Goal: Task Accomplishment & Management: Manage account settings

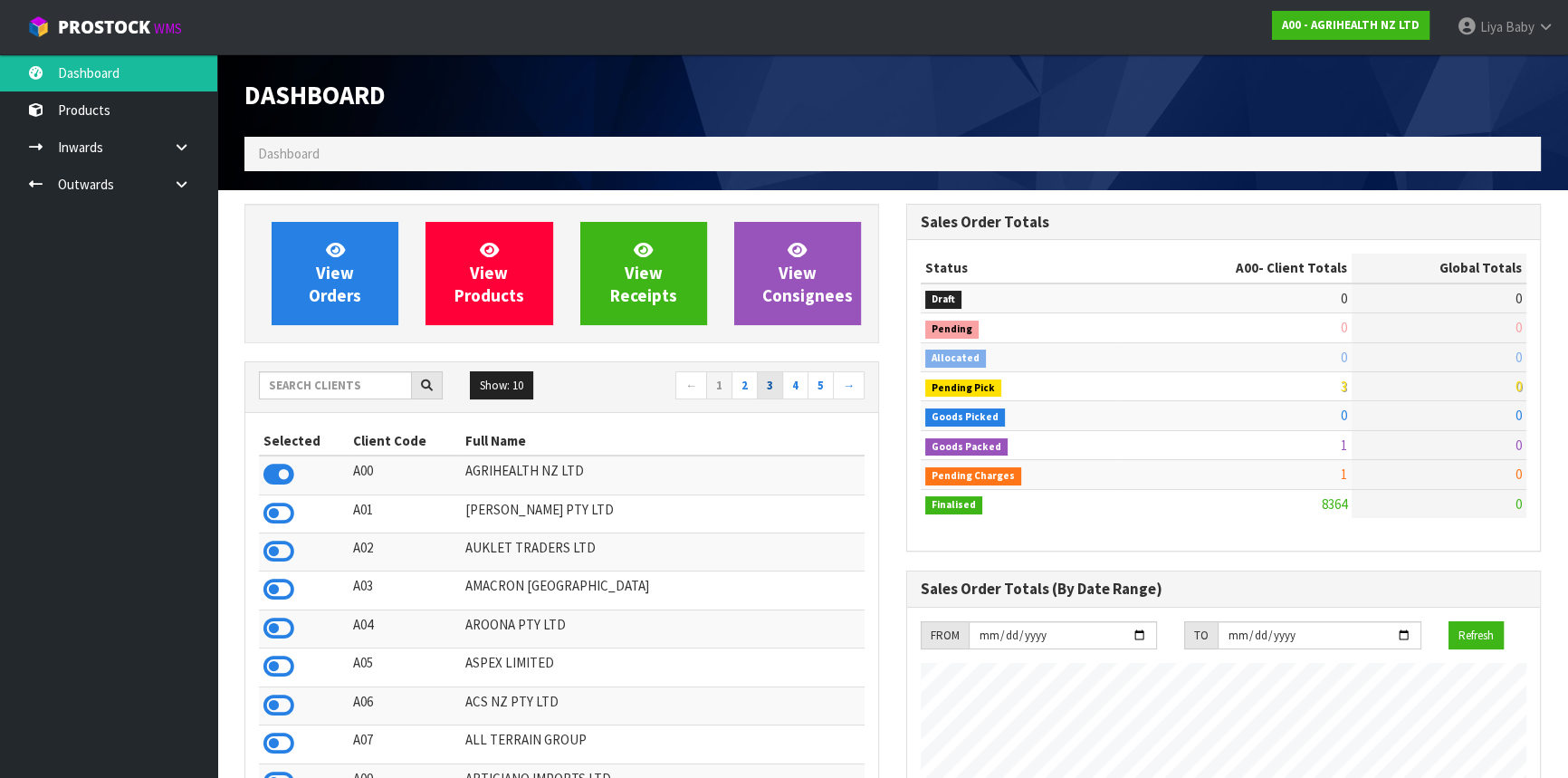
scroll to position [1369, 660]
click at [349, 380] on input "text" at bounding box center [335, 385] width 153 height 28
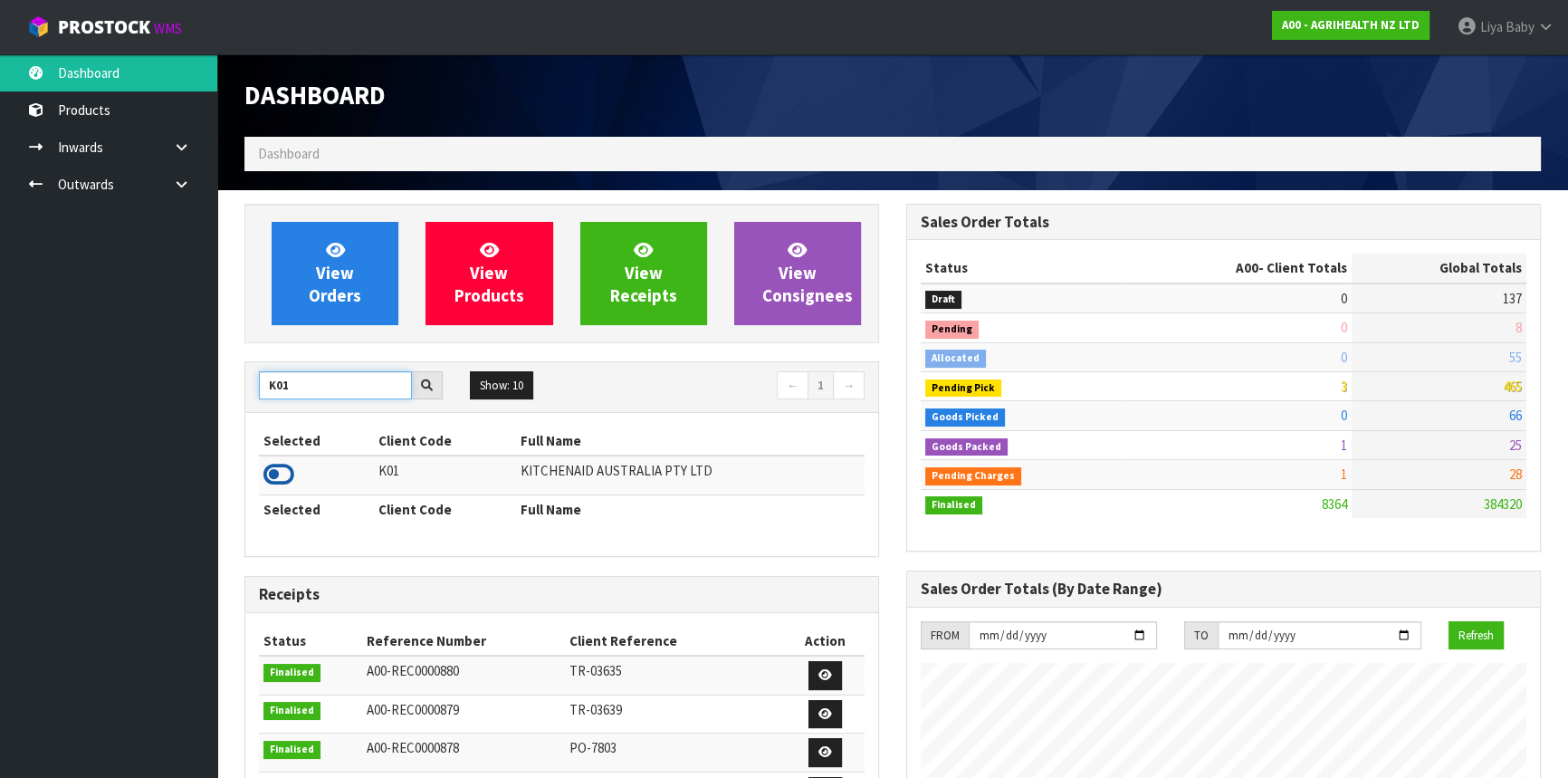
type input "K01"
click at [273, 475] on icon at bounding box center [279, 475] width 31 height 27
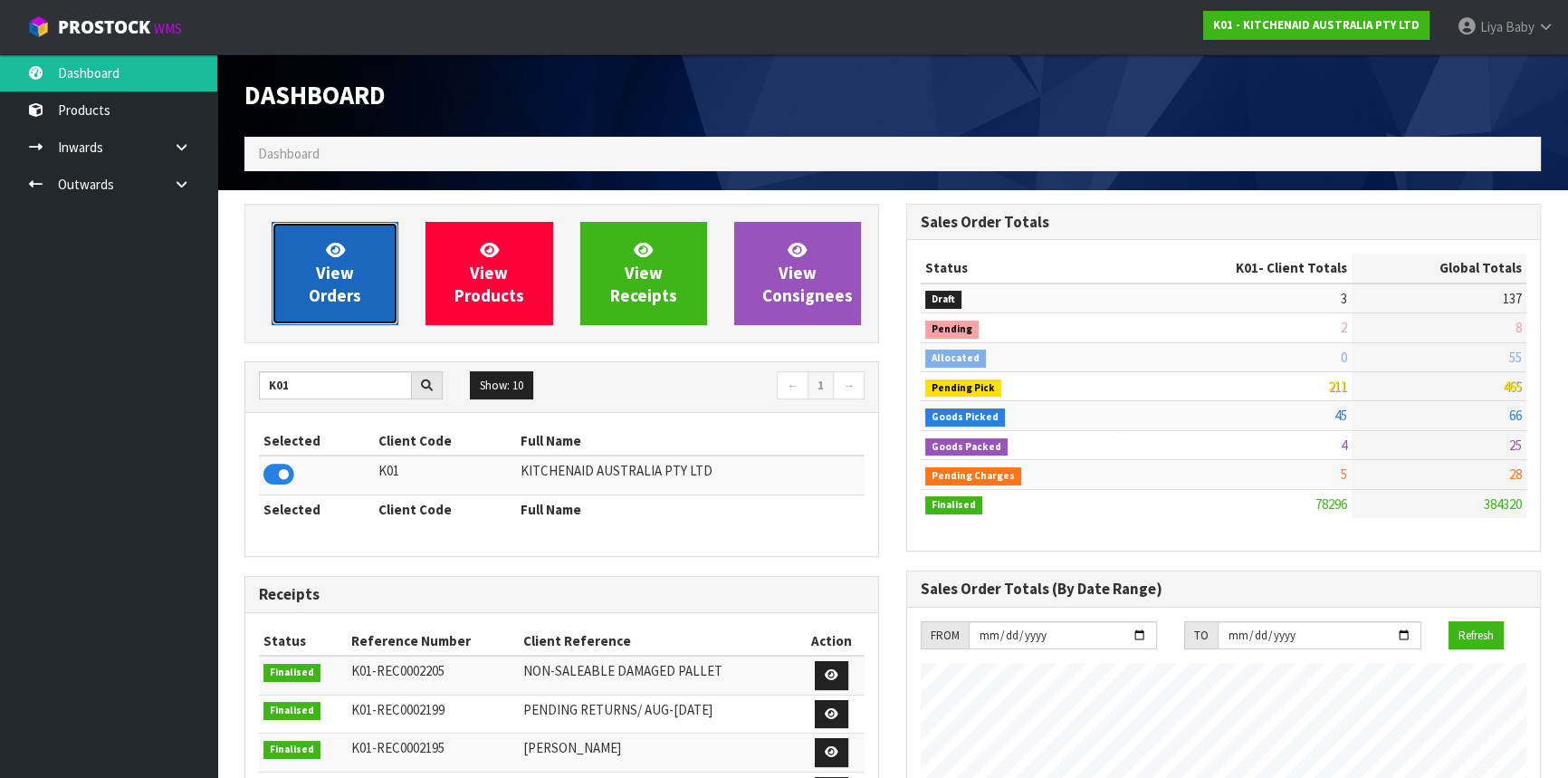
click at [335, 315] on link "View Orders" at bounding box center [335, 274] width 127 height 104
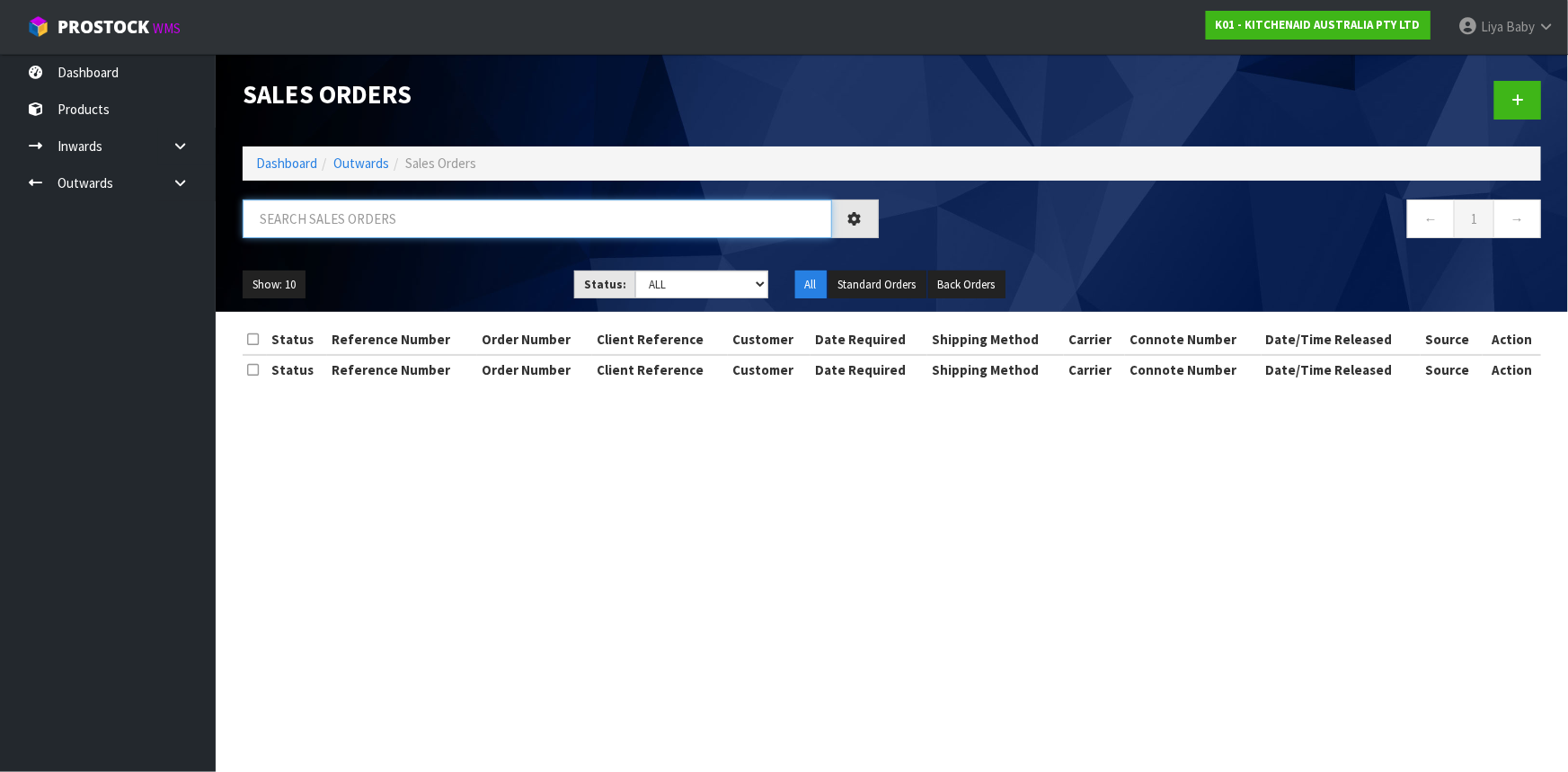
click at [374, 227] on input "text" at bounding box center [537, 219] width 590 height 39
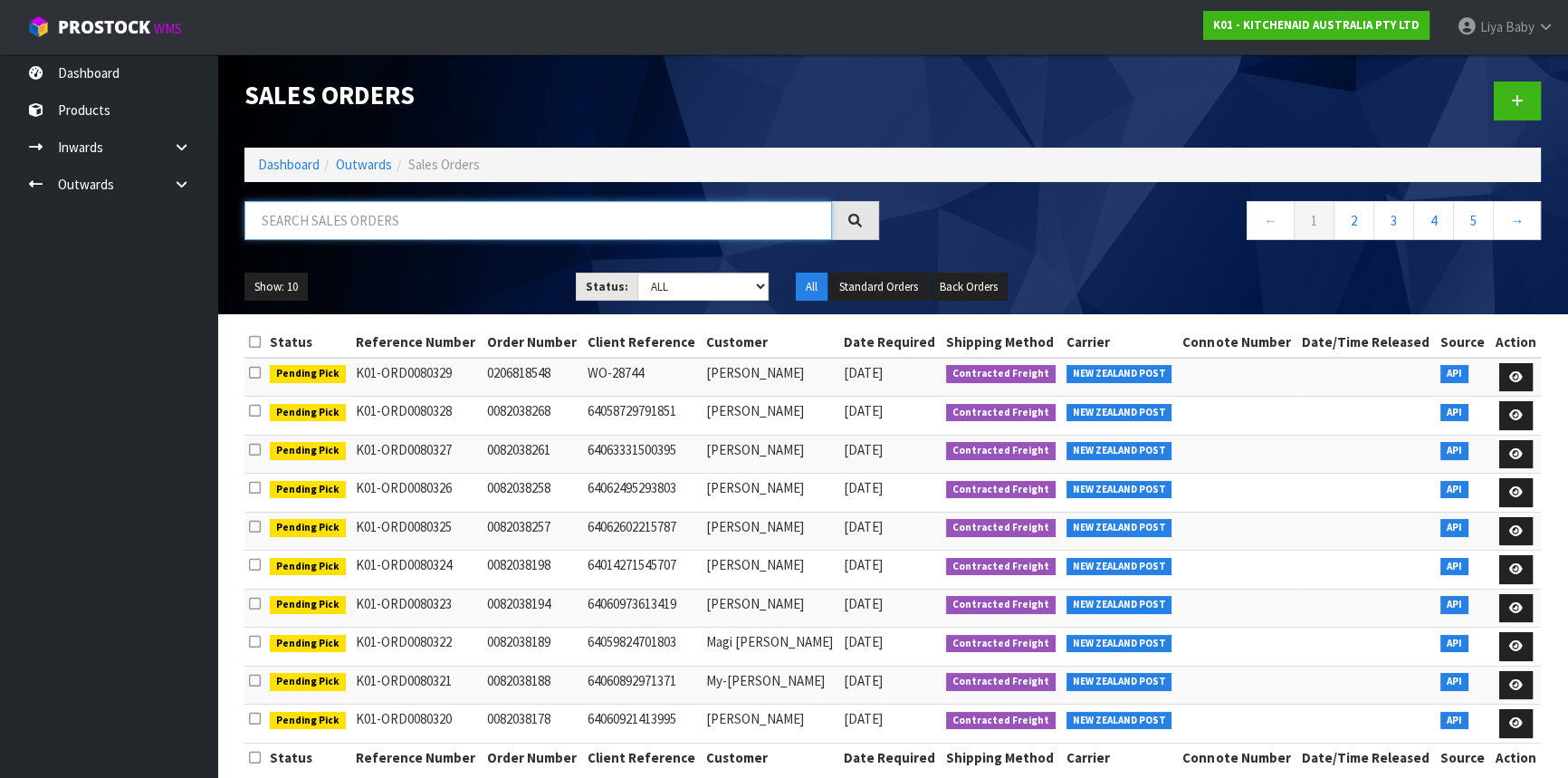
click at [377, 205] on input "text" at bounding box center [537, 221] width 587 height 39
click at [384, 216] on input "text" at bounding box center [537, 221] width 587 height 39
type input "JOB-0415737"
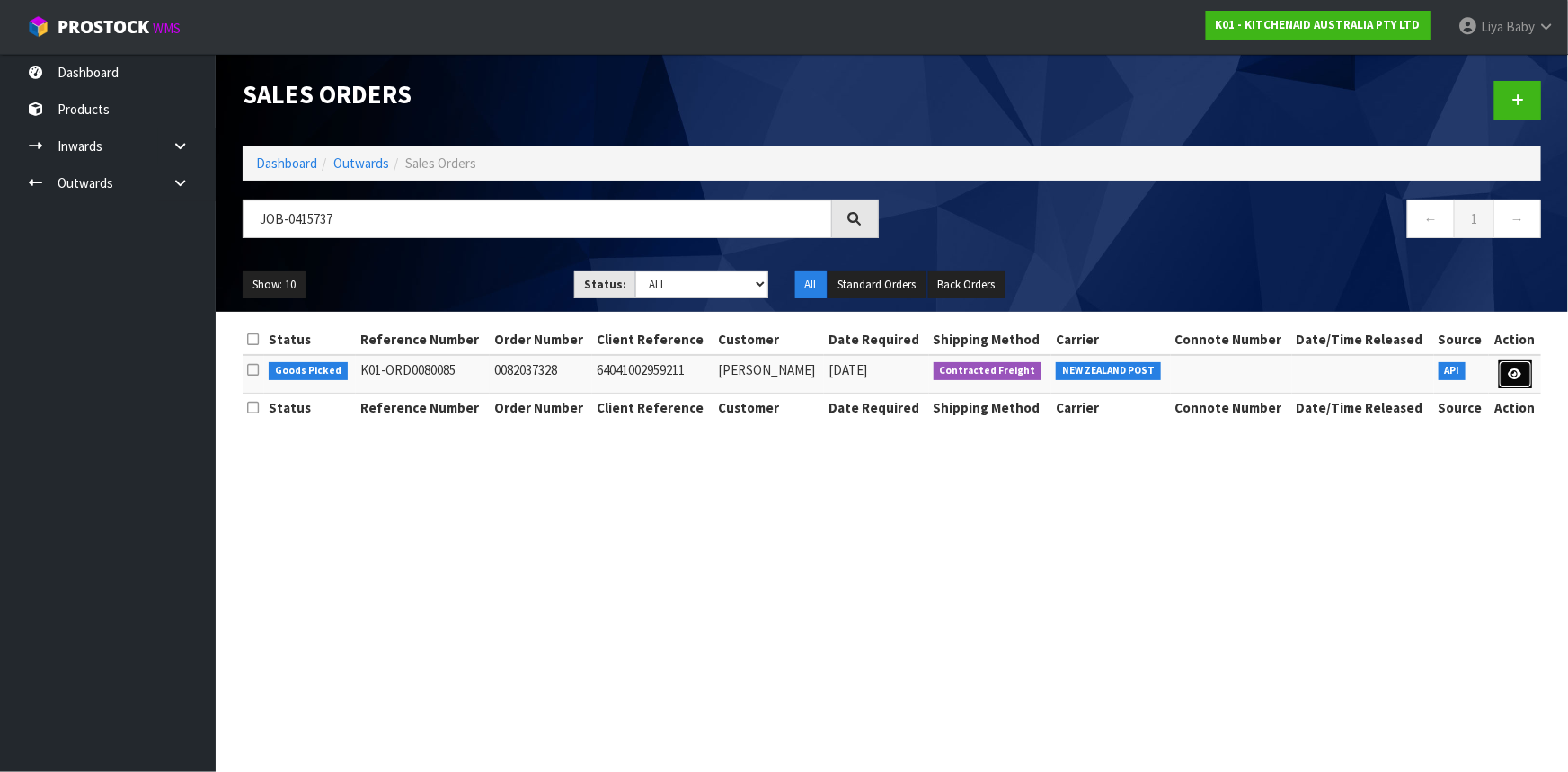
click at [1512, 370] on icon at bounding box center [1516, 374] width 14 height 12
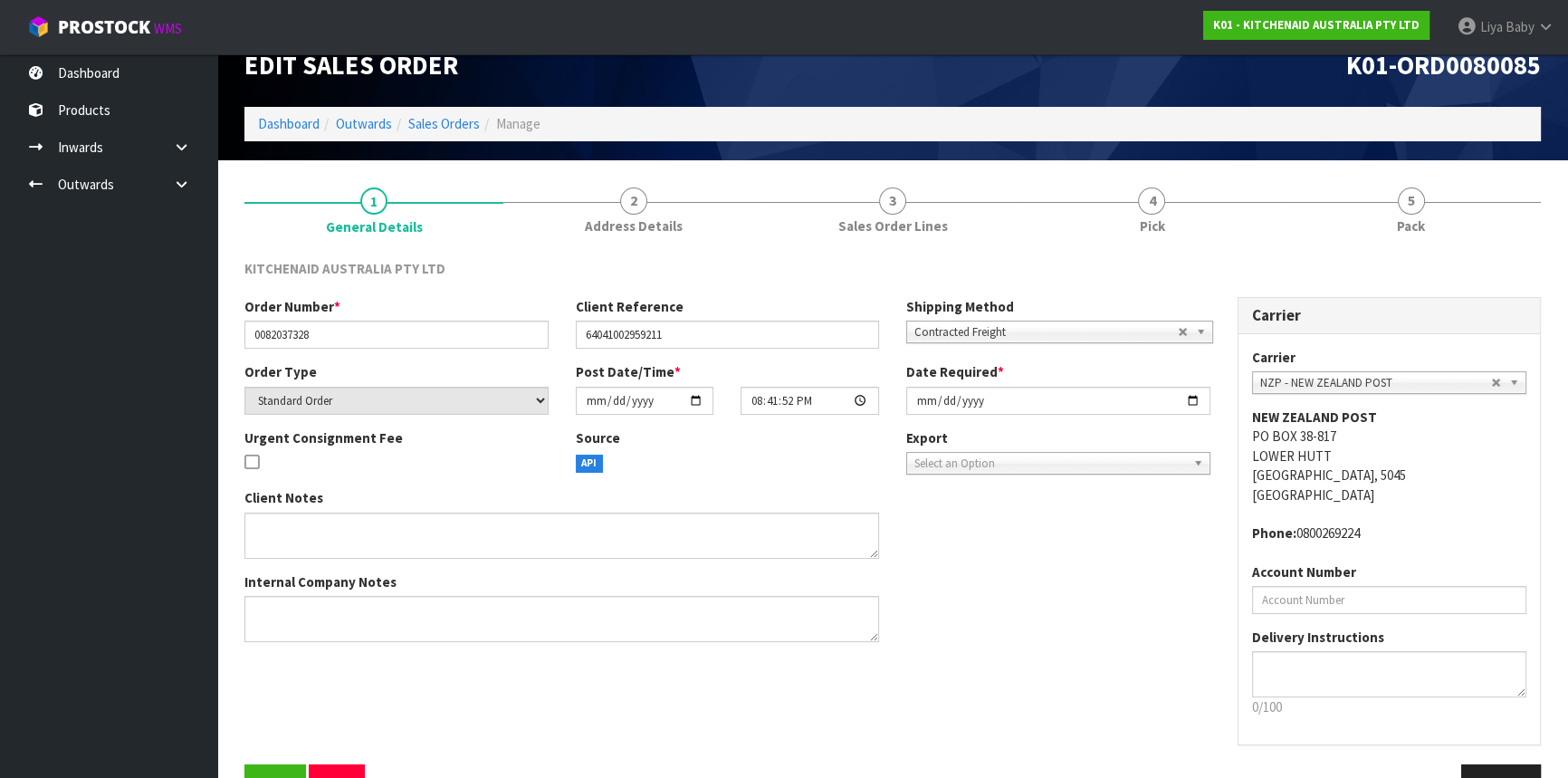
scroll to position [81, 0]
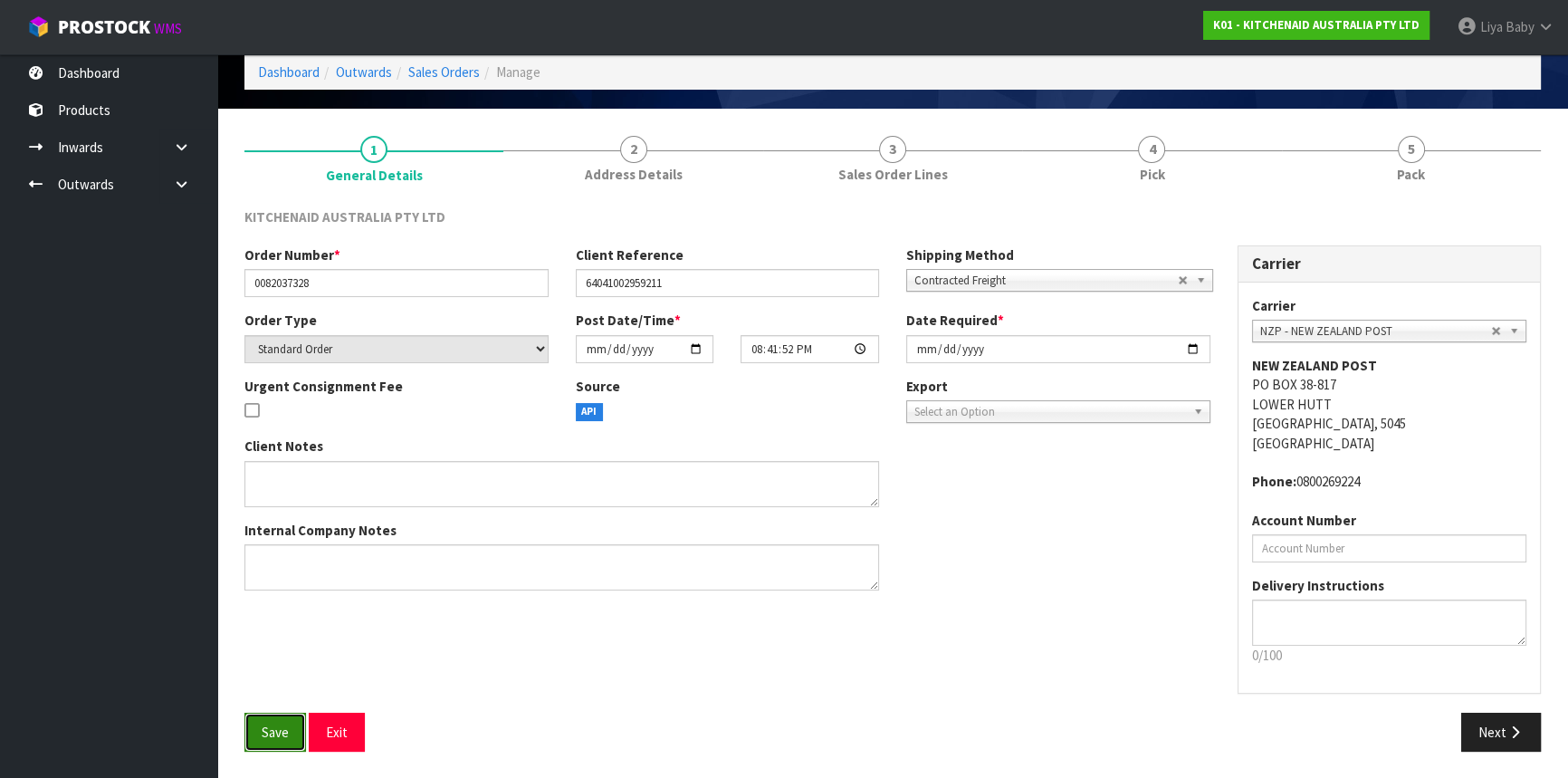
click at [284, 724] on span "Save" at bounding box center [275, 732] width 27 height 18
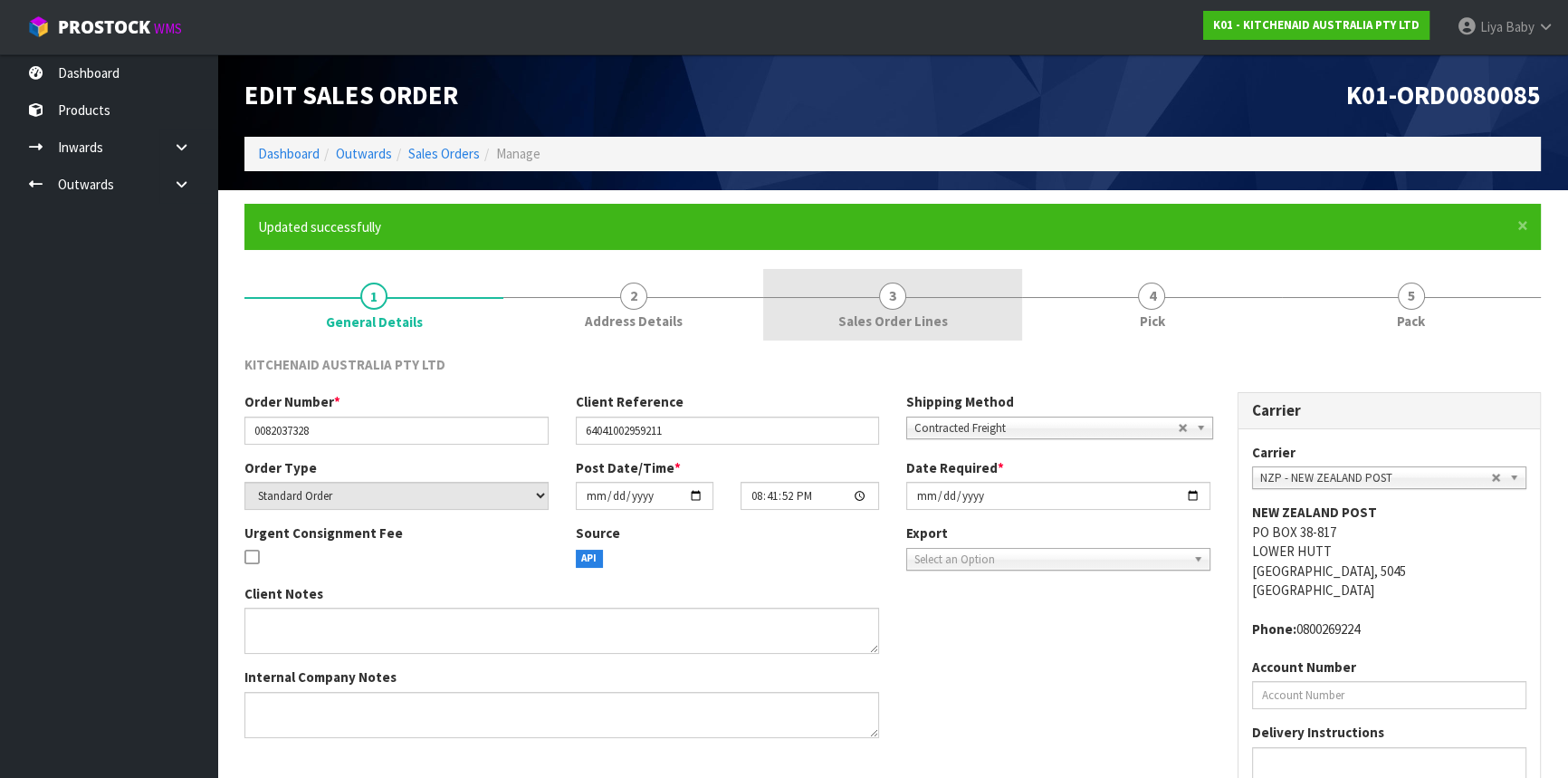
click at [951, 310] on link "3 Sales Order Lines" at bounding box center [892, 304] width 259 height 71
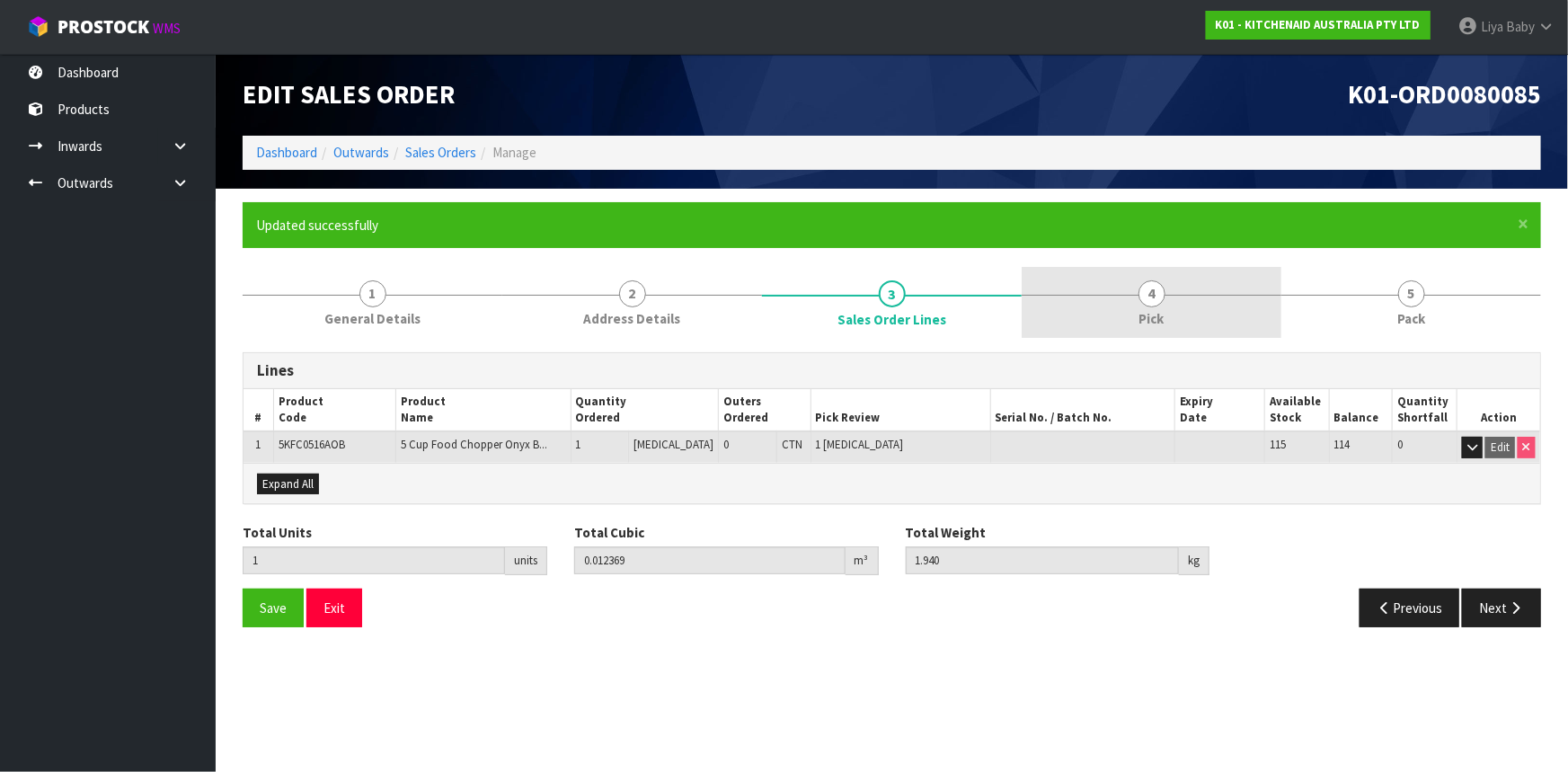
click at [1104, 300] on link "4 Pick" at bounding box center [1152, 302] width 260 height 71
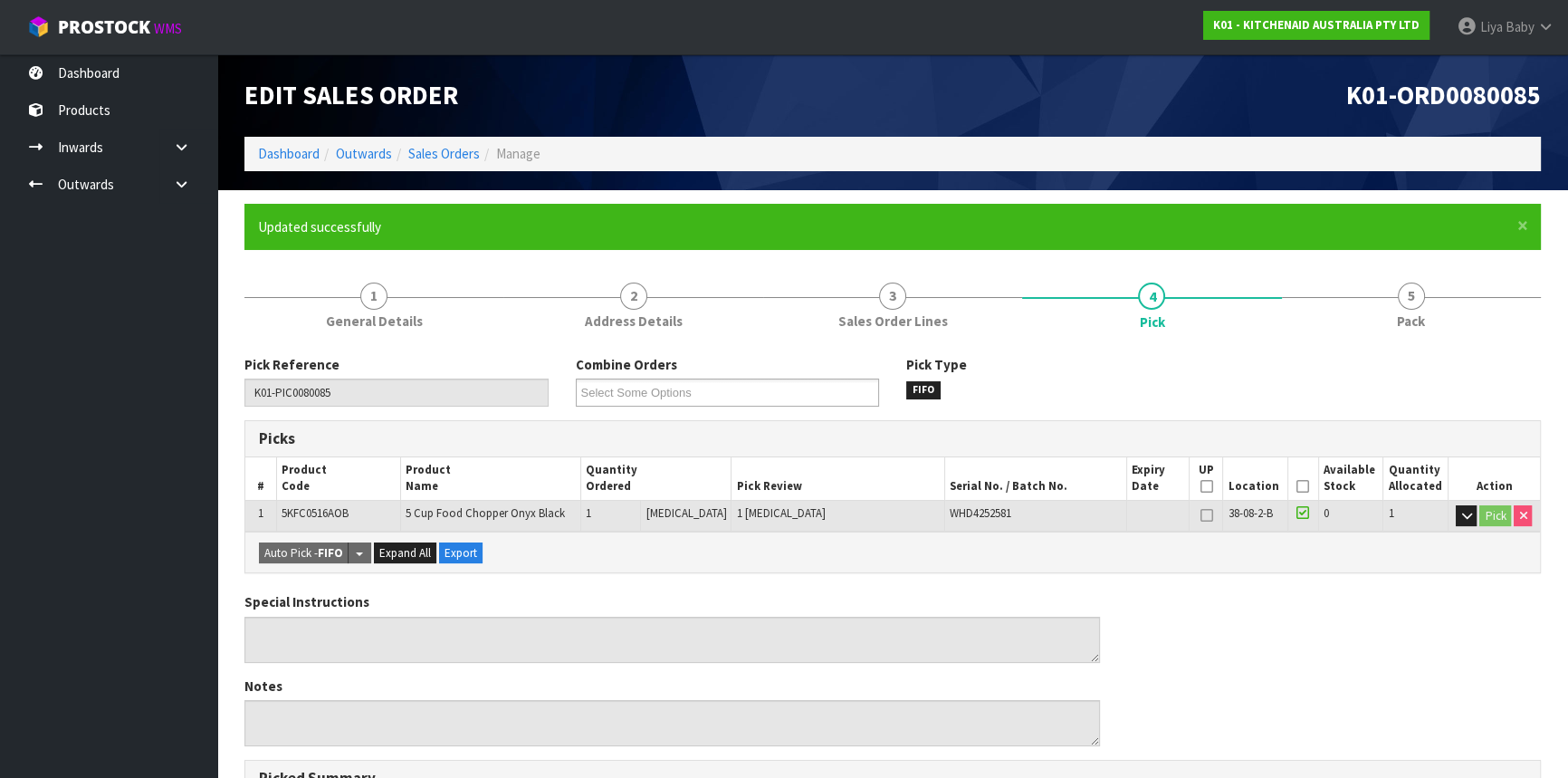
click at [1296, 488] on icon at bounding box center [1302, 487] width 13 height 1
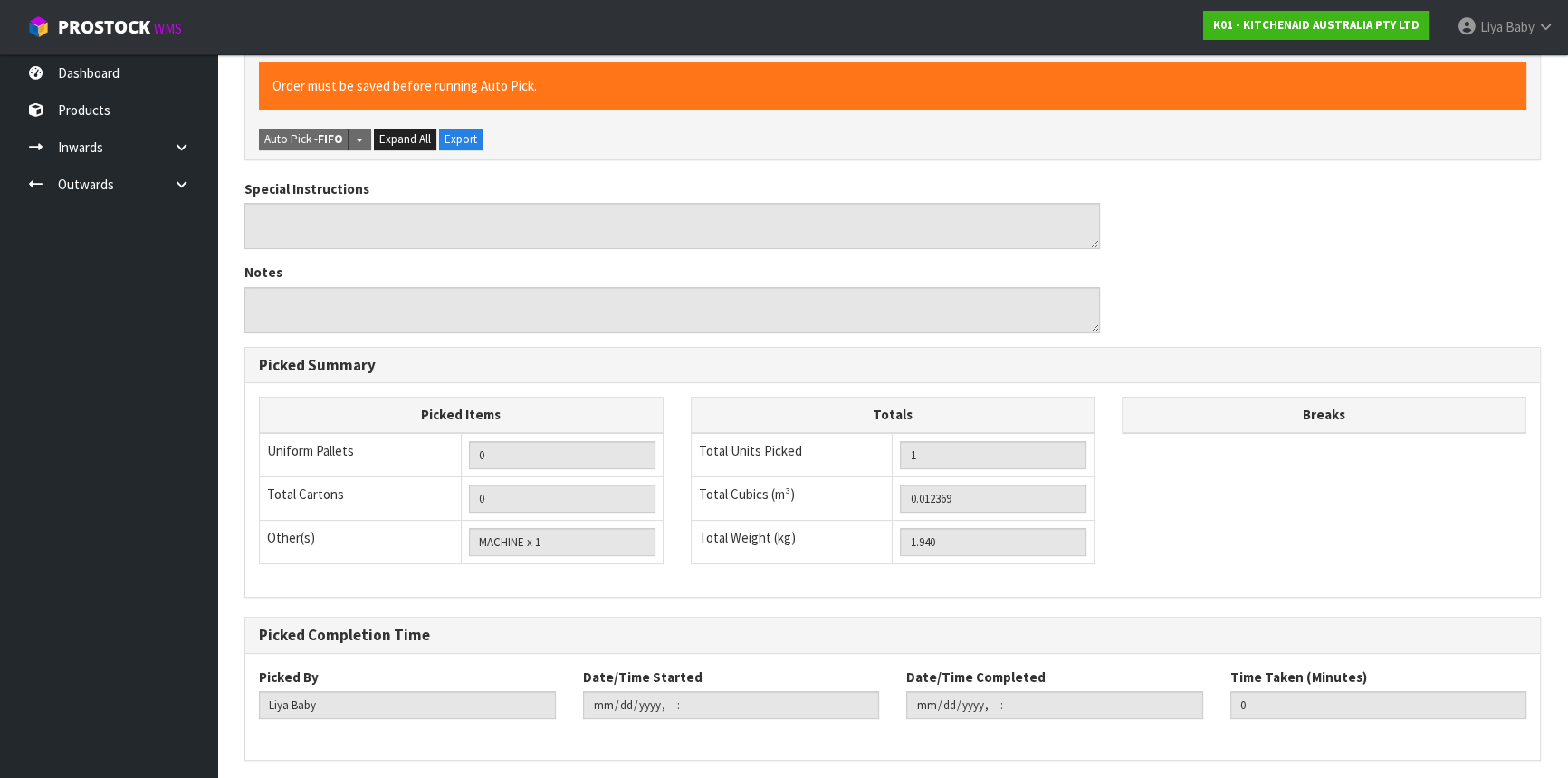
scroll to position [543, 0]
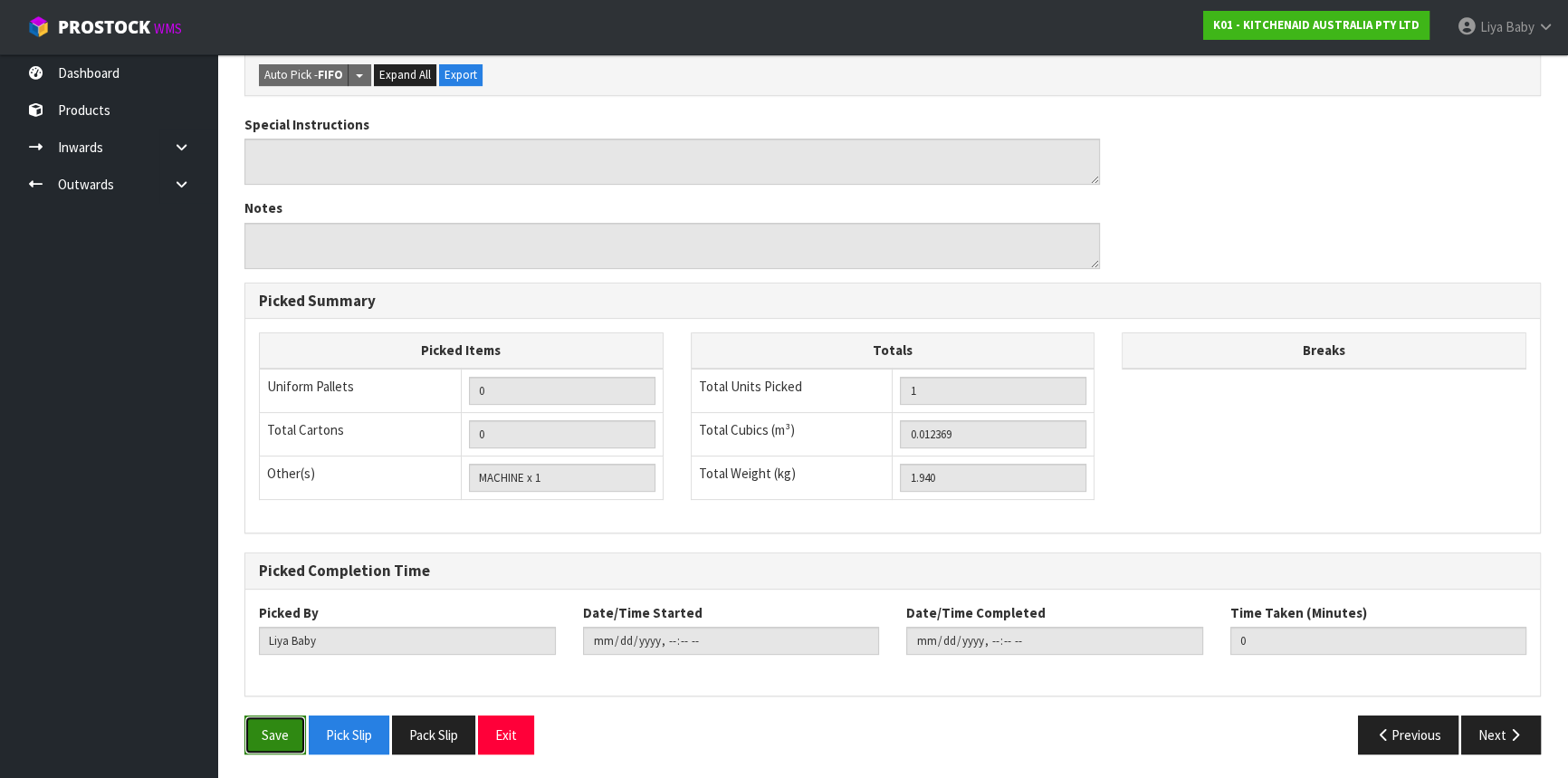
click at [290, 728] on button "Save" at bounding box center [275, 735] width 62 height 39
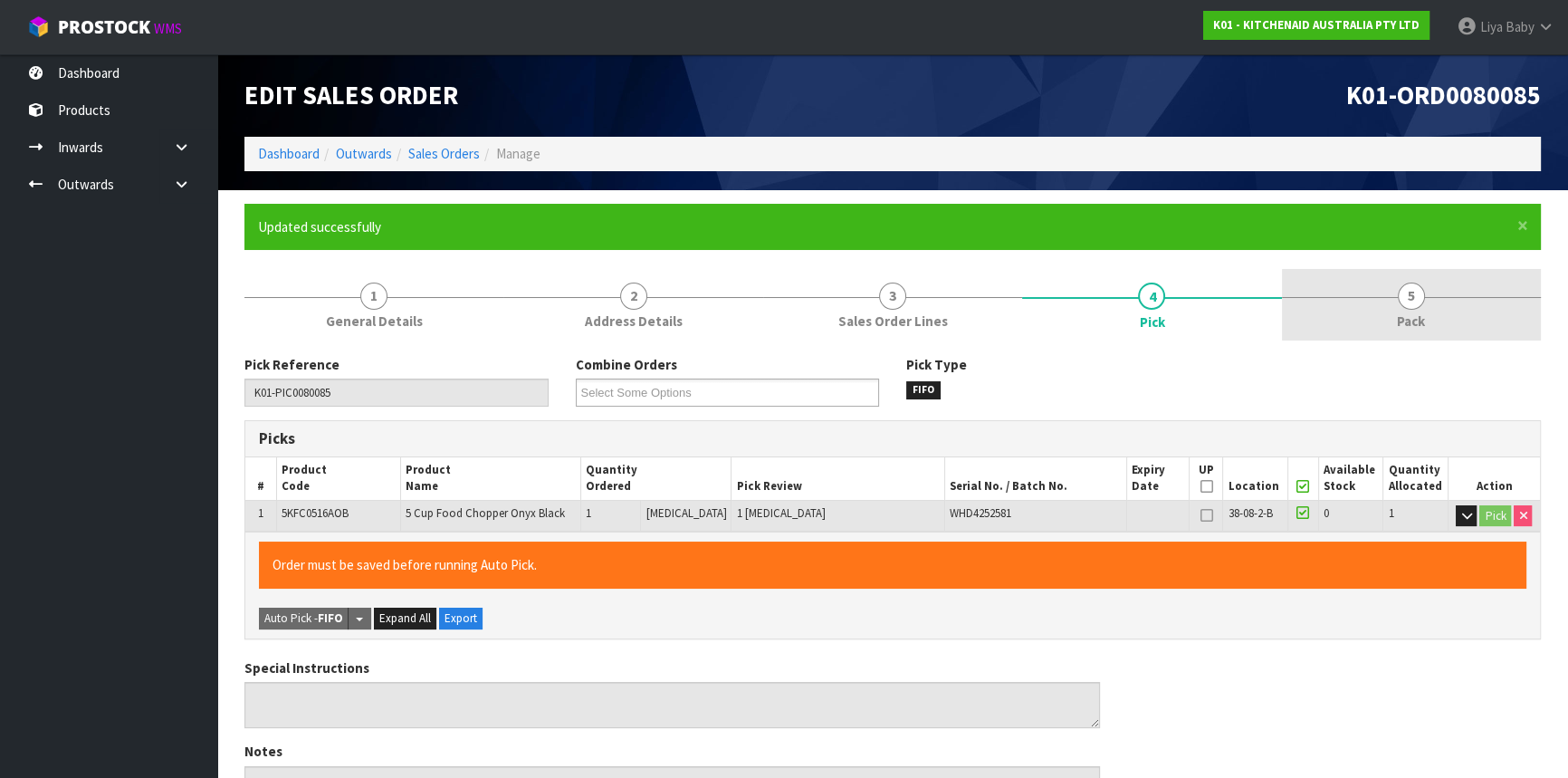
click at [1414, 301] on span "5" at bounding box center [1412, 296] width 27 height 27
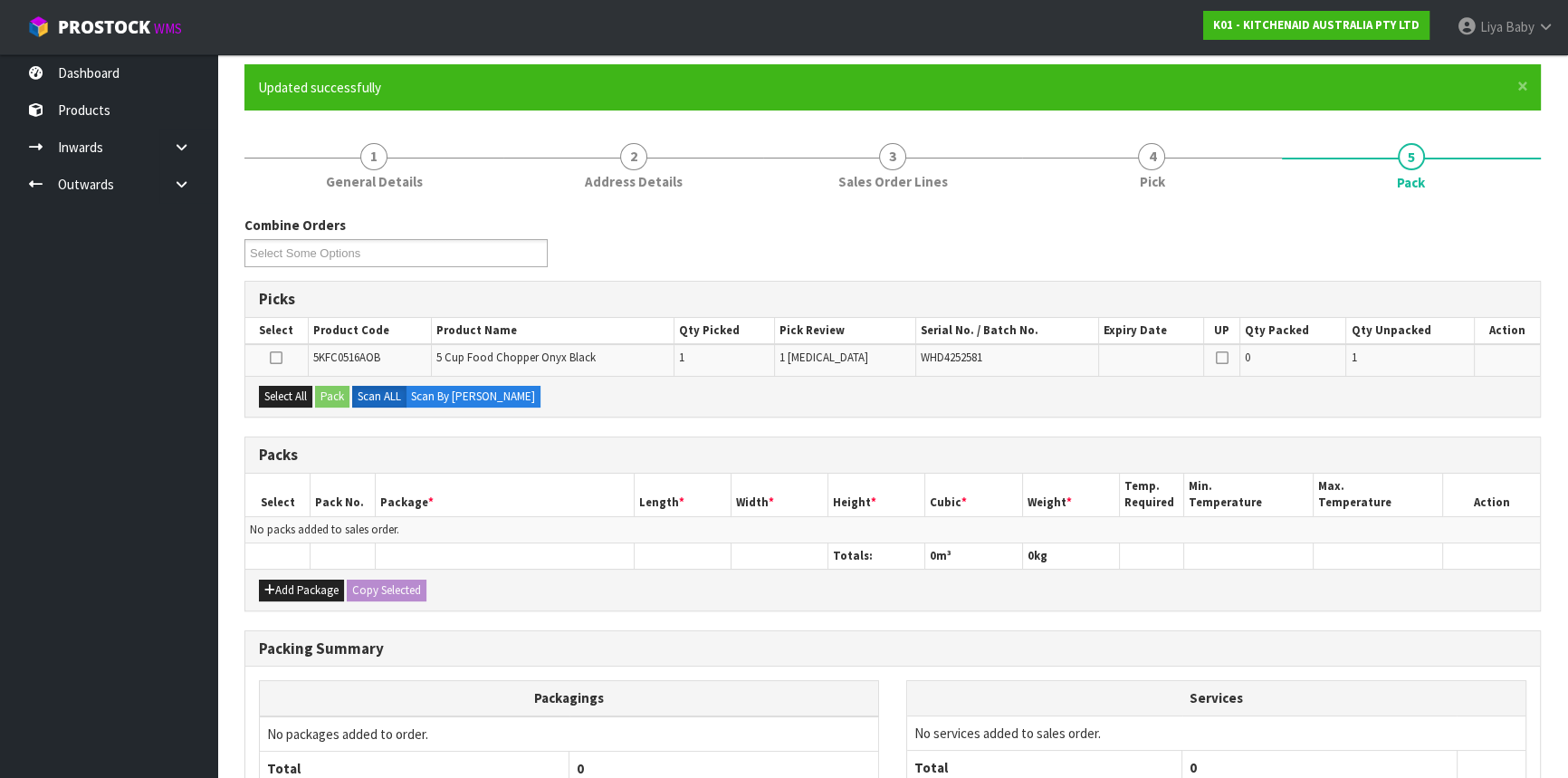
scroll to position [303, 0]
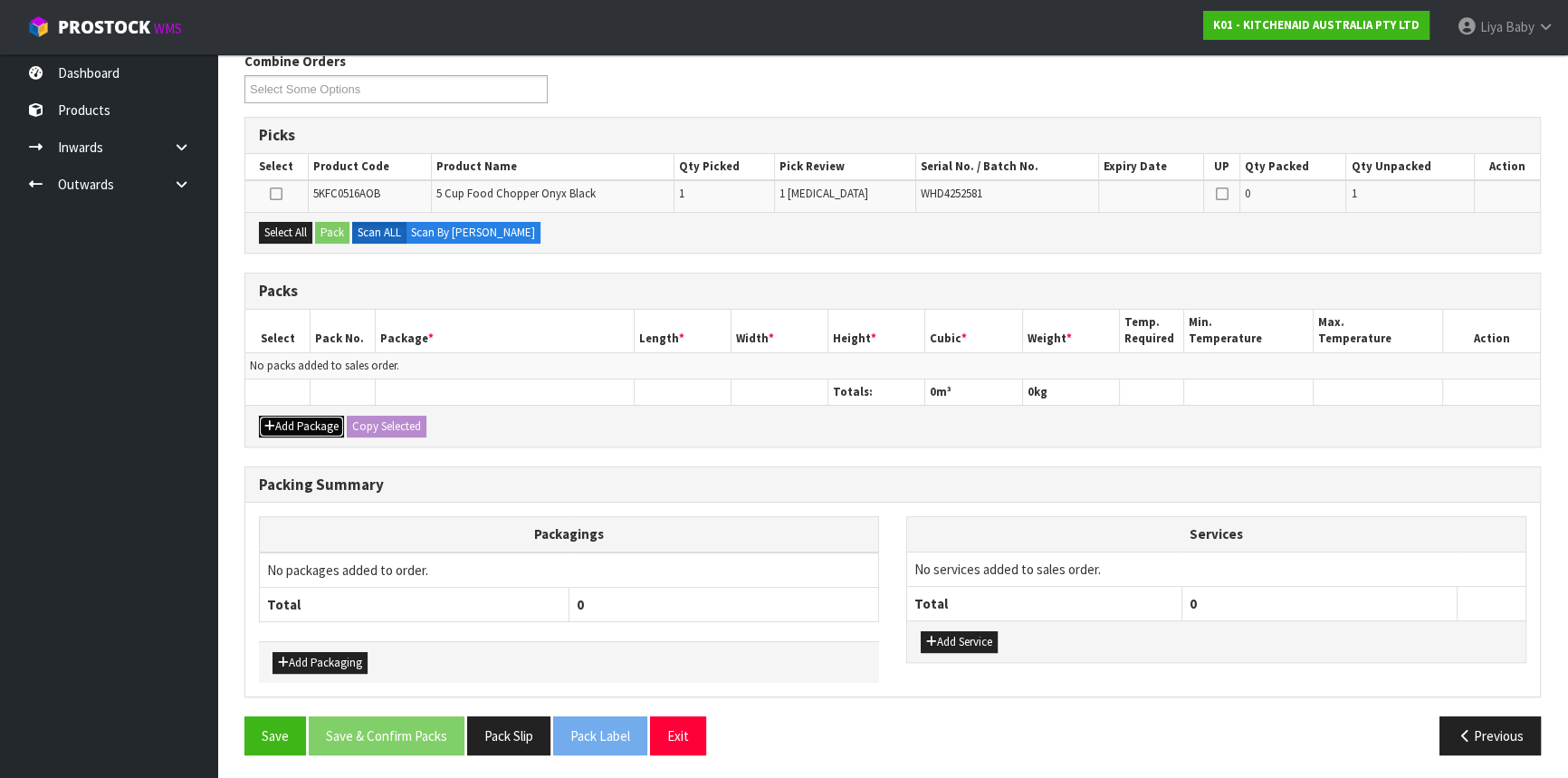
click at [309, 422] on button "Add Package" at bounding box center [301, 426] width 85 height 22
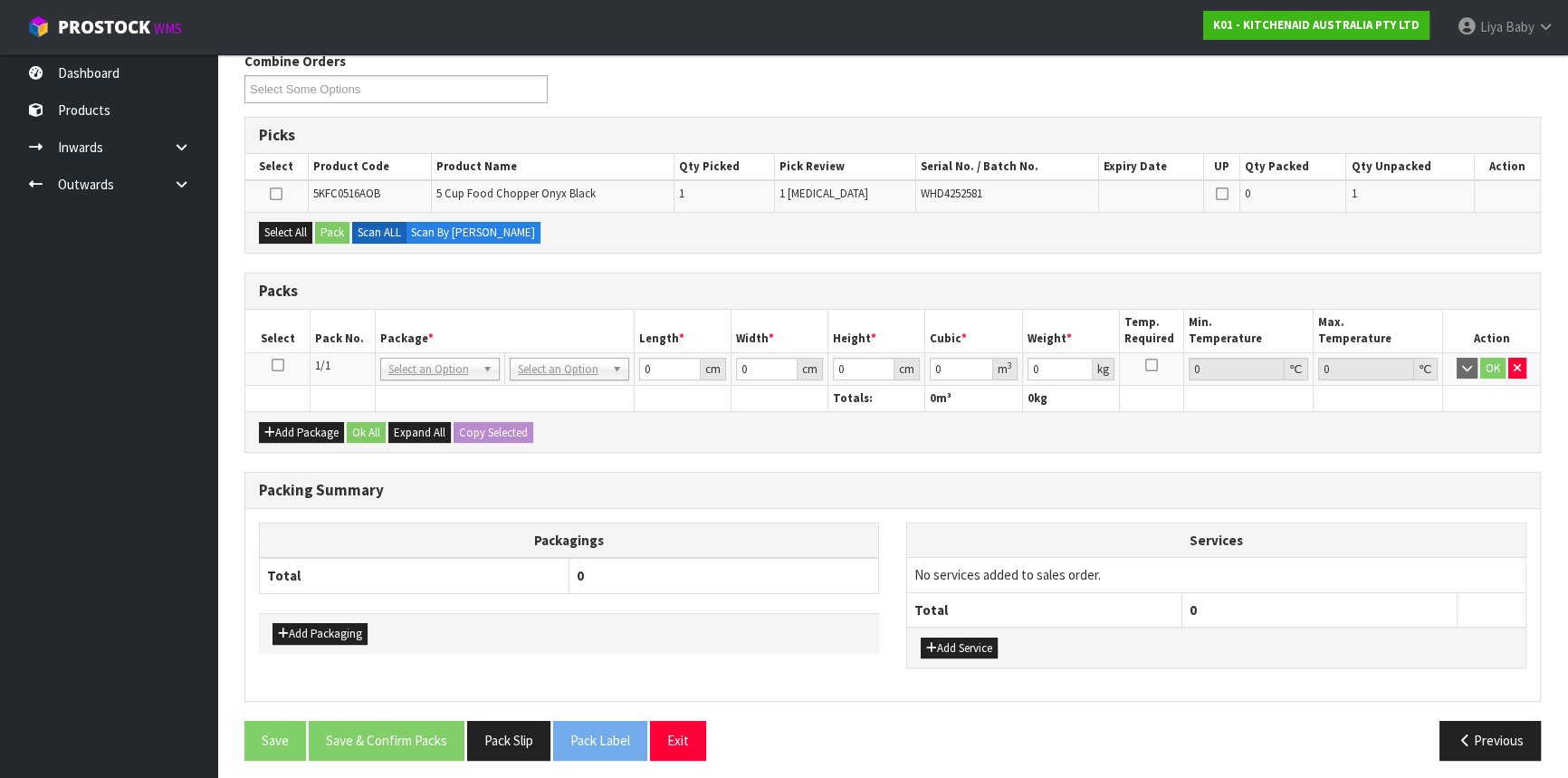
click at [272, 365] on icon at bounding box center [277, 365] width 13 height 1
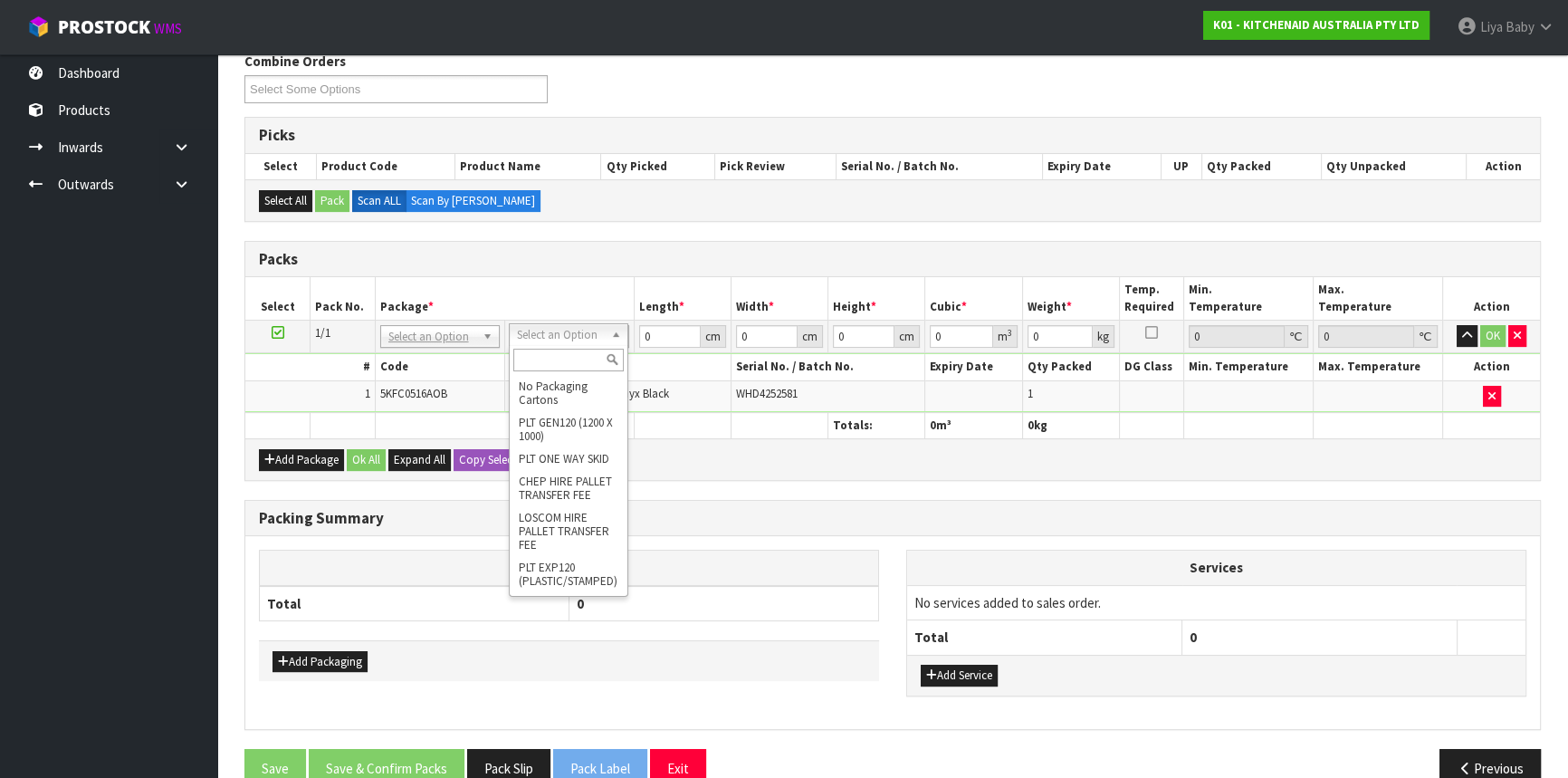
click at [557, 363] on input "text" at bounding box center [568, 360] width 110 height 22
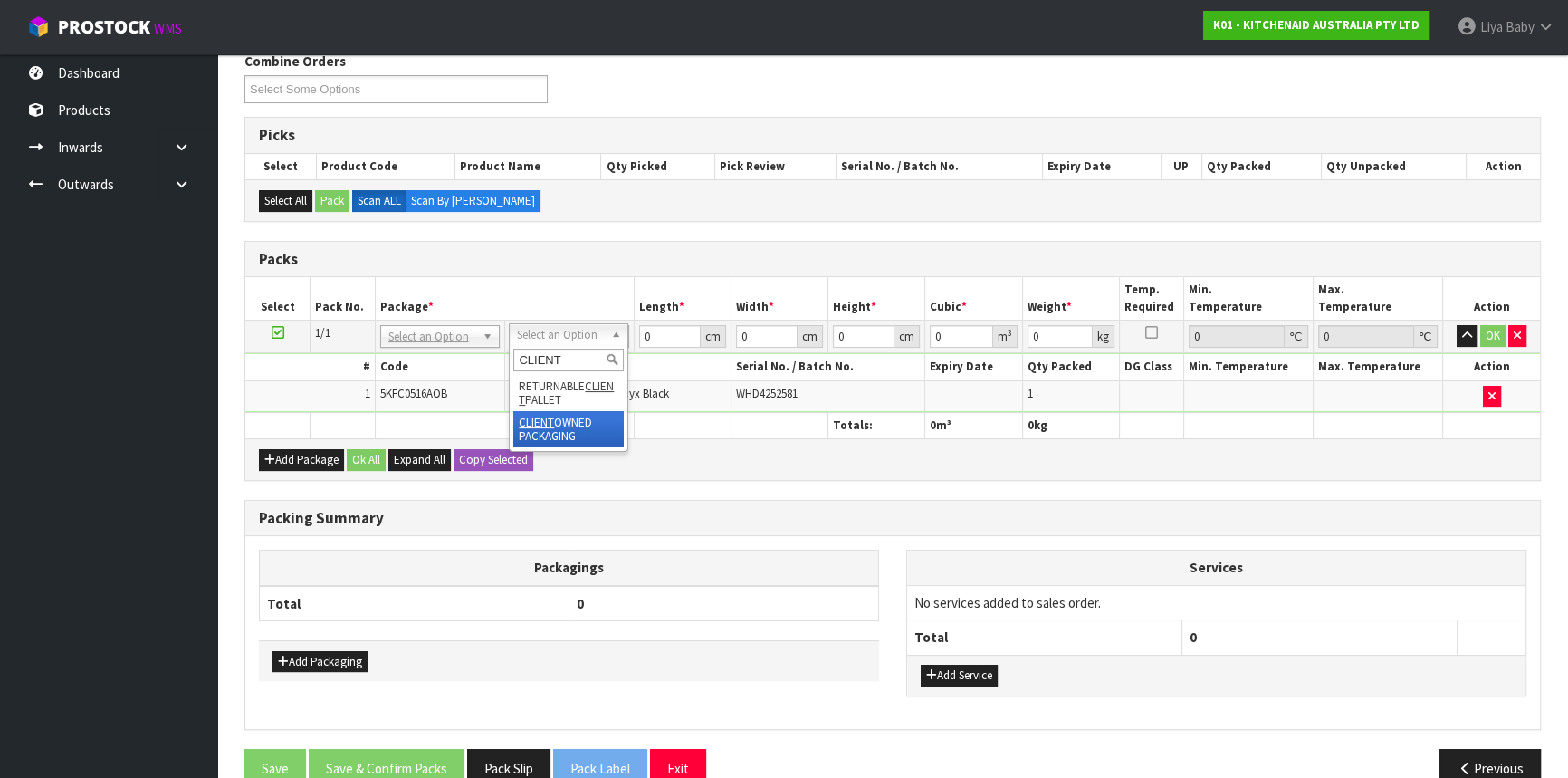
type input "CLIENT"
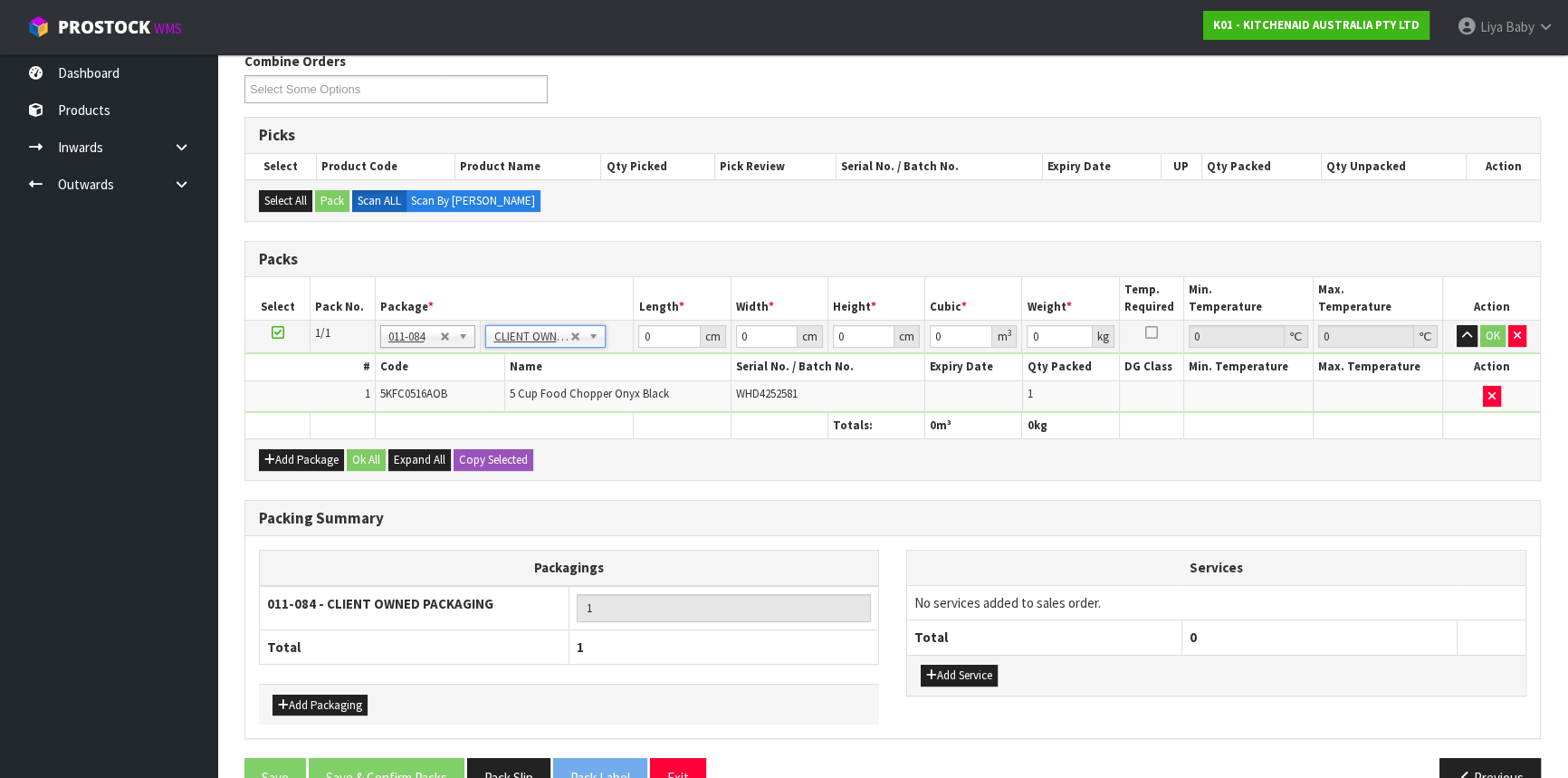
type input "1.94"
click at [660, 332] on input "0" at bounding box center [668, 336] width 62 height 22
type input "30"
type input "40"
type input "2"
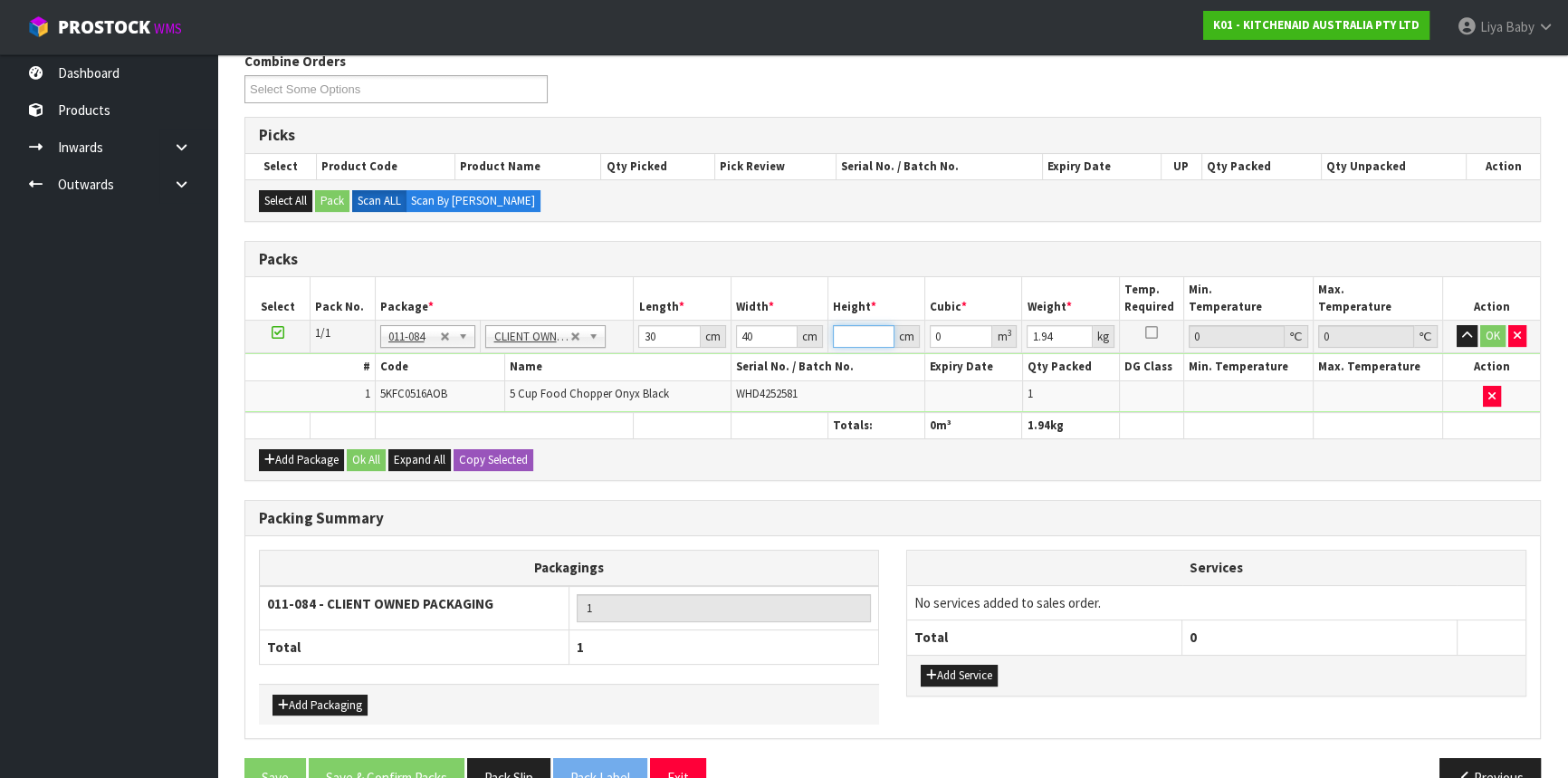
type input "0.0024"
type input "20"
type input "0.024"
type input "20"
type input "3"
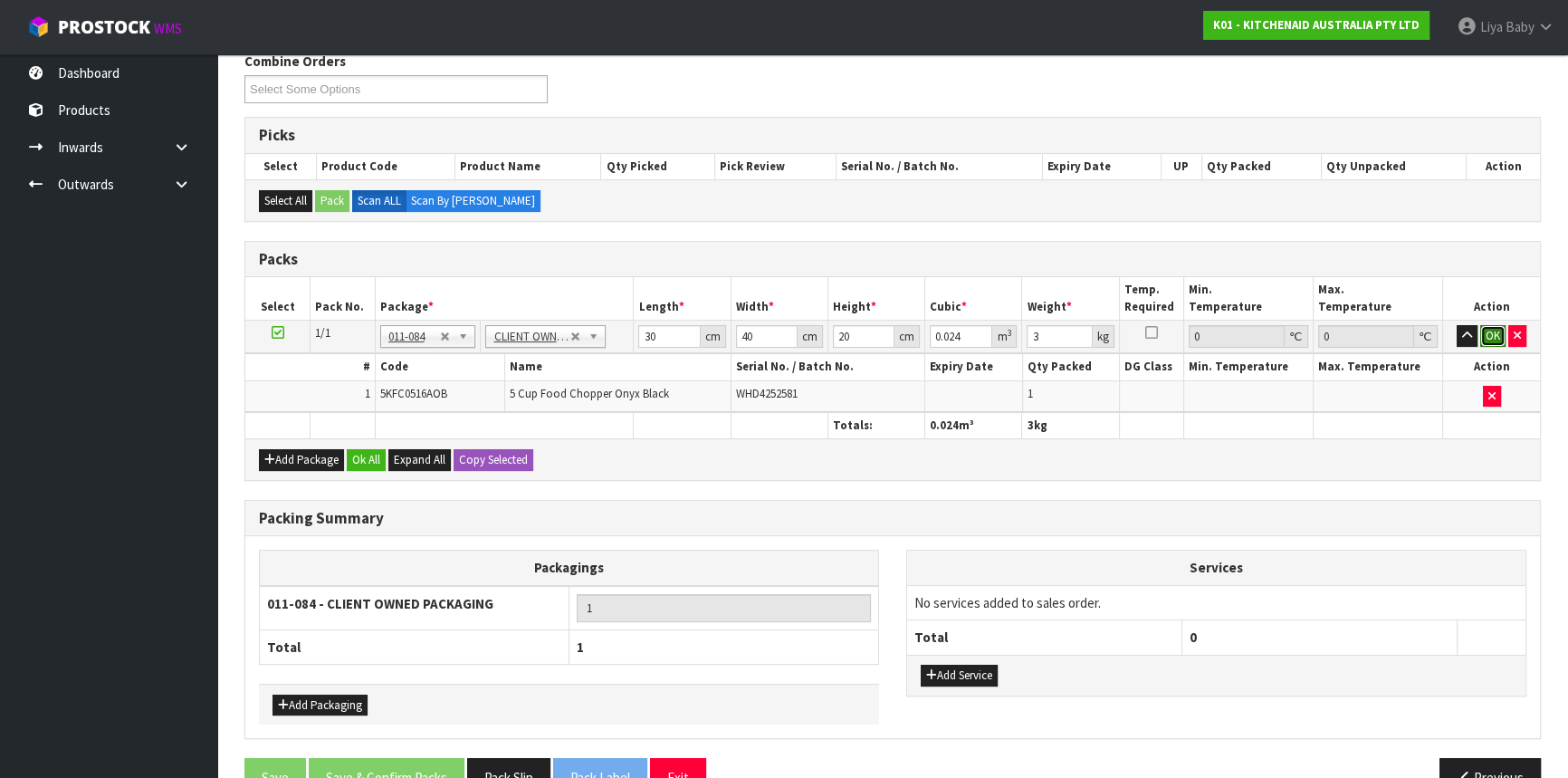
click at [1490, 334] on button "OK" at bounding box center [1493, 336] width 25 height 22
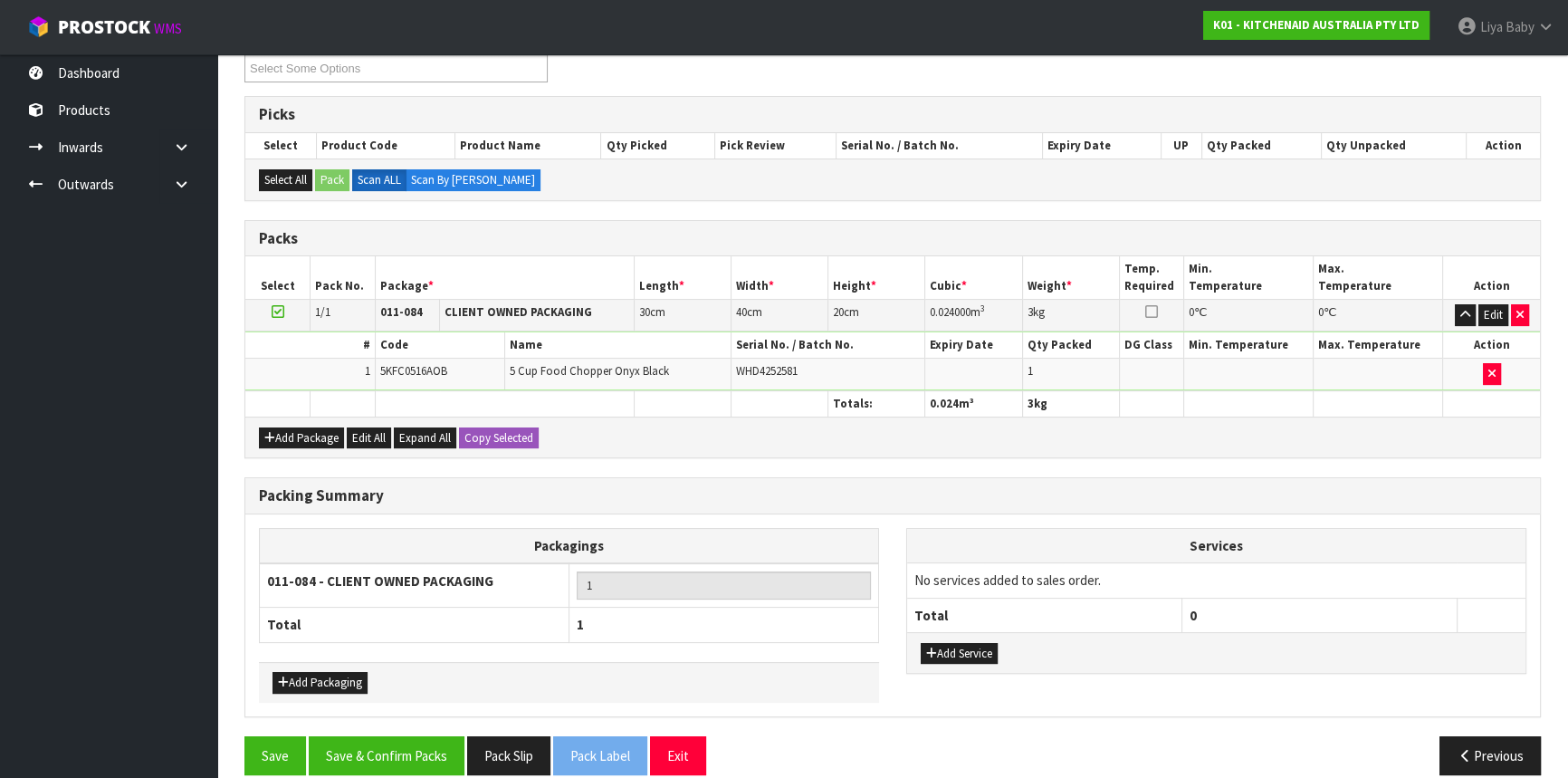
scroll to position [344, 0]
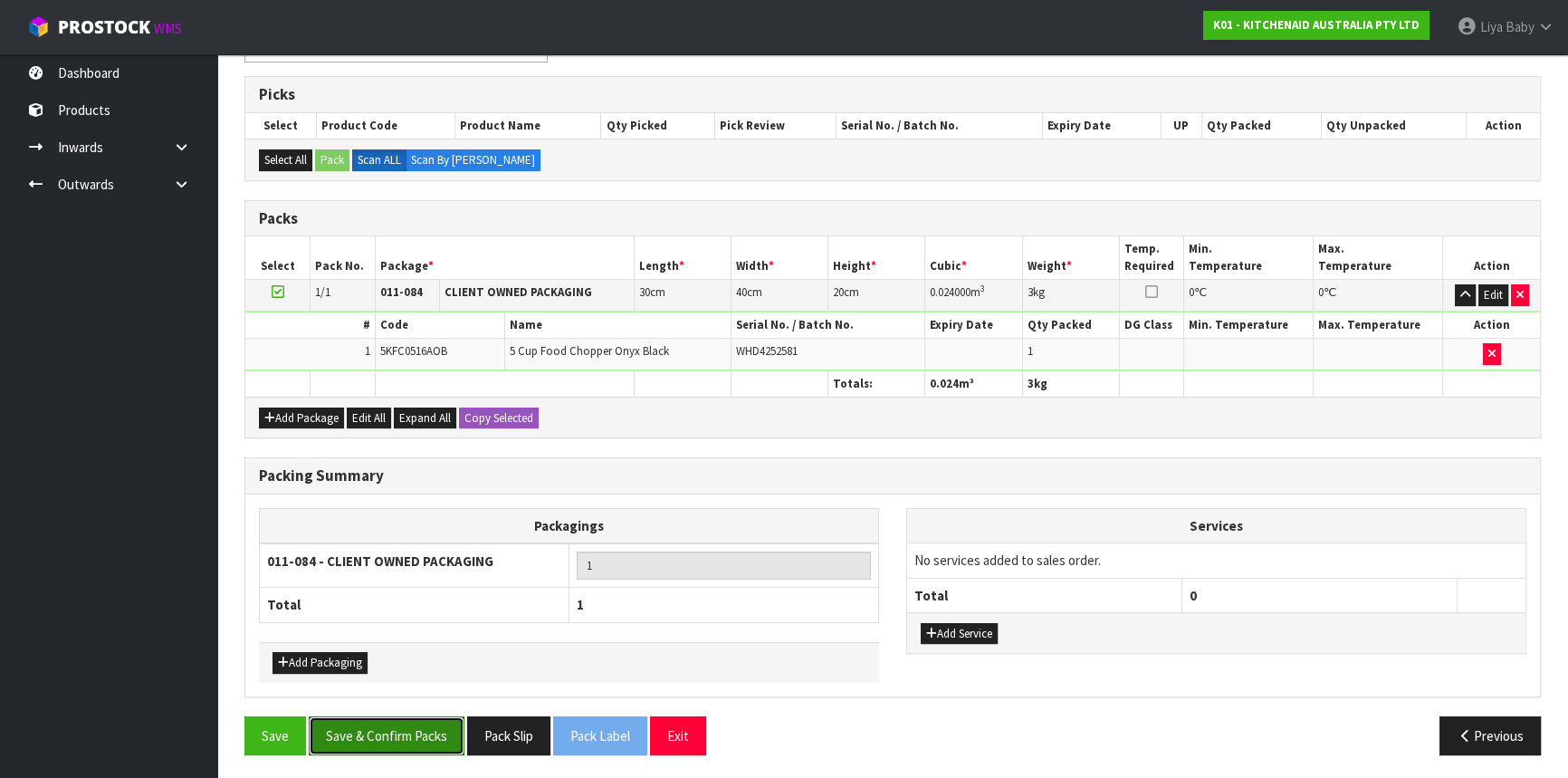
click at [351, 726] on button "Save & Confirm Packs" at bounding box center [386, 736] width 155 height 39
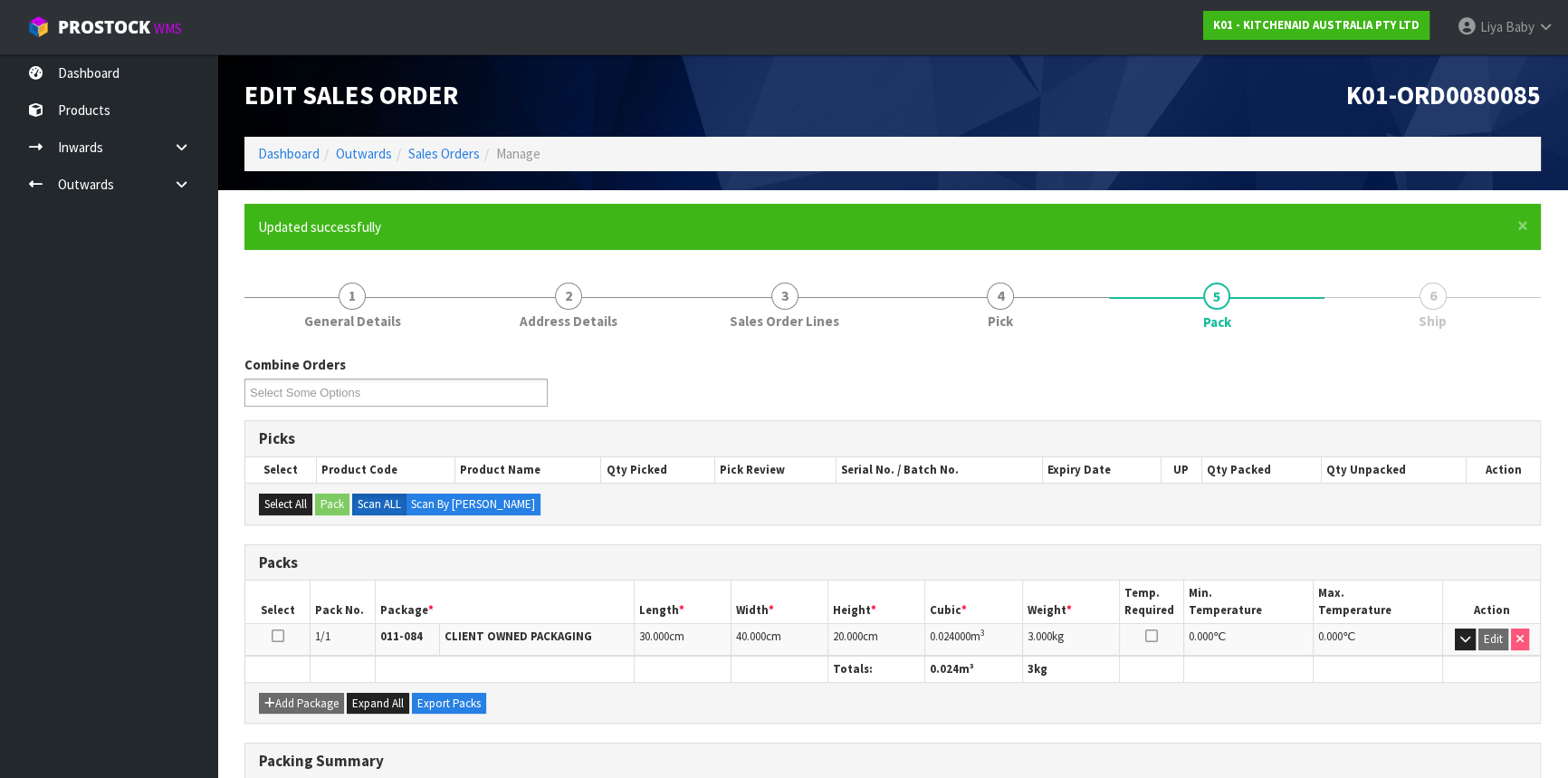
scroll to position [244, 0]
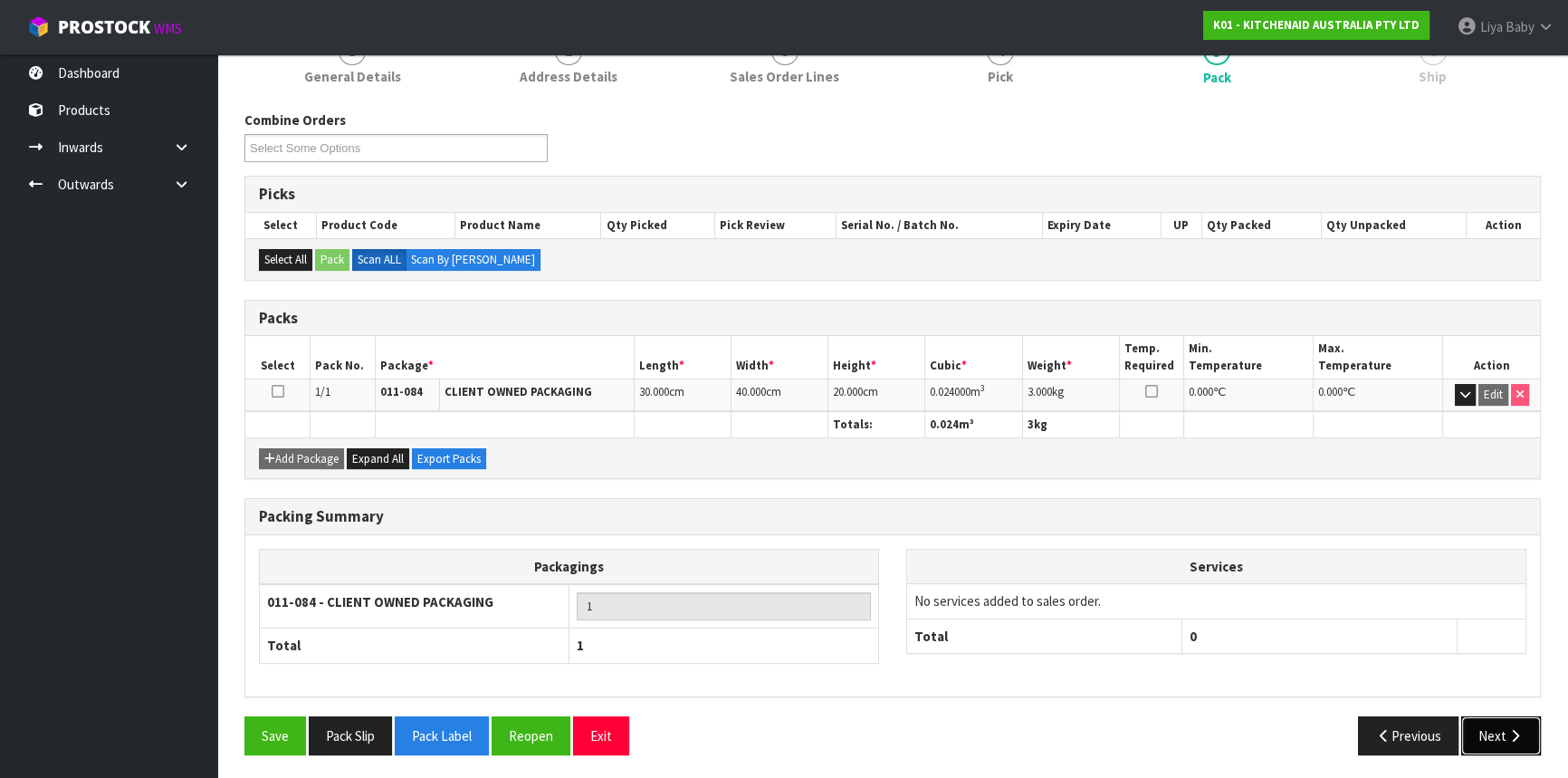
drag, startPoint x: 1473, startPoint y: 732, endPoint x: 1462, endPoint y: 725, distance: 13.0
click at [1474, 732] on button "Next" at bounding box center [1502, 736] width 80 height 39
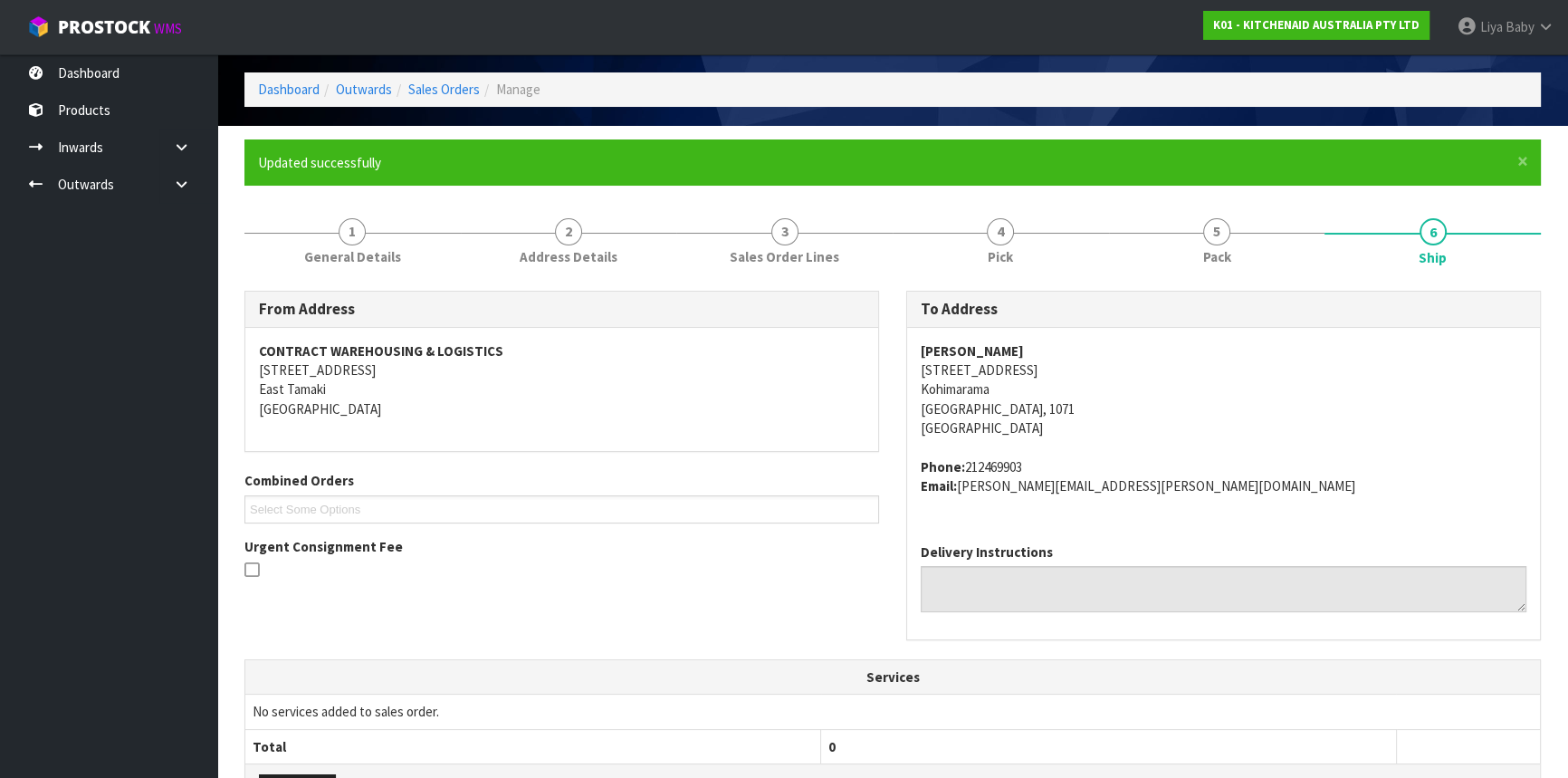
scroll to position [454, 0]
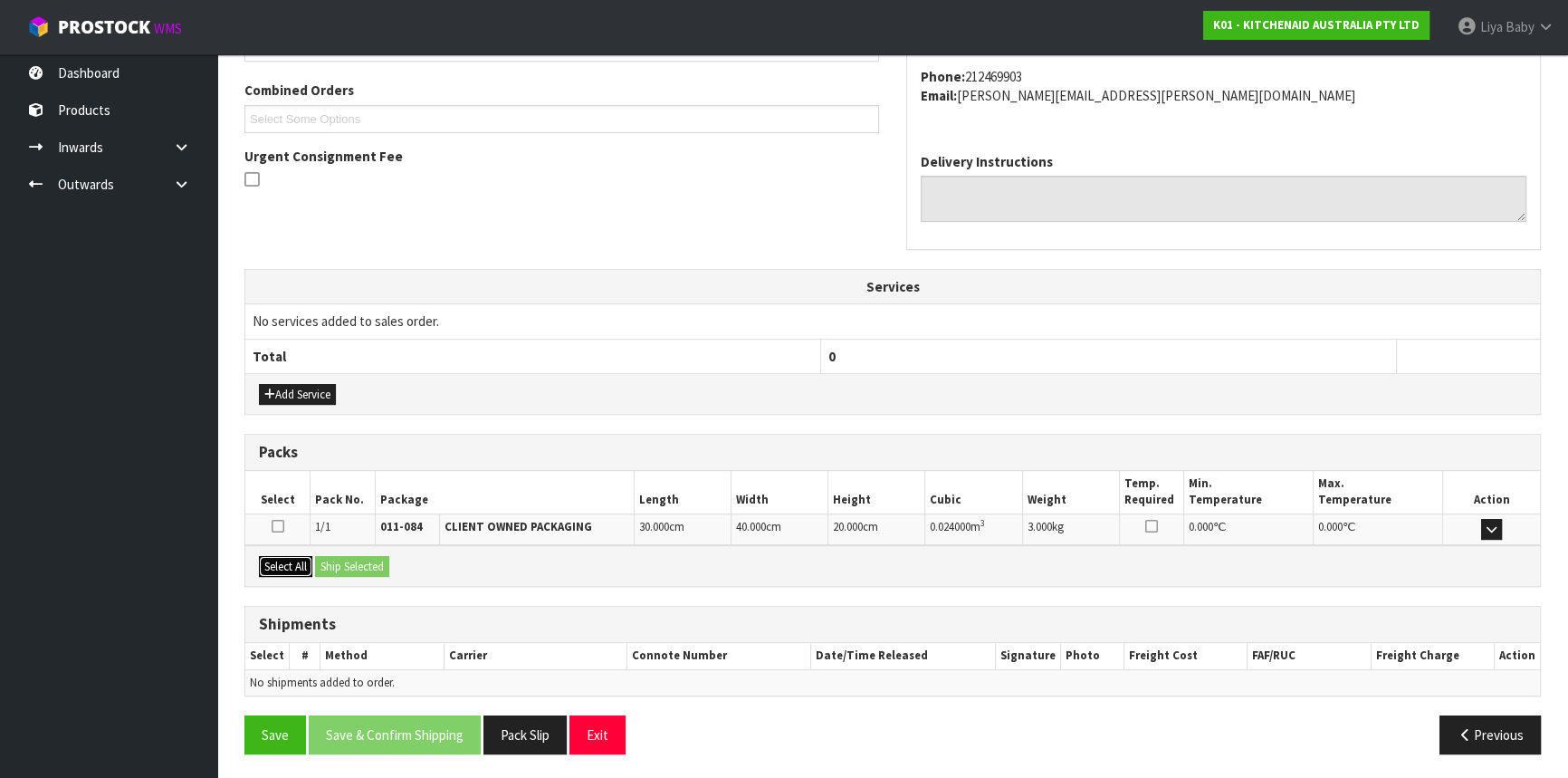
drag, startPoint x: 265, startPoint y: 570, endPoint x: 320, endPoint y: 559, distance: 56.1
click at [266, 569] on button "Select All" at bounding box center [285, 567] width 54 height 22
click at [330, 559] on button "Ship Selected" at bounding box center [352, 567] width 74 height 22
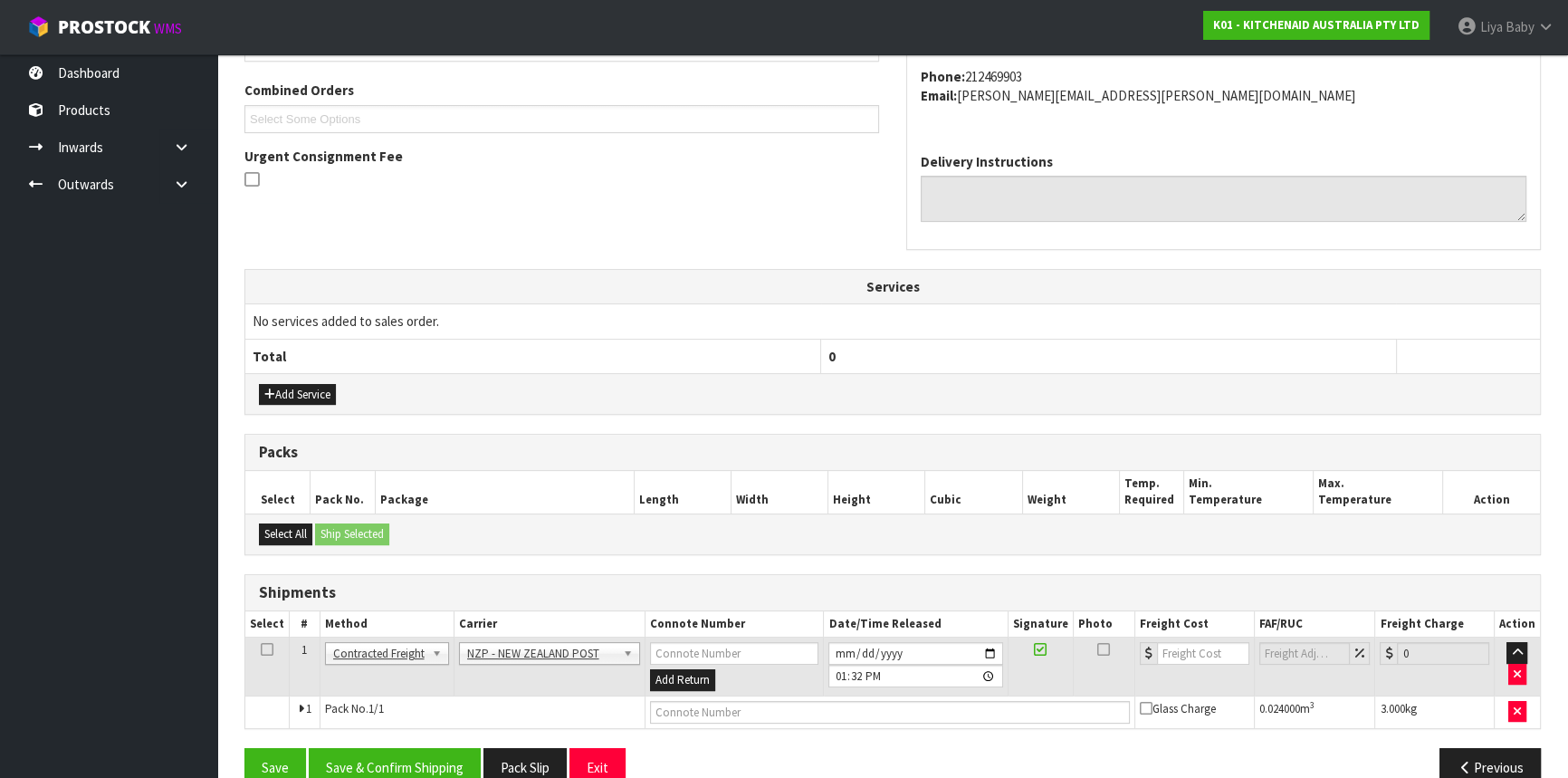
click at [265, 649] on icon at bounding box center [267, 649] width 13 height 1
click at [389, 753] on button "Save & Confirm Shipping" at bounding box center [395, 767] width 172 height 39
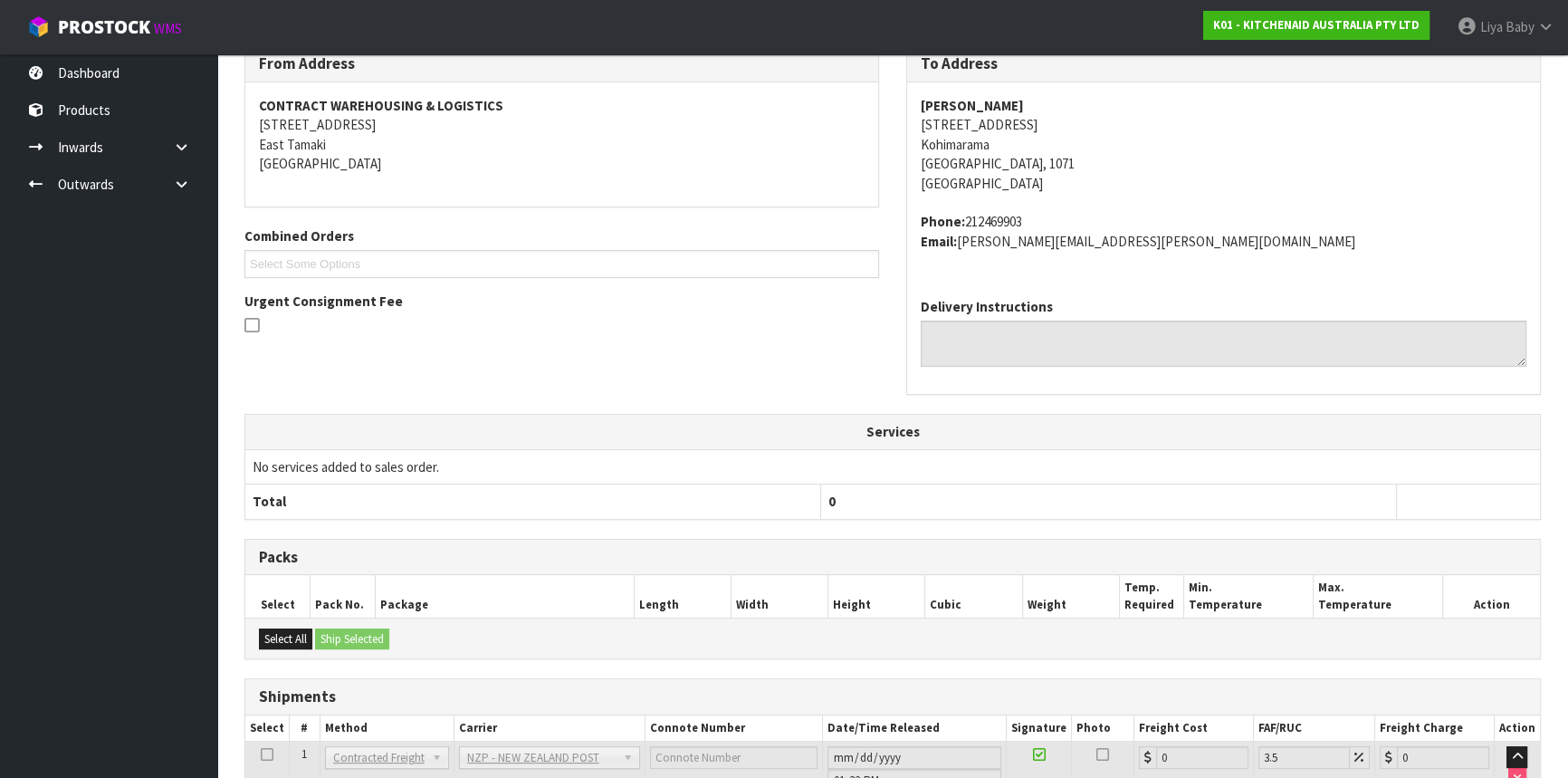
scroll to position [462, 0]
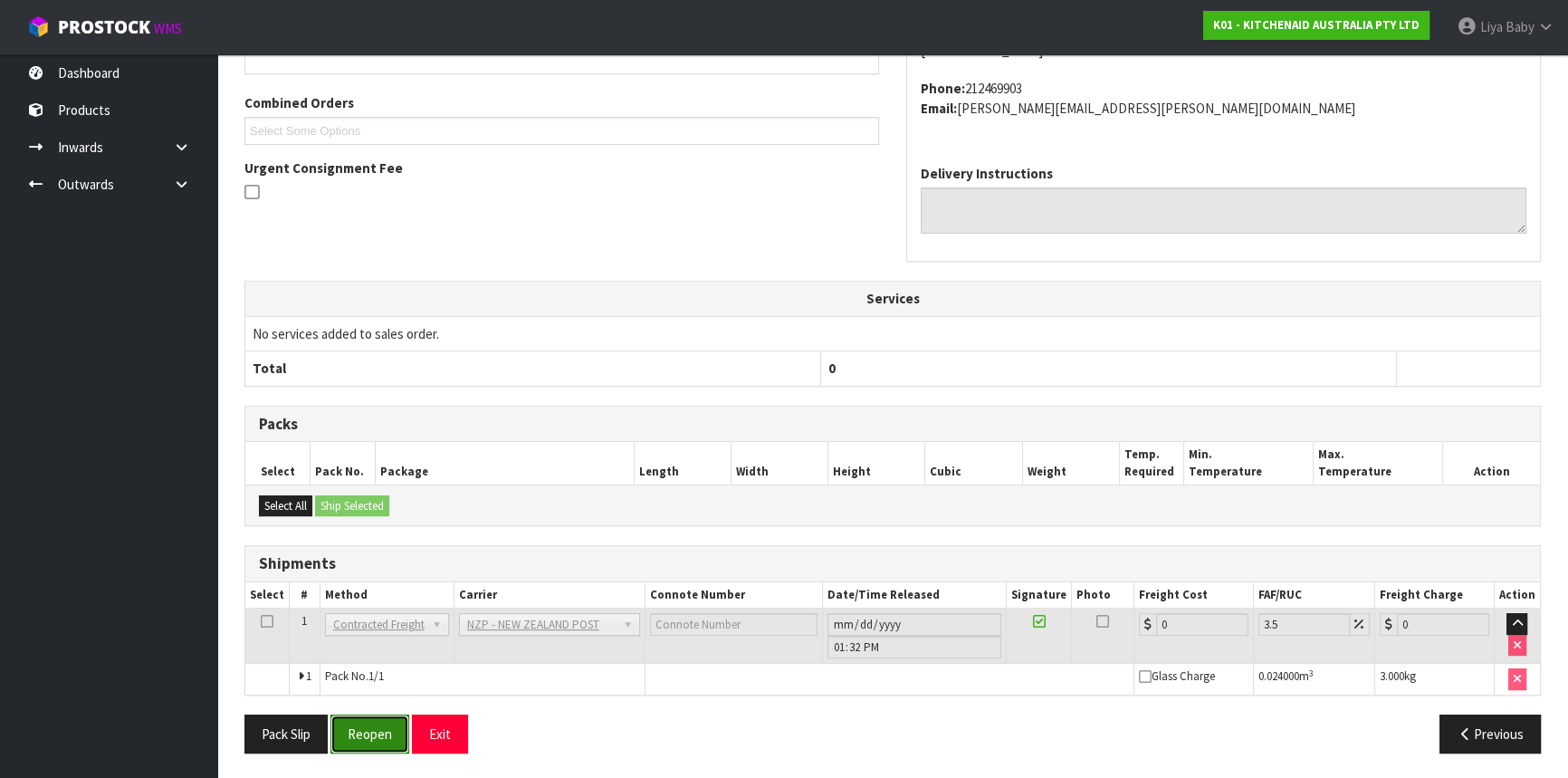
click at [353, 732] on button "Reopen" at bounding box center [369, 734] width 79 height 39
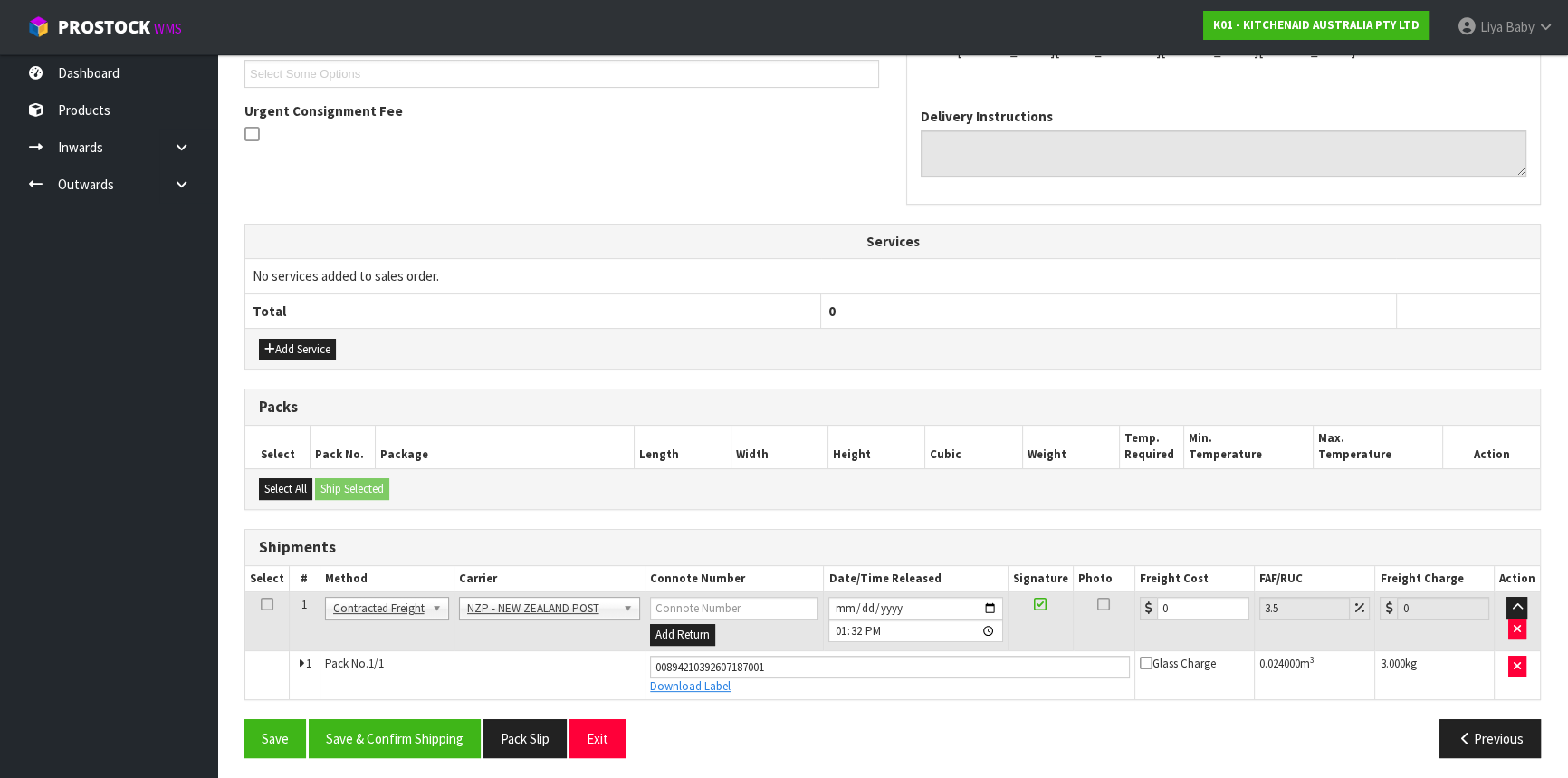
scroll to position [503, 0]
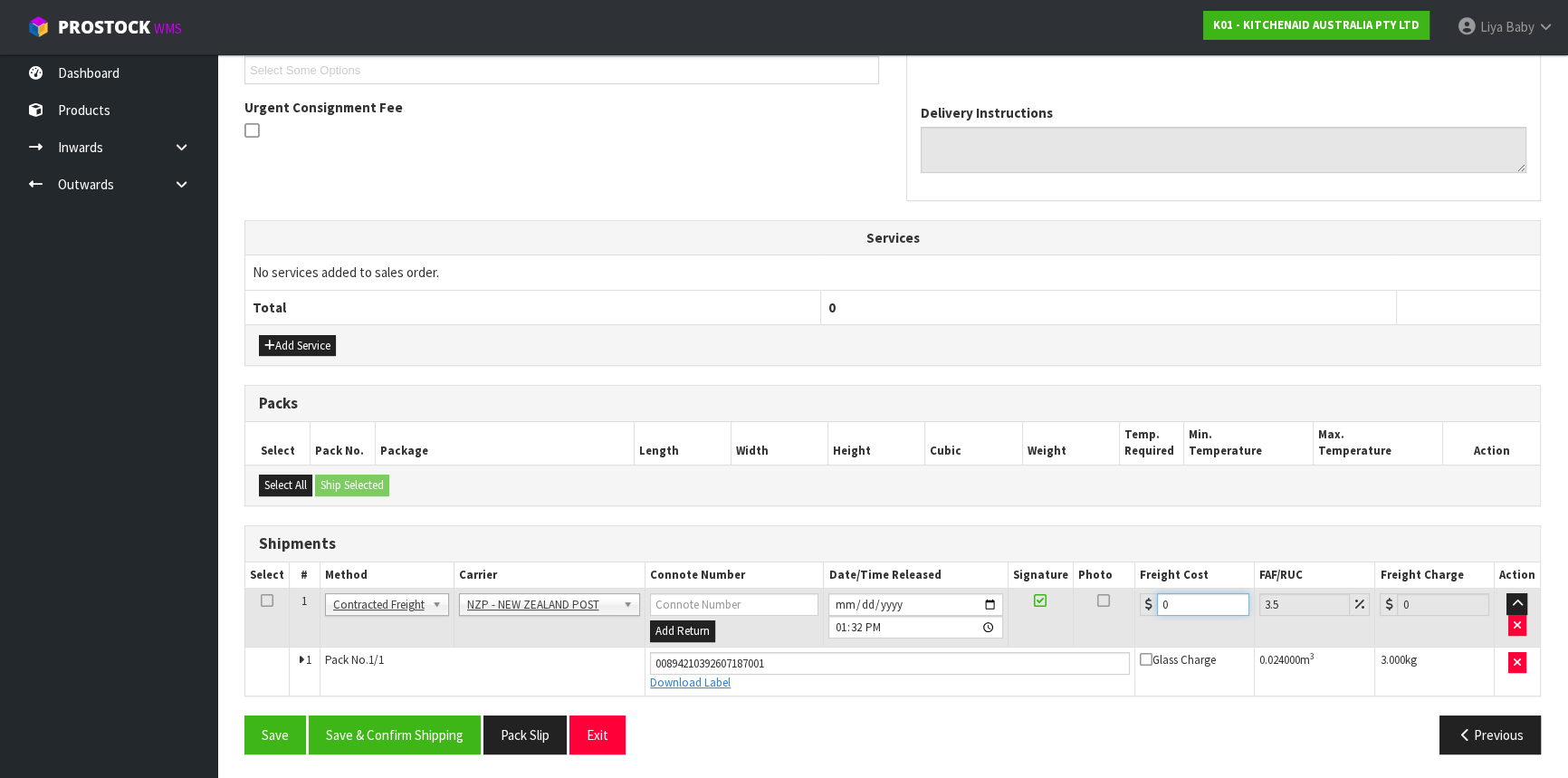
click at [1188, 604] on input "0" at bounding box center [1203, 604] width 93 height 22
type input "4"
type input "4.14"
type input "4.3"
type input "4.45"
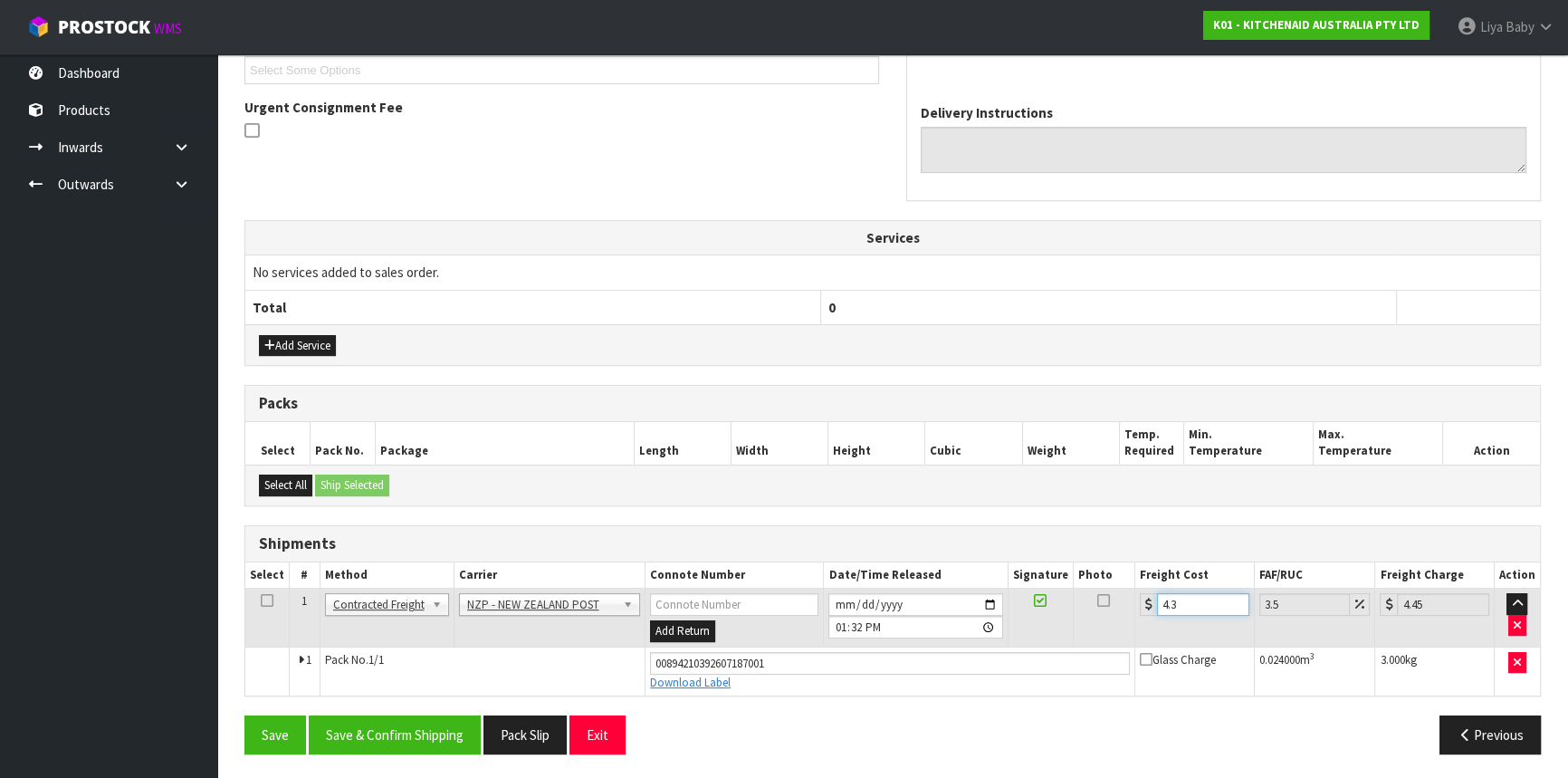
type input "4.33"
type input "4.48"
type input "4.33"
click at [270, 600] on icon at bounding box center [267, 600] width 13 height 1
click at [348, 736] on button "Save & Confirm Shipping" at bounding box center [395, 735] width 172 height 39
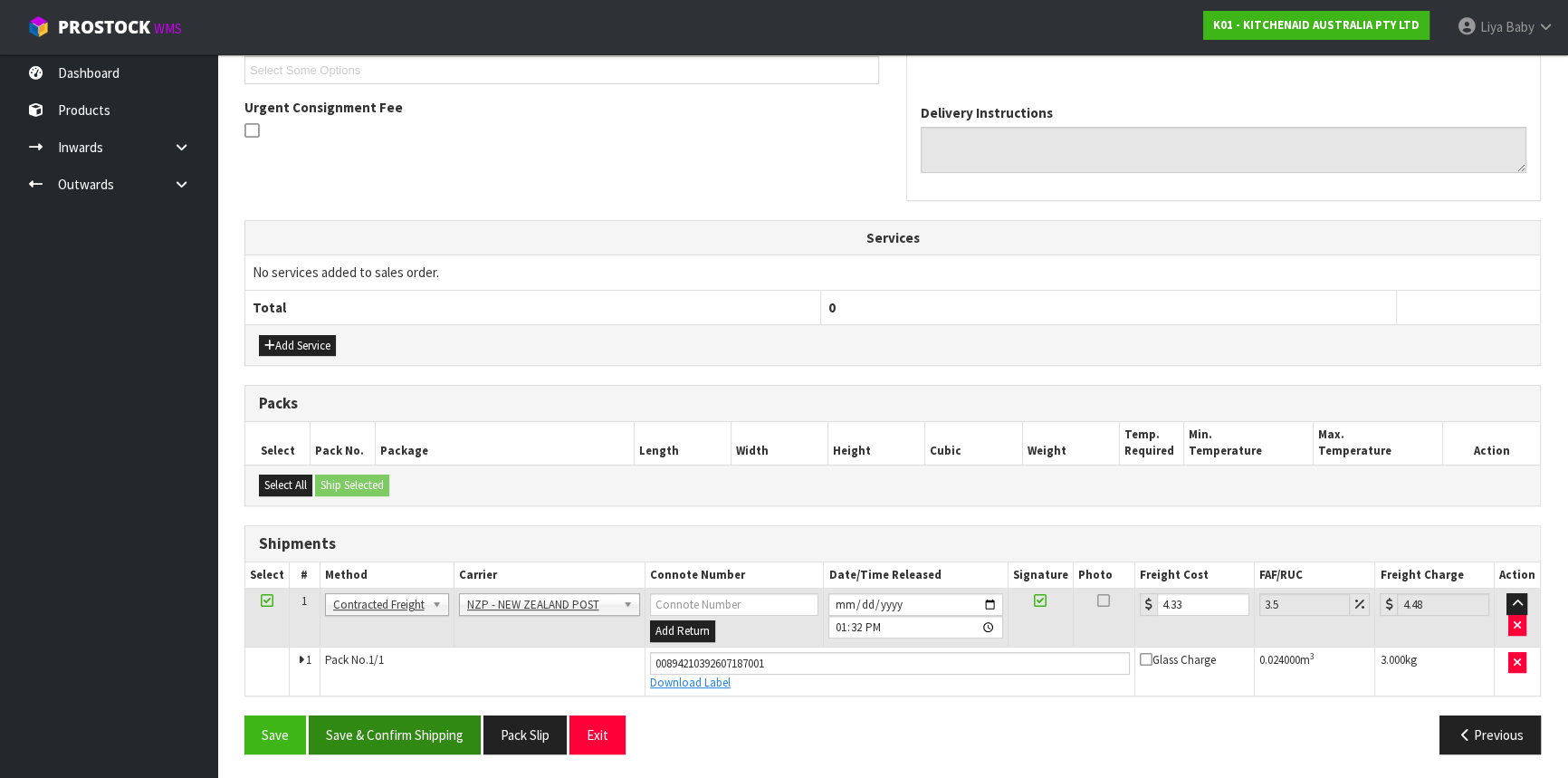
scroll to position [0, 0]
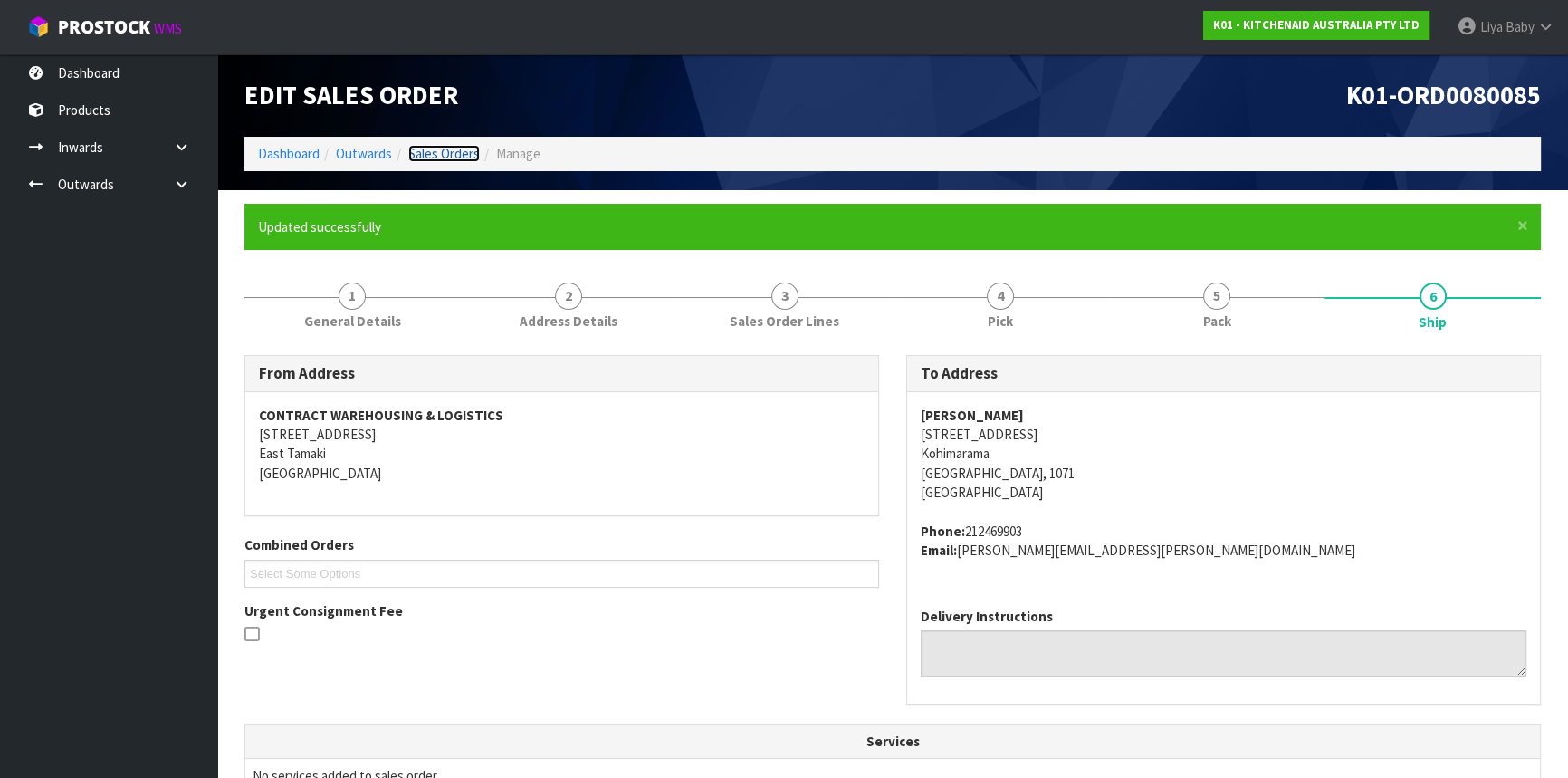
click at [467, 149] on link "Sales Orders" at bounding box center [444, 153] width 71 height 18
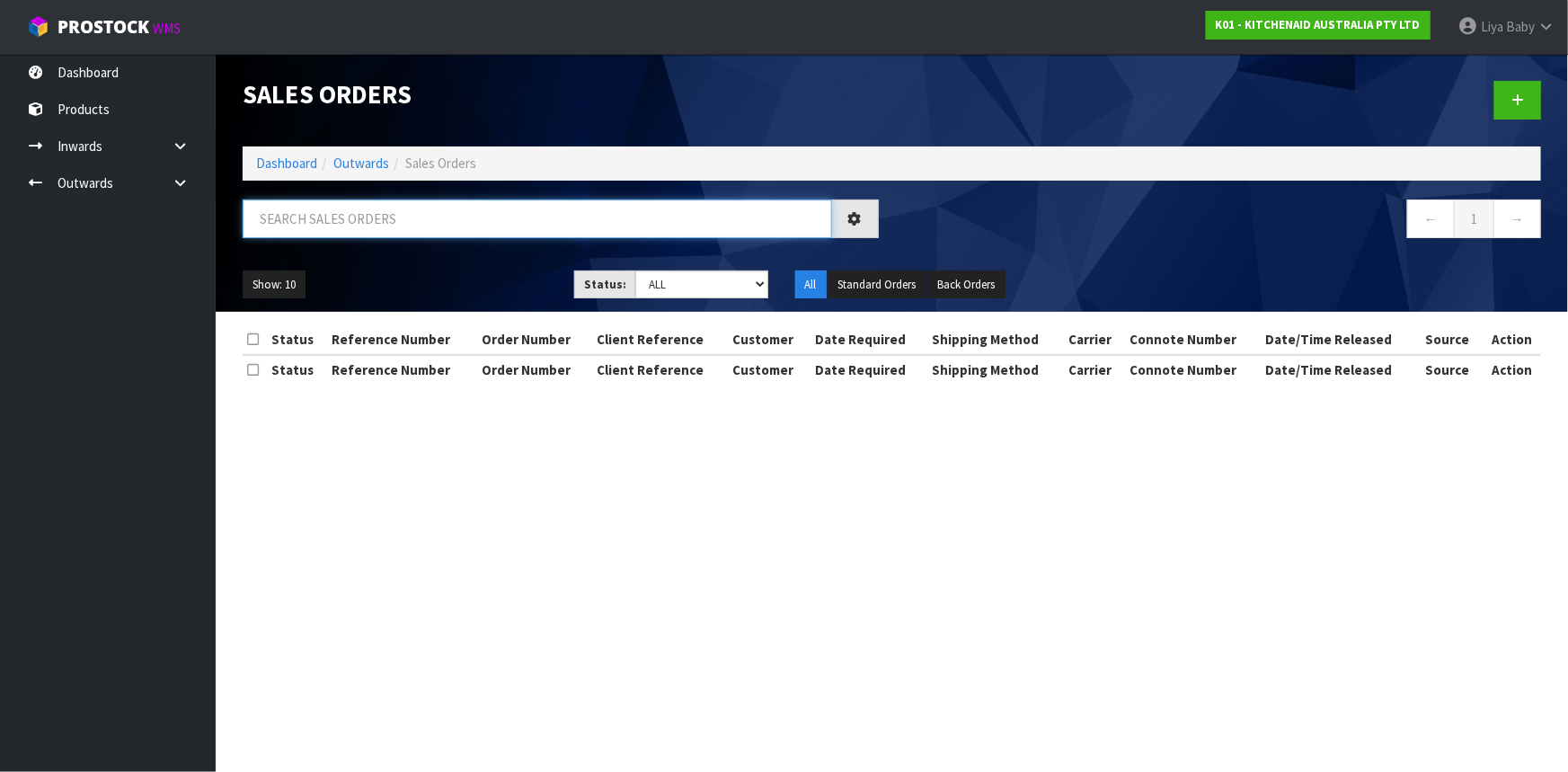
click at [398, 217] on input "text" at bounding box center [537, 219] width 590 height 39
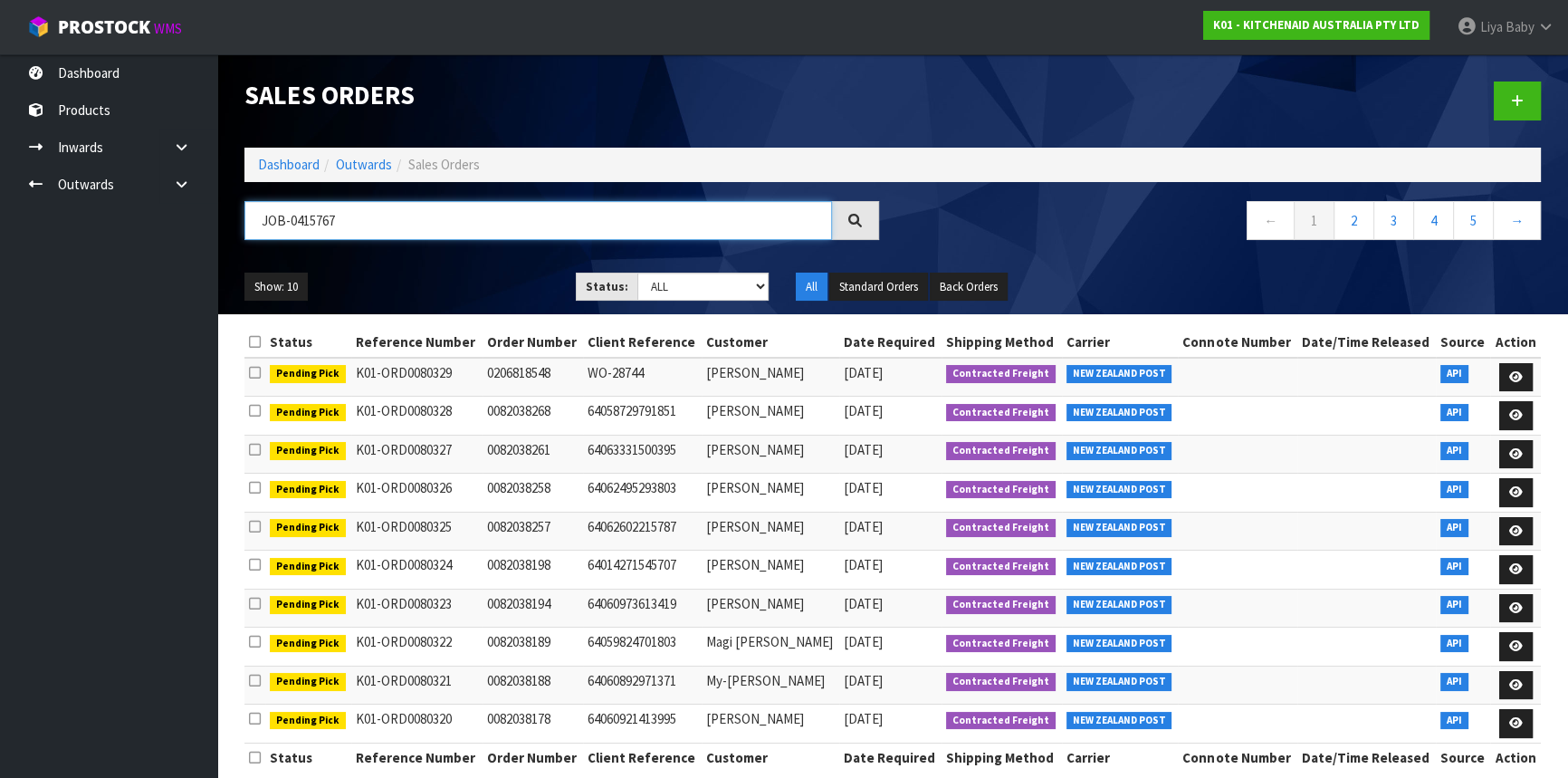
type input "JOB-0415767"
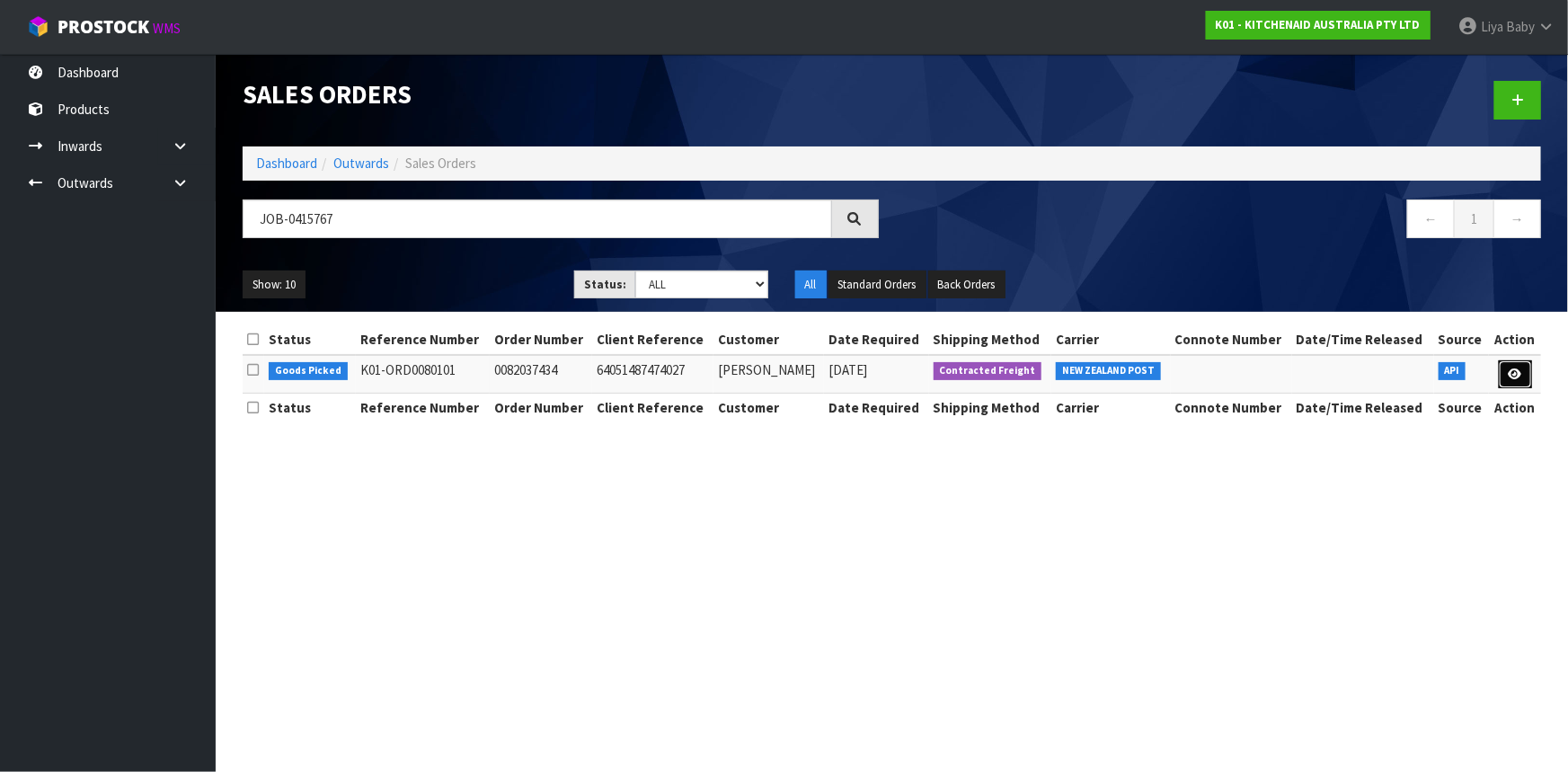
click at [1514, 370] on icon at bounding box center [1516, 374] width 14 height 12
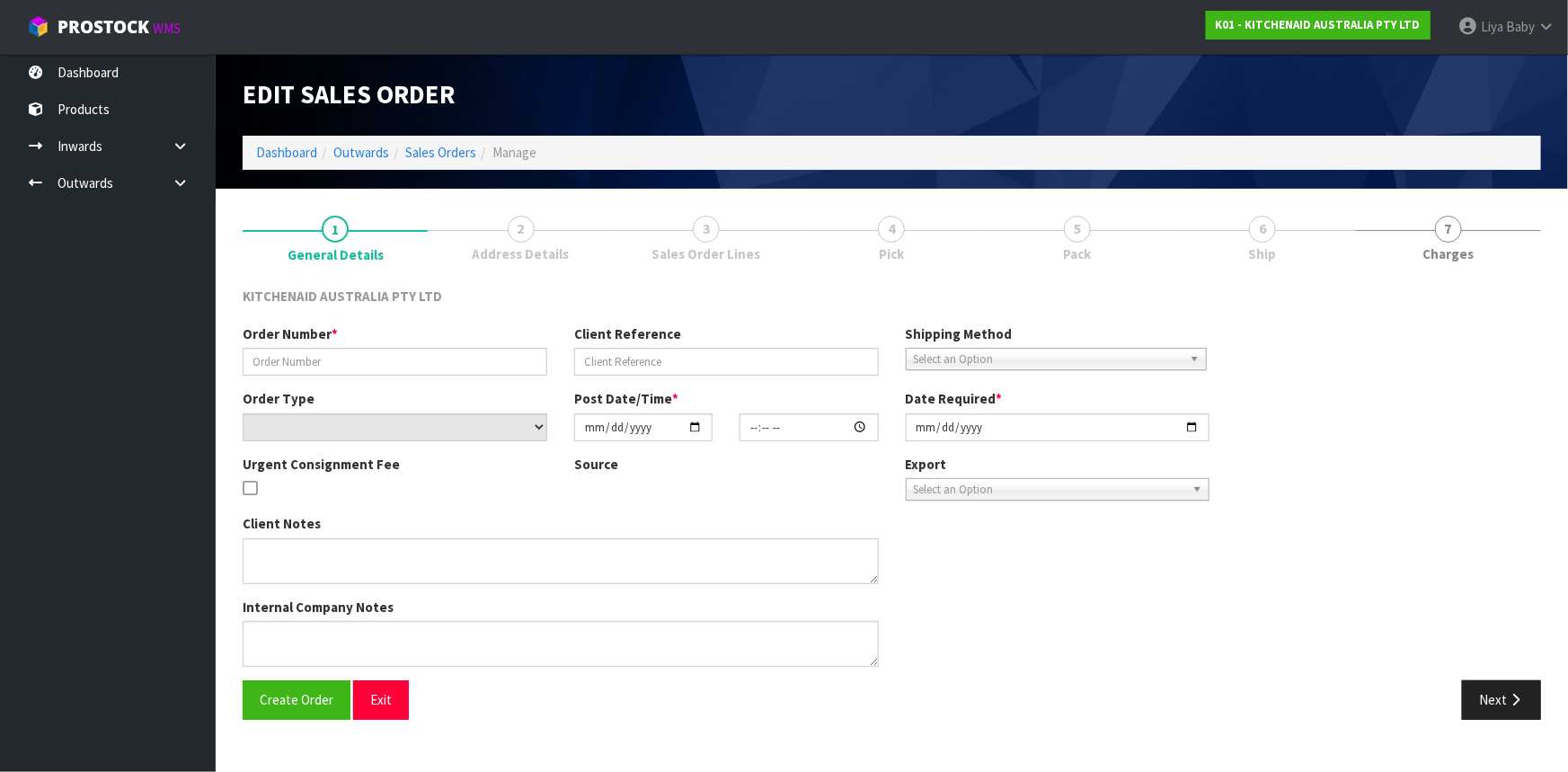
type input "0082037434"
type input "64051487474027"
select select "number:0"
type input "[DATE]"
type input "08:39:34.000"
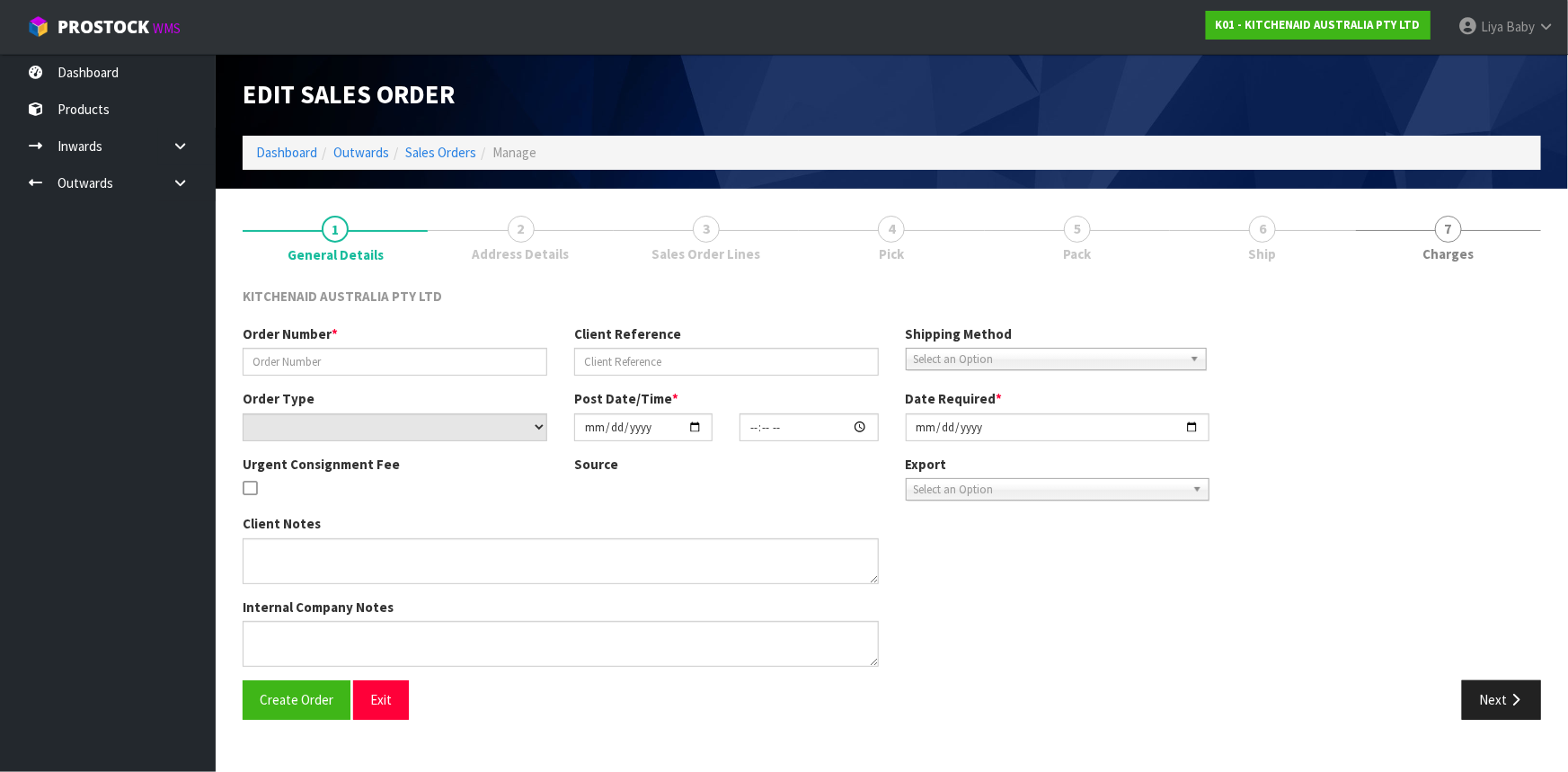
type input "[DATE]"
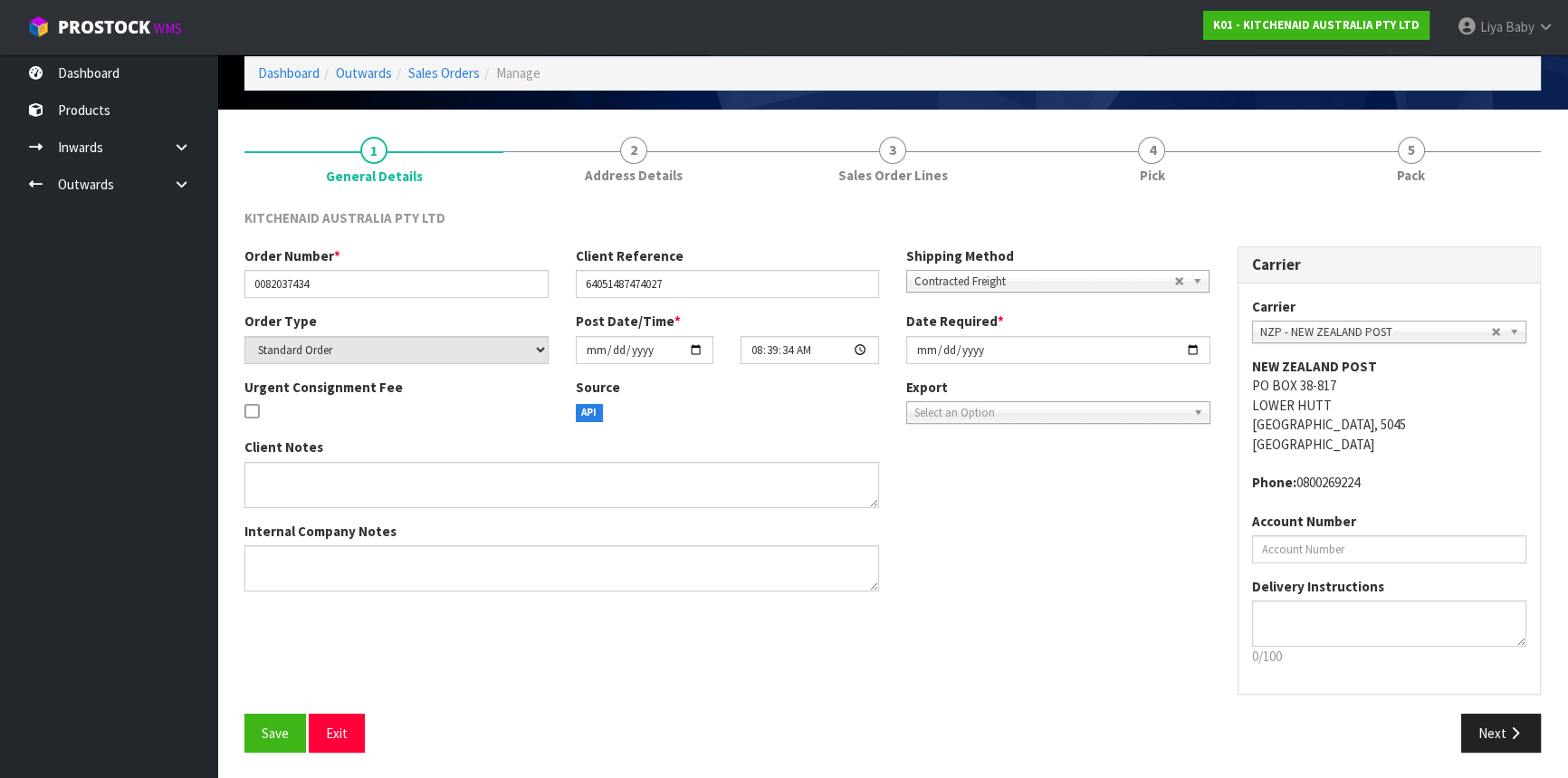
scroll to position [81, 0]
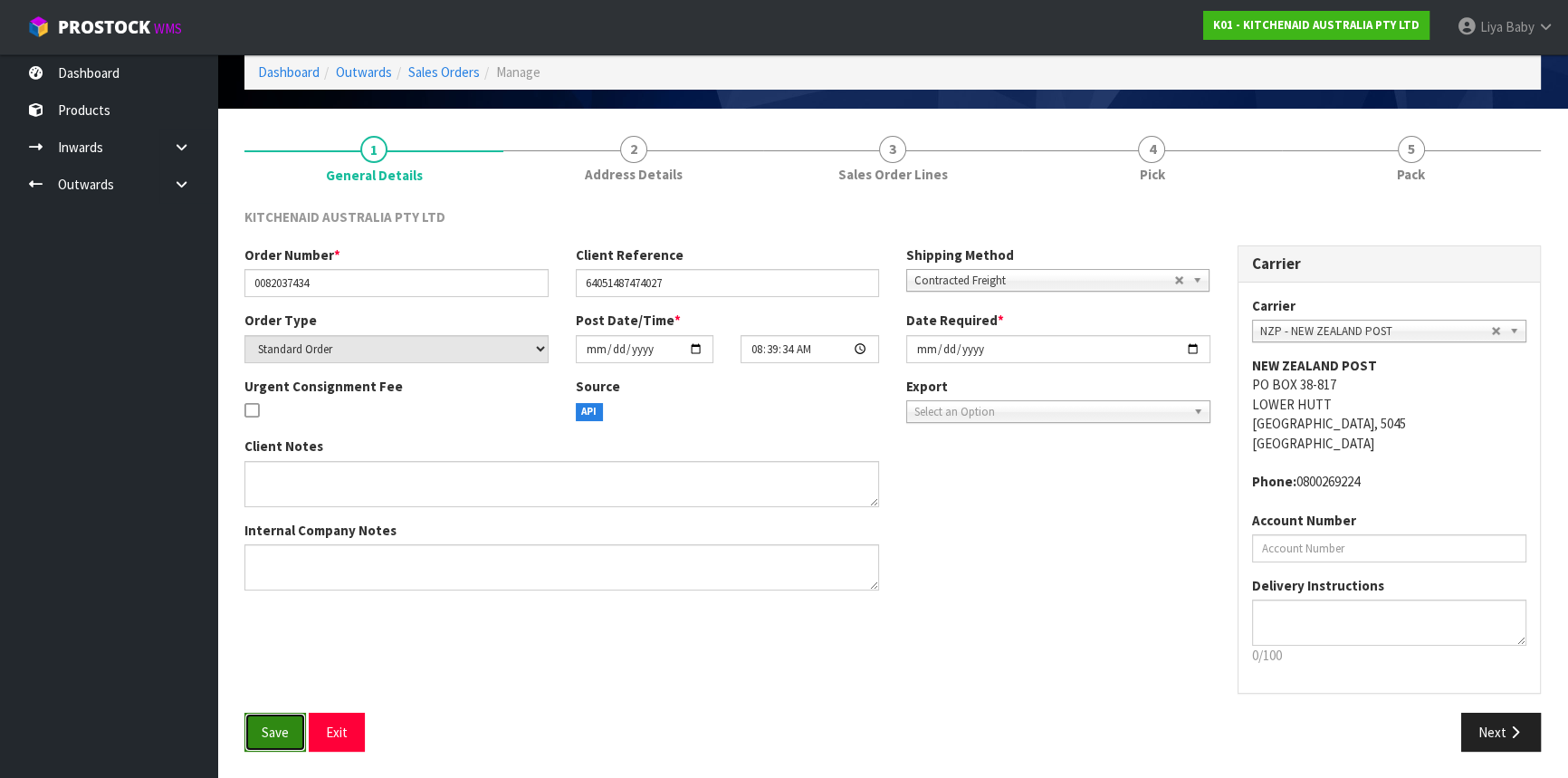
drag, startPoint x: 265, startPoint y: 751, endPoint x: 269, endPoint y: 739, distance: 12.6
click at [267, 740] on button "Save" at bounding box center [275, 732] width 62 height 39
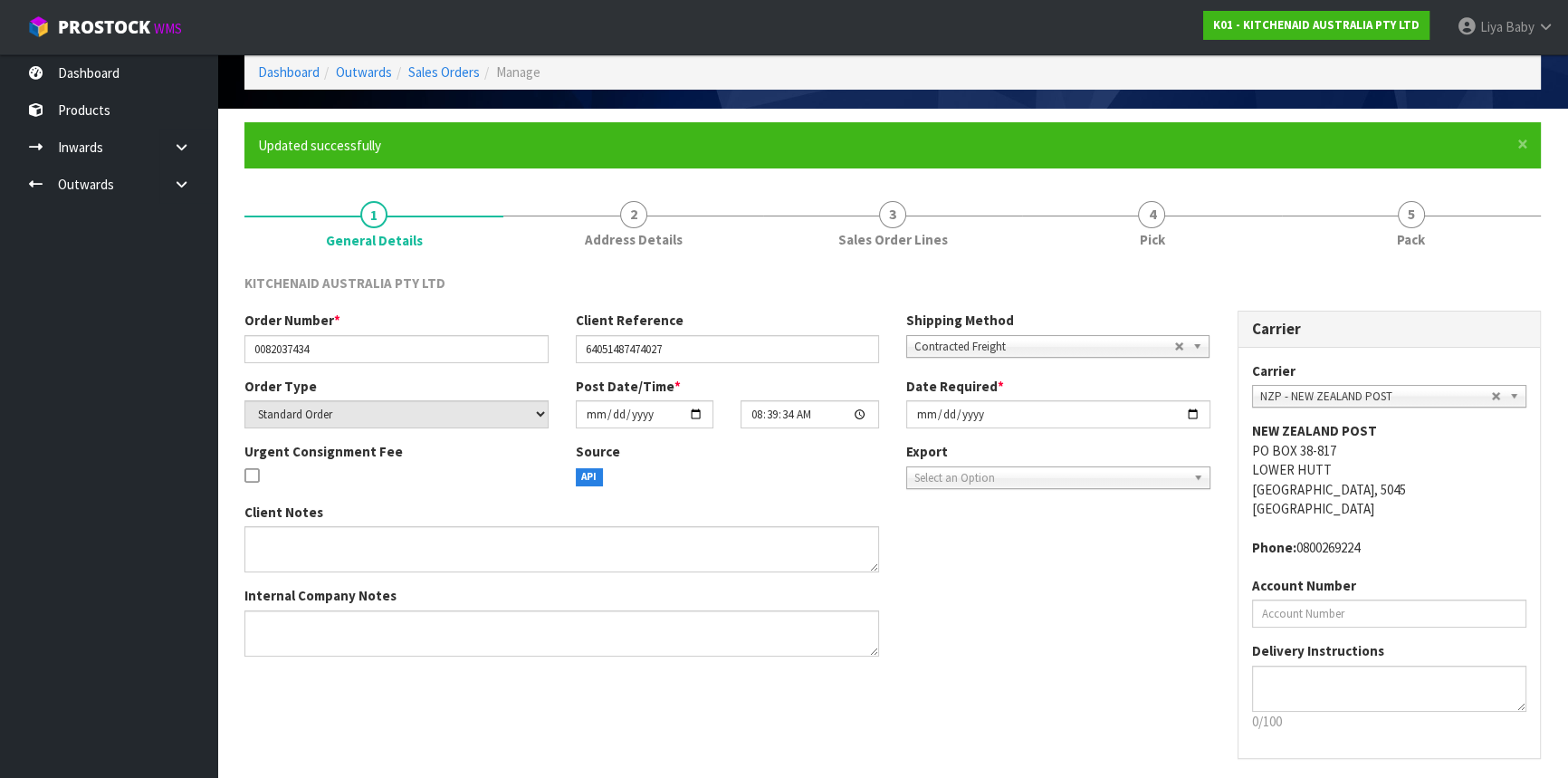
scroll to position [0, 0]
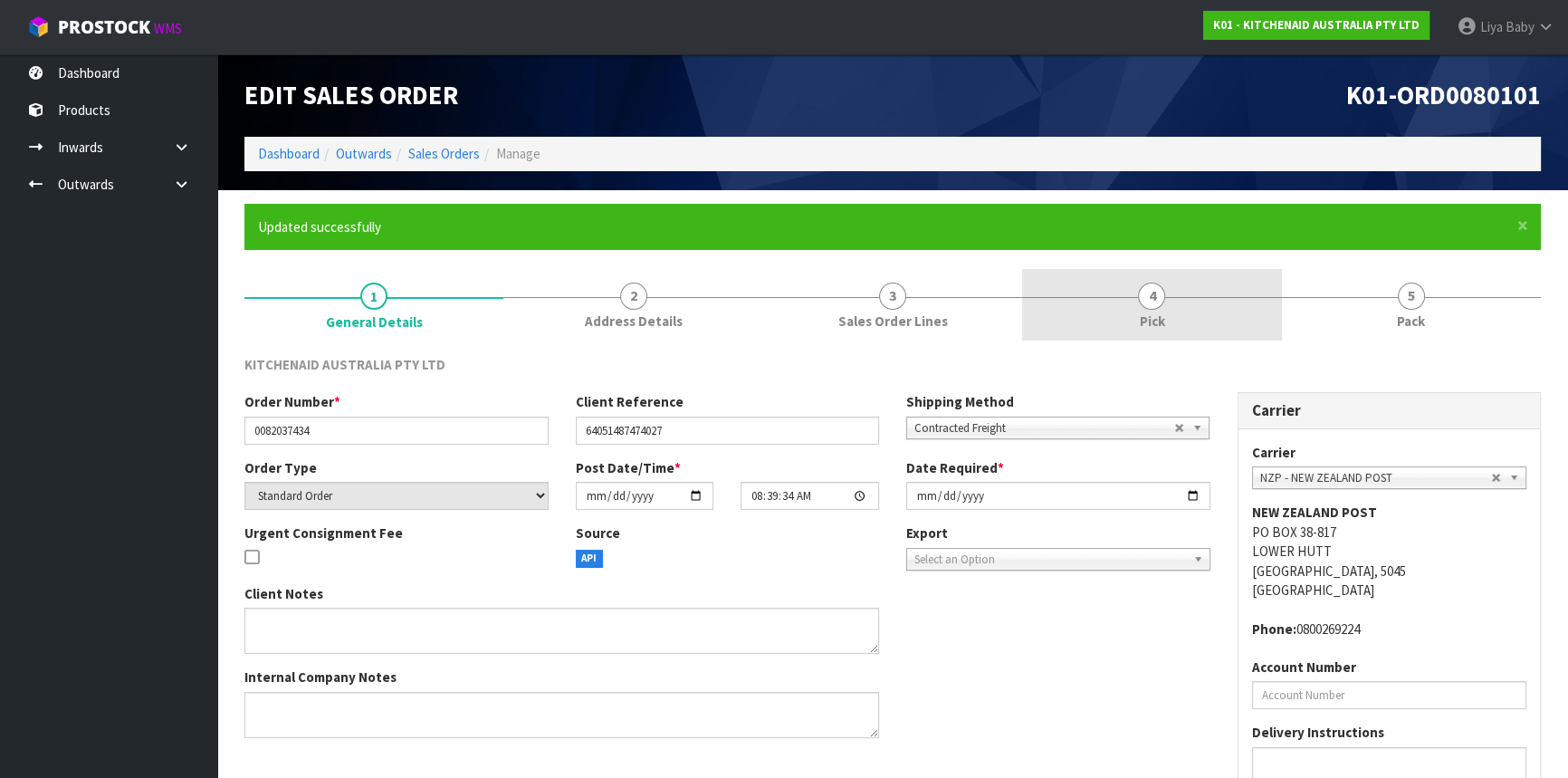
click at [1143, 324] on span "Pick" at bounding box center [1152, 321] width 25 height 19
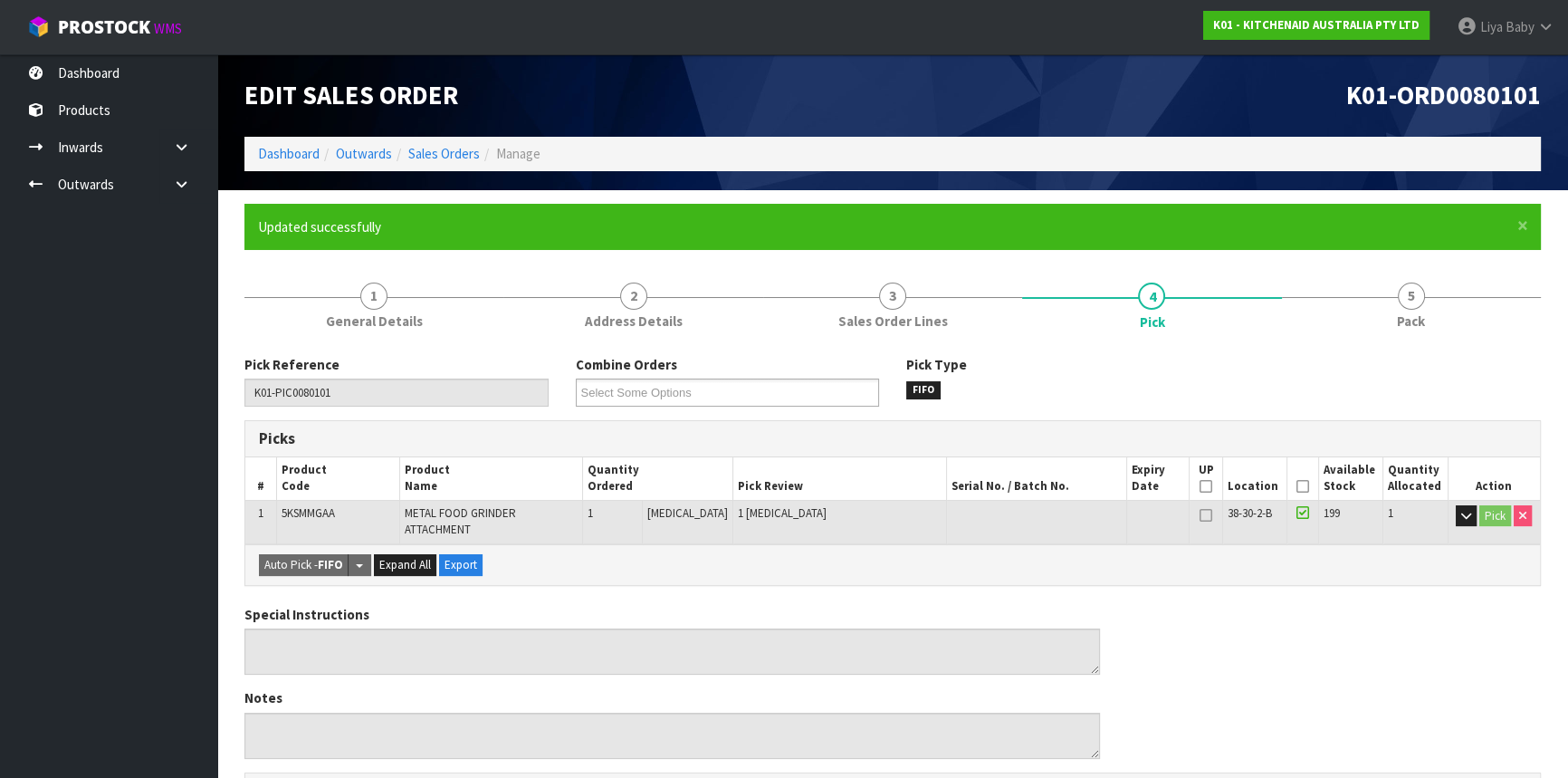
click at [1298, 487] on icon at bounding box center [1302, 487] width 13 height 1
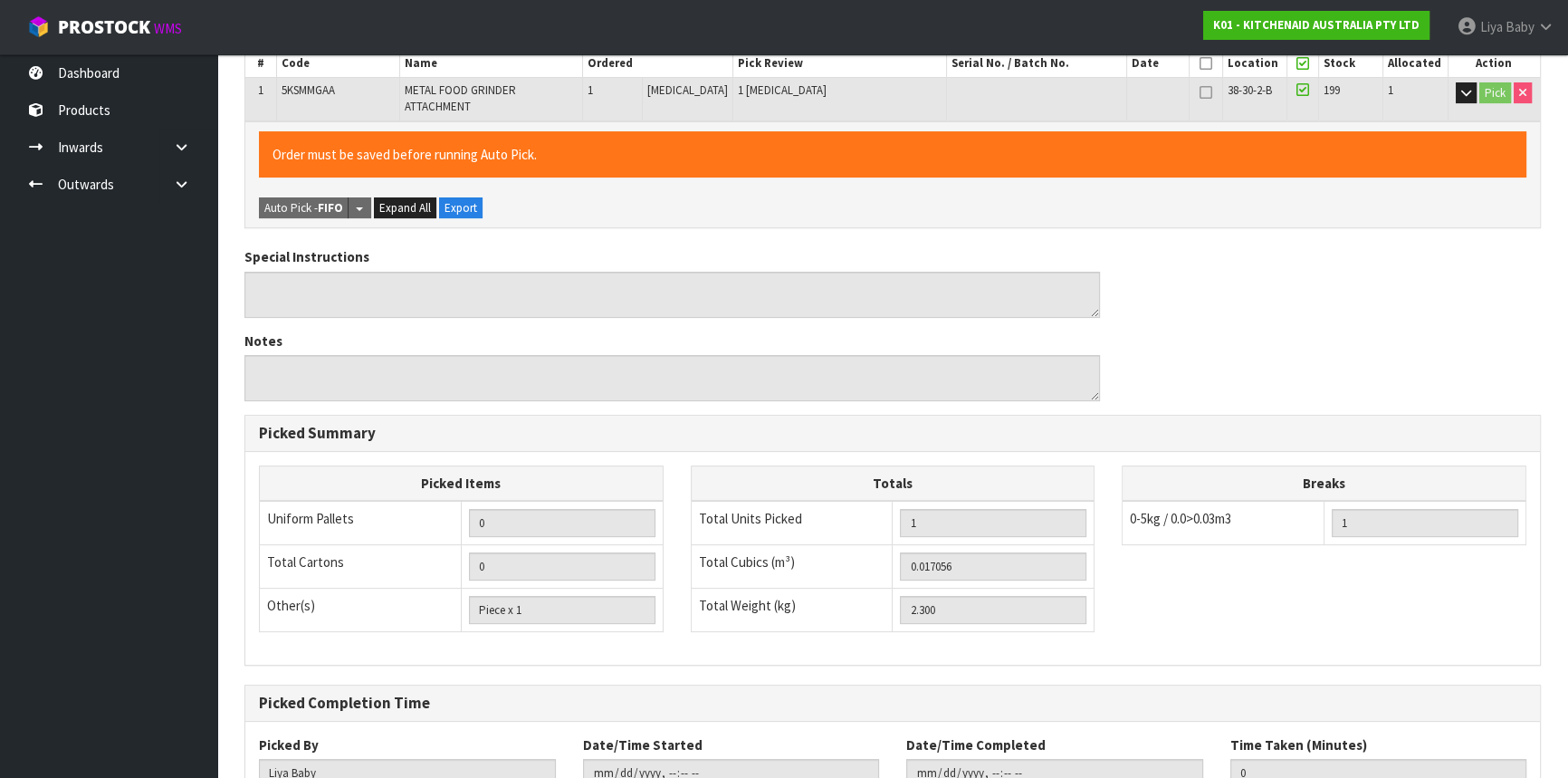
scroll to position [543, 0]
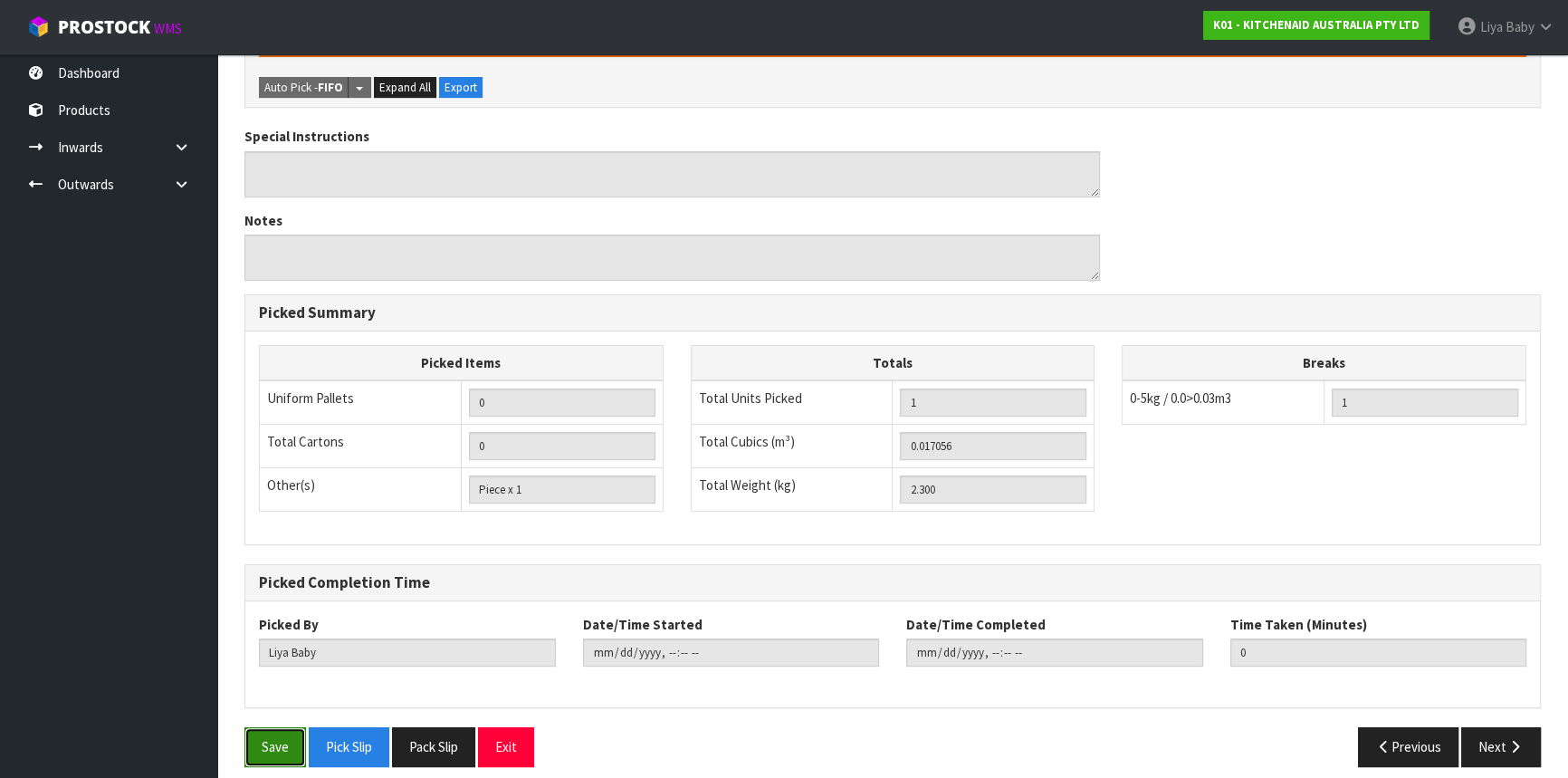
click at [278, 727] on button "Save" at bounding box center [275, 747] width 62 height 39
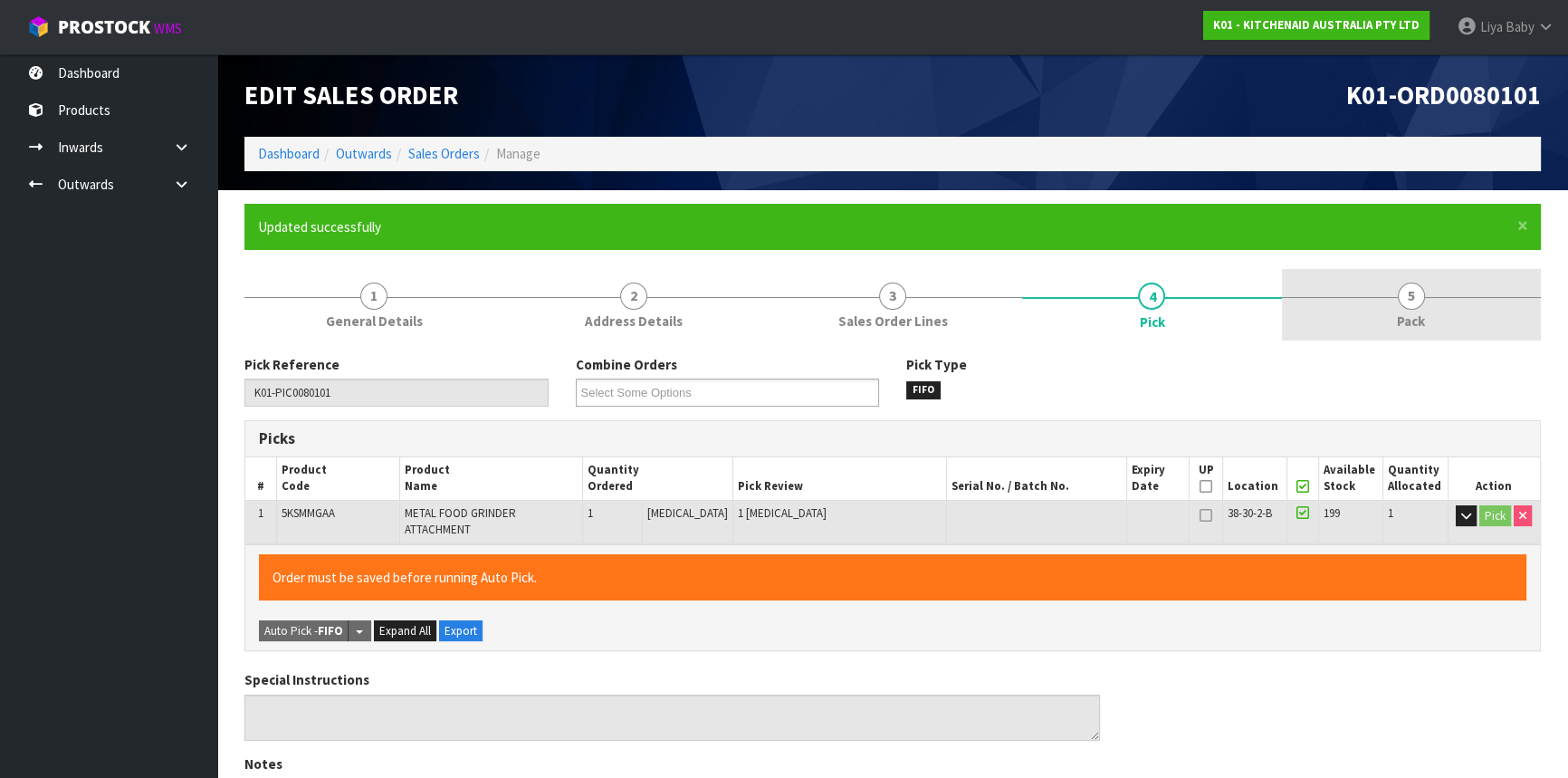
type input "[DATE]T13:34:31"
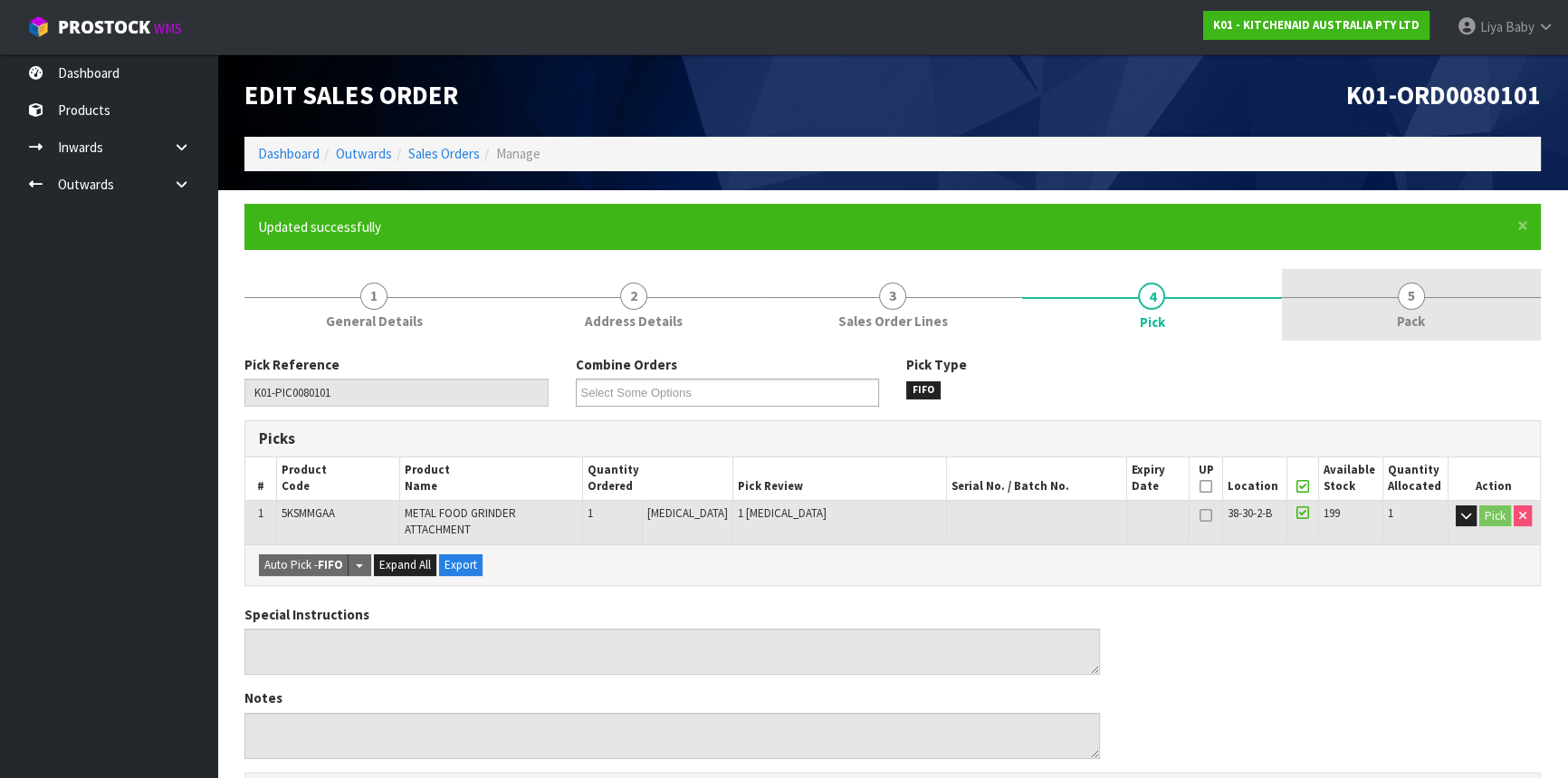
click at [1449, 303] on link "5 Pack" at bounding box center [1411, 304] width 259 height 71
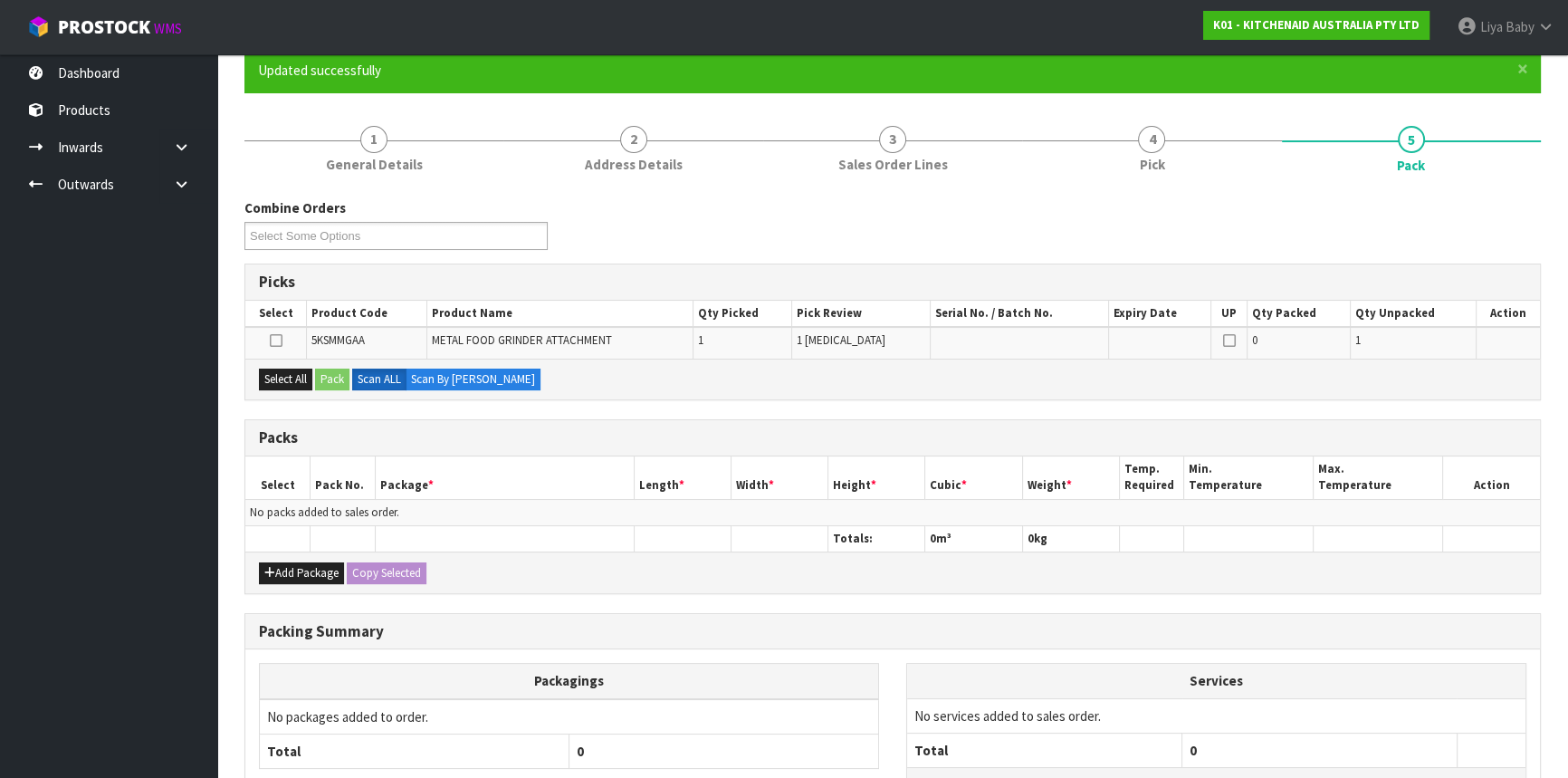
scroll to position [303, 0]
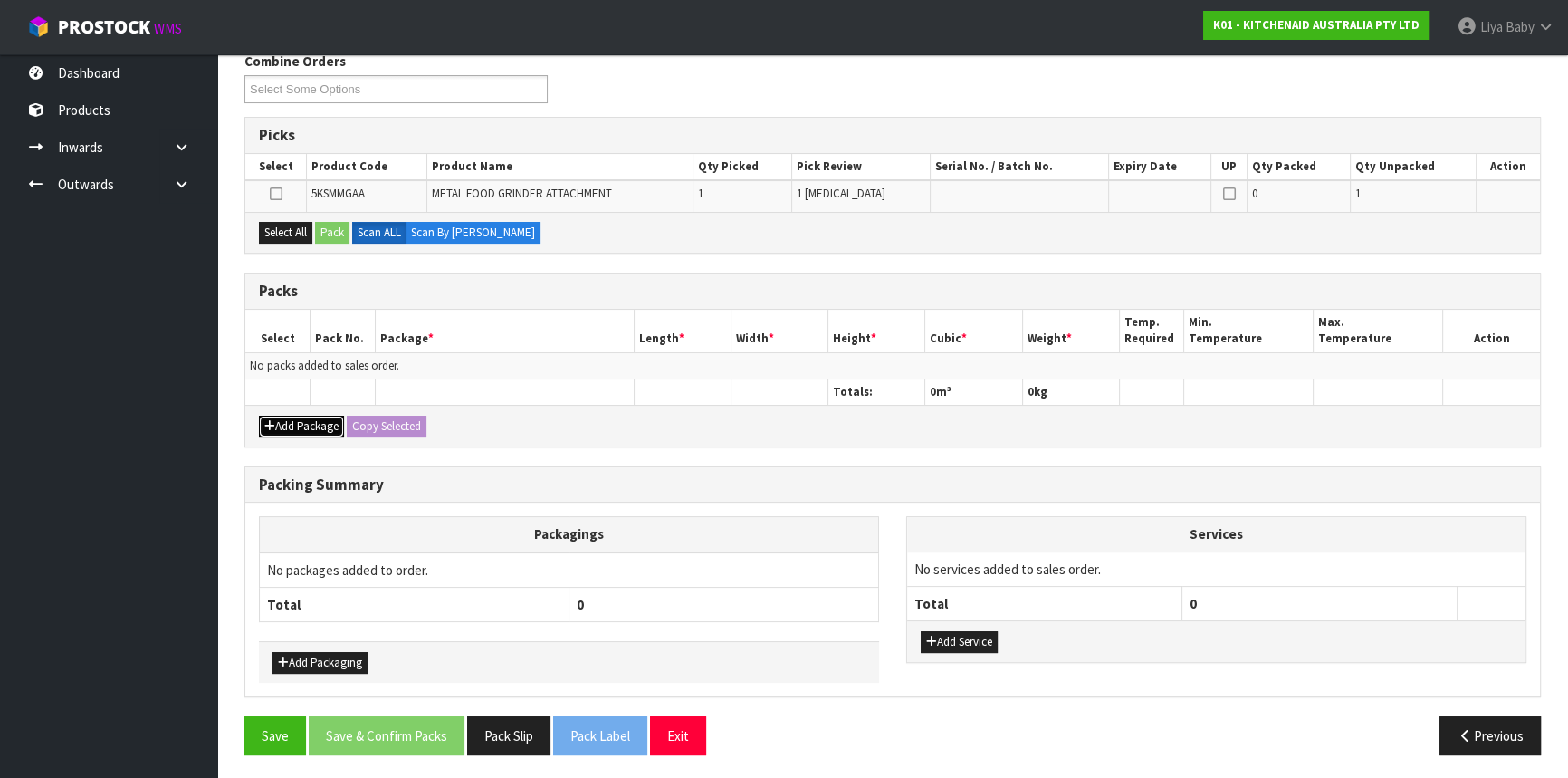
click at [303, 429] on button "Add Package" at bounding box center [301, 426] width 85 height 22
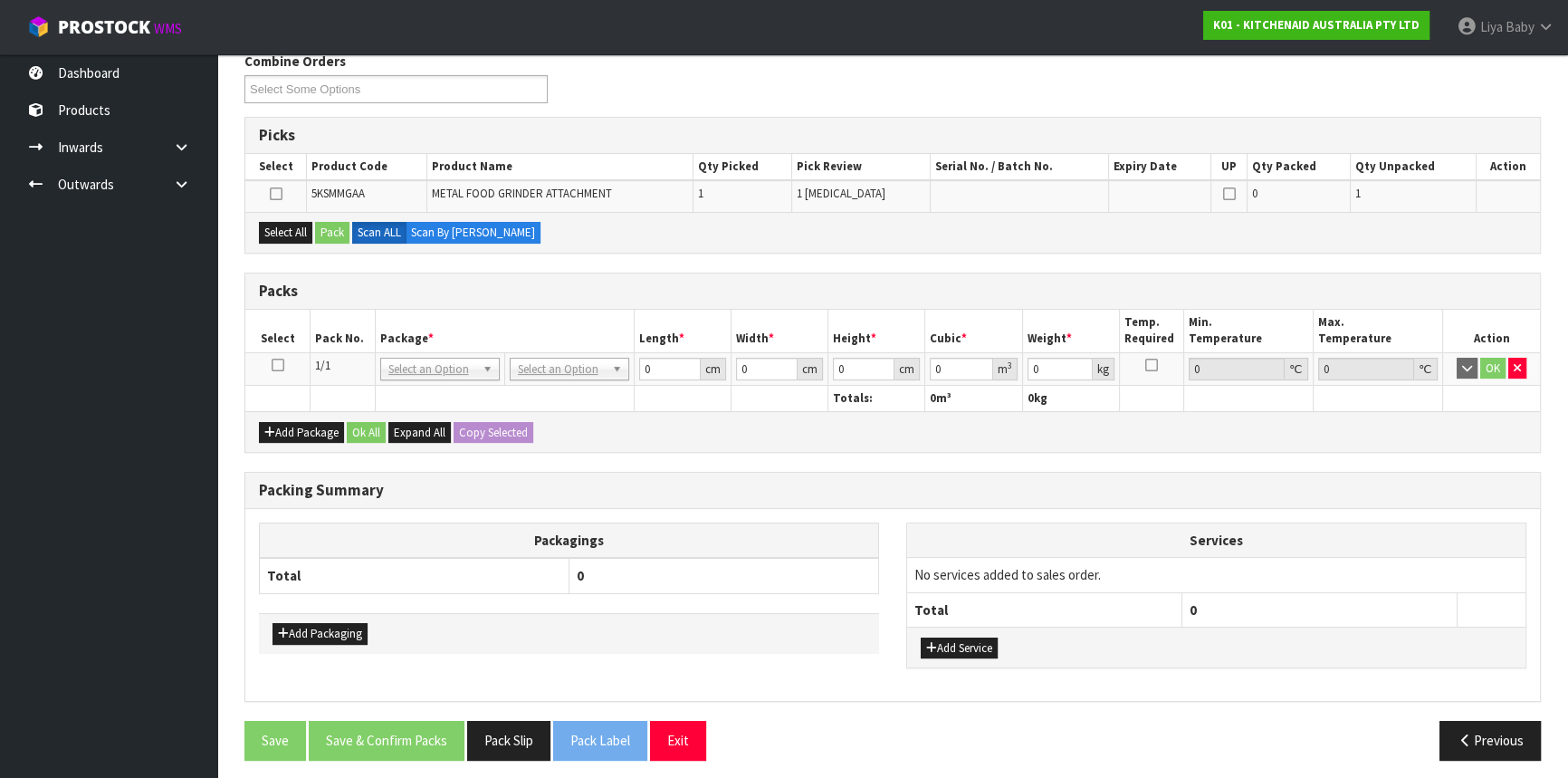
click at [276, 365] on icon at bounding box center [277, 365] width 13 height 1
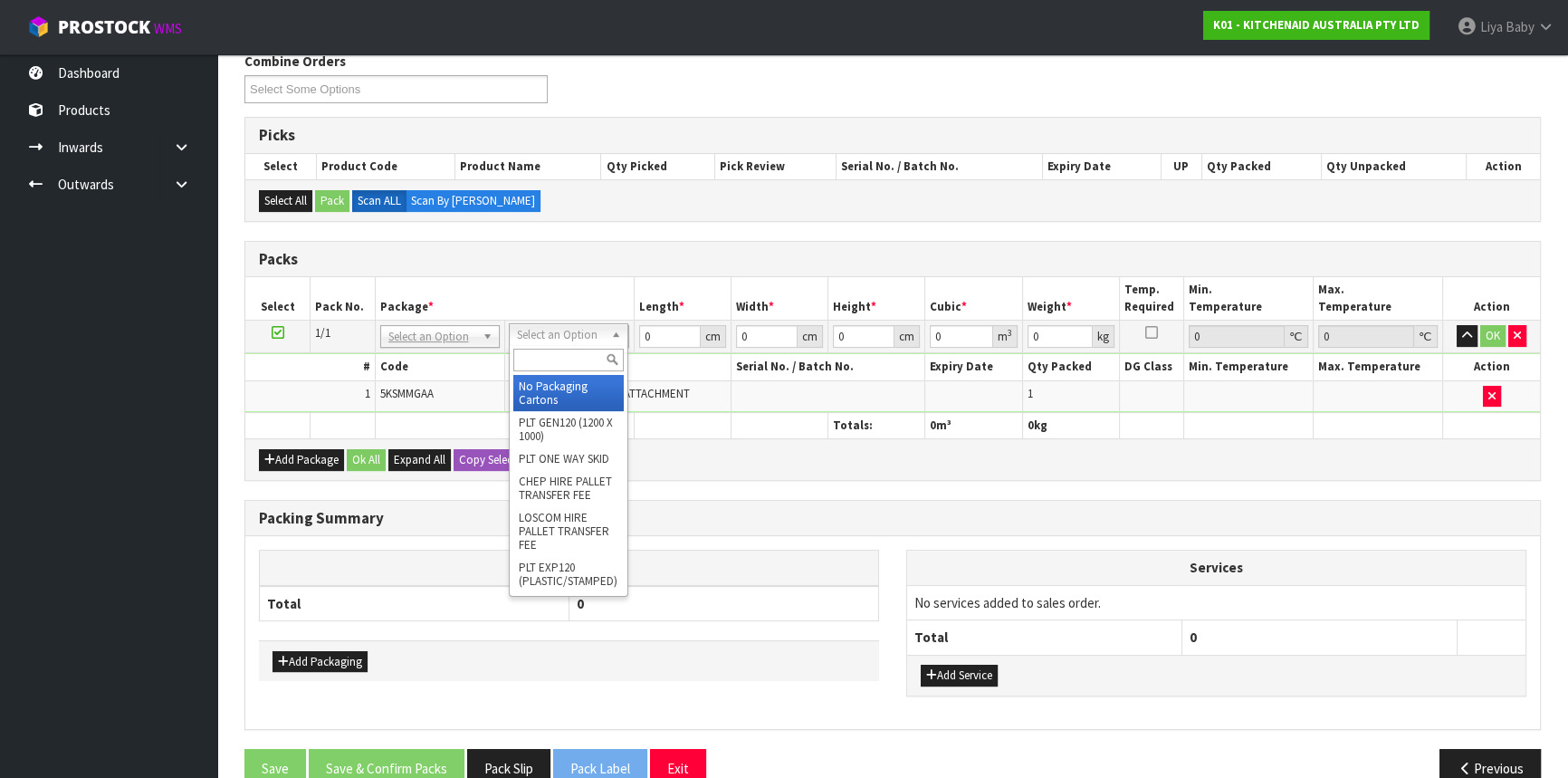
click at [556, 355] on input "text" at bounding box center [568, 360] width 110 height 22
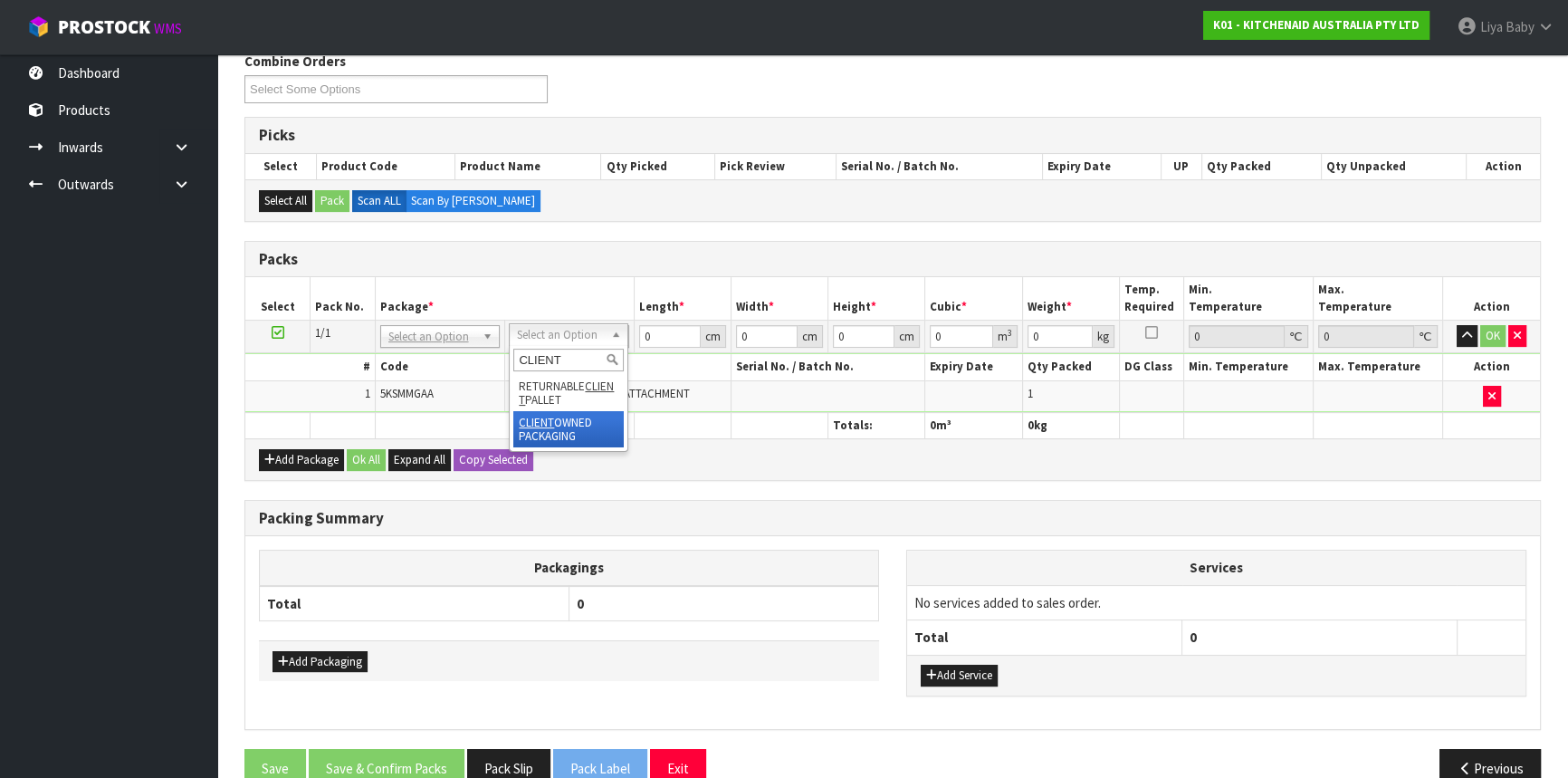
type input "CLIENT"
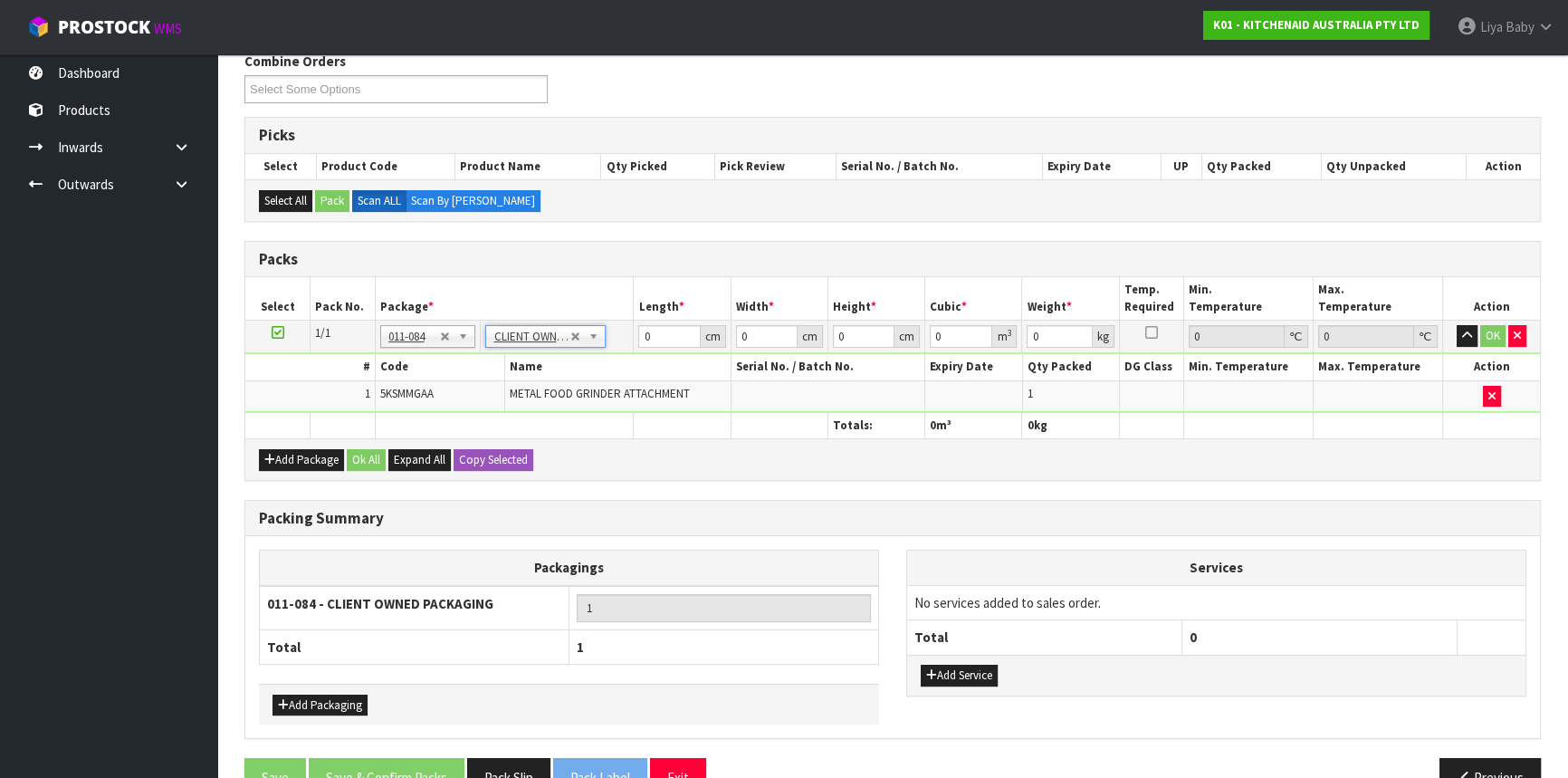
type input "2.3"
click at [660, 325] on input "0" at bounding box center [668, 336] width 62 height 22
type input "29"
type input "41"
type input "1"
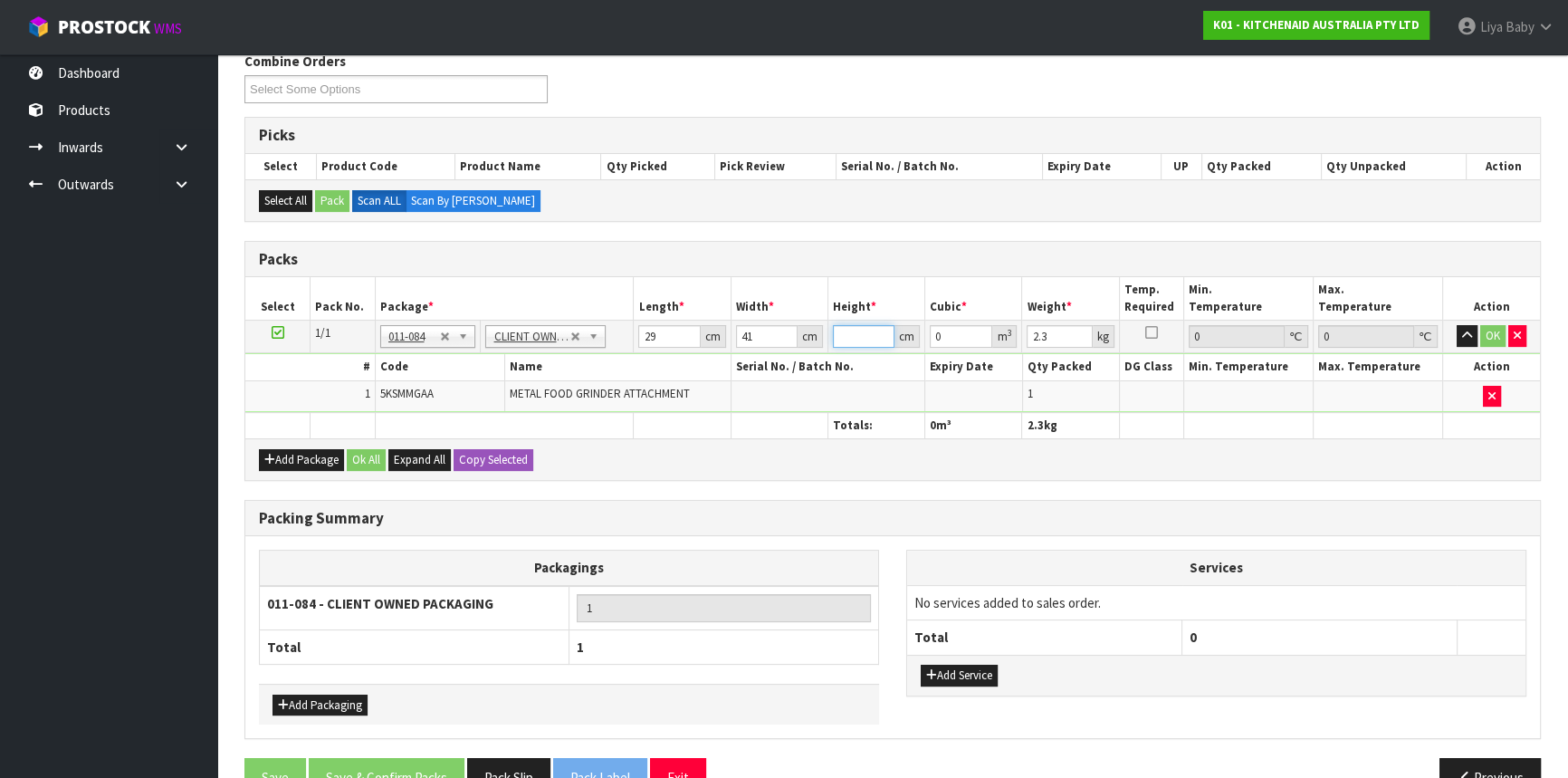
type input "0.001189"
type input "18"
type input "0.021402"
type input "18"
type input "3"
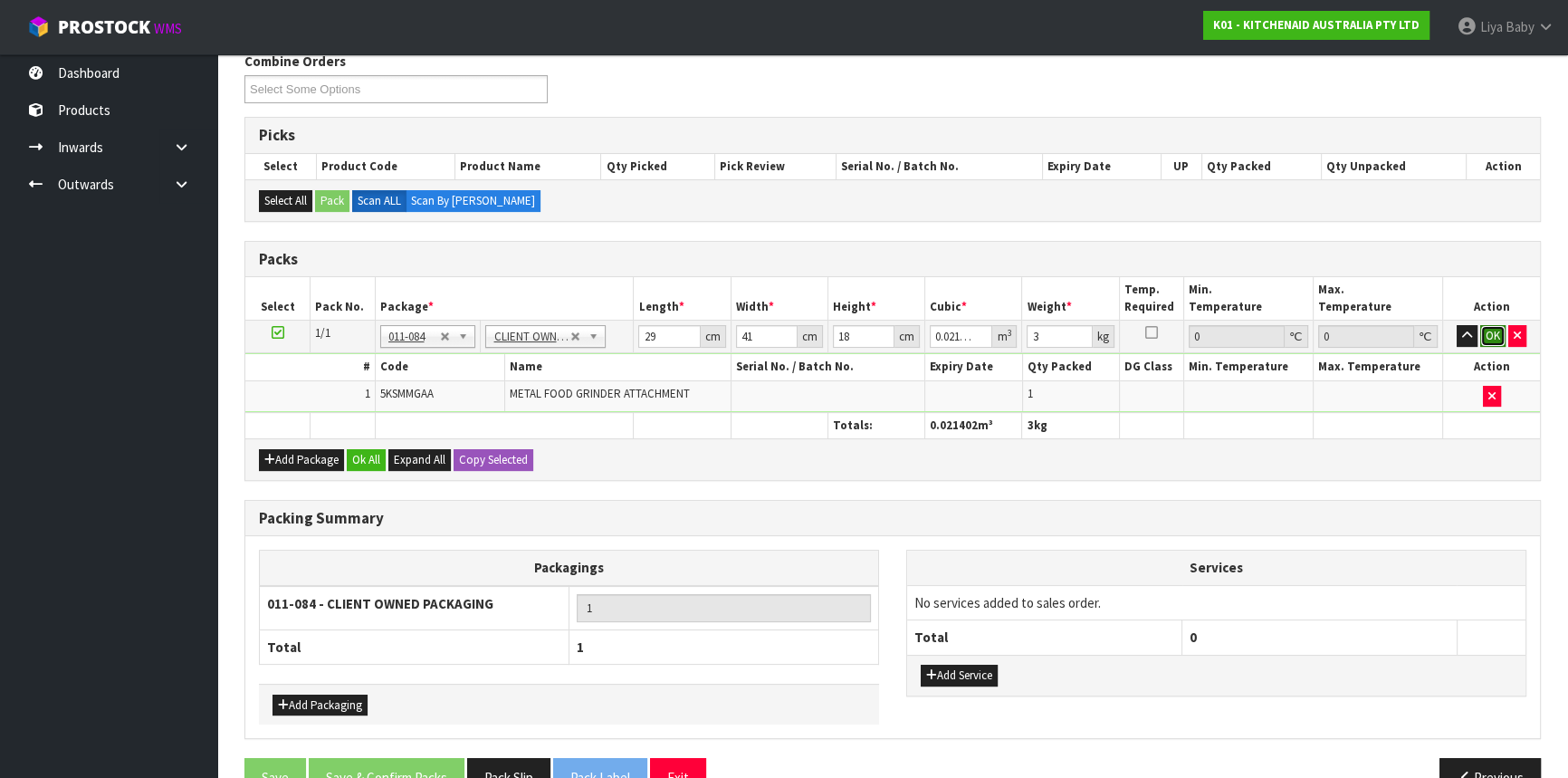
click at [1499, 335] on button "OK" at bounding box center [1493, 336] width 25 height 22
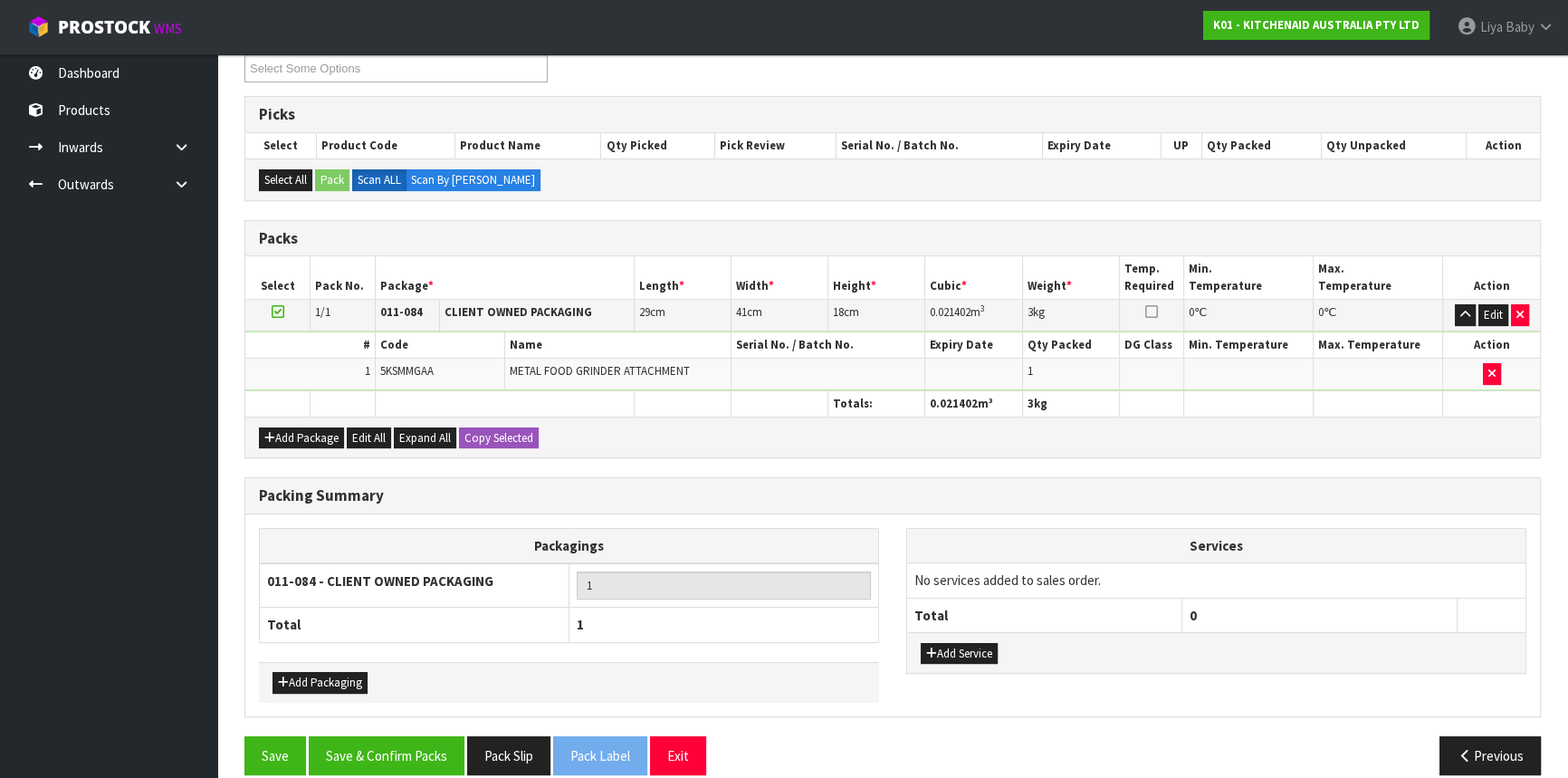
scroll to position [344, 0]
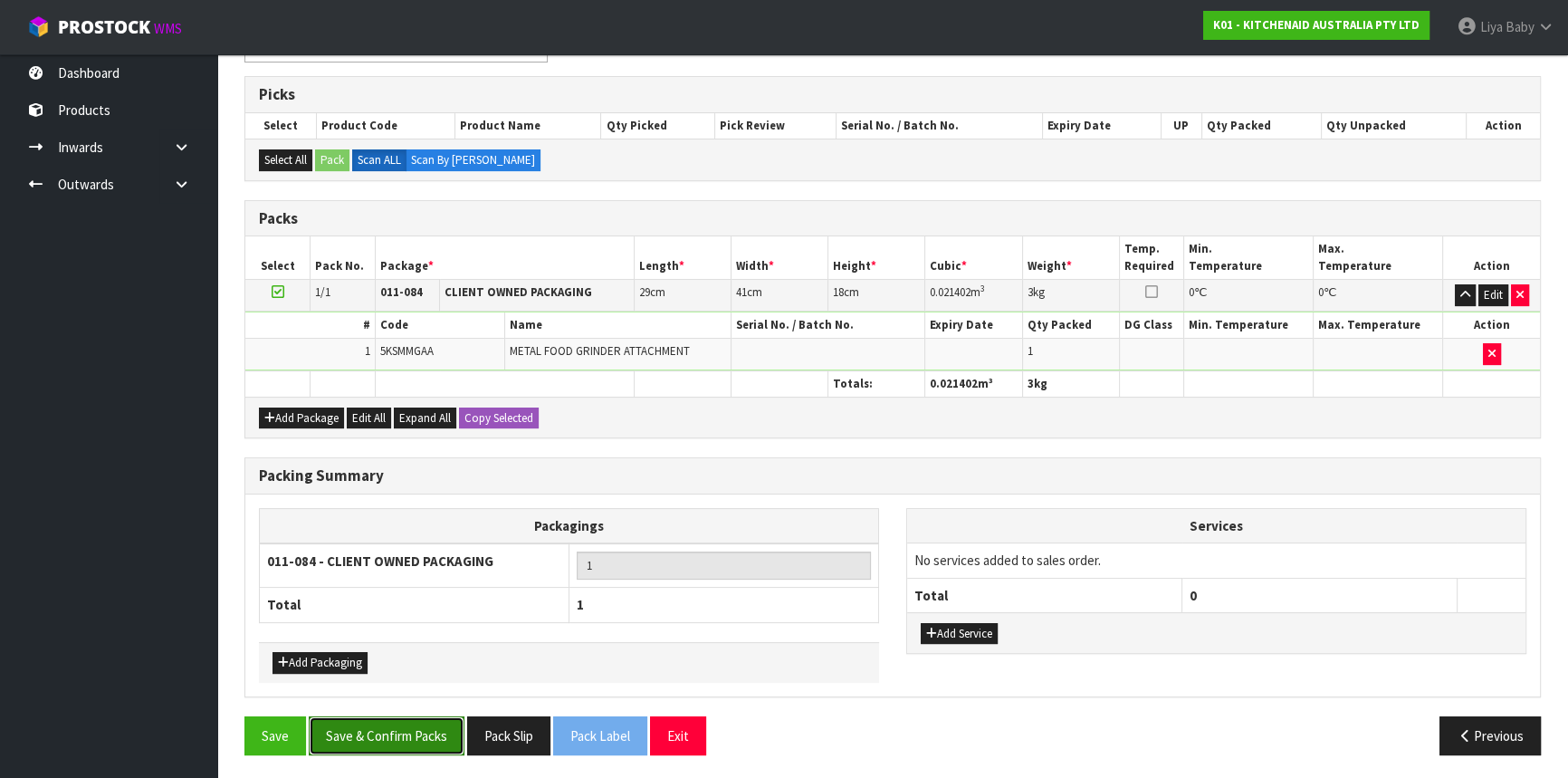
click at [386, 747] on button "Save & Confirm Packs" at bounding box center [386, 736] width 155 height 39
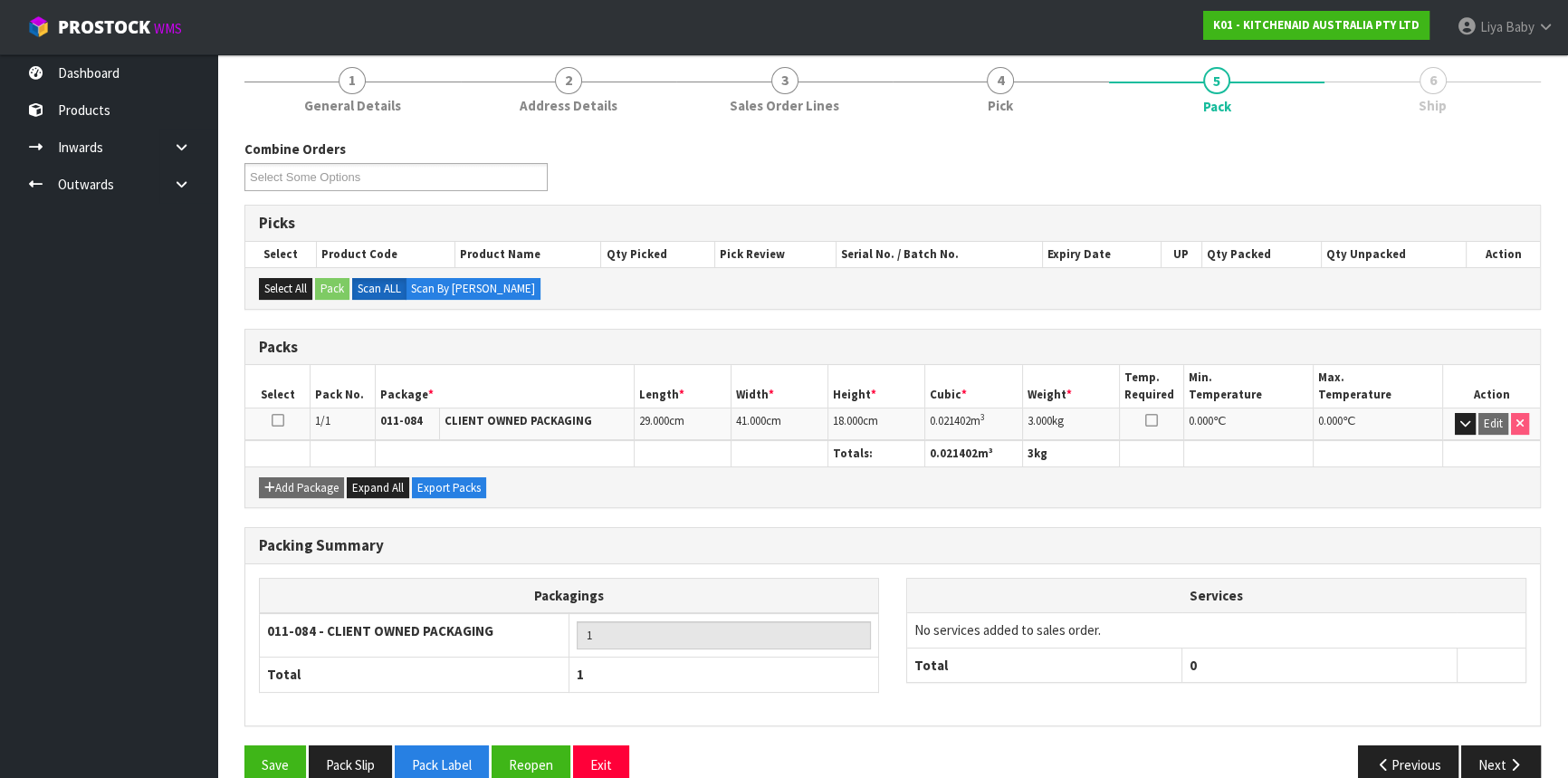
scroll to position [244, 0]
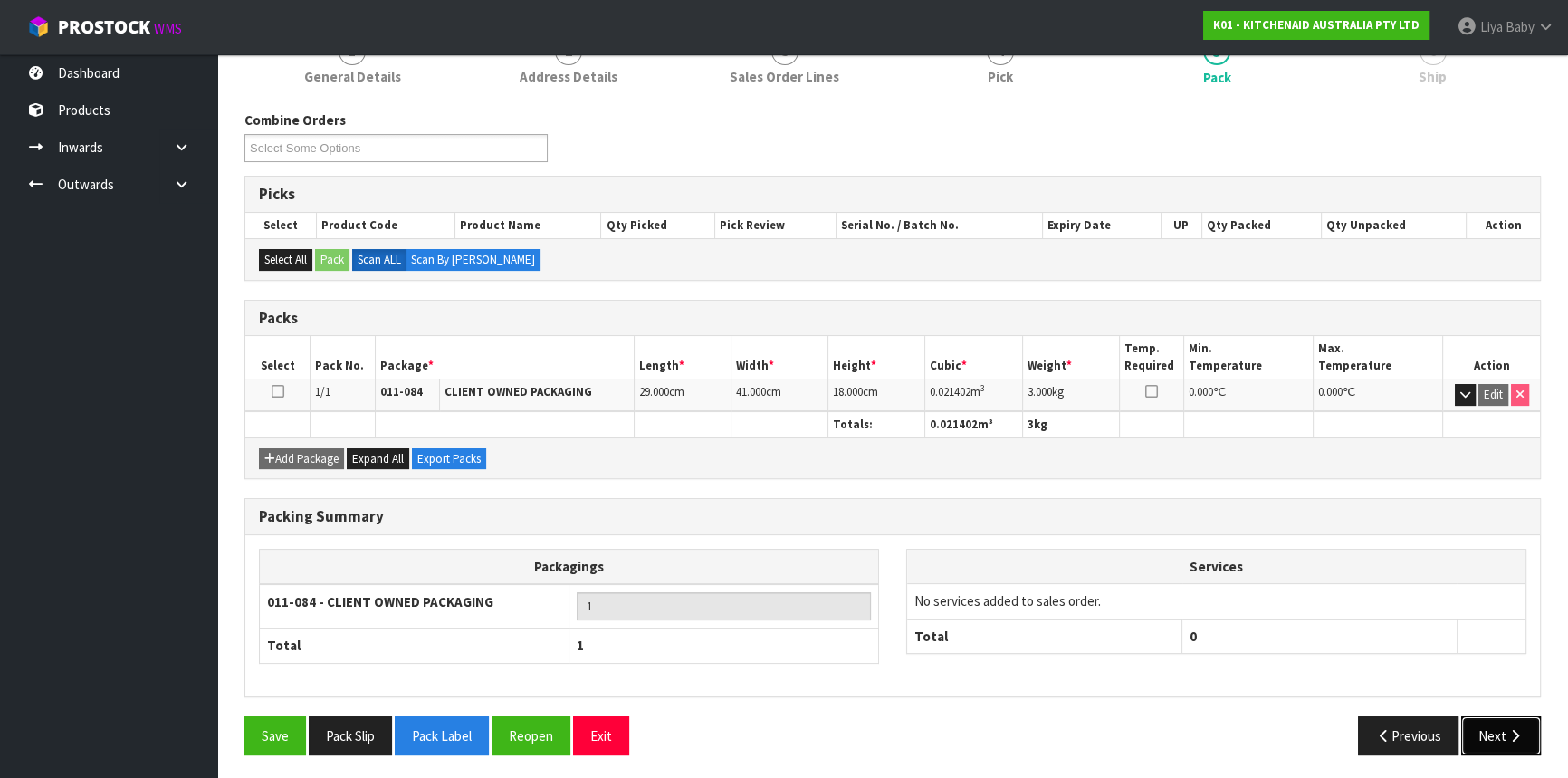
click at [1521, 739] on button "Next" at bounding box center [1502, 736] width 80 height 39
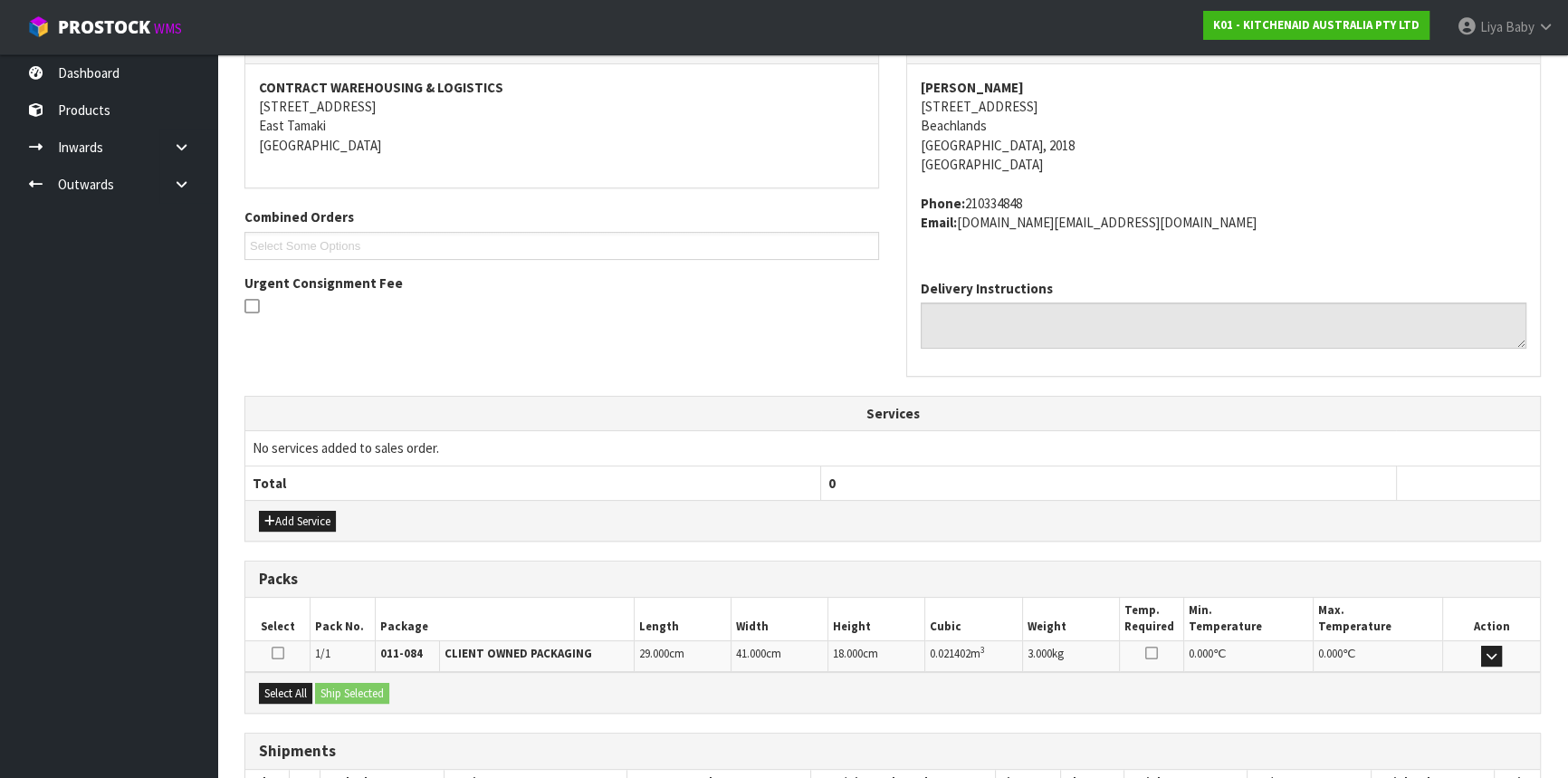
scroll to position [454, 0]
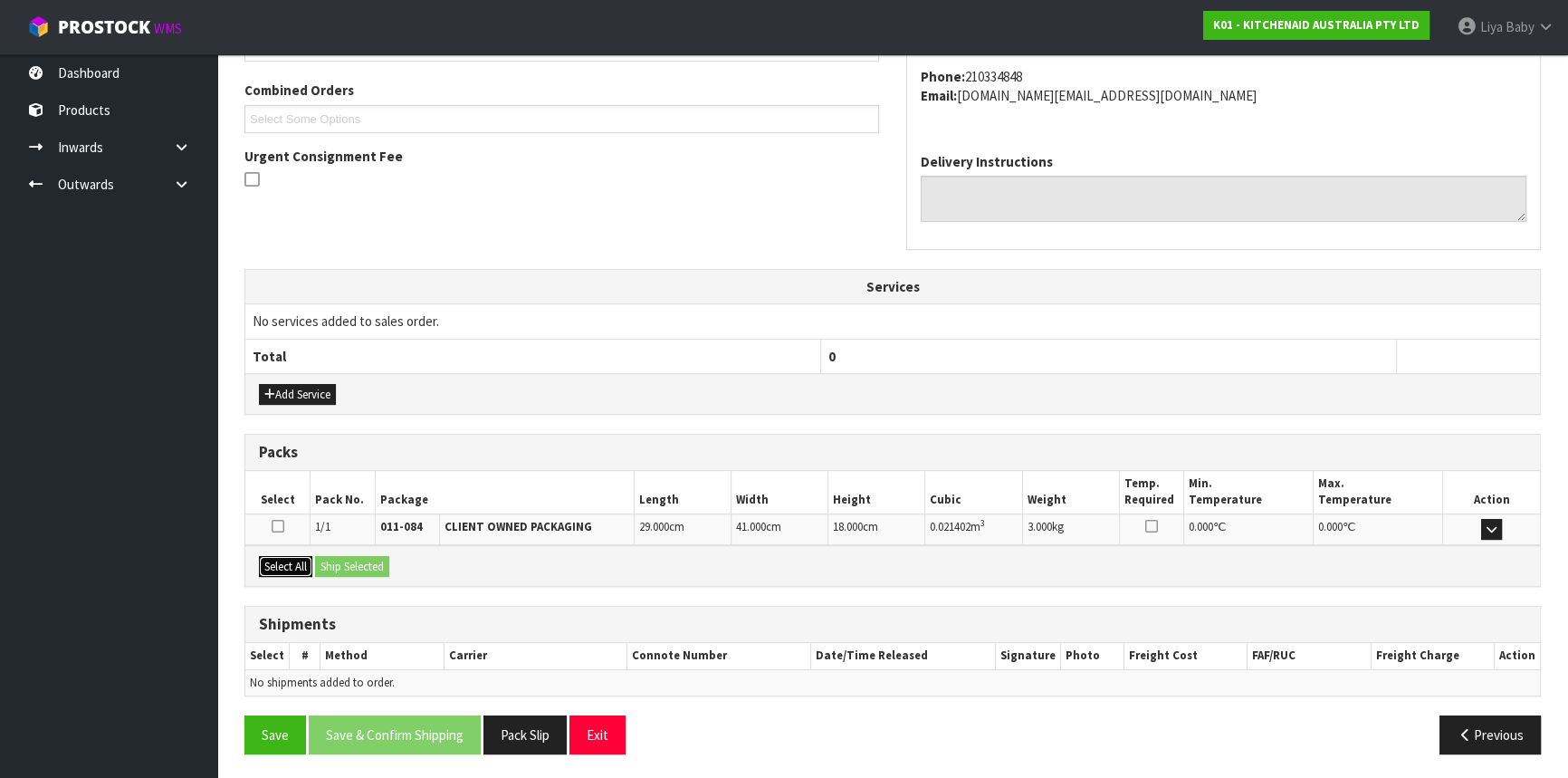
click at [290, 564] on button "Select All" at bounding box center [285, 567] width 54 height 22
click at [364, 569] on button "Ship Selected" at bounding box center [352, 567] width 74 height 22
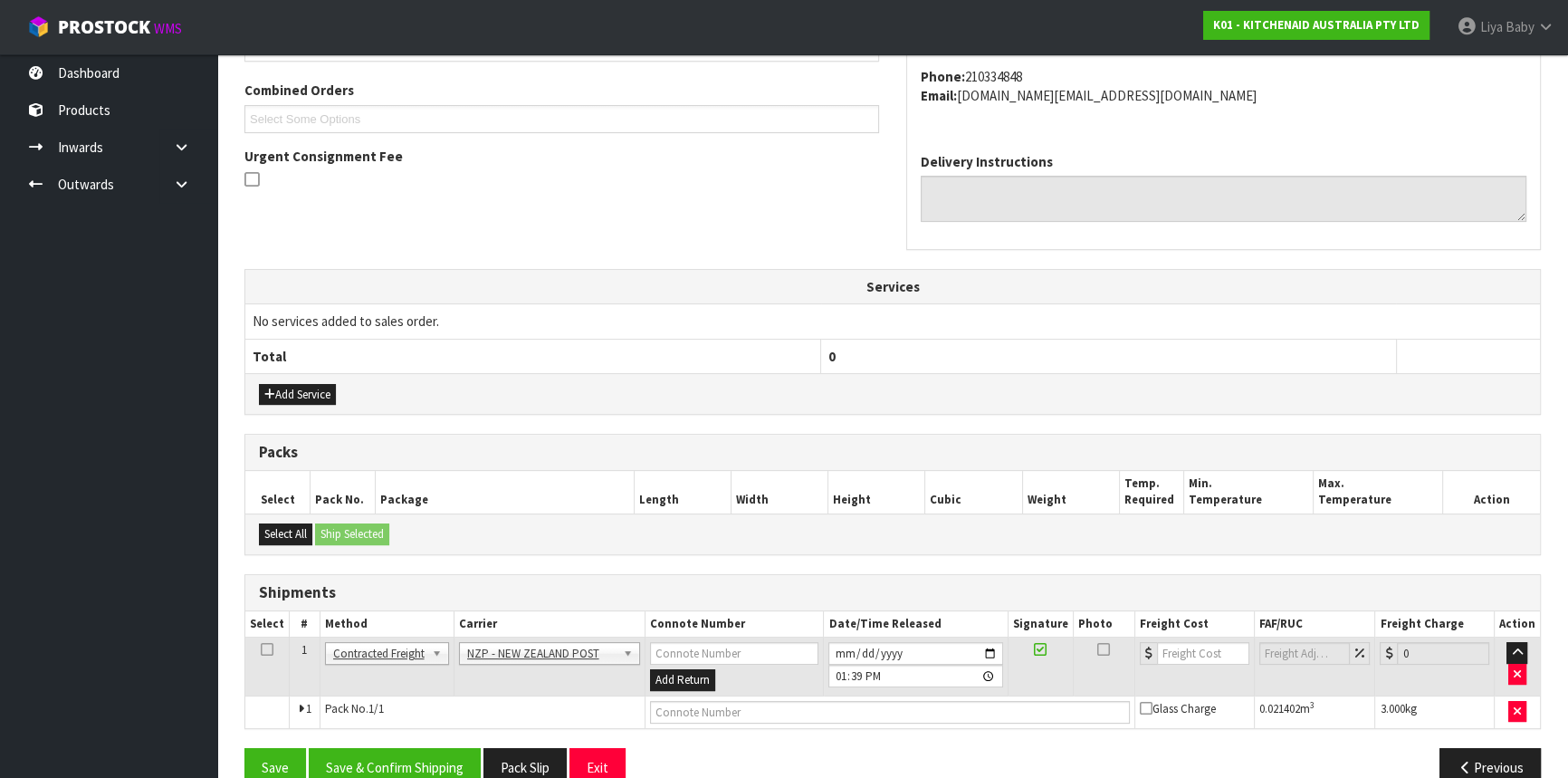
drag, startPoint x: 257, startPoint y: 637, endPoint x: 269, endPoint y: 650, distance: 17.7
click at [257, 638] on td at bounding box center [267, 667] width 44 height 59
click at [269, 650] on icon at bounding box center [267, 649] width 13 height 1
click at [398, 767] on button "Save & Confirm Shipping" at bounding box center [395, 767] width 172 height 39
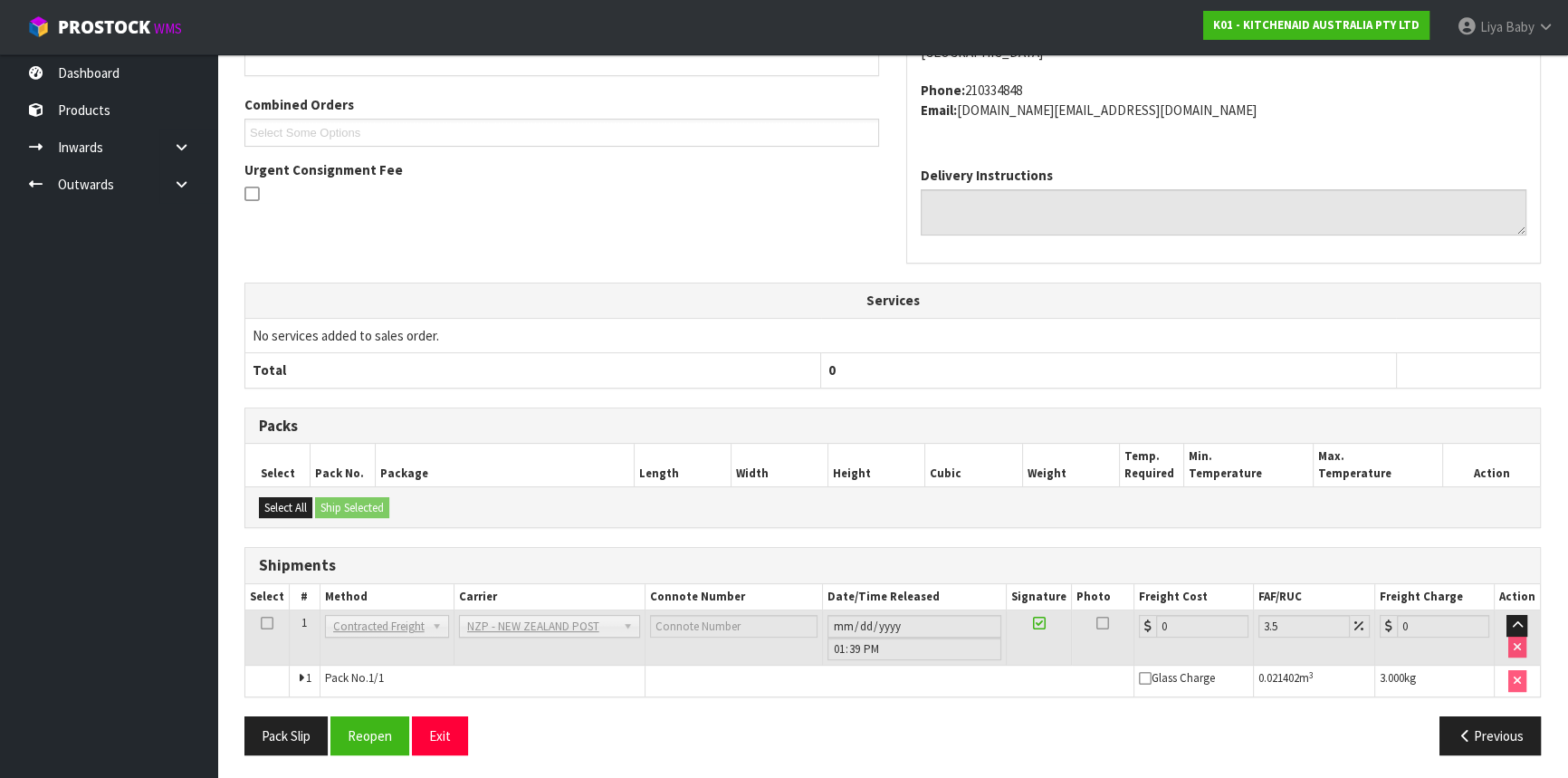
scroll to position [462, 0]
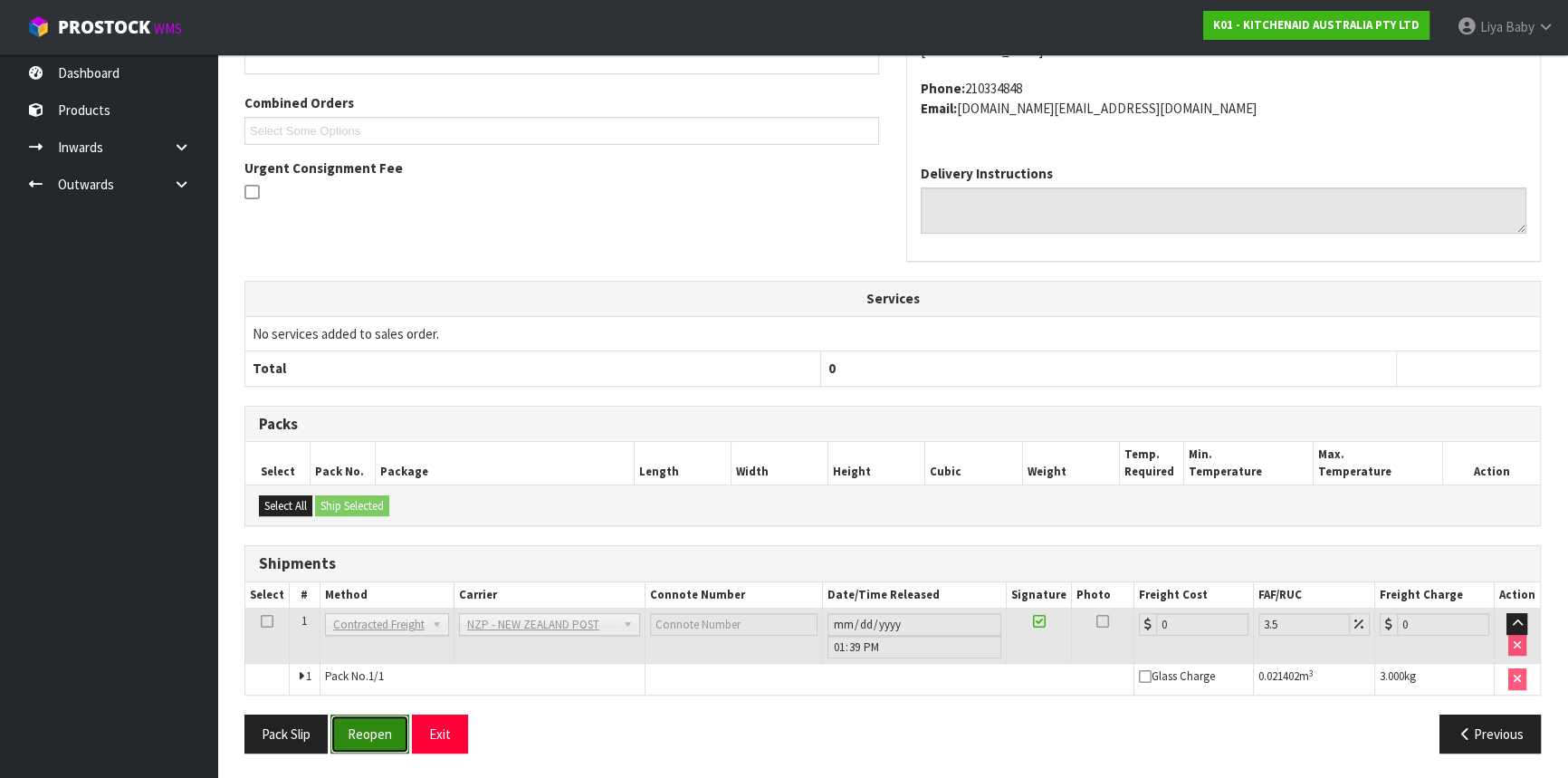
click at [381, 724] on button "Reopen" at bounding box center [369, 734] width 79 height 39
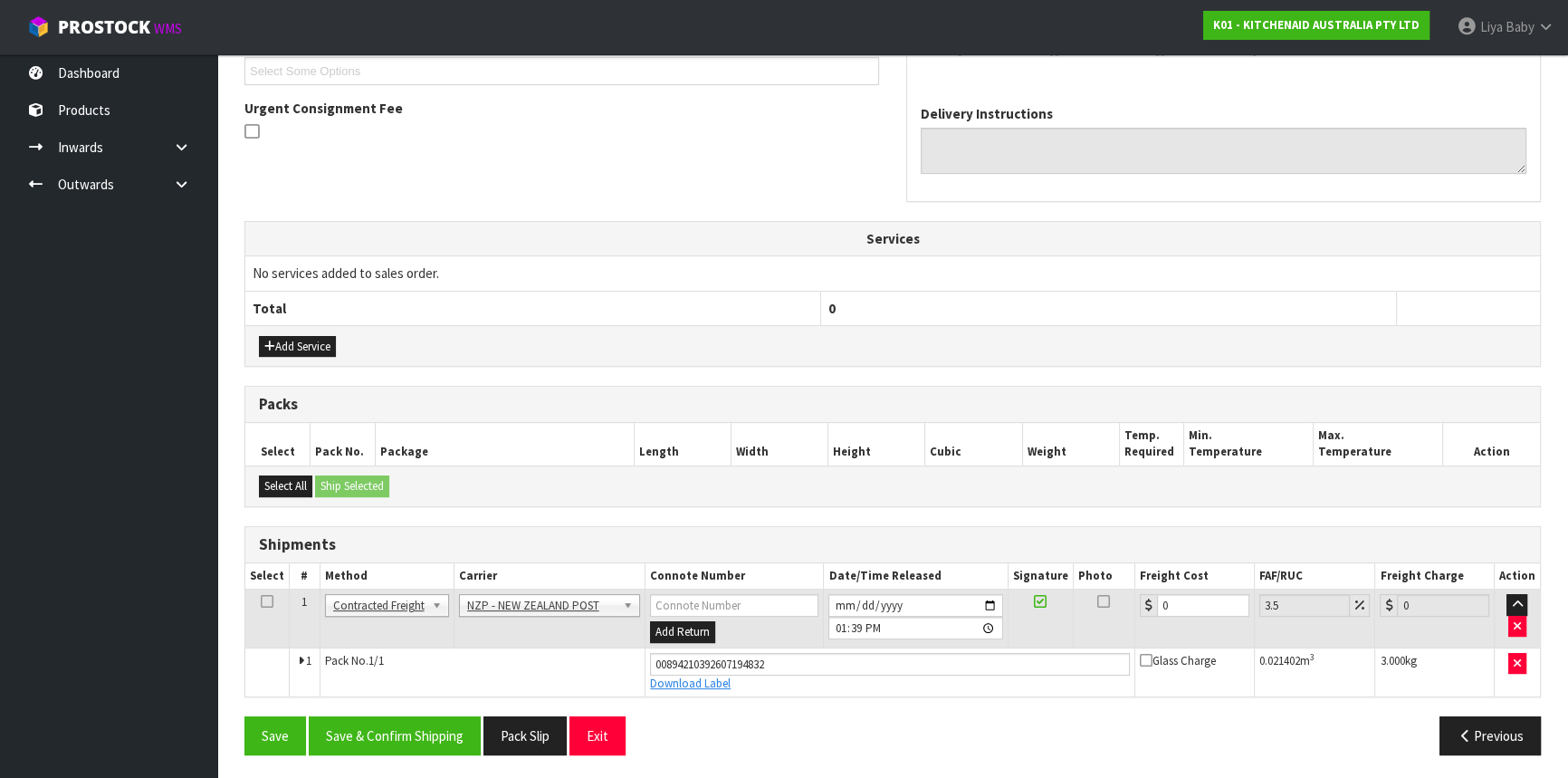
scroll to position [503, 0]
click at [1188, 602] on input "0" at bounding box center [1203, 604] width 93 height 22
type input "4"
type input "4.14"
type input "4.3"
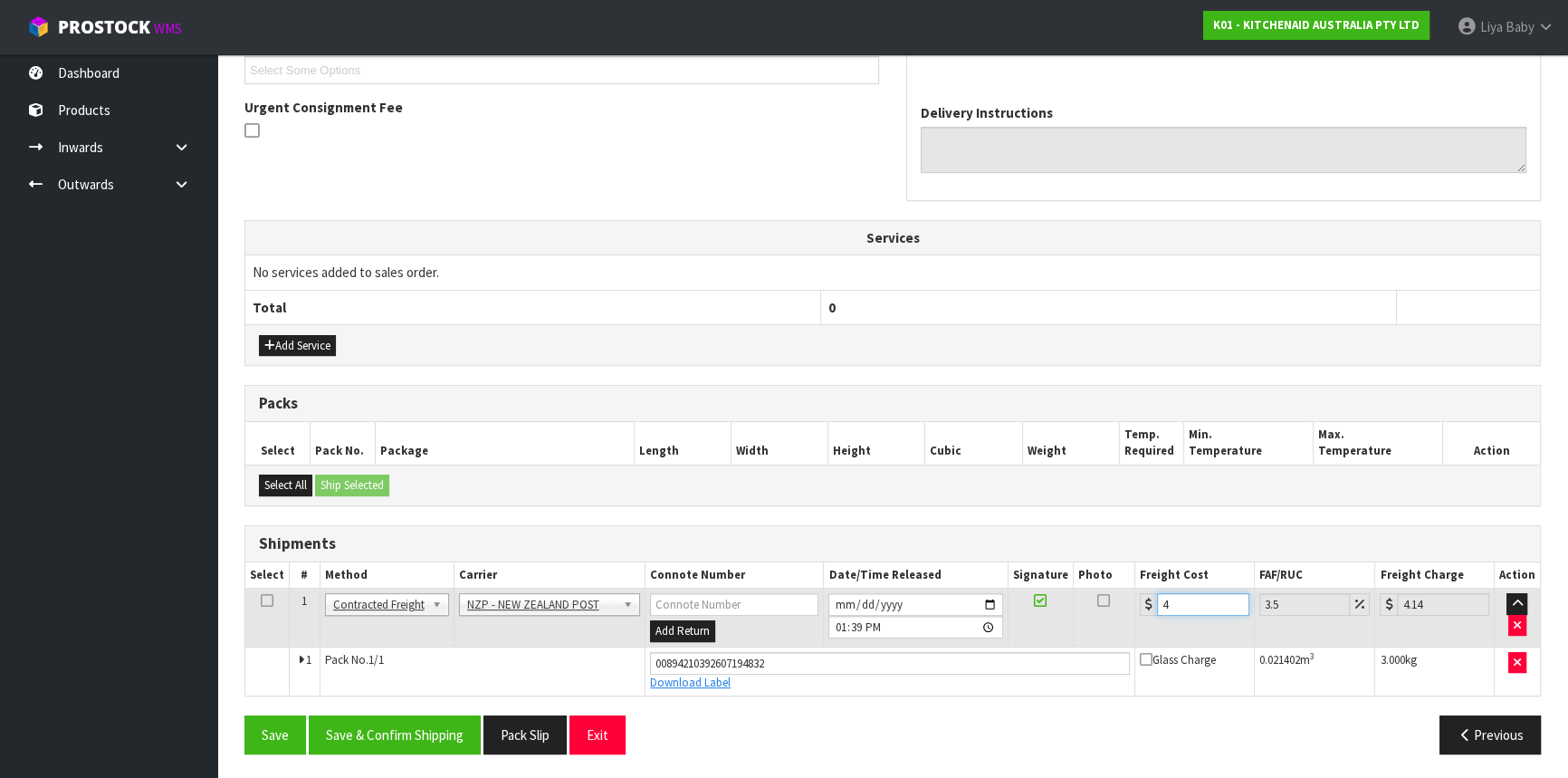
type input "4.45"
type input "4.33"
type input "4.48"
type input "4.33"
drag, startPoint x: 261, startPoint y: 593, endPoint x: 271, endPoint y: 601, distance: 12.8
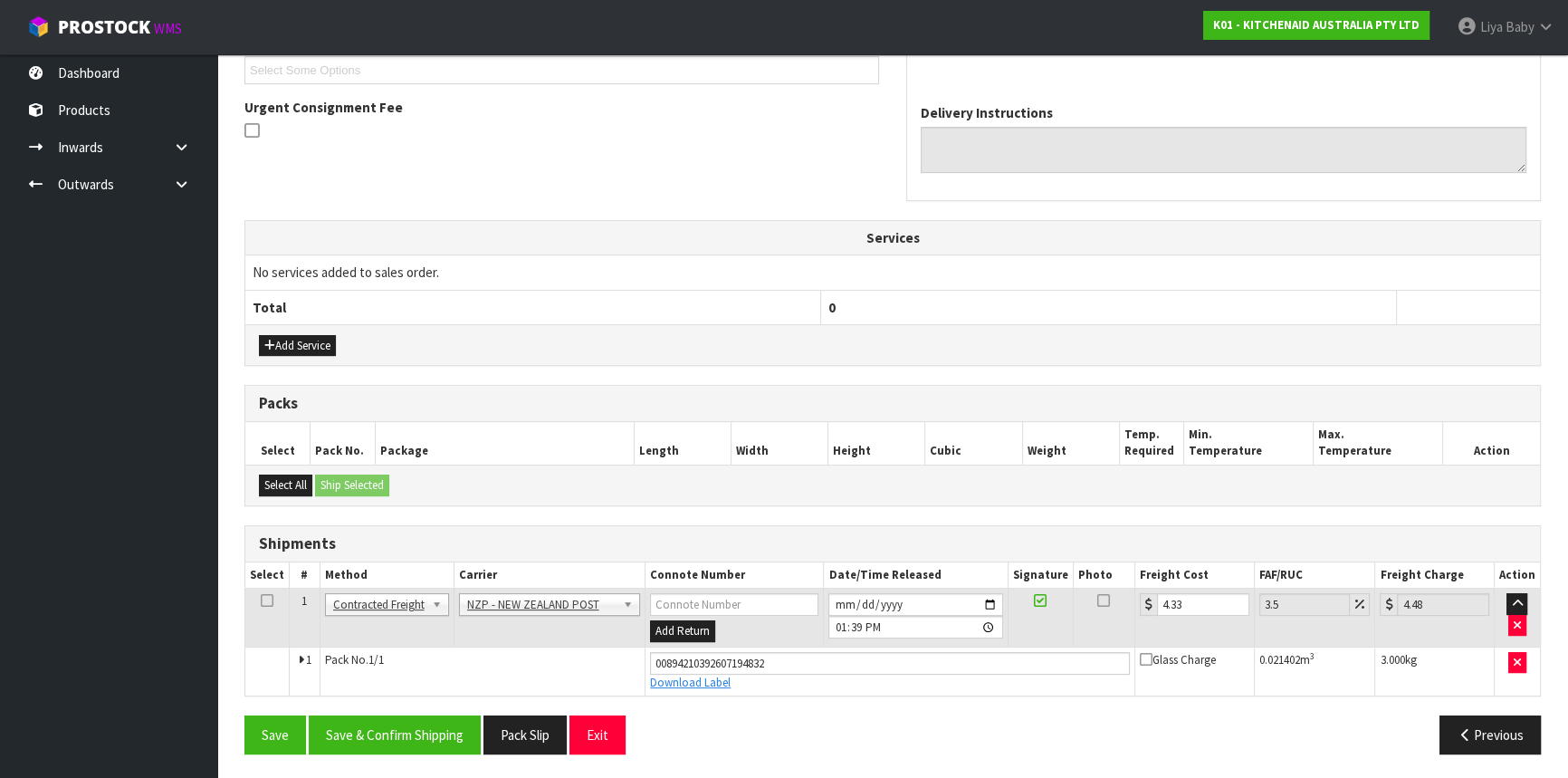
click at [262, 600] on icon at bounding box center [267, 600] width 13 height 1
click at [361, 716] on button "Save & Confirm Shipping" at bounding box center [395, 735] width 172 height 39
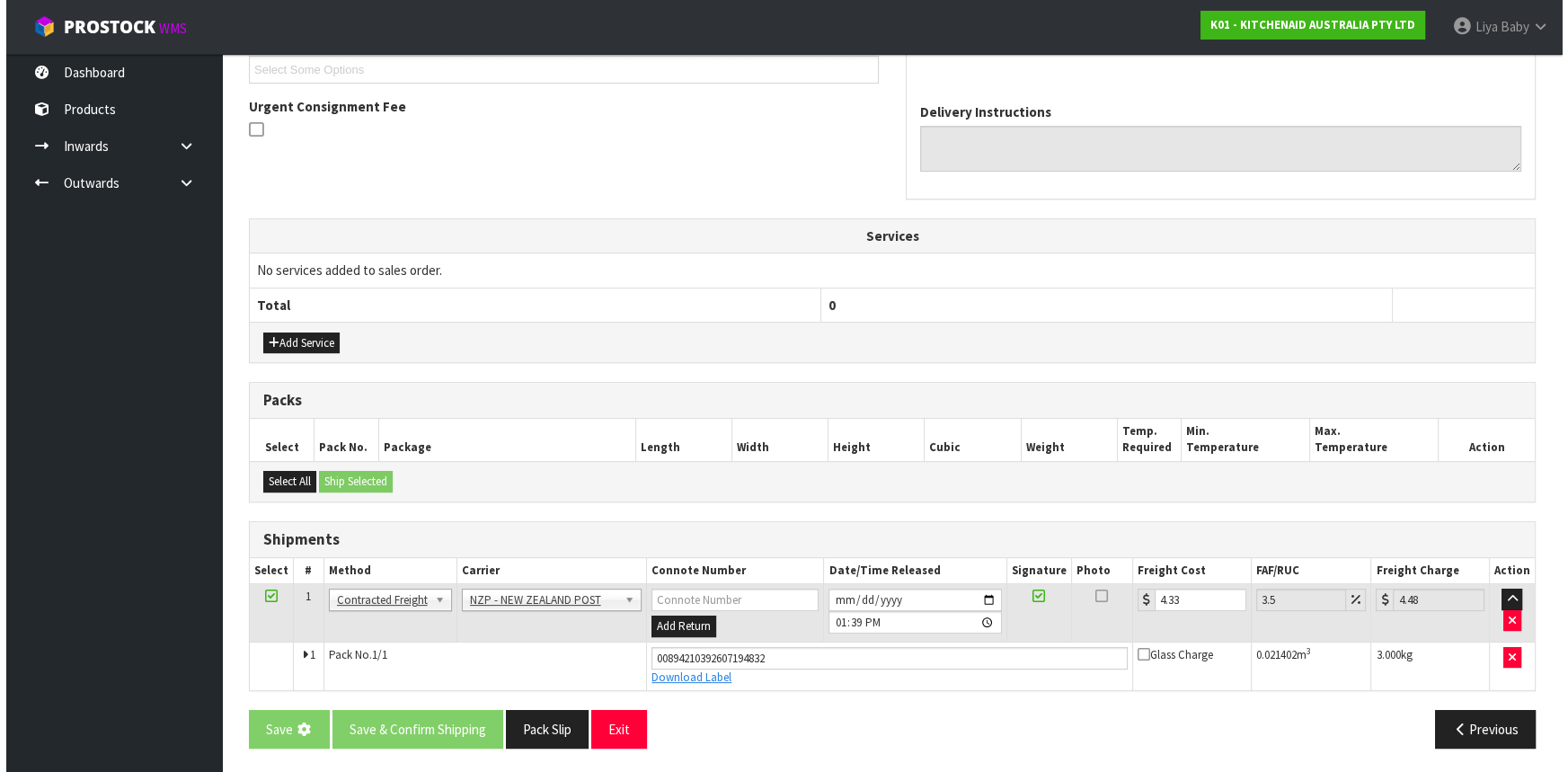
scroll to position [0, 0]
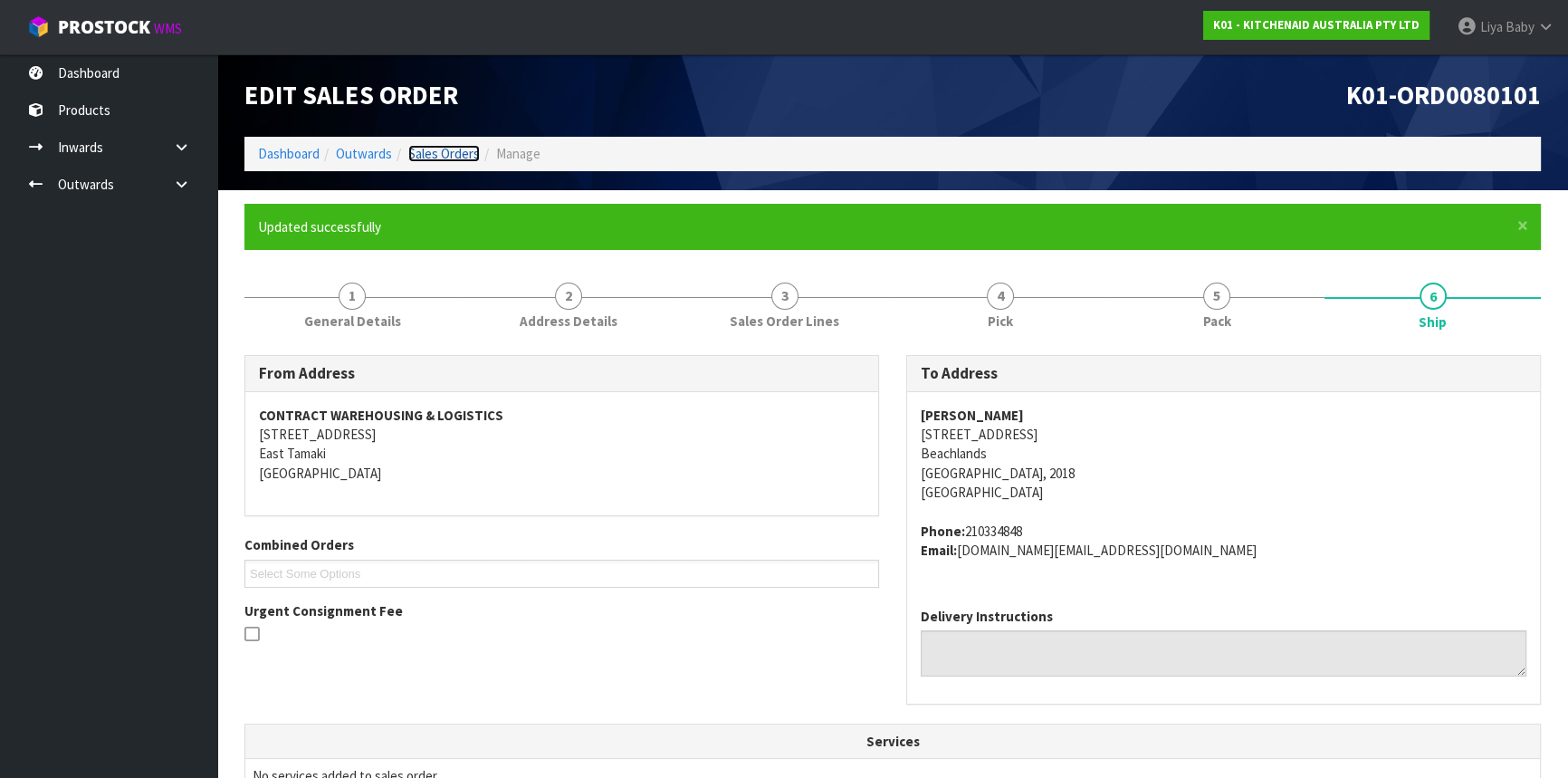
click at [453, 156] on link "Sales Orders" at bounding box center [444, 153] width 71 height 18
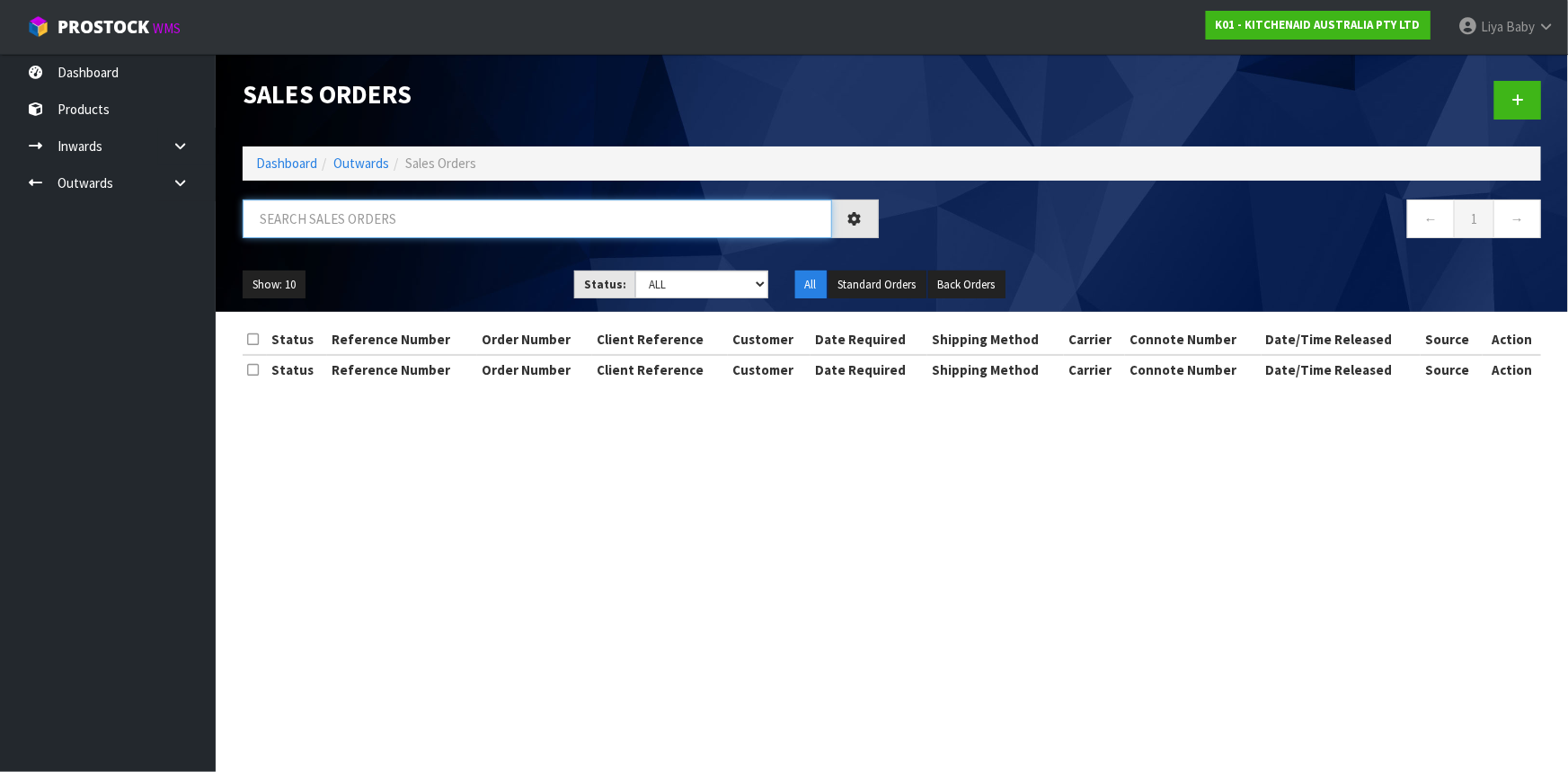
click at [415, 217] on input "text" at bounding box center [537, 219] width 590 height 39
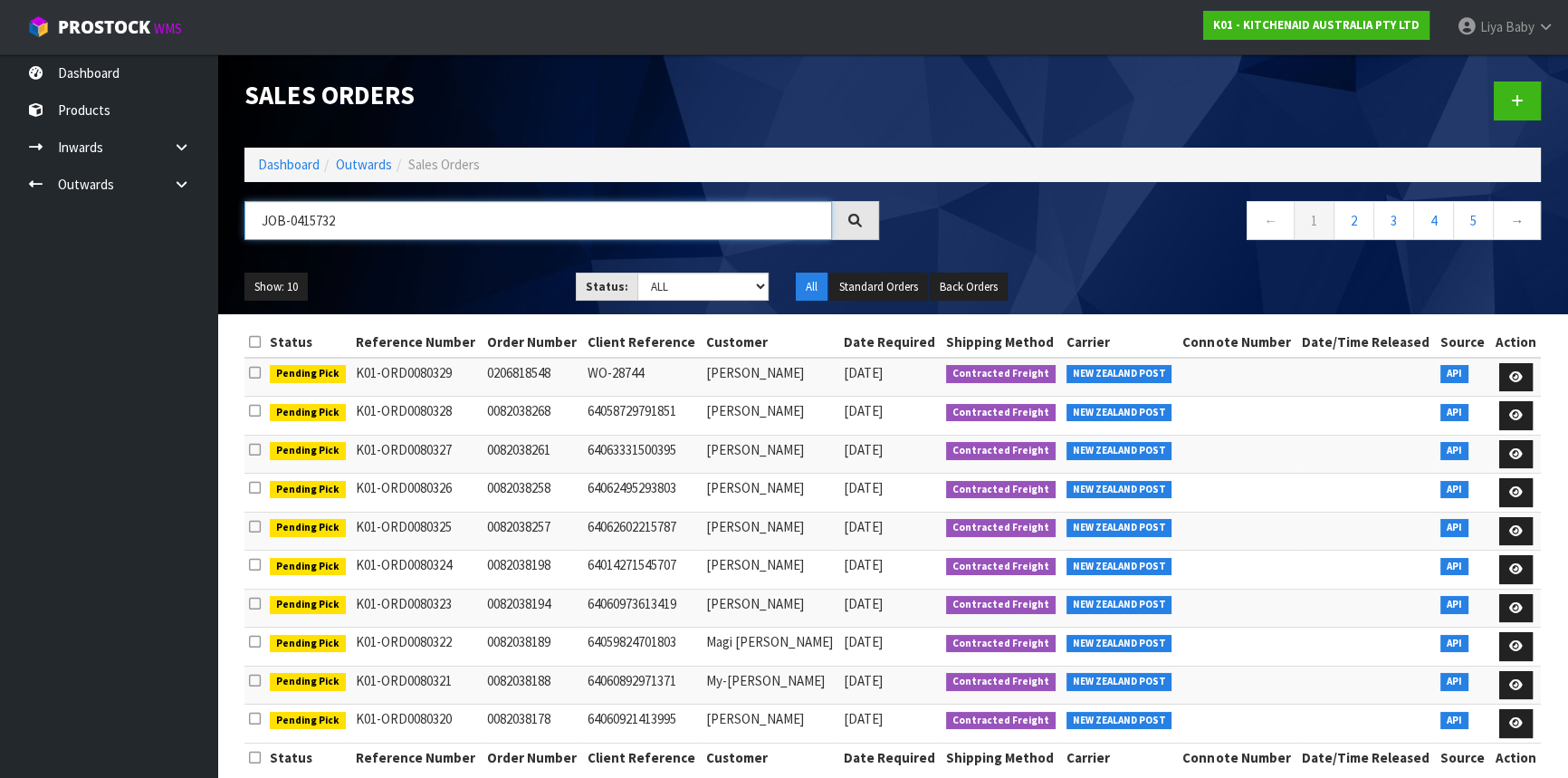
type input "JOB-0415732"
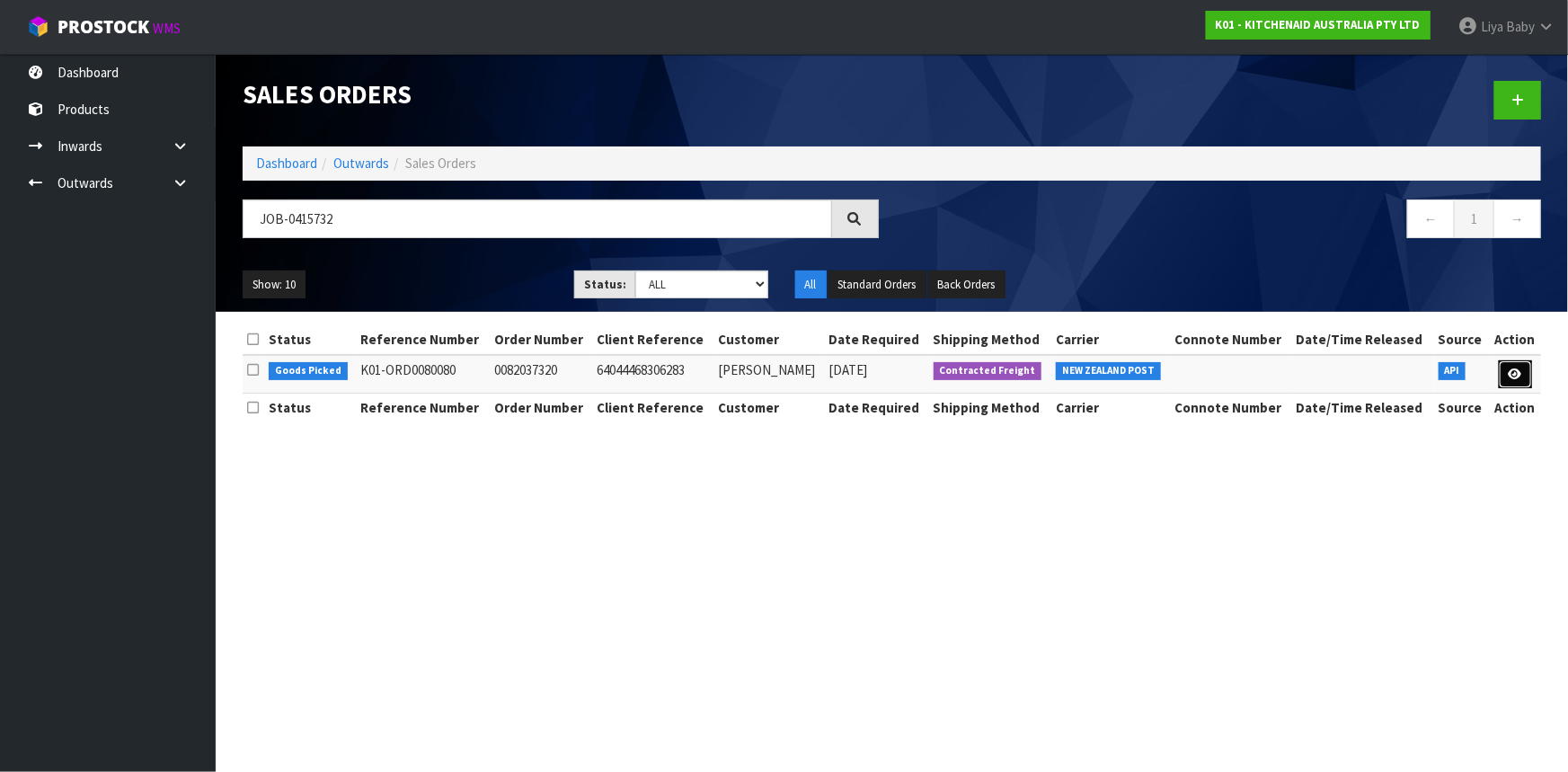
click at [1525, 365] on link at bounding box center [1516, 375] width 33 height 29
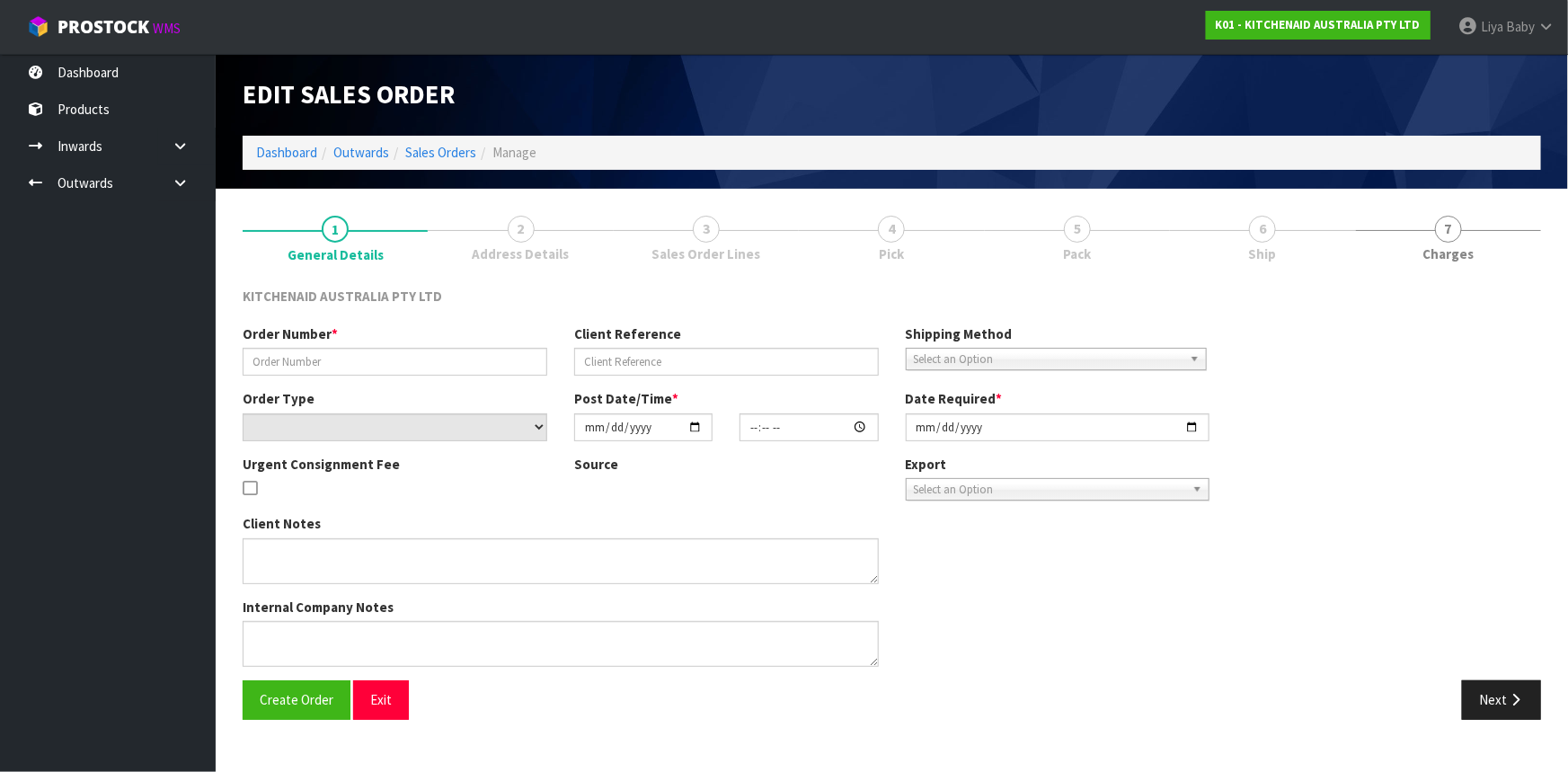
type input "0082037320"
type input "64044468306283"
select select "number:0"
type input "[DATE]"
type input "20:41:42.000"
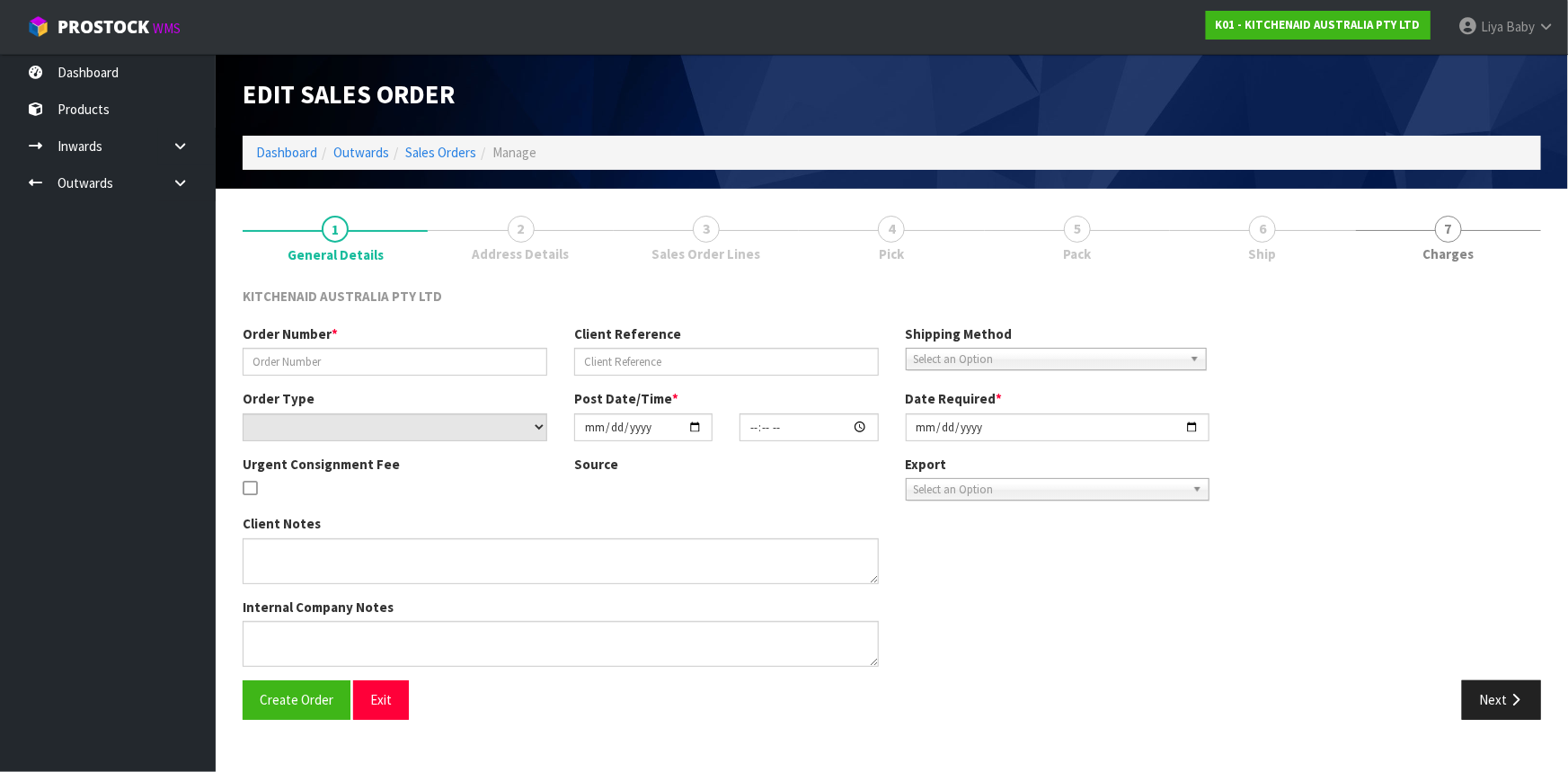
type input "[DATE]"
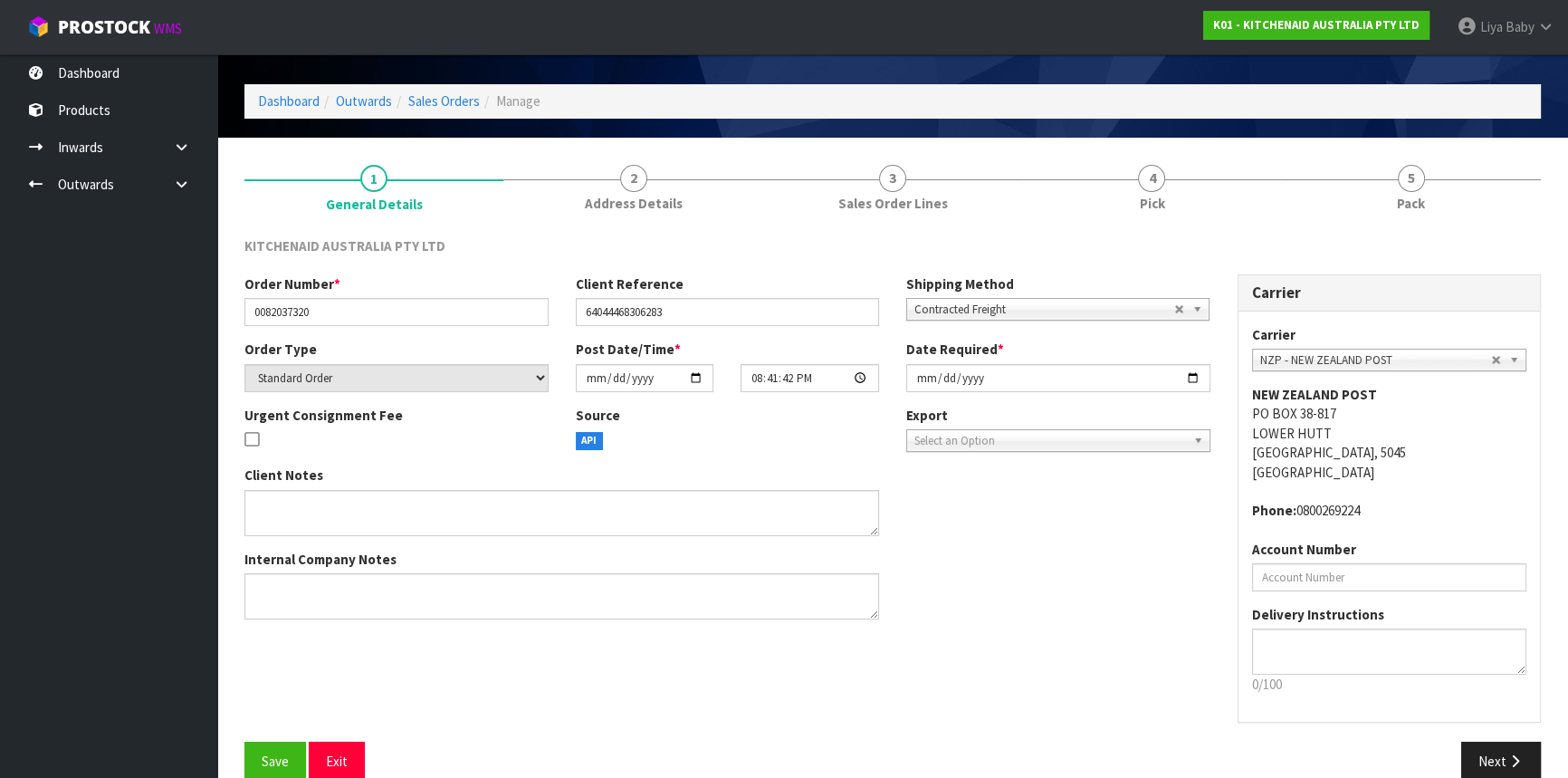
scroll to position [81, 0]
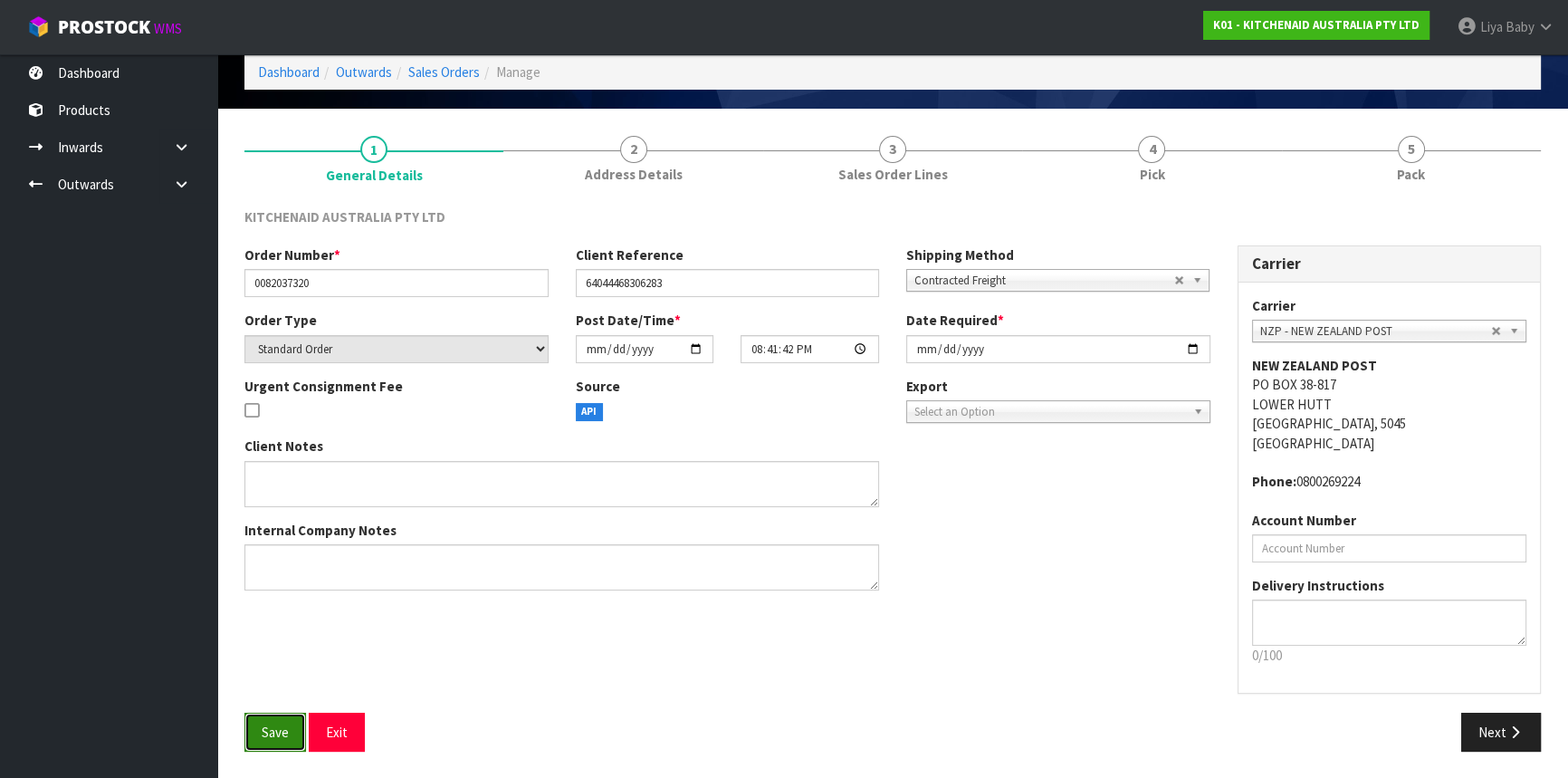
click at [282, 723] on span "Save" at bounding box center [275, 732] width 27 height 18
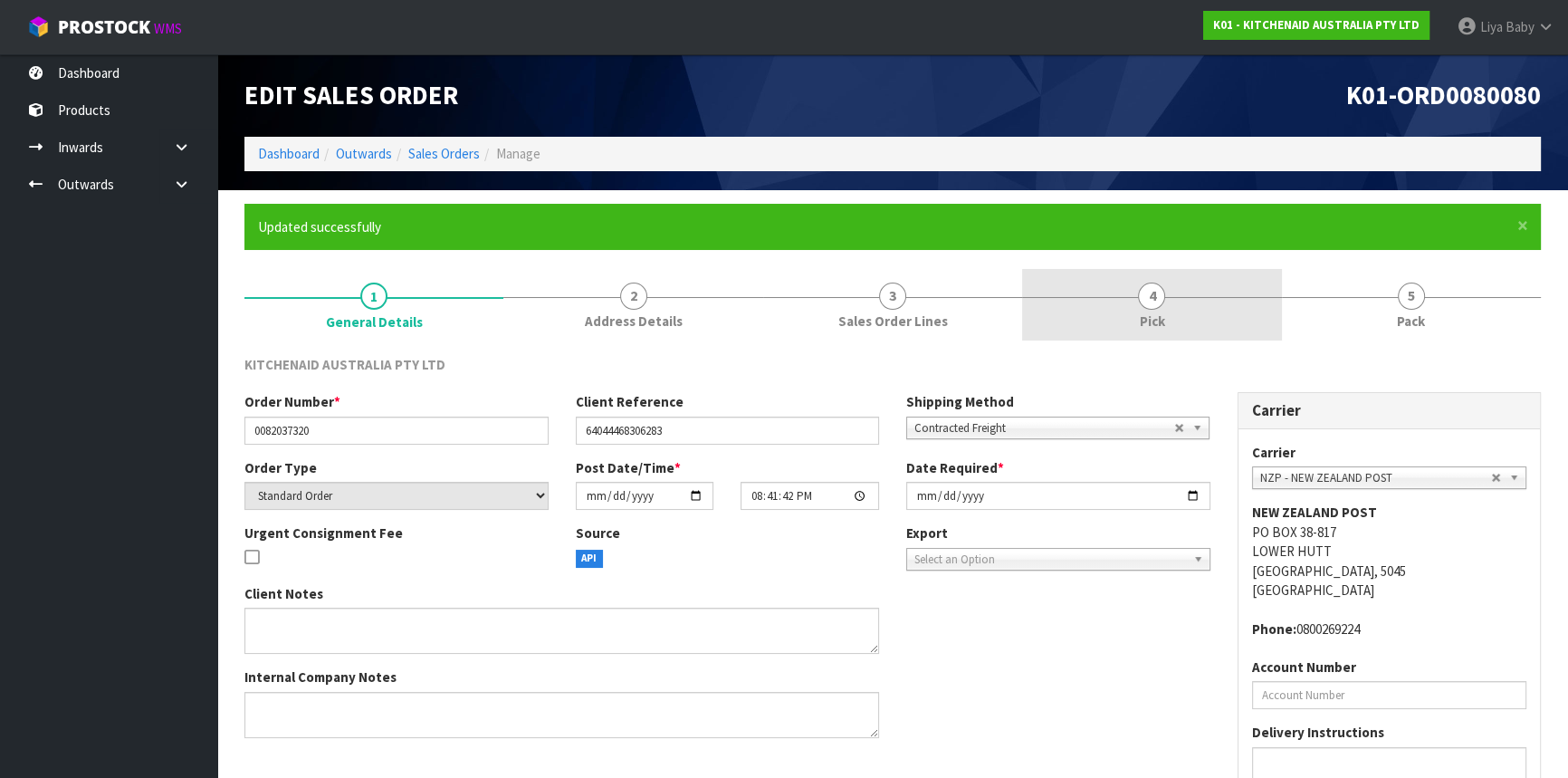
click at [1127, 314] on link "4 Pick" at bounding box center [1151, 304] width 259 height 71
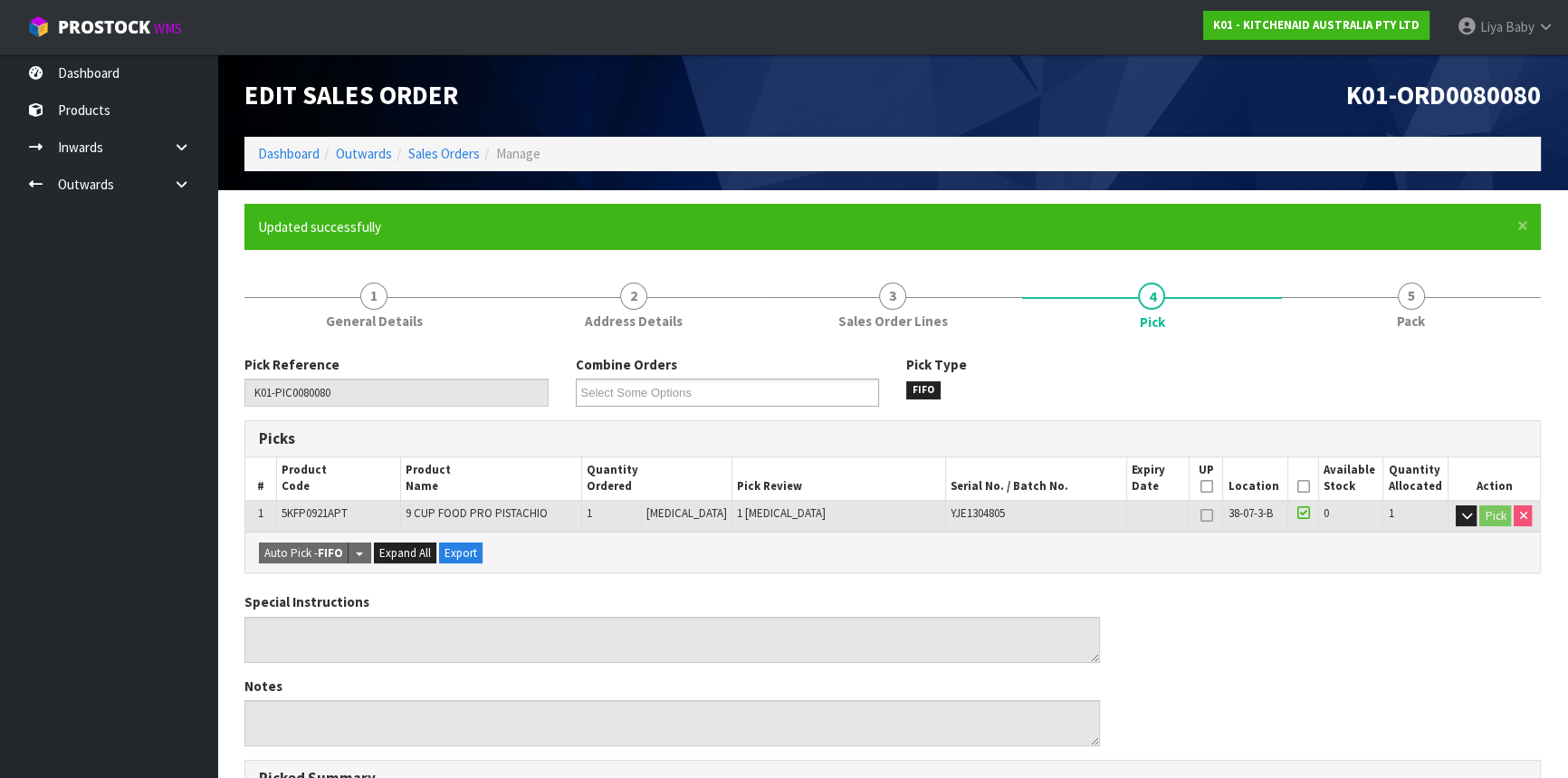
click at [1301, 488] on icon at bounding box center [1302, 487] width 13 height 1
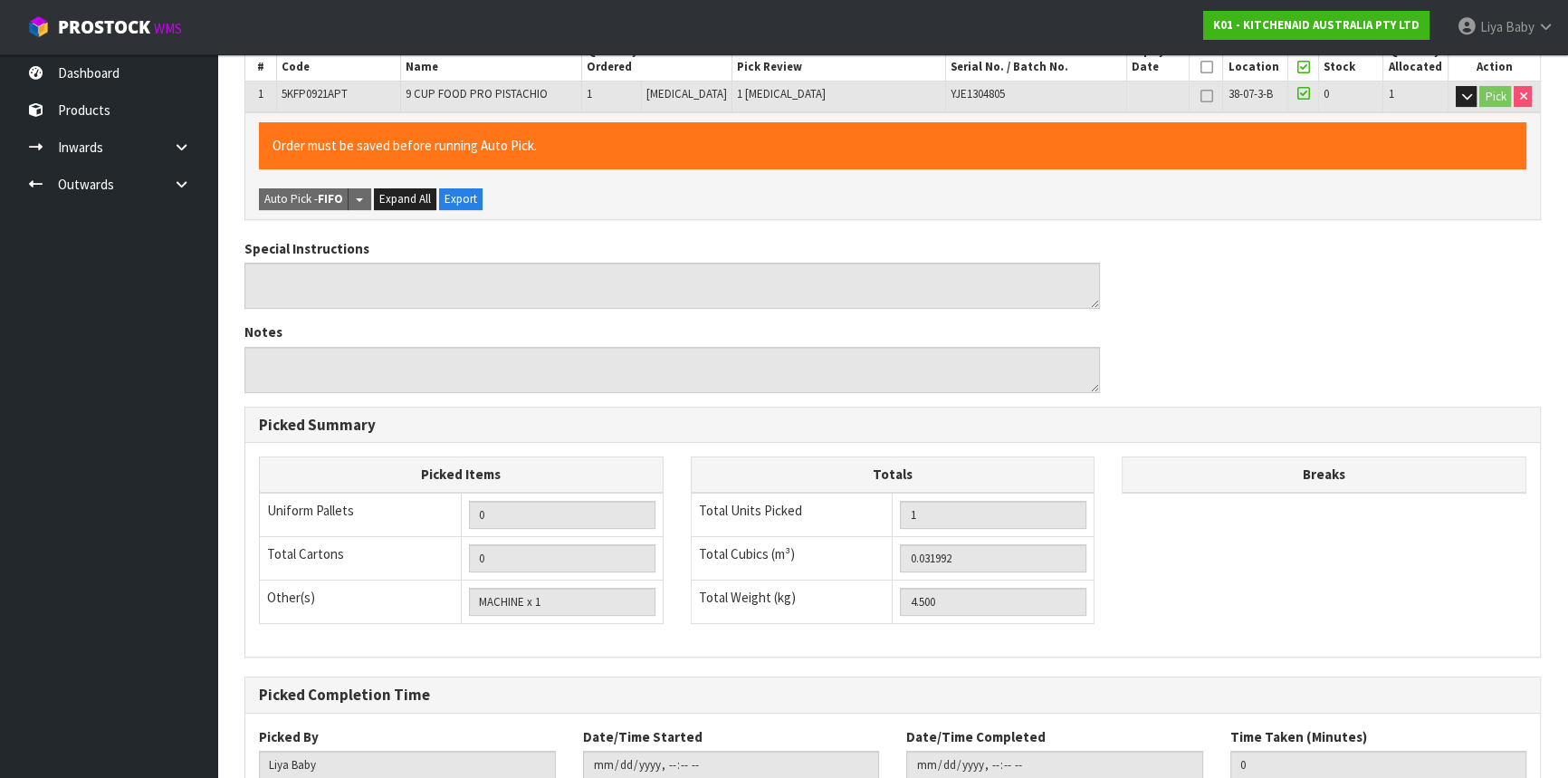
scroll to position [543, 0]
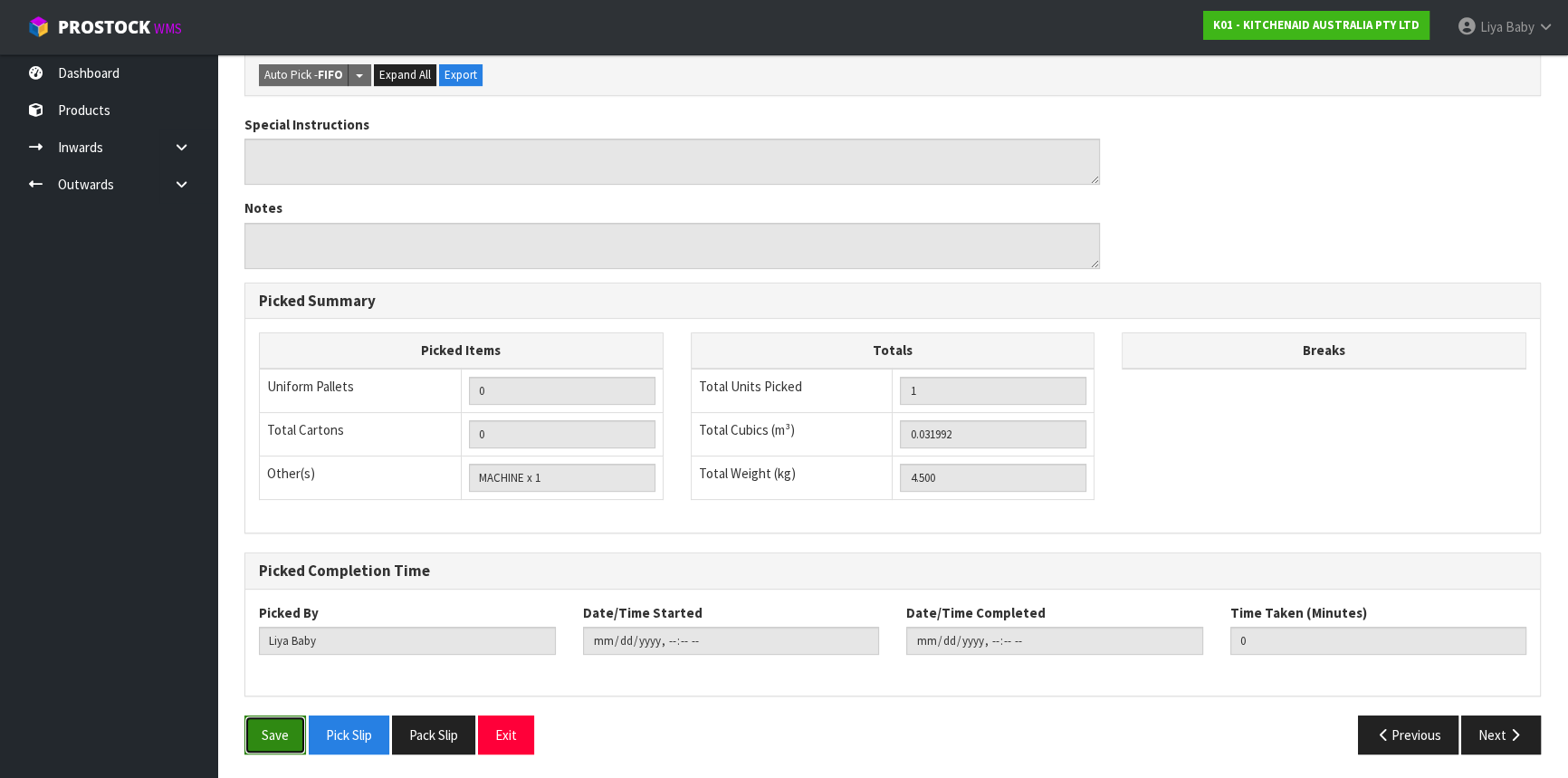
click at [269, 730] on button "Save" at bounding box center [275, 735] width 62 height 39
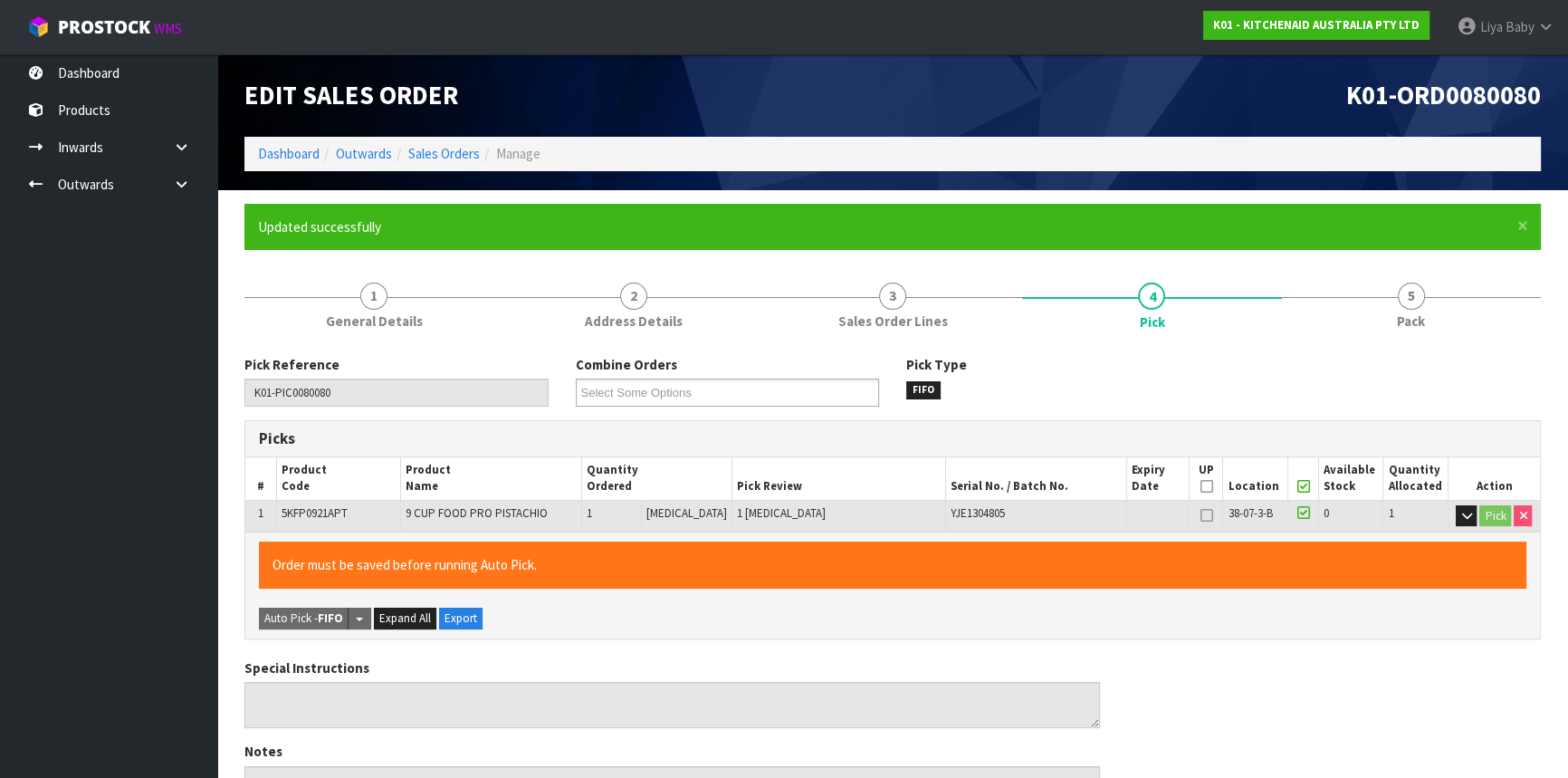
type input "[DATE]T13:41:54"
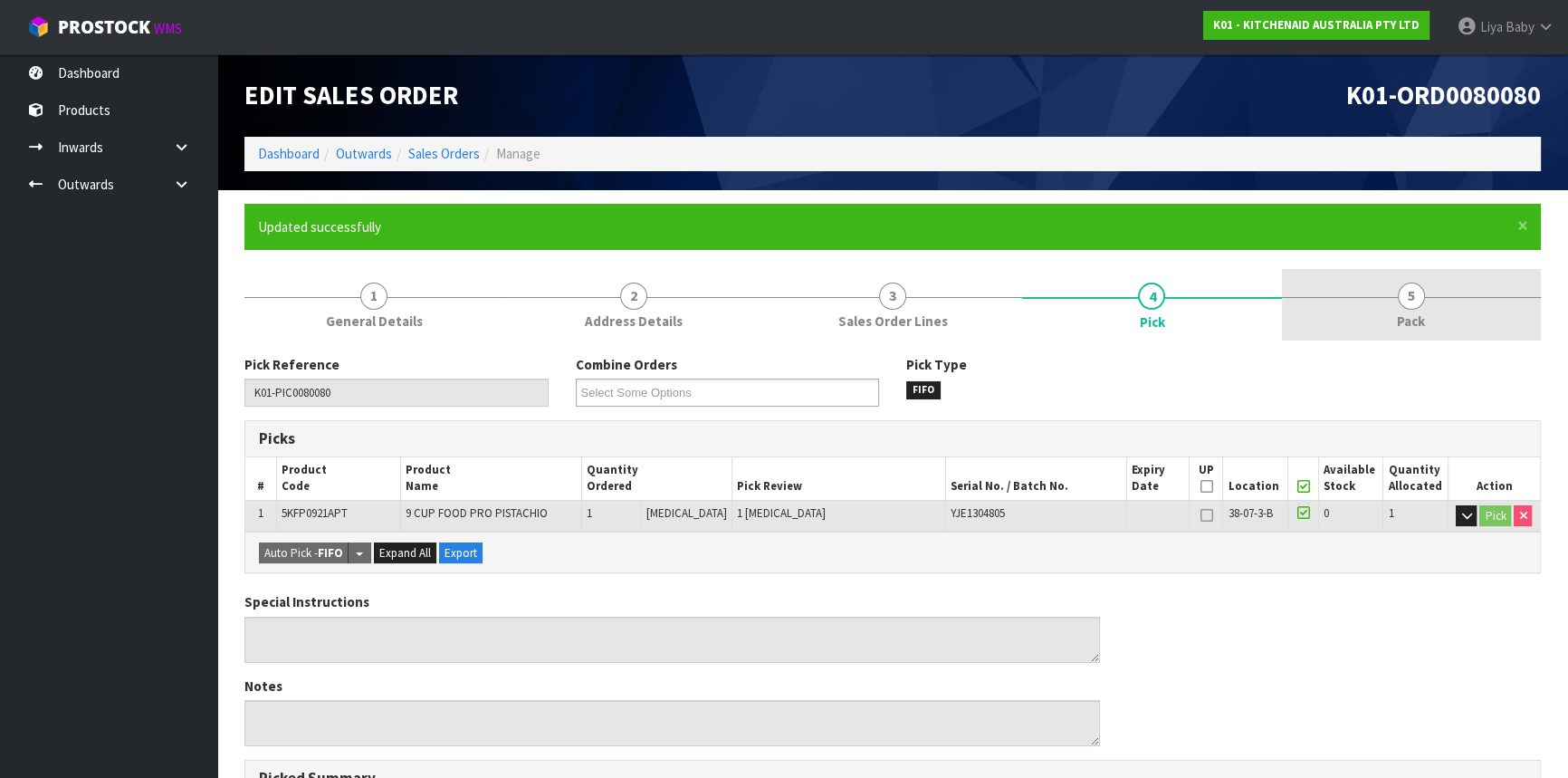
click at [1389, 306] on link "5 Pack" at bounding box center [1411, 304] width 259 height 71
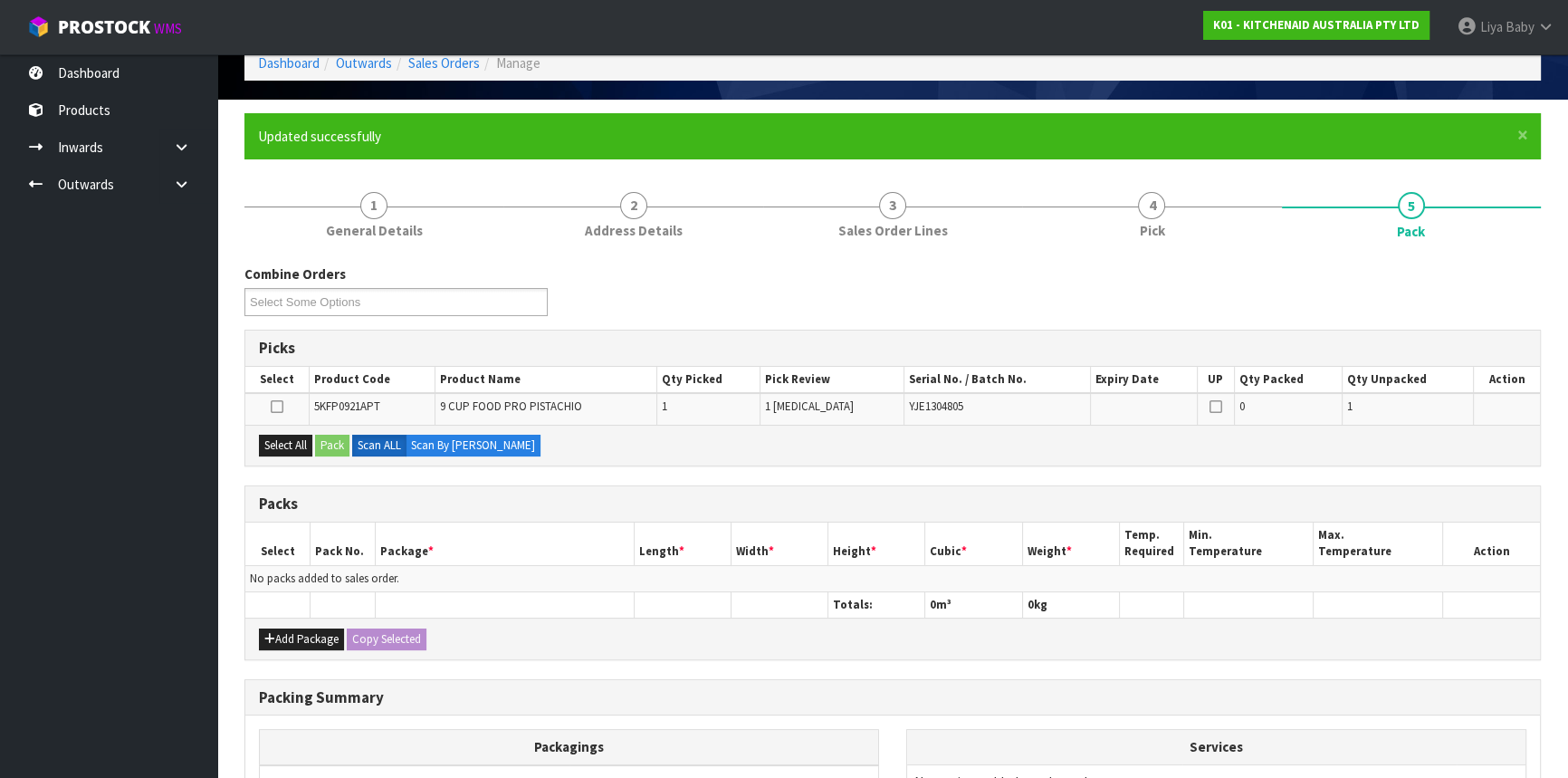
scroll to position [246, 0]
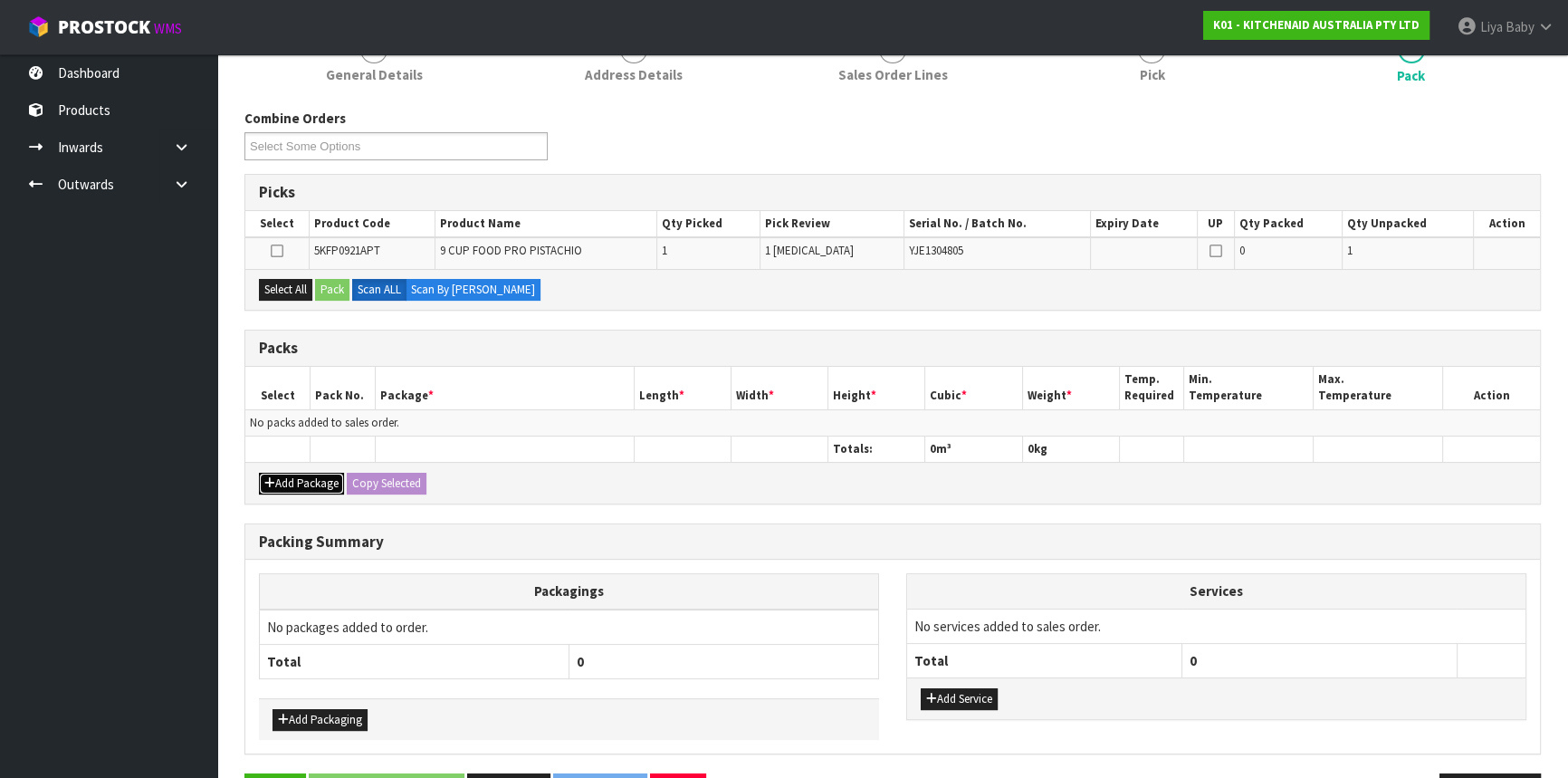
click at [291, 481] on button "Add Package" at bounding box center [301, 484] width 85 height 22
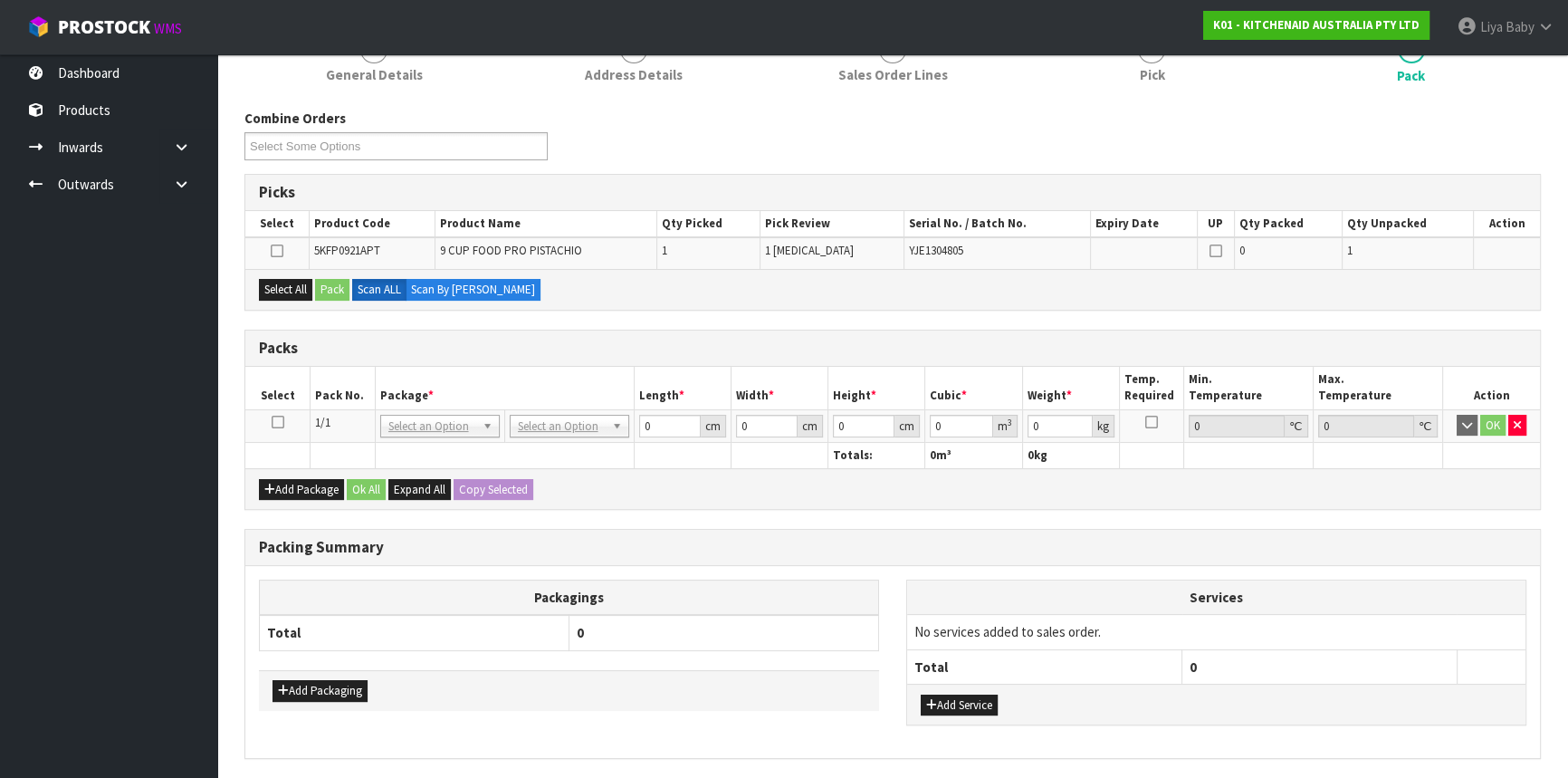
click at [279, 423] on icon at bounding box center [277, 422] width 13 height 1
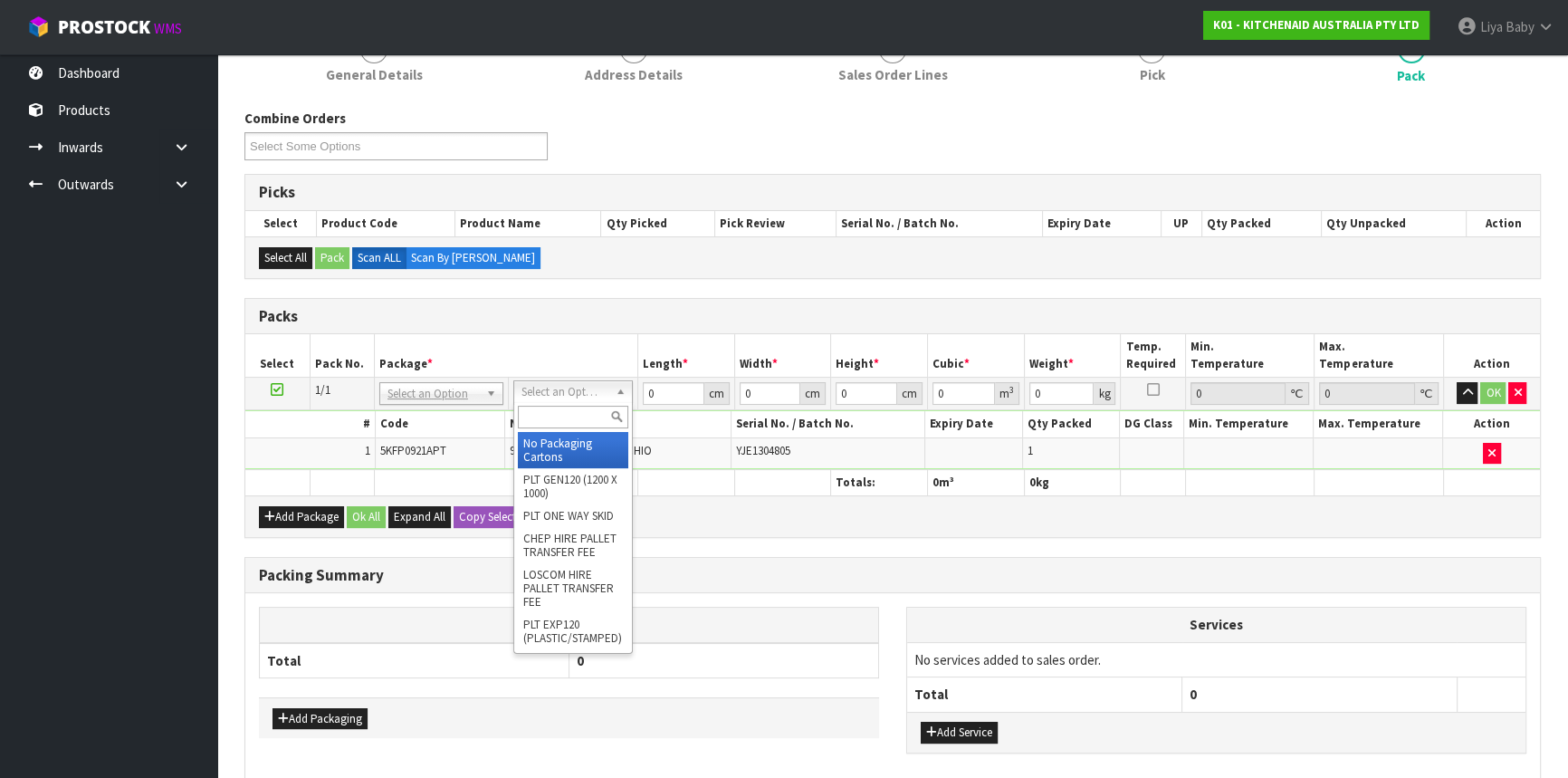
click at [549, 413] on input "text" at bounding box center [572, 416] width 110 height 22
type input "CLIENT OWNED"
type input "4.5"
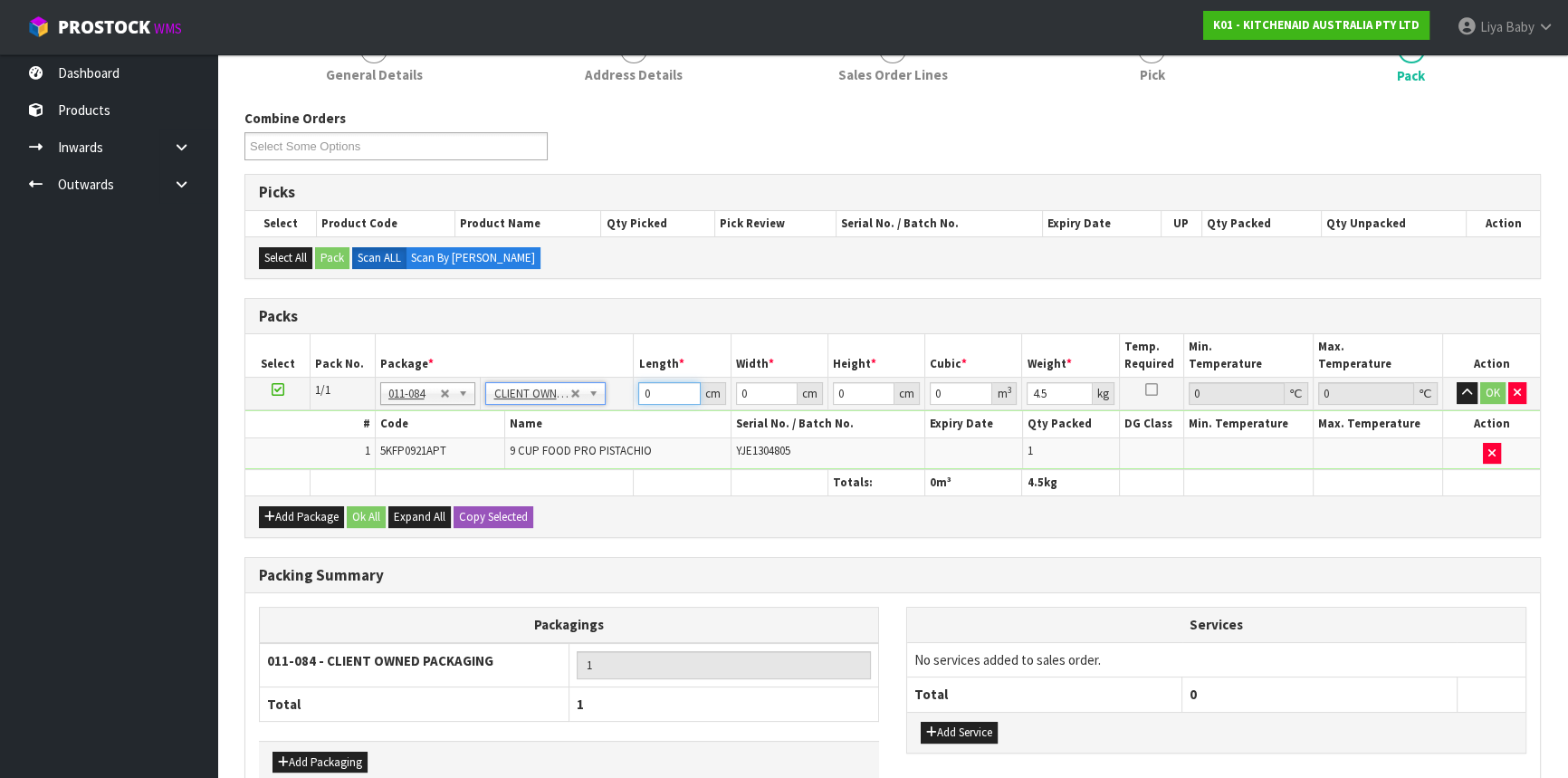
click at [662, 388] on input "0" at bounding box center [668, 393] width 62 height 22
type input "33"
type input "51"
type input "3"
type input "0.005049"
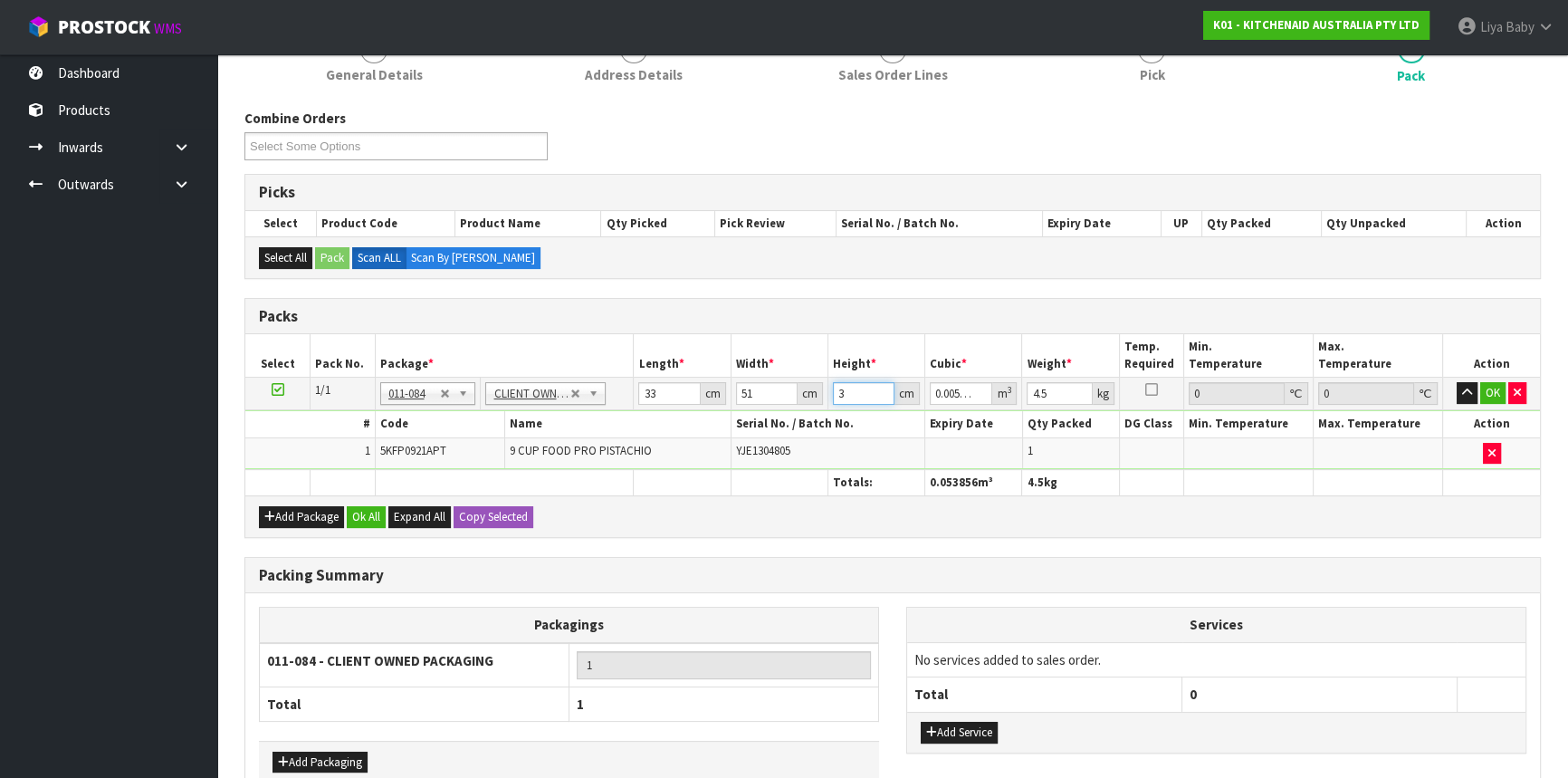
type input "32"
type input "0.053856"
type input "32"
type input "6"
click at [1498, 389] on button "OK" at bounding box center [1493, 393] width 25 height 22
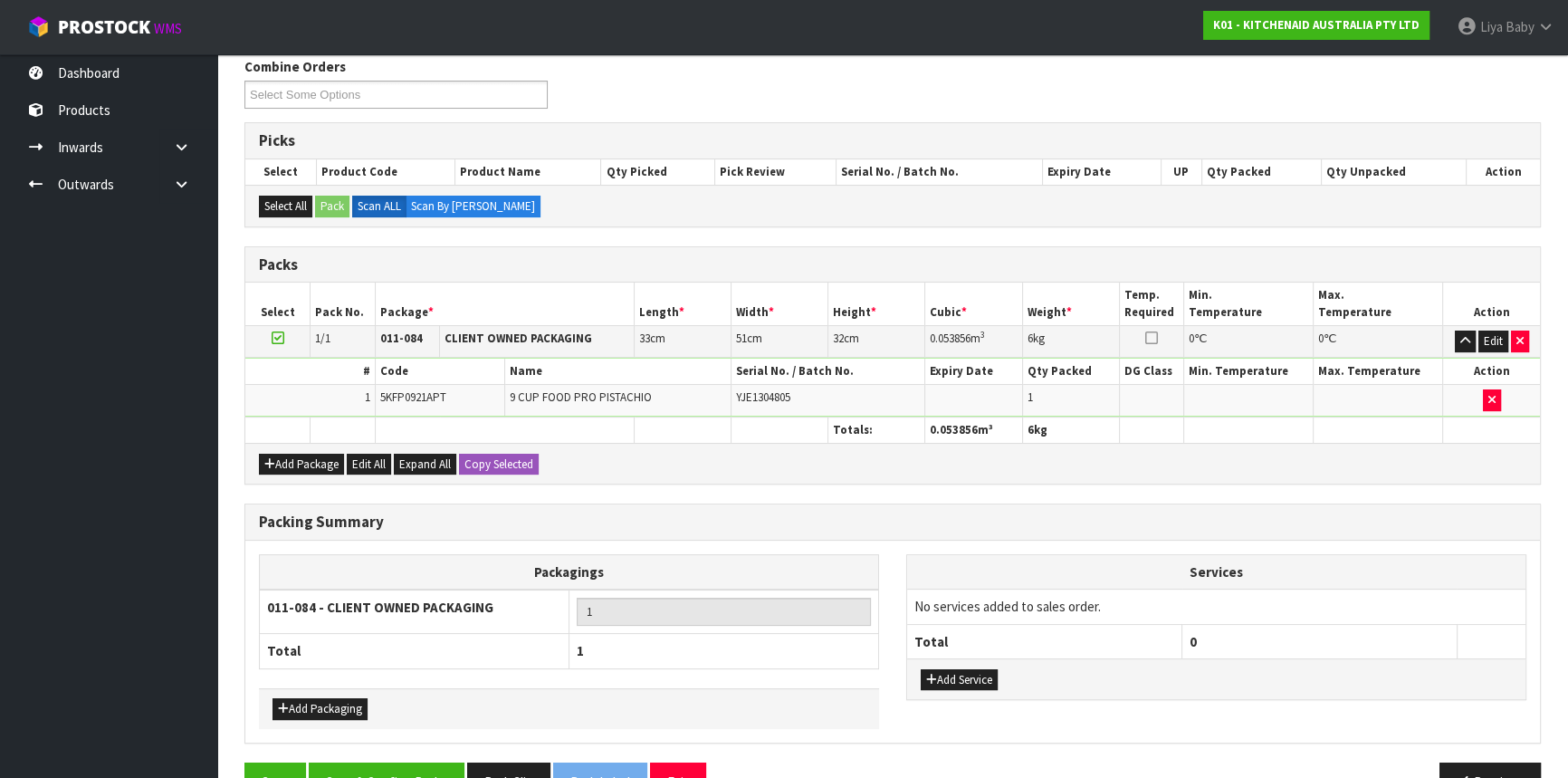
scroll to position [344, 0]
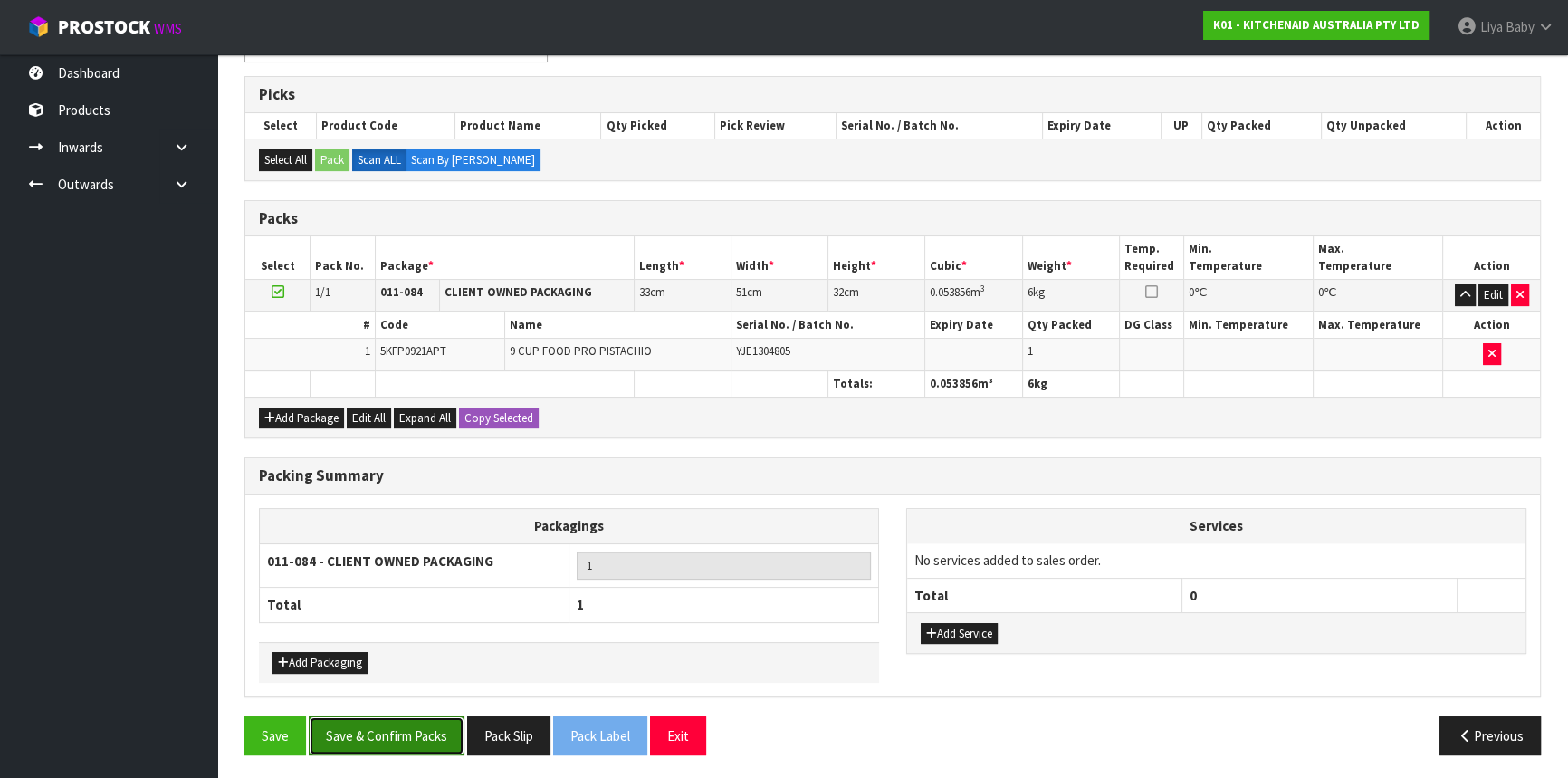
click at [422, 725] on button "Save & Confirm Packs" at bounding box center [386, 736] width 155 height 39
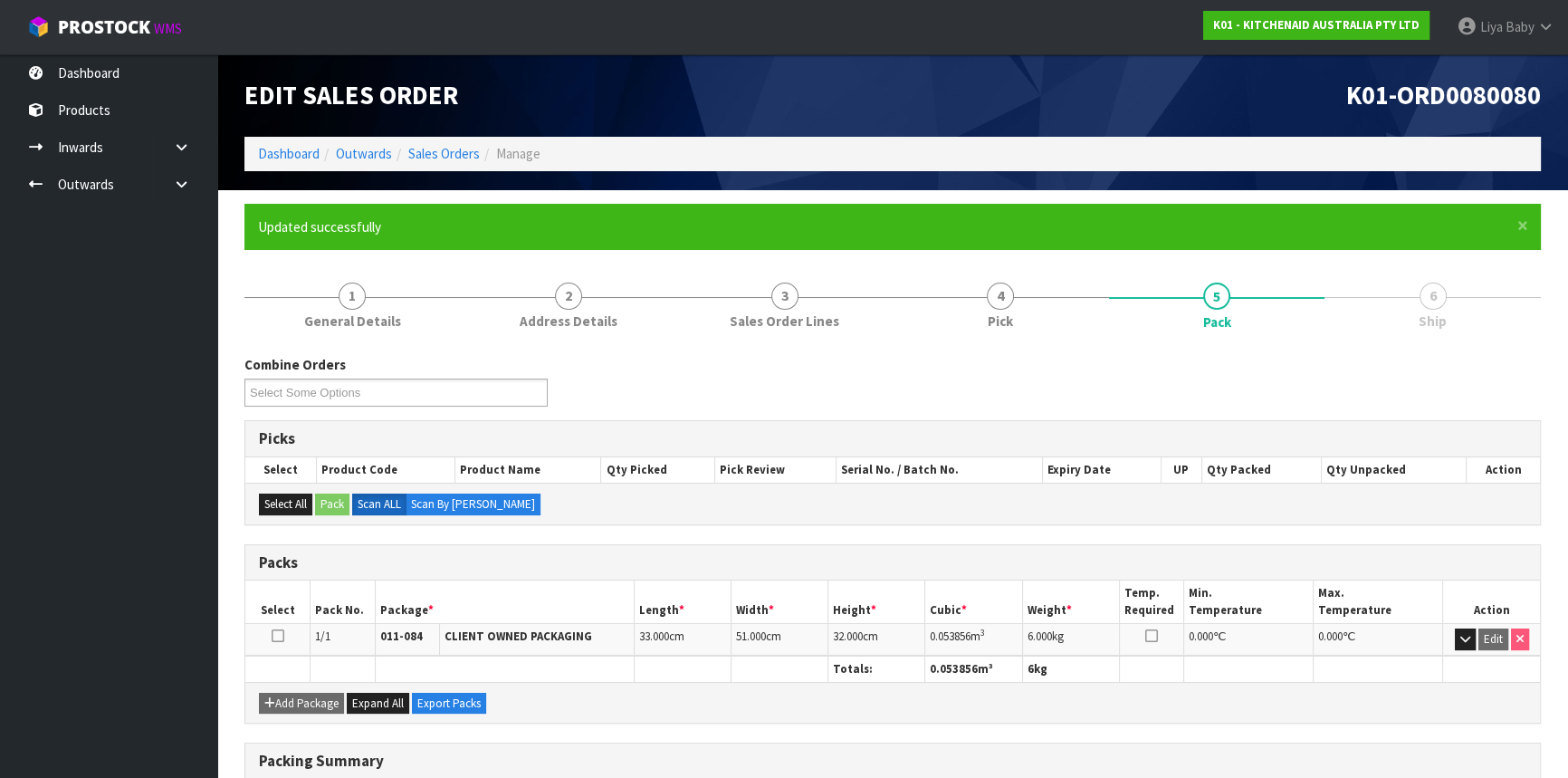
scroll to position [244, 0]
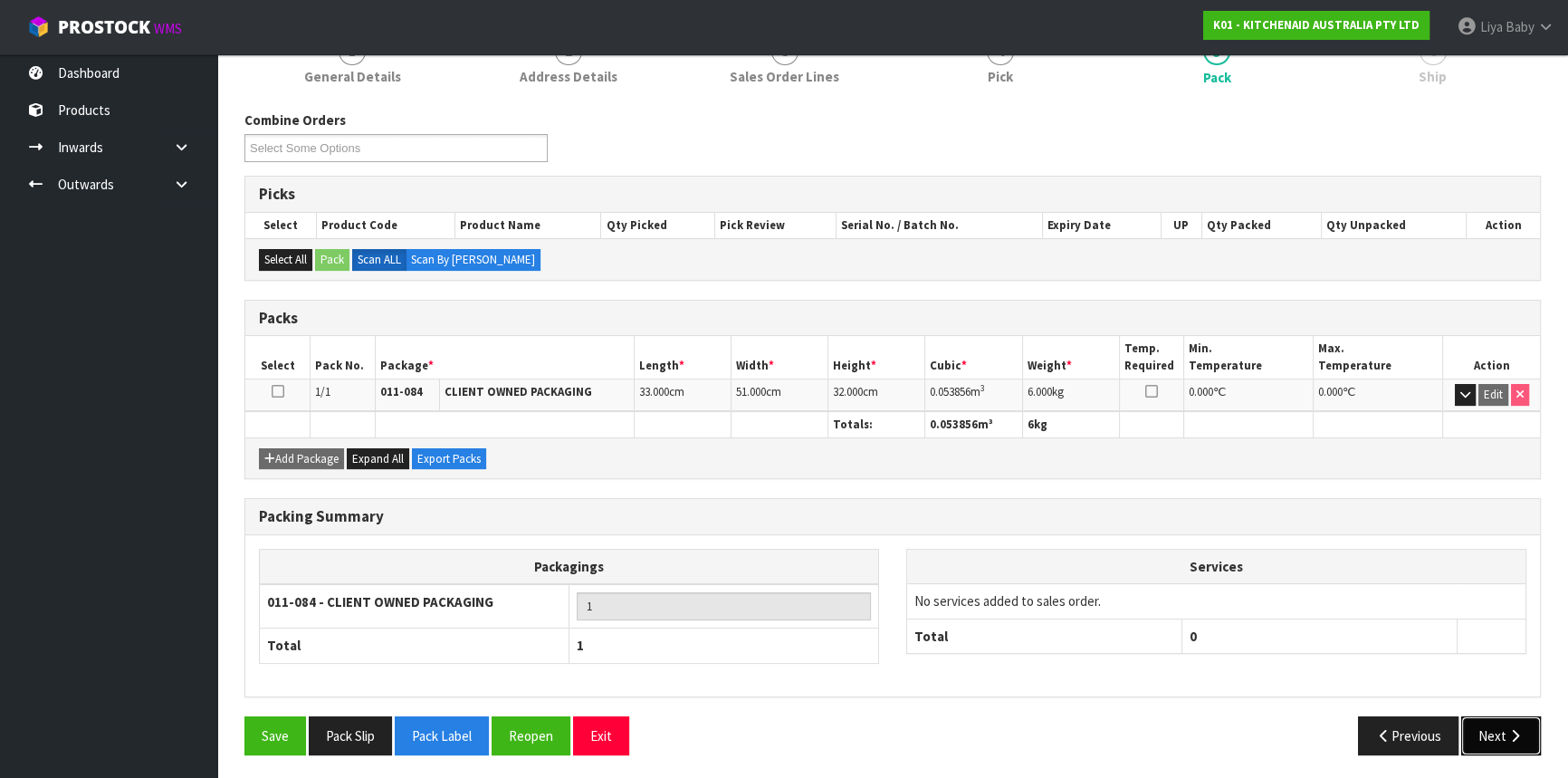
click at [1502, 719] on button "Next" at bounding box center [1502, 736] width 80 height 39
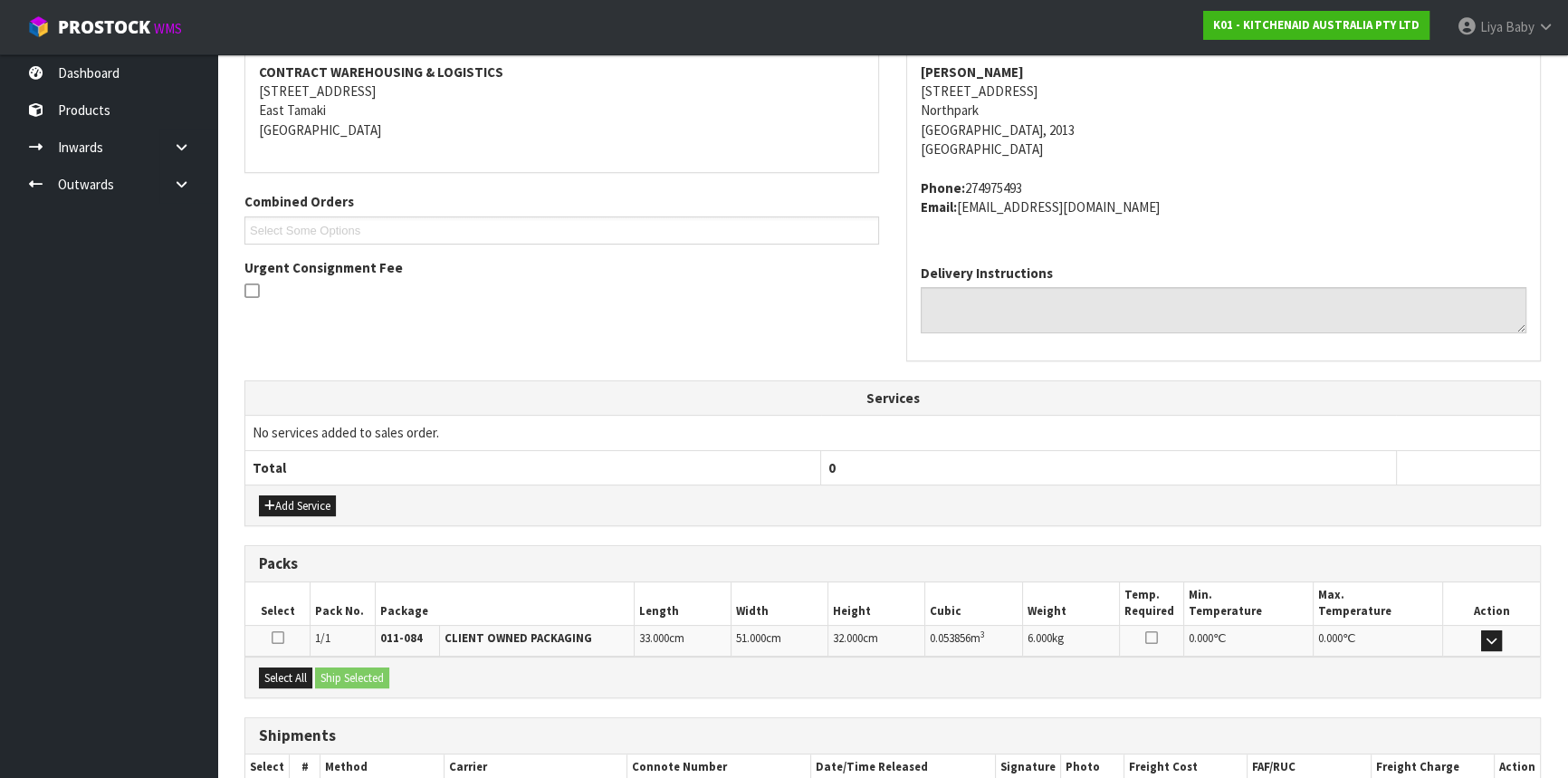
scroll to position [454, 0]
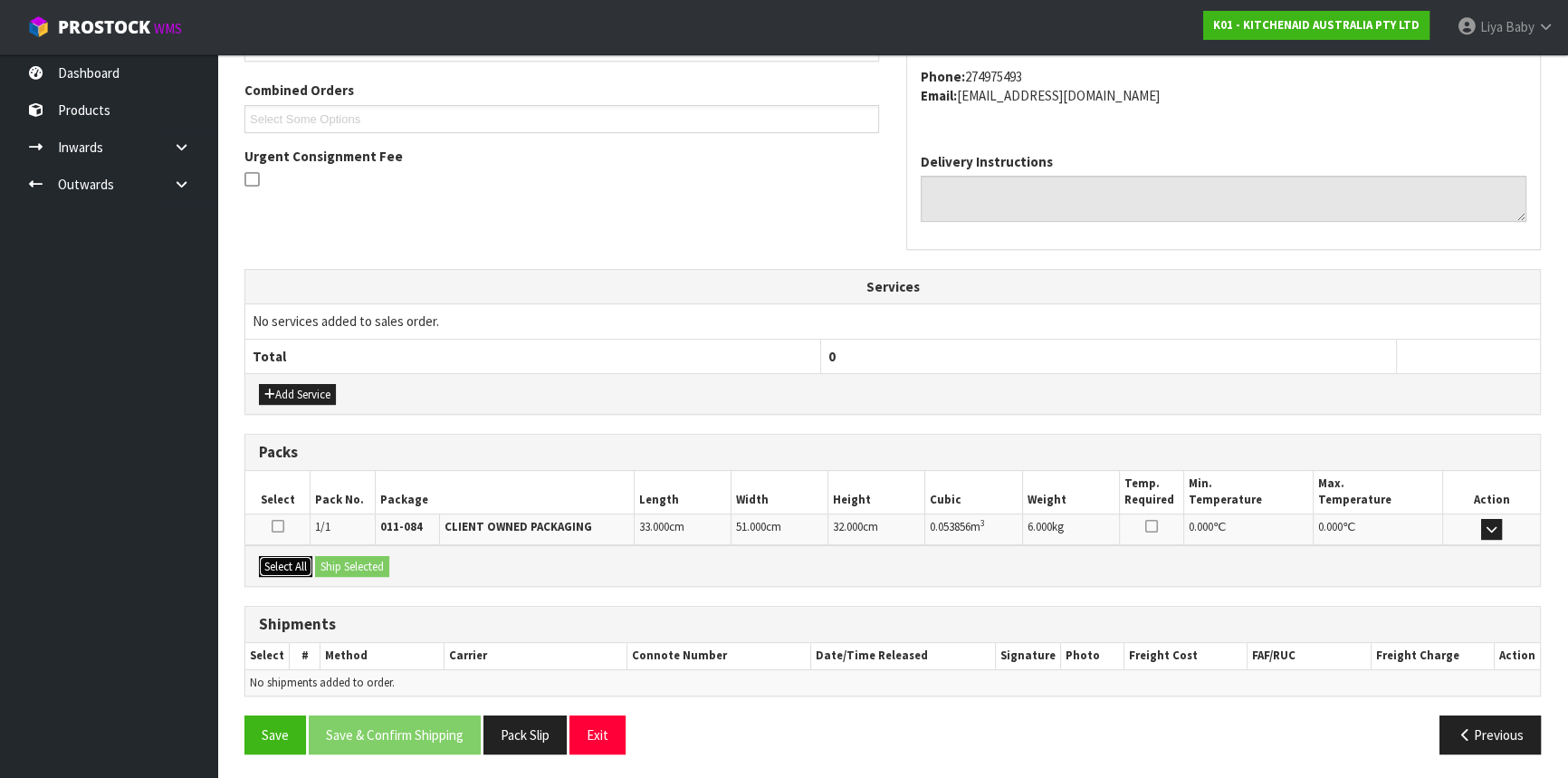
click at [308, 561] on button "Select All" at bounding box center [285, 567] width 54 height 22
click at [337, 561] on button "Ship Selected" at bounding box center [352, 567] width 74 height 22
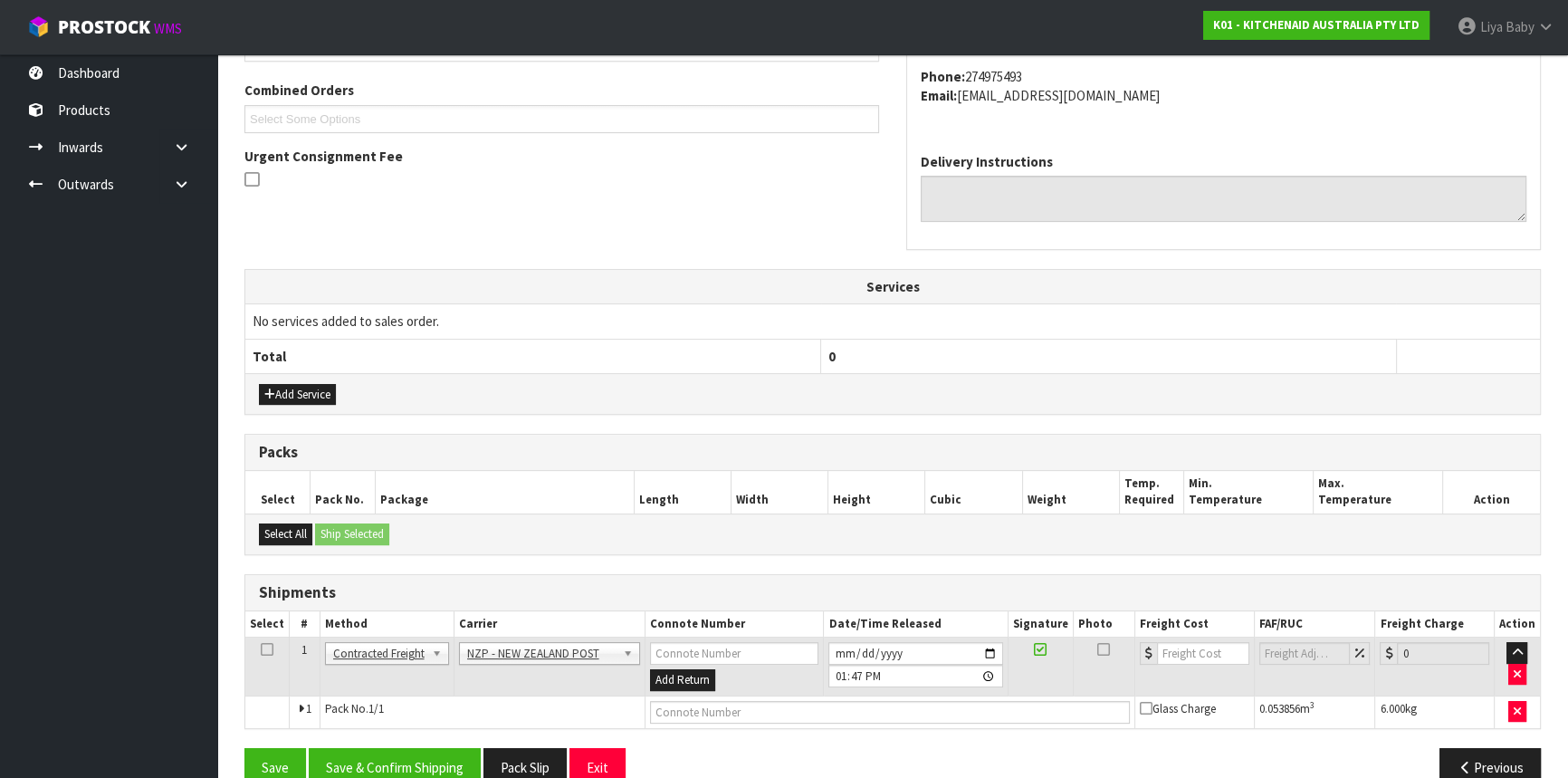
drag, startPoint x: 263, startPoint y: 647, endPoint x: 358, endPoint y: 673, distance: 98.5
click at [263, 649] on icon at bounding box center [267, 649] width 13 height 1
click at [425, 771] on button "Save & Confirm Shipping" at bounding box center [395, 767] width 172 height 39
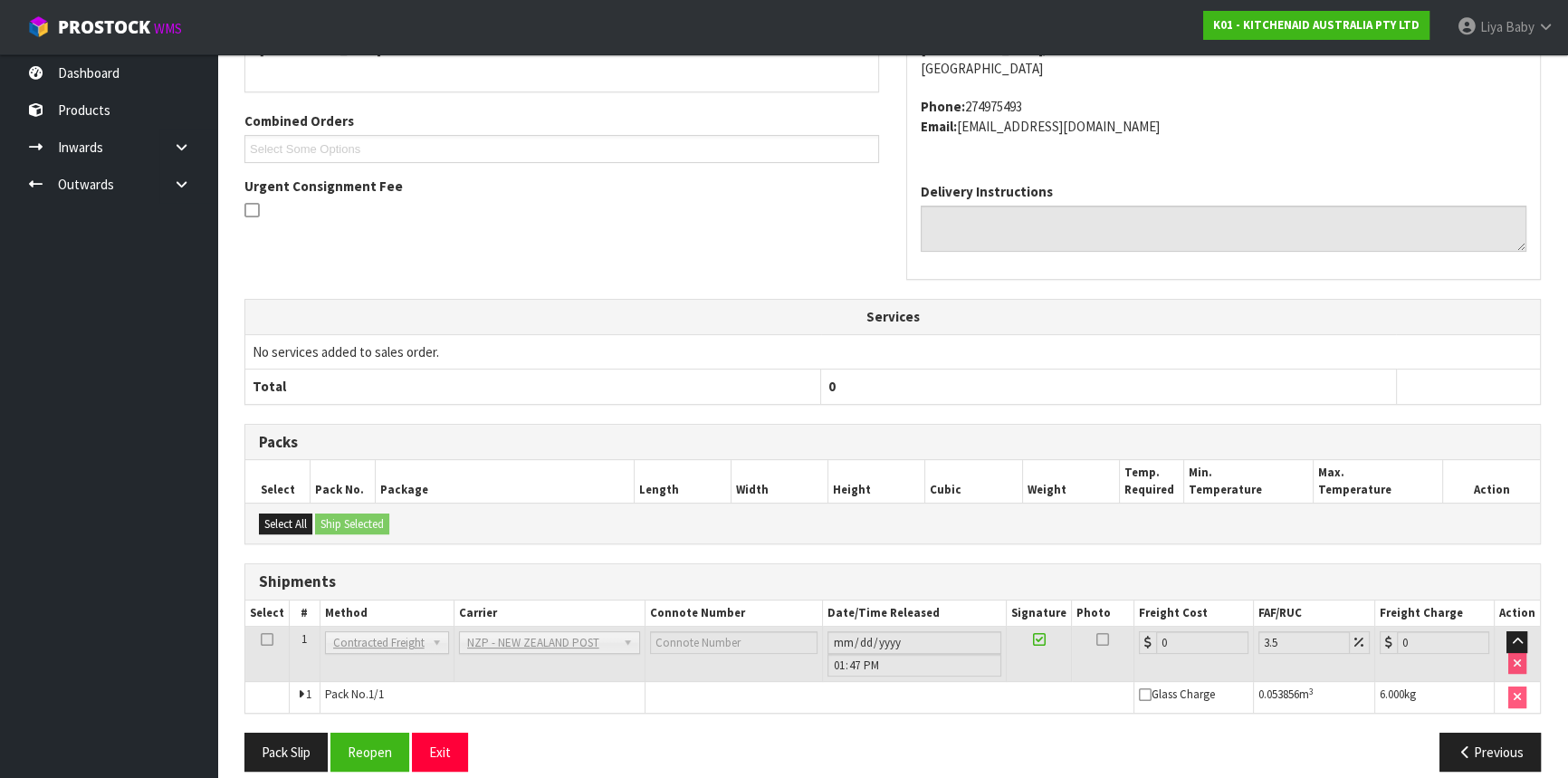
scroll to position [462, 0]
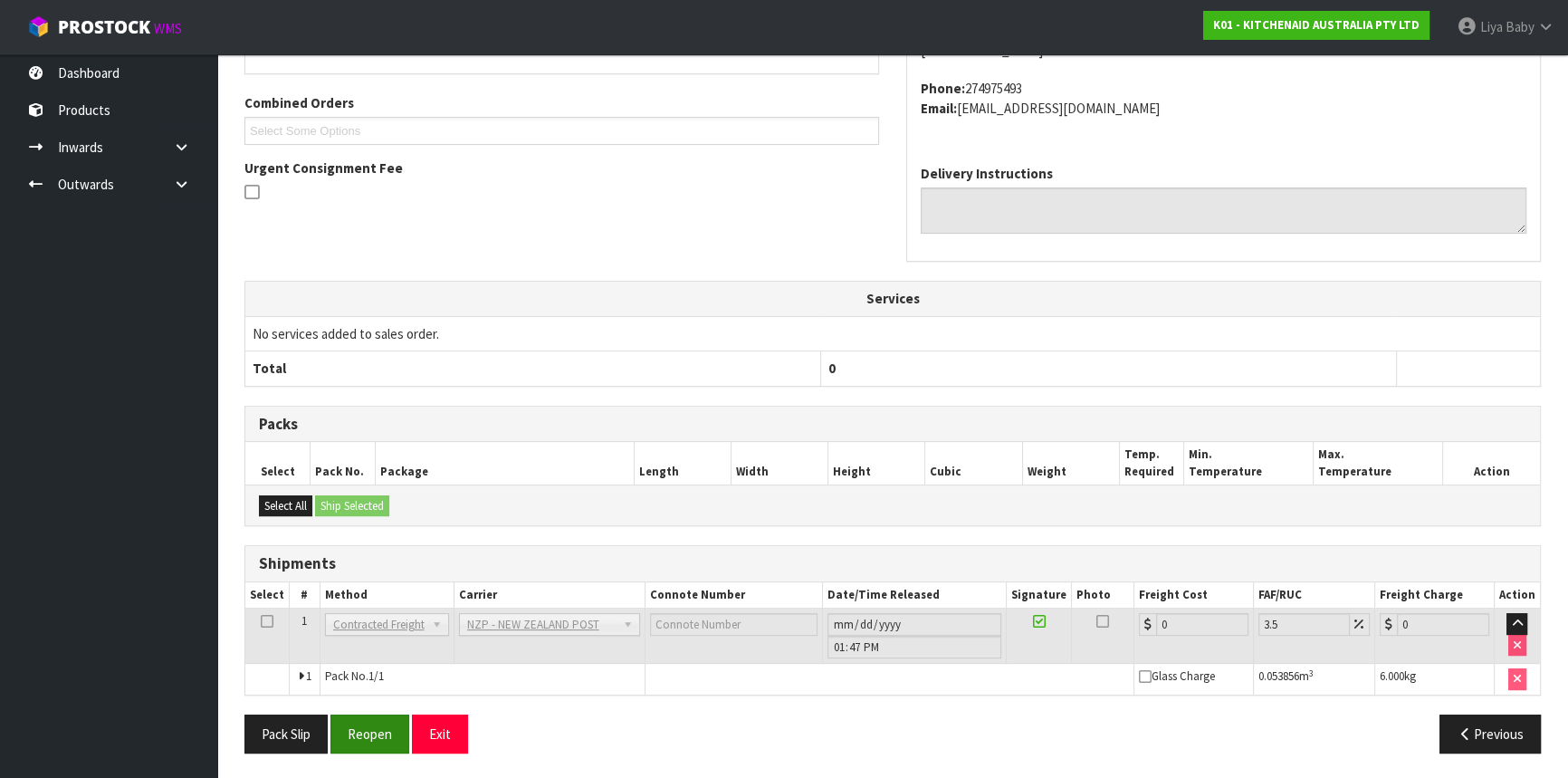
click at [353, 709] on div "From Address CONTRACT WAREHOUSING & LOGISTICS [STREET_ADDRESS] Combined Orders …" at bounding box center [892, 339] width 1296 height 855
click at [358, 721] on button "Reopen" at bounding box center [369, 734] width 79 height 39
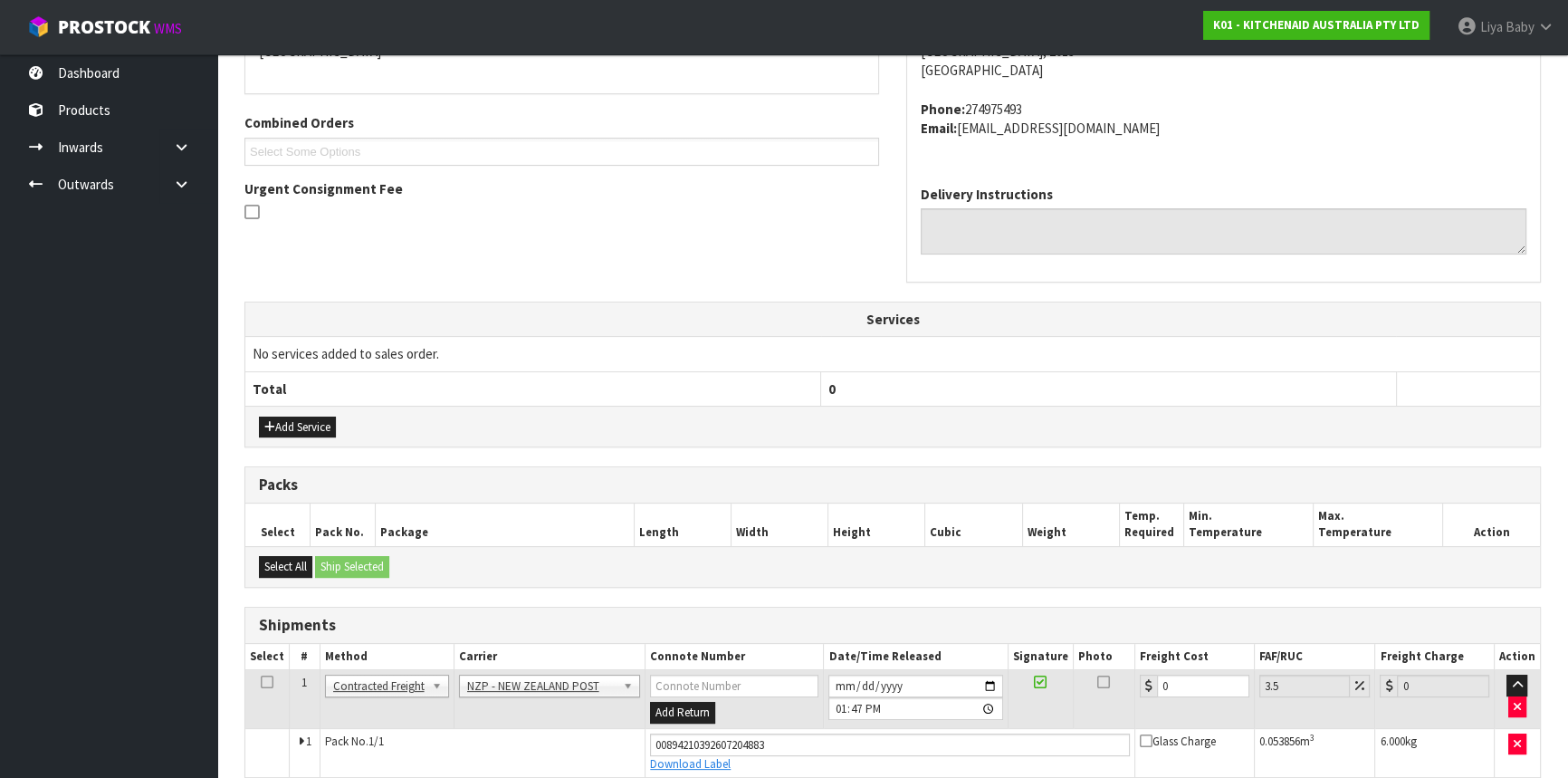
scroll to position [503, 0]
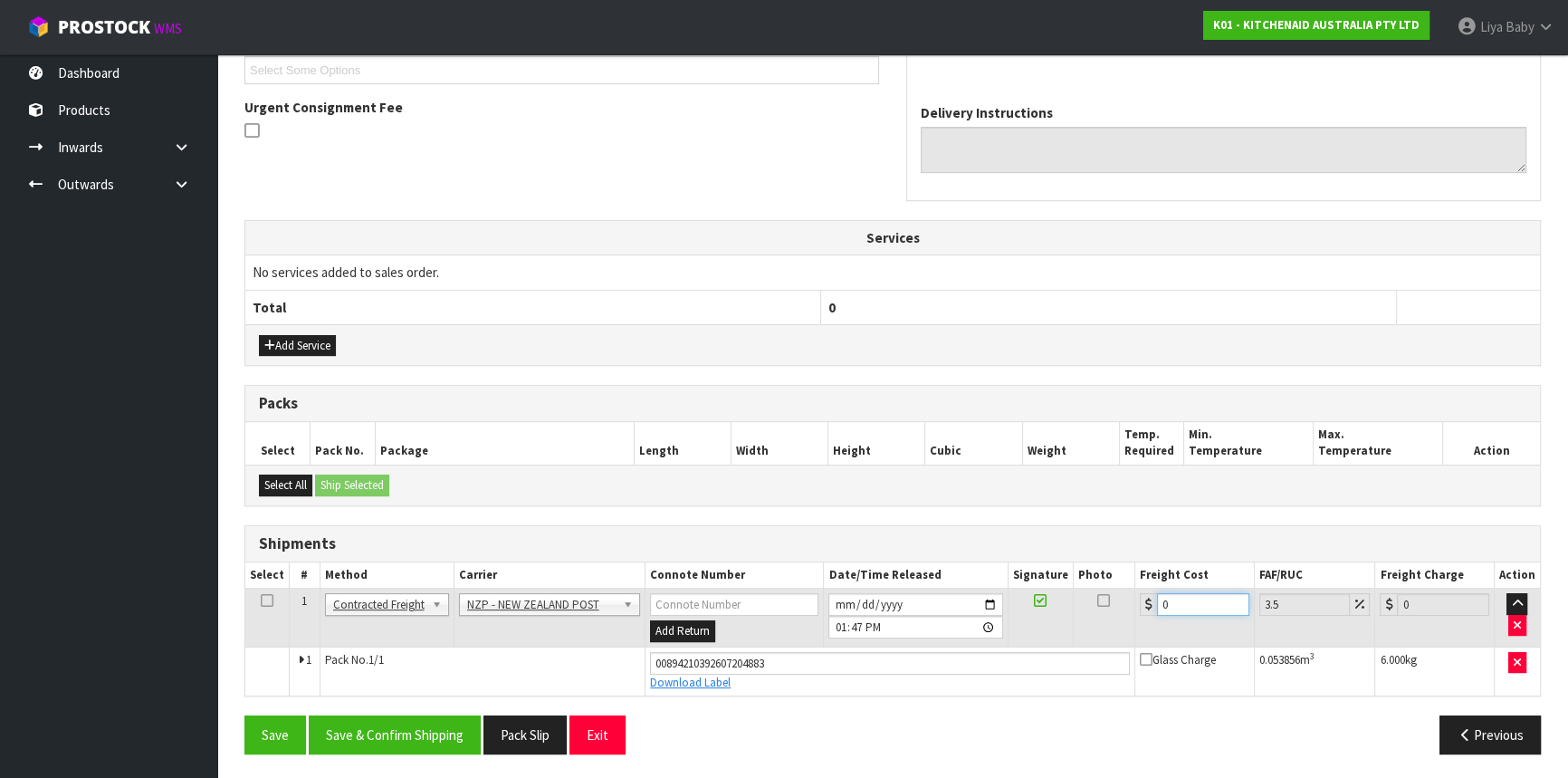
click at [1196, 605] on input "0" at bounding box center [1203, 604] width 93 height 22
type input "4"
type input "4.14"
type input "4.3"
type input "4.45"
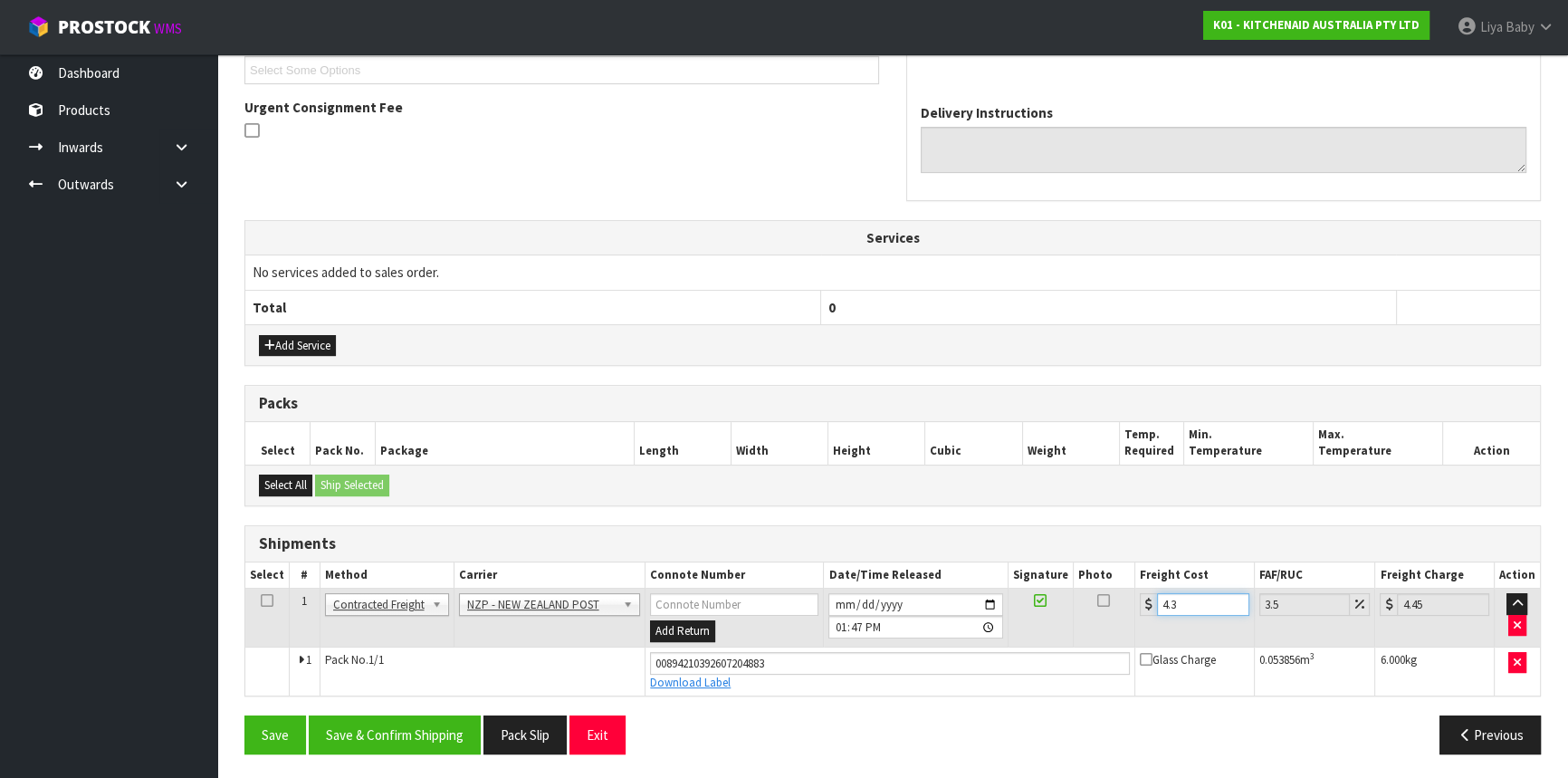
type input "4.33"
type input "4.48"
type input "4.33"
click at [263, 600] on icon at bounding box center [267, 600] width 13 height 1
click at [383, 722] on button "Save & Confirm Shipping" at bounding box center [395, 735] width 172 height 39
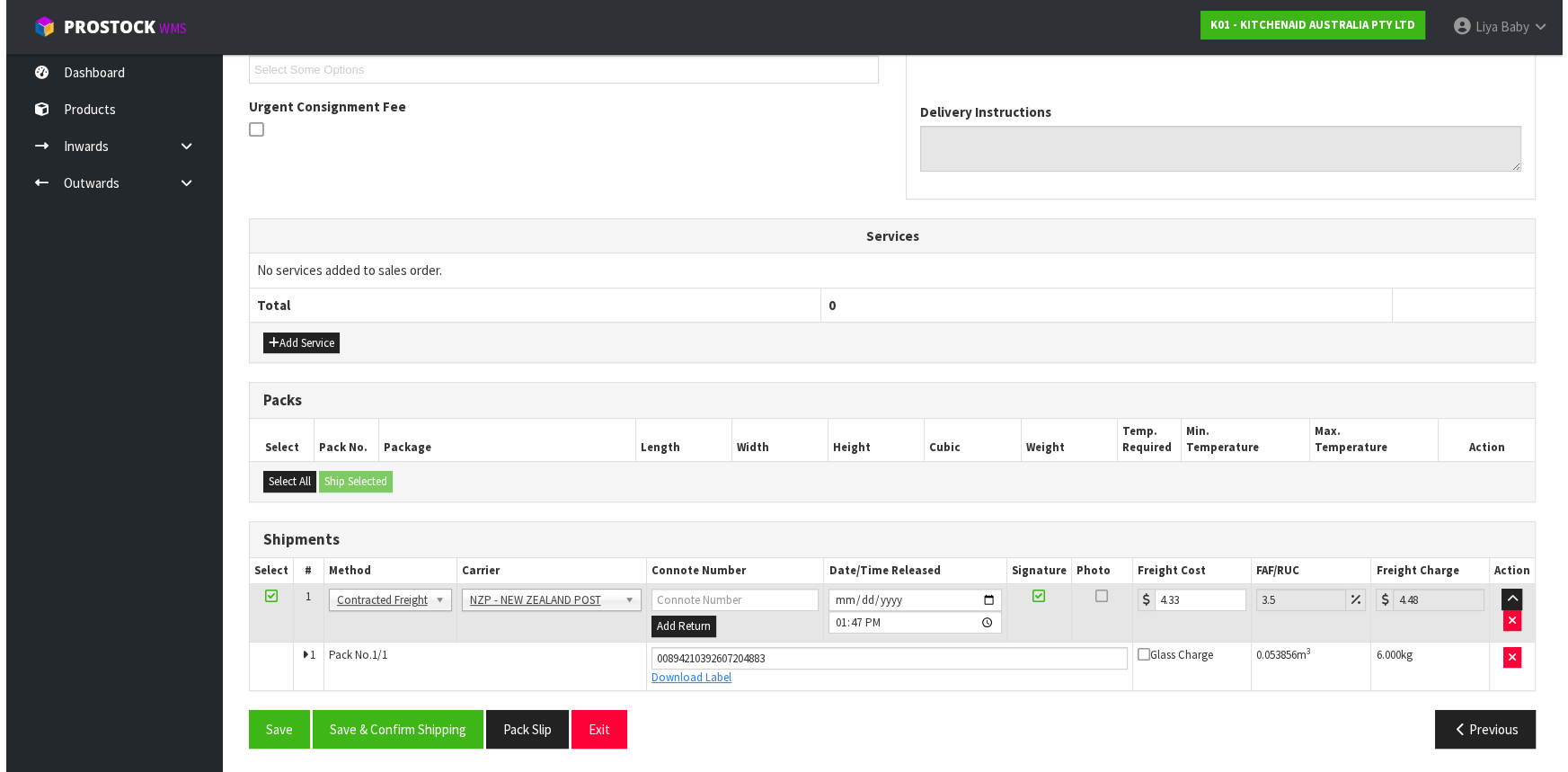
scroll to position [0, 0]
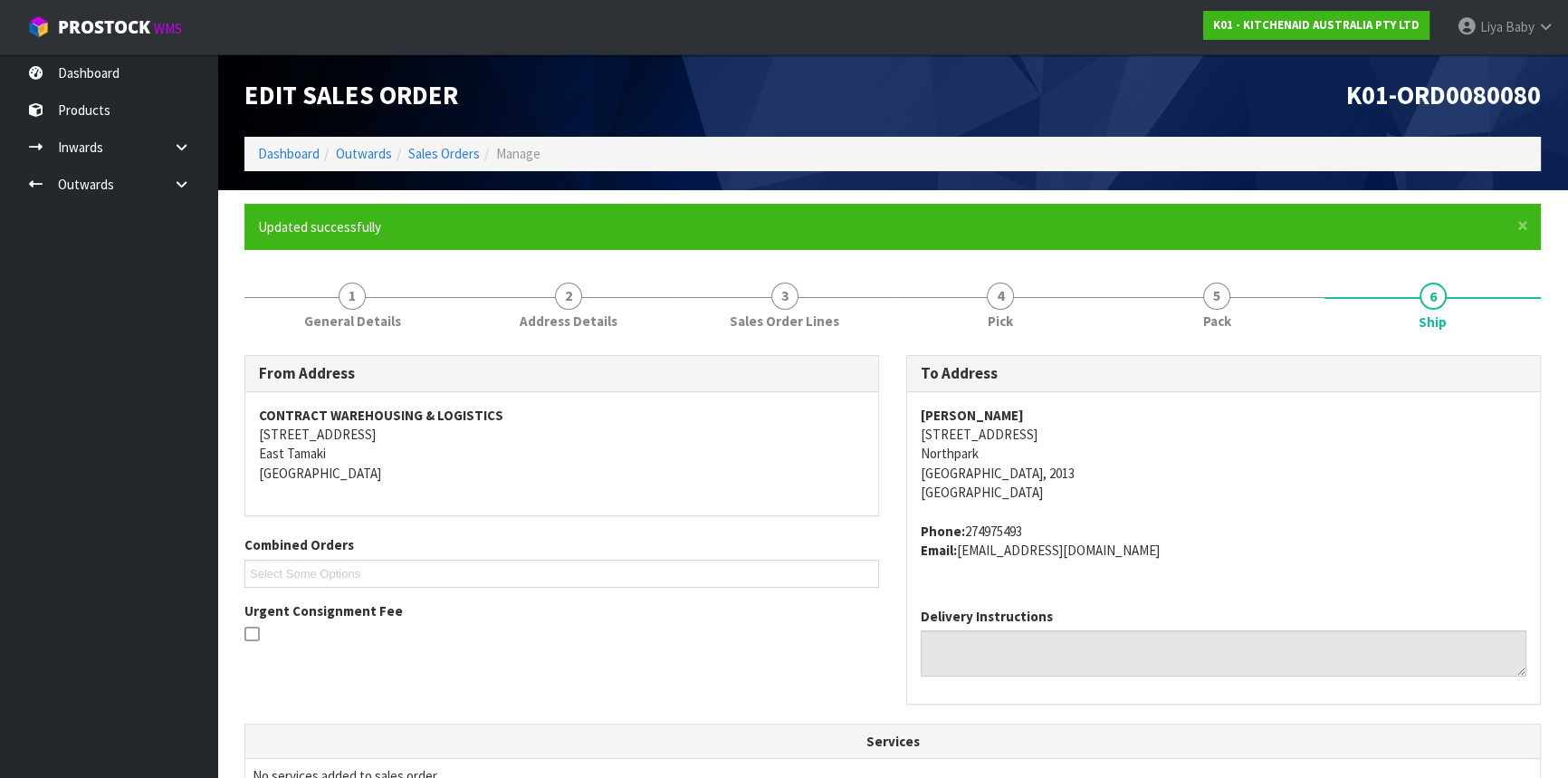
click at [419, 144] on li "Sales Orders" at bounding box center [436, 152] width 88 height 19
click at [427, 154] on link "Sales Orders" at bounding box center [444, 153] width 71 height 18
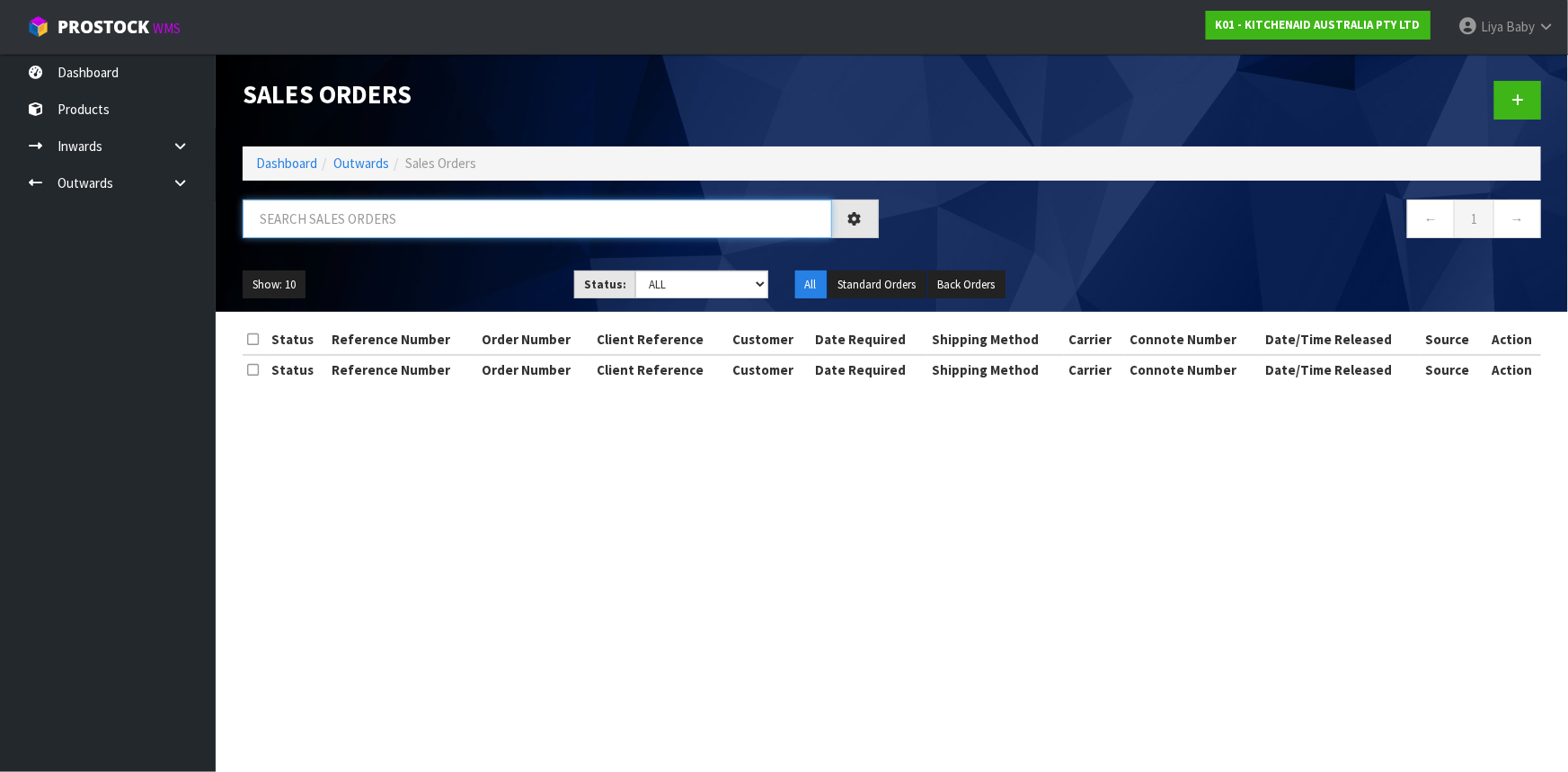
click at [352, 222] on input "text" at bounding box center [537, 219] width 590 height 39
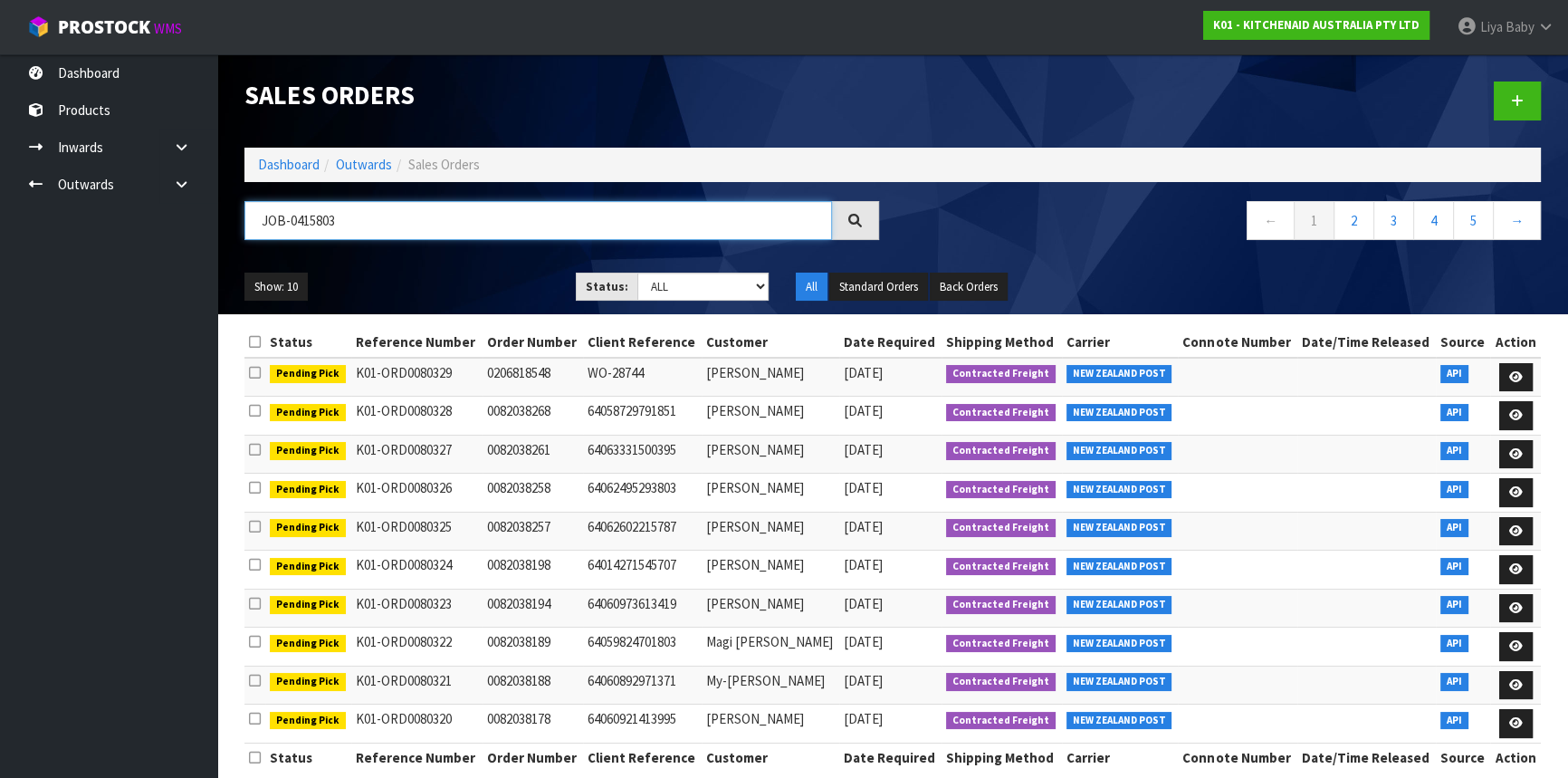
type input "JOB-0415803"
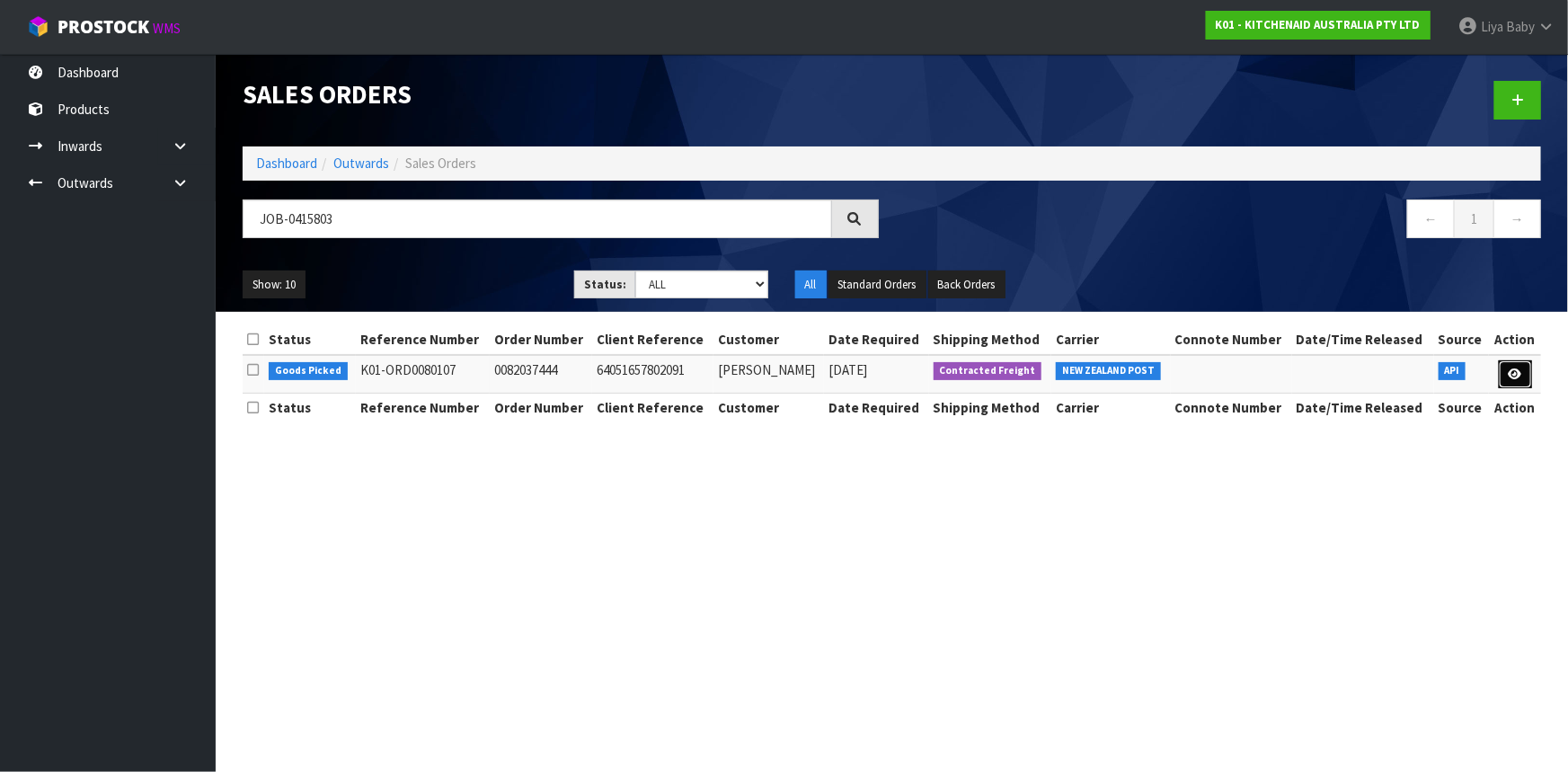
click at [1523, 372] on link at bounding box center [1516, 375] width 33 height 29
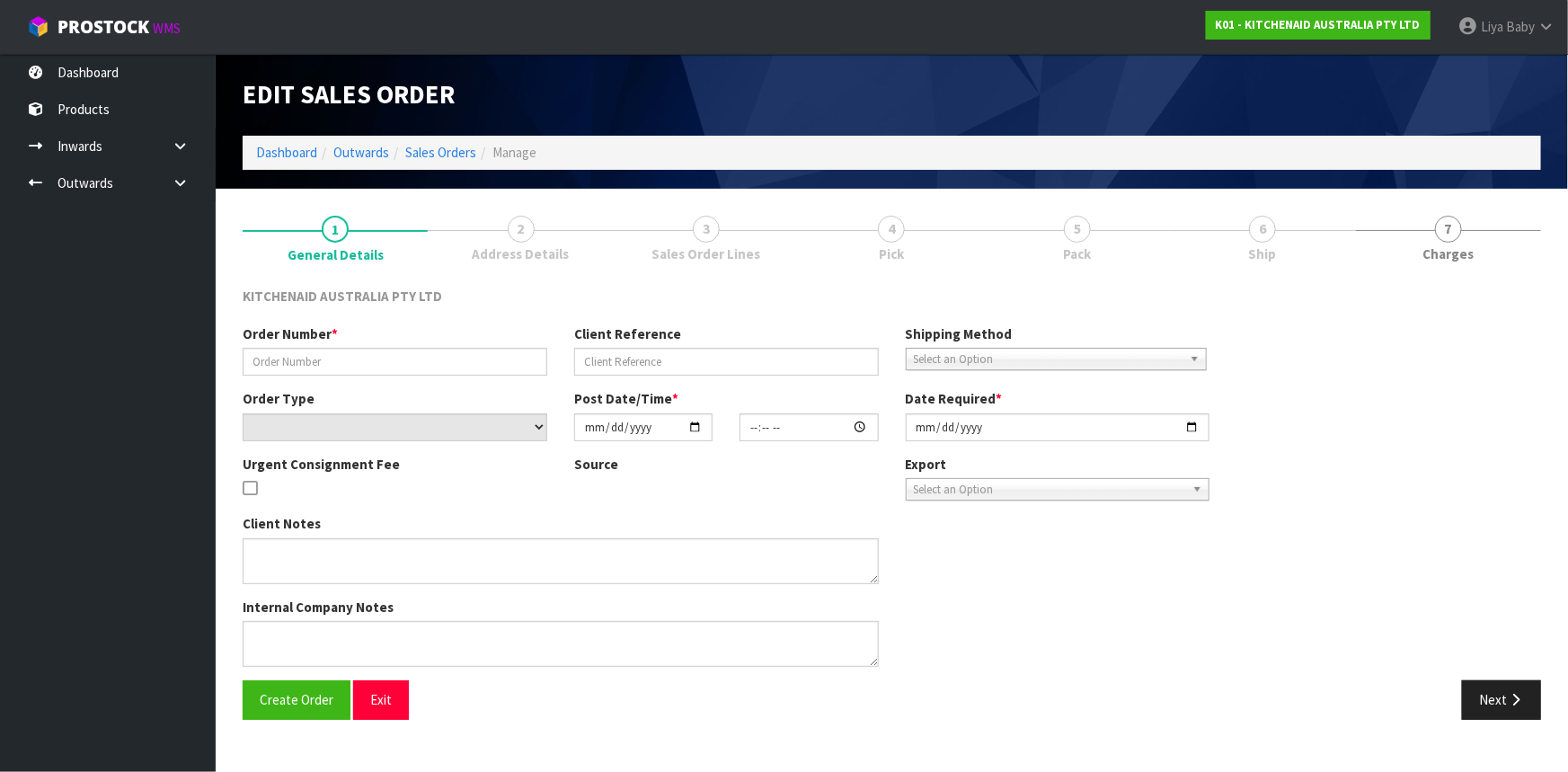
type input "0082037444"
type input "64051657802091"
select select "number:0"
type input "[DATE]"
type input "10:38:32.000"
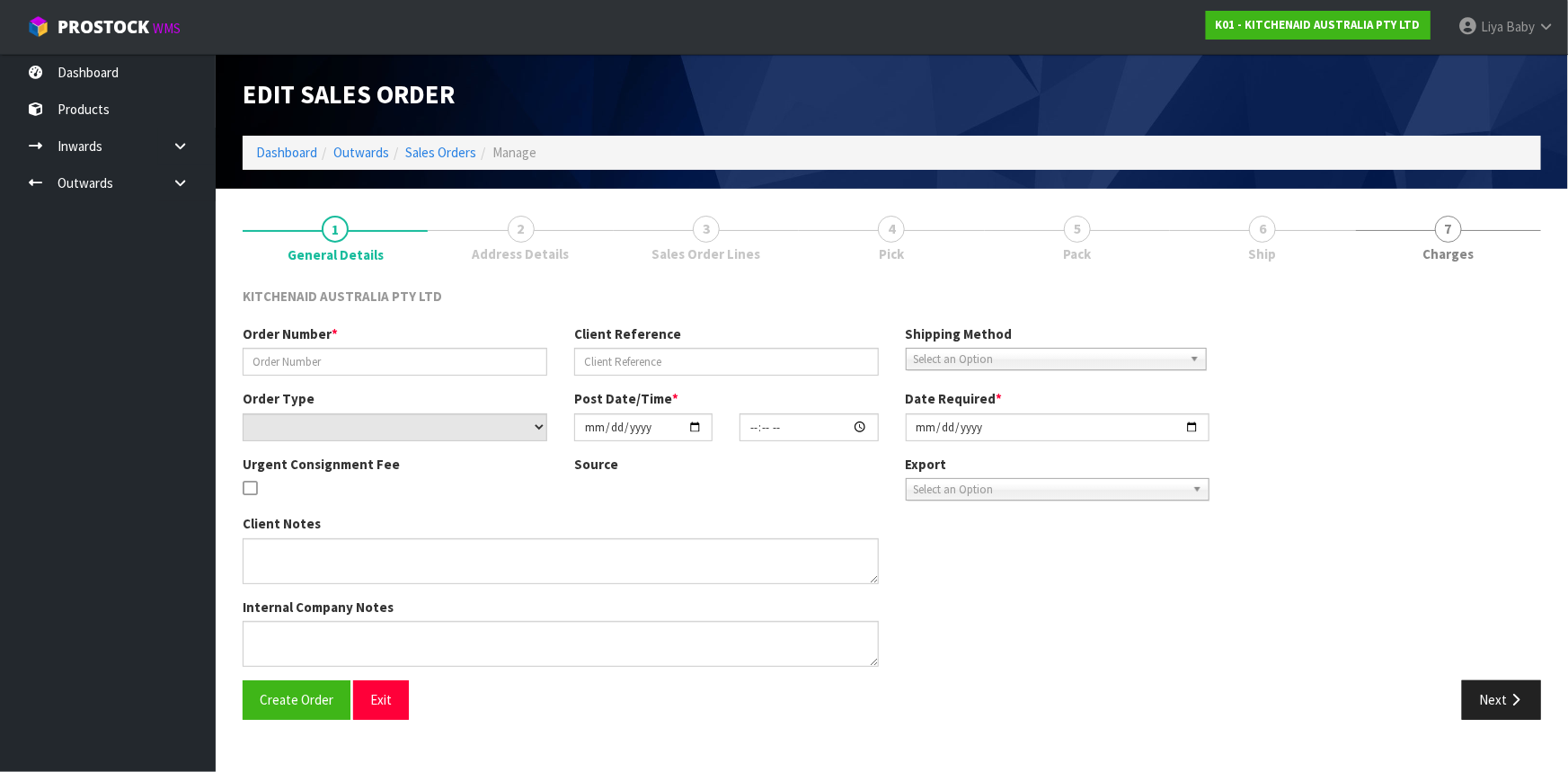
type input "[DATE]"
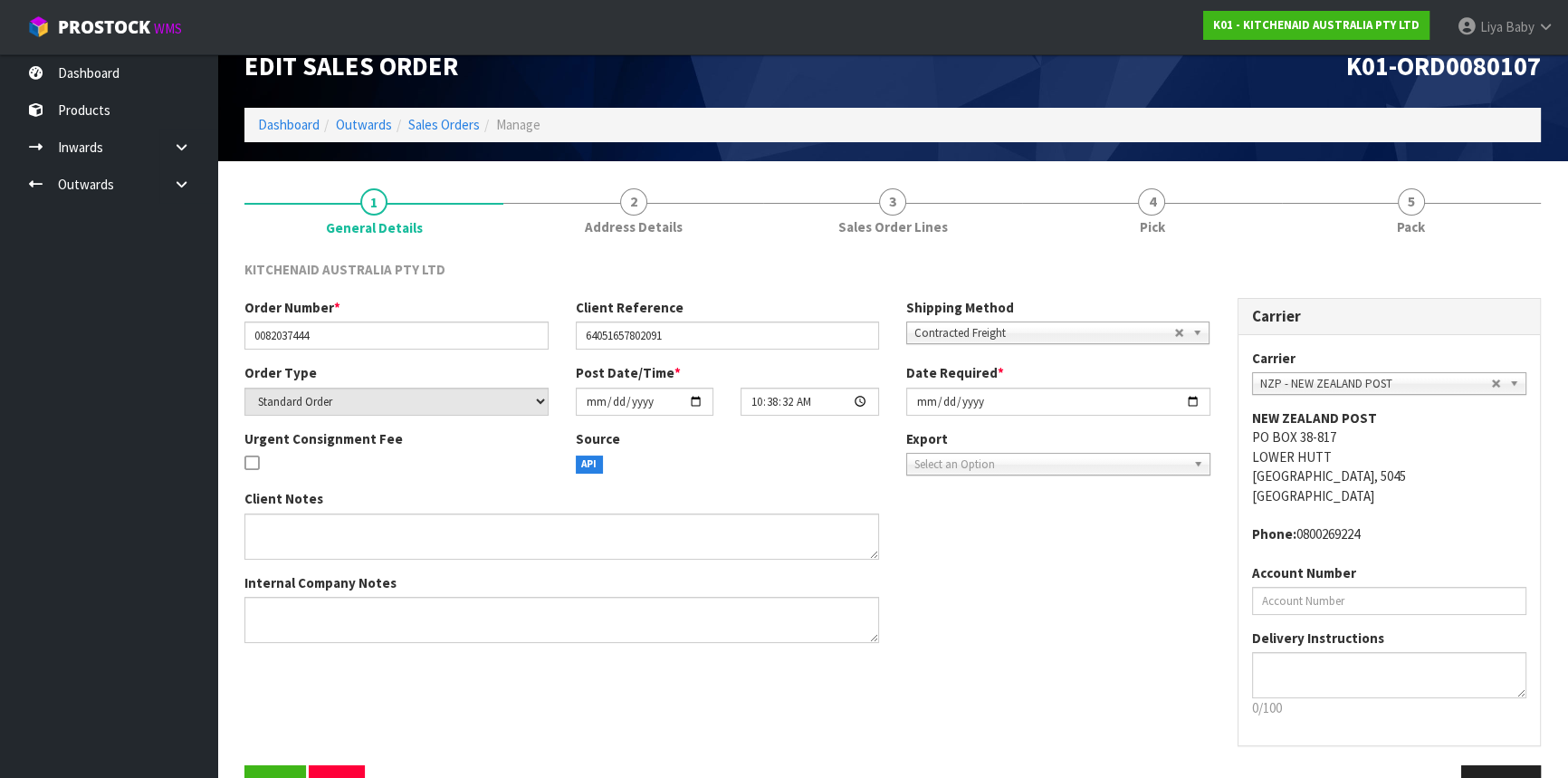
scroll to position [81, 0]
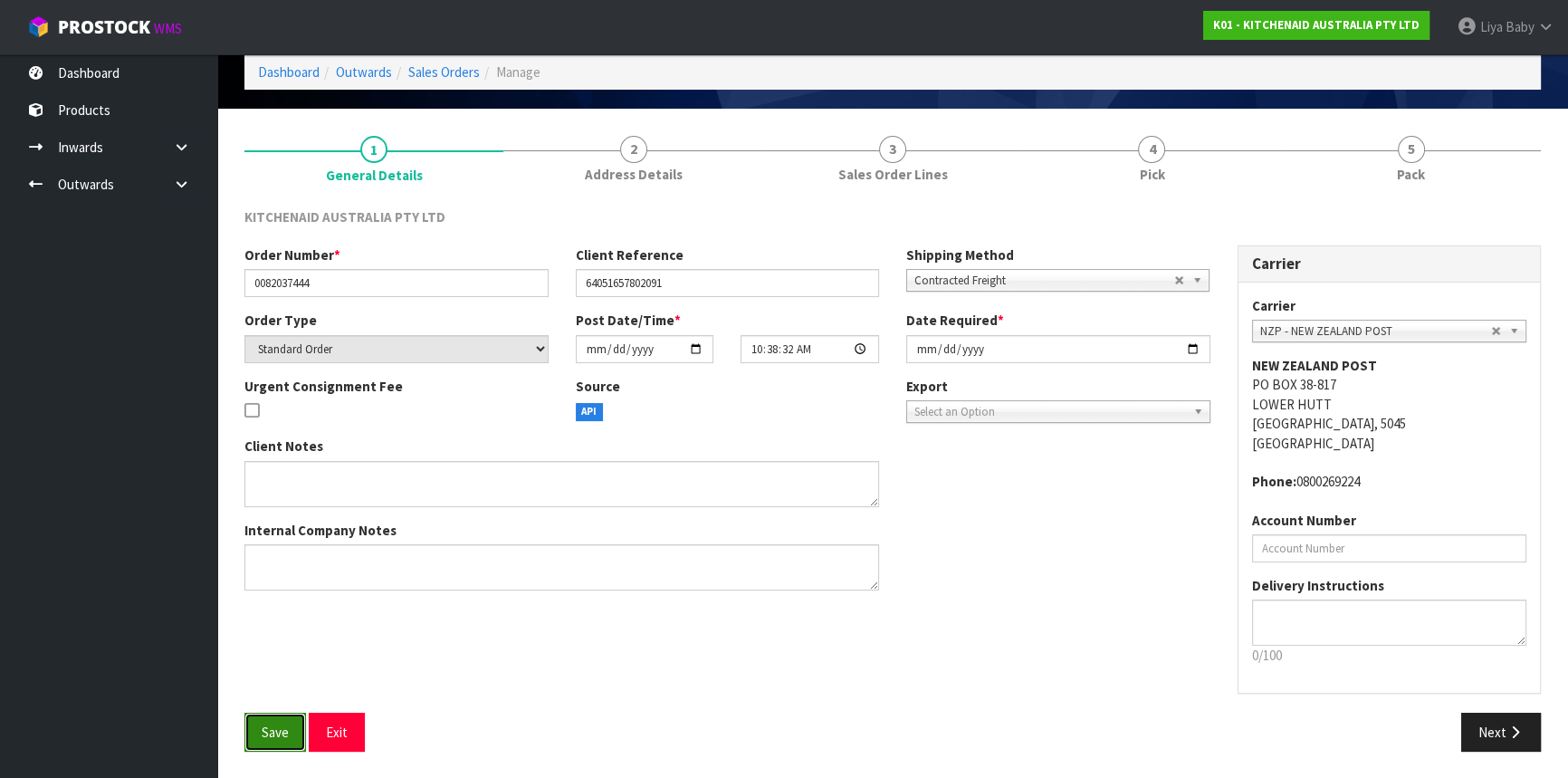
click at [259, 738] on button "Save" at bounding box center [275, 732] width 62 height 39
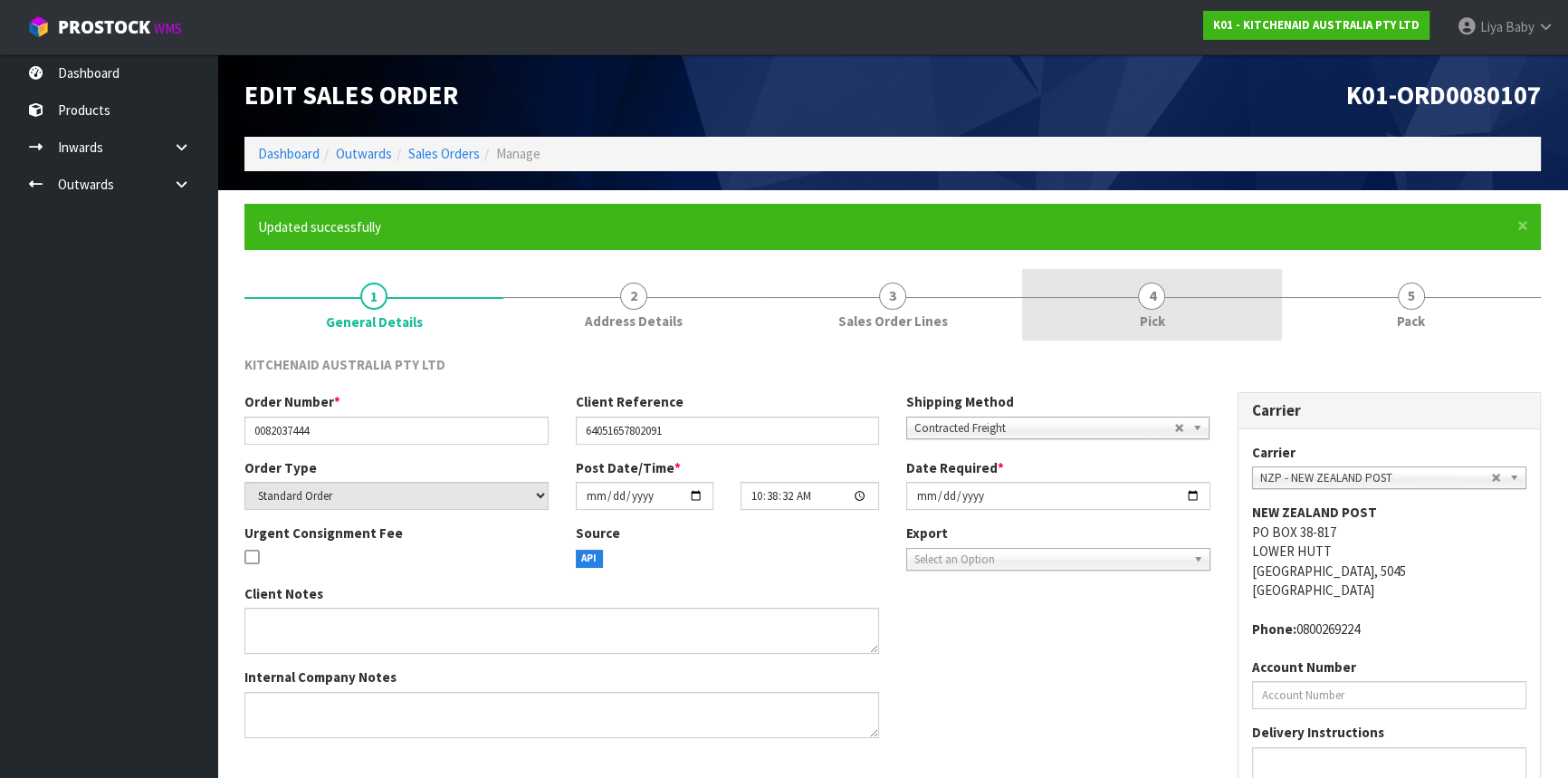
click at [1172, 300] on link "4 Pick" at bounding box center [1151, 304] width 259 height 71
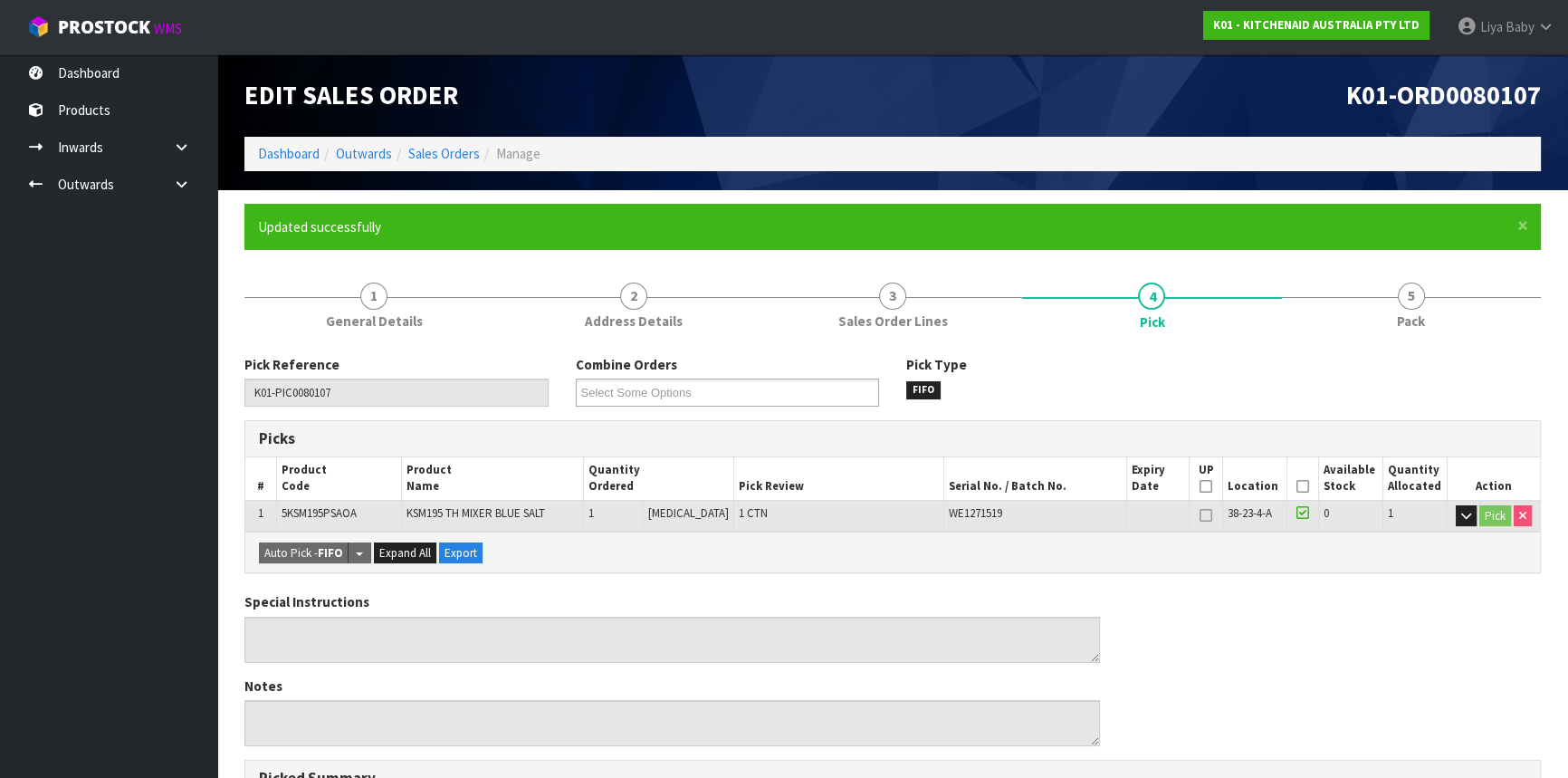
click at [1297, 487] on icon at bounding box center [1302, 487] width 13 height 1
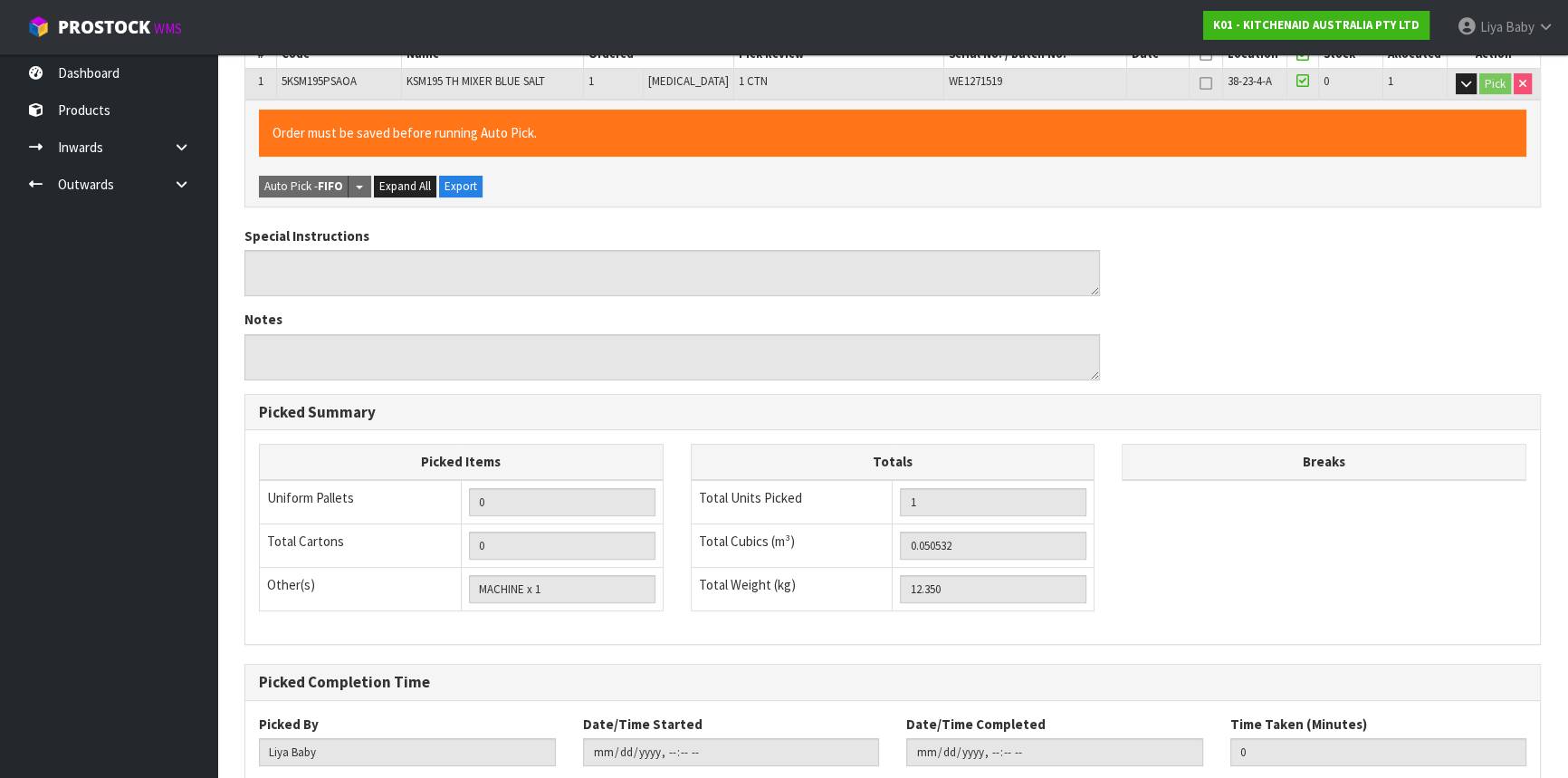
scroll to position [543, 0]
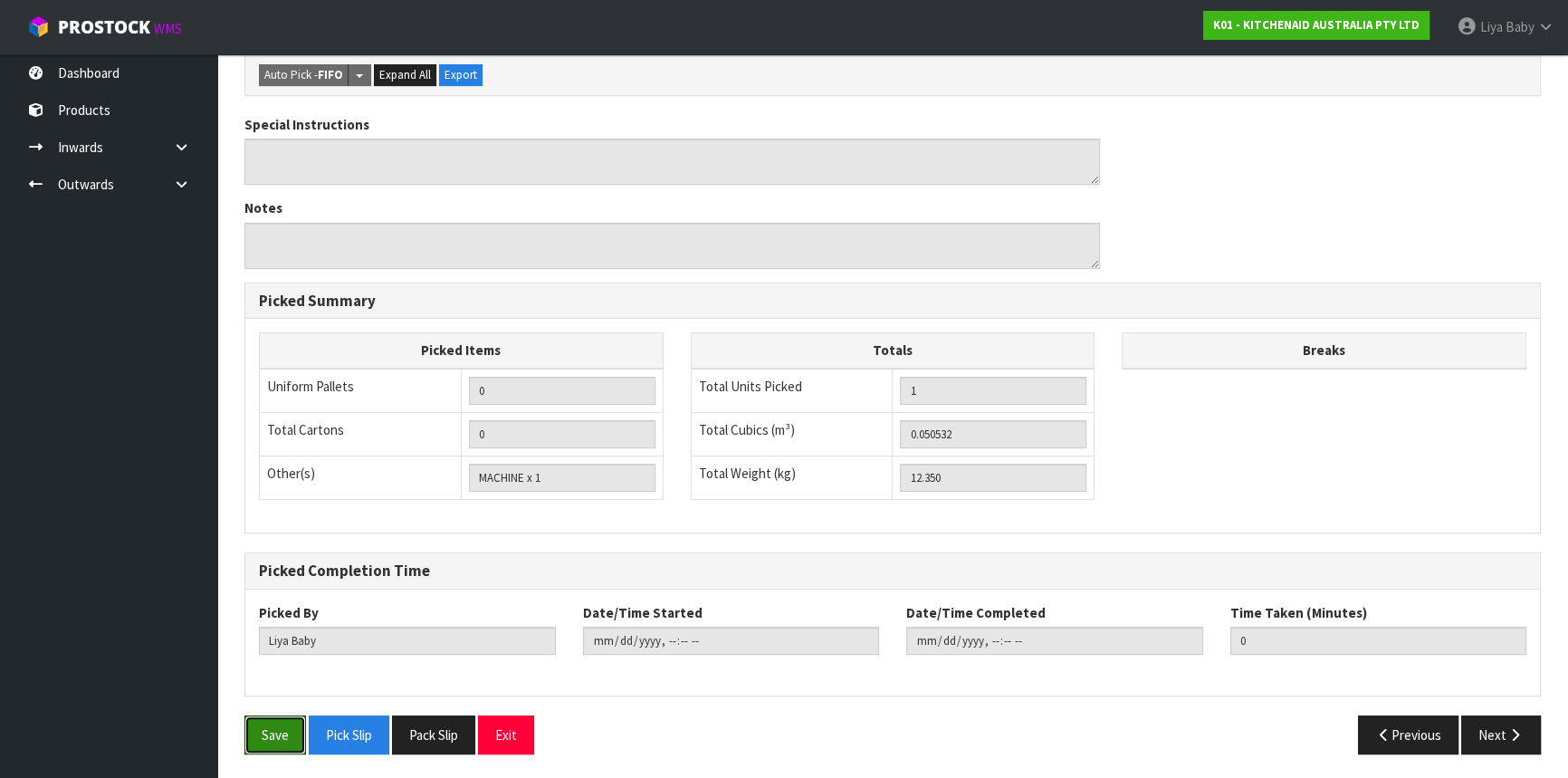
drag, startPoint x: 257, startPoint y: 724, endPoint x: 270, endPoint y: 704, distance: 23.9
click at [257, 724] on button "Save" at bounding box center [275, 735] width 62 height 39
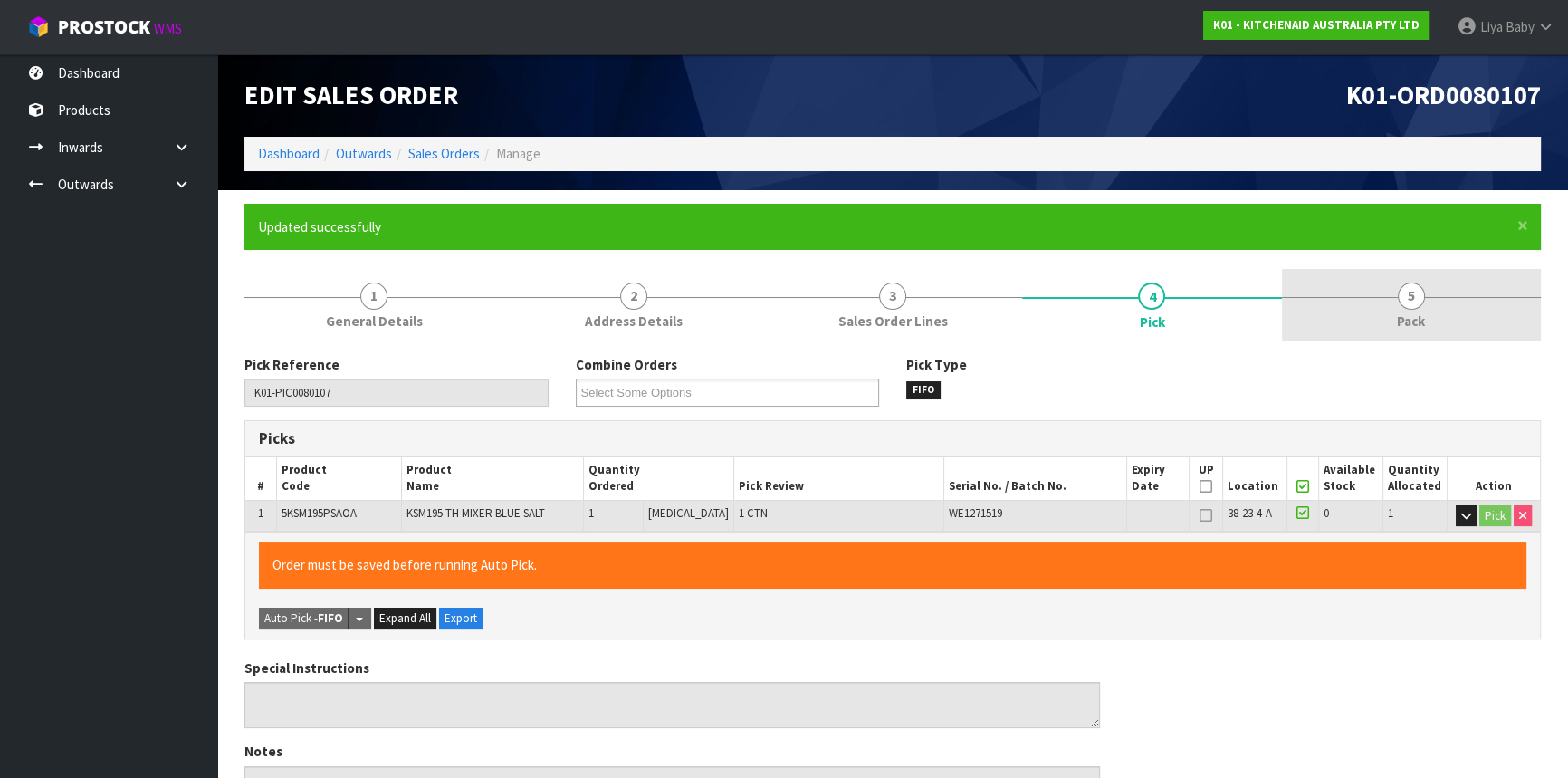
type input "[DATE]T13:49:26"
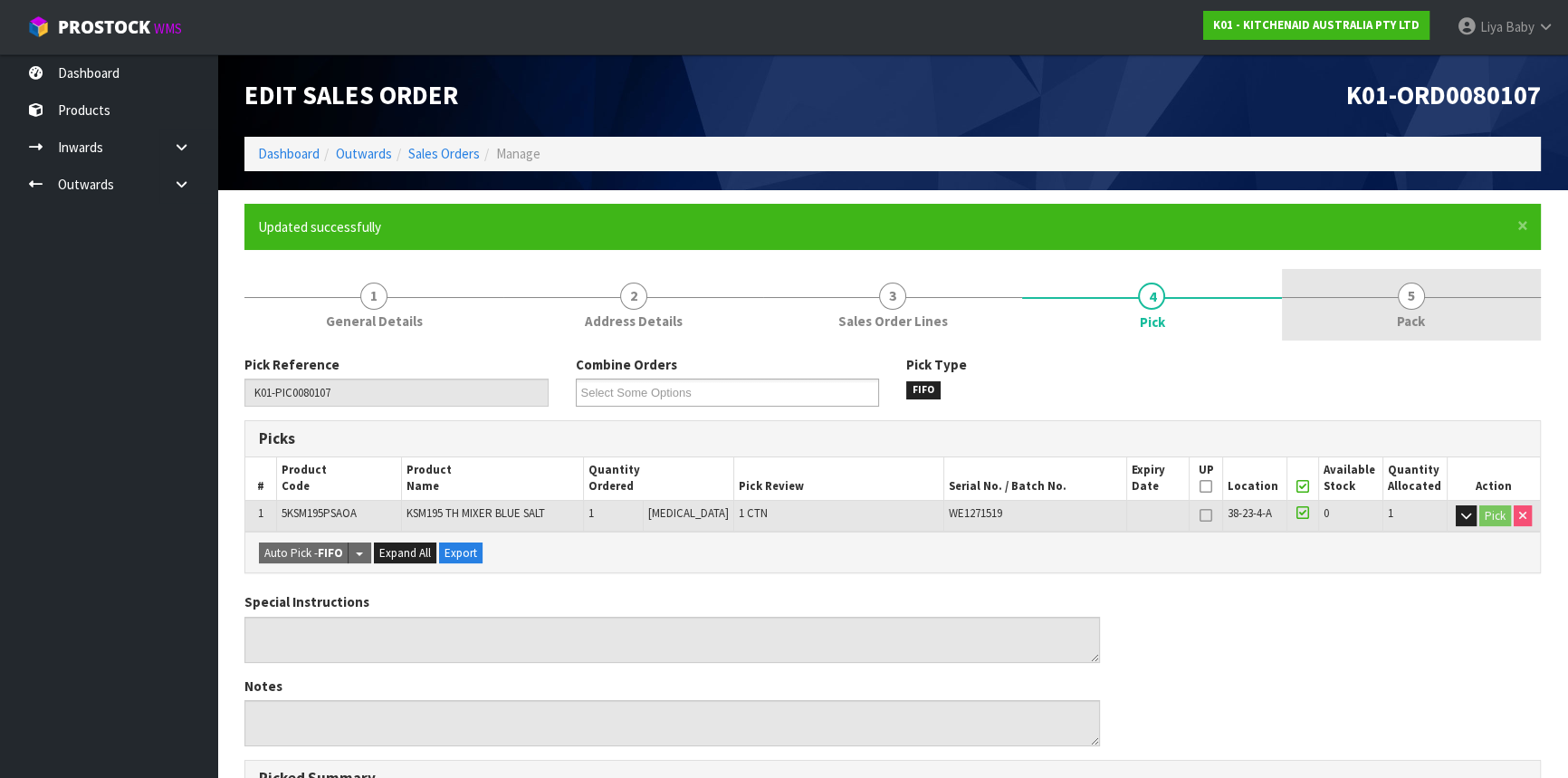
click at [1470, 307] on link "5 Pack" at bounding box center [1411, 304] width 259 height 71
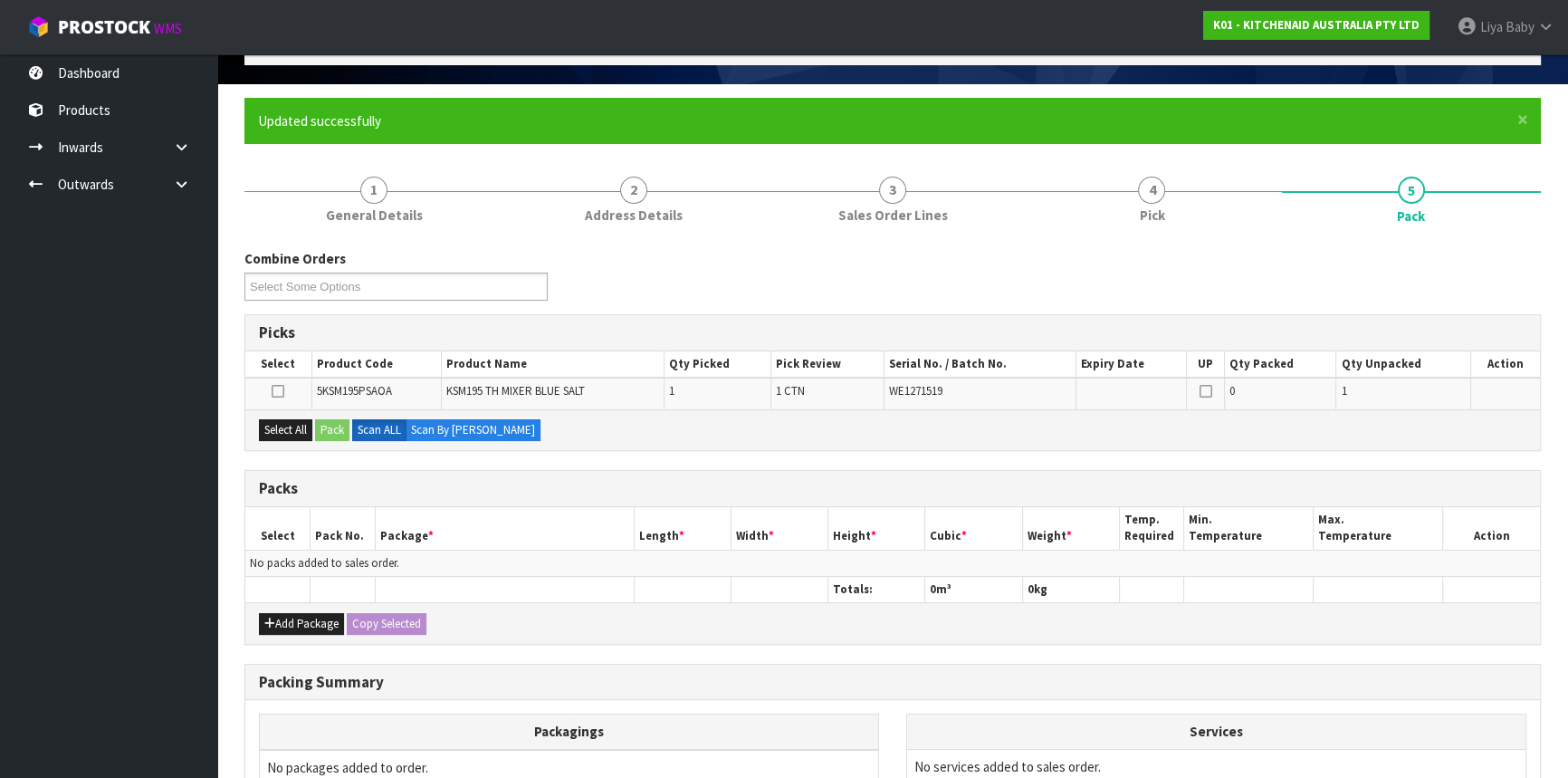
scroll to position [303, 0]
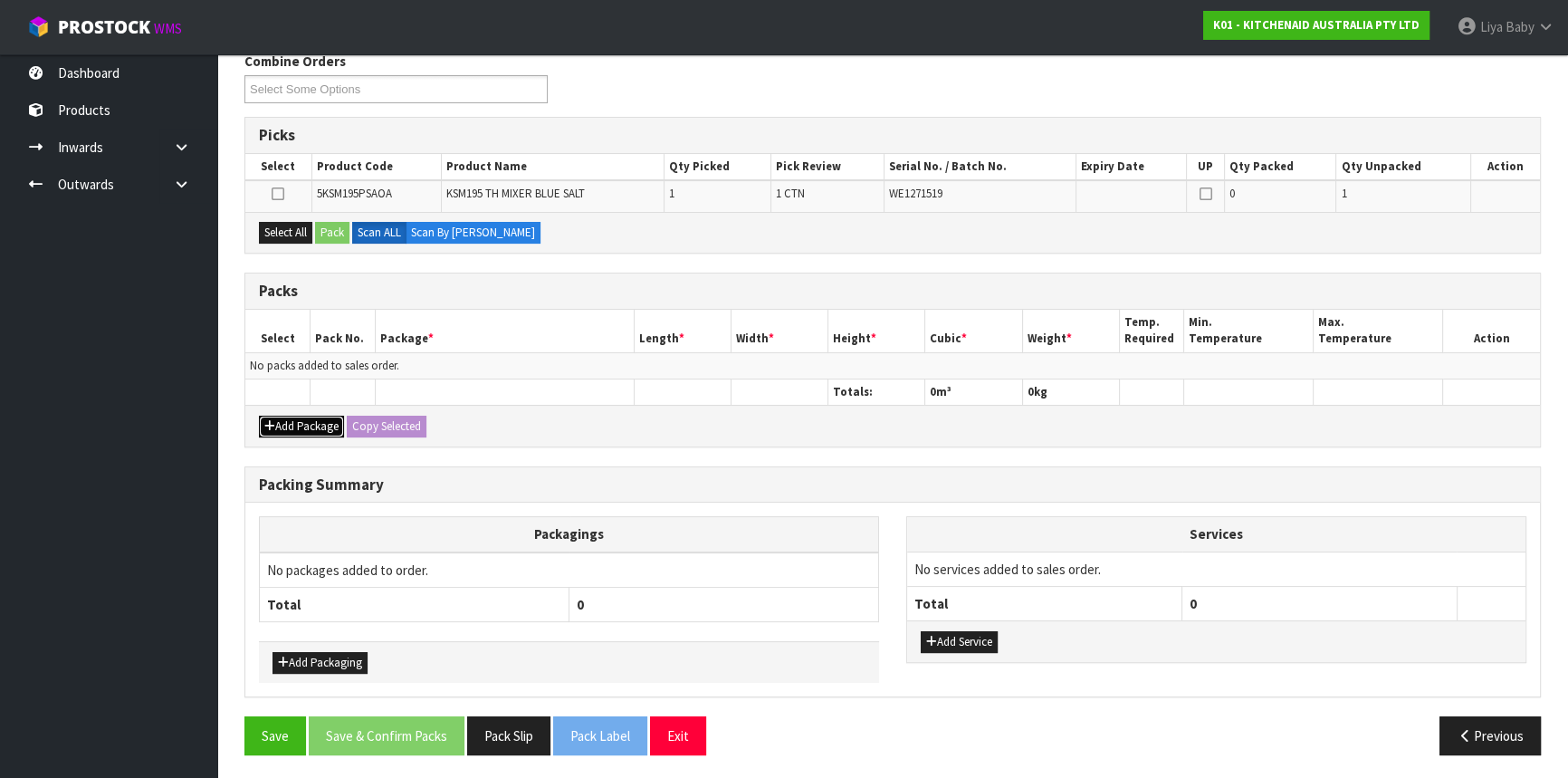
click at [302, 425] on button "Add Package" at bounding box center [301, 426] width 85 height 22
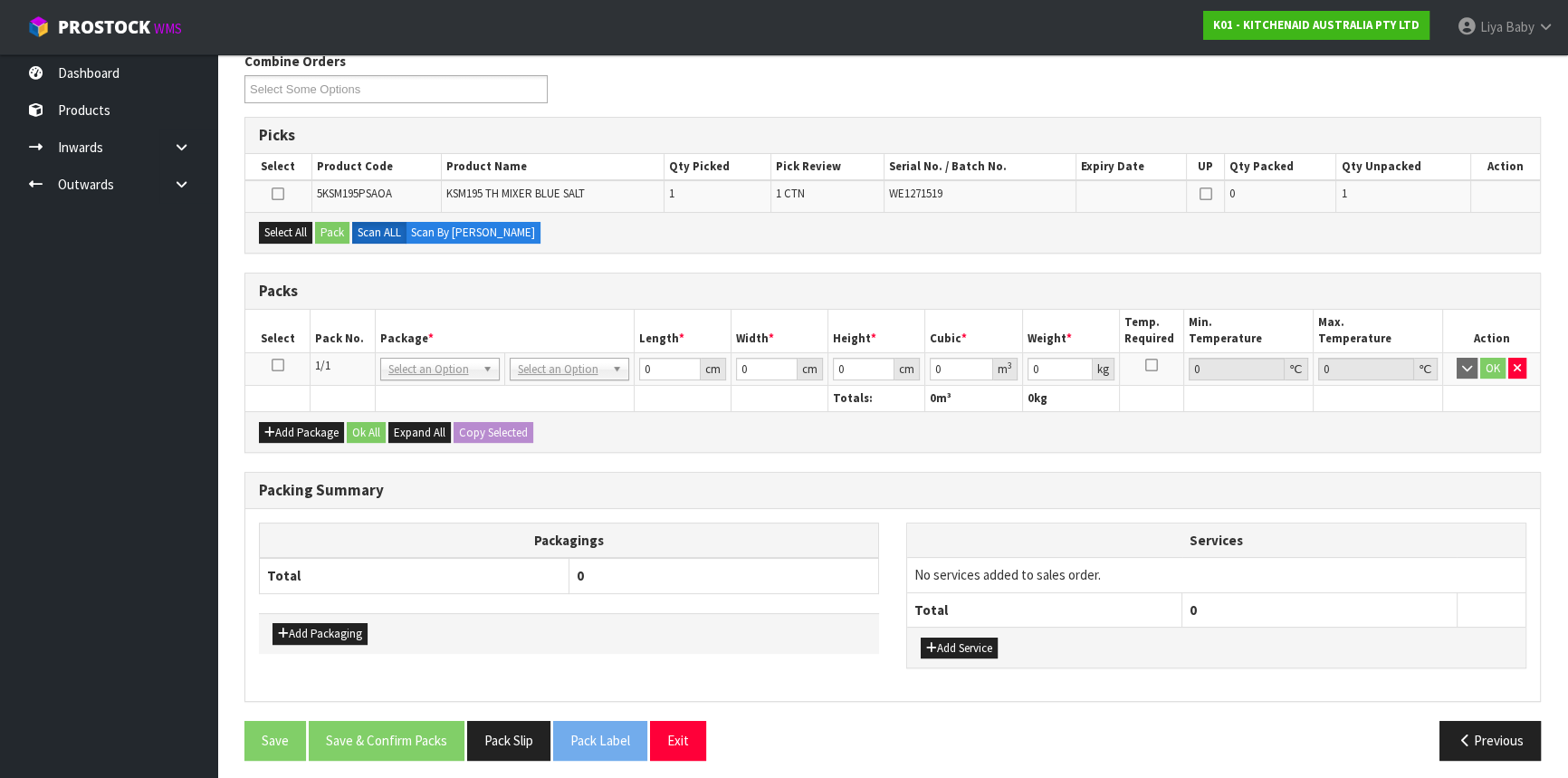
click at [275, 365] on icon at bounding box center [277, 365] width 13 height 1
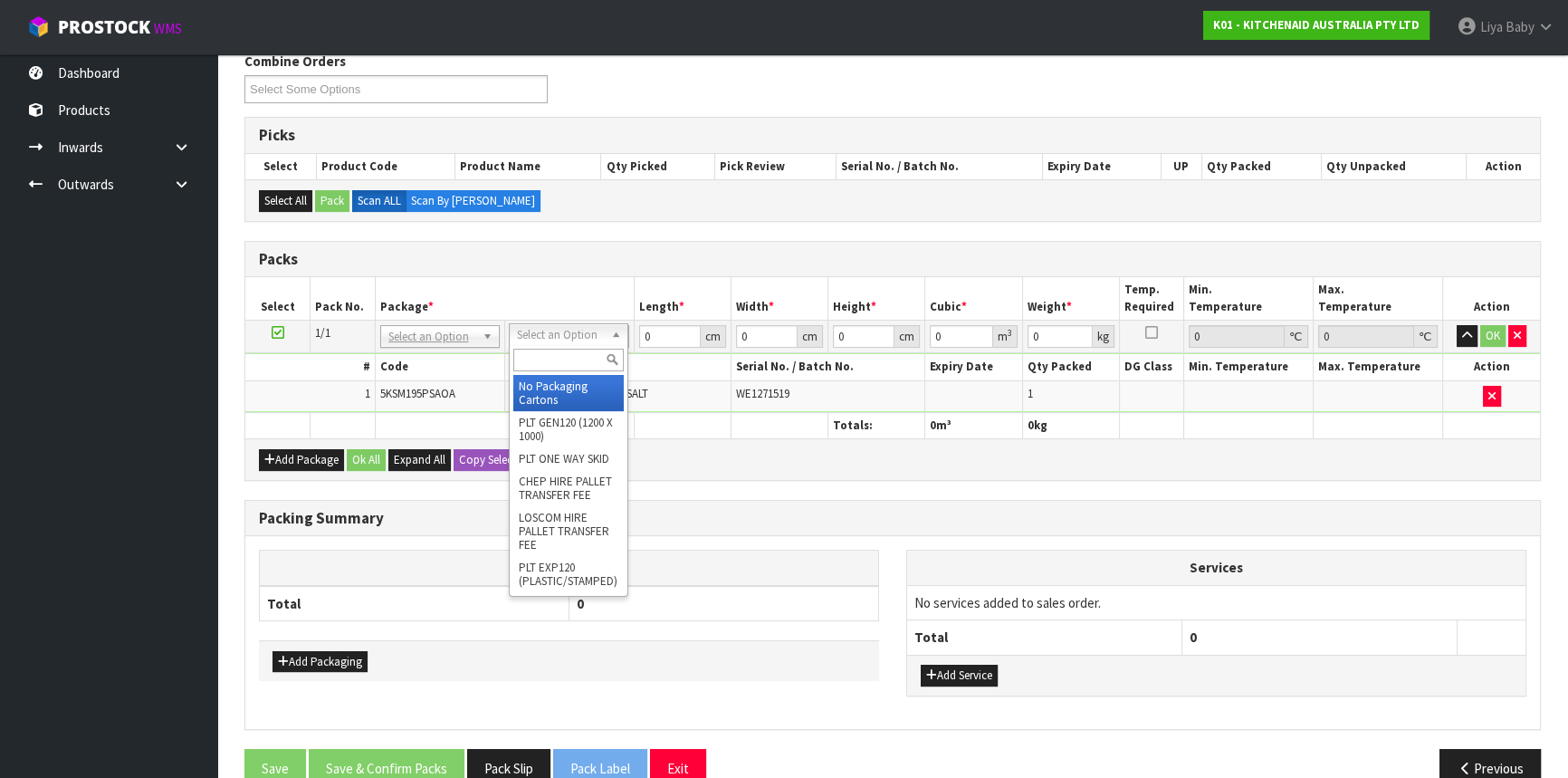
drag, startPoint x: 561, startPoint y: 386, endPoint x: 579, endPoint y: 386, distance: 18.0
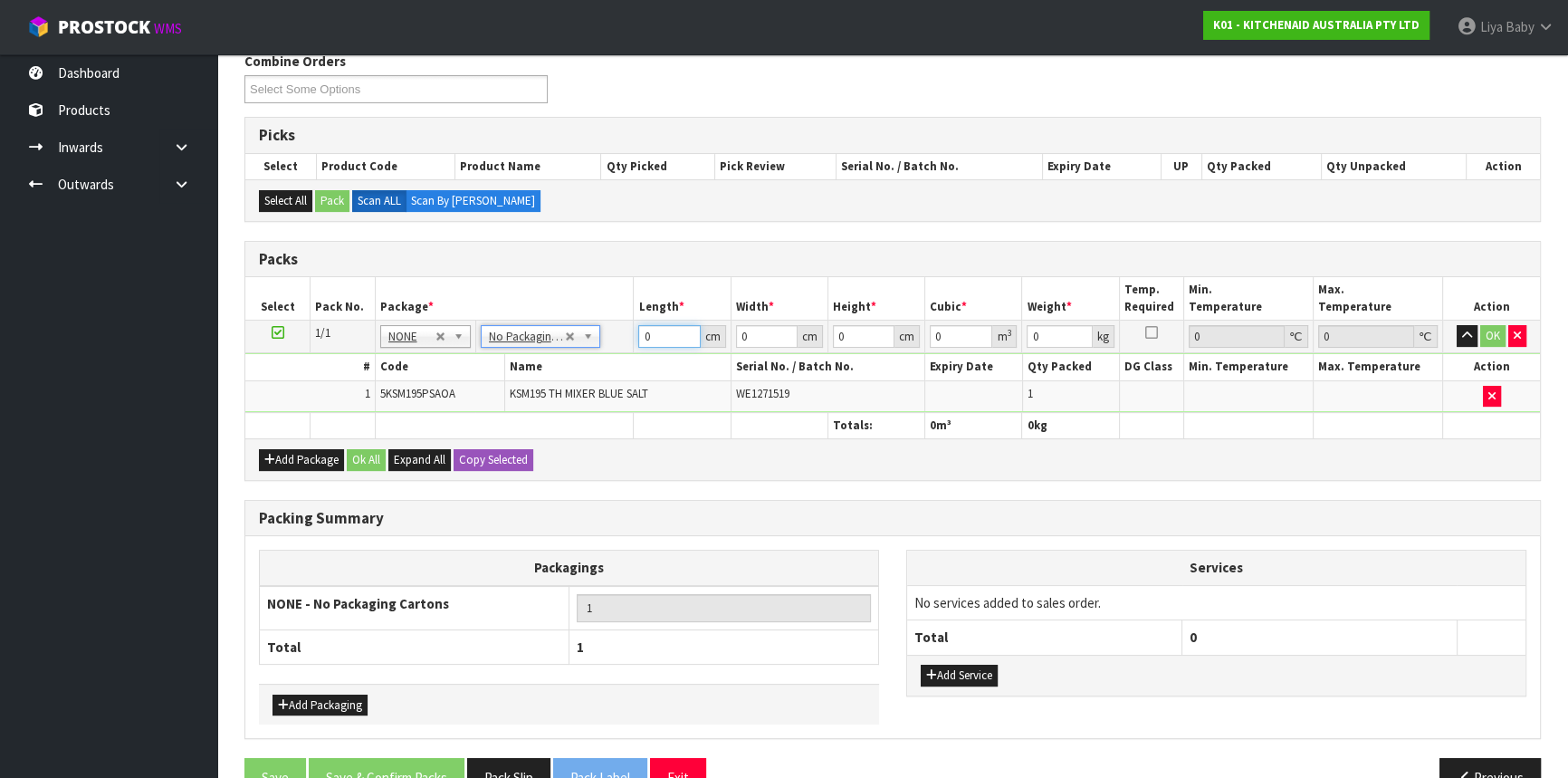
click at [657, 331] on input "0" at bounding box center [668, 336] width 62 height 22
type input "30"
type input "43"
type input "4"
type input "0.00516"
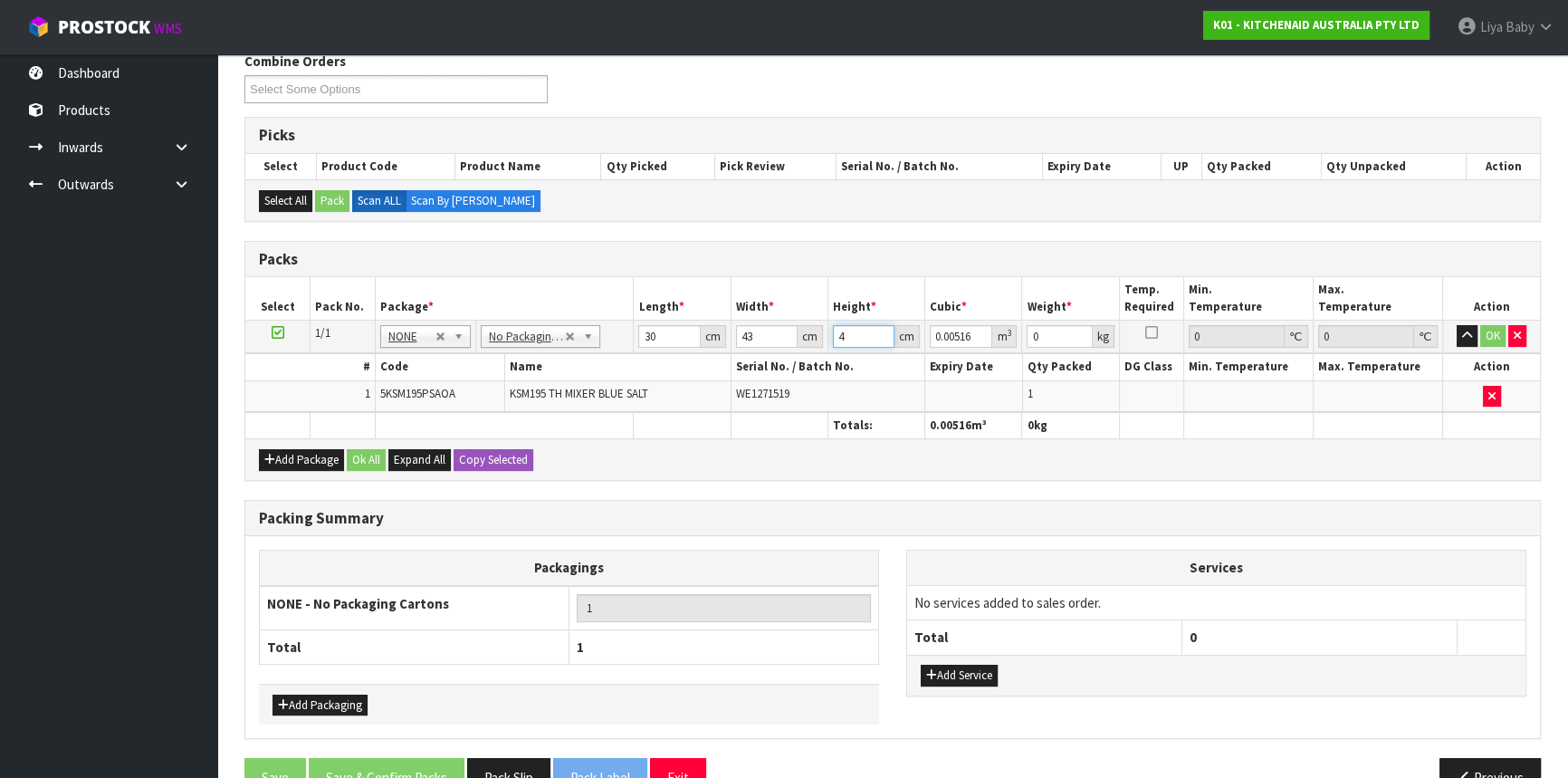
type input "43"
type input "0.05547"
type input "43"
type input "14"
click at [371, 459] on button "Ok All" at bounding box center [366, 460] width 39 height 22
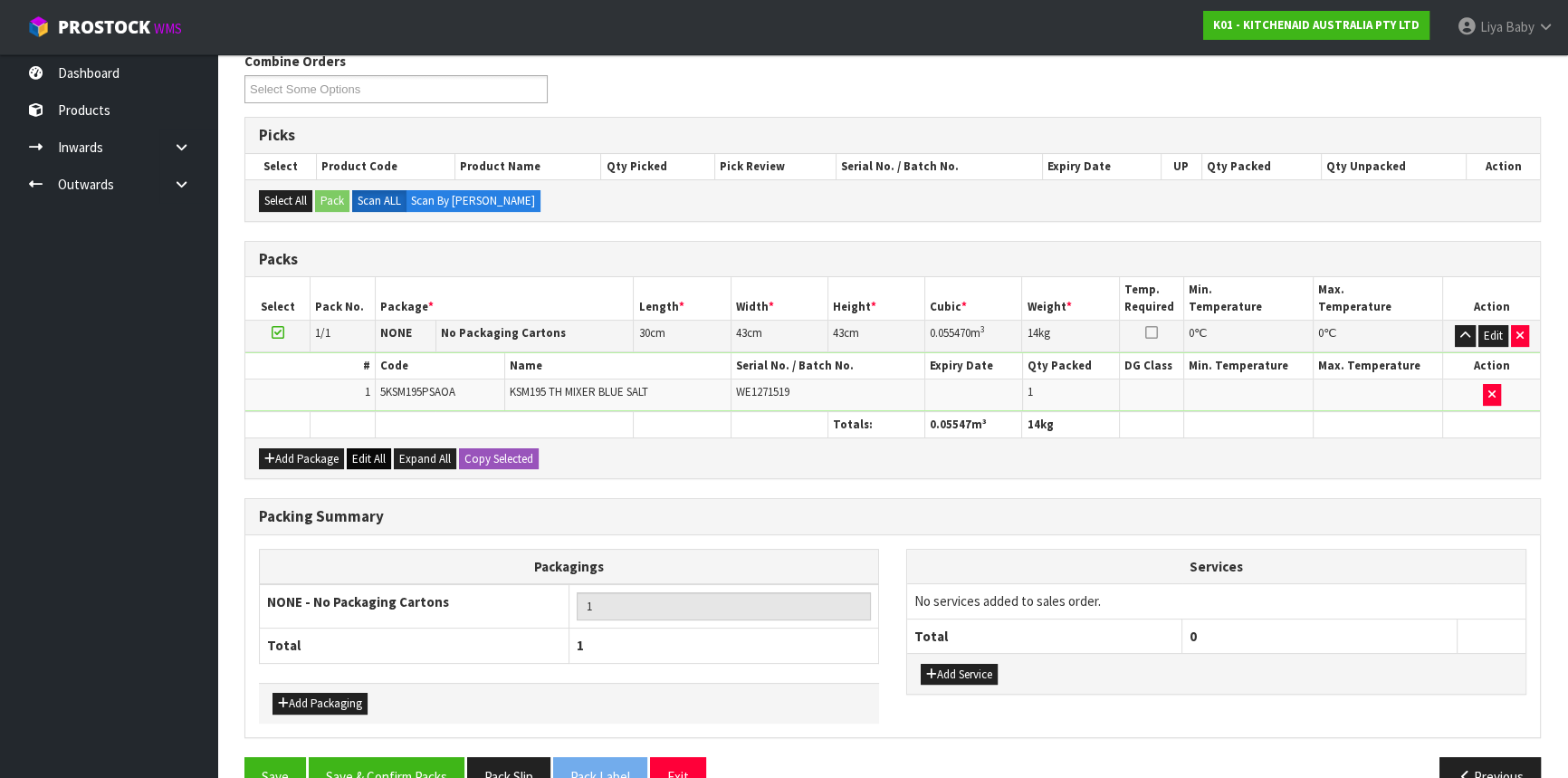
scroll to position [344, 0]
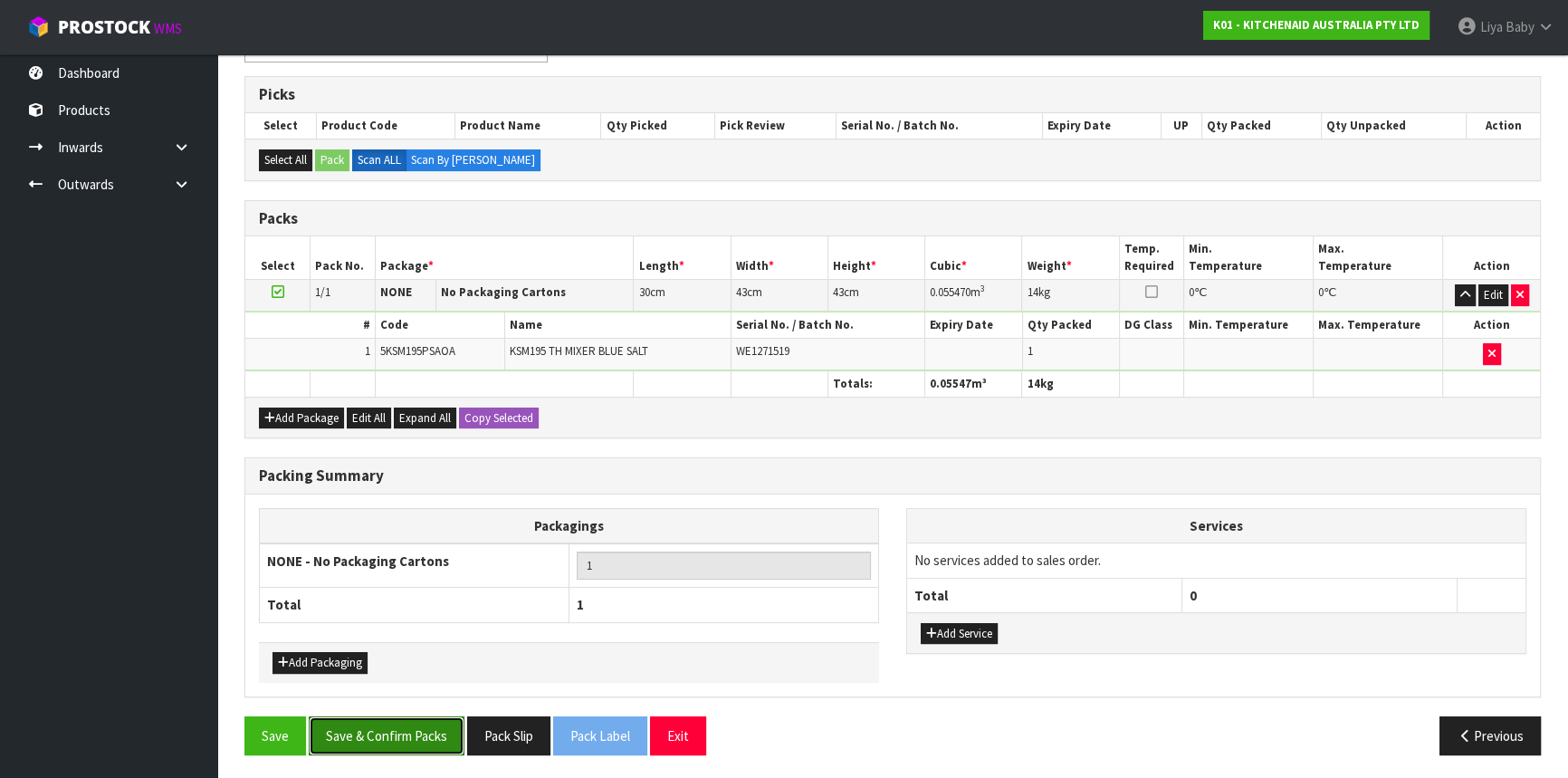
click at [390, 718] on button "Save & Confirm Packs" at bounding box center [386, 736] width 155 height 39
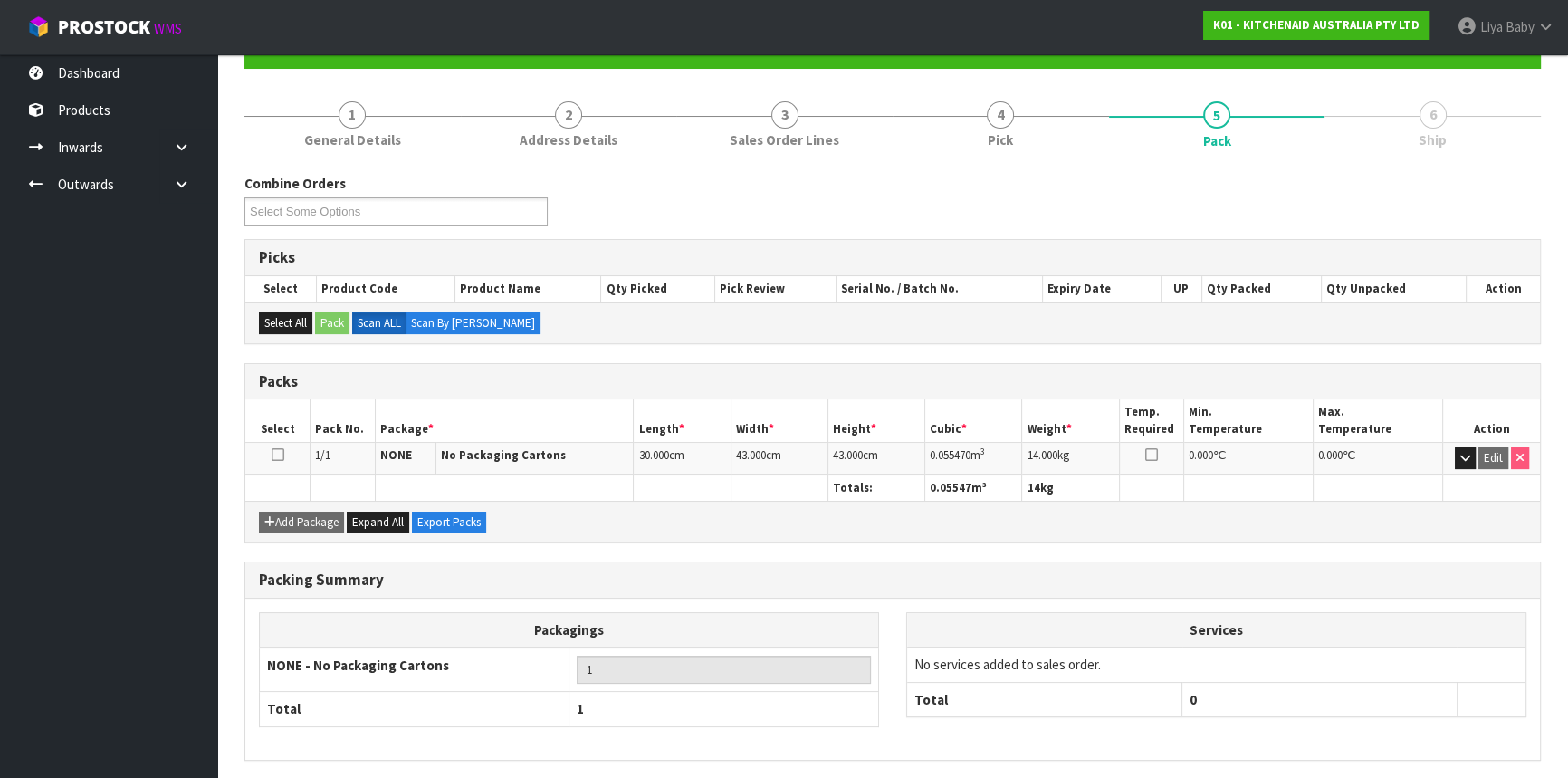
scroll to position [244, 0]
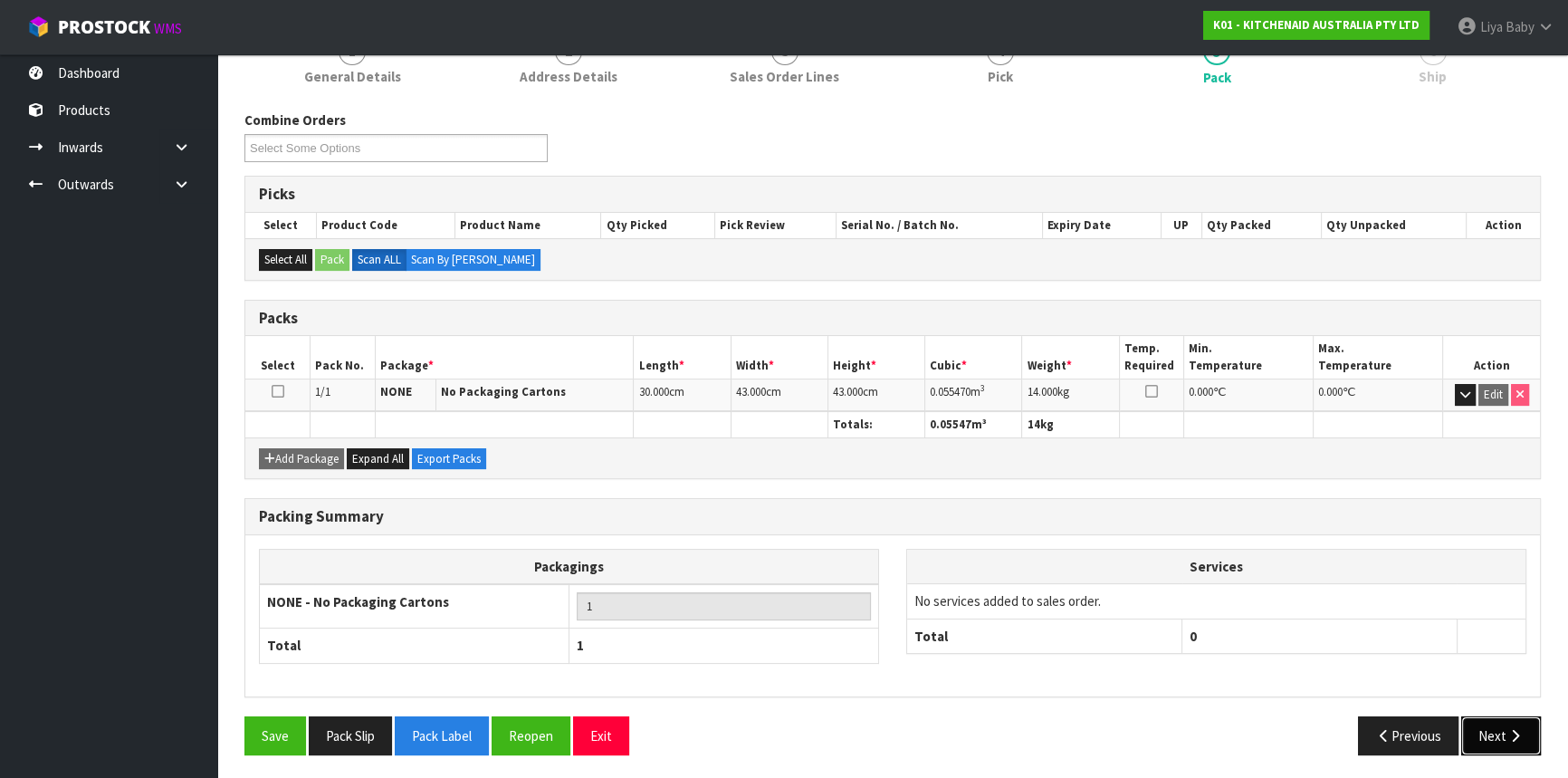
click at [1510, 729] on icon "button" at bounding box center [1515, 736] width 18 height 14
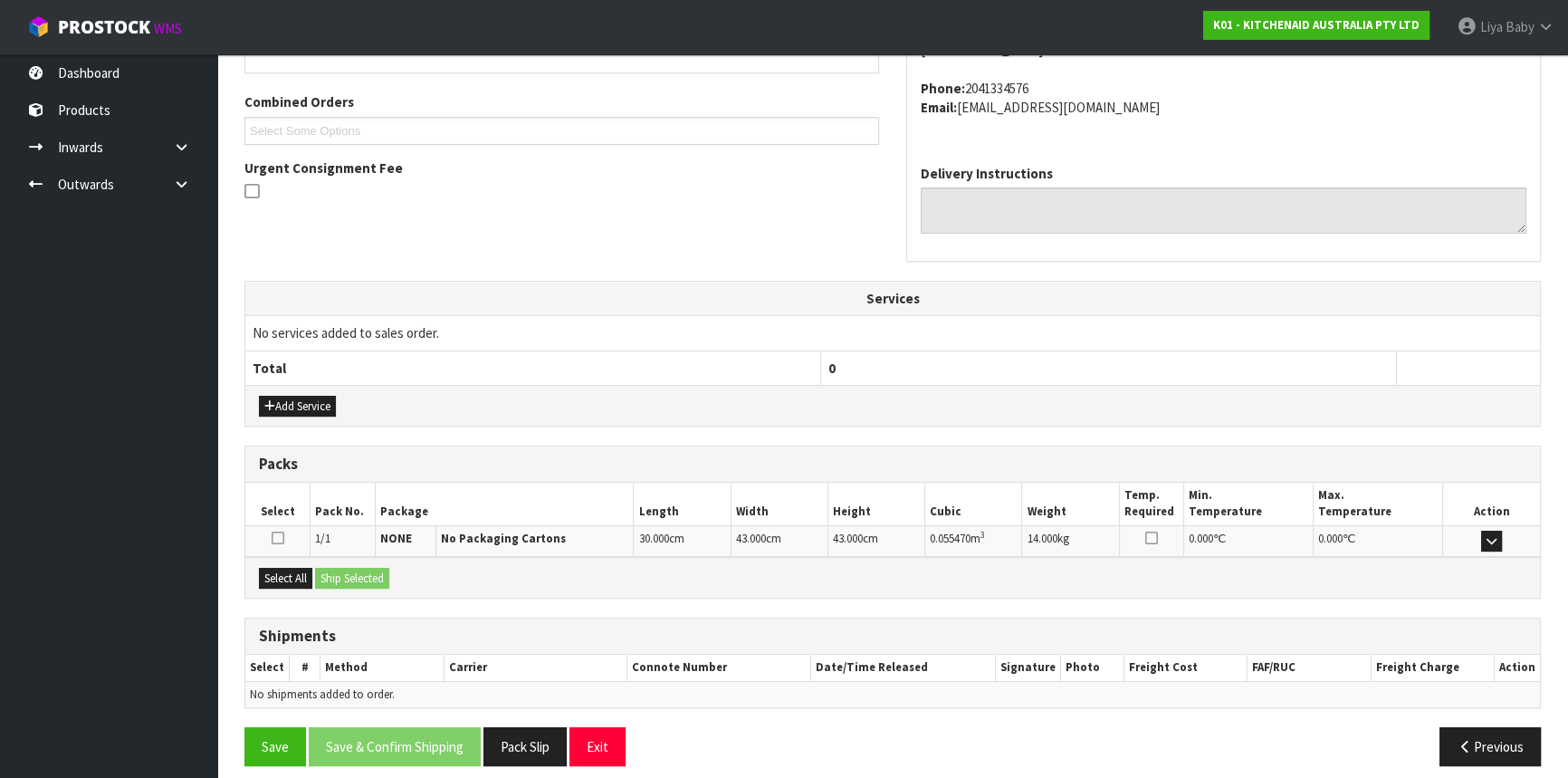
scroll to position [454, 0]
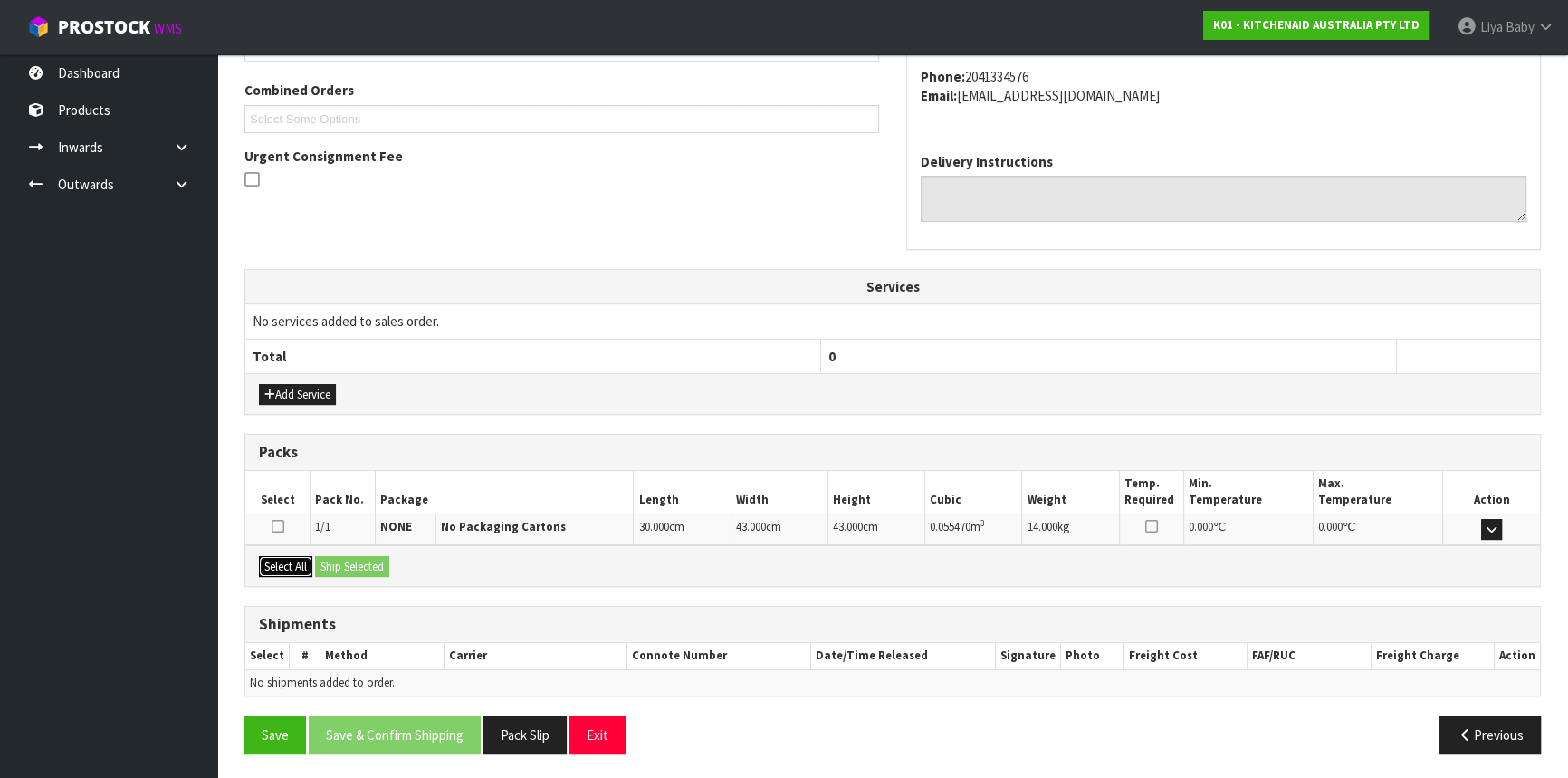
drag, startPoint x: 290, startPoint y: 568, endPoint x: 303, endPoint y: 569, distance: 13.0
click at [292, 568] on button "Select All" at bounding box center [285, 567] width 54 height 22
click at [349, 571] on button "Ship Selected" at bounding box center [352, 567] width 74 height 22
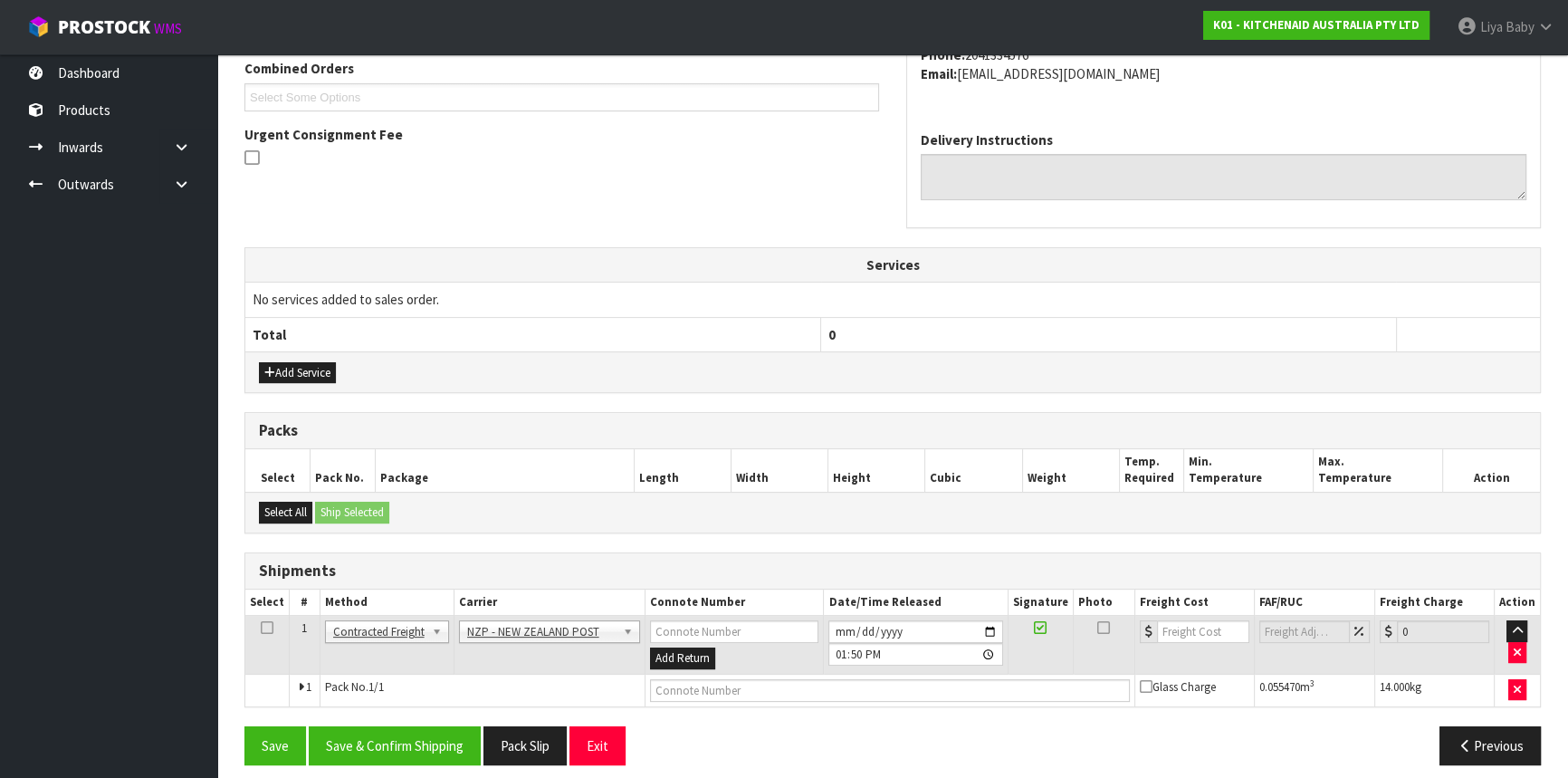
scroll to position [488, 0]
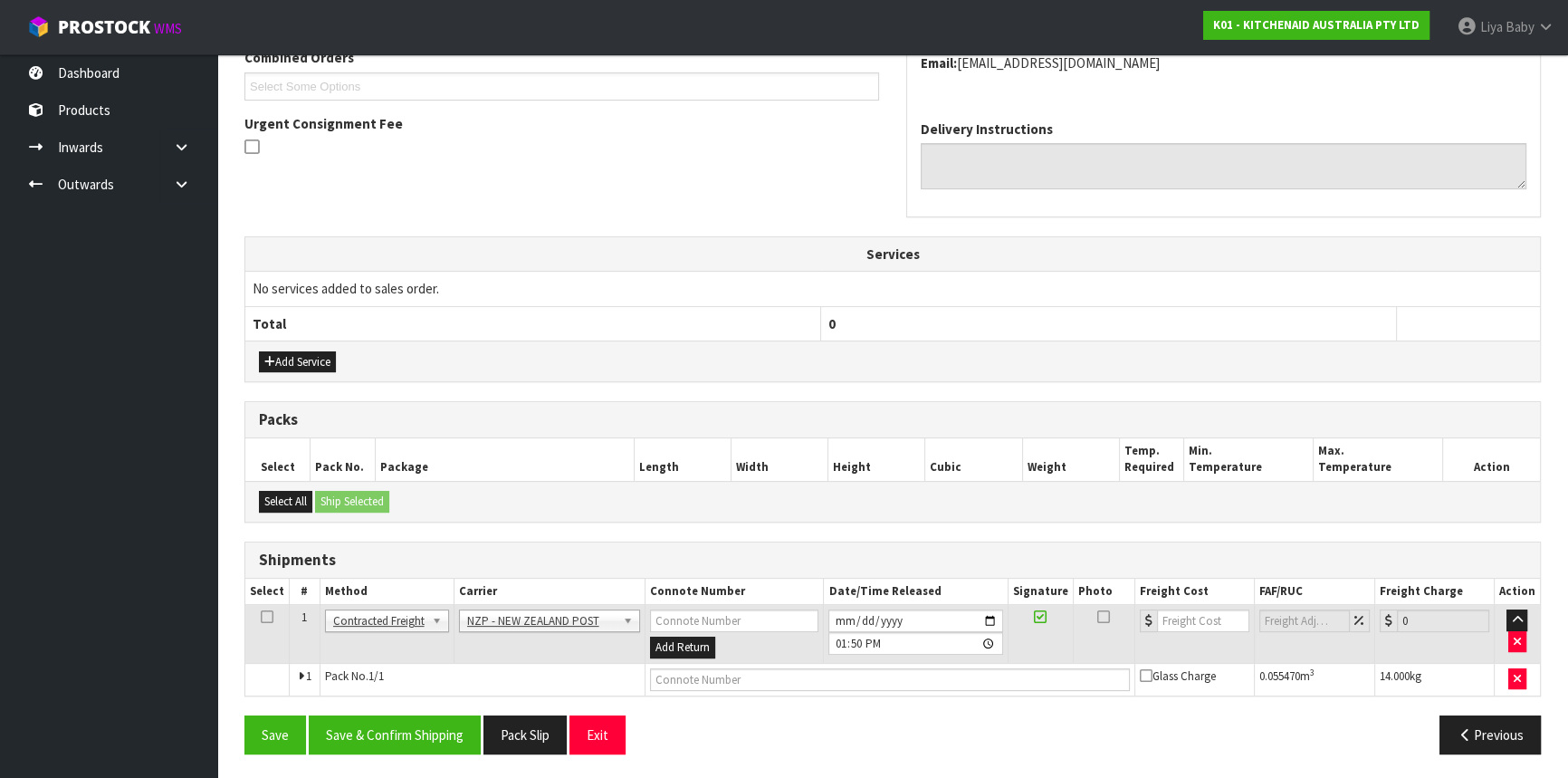
drag, startPoint x: 270, startPoint y: 614, endPoint x: 312, endPoint y: 623, distance: 43.0
click at [283, 619] on td at bounding box center [267, 634] width 44 height 59
click at [435, 742] on button "Save & Confirm Shipping" at bounding box center [395, 735] width 172 height 39
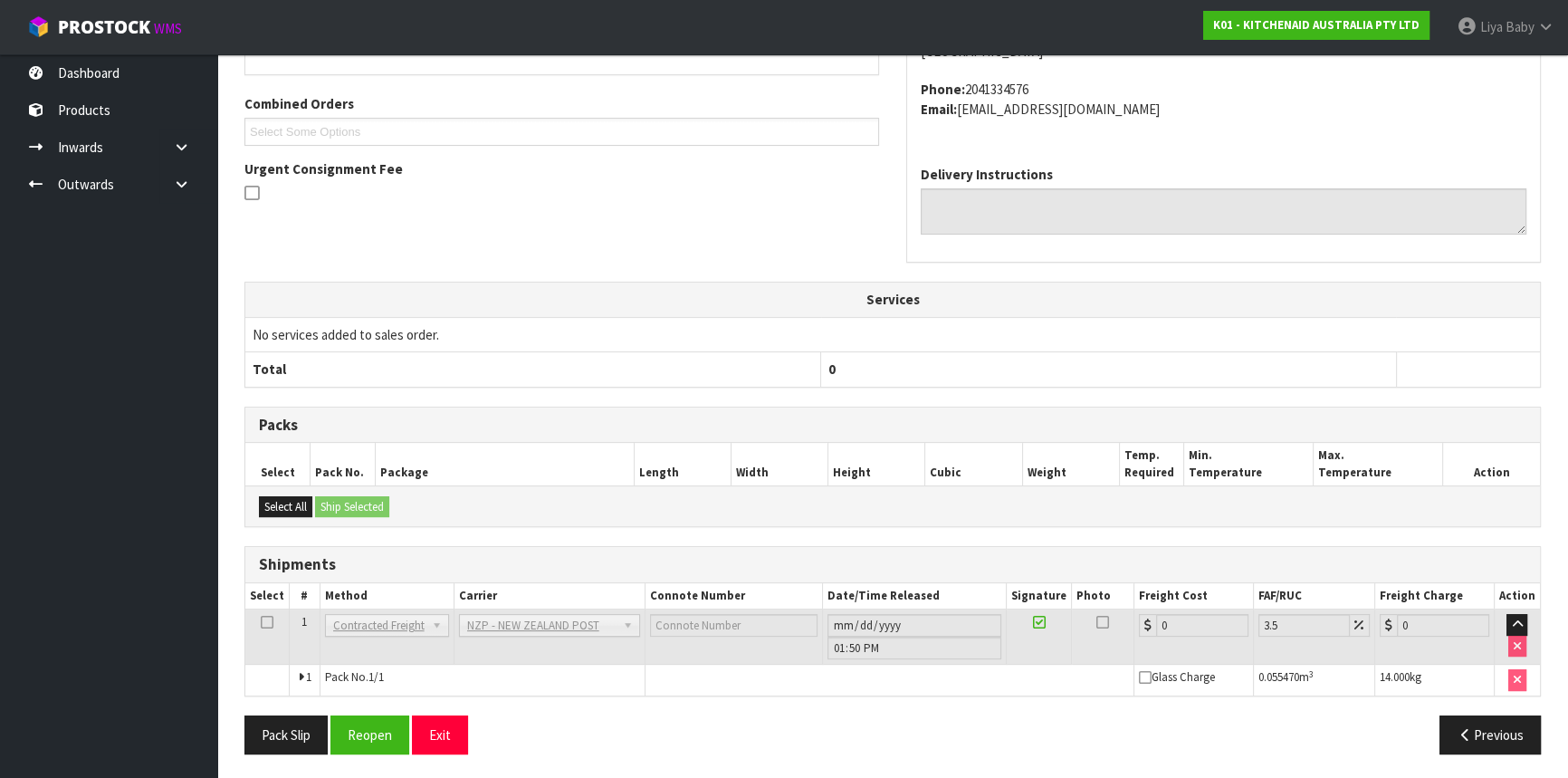
scroll to position [462, 0]
click at [407, 723] on button "Reopen" at bounding box center [369, 734] width 79 height 39
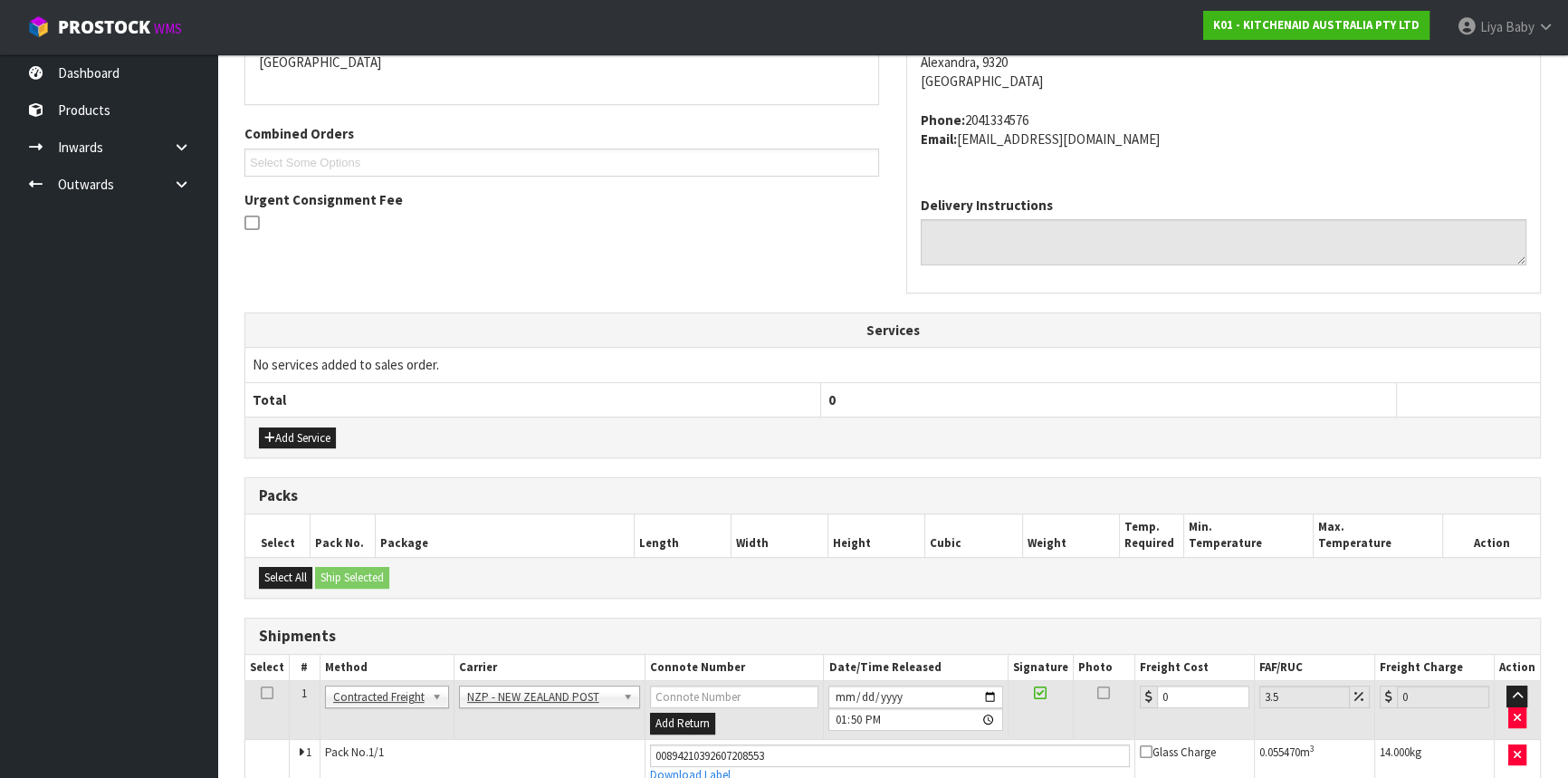
scroll to position [503, 0]
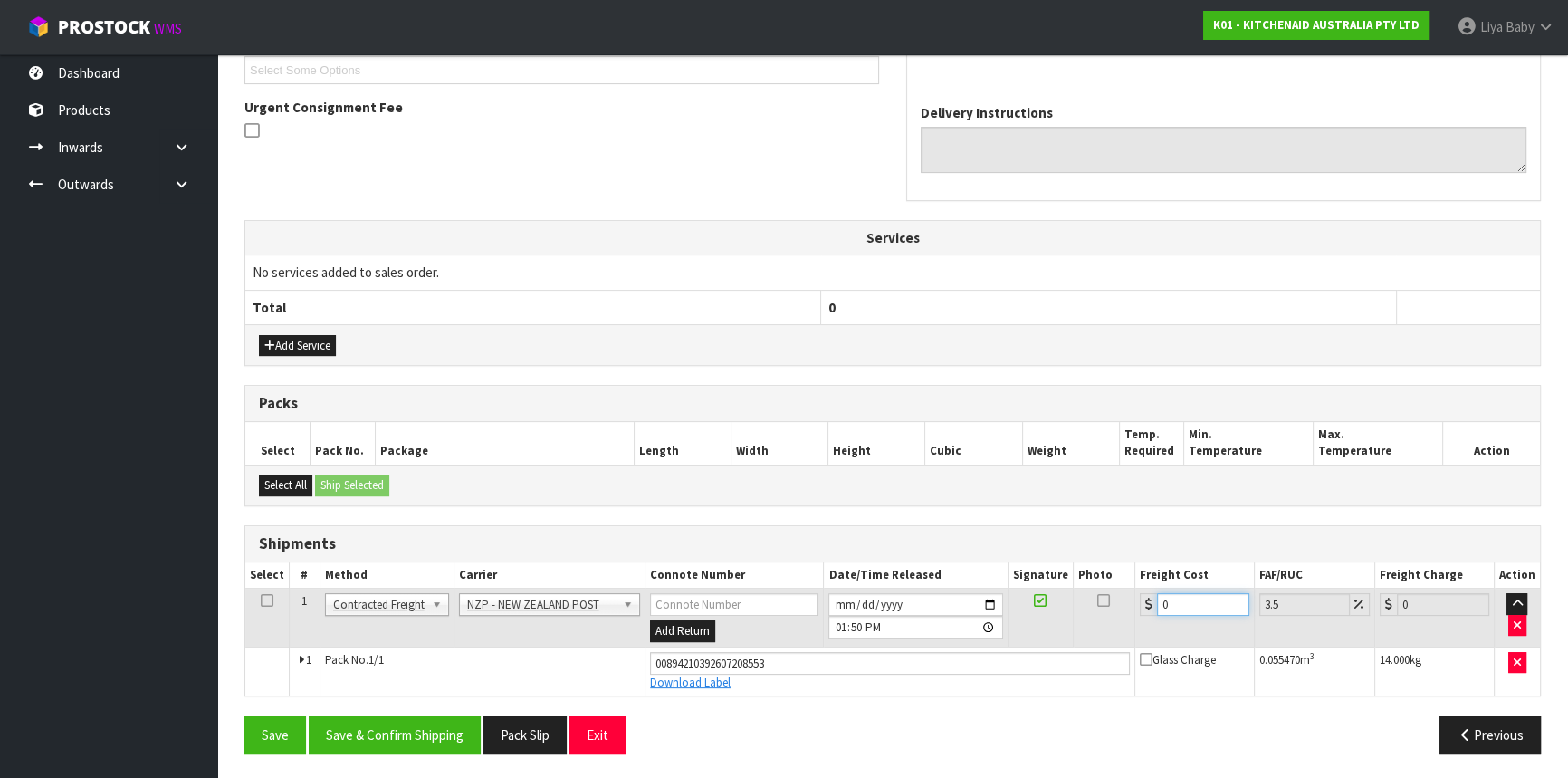
click at [1185, 603] on input "0" at bounding box center [1203, 604] width 93 height 22
type input "1"
type input "1.03"
type input "18"
type input "18.63"
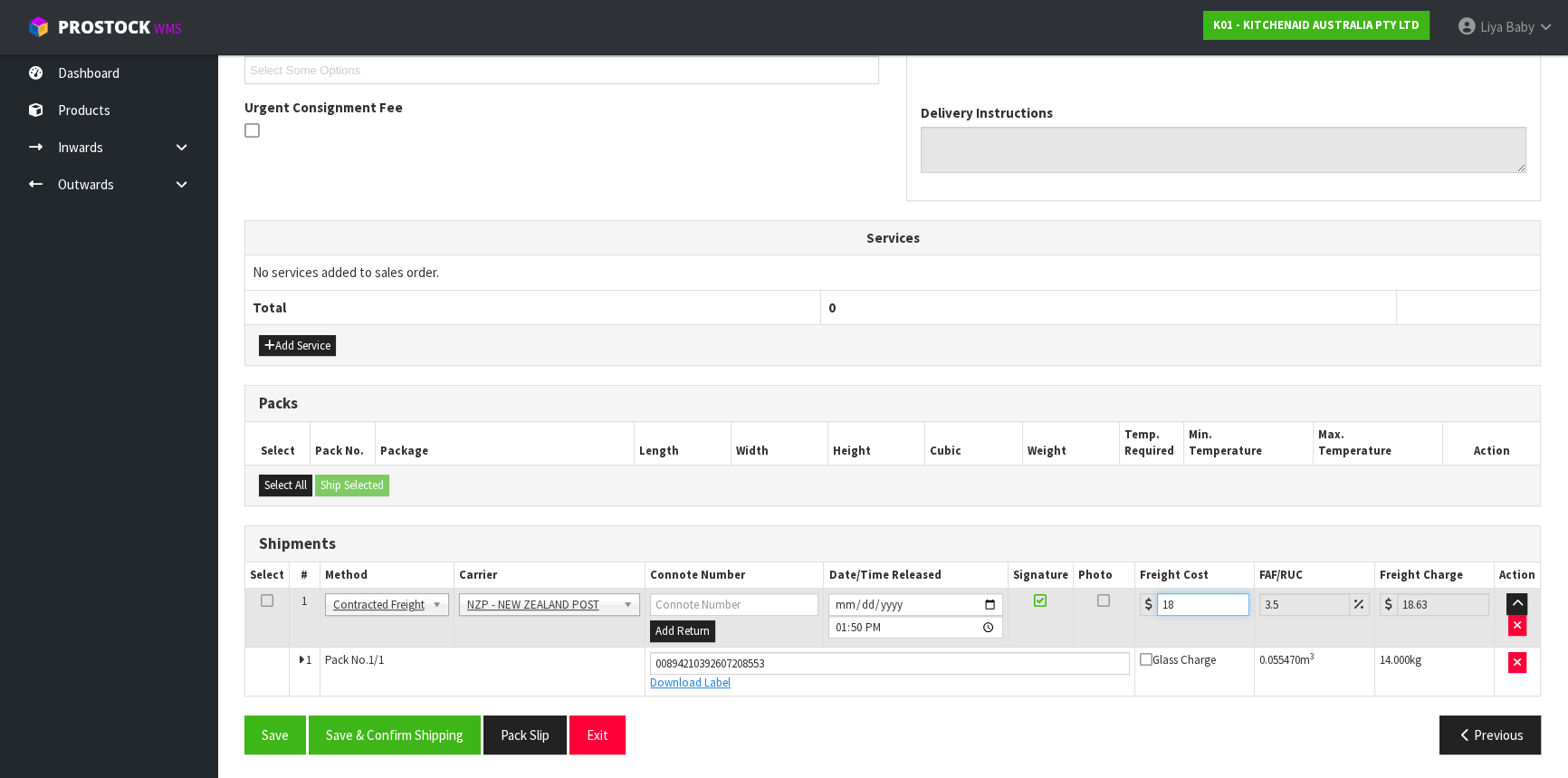
type input "18.2"
type input "18.84"
type input "18.28"
type input "18.92"
type input "18.28"
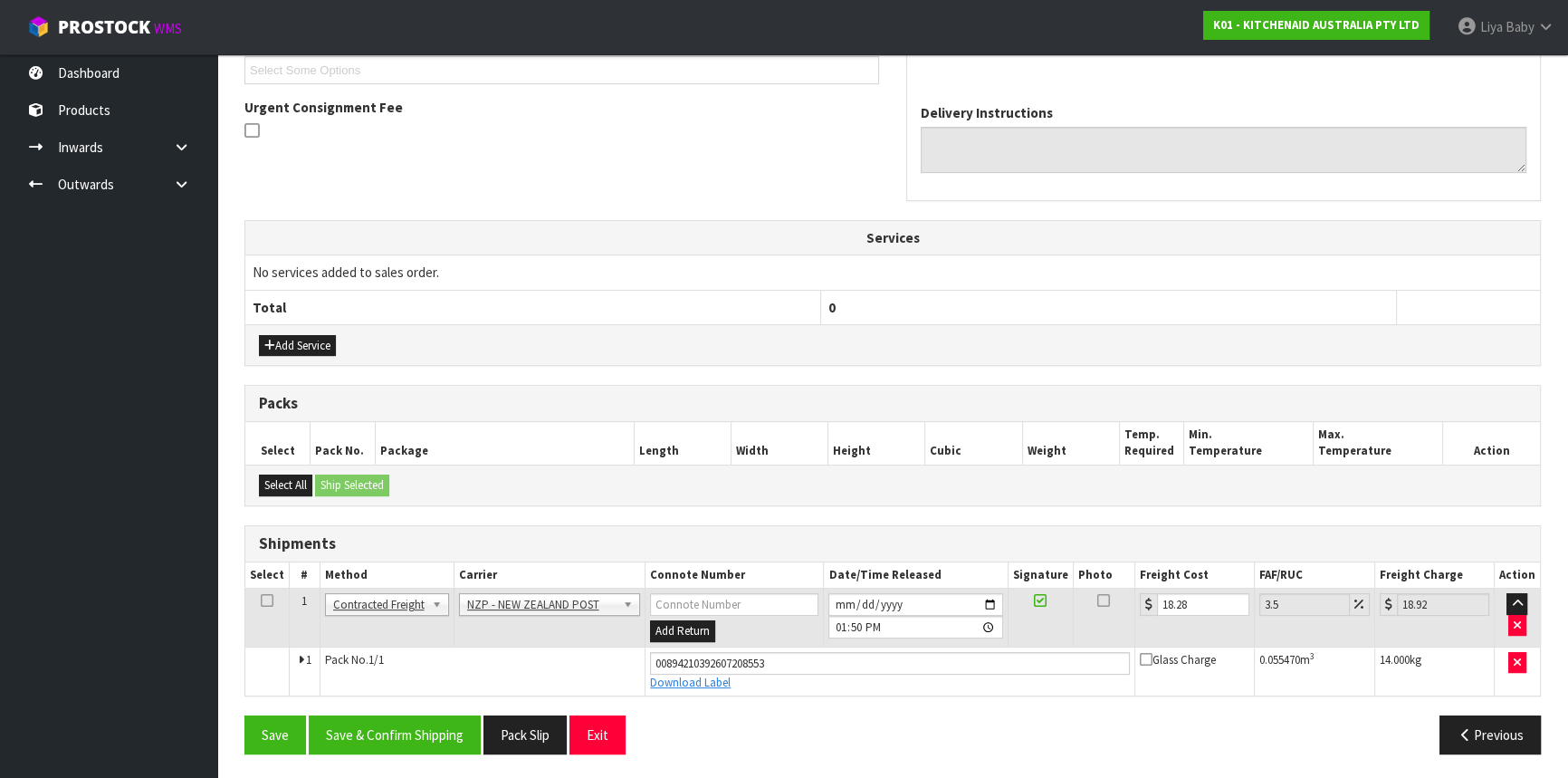
click at [263, 600] on icon at bounding box center [267, 600] width 13 height 1
click at [358, 724] on button "Save & Confirm Shipping" at bounding box center [395, 735] width 172 height 39
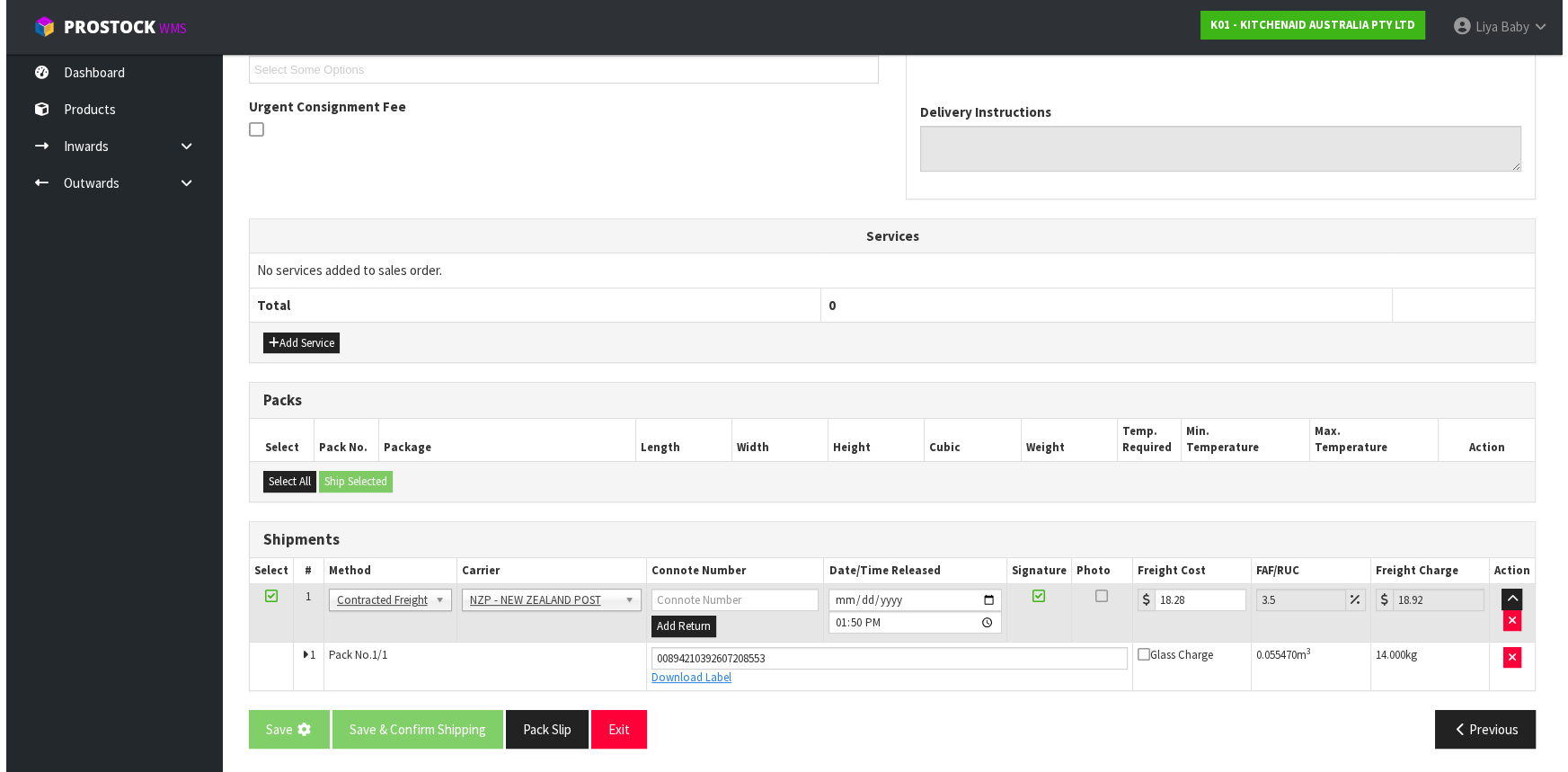
scroll to position [0, 0]
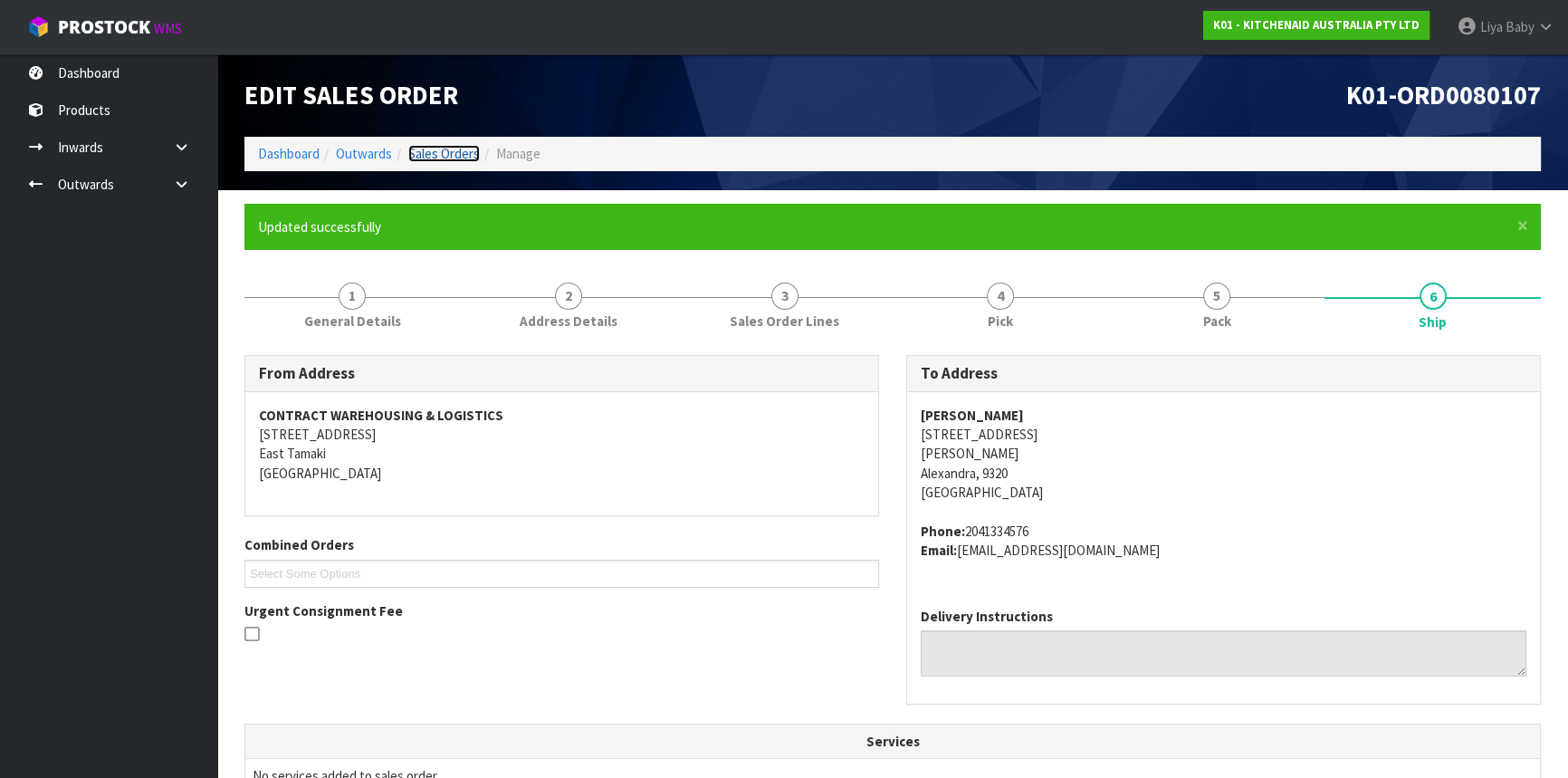
click at [470, 153] on link "Sales Orders" at bounding box center [444, 153] width 71 height 18
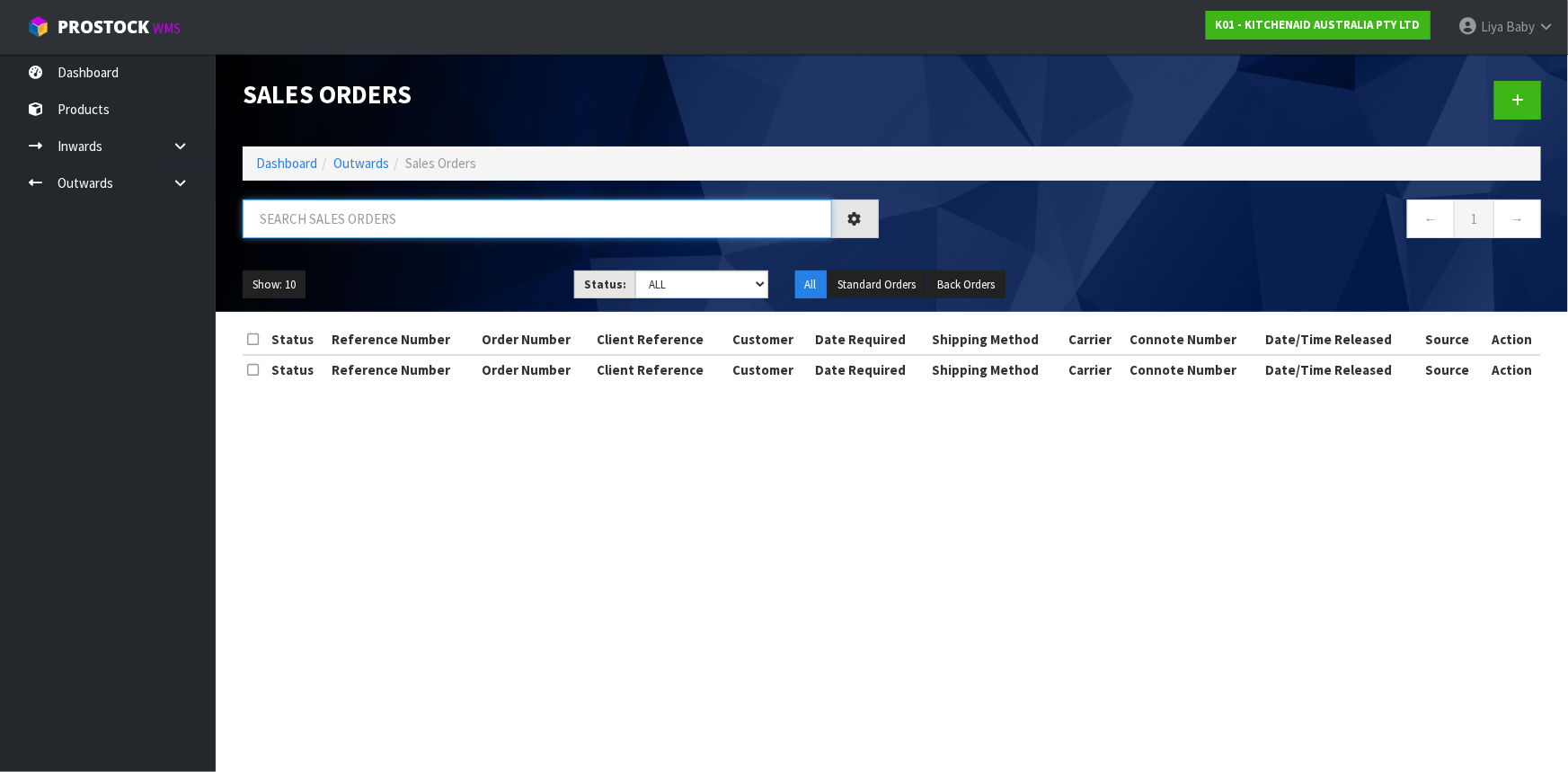
click at [356, 214] on input "text" at bounding box center [537, 219] width 590 height 39
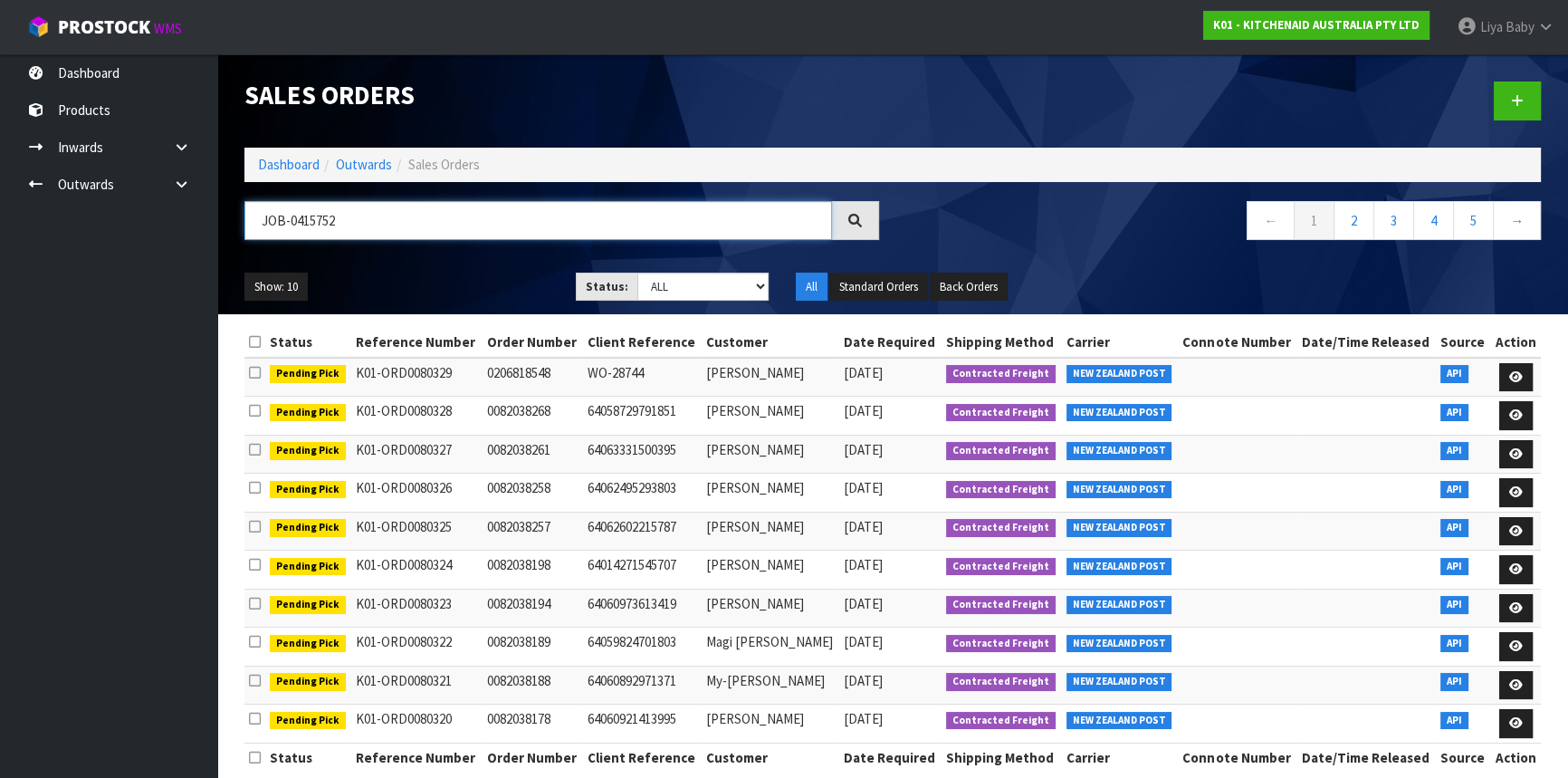
type input "JOB-0415752"
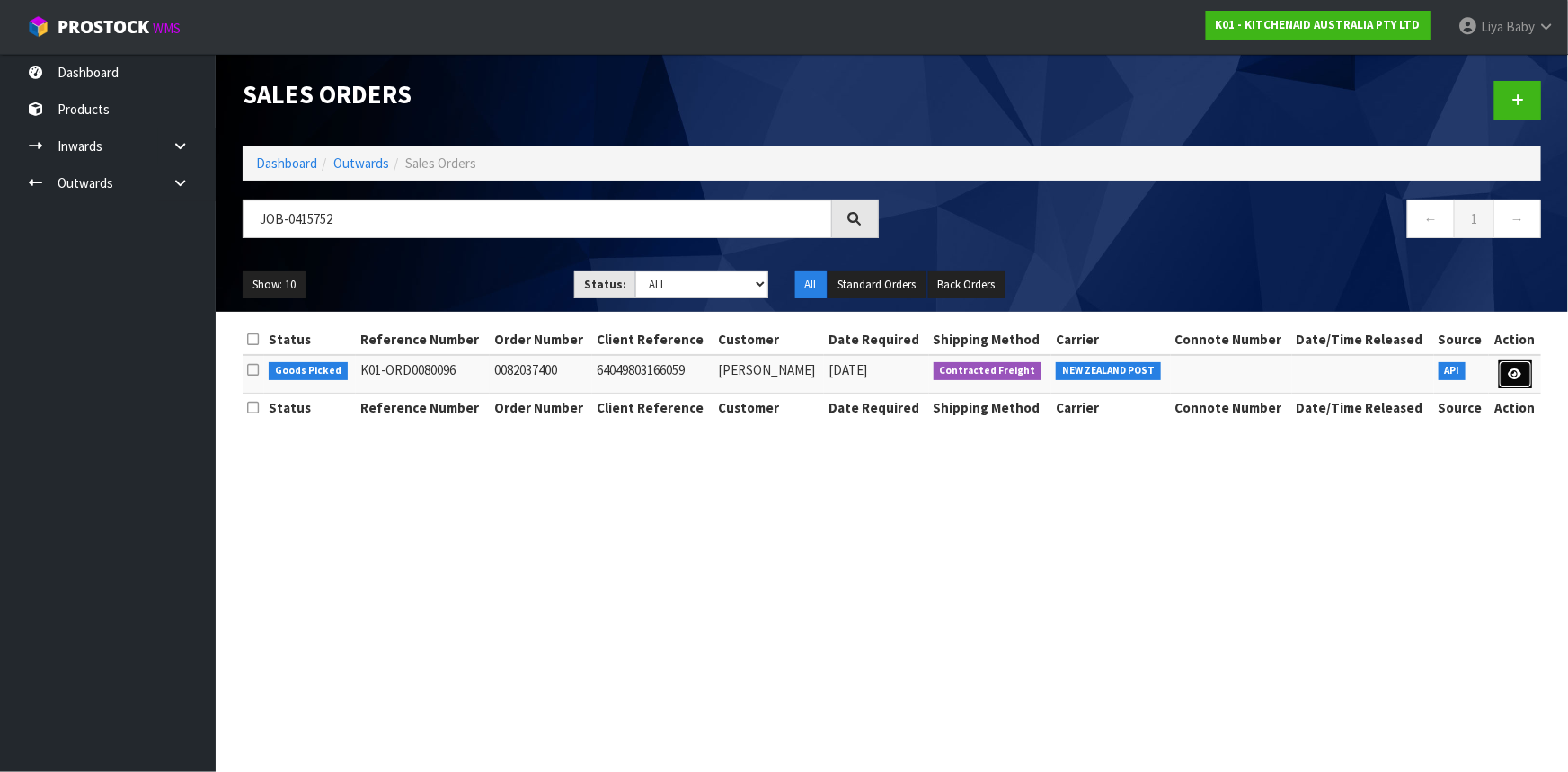
click at [1520, 373] on icon at bounding box center [1516, 374] width 14 height 12
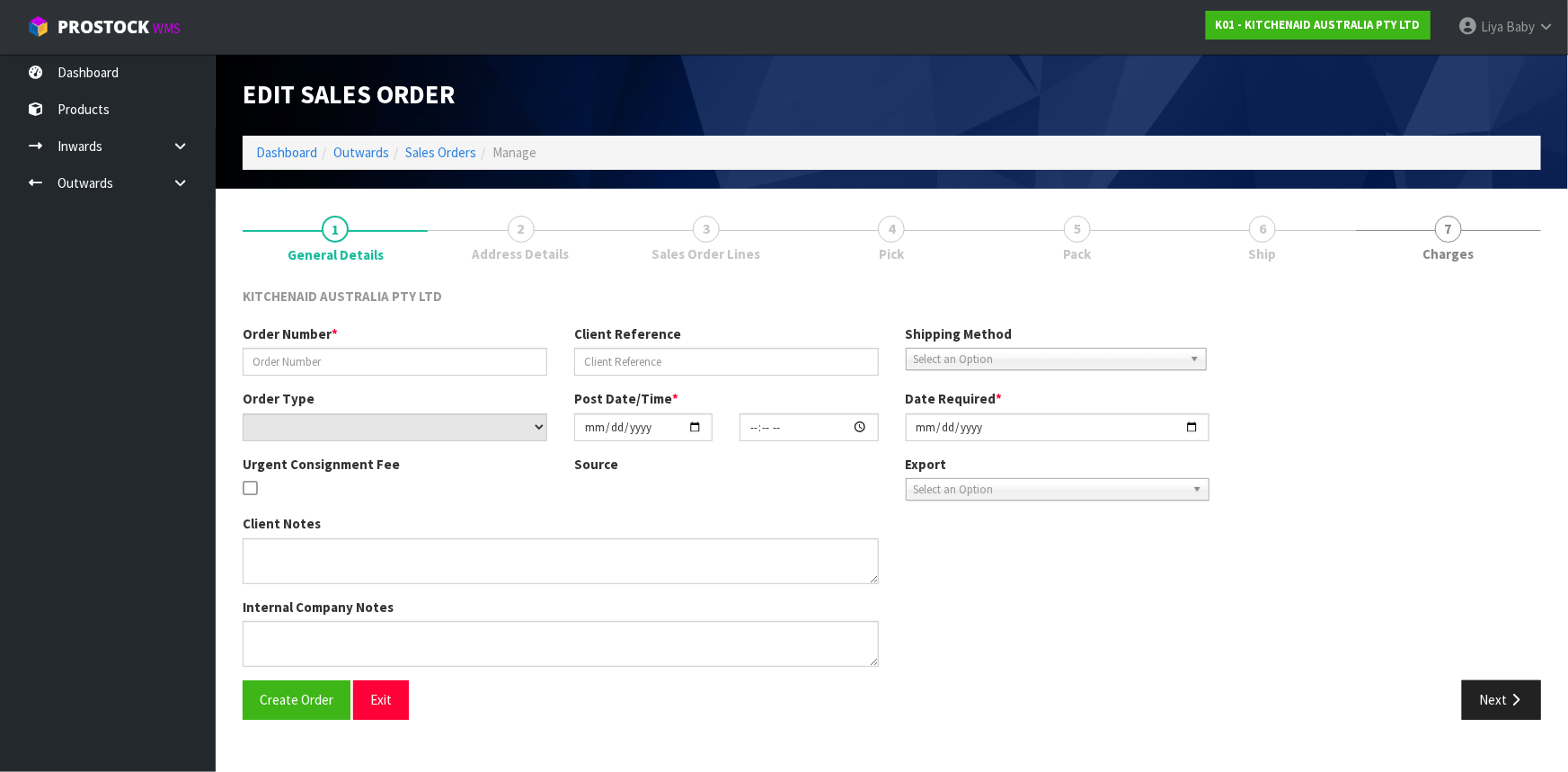
type input "0082037400"
type input "64049803166059"
select select "number:0"
type input "[DATE]"
type input "22:40:32.000"
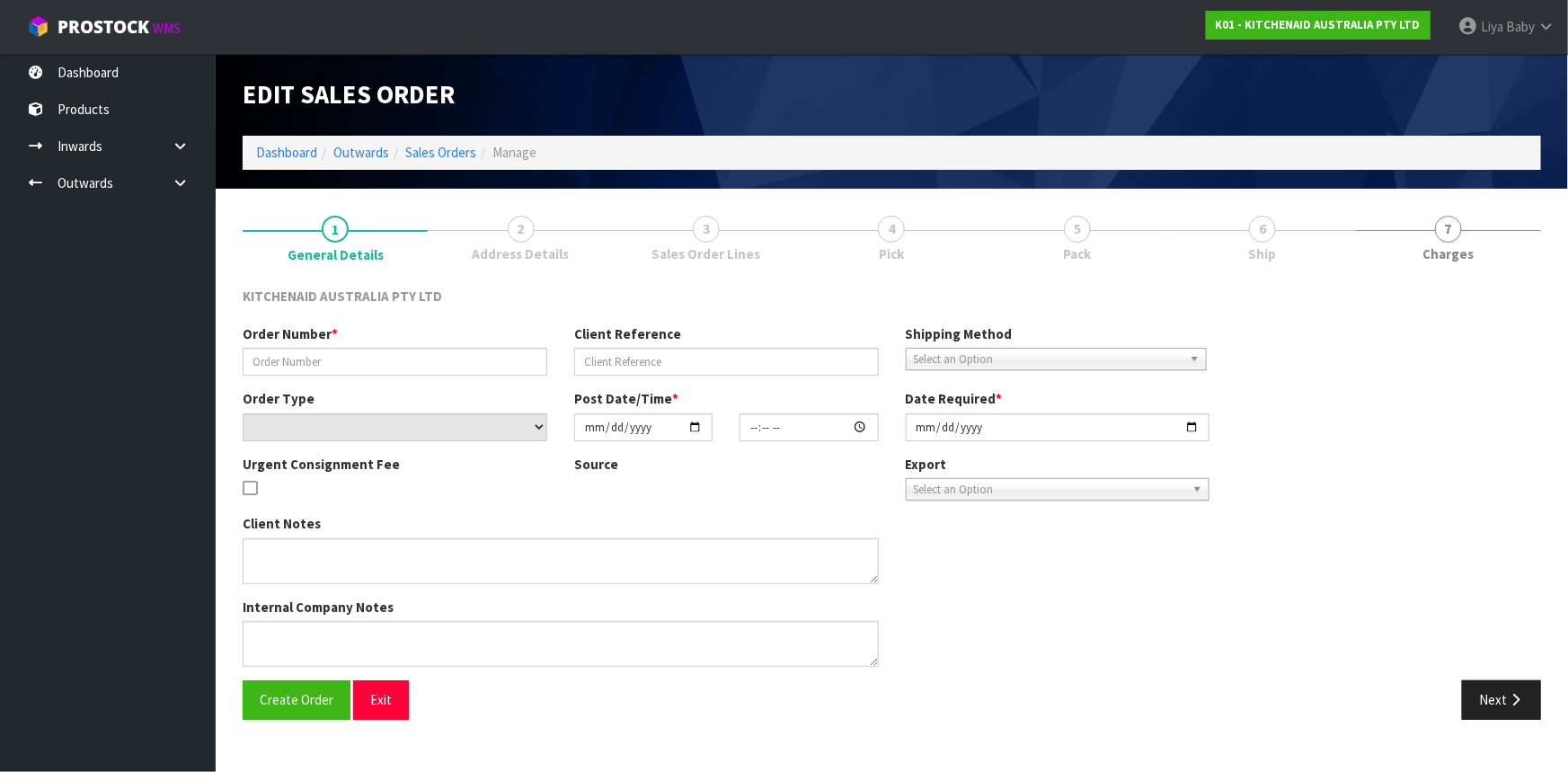
type input "[DATE]"
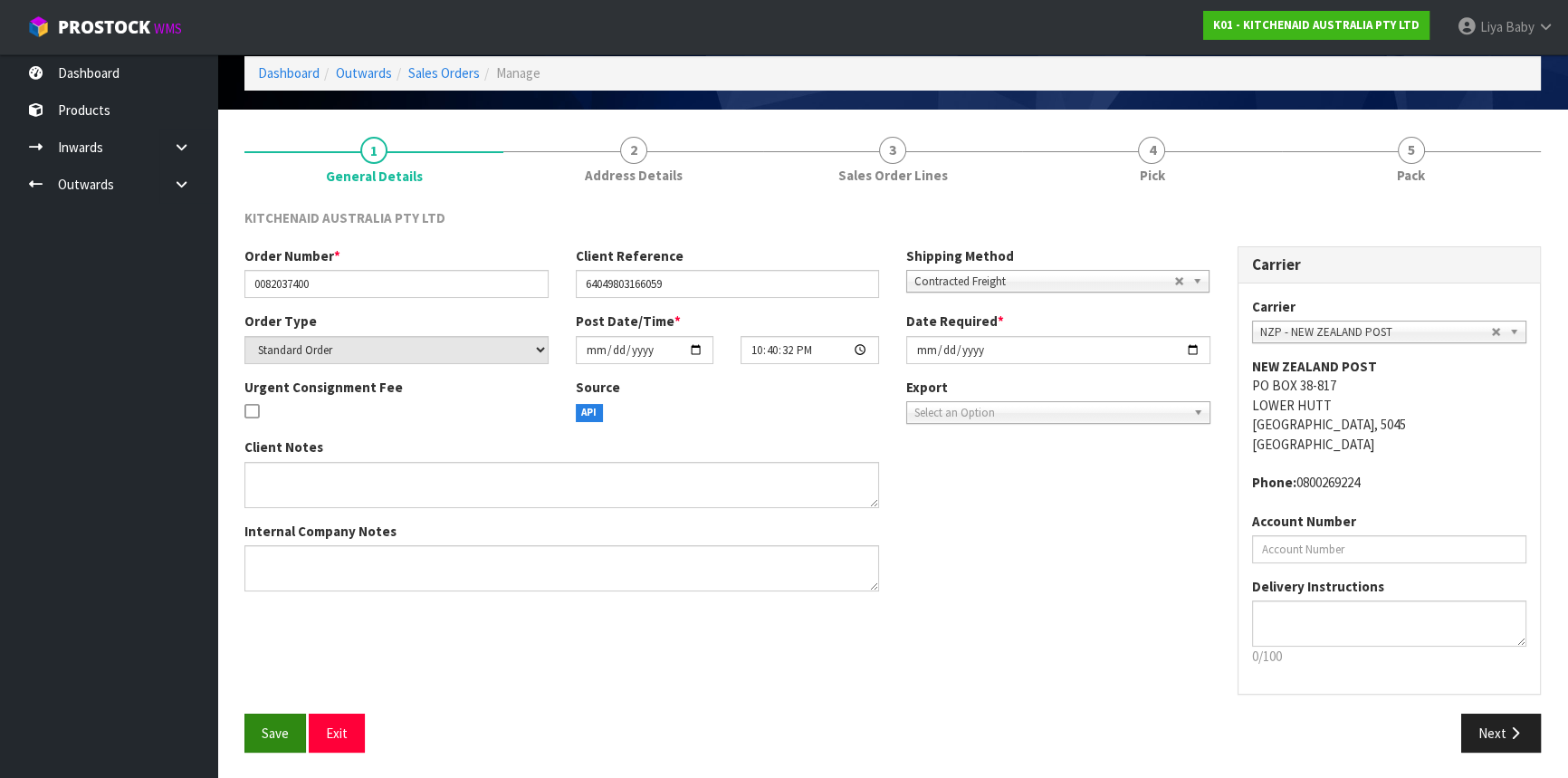
scroll to position [81, 0]
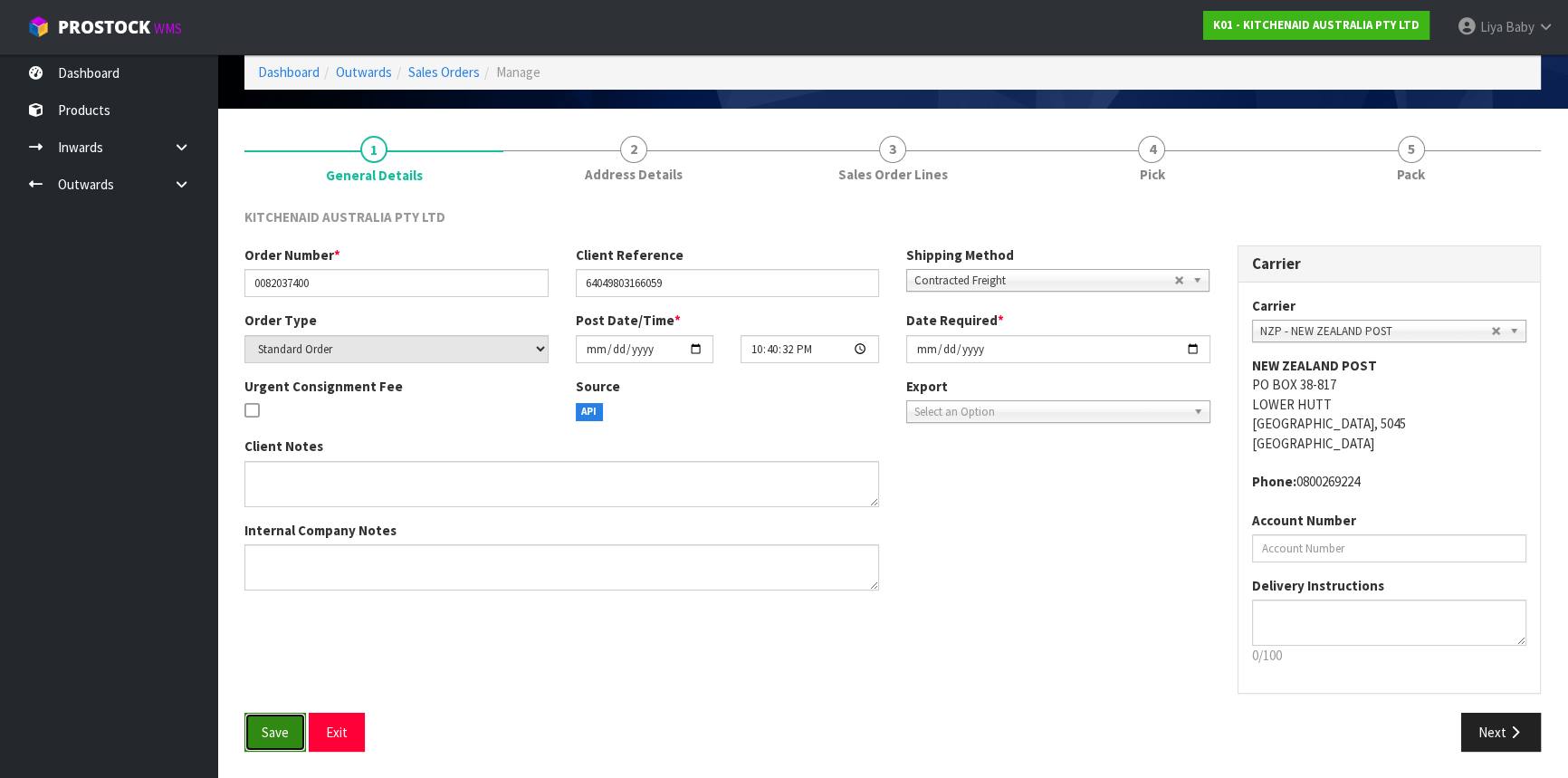
click at [284, 747] on button "Save" at bounding box center [275, 732] width 62 height 39
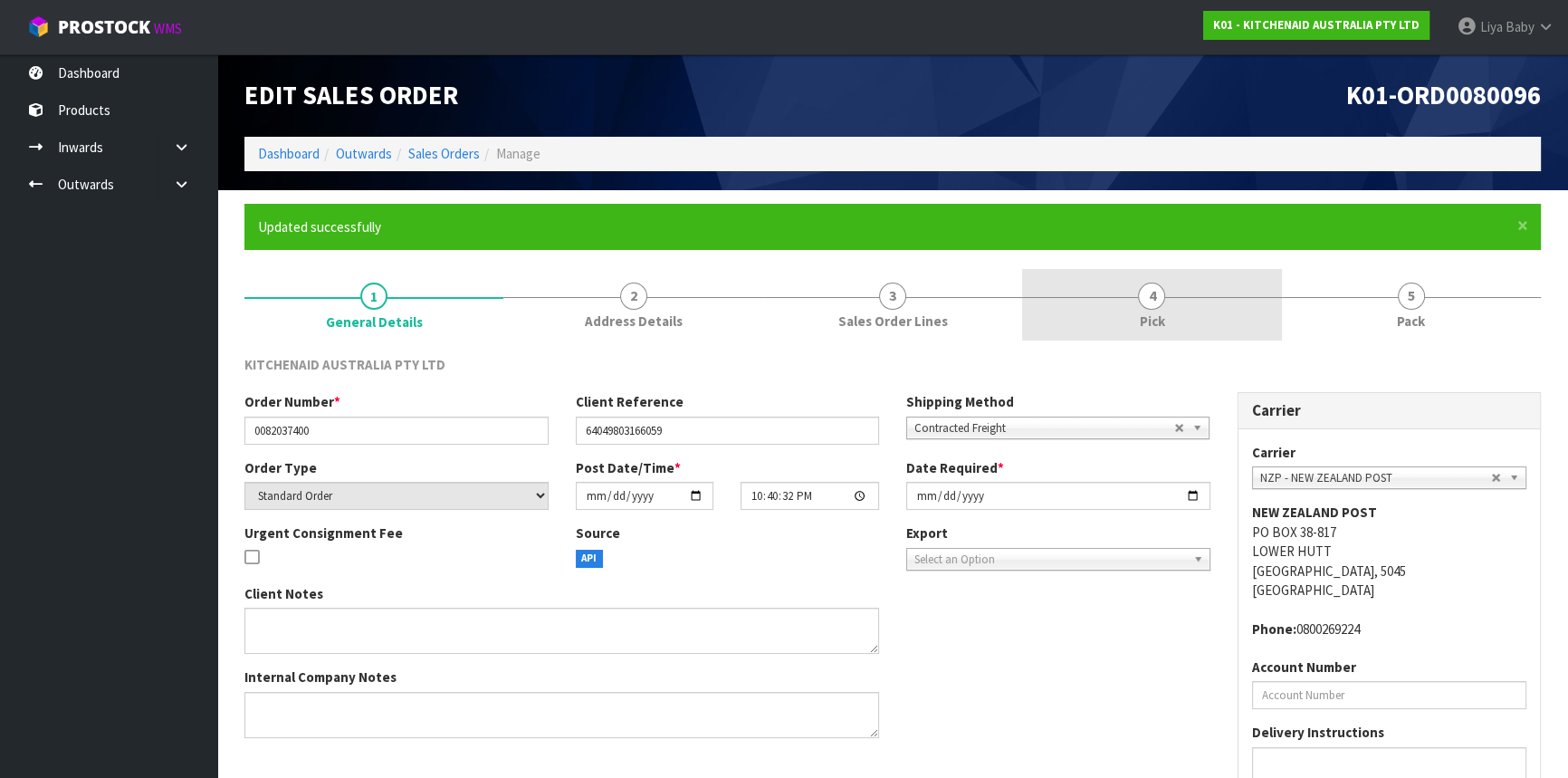
click at [1146, 317] on span "Pick" at bounding box center [1152, 321] width 25 height 19
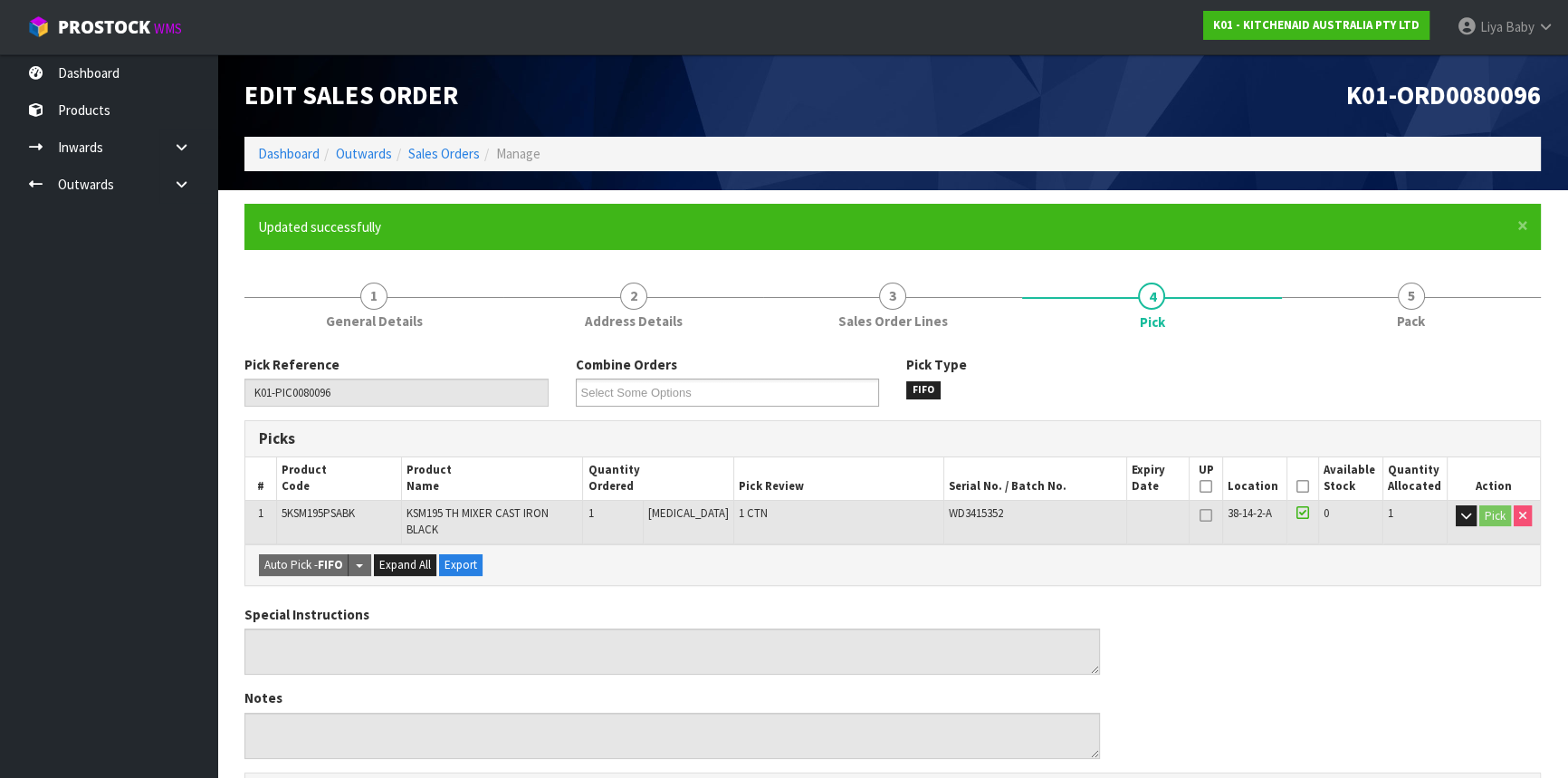
click at [1296, 488] on icon at bounding box center [1302, 487] width 13 height 1
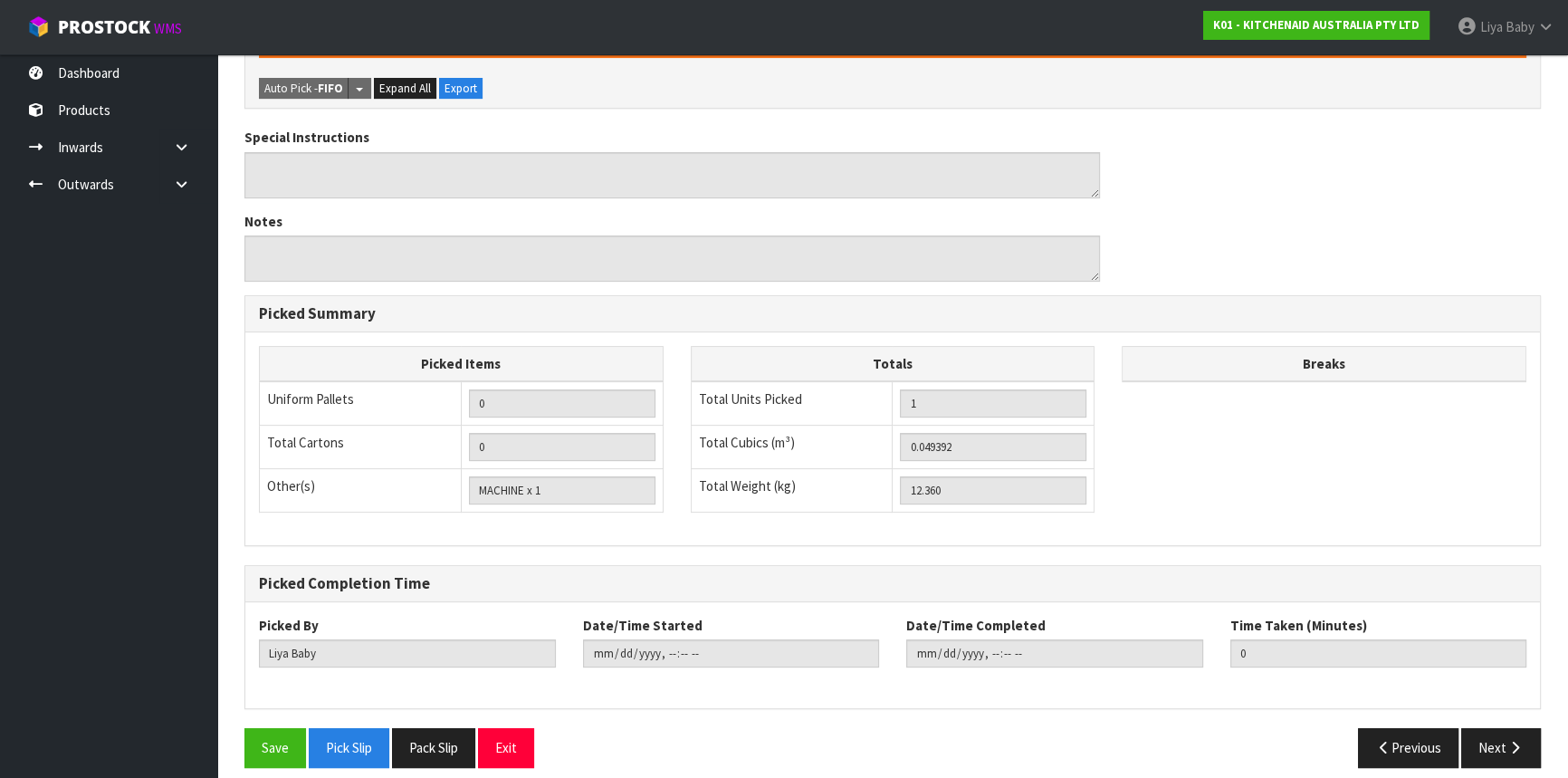
scroll to position [543, 0]
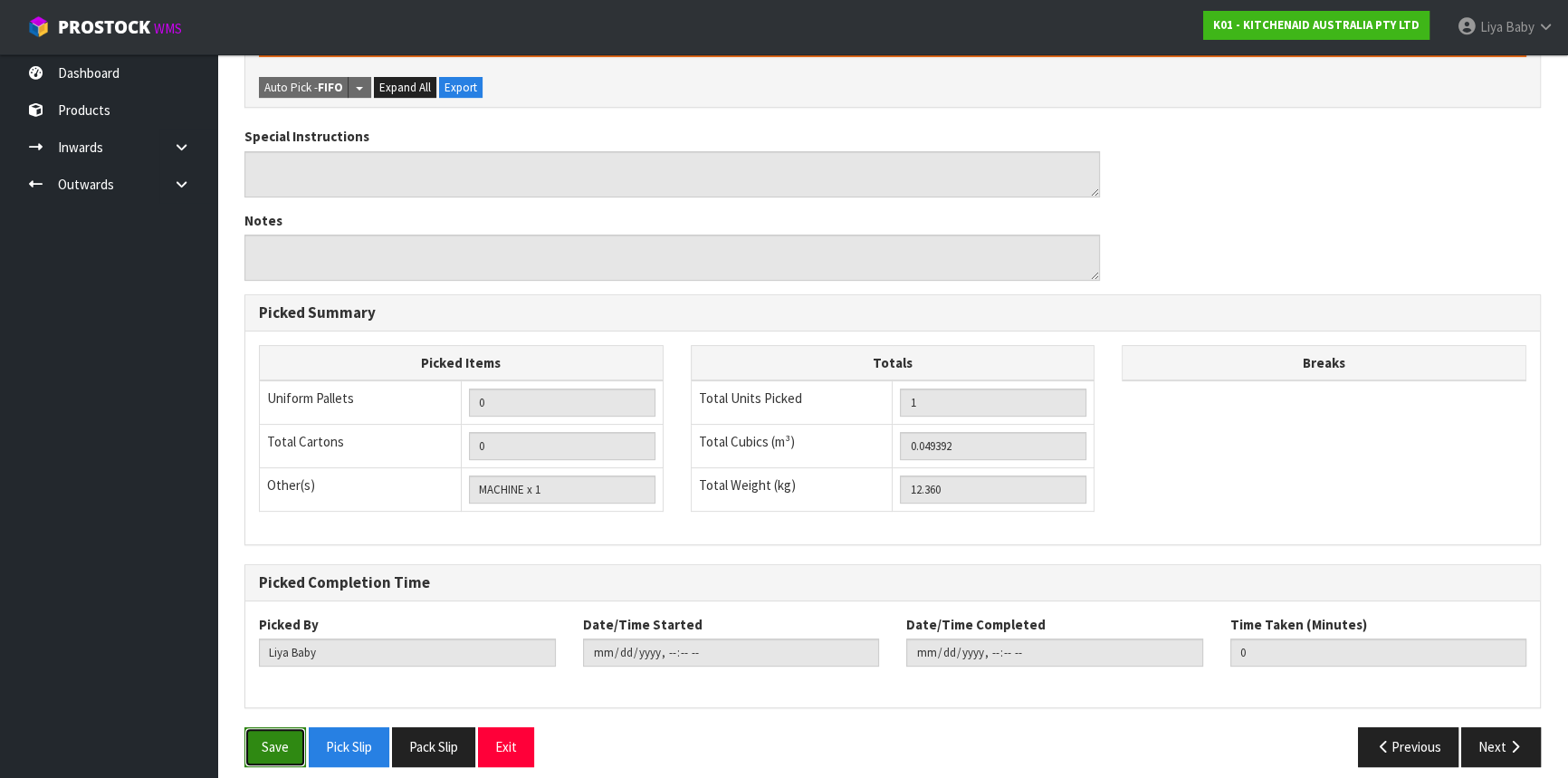
click at [262, 738] on button "Save" at bounding box center [275, 747] width 62 height 39
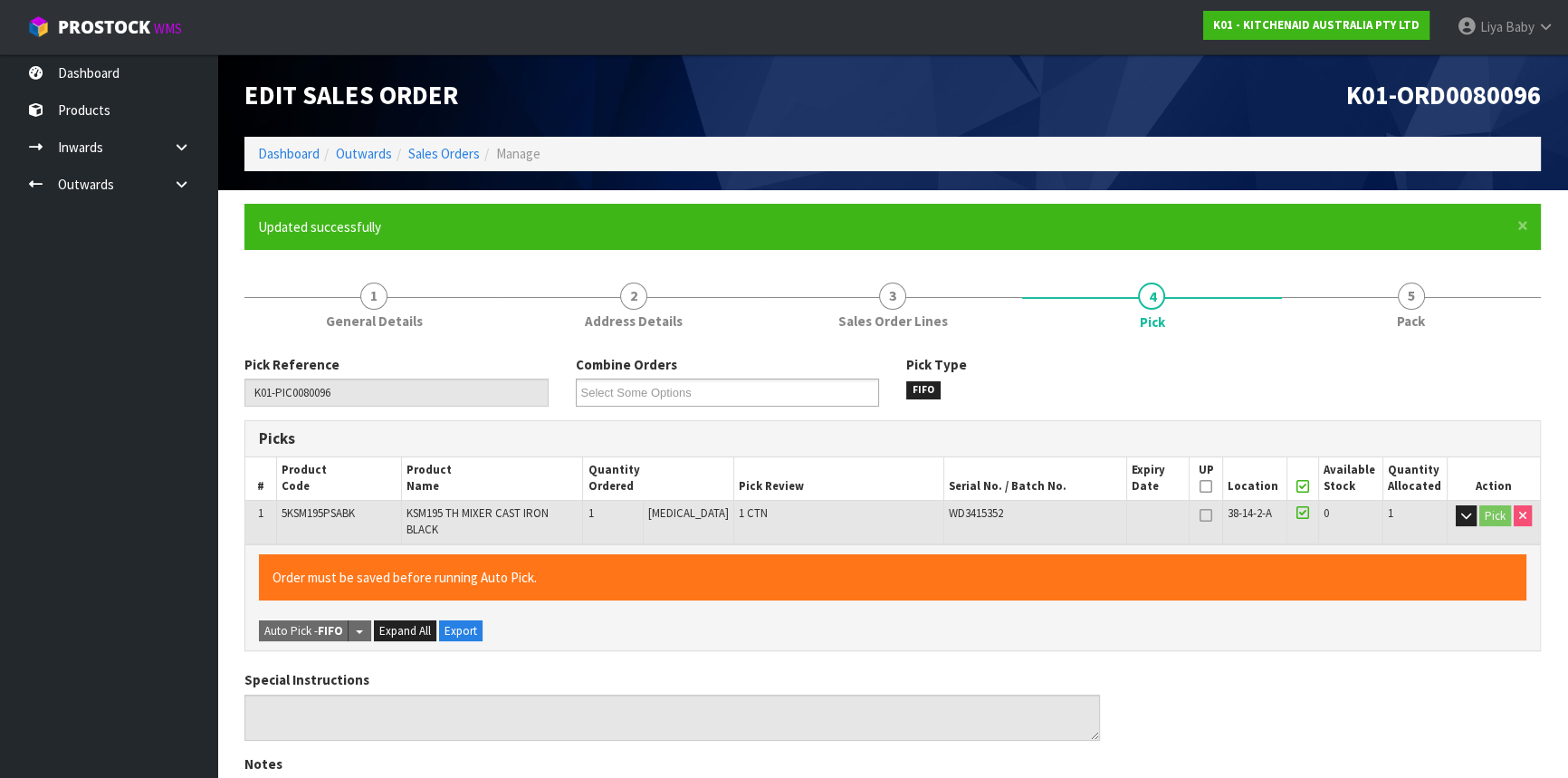
drag, startPoint x: 1377, startPoint y: 317, endPoint x: 1308, endPoint y: 340, distance: 72.7
click at [1373, 317] on link "5 Pack" at bounding box center [1411, 304] width 259 height 71
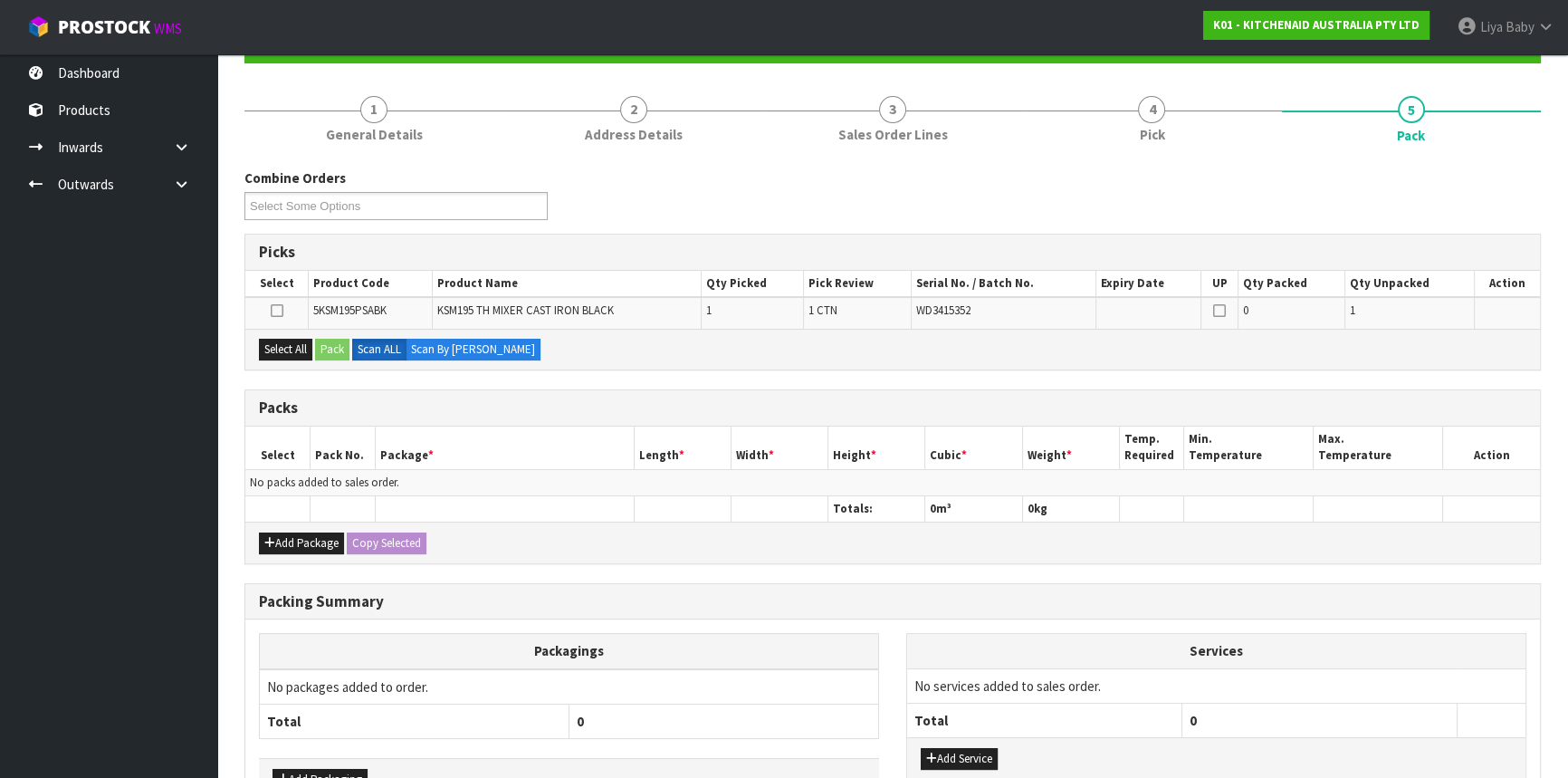
scroll to position [303, 0]
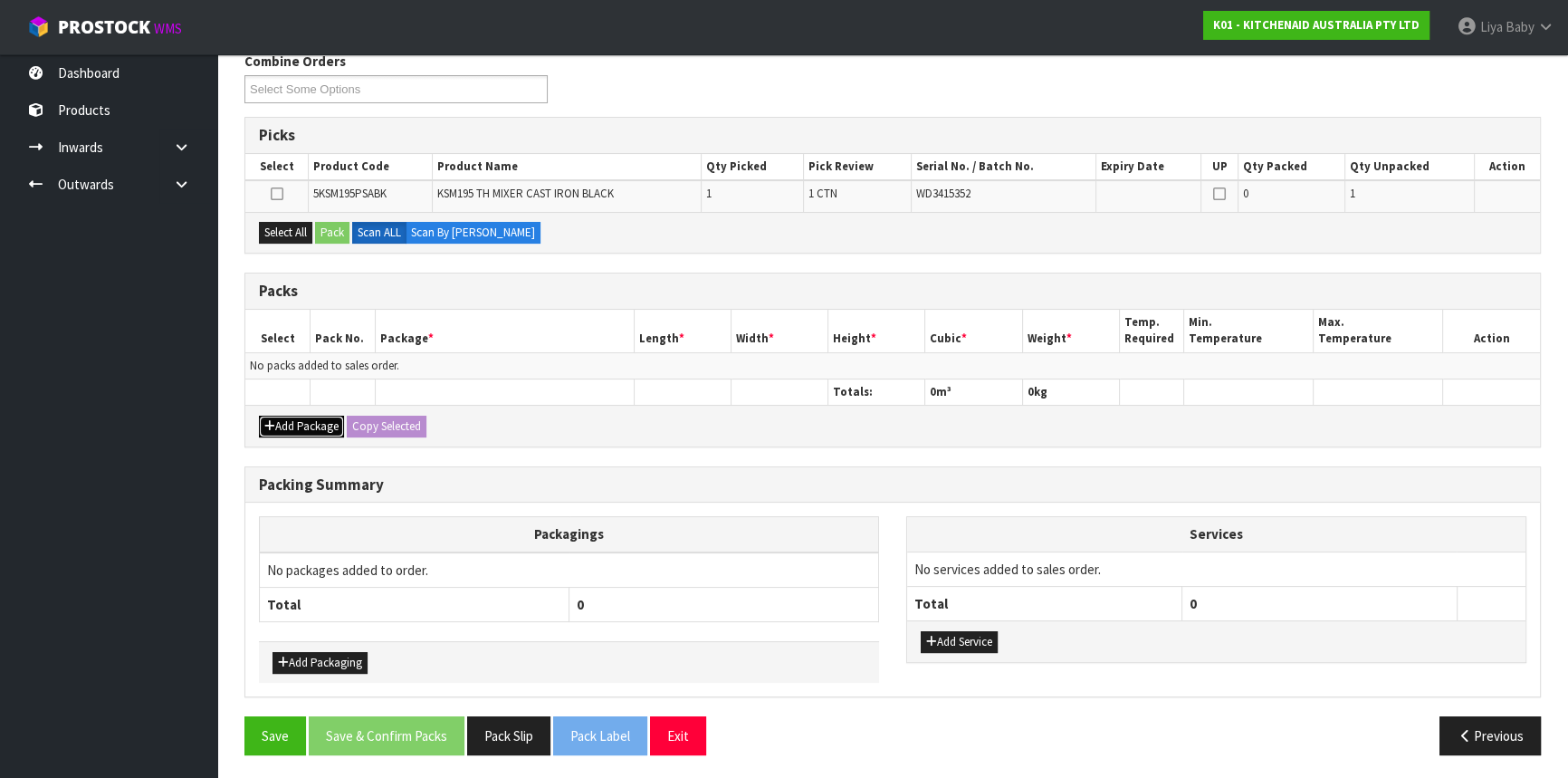
drag, startPoint x: 299, startPoint y: 416, endPoint x: 276, endPoint y: 382, distance: 41.0
click at [299, 416] on button "Add Package" at bounding box center [301, 426] width 85 height 22
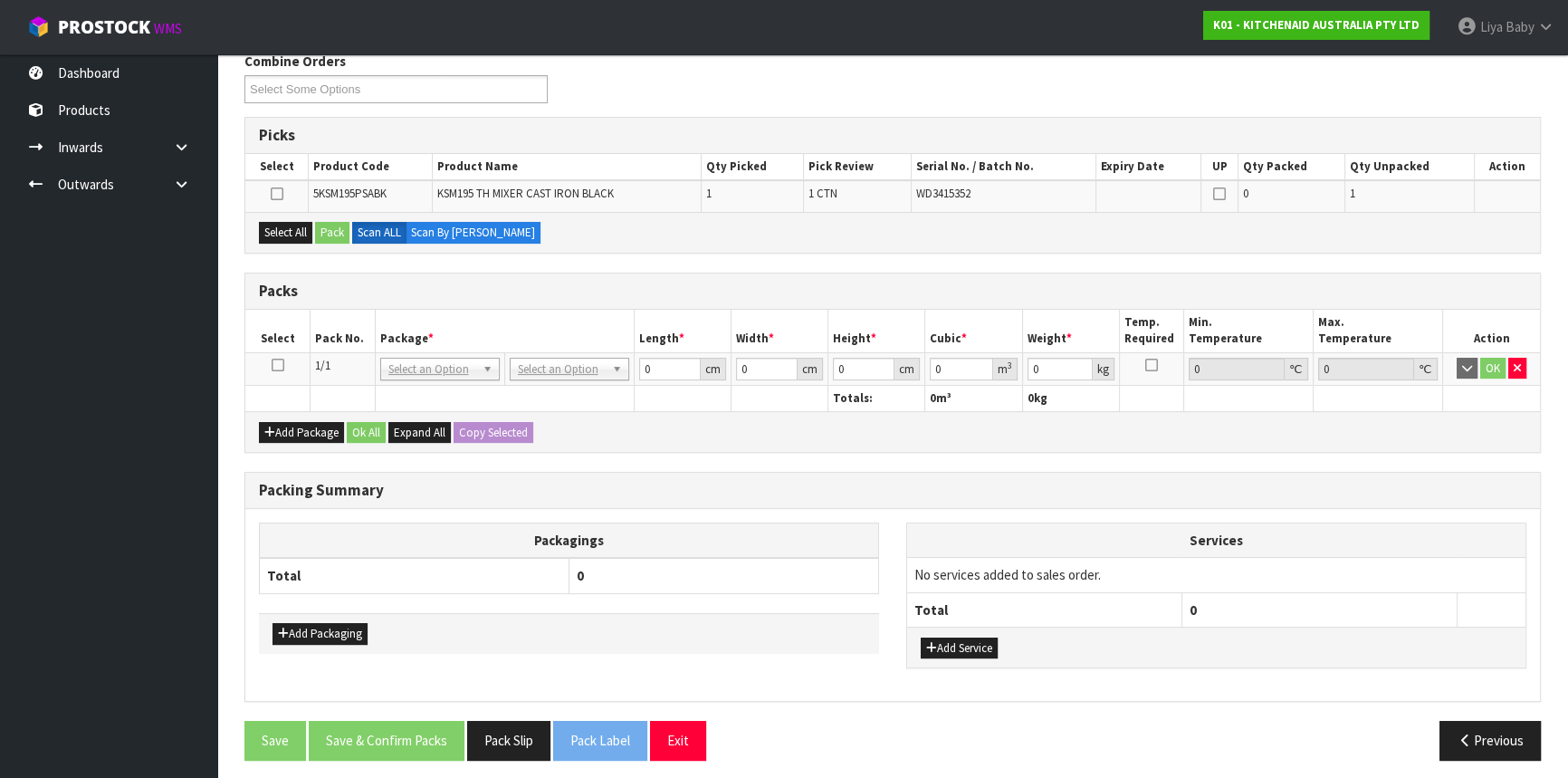
click at [275, 365] on icon at bounding box center [277, 365] width 13 height 1
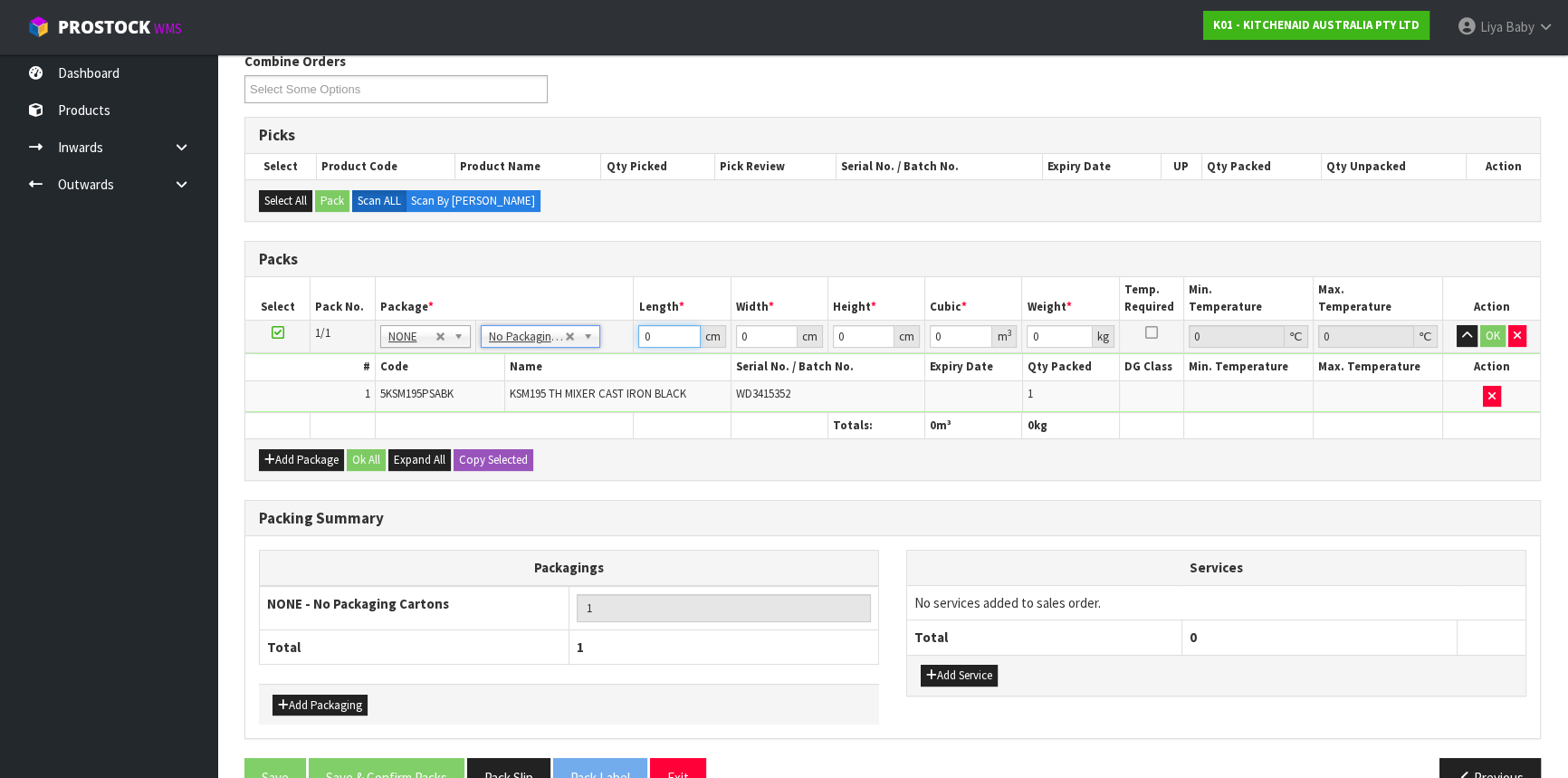
click at [661, 339] on input "0" at bounding box center [668, 336] width 62 height 22
type input "30"
type input "43"
type input "4"
type input "0.00516"
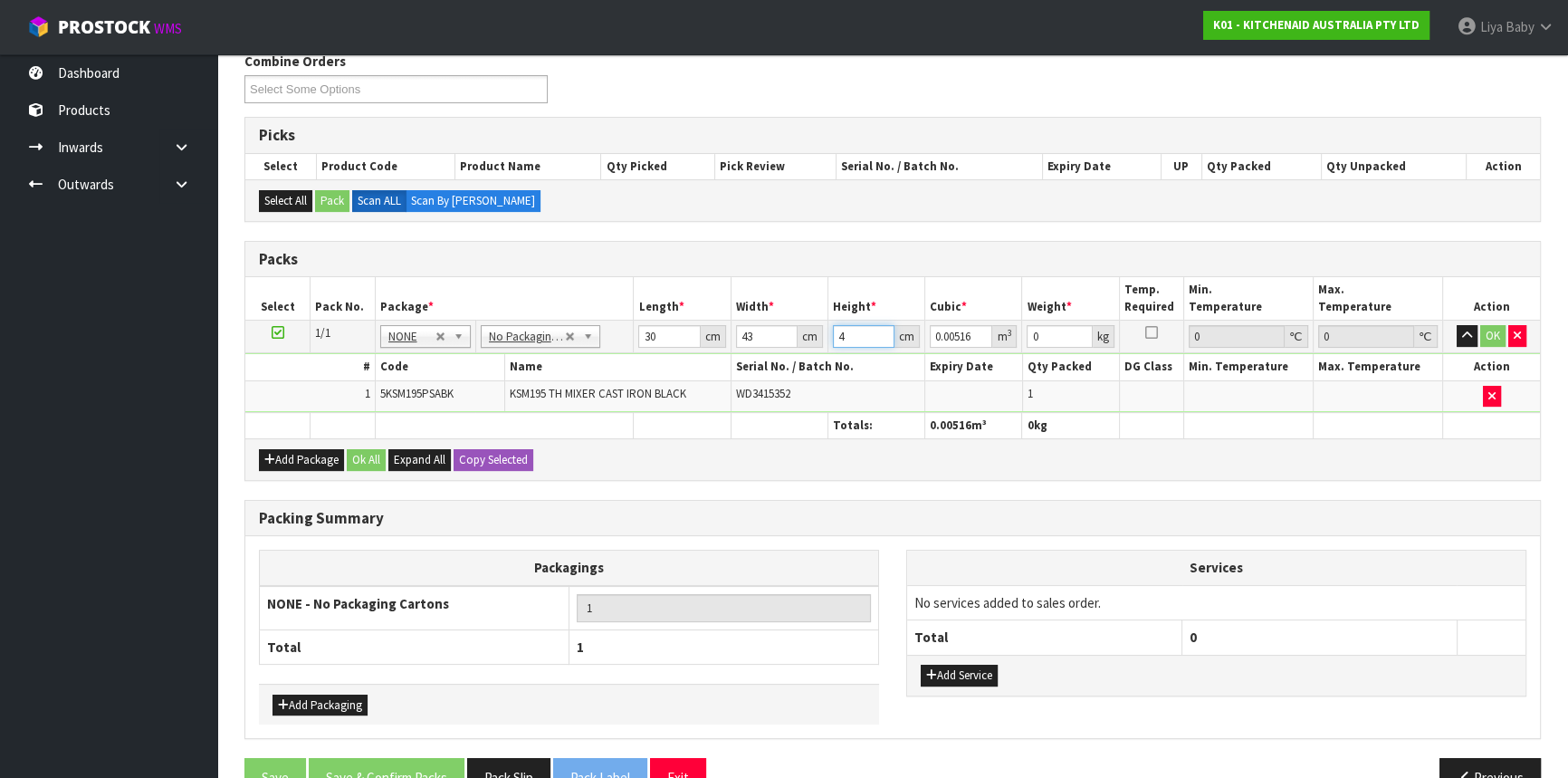
type input "43"
type input "0.05547"
type input "43"
type input "14"
click at [365, 453] on button "Ok All" at bounding box center [366, 460] width 39 height 22
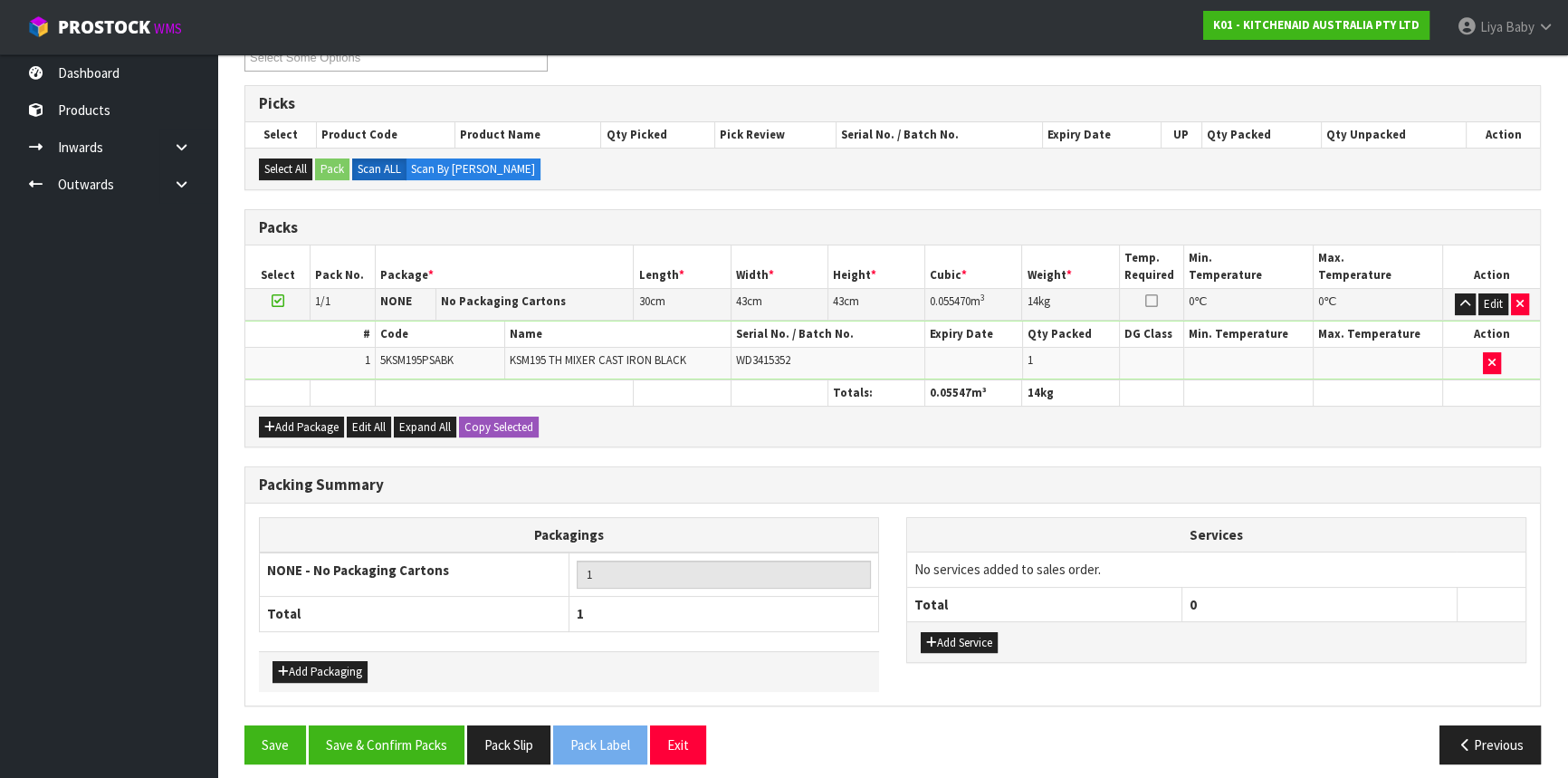
scroll to position [344, 0]
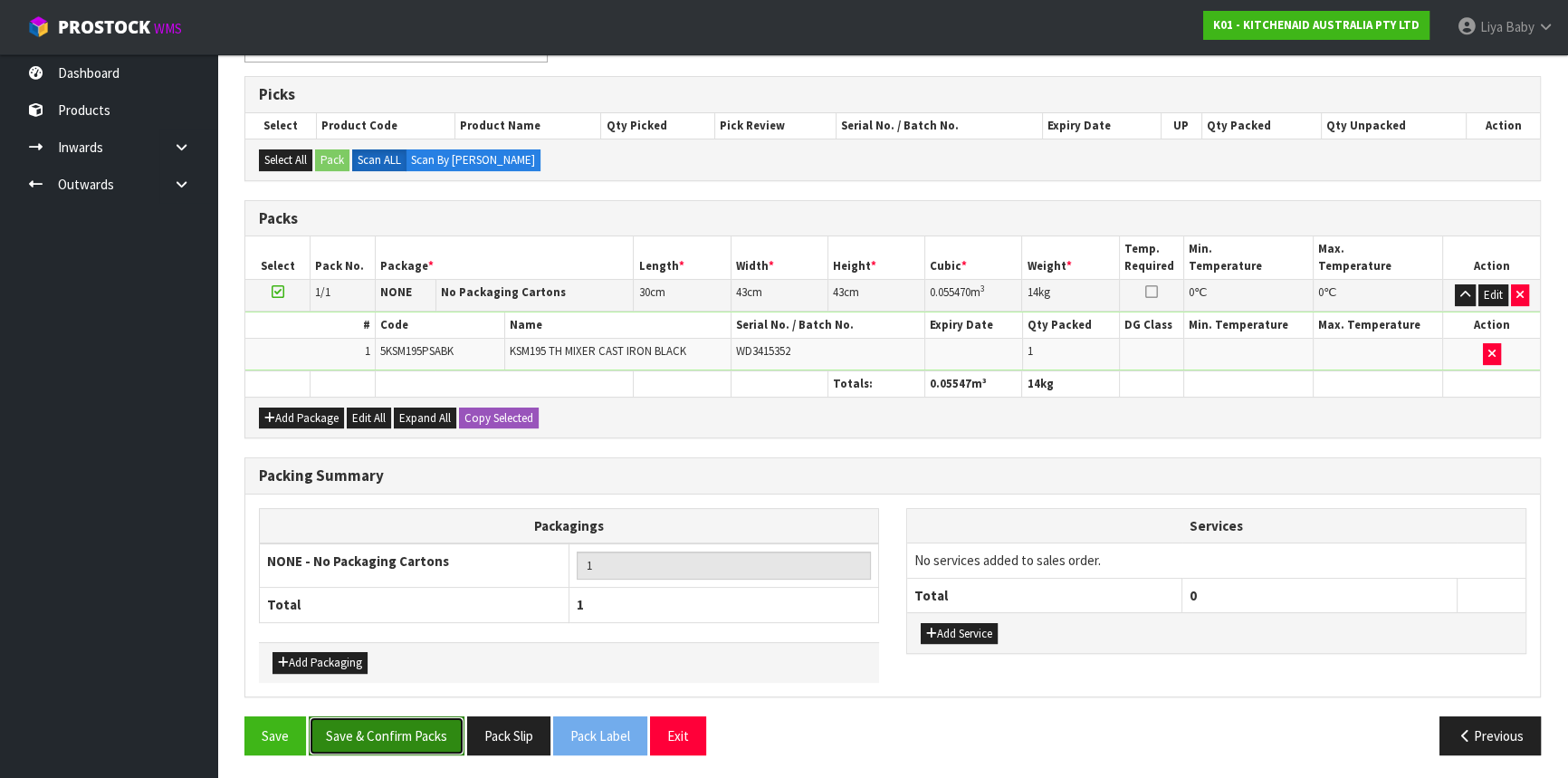
click at [415, 721] on button "Save & Confirm Packs" at bounding box center [386, 736] width 155 height 39
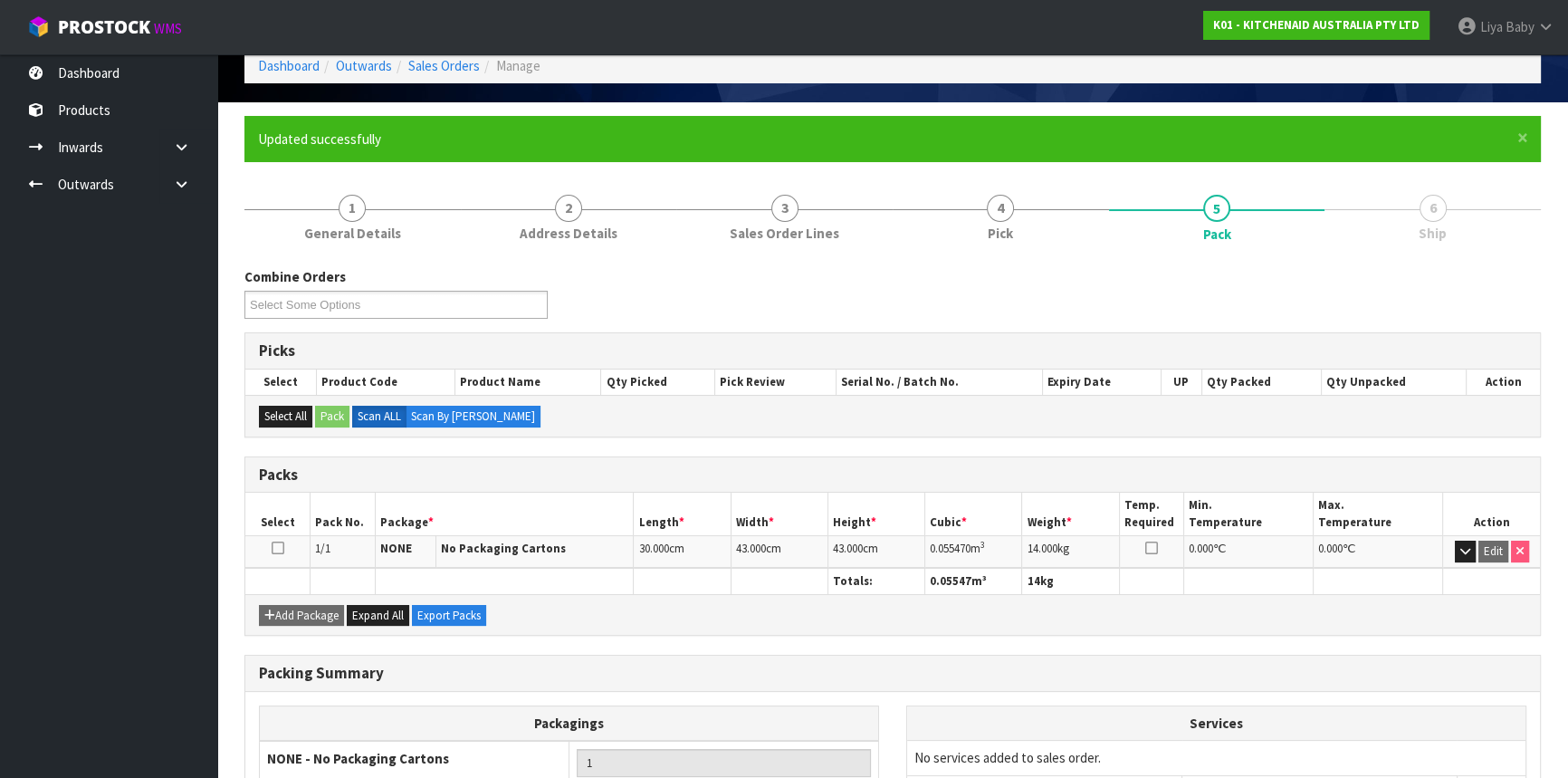
scroll to position [244, 0]
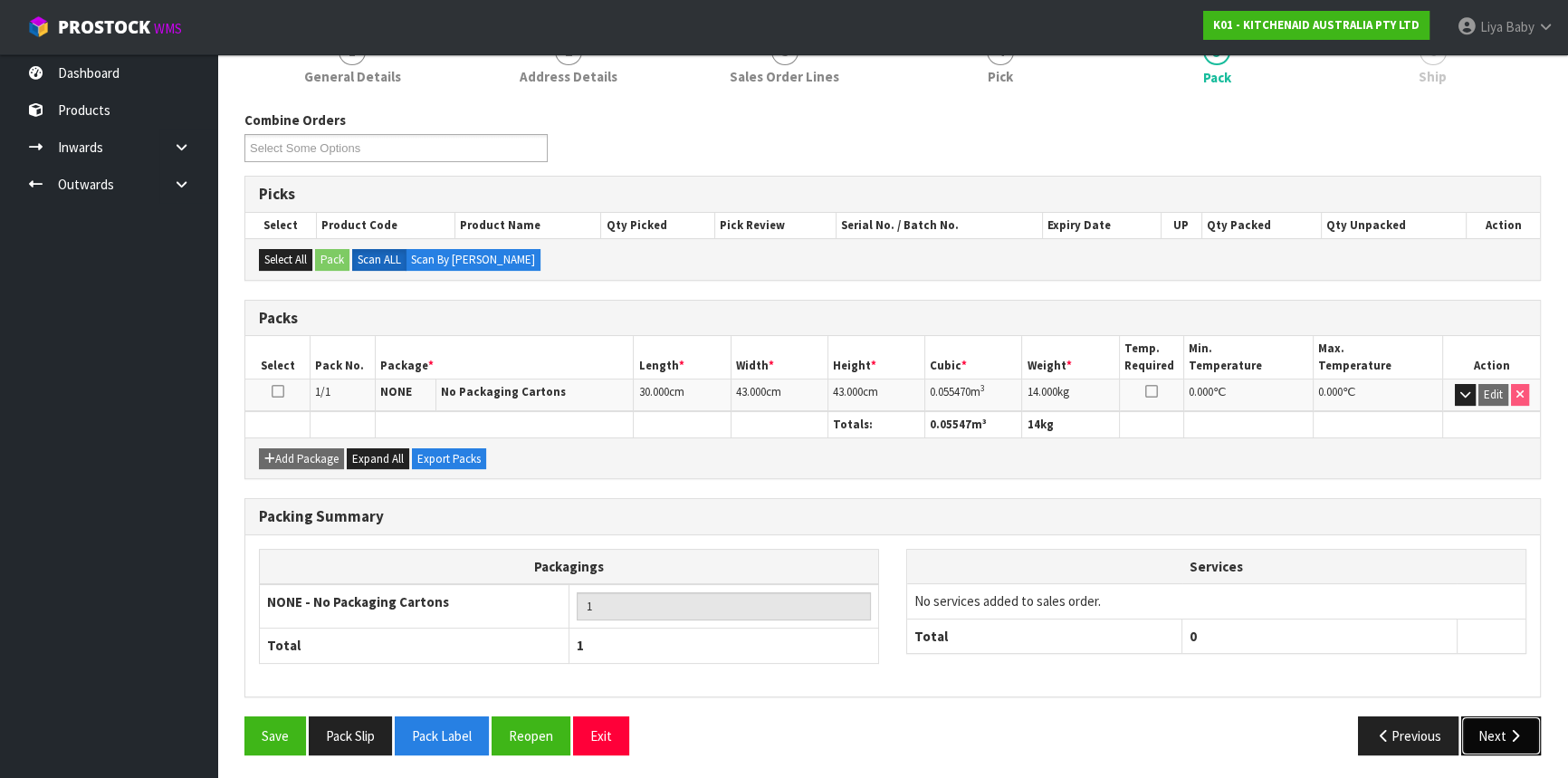
click at [1509, 743] on button "Next" at bounding box center [1502, 736] width 80 height 39
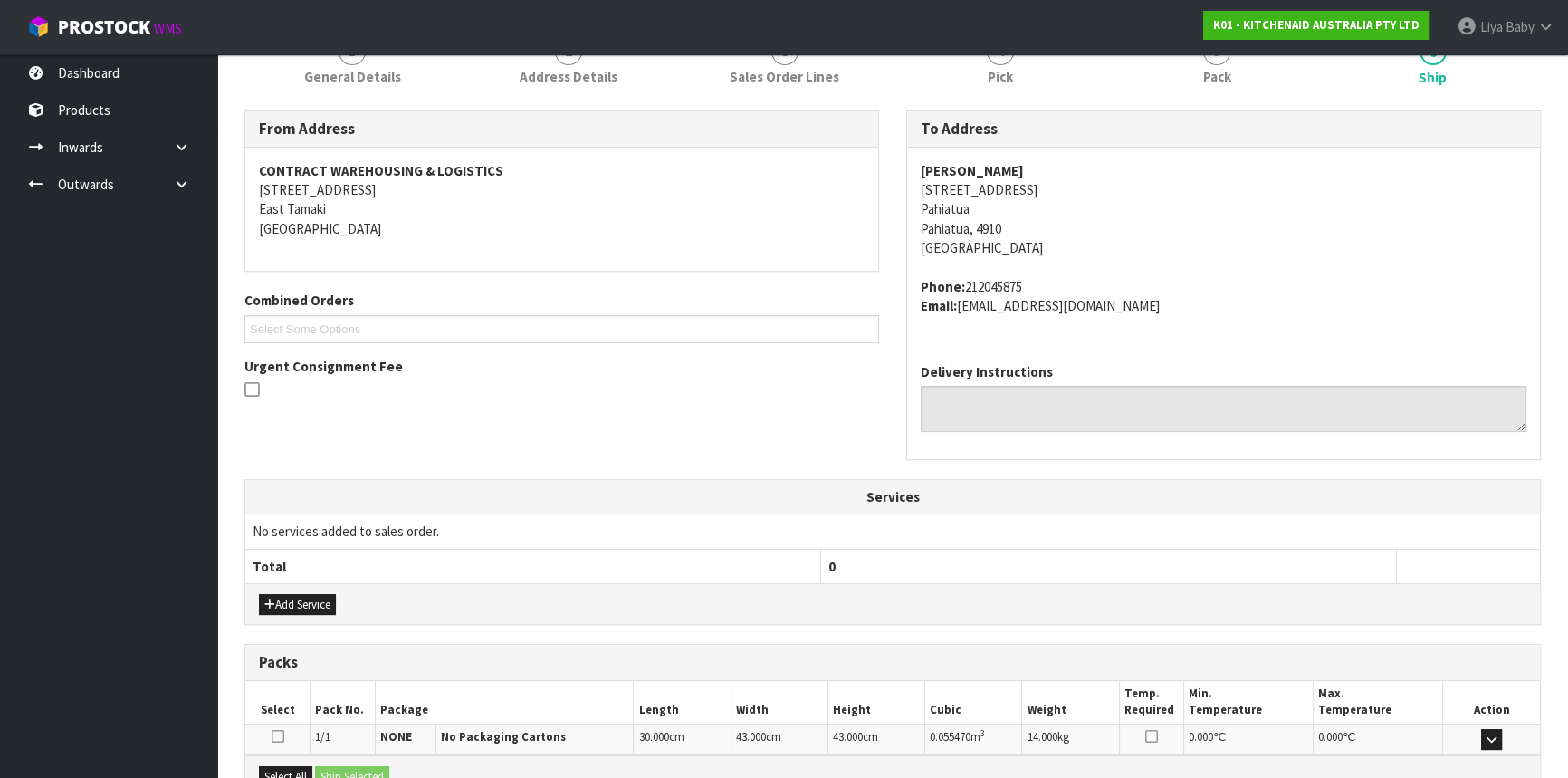
scroll to position [454, 0]
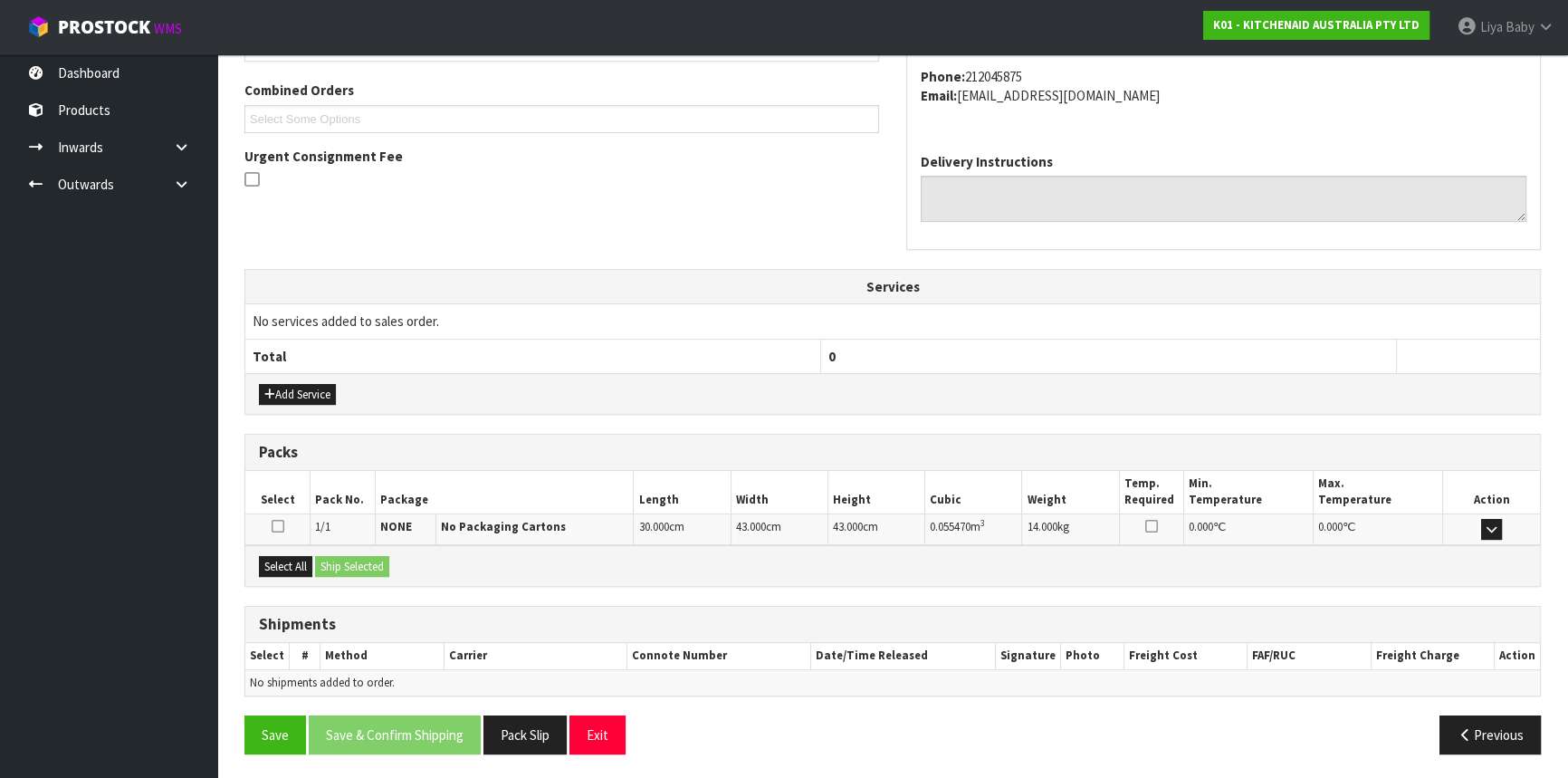
click at [274, 575] on div "Select All Ship Selected" at bounding box center [892, 566] width 1294 height 41
click at [287, 566] on button "Select All" at bounding box center [285, 567] width 54 height 22
click at [351, 563] on button "Ship Selected" at bounding box center [352, 567] width 74 height 22
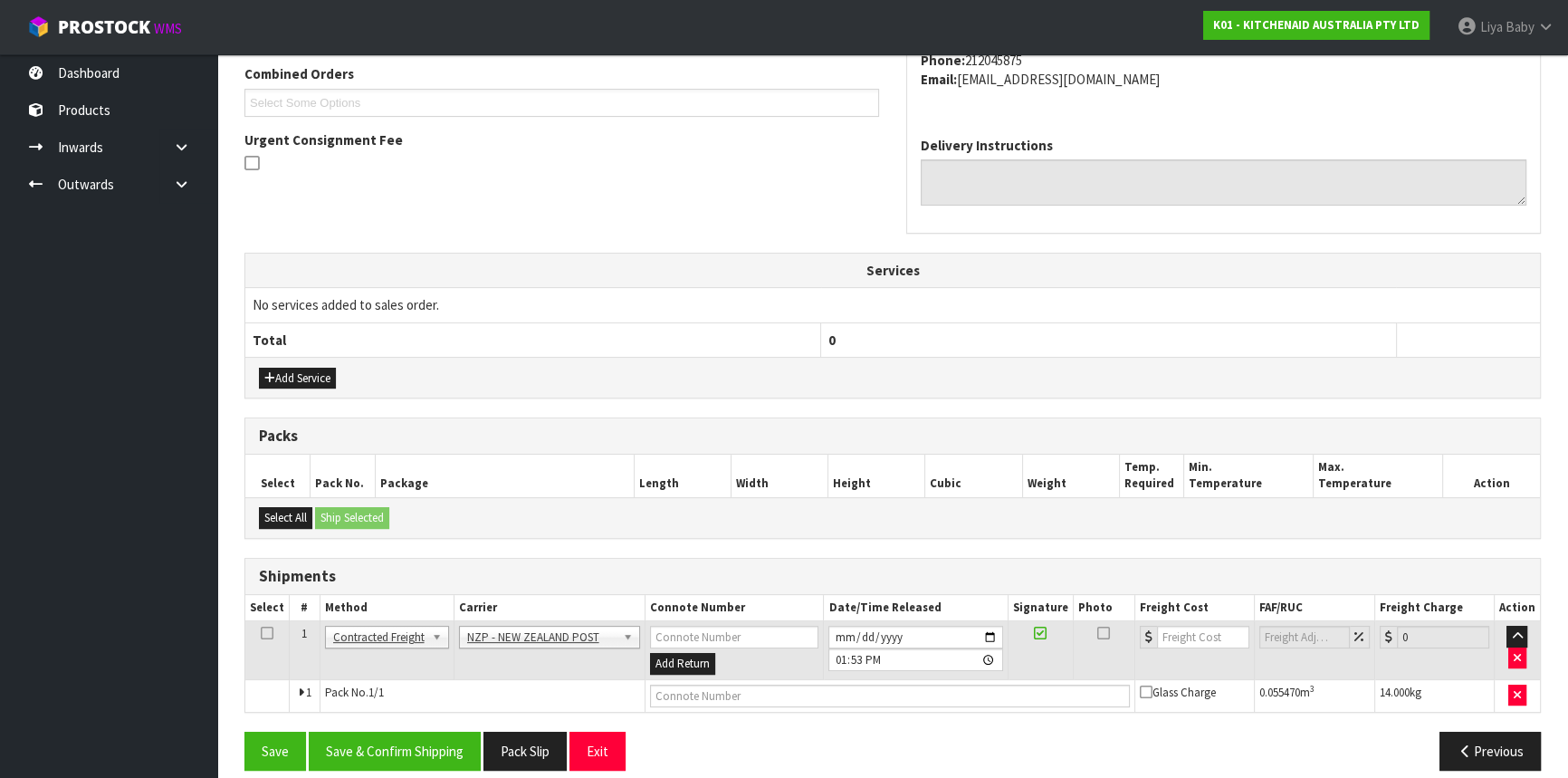
scroll to position [488, 0]
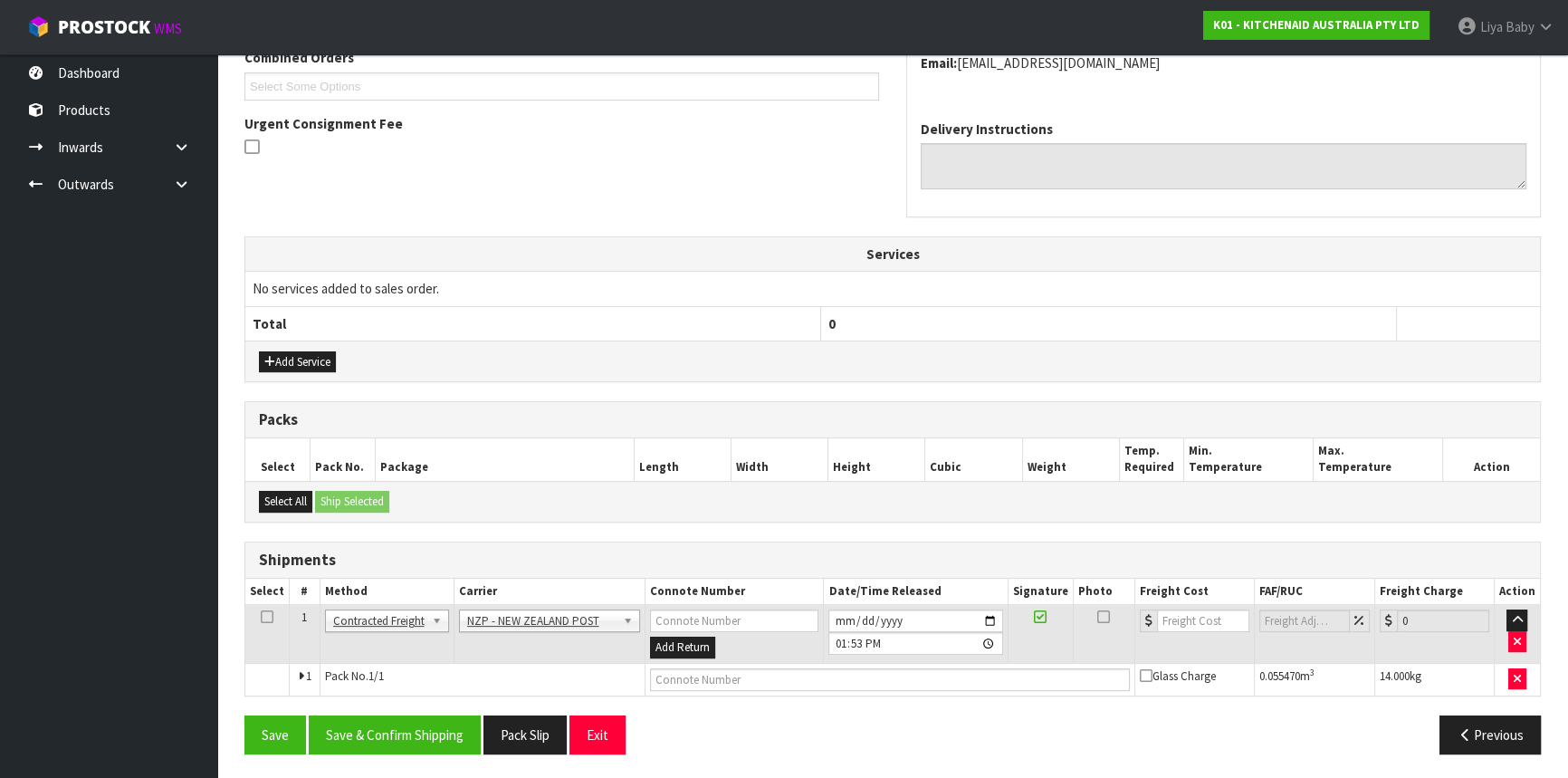
click at [264, 617] on icon at bounding box center [267, 617] width 13 height 1
click at [382, 732] on button "Save & Confirm Shipping" at bounding box center [395, 735] width 172 height 39
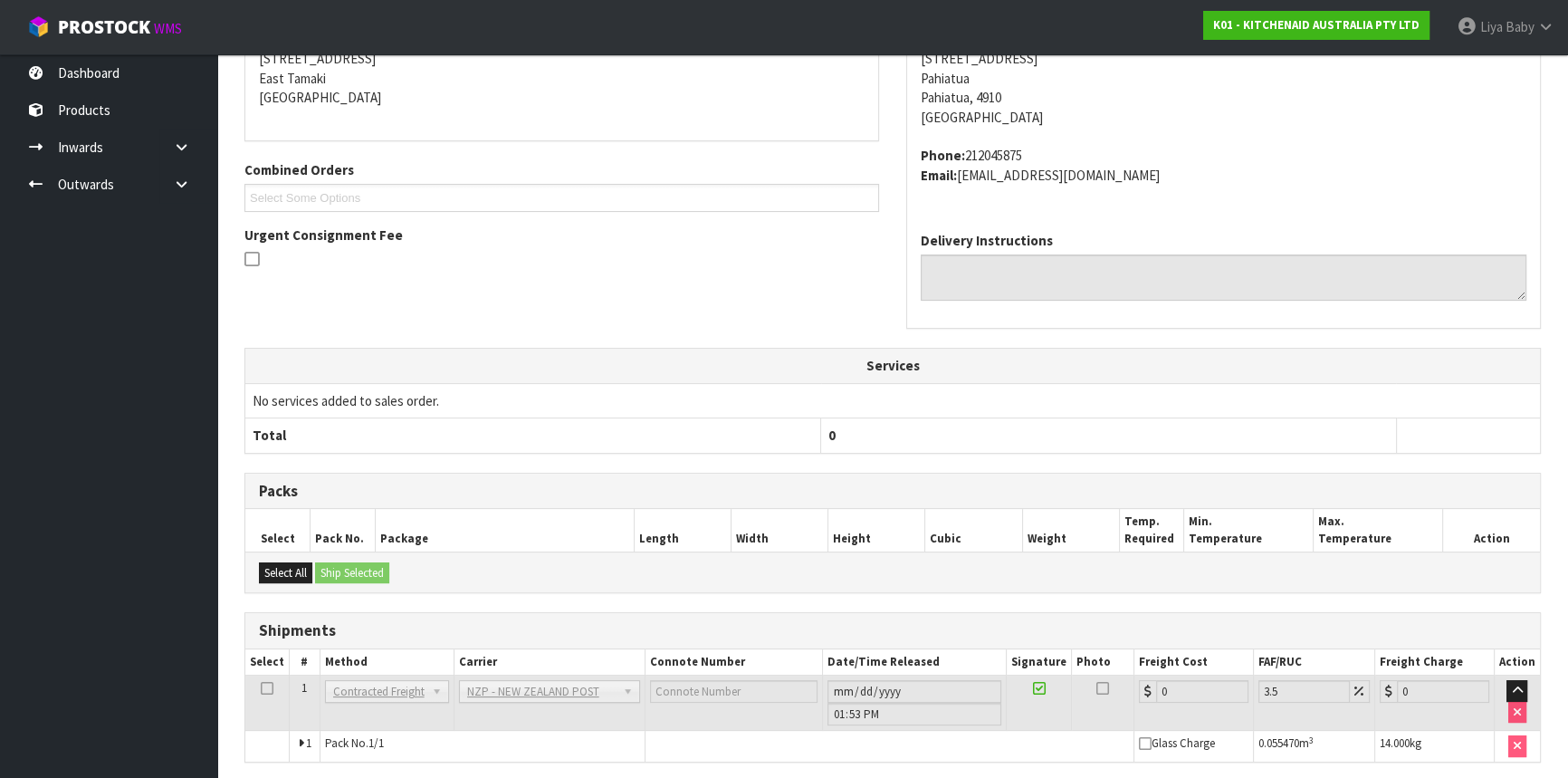
scroll to position [462, 0]
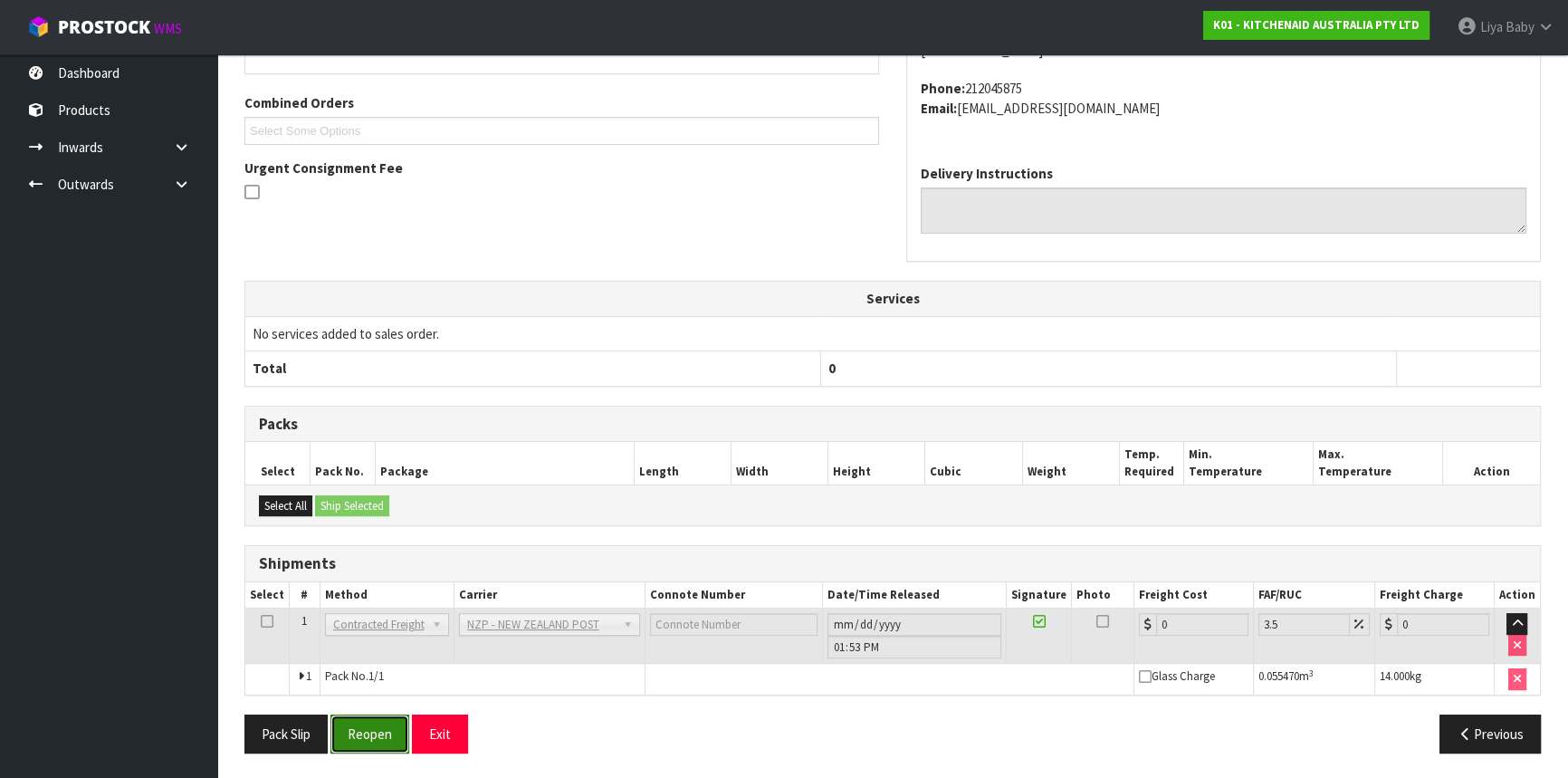
click at [372, 732] on button "Reopen" at bounding box center [369, 734] width 79 height 39
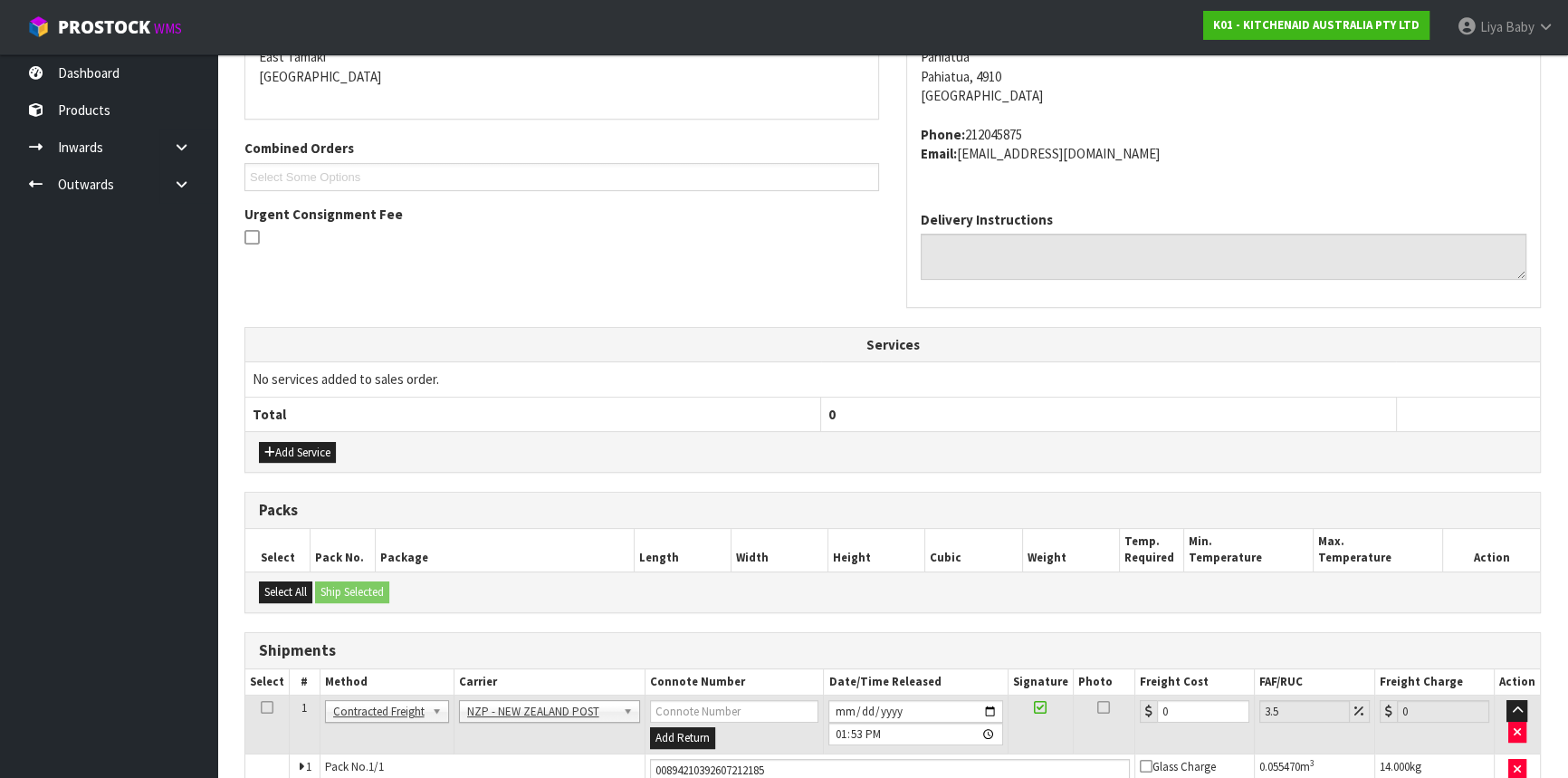
scroll to position [503, 0]
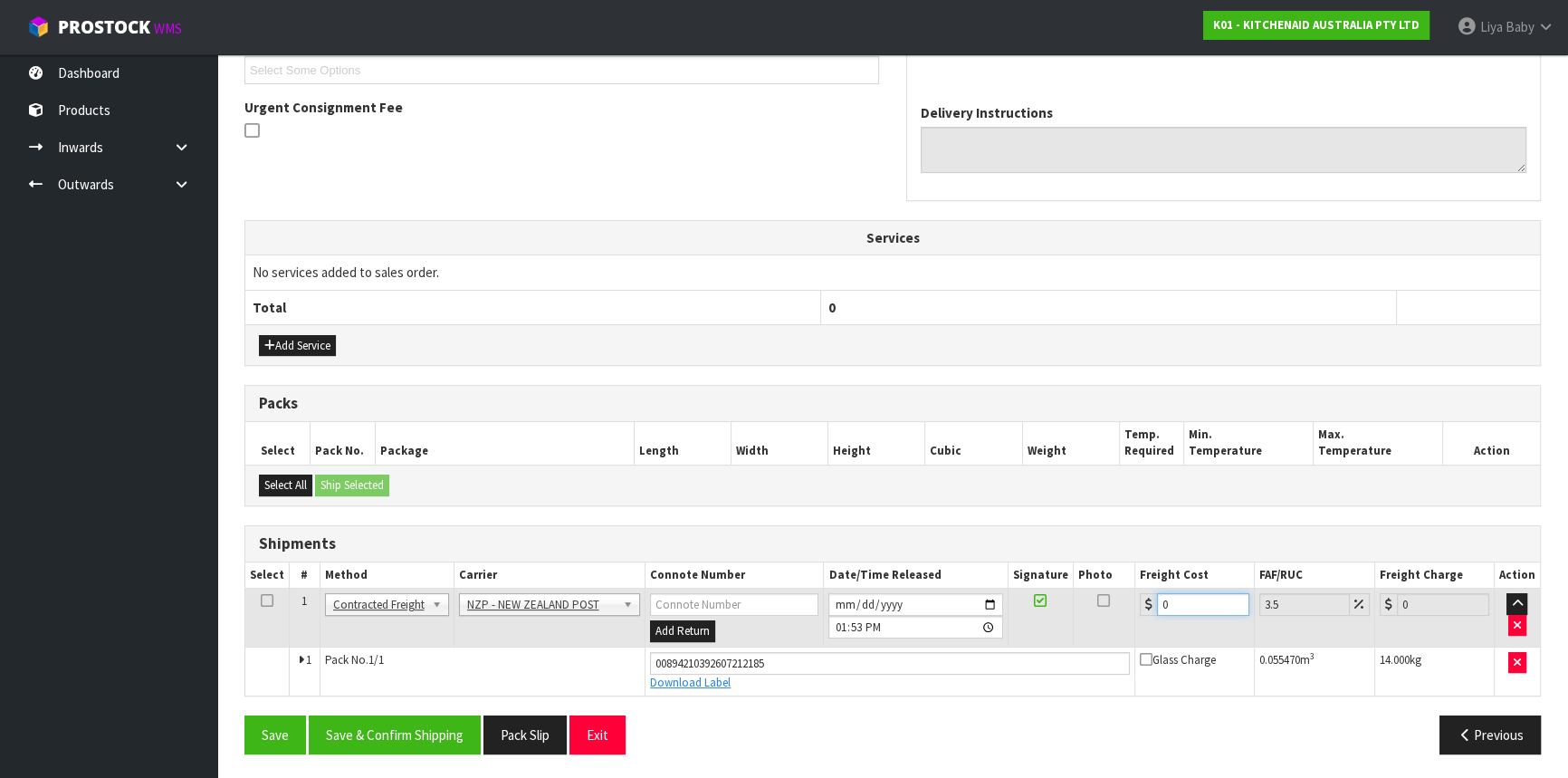
click at [1172, 593] on input "0" at bounding box center [1203, 604] width 93 height 22
type input "1"
type input "1.03"
type input "11"
type input "11.38"
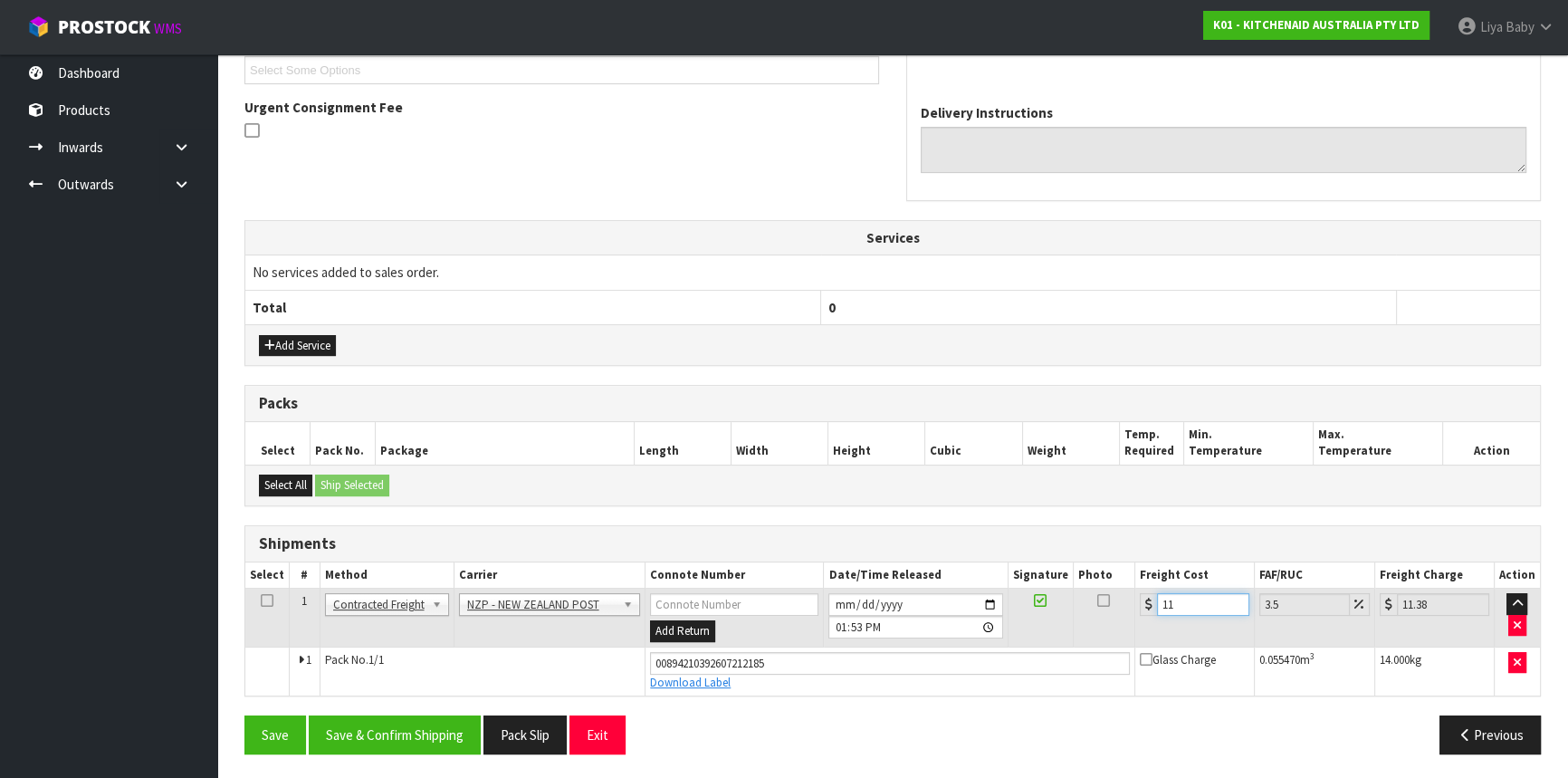
type input "11.7"
type input "12.11"
type input "11.70"
click at [264, 600] on icon at bounding box center [267, 600] width 13 height 1
click at [411, 736] on button "Save & Confirm Shipping" at bounding box center [395, 735] width 172 height 39
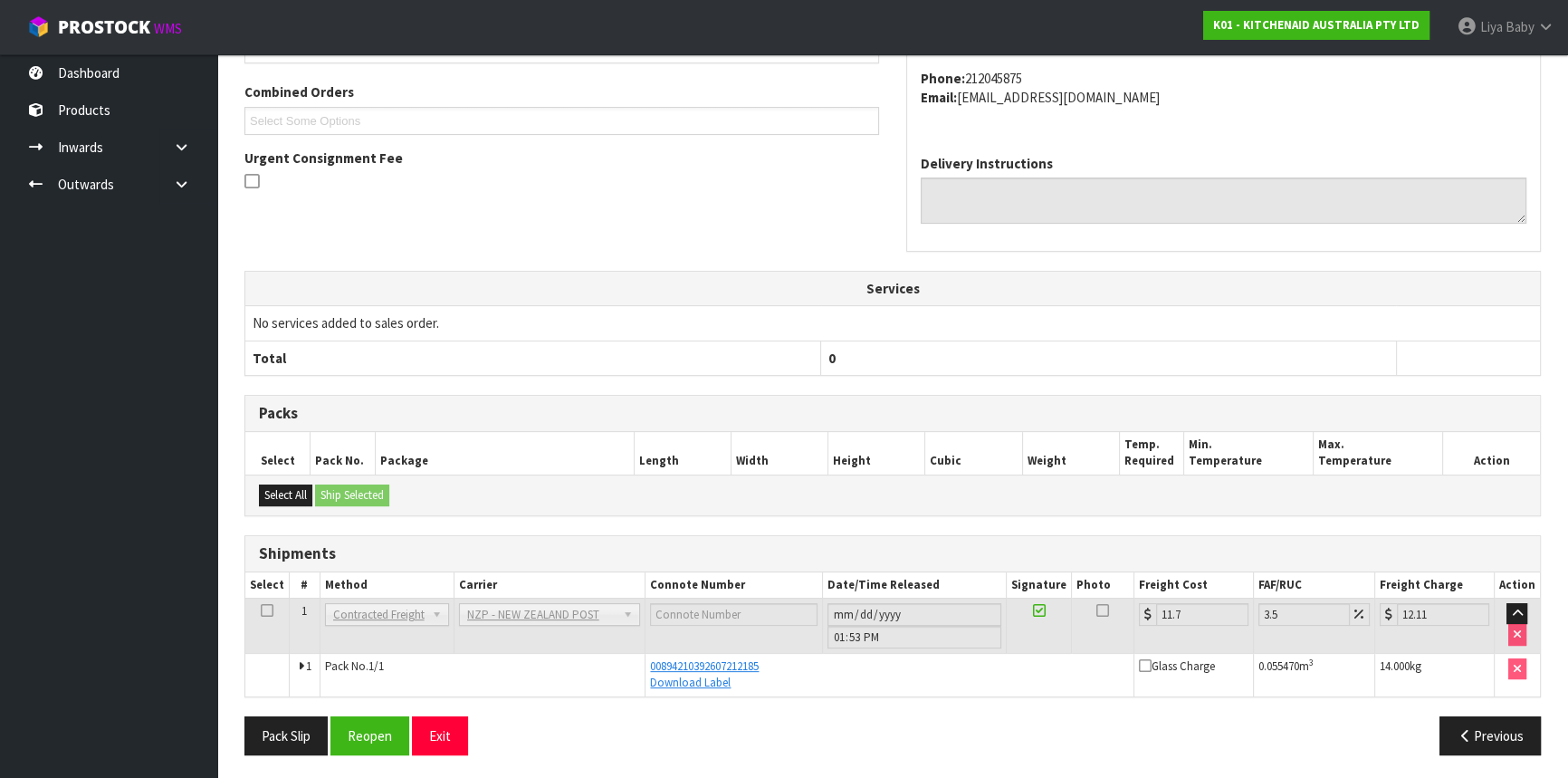
scroll to position [454, 0]
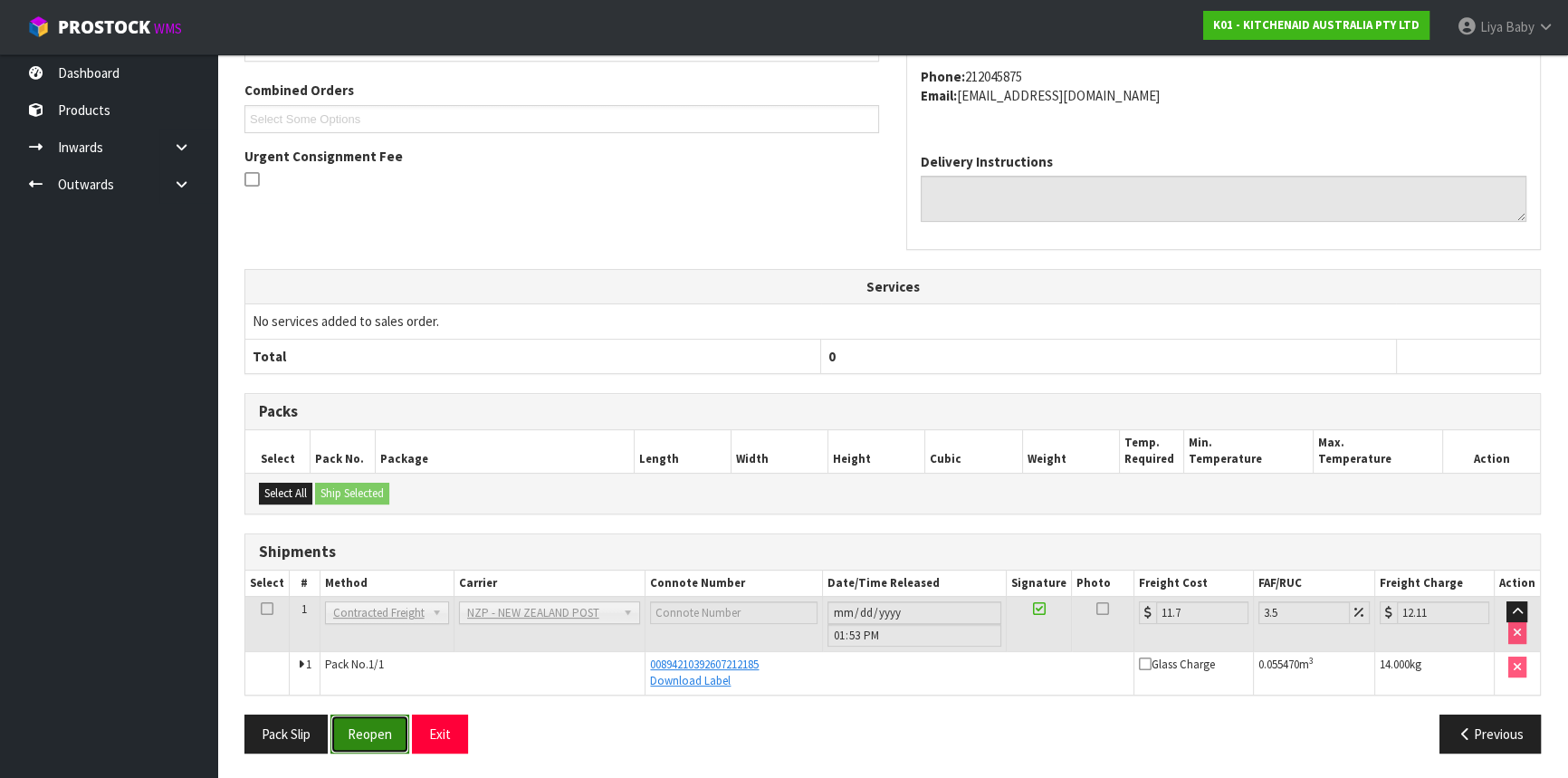
click at [388, 734] on button "Reopen" at bounding box center [369, 734] width 79 height 39
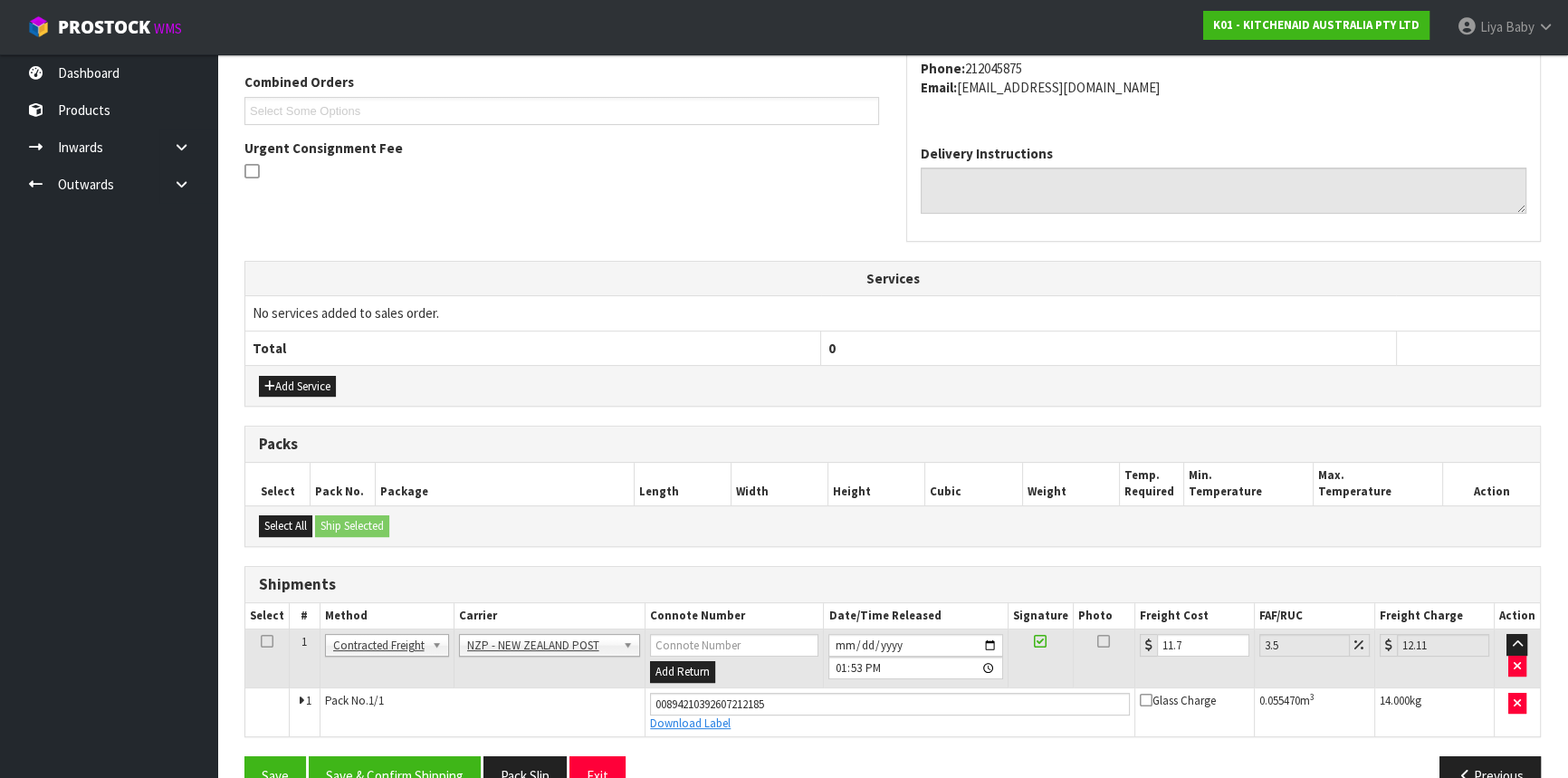
scroll to position [503, 0]
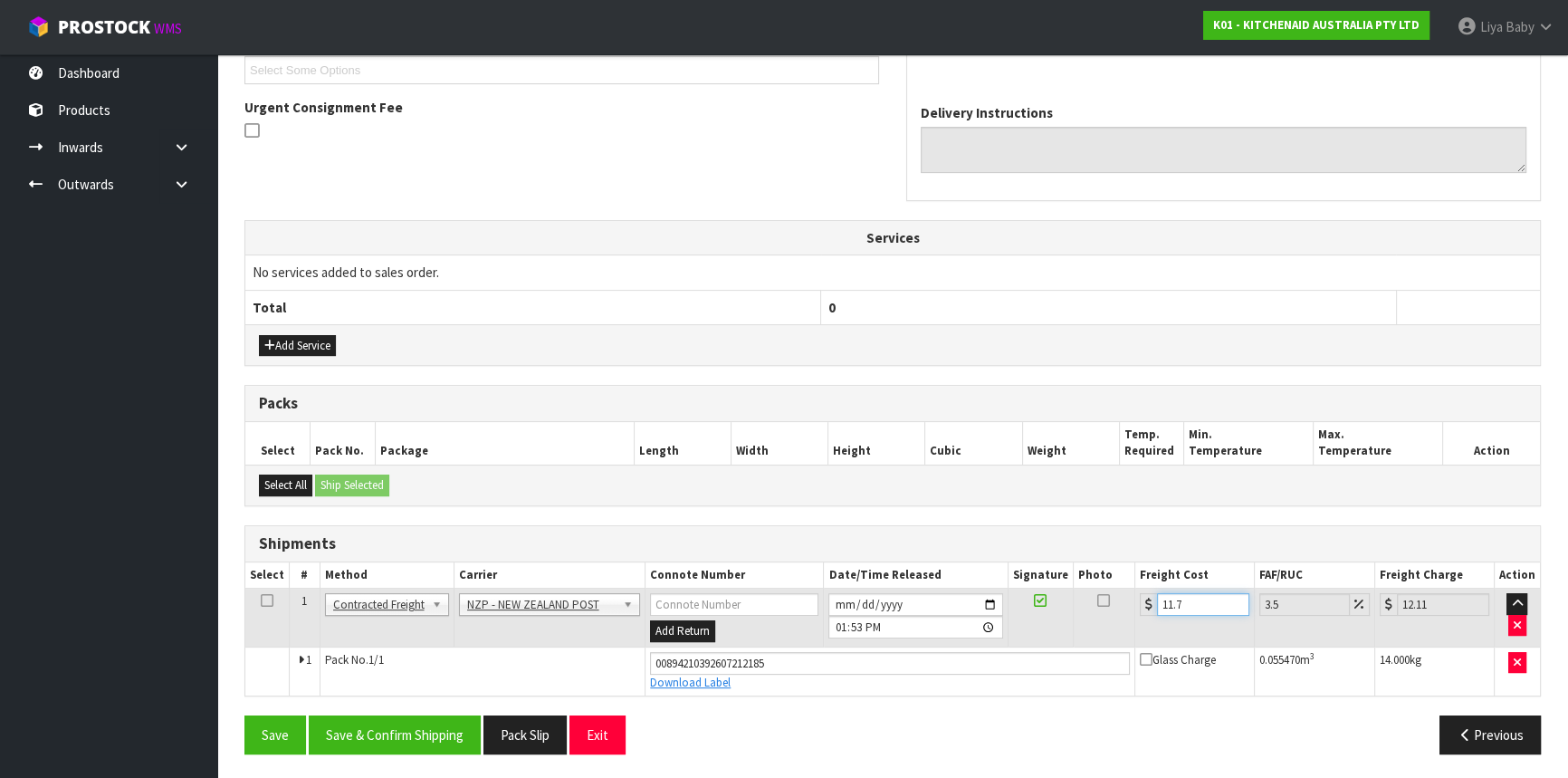
click at [1203, 602] on input "11.7" at bounding box center [1203, 604] width 93 height 22
type input "11.70"
click at [267, 600] on icon at bounding box center [267, 600] width 13 height 1
click at [353, 734] on button "Save & Confirm Shipping" at bounding box center [395, 735] width 172 height 39
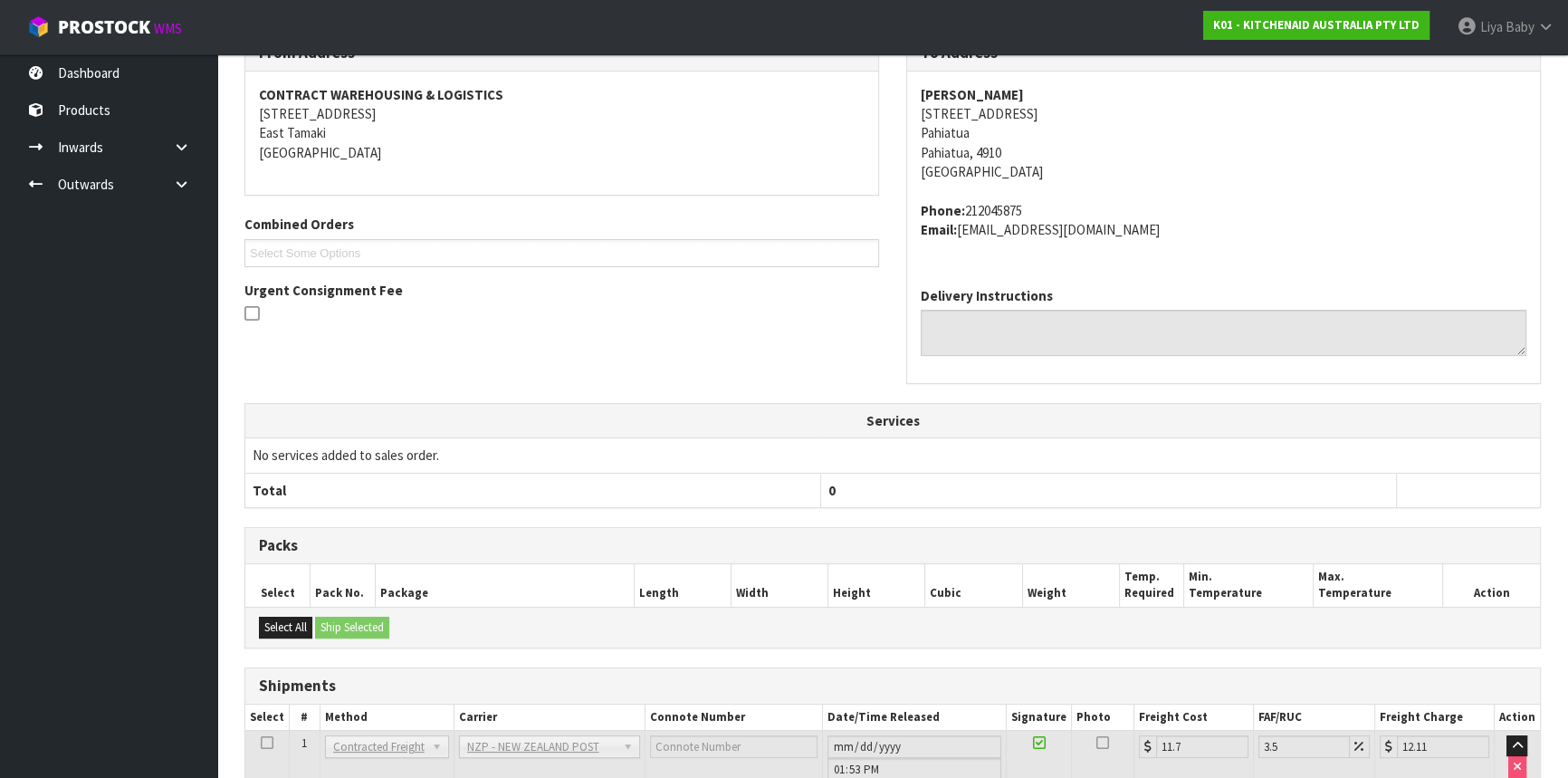
scroll to position [454, 0]
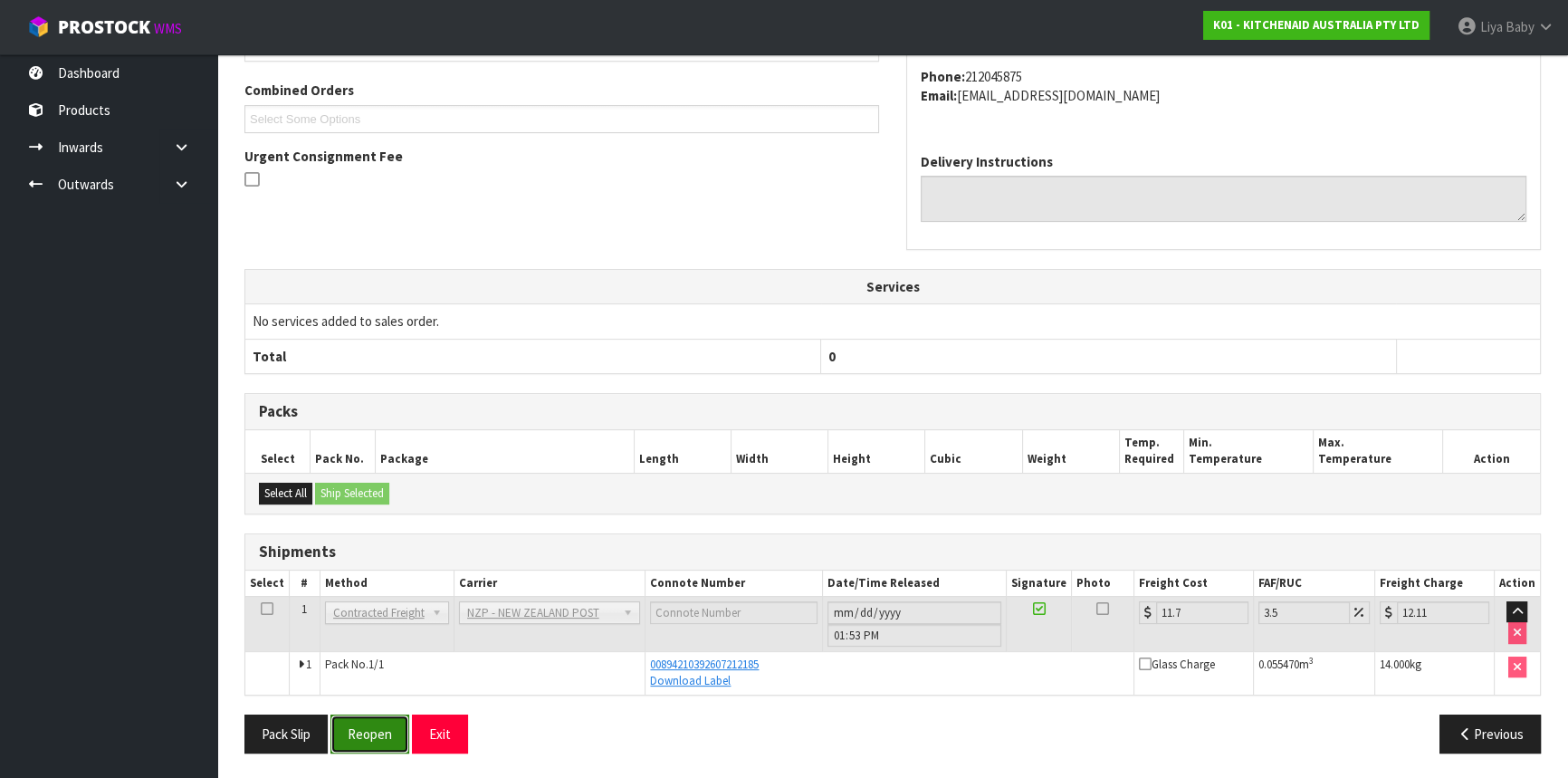
click at [366, 734] on button "Reopen" at bounding box center [369, 734] width 79 height 39
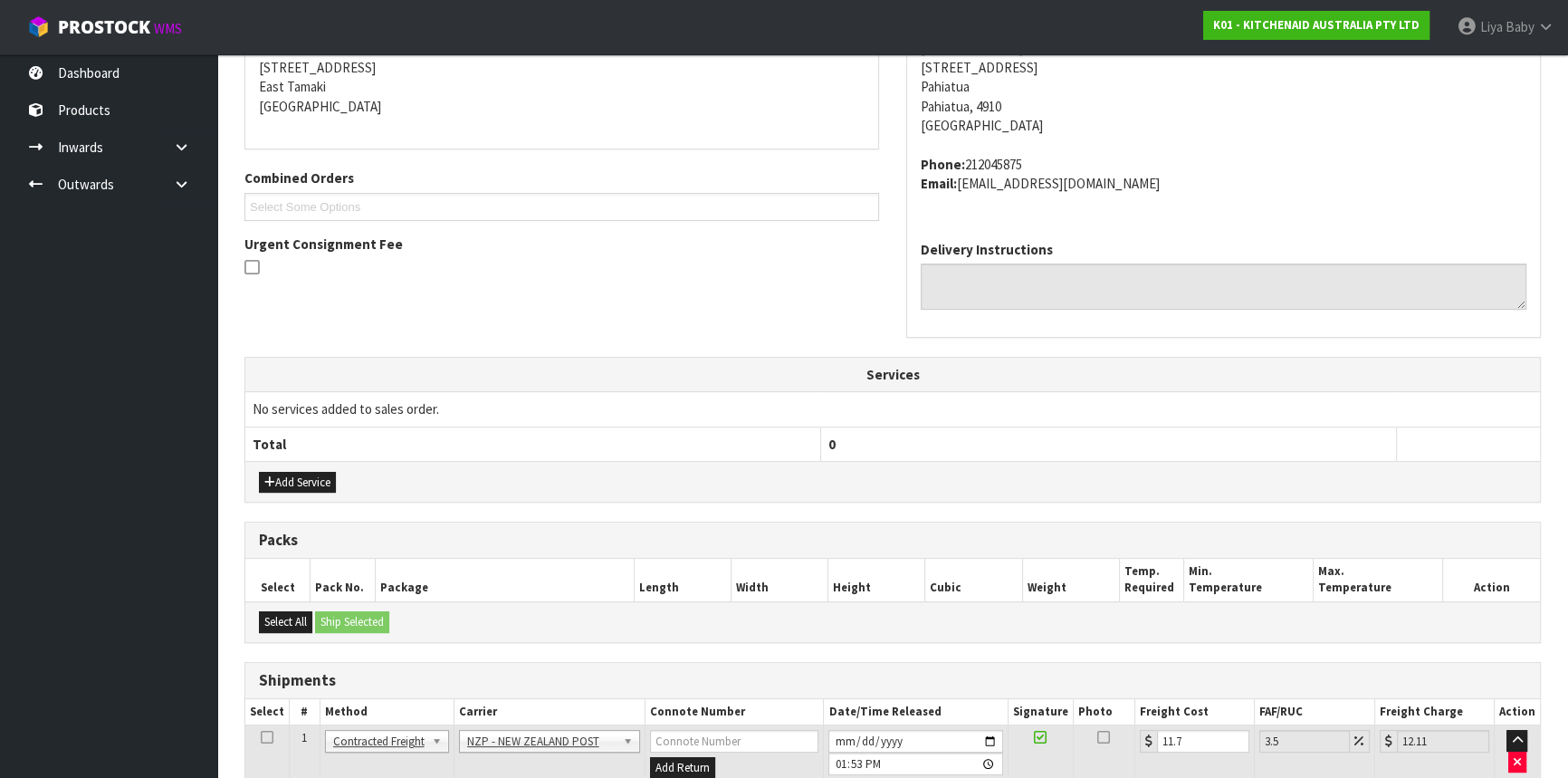
scroll to position [494, 0]
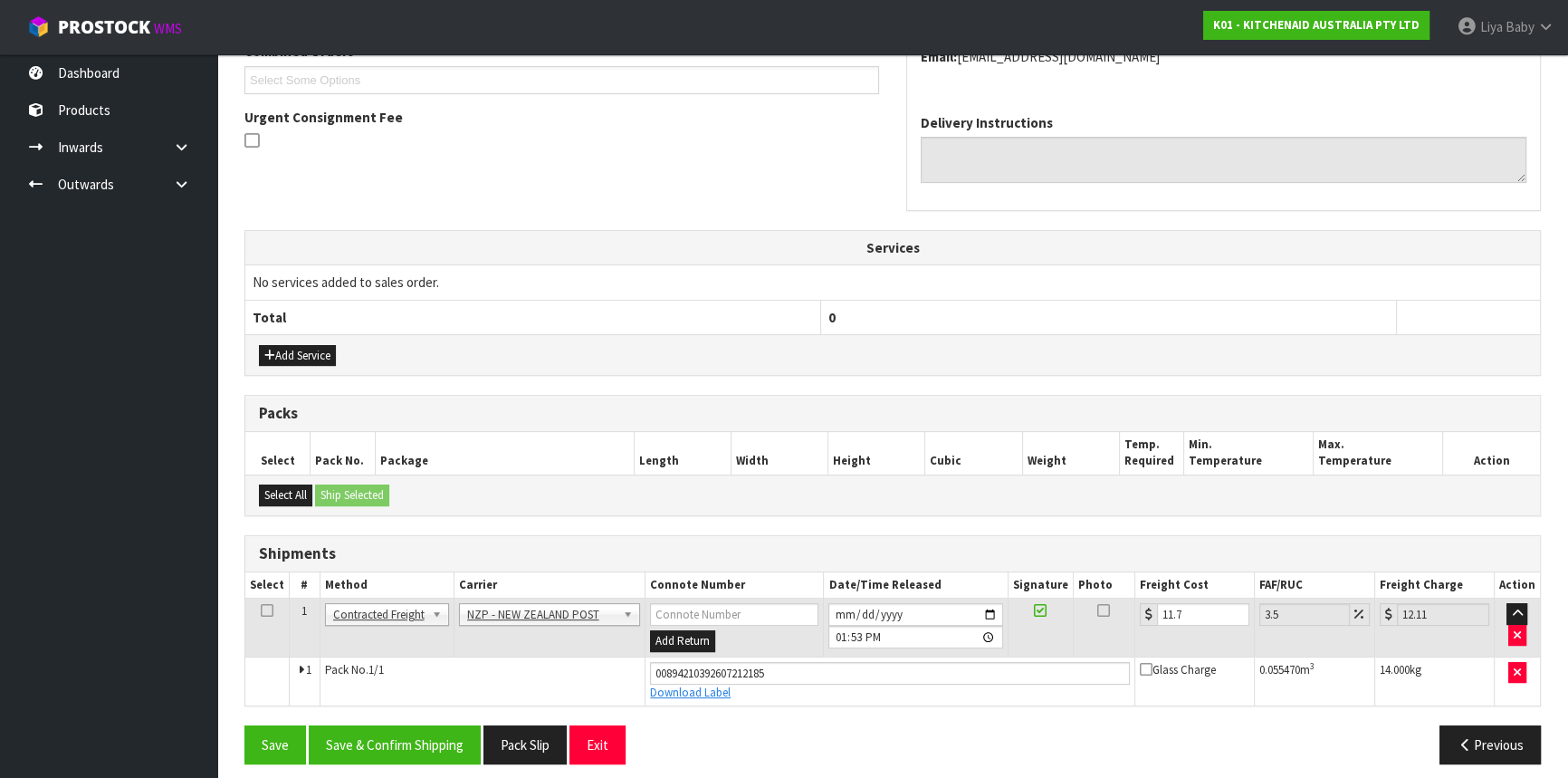
click at [264, 611] on icon at bounding box center [267, 611] width 13 height 1
click at [379, 731] on button "Save & Confirm Shipping" at bounding box center [395, 745] width 172 height 39
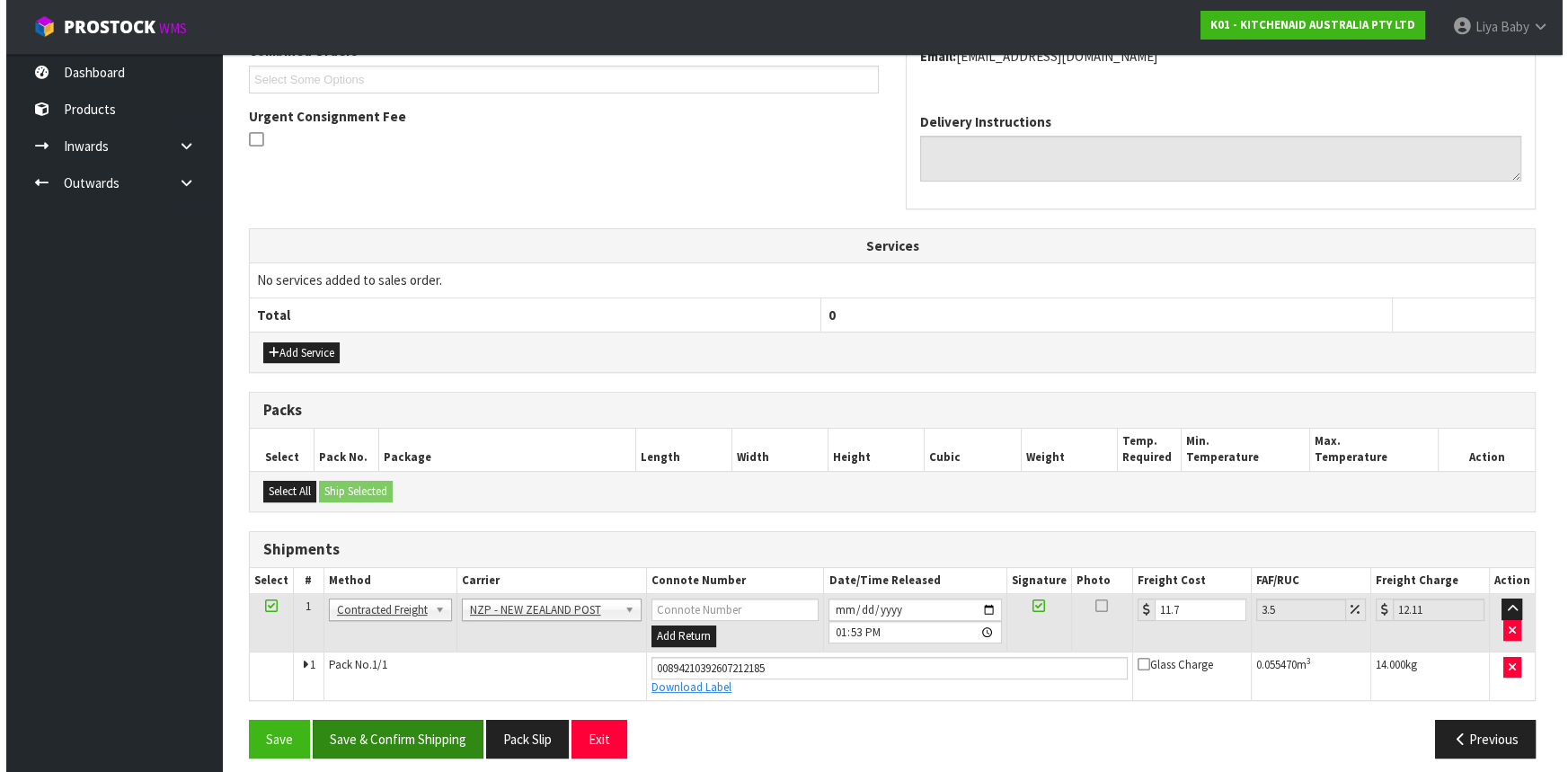
scroll to position [0, 0]
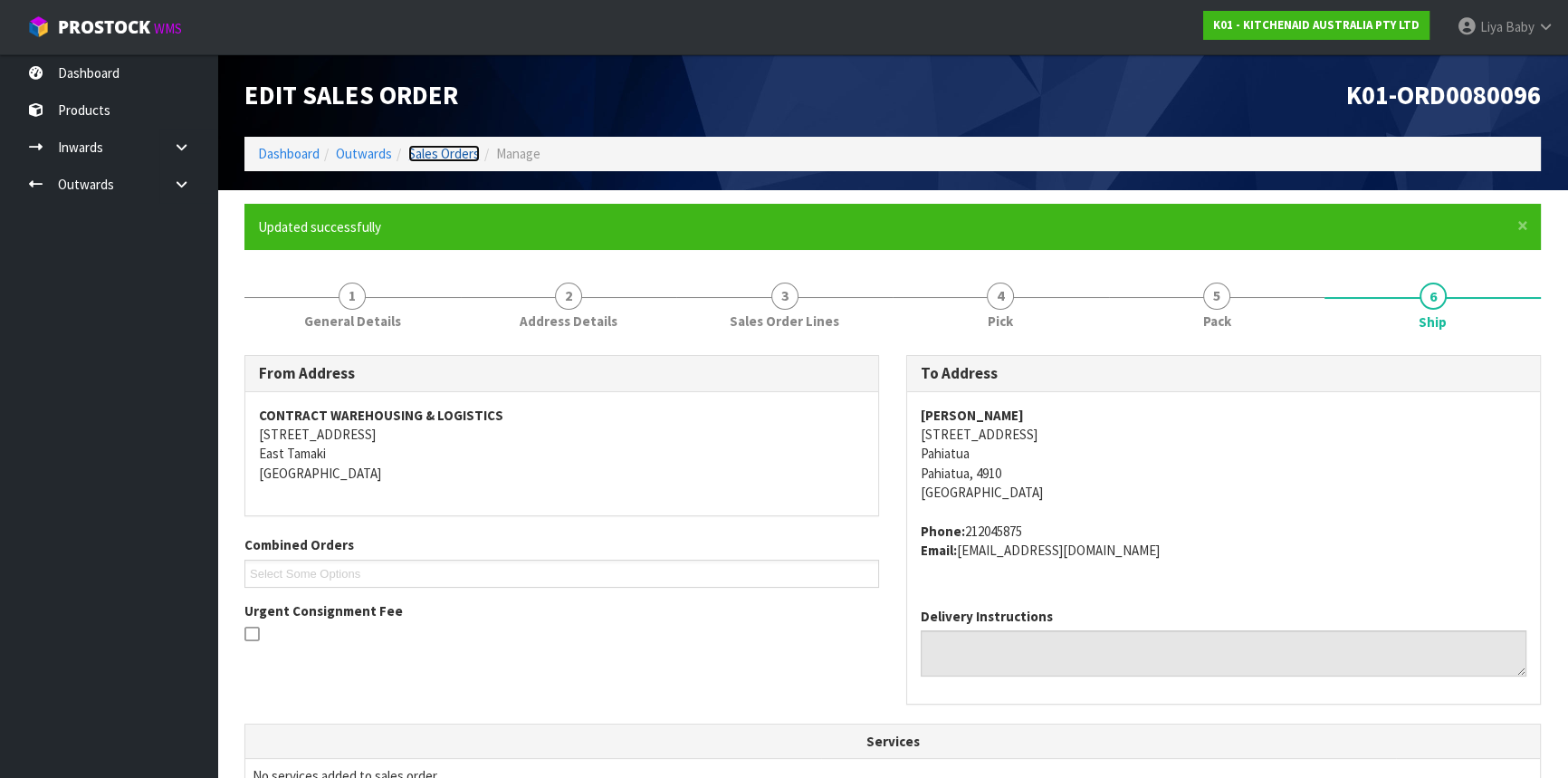
click at [432, 151] on link "Sales Orders" at bounding box center [444, 153] width 71 height 18
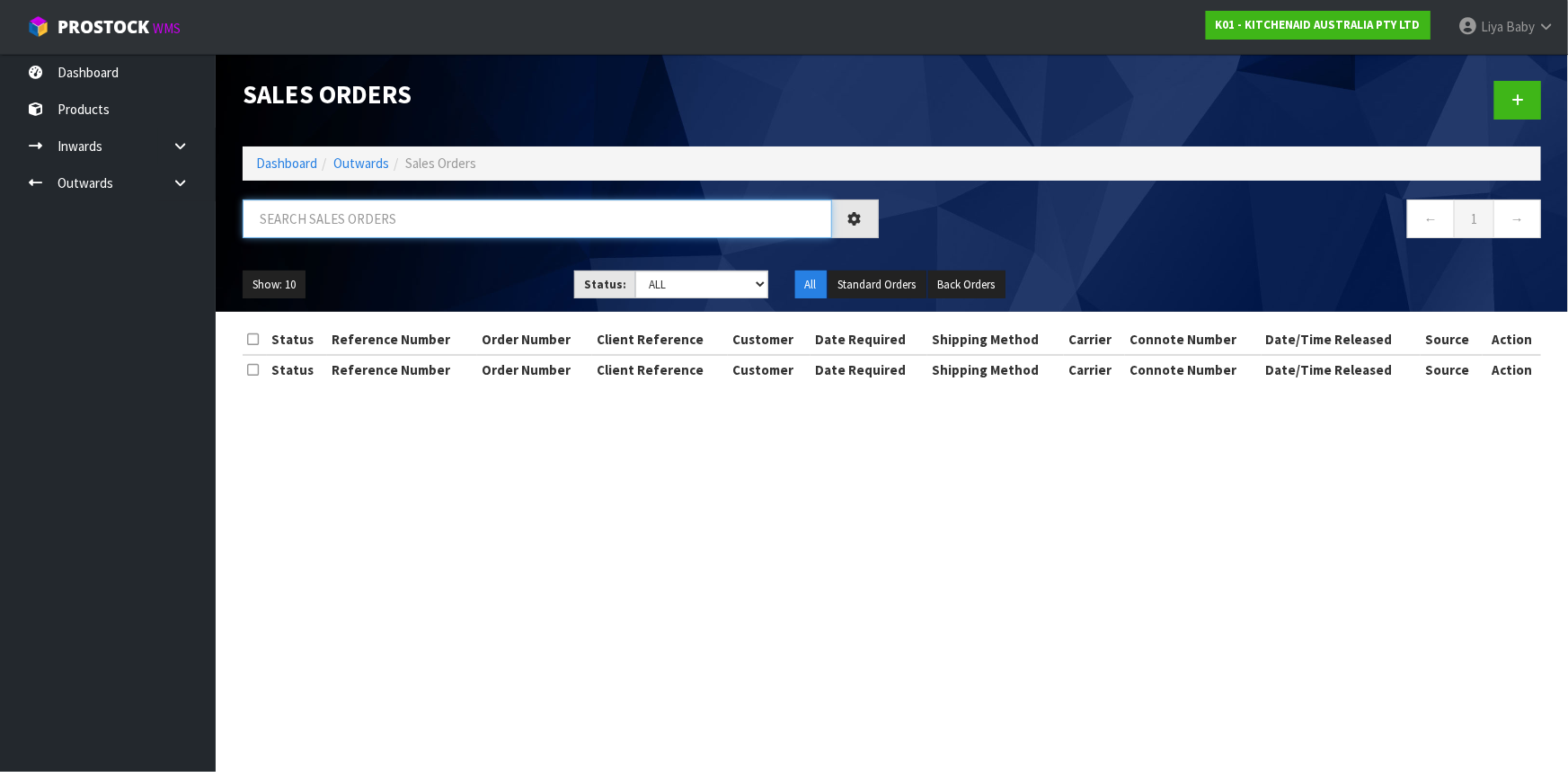
click at [360, 216] on input "text" at bounding box center [537, 219] width 590 height 39
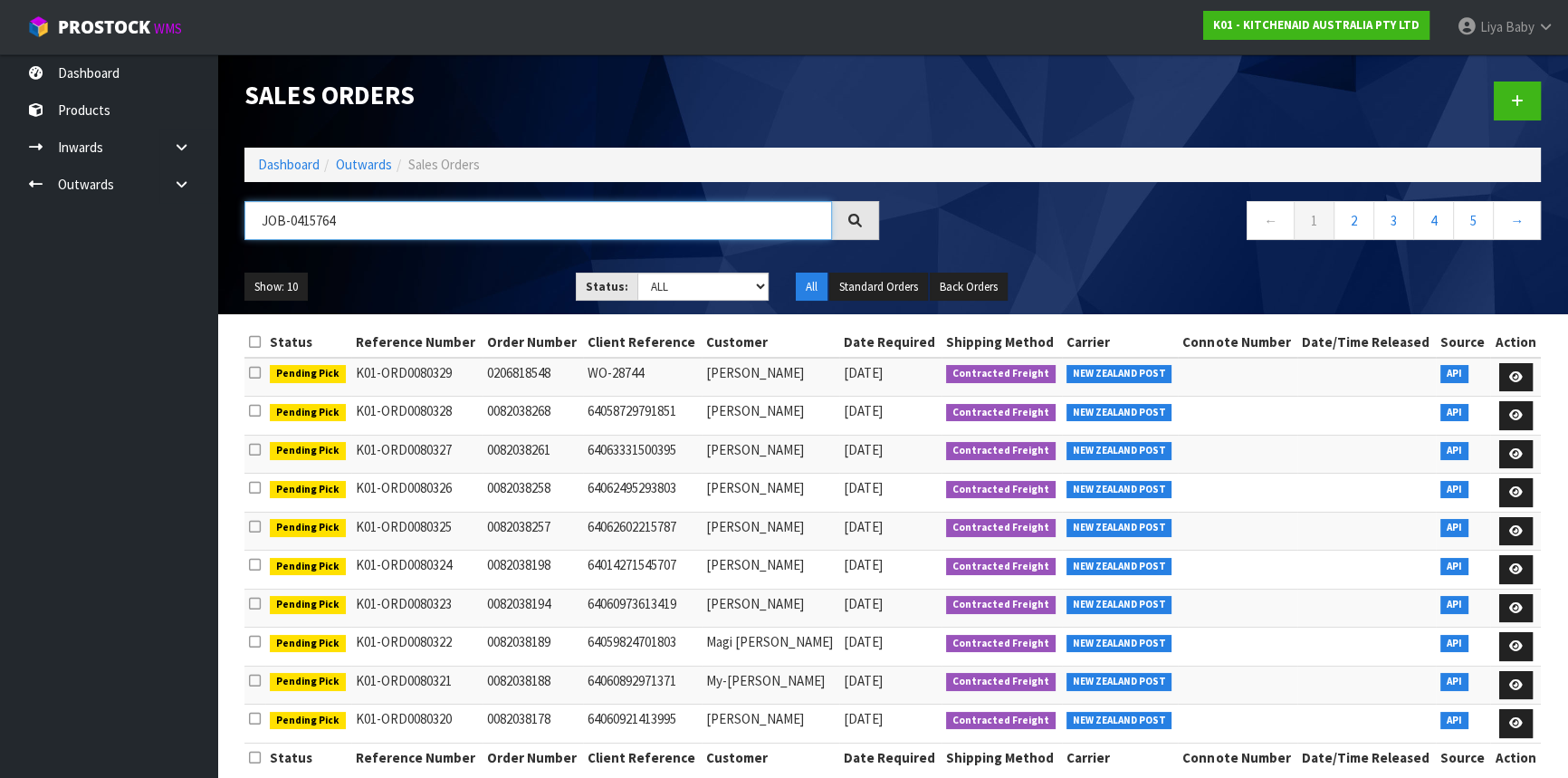
type input "JOB-0415764"
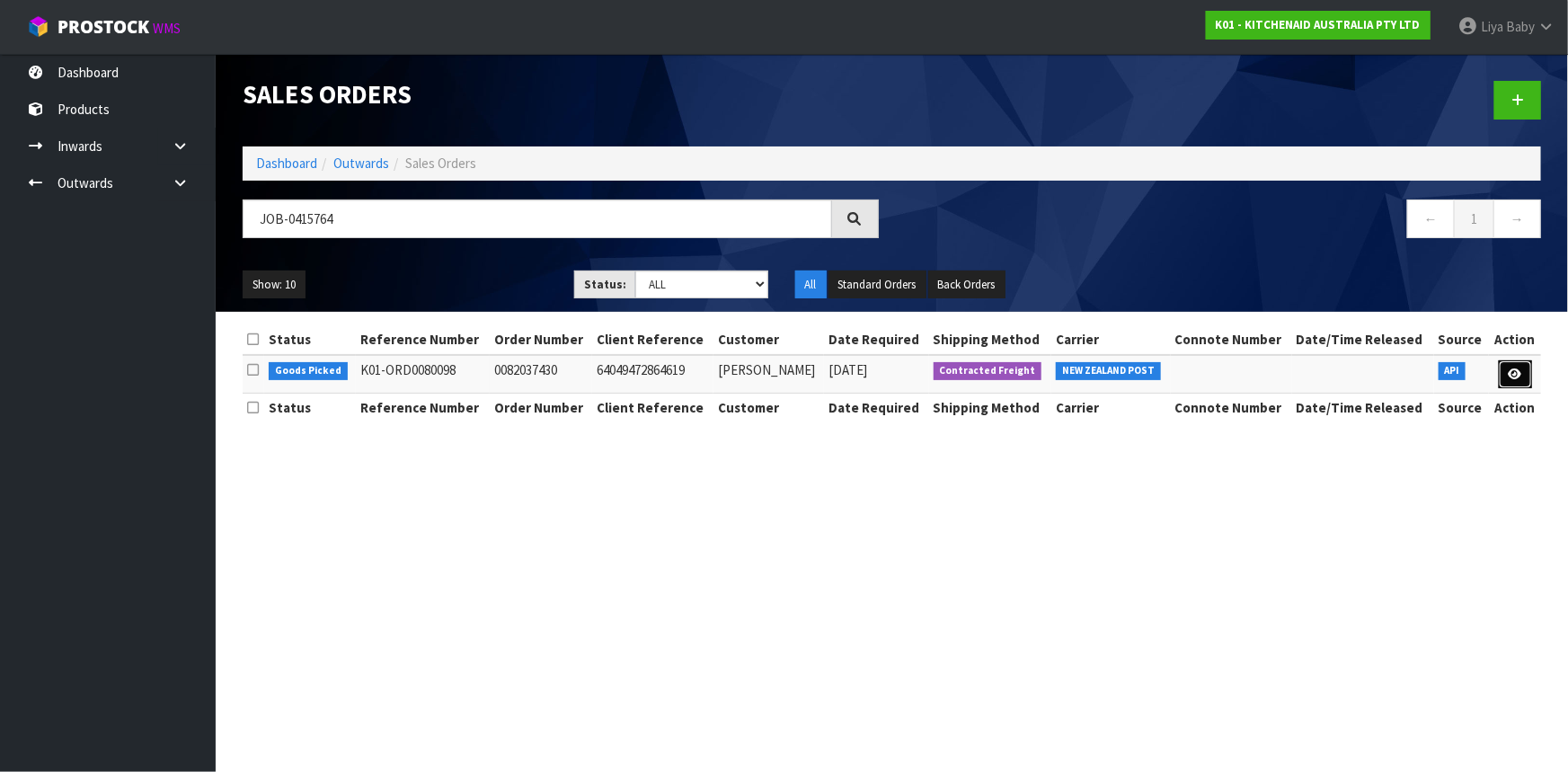
click at [1506, 377] on link at bounding box center [1516, 375] width 33 height 29
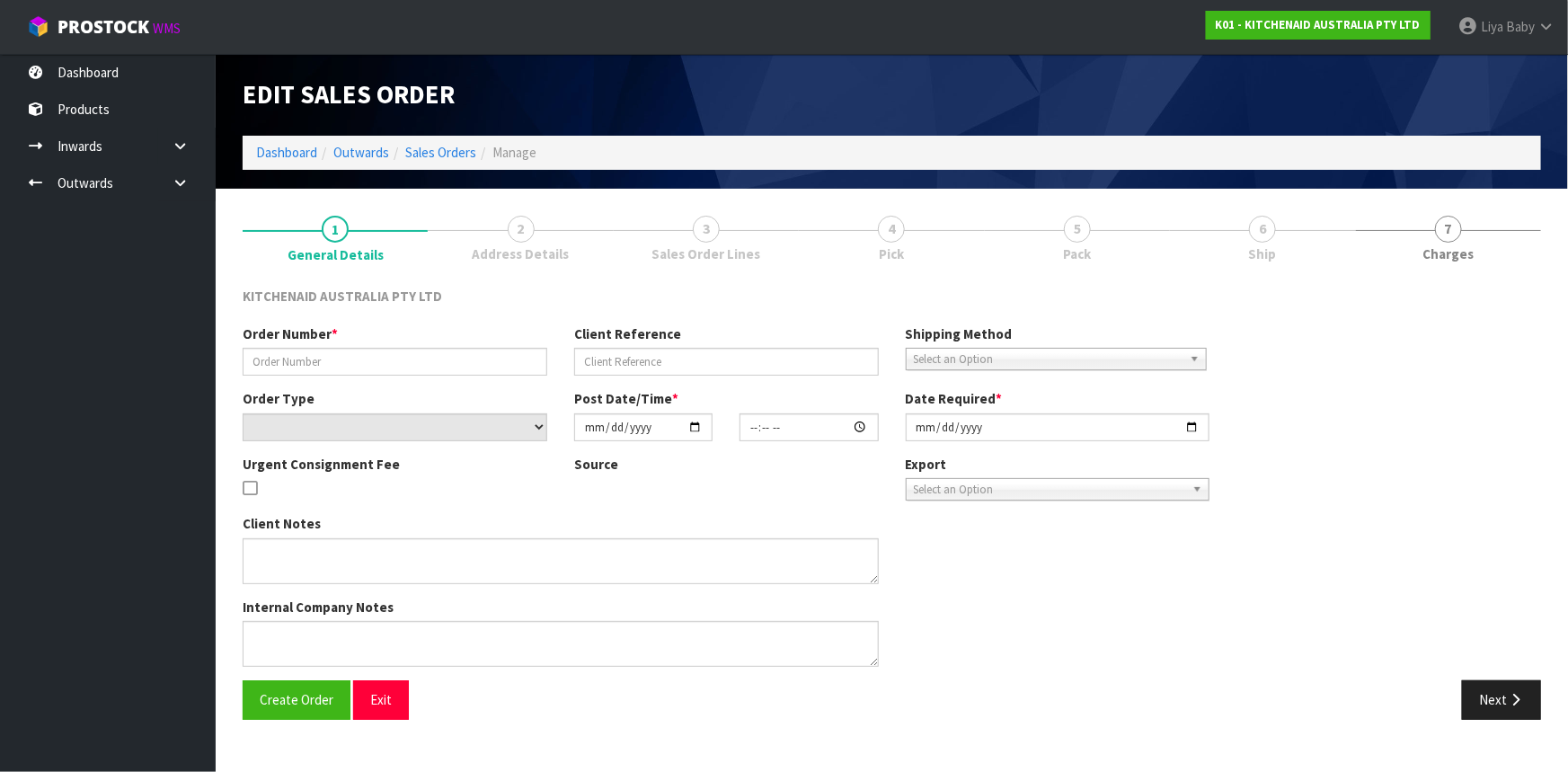
type input "0082037430"
type input "64049472864619"
select select "number:0"
type input "[DATE]"
type input "08:39:28.000"
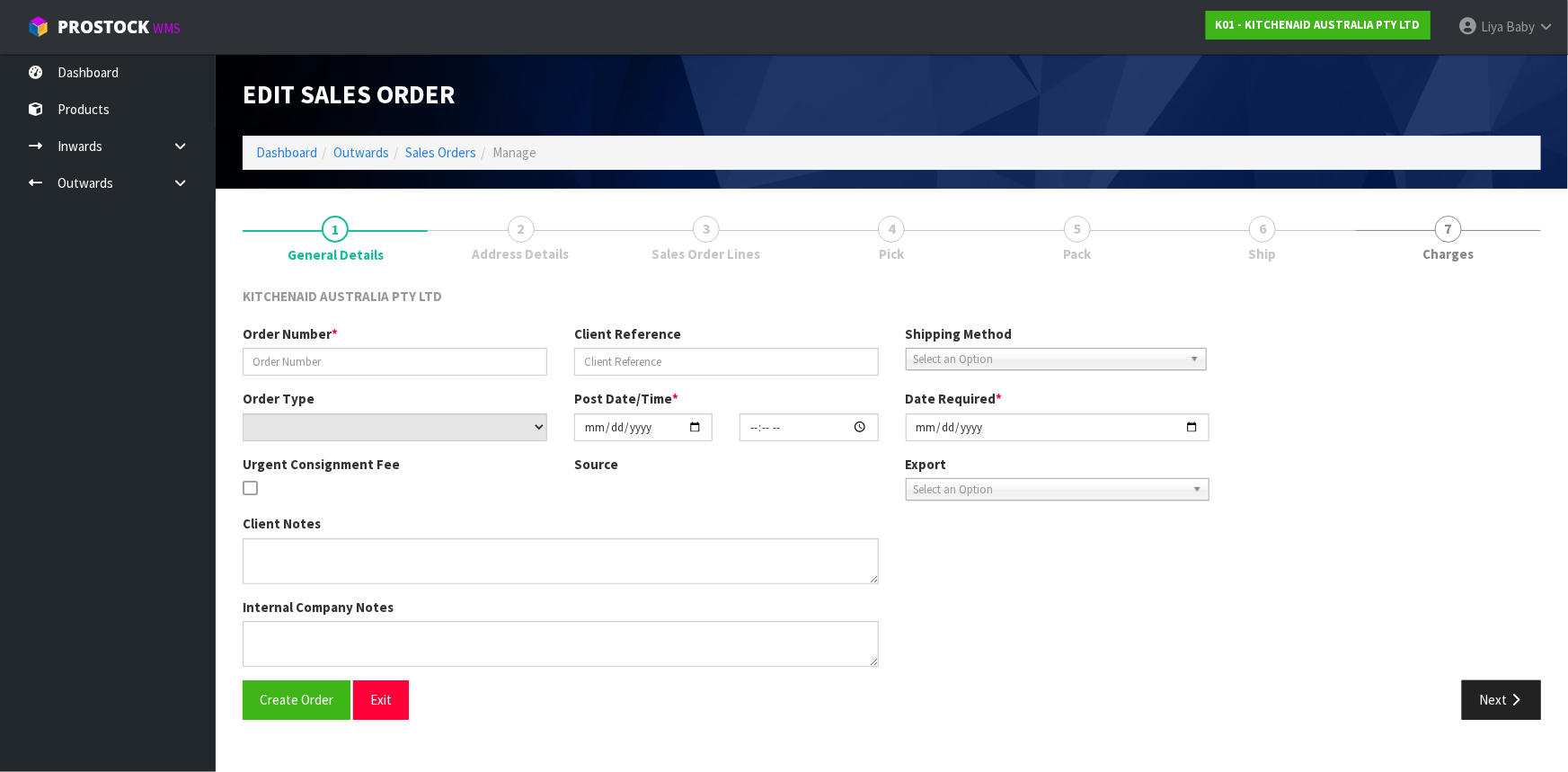
type input "[DATE]"
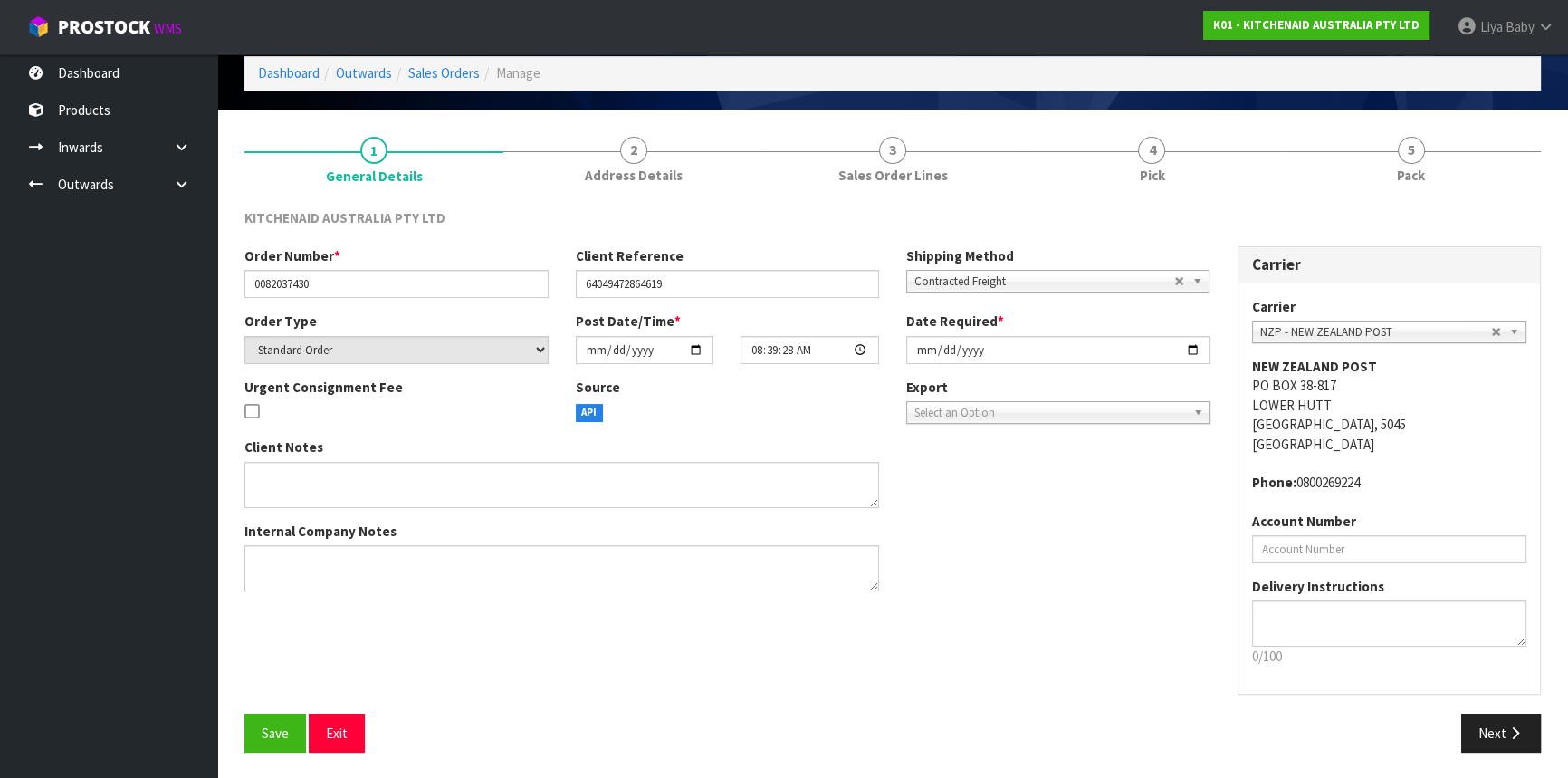
scroll to position [81, 0]
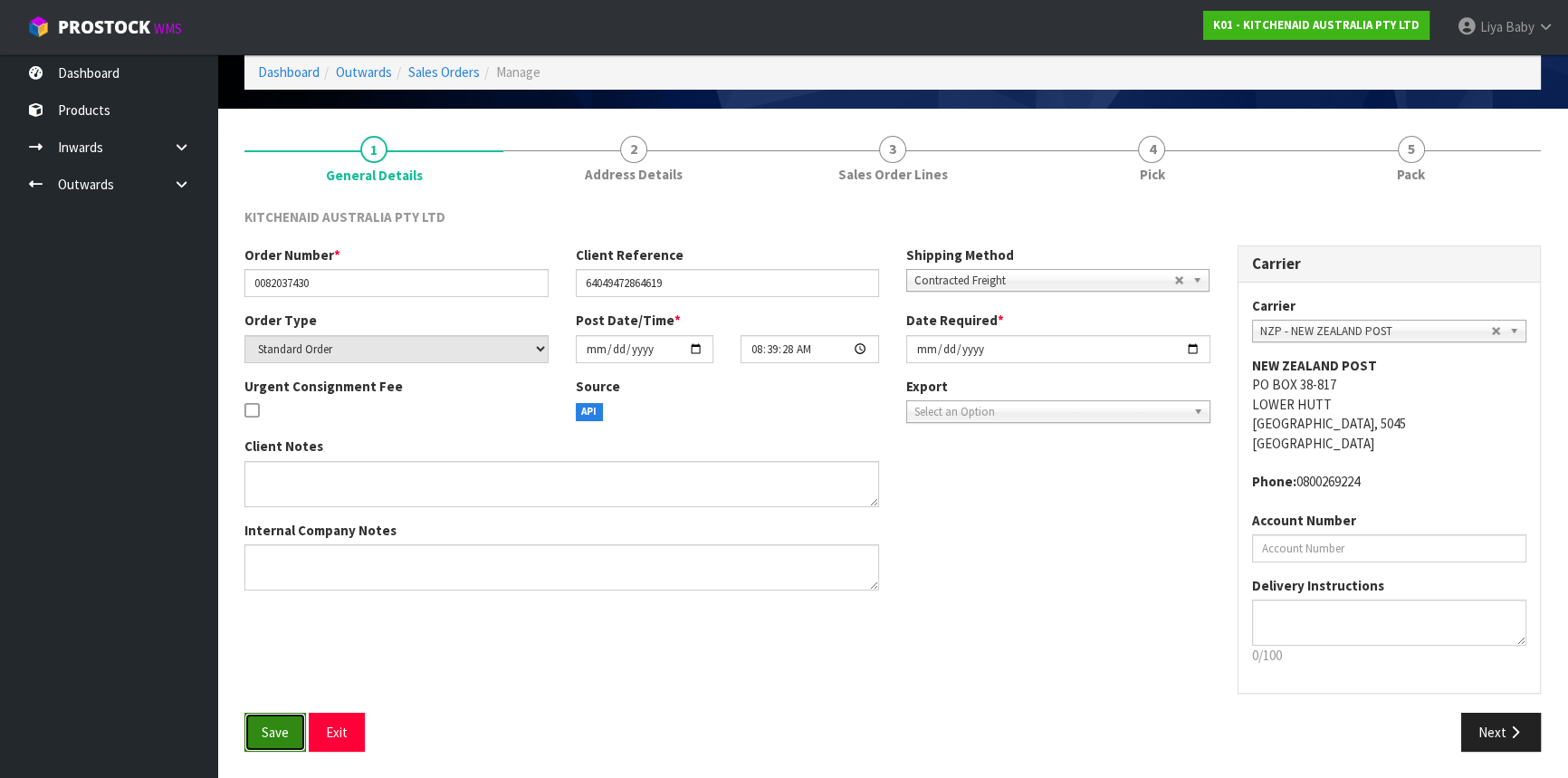
click at [292, 720] on button "Save" at bounding box center [275, 732] width 62 height 39
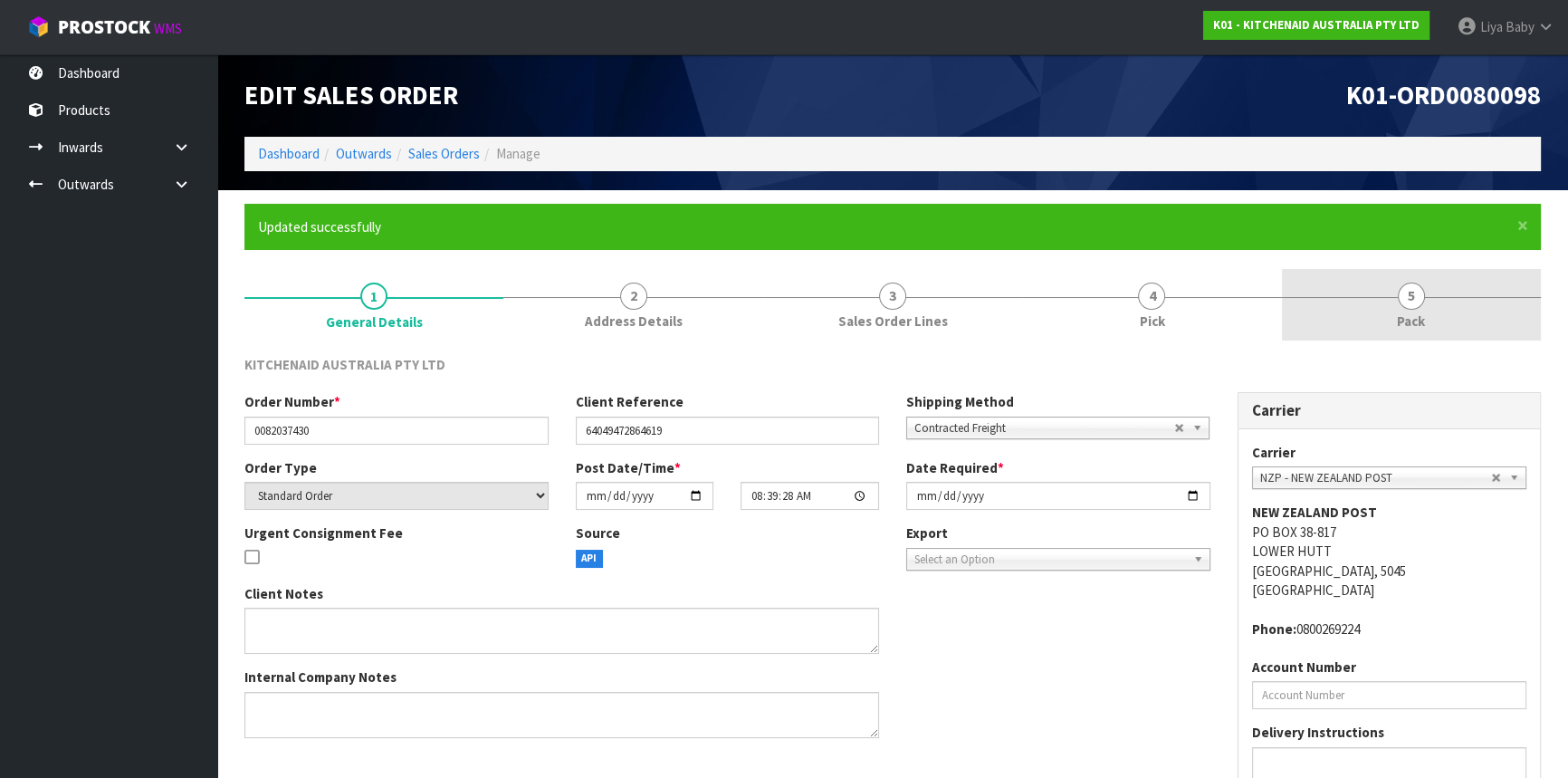
click at [1407, 290] on span "5" at bounding box center [1412, 296] width 27 height 27
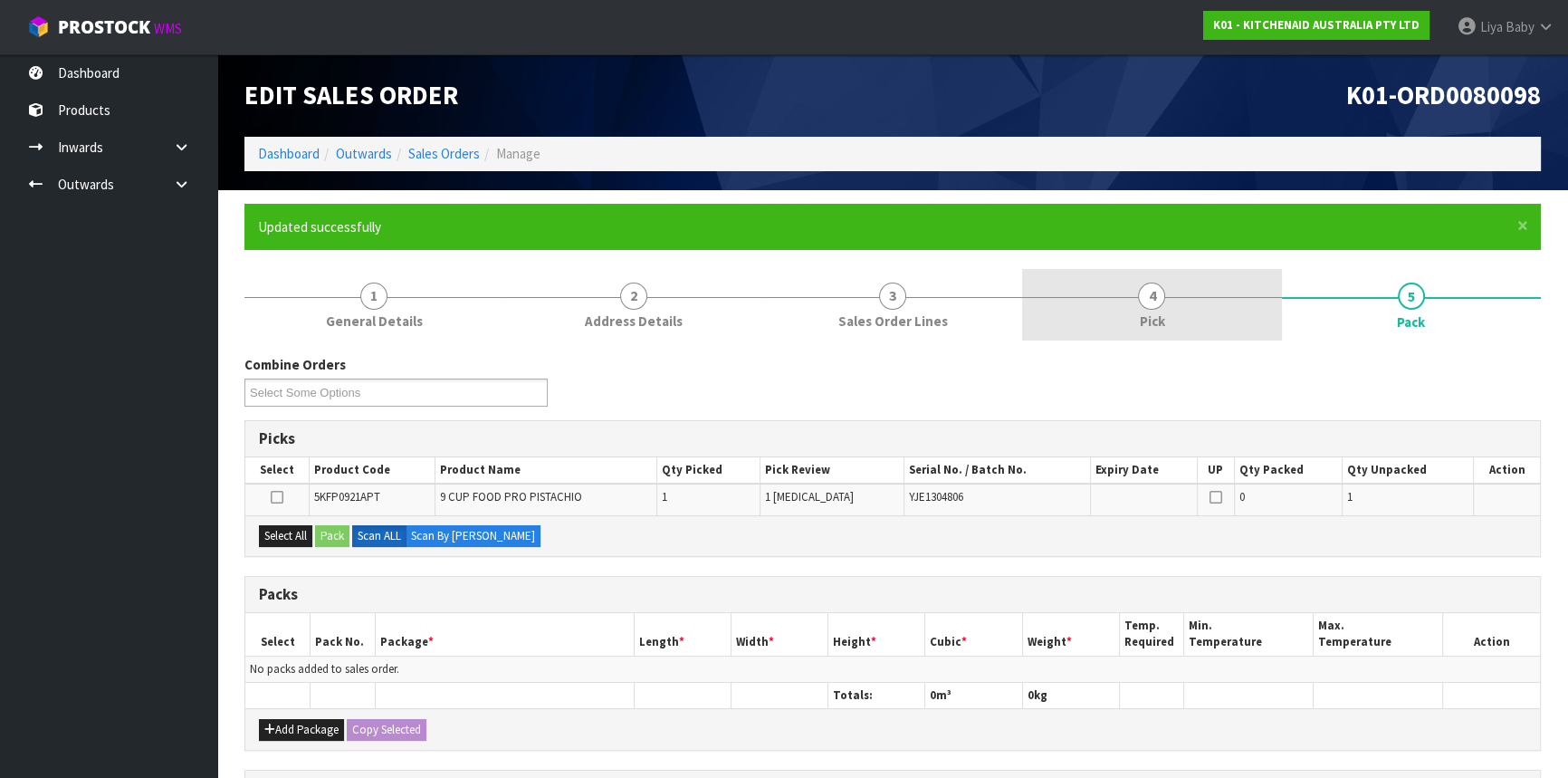
click at [1153, 310] on link "4 Pick" at bounding box center [1151, 304] width 259 height 71
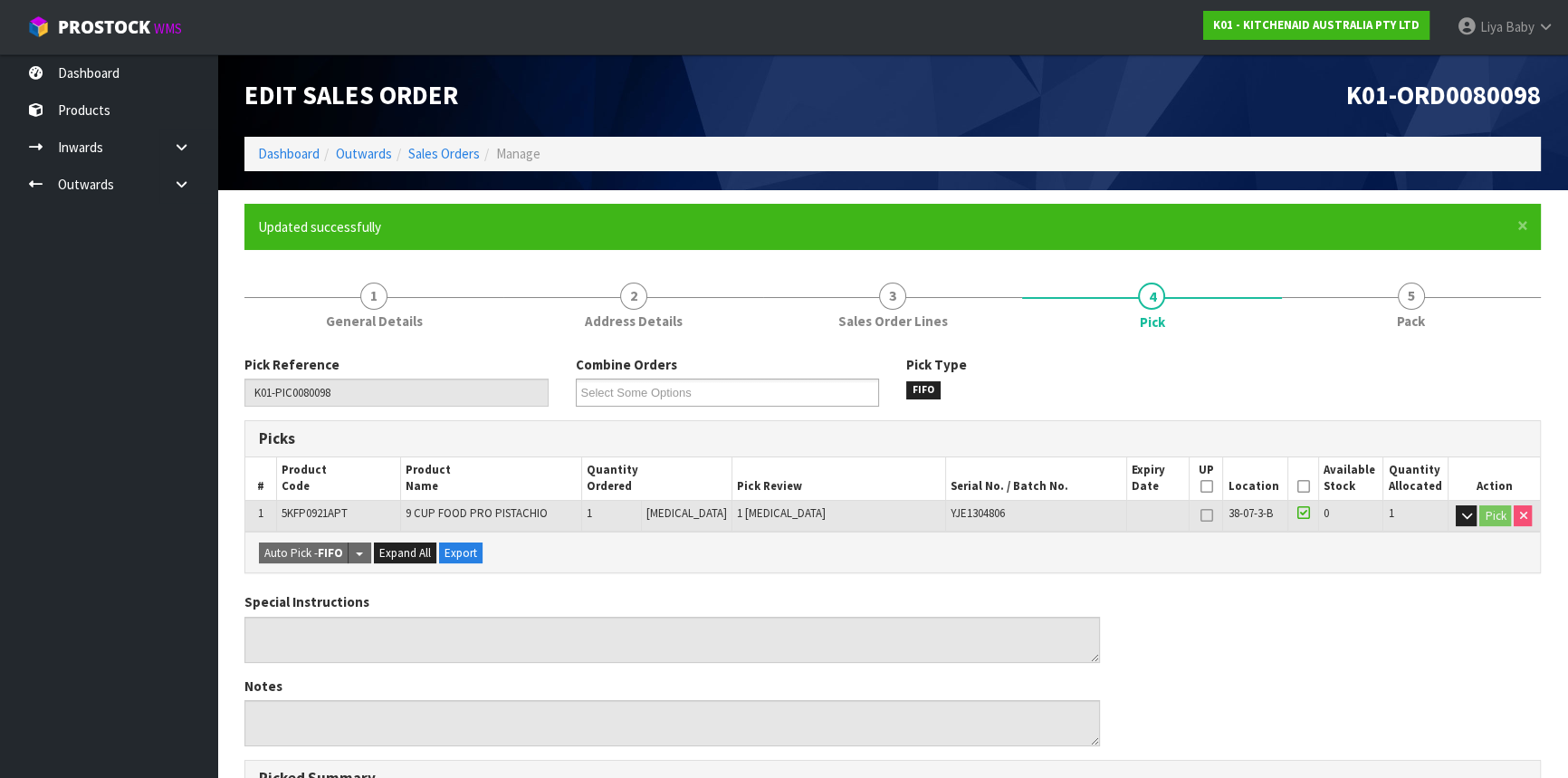
click at [1298, 487] on icon at bounding box center [1302, 487] width 13 height 1
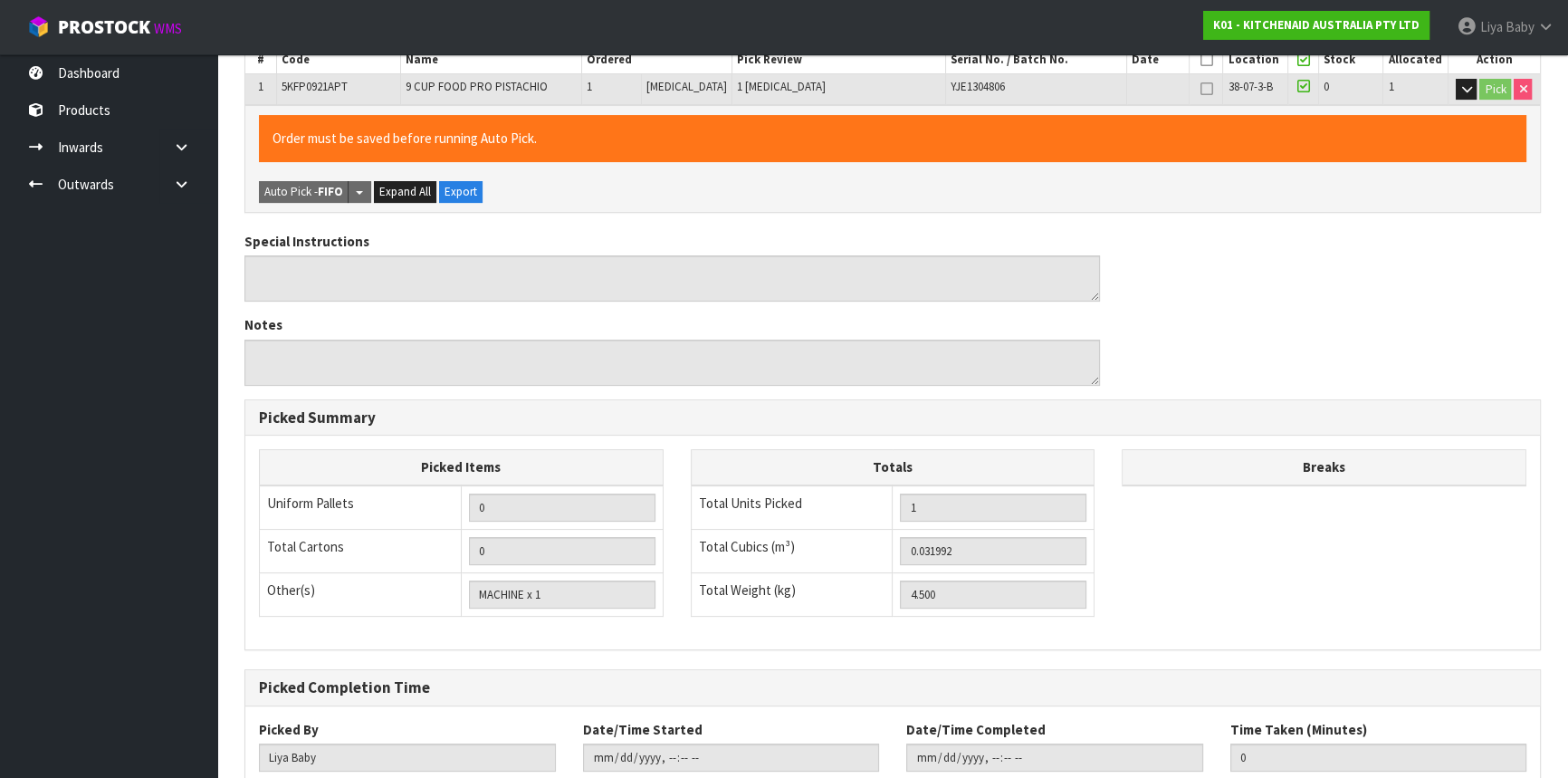
scroll to position [543, 0]
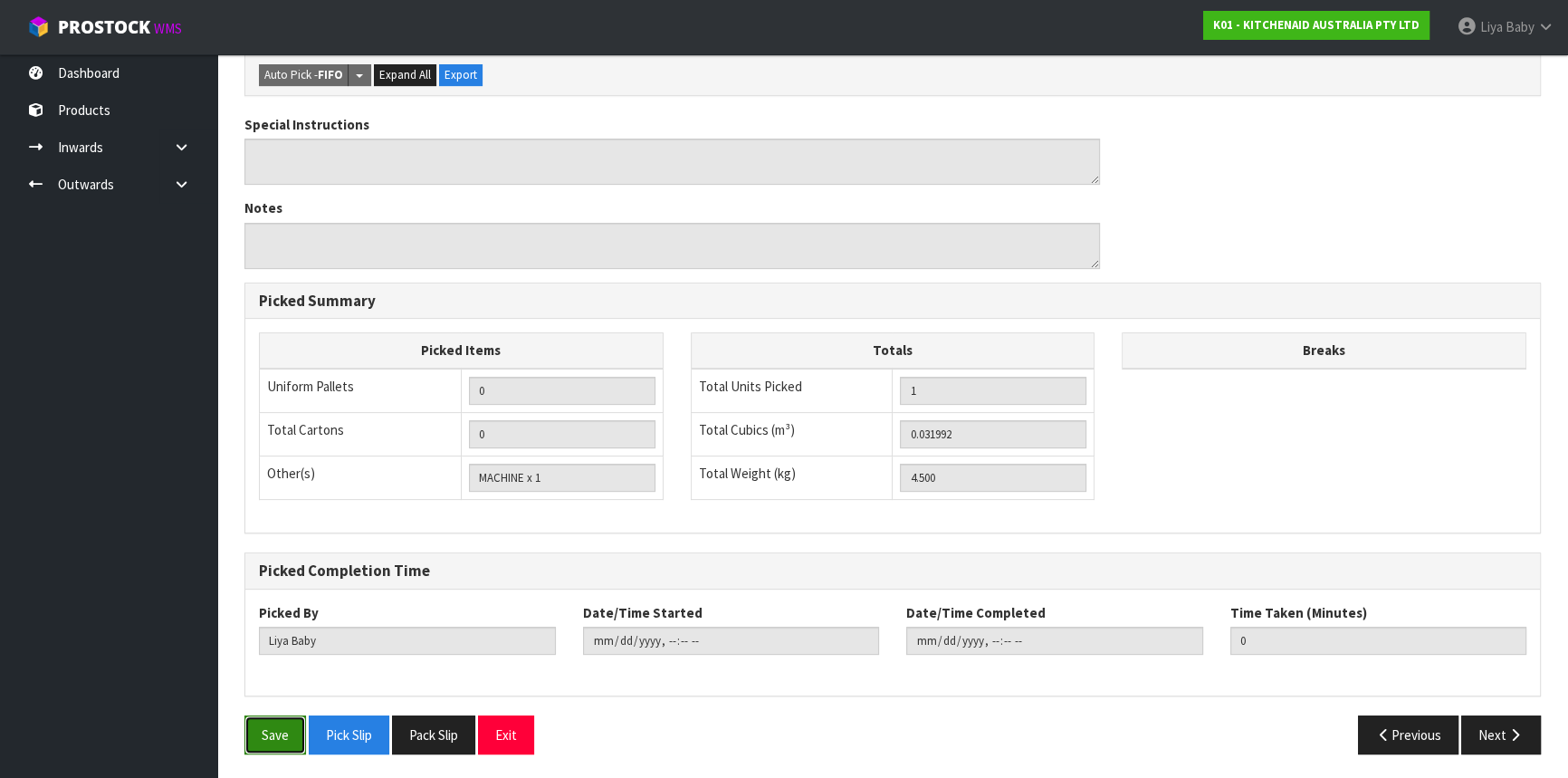
click at [272, 720] on button "Save" at bounding box center [275, 735] width 62 height 39
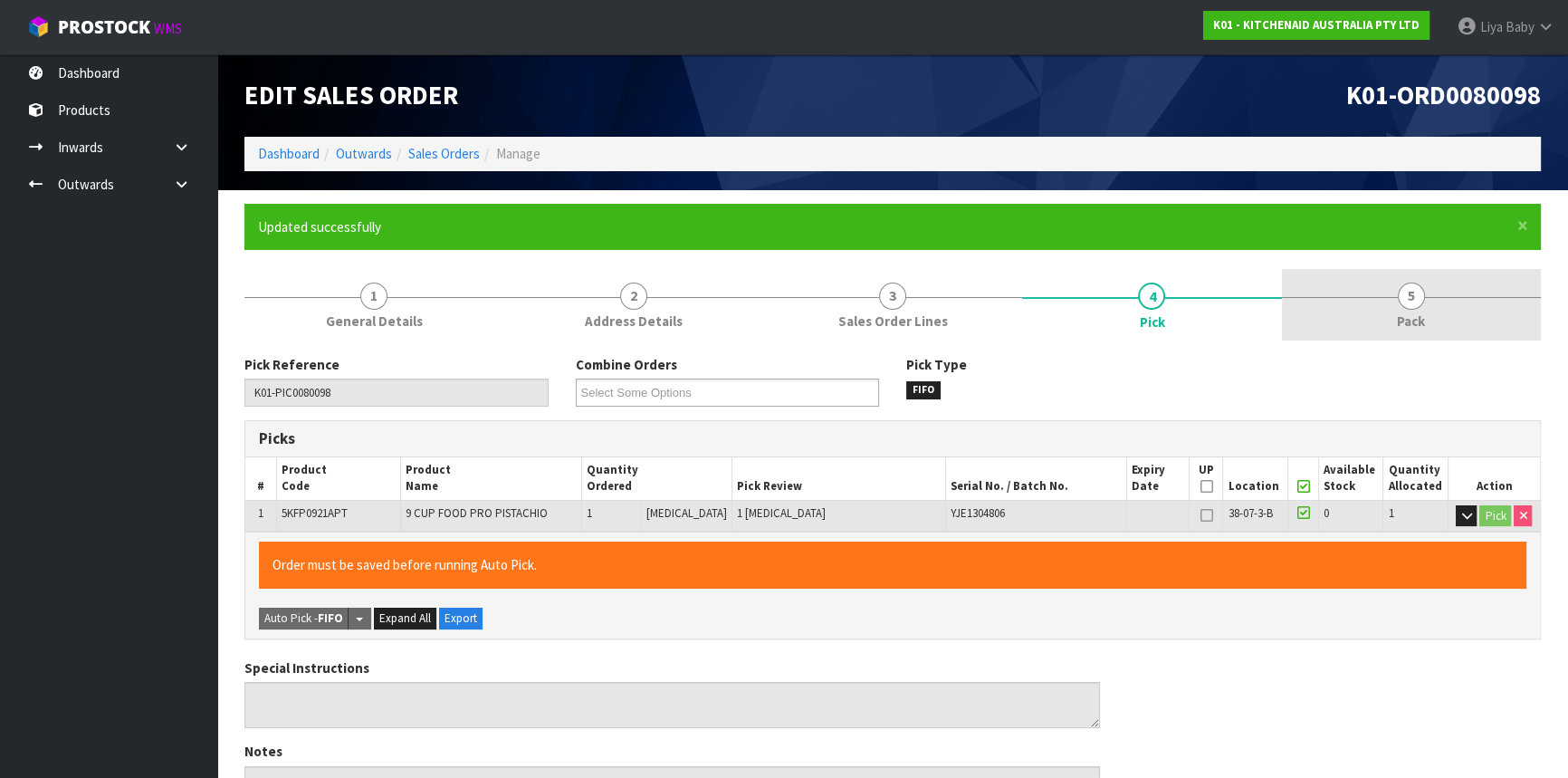
type input "[DATE]T13:57:58"
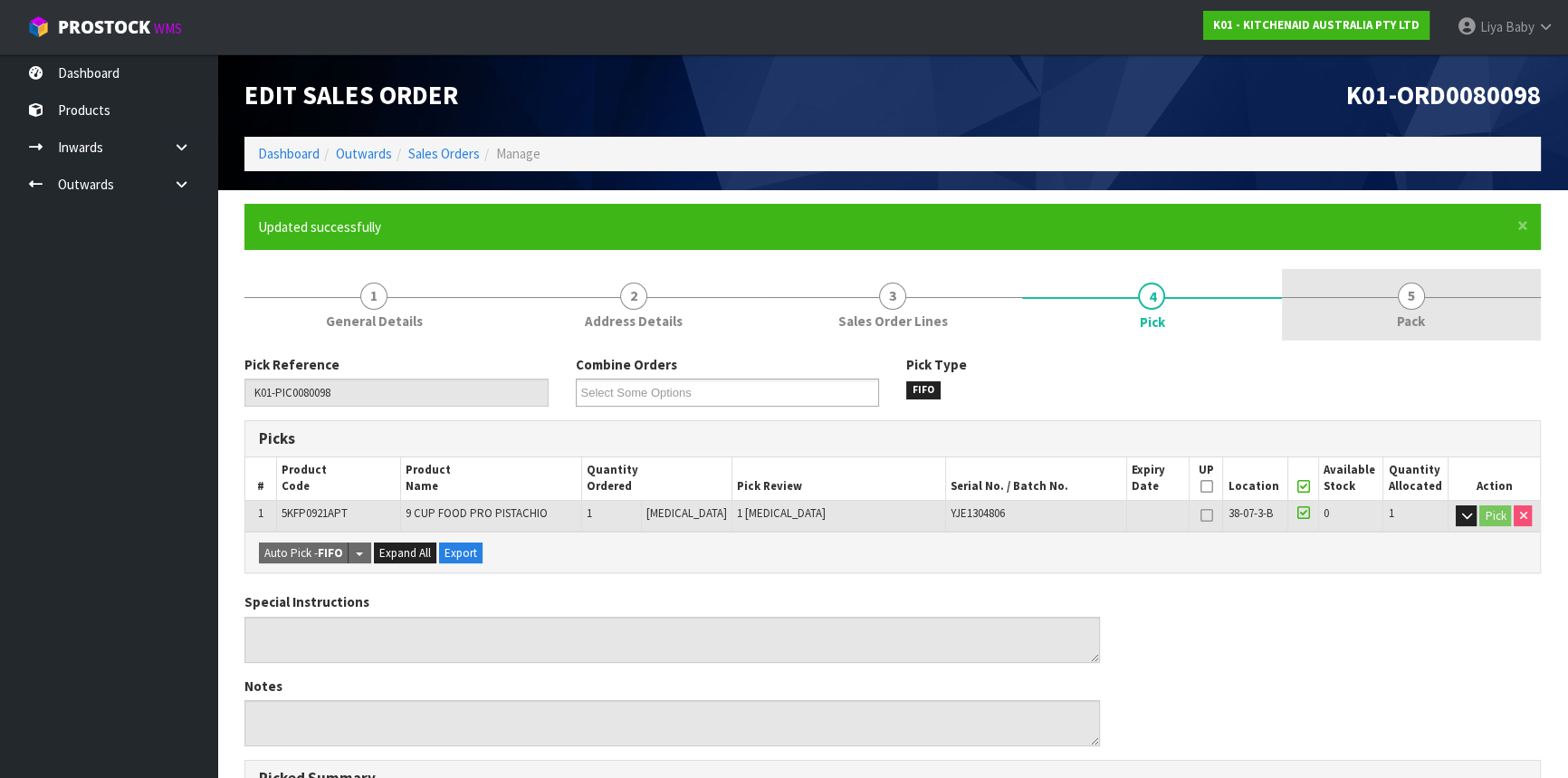
click at [1400, 283] on link "5 Pack" at bounding box center [1411, 304] width 259 height 71
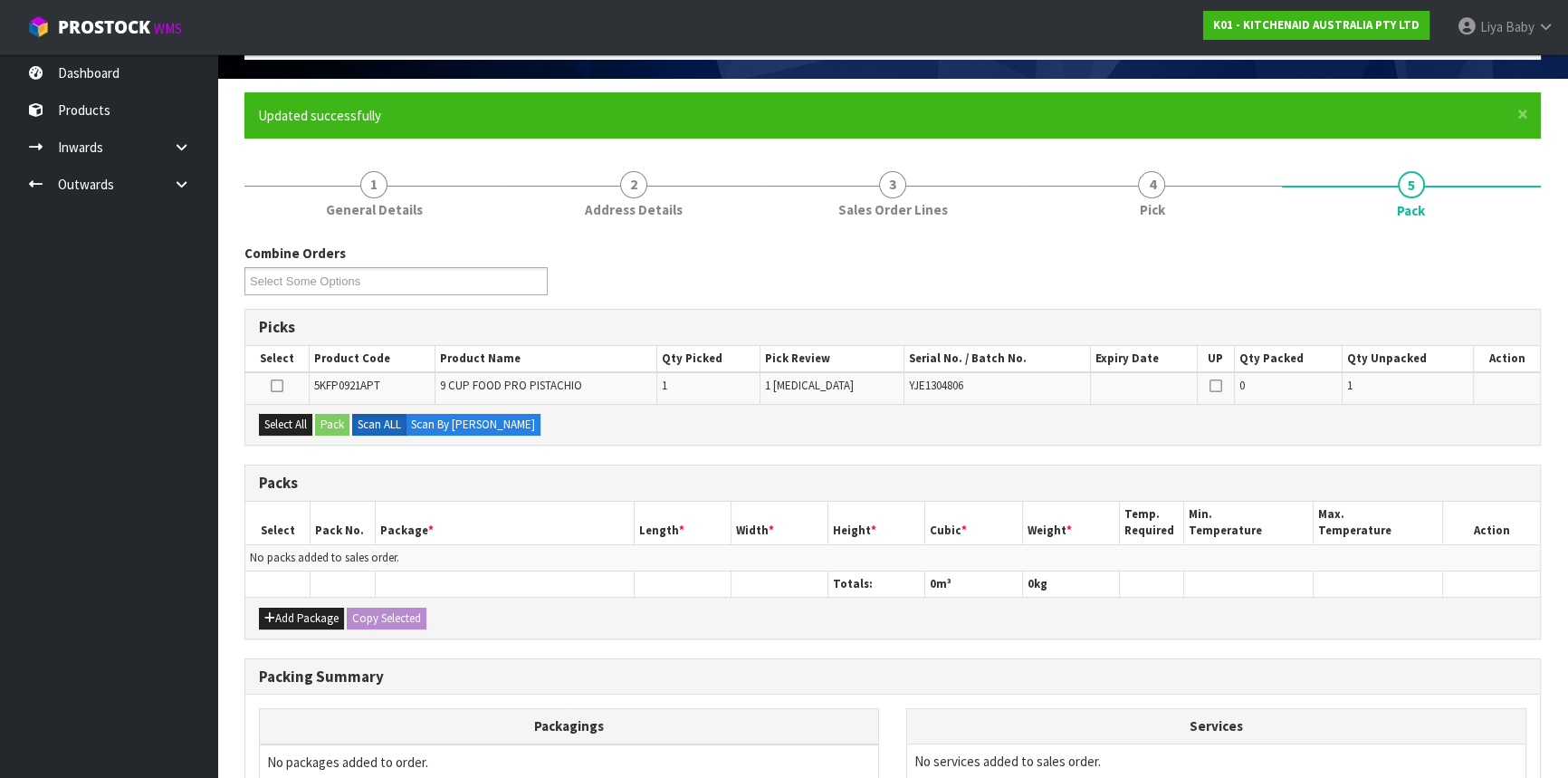
scroll to position [303, 0]
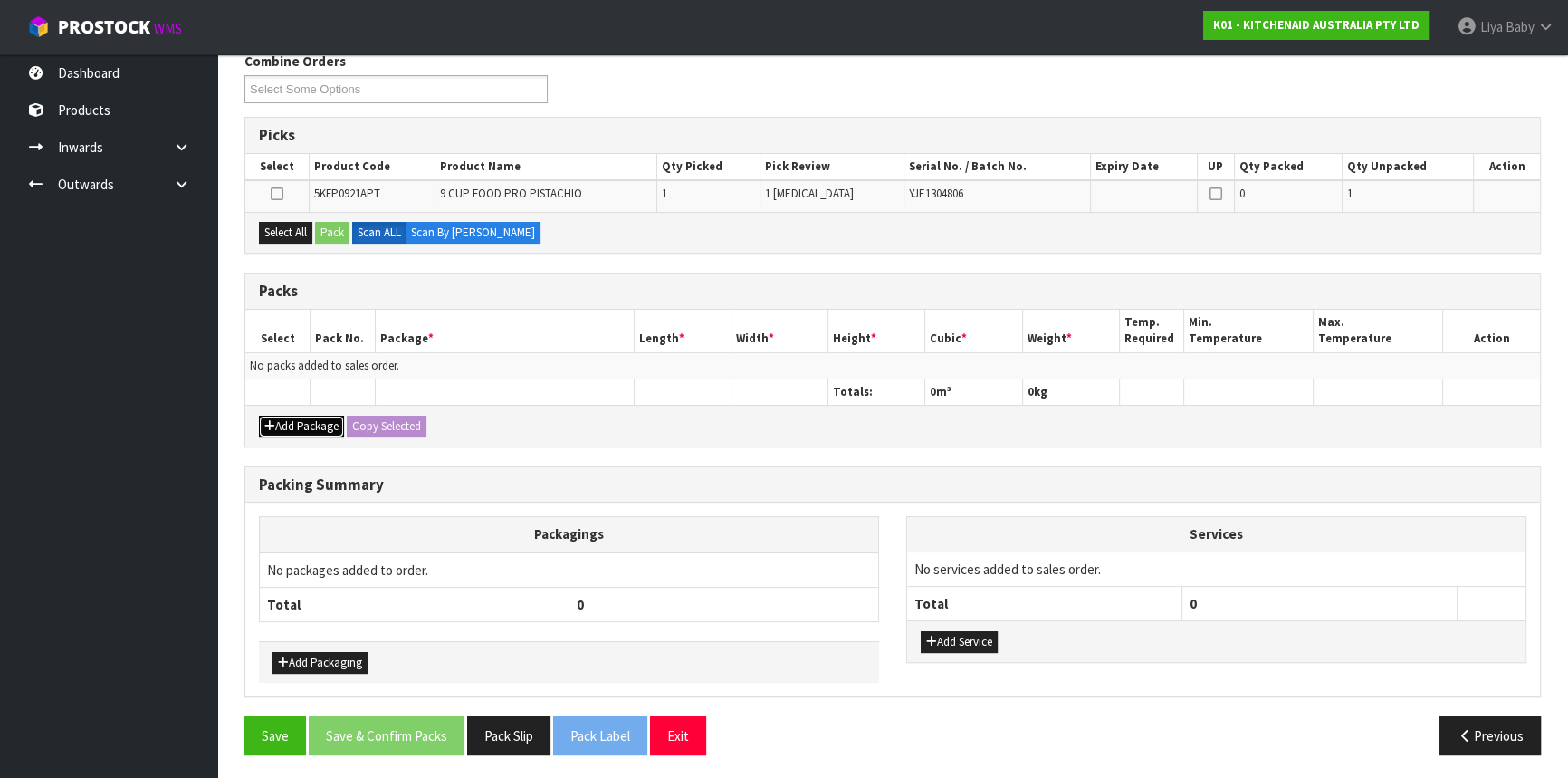
click at [299, 426] on button "Add Package" at bounding box center [301, 426] width 85 height 22
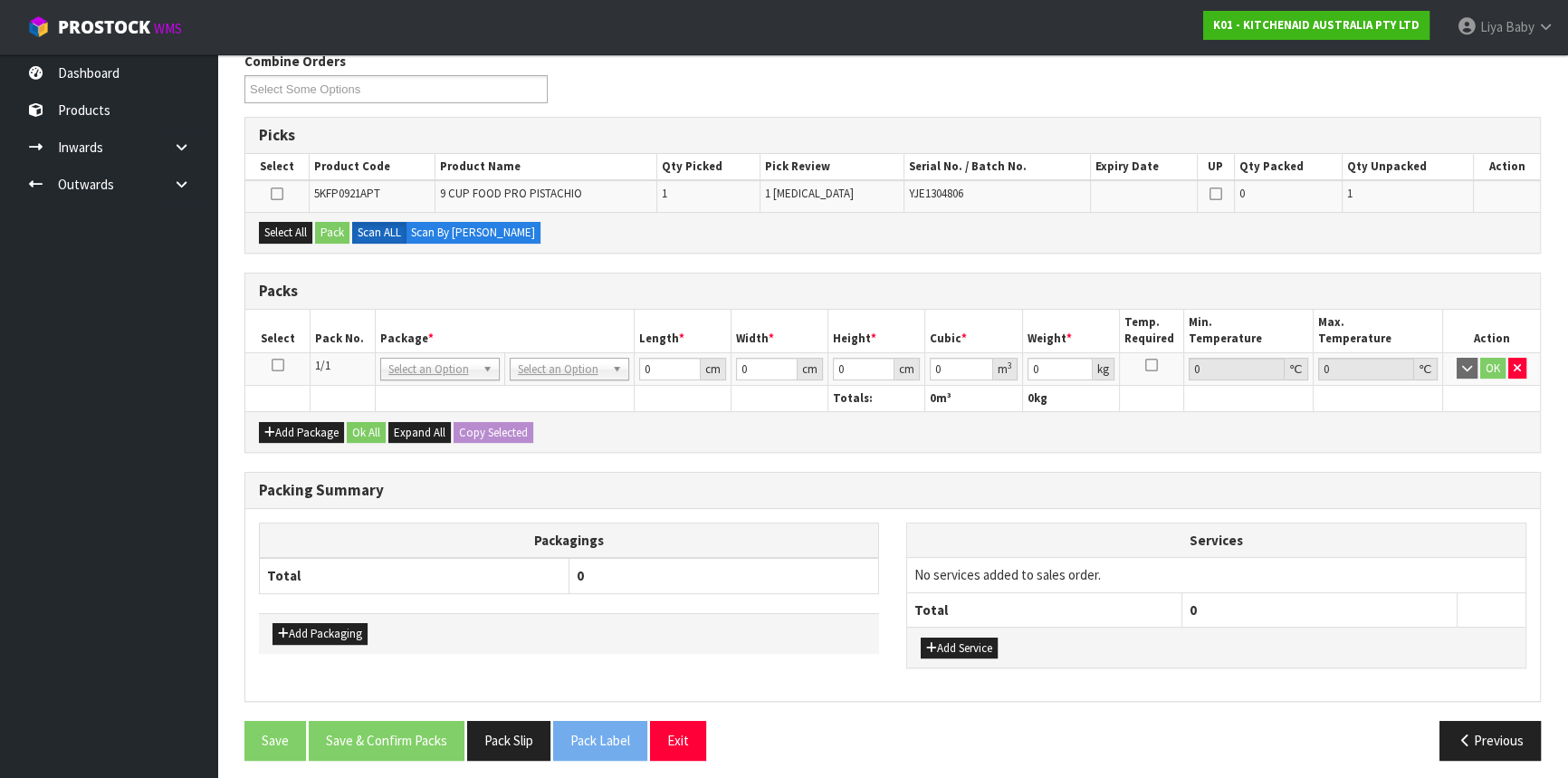
click at [277, 366] on icon at bounding box center [277, 365] width 13 height 1
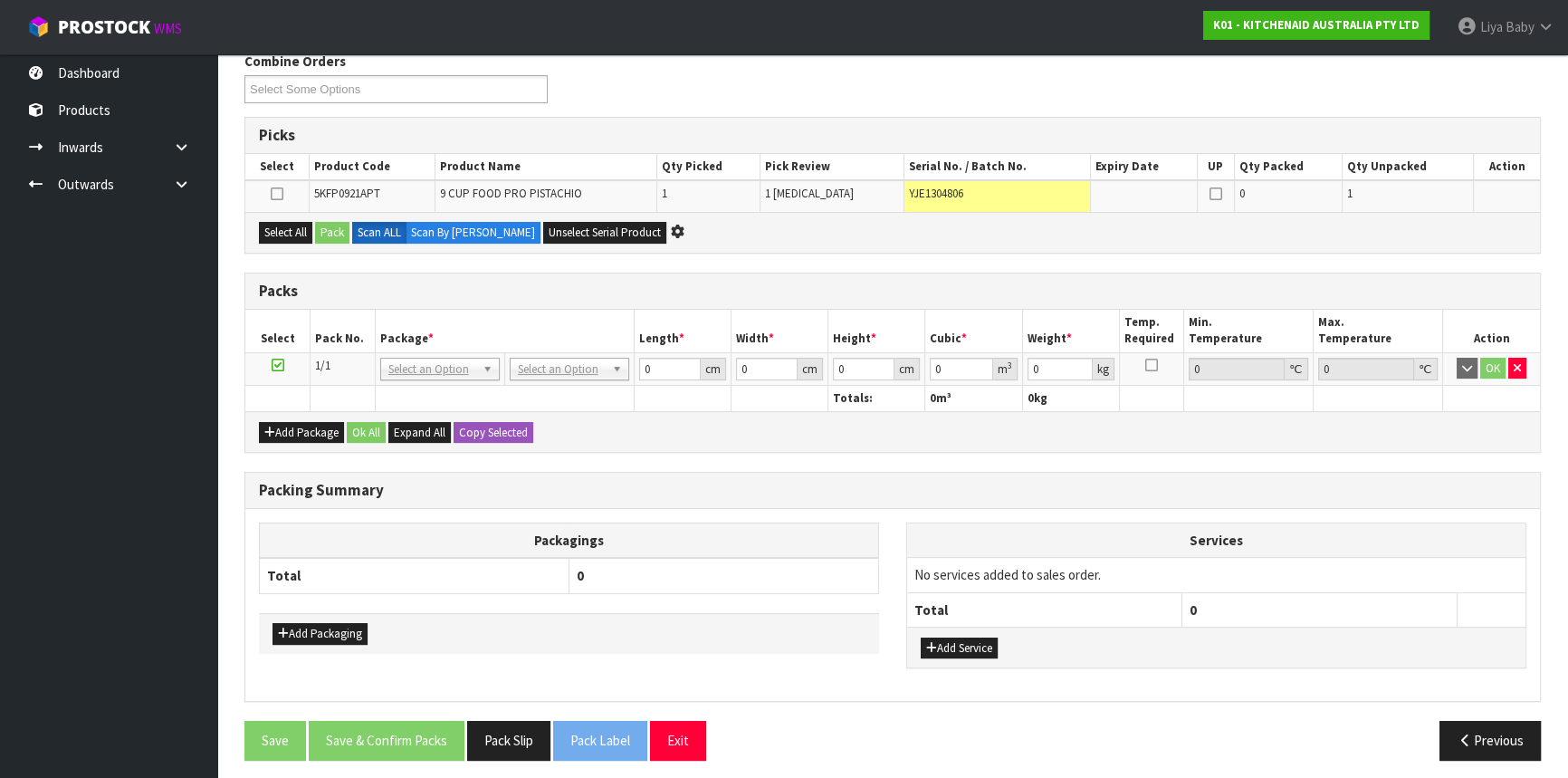
scroll to position [0, 0]
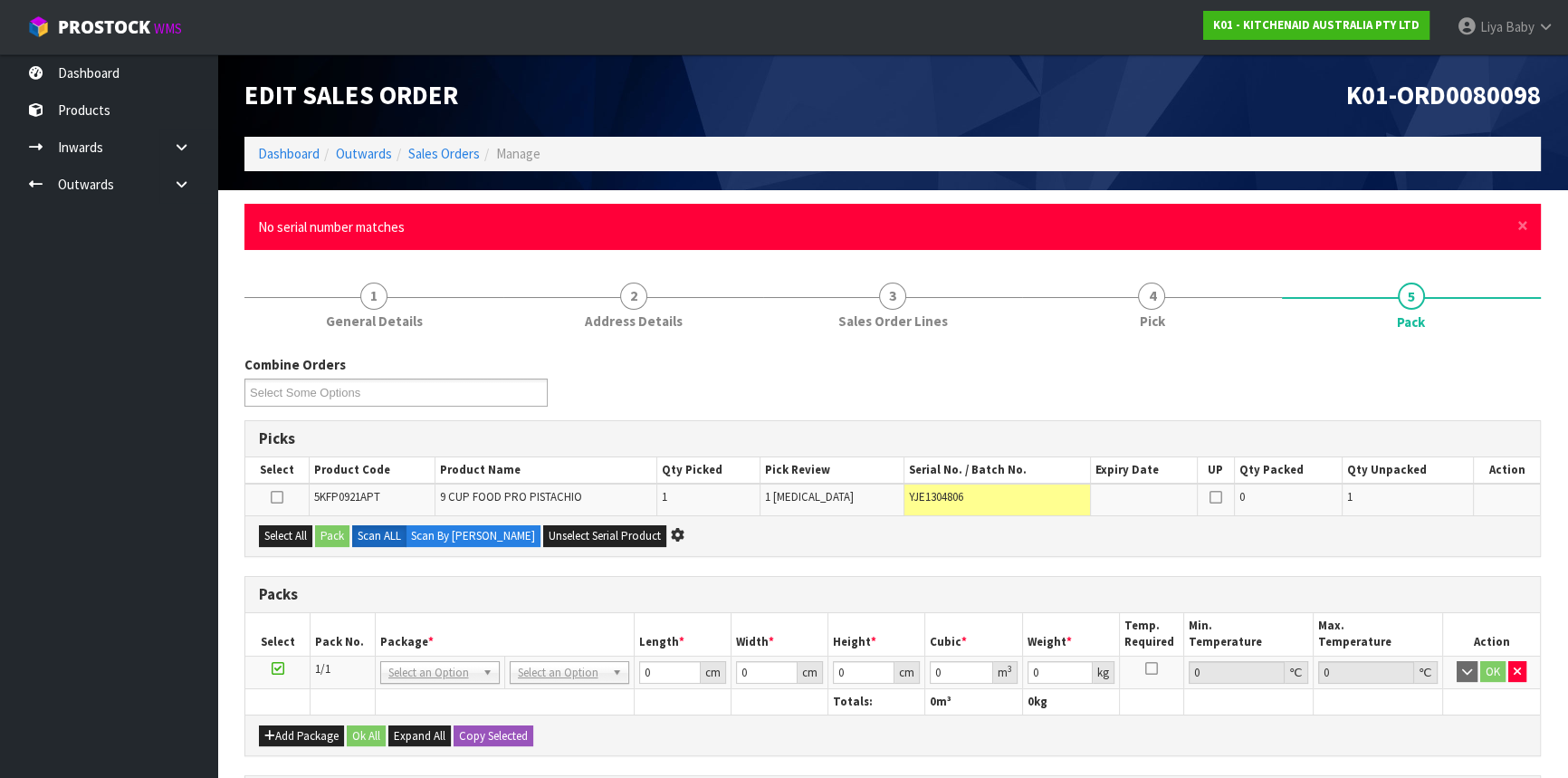
click at [1528, 227] on div "× Close No serial number matches" at bounding box center [892, 226] width 1296 height 46
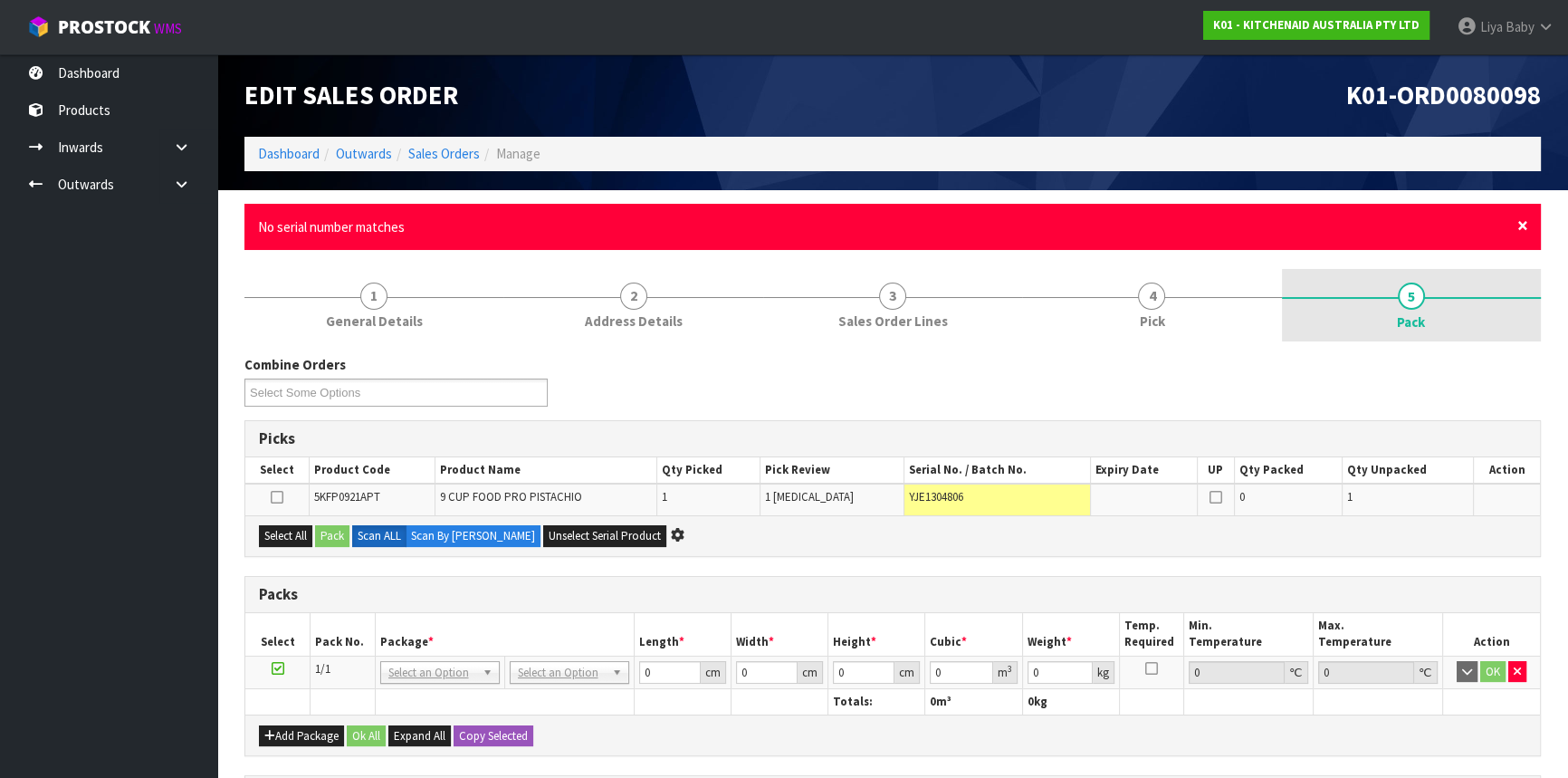
click at [1525, 226] on span "×" at bounding box center [1522, 226] width 11 height 25
click at [1529, 324] on link "5 Pack" at bounding box center [1411, 305] width 259 height 72
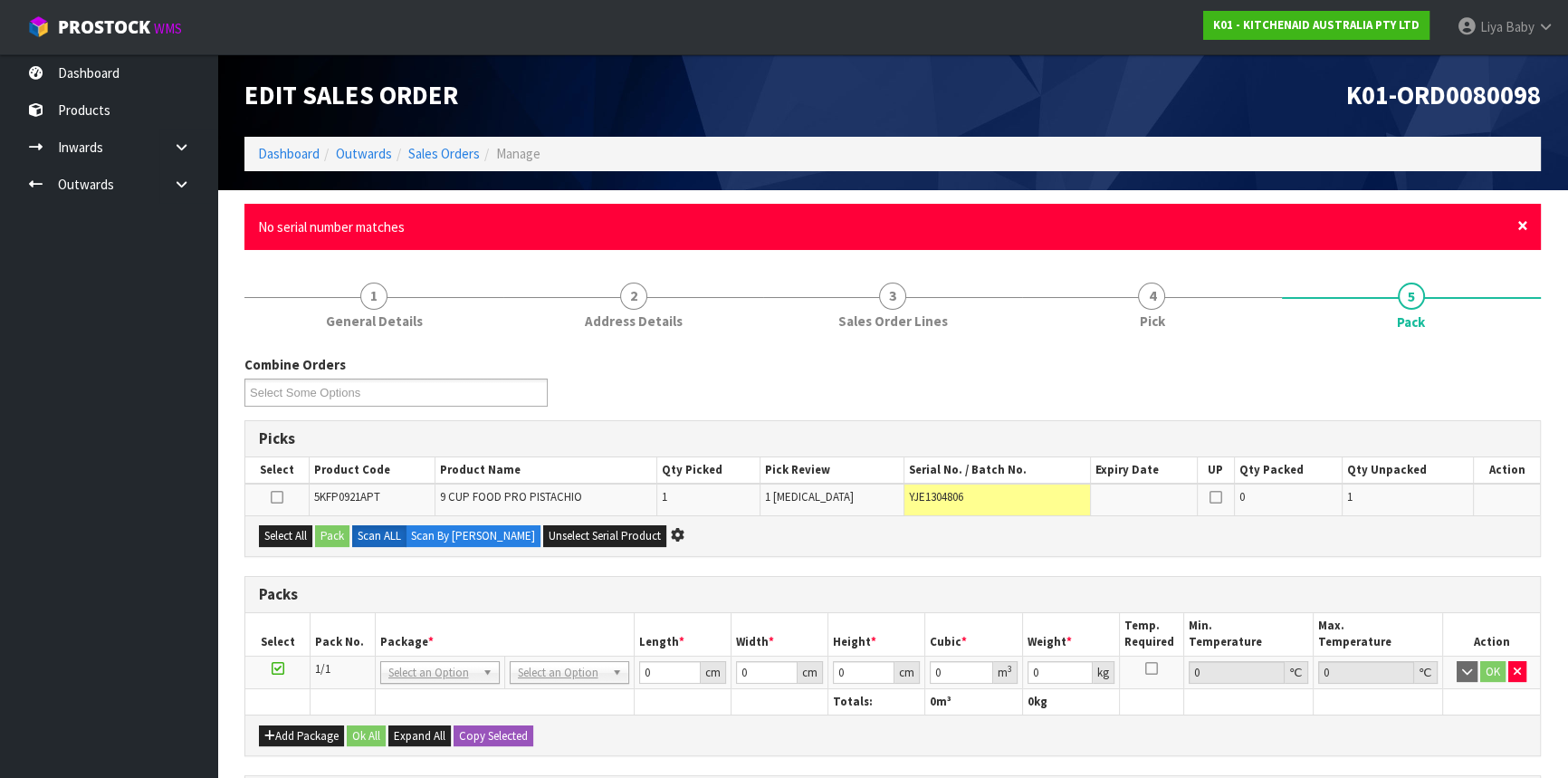
click at [1525, 231] on span "×" at bounding box center [1522, 226] width 11 height 25
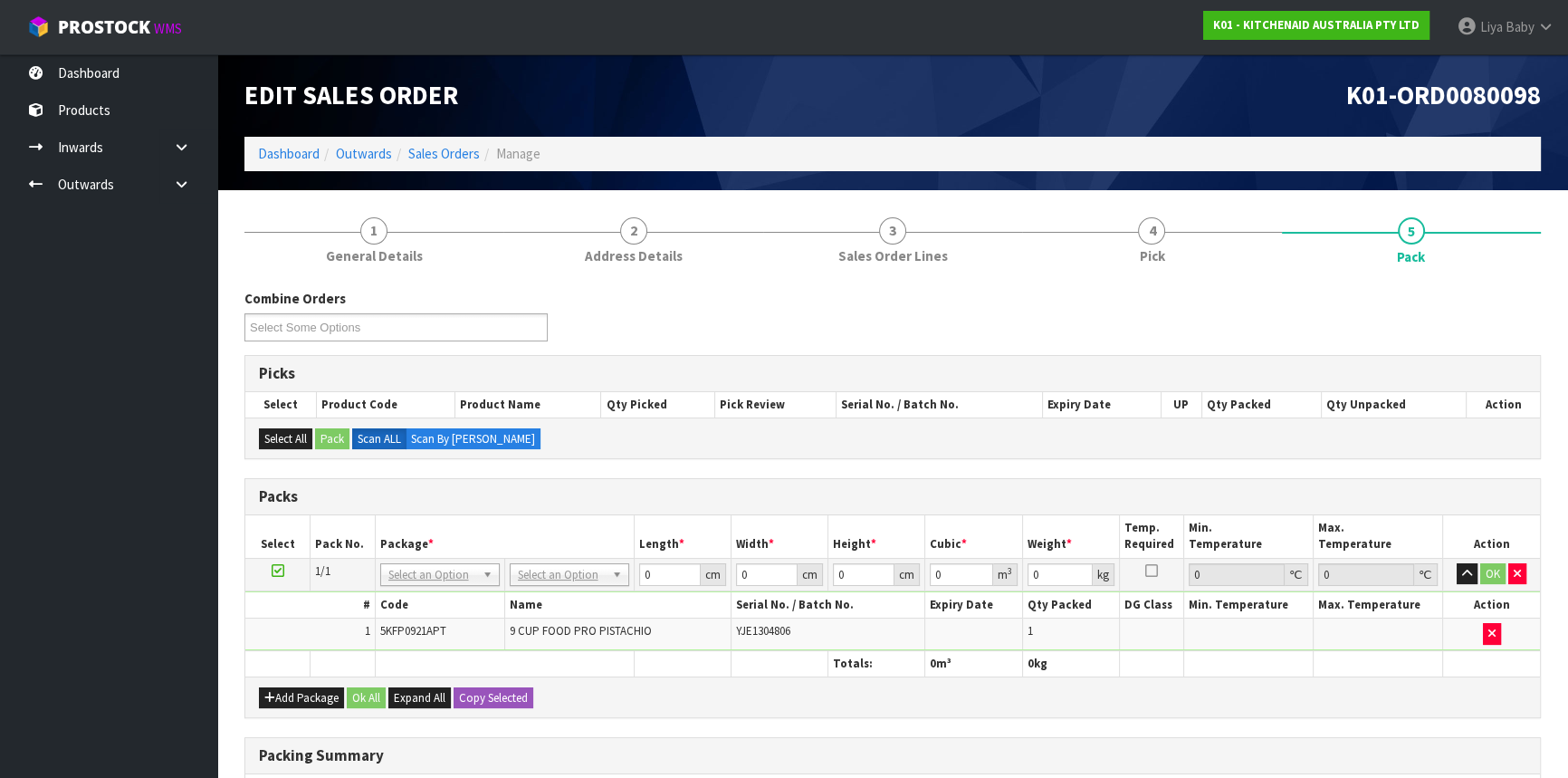
click at [575, 560] on td "No Packaging Cartons PLT GEN120 (1200 X 1000) PLT ONE WAY SKID CHEP HIRE PALLET…" at bounding box center [569, 574] width 130 height 32
click at [659, 573] on input "0" at bounding box center [668, 574] width 62 height 22
type input "35"
type input "52"
type input "2"
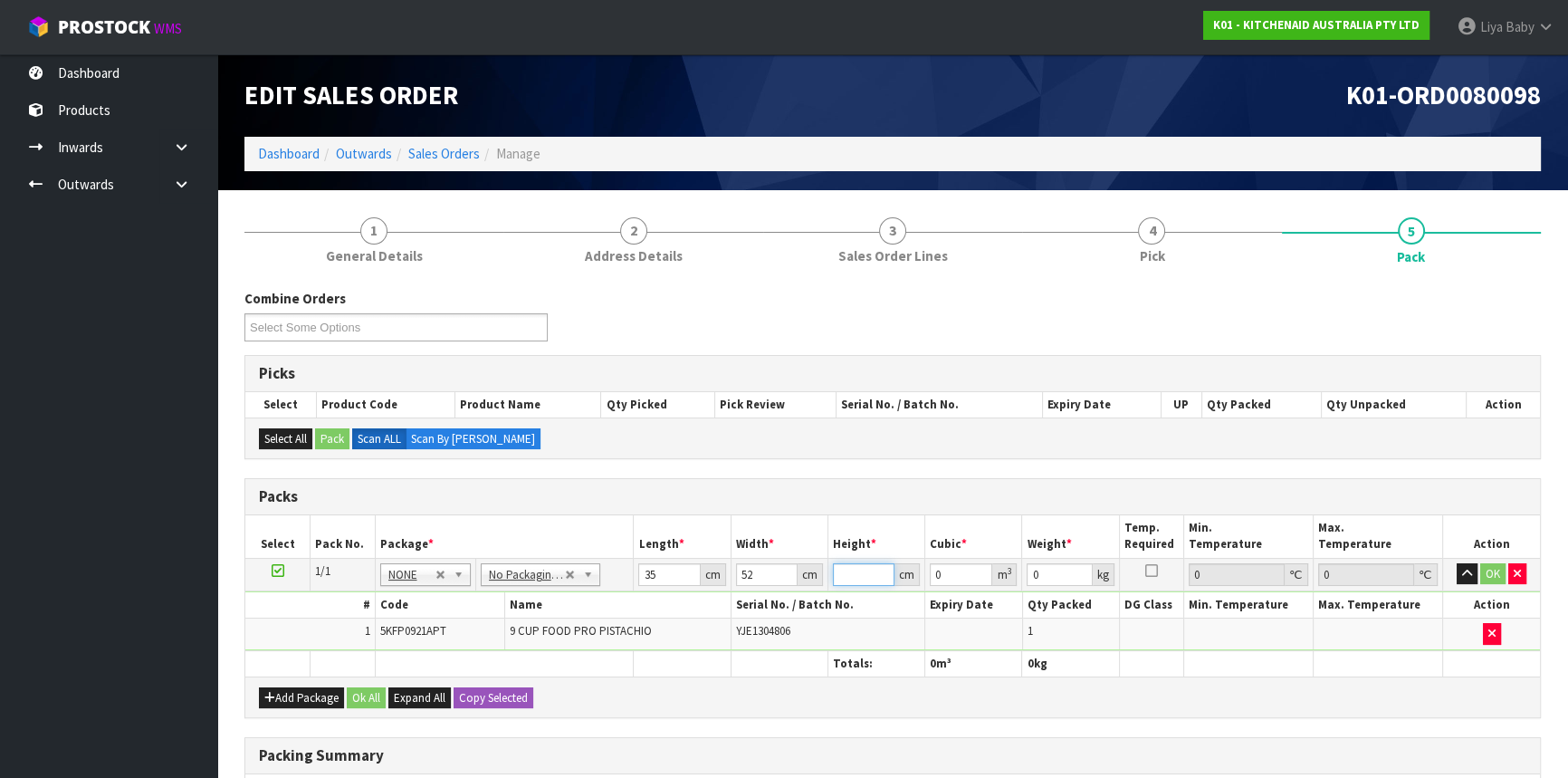
type input "0.00364"
type input "28"
type input "0.05096"
type input "28"
type input "6"
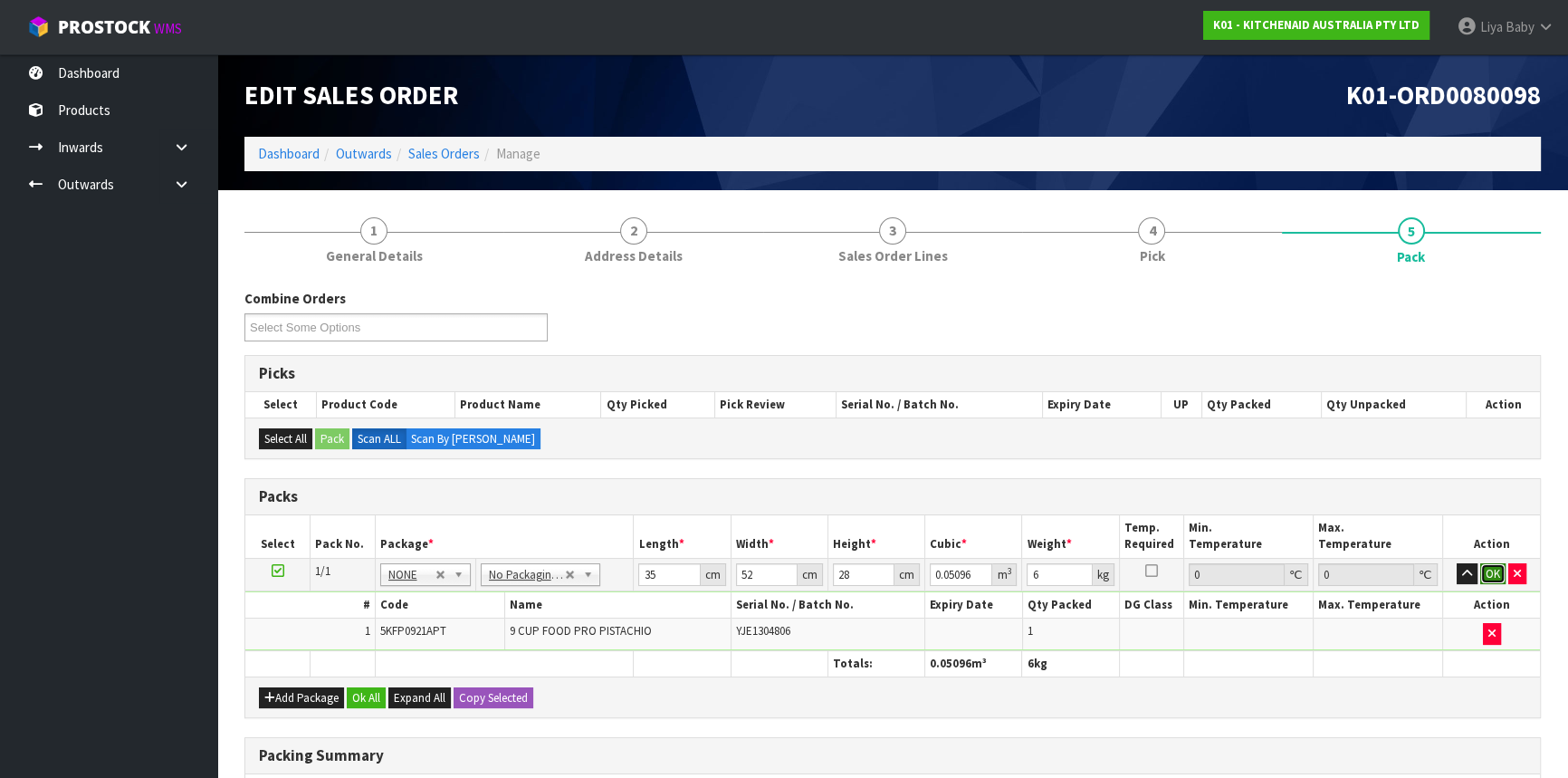
click at [1499, 570] on button "OK" at bounding box center [1493, 574] width 25 height 22
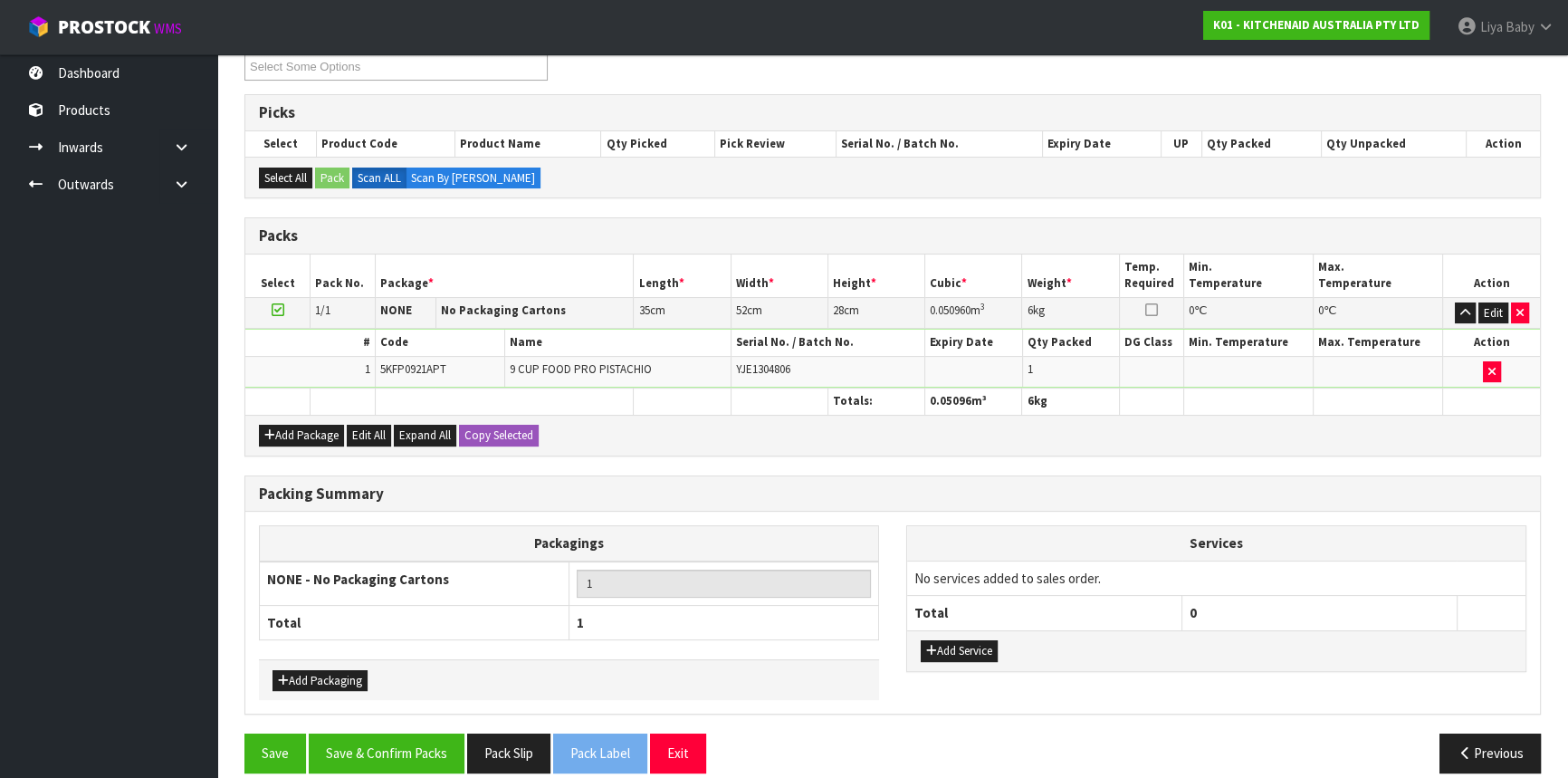
scroll to position [278, 0]
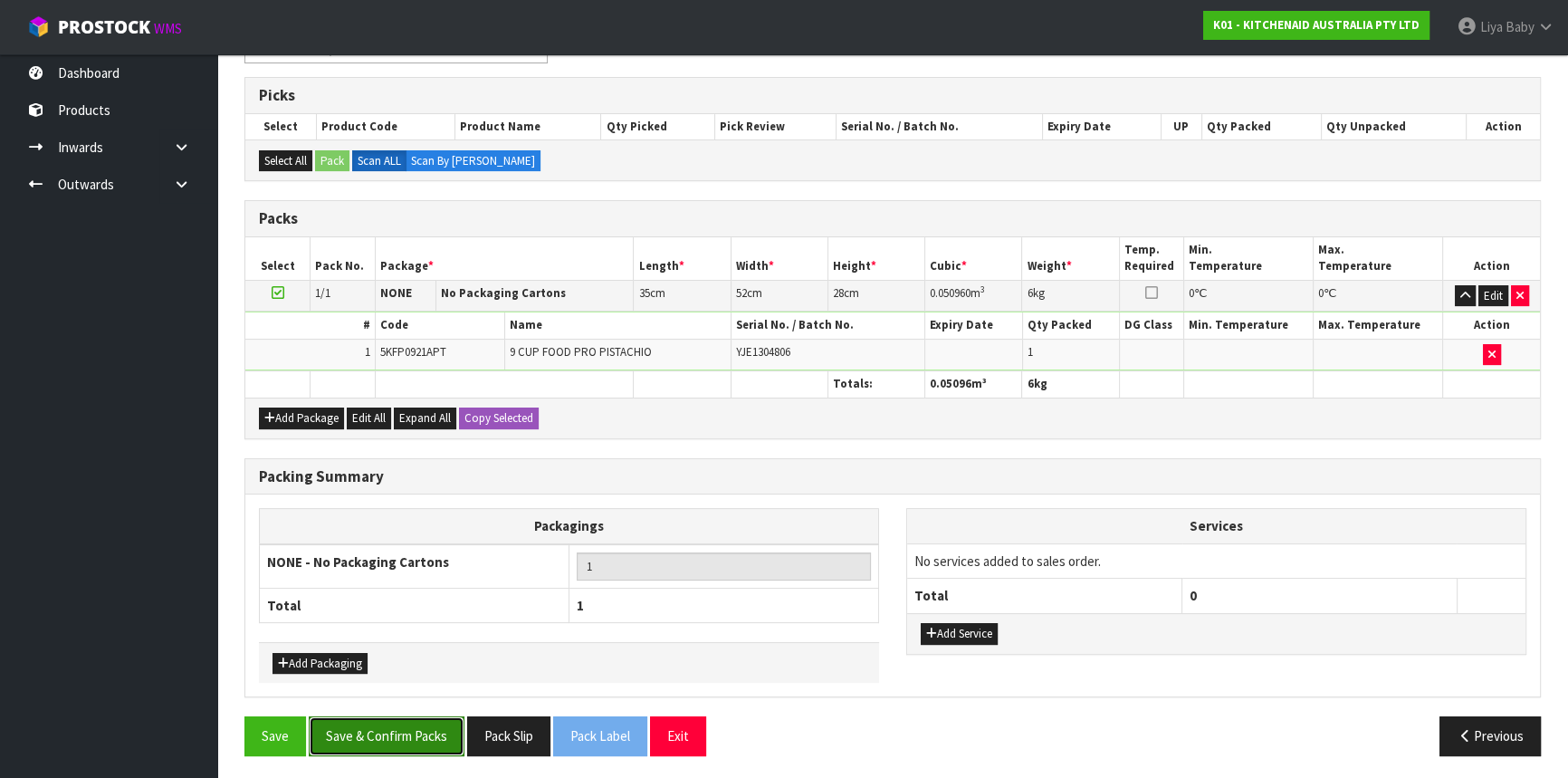
click at [414, 716] on button "Save & Confirm Packs" at bounding box center [386, 736] width 155 height 39
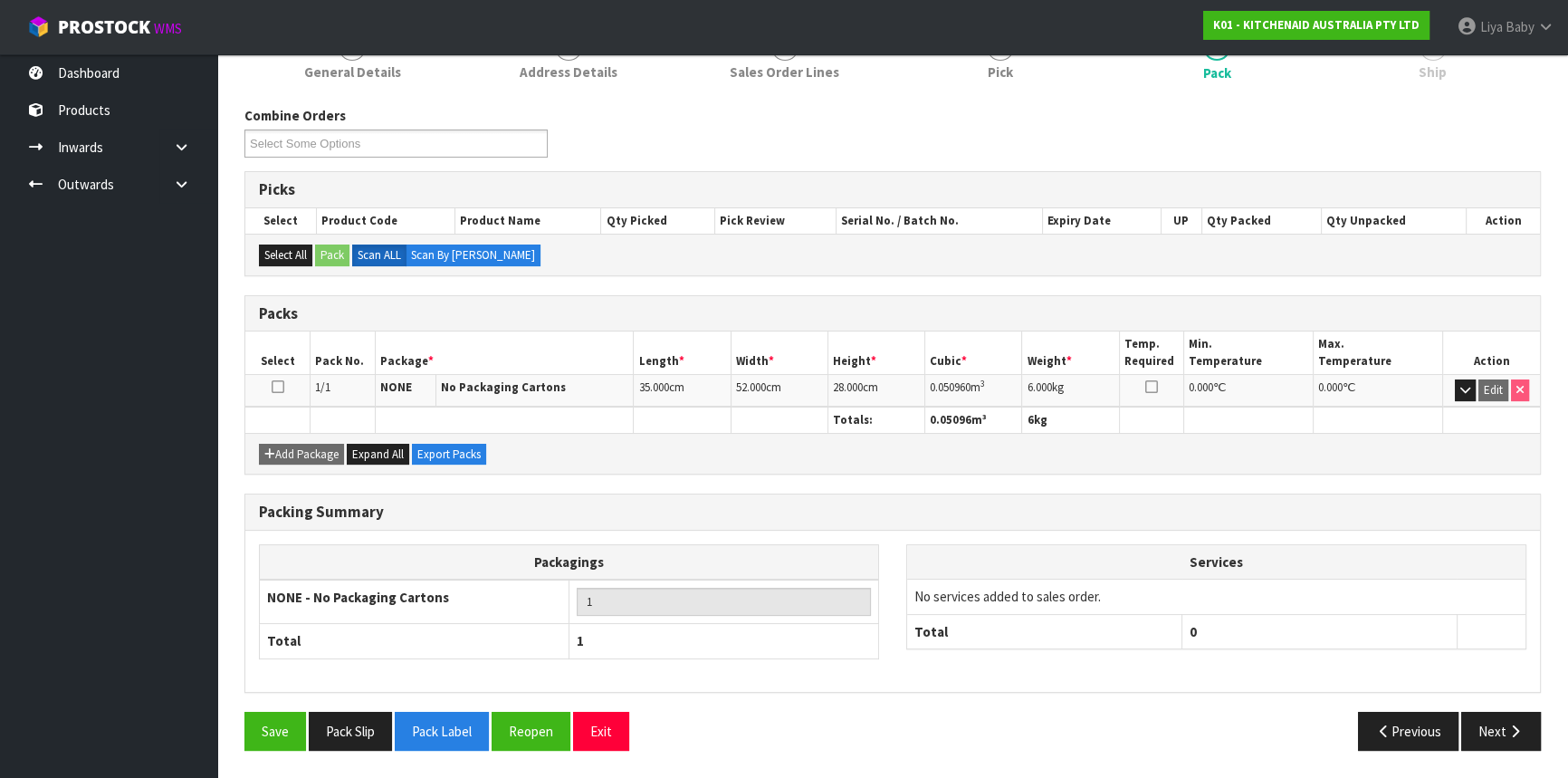
scroll to position [244, 0]
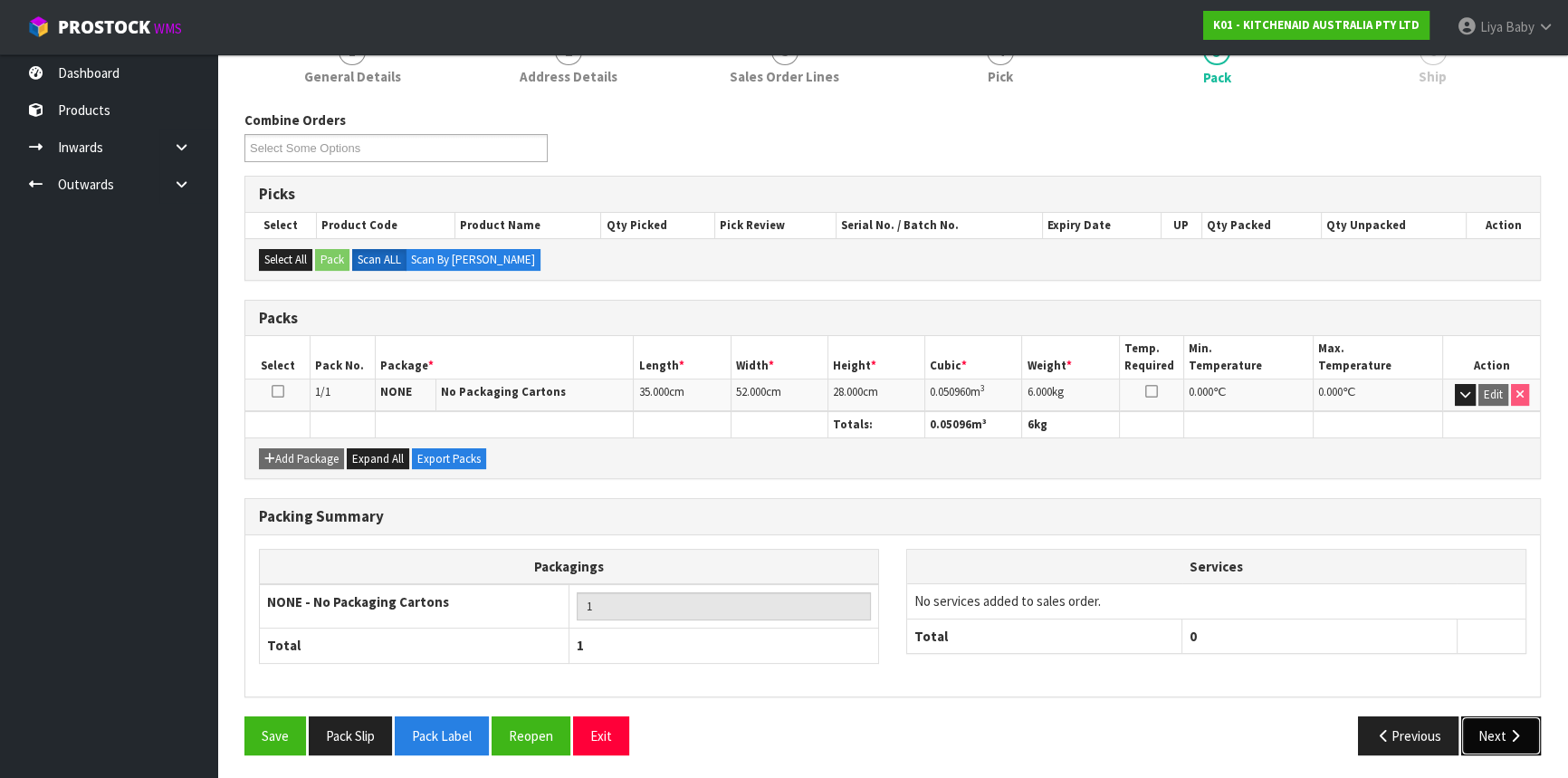
click at [1510, 716] on button "Next" at bounding box center [1502, 736] width 80 height 39
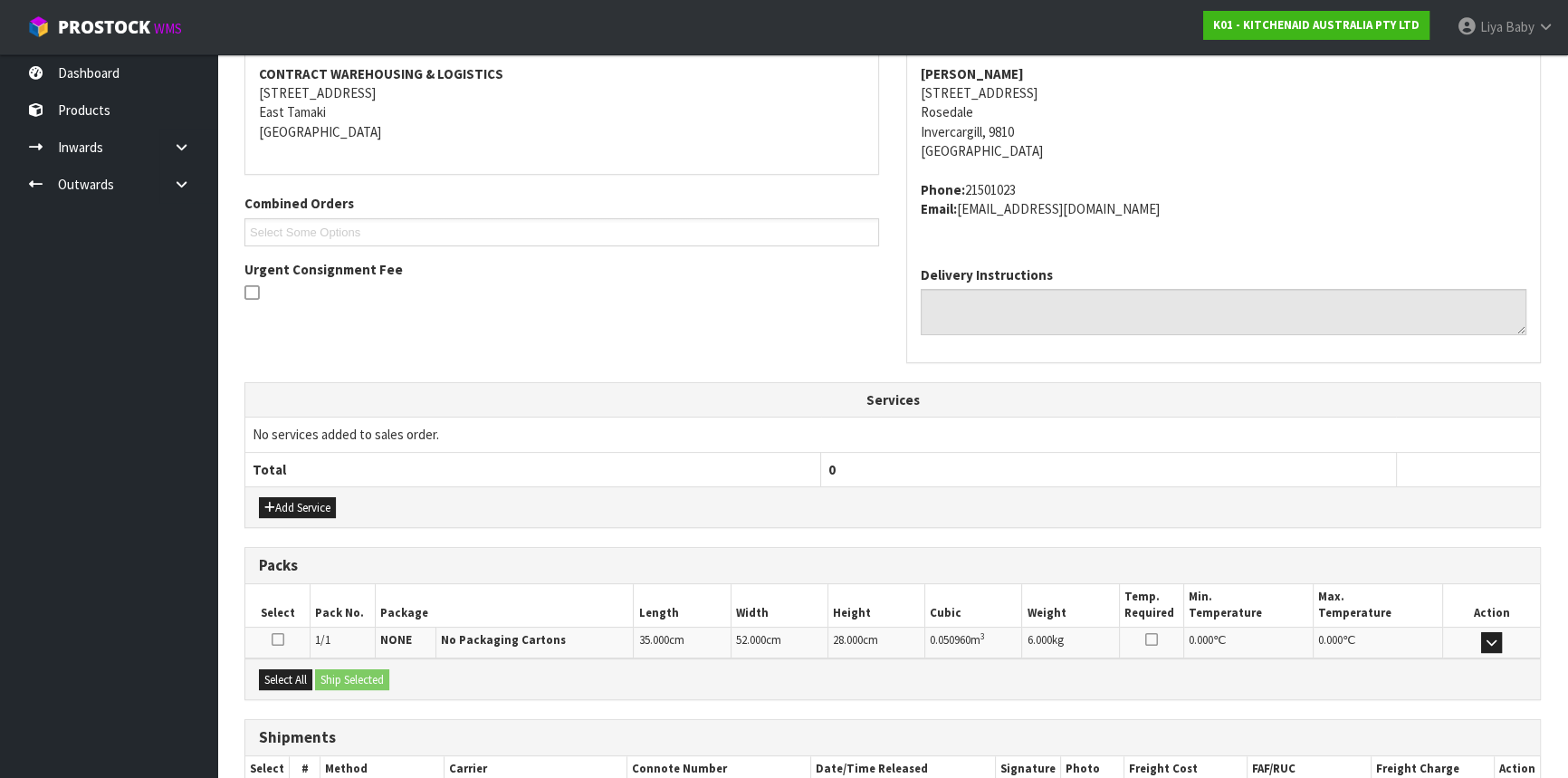
scroll to position [454, 0]
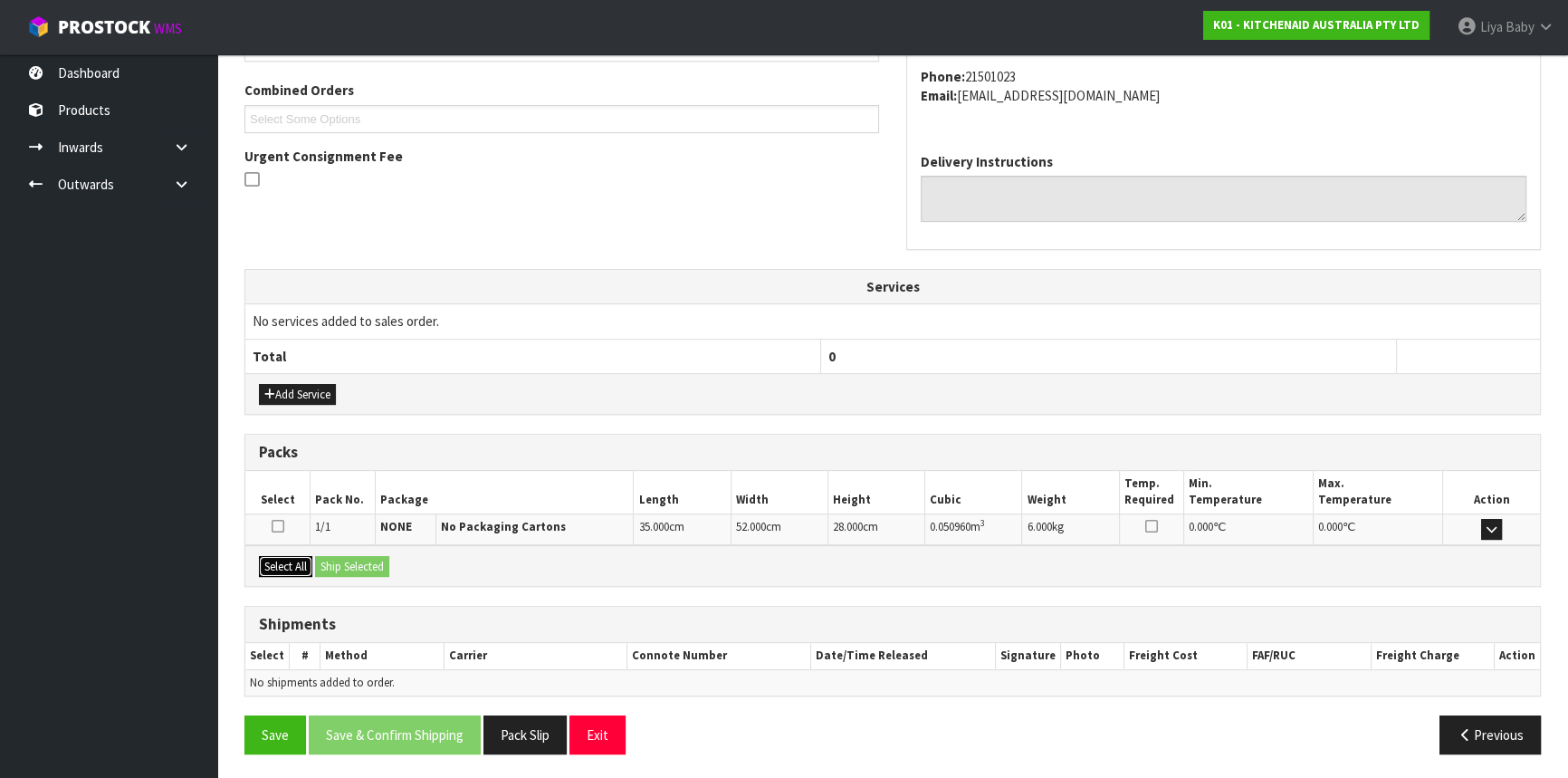
drag, startPoint x: 297, startPoint y: 557, endPoint x: 335, endPoint y: 561, distance: 38.2
click at [302, 559] on button "Select All" at bounding box center [285, 567] width 54 height 22
click at [342, 561] on button "Ship Selected" at bounding box center [352, 567] width 74 height 22
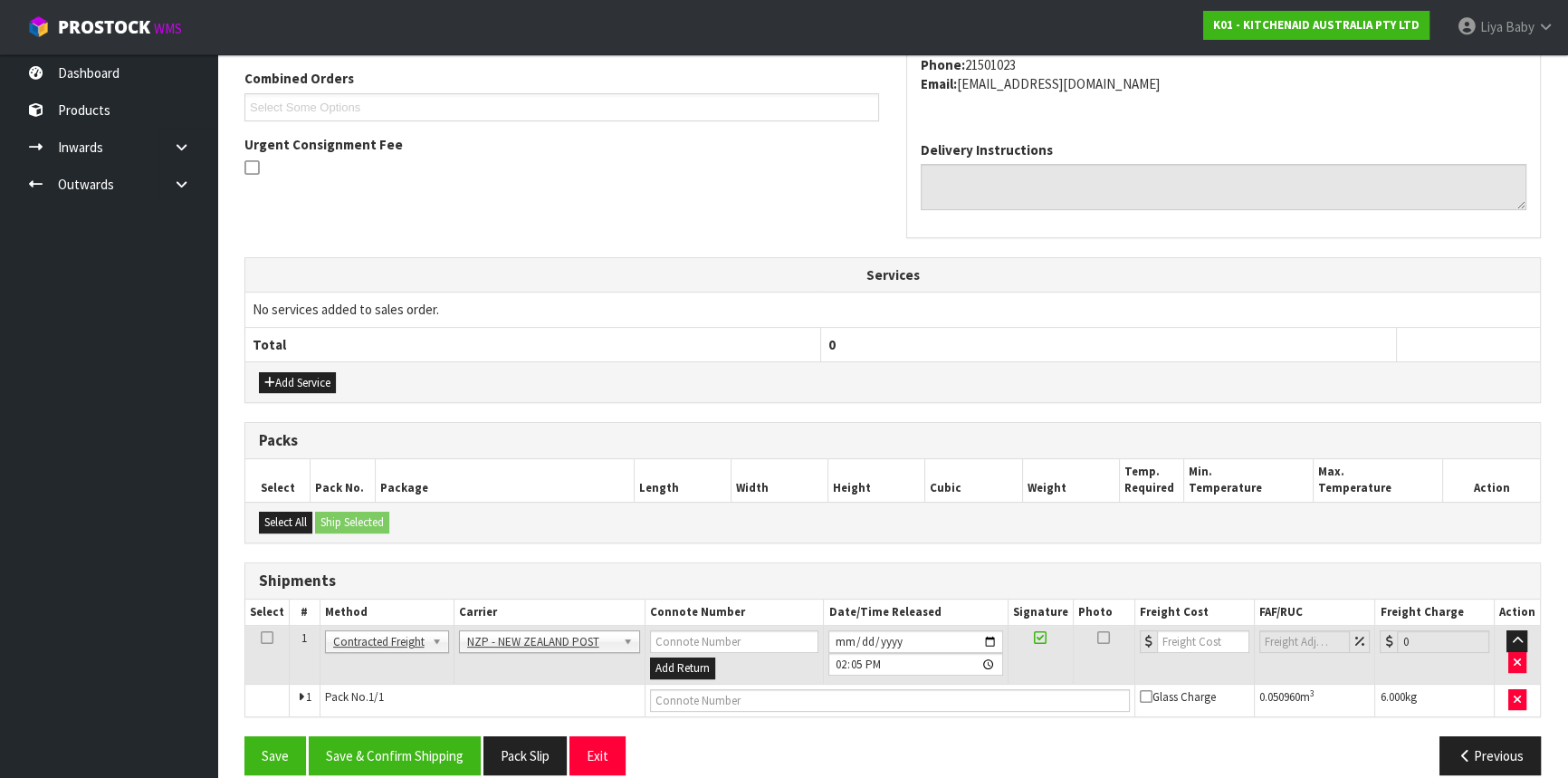
scroll to position [488, 0]
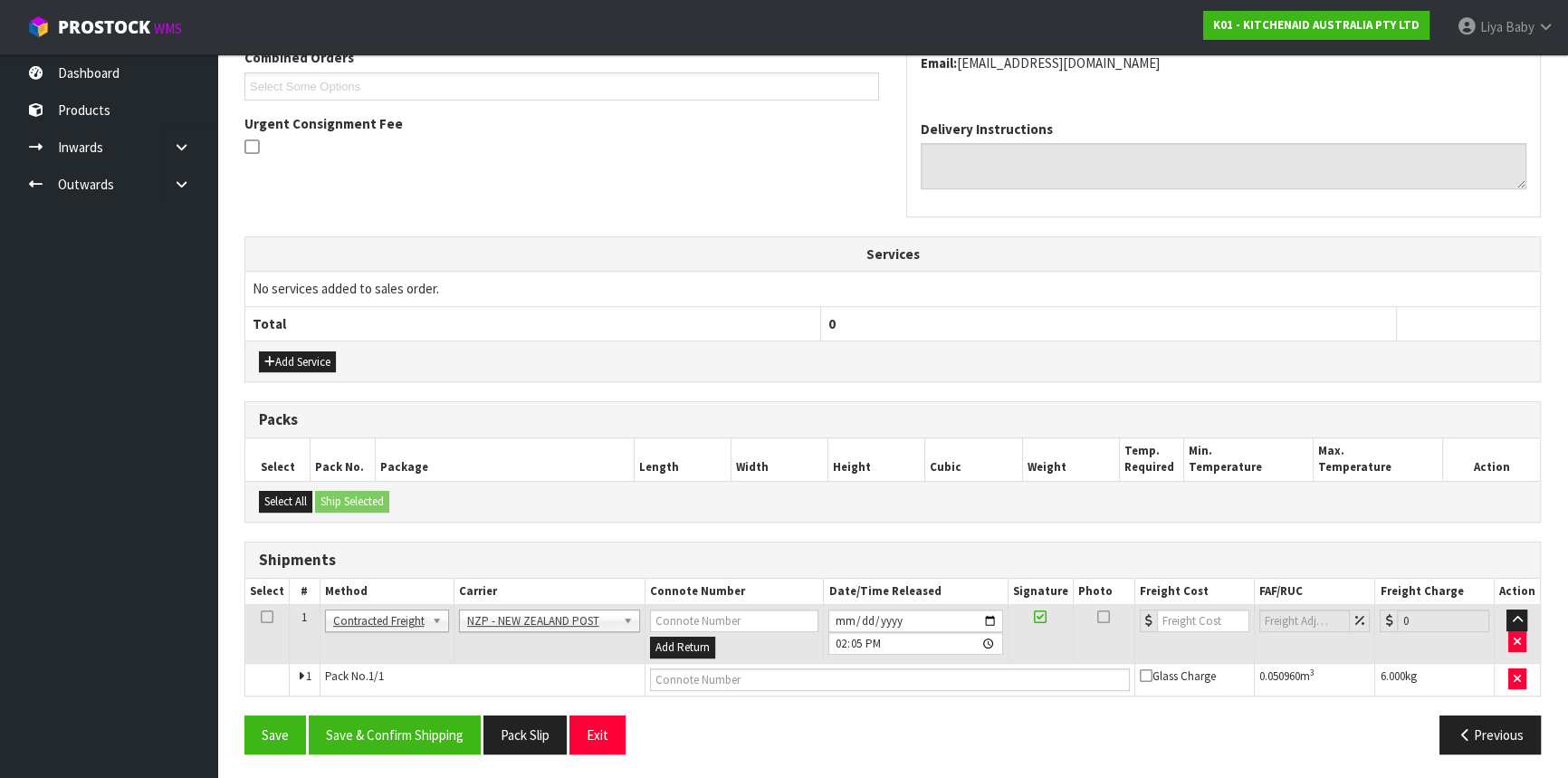
click at [271, 617] on icon at bounding box center [267, 617] width 13 height 1
click at [405, 720] on button "Save & Confirm Shipping" at bounding box center [395, 735] width 172 height 39
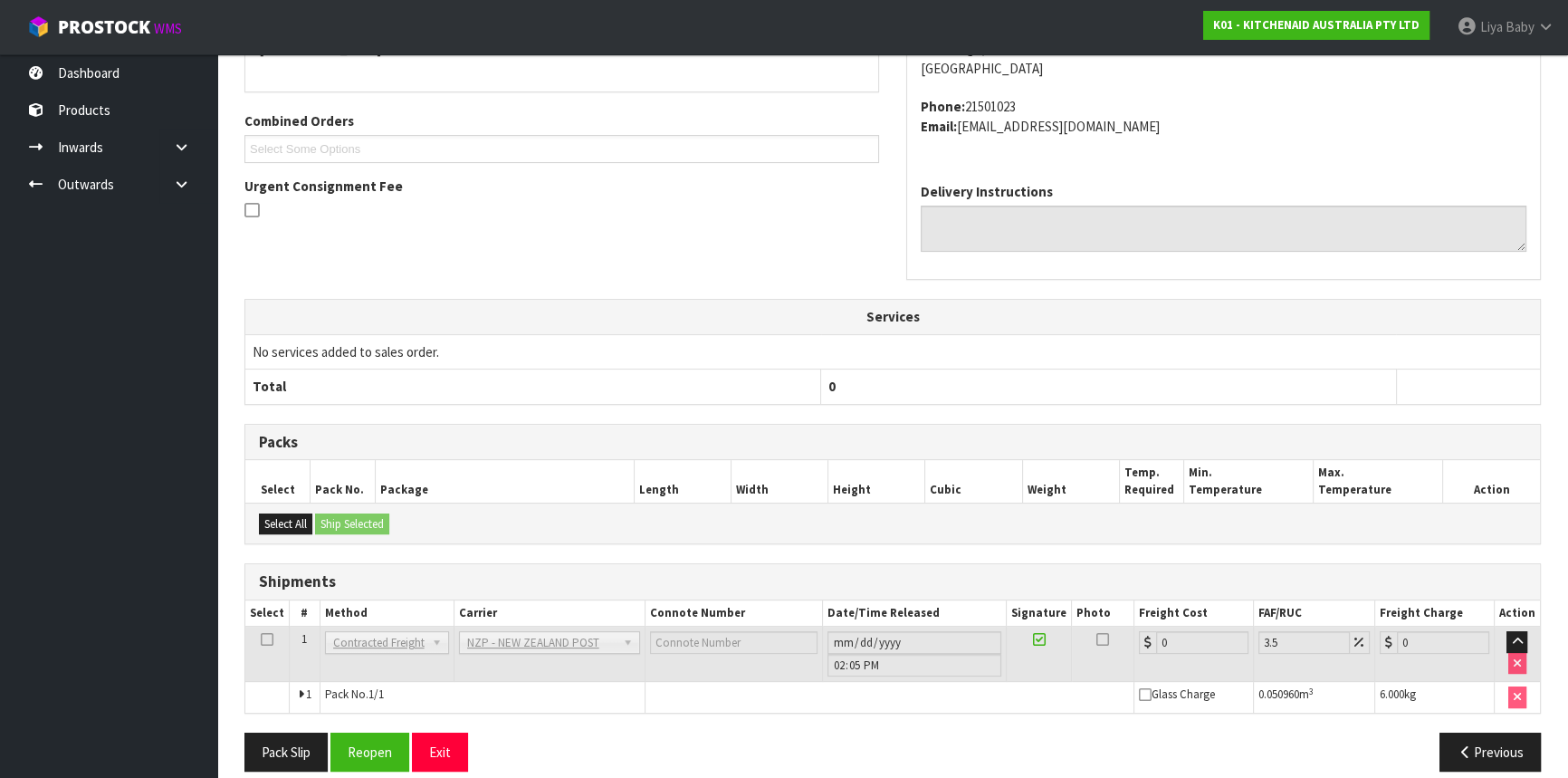
scroll to position [462, 0]
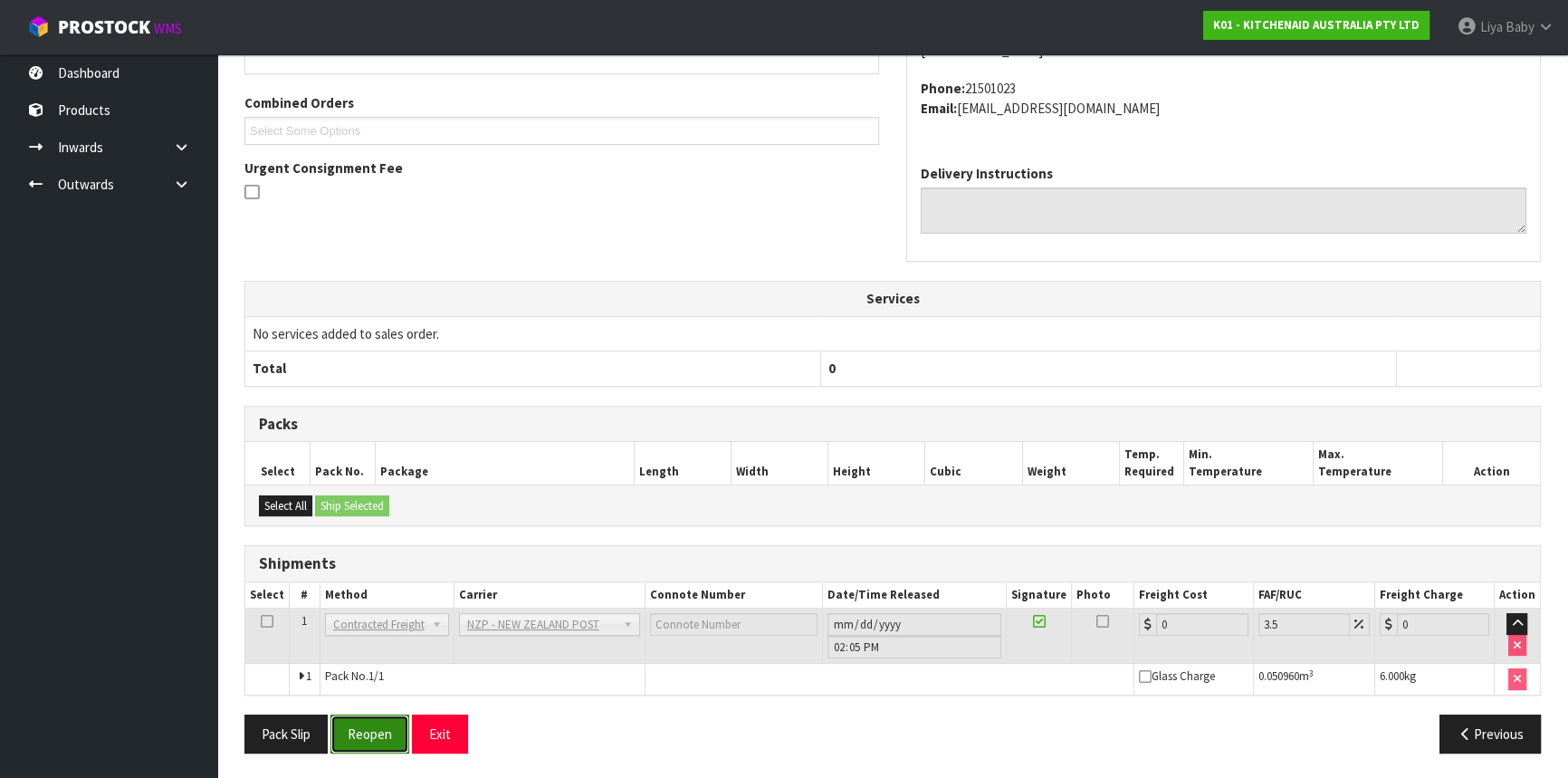
click at [390, 729] on button "Reopen" at bounding box center [369, 734] width 79 height 39
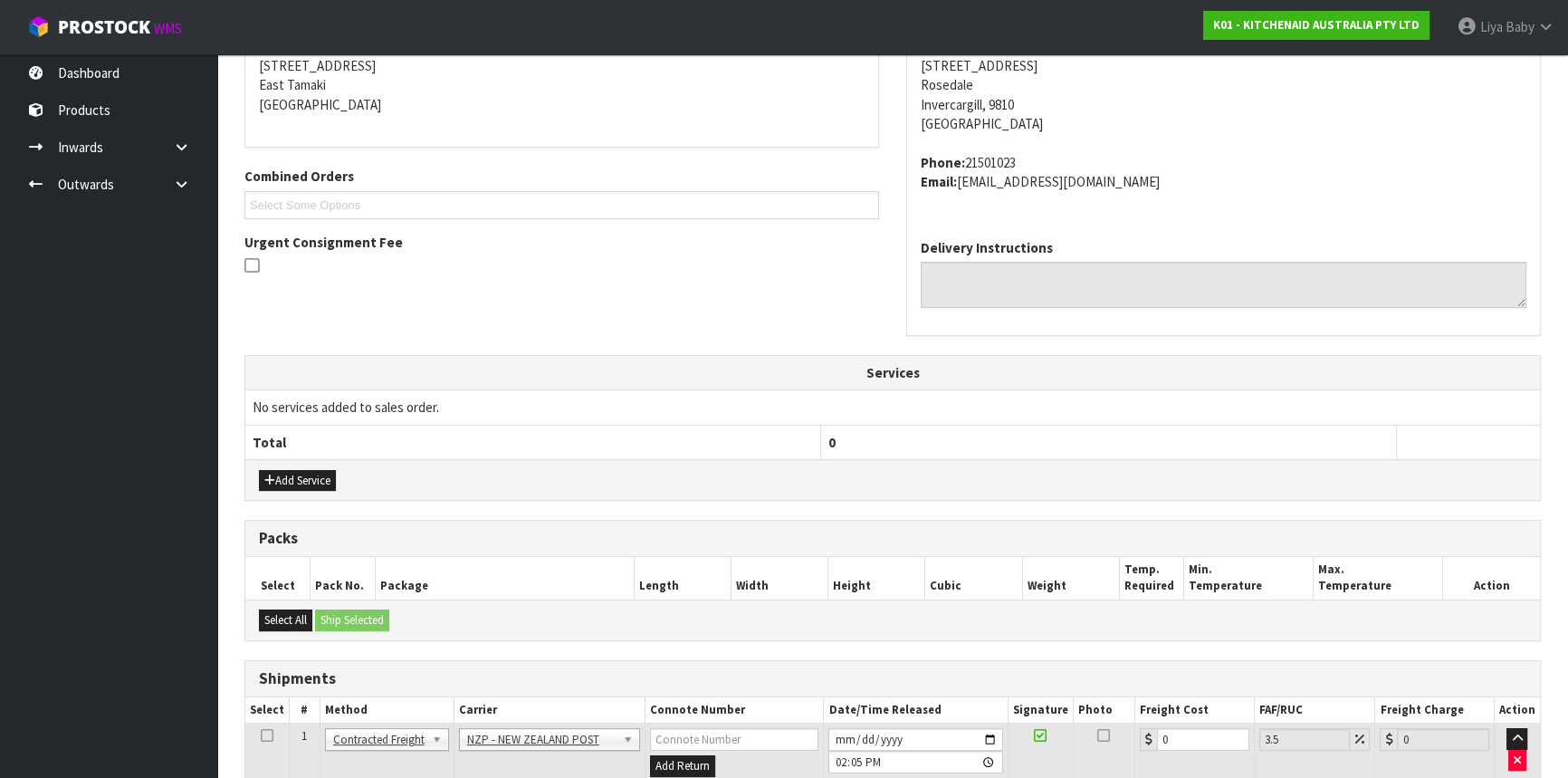
scroll to position [494, 0]
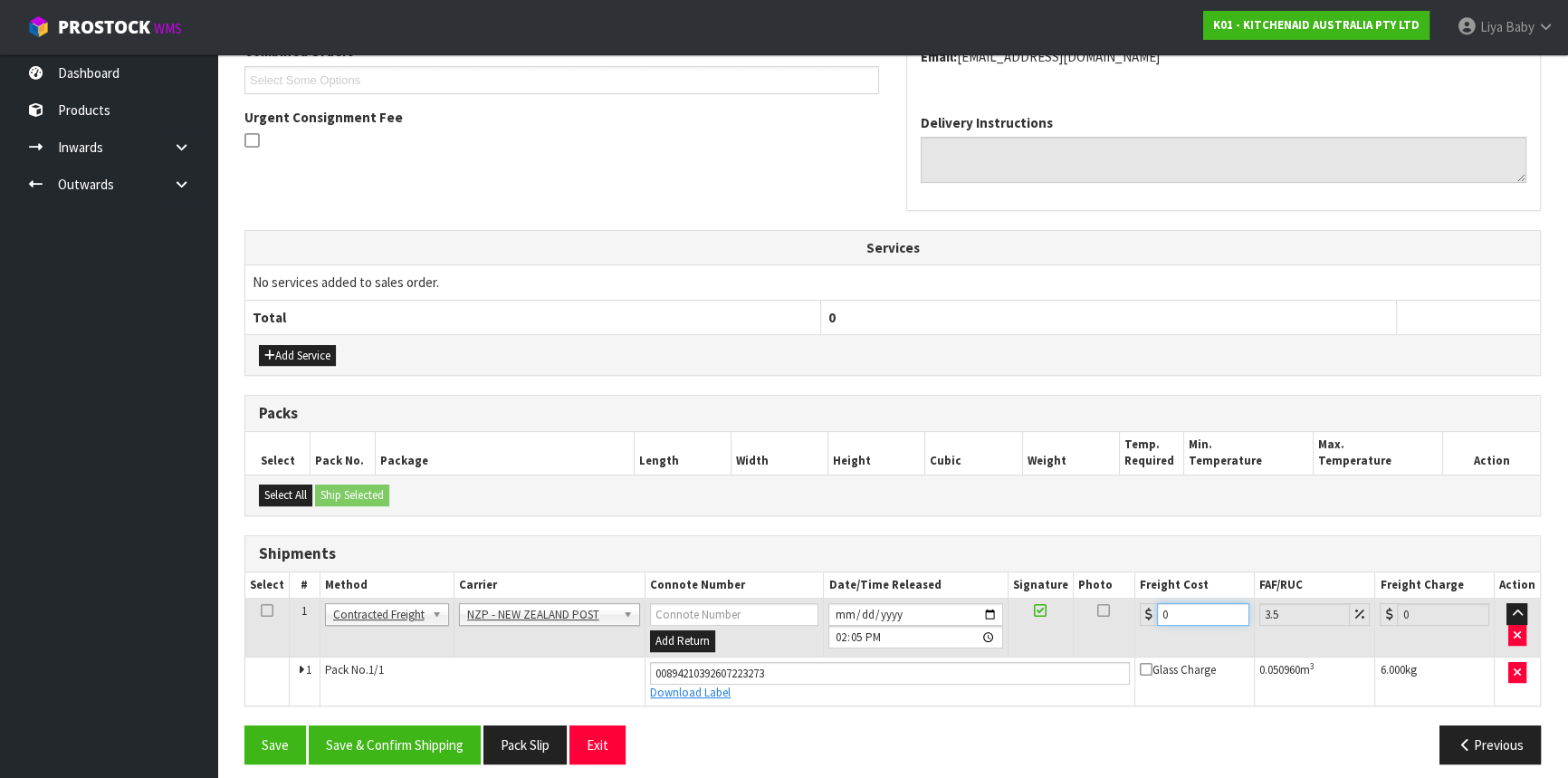
click at [1192, 615] on input "0" at bounding box center [1203, 614] width 93 height 22
type input "1"
type input "1.03"
type input "13"
type input "13.45"
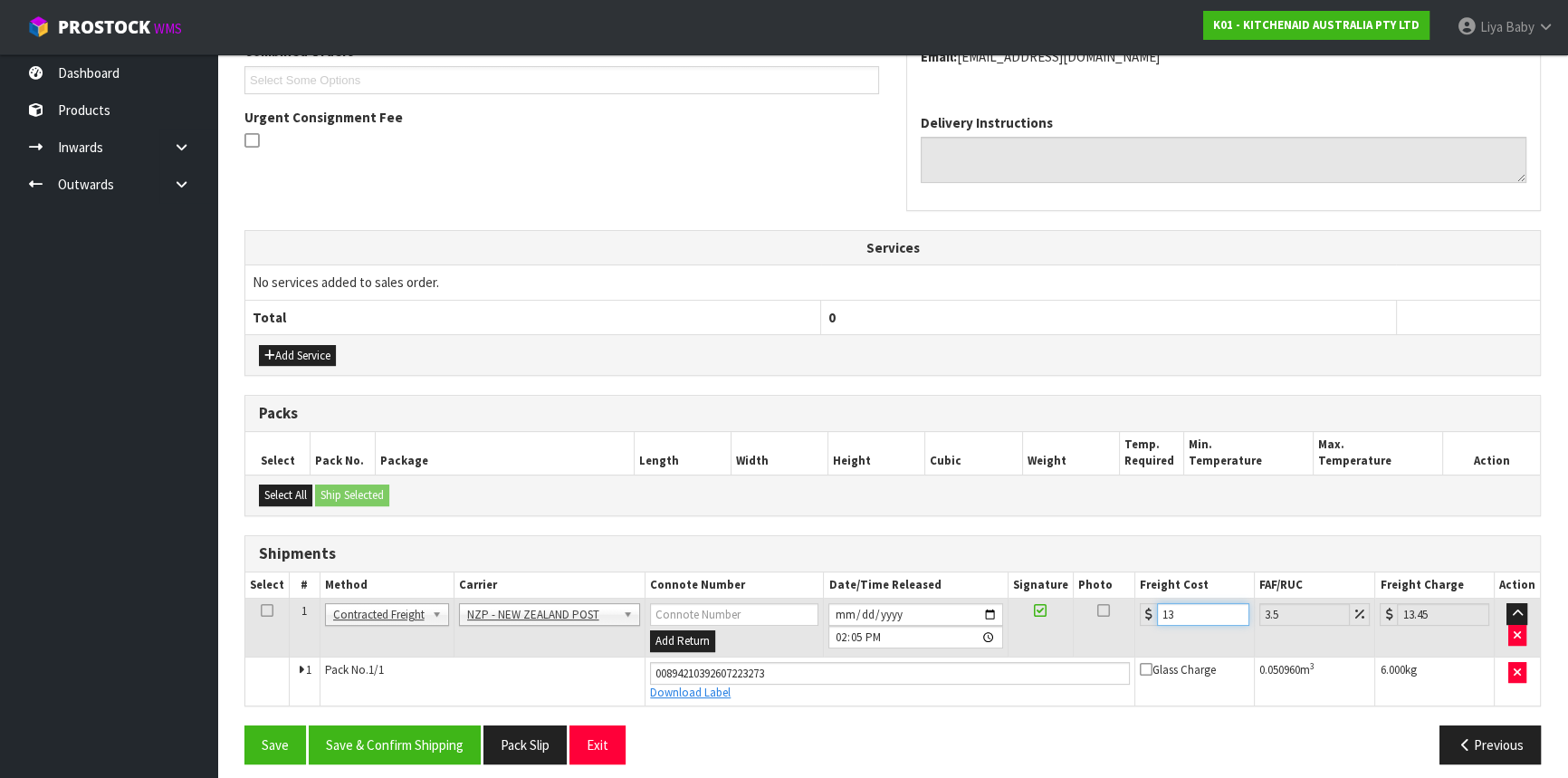
type input "13.2"
type input "13.66"
type input "13.27"
type input "13.73"
type input "13.27"
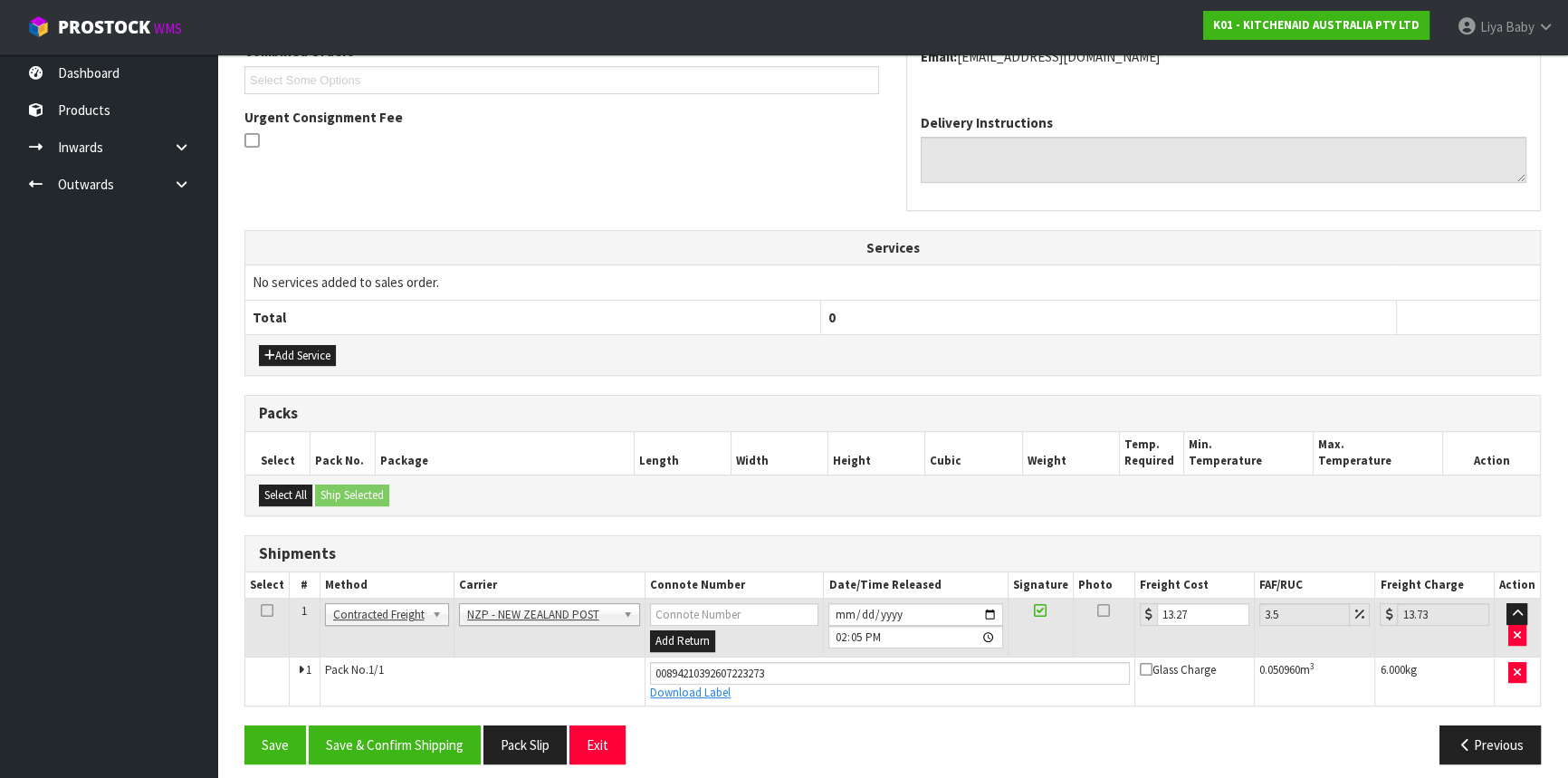
click at [269, 611] on icon at bounding box center [267, 611] width 13 height 1
click at [343, 728] on button "Save & Confirm Shipping" at bounding box center [395, 745] width 172 height 39
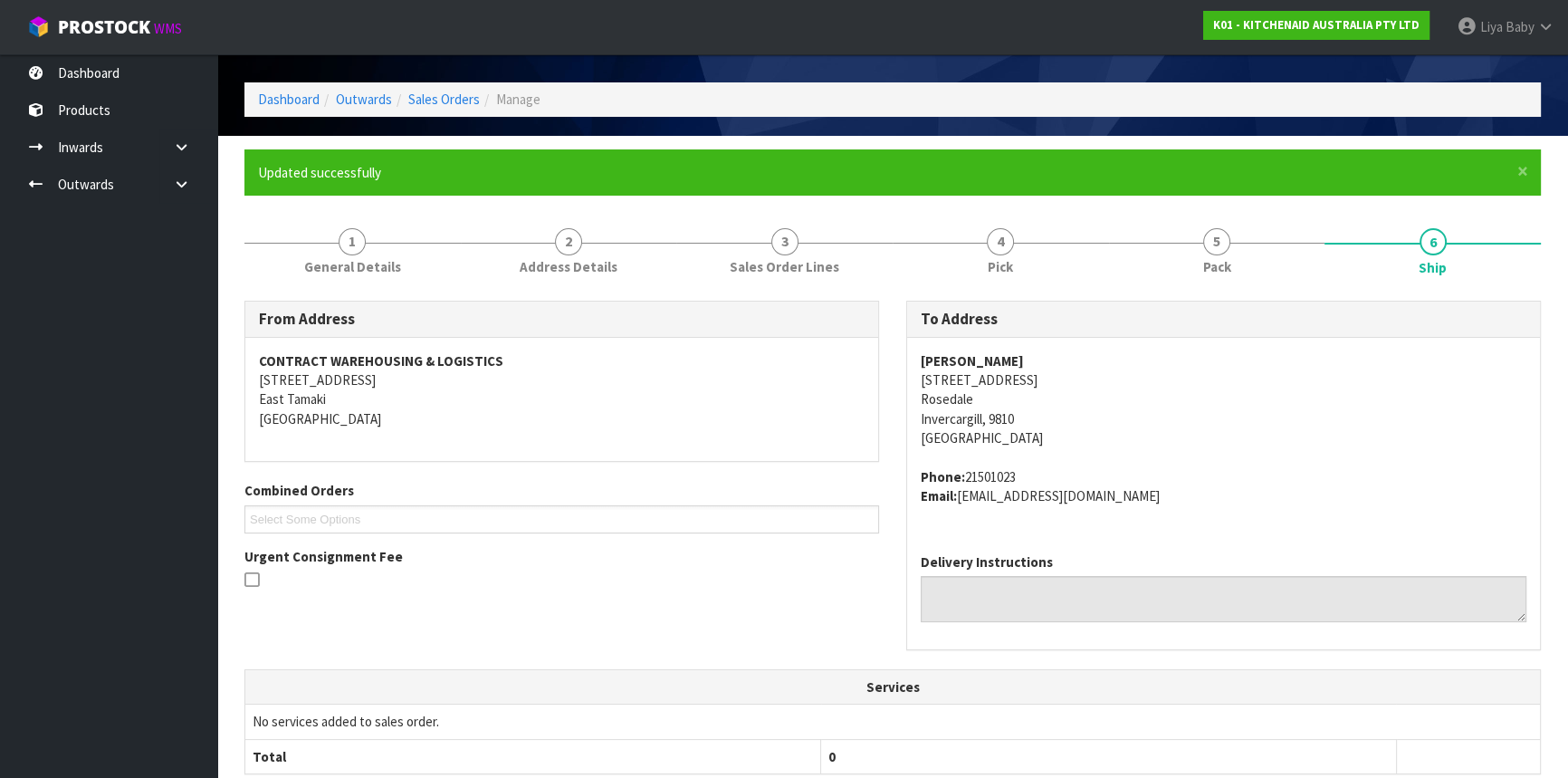
scroll to position [0, 0]
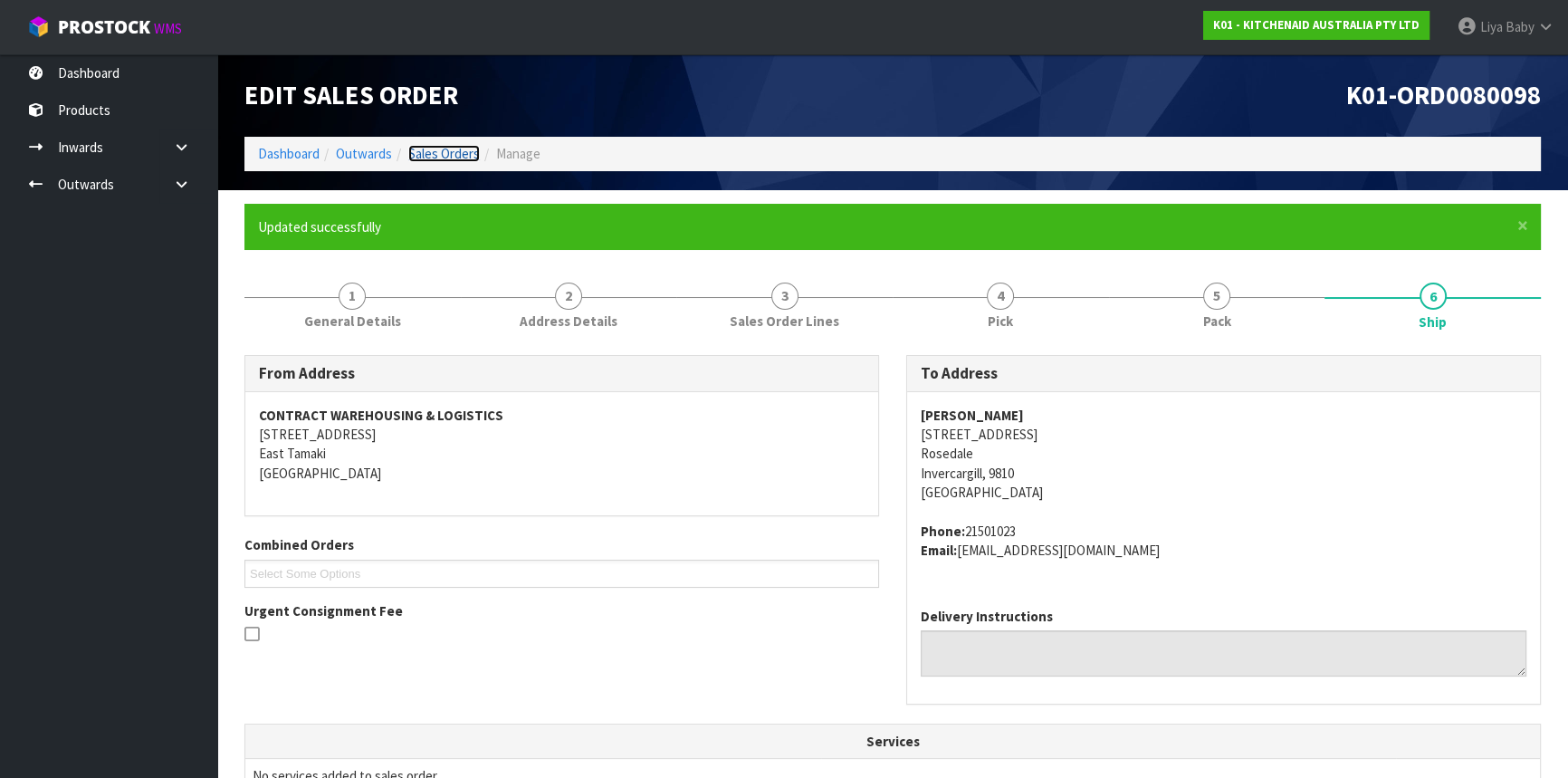
click at [413, 155] on link "Sales Orders" at bounding box center [444, 153] width 71 height 18
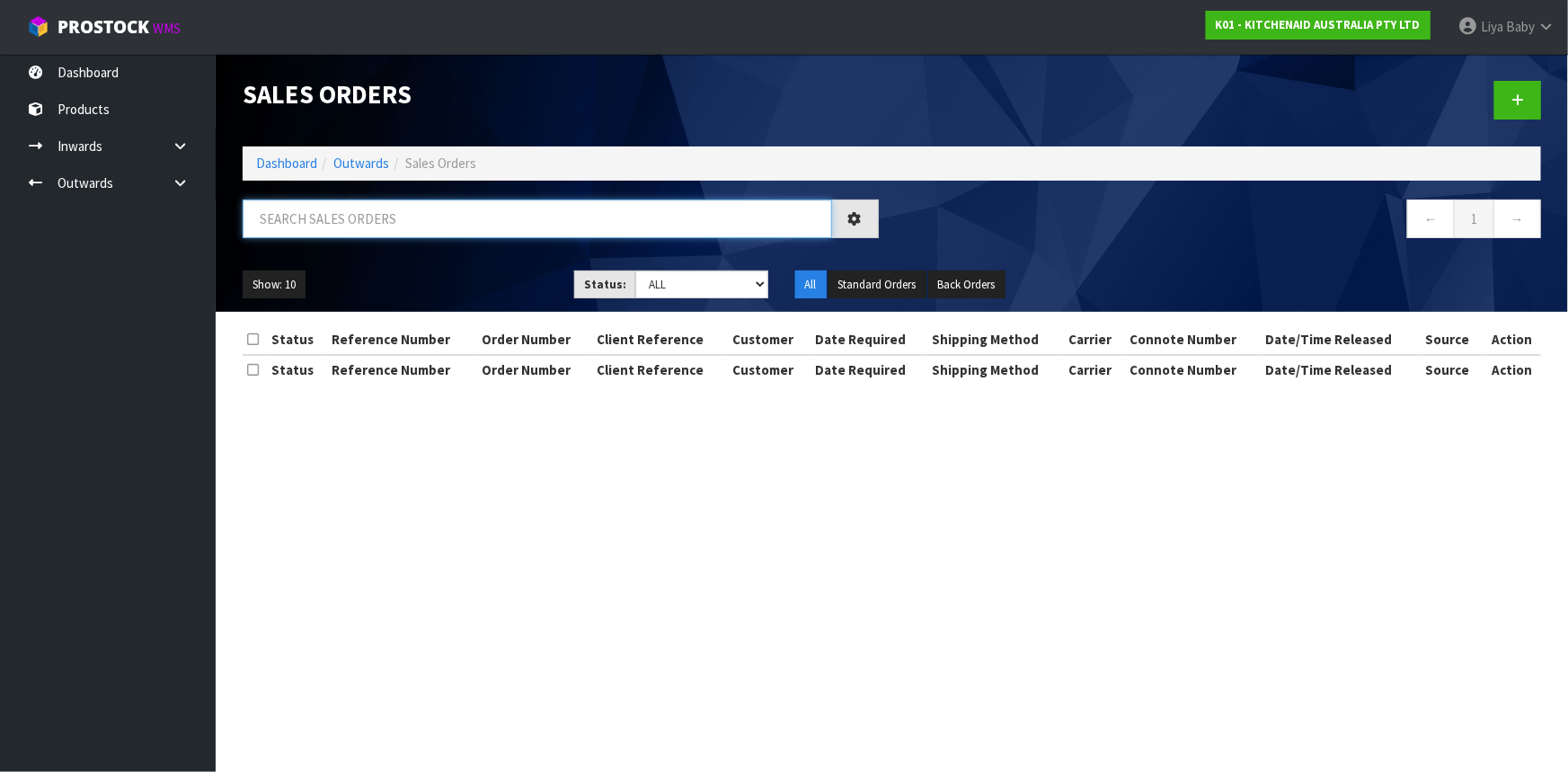
click at [376, 224] on input "text" at bounding box center [537, 219] width 590 height 39
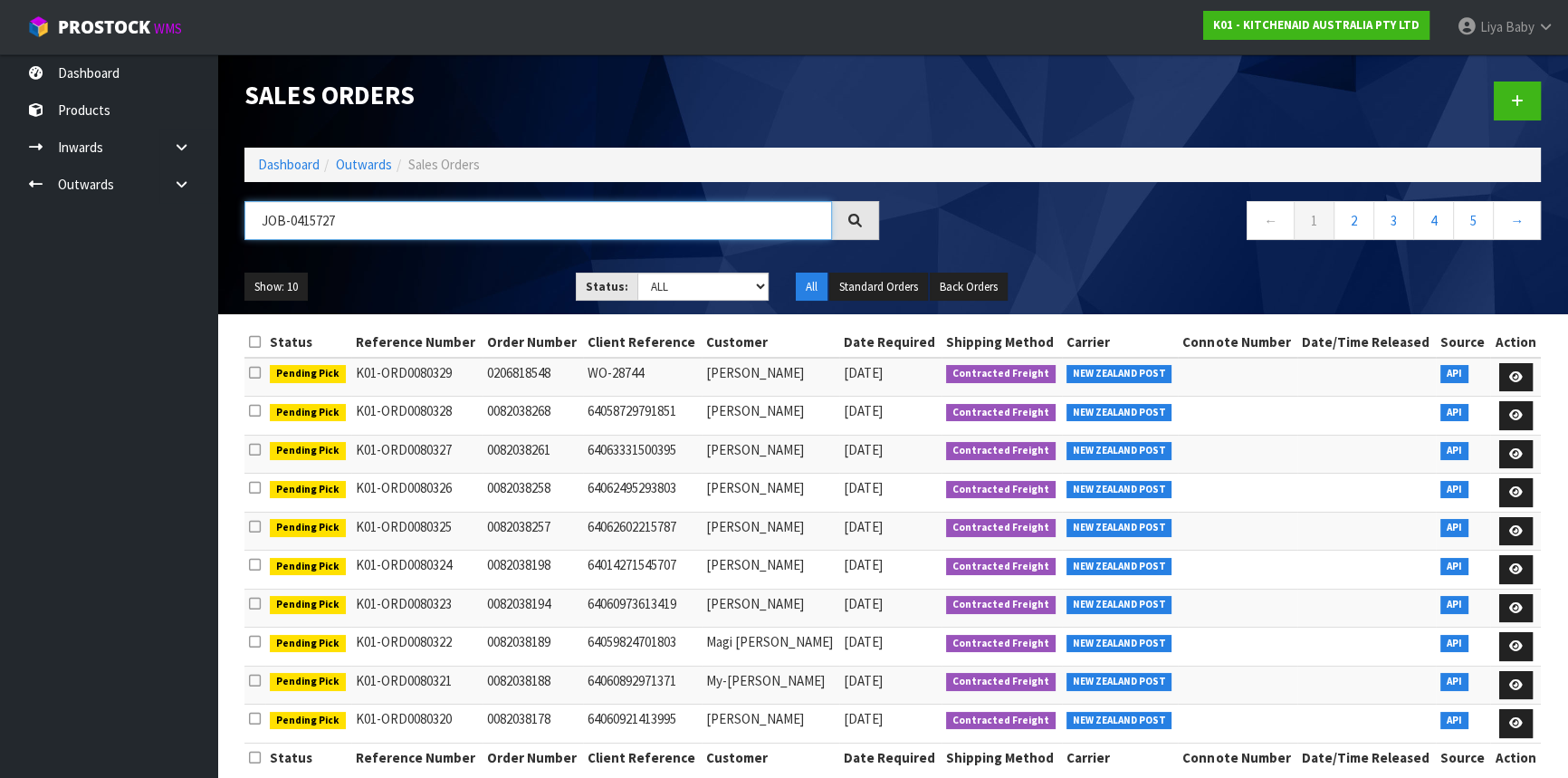
type input "JOB-0415727"
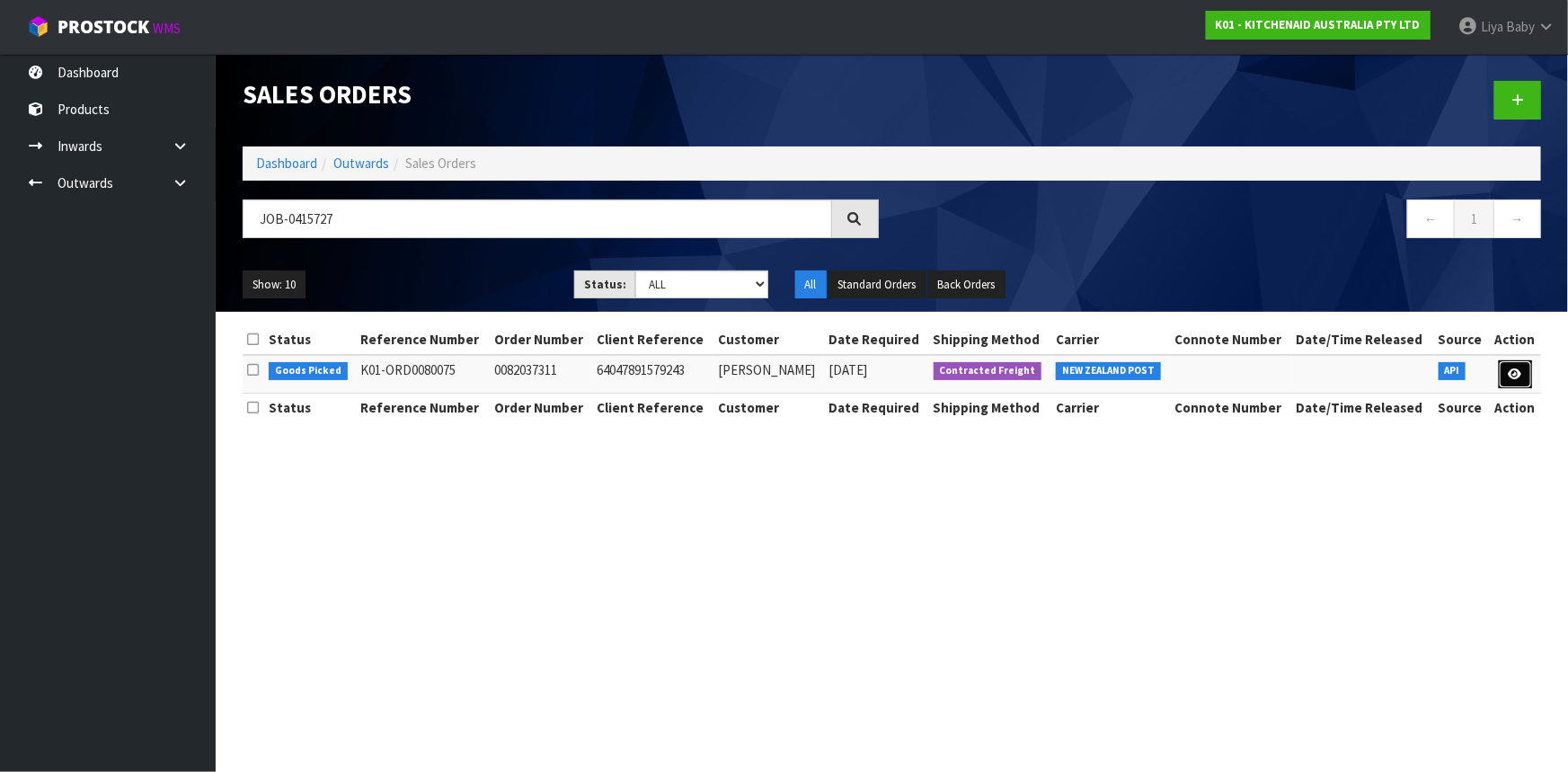
click at [1510, 373] on icon at bounding box center [1516, 374] width 14 height 12
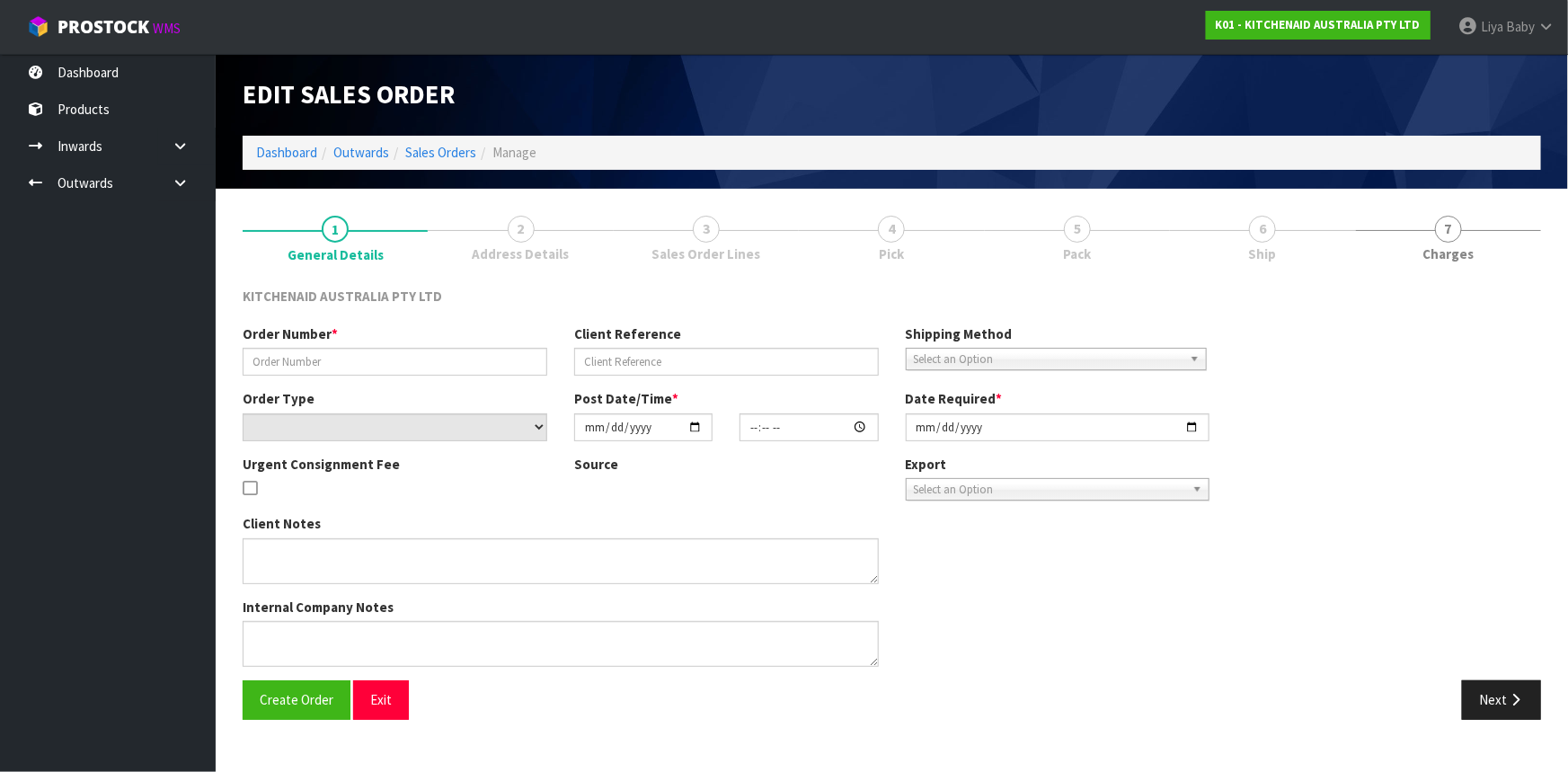
type input "0082037311"
type input "64047891579243"
select select "number:0"
type input "[DATE]"
type input "20:41:30.000"
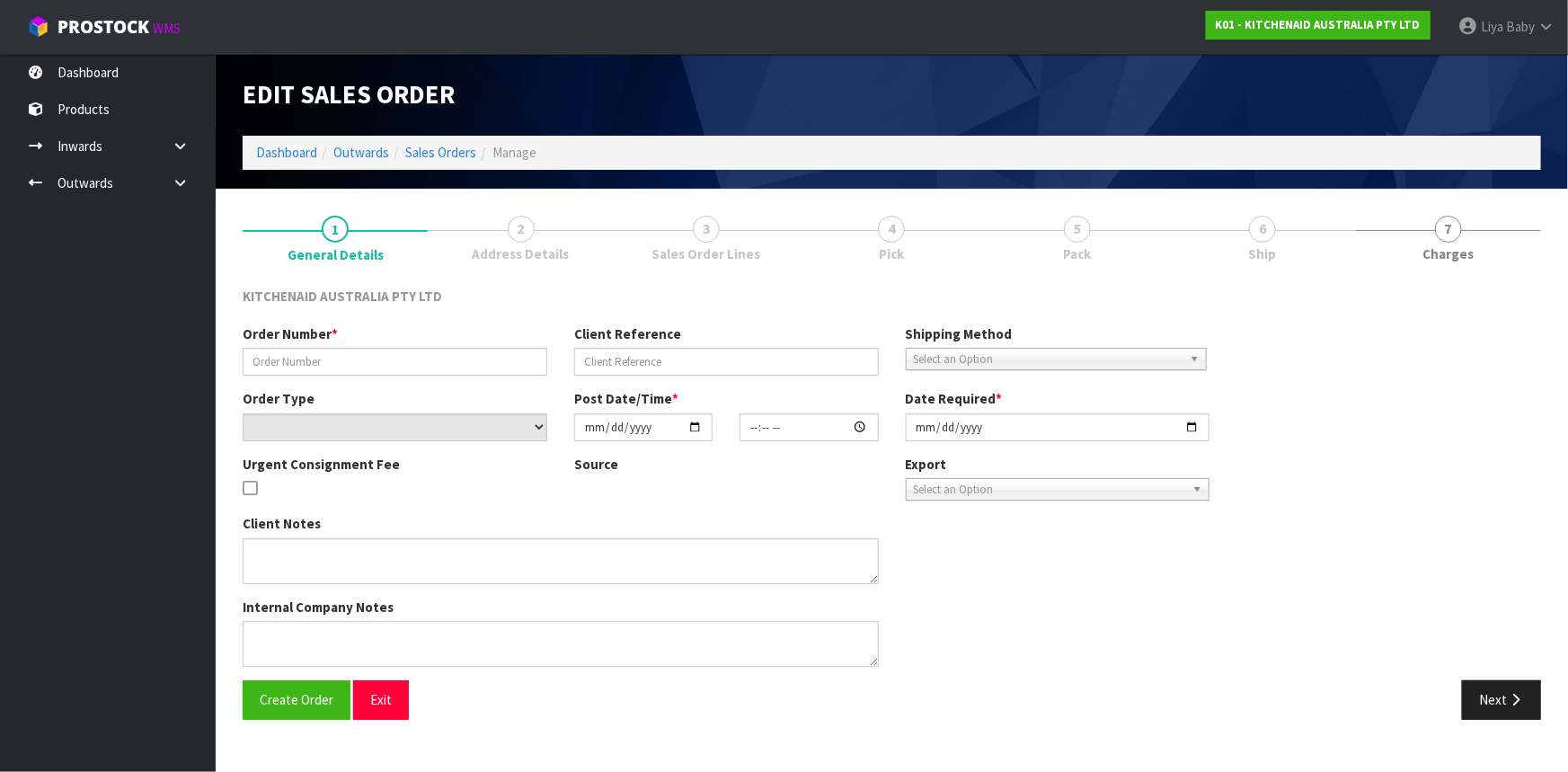
type input "[DATE]"
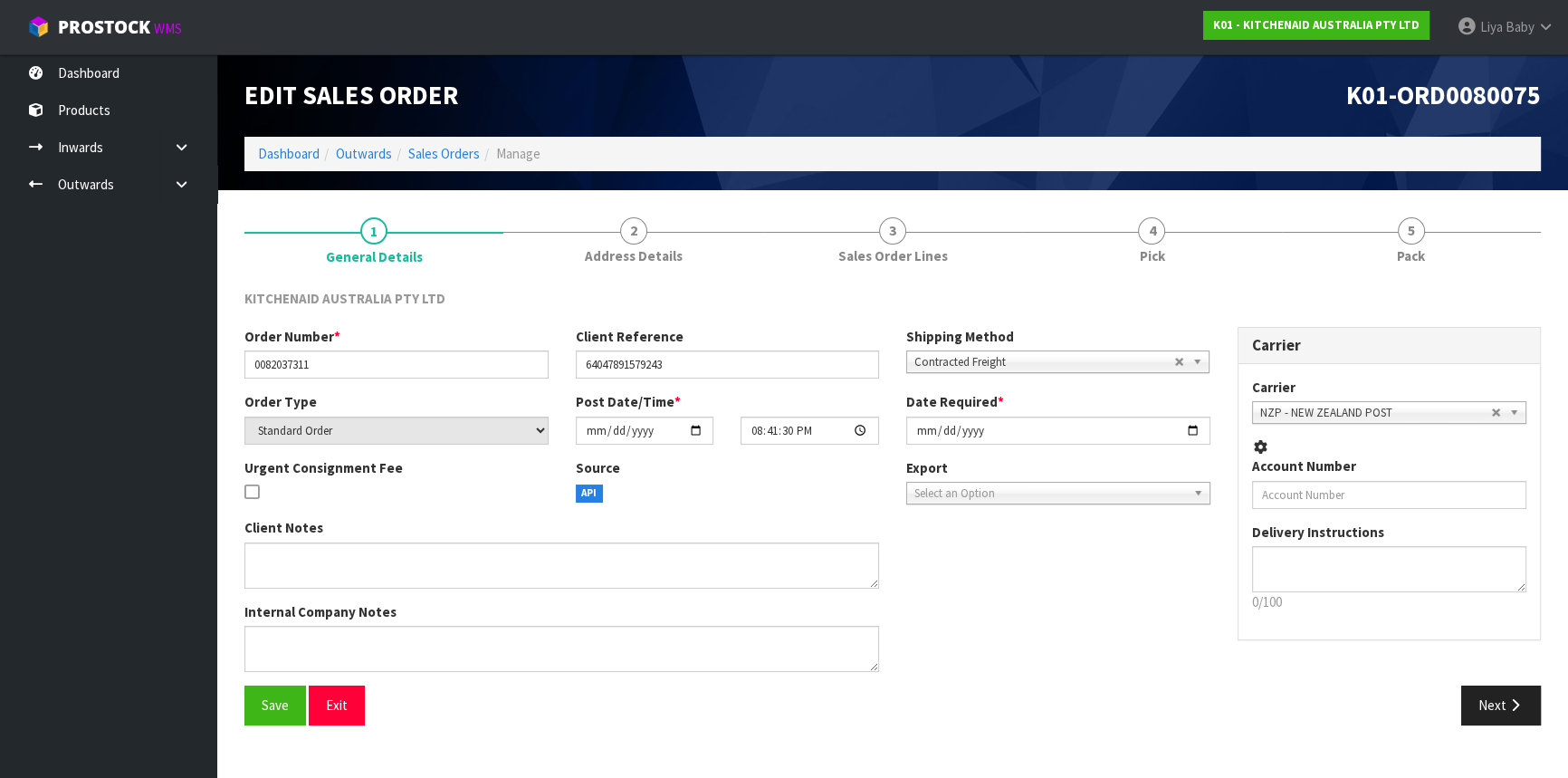
scroll to position [81, 0]
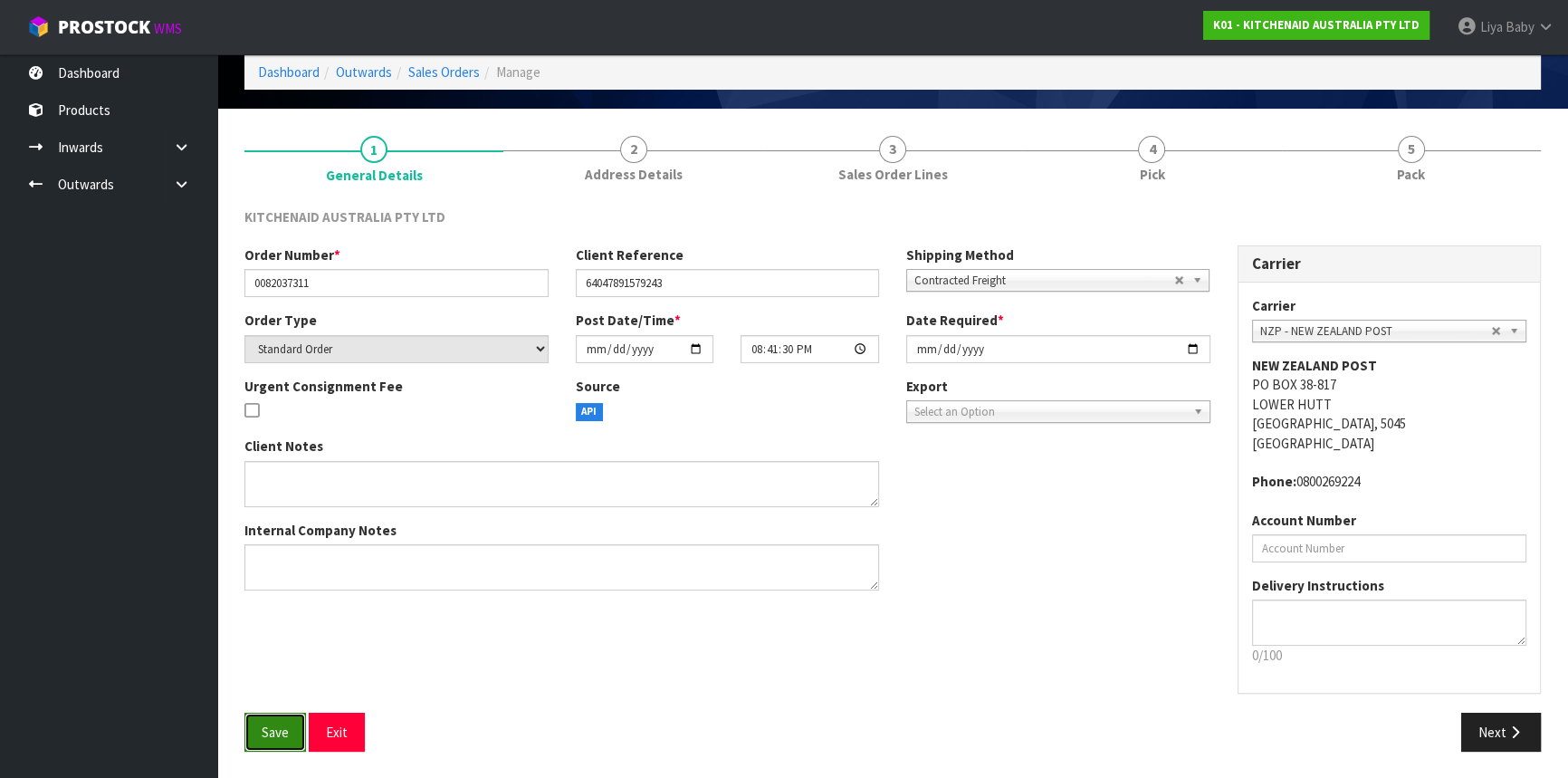
click at [260, 721] on button "Save" at bounding box center [275, 732] width 62 height 39
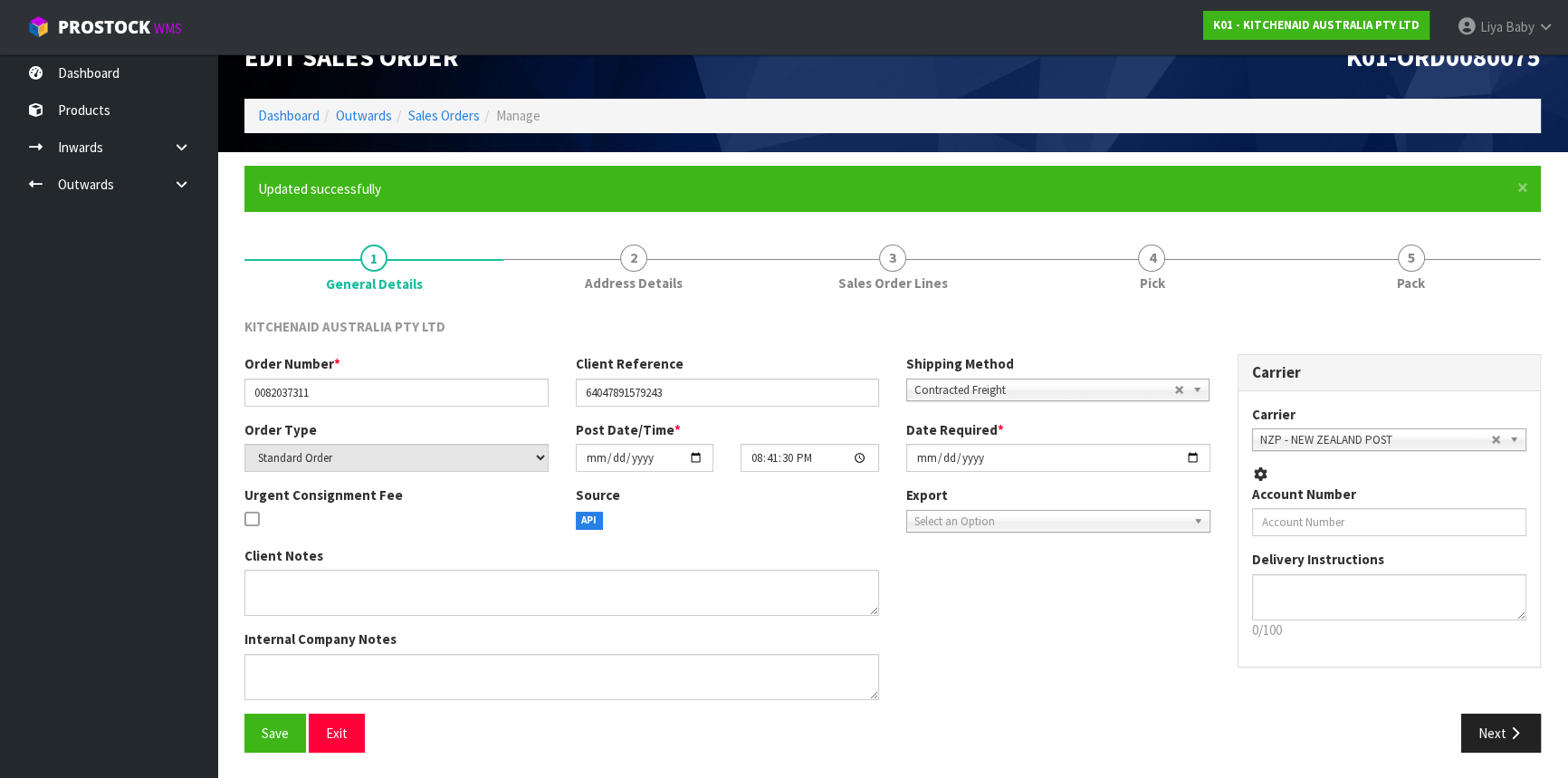
scroll to position [147, 0]
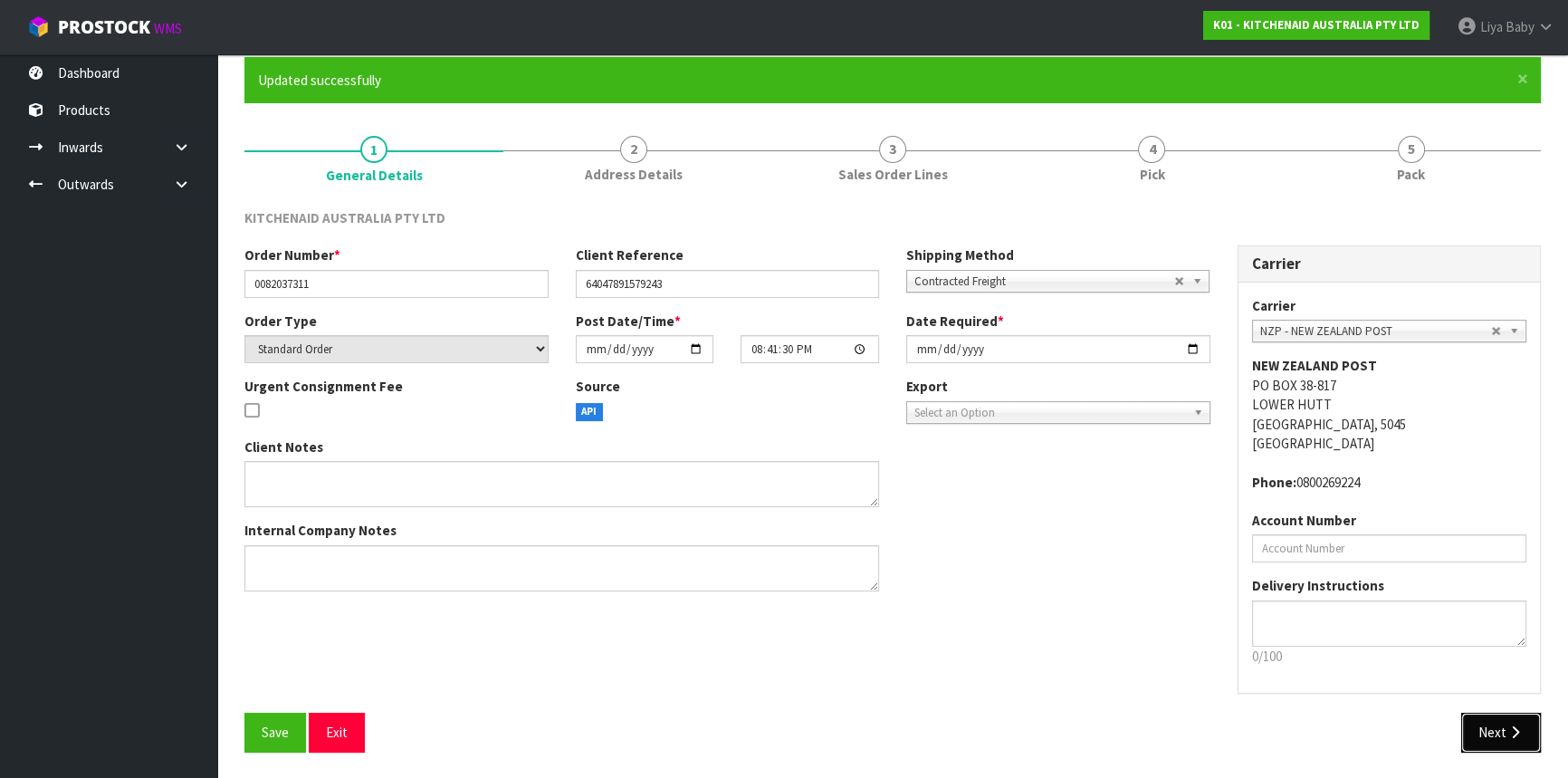
click at [1504, 721] on button "Next" at bounding box center [1502, 732] width 80 height 39
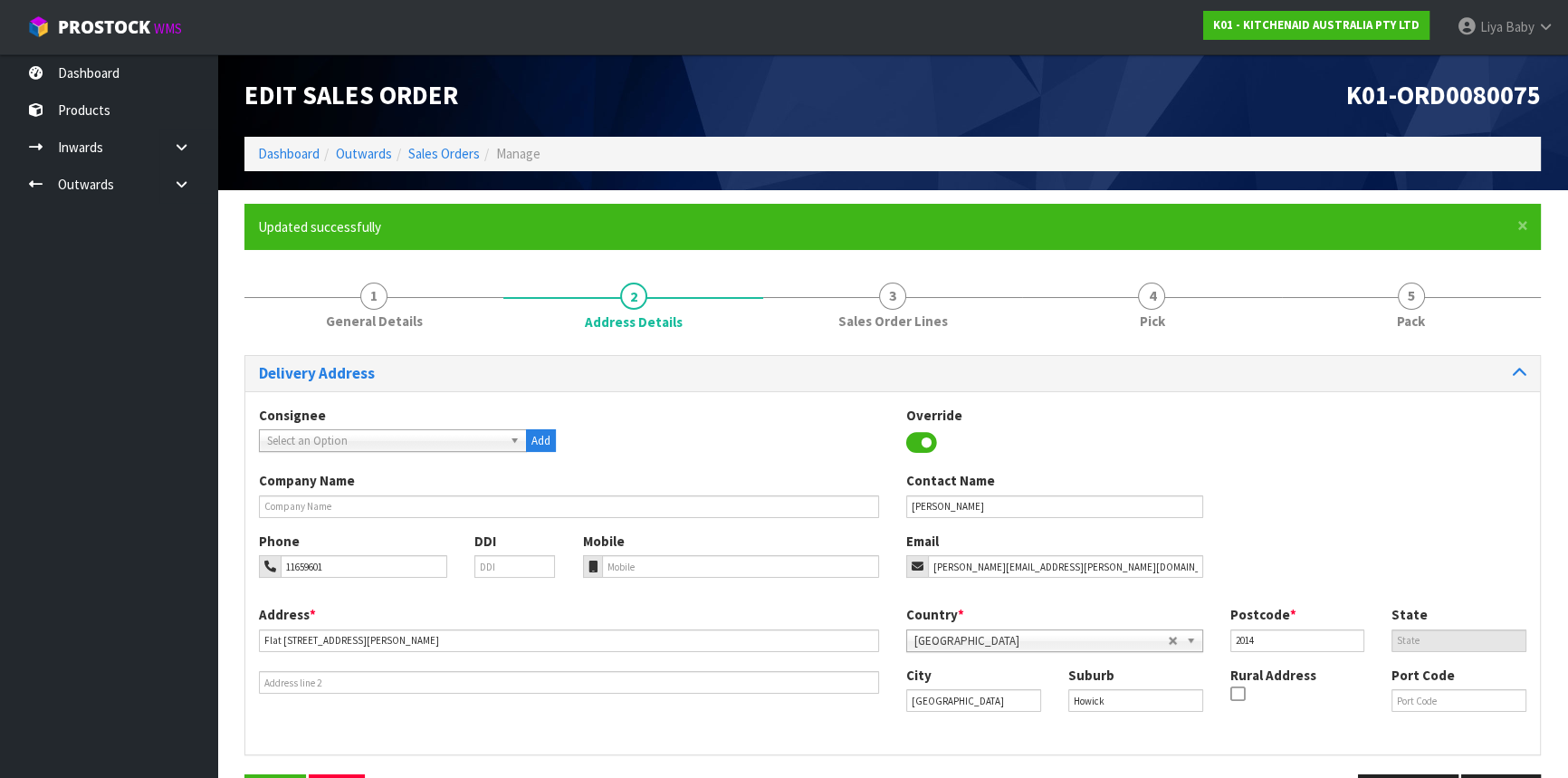
scroll to position [63, 0]
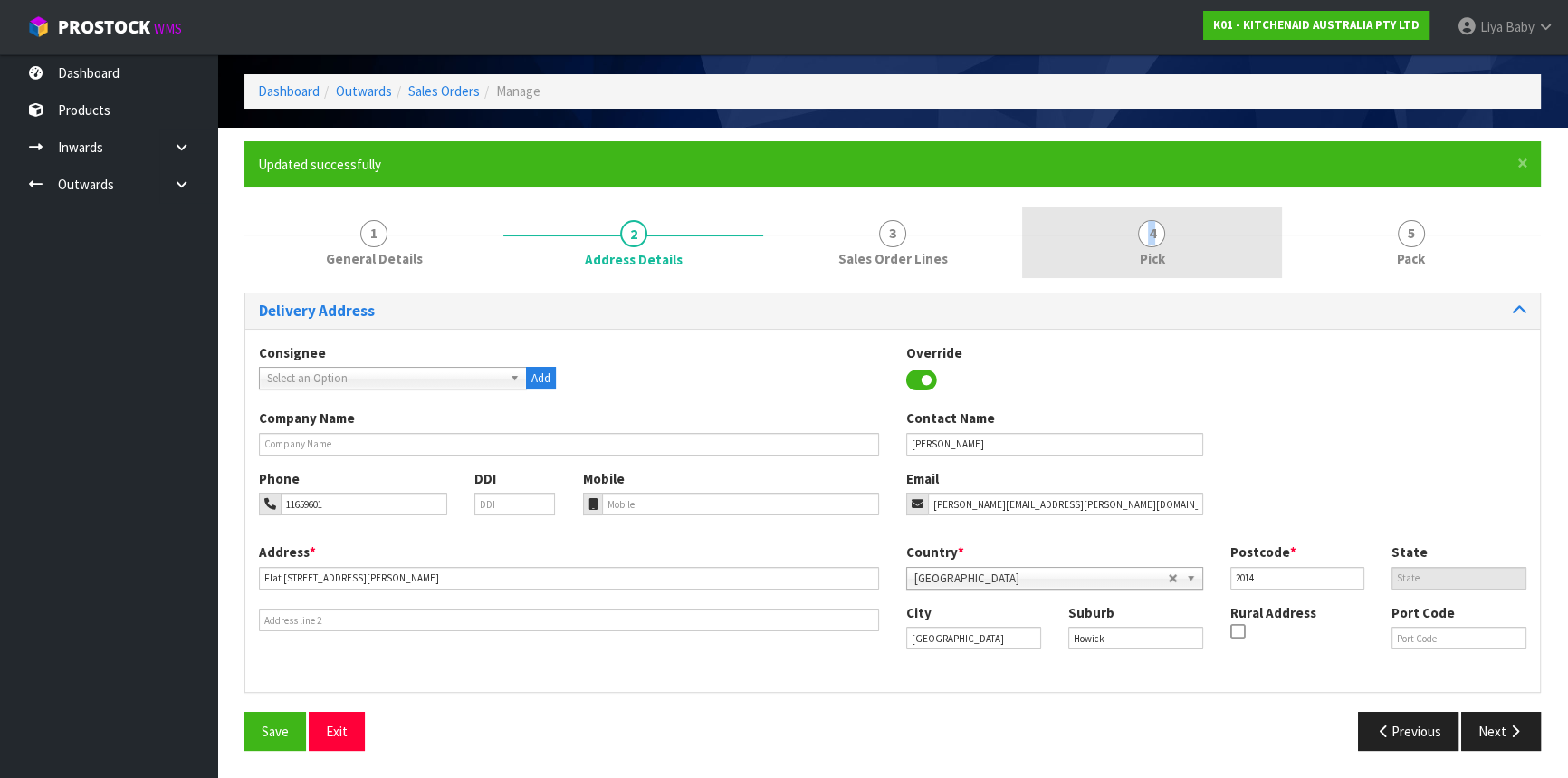
click at [1153, 239] on span "4" at bounding box center [1152, 234] width 27 height 27
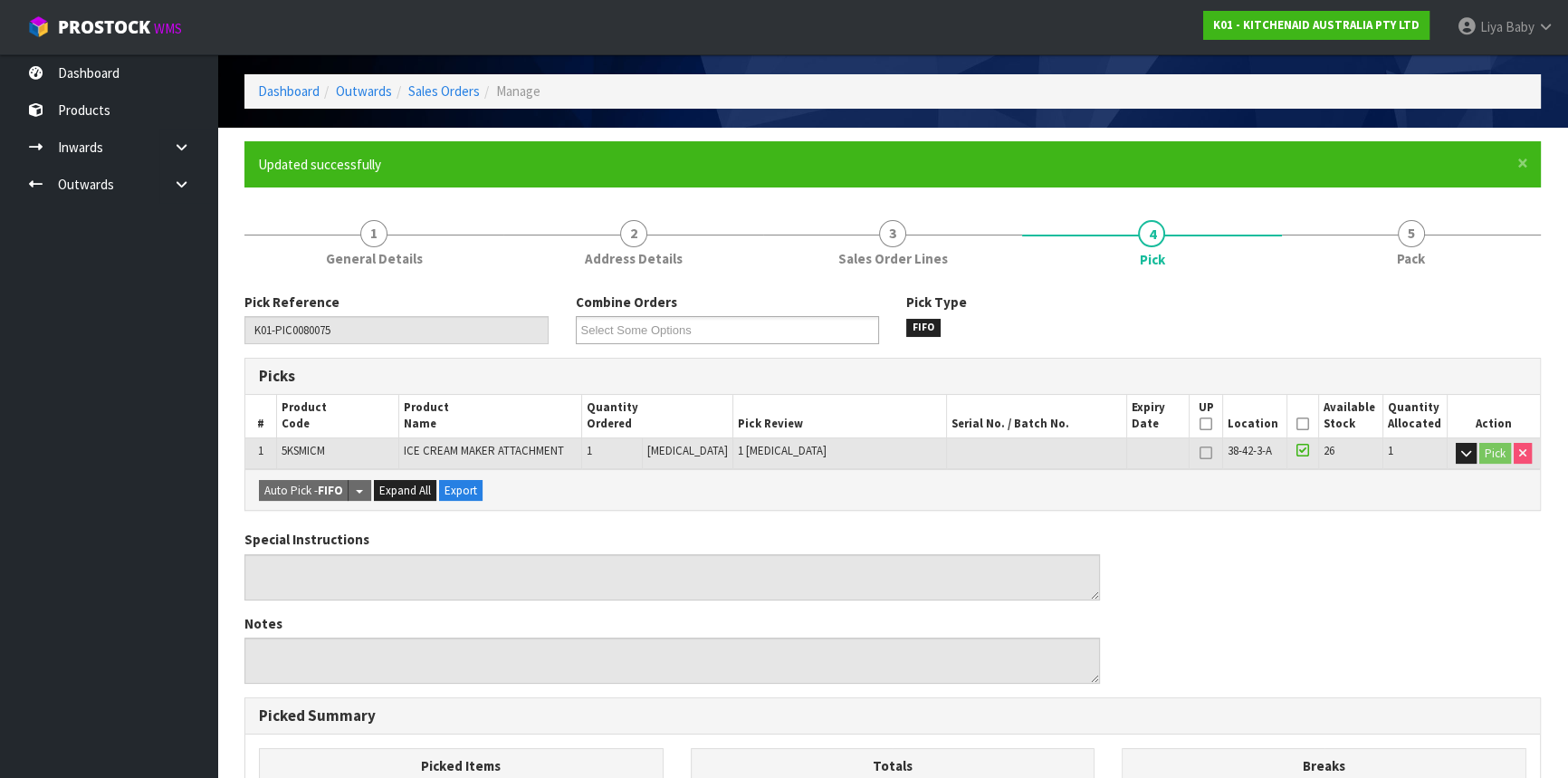
click at [1296, 425] on icon at bounding box center [1302, 424] width 13 height 1
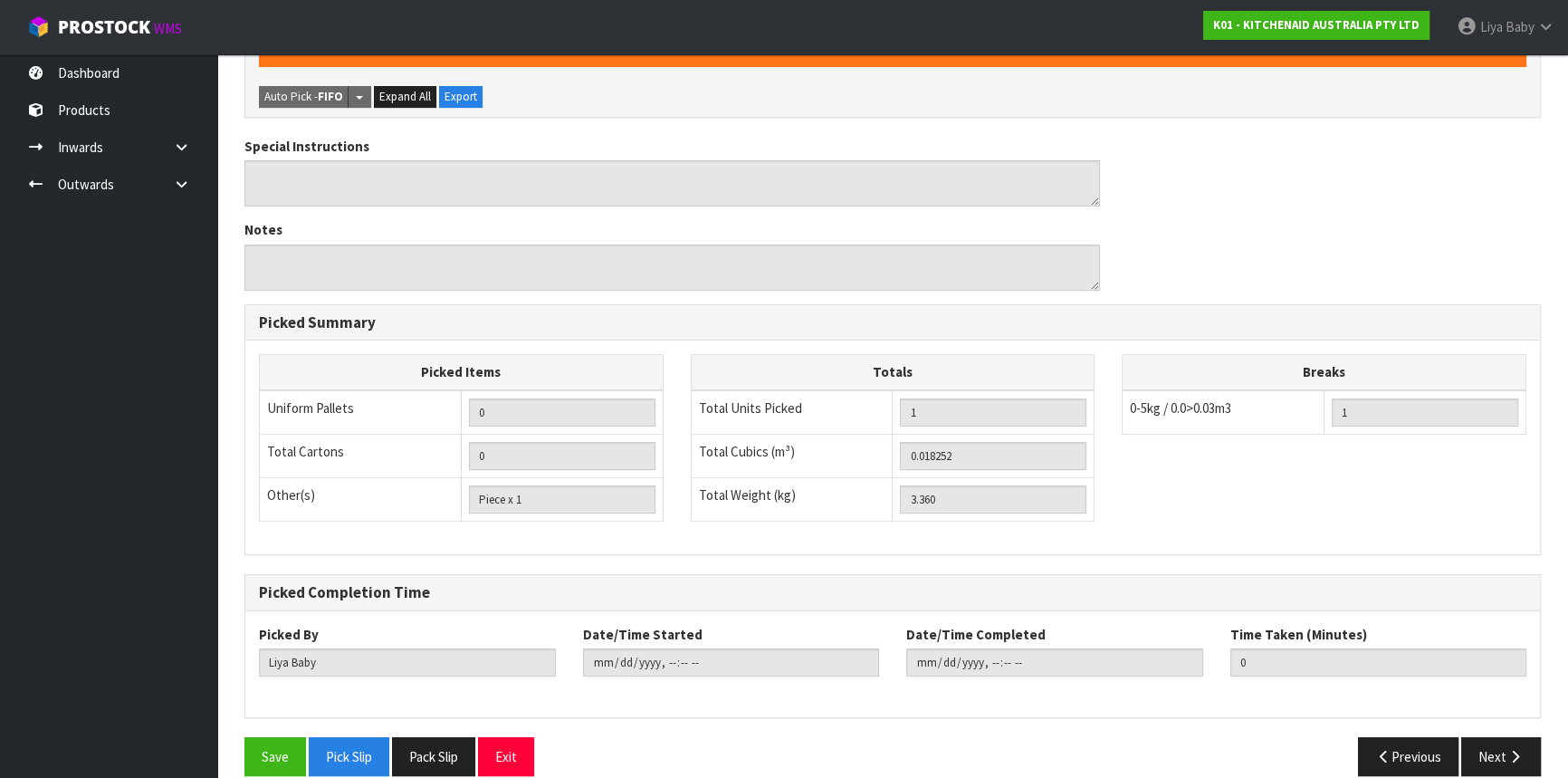
scroll to position [543, 0]
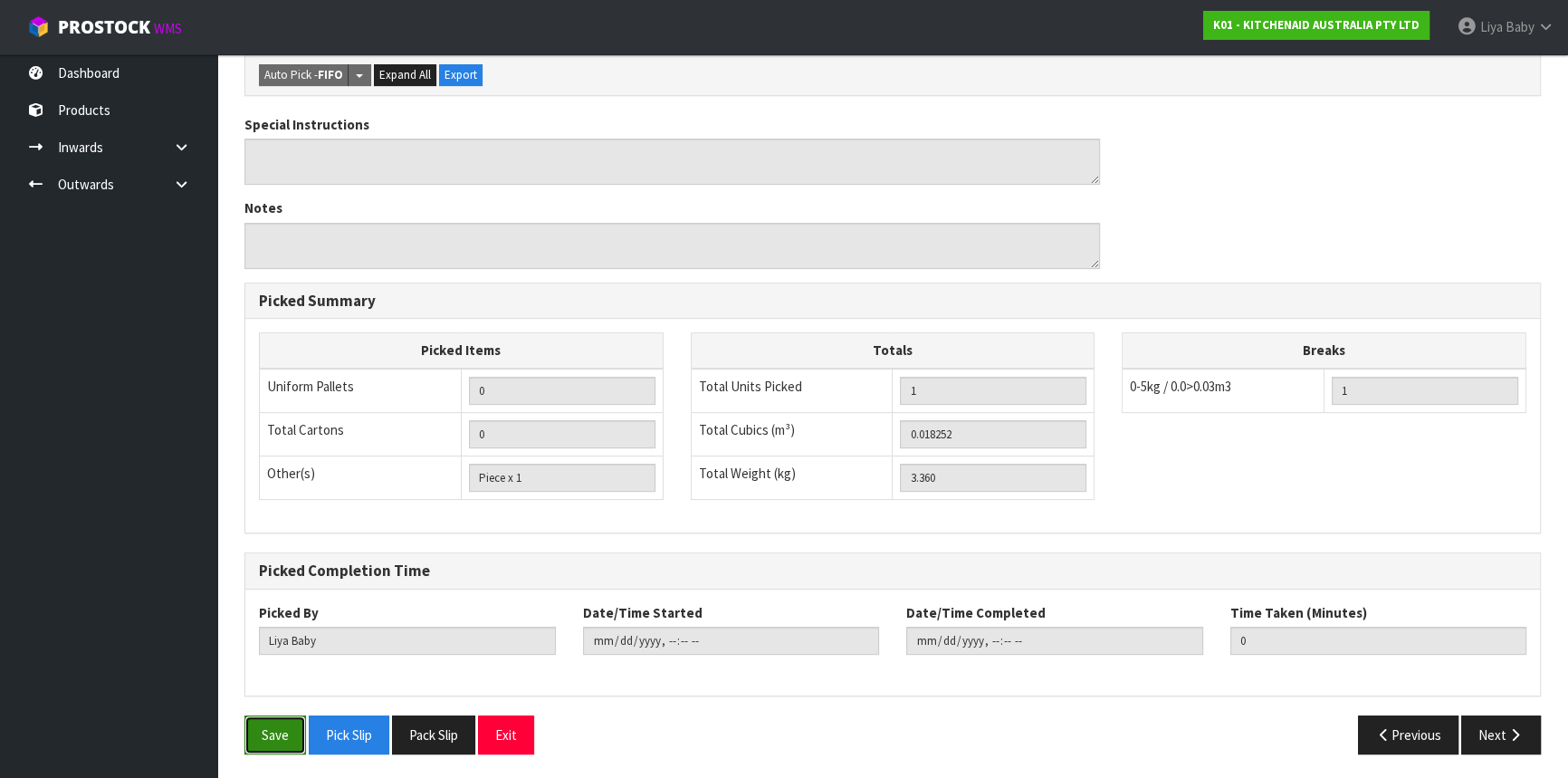
click at [276, 748] on button "Save" at bounding box center [275, 735] width 62 height 39
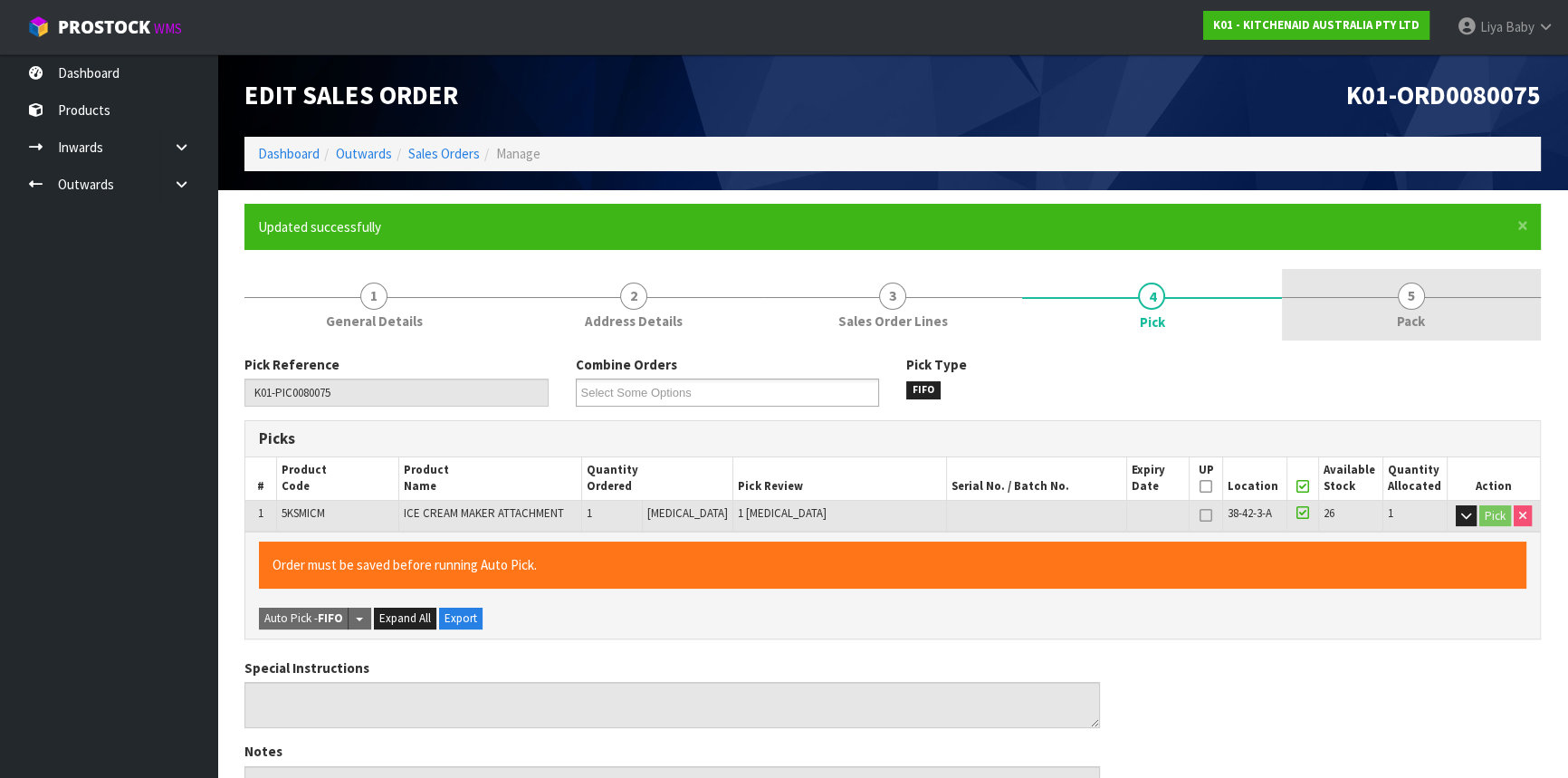
type input "[DATE]T14:07:07"
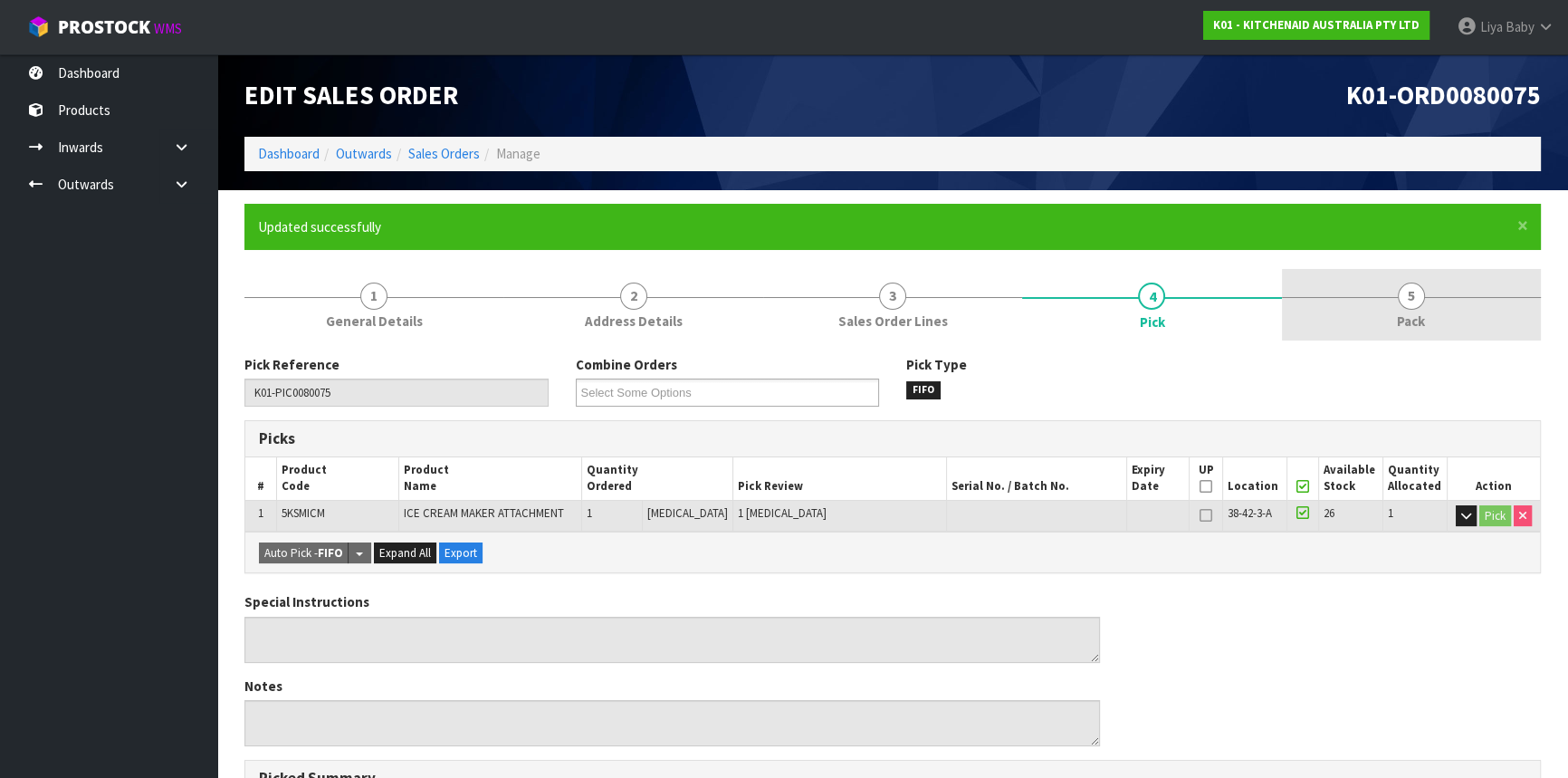
click at [1381, 296] on link "5 Pack" at bounding box center [1411, 304] width 259 height 71
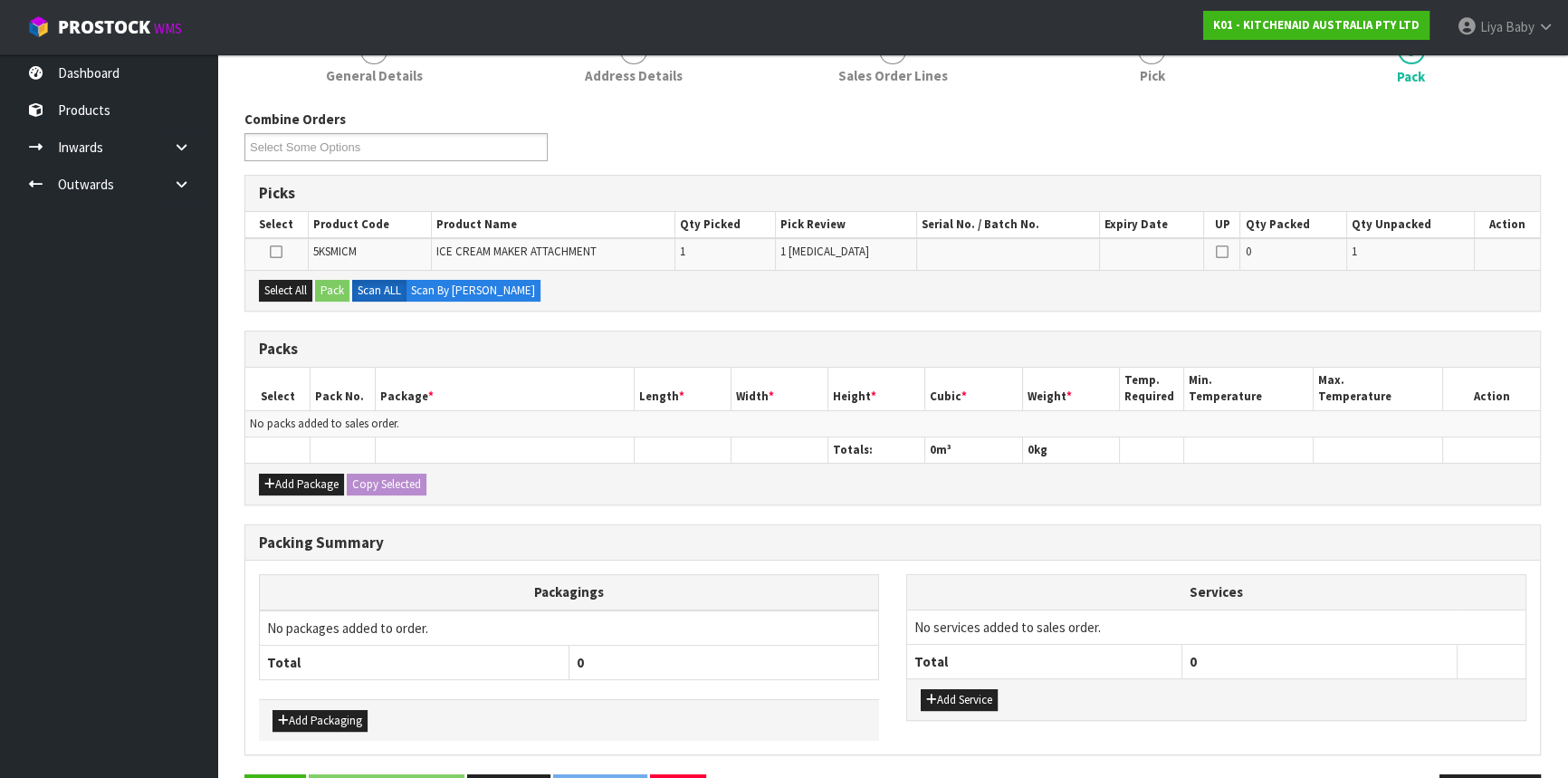
scroll to position [246, 0]
click at [292, 482] on button "Add Package" at bounding box center [301, 484] width 85 height 22
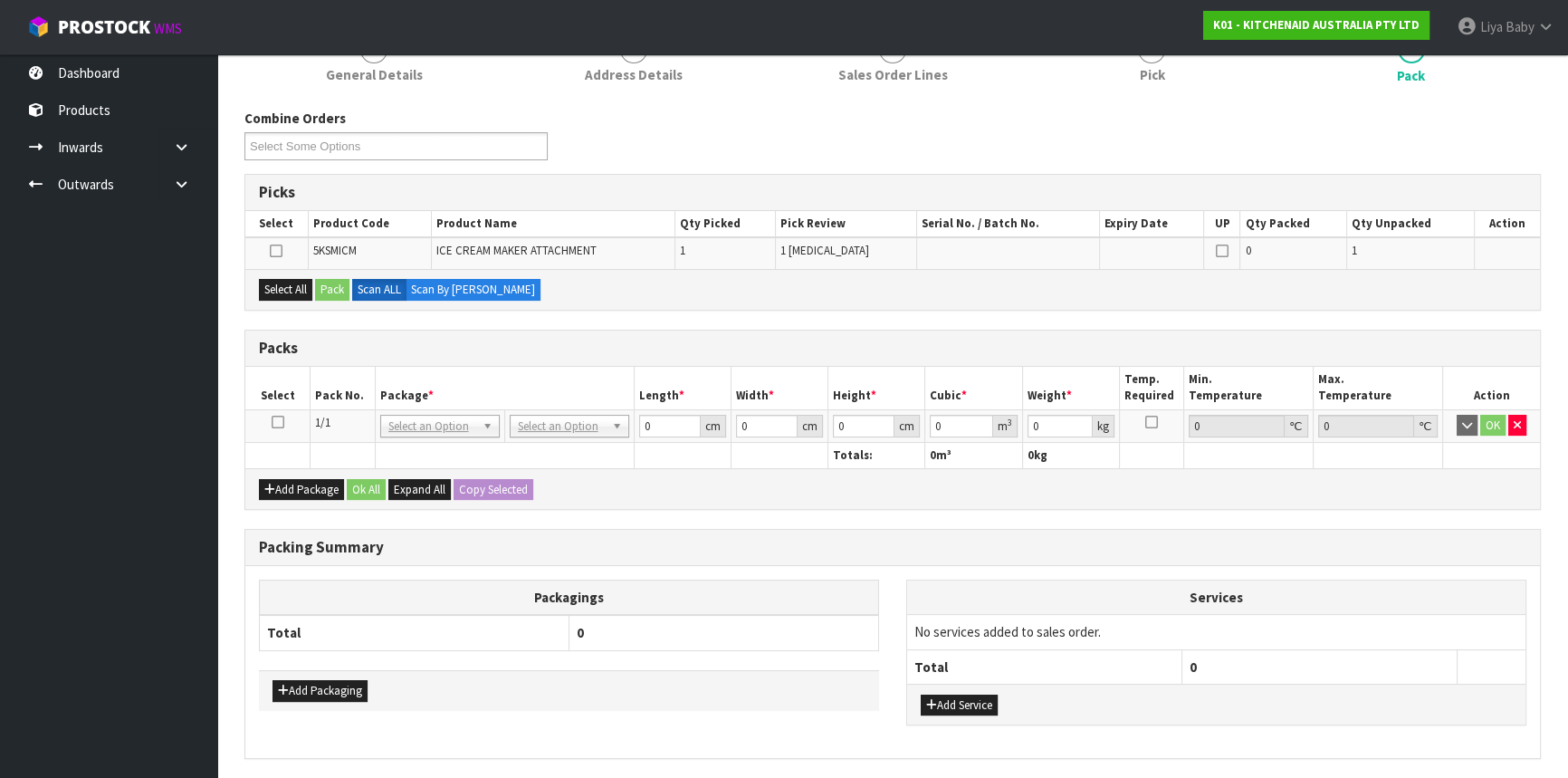
click at [280, 422] on icon at bounding box center [277, 422] width 13 height 1
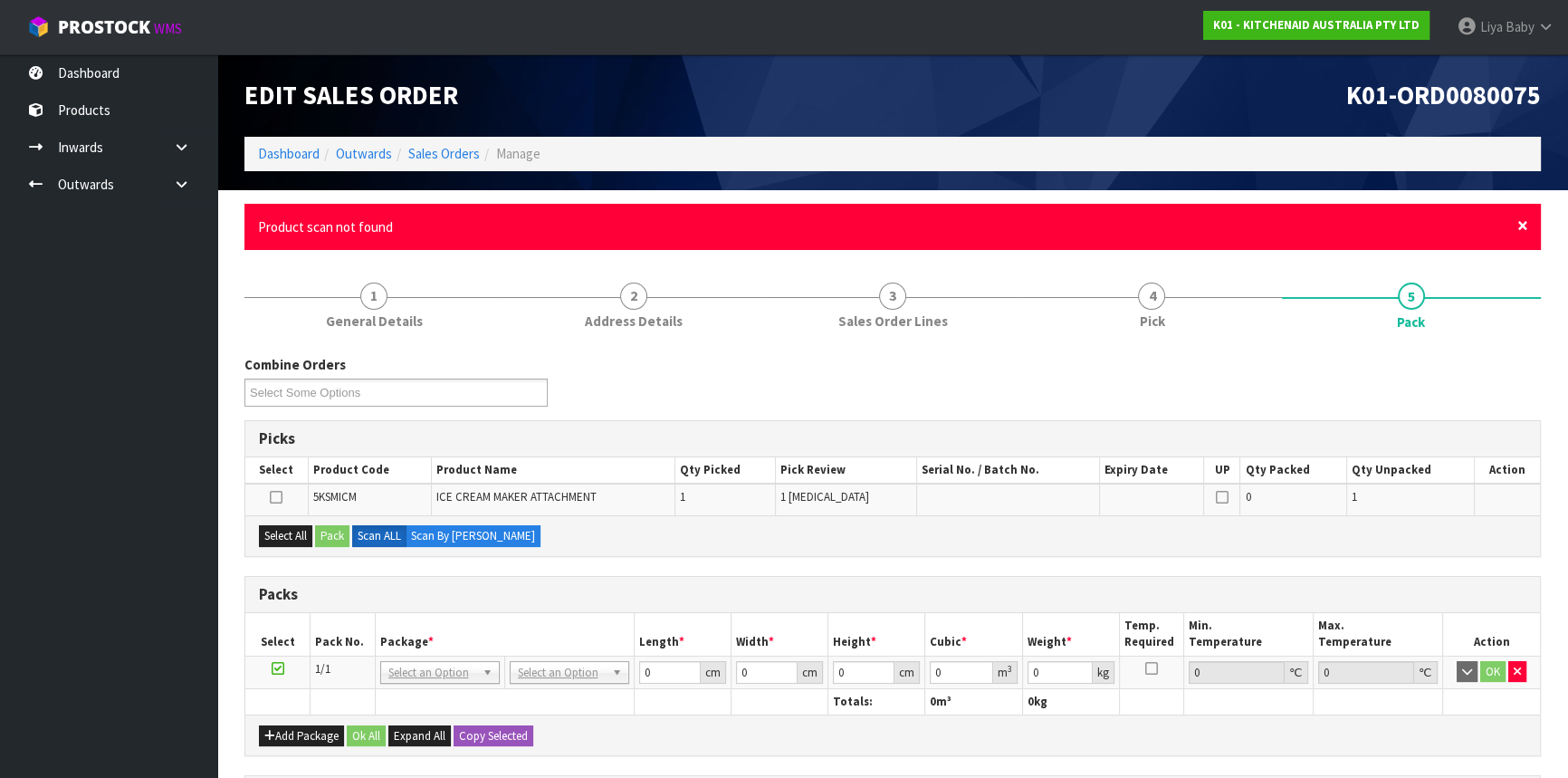
click at [1526, 215] on span "×" at bounding box center [1522, 226] width 11 height 25
click at [1528, 220] on div "× Close Product scan not found" at bounding box center [892, 226] width 1296 height 46
click at [1525, 226] on span "×" at bounding box center [1522, 226] width 11 height 25
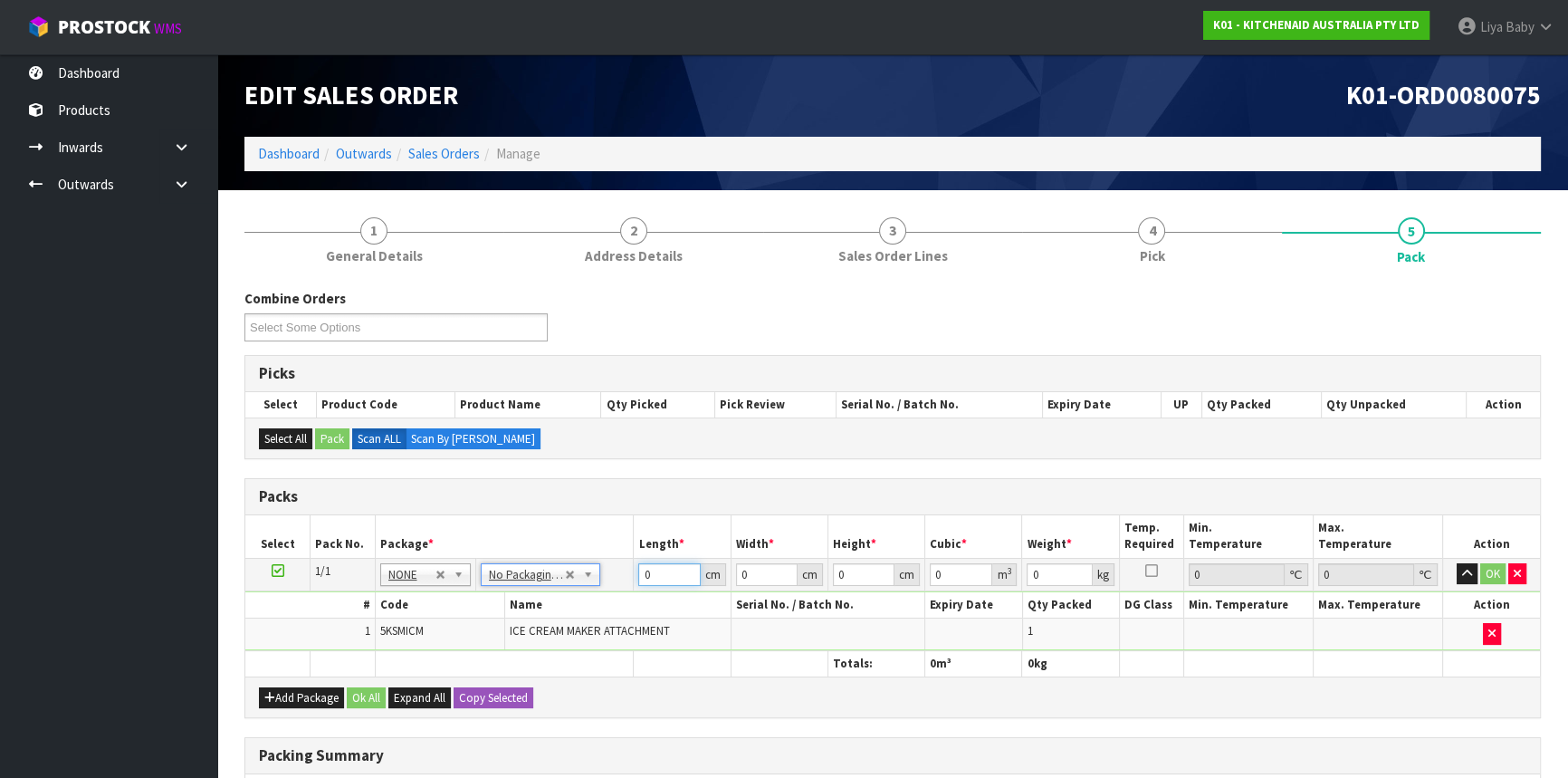
click at [648, 576] on input "0" at bounding box center [668, 574] width 62 height 22
type input "29"
type input "55"
type input "3"
type input "0.004785"
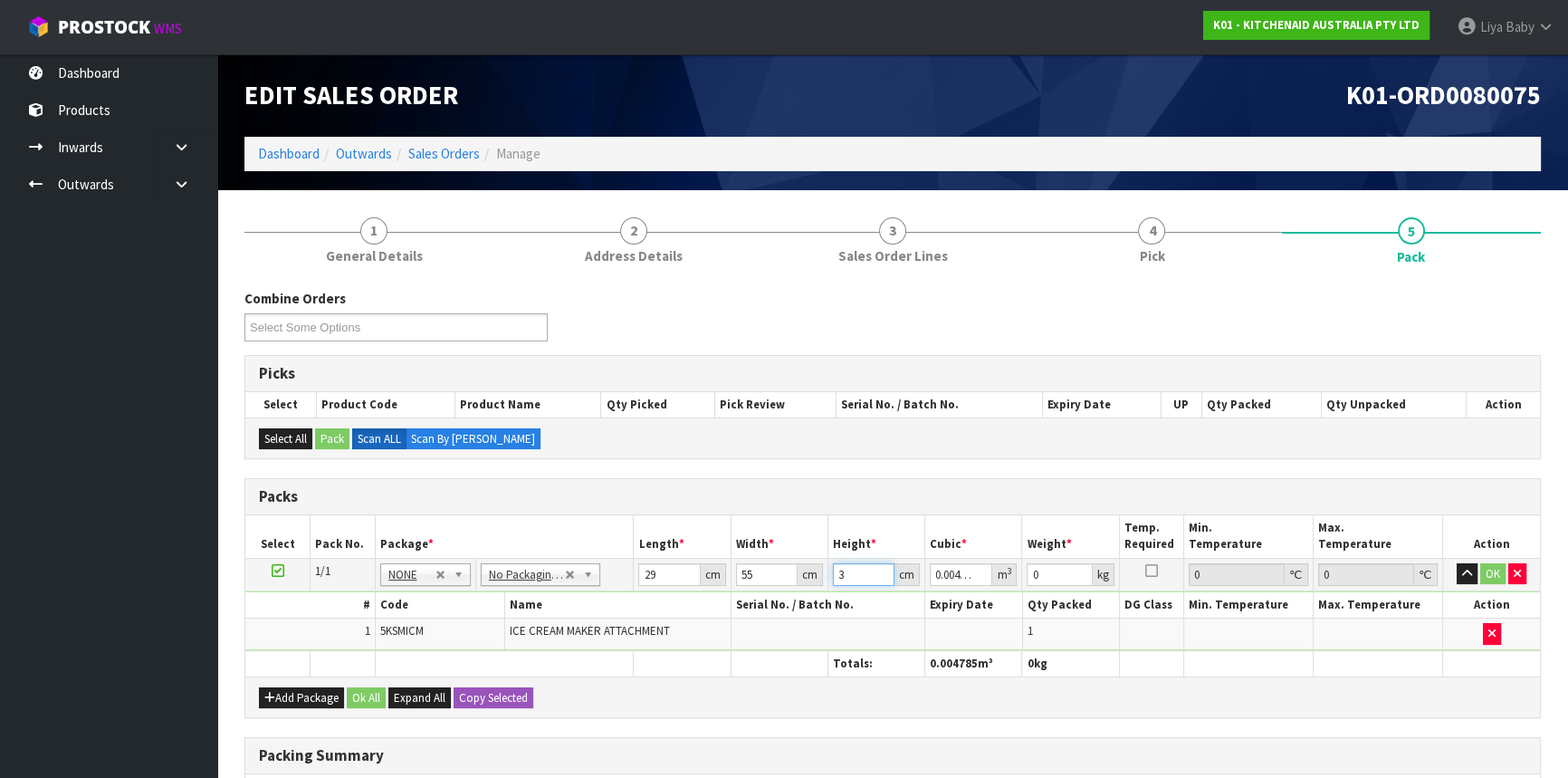
type input "31"
type input "0.049445"
type input "31"
type input "4"
click at [357, 697] on button "Ok All" at bounding box center [366, 698] width 39 height 22
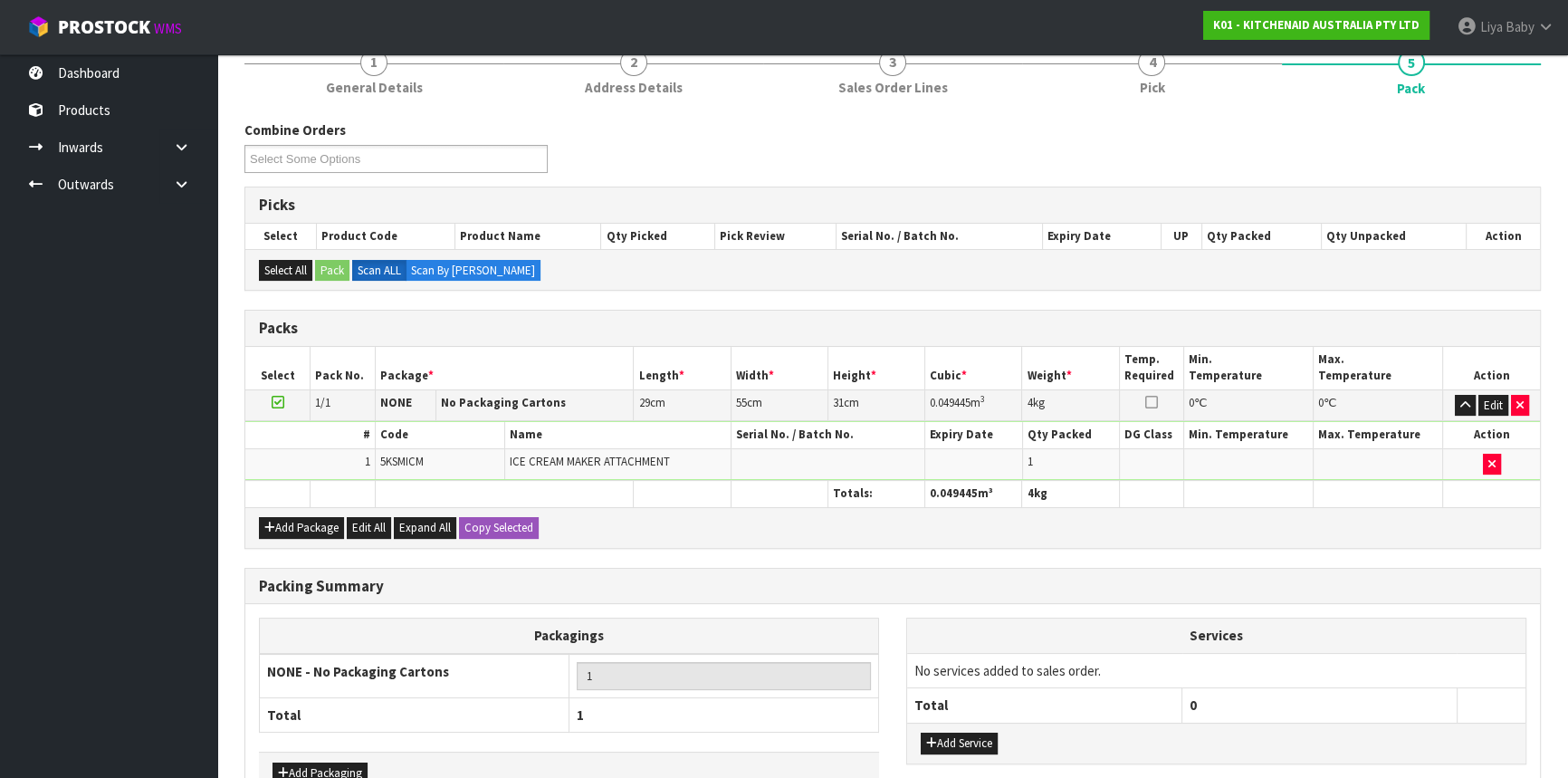
scroll to position [278, 0]
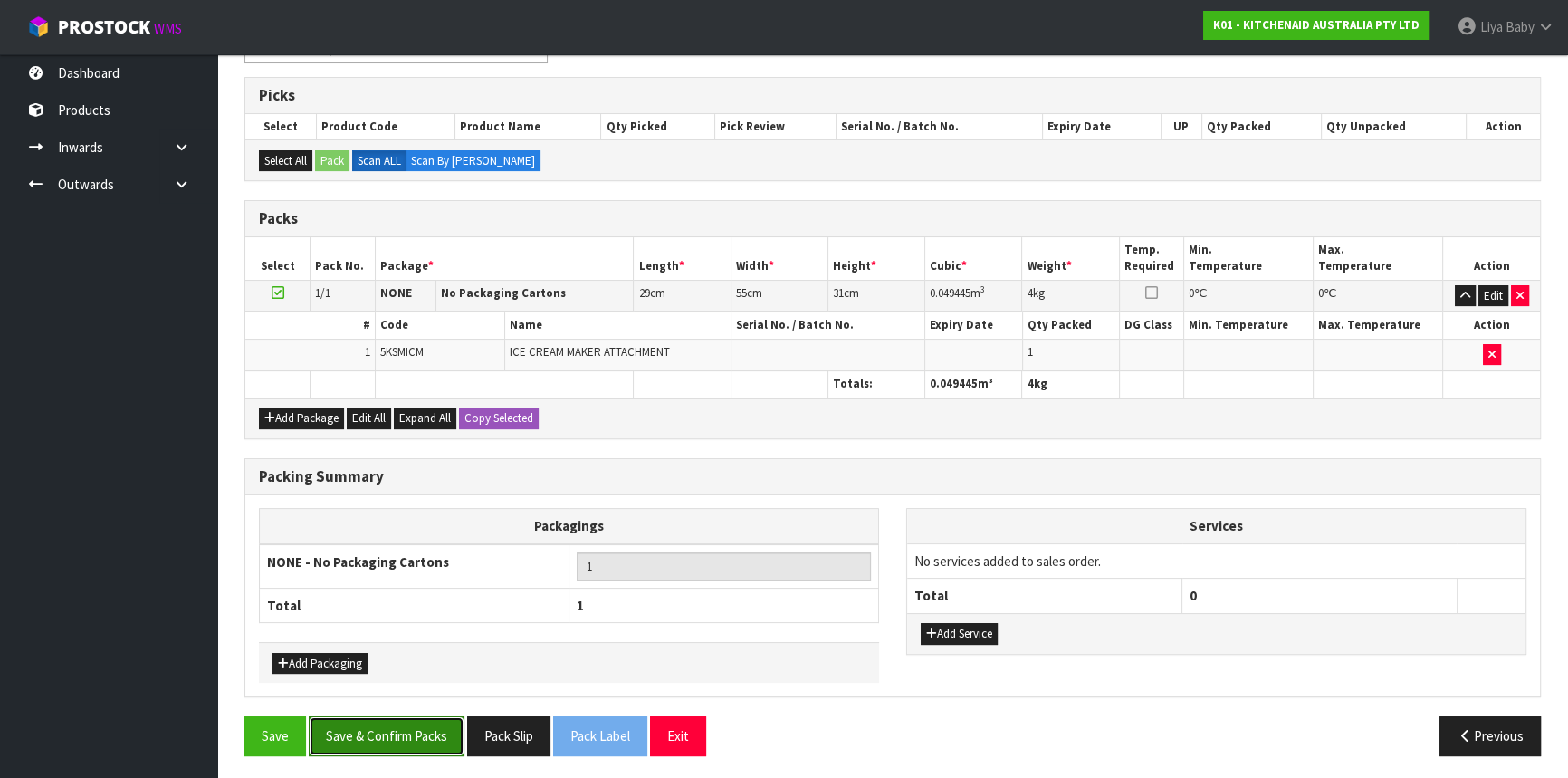
click at [385, 738] on button "Save & Confirm Packs" at bounding box center [386, 736] width 155 height 39
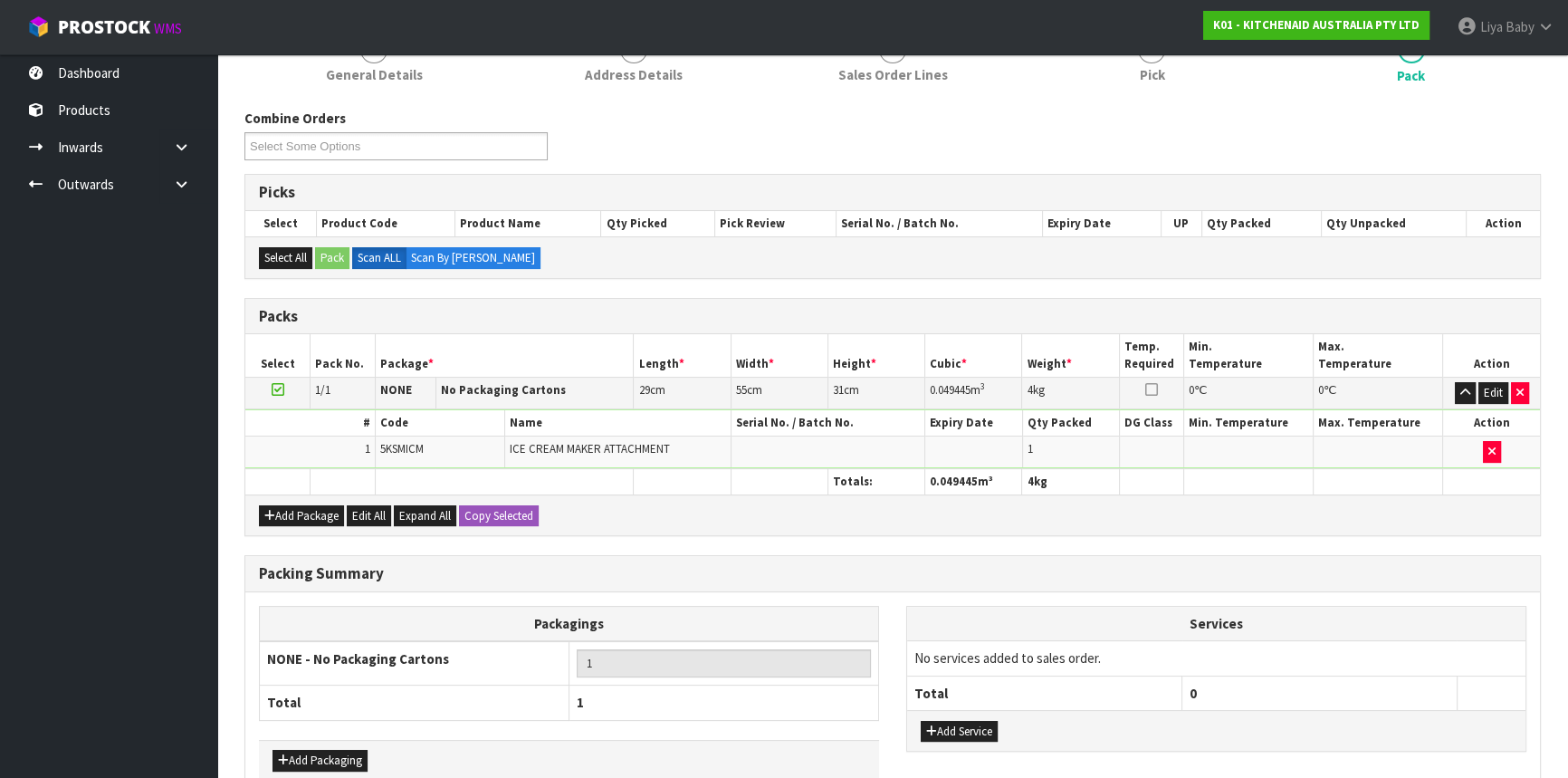
scroll to position [244, 0]
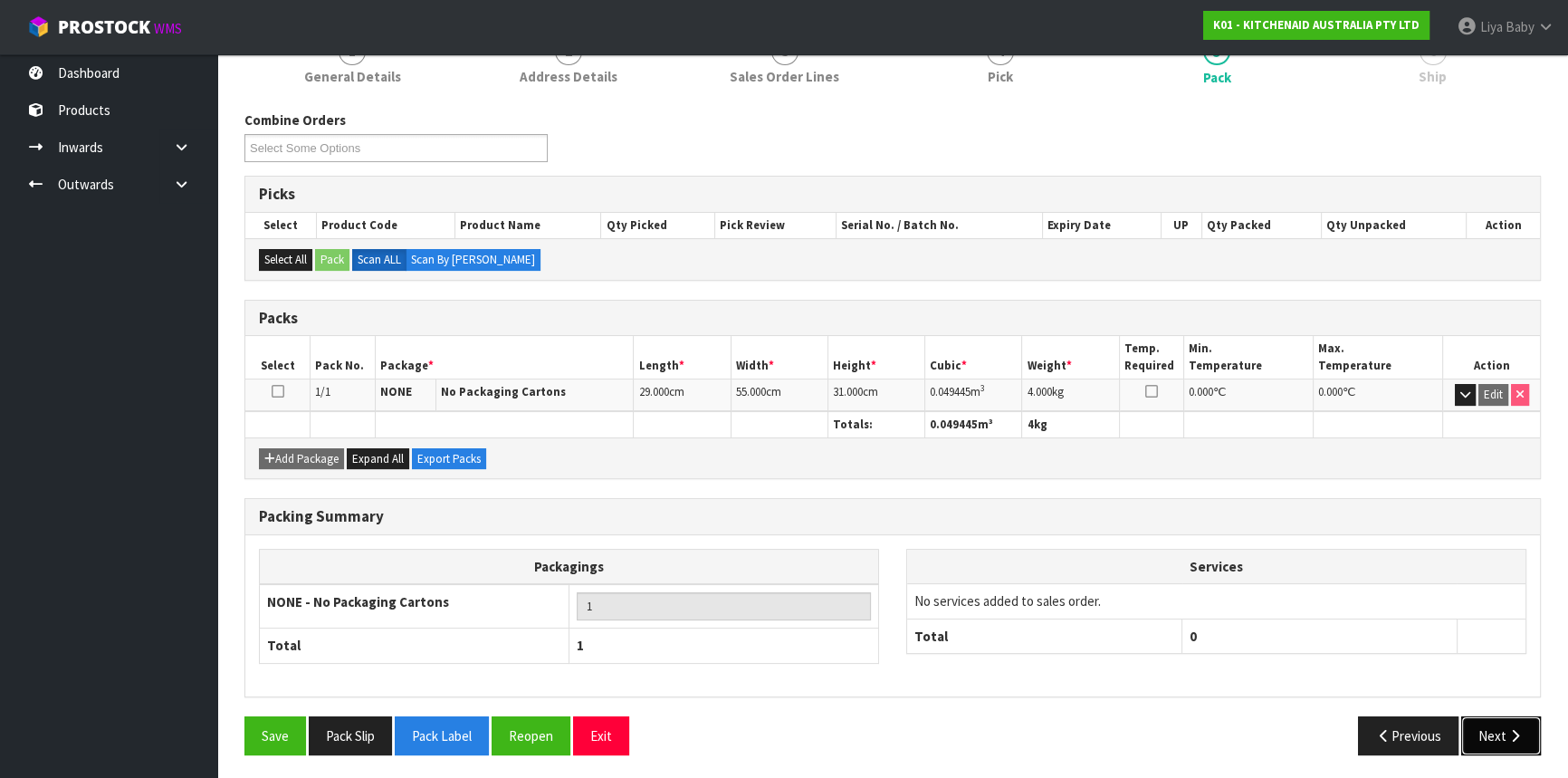
click at [1493, 744] on button "Next" at bounding box center [1502, 736] width 80 height 39
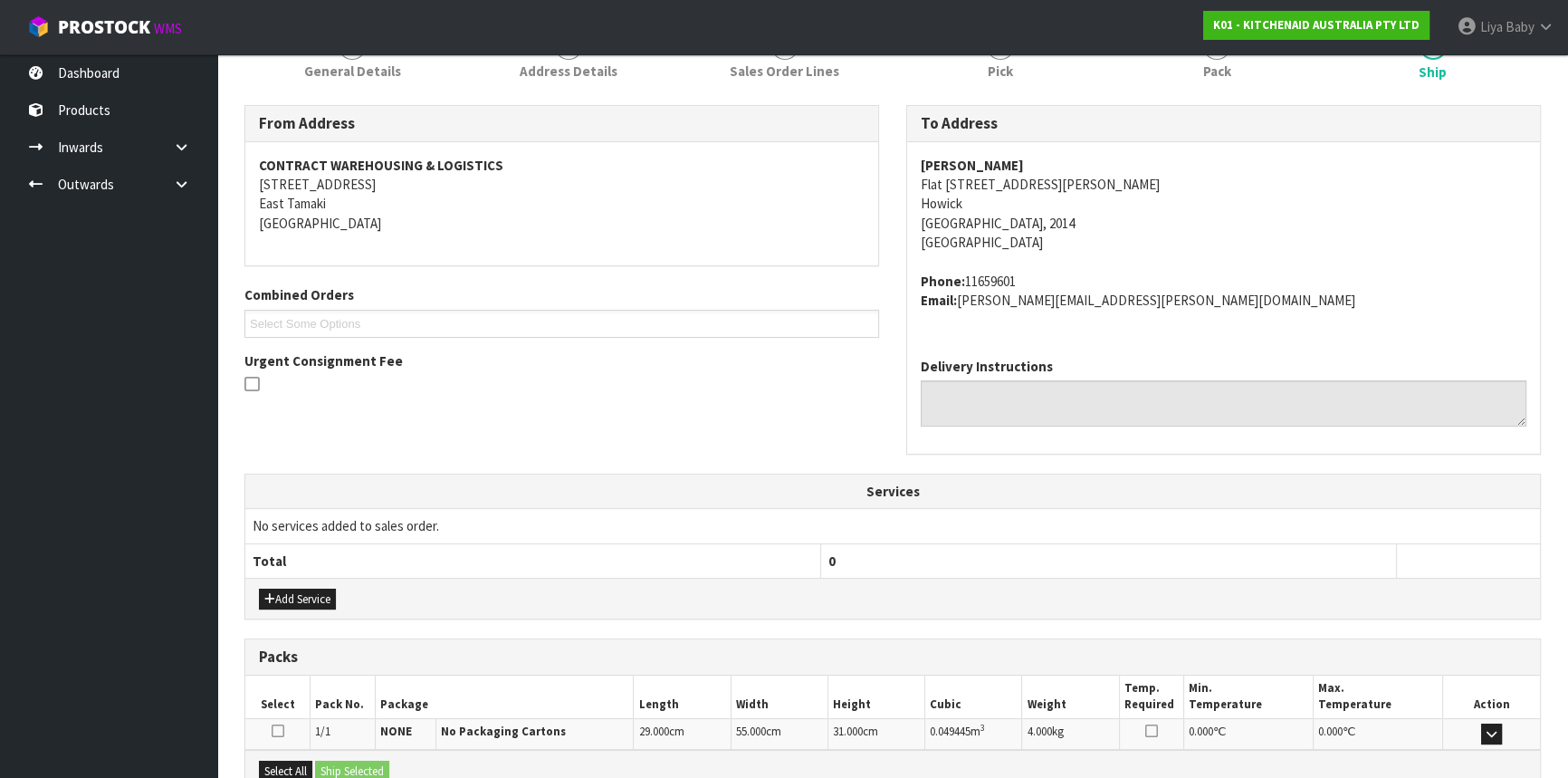
scroll to position [454, 0]
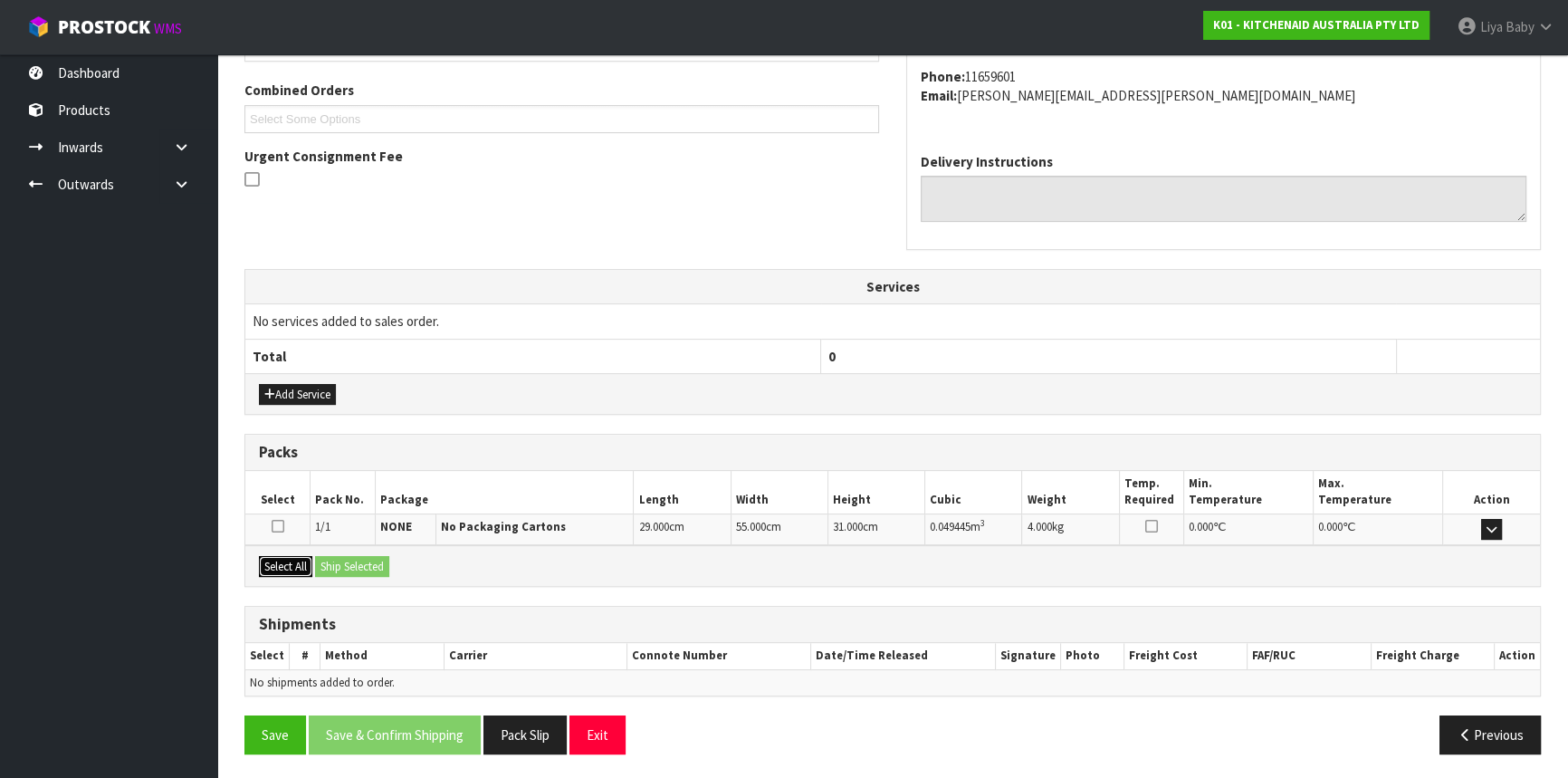
drag, startPoint x: 275, startPoint y: 560, endPoint x: 326, endPoint y: 561, distance: 51.0
click at [280, 561] on button "Select All" at bounding box center [285, 567] width 54 height 22
click at [327, 560] on button "Ship Selected" at bounding box center [352, 567] width 74 height 22
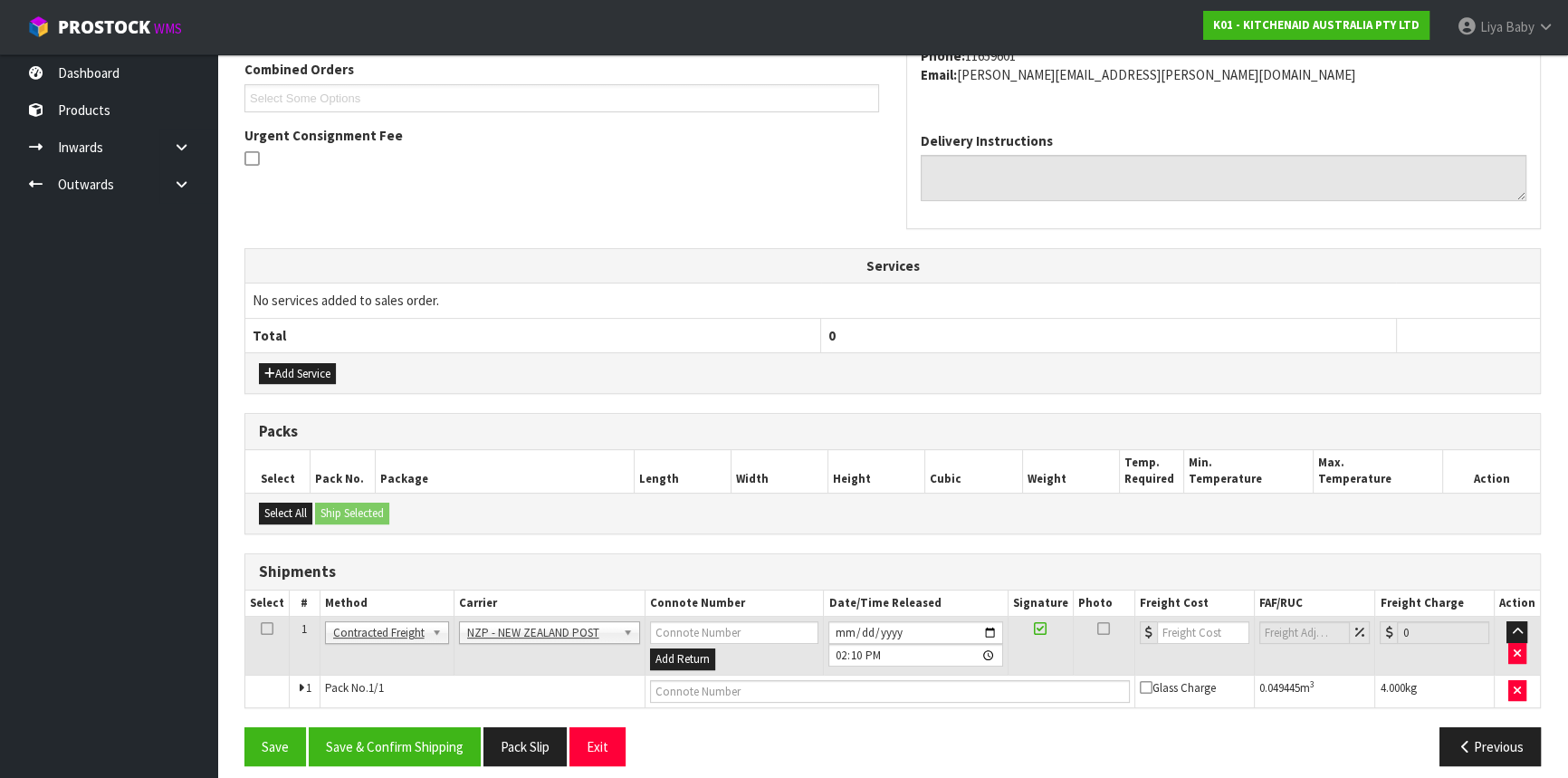
scroll to position [488, 0]
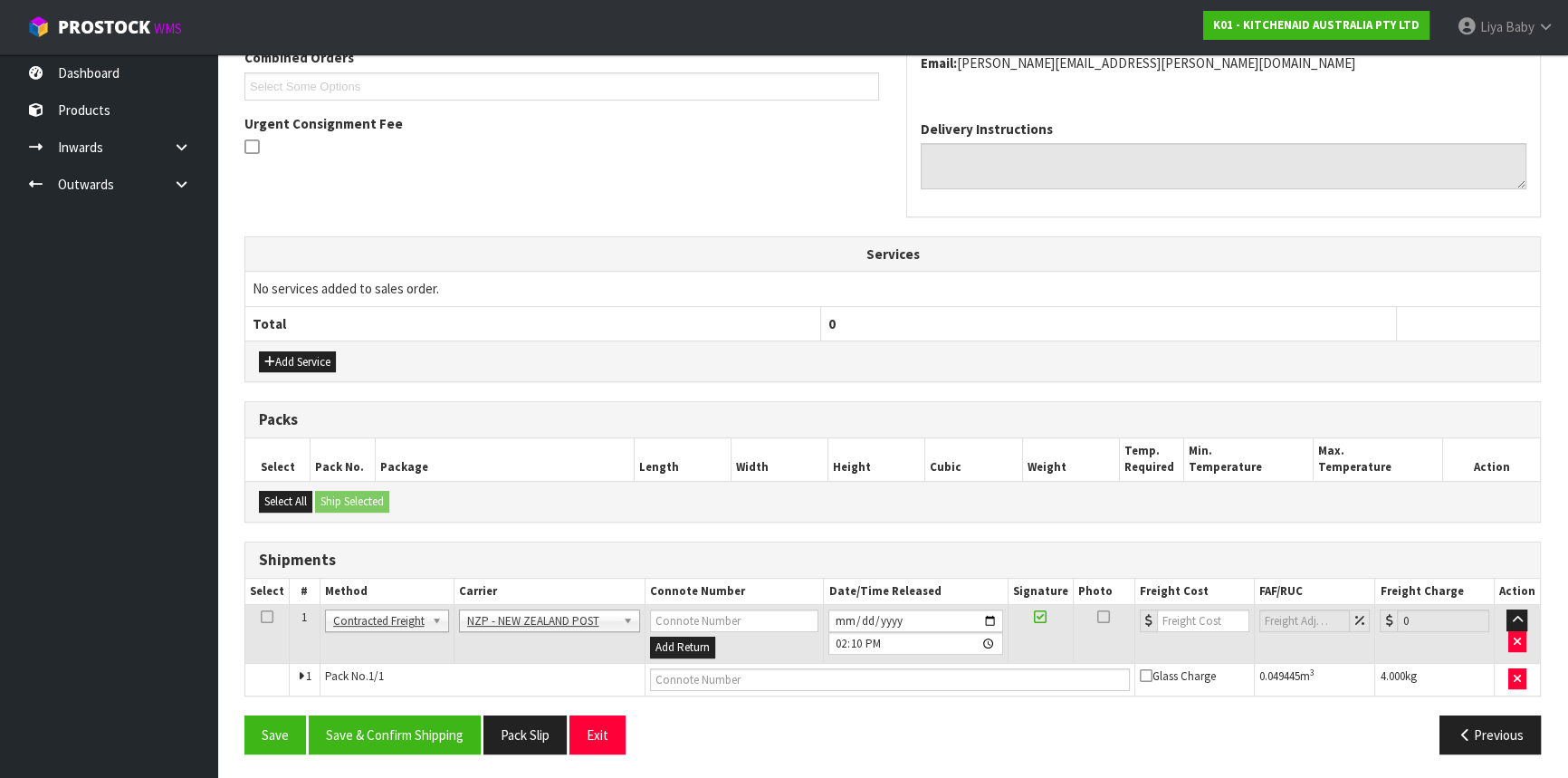
click at [257, 616] on td at bounding box center [267, 634] width 44 height 59
click at [263, 617] on icon at bounding box center [267, 617] width 13 height 1
click at [377, 717] on button "Save & Confirm Shipping" at bounding box center [395, 735] width 172 height 39
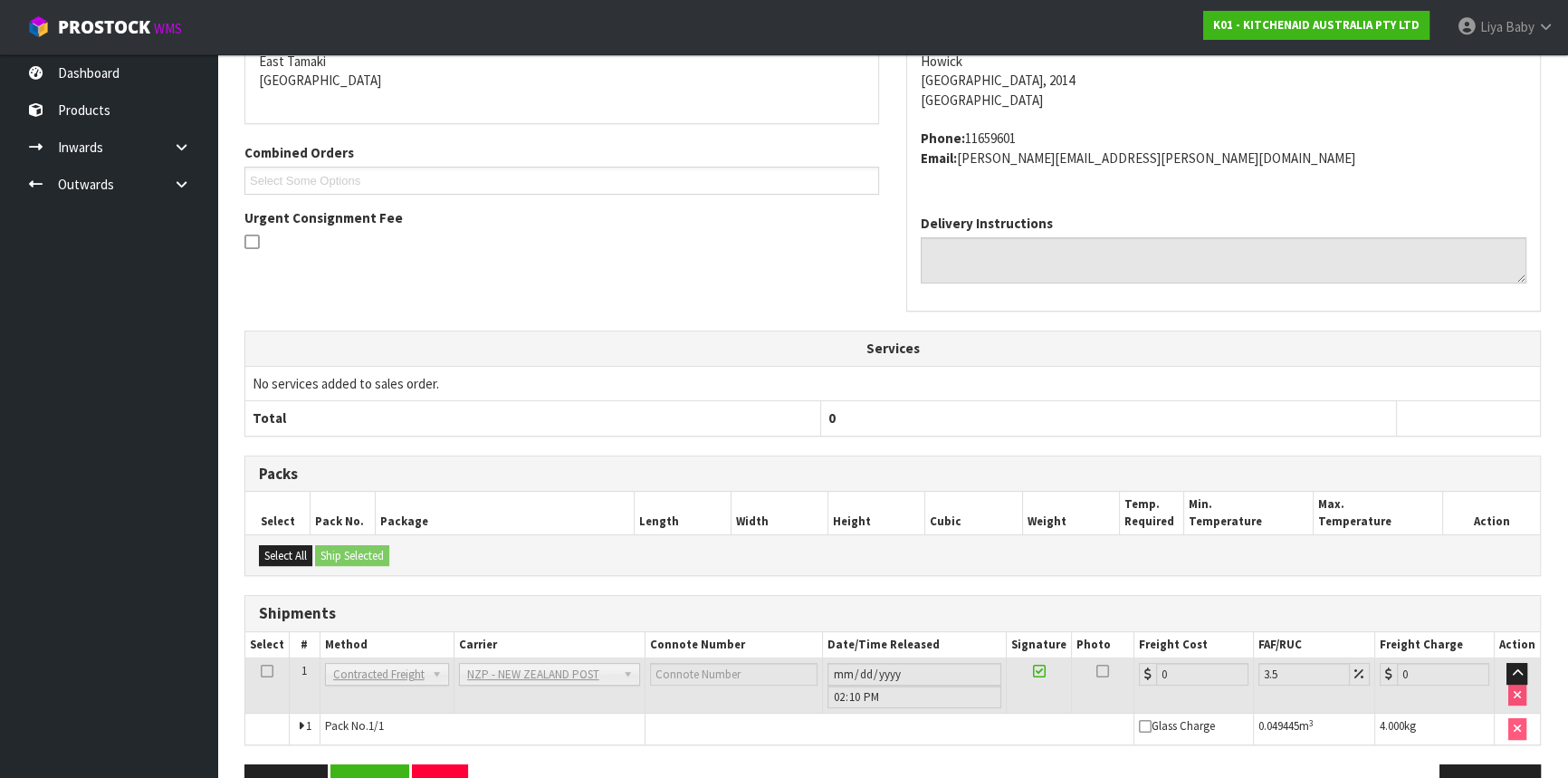
scroll to position [462, 0]
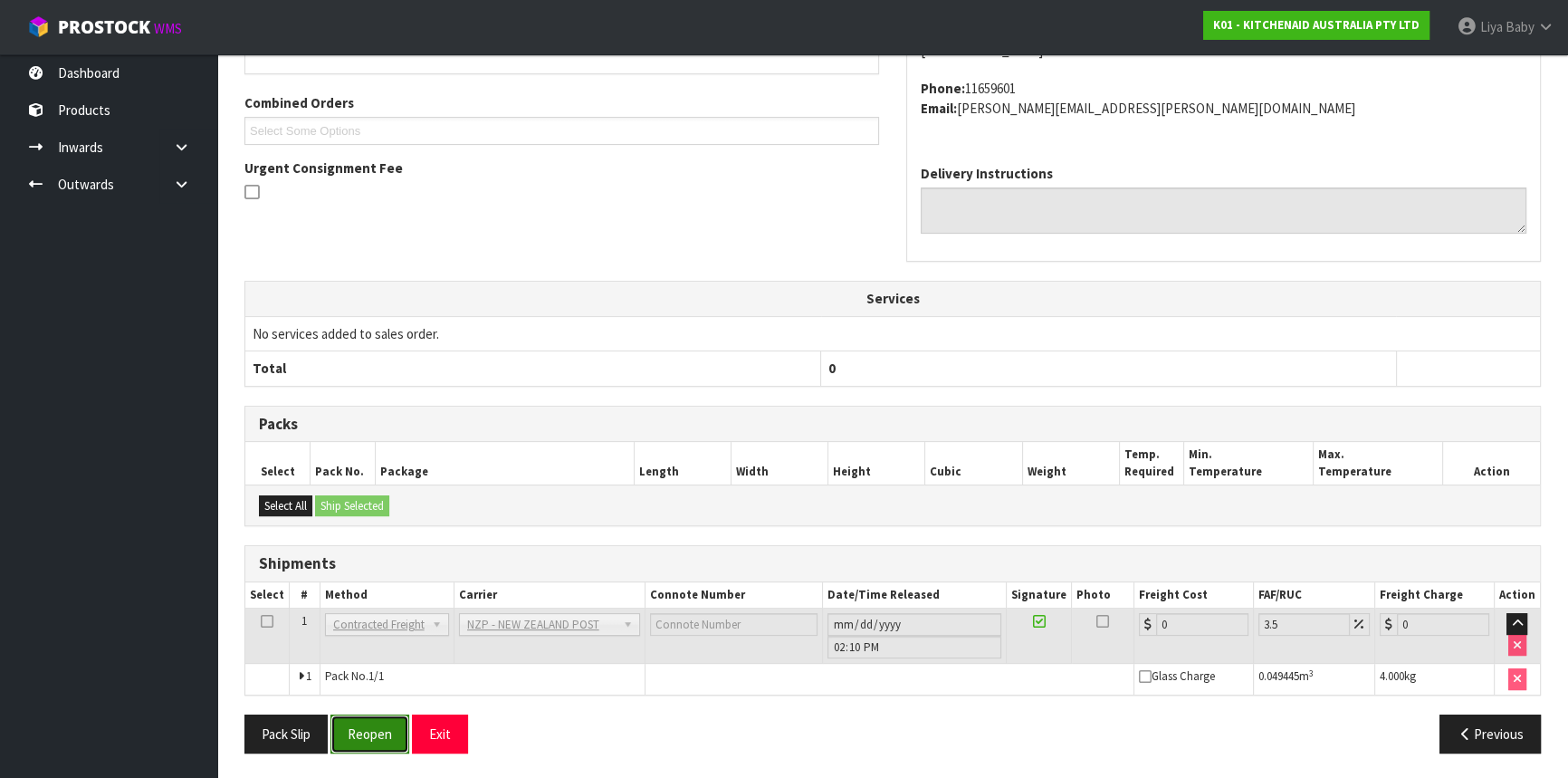
click at [378, 721] on button "Reopen" at bounding box center [369, 734] width 79 height 39
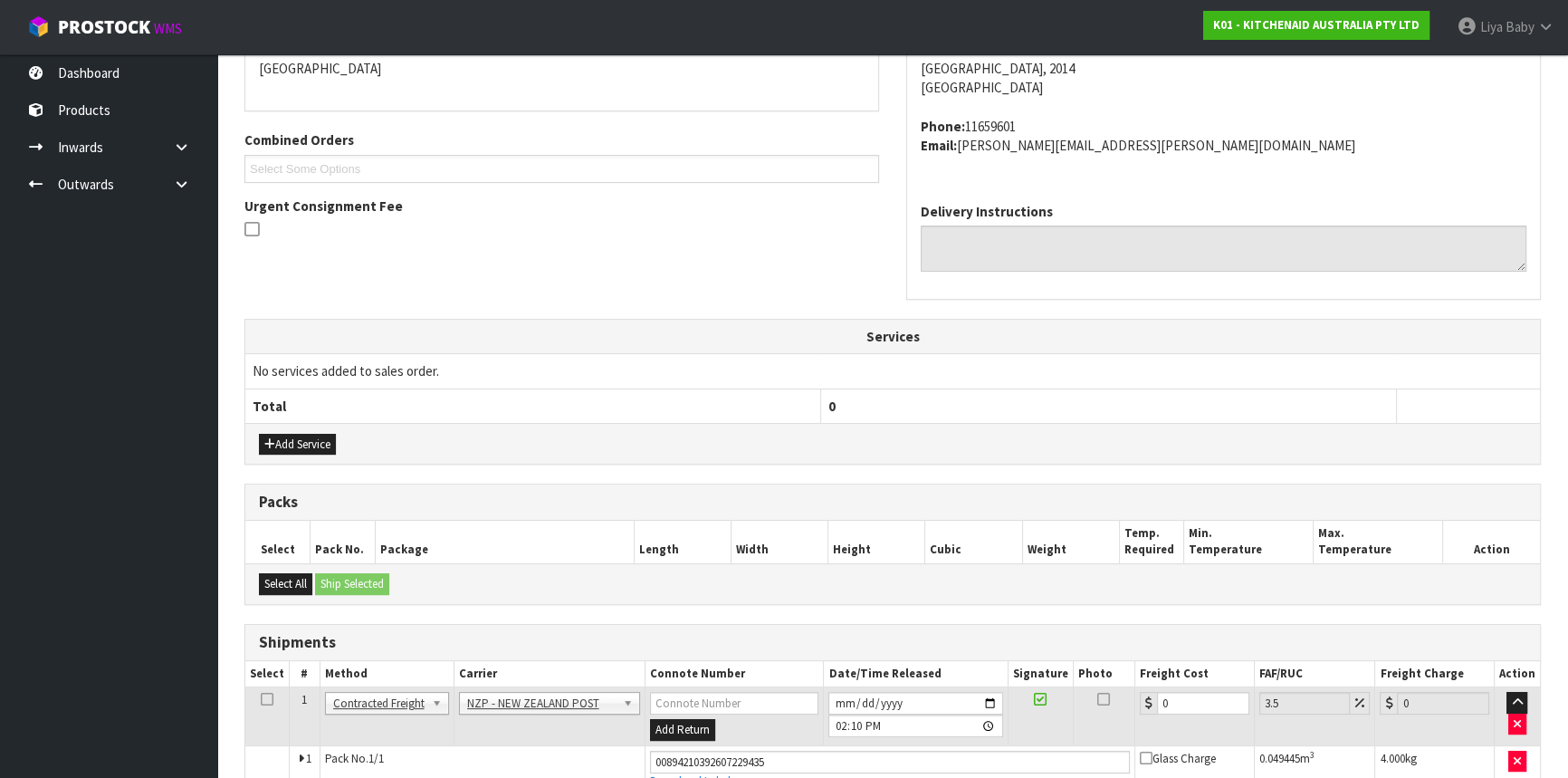
scroll to position [503, 0]
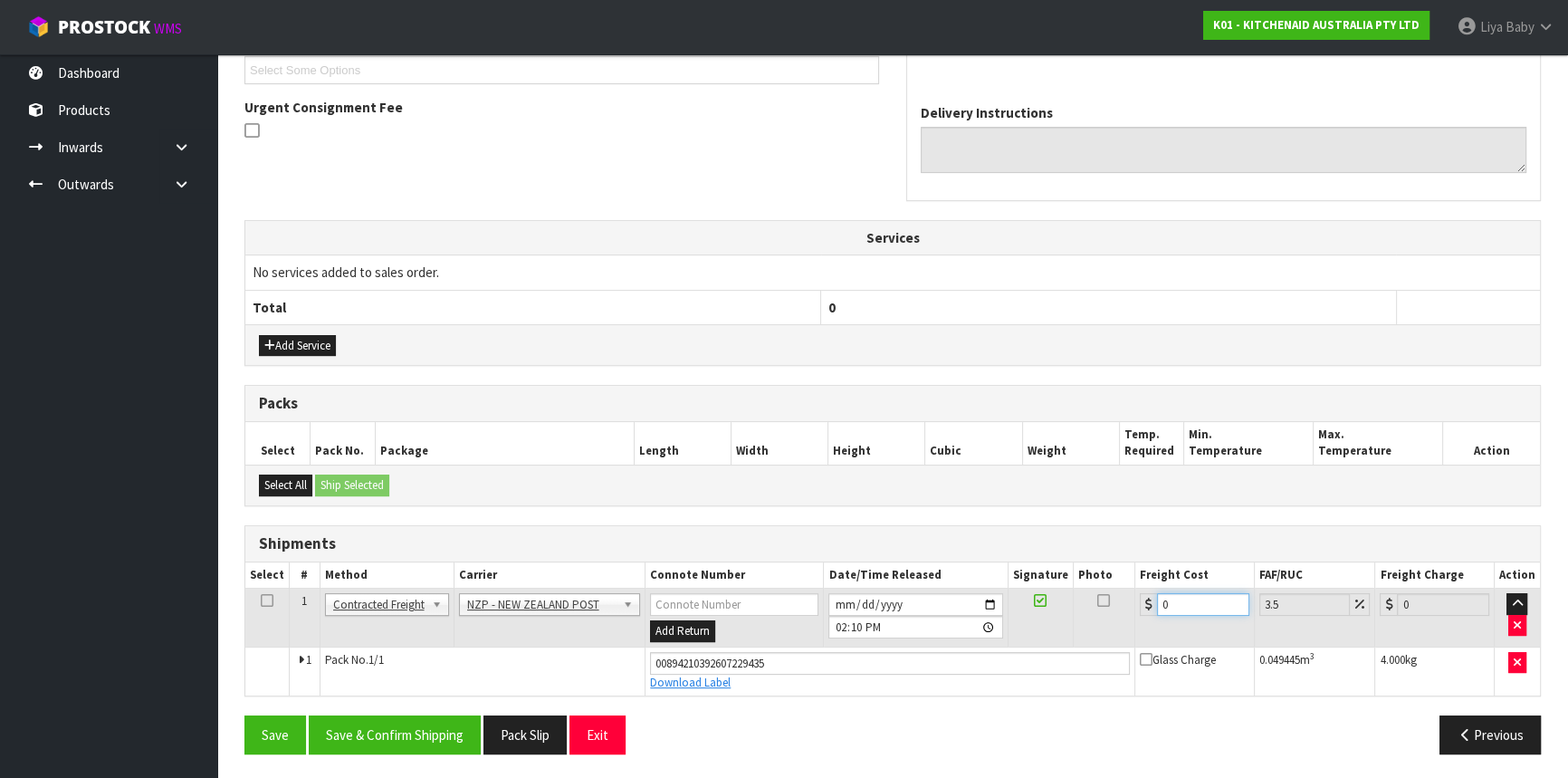
click at [1171, 595] on input "0" at bounding box center [1203, 604] width 93 height 22
type input "4"
type input "4.14"
type input "4.3"
type input "4.45"
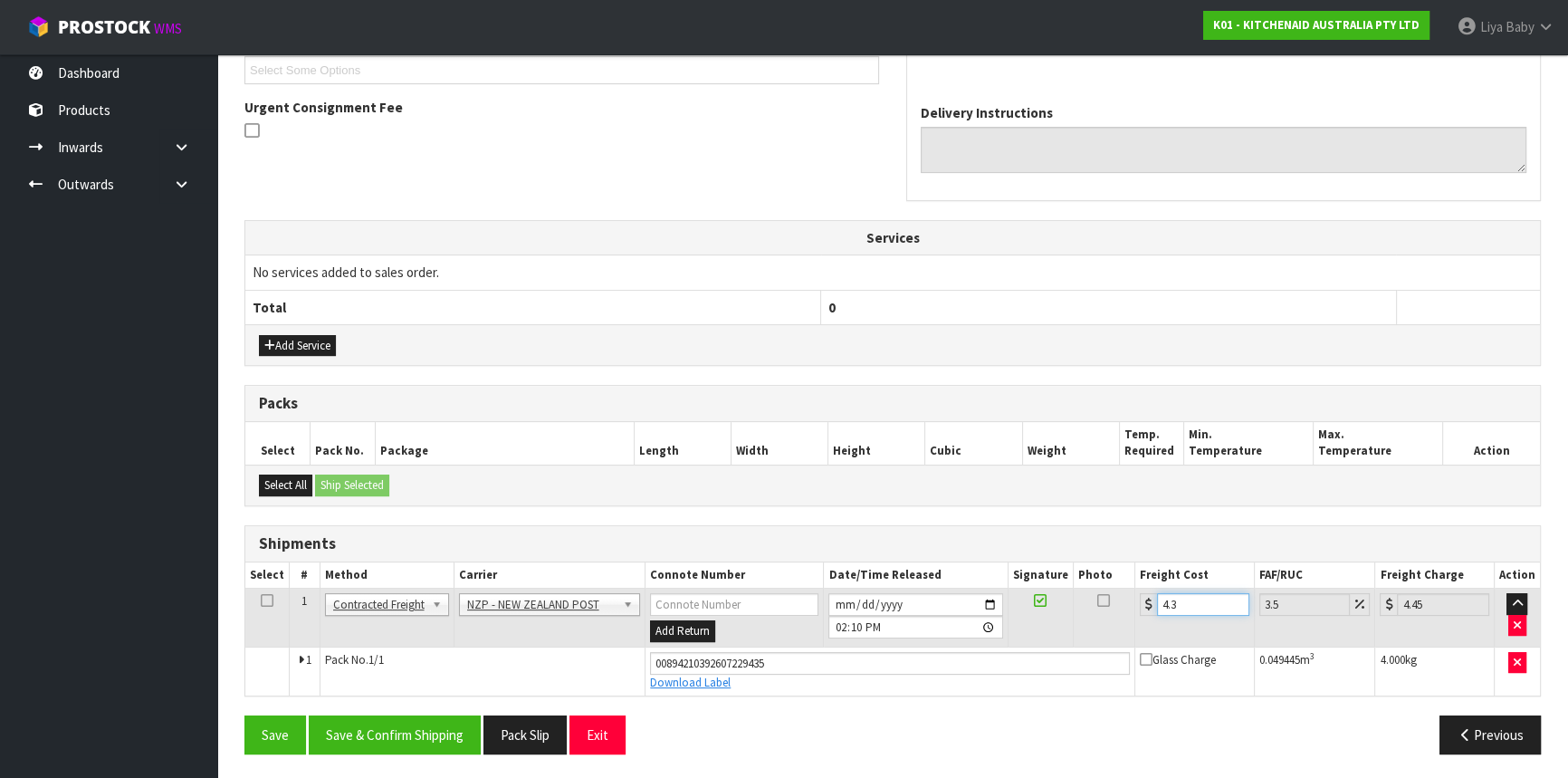
type input "4.33"
type input "4.48"
type input "4.33"
click at [273, 598] on td at bounding box center [267, 618] width 44 height 59
click at [267, 600] on icon at bounding box center [267, 600] width 13 height 1
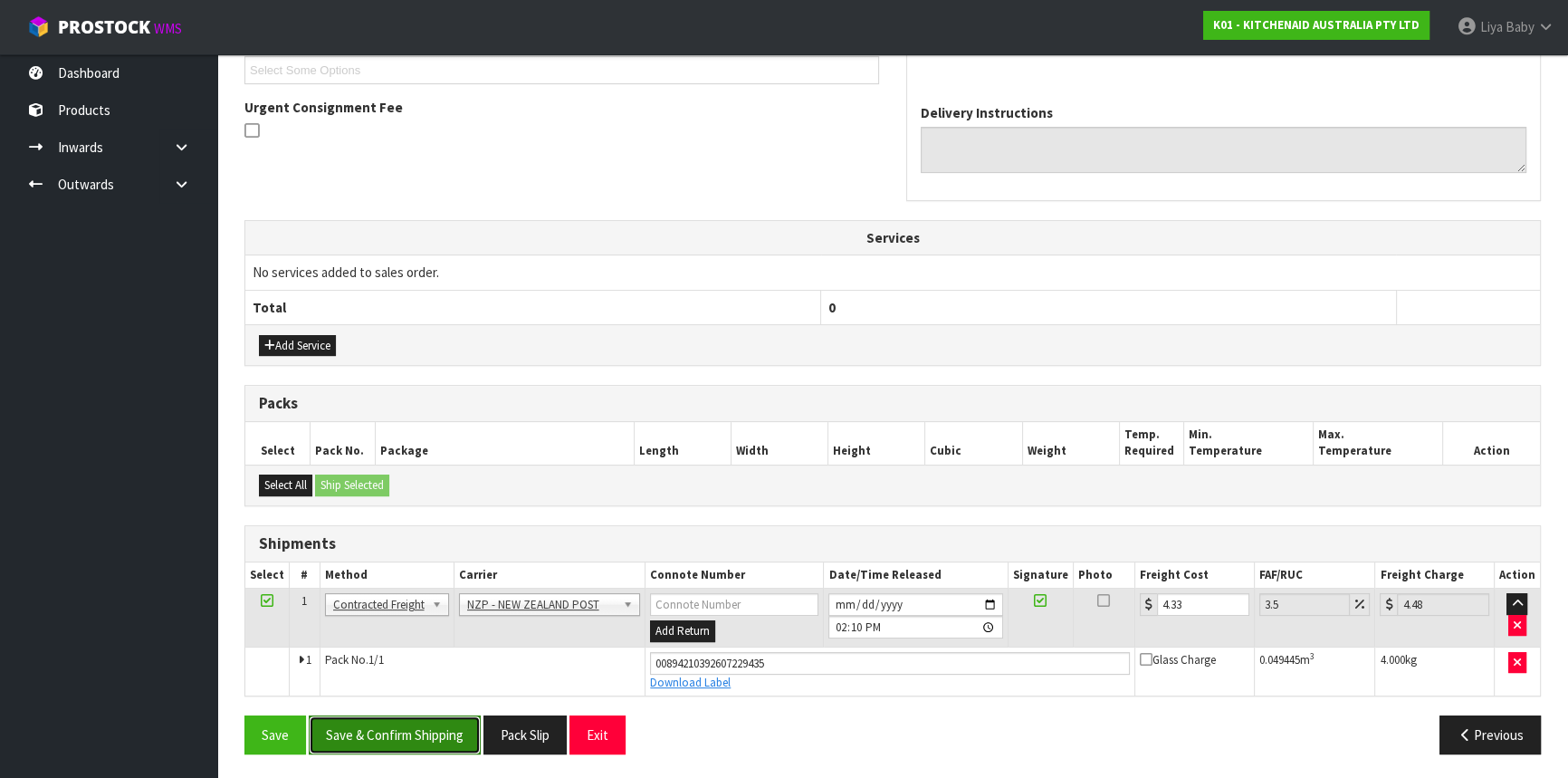
click at [401, 734] on button "Save & Confirm Shipping" at bounding box center [395, 735] width 172 height 39
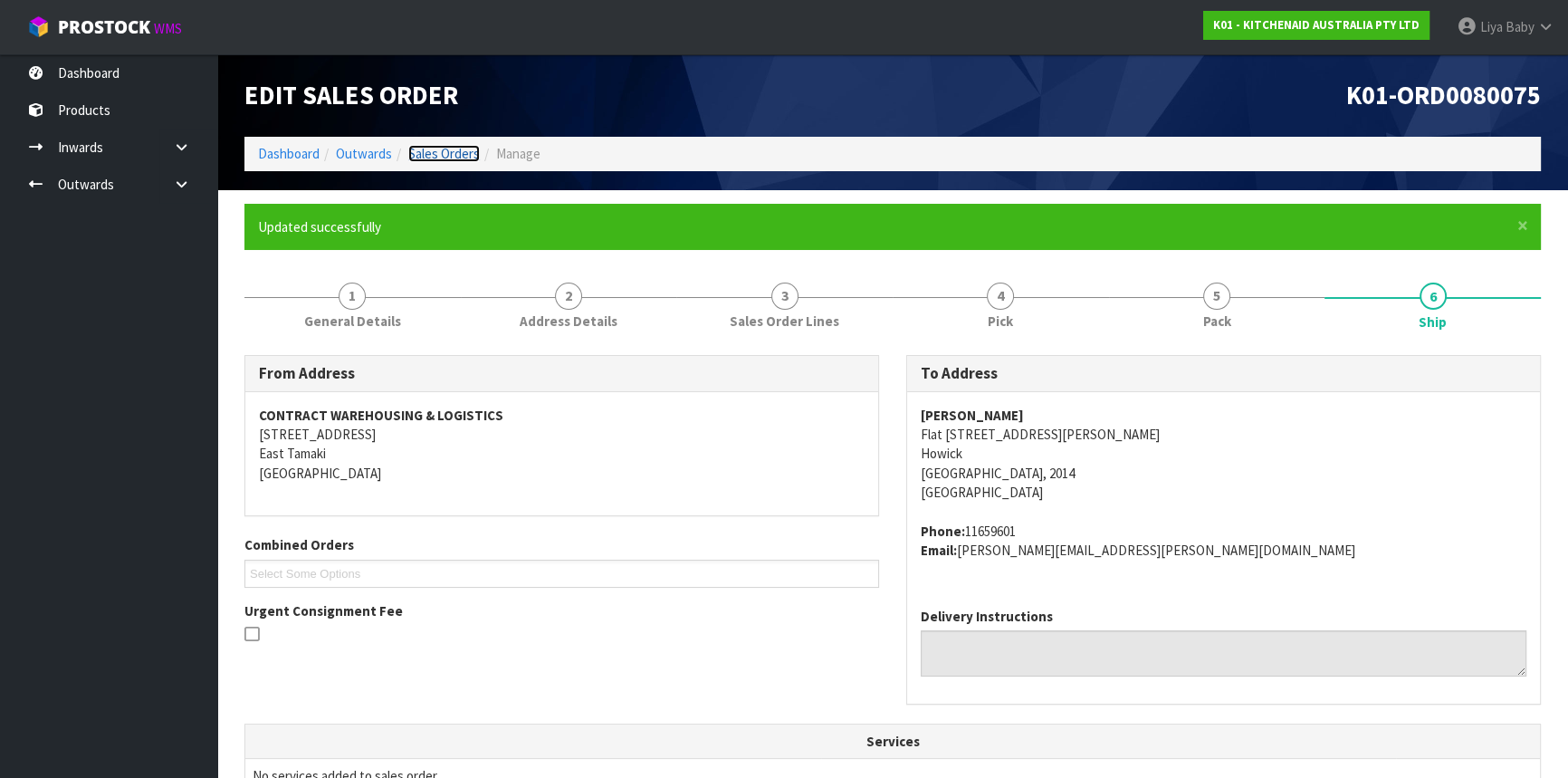
click at [436, 149] on link "Sales Orders" at bounding box center [444, 153] width 71 height 18
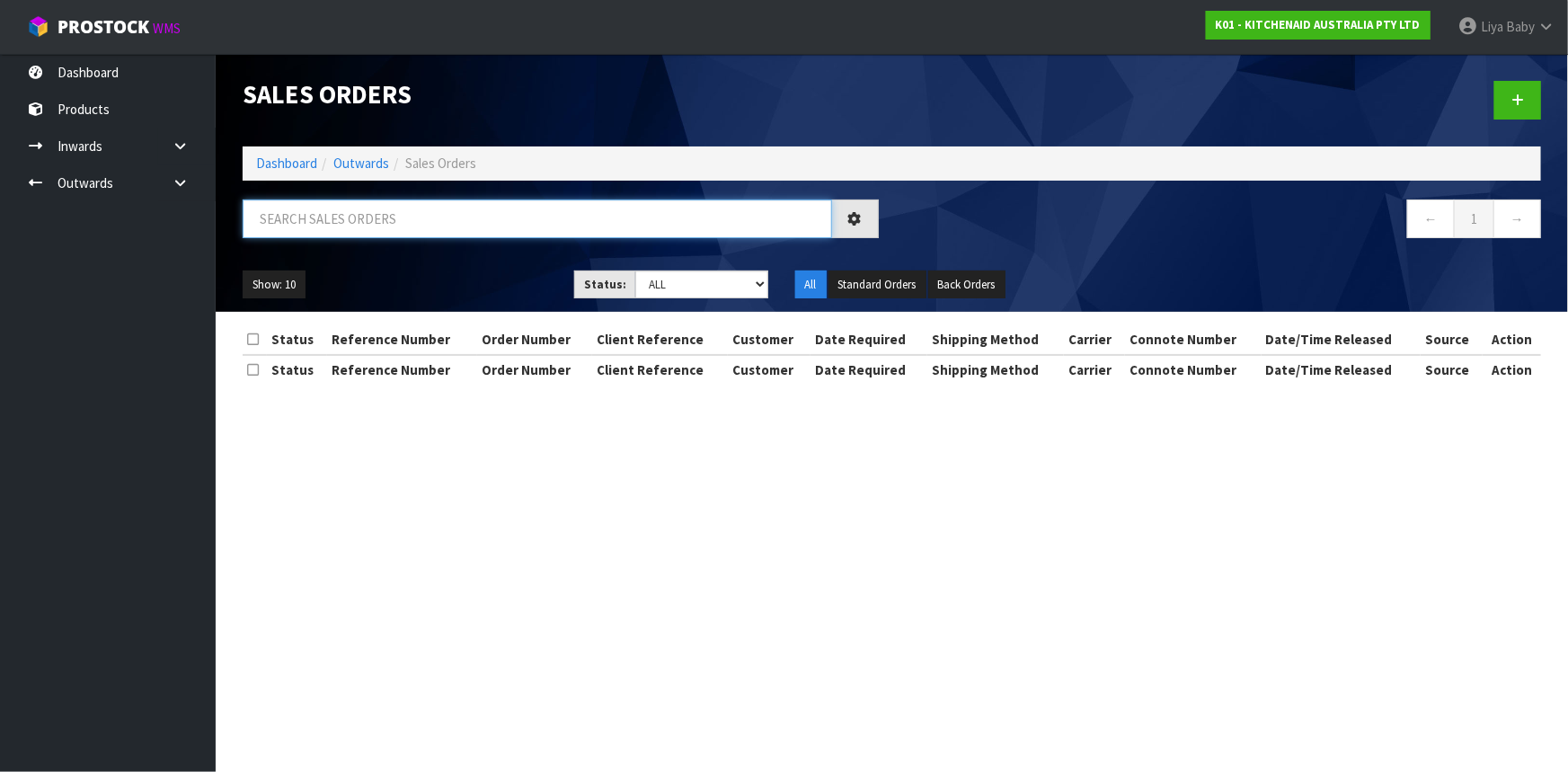
click at [416, 207] on input "text" at bounding box center [537, 219] width 590 height 39
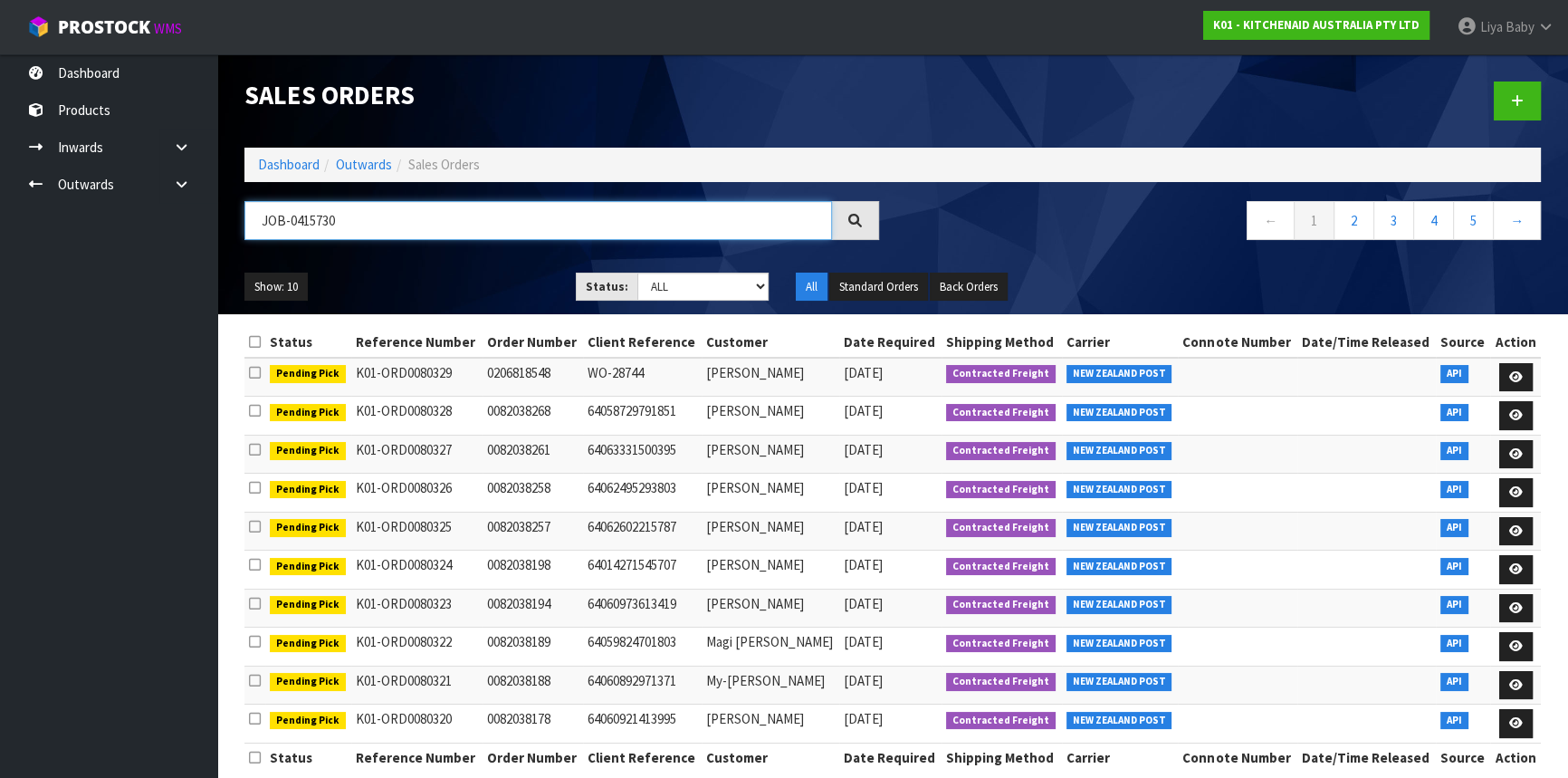
type input "JOB-0415730"
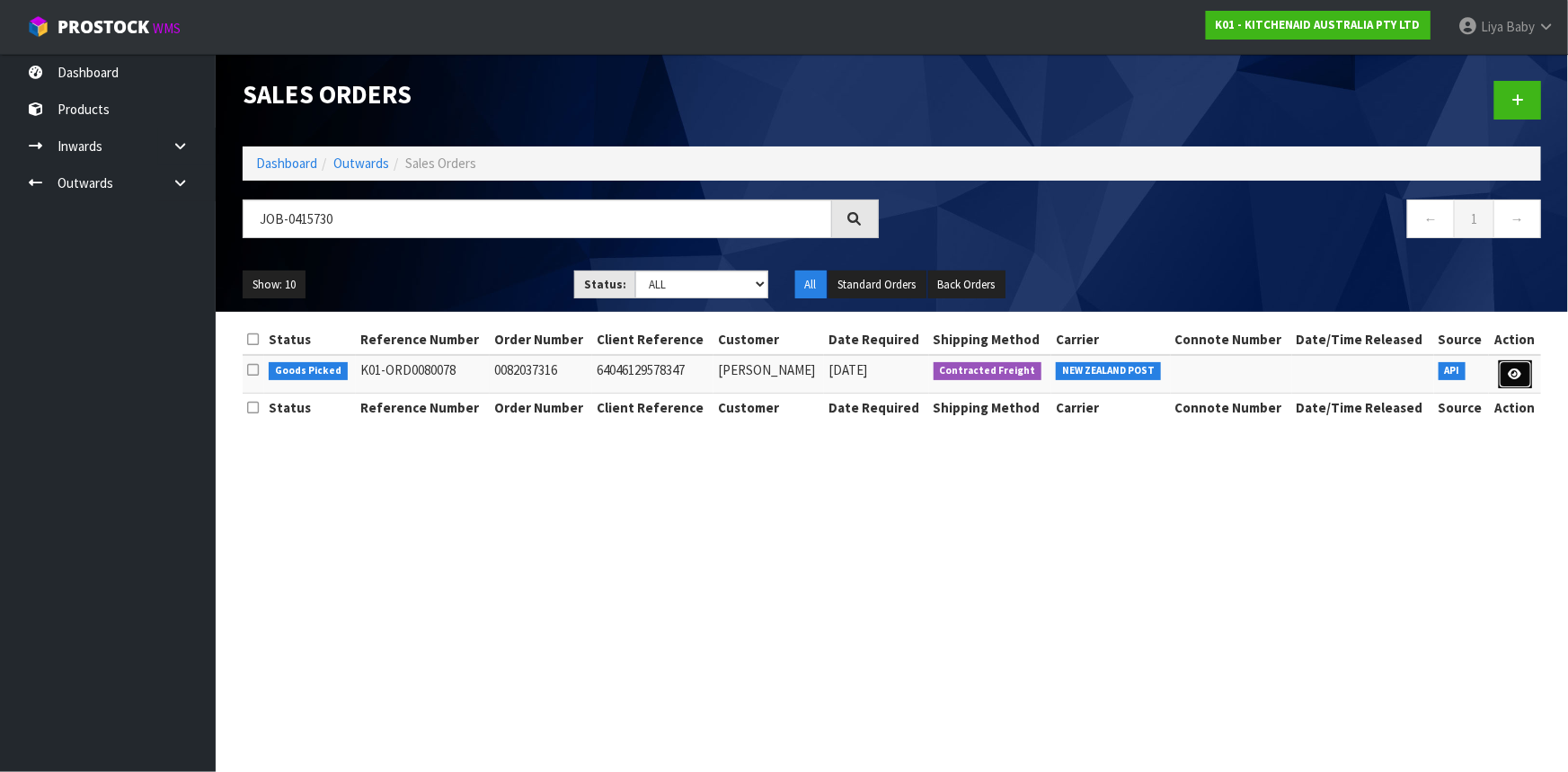
click at [1515, 364] on link at bounding box center [1516, 375] width 33 height 29
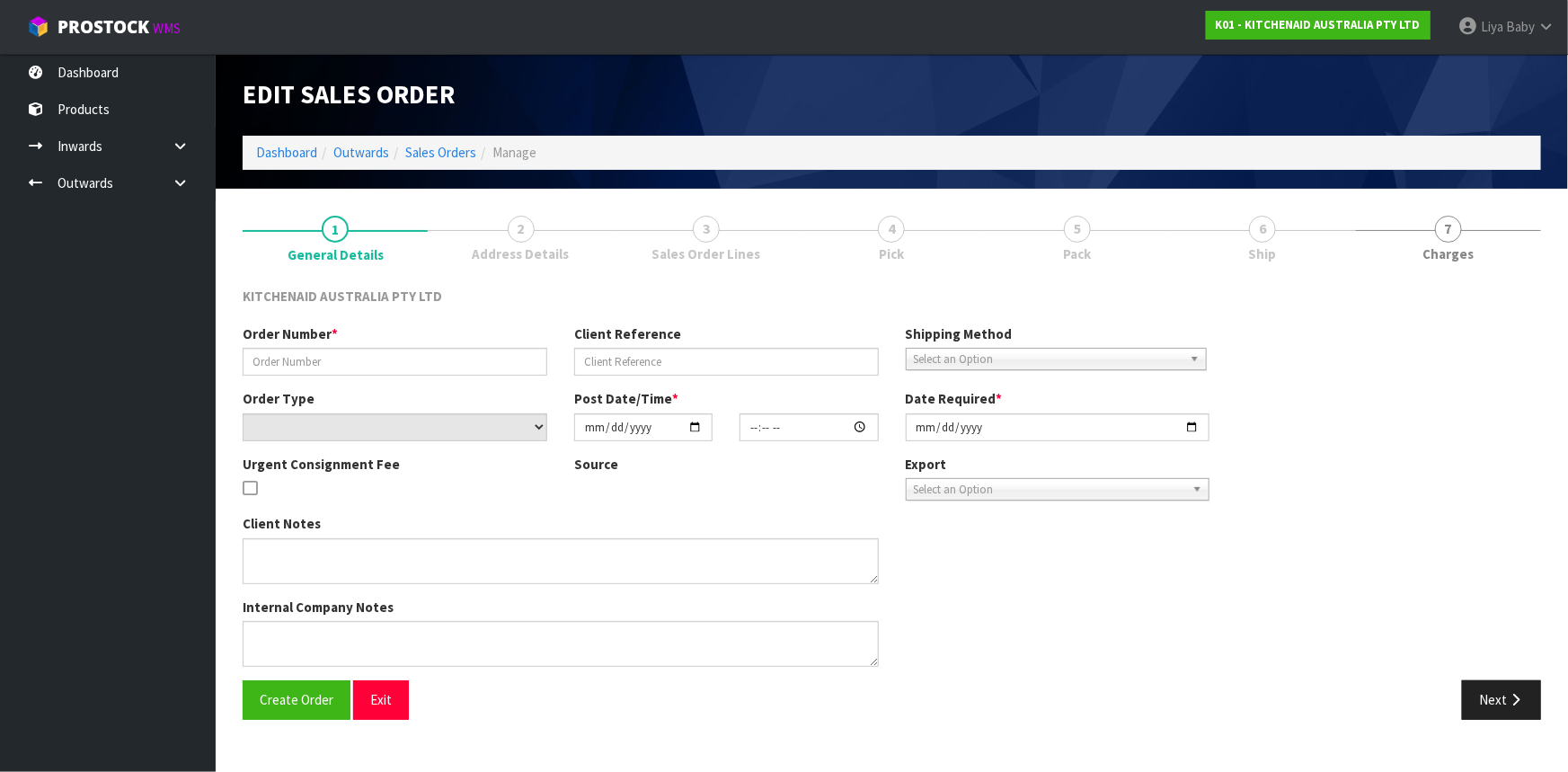
type input "0082037316"
type input "64046129578347"
select select "number:0"
type input "[DATE]"
type input "20:41:37.000"
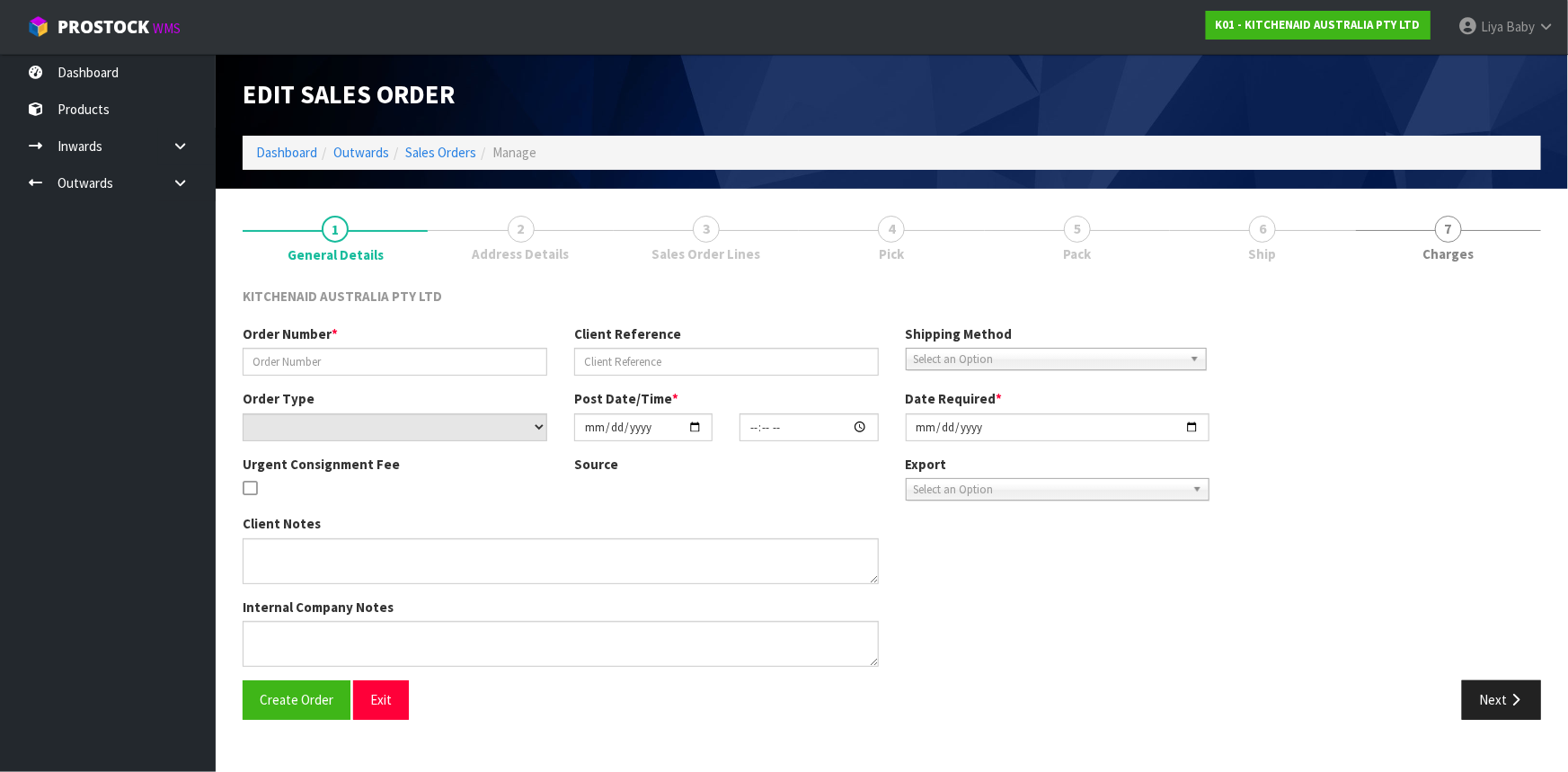
type input "[DATE]"
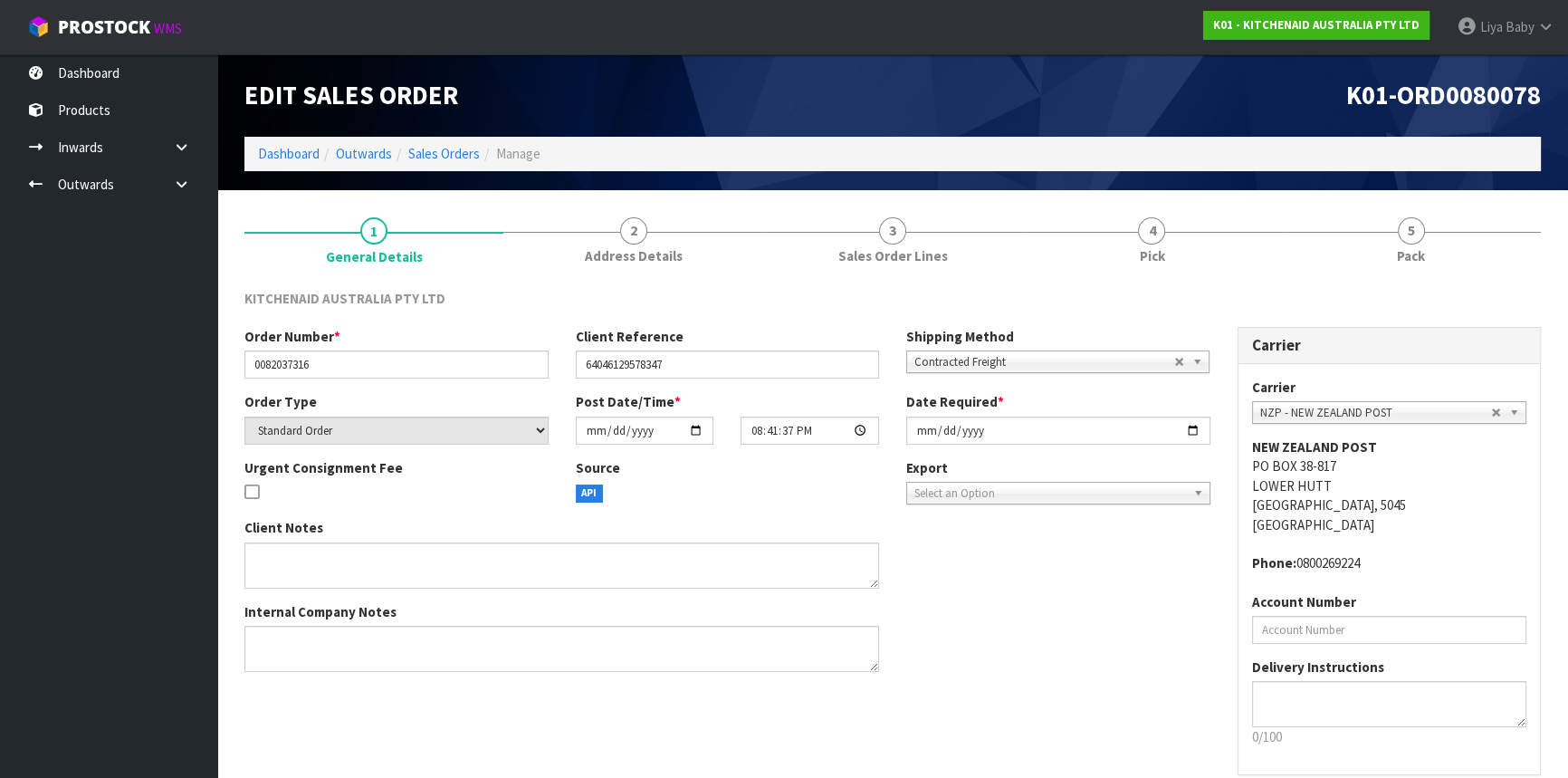
scroll to position [81, 0]
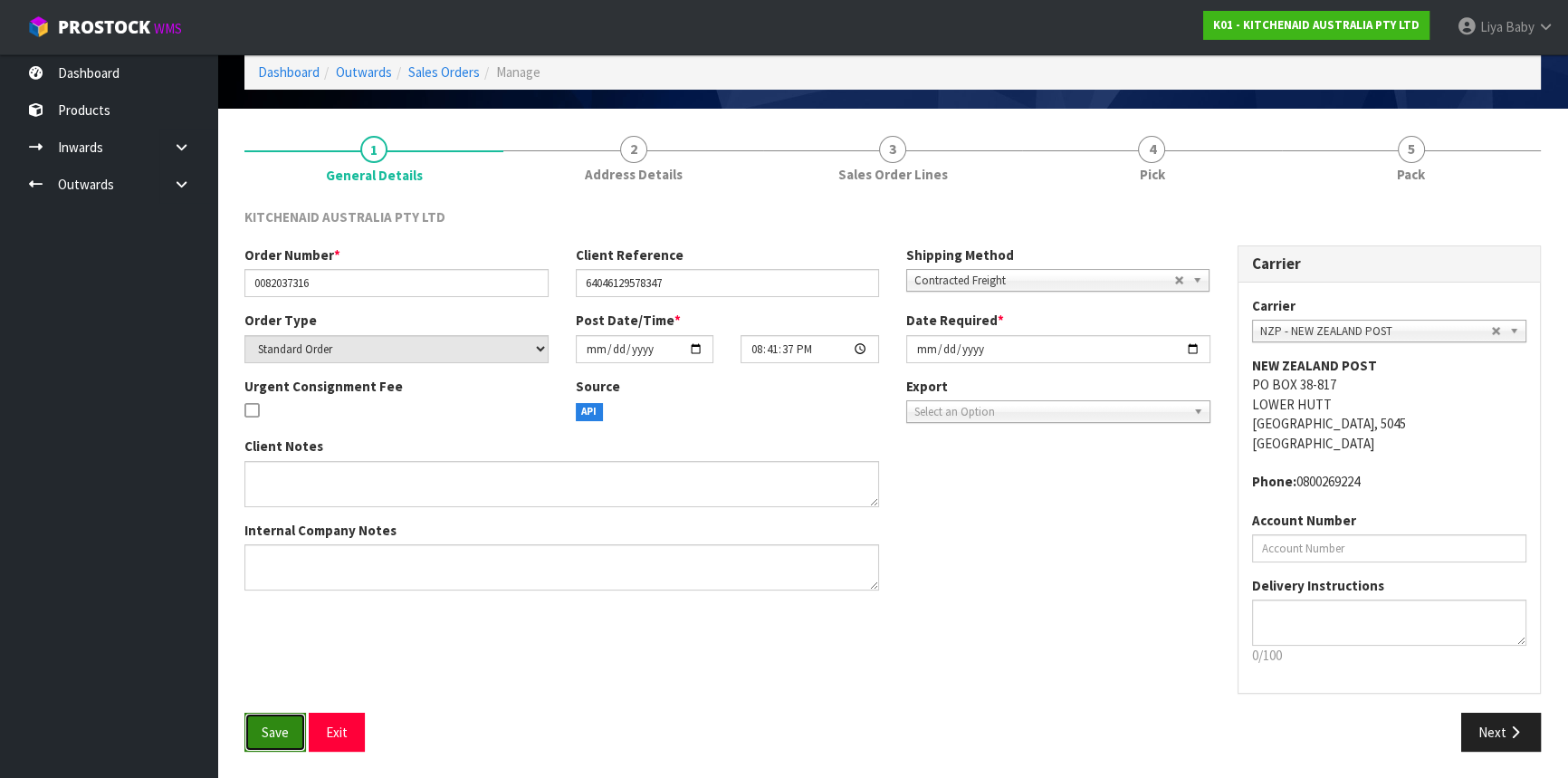
click at [271, 728] on span "Save" at bounding box center [275, 732] width 27 height 18
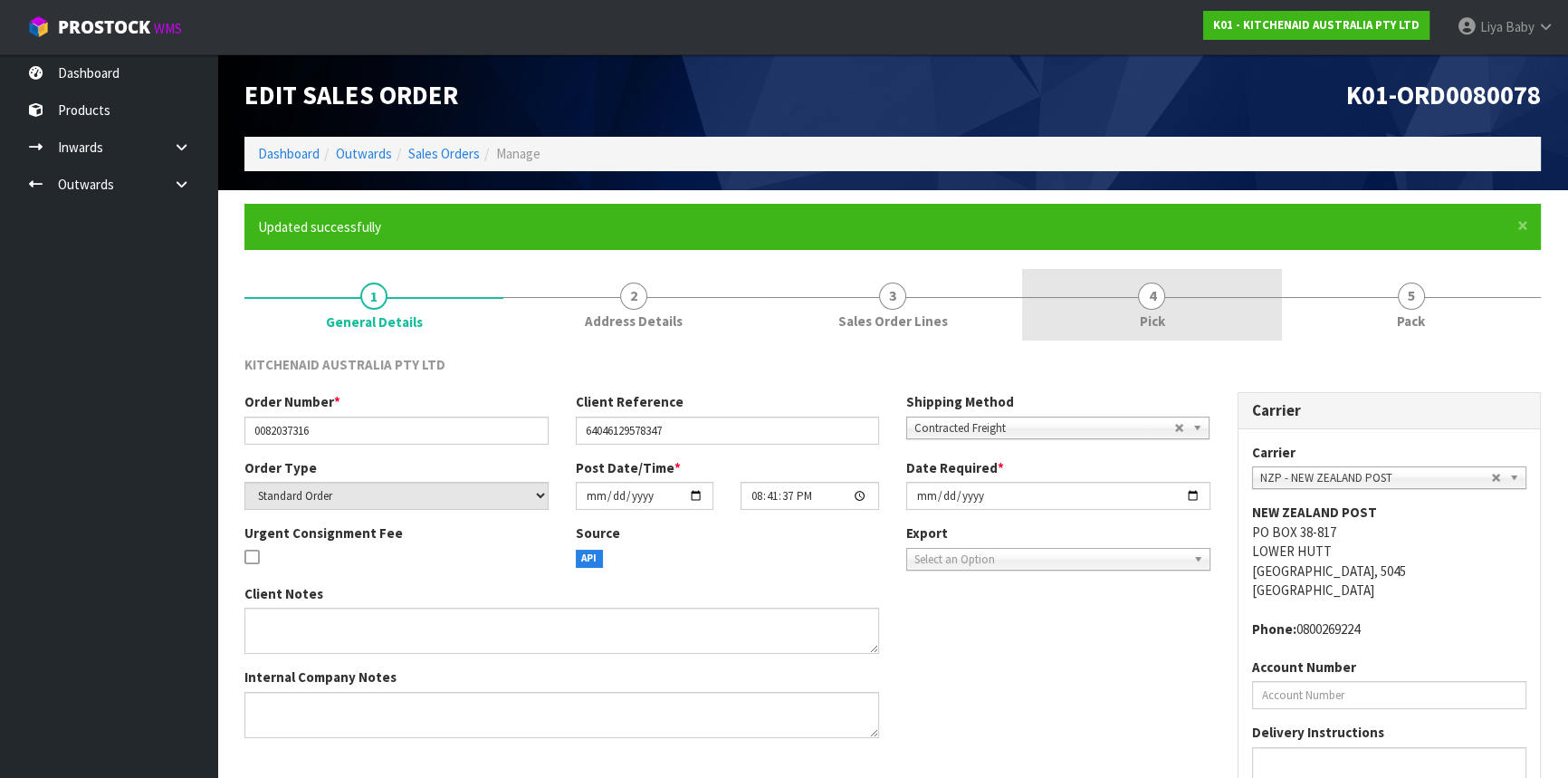
click at [1160, 307] on link "4 Pick" at bounding box center [1151, 304] width 259 height 71
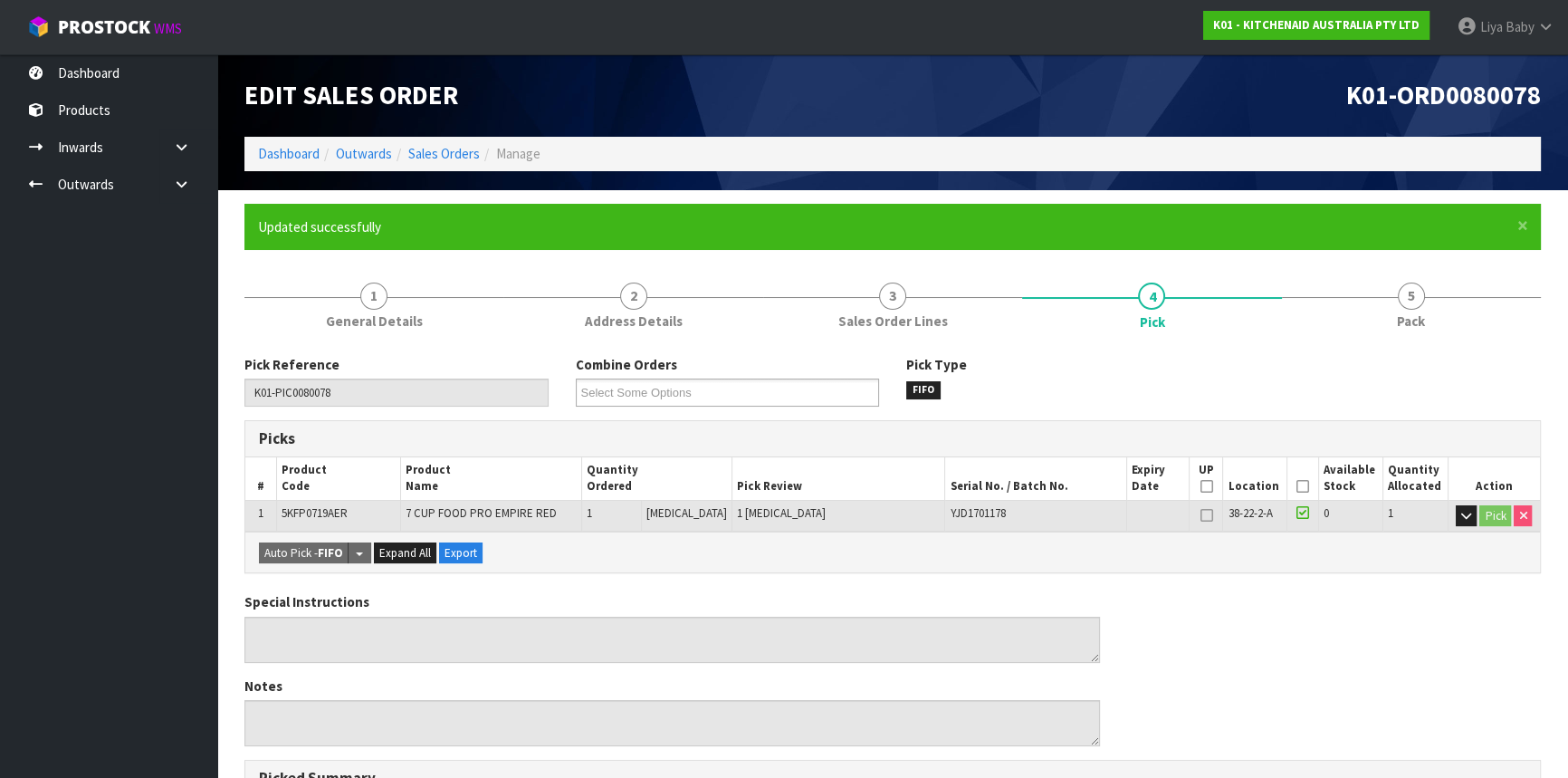
click at [1296, 487] on icon at bounding box center [1302, 487] width 13 height 1
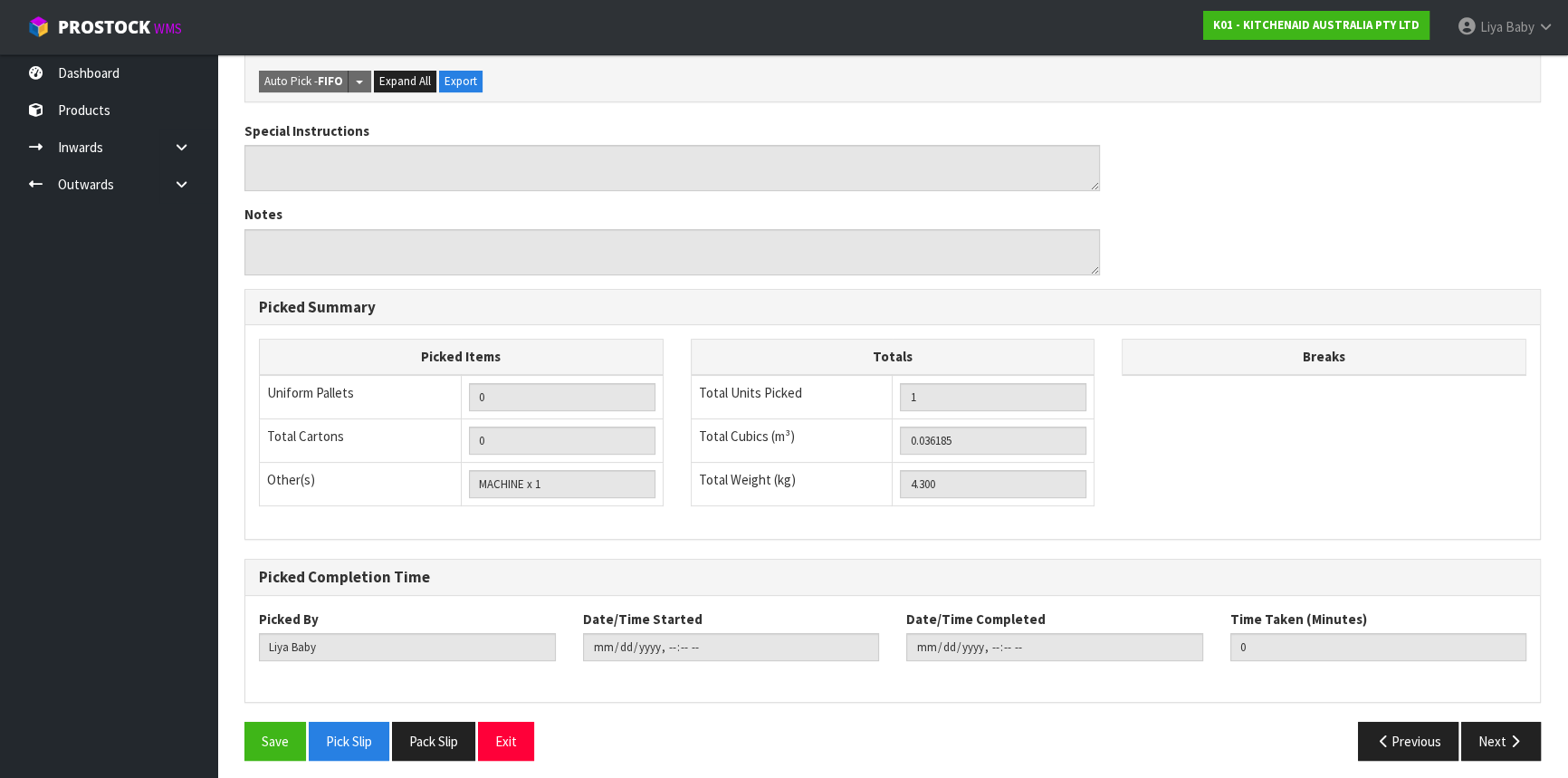
scroll to position [543, 0]
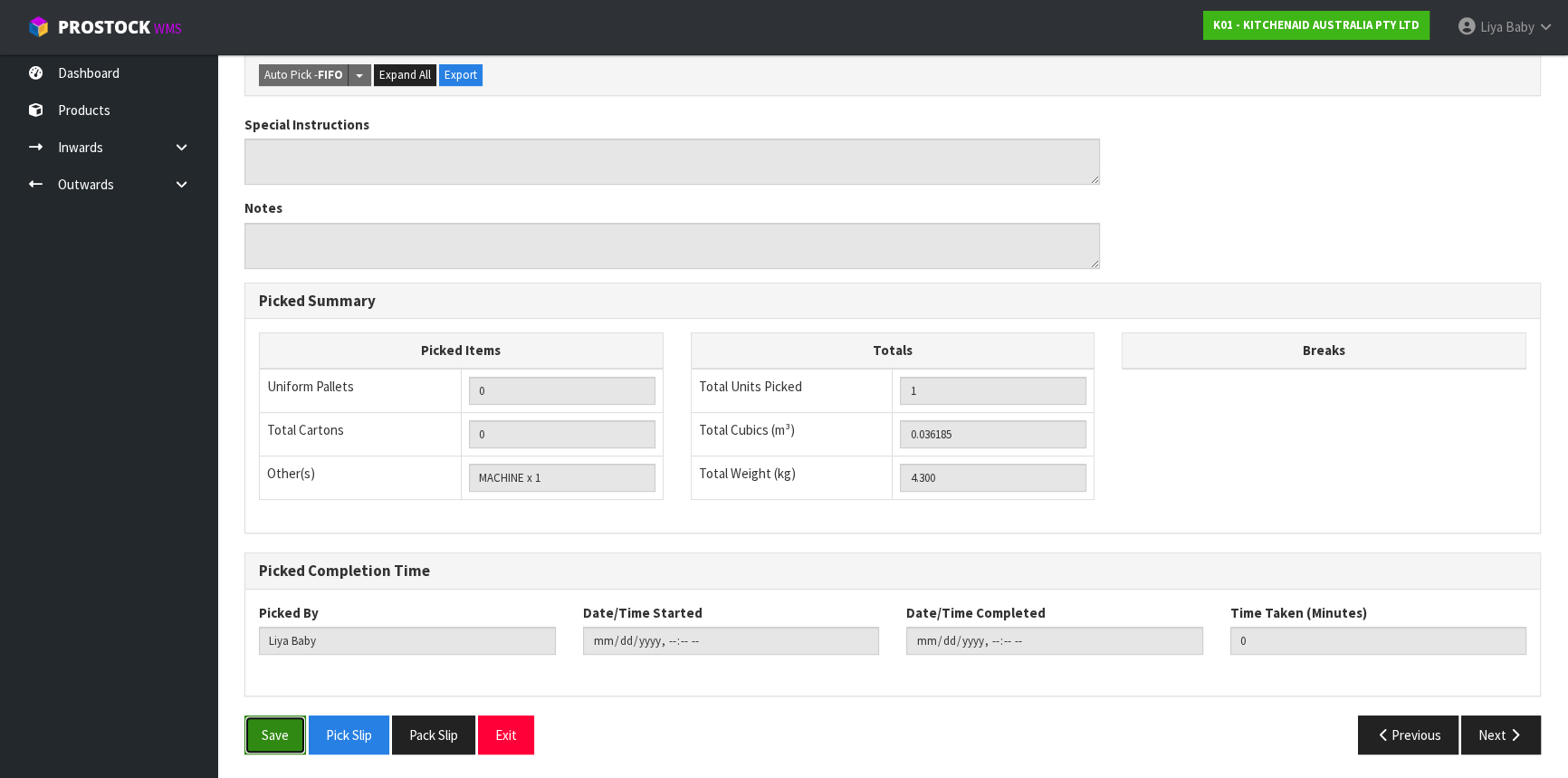
click at [265, 730] on button "Save" at bounding box center [275, 735] width 62 height 39
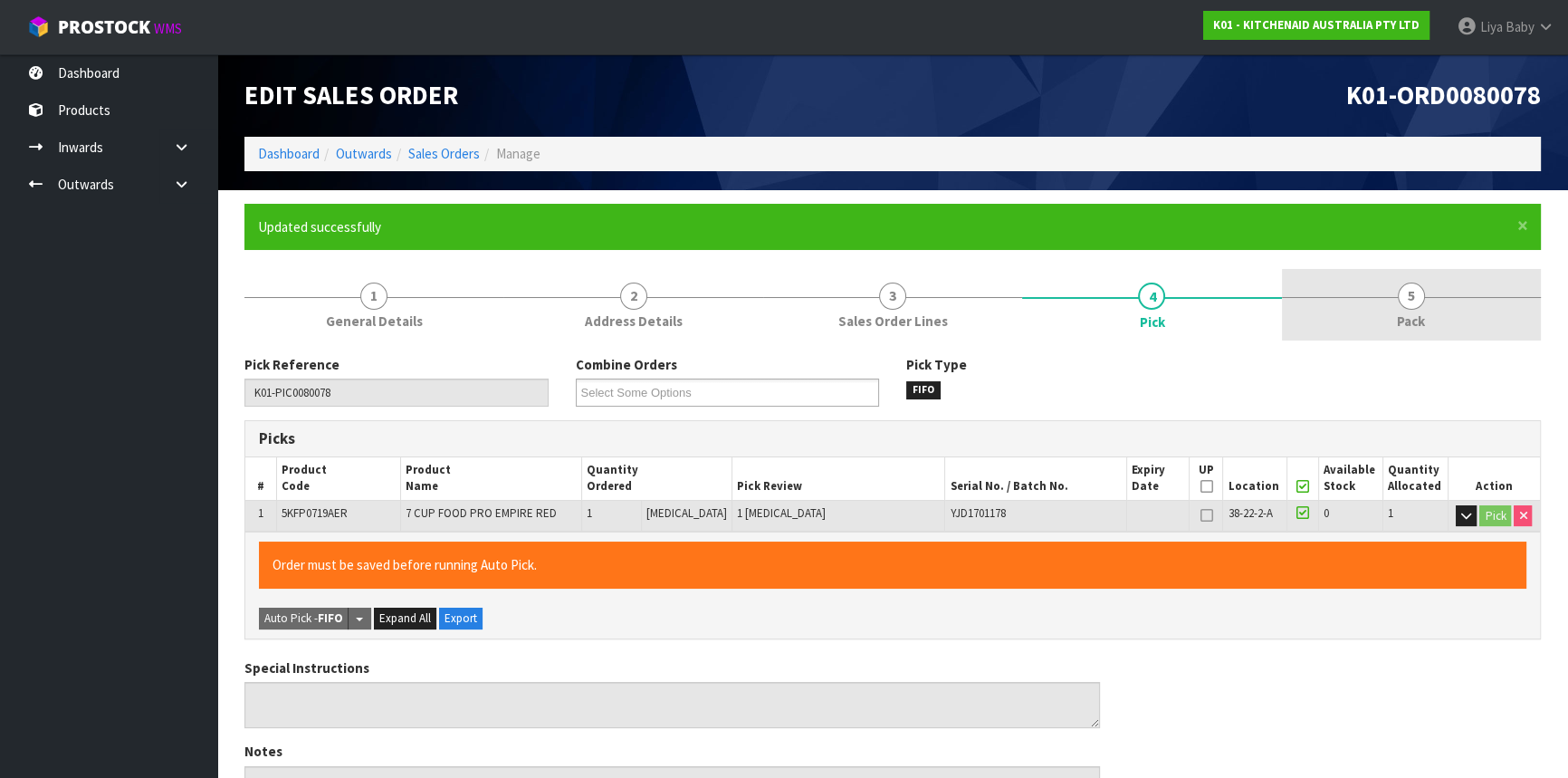
type input "[DATE]T14:12:53"
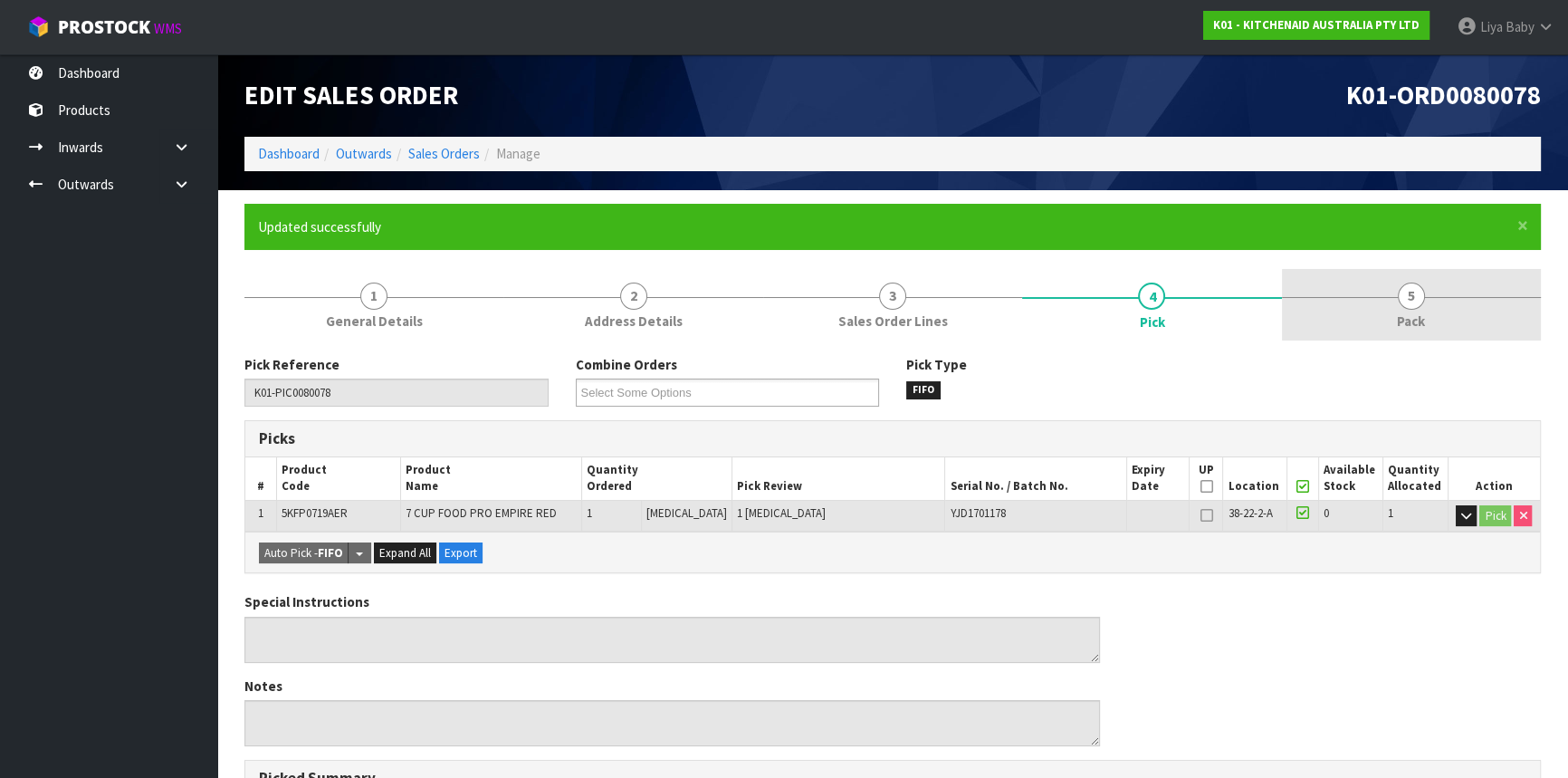
click at [1403, 300] on span "5" at bounding box center [1412, 296] width 27 height 27
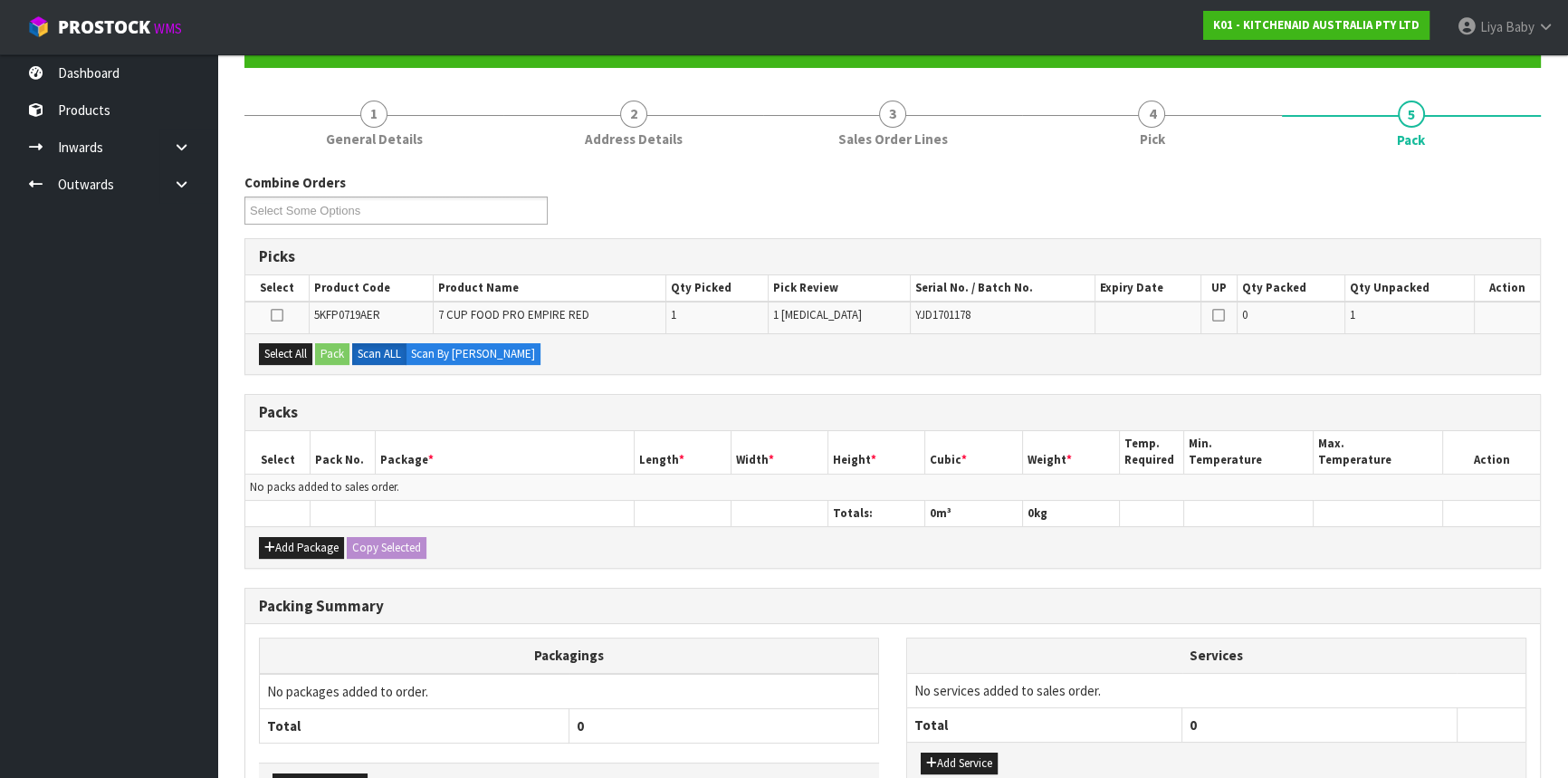
scroll to position [303, 0]
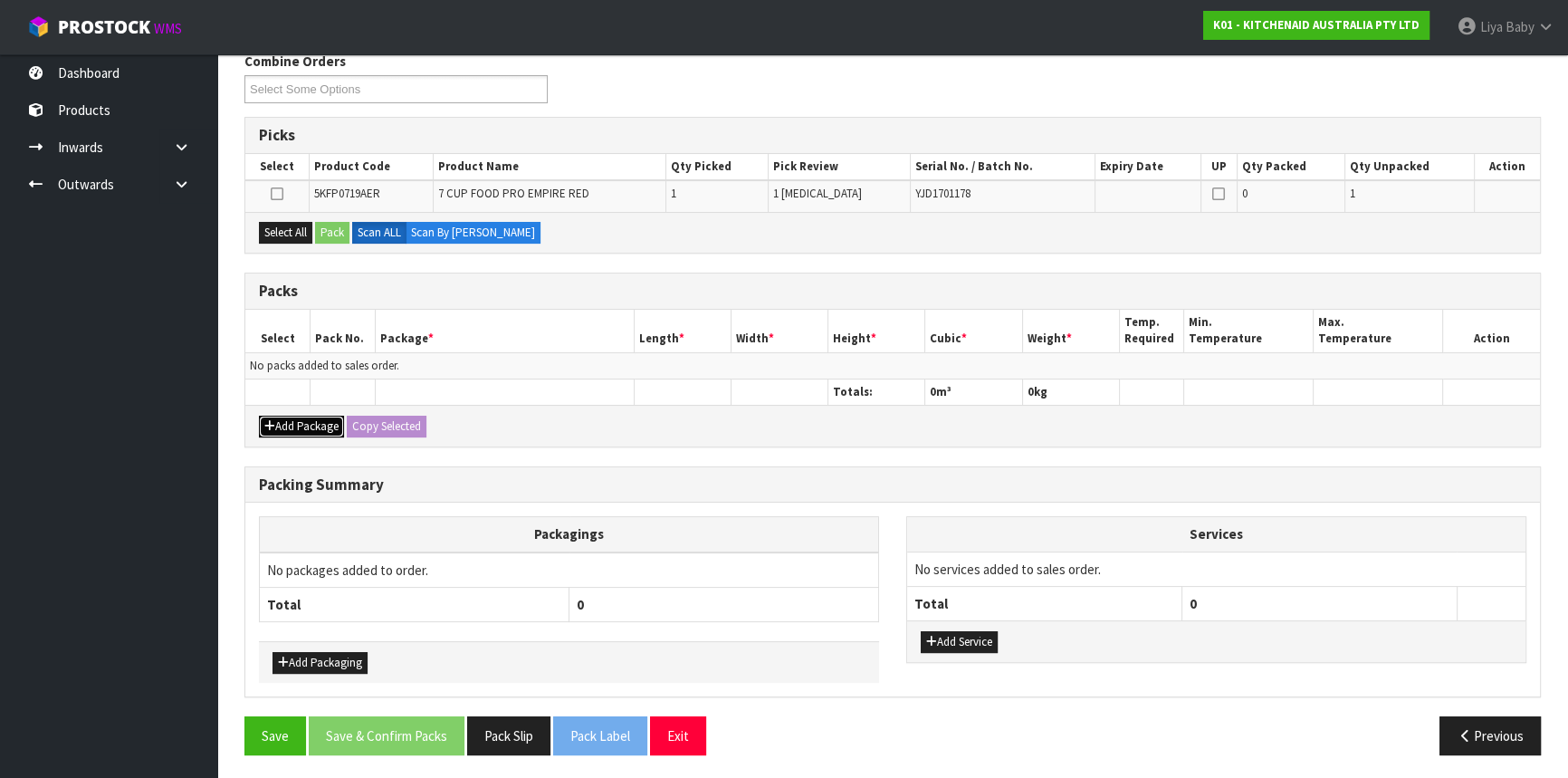
click at [316, 415] on button "Add Package" at bounding box center [301, 426] width 85 height 22
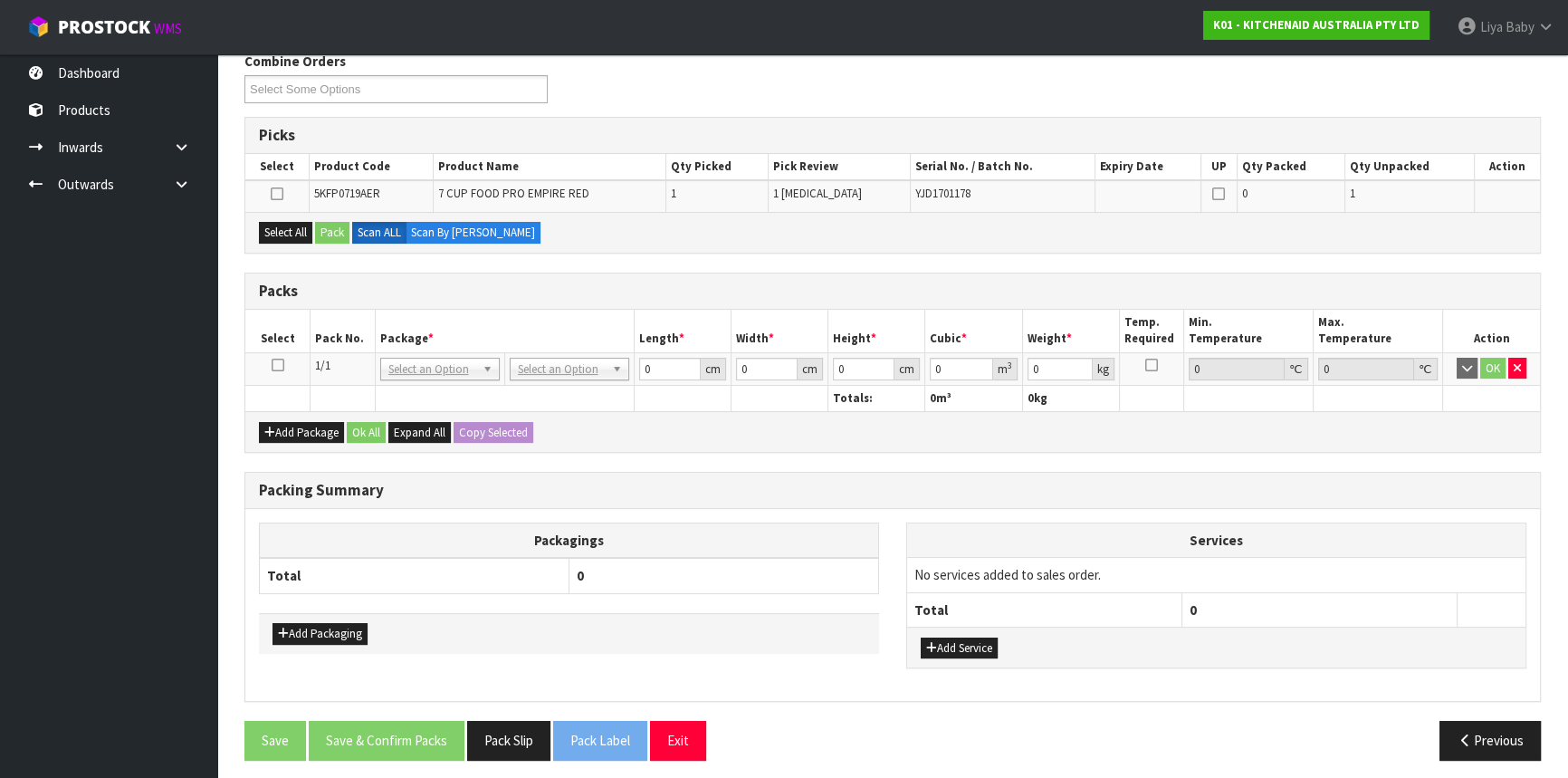
drag, startPoint x: 276, startPoint y: 361, endPoint x: 336, endPoint y: 376, distance: 61.8
click at [275, 365] on icon at bounding box center [277, 365] width 13 height 1
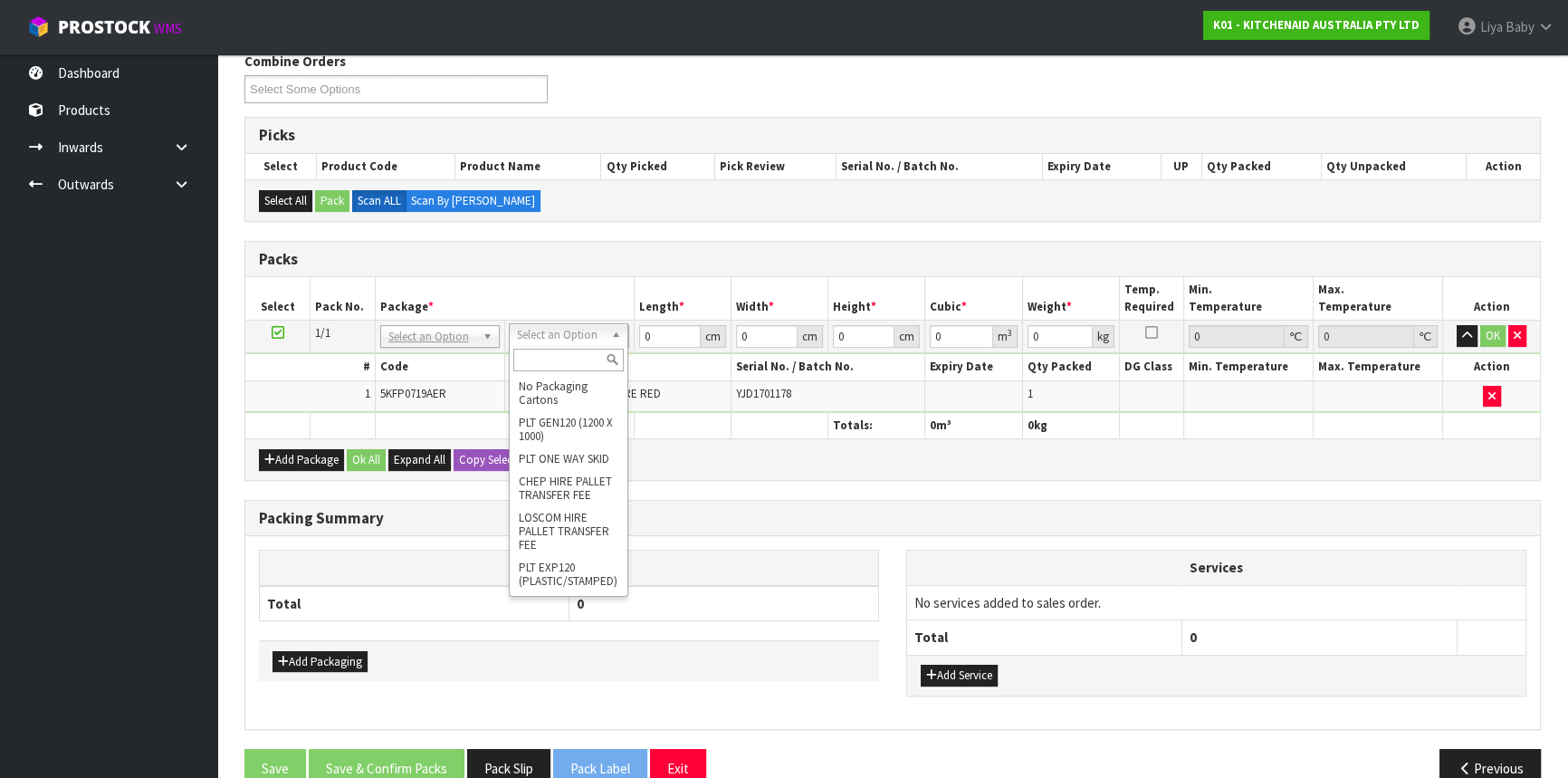
drag, startPoint x: 563, startPoint y: 358, endPoint x: 577, endPoint y: 326, distance: 34.9
click at [564, 359] on input "text" at bounding box center [568, 360] width 110 height 22
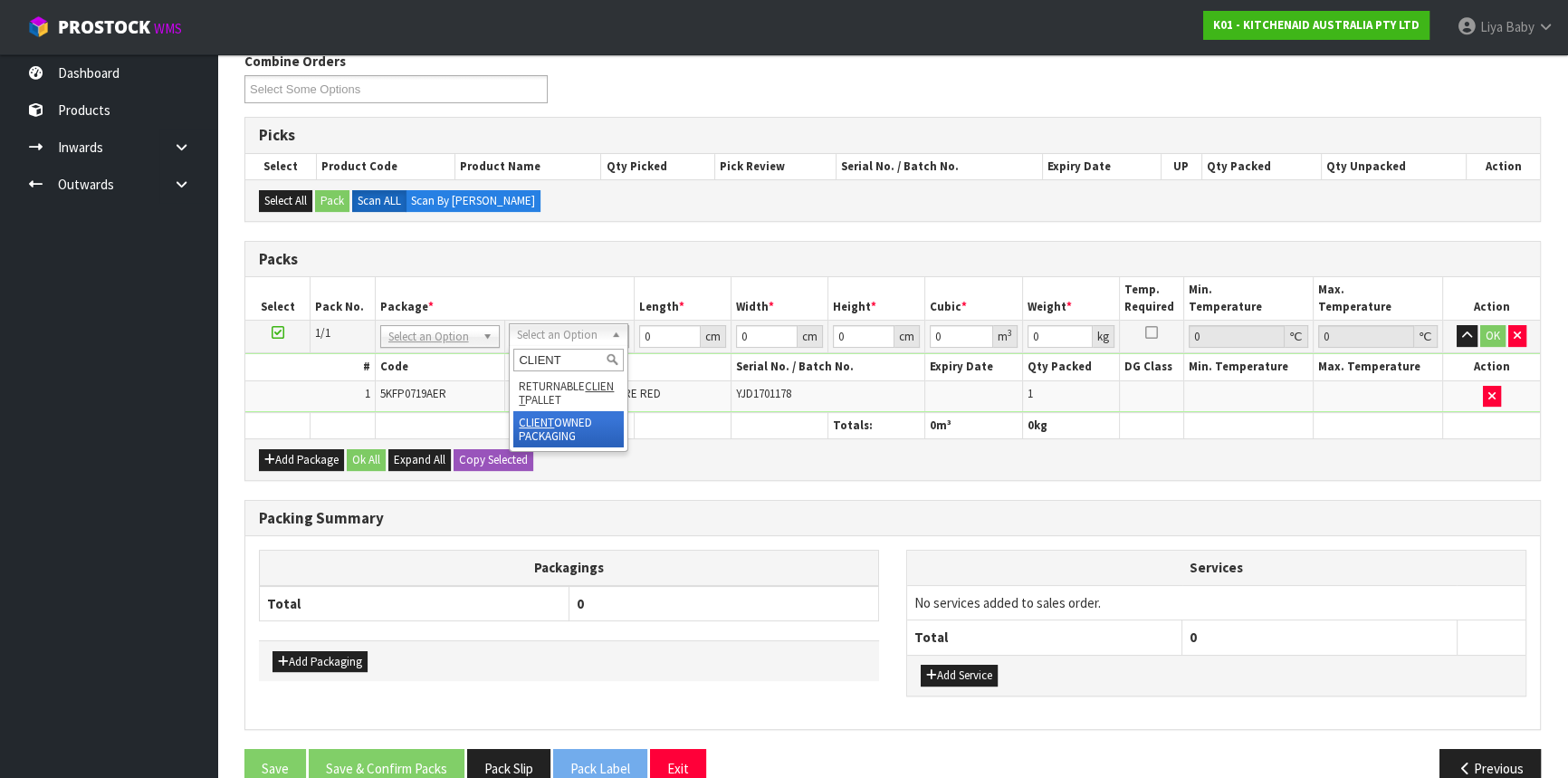
type input "CLIENT"
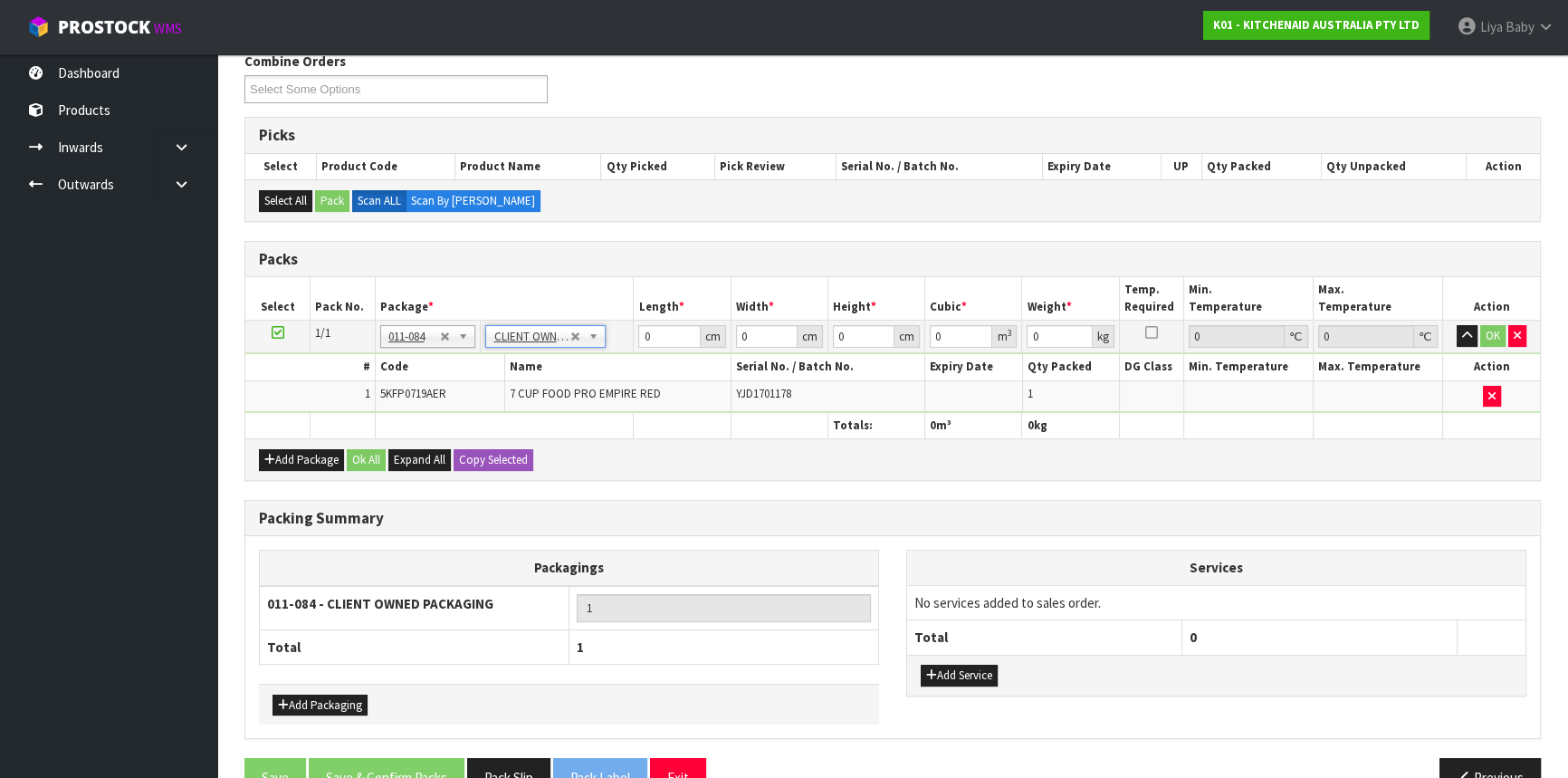
type input "4.3"
click at [663, 337] on input "0" at bounding box center [668, 336] width 62 height 22
type input "33"
type input "51"
type input "3"
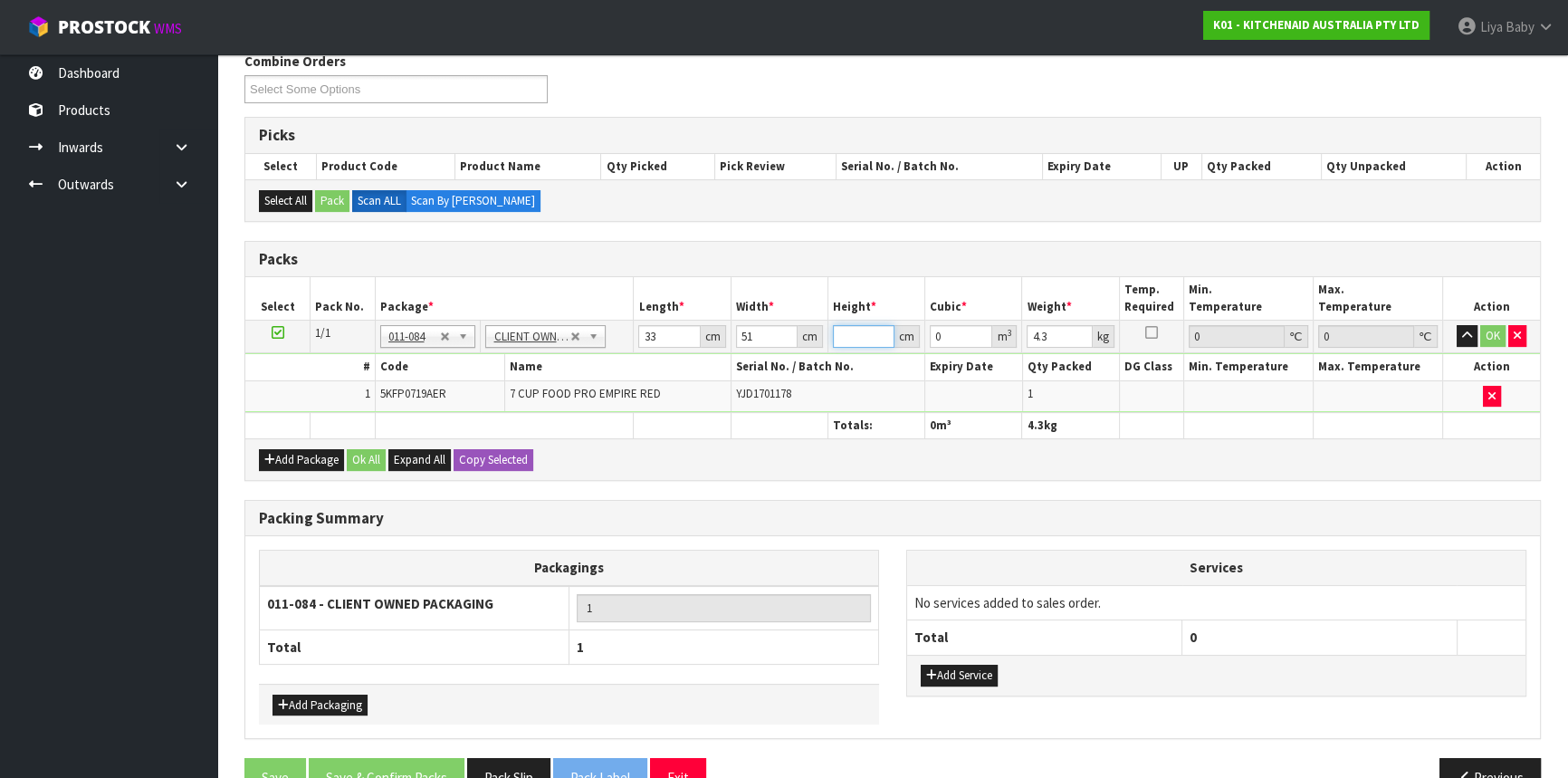
type input "0.005049"
type input "32"
type input "0.053856"
type input "32"
type input "5"
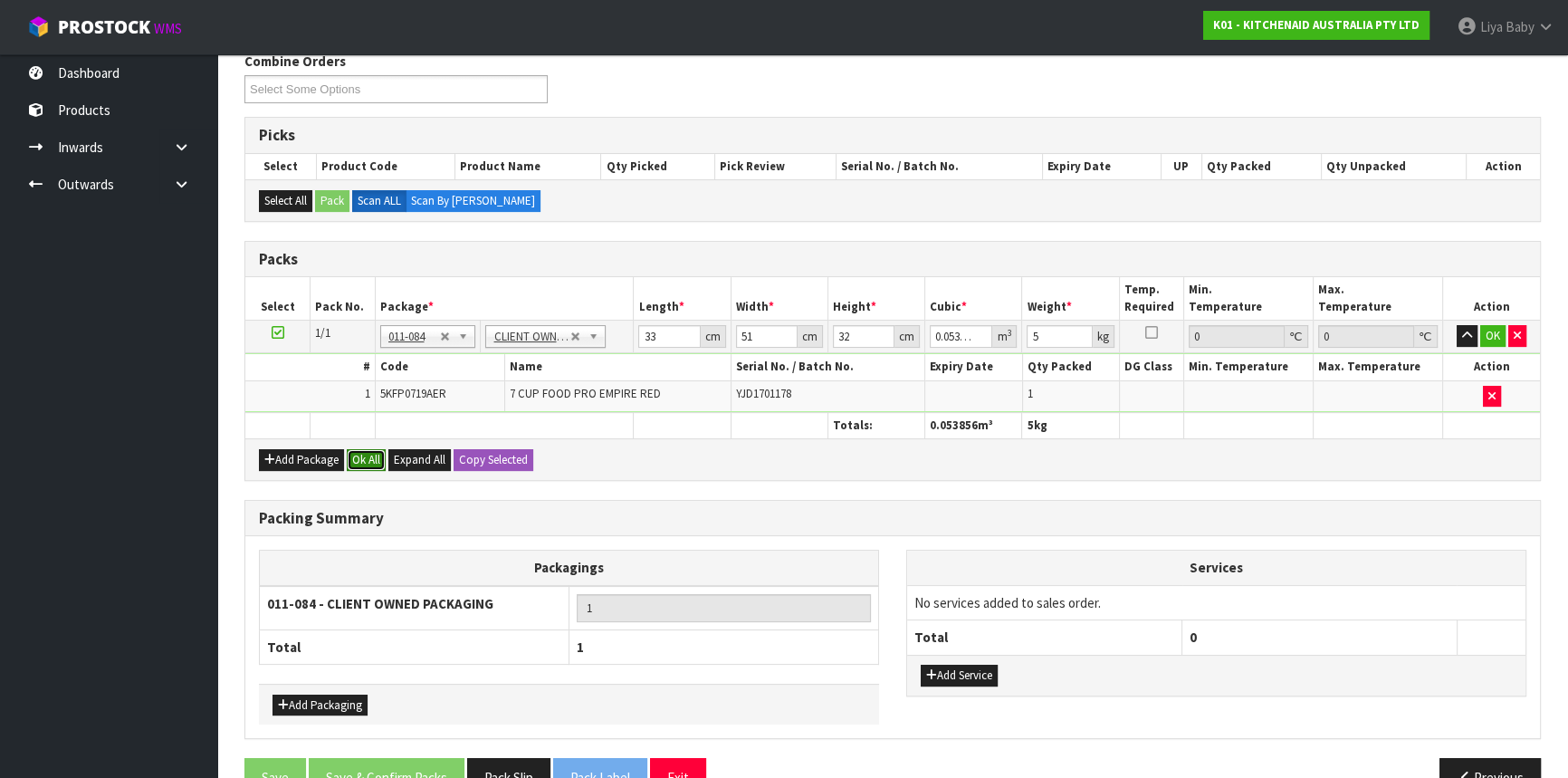
click at [365, 452] on button "Ok All" at bounding box center [366, 460] width 39 height 22
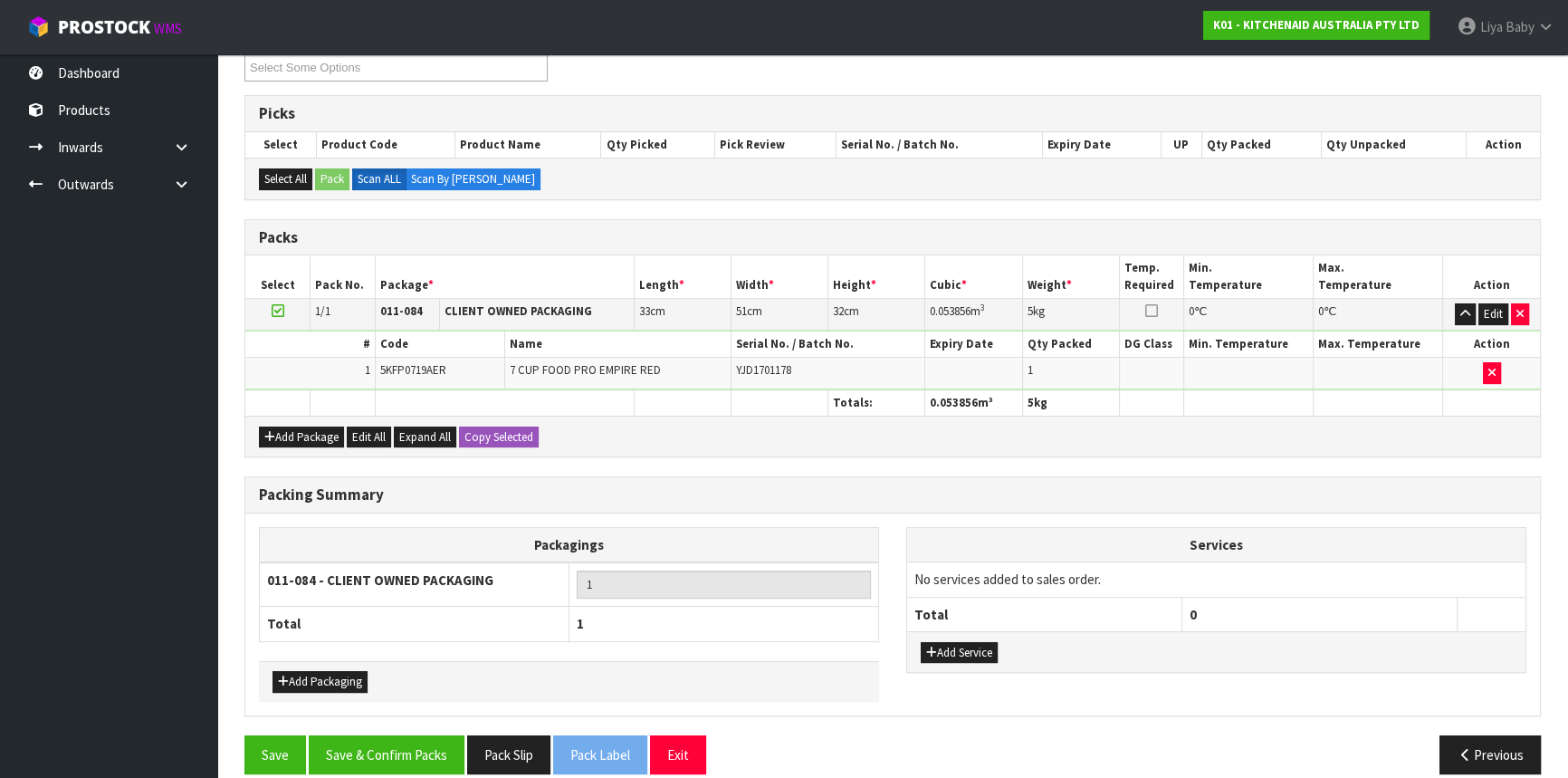
scroll to position [344, 0]
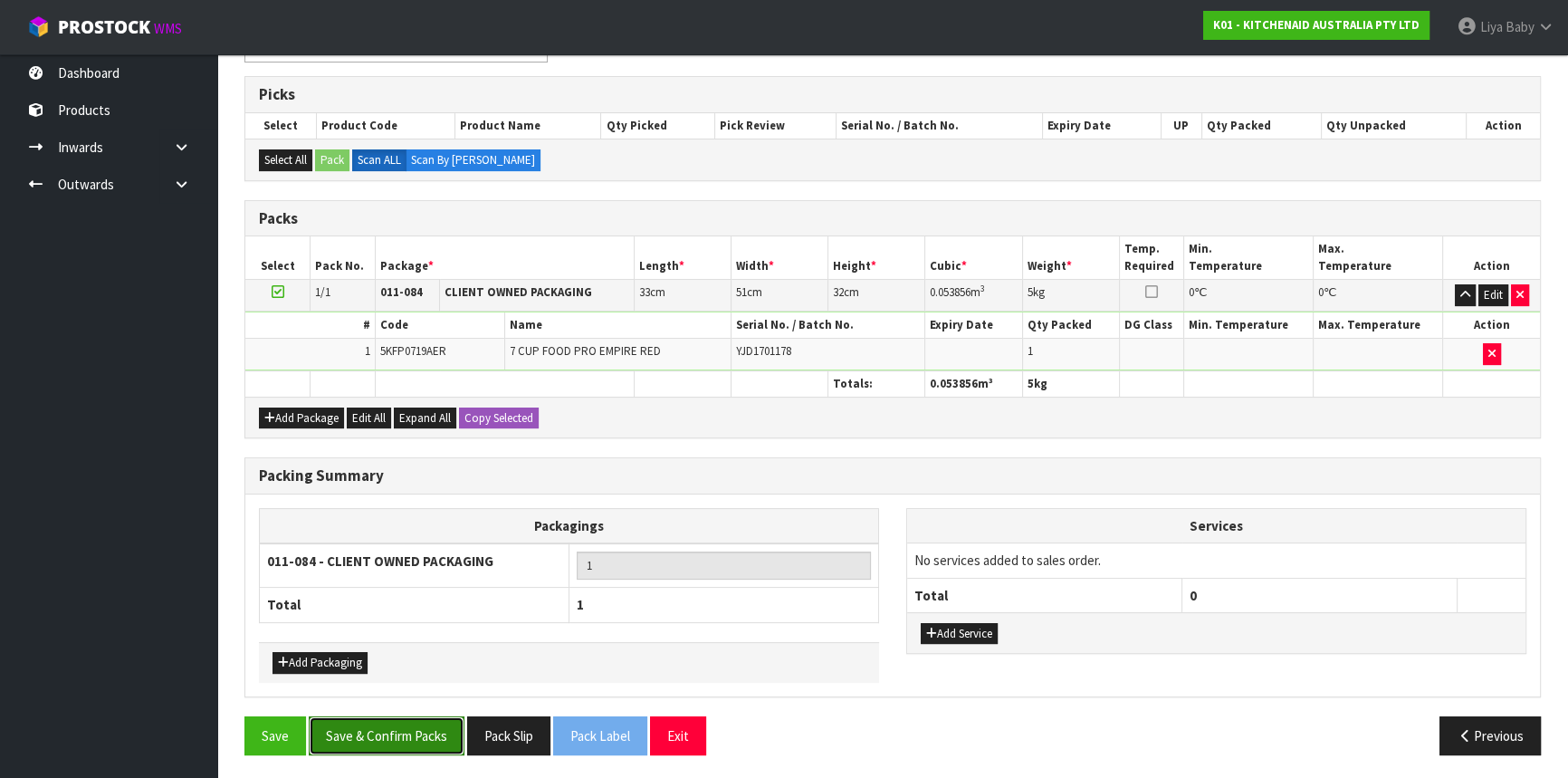
click at [402, 716] on button "Save & Confirm Packs" at bounding box center [386, 736] width 155 height 39
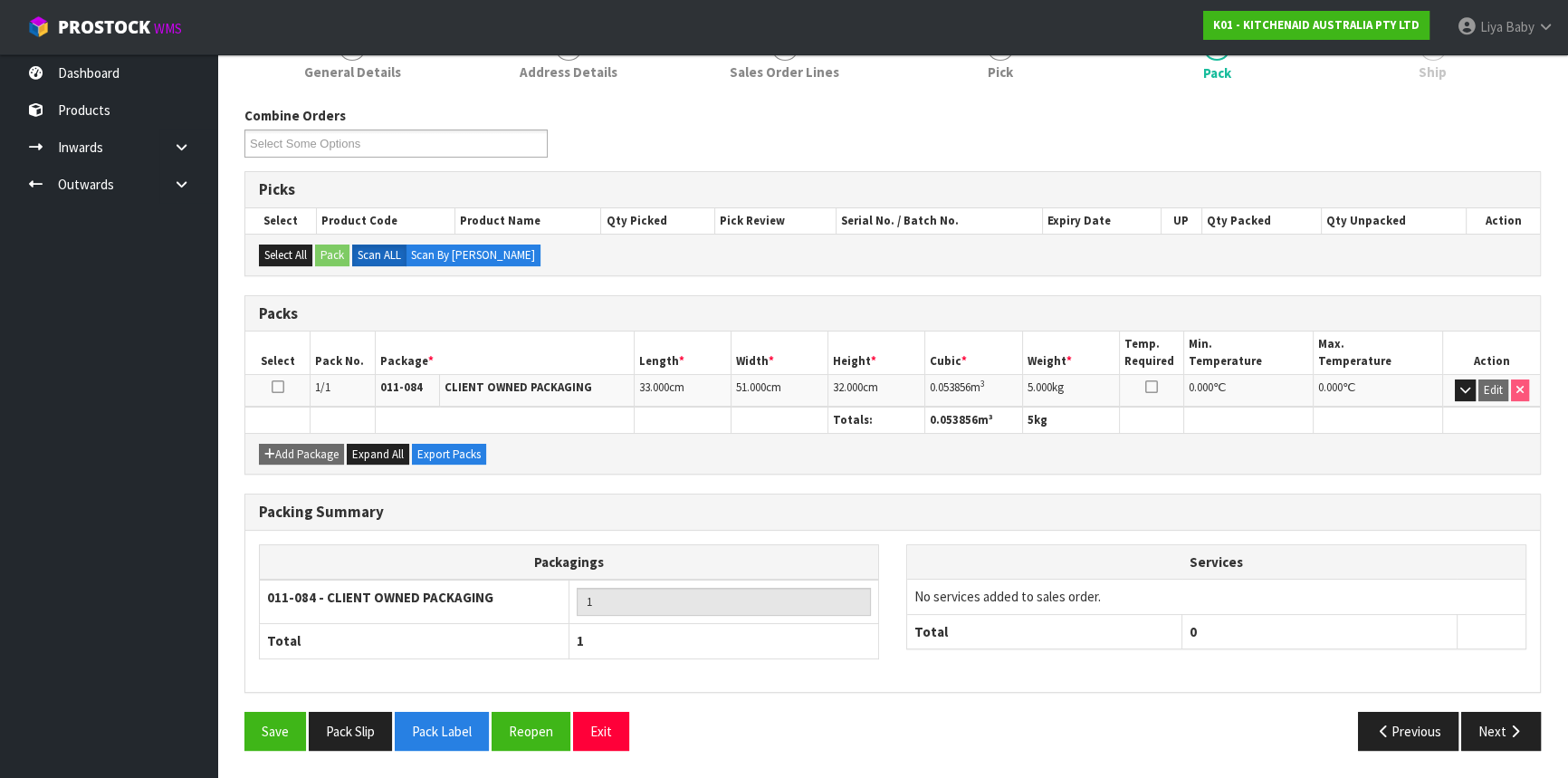
scroll to position [244, 0]
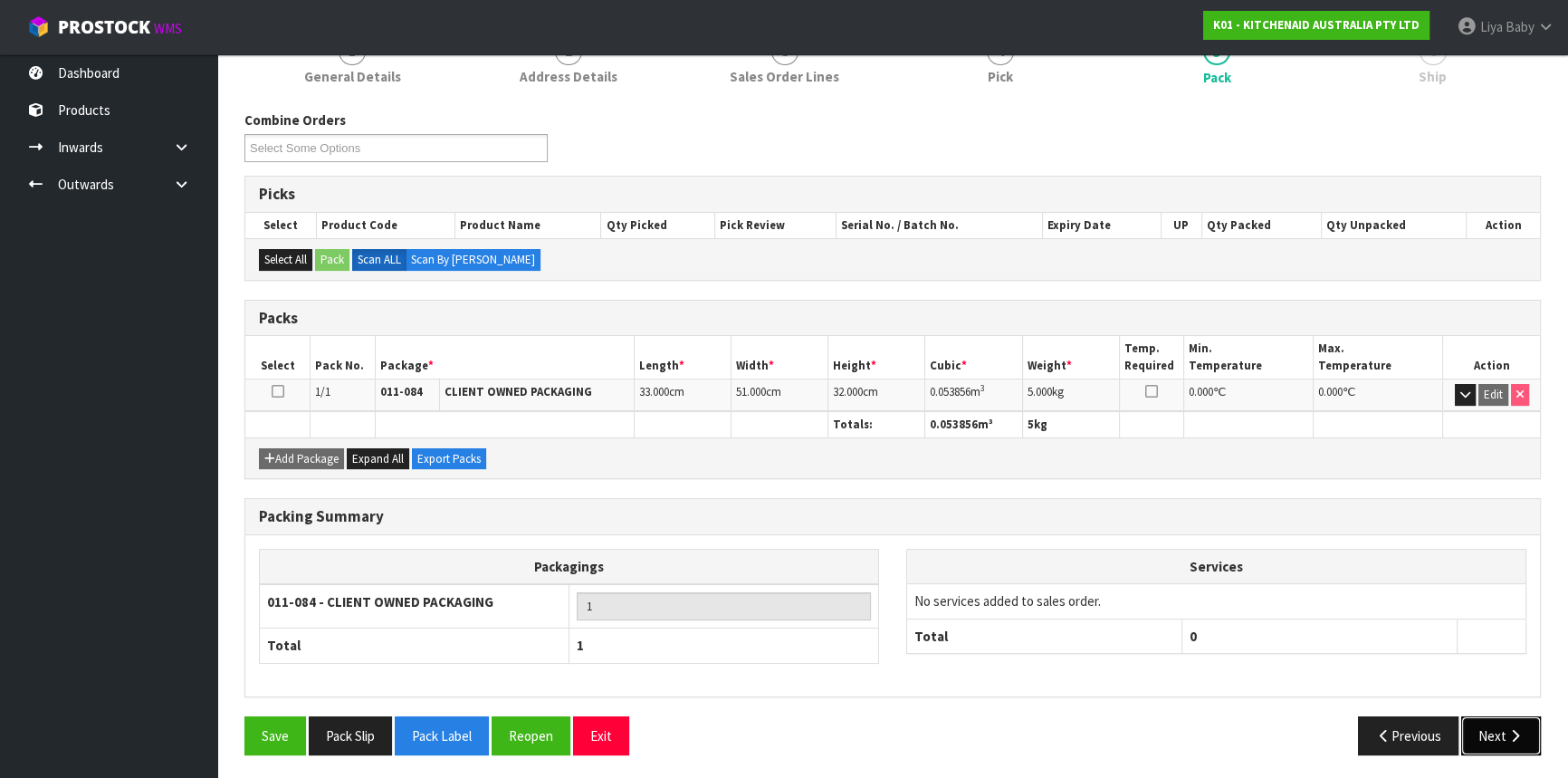
click at [1499, 727] on button "Next" at bounding box center [1502, 736] width 80 height 39
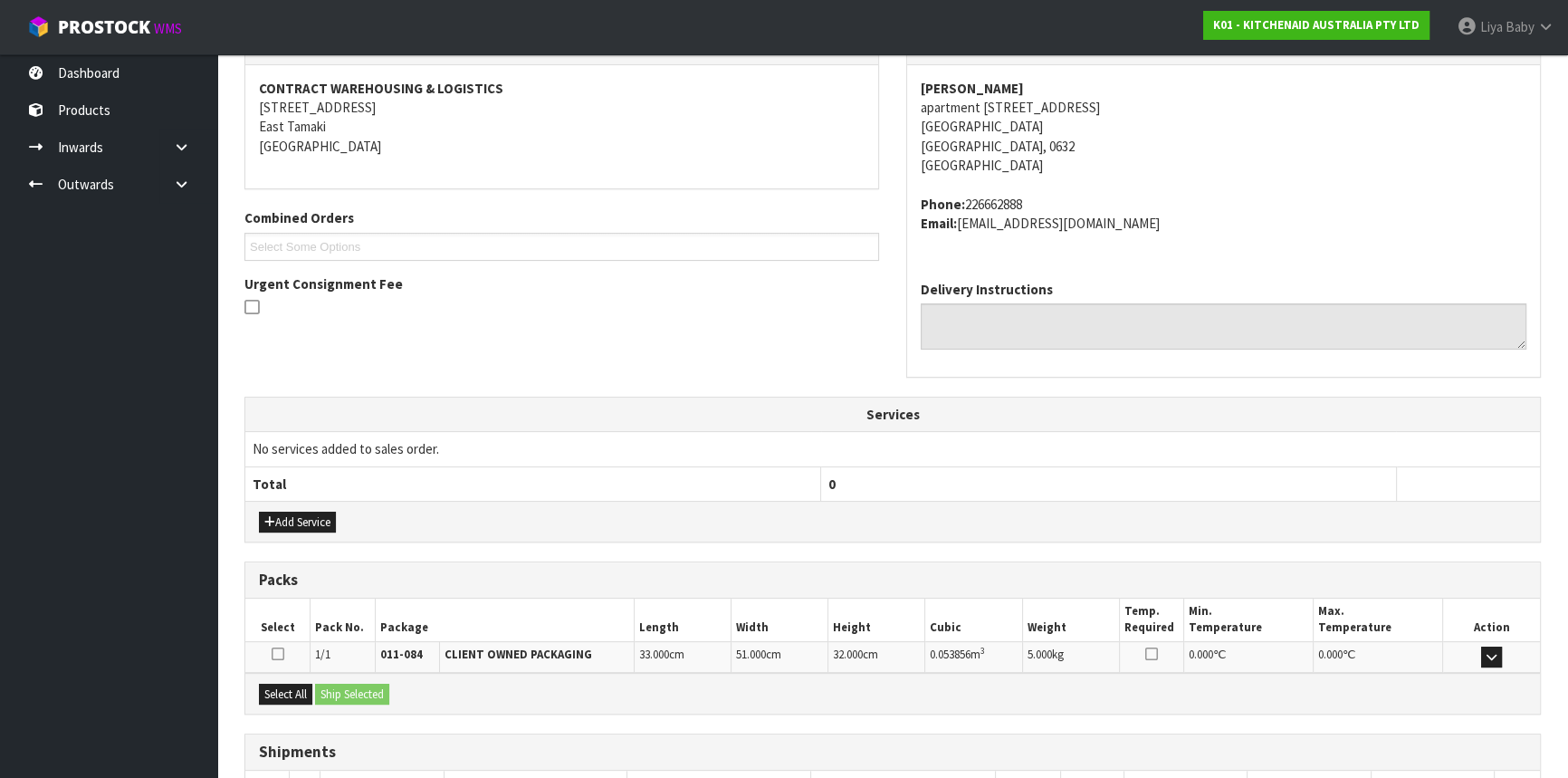
scroll to position [454, 0]
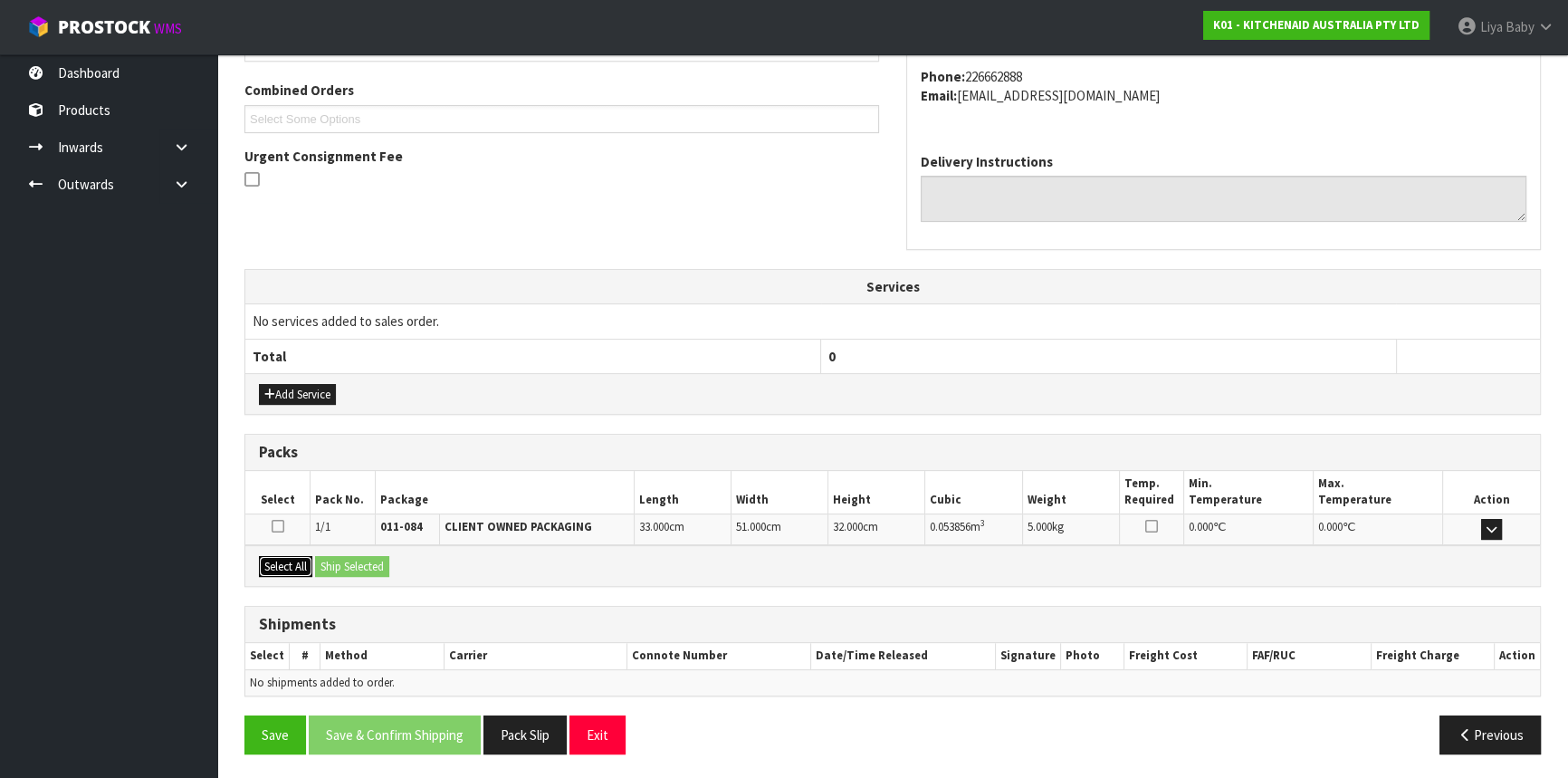
drag, startPoint x: 268, startPoint y: 560, endPoint x: 302, endPoint y: 560, distance: 34.0
click at [268, 560] on button "Select All" at bounding box center [285, 567] width 54 height 22
click at [322, 560] on button "Ship Selected" at bounding box center [352, 567] width 74 height 22
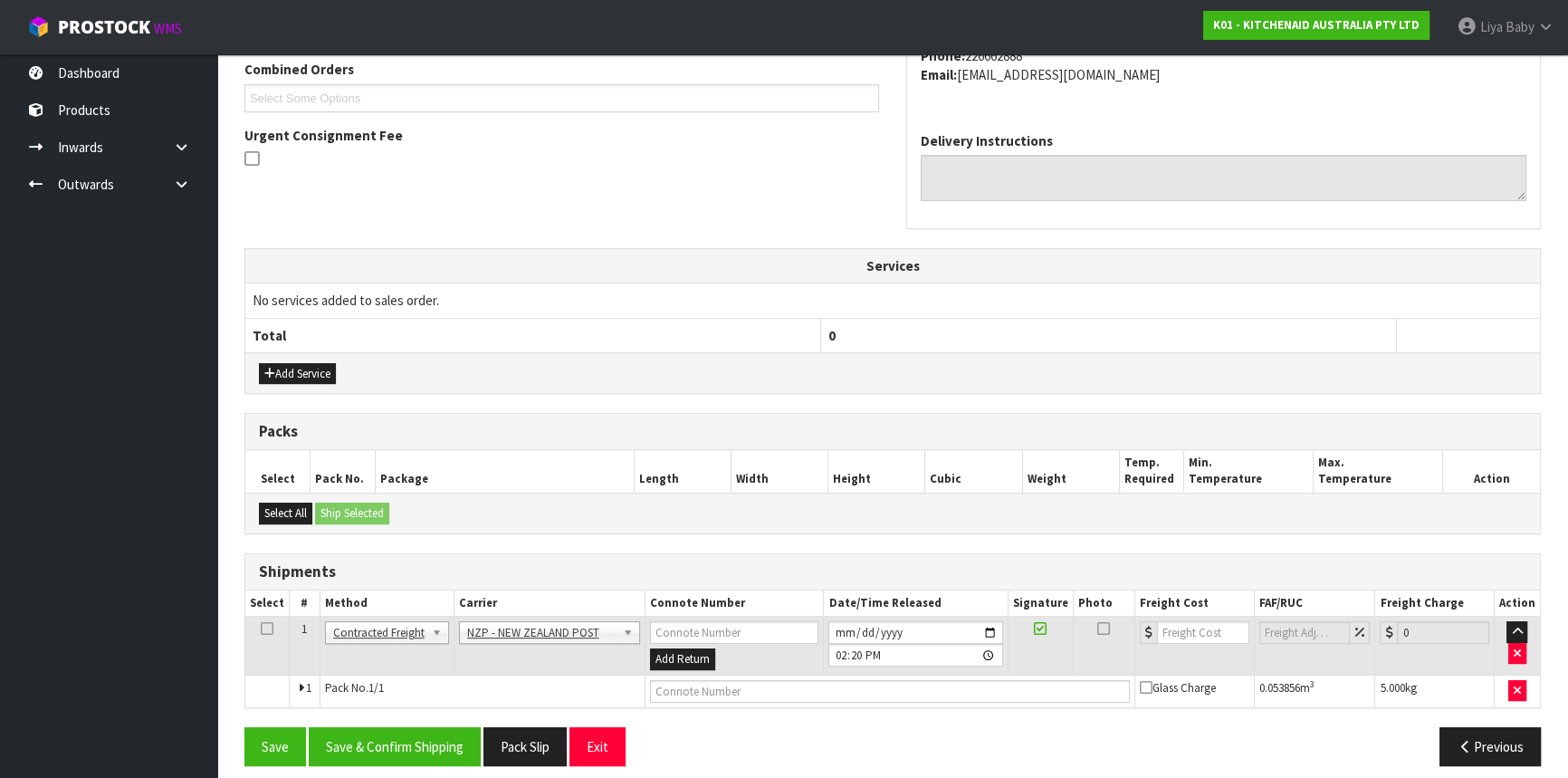
scroll to position [488, 0]
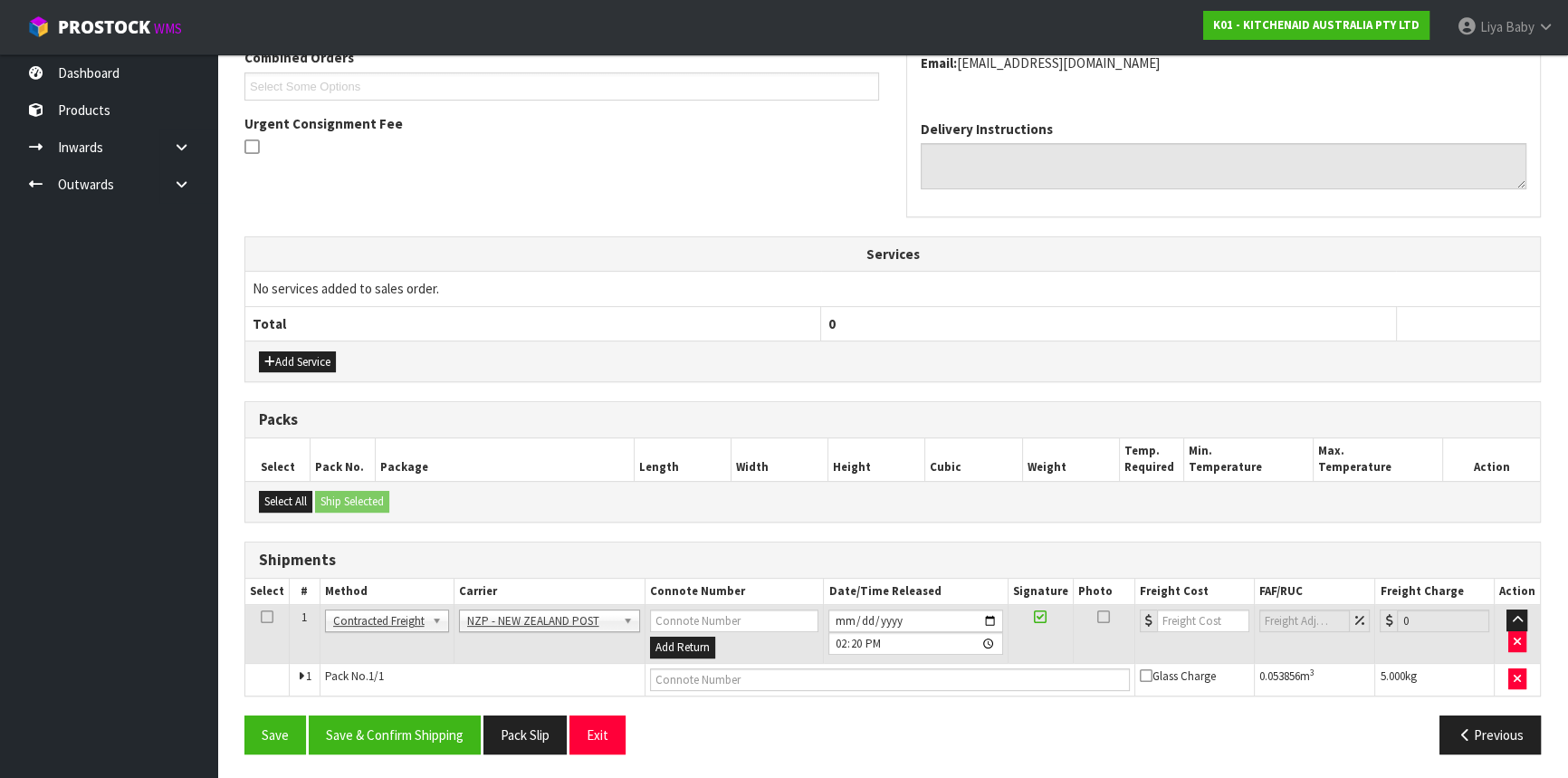
click at [265, 617] on icon at bounding box center [267, 617] width 13 height 1
drag, startPoint x: 379, startPoint y: 734, endPoint x: 417, endPoint y: 724, distance: 39.3
click at [382, 734] on button "Save & Confirm Shipping" at bounding box center [395, 735] width 172 height 39
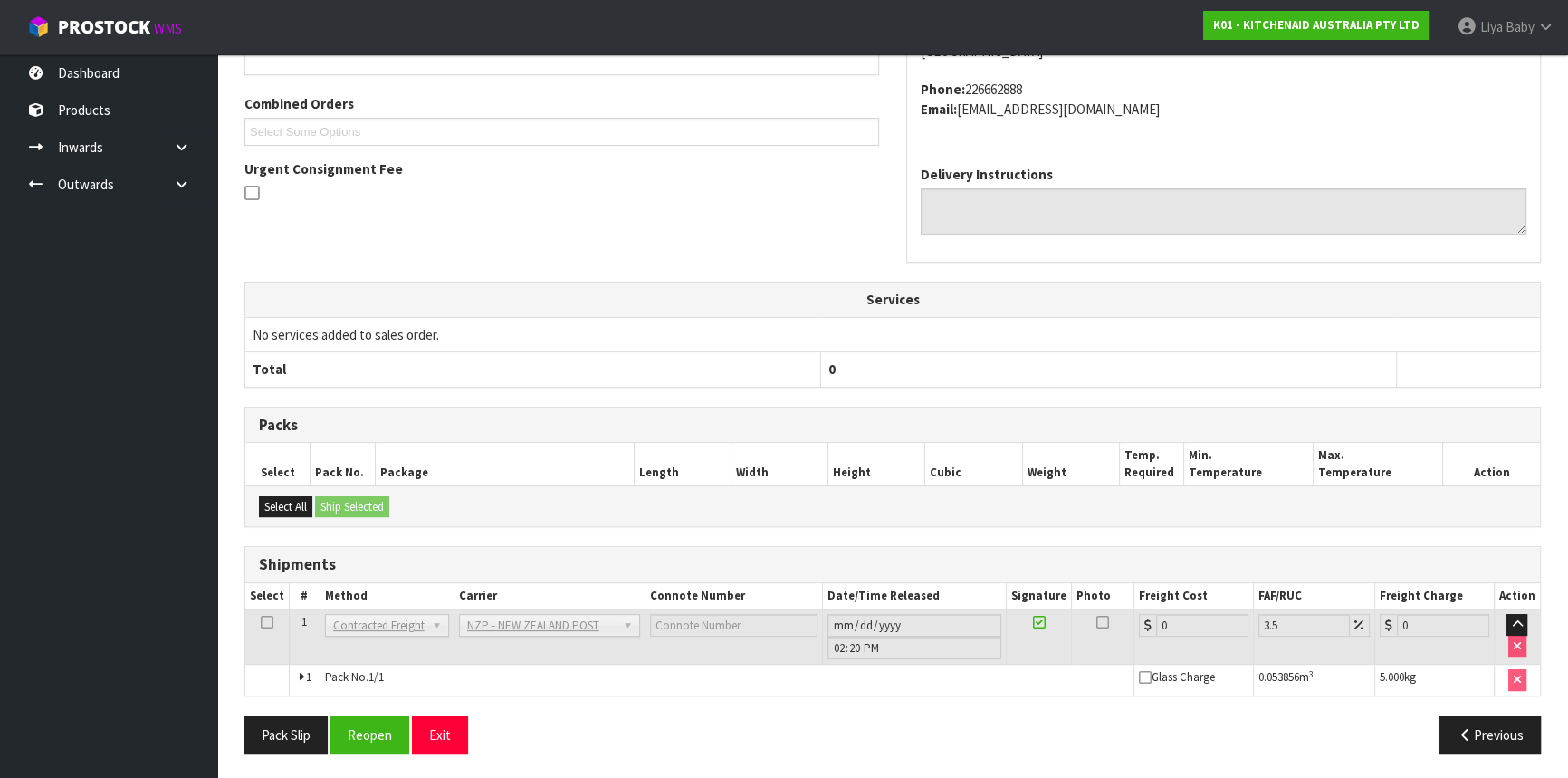
scroll to position [462, 0]
click at [380, 734] on button "Reopen" at bounding box center [369, 734] width 79 height 39
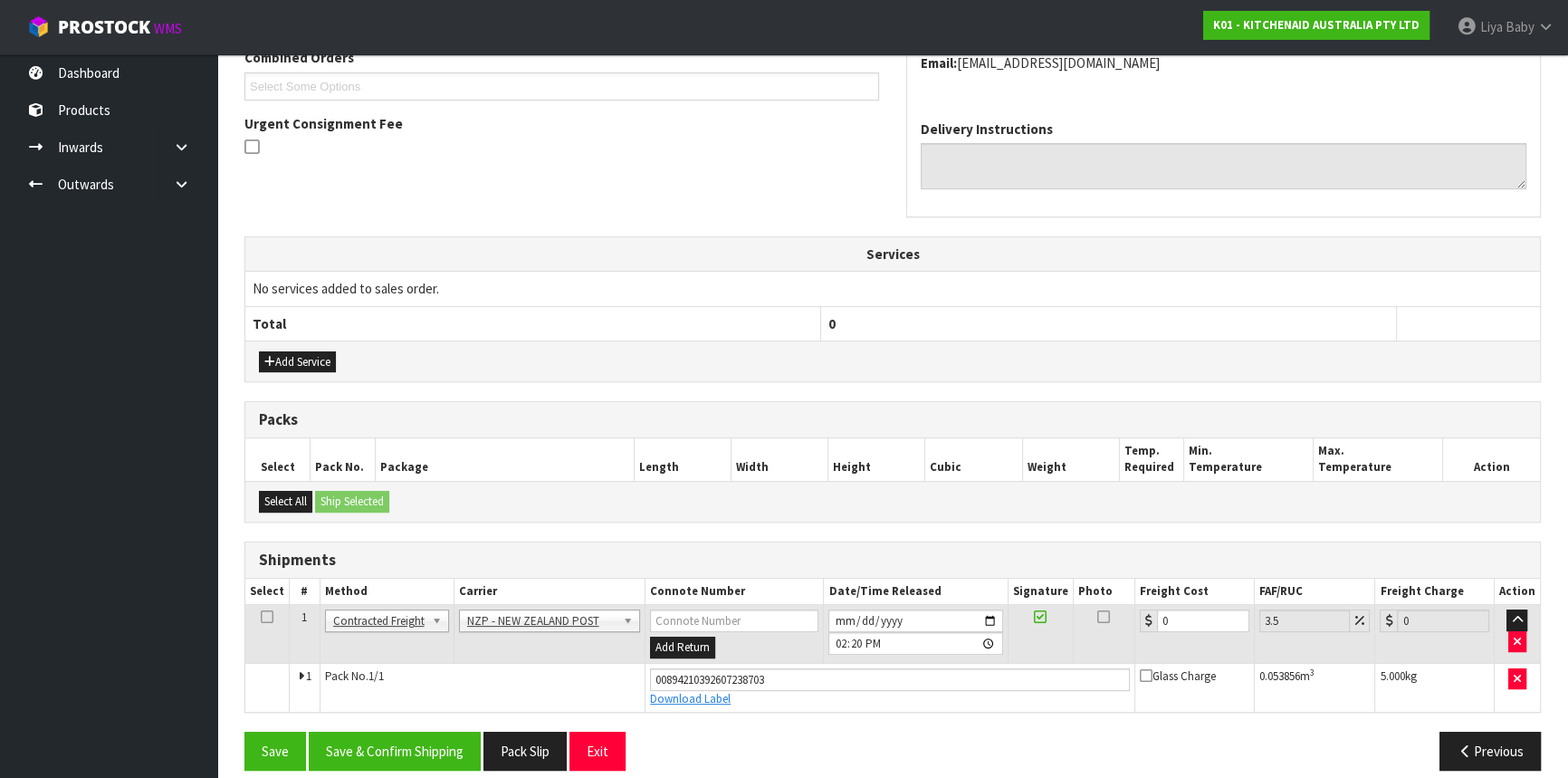
scroll to position [503, 0]
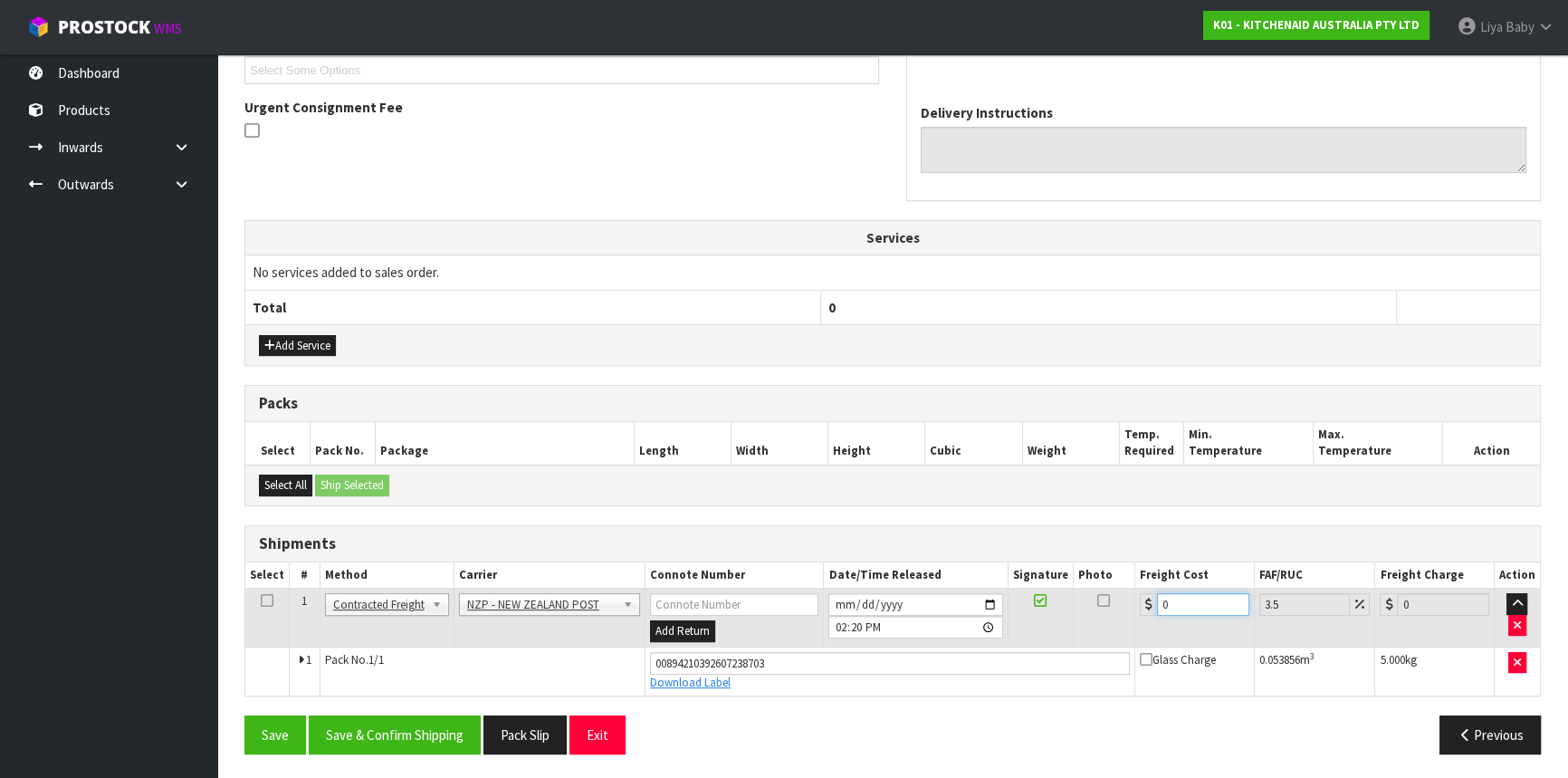
click at [1183, 604] on input "0" at bounding box center [1203, 604] width 93 height 22
type input "4"
type input "4.14"
type input "4.3"
type input "4.45"
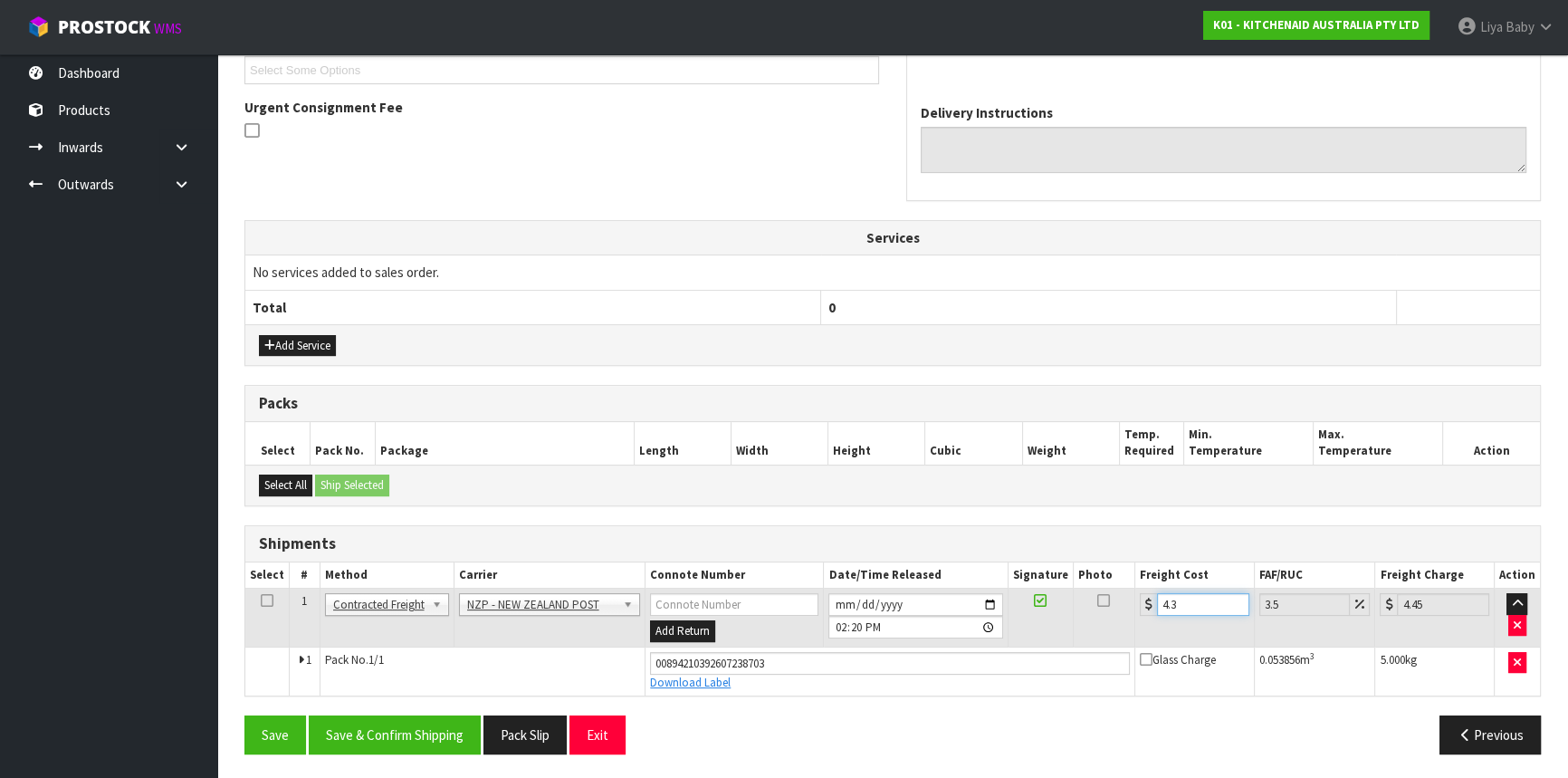
type input "4.33"
type input "4.48"
type input "4.33"
click at [266, 601] on icon at bounding box center [267, 600] width 13 height 1
click at [353, 724] on button "Save & Confirm Shipping" at bounding box center [395, 735] width 172 height 39
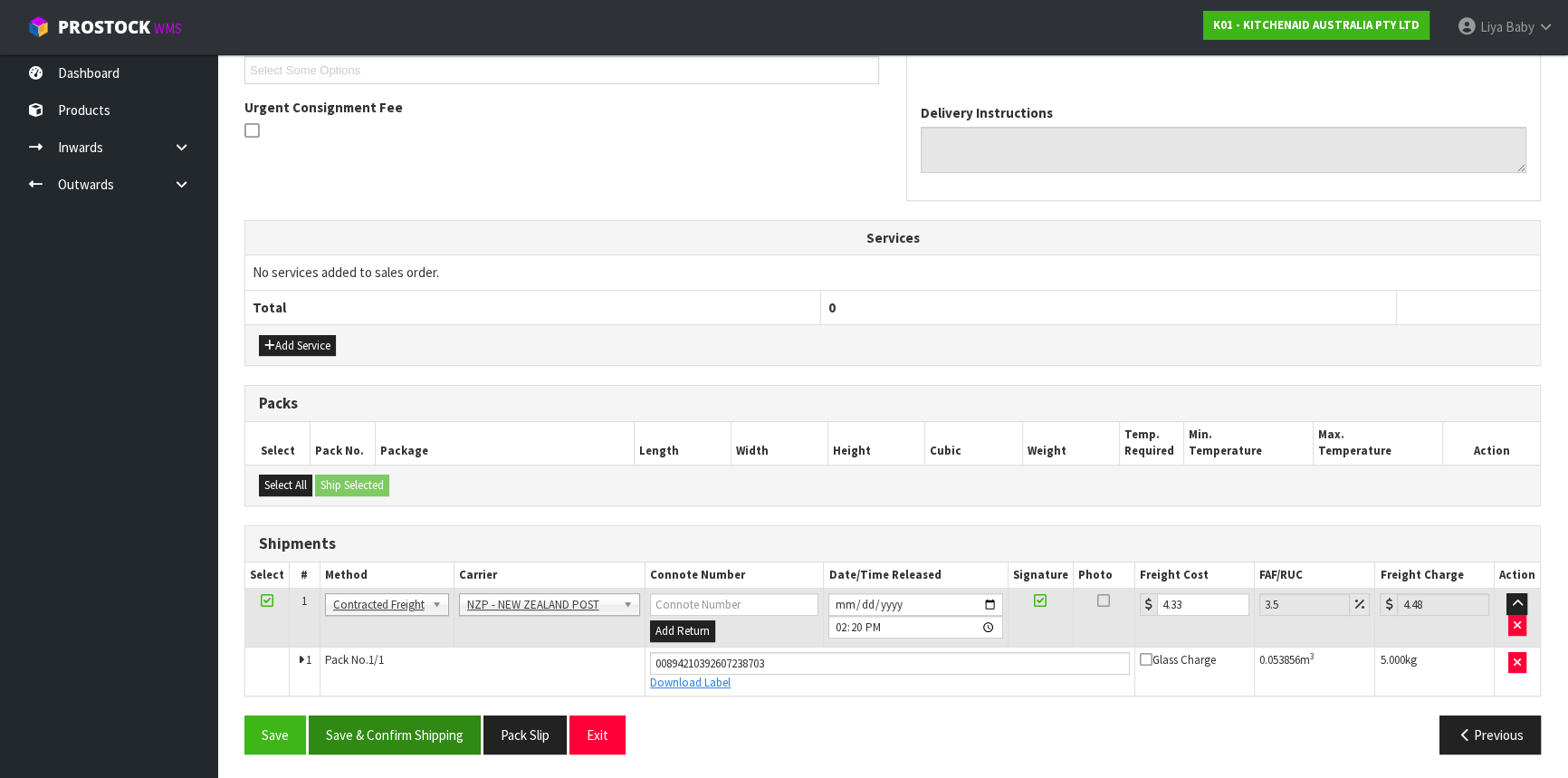
scroll to position [0, 0]
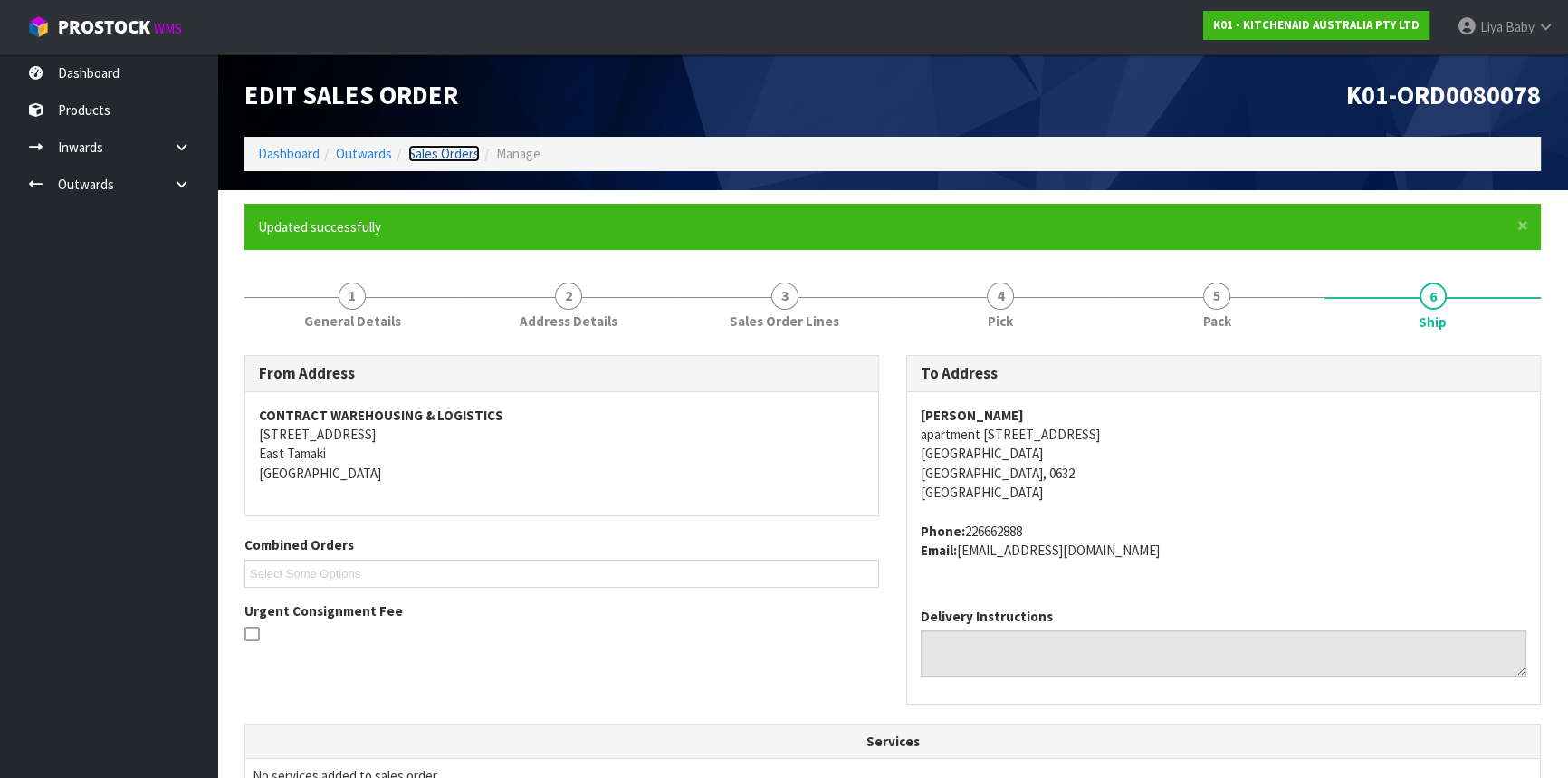
click at [459, 150] on link "Sales Orders" at bounding box center [444, 153] width 71 height 18
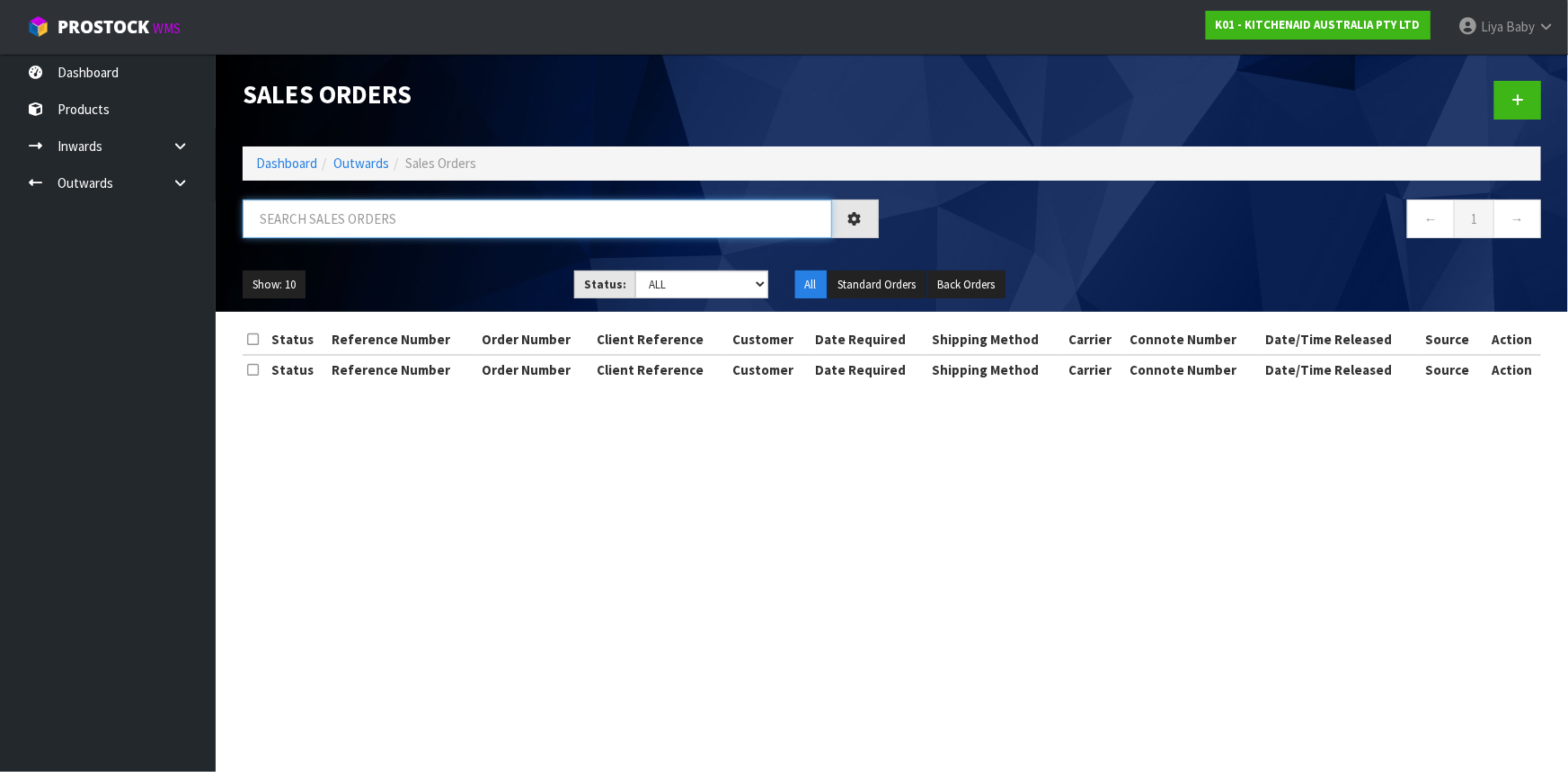
click at [319, 234] on input "text" at bounding box center [537, 219] width 590 height 39
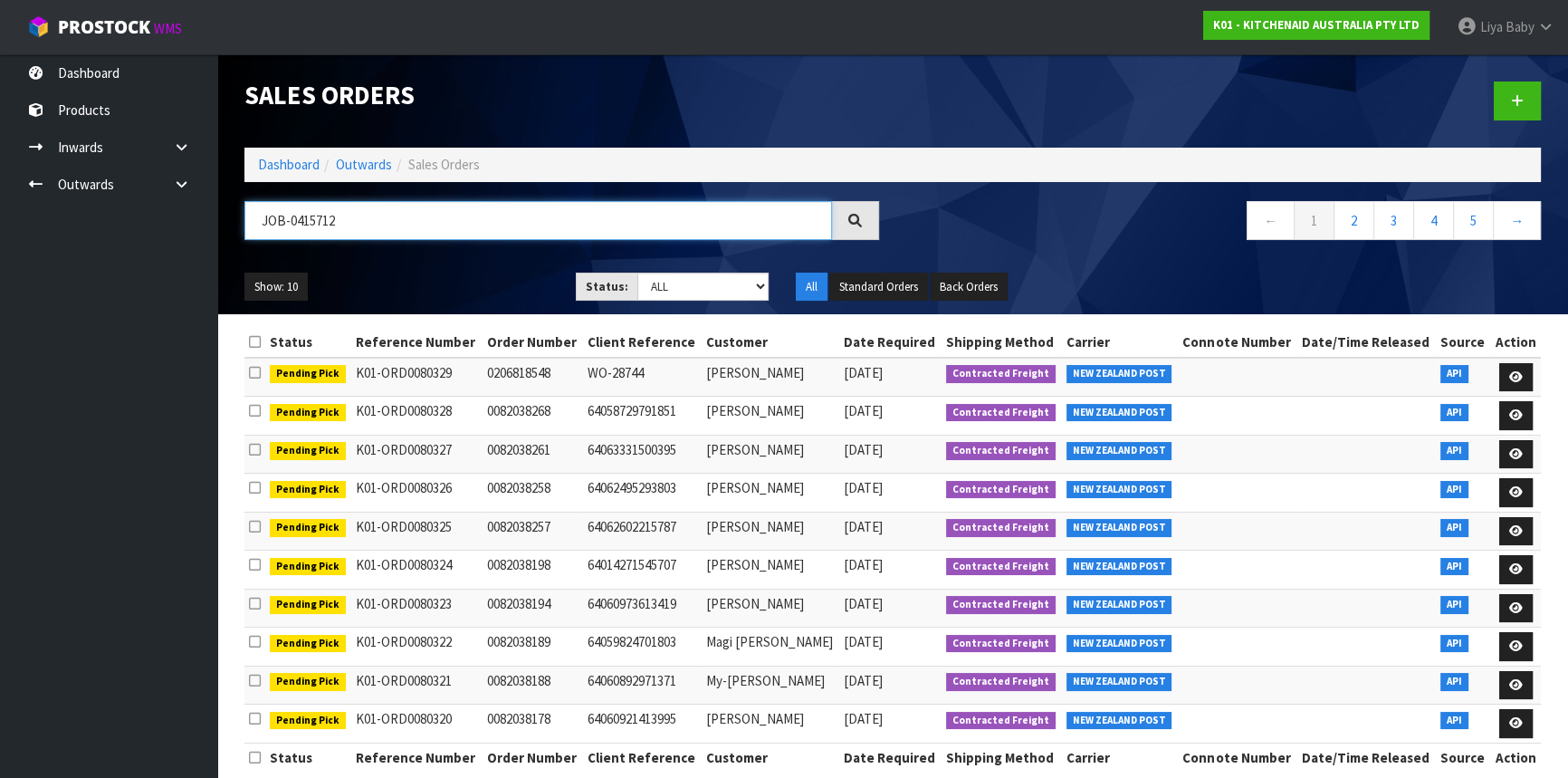
type input "JOB-0415712"
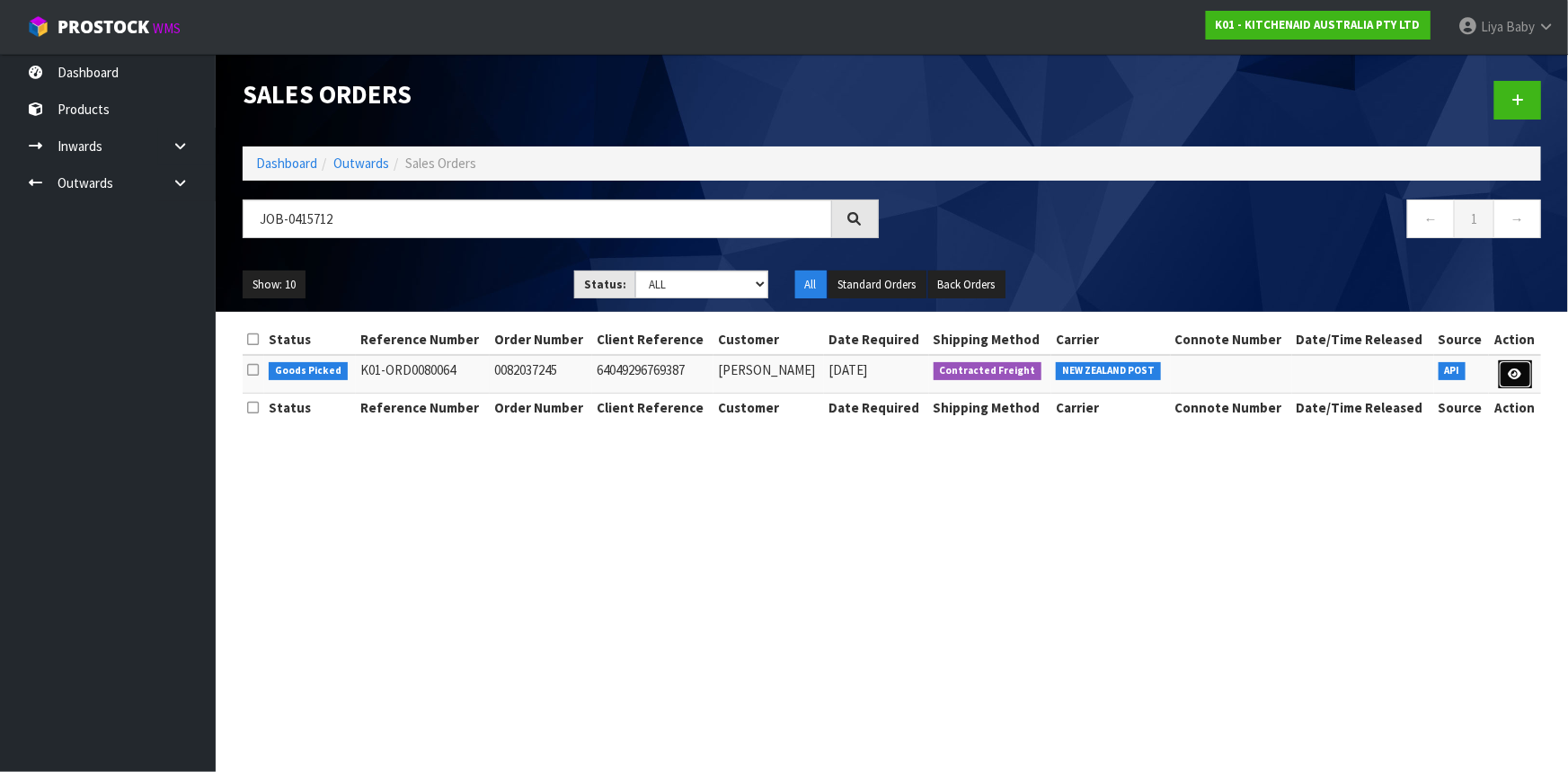
click at [1512, 375] on icon at bounding box center [1516, 374] width 14 height 12
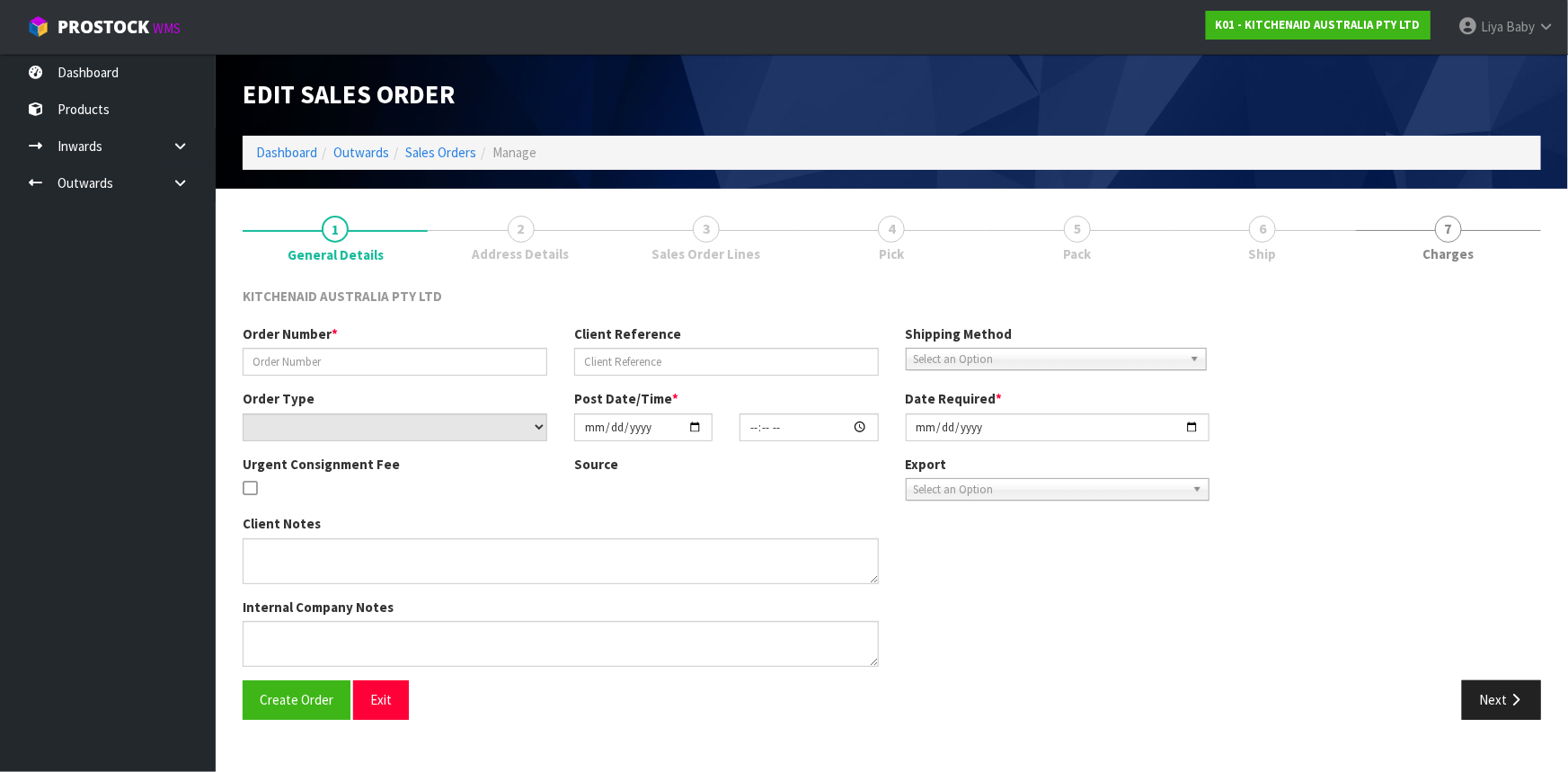
type input "0082037245"
type input "64049296769387"
select select "number:0"
type input "[DATE]"
type input "18:41:08.000"
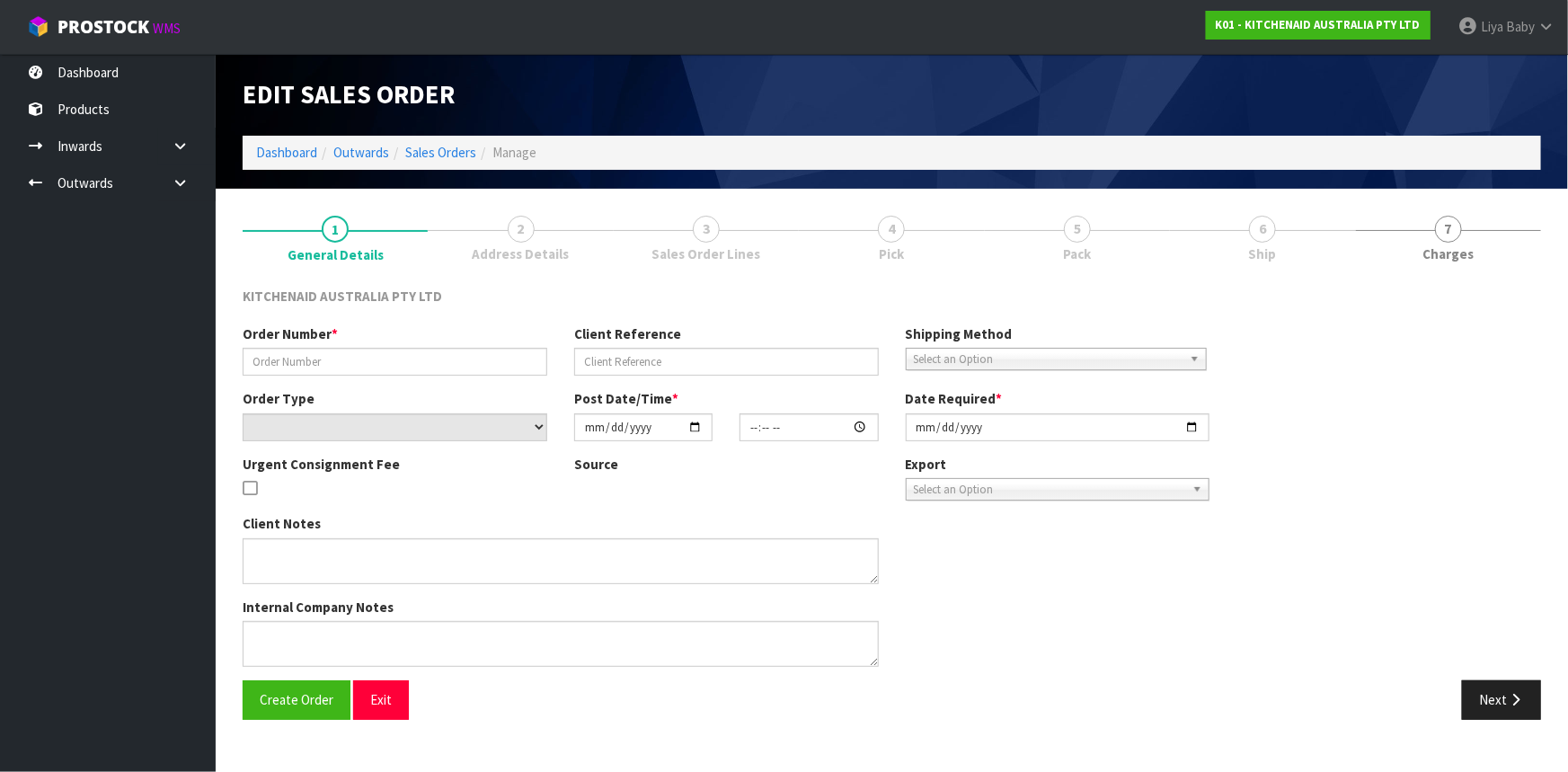
type input "[DATE]"
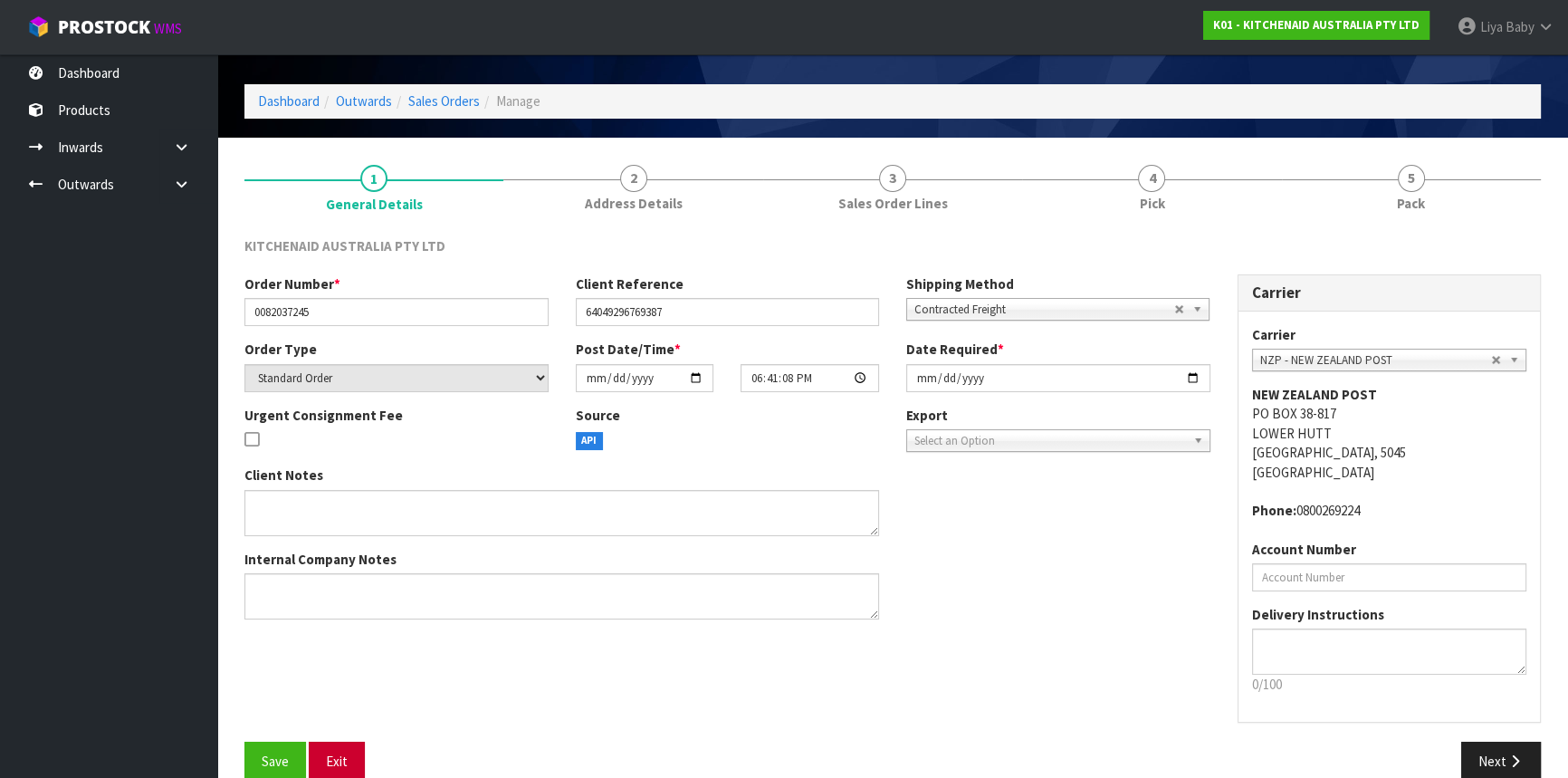
scroll to position [81, 0]
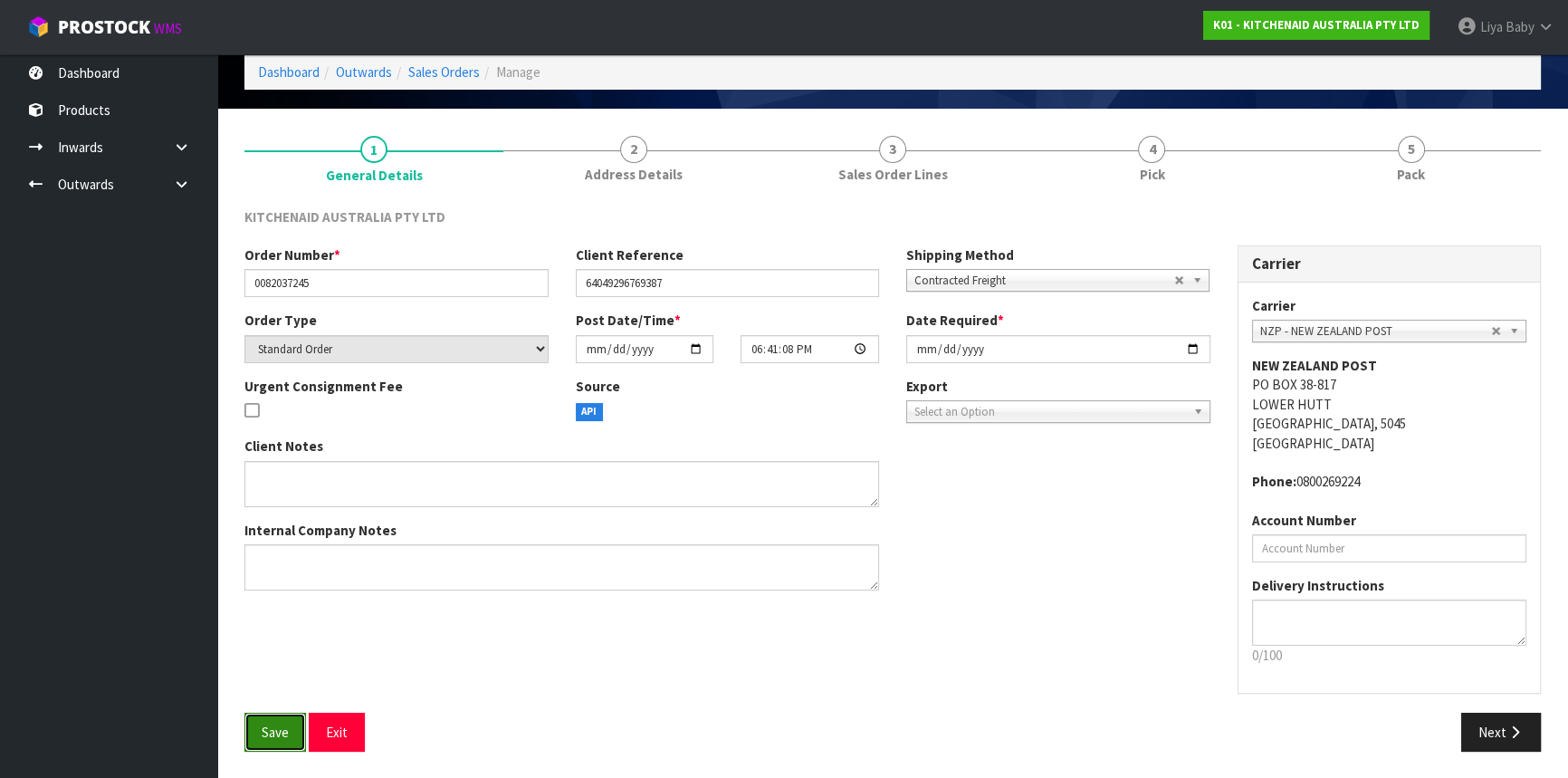
click at [290, 724] on button "Save" at bounding box center [275, 732] width 62 height 39
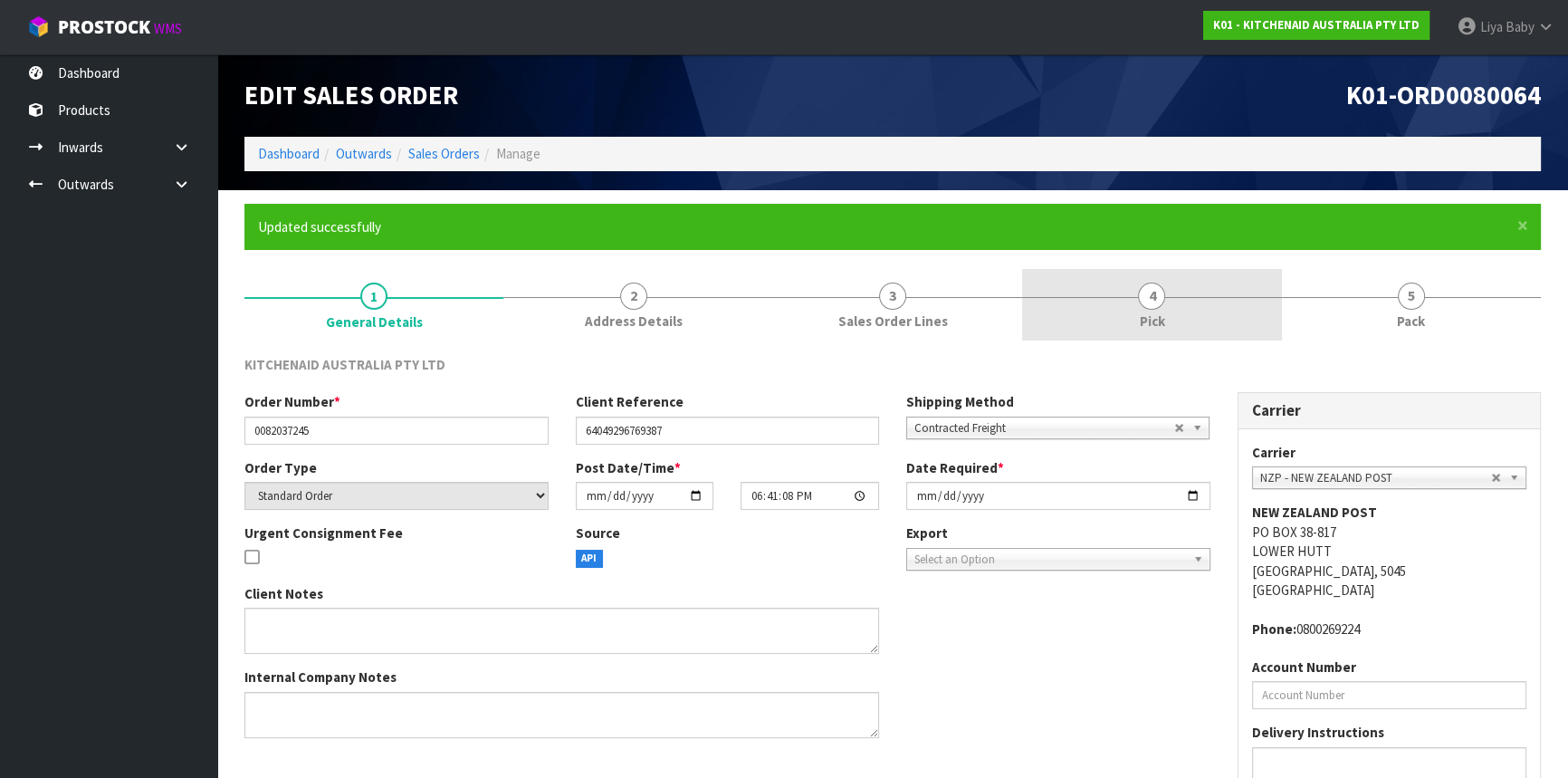
click at [1152, 309] on link "4 Pick" at bounding box center [1151, 304] width 259 height 71
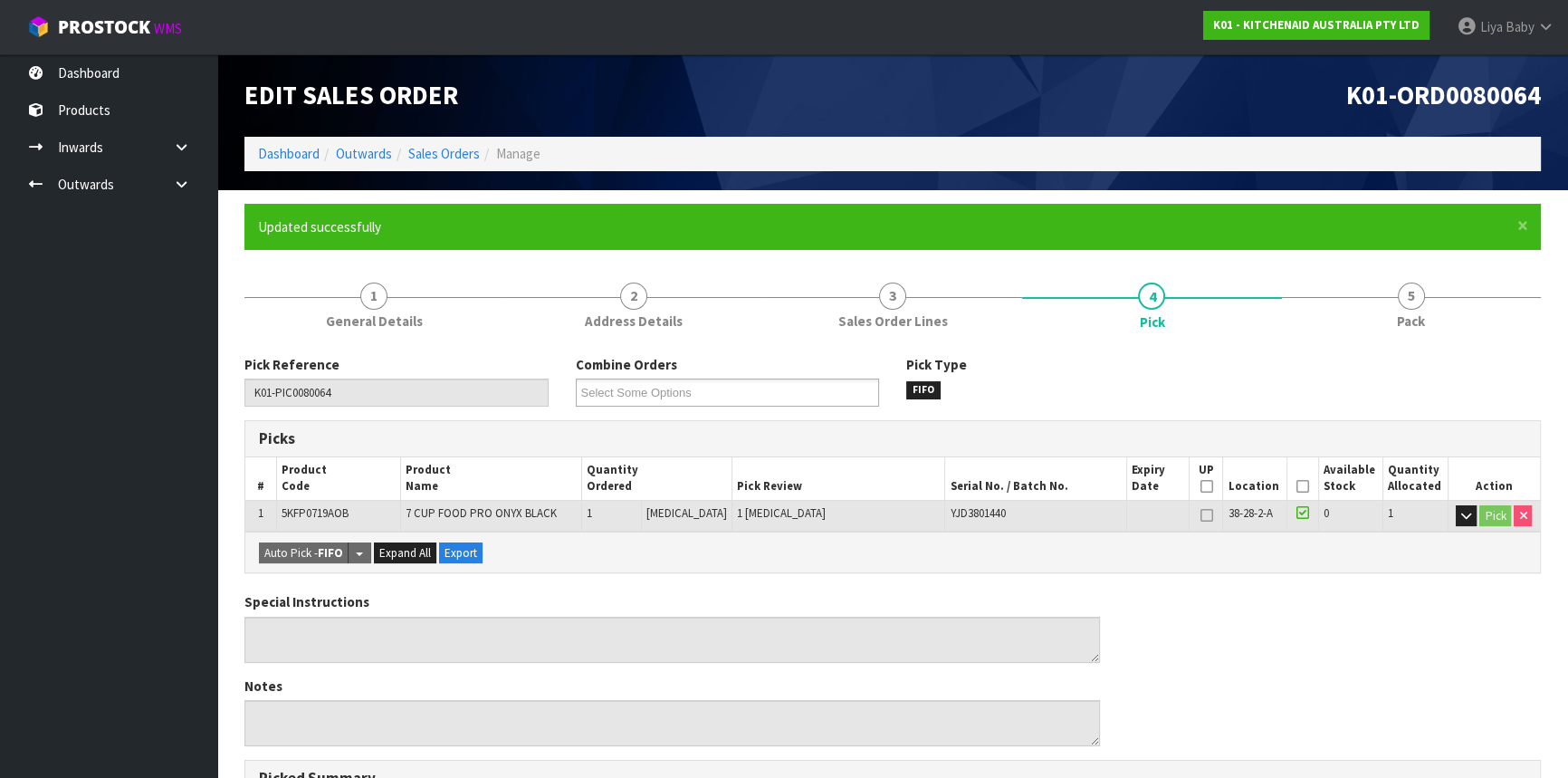
click at [1296, 487] on icon at bounding box center [1302, 487] width 13 height 1
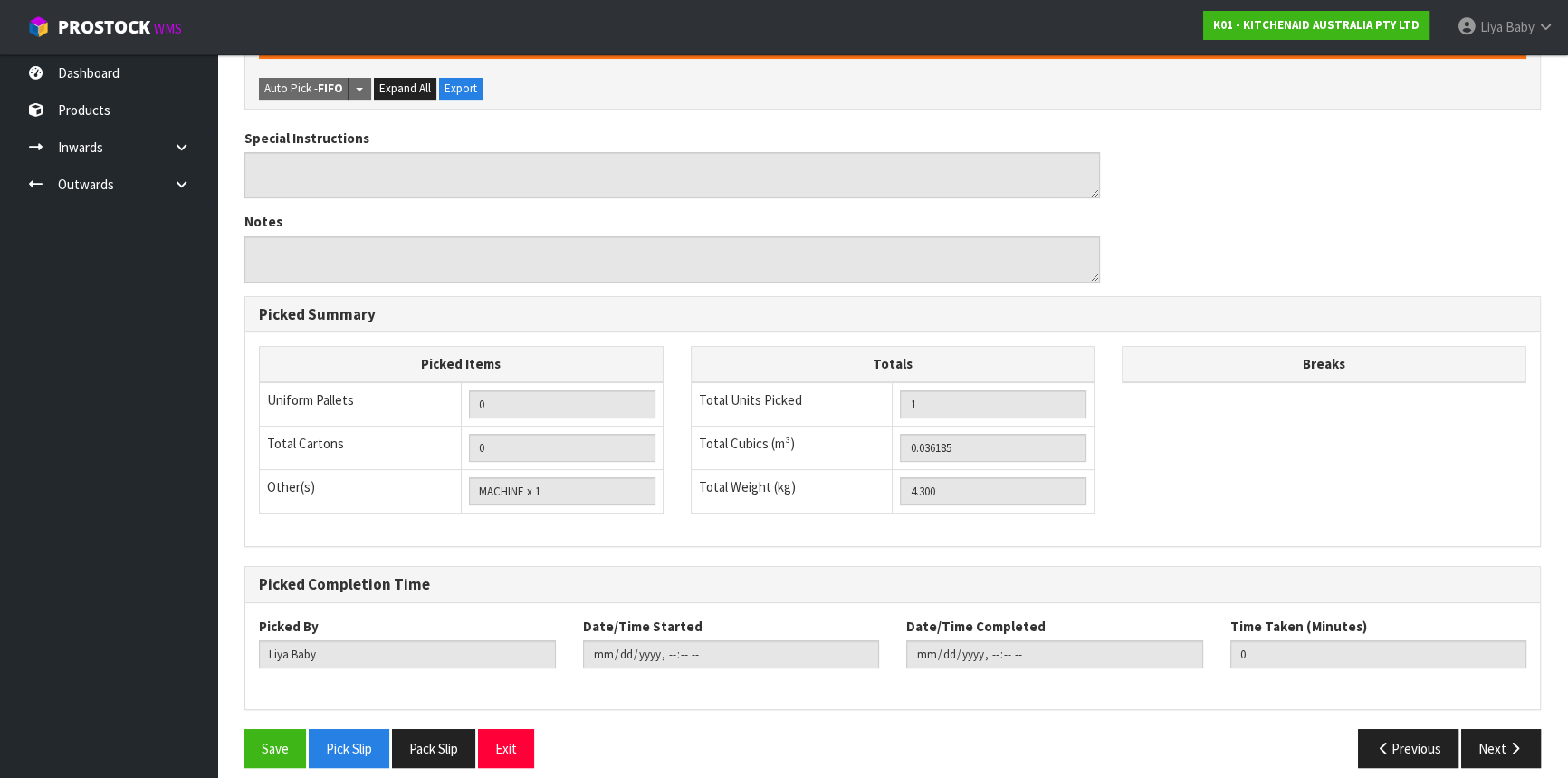
scroll to position [543, 0]
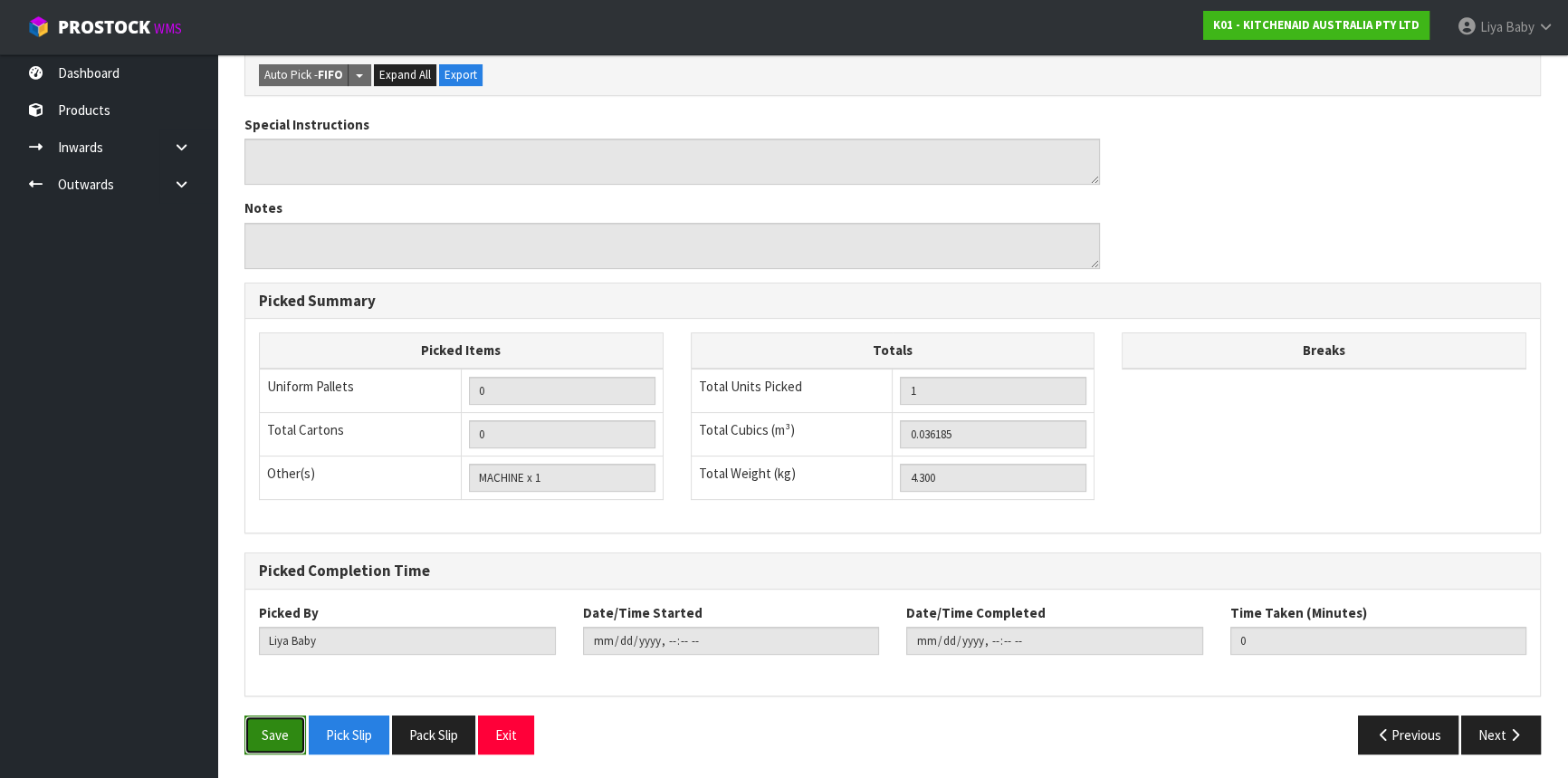
click at [272, 726] on button "Save" at bounding box center [275, 735] width 62 height 39
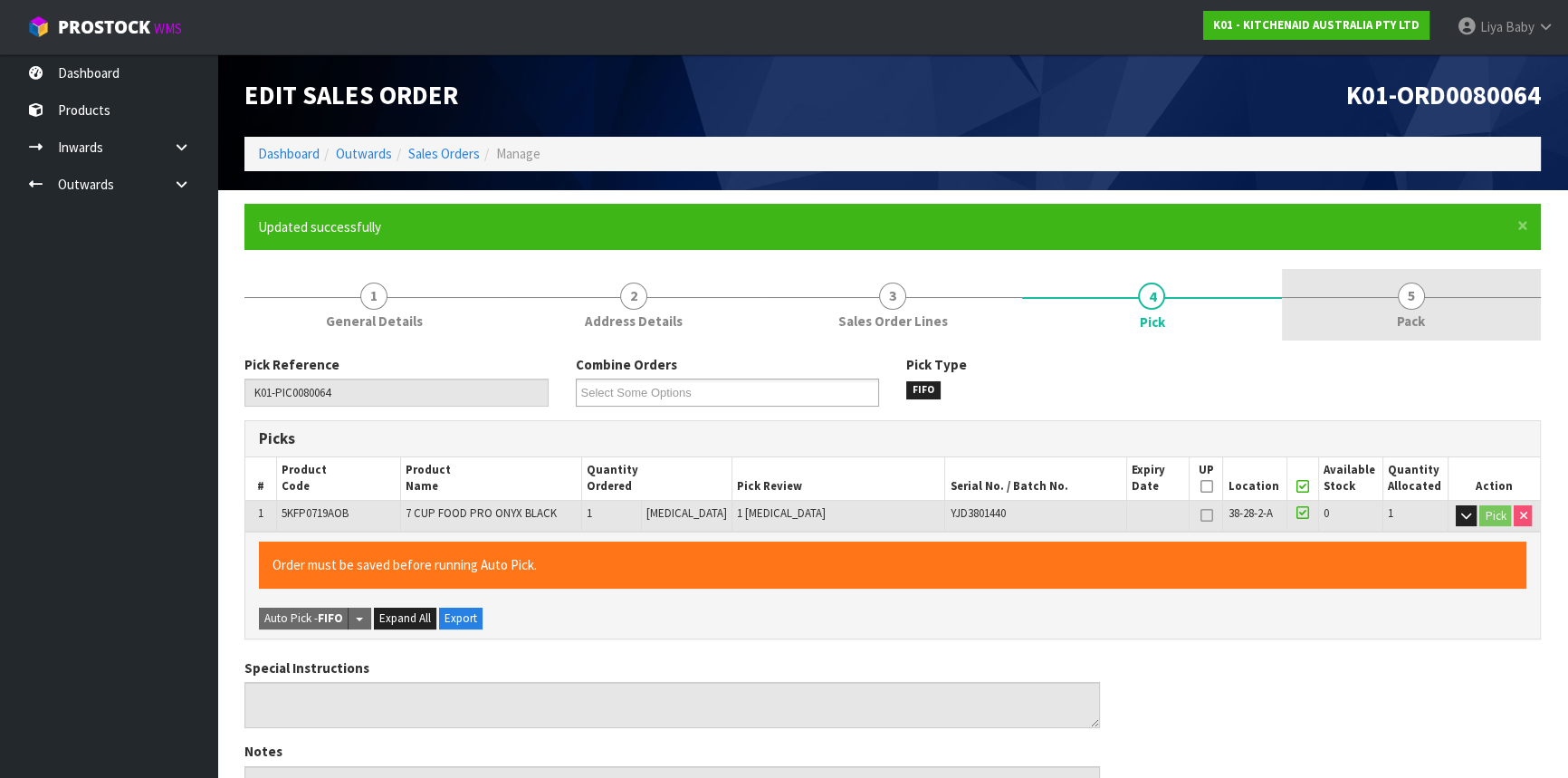
type input "[DATE]T14:22:32"
click at [1436, 302] on link "5 Pack" at bounding box center [1411, 304] width 259 height 71
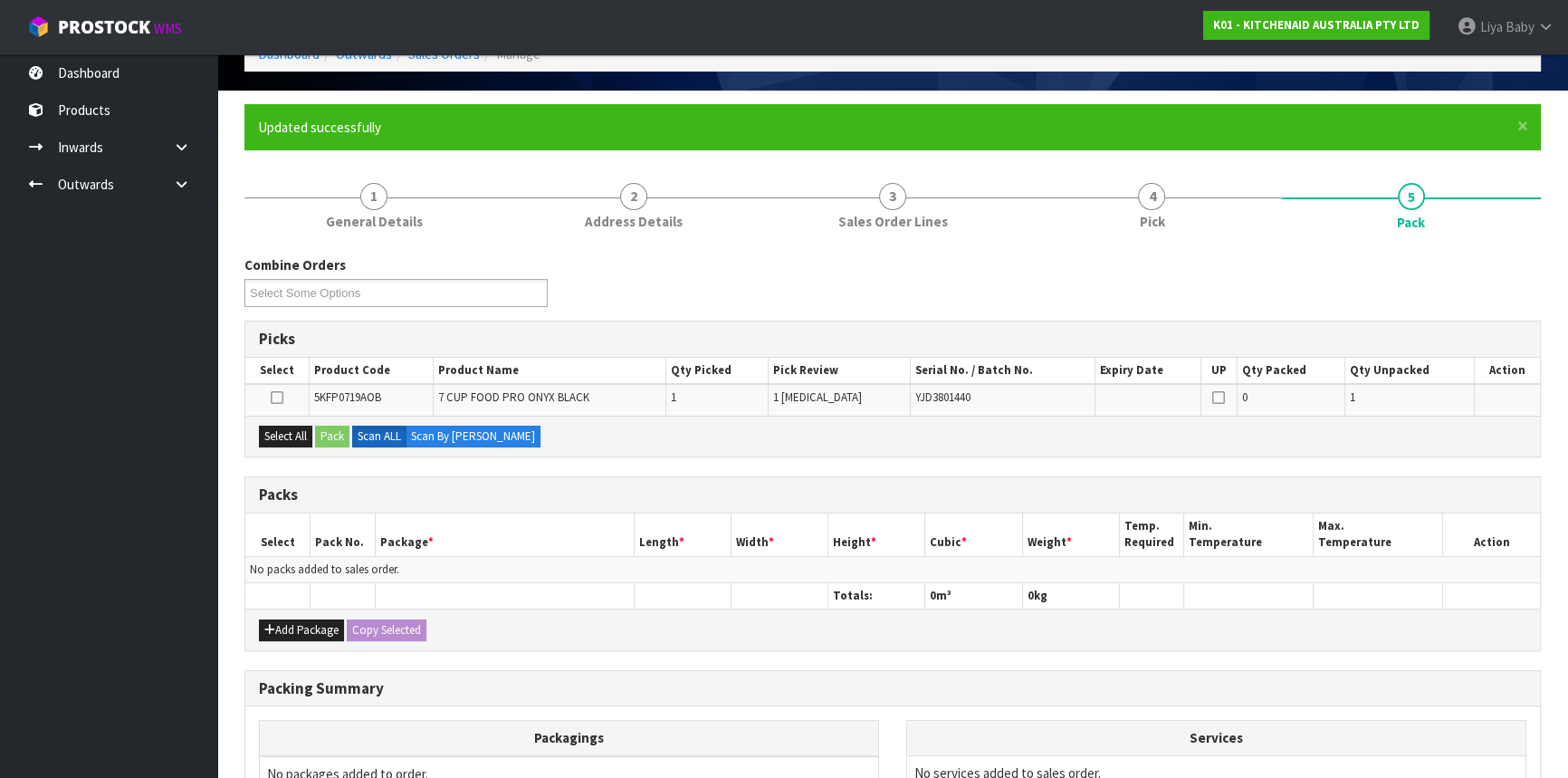
scroll to position [246, 0]
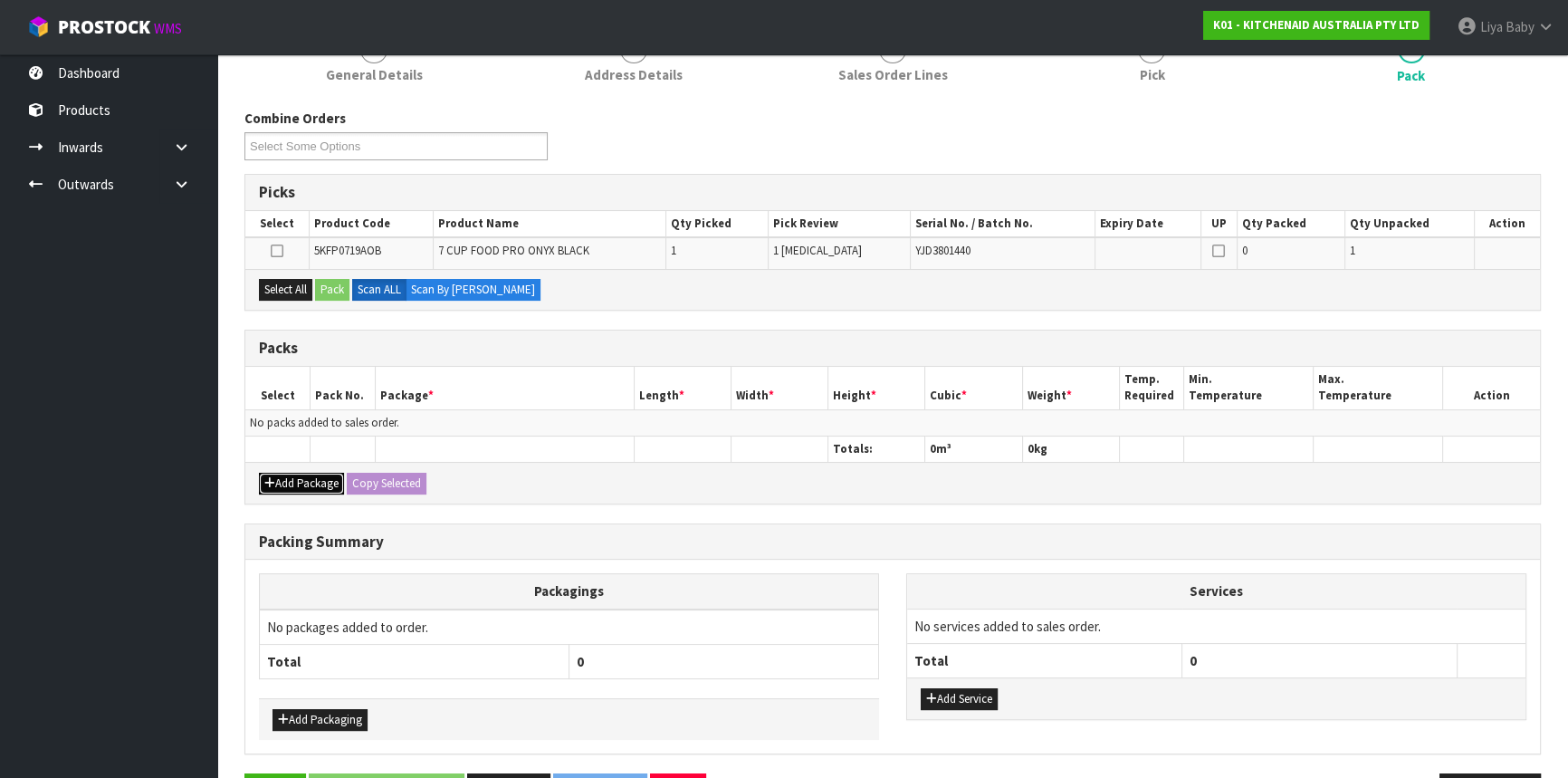
click at [318, 480] on button "Add Package" at bounding box center [301, 484] width 85 height 22
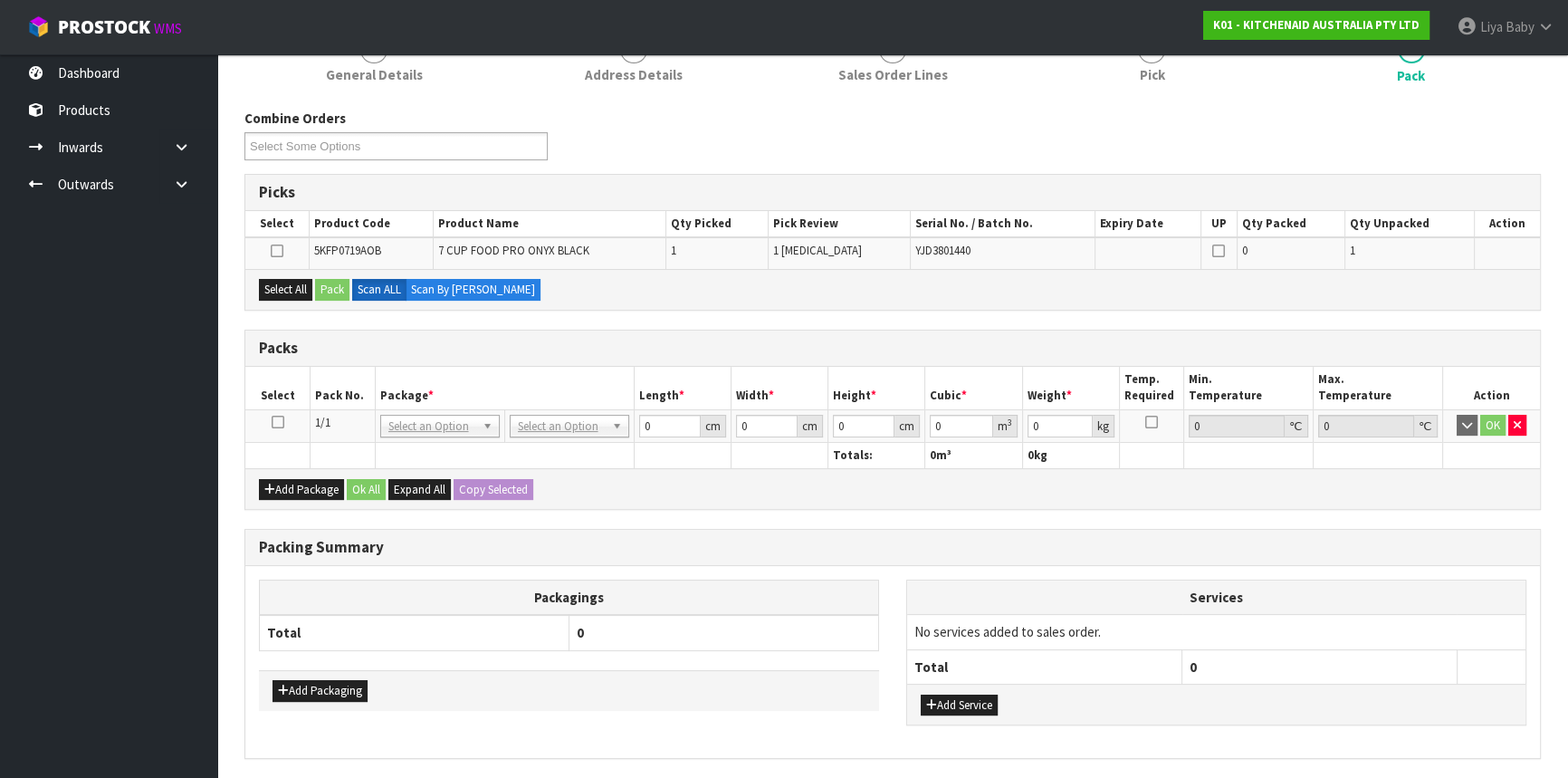
click at [277, 422] on icon at bounding box center [277, 422] width 13 height 1
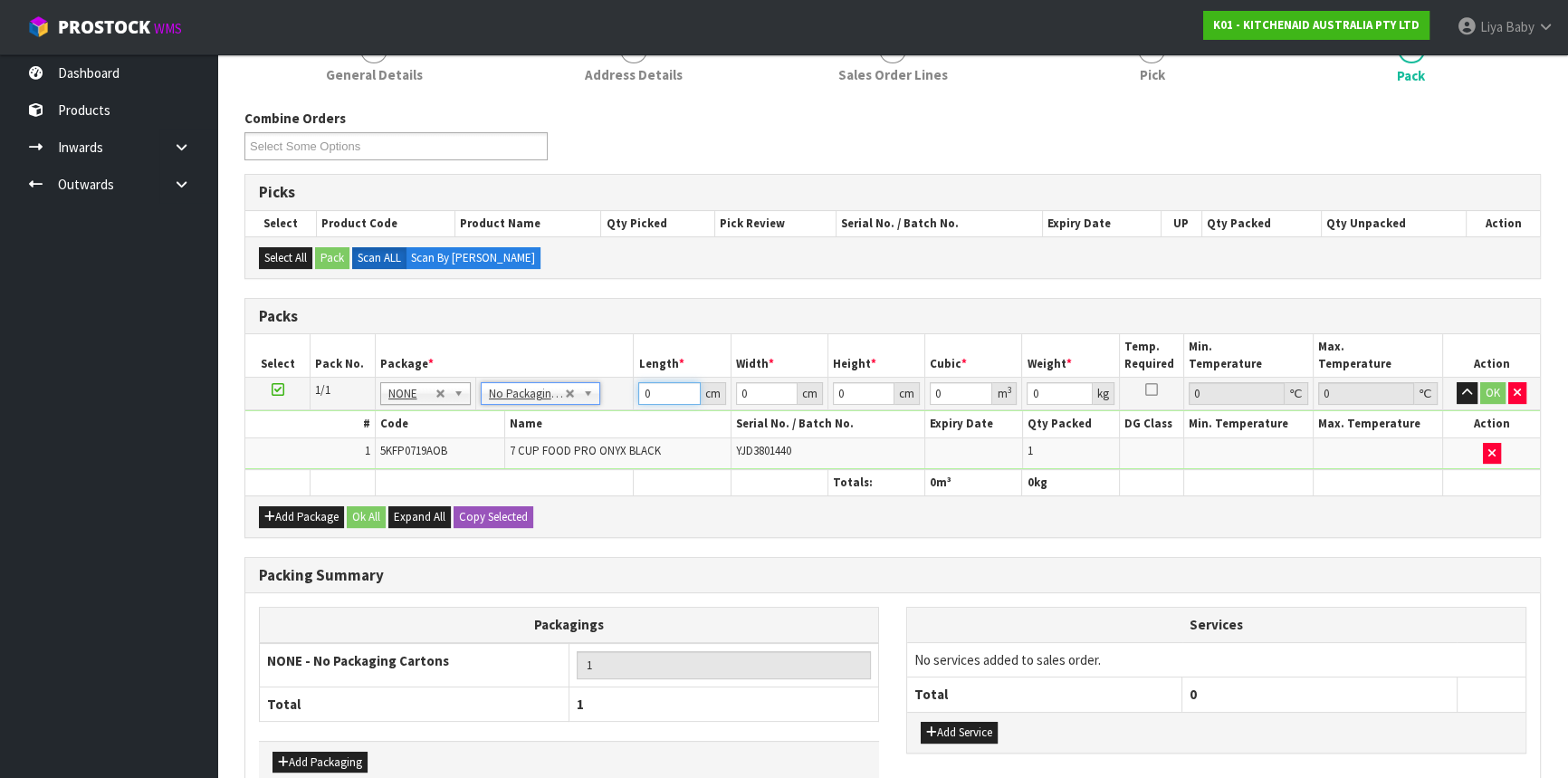
click at [659, 396] on input "0" at bounding box center [668, 393] width 62 height 22
type input "36"
type input "52"
click at [1494, 397] on button "OK" at bounding box center [1493, 393] width 25 height 22
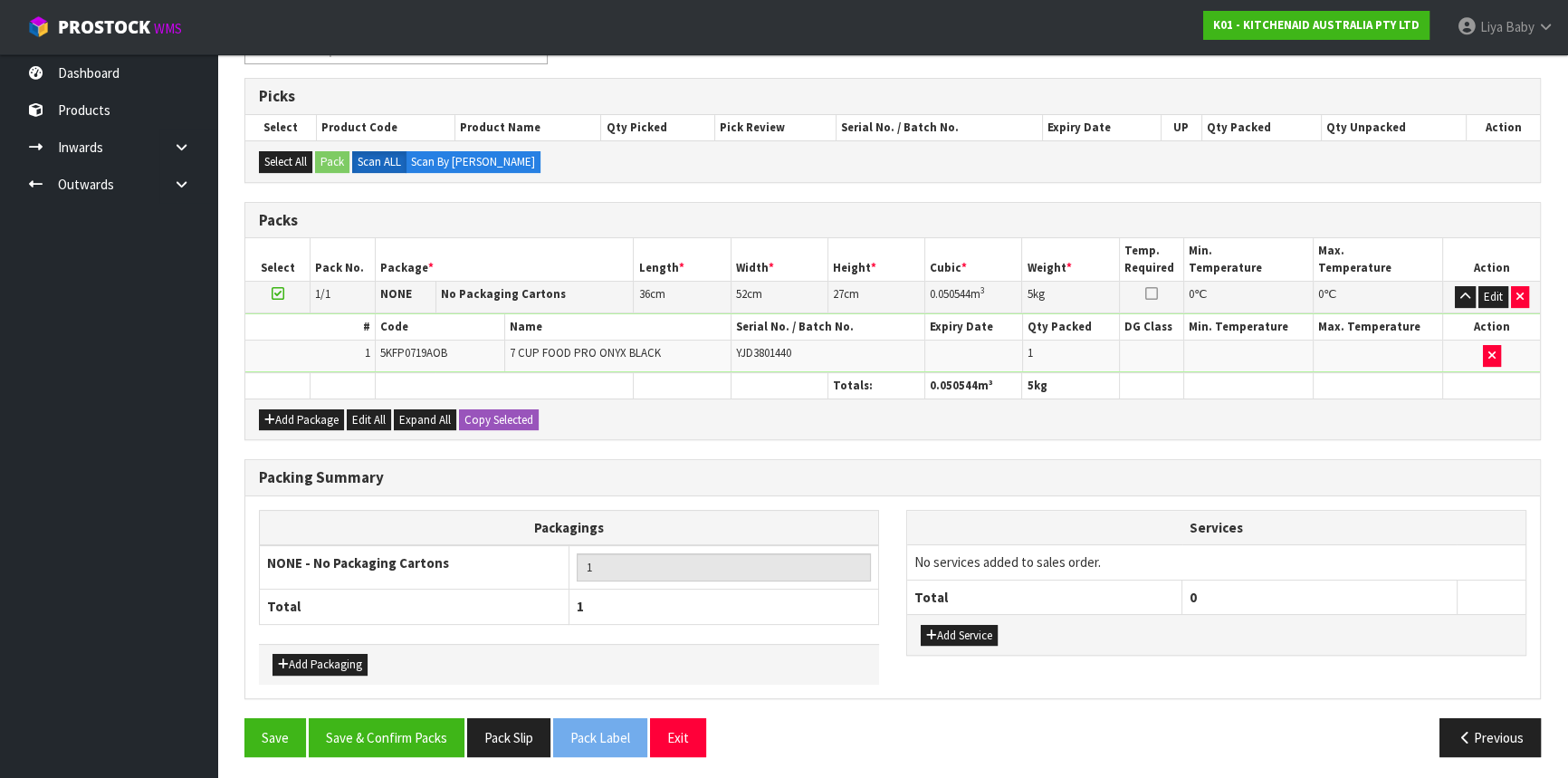
scroll to position [344, 0]
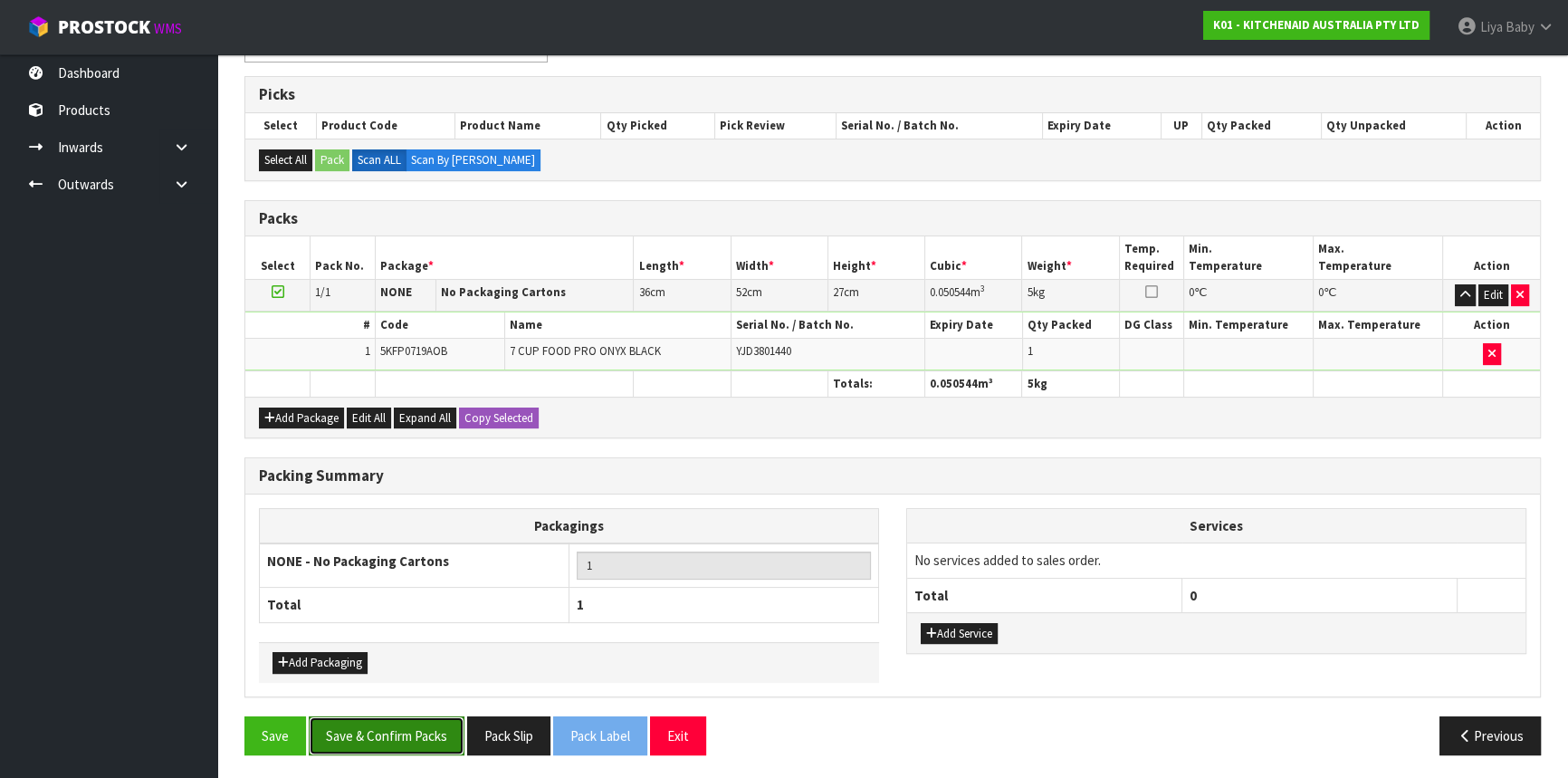
click at [399, 718] on button "Save & Confirm Packs" at bounding box center [386, 736] width 155 height 39
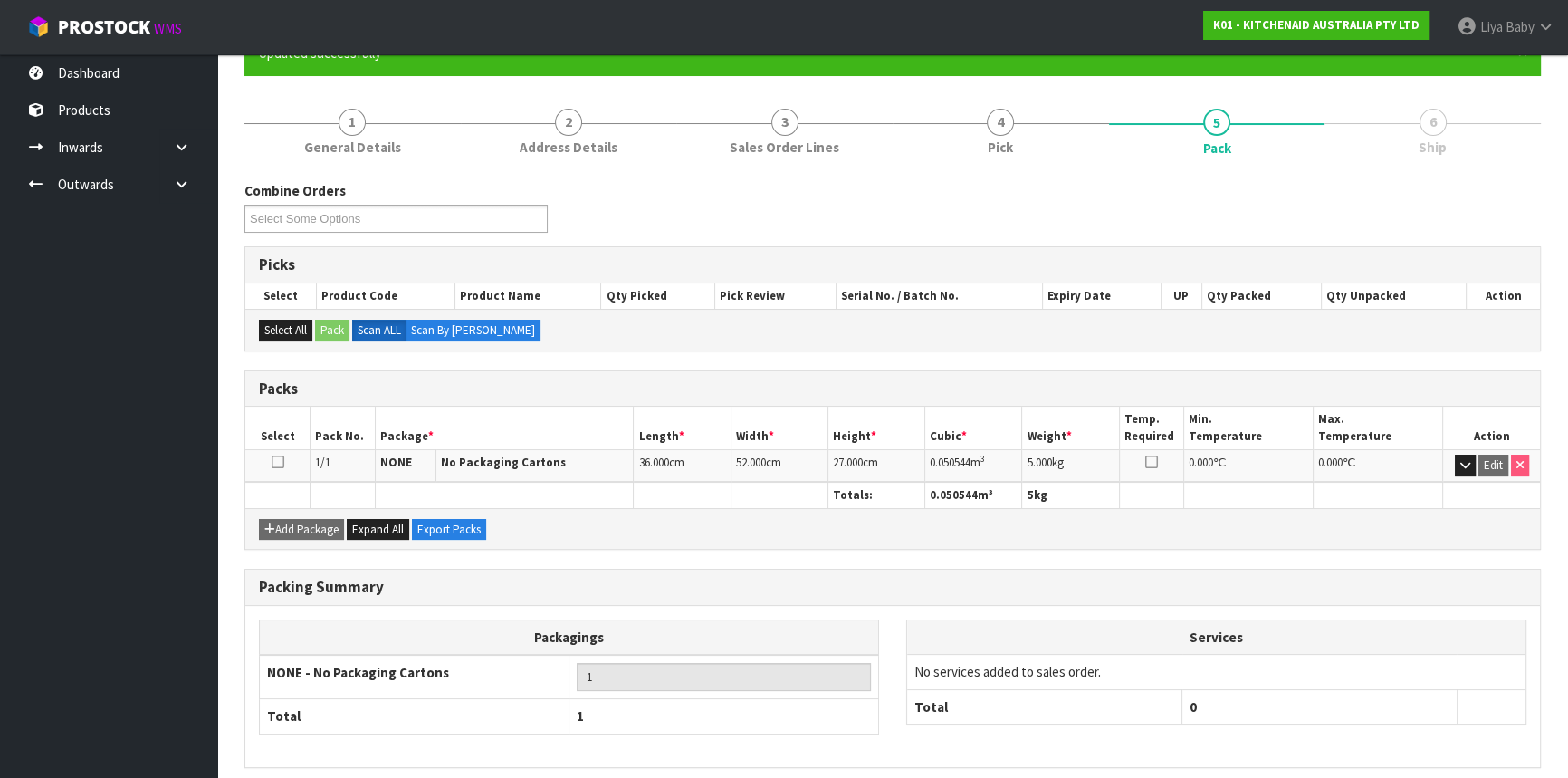
scroll to position [244, 0]
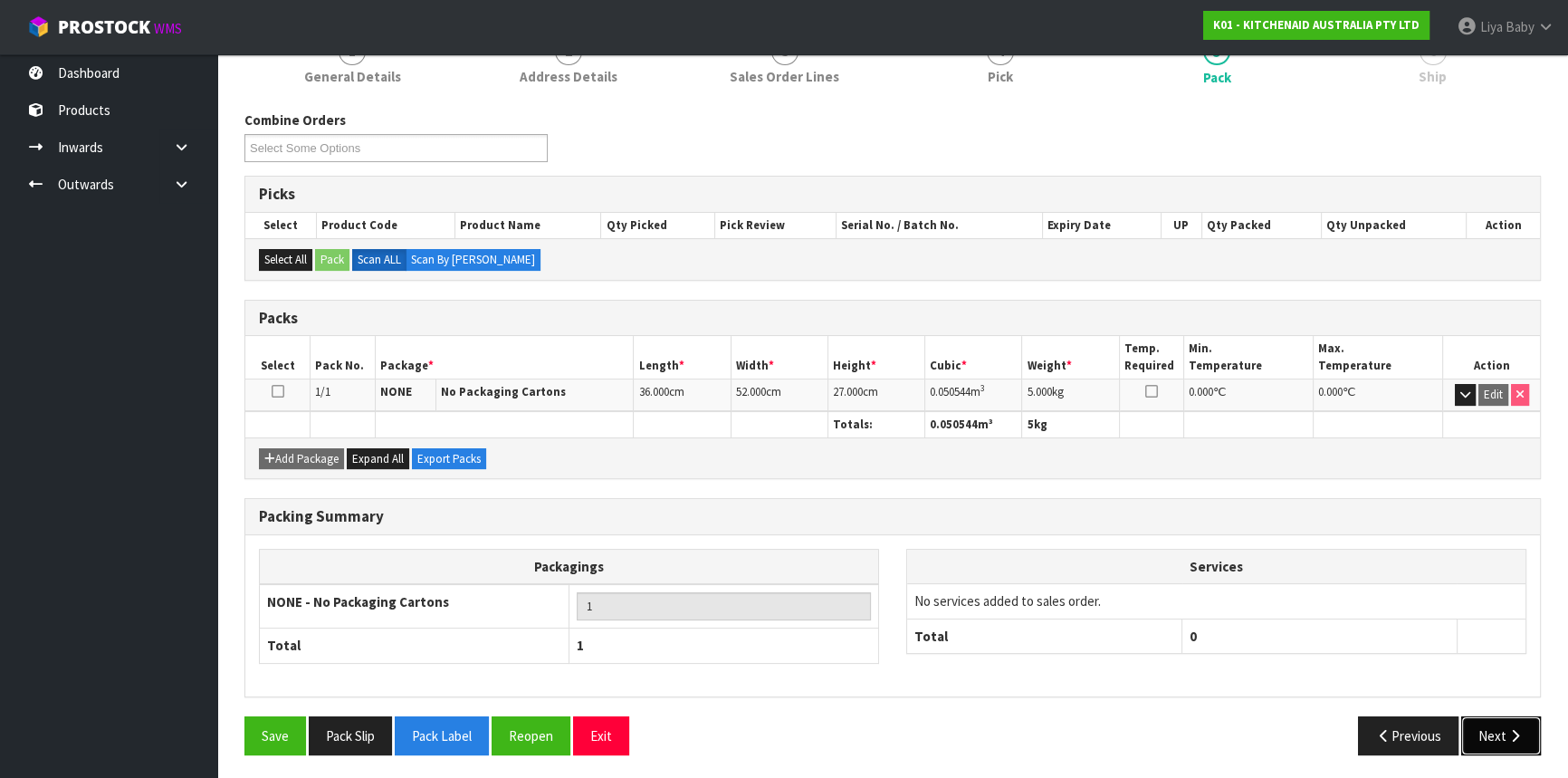
click at [1510, 722] on button "Next" at bounding box center [1502, 736] width 80 height 39
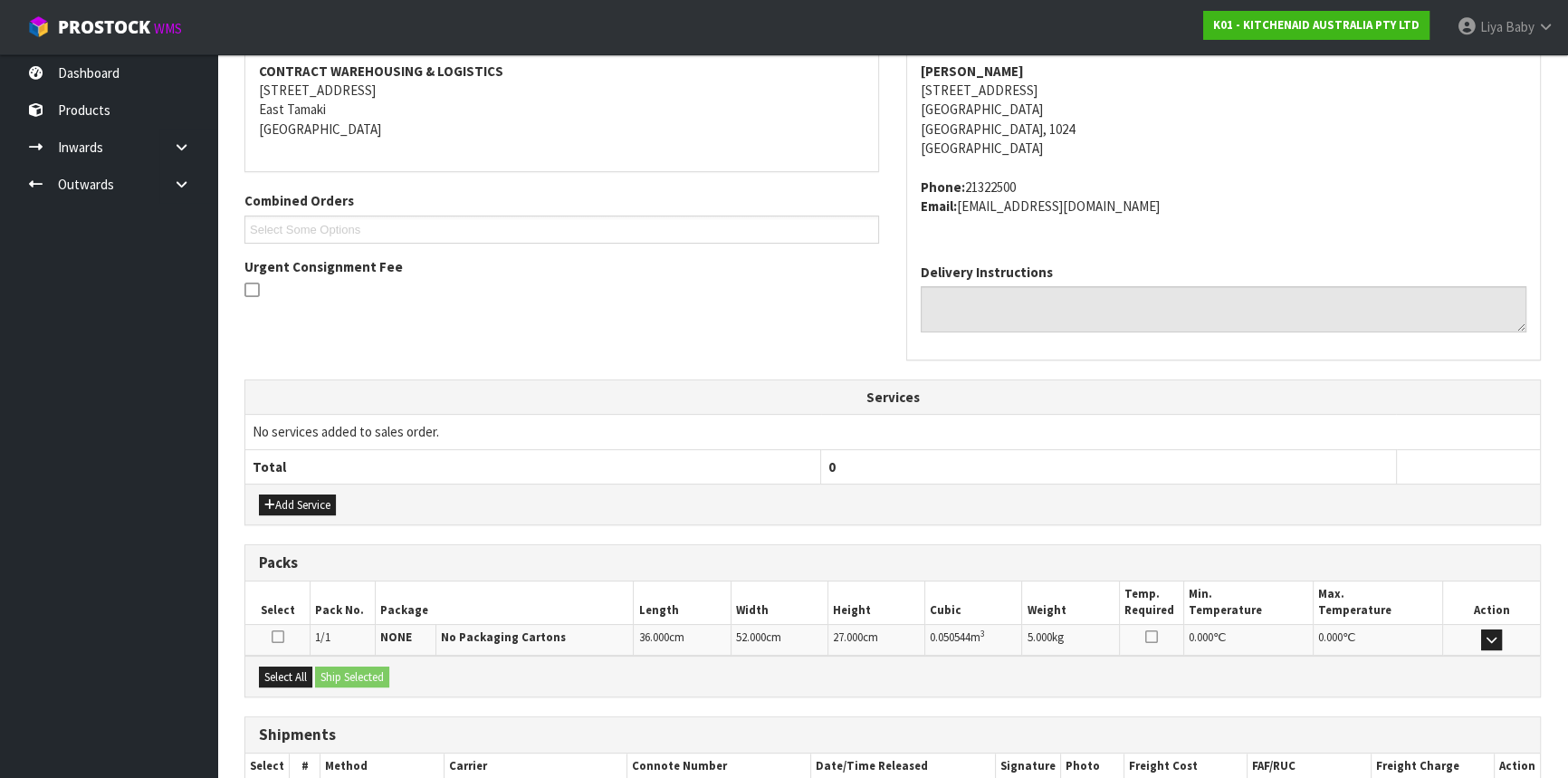
scroll to position [454, 0]
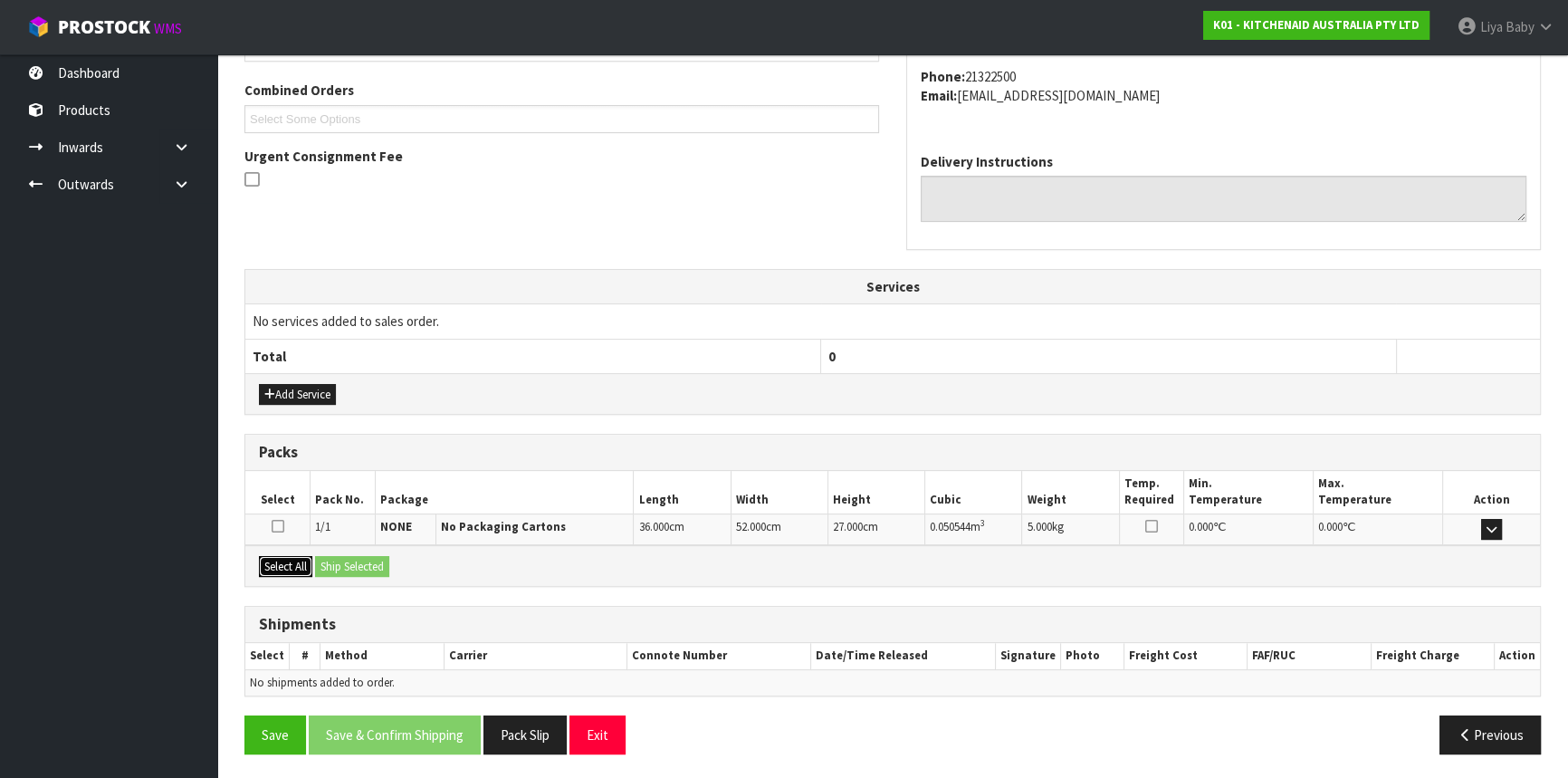
drag, startPoint x: 278, startPoint y: 561, endPoint x: 334, endPoint y: 563, distance: 56.0
click at [280, 561] on button "Select All" at bounding box center [285, 567] width 54 height 22
click at [353, 563] on button "Ship Selected" at bounding box center [352, 567] width 74 height 22
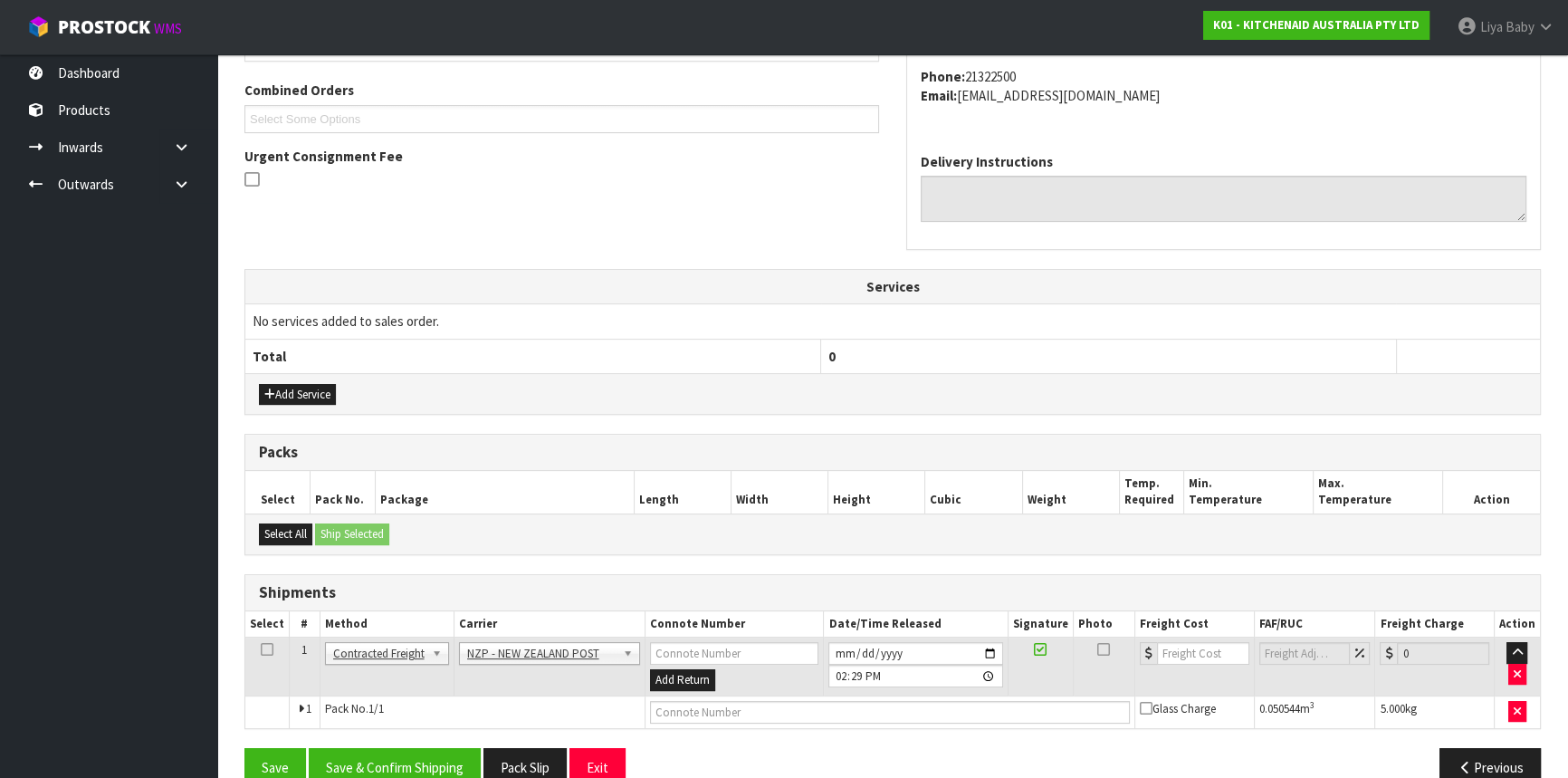
scroll to position [488, 0]
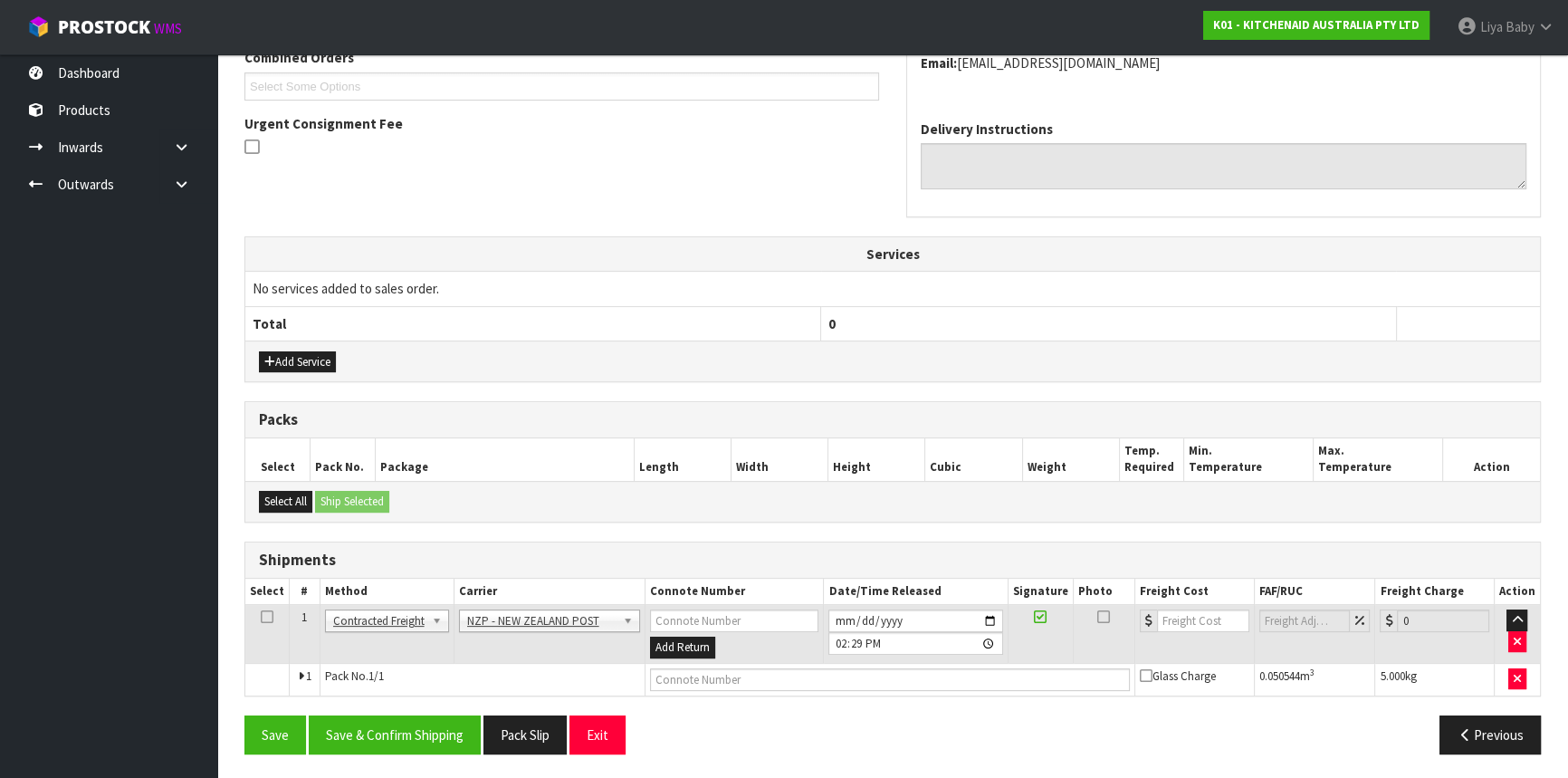
click at [268, 617] on icon at bounding box center [267, 617] width 13 height 1
drag, startPoint x: 358, startPoint y: 724, endPoint x: 543, endPoint y: 657, distance: 196.8
click at [366, 725] on button "Save & Confirm Shipping" at bounding box center [395, 735] width 172 height 39
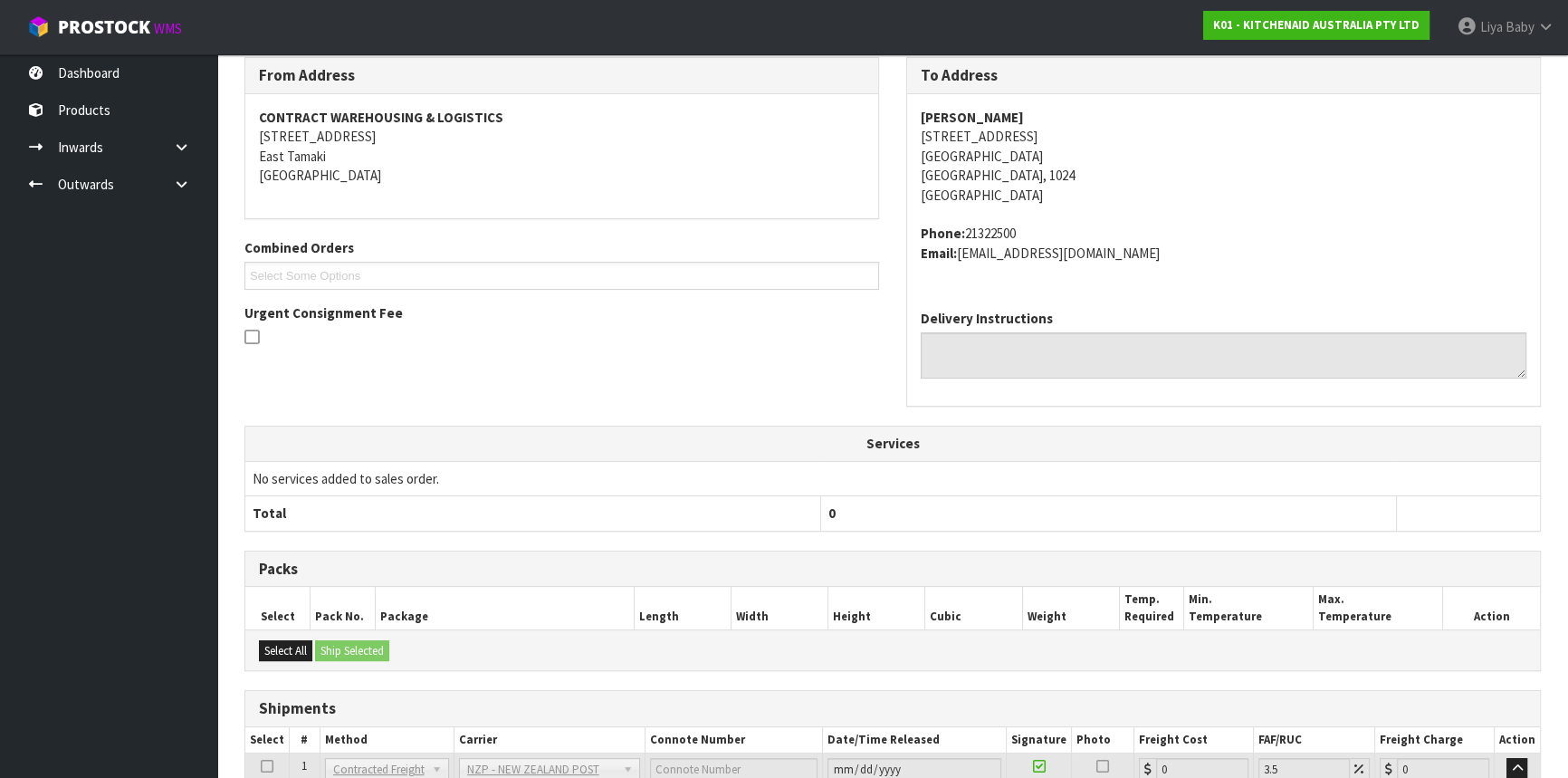
scroll to position [462, 0]
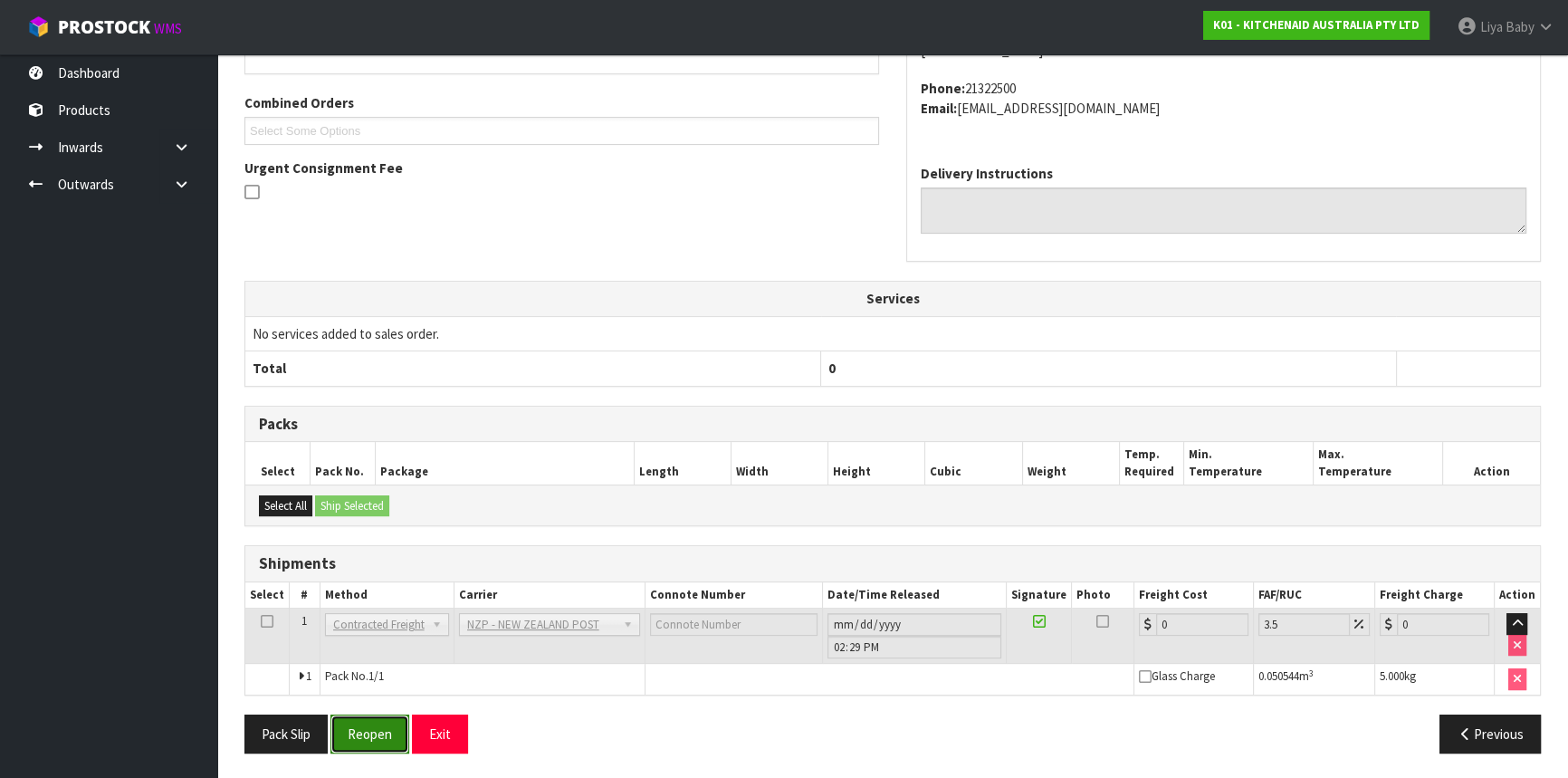
click at [385, 724] on button "Reopen" at bounding box center [369, 734] width 79 height 39
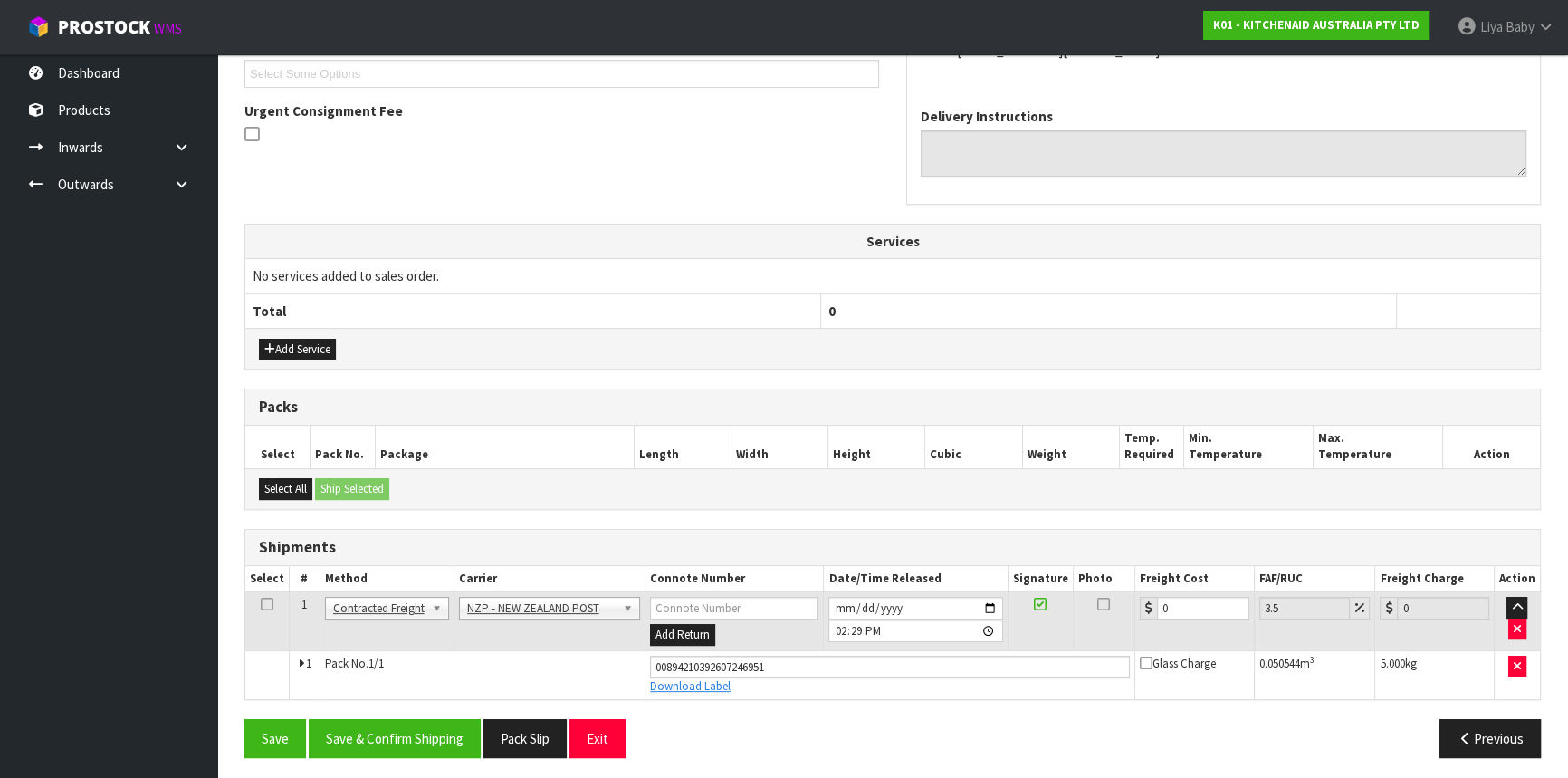
scroll to position [503, 0]
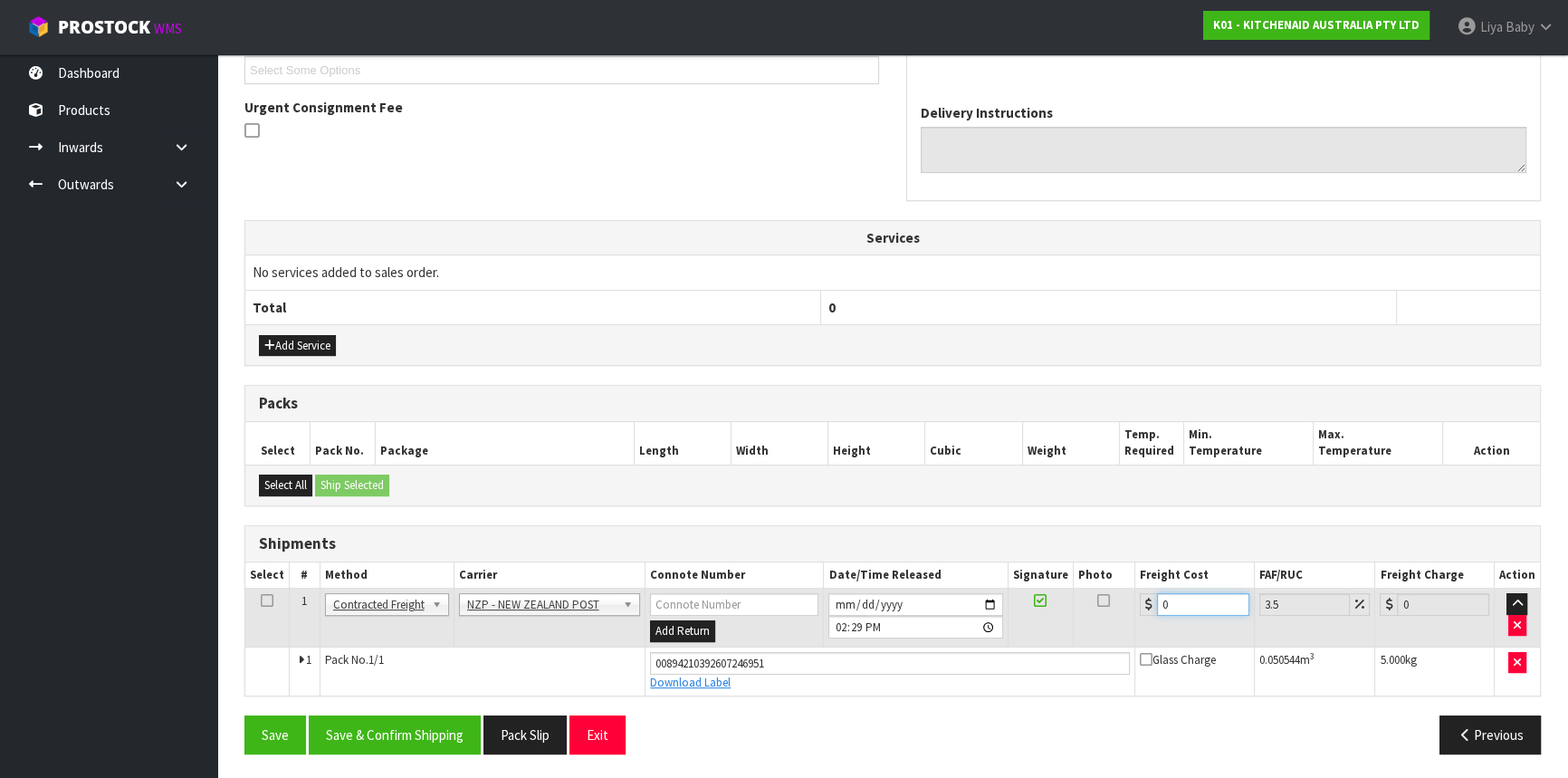
click at [1195, 602] on input "0" at bounding box center [1203, 604] width 93 height 22
click at [261, 600] on icon at bounding box center [267, 600] width 13 height 1
click at [350, 726] on button "Save & Confirm Shipping" at bounding box center [395, 735] width 172 height 39
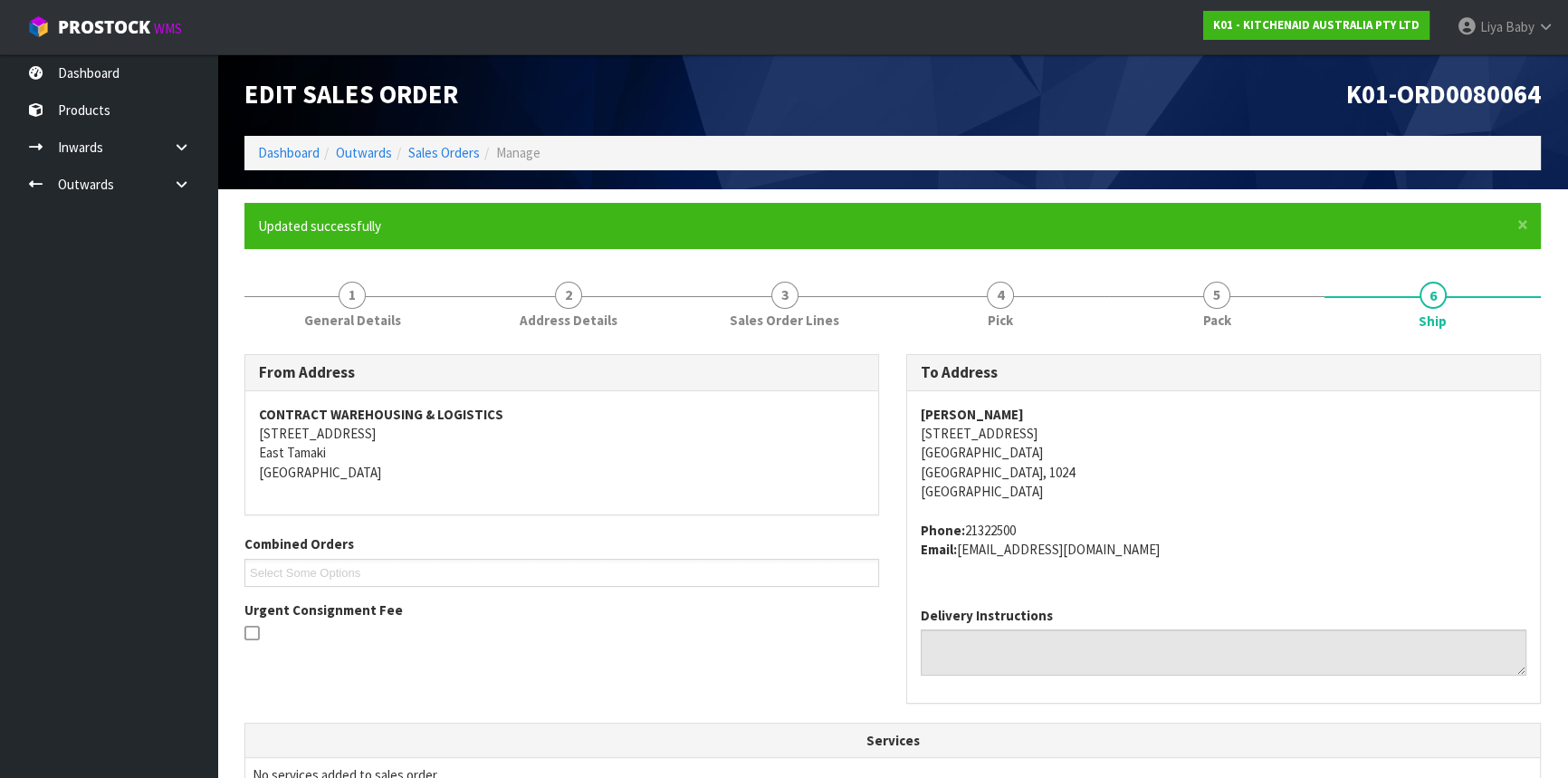
scroll to position [0, 0]
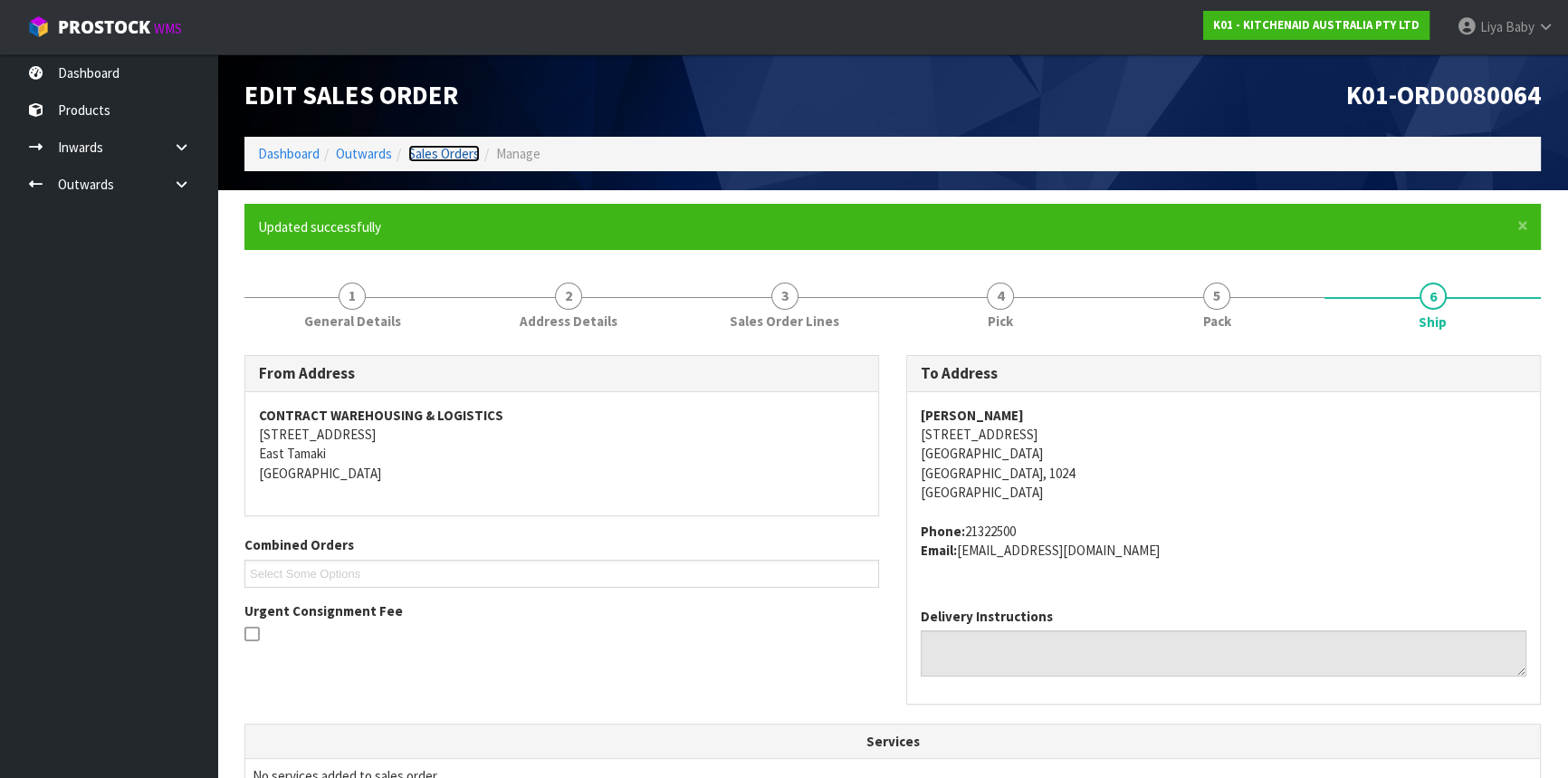
click at [420, 154] on link "Sales Orders" at bounding box center [444, 153] width 71 height 18
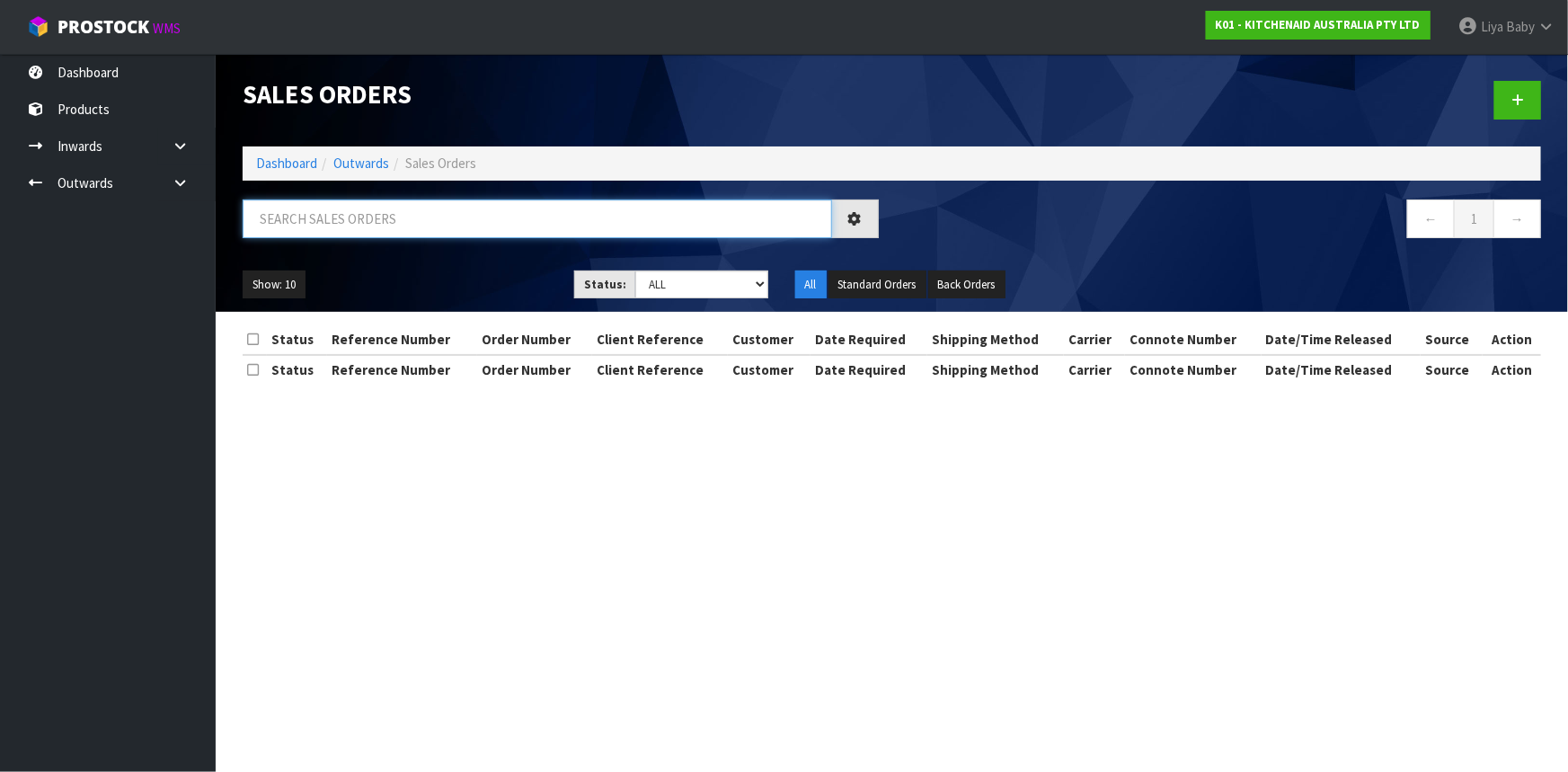
click at [343, 205] on input "text" at bounding box center [537, 219] width 590 height 39
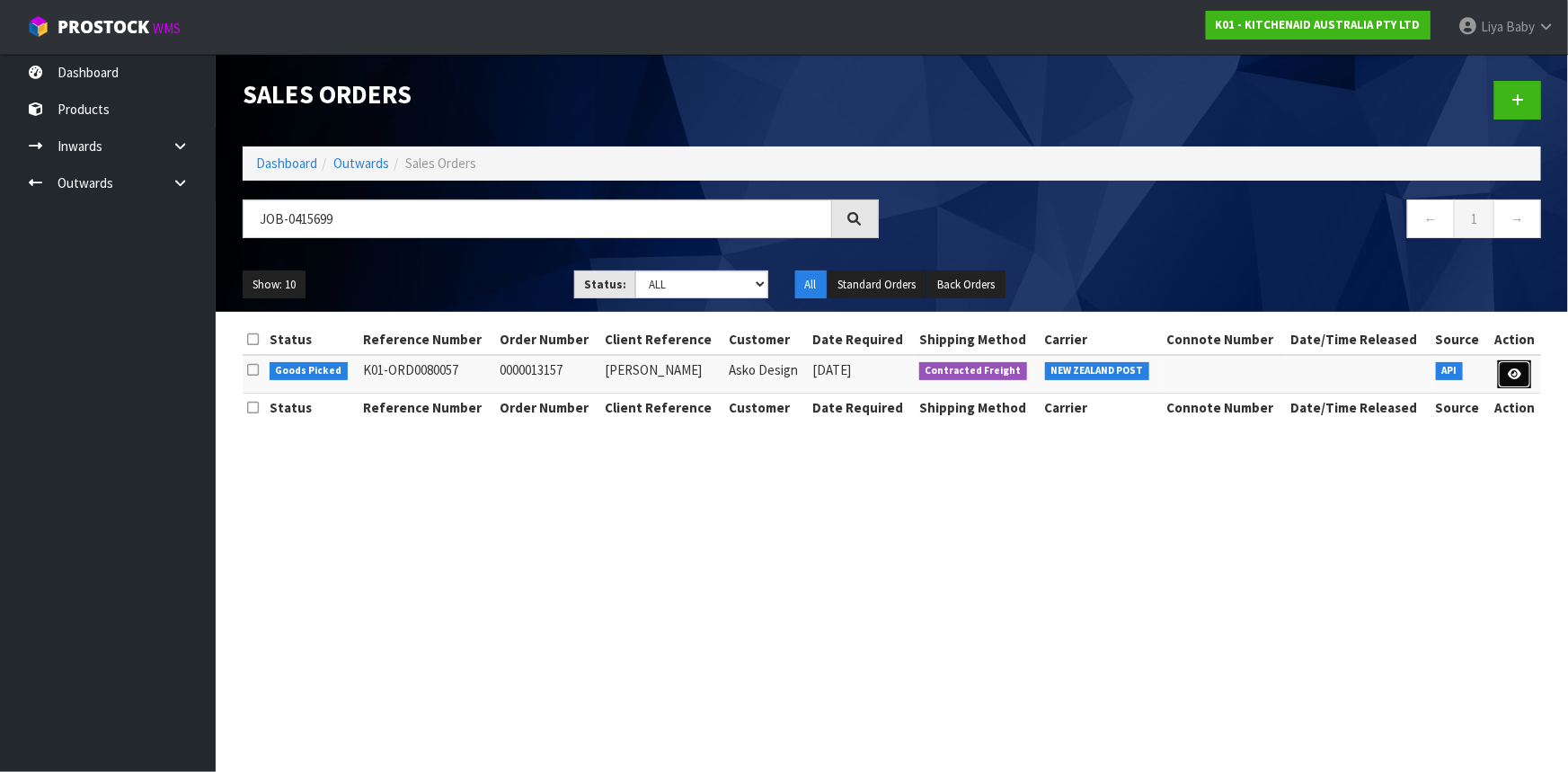
click at [1514, 373] on icon at bounding box center [1515, 374] width 14 height 12
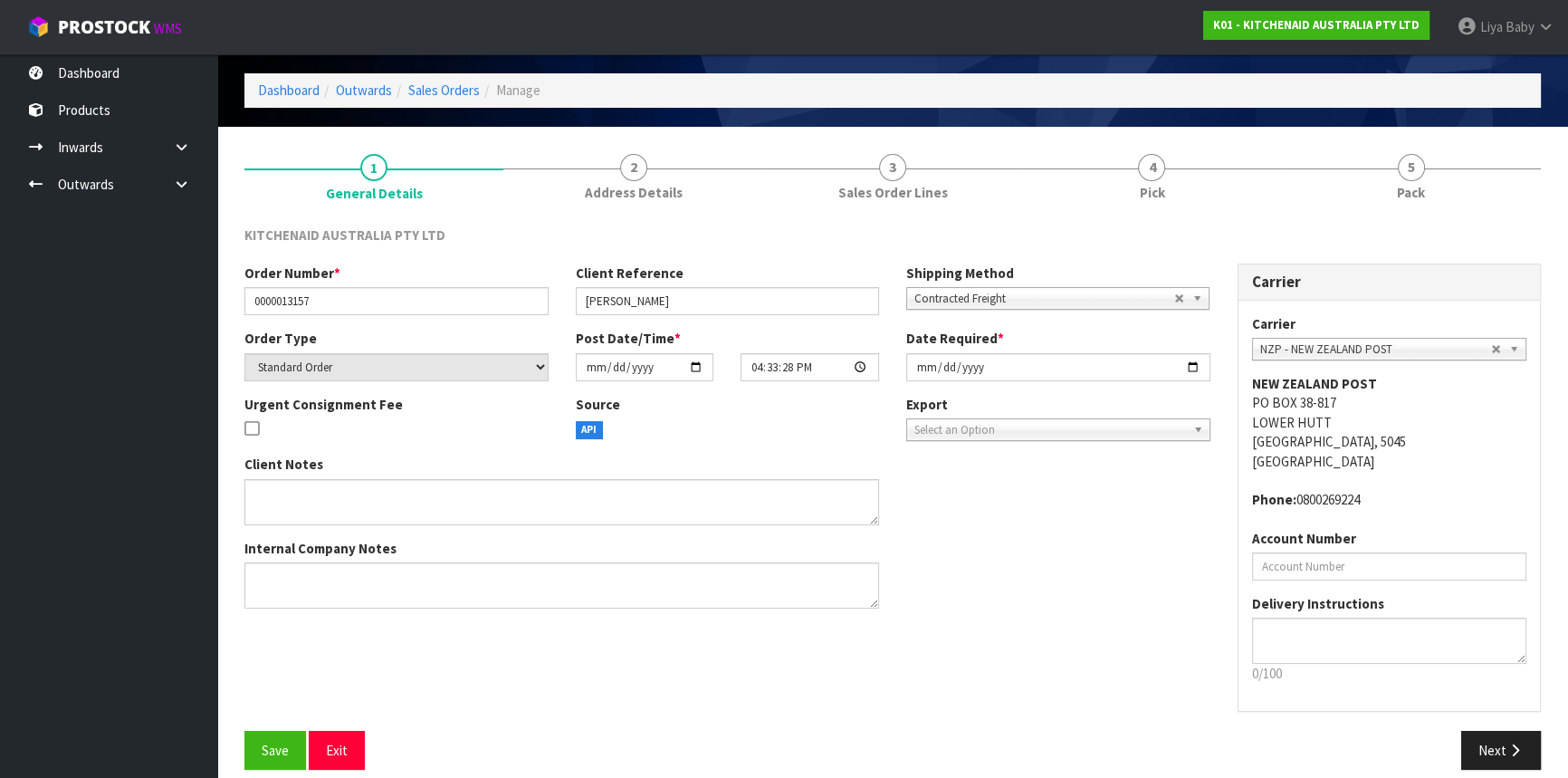
scroll to position [81, 0]
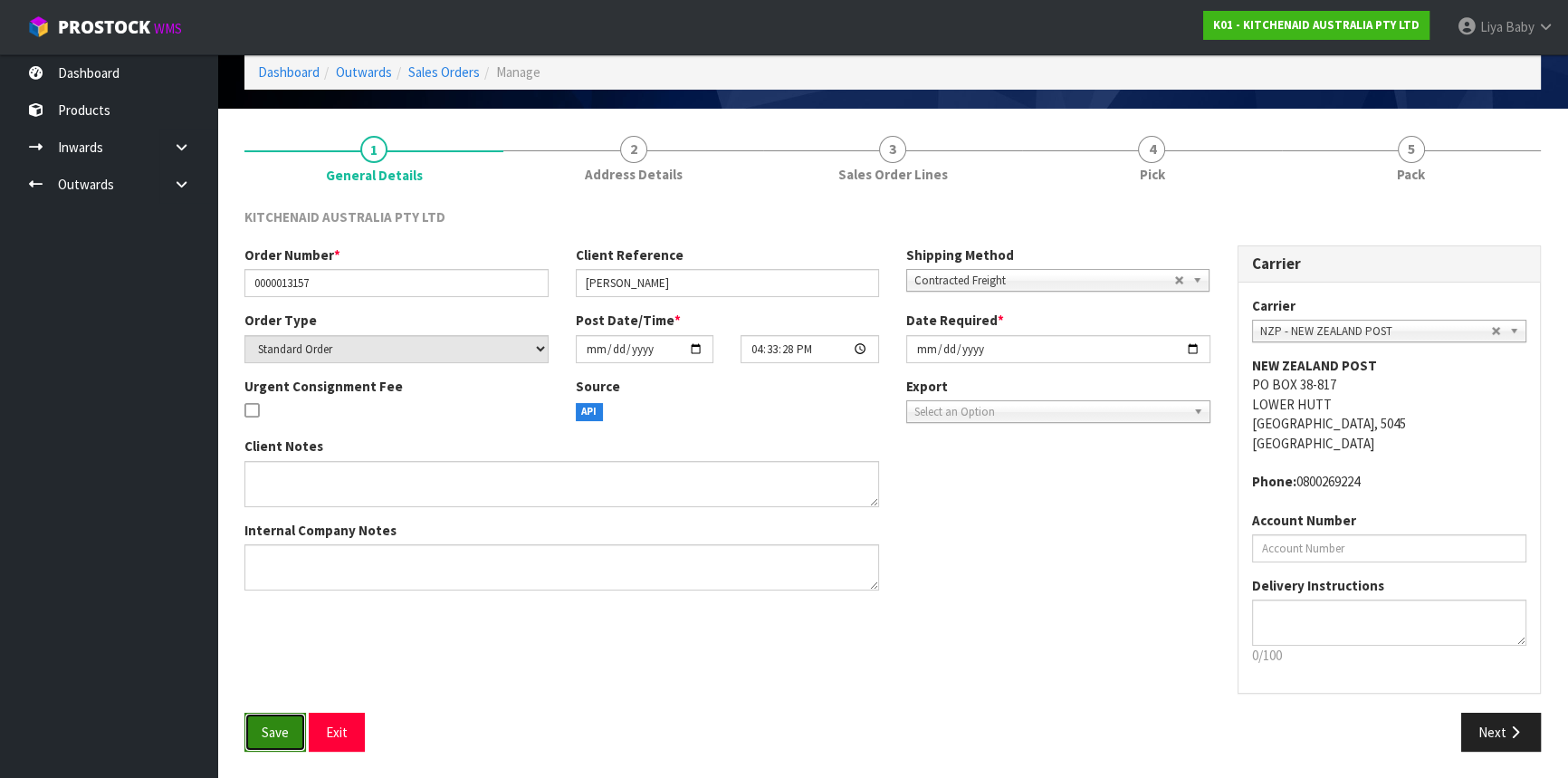
click at [262, 734] on span "Save" at bounding box center [275, 732] width 27 height 18
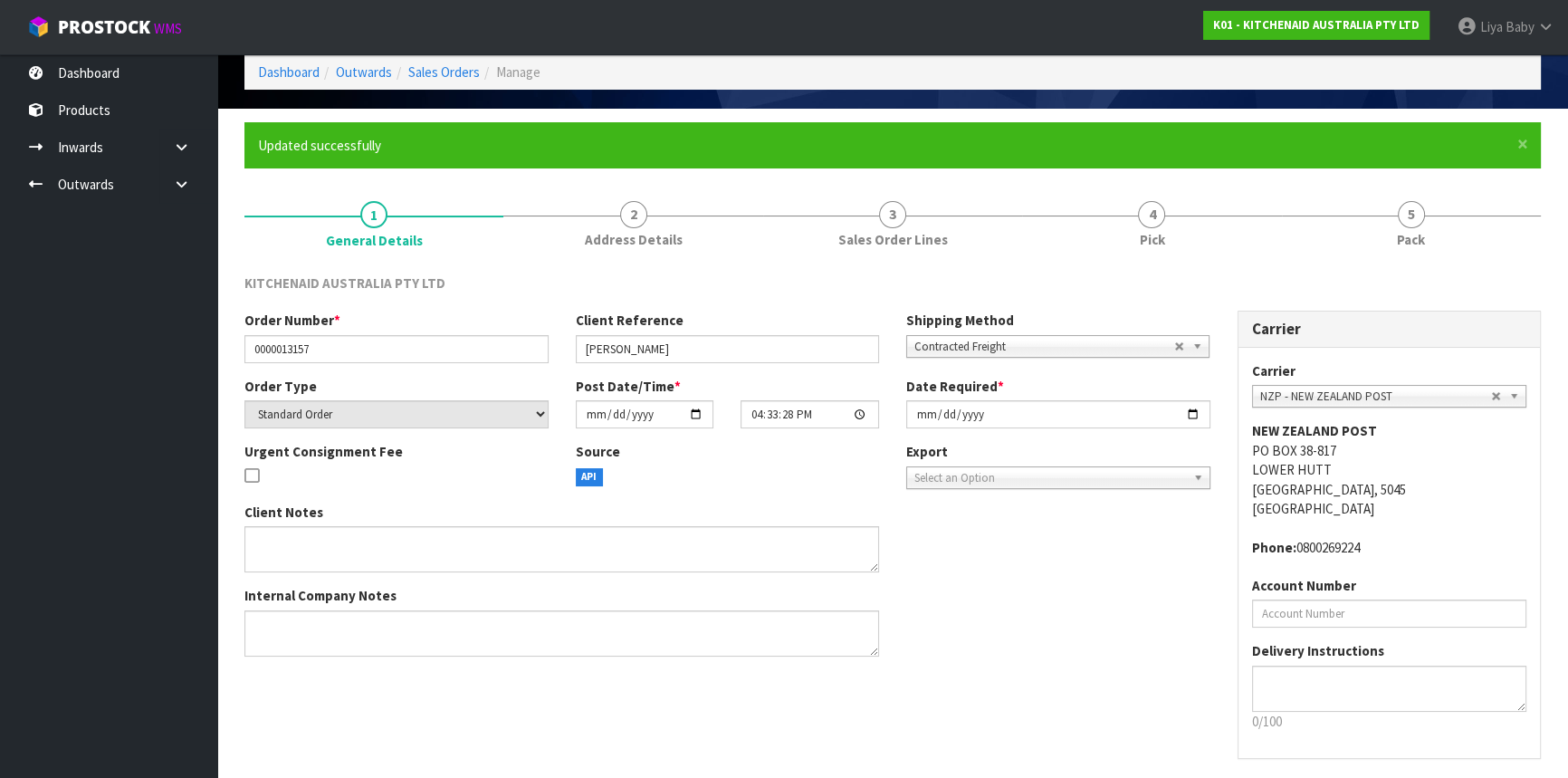
scroll to position [0, 0]
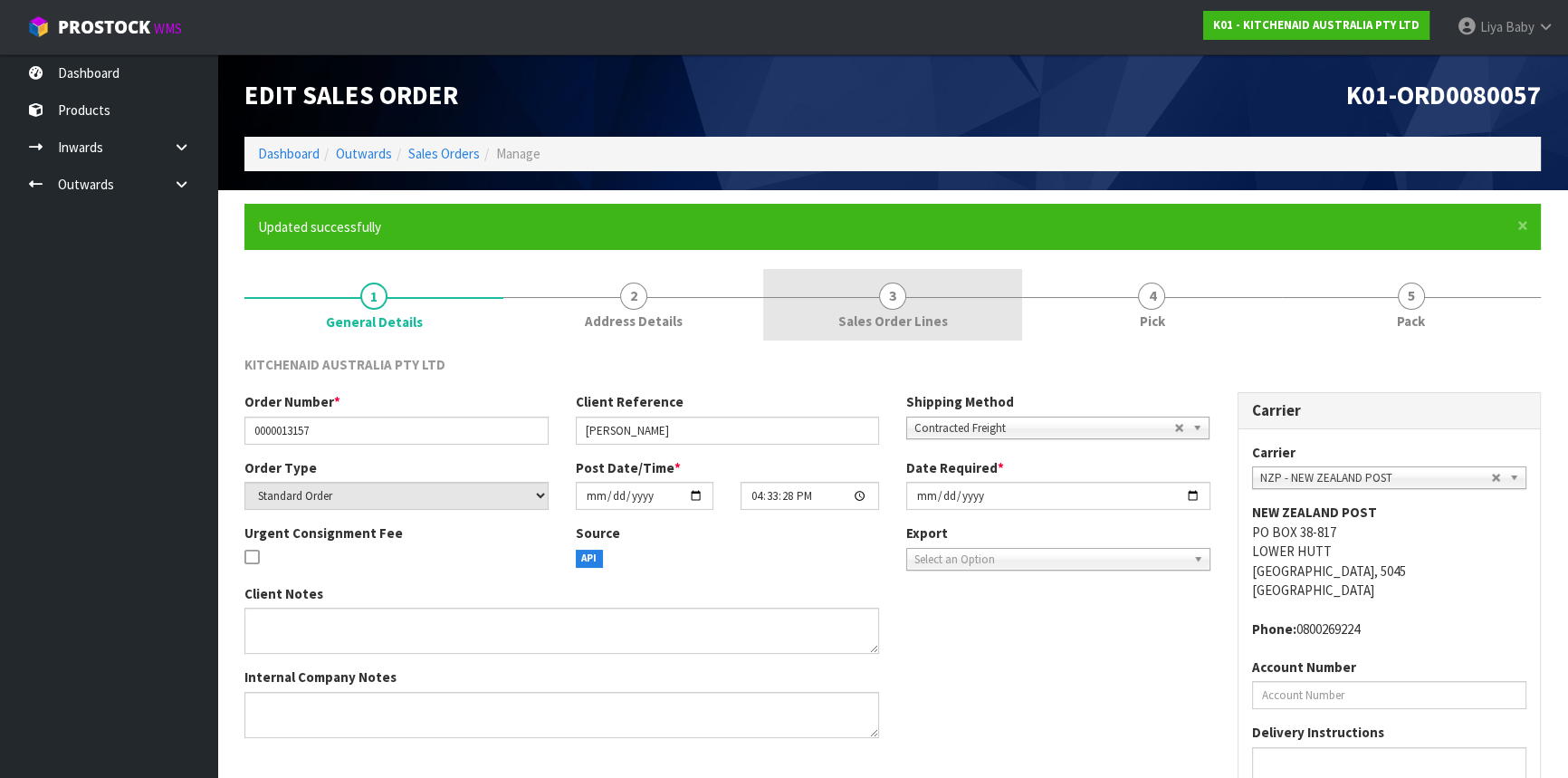
click at [904, 322] on span "Sales Order Lines" at bounding box center [893, 321] width 109 height 19
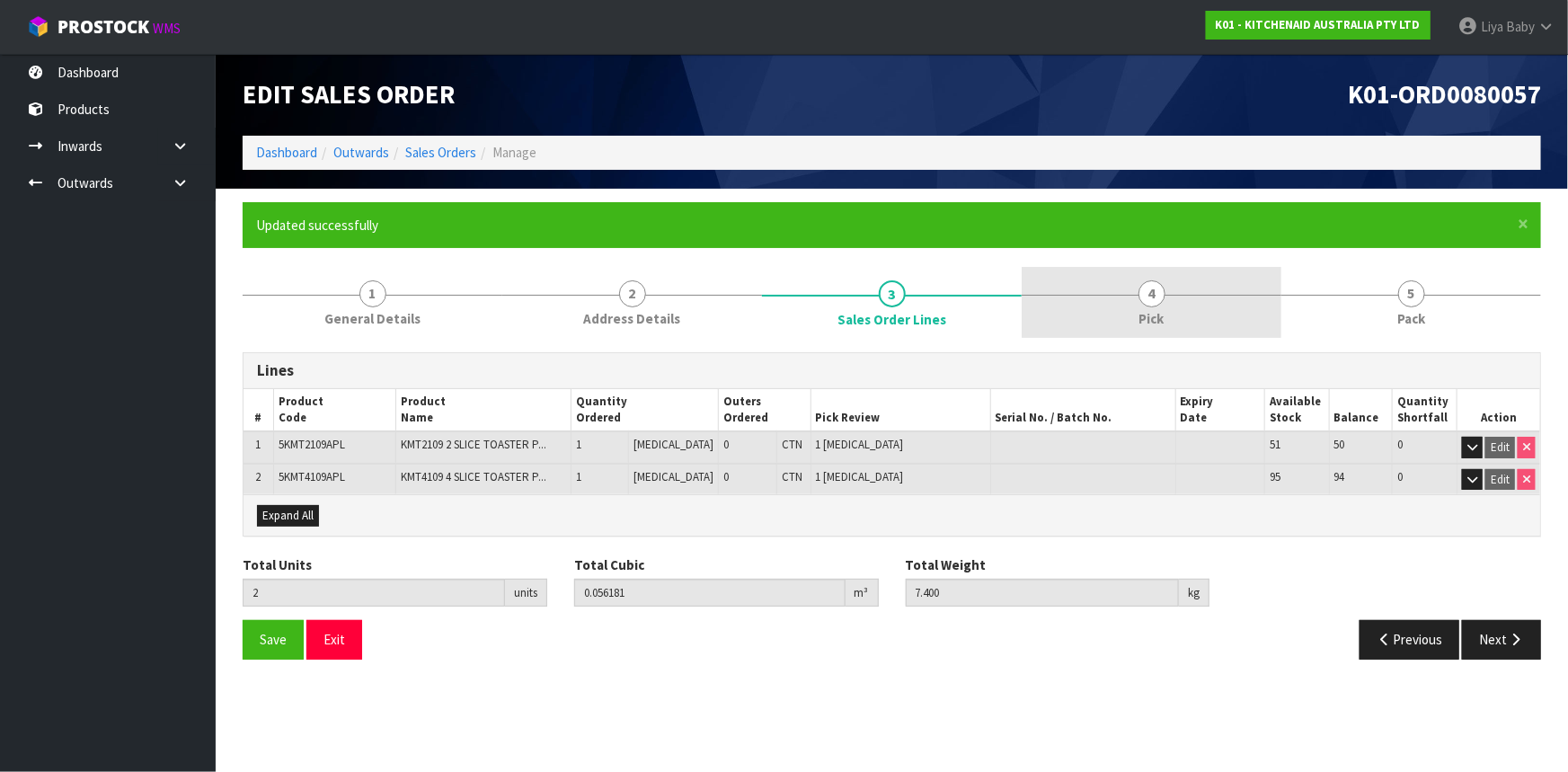
click at [1126, 306] on link "4 Pick" at bounding box center [1152, 302] width 260 height 71
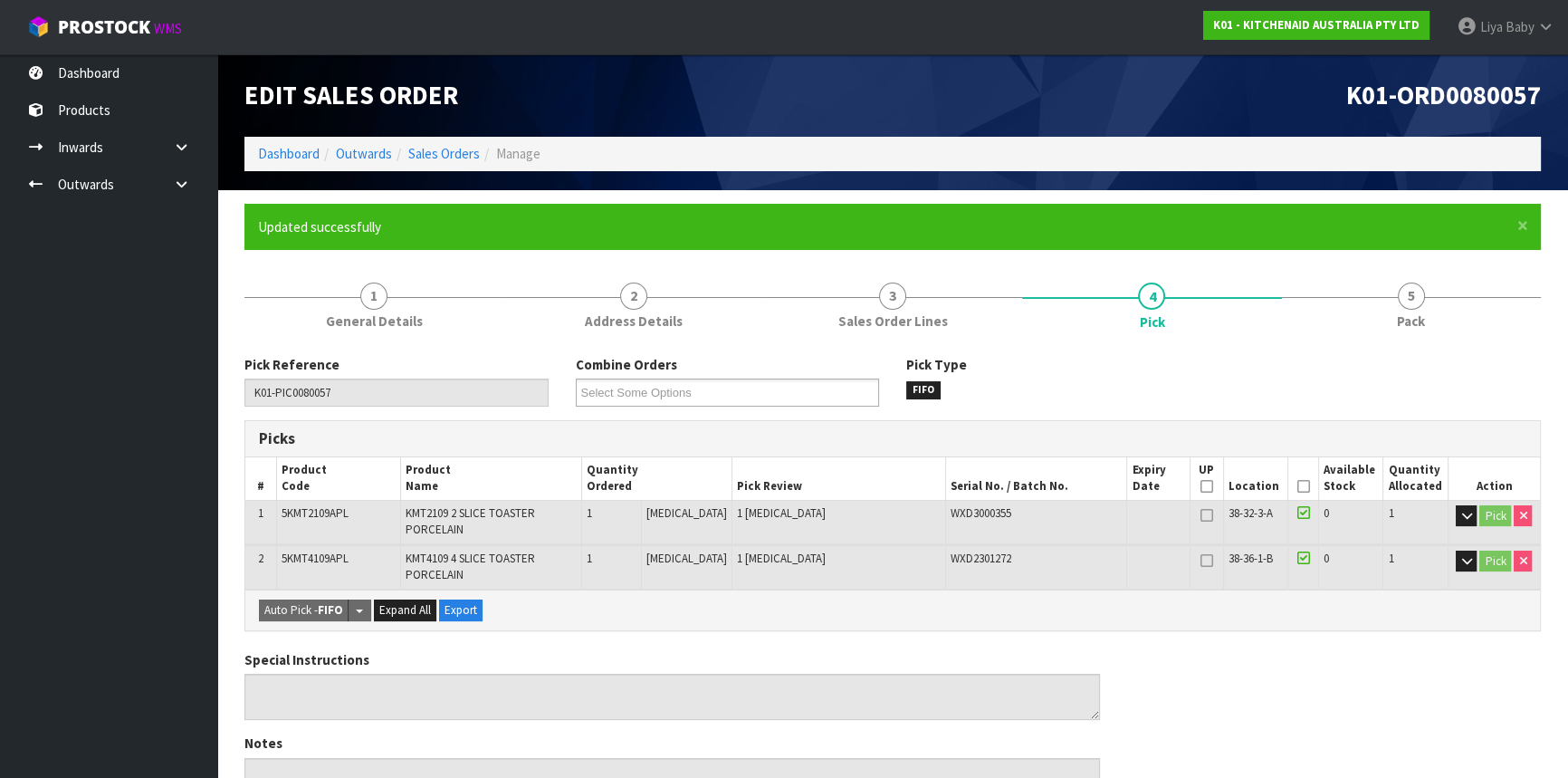
click at [1299, 487] on icon at bounding box center [1302, 487] width 13 height 1
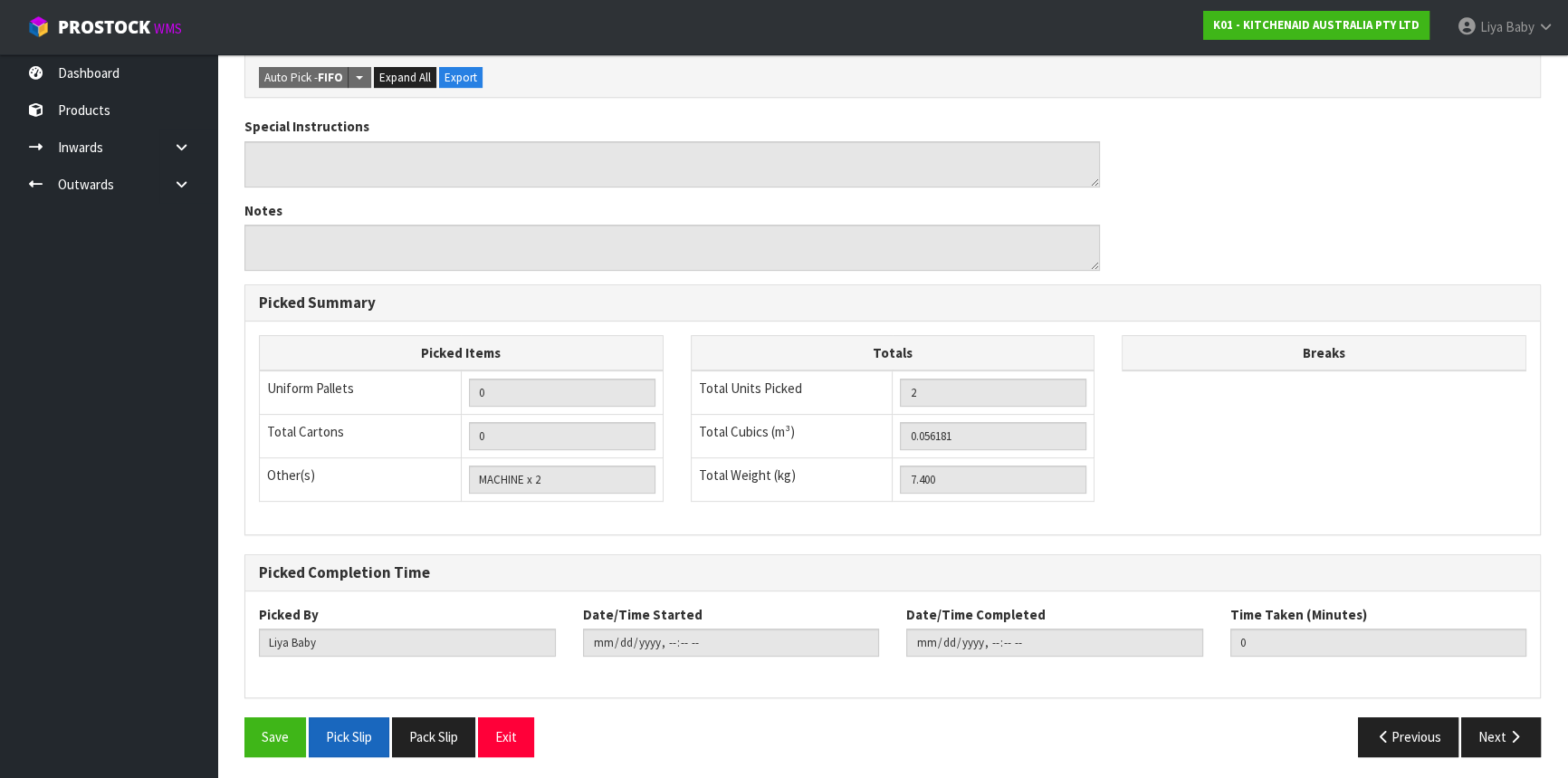
scroll to position [601, 0]
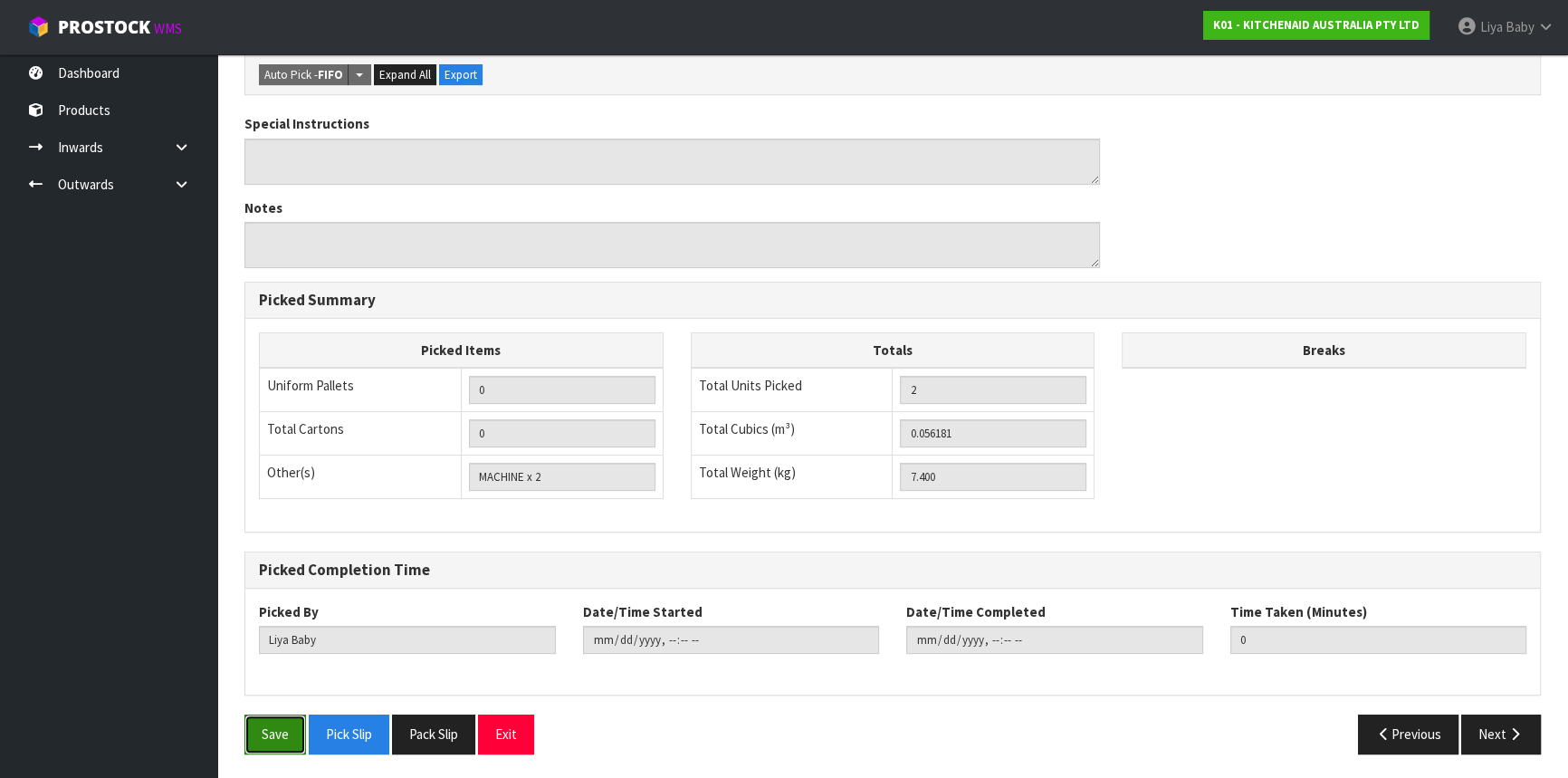
click at [294, 726] on button "Save" at bounding box center [275, 734] width 62 height 39
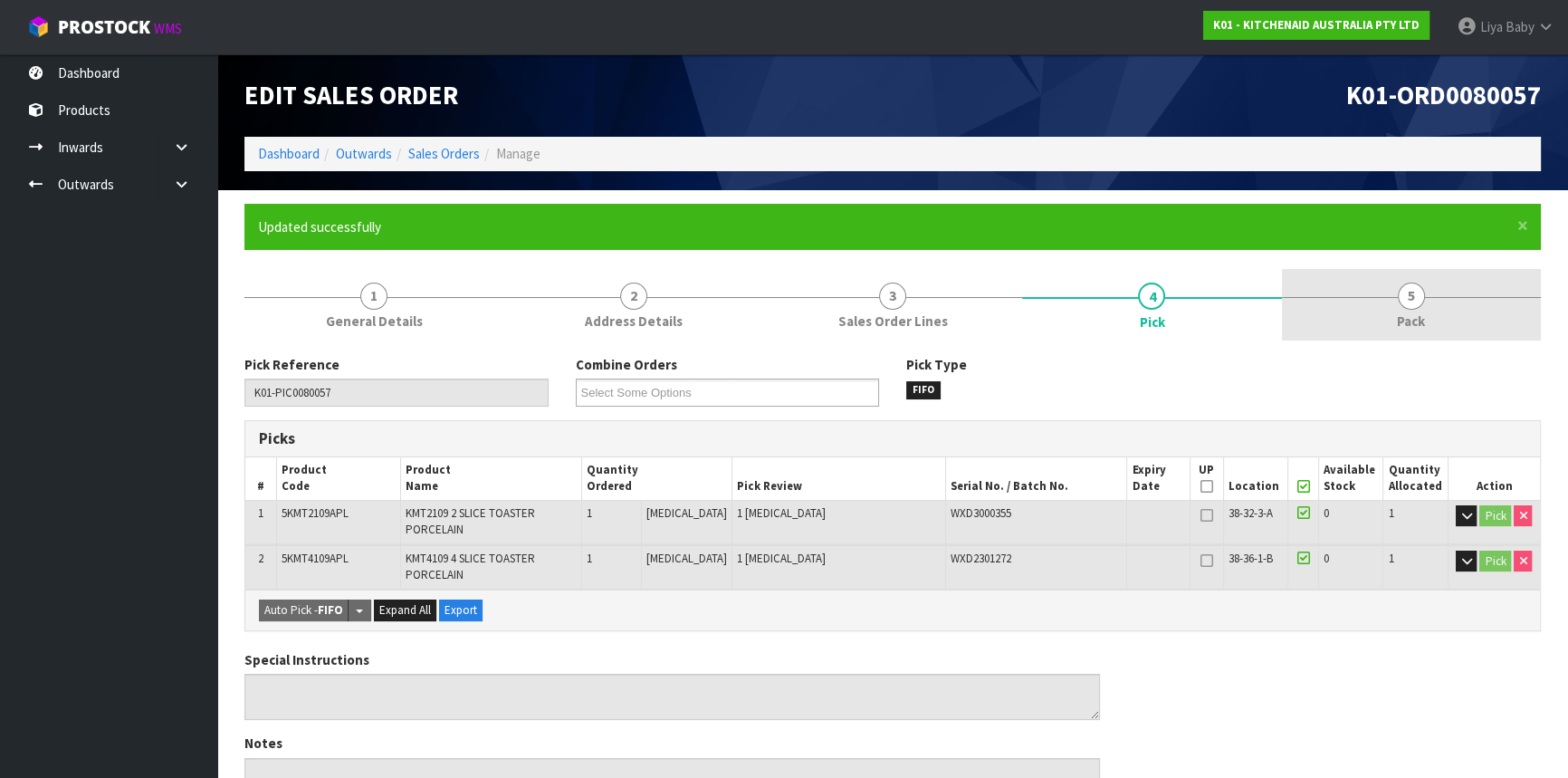
click at [1408, 280] on link "5 Pack" at bounding box center [1411, 304] width 259 height 71
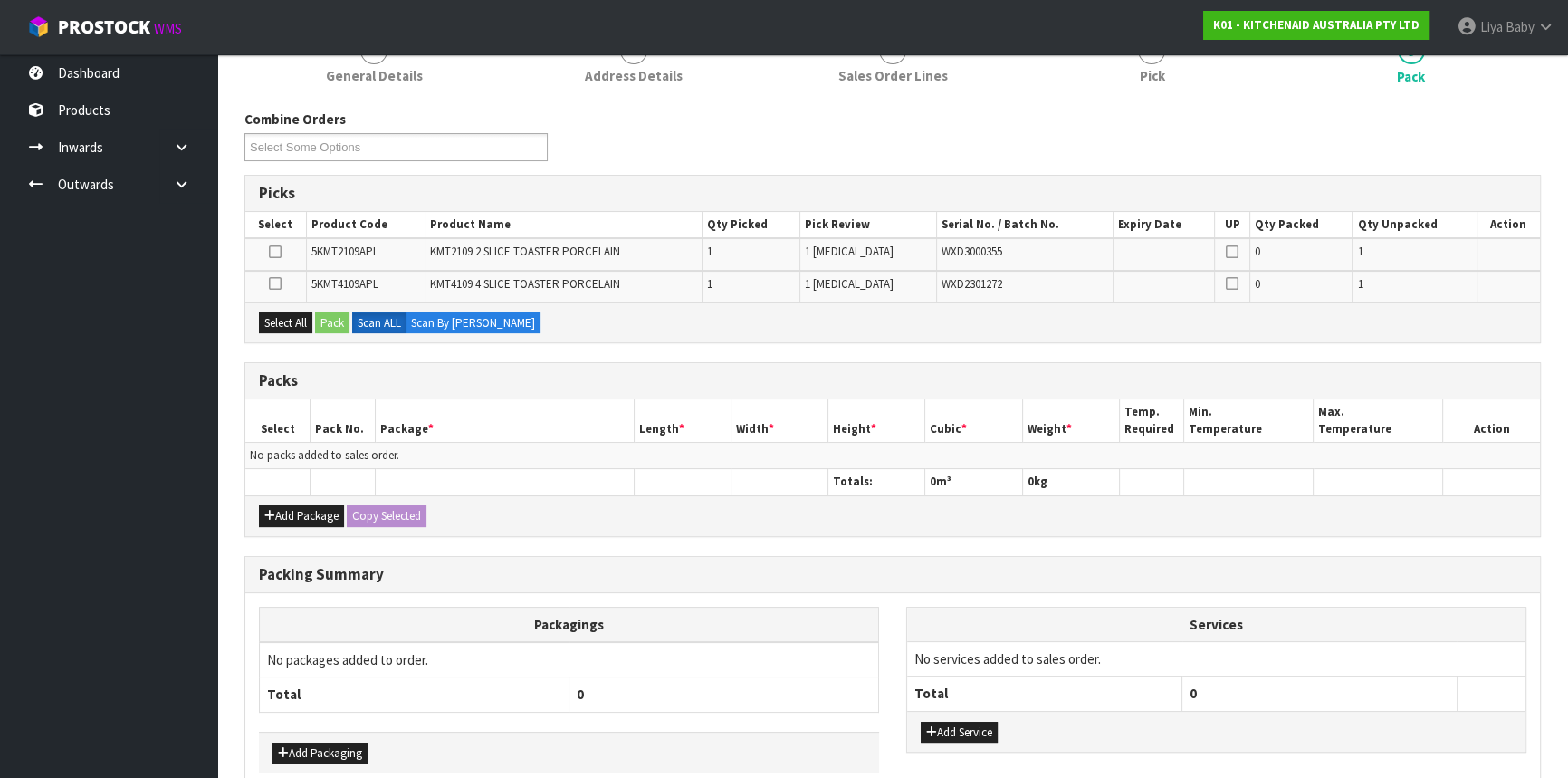
scroll to position [246, 0]
click at [301, 509] on button "Add Package" at bounding box center [301, 515] width 85 height 22
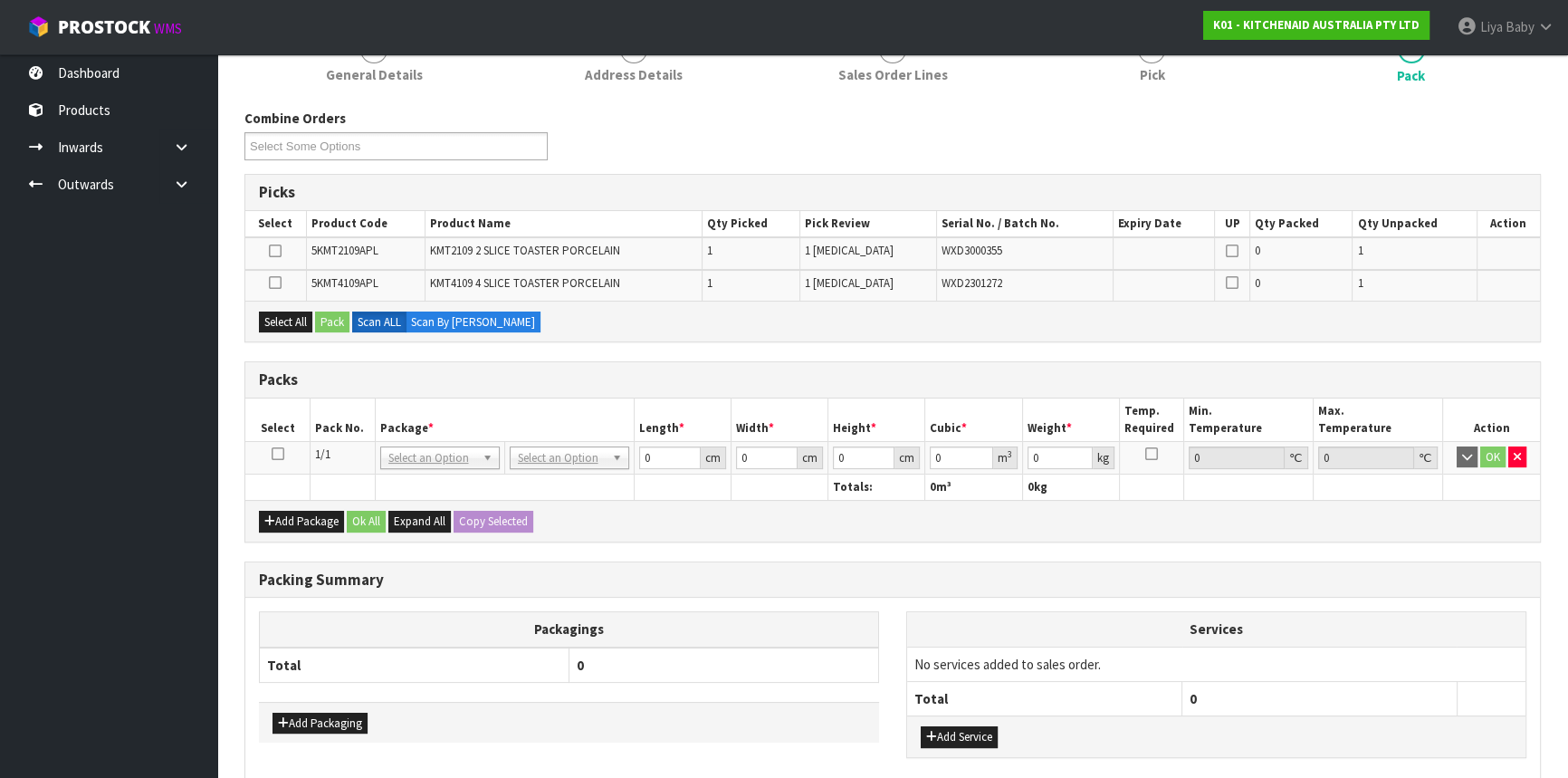
click at [274, 454] on icon at bounding box center [277, 454] width 13 height 1
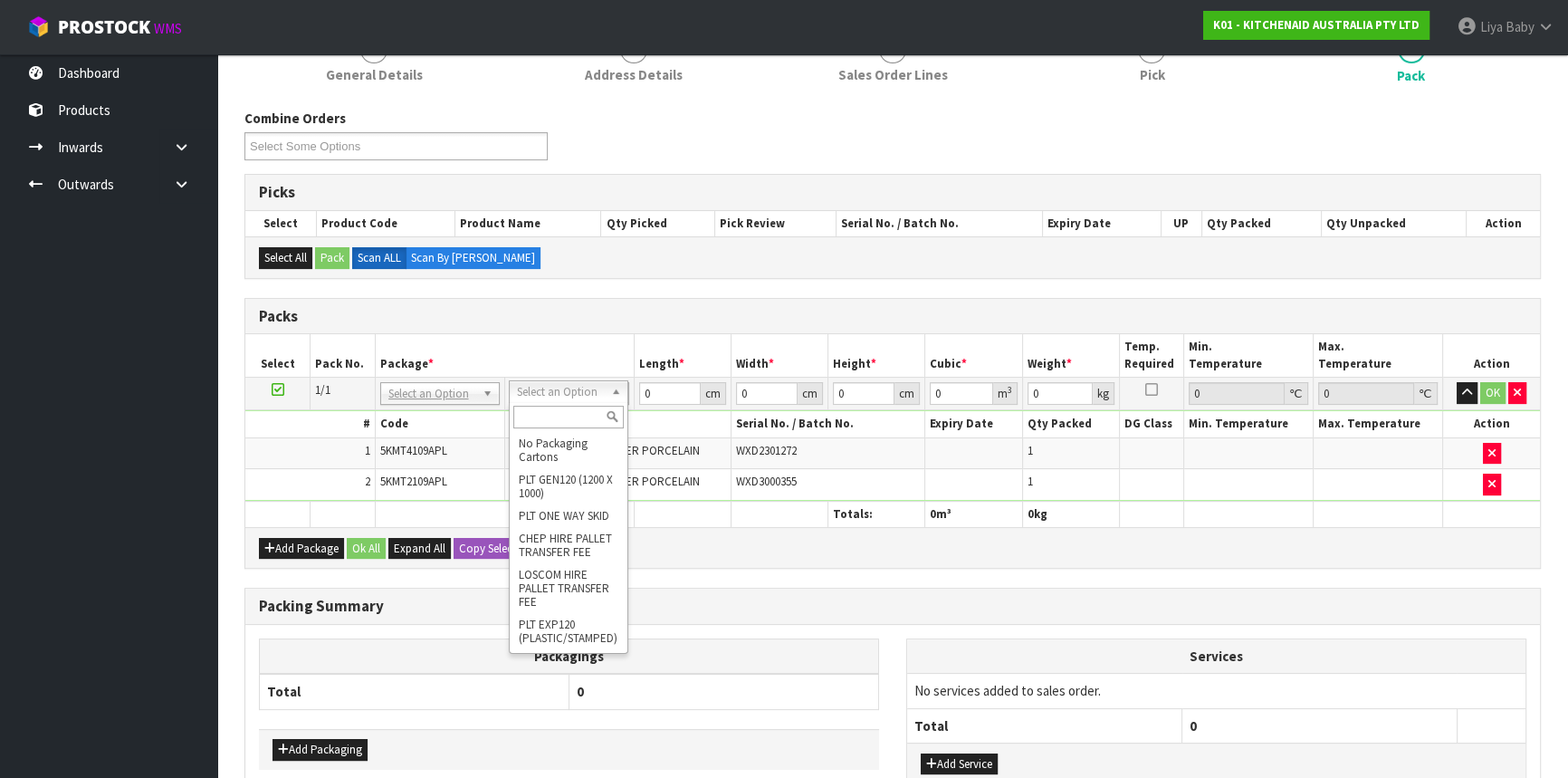
click at [560, 413] on input "text" at bounding box center [568, 416] width 110 height 22
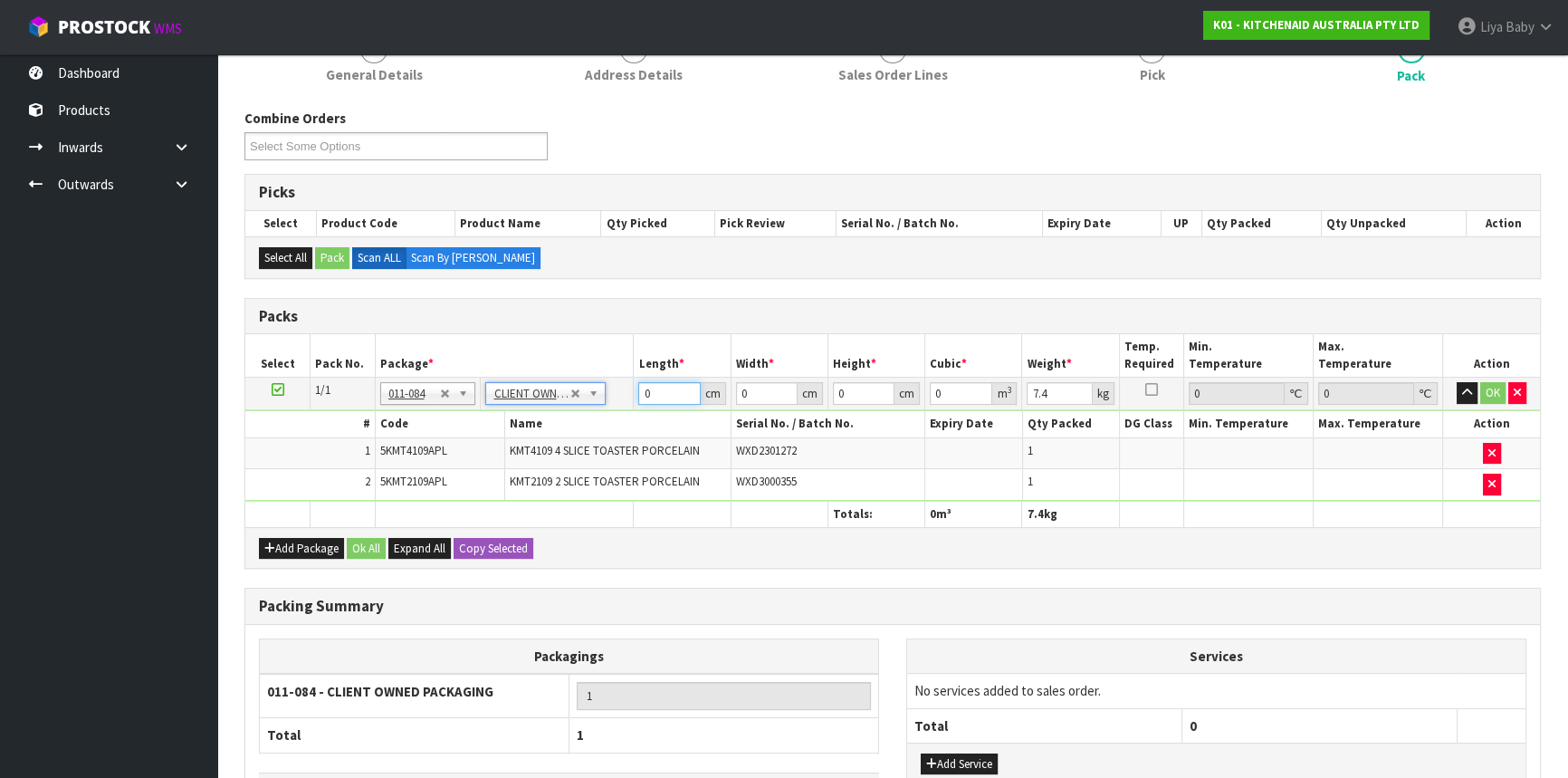
click at [668, 387] on input "0" at bounding box center [668, 393] width 62 height 22
click at [371, 545] on button "Ok All" at bounding box center [366, 548] width 39 height 22
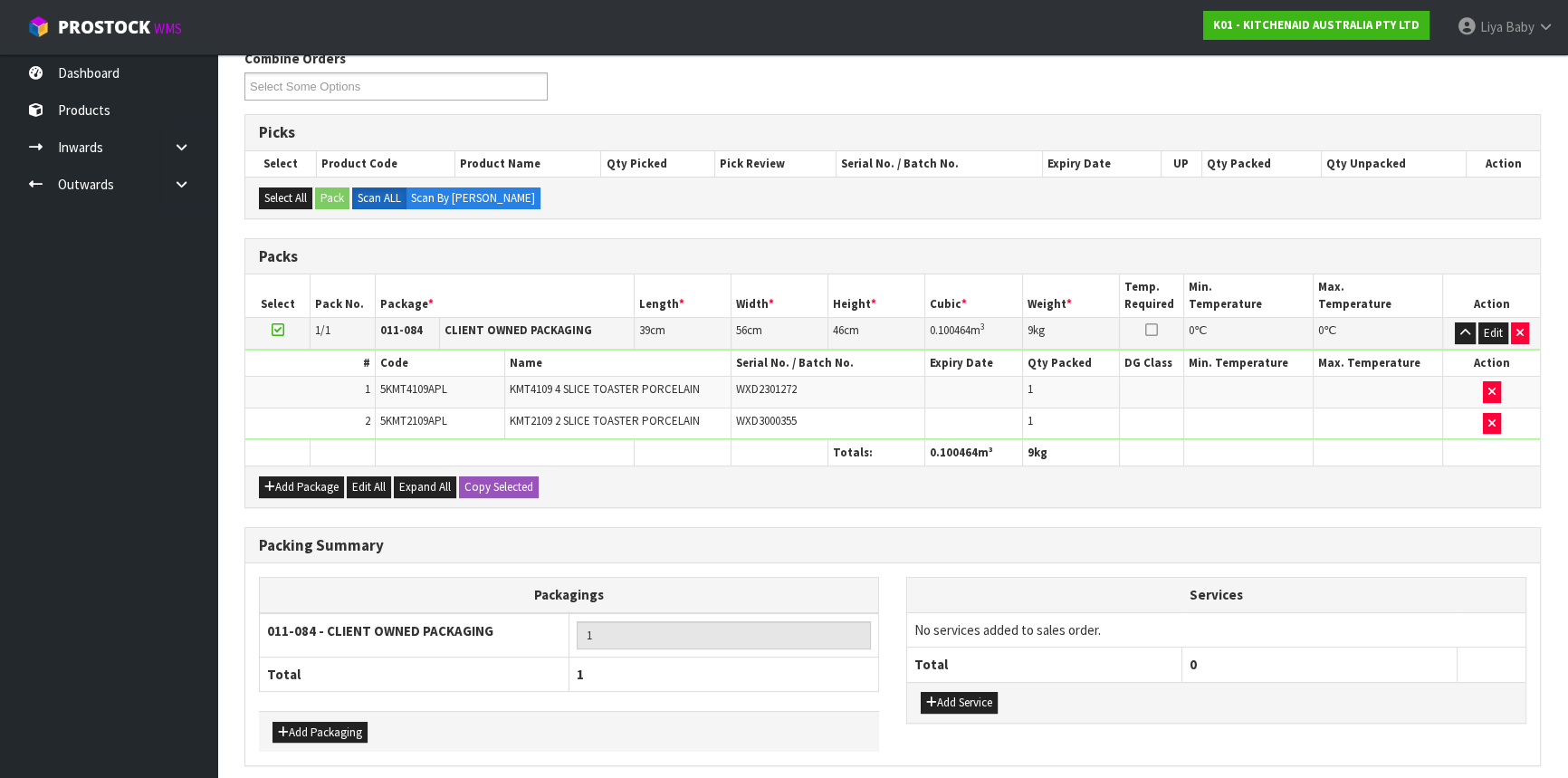
scroll to position [375, 0]
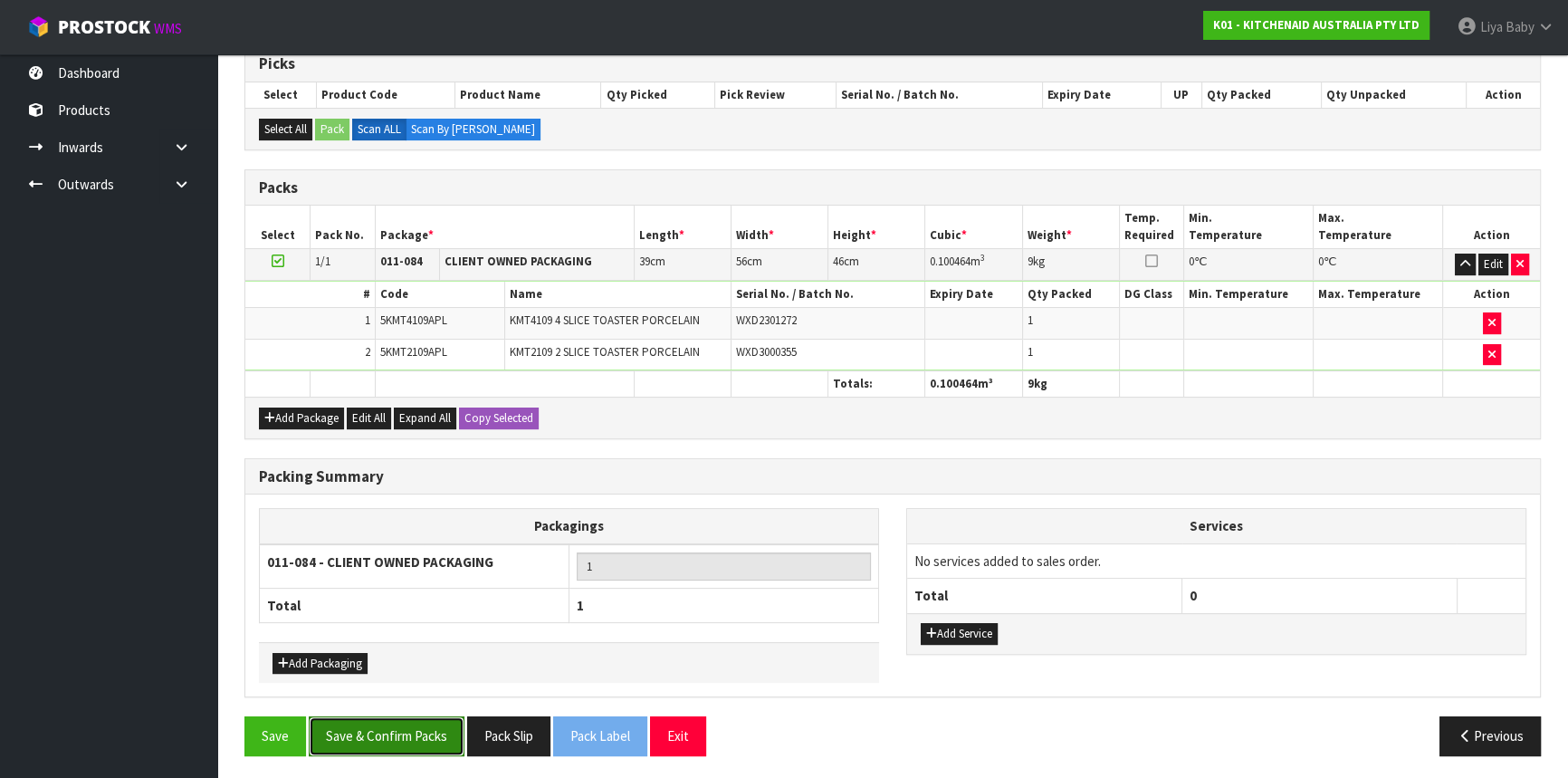
click at [413, 727] on button "Save & Confirm Packs" at bounding box center [386, 736] width 155 height 39
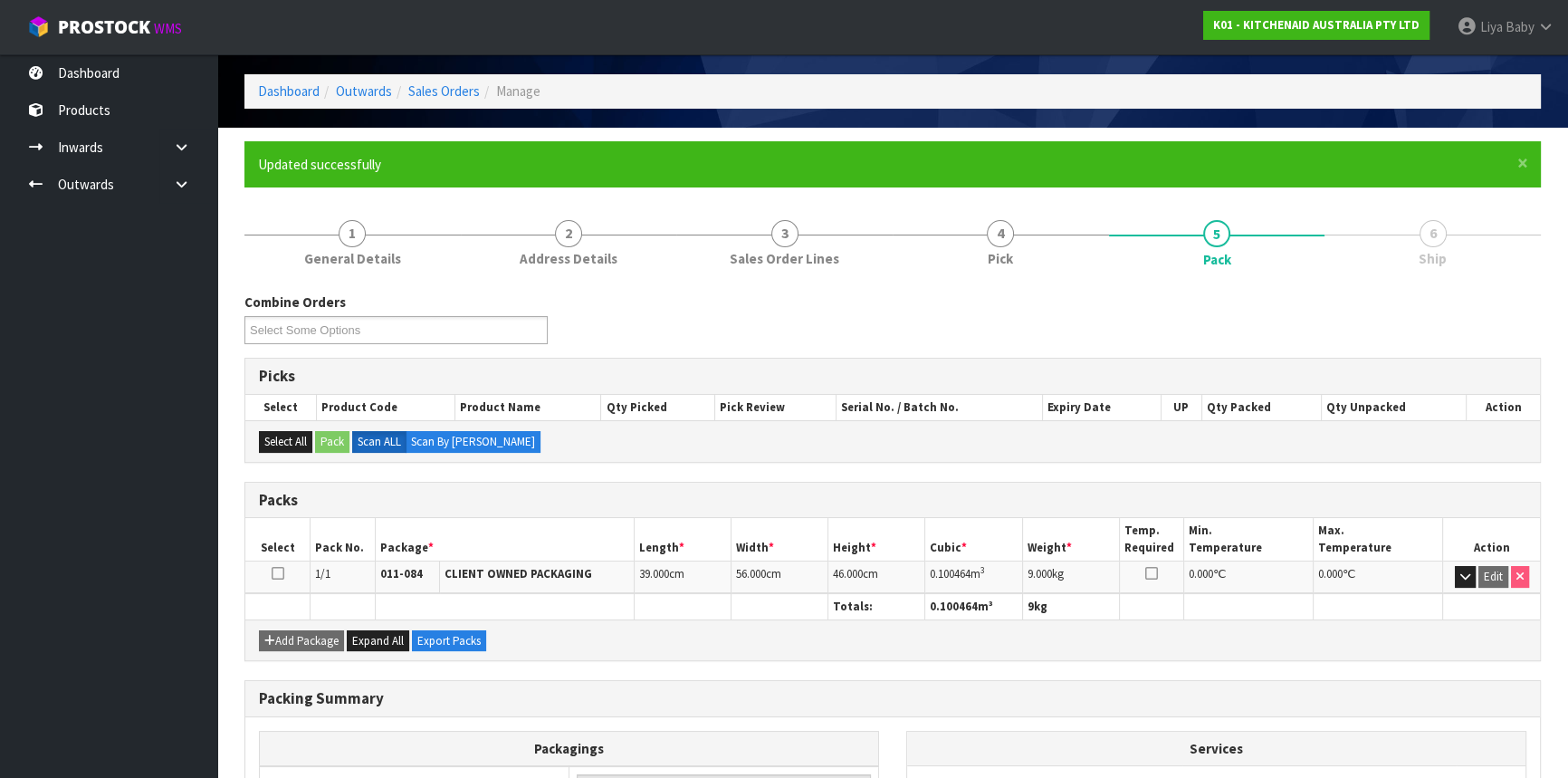
scroll to position [244, 0]
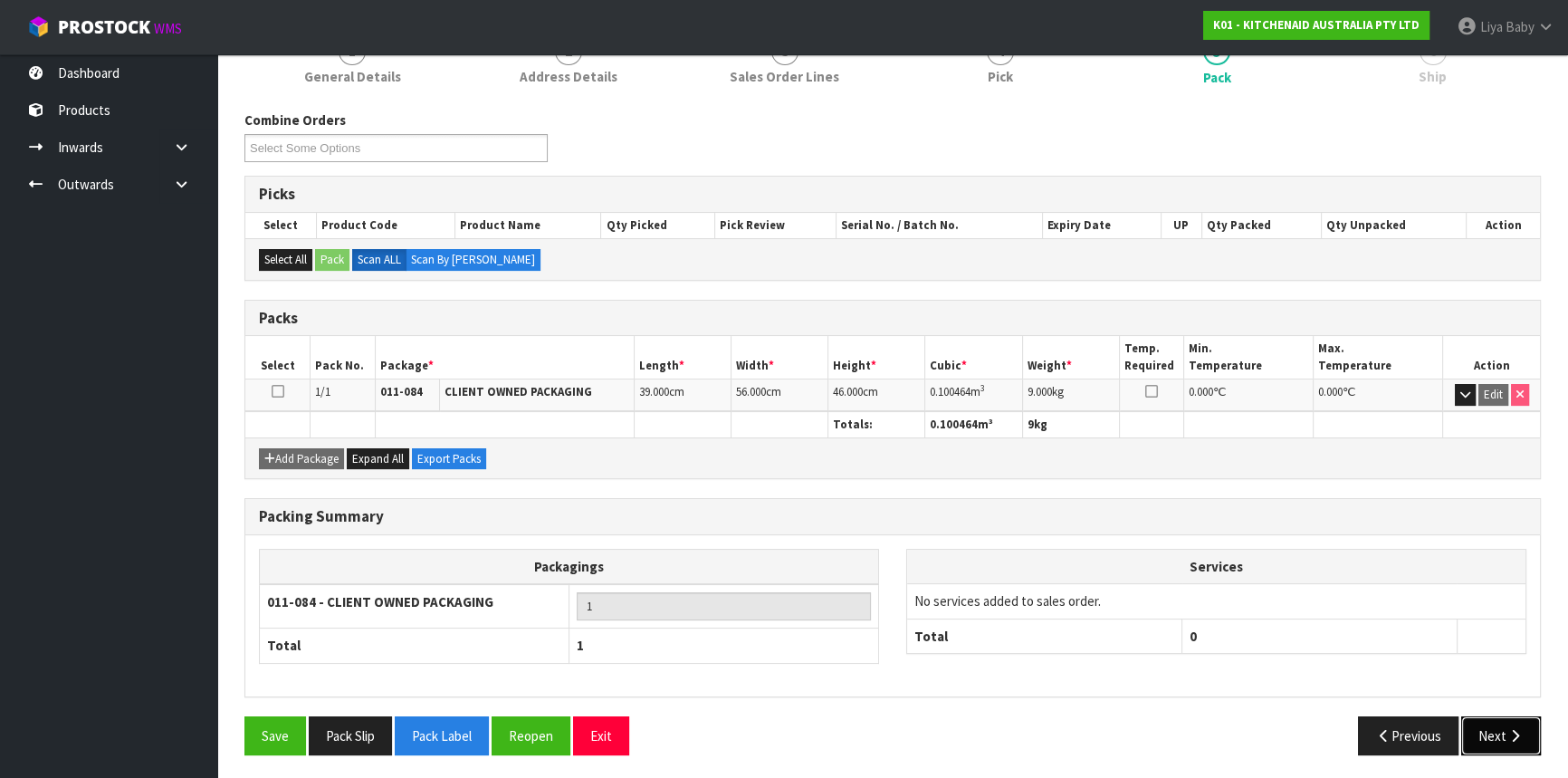
click at [1492, 740] on button "Next" at bounding box center [1502, 736] width 80 height 39
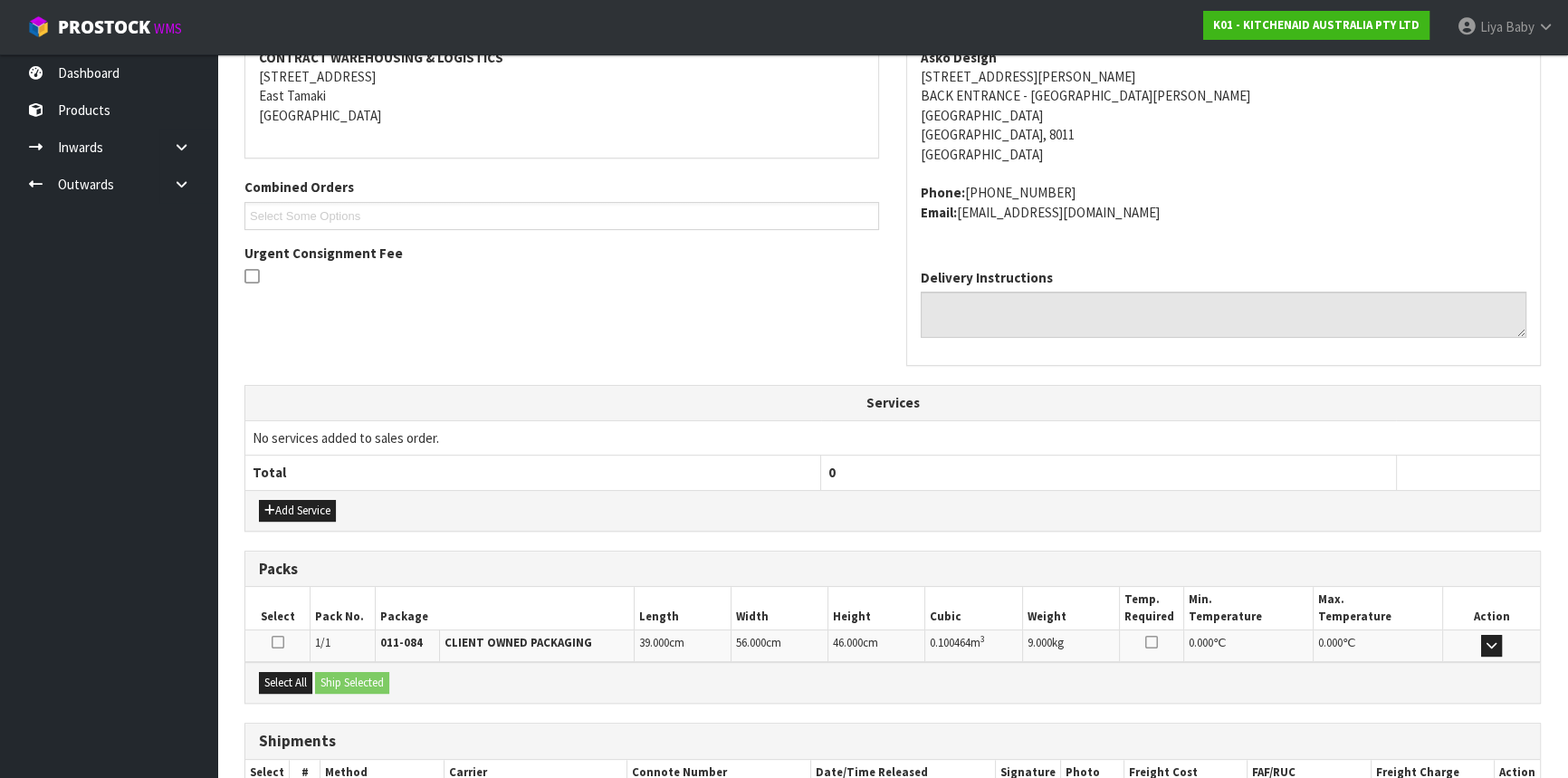
scroll to position [474, 0]
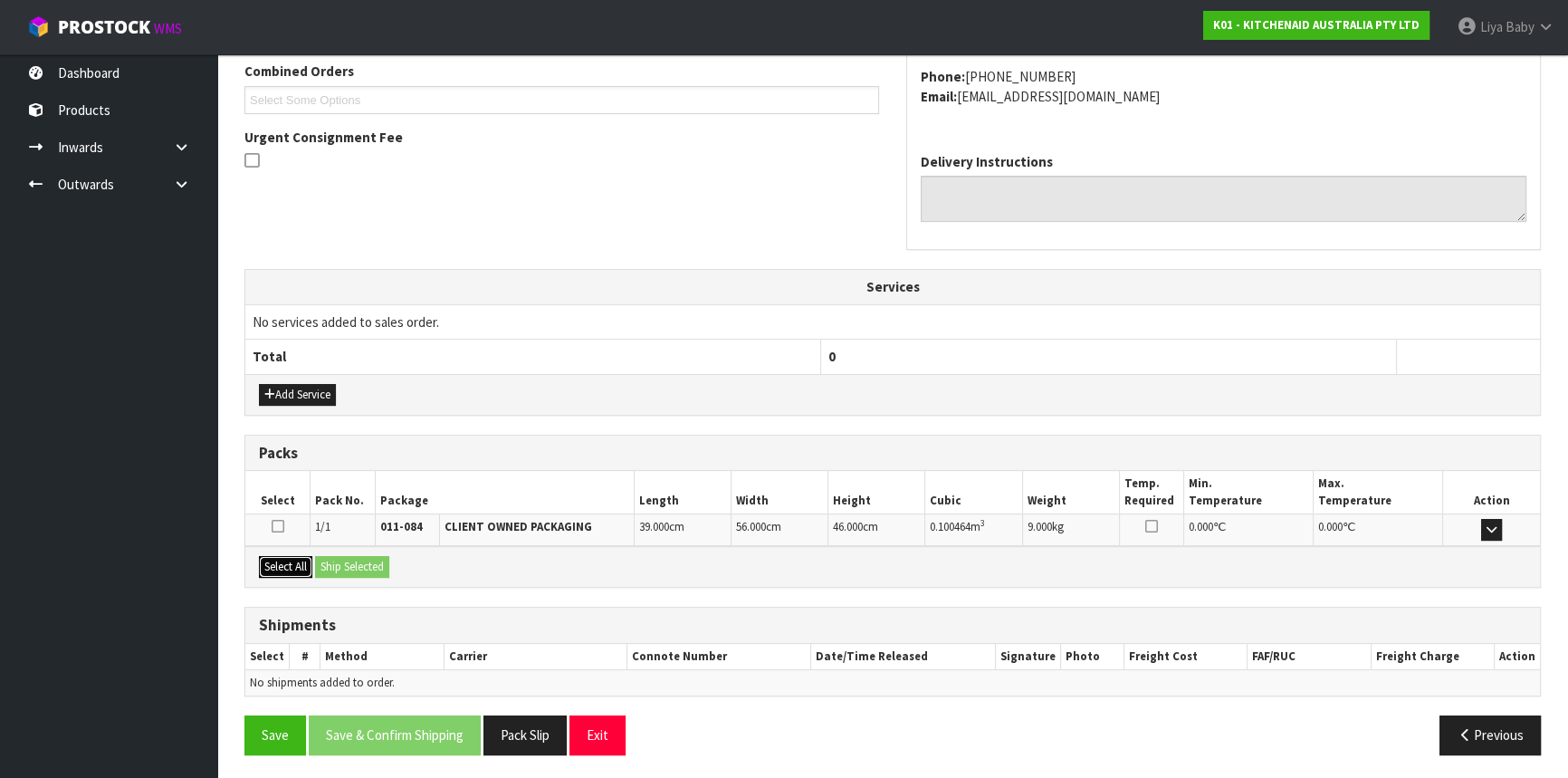
click at [291, 558] on button "Select All" at bounding box center [285, 567] width 54 height 22
click at [350, 558] on button "Ship Selected" at bounding box center [352, 567] width 74 height 22
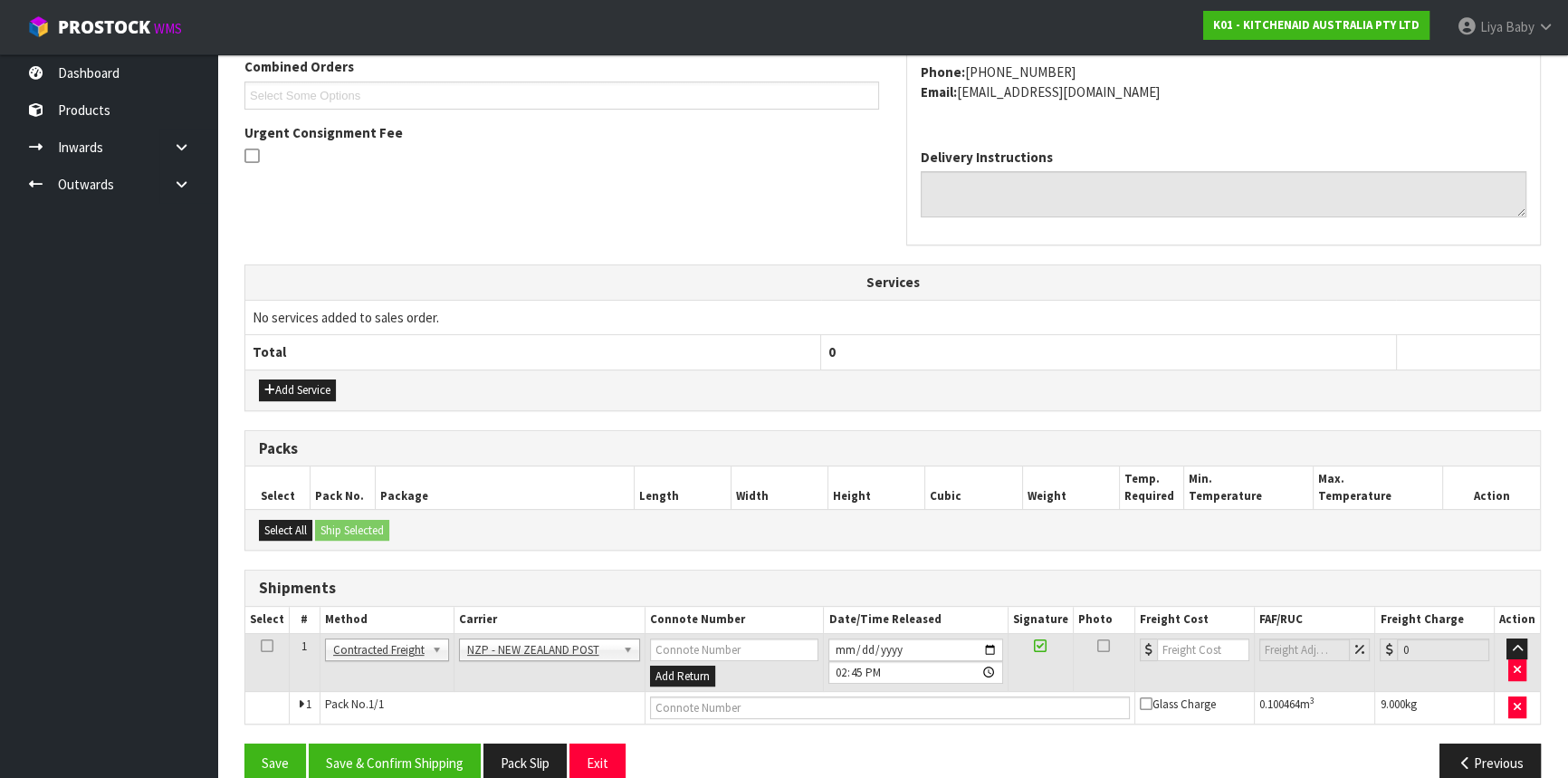
scroll to position [507, 0]
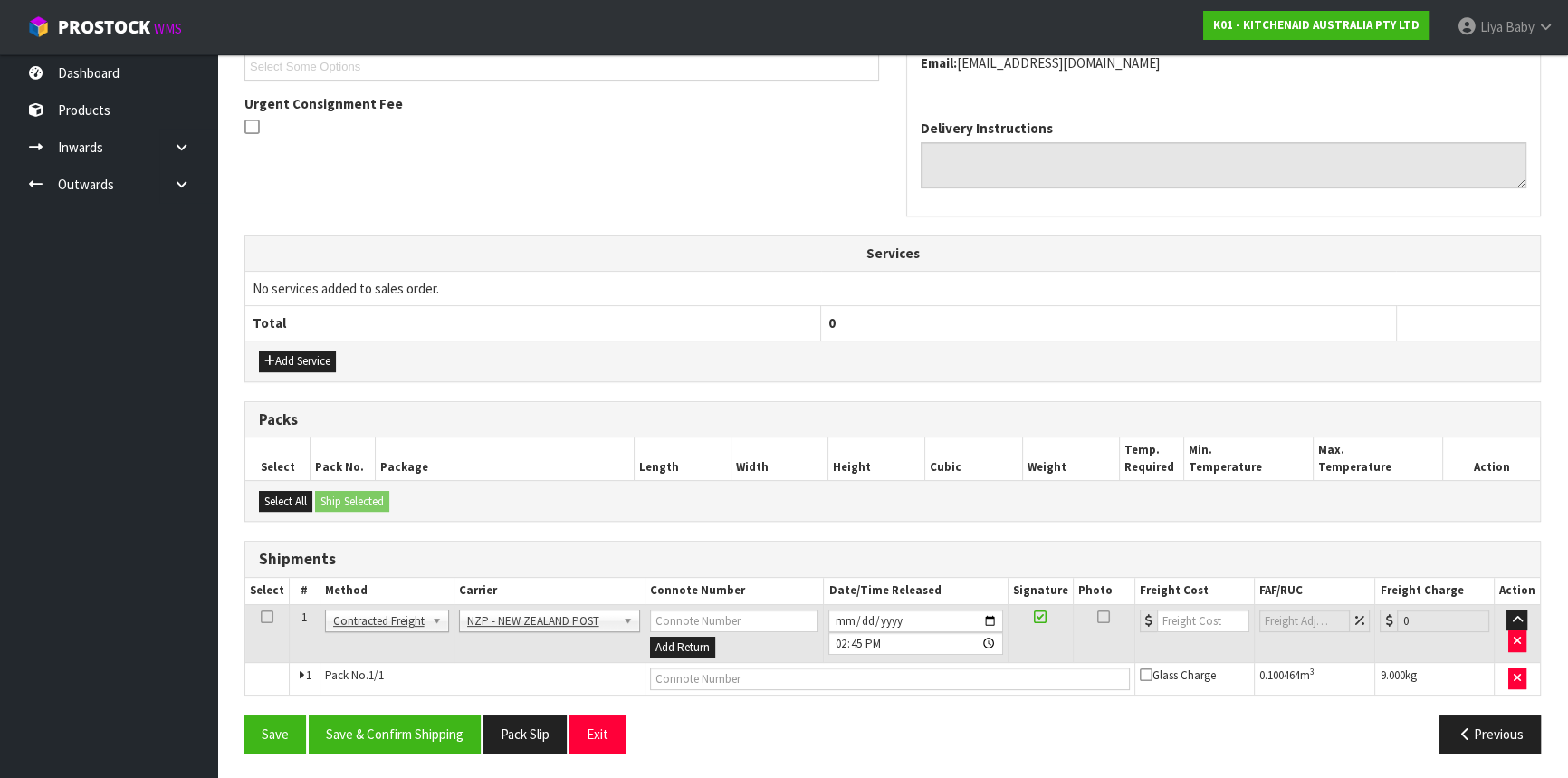
click at [268, 617] on icon at bounding box center [267, 617] width 13 height 1
click at [416, 734] on button "Save & Confirm Shipping" at bounding box center [395, 734] width 172 height 39
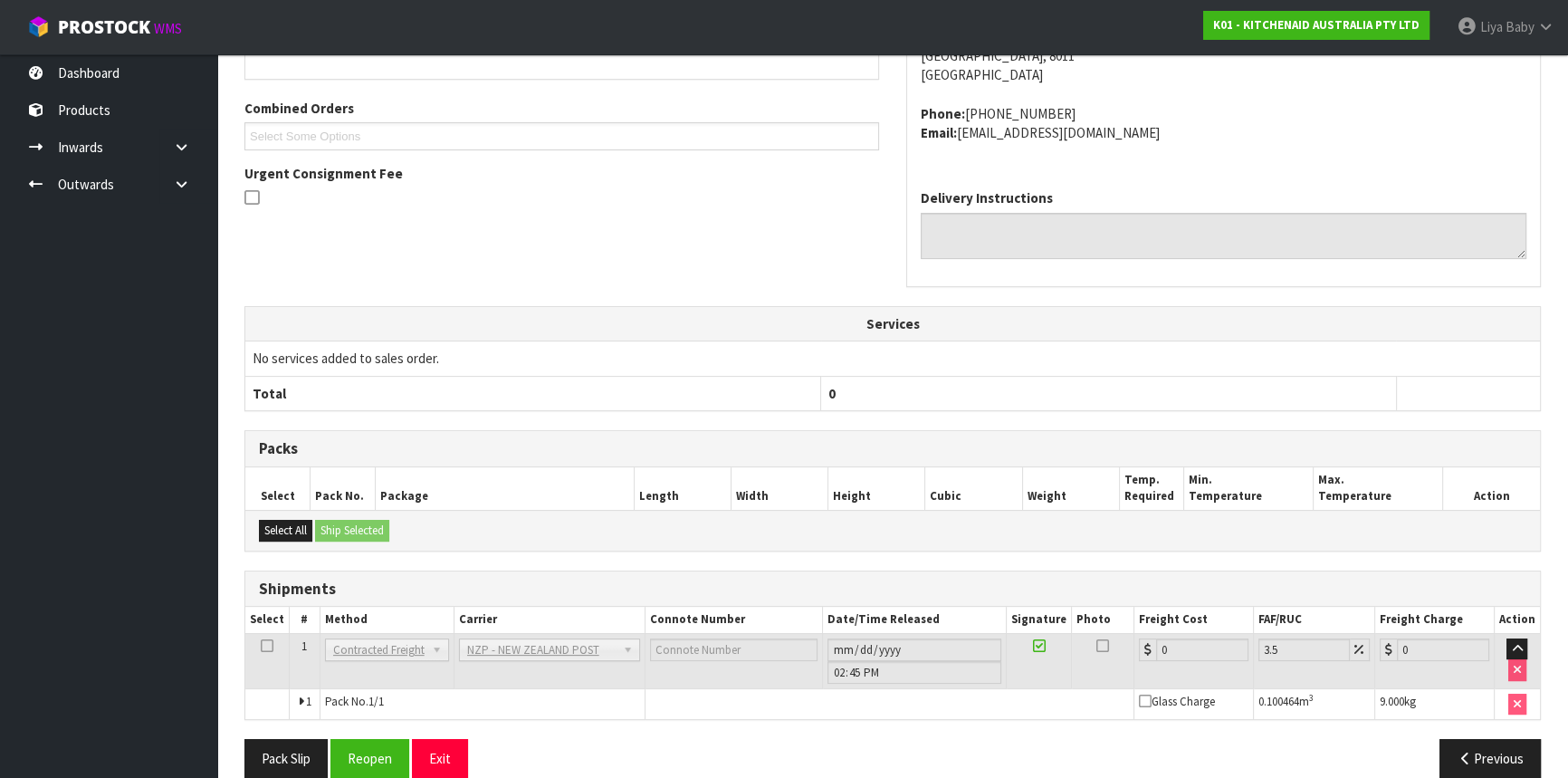
scroll to position [481, 0]
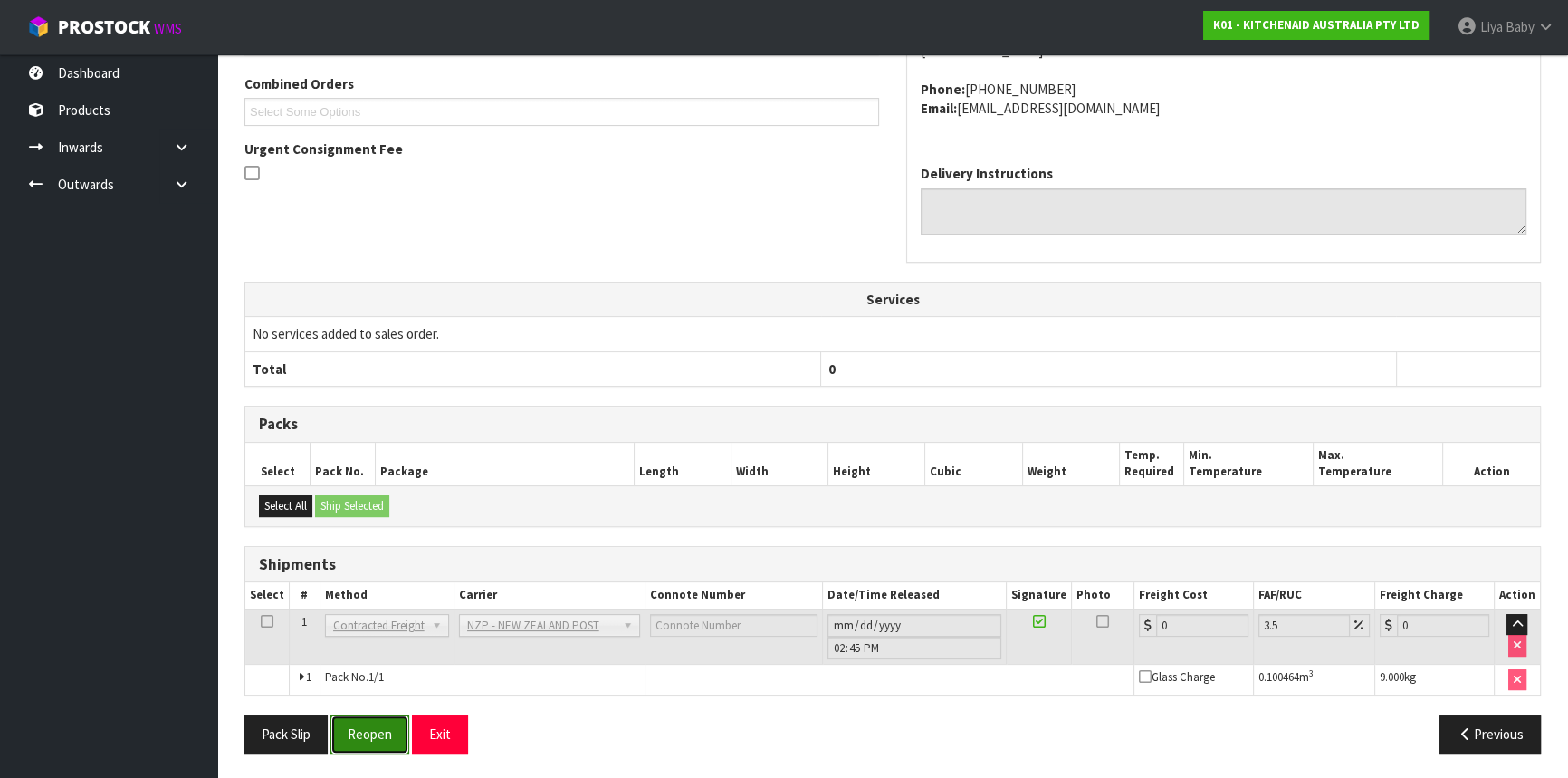
click at [366, 733] on button "Reopen" at bounding box center [369, 734] width 79 height 39
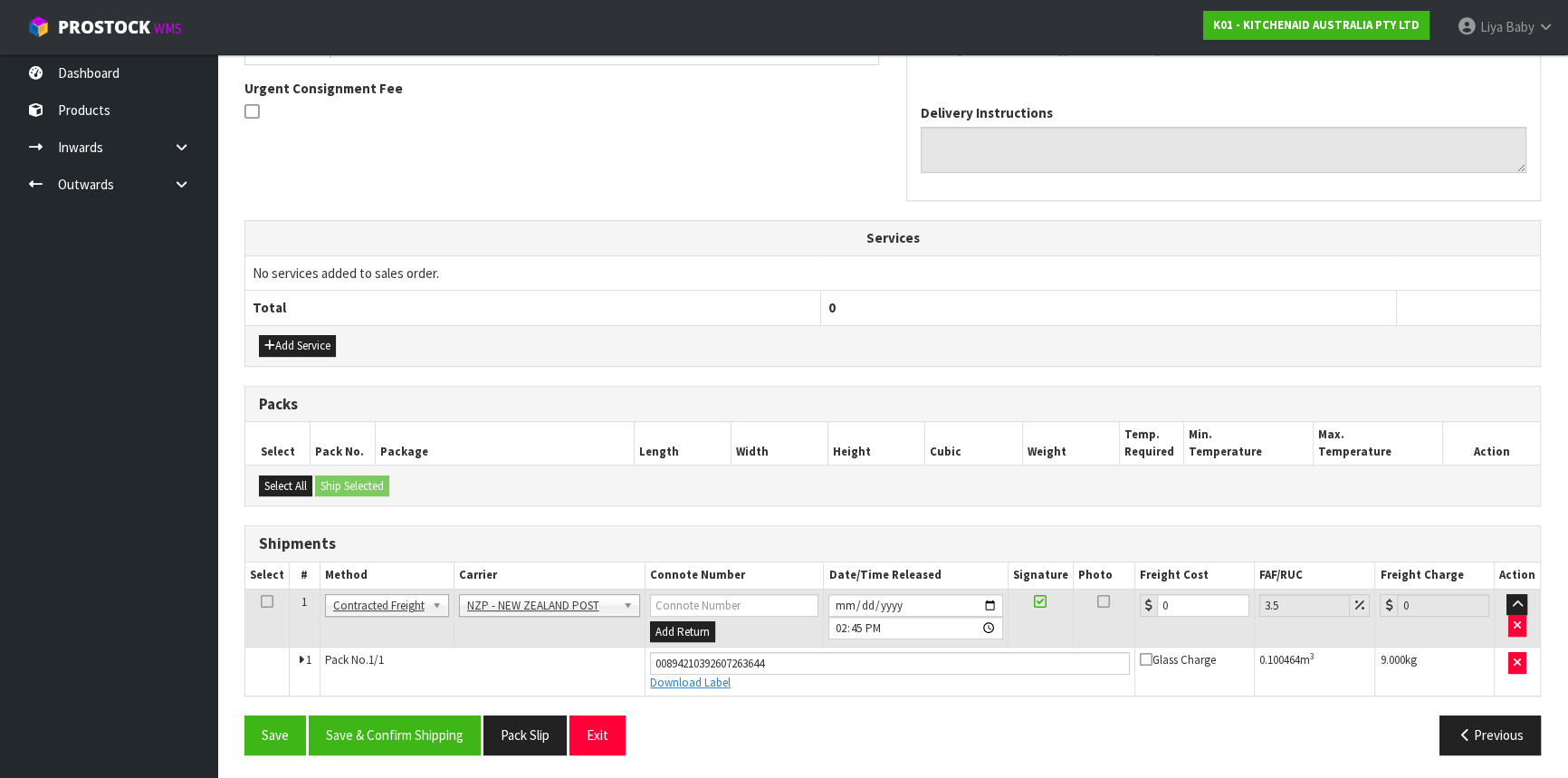
scroll to position [524, 0]
click at [1201, 593] on input "0" at bounding box center [1203, 604] width 93 height 22
click at [262, 601] on icon at bounding box center [267, 600] width 13 height 1
click at [438, 734] on button "Save & Confirm Shipping" at bounding box center [395, 734] width 172 height 39
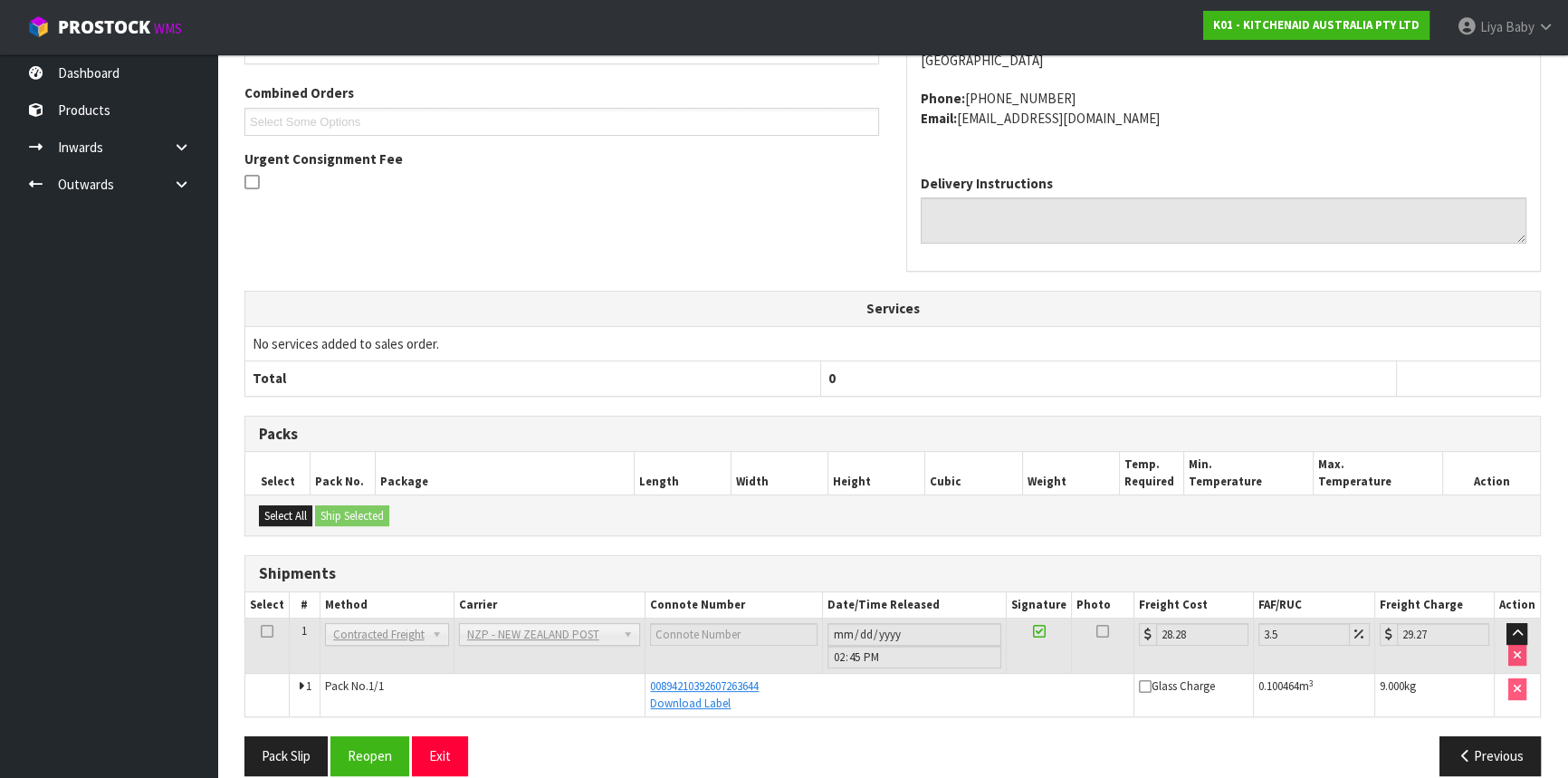
scroll to position [474, 0]
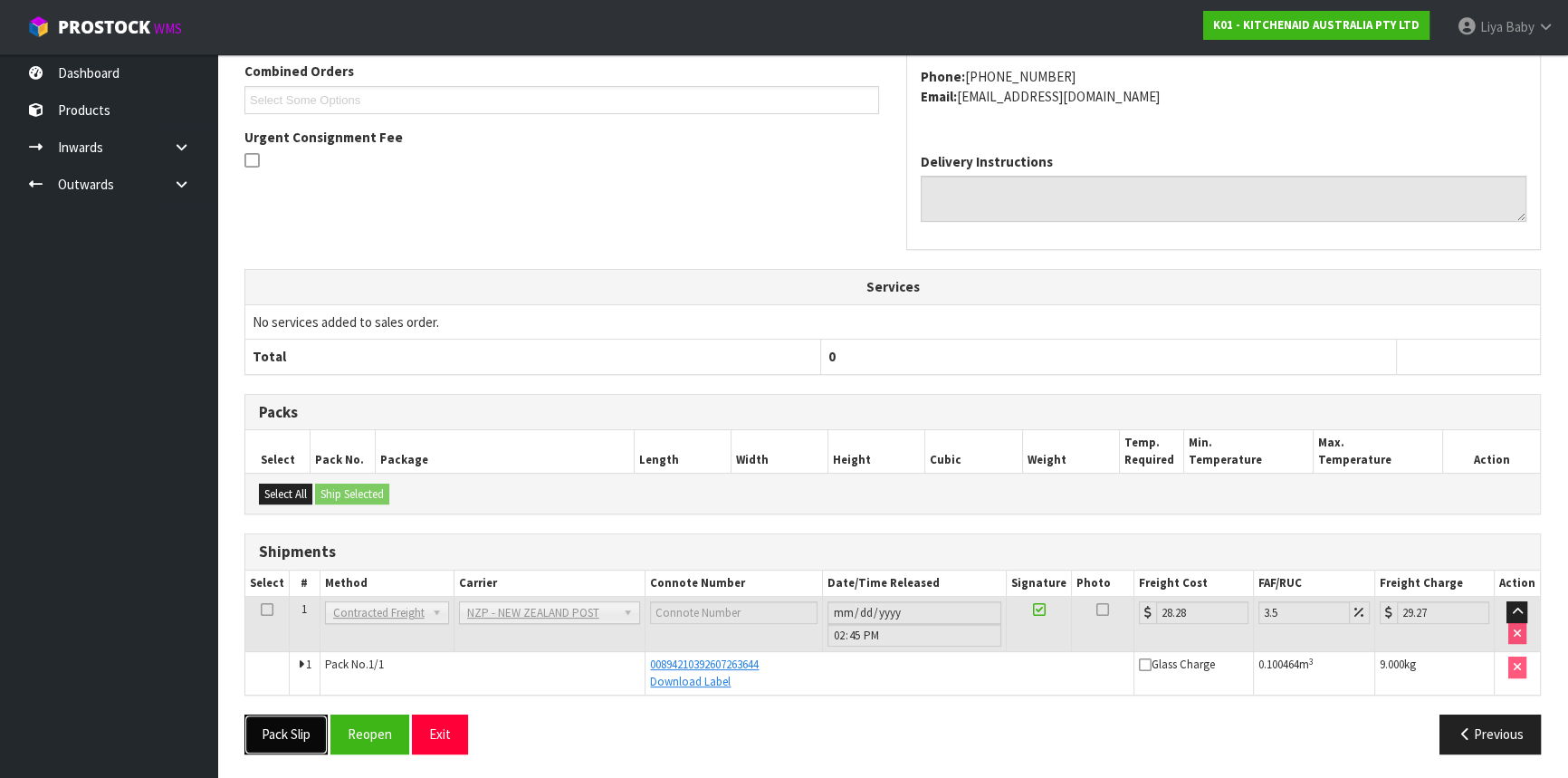
click at [278, 736] on button "Pack Slip" at bounding box center [285, 734] width 83 height 39
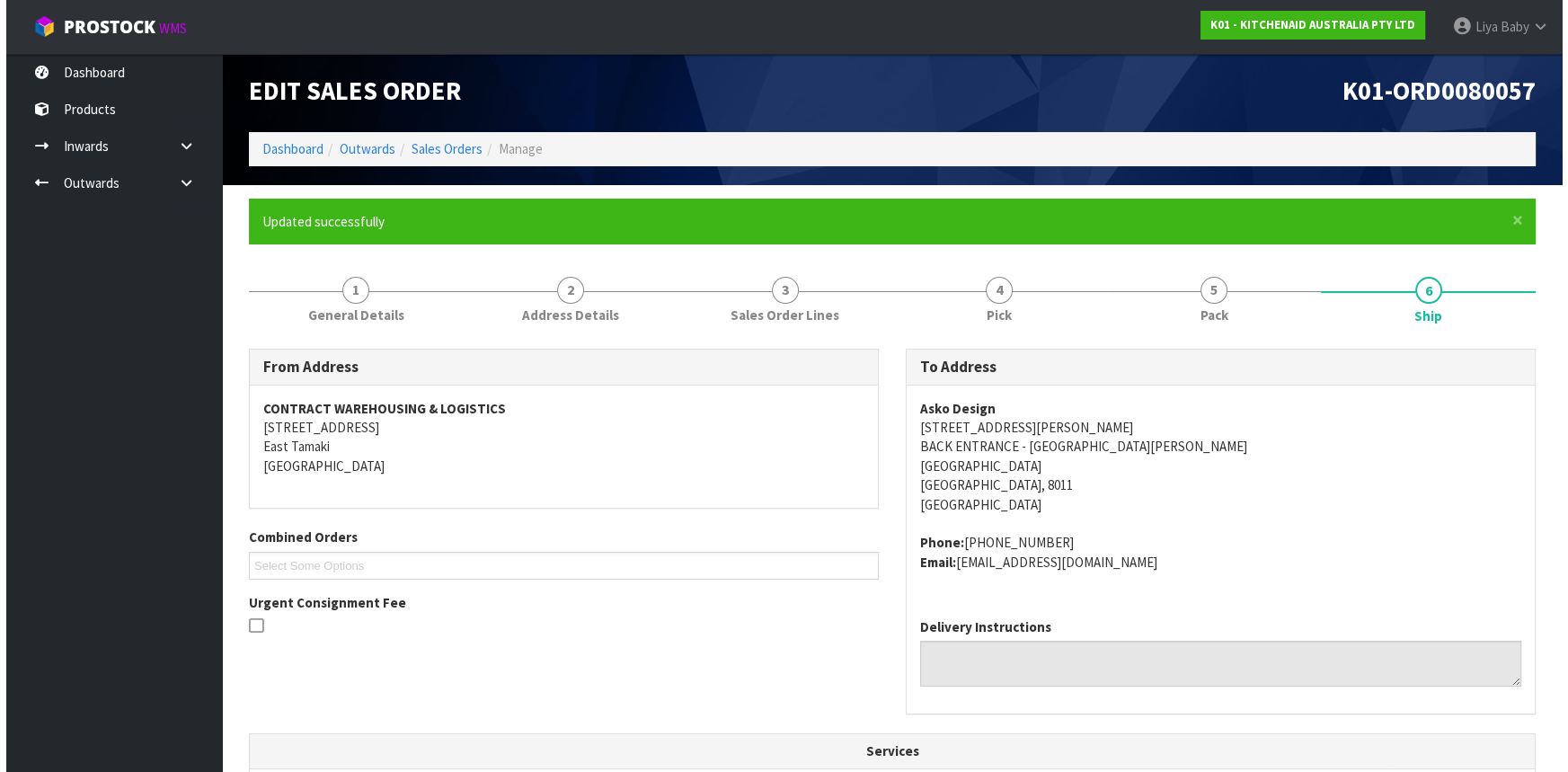
scroll to position [0, 0]
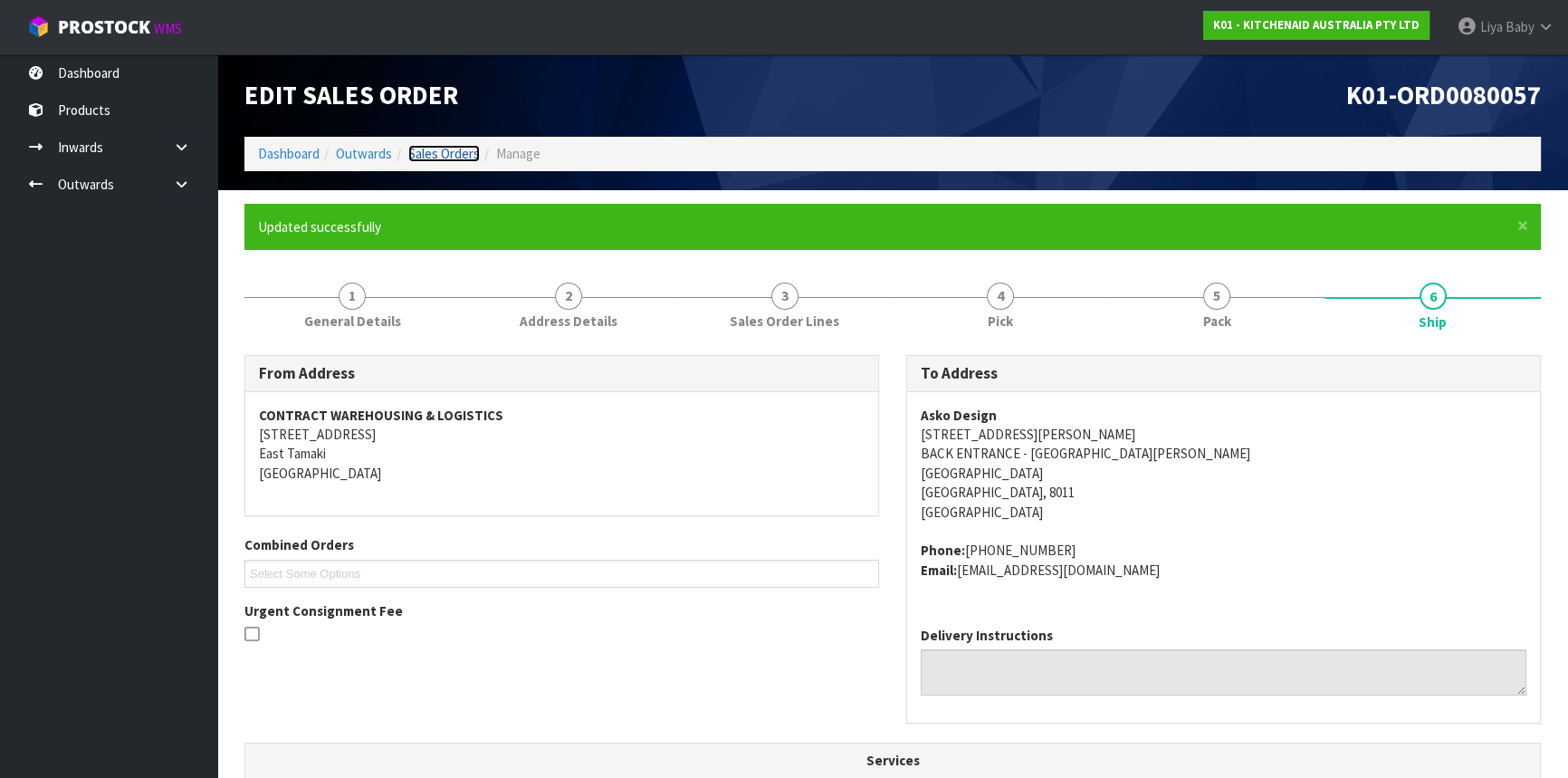
click at [461, 145] on link "Sales Orders" at bounding box center [444, 153] width 71 height 18
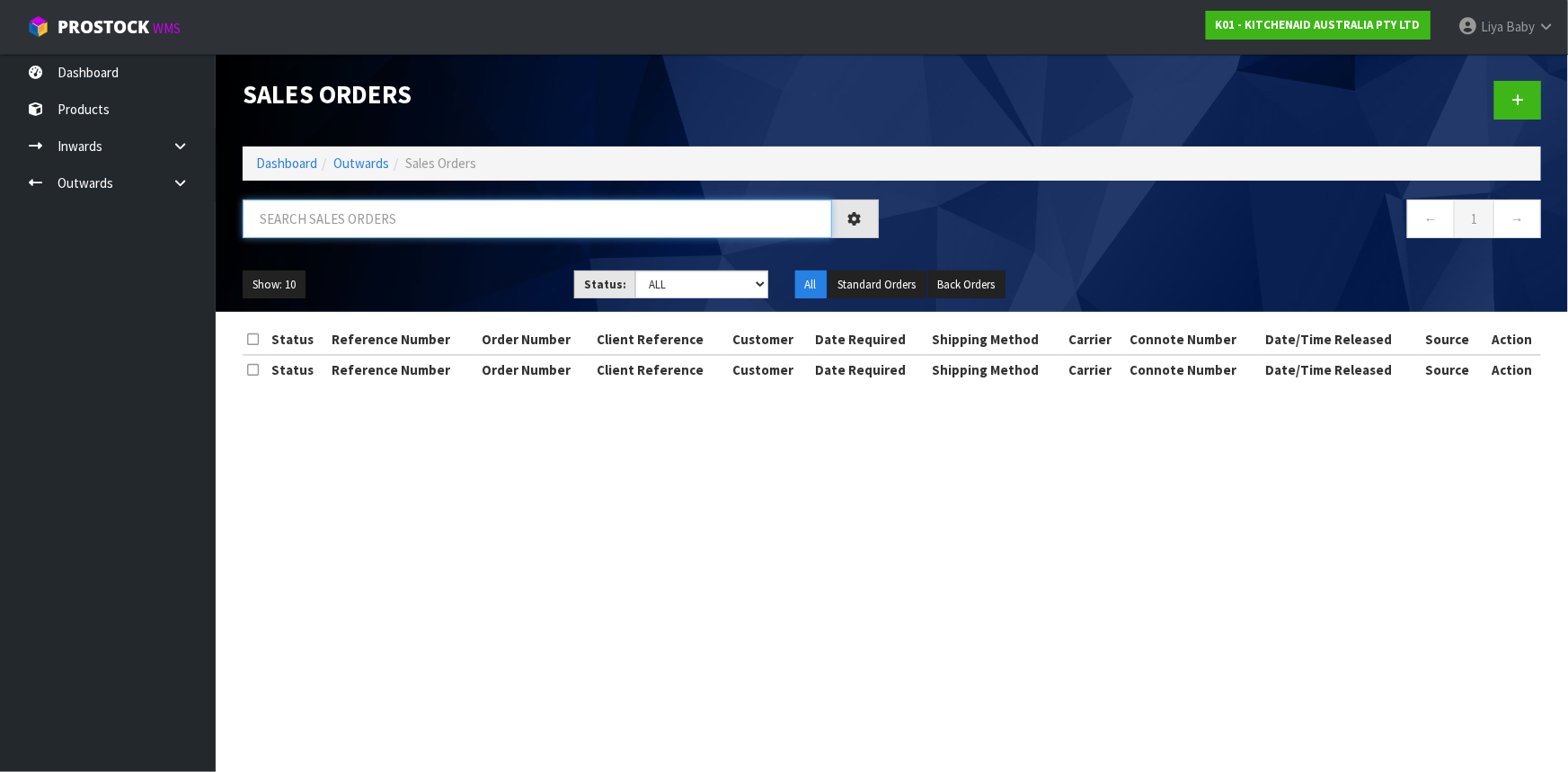
click at [361, 220] on input "text" at bounding box center [537, 219] width 590 height 39
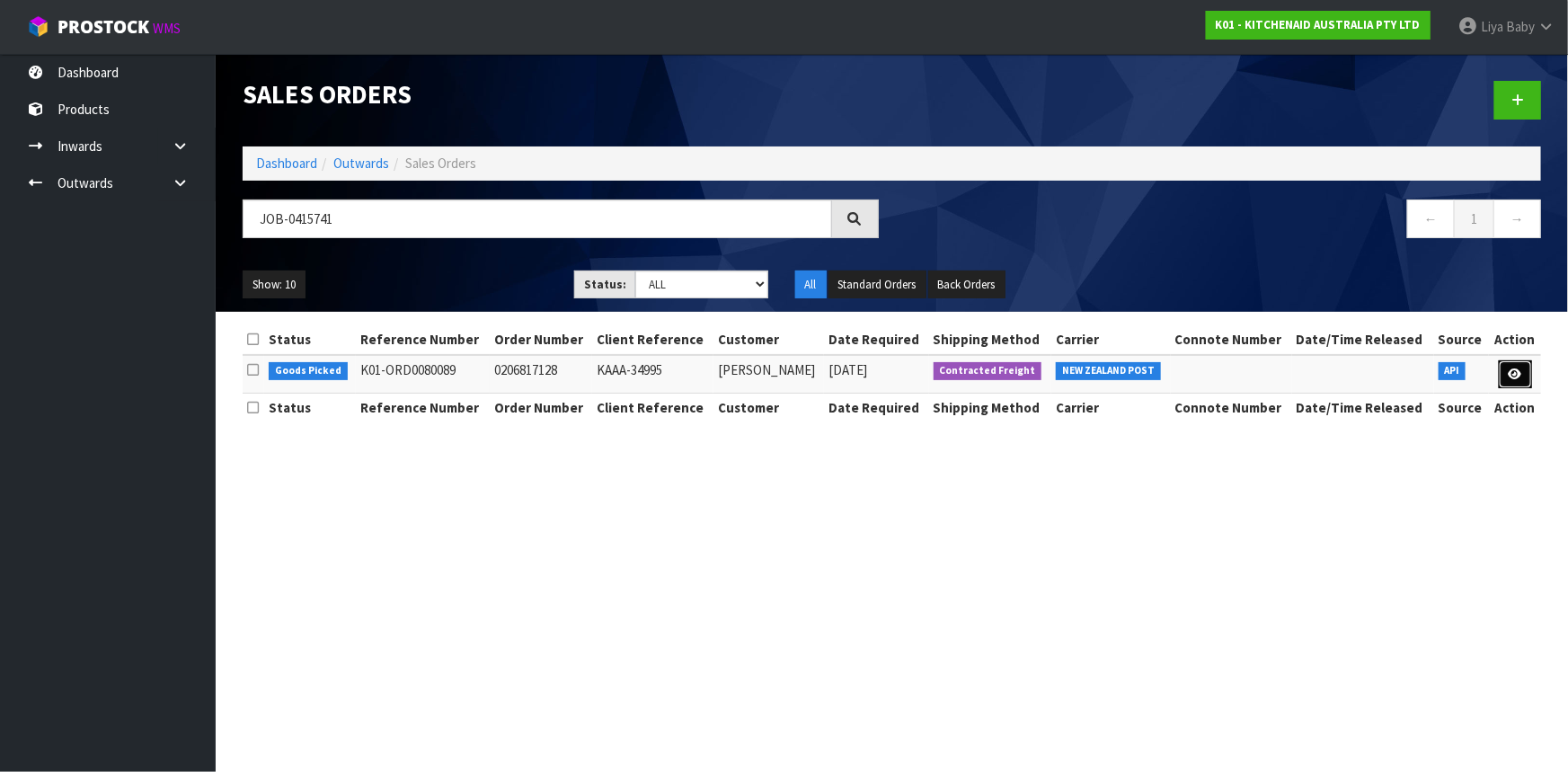
drag, startPoint x: 1523, startPoint y: 365, endPoint x: 1511, endPoint y: 369, distance: 12.6
click at [1521, 365] on link at bounding box center [1516, 375] width 33 height 29
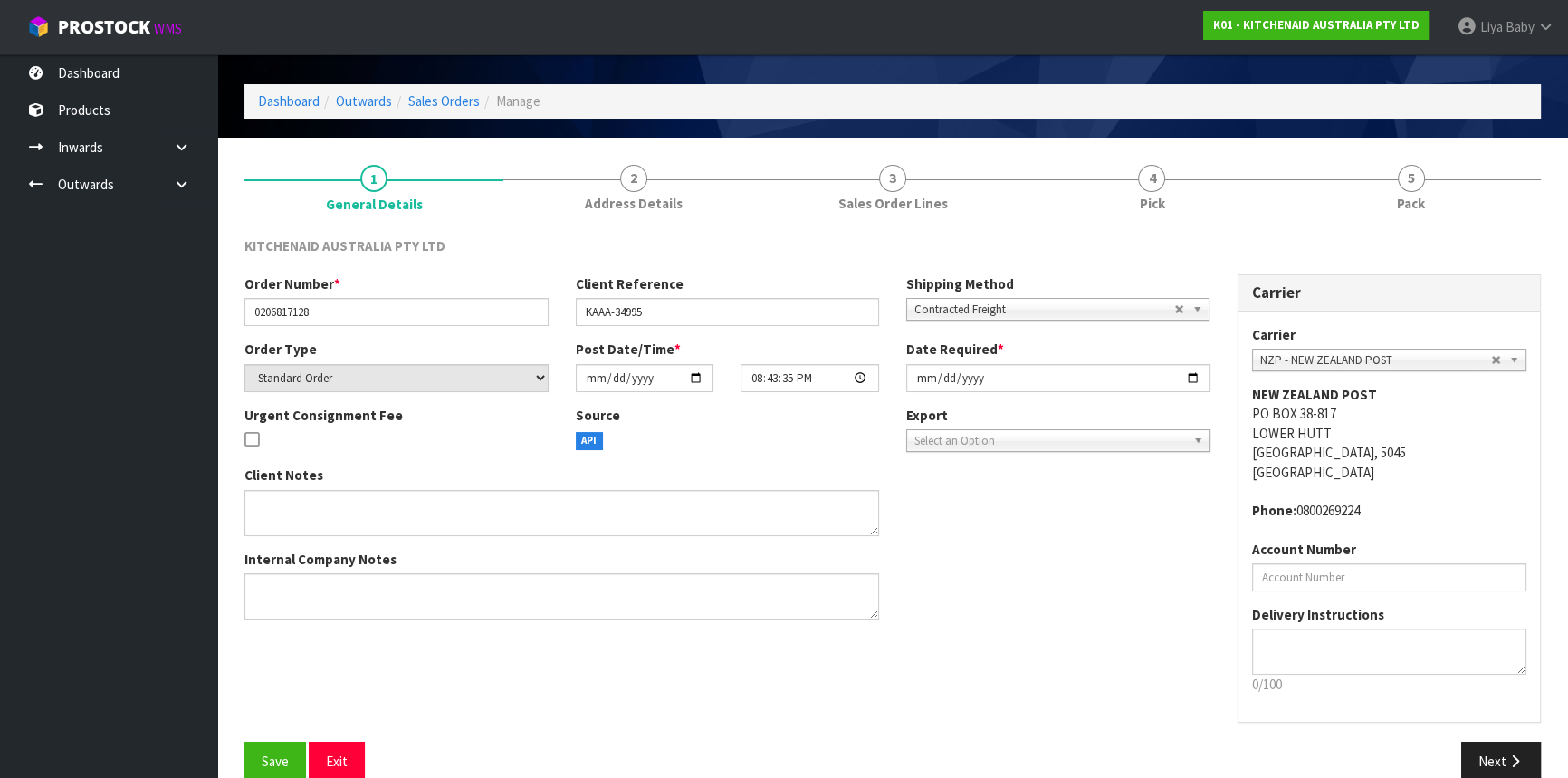
scroll to position [81, 0]
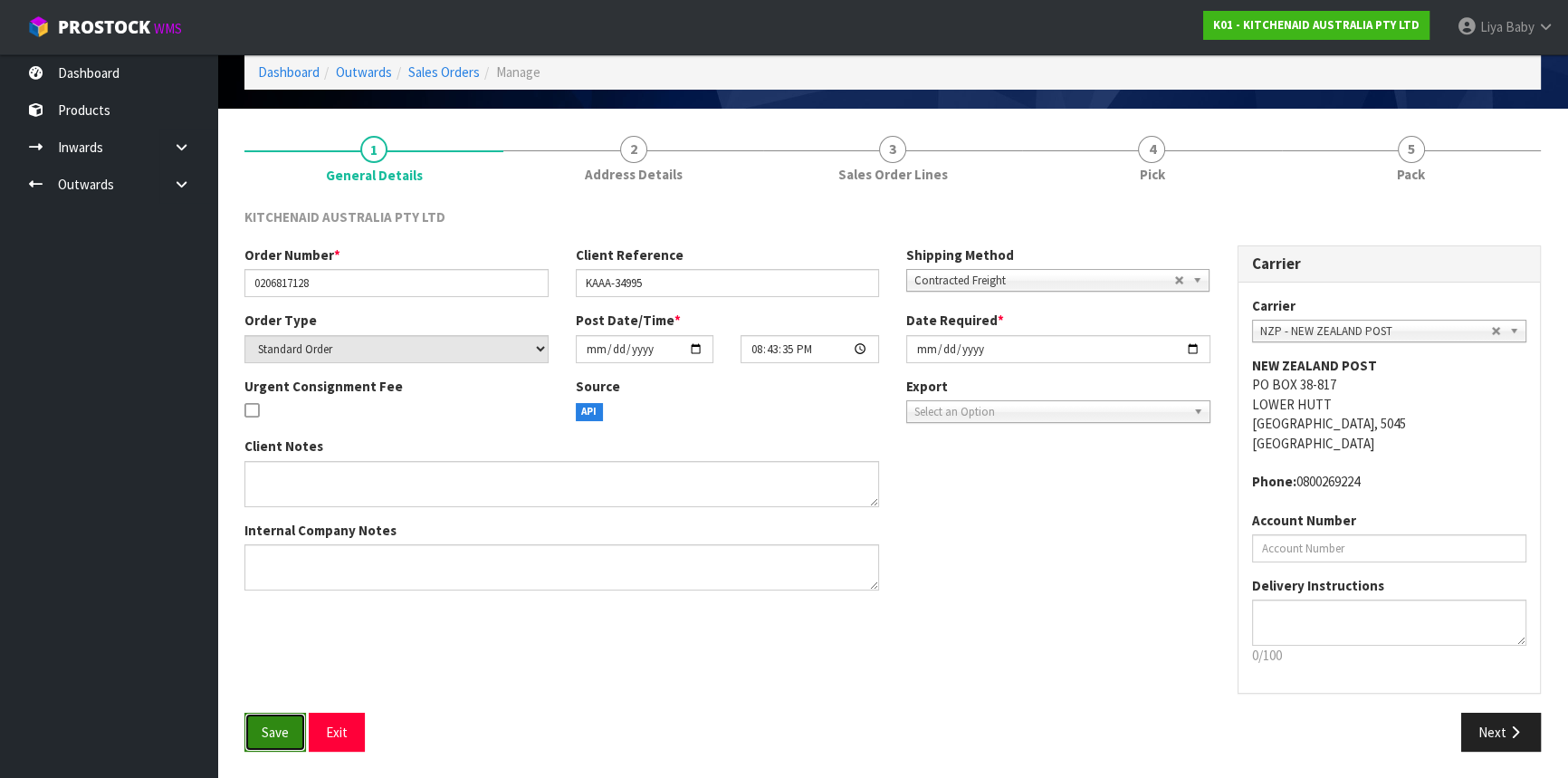
click at [267, 734] on span "Save" at bounding box center [275, 732] width 27 height 18
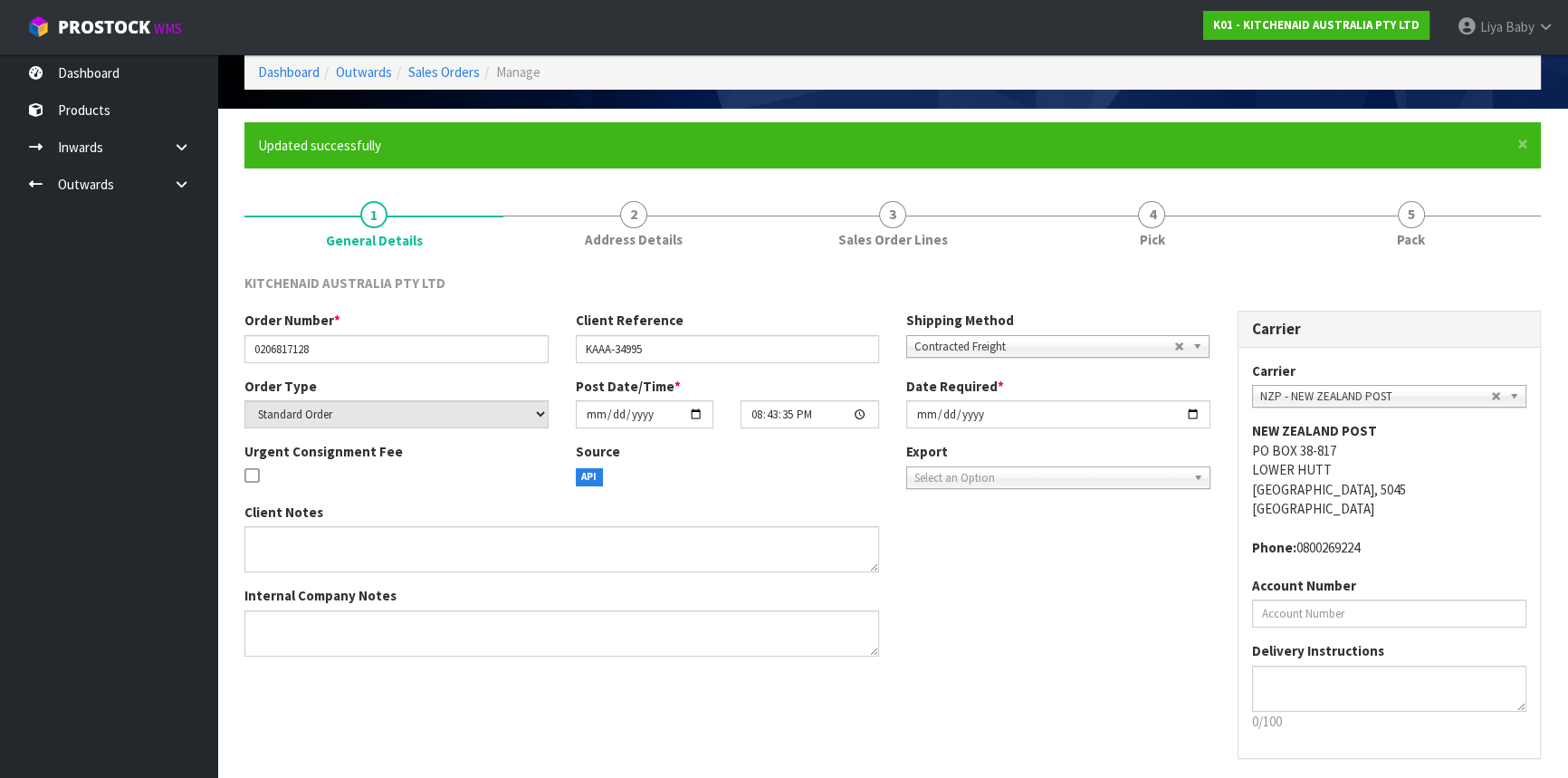
scroll to position [0, 0]
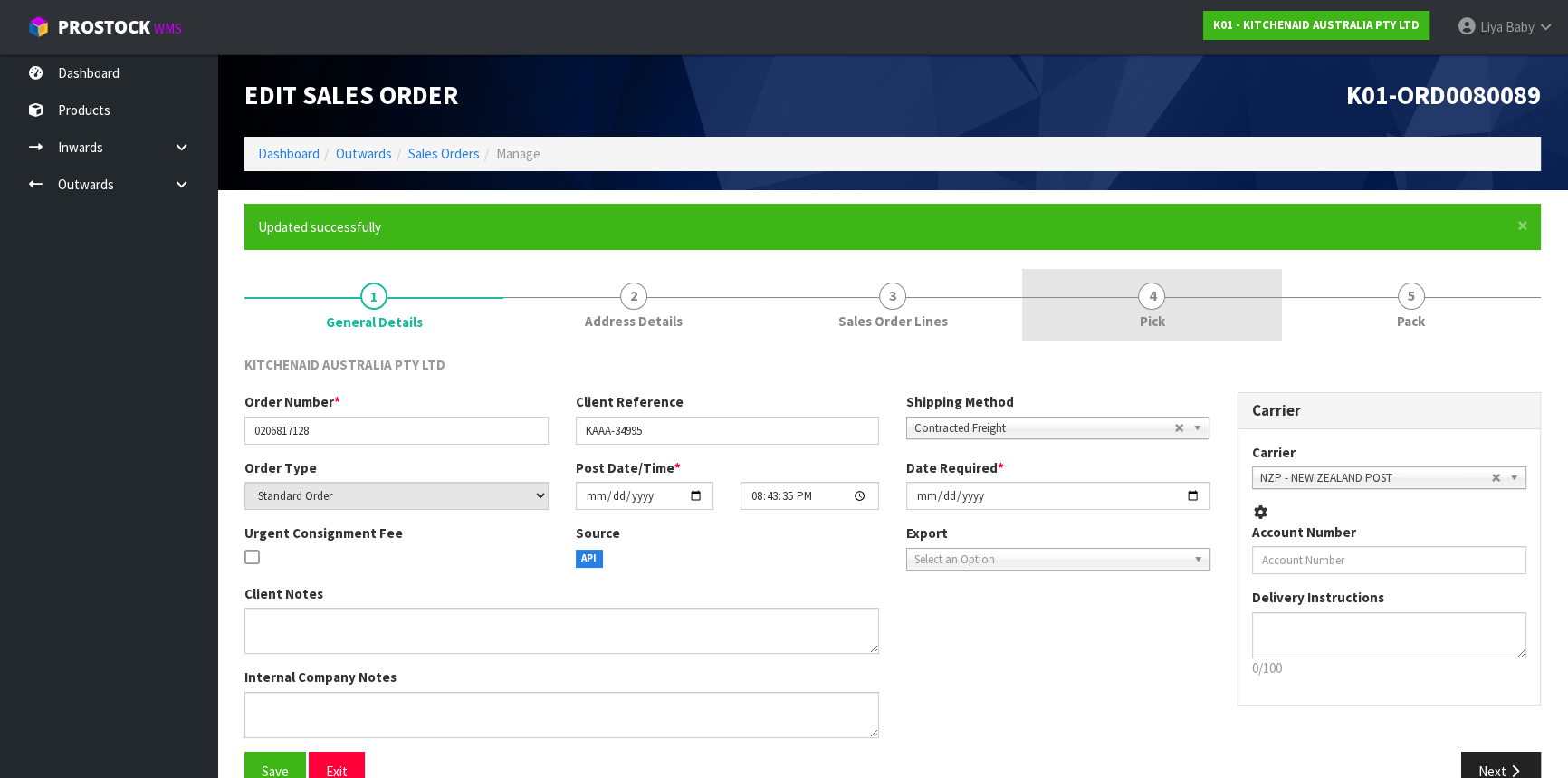
click at [1139, 315] on span "Pick" at bounding box center [1152, 321] width 25 height 19
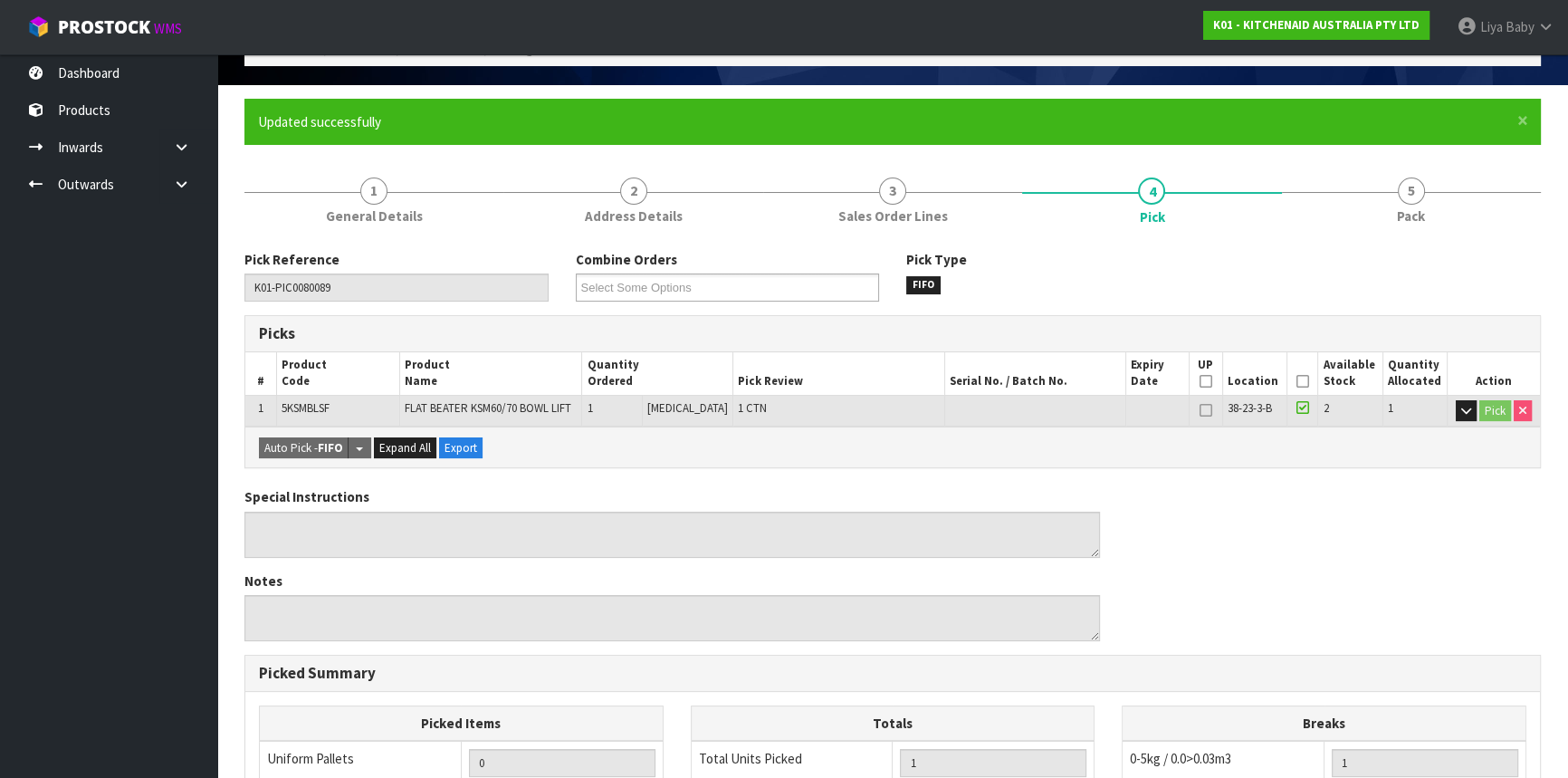
scroll to position [246, 0]
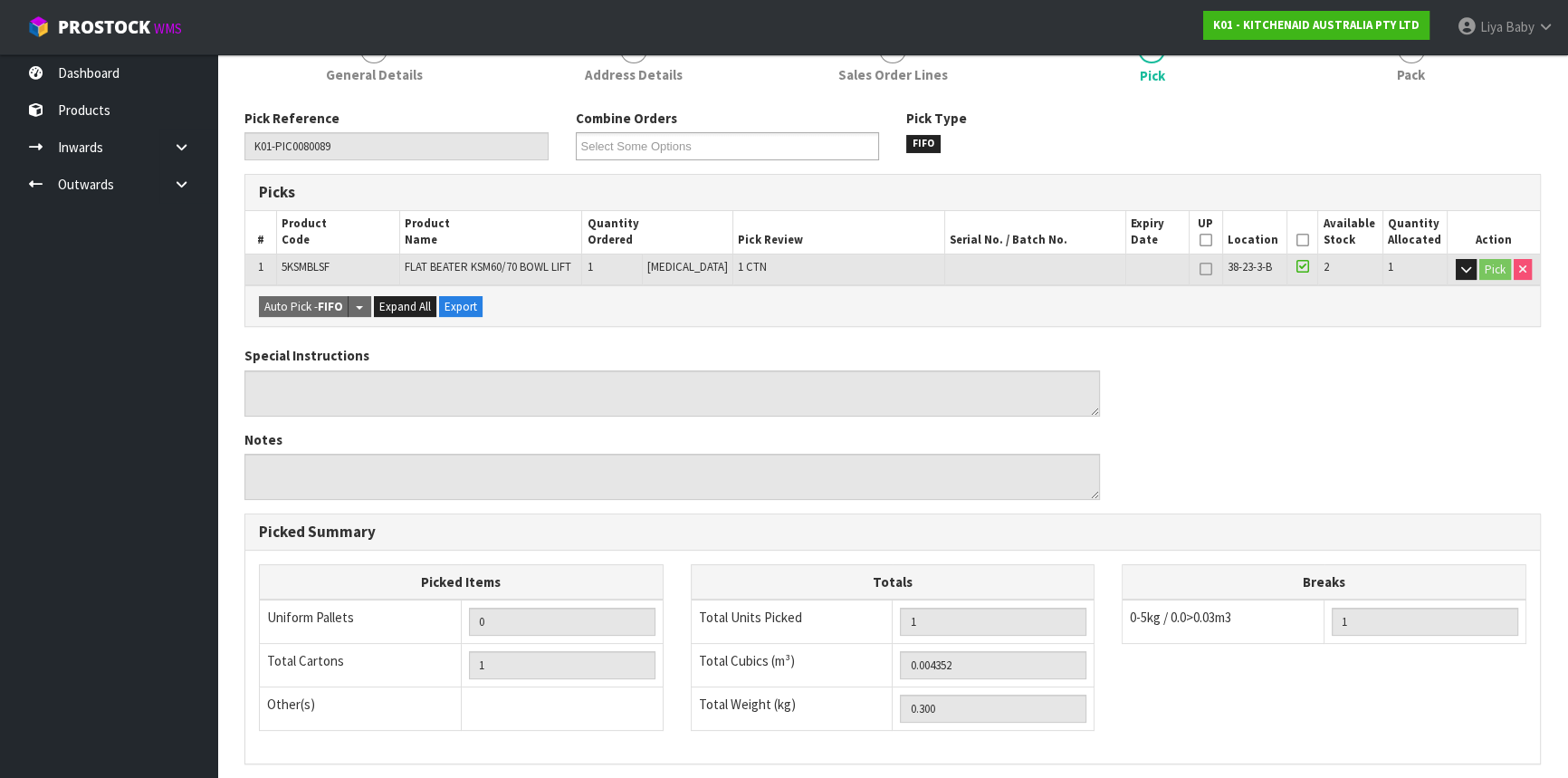
click at [1300, 240] on icon at bounding box center [1302, 240] width 13 height 1
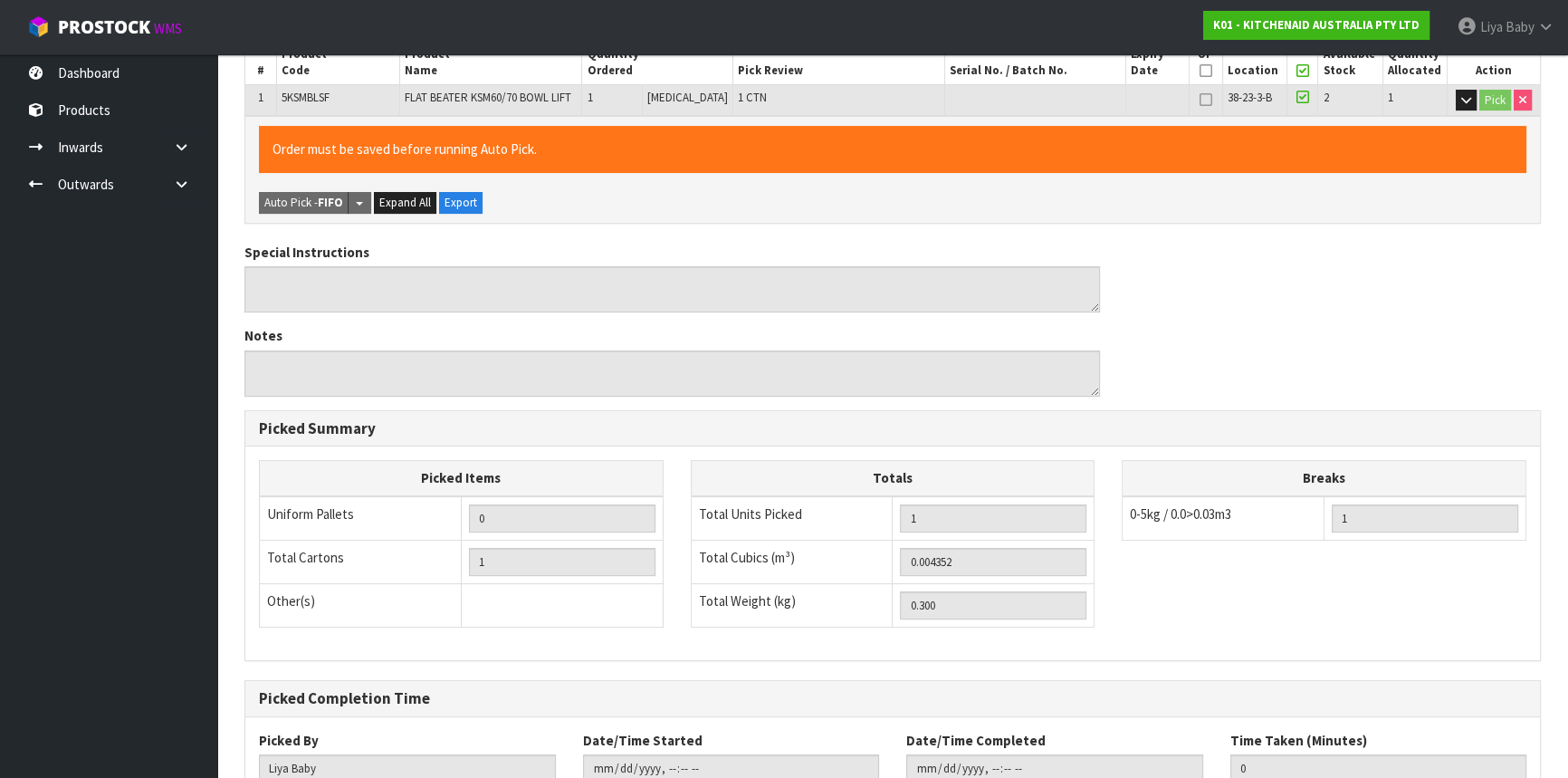
scroll to position [543, 0]
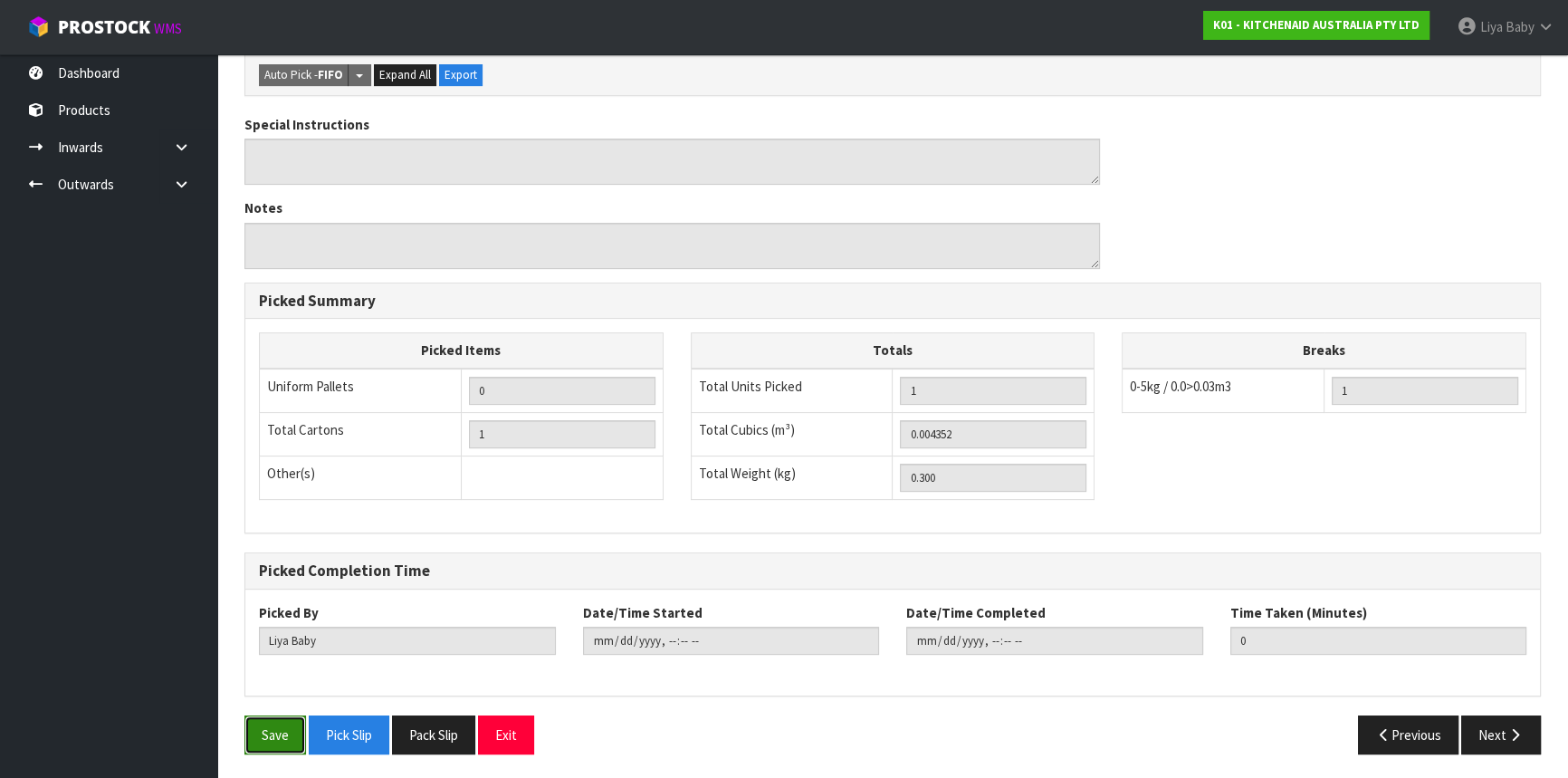
click at [253, 732] on button "Save" at bounding box center [275, 735] width 62 height 39
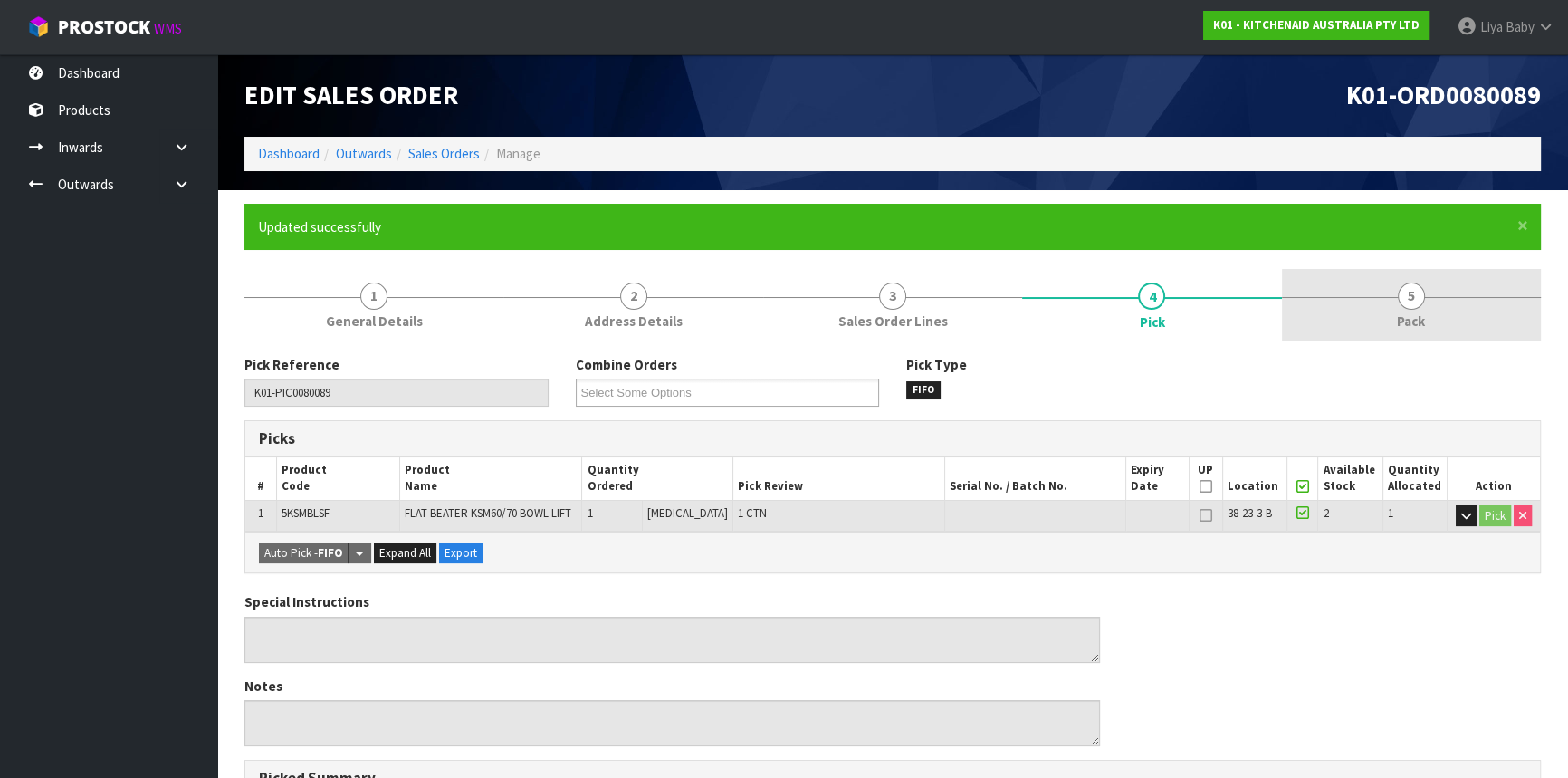
click at [1442, 290] on link "5 Pack" at bounding box center [1411, 304] width 259 height 71
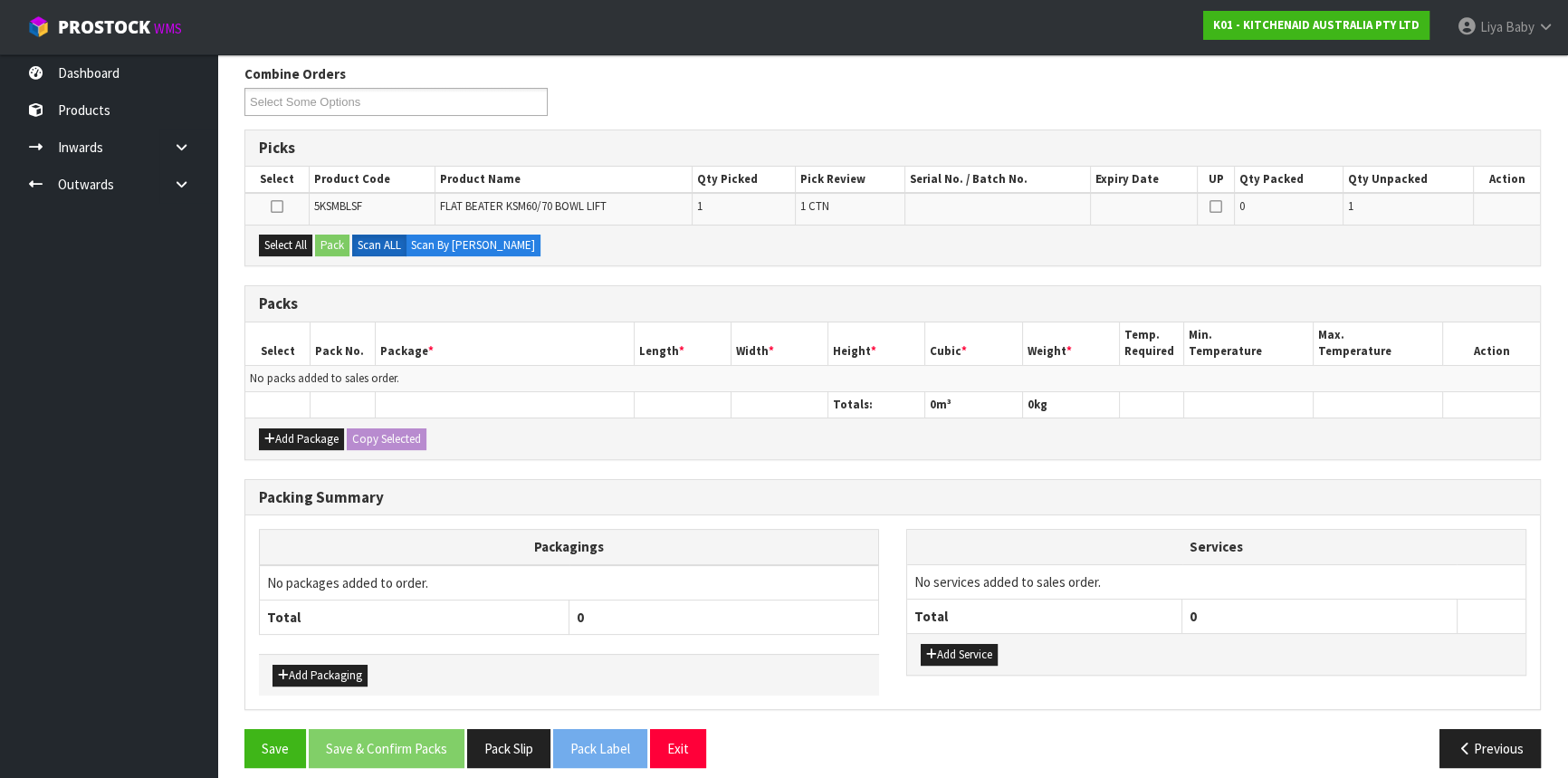
scroll to position [303, 0]
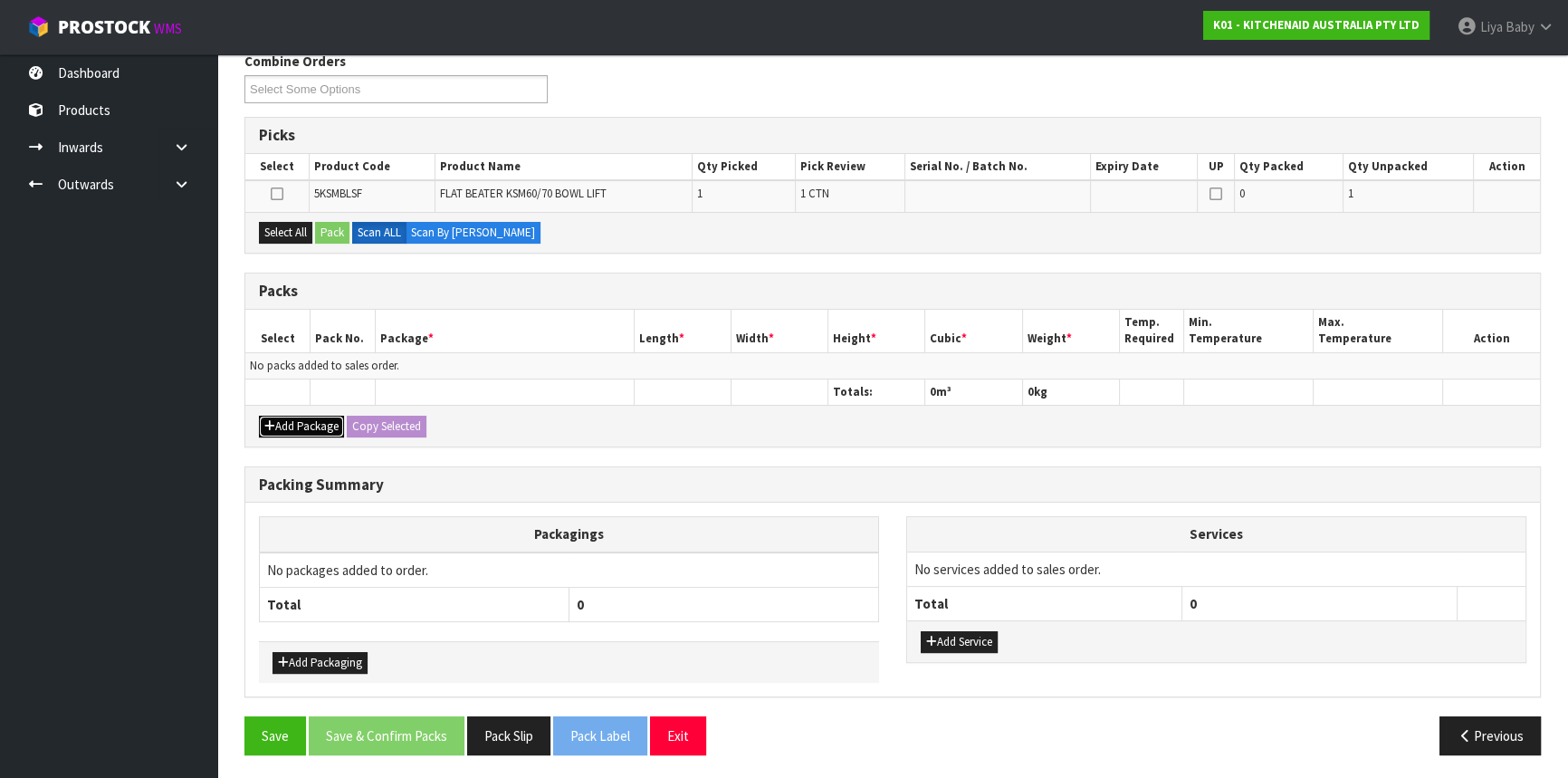
click at [274, 421] on icon "button" at bounding box center [270, 426] width 11 height 12
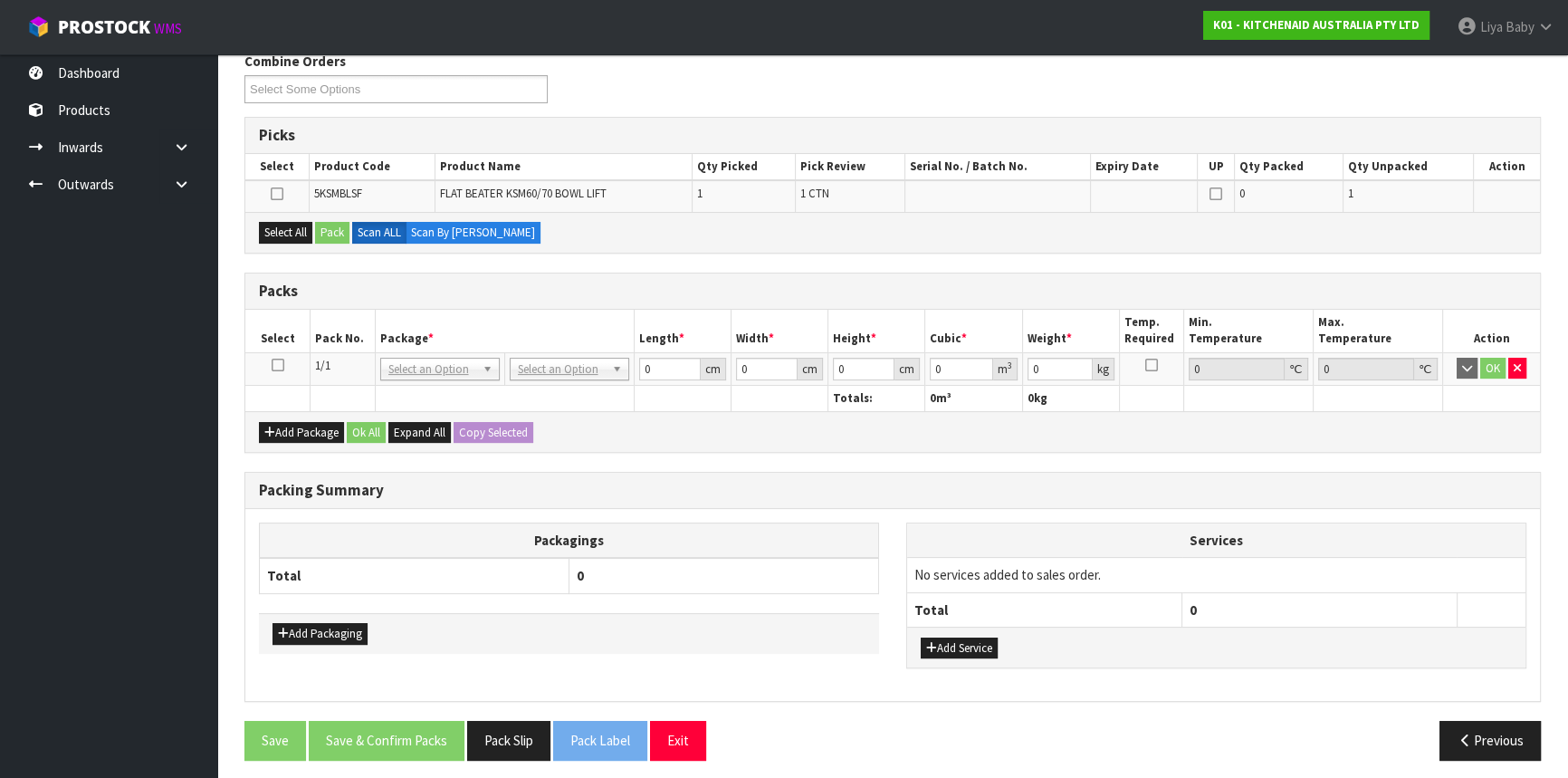
click at [274, 366] on icon at bounding box center [277, 365] width 13 height 1
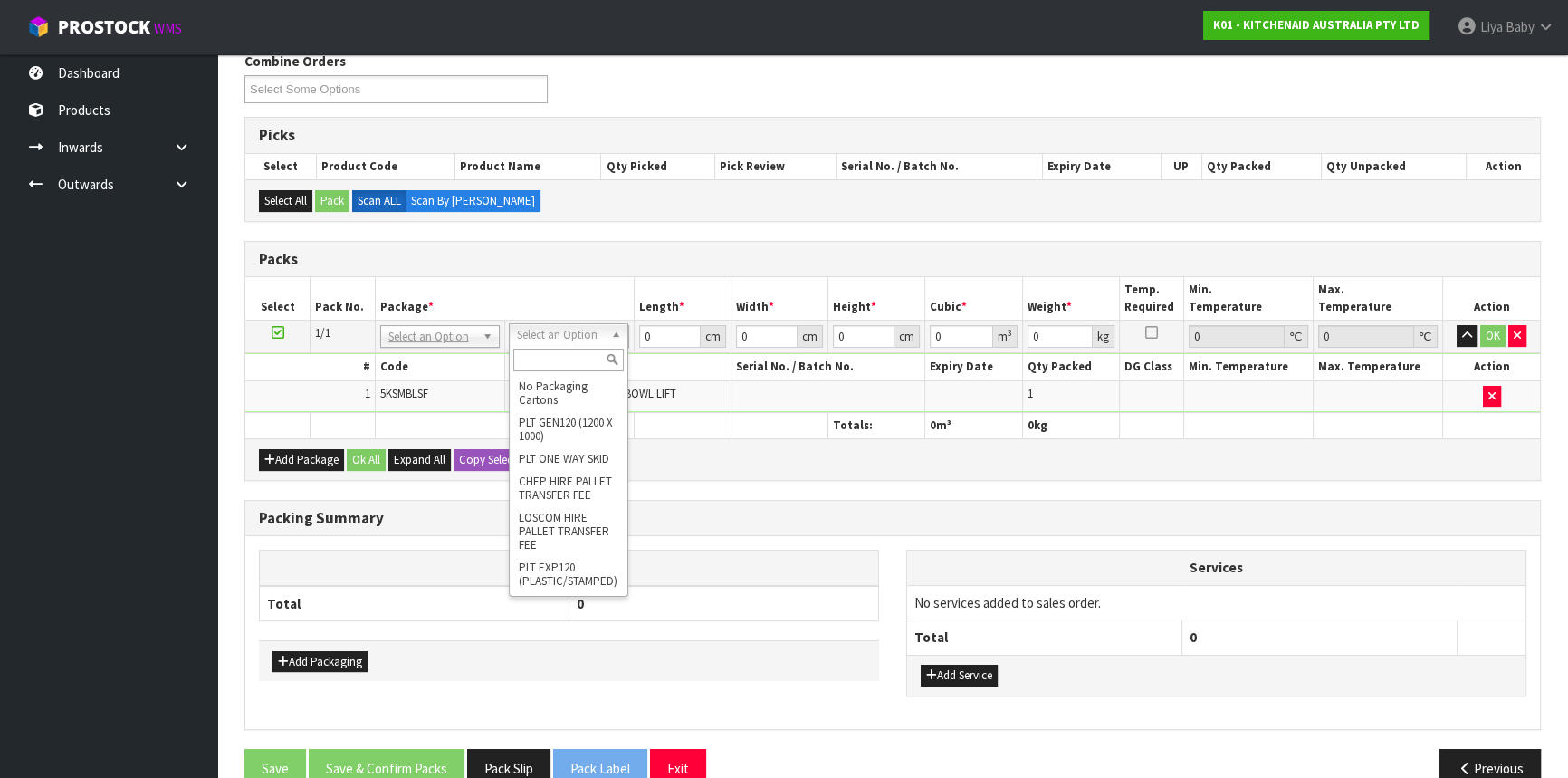
click at [560, 363] on input "text" at bounding box center [568, 360] width 110 height 22
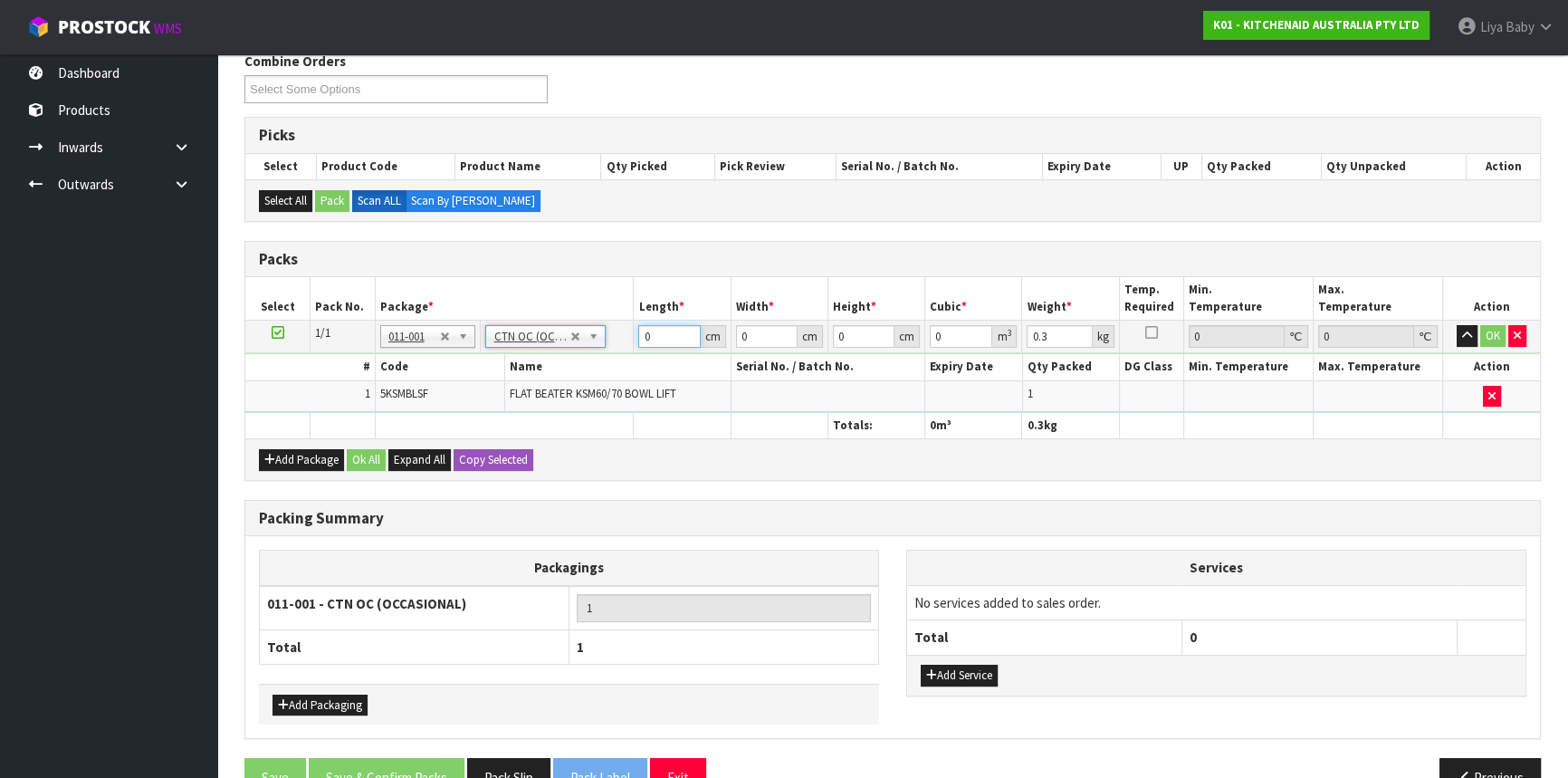
click at [651, 335] on input "0" at bounding box center [668, 336] width 62 height 22
click at [376, 453] on button "Ok All" at bounding box center [366, 460] width 39 height 22
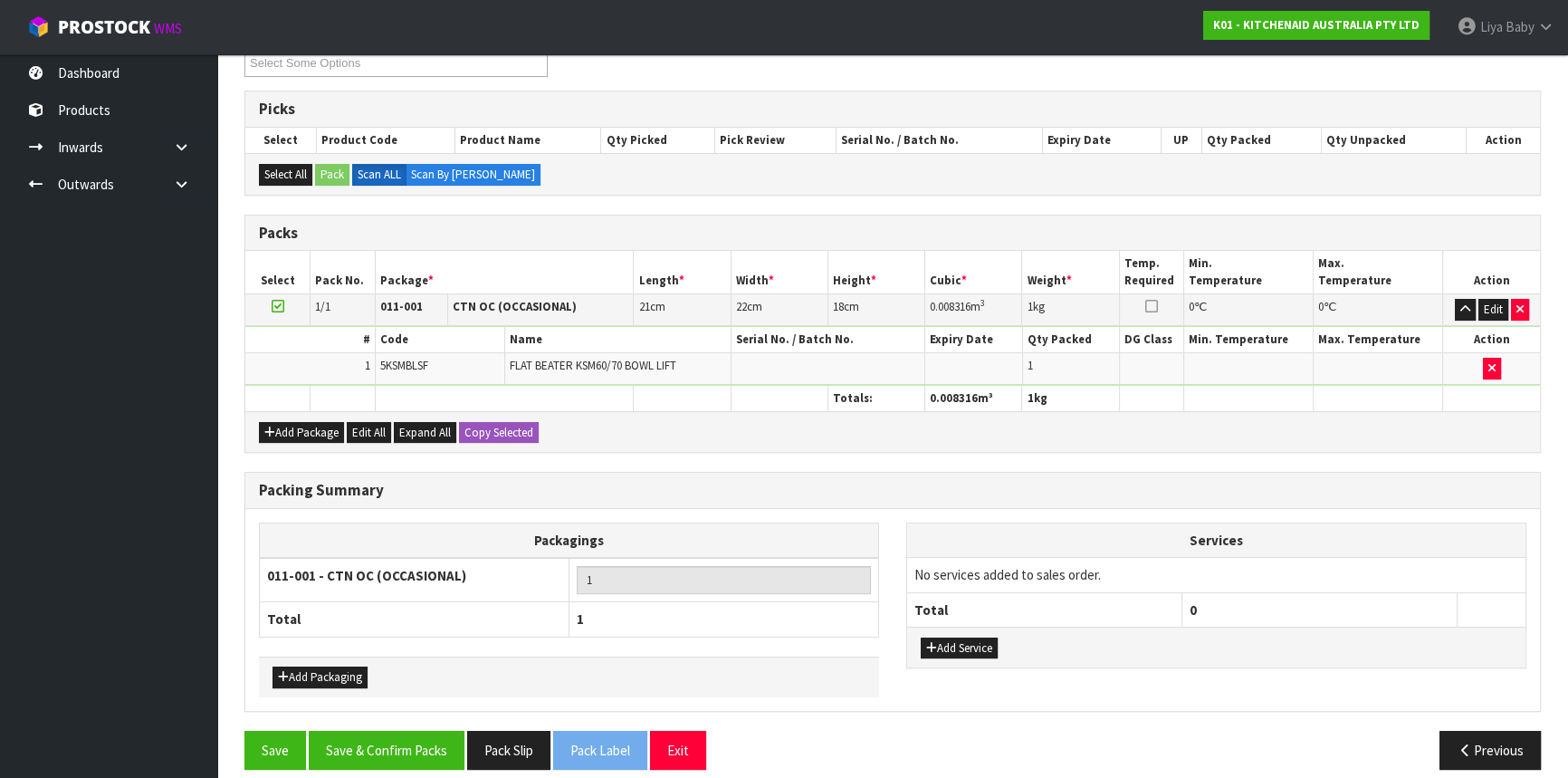
scroll to position [344, 0]
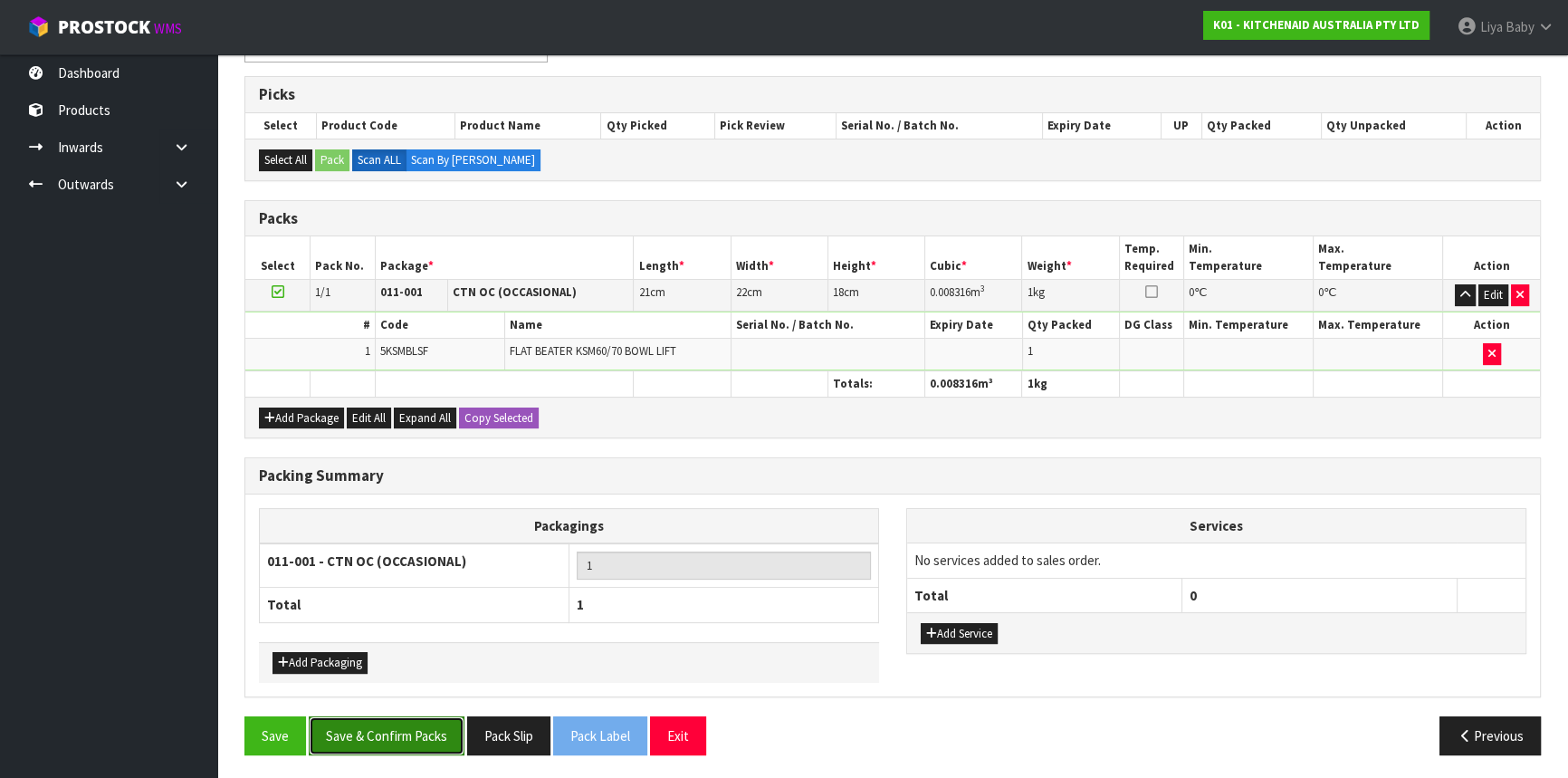
click at [423, 734] on button "Save & Confirm Packs" at bounding box center [386, 736] width 155 height 39
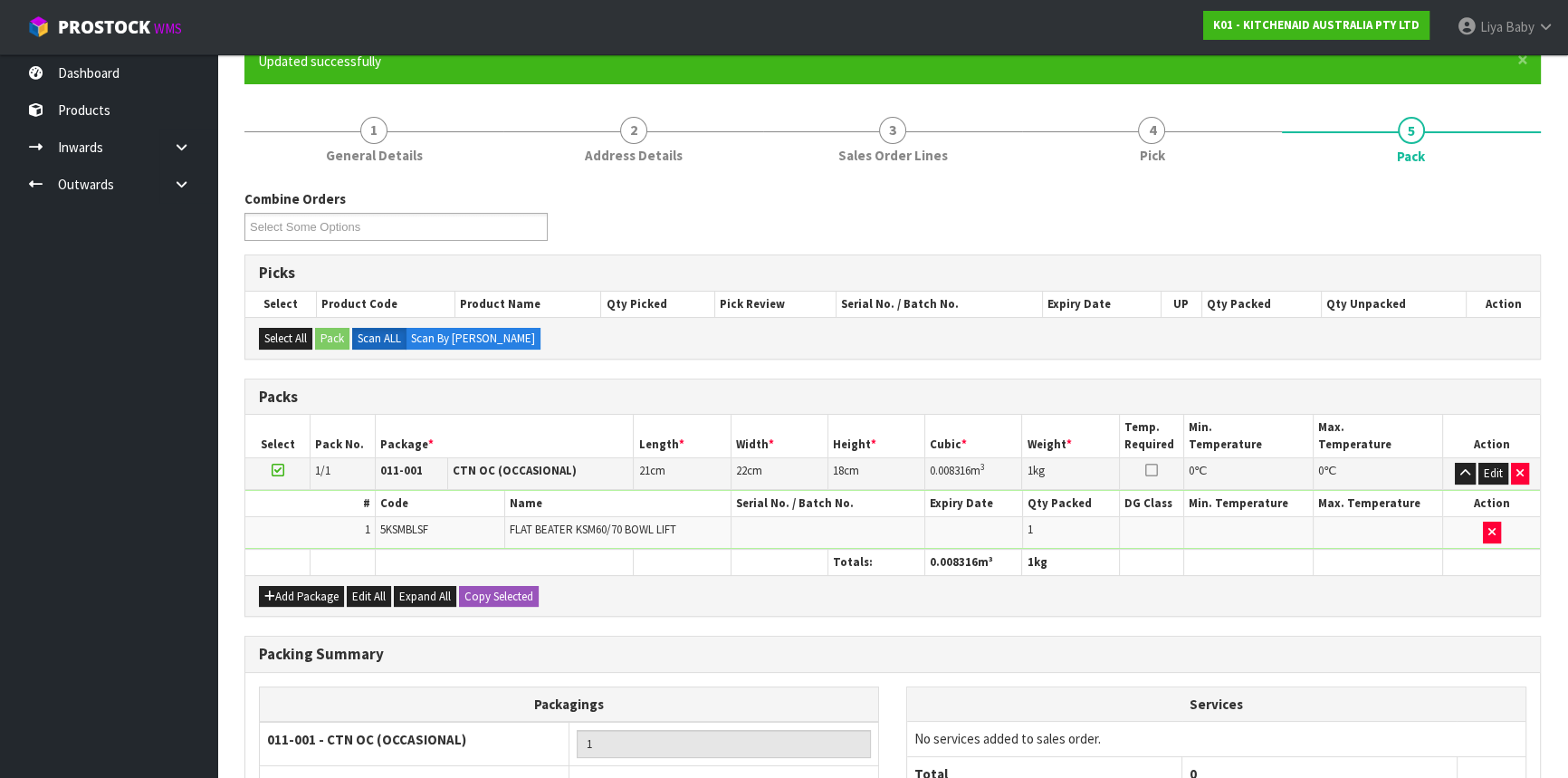
scroll to position [244, 0]
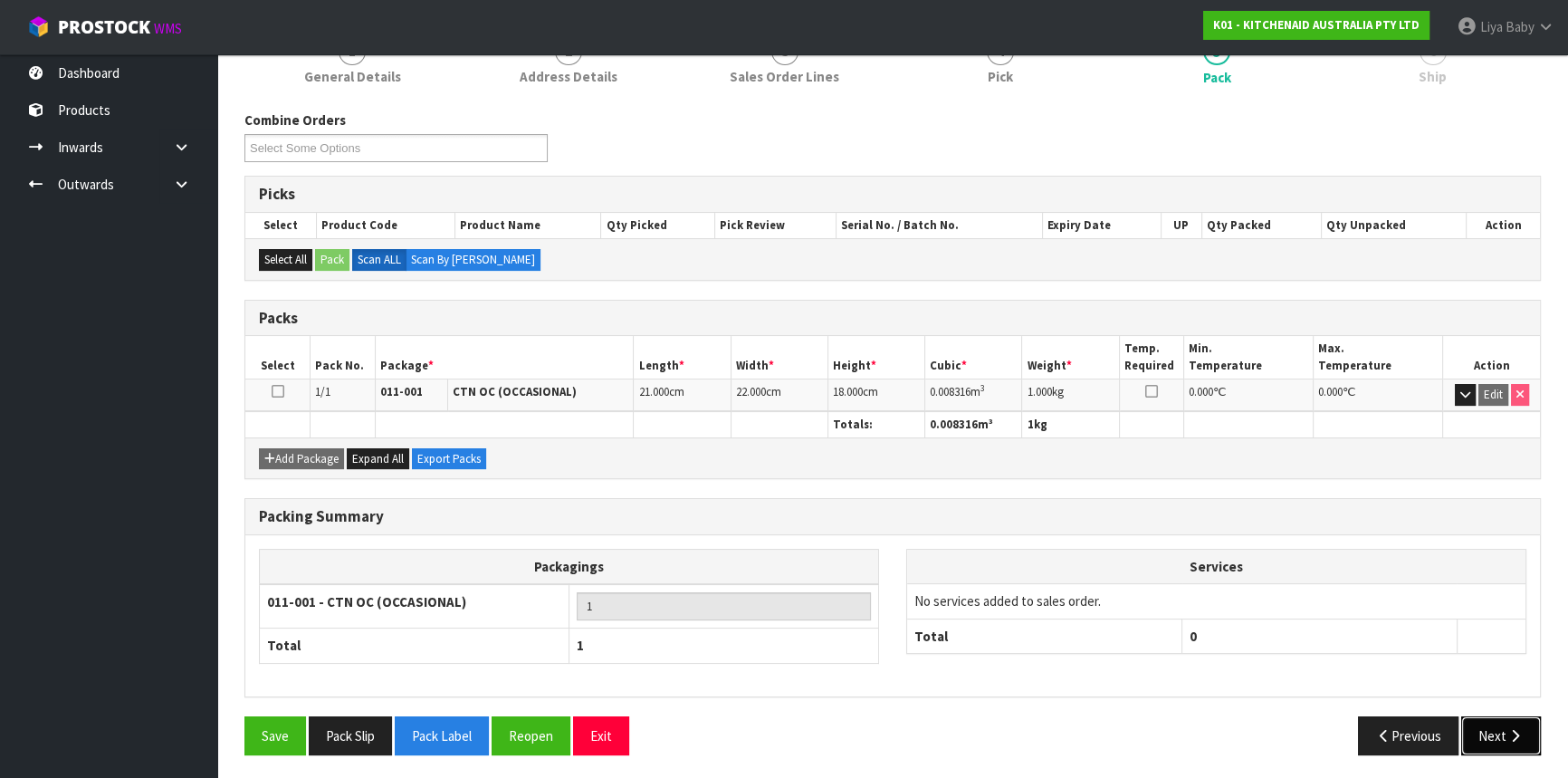
click at [1488, 743] on button "Next" at bounding box center [1502, 736] width 80 height 39
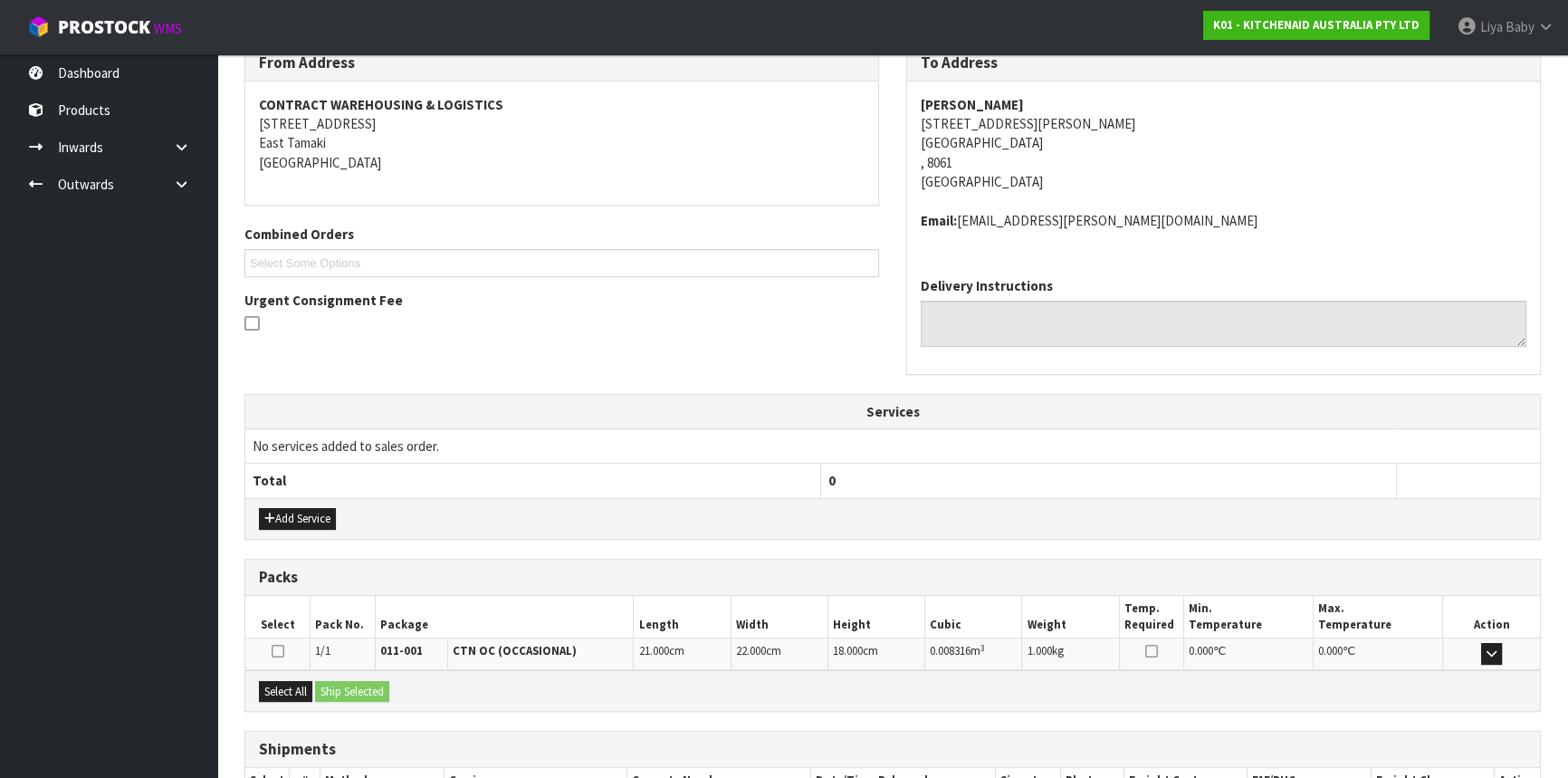
scroll to position [410, 0]
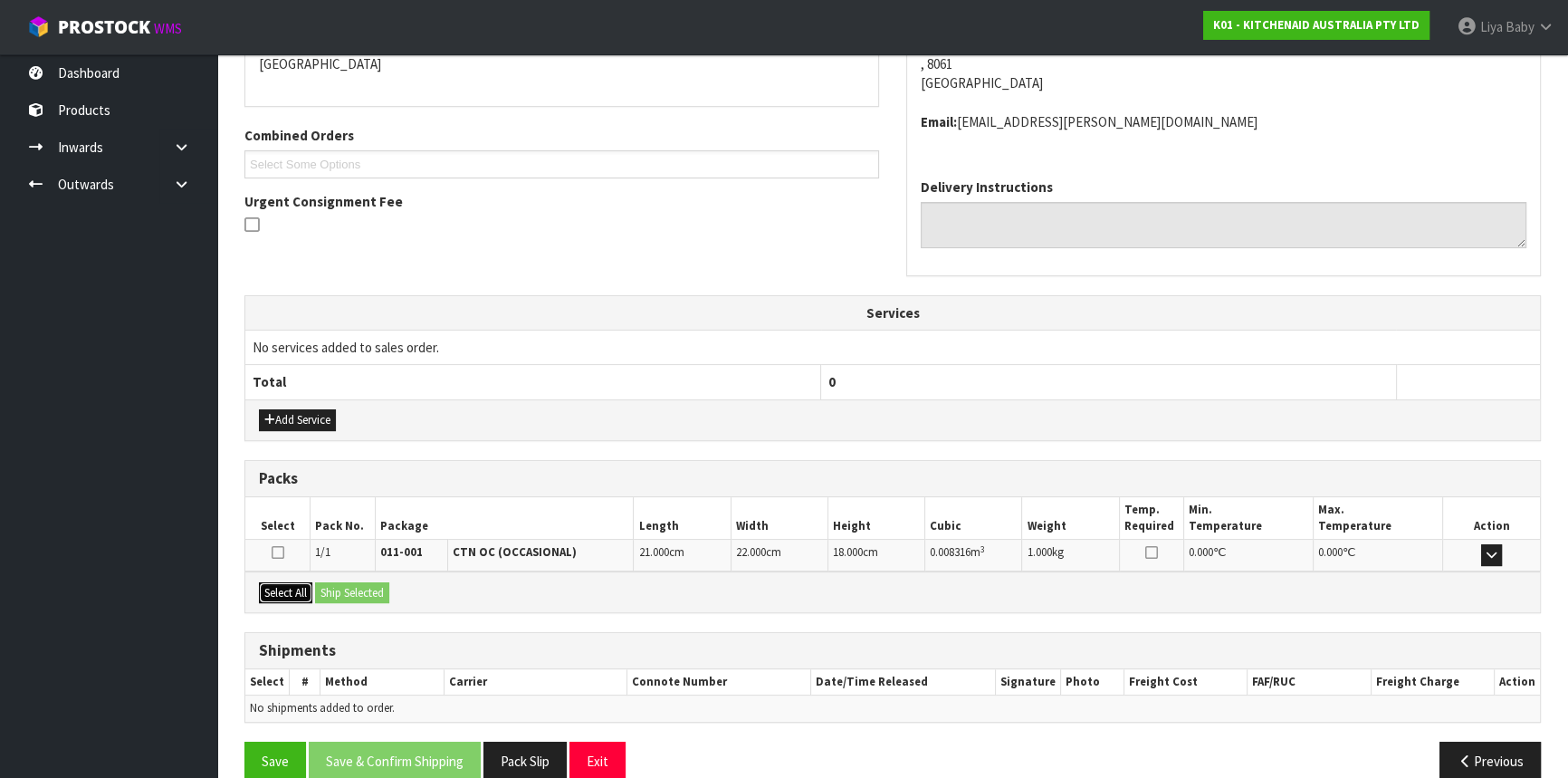
click at [275, 595] on button "Select All" at bounding box center [285, 593] width 54 height 22
click at [344, 583] on button "Ship Selected" at bounding box center [352, 593] width 74 height 22
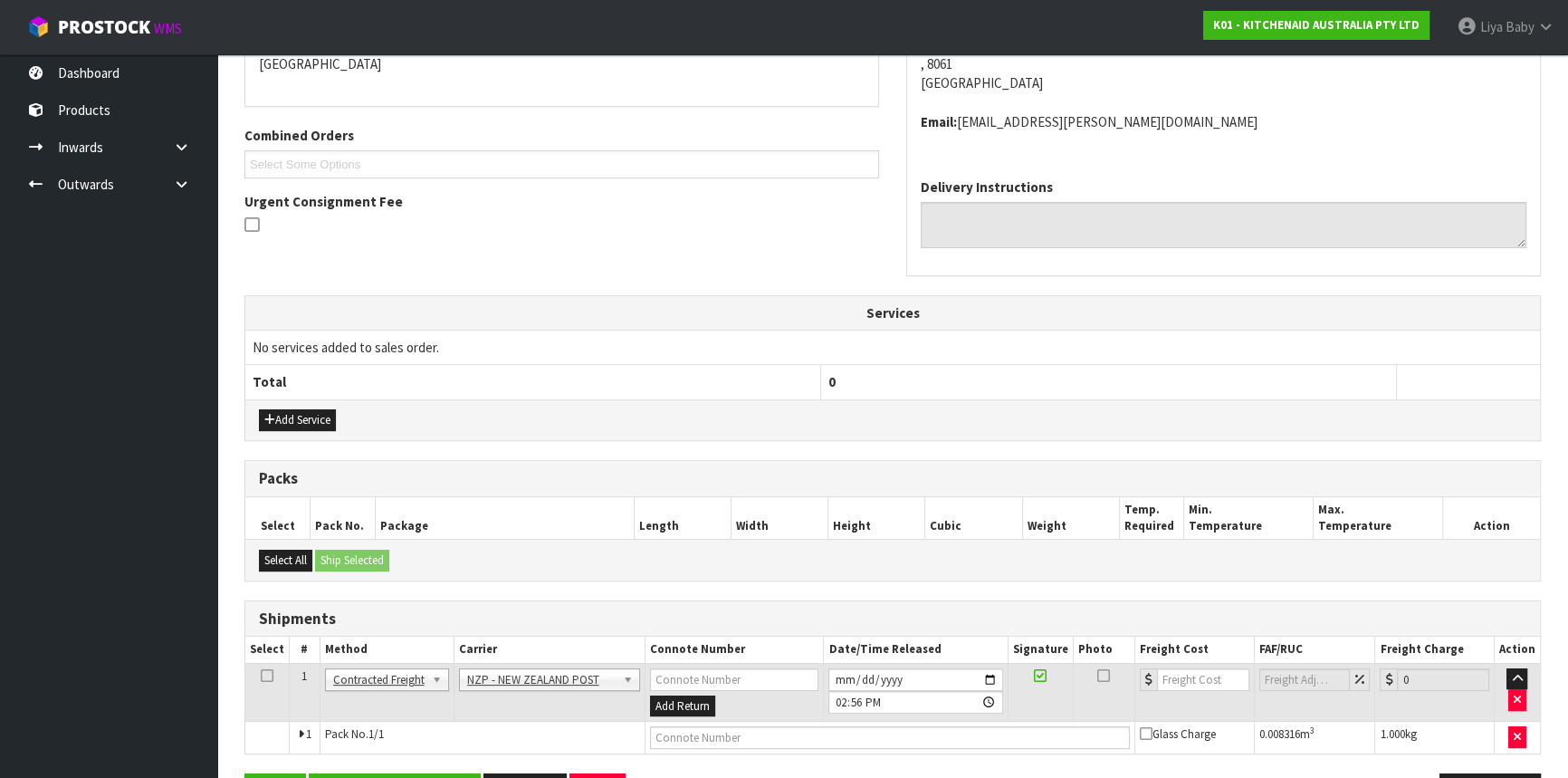
scroll to position [467, 0]
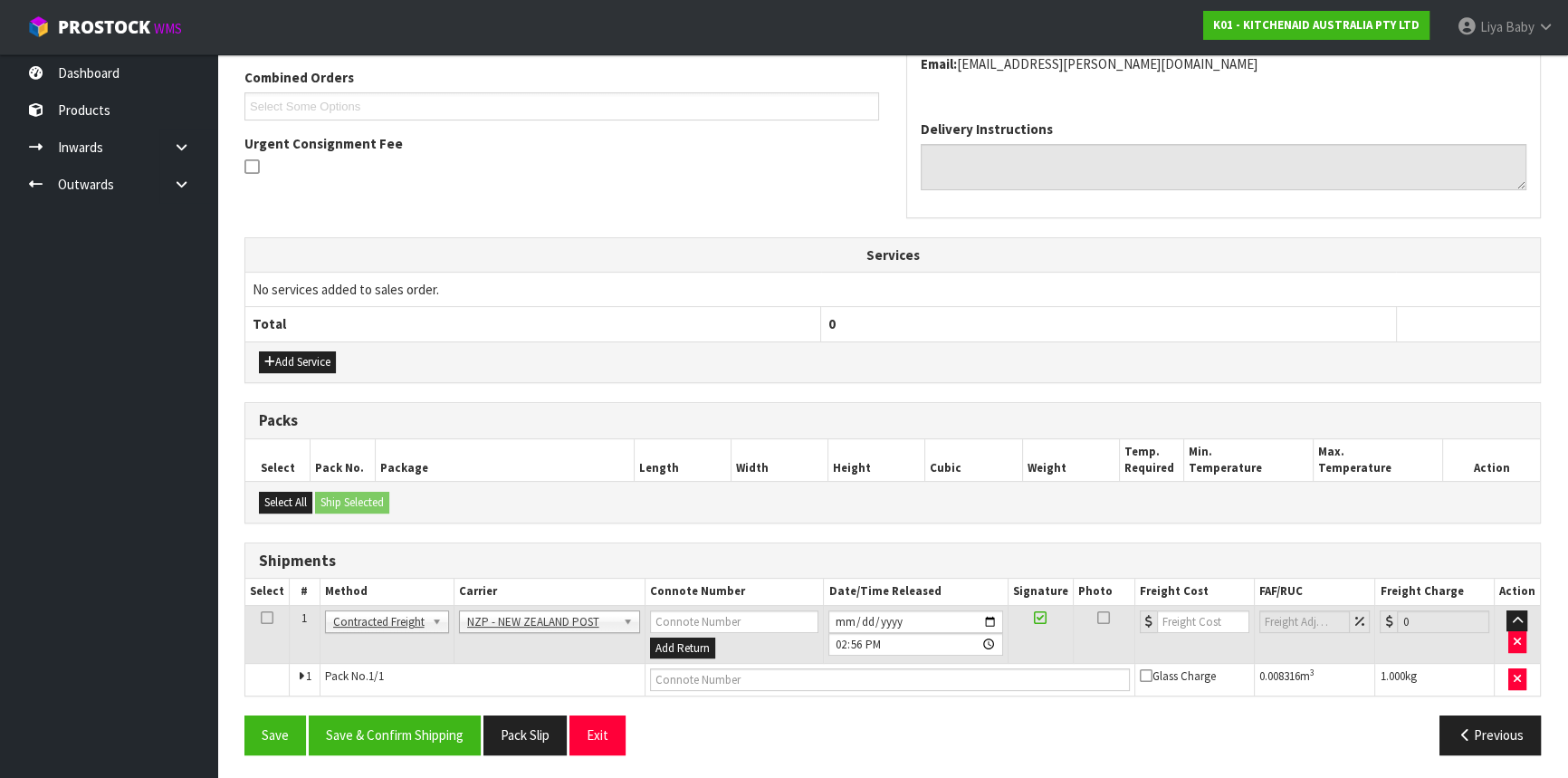
click at [265, 618] on icon at bounding box center [267, 618] width 13 height 1
click at [424, 762] on div "Save Save & Confirm Shipping Pack Slip Exit Previous" at bounding box center [892, 742] width 1324 height 53
click at [429, 731] on button "Save & Confirm Shipping" at bounding box center [395, 735] width 172 height 39
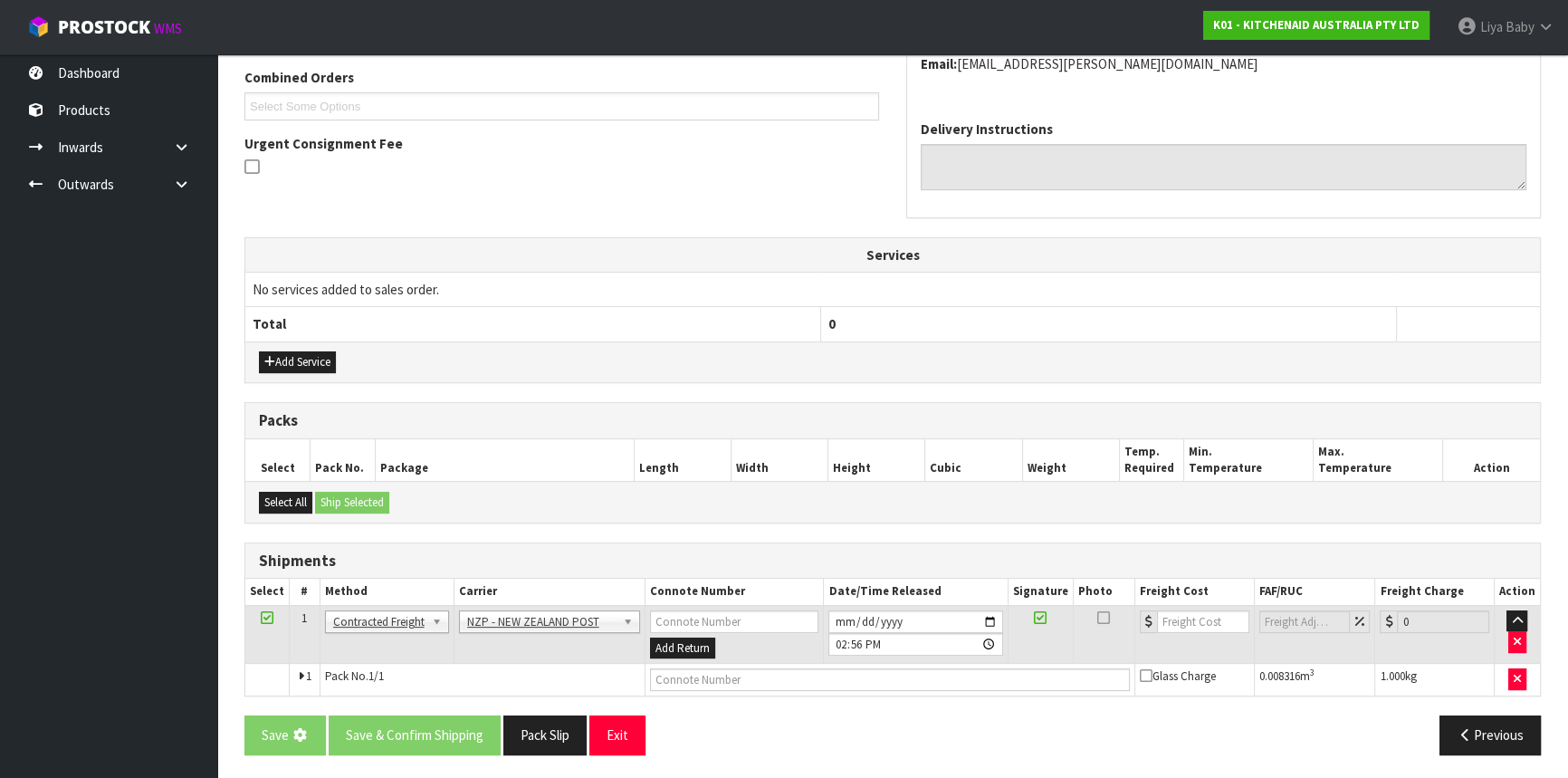
scroll to position [0, 0]
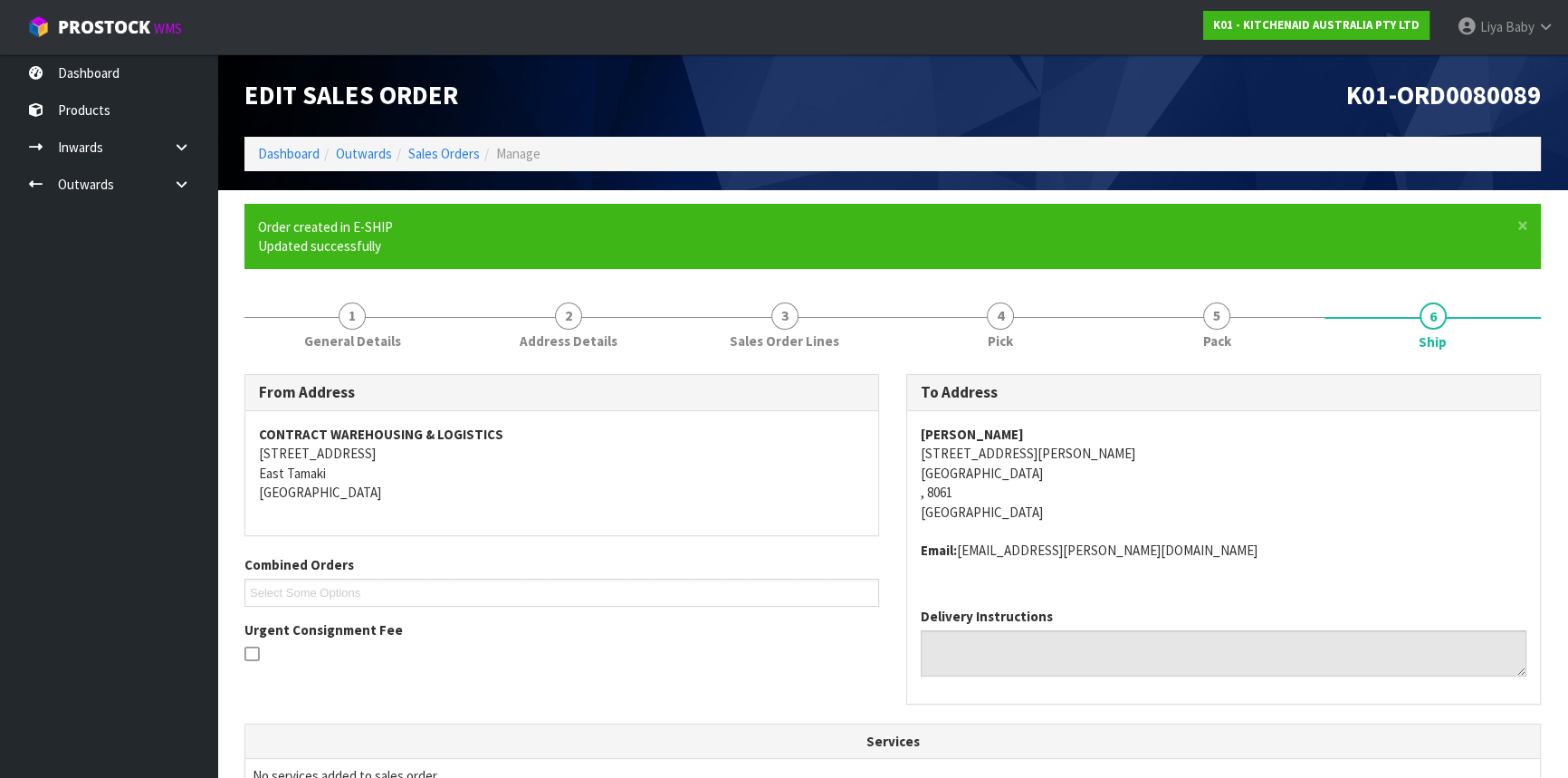
click at [974, 476] on address "[PERSON_NAME][GEOGRAPHIC_DATA] [STREET_ADDRESS][PERSON_NAME]" at bounding box center [1223, 473] width 606 height 97
copy address "[GEOGRAPHIC_DATA]"
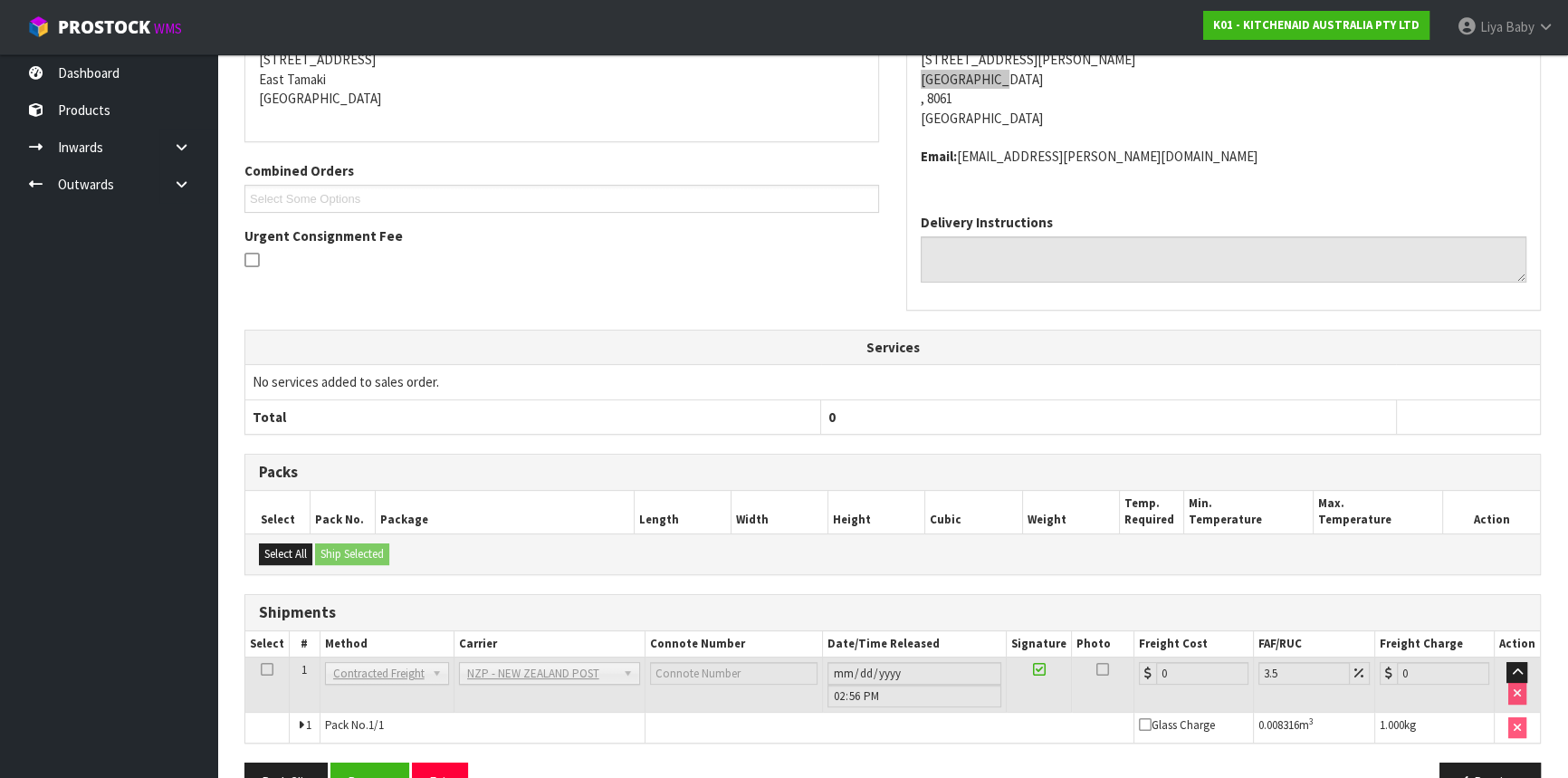
scroll to position [443, 0]
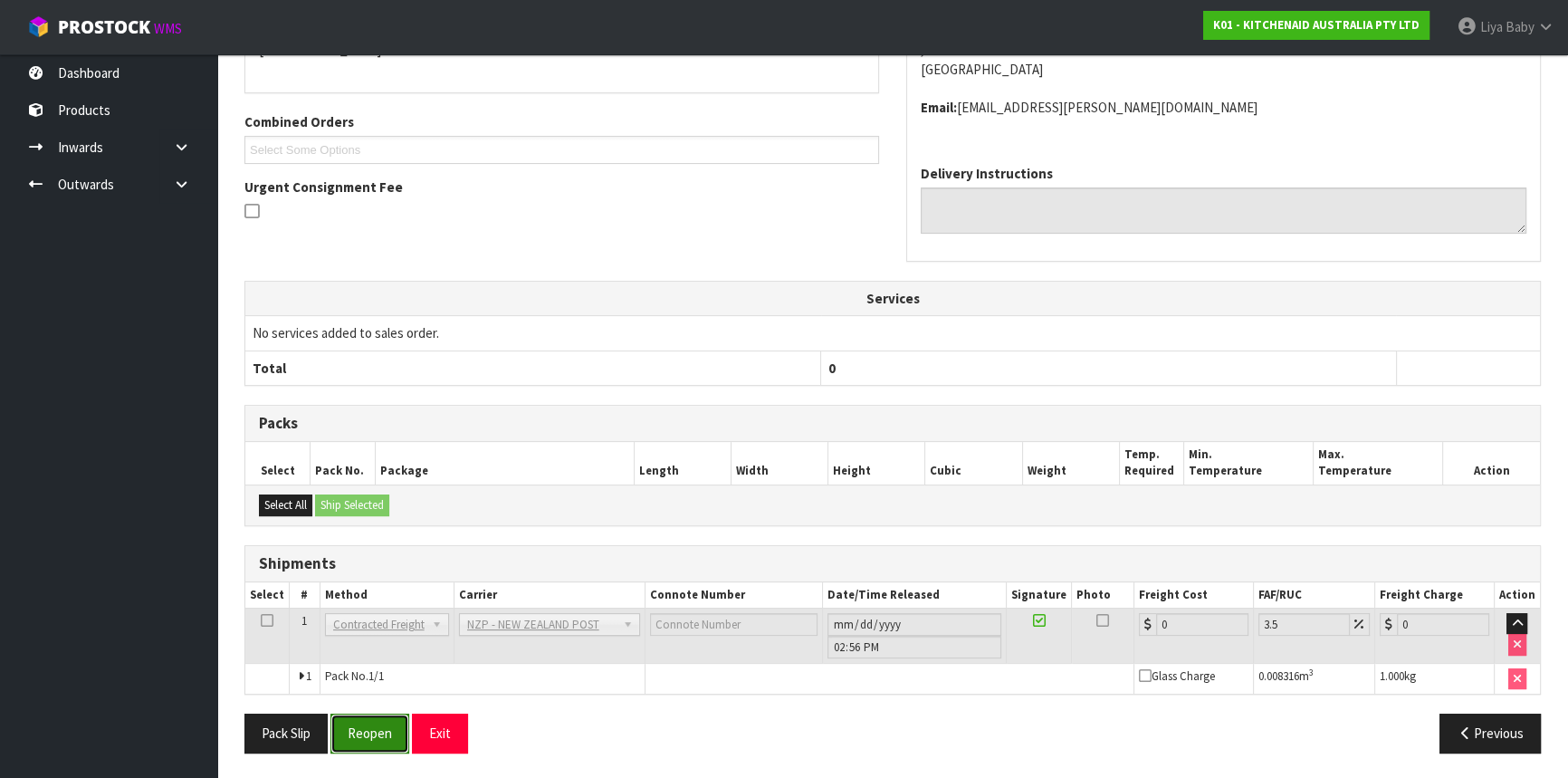
drag, startPoint x: 334, startPoint y: 721, endPoint x: 355, endPoint y: 724, distance: 21.2
click at [334, 721] on button "Reopen" at bounding box center [369, 733] width 79 height 39
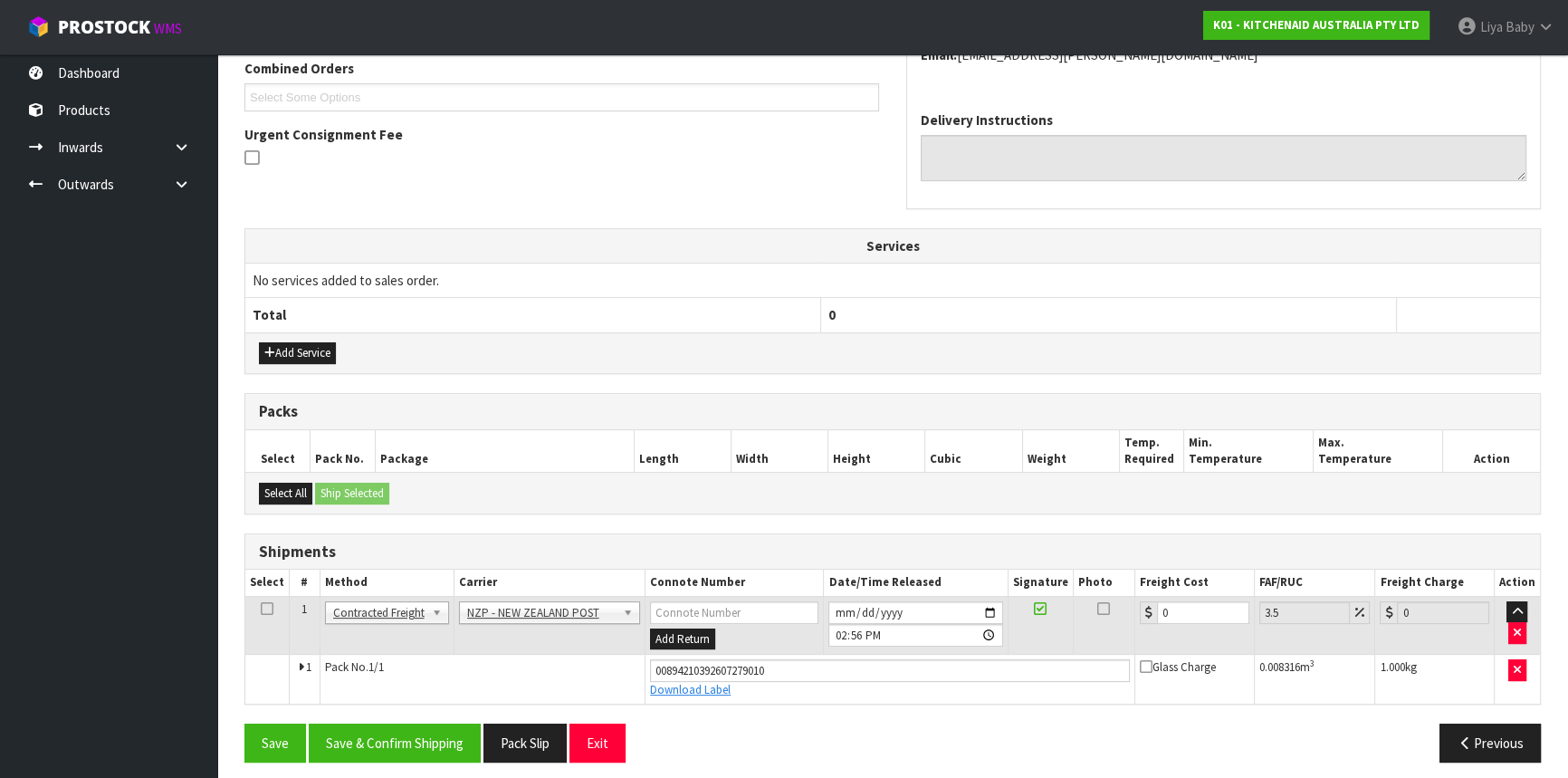
scroll to position [485, 0]
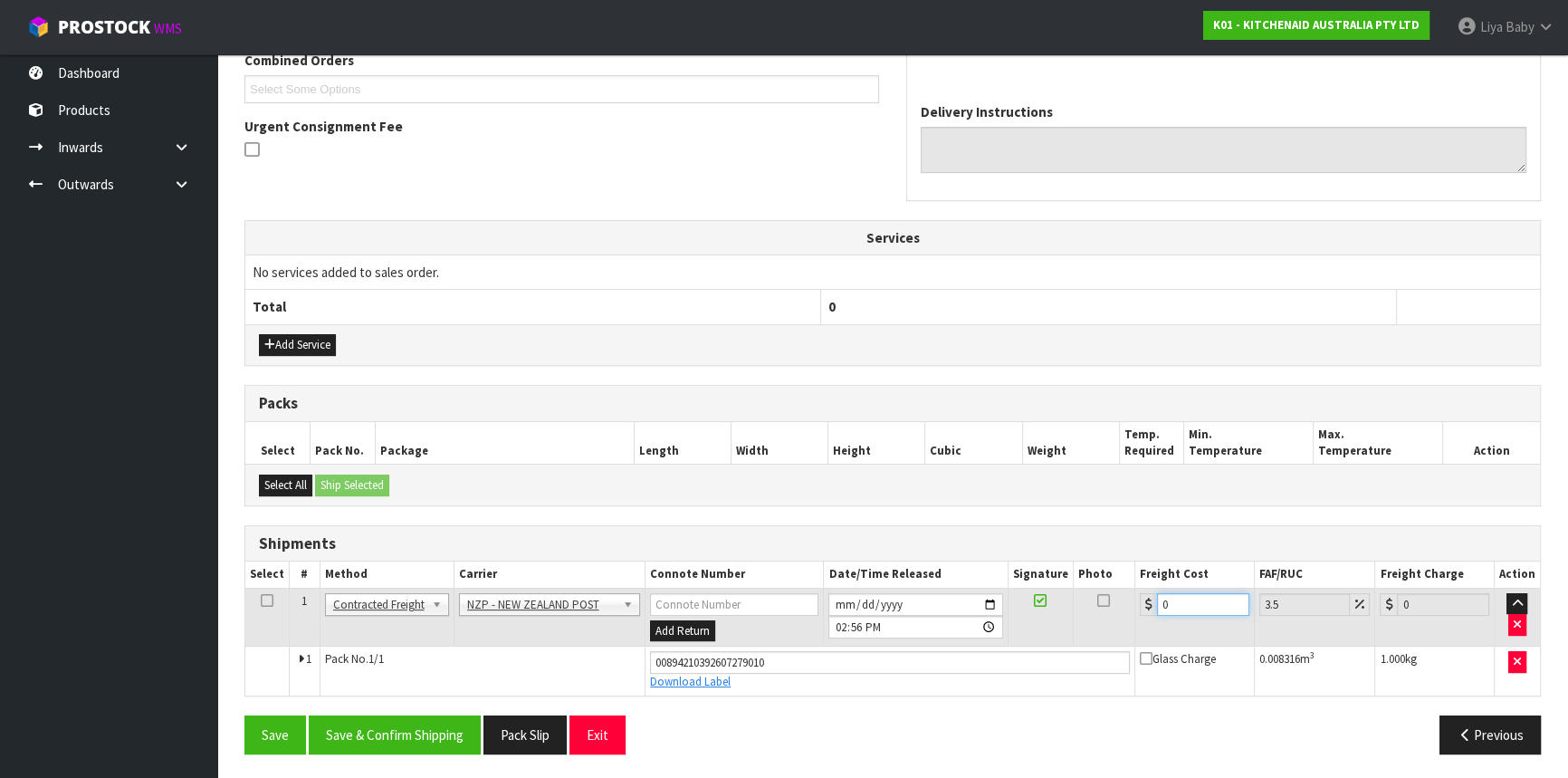
click at [1193, 607] on input "0" at bounding box center [1203, 604] width 93 height 22
drag, startPoint x: 258, startPoint y: 598, endPoint x: 285, endPoint y: 619, distance: 34.2
click at [259, 598] on td at bounding box center [267, 617] width 44 height 59
click at [270, 600] on icon at bounding box center [267, 600] width 13 height 1
click at [355, 732] on button "Save & Confirm Shipping" at bounding box center [395, 735] width 172 height 39
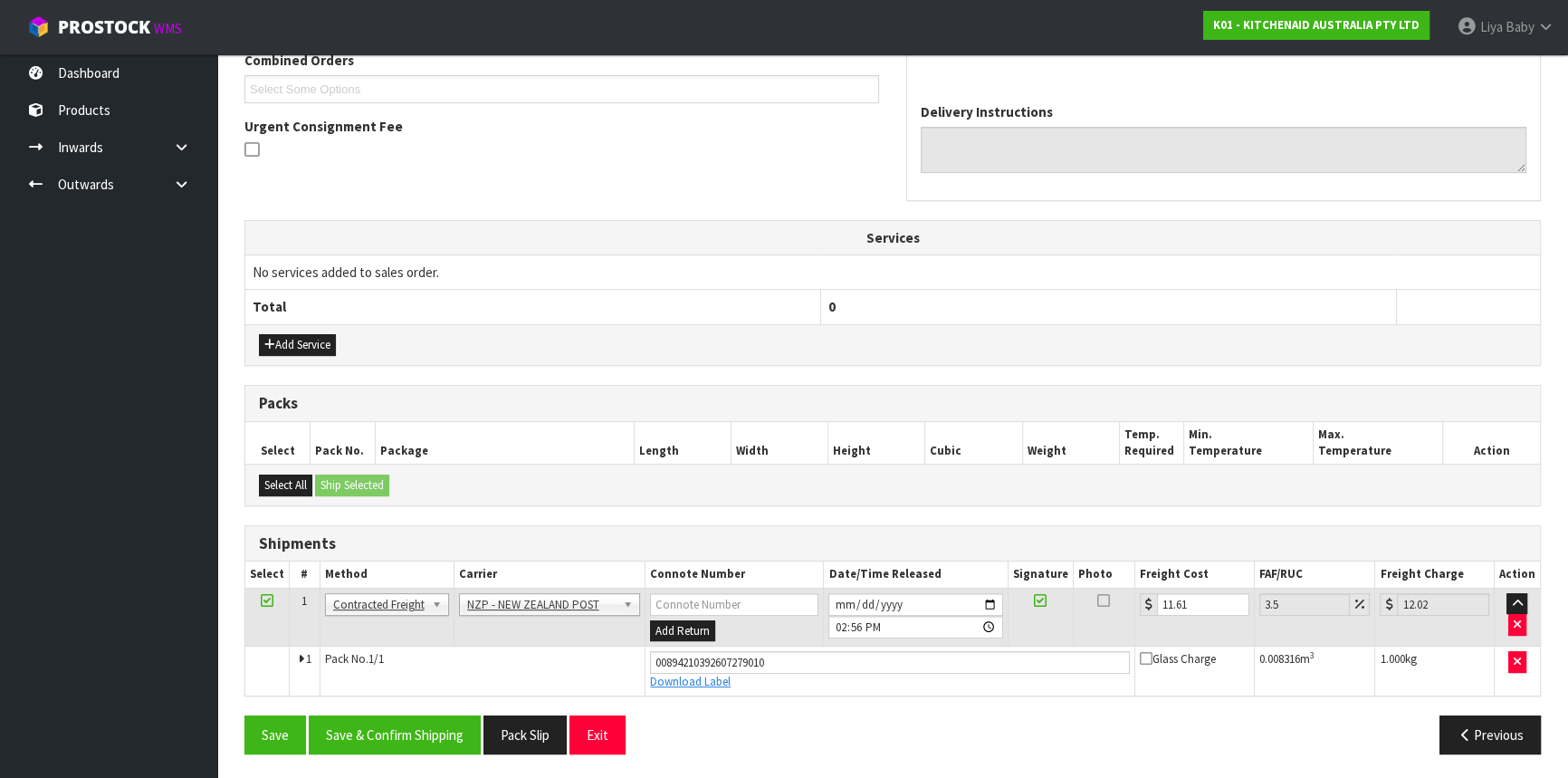
scroll to position [0, 0]
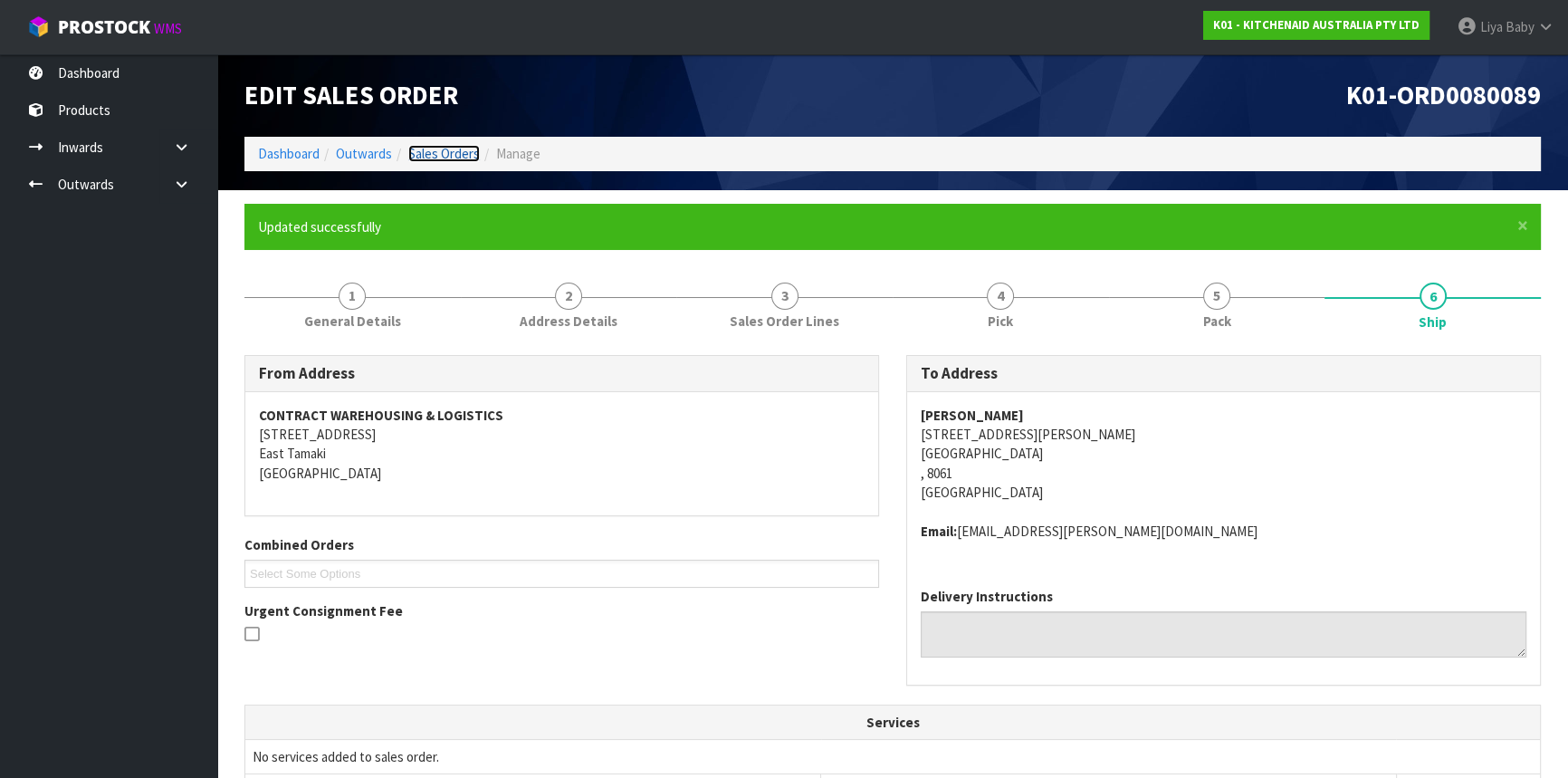
click at [438, 151] on link "Sales Orders" at bounding box center [444, 153] width 71 height 18
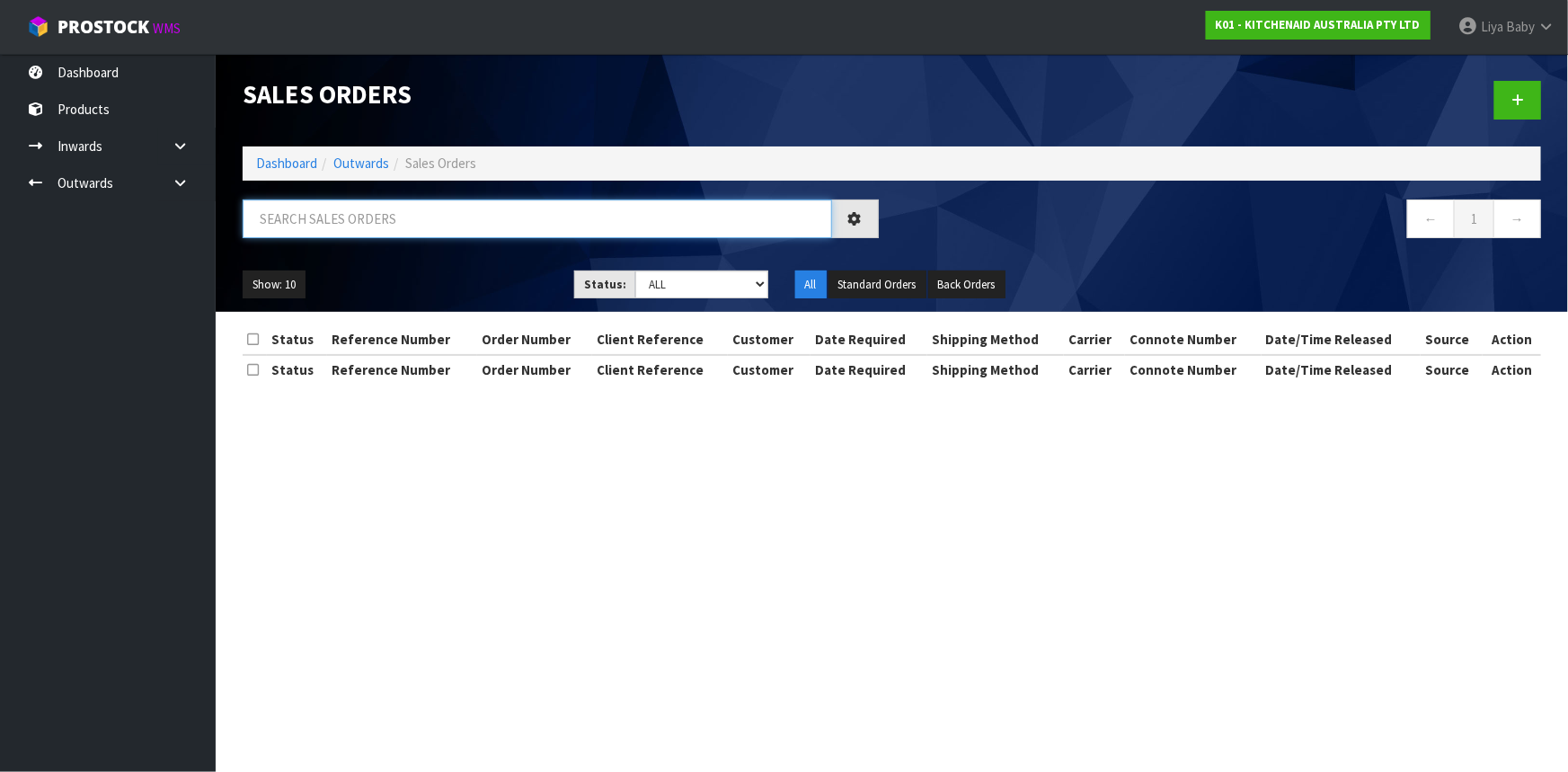
click at [341, 230] on input "text" at bounding box center [537, 219] width 590 height 39
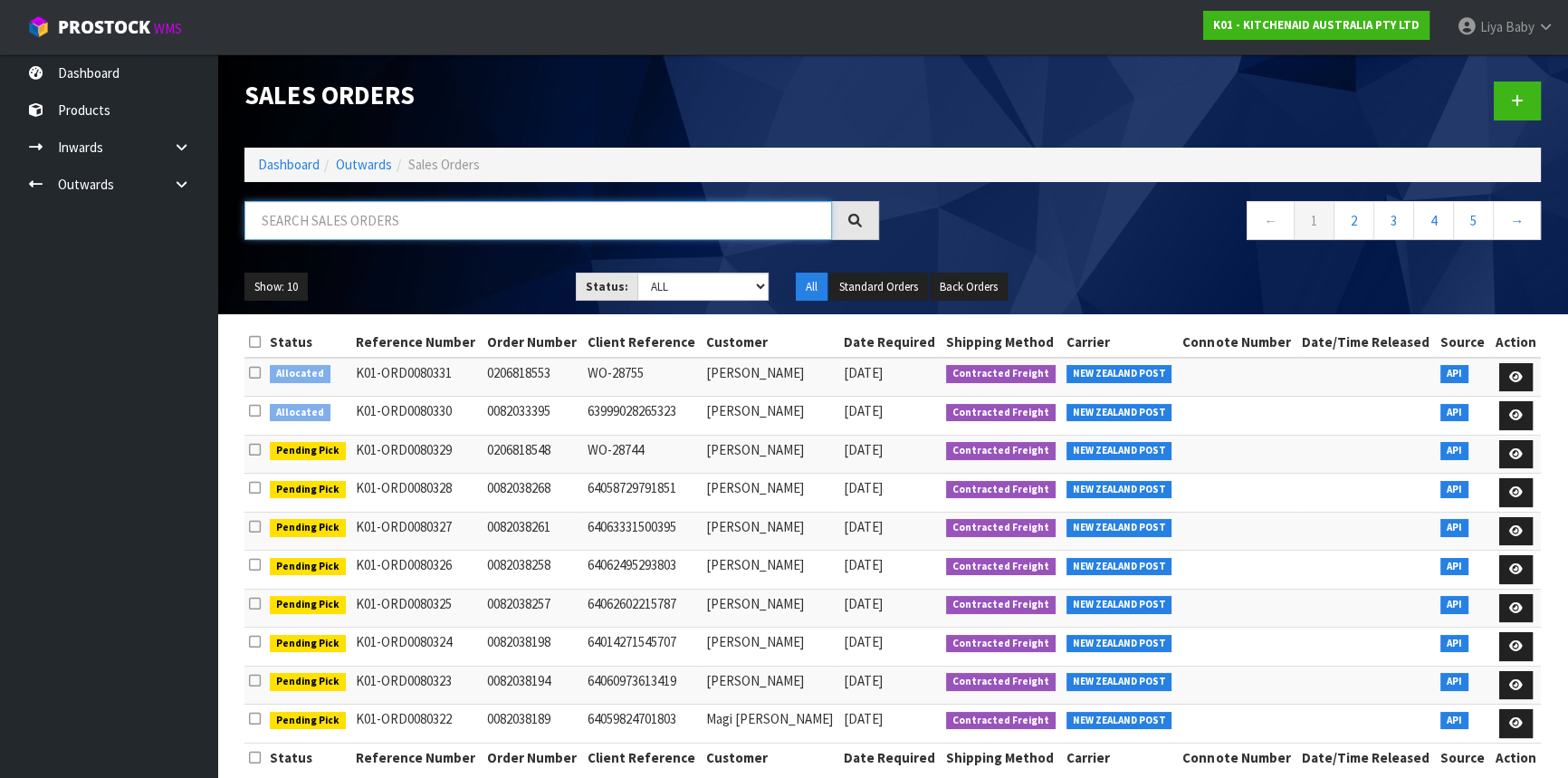
click at [356, 219] on input "text" at bounding box center [537, 221] width 587 height 39
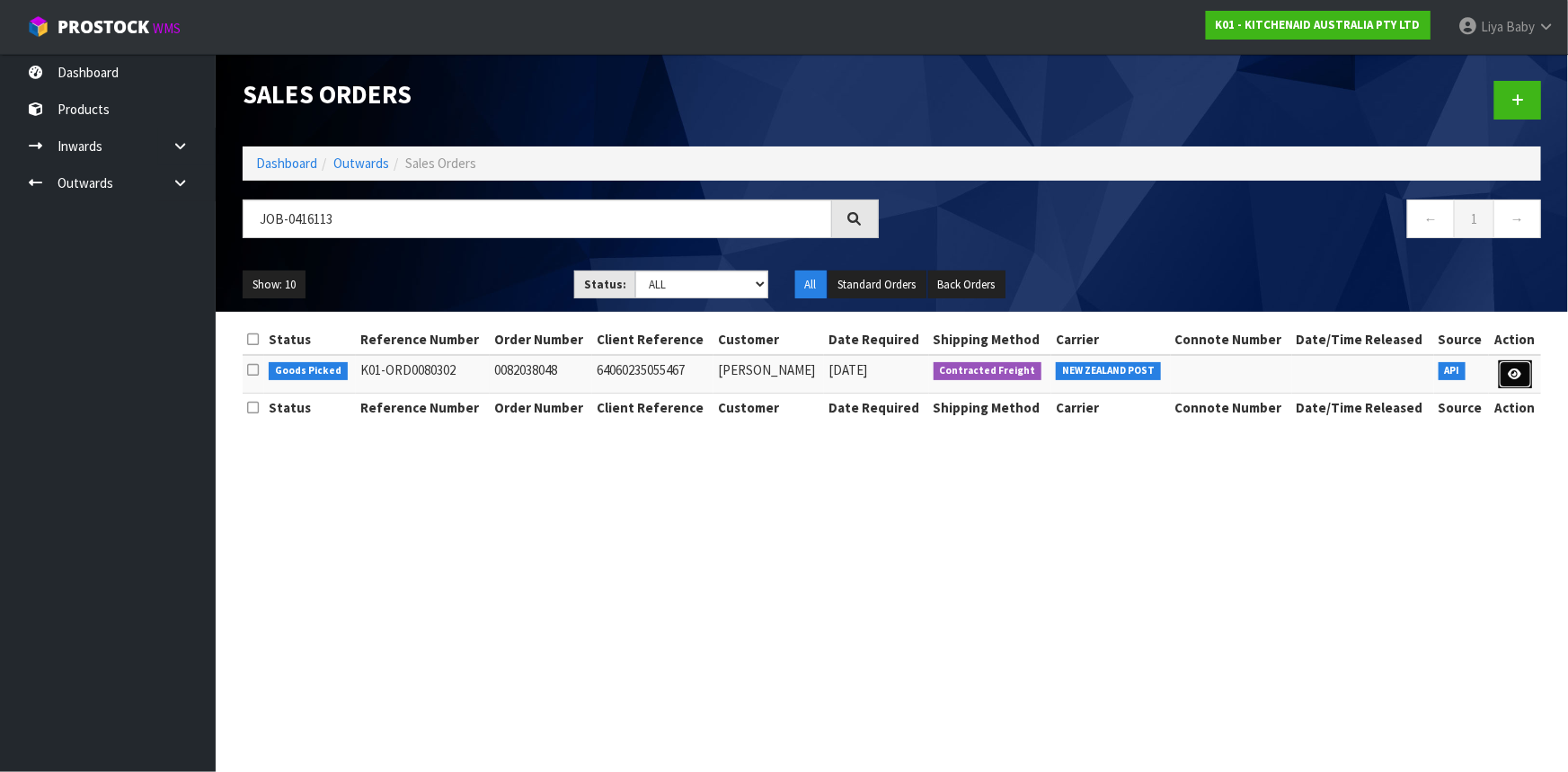
click at [1522, 381] on link at bounding box center [1516, 375] width 33 height 29
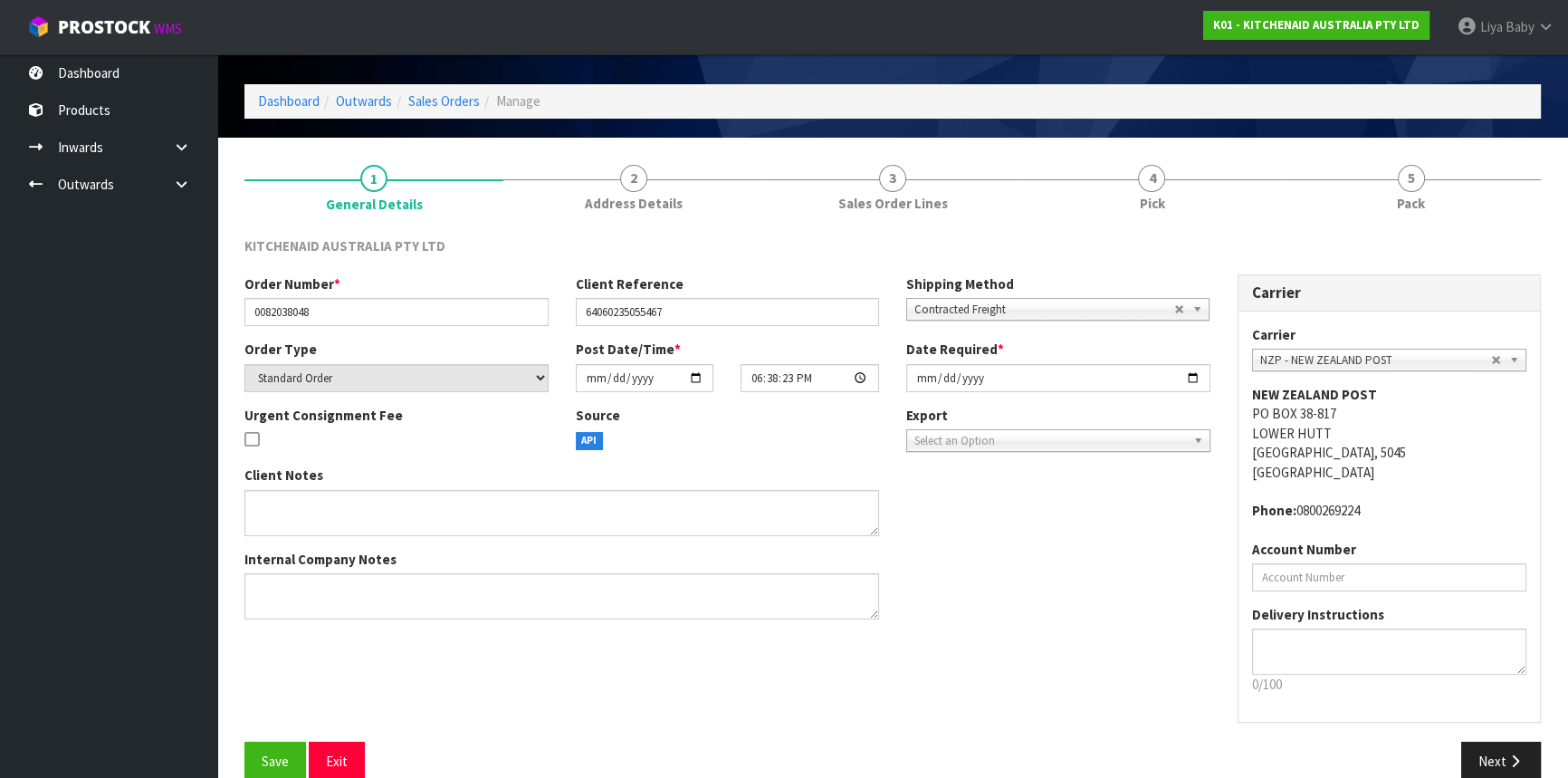
scroll to position [81, 0]
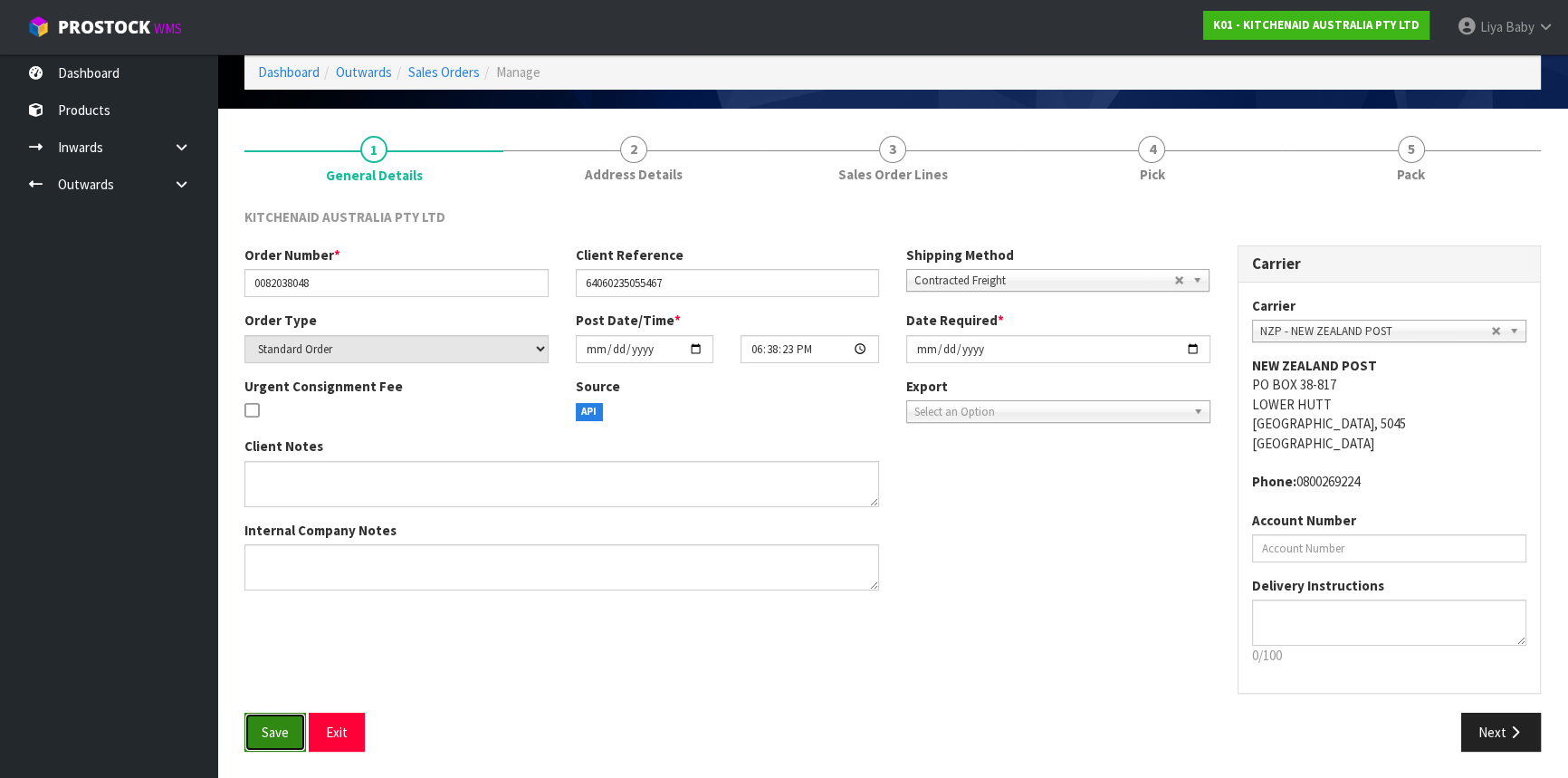
click at [260, 720] on button "Save" at bounding box center [275, 732] width 62 height 39
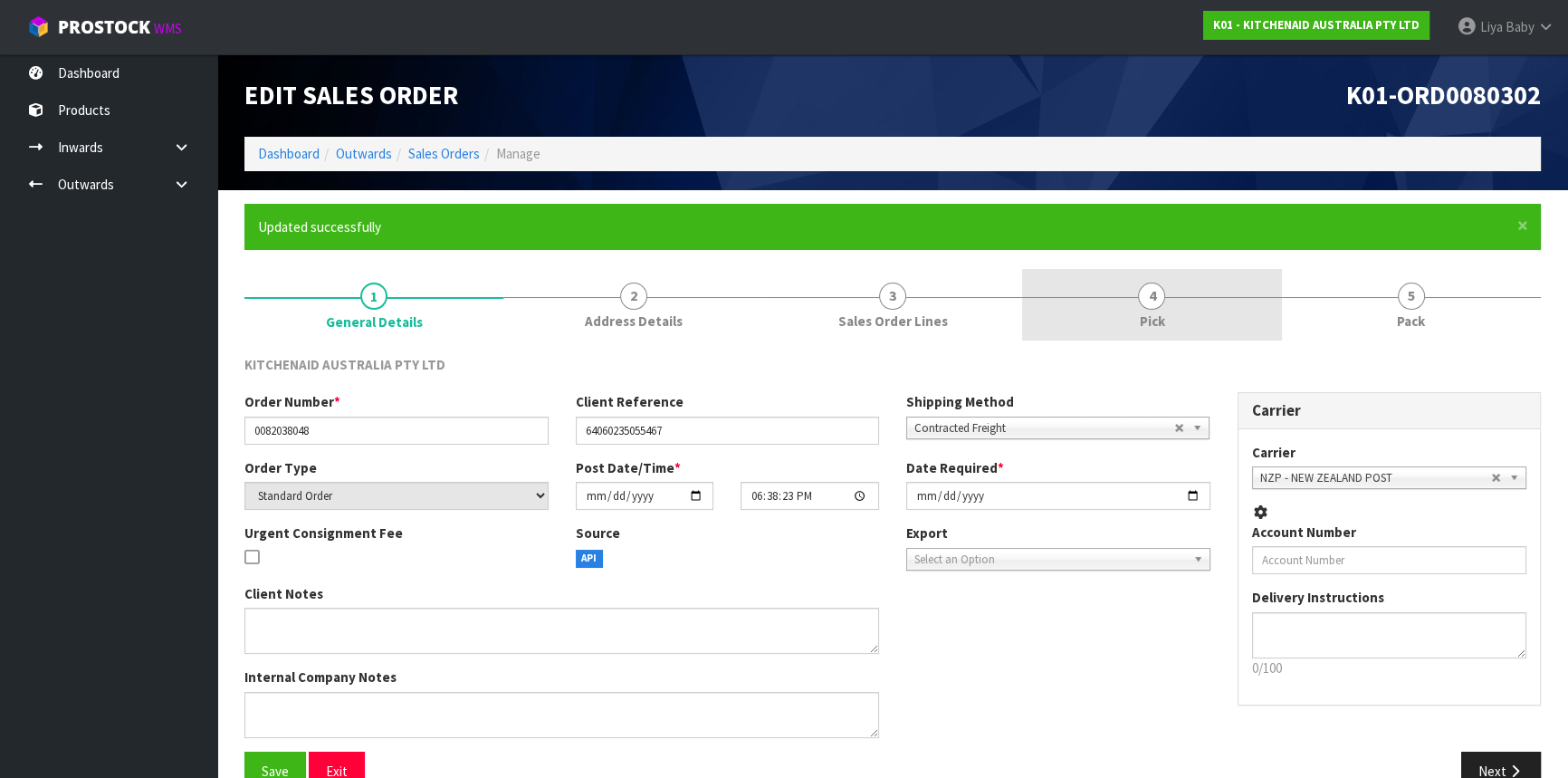
click at [1164, 290] on span "4" at bounding box center [1152, 296] width 27 height 27
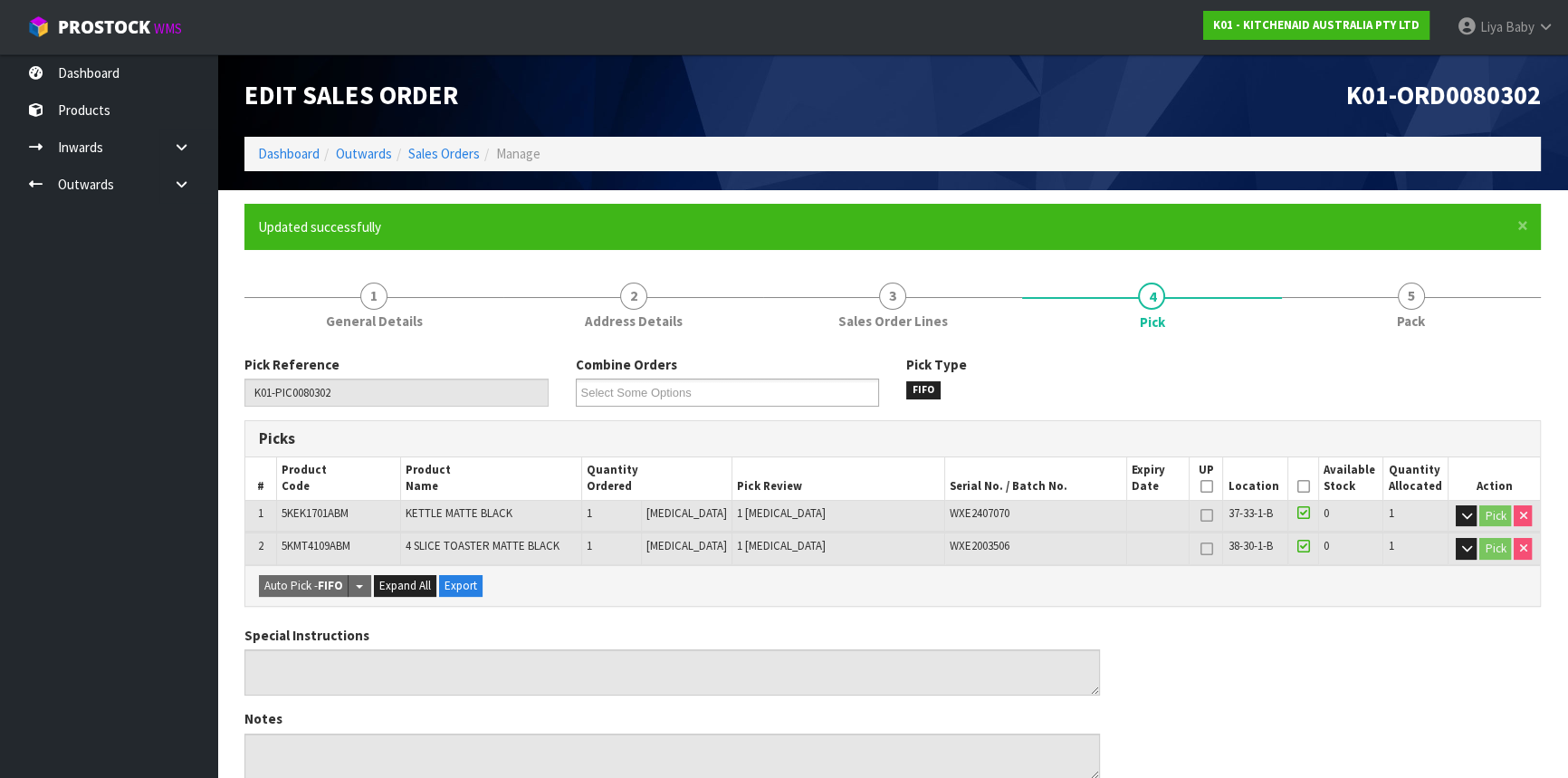
drag, startPoint x: 1299, startPoint y: 481, endPoint x: 1243, endPoint y: 469, distance: 57.3
click at [1299, 487] on icon at bounding box center [1302, 487] width 13 height 1
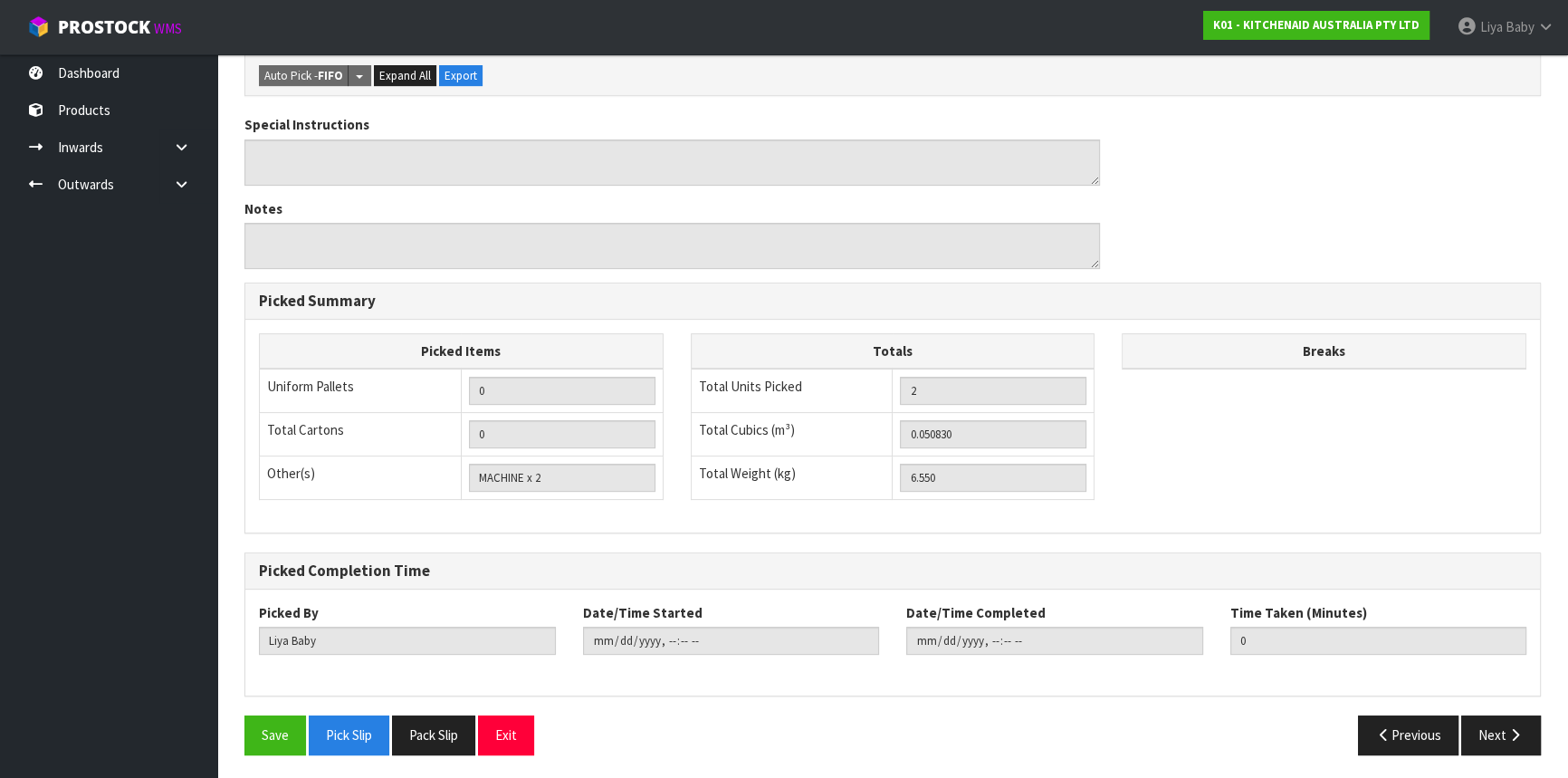
scroll to position [577, 0]
click at [277, 728] on button "Save" at bounding box center [275, 734] width 62 height 39
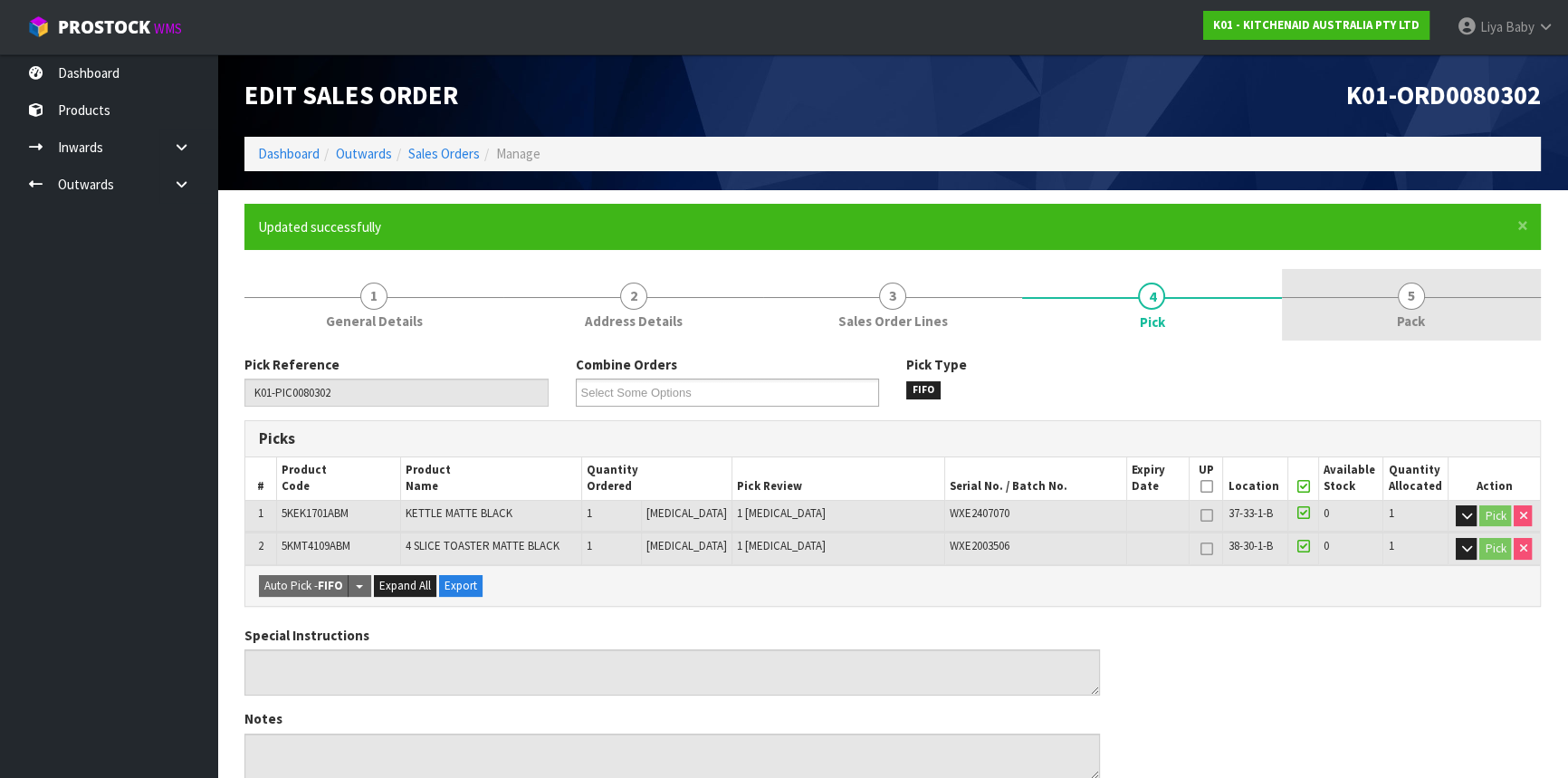
click at [1387, 317] on link "5 Pack" at bounding box center [1411, 304] width 259 height 71
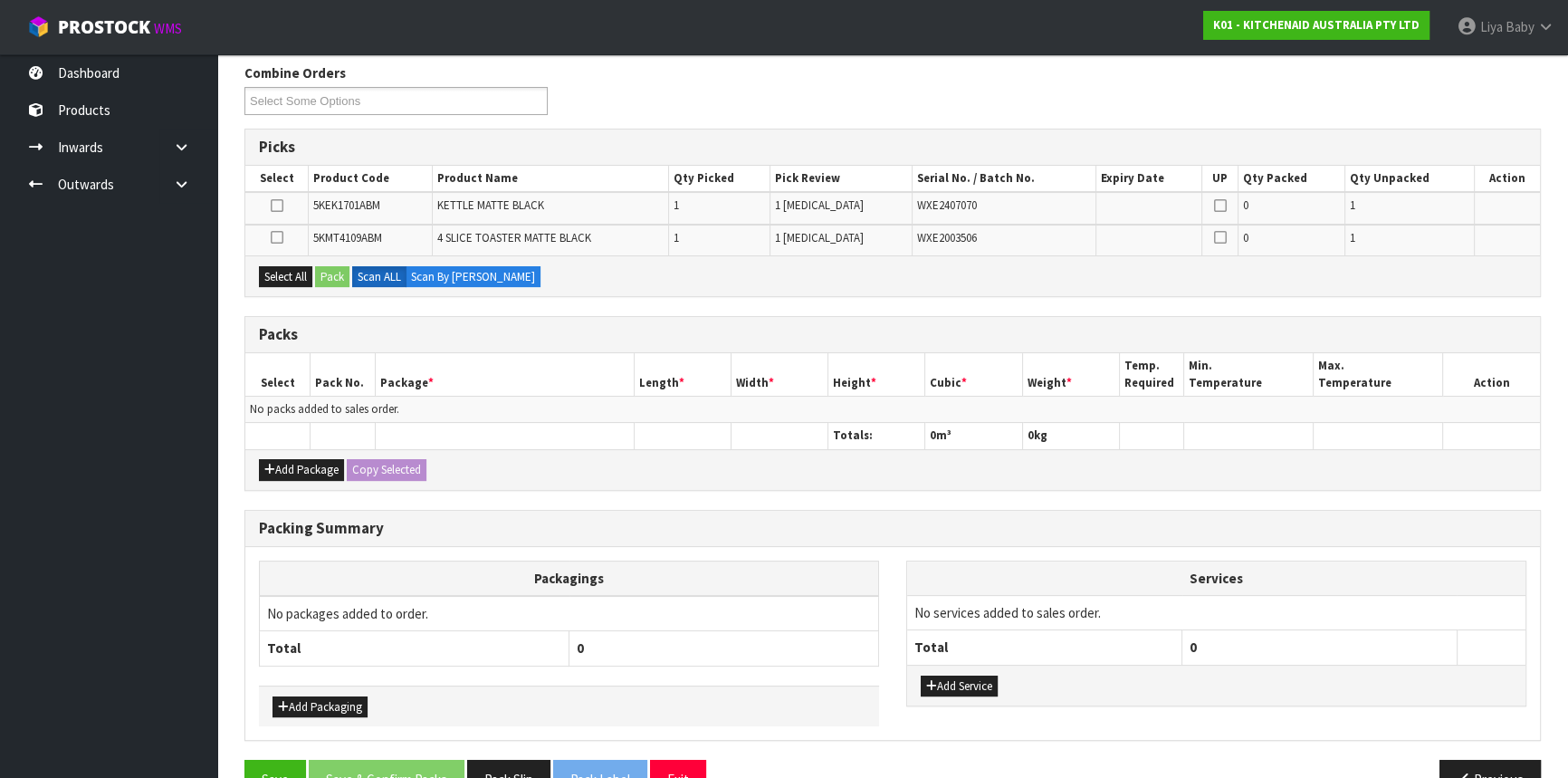
scroll to position [335, 0]
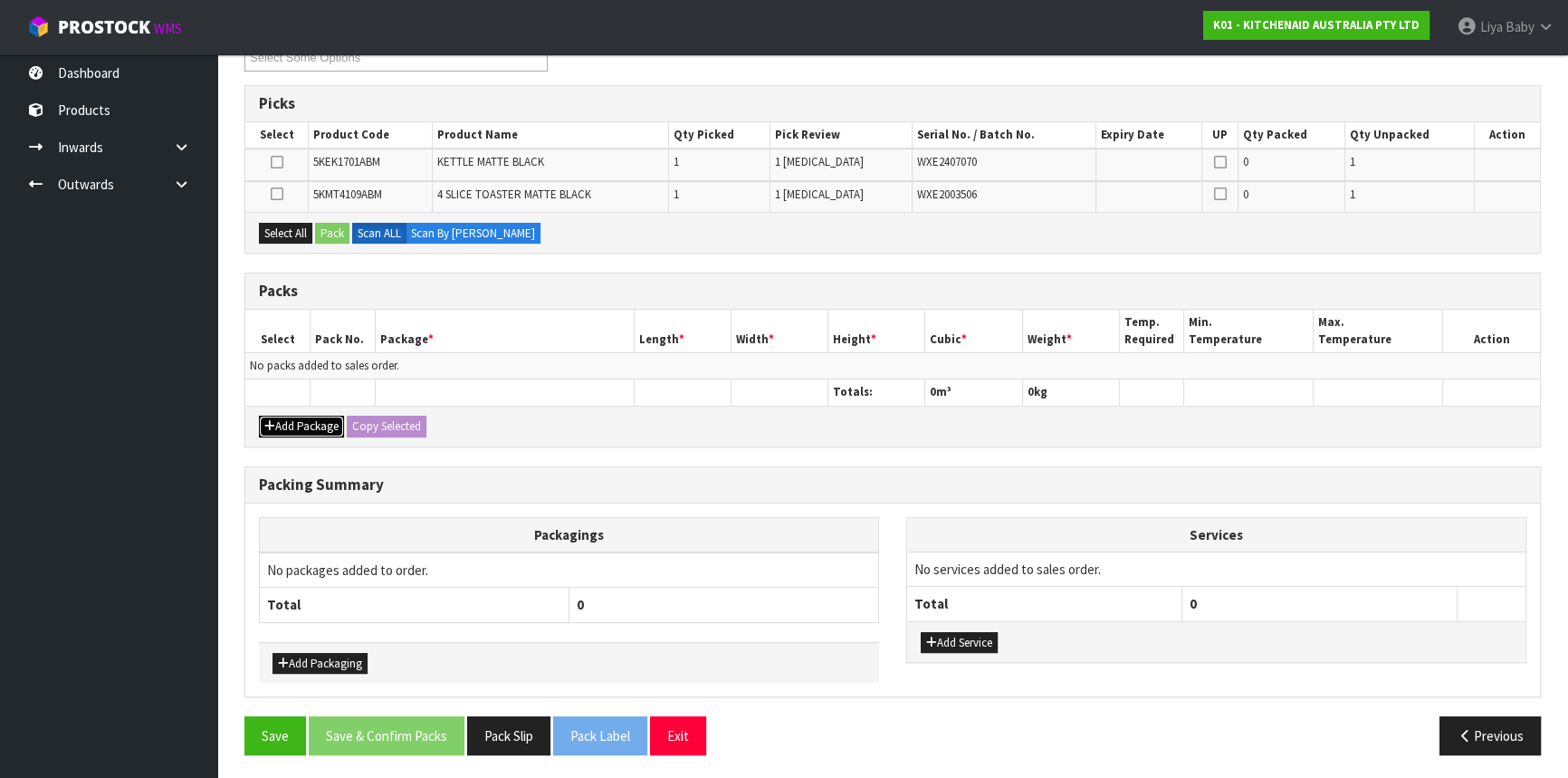
click at [267, 423] on icon "button" at bounding box center [270, 426] width 11 height 12
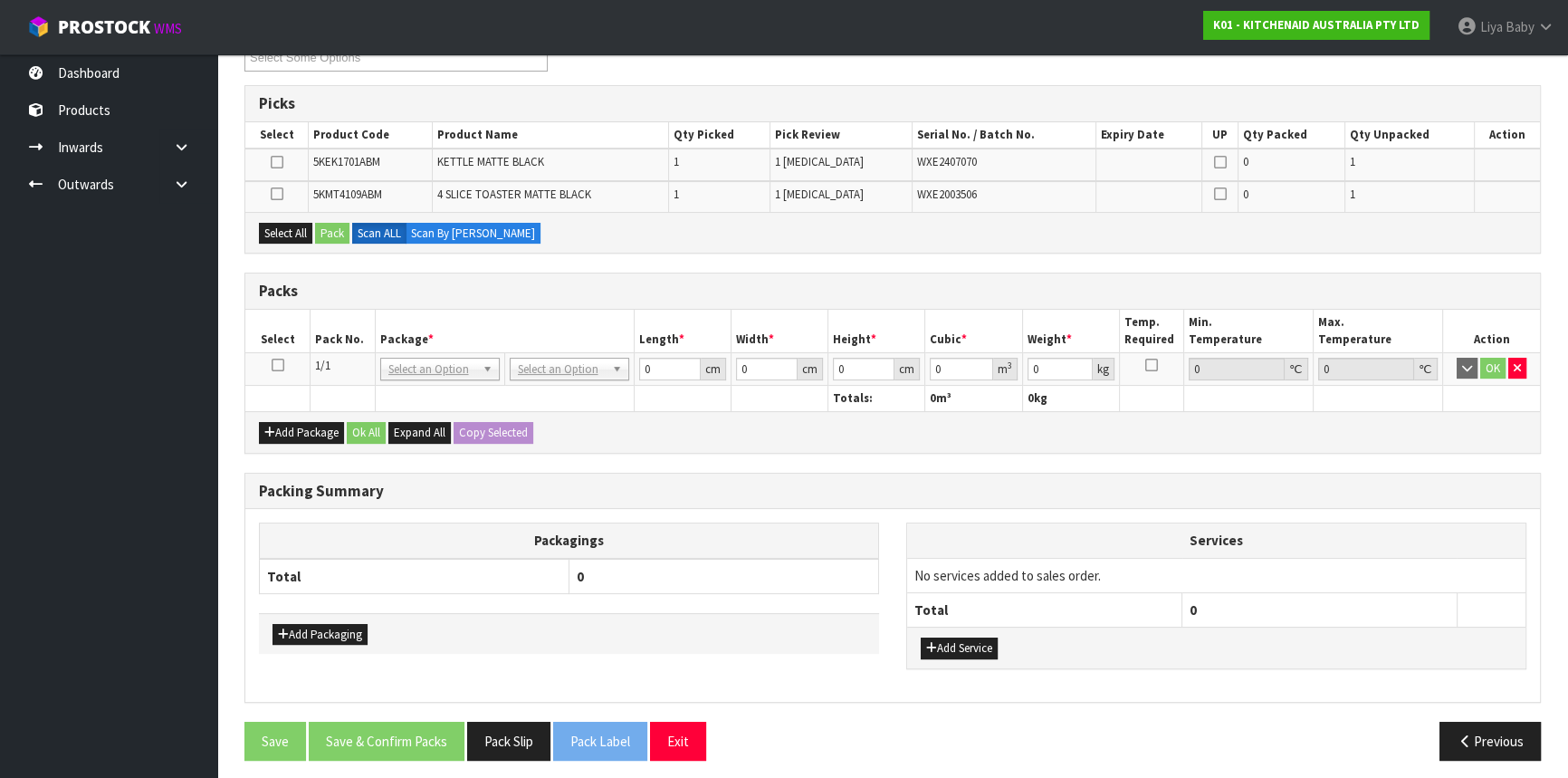
click at [277, 365] on icon at bounding box center [277, 365] width 13 height 1
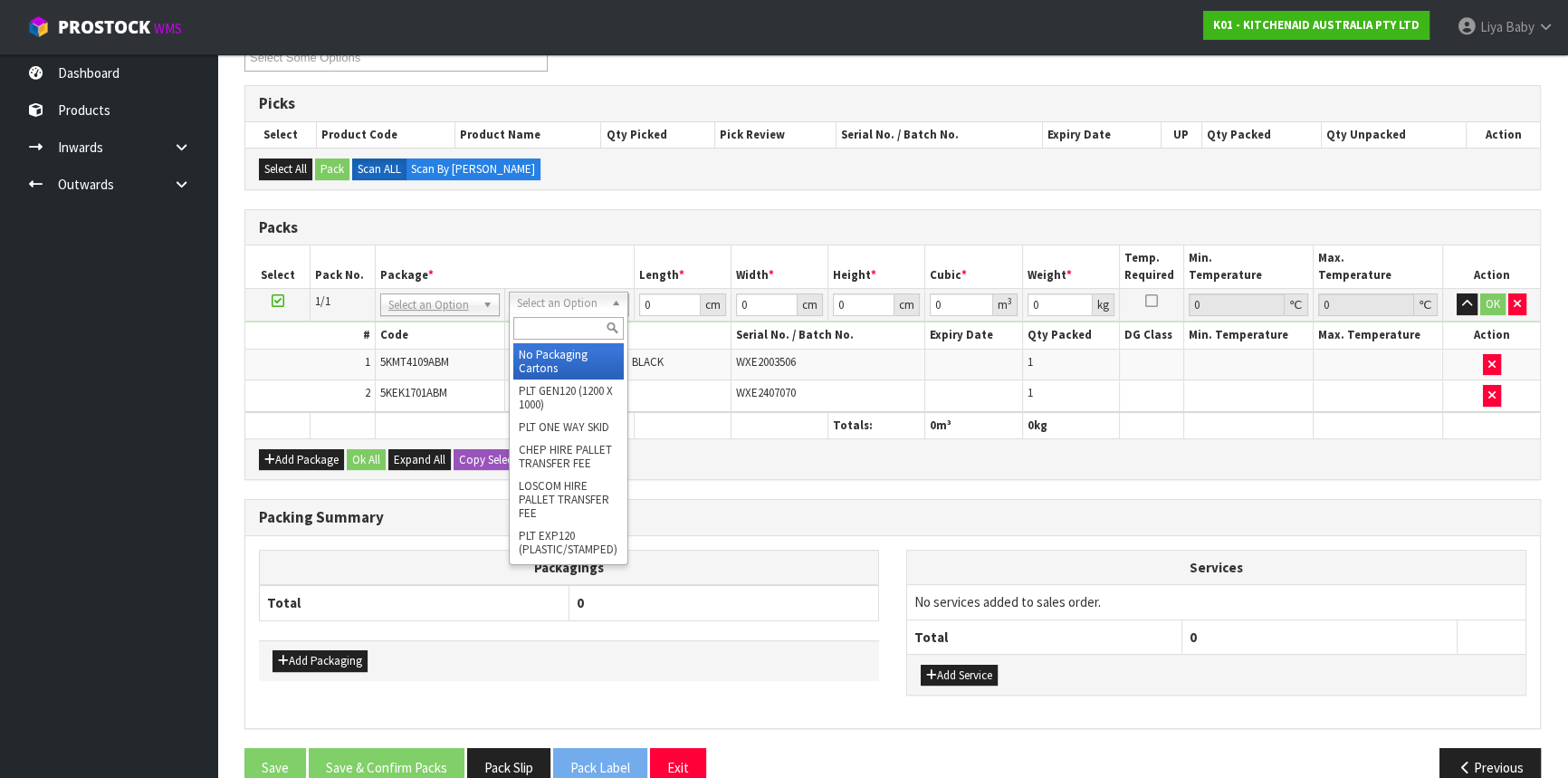
click at [549, 326] on input "text" at bounding box center [568, 327] width 110 height 22
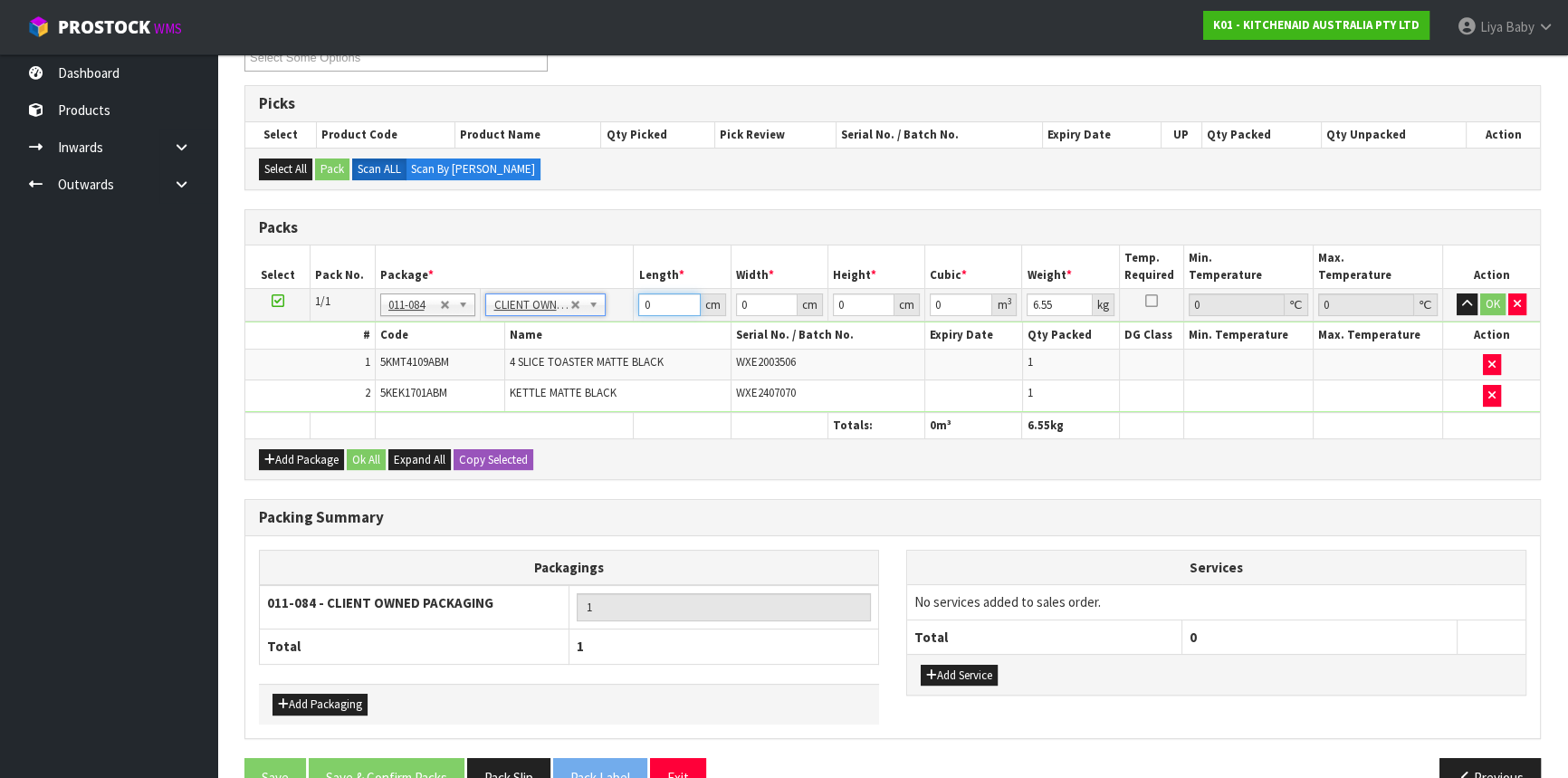
click at [659, 303] on input "0" at bounding box center [668, 304] width 62 height 22
click at [371, 456] on button "Ok All" at bounding box center [366, 460] width 39 height 22
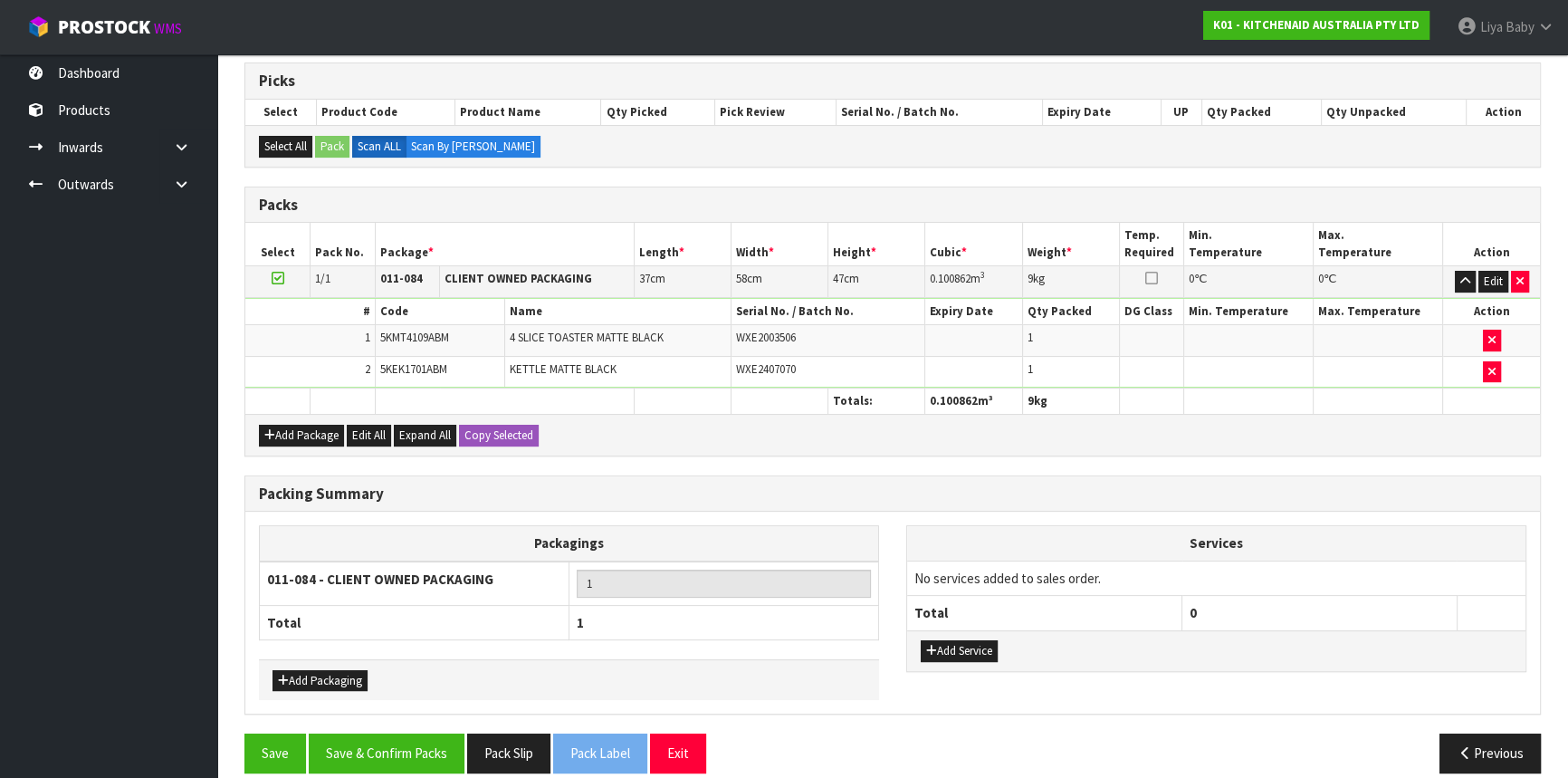
scroll to position [375, 0]
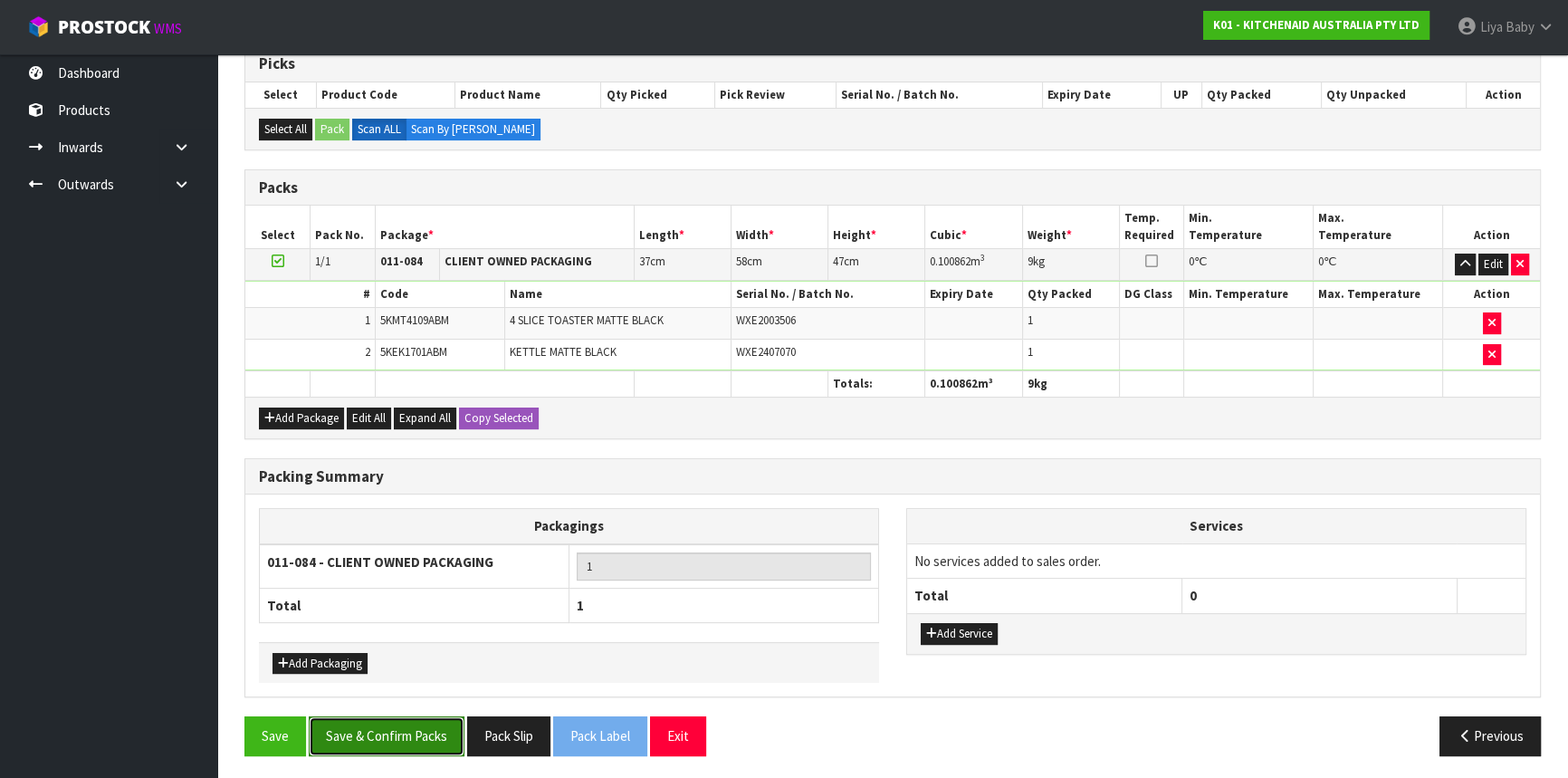
click at [374, 731] on button "Save & Confirm Packs" at bounding box center [386, 736] width 155 height 39
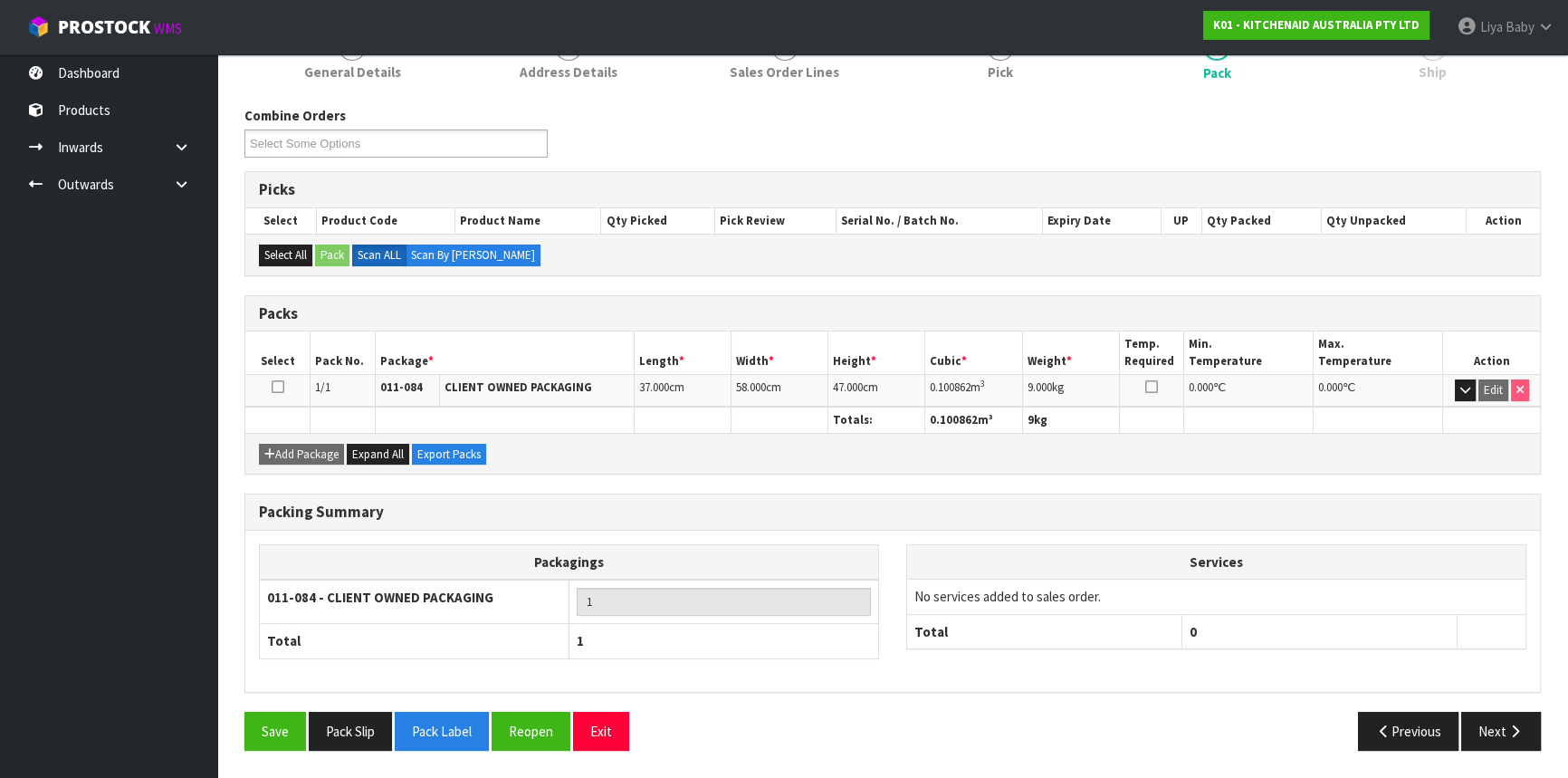
scroll to position [244, 0]
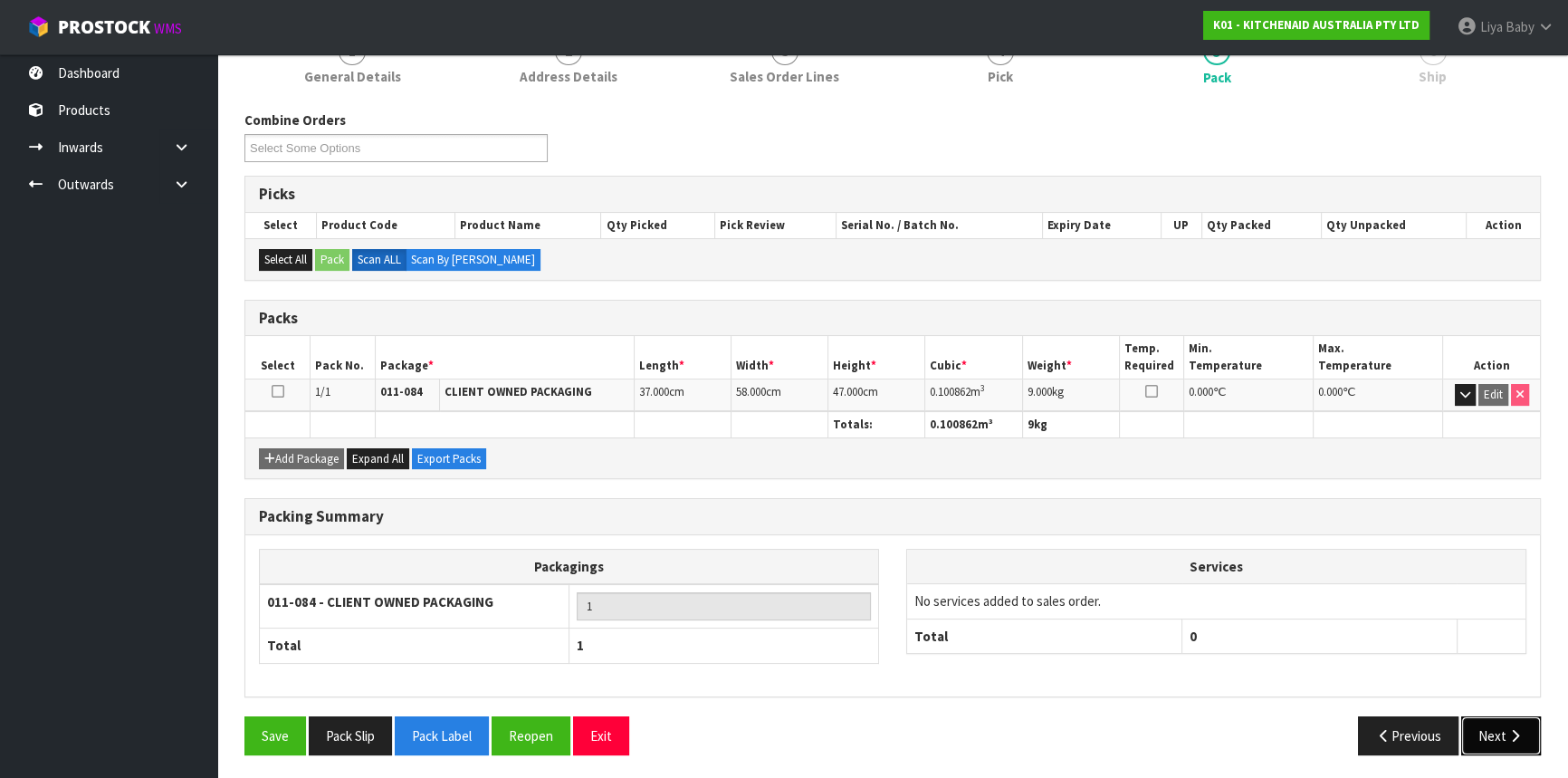
click at [1499, 732] on button "Next" at bounding box center [1502, 736] width 80 height 39
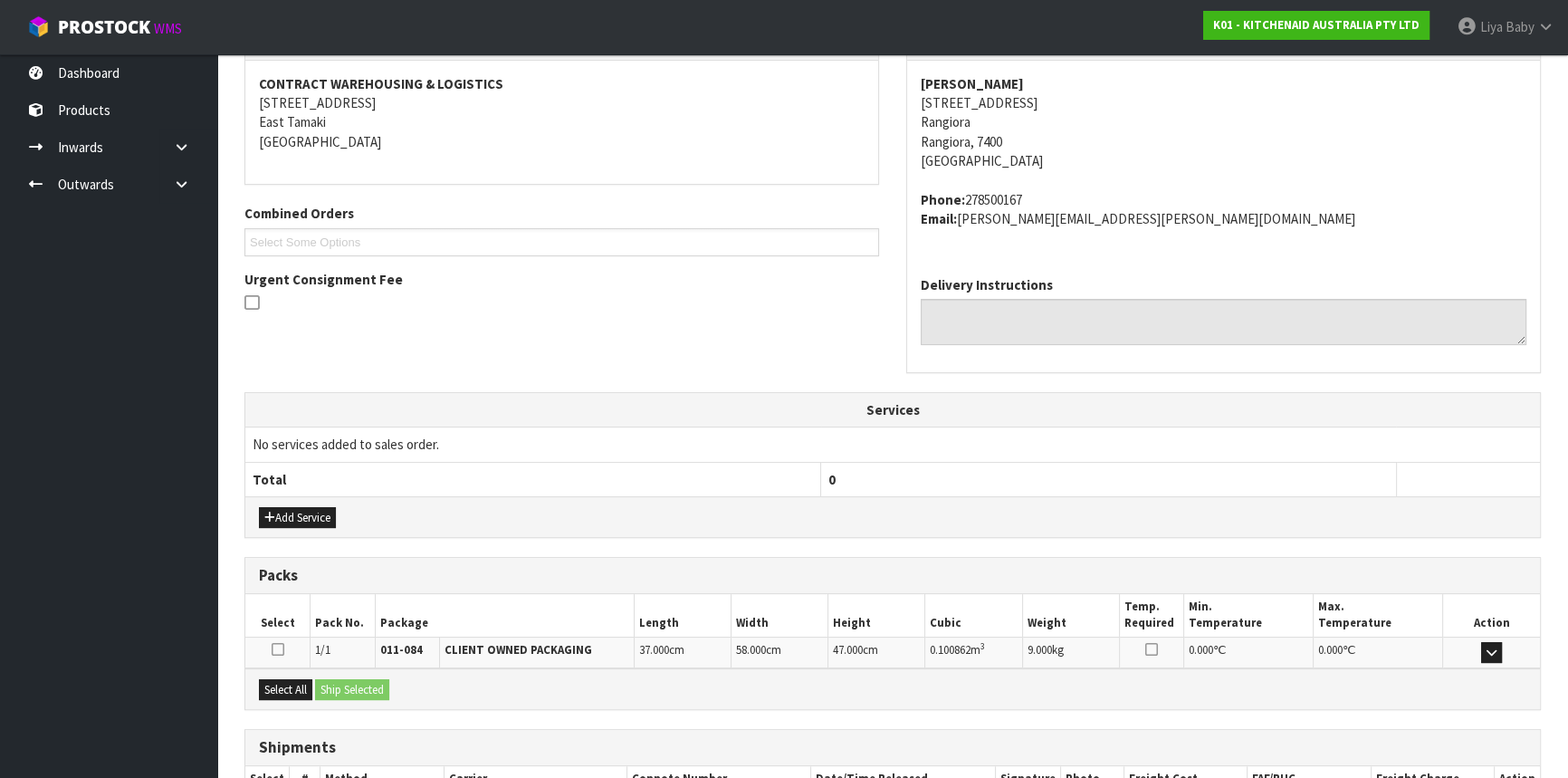
scroll to position [454, 0]
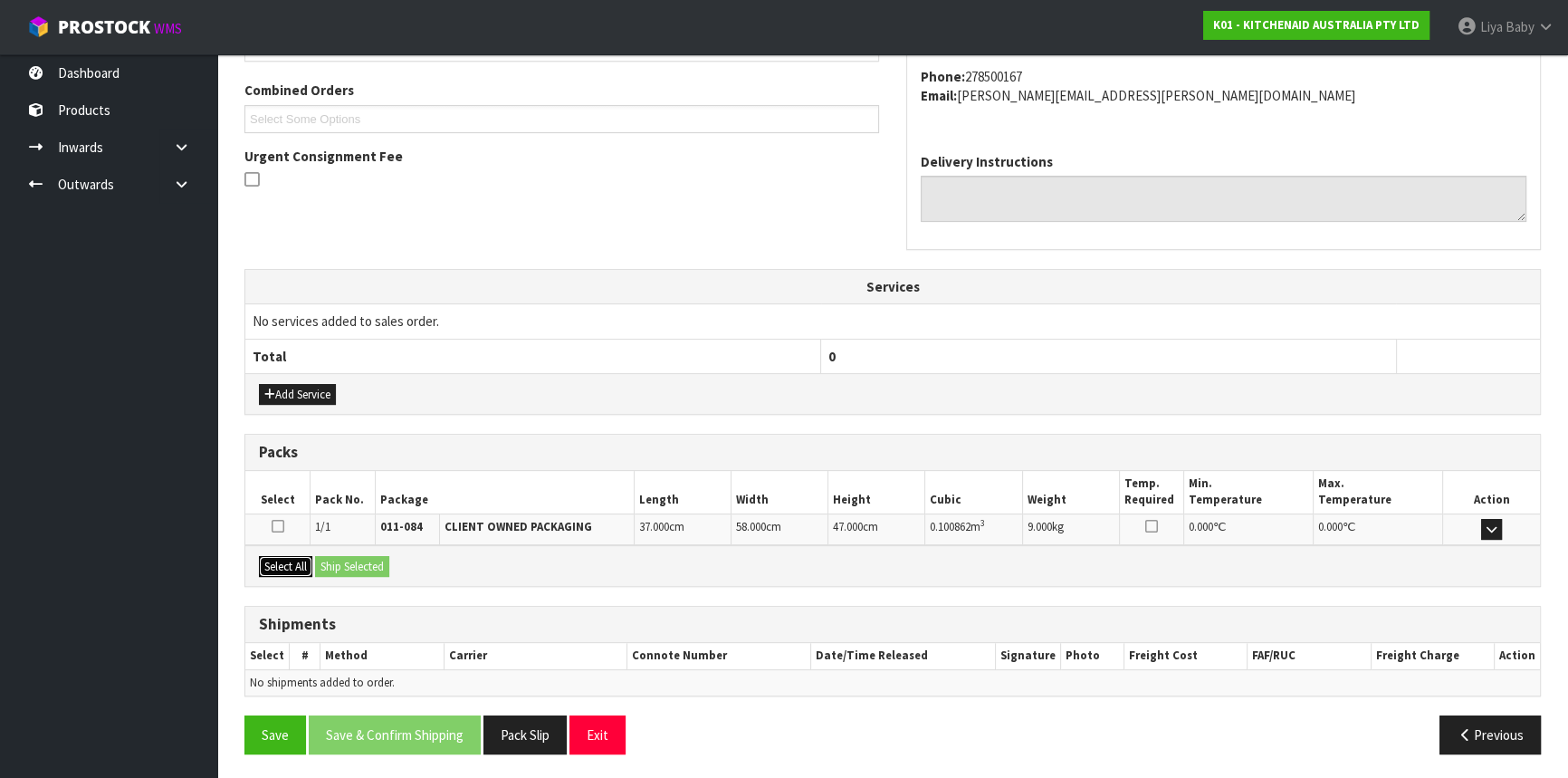
click at [306, 568] on button "Select All" at bounding box center [285, 567] width 54 height 22
click at [331, 564] on button "Ship Selected" at bounding box center [352, 567] width 74 height 22
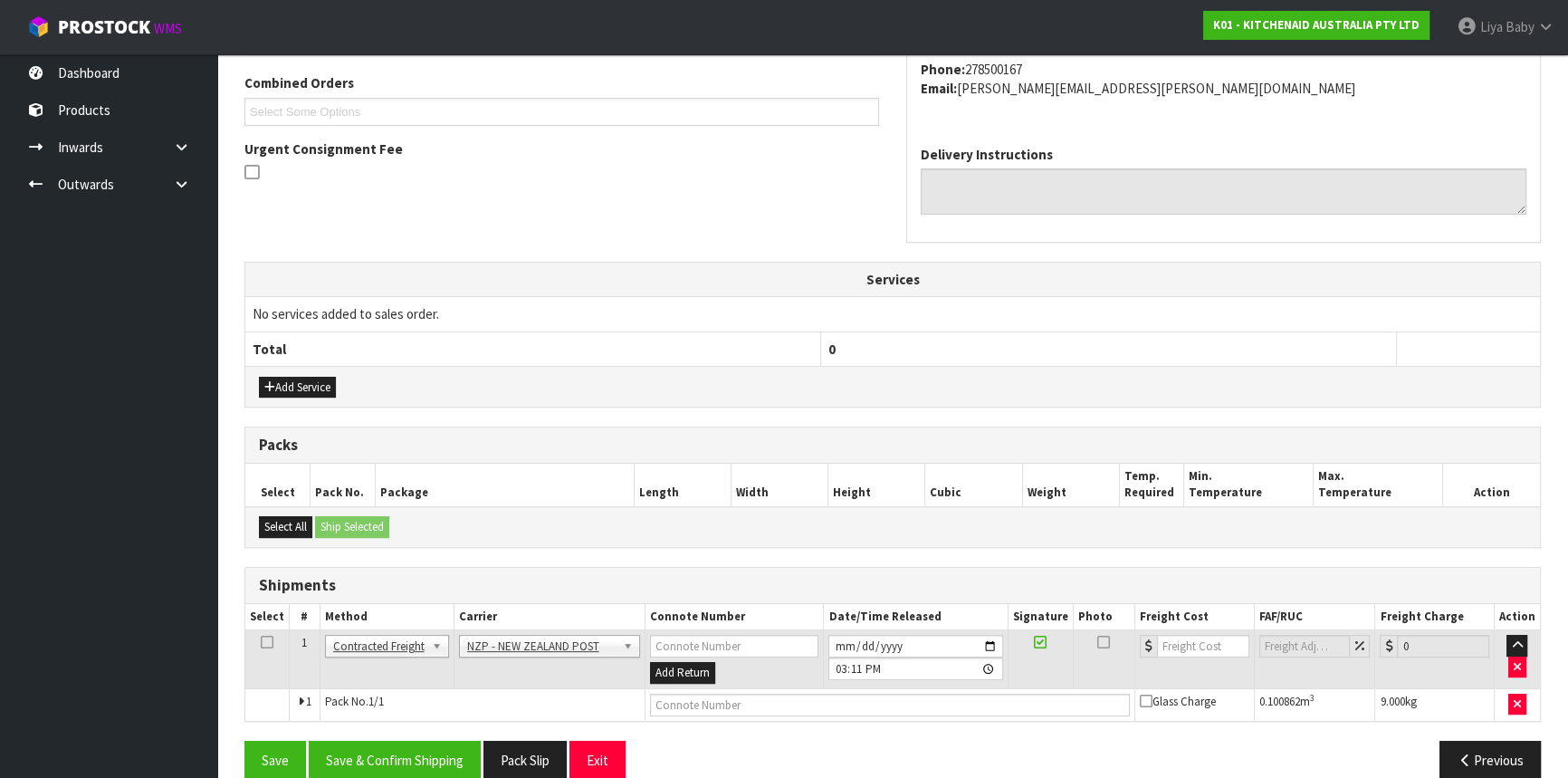
scroll to position [488, 0]
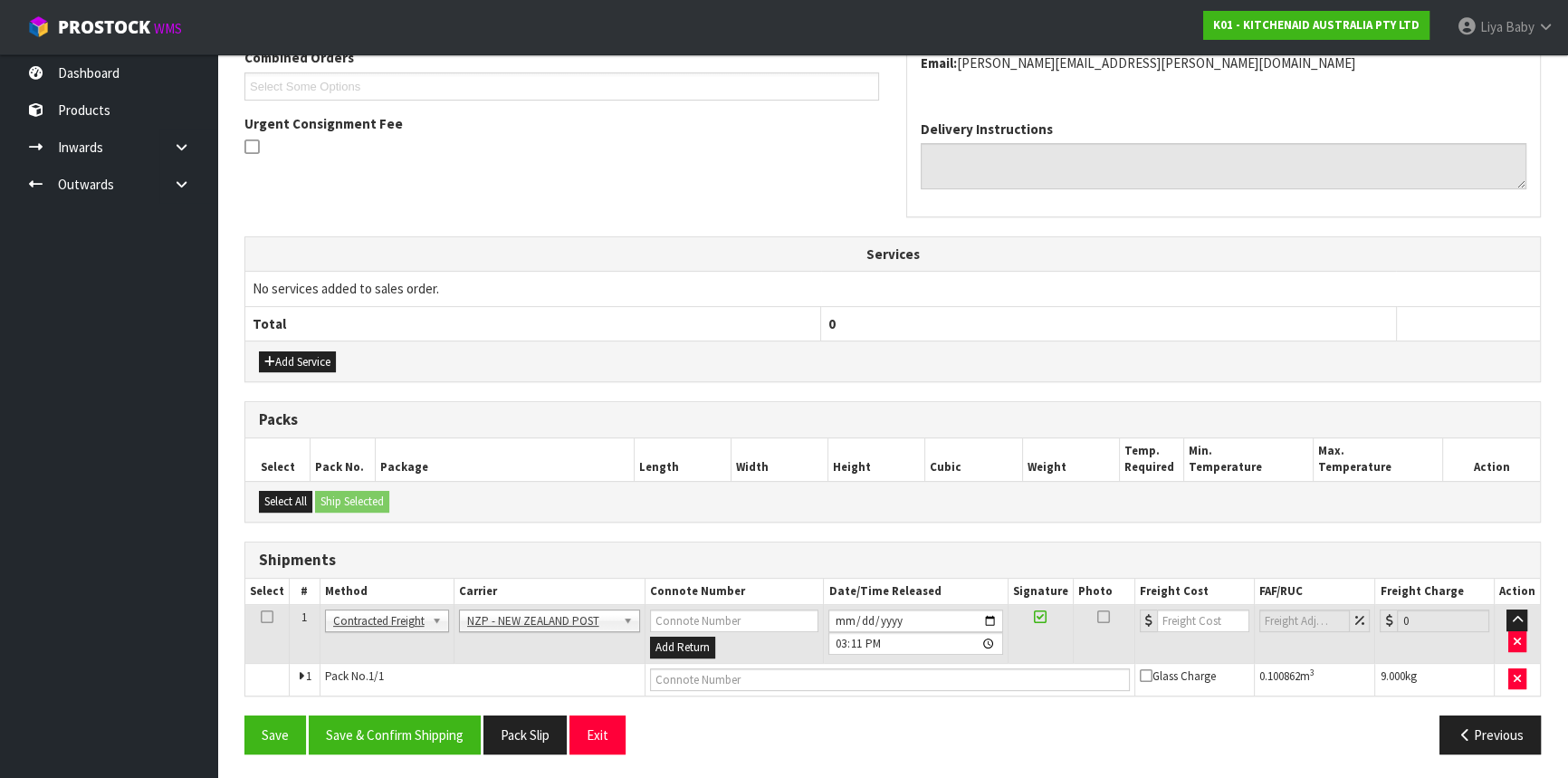
click at [263, 617] on icon at bounding box center [267, 617] width 13 height 1
click at [359, 738] on button "Save & Confirm Shipping" at bounding box center [395, 735] width 172 height 39
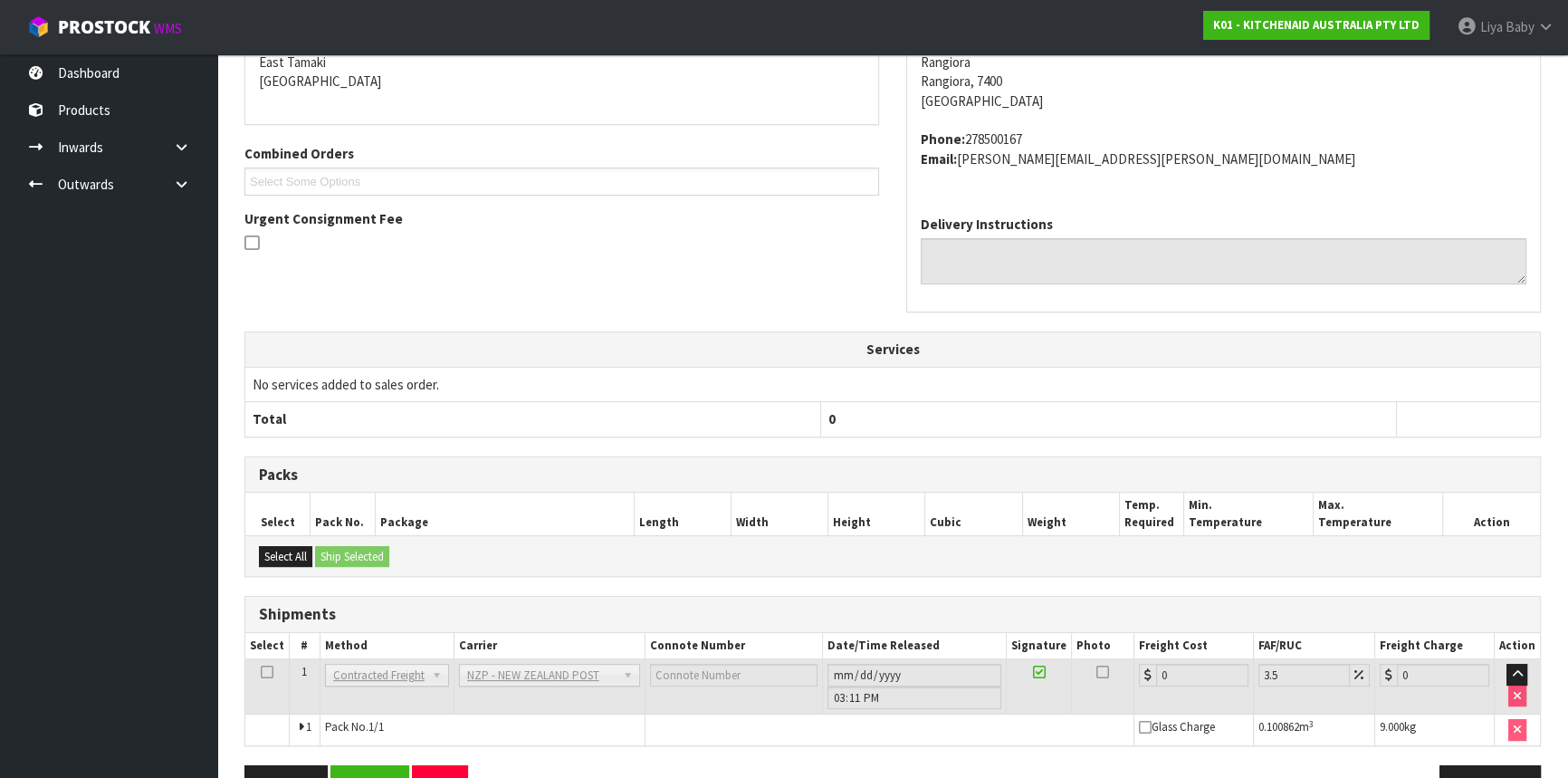
scroll to position [462, 0]
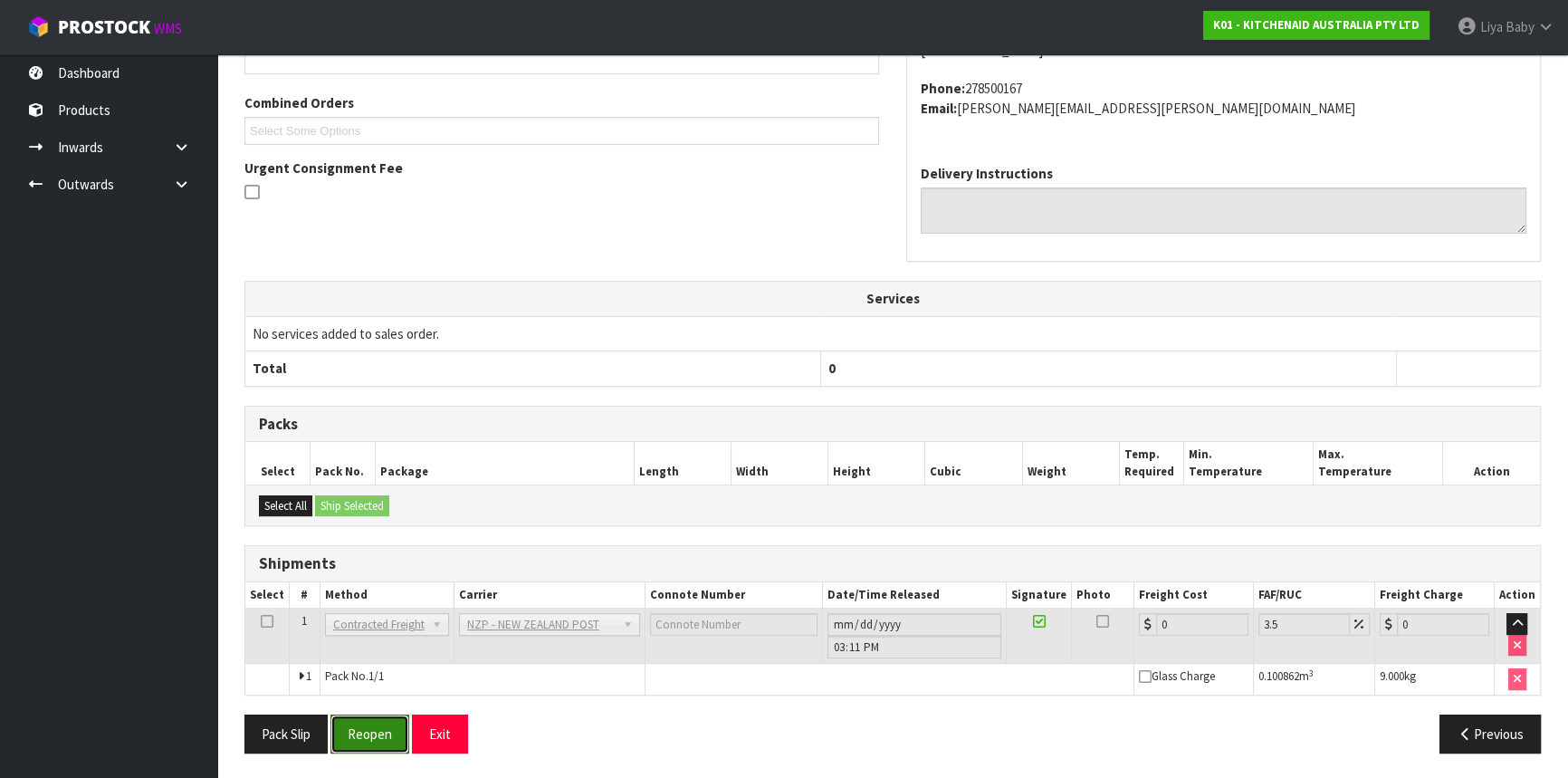
click at [387, 715] on button "Reopen" at bounding box center [369, 734] width 79 height 39
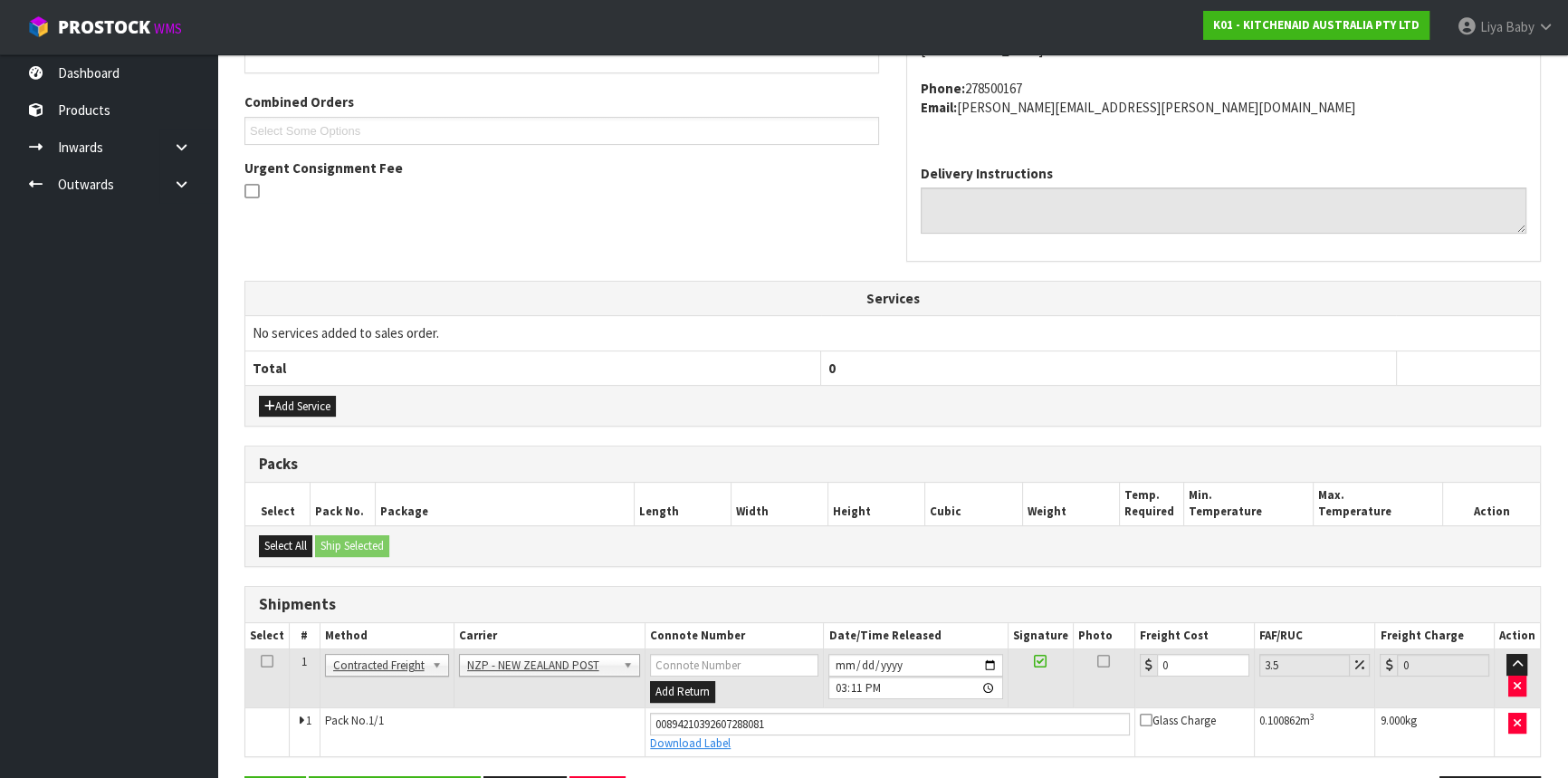
scroll to position [503, 0]
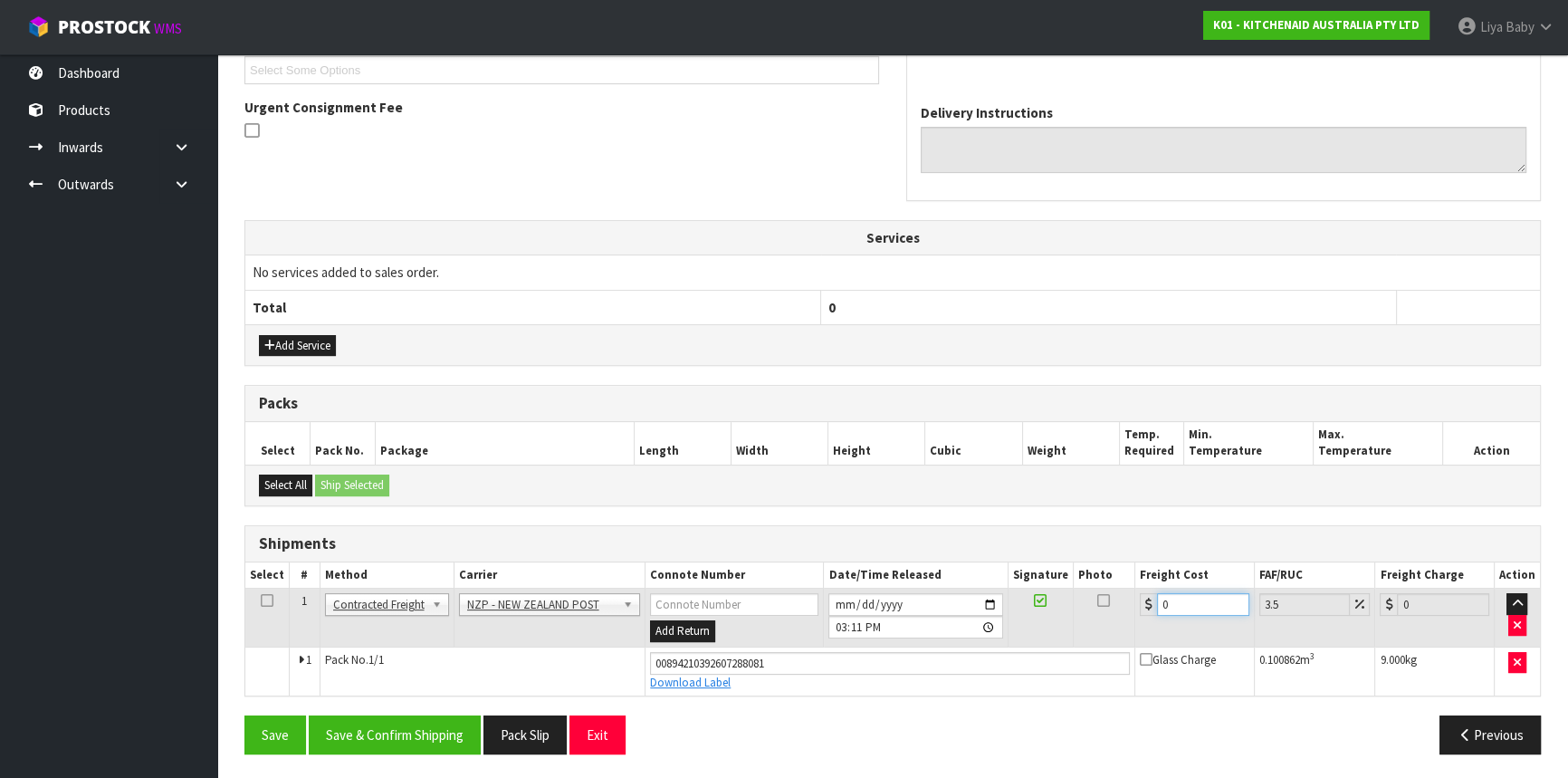
click at [1197, 598] on input "0" at bounding box center [1203, 604] width 93 height 22
click at [263, 601] on icon at bounding box center [267, 600] width 13 height 1
click at [393, 741] on button "Save & Confirm Shipping" at bounding box center [395, 735] width 172 height 39
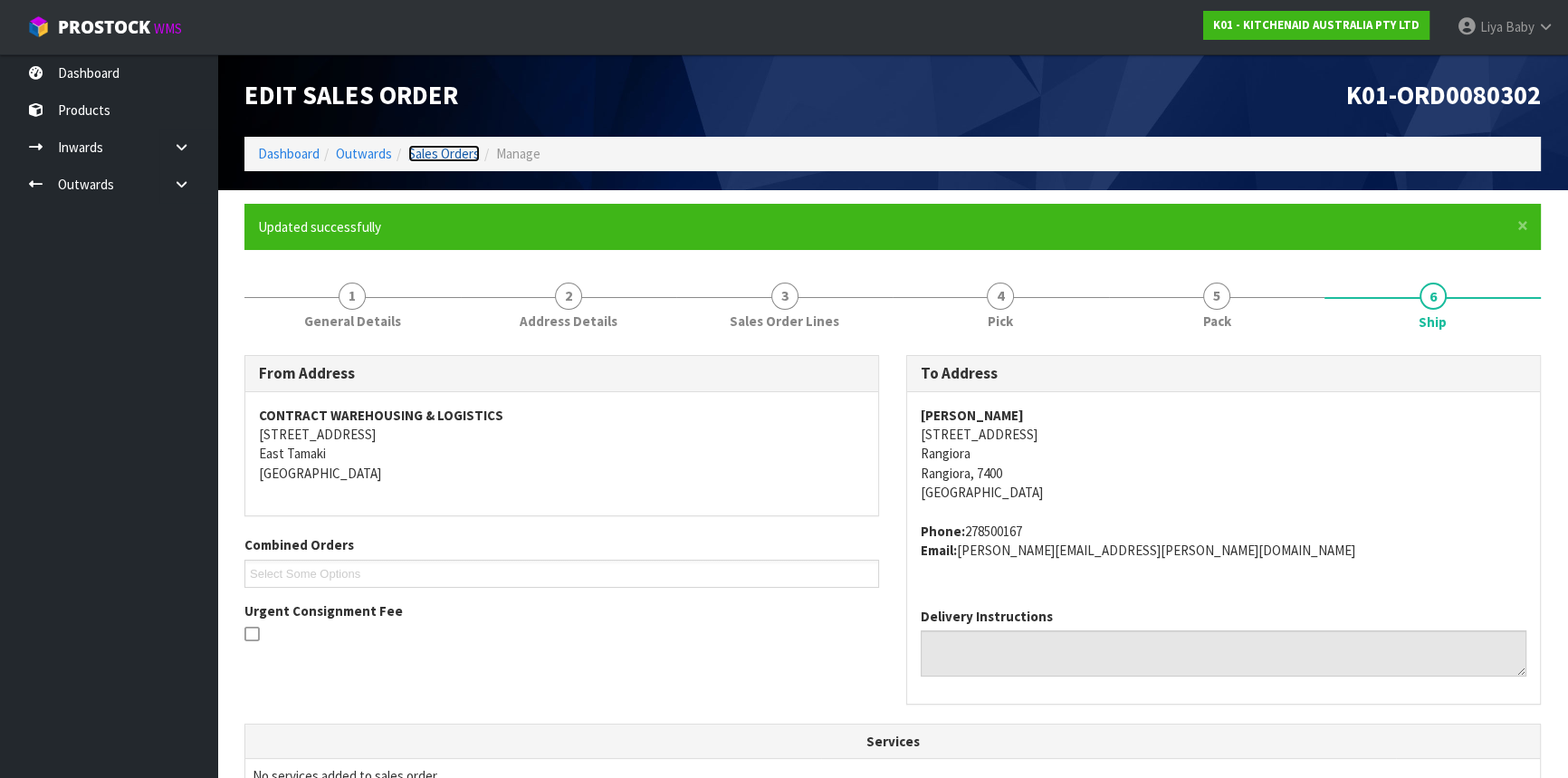
click at [449, 156] on link "Sales Orders" at bounding box center [444, 153] width 71 height 18
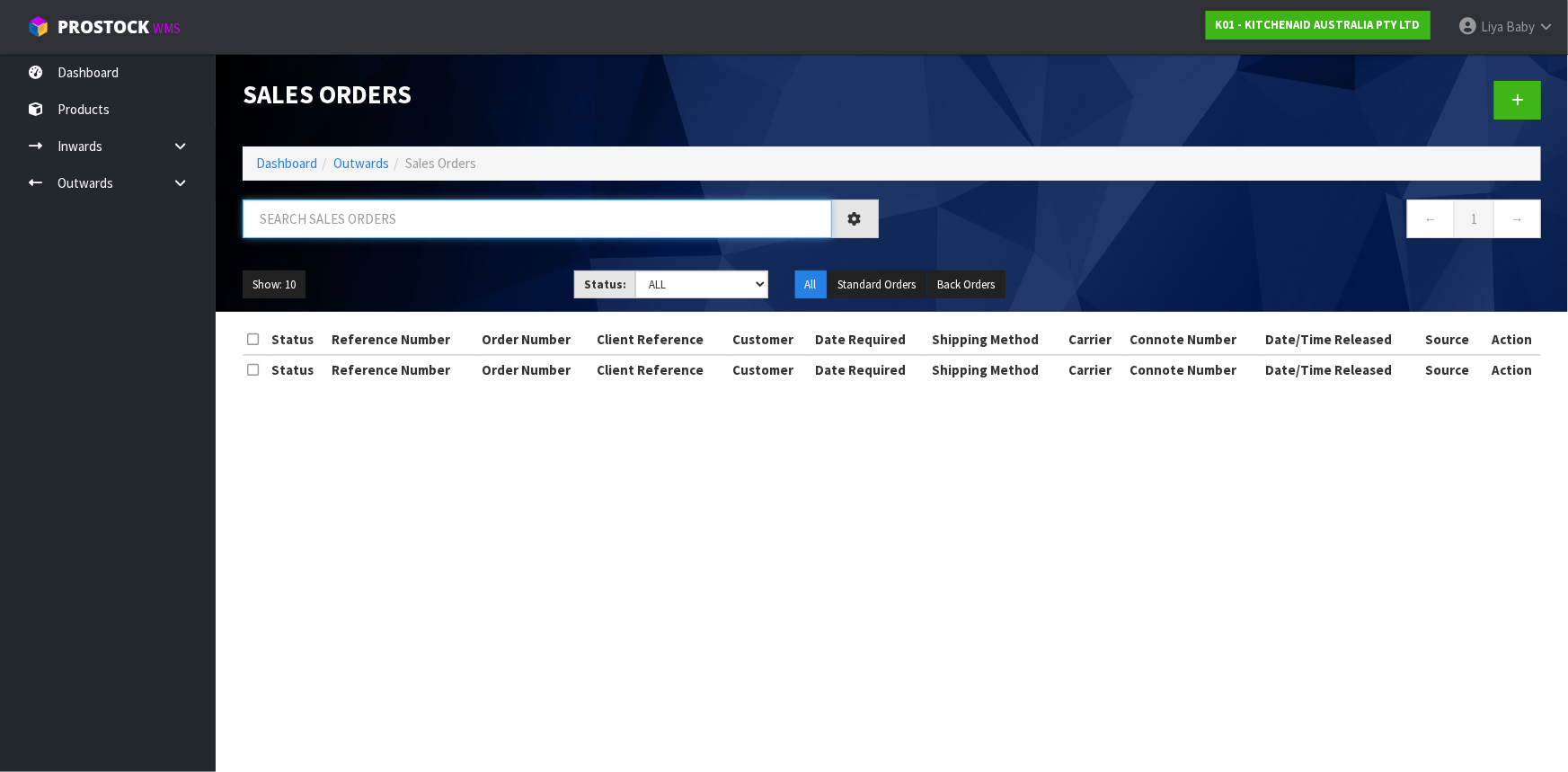
click at [383, 219] on input "text" at bounding box center [537, 219] width 590 height 39
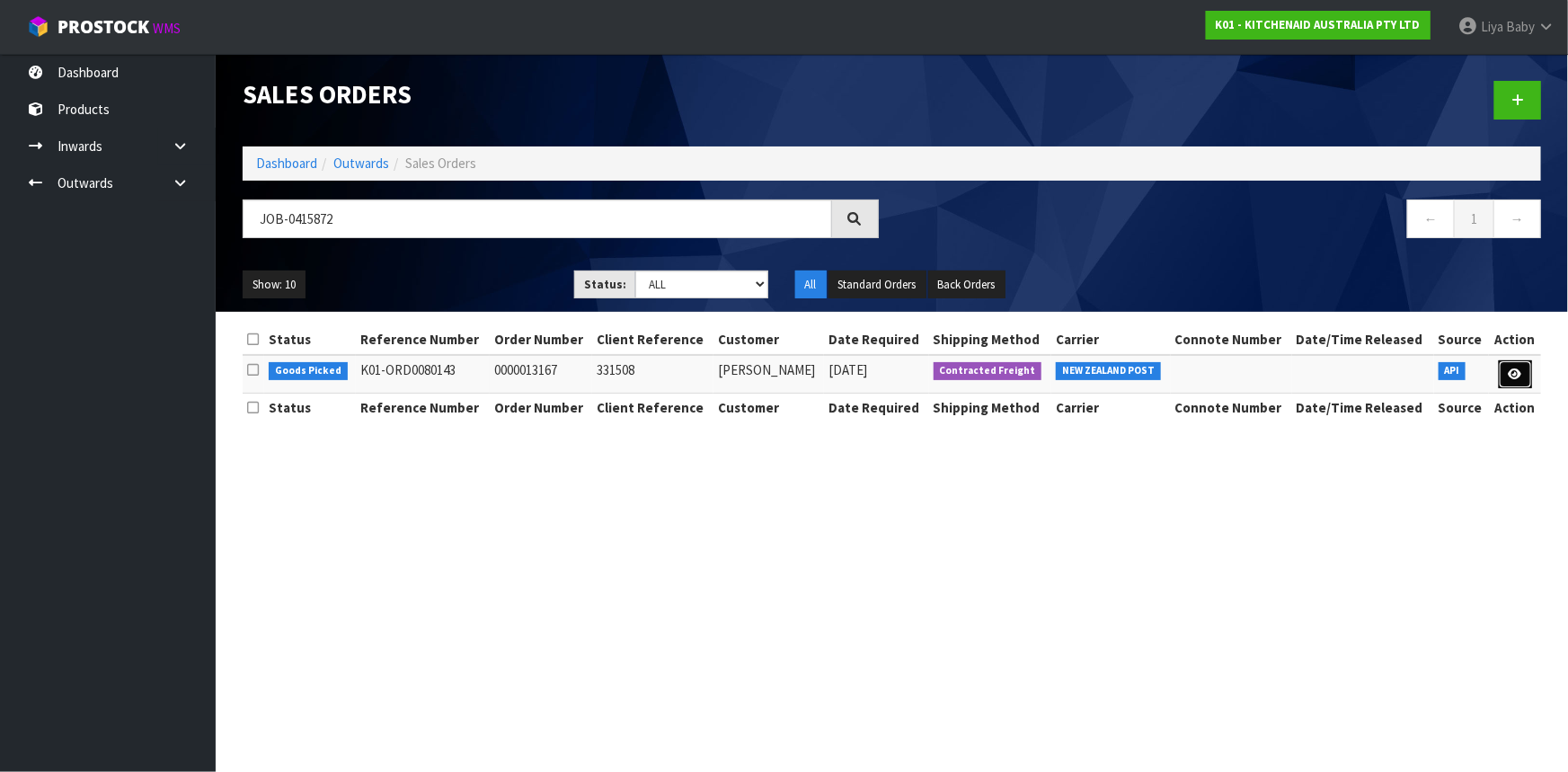
click at [1523, 367] on link at bounding box center [1516, 375] width 33 height 29
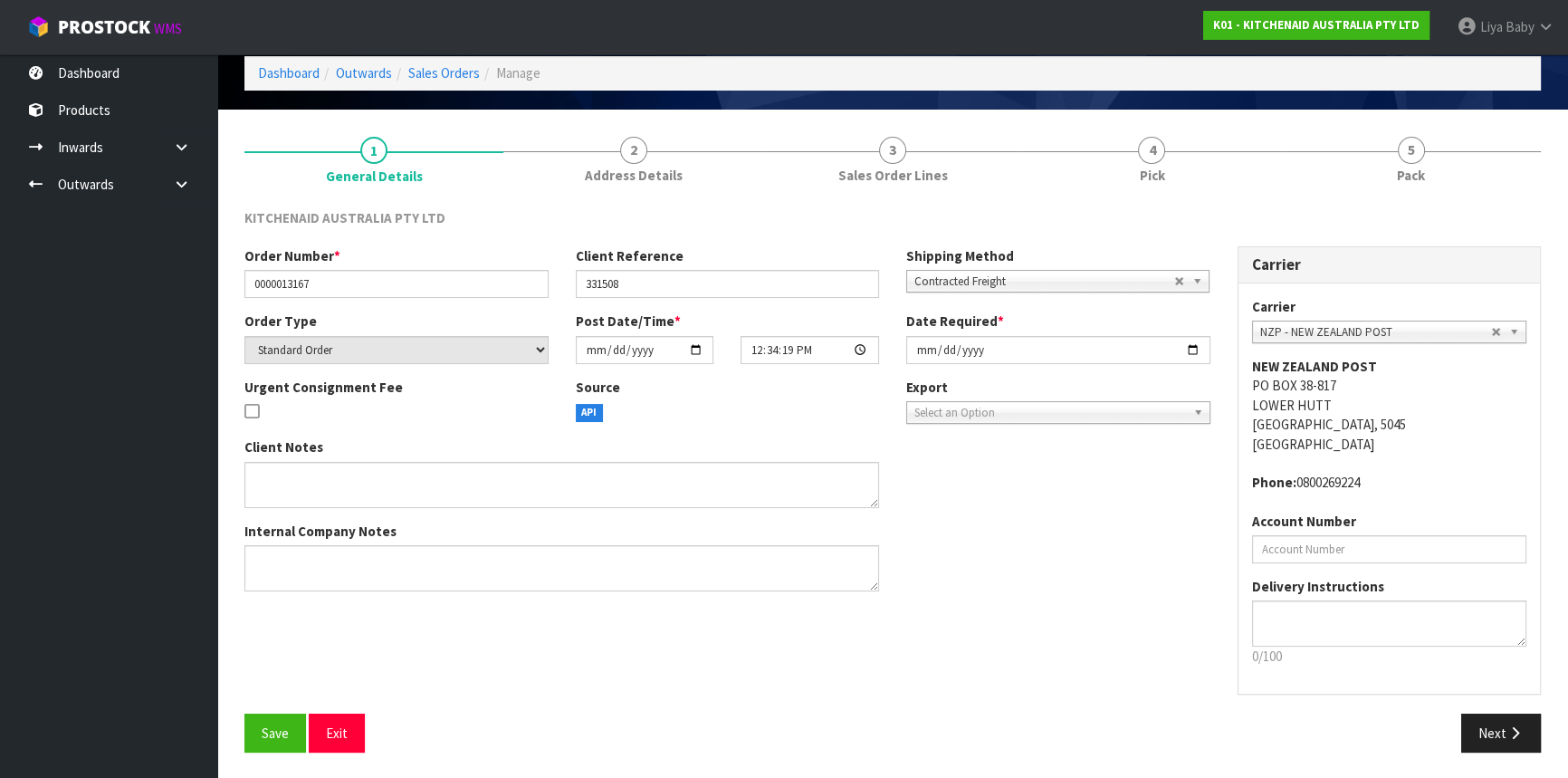
scroll to position [81, 0]
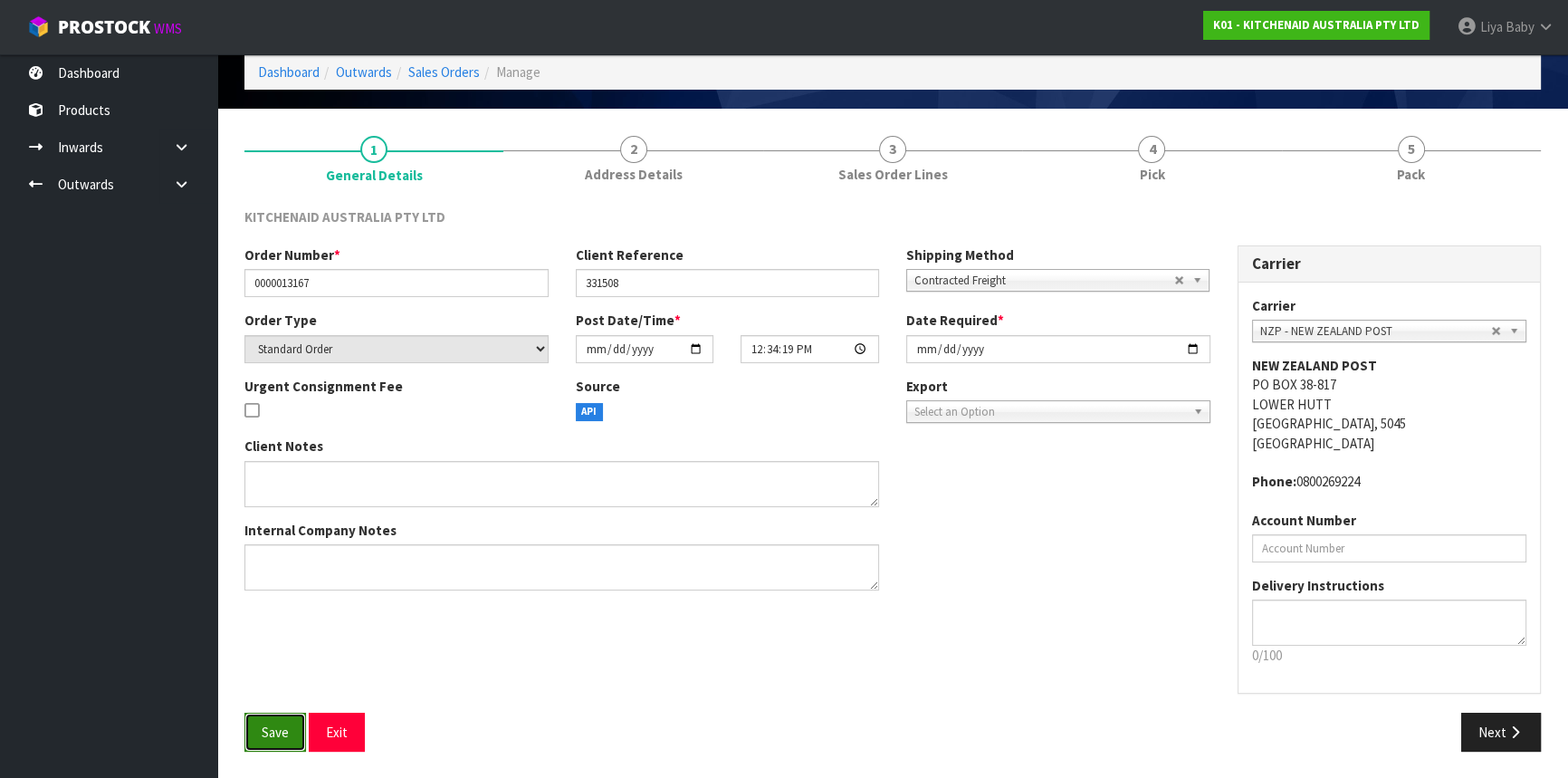
click at [277, 719] on button "Save" at bounding box center [275, 732] width 62 height 39
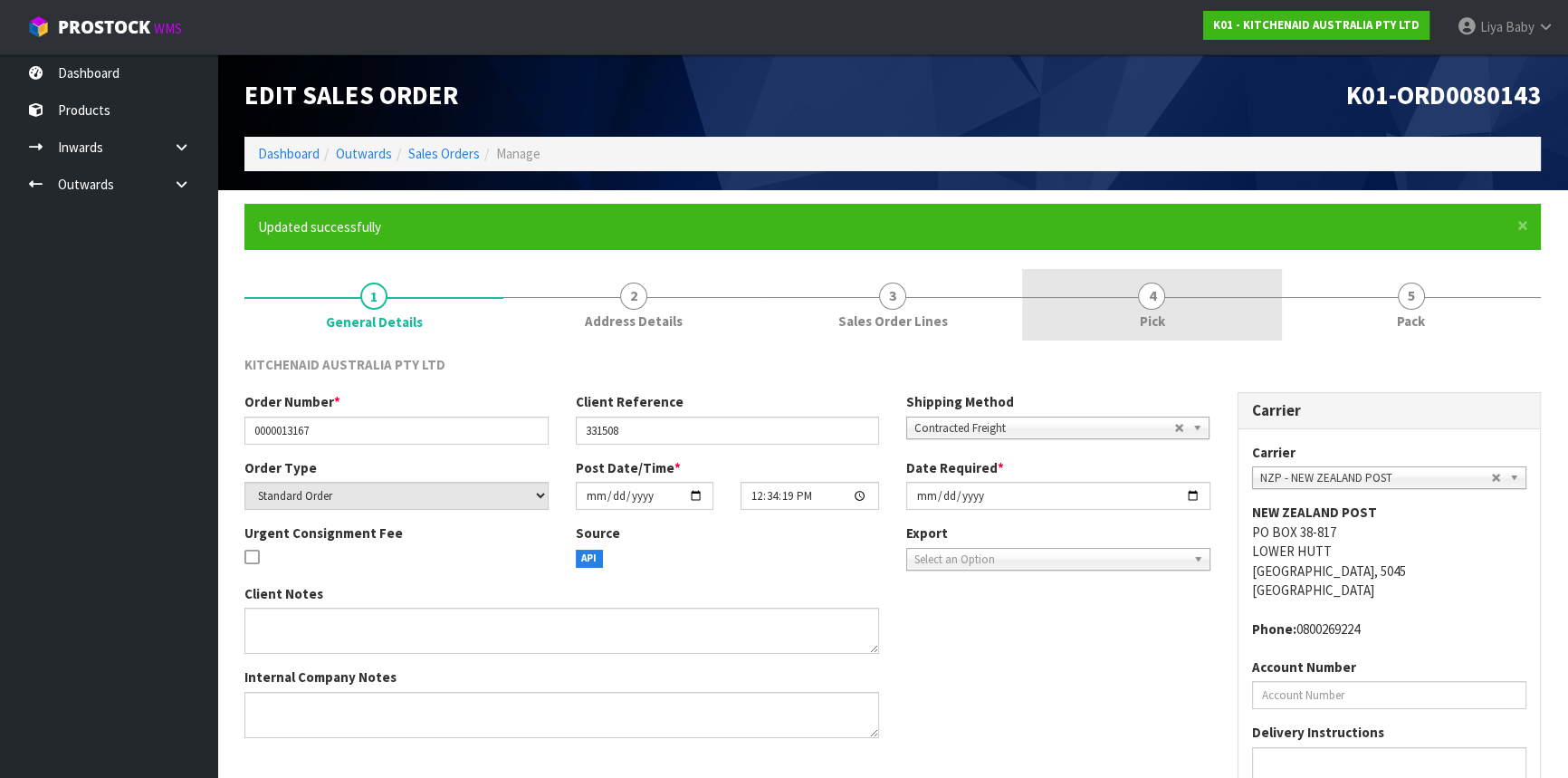
click at [1159, 318] on span "Pick" at bounding box center [1152, 321] width 25 height 19
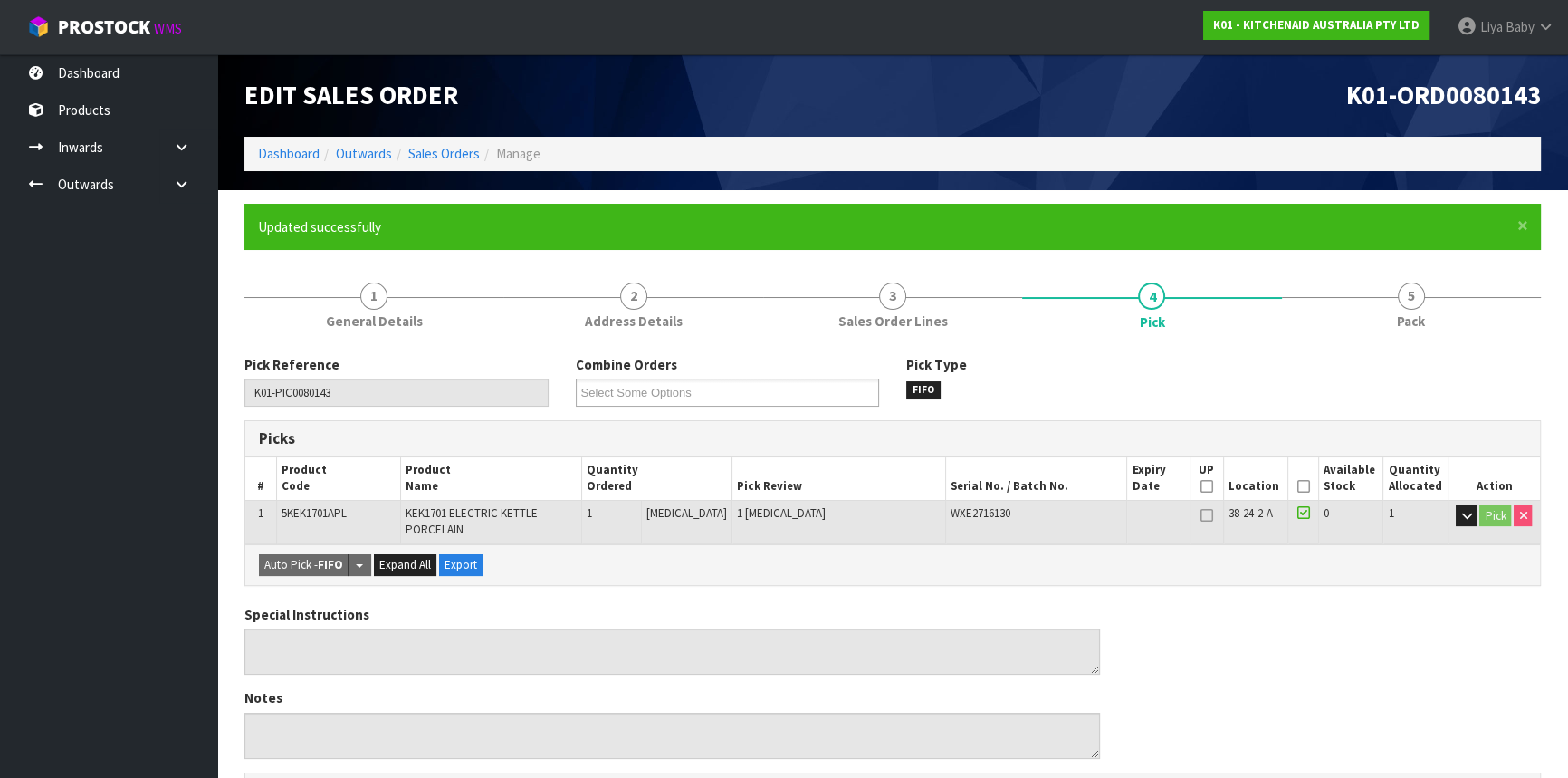
click at [1296, 487] on icon at bounding box center [1302, 487] width 13 height 1
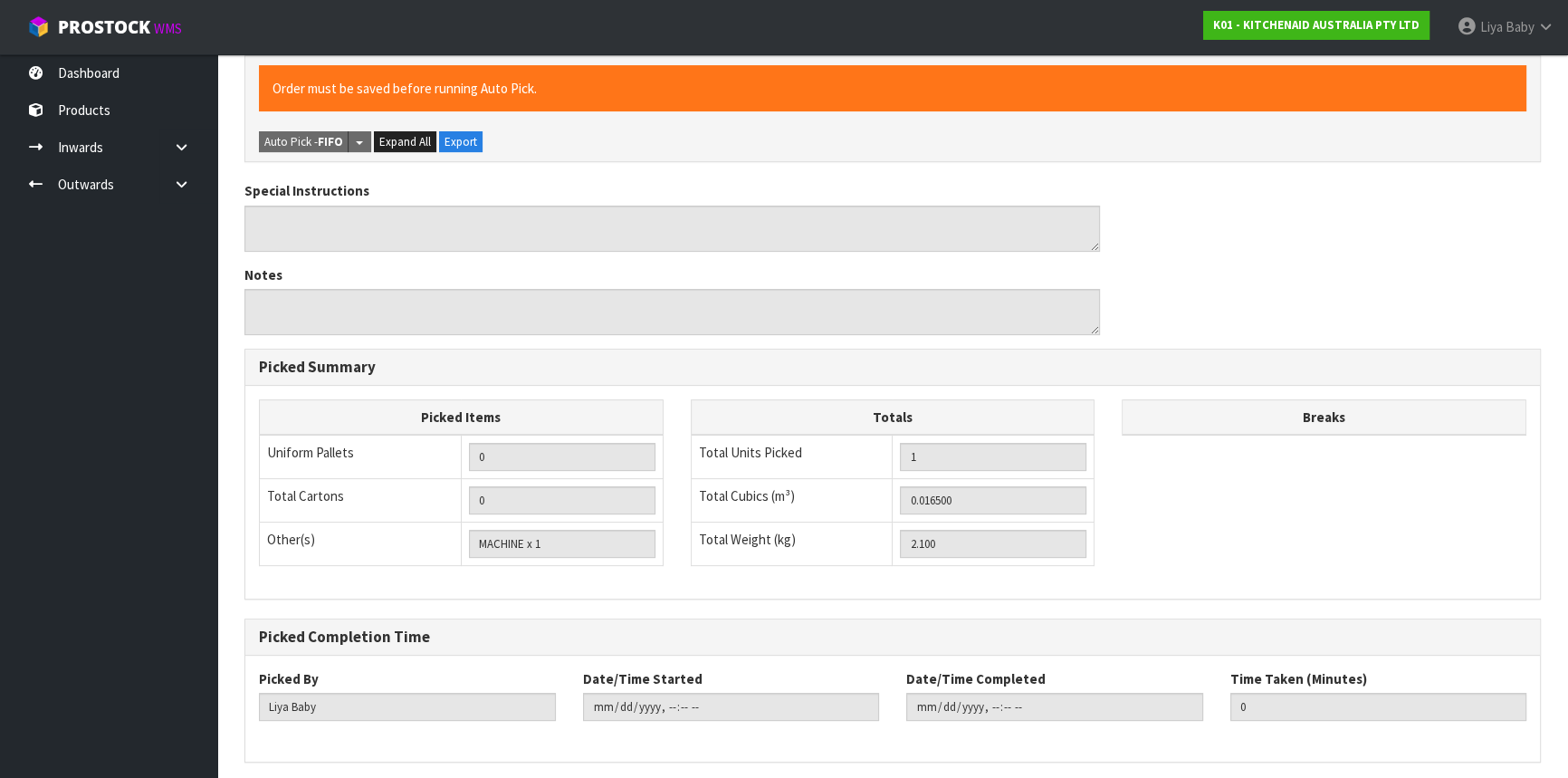
scroll to position [556, 0]
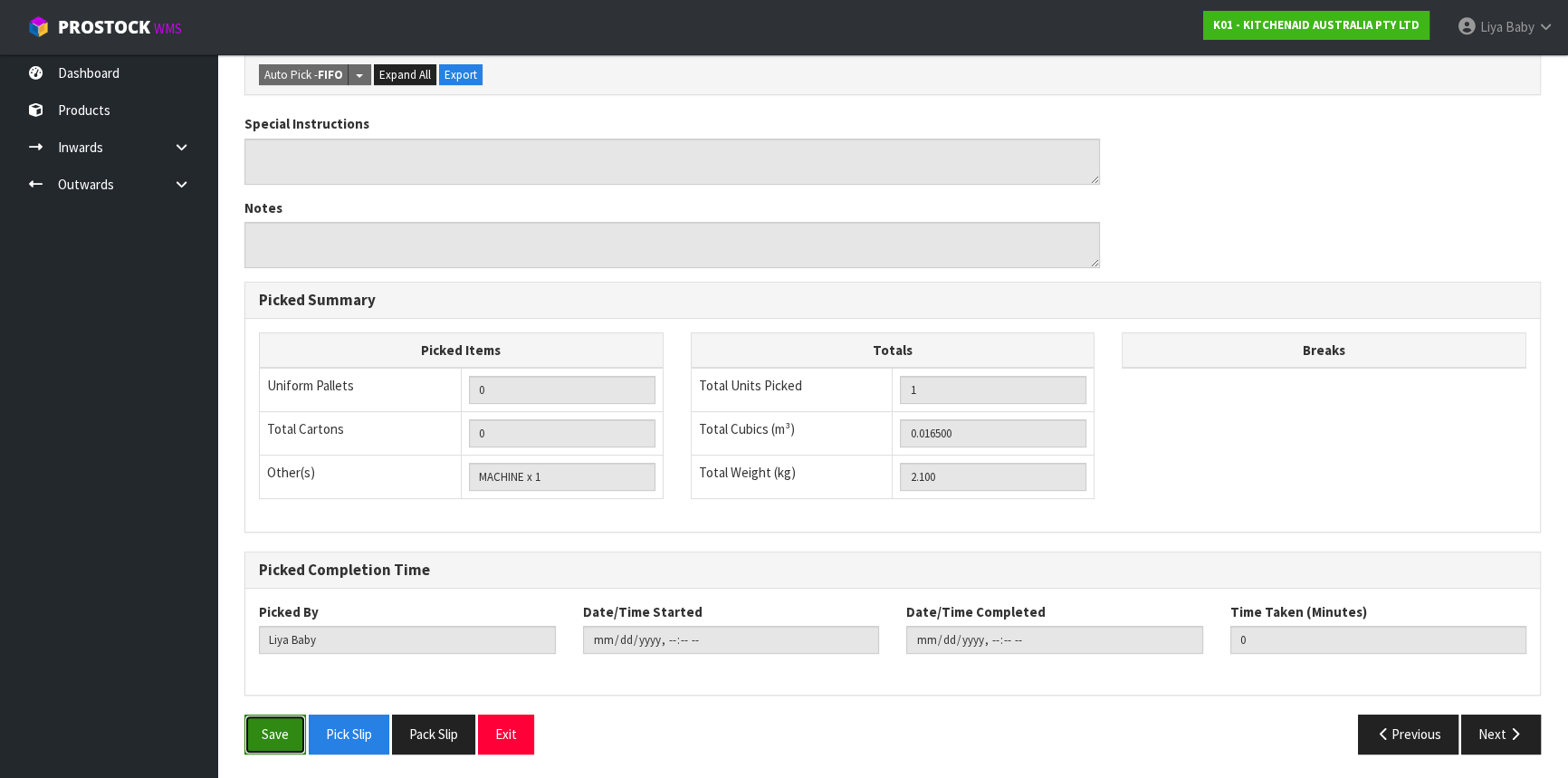
drag, startPoint x: 266, startPoint y: 726, endPoint x: 275, endPoint y: 711, distance: 17.5
click at [271, 723] on button "Save" at bounding box center [275, 734] width 62 height 39
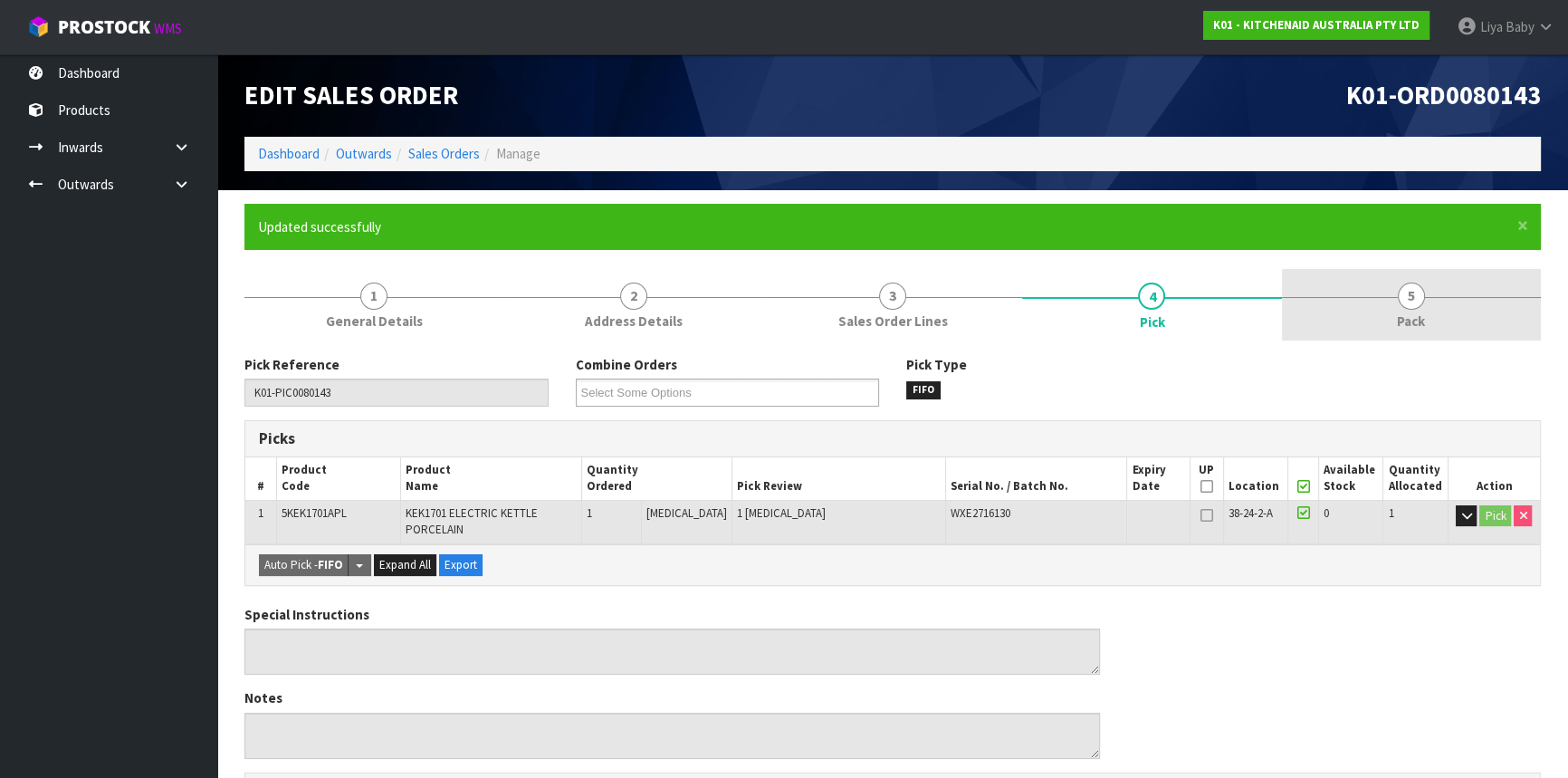
click at [1439, 317] on link "5 Pack" at bounding box center [1411, 304] width 259 height 71
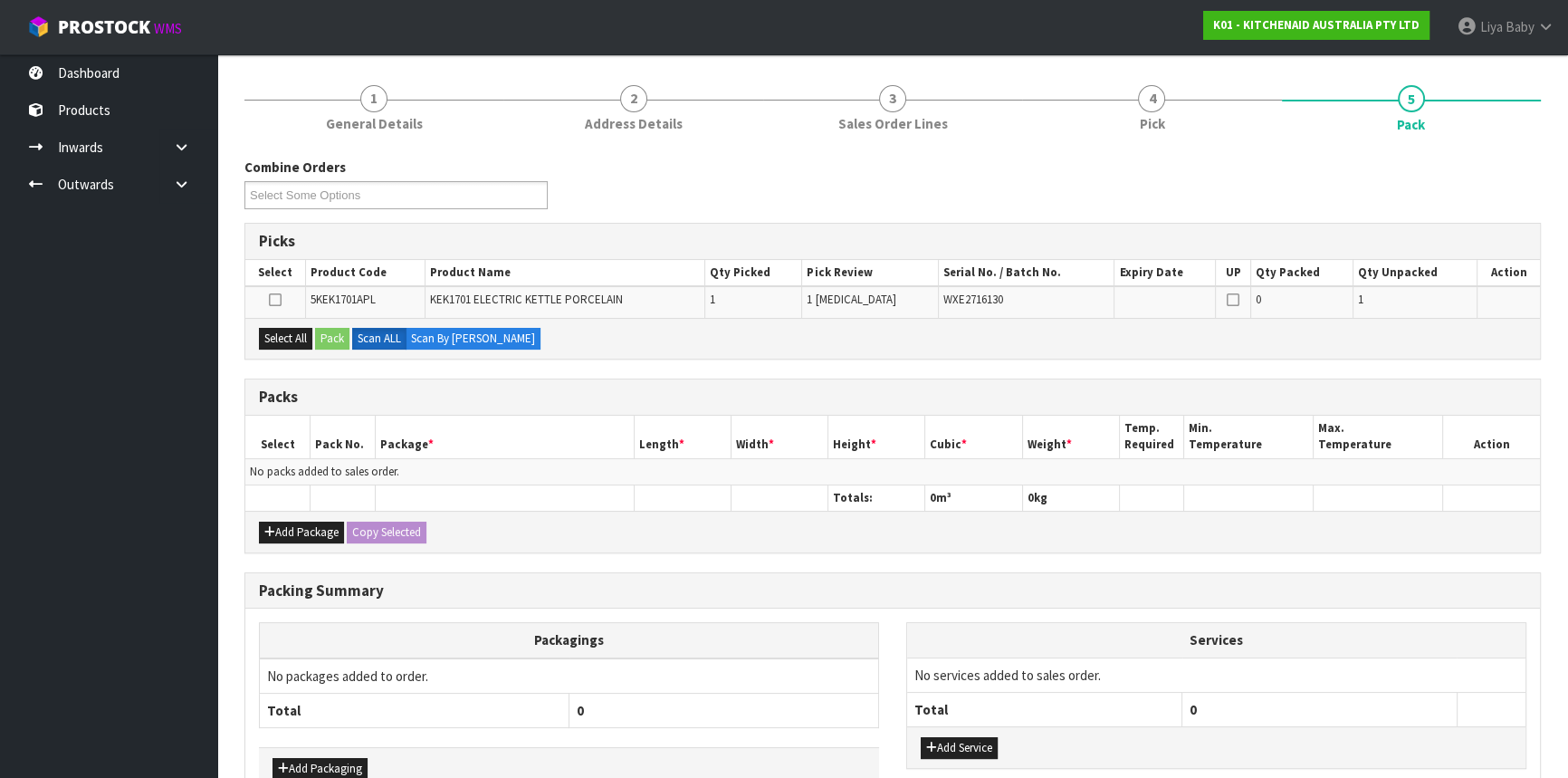
scroll to position [303, 0]
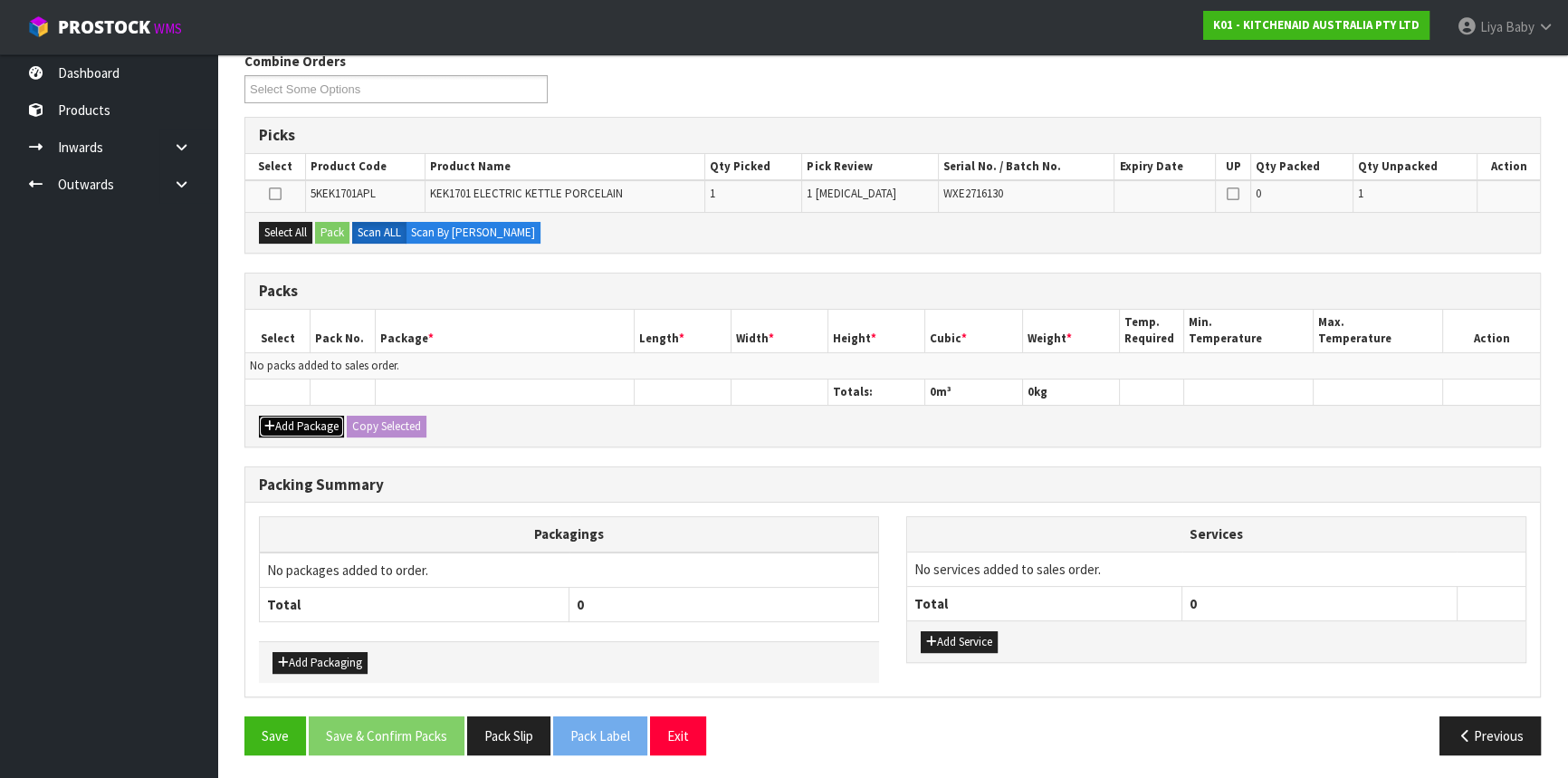
click at [302, 424] on button "Add Package" at bounding box center [301, 426] width 85 height 22
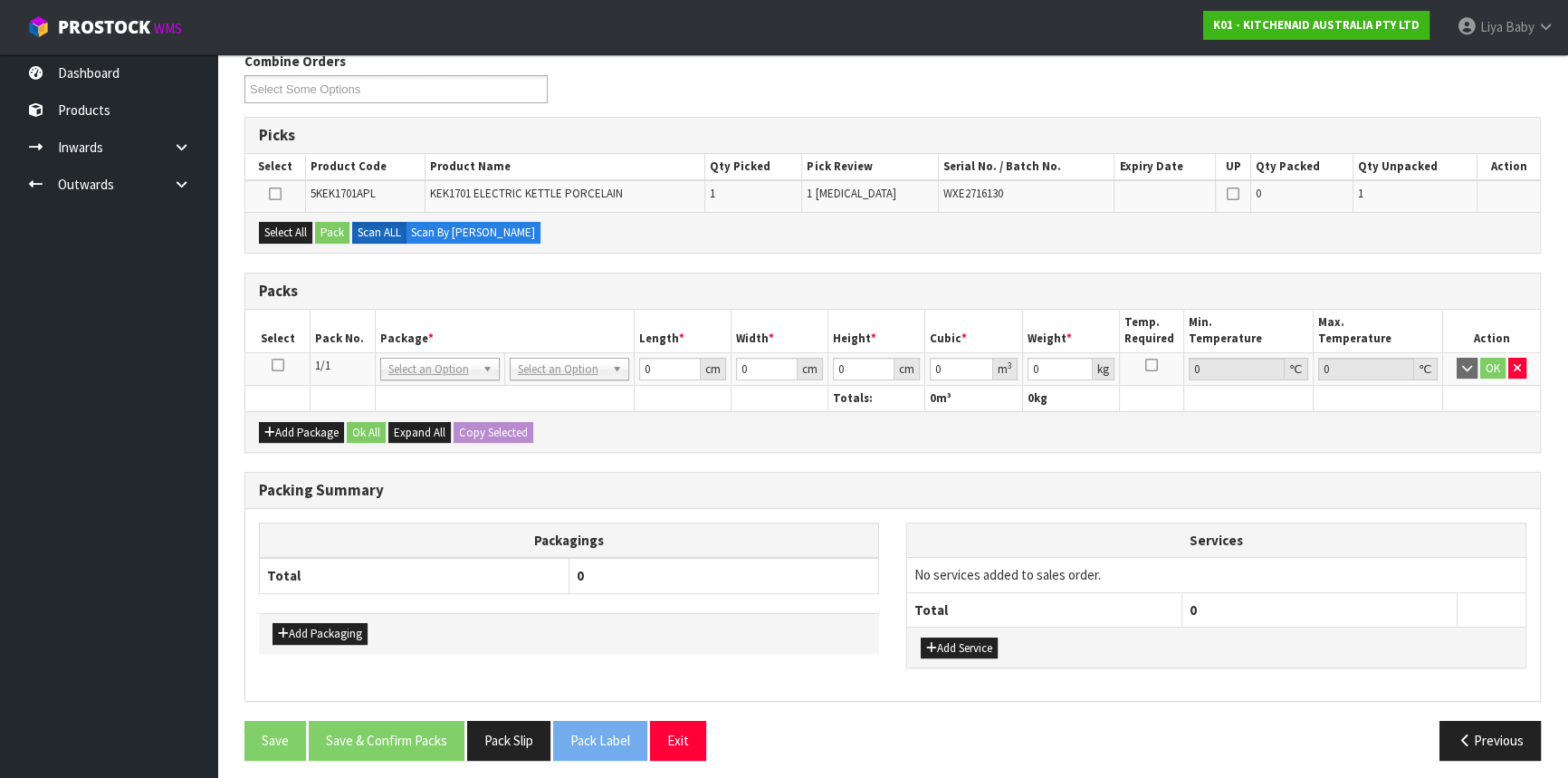
click at [280, 365] on icon at bounding box center [277, 365] width 13 height 1
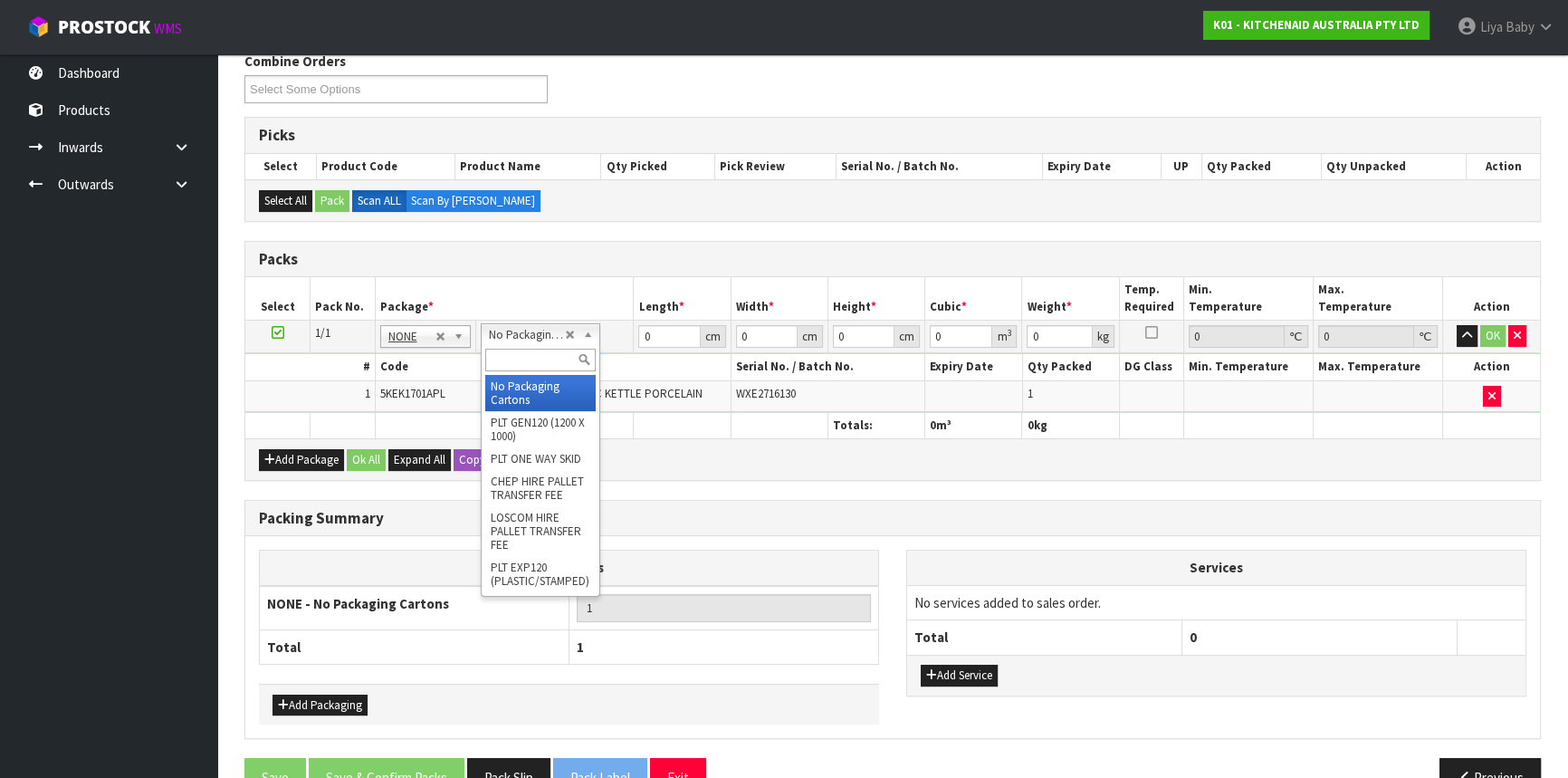
click at [535, 353] on input "text" at bounding box center [540, 360] width 110 height 22
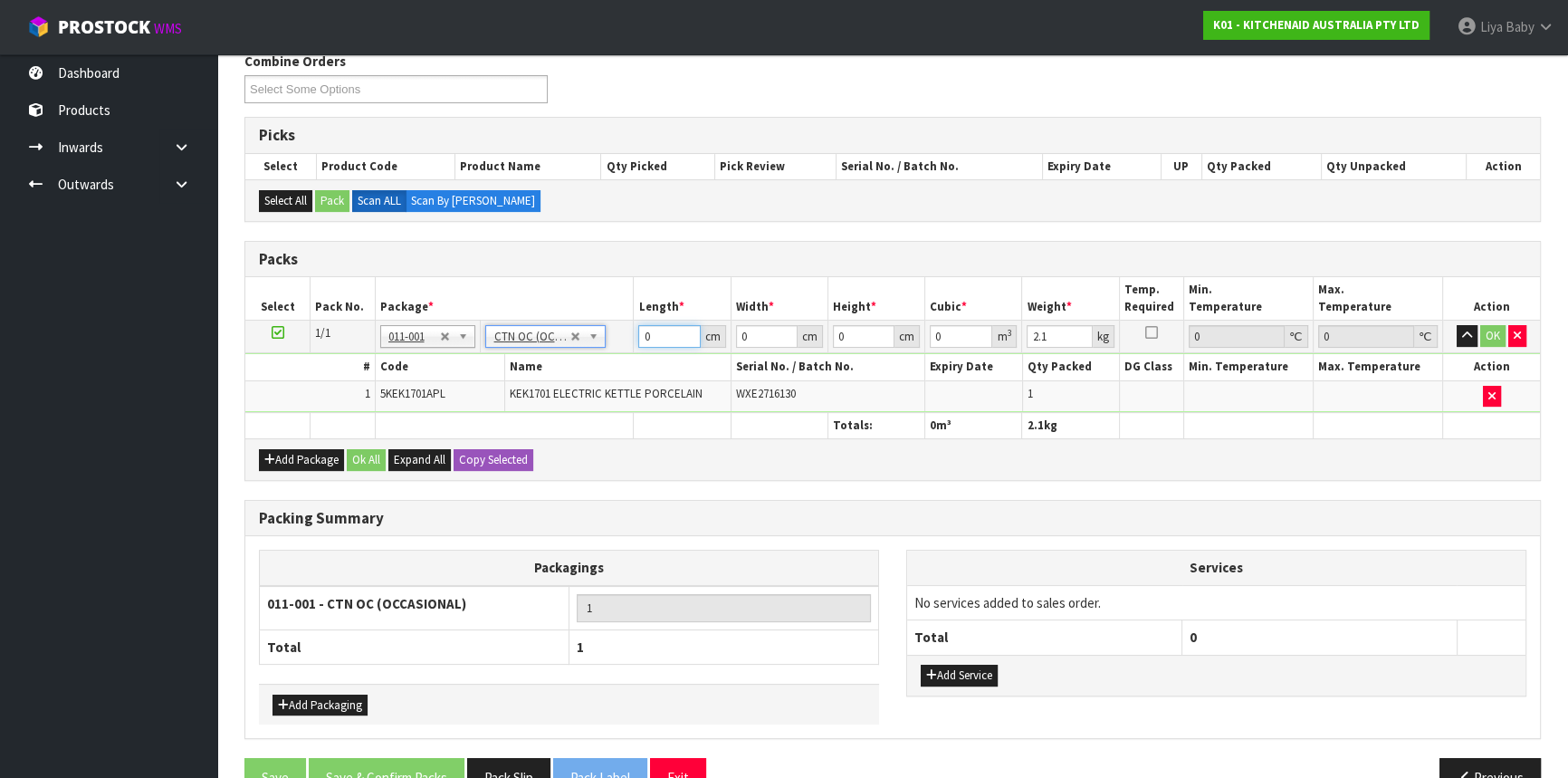
drag, startPoint x: 670, startPoint y: 329, endPoint x: 655, endPoint y: 362, distance: 36.2
click at [669, 329] on input "0" at bounding box center [668, 336] width 62 height 22
click at [1494, 335] on button "OK" at bounding box center [1493, 336] width 25 height 22
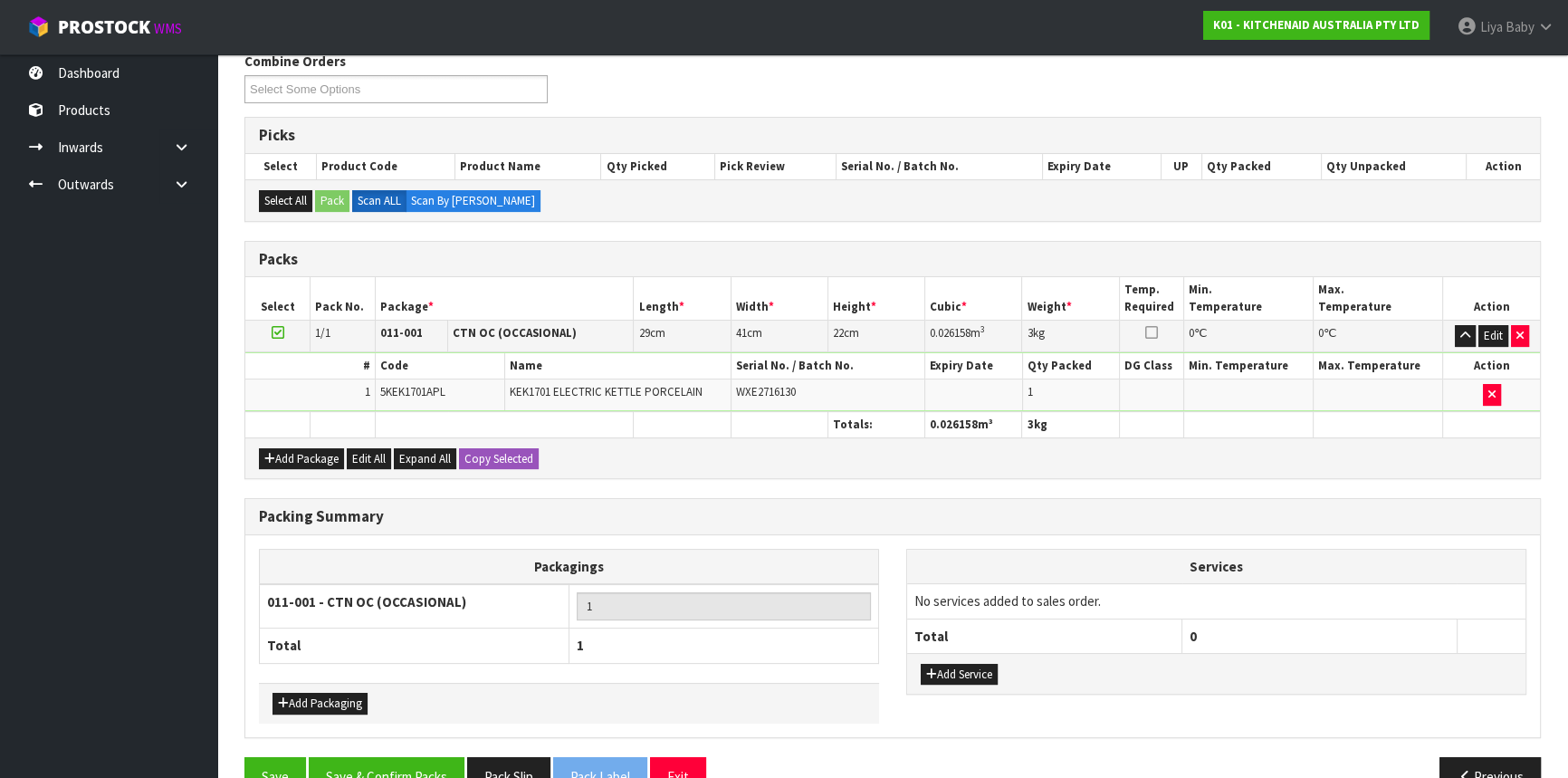
scroll to position [344, 0]
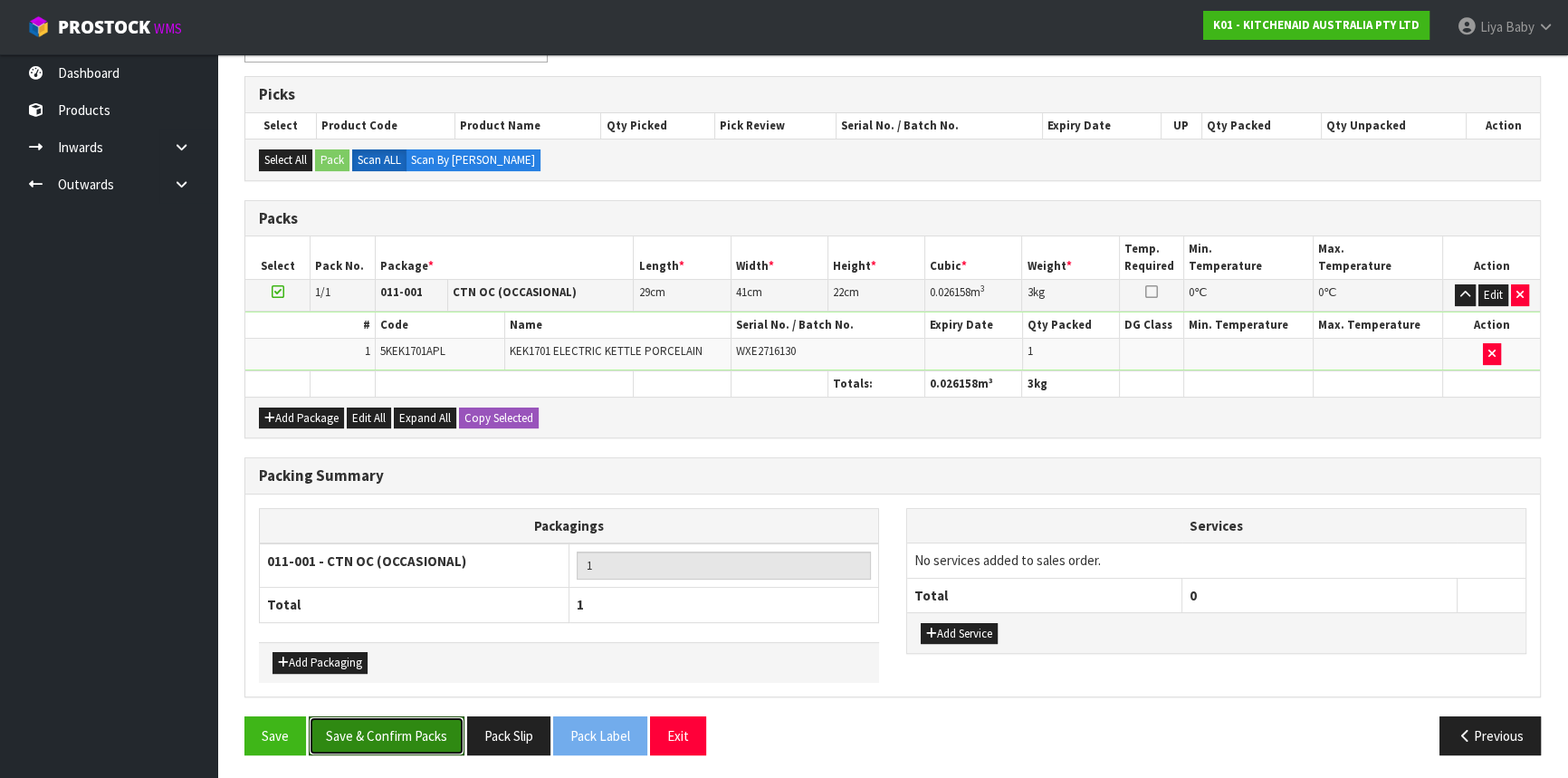
drag, startPoint x: 398, startPoint y: 726, endPoint x: 415, endPoint y: 699, distance: 31.9
click at [399, 718] on button "Save & Confirm Packs" at bounding box center [386, 736] width 155 height 39
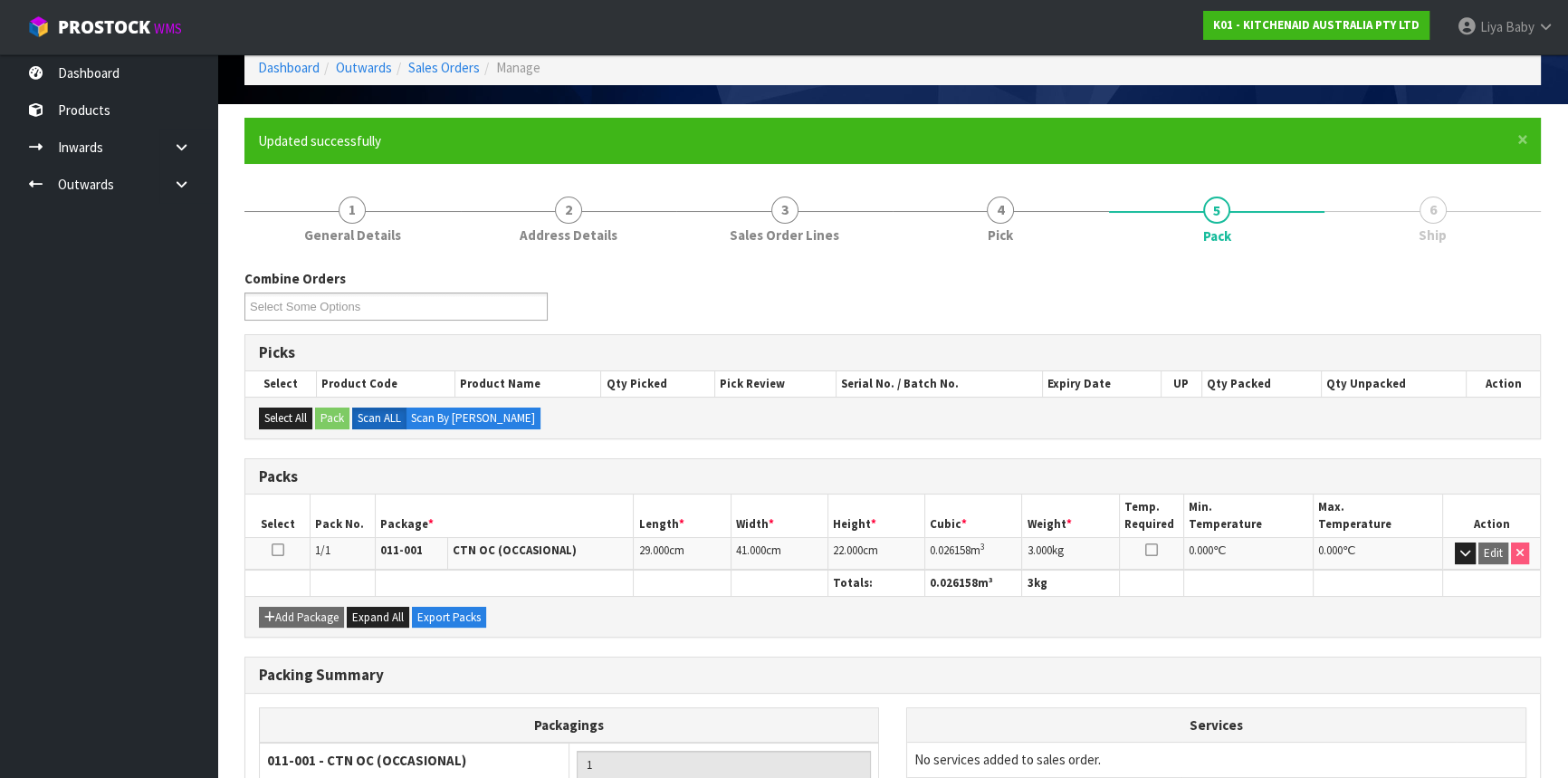
scroll to position [244, 0]
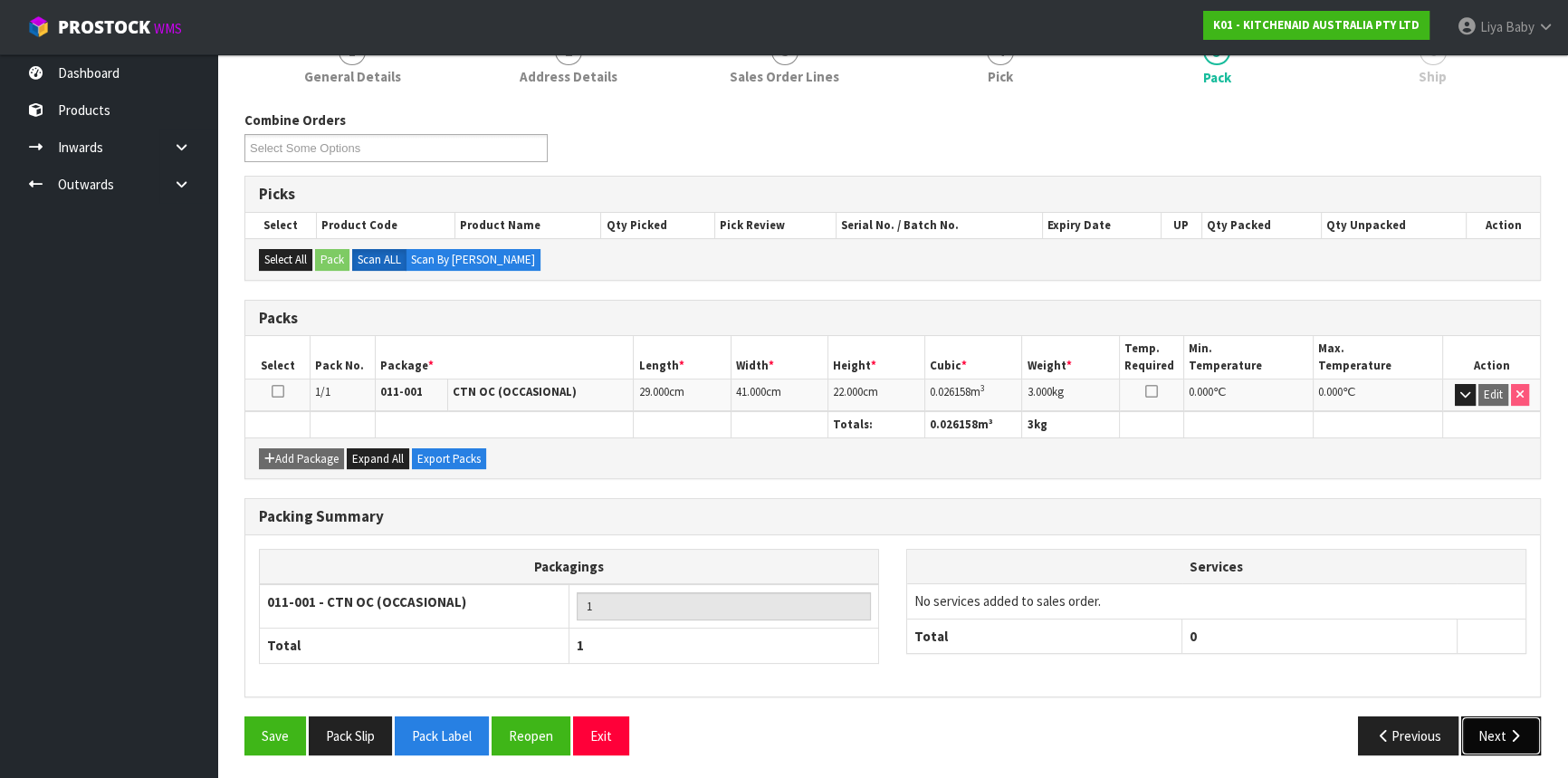
click at [1484, 724] on button "Next" at bounding box center [1502, 736] width 80 height 39
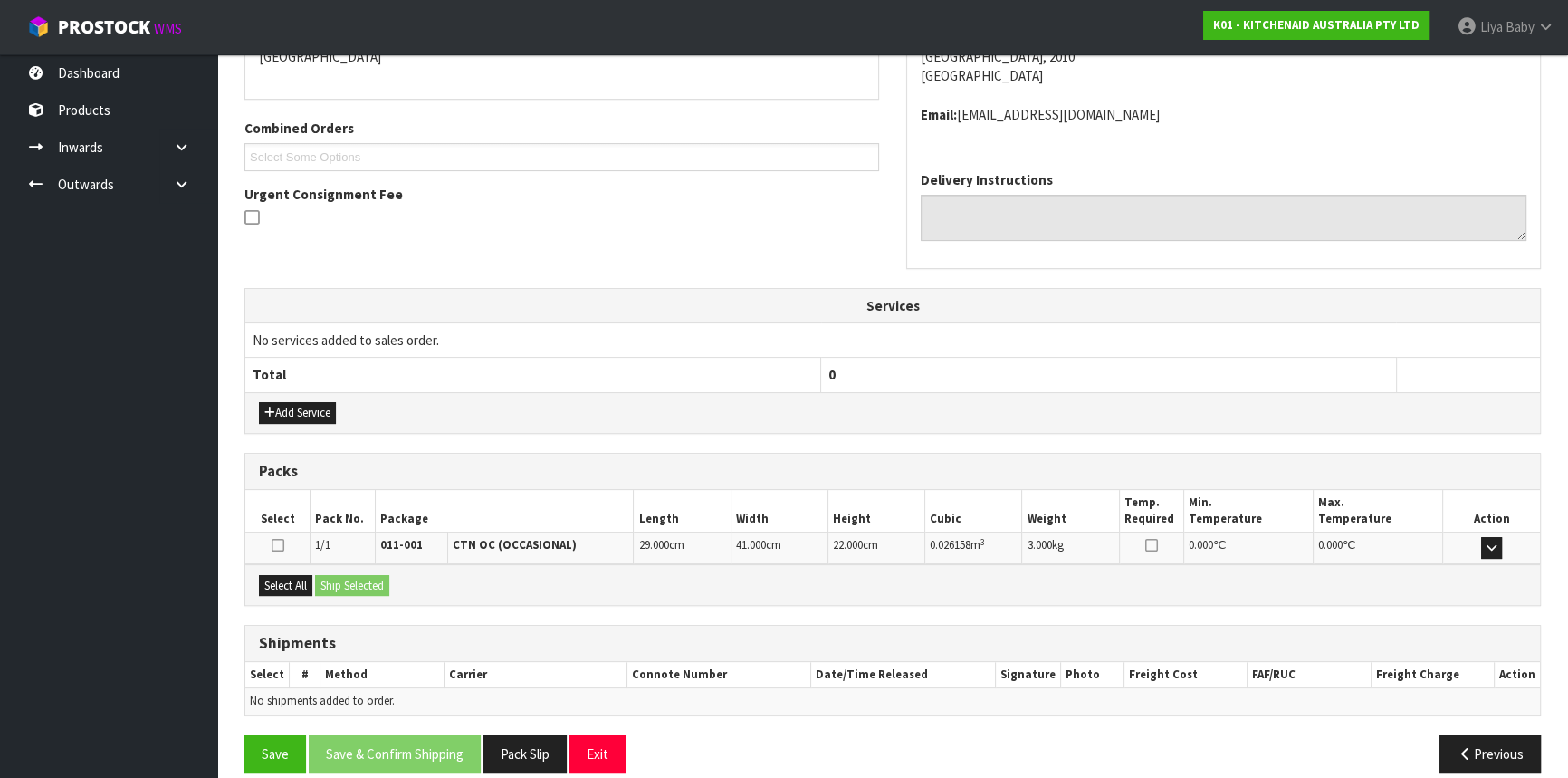
scroll to position [435, 0]
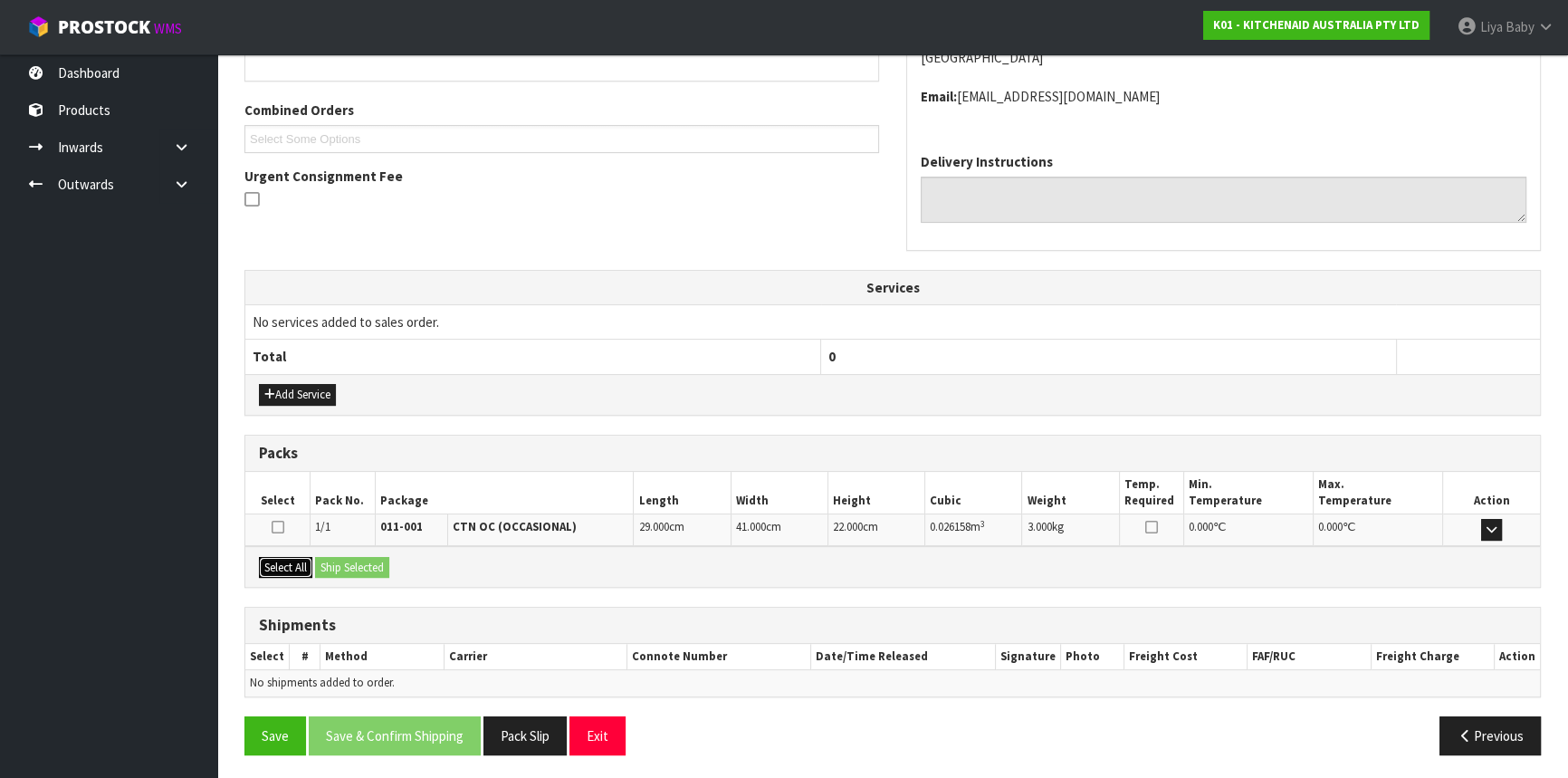
drag, startPoint x: 284, startPoint y: 555, endPoint x: 337, endPoint y: 559, distance: 53.2
click at [287, 557] on button "Select All" at bounding box center [285, 568] width 54 height 22
click at [340, 559] on button "Ship Selected" at bounding box center [352, 568] width 74 height 22
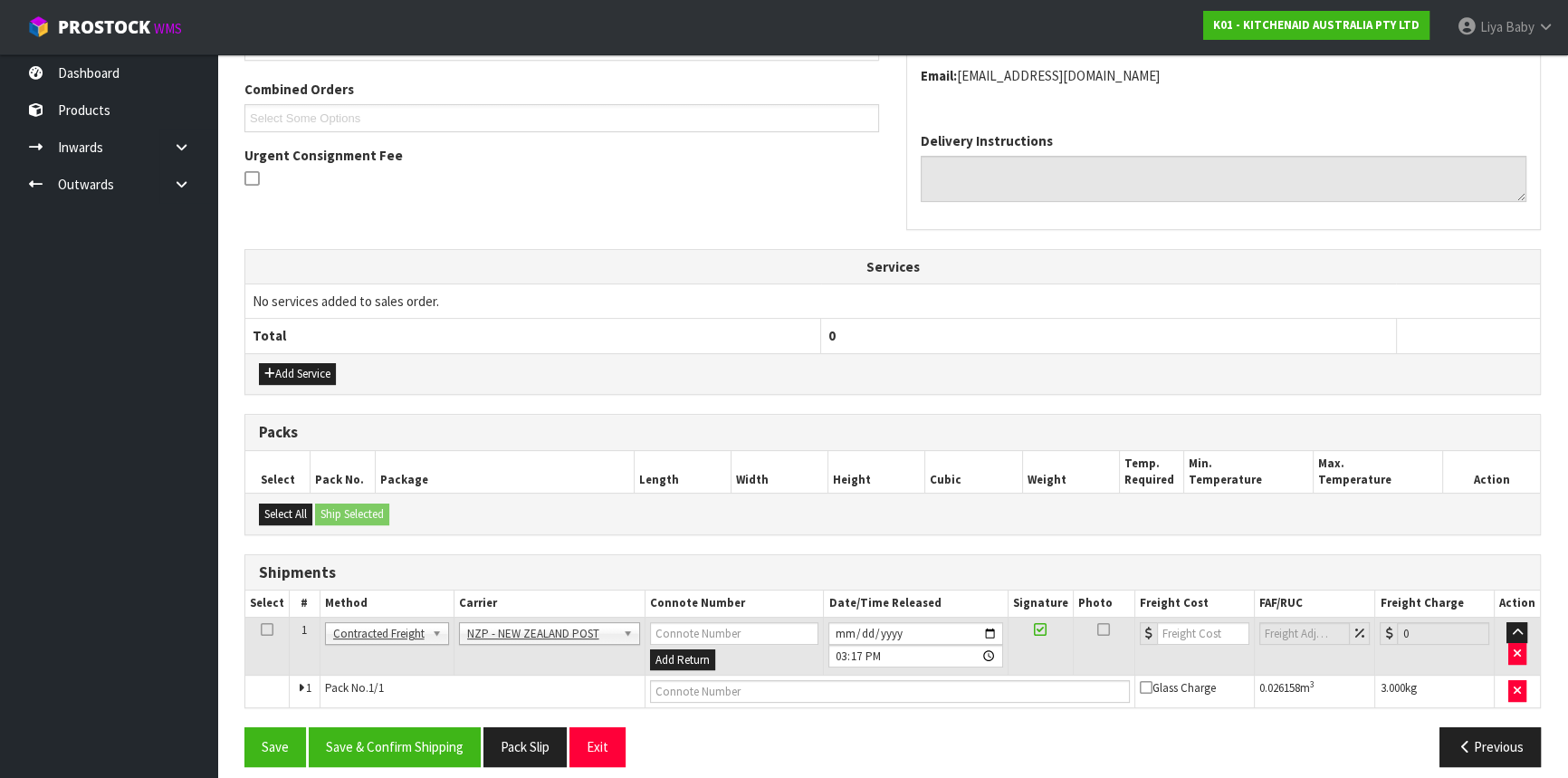
scroll to position [467, 0]
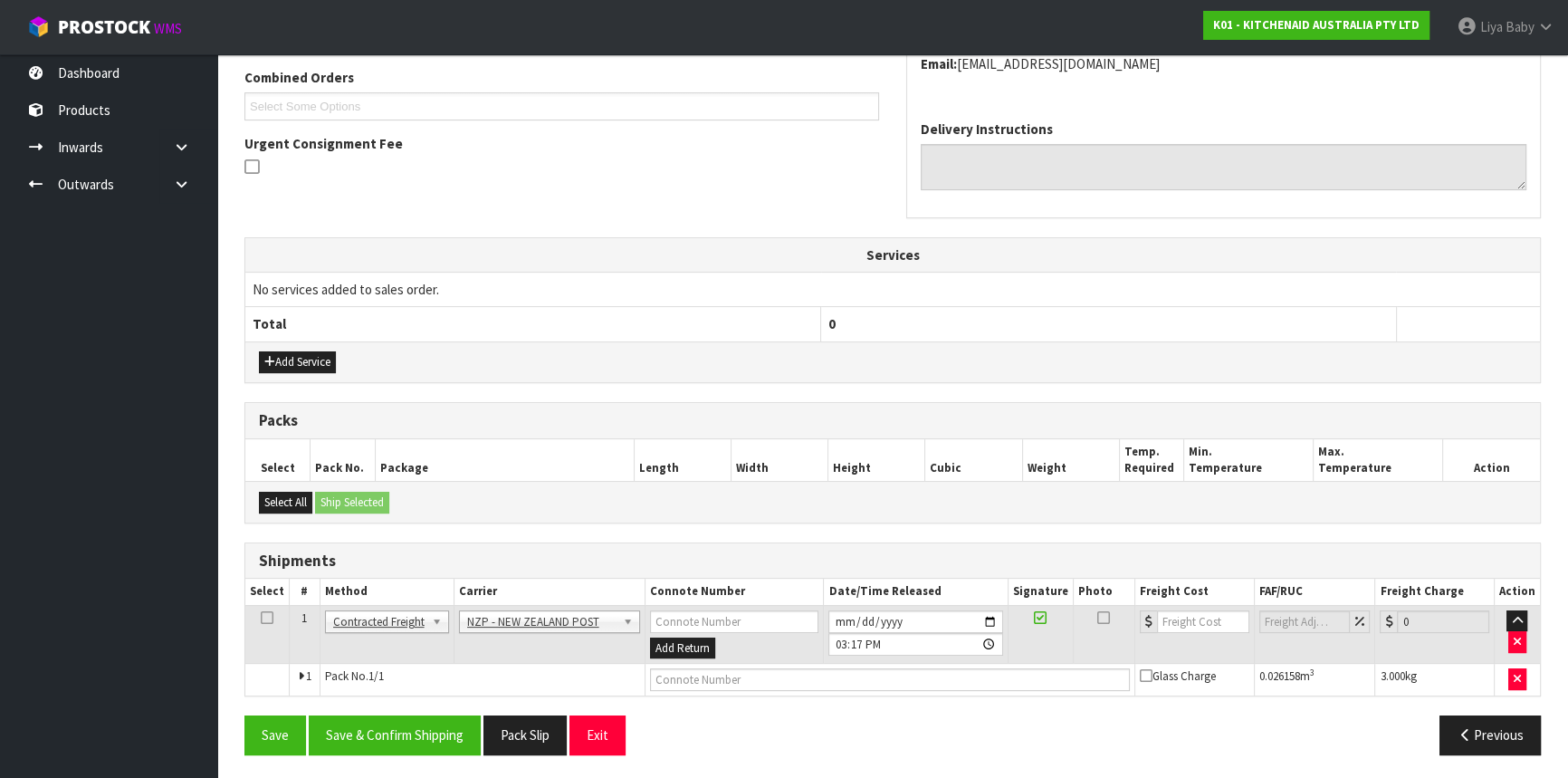
click at [270, 618] on icon at bounding box center [267, 618] width 13 height 1
click at [450, 737] on button "Save & Confirm Shipping" at bounding box center [395, 735] width 172 height 39
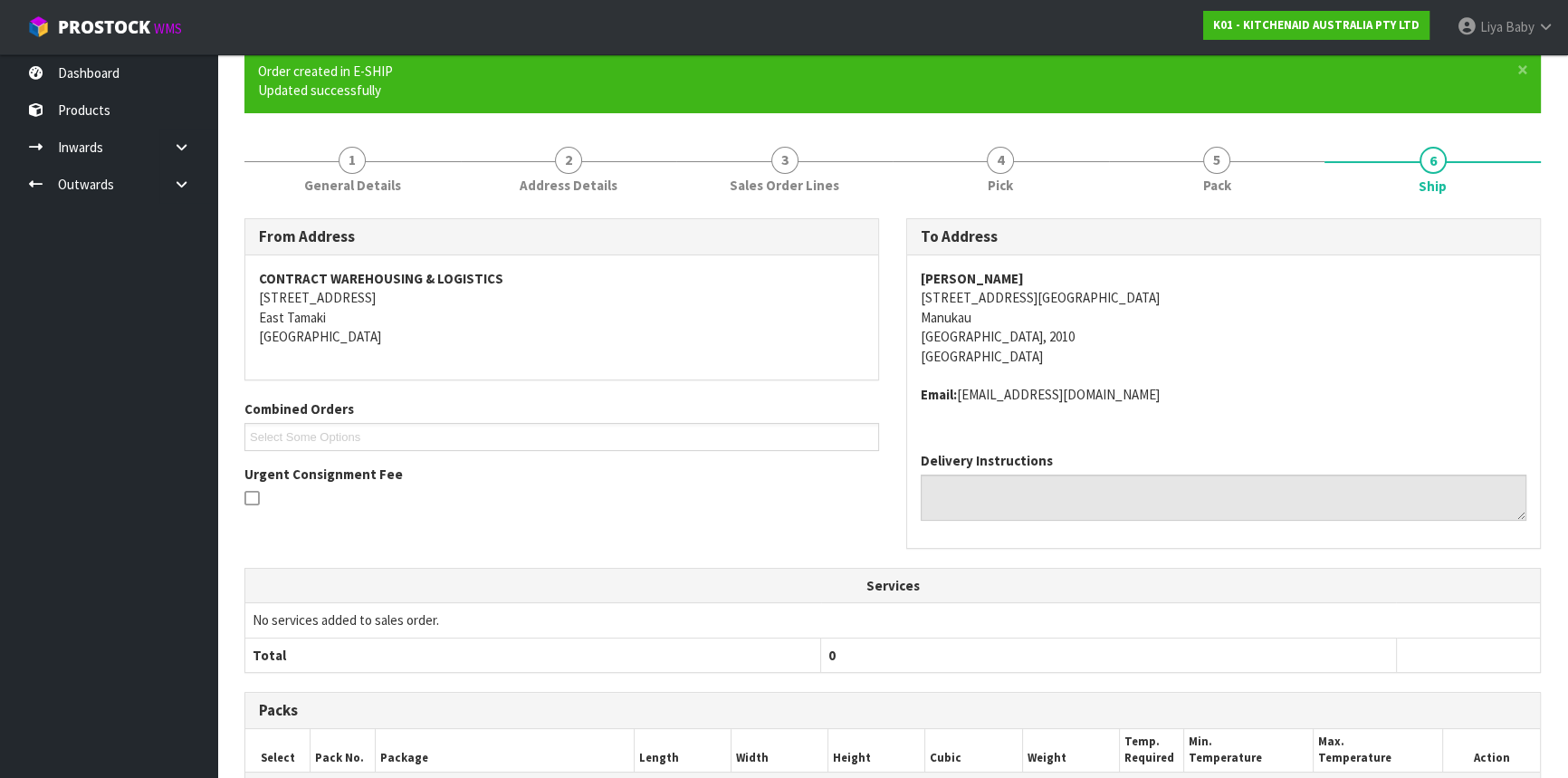
scroll to position [443, 0]
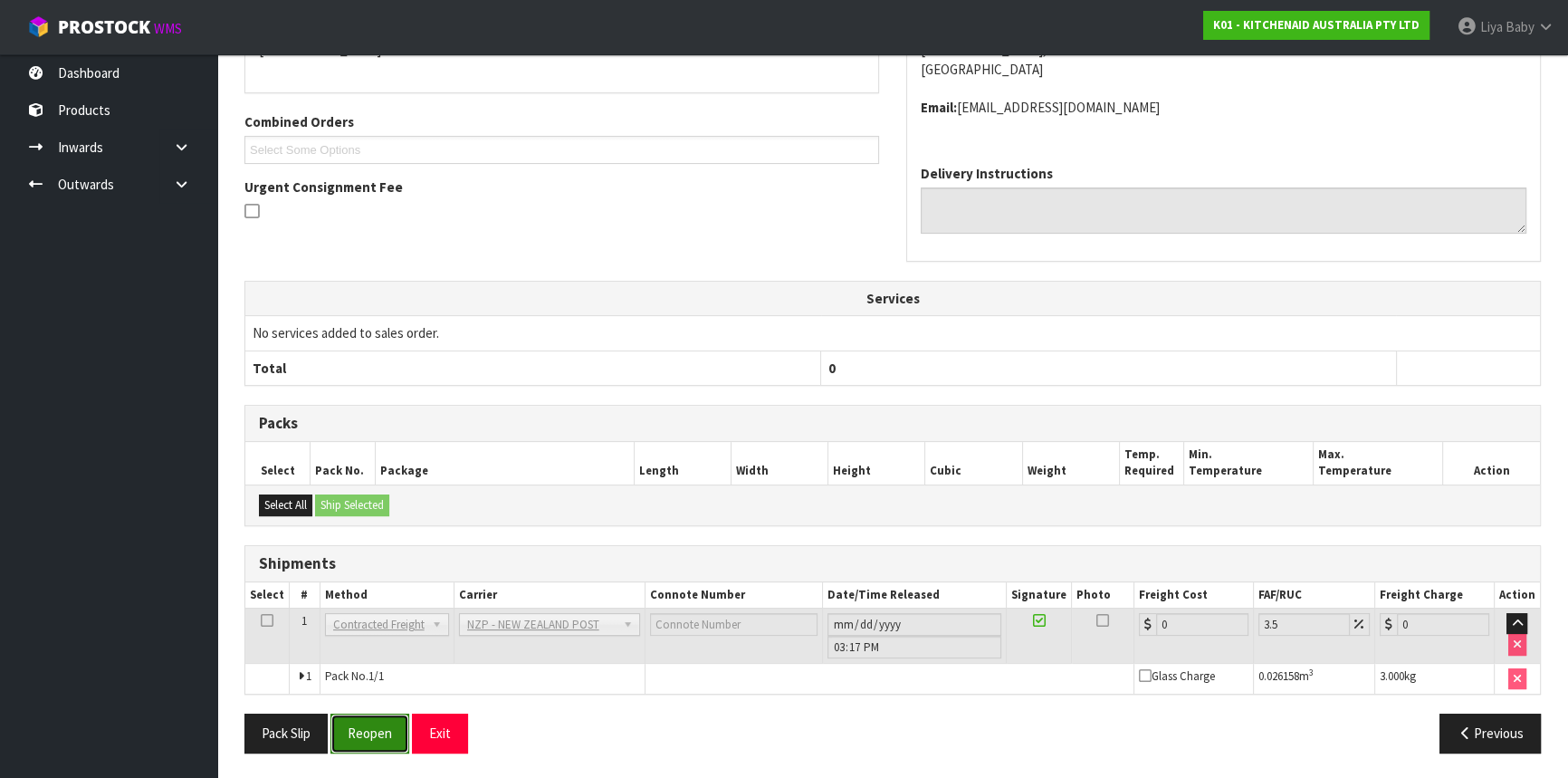
click at [354, 728] on button "Reopen" at bounding box center [369, 733] width 79 height 39
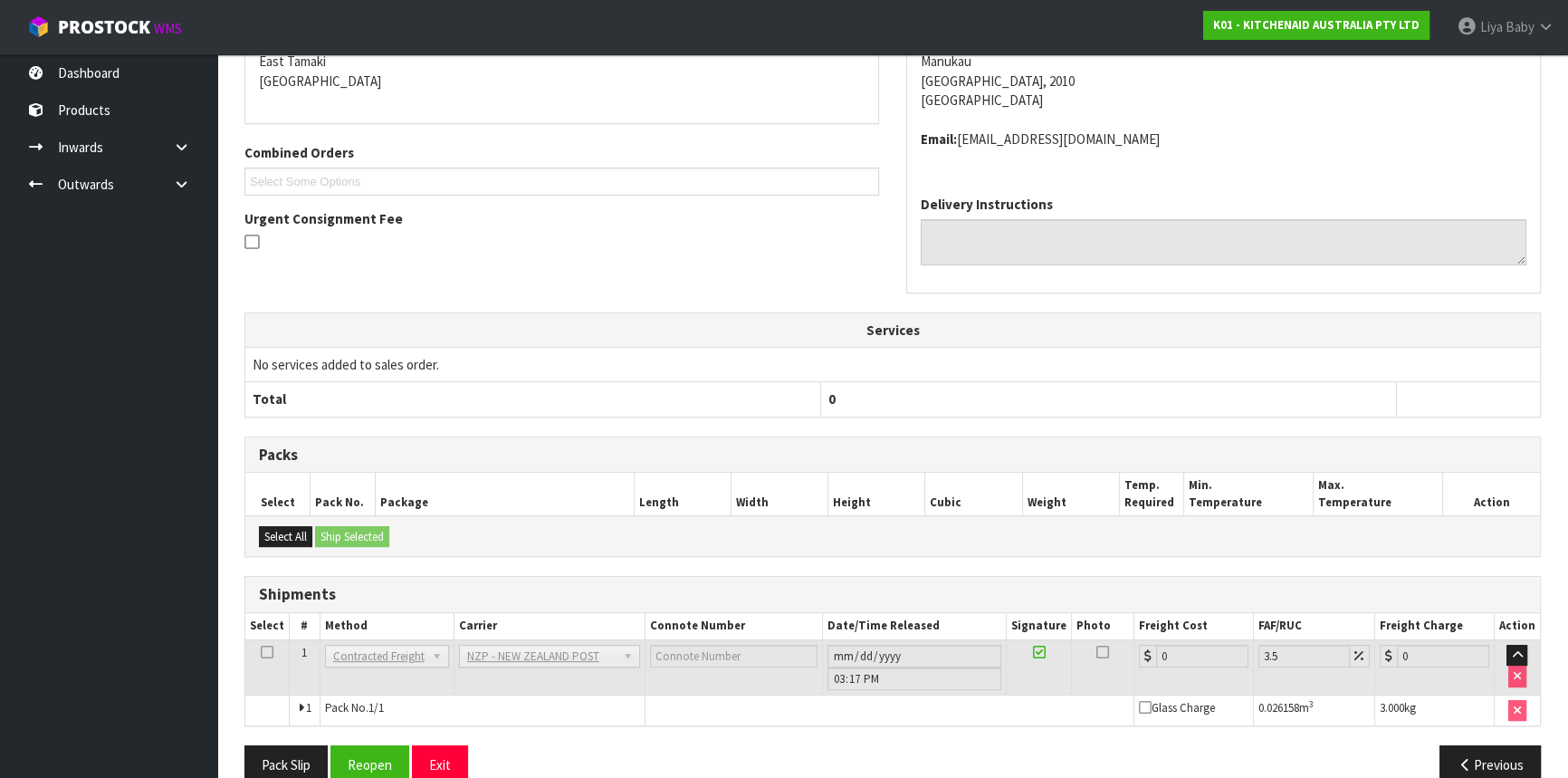
scroll to position [423, 0]
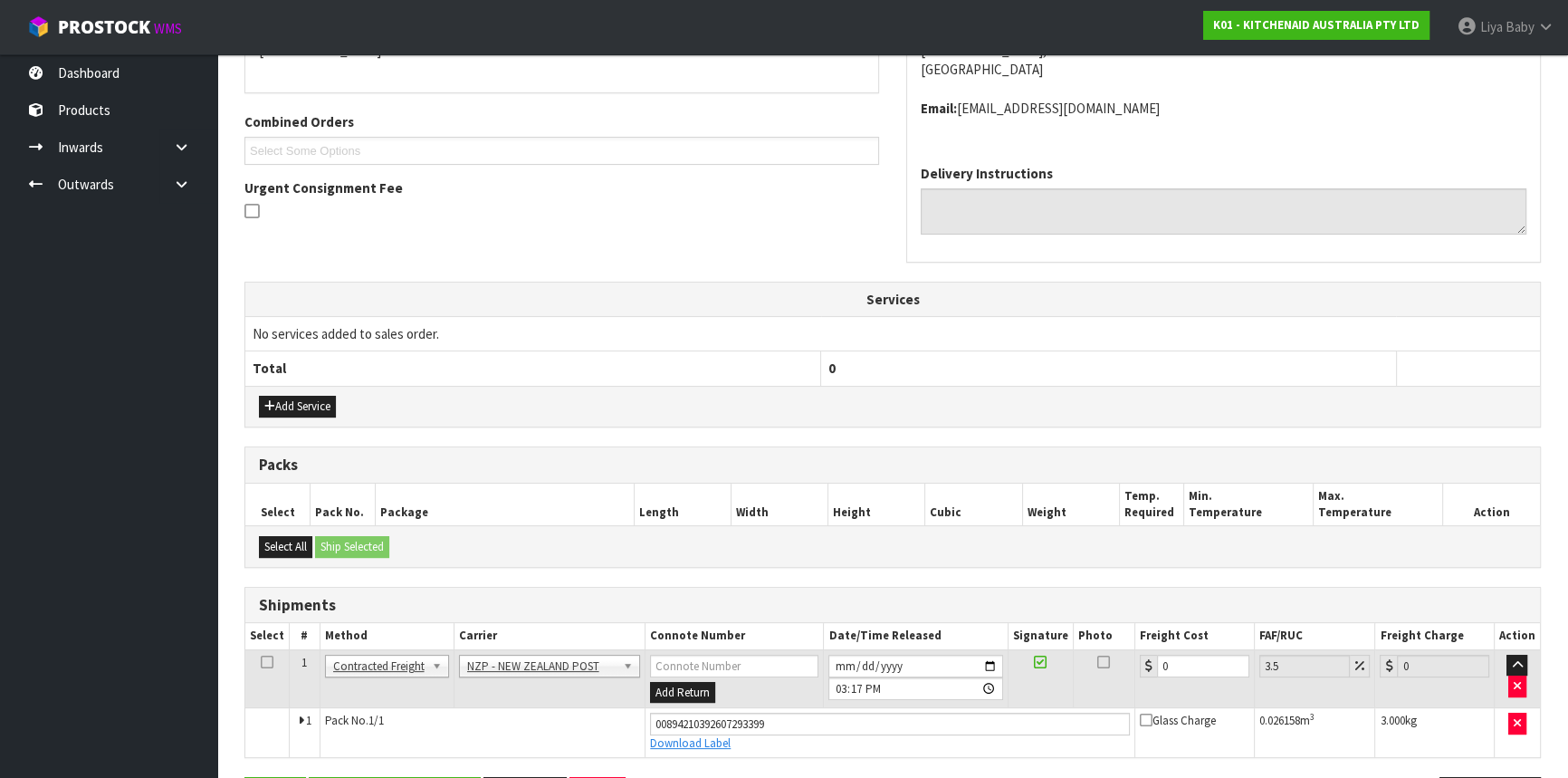
click at [1198, 673] on td "0" at bounding box center [1195, 678] width 119 height 59
click at [1198, 671] on input "0" at bounding box center [1203, 666] width 93 height 22
click at [269, 662] on icon at bounding box center [267, 662] width 13 height 1
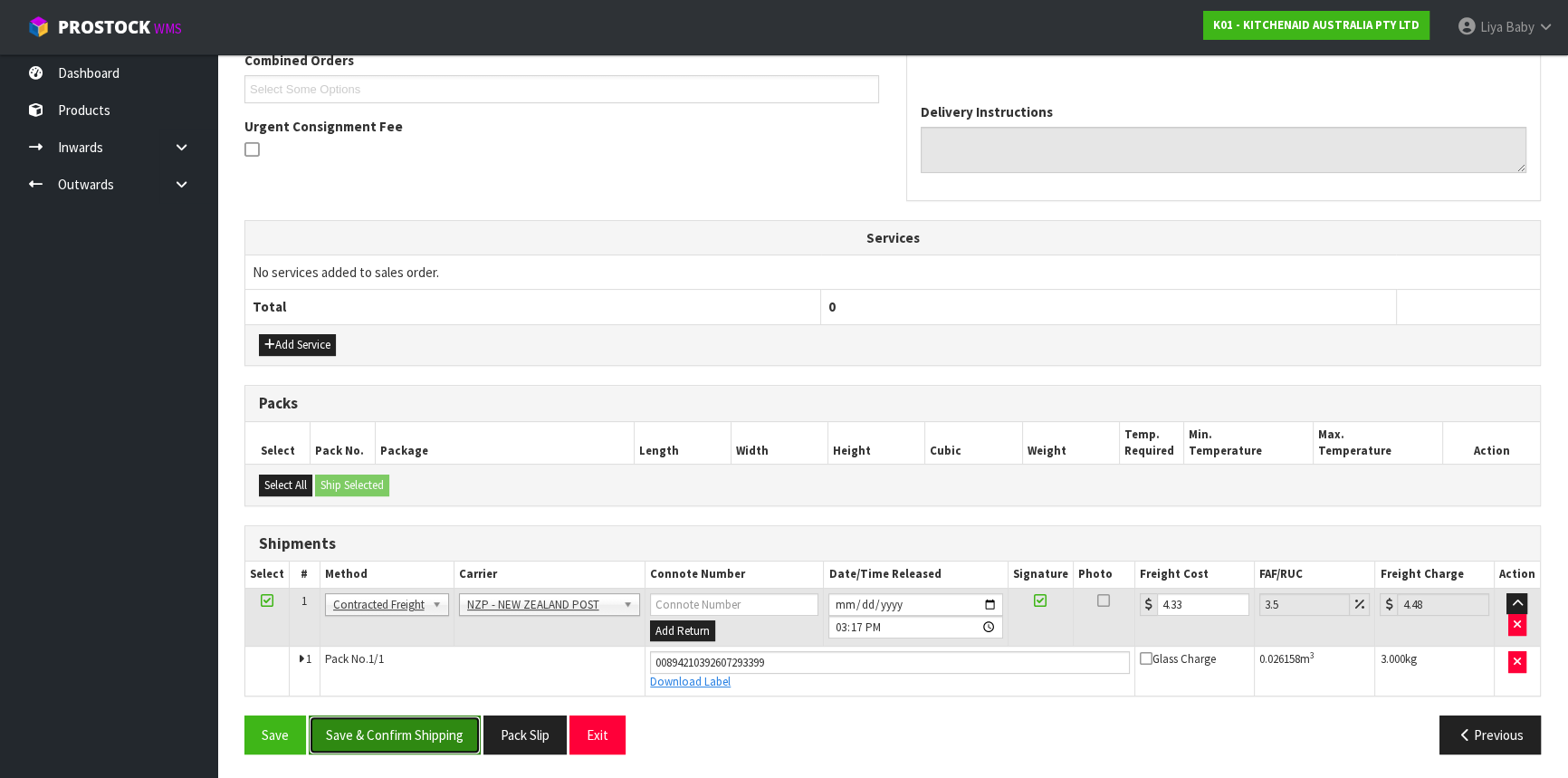
click at [420, 739] on button "Save & Confirm Shipping" at bounding box center [395, 735] width 172 height 39
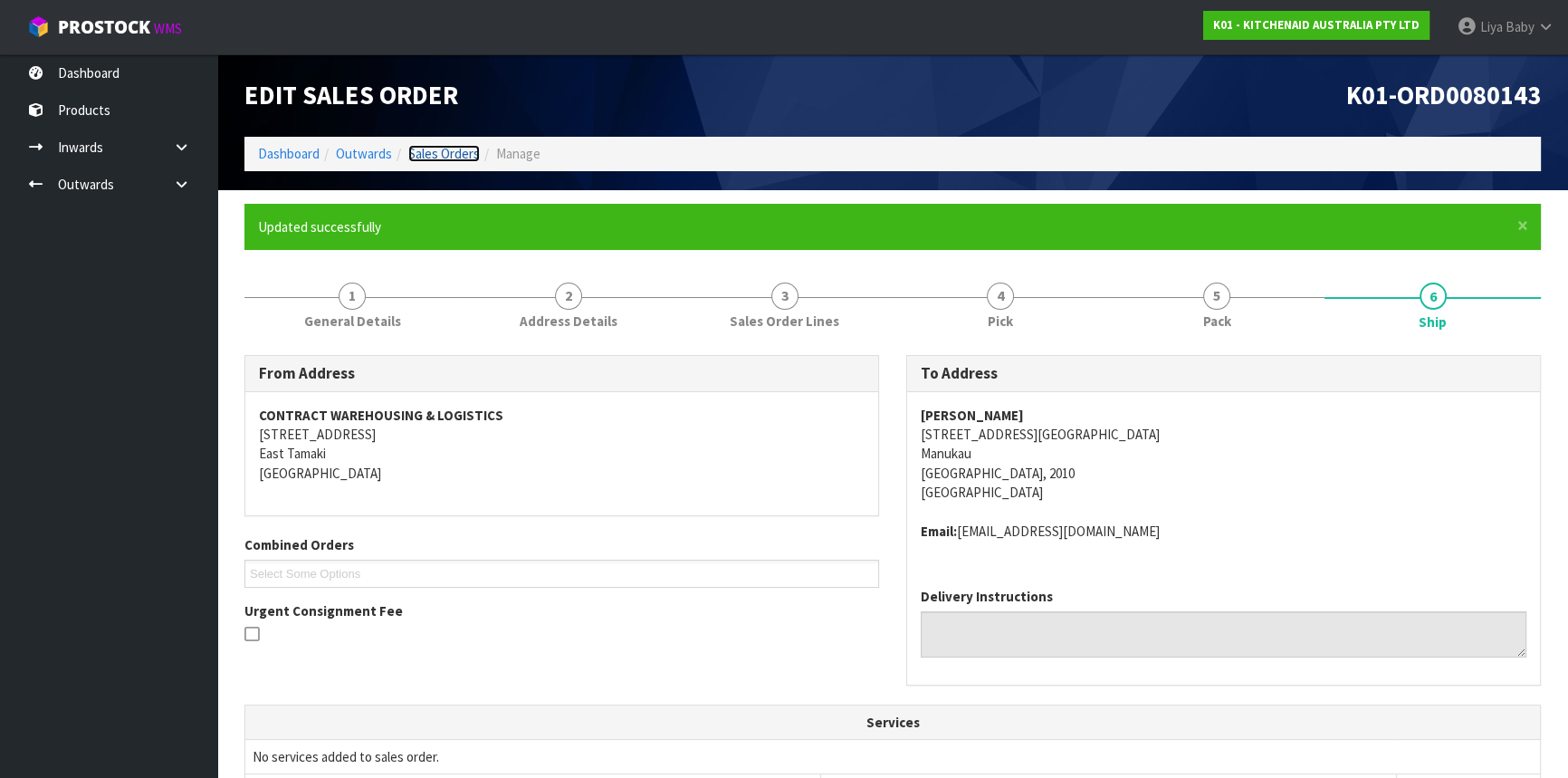
click at [440, 154] on link "Sales Orders" at bounding box center [444, 153] width 71 height 18
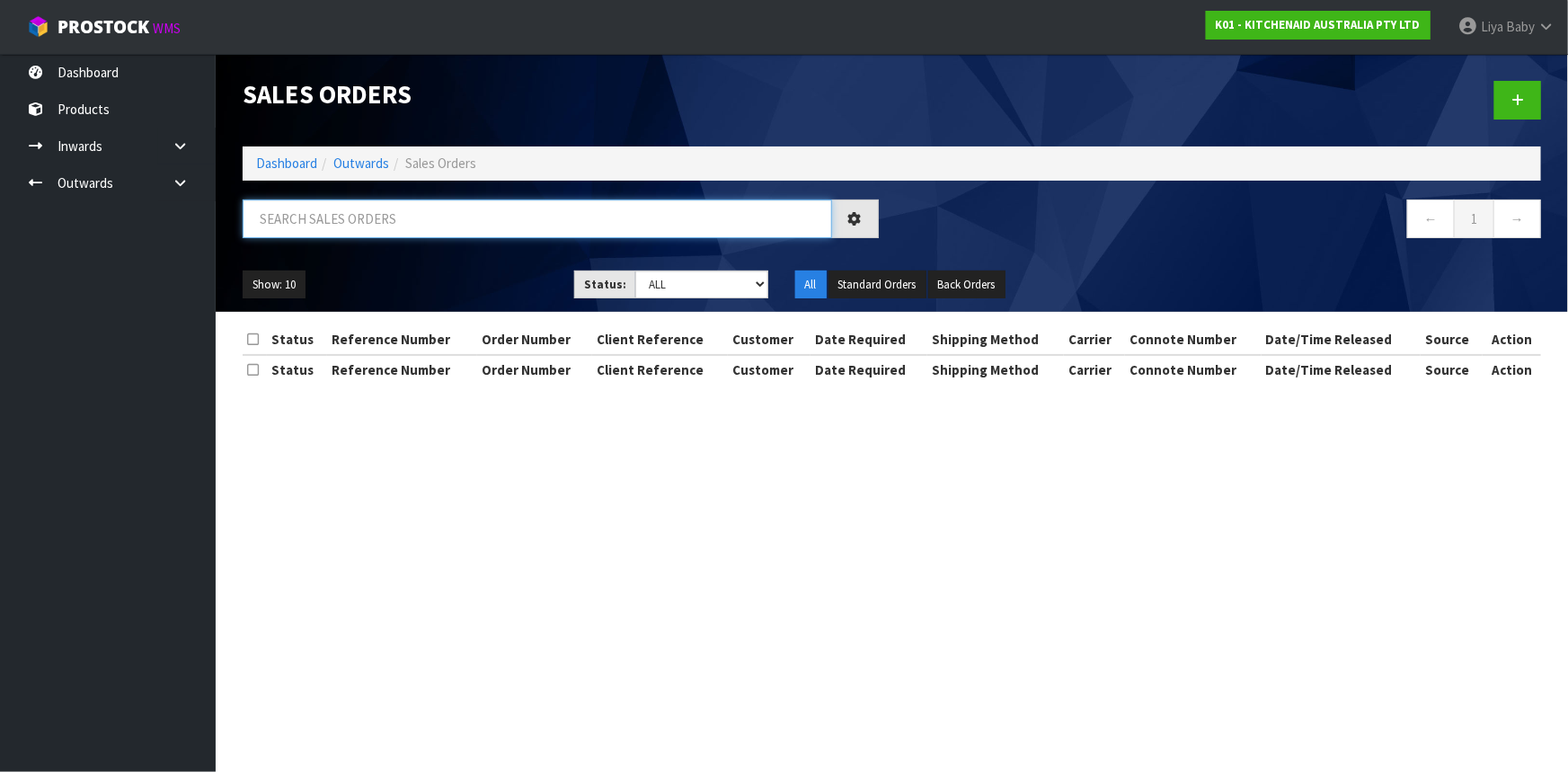
click at [373, 218] on input "text" at bounding box center [537, 219] width 590 height 39
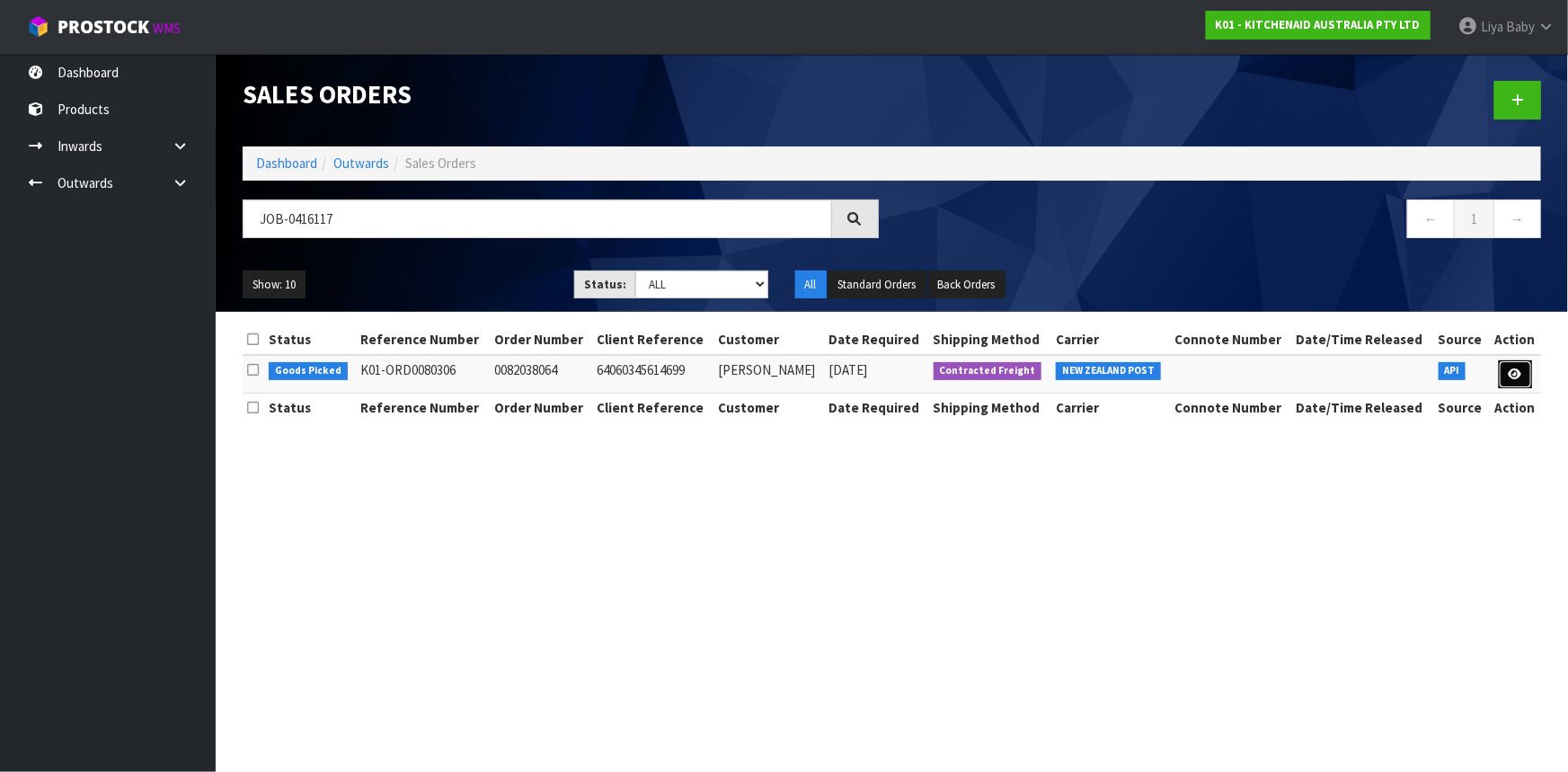
click at [1502, 369] on link at bounding box center [1516, 375] width 33 height 29
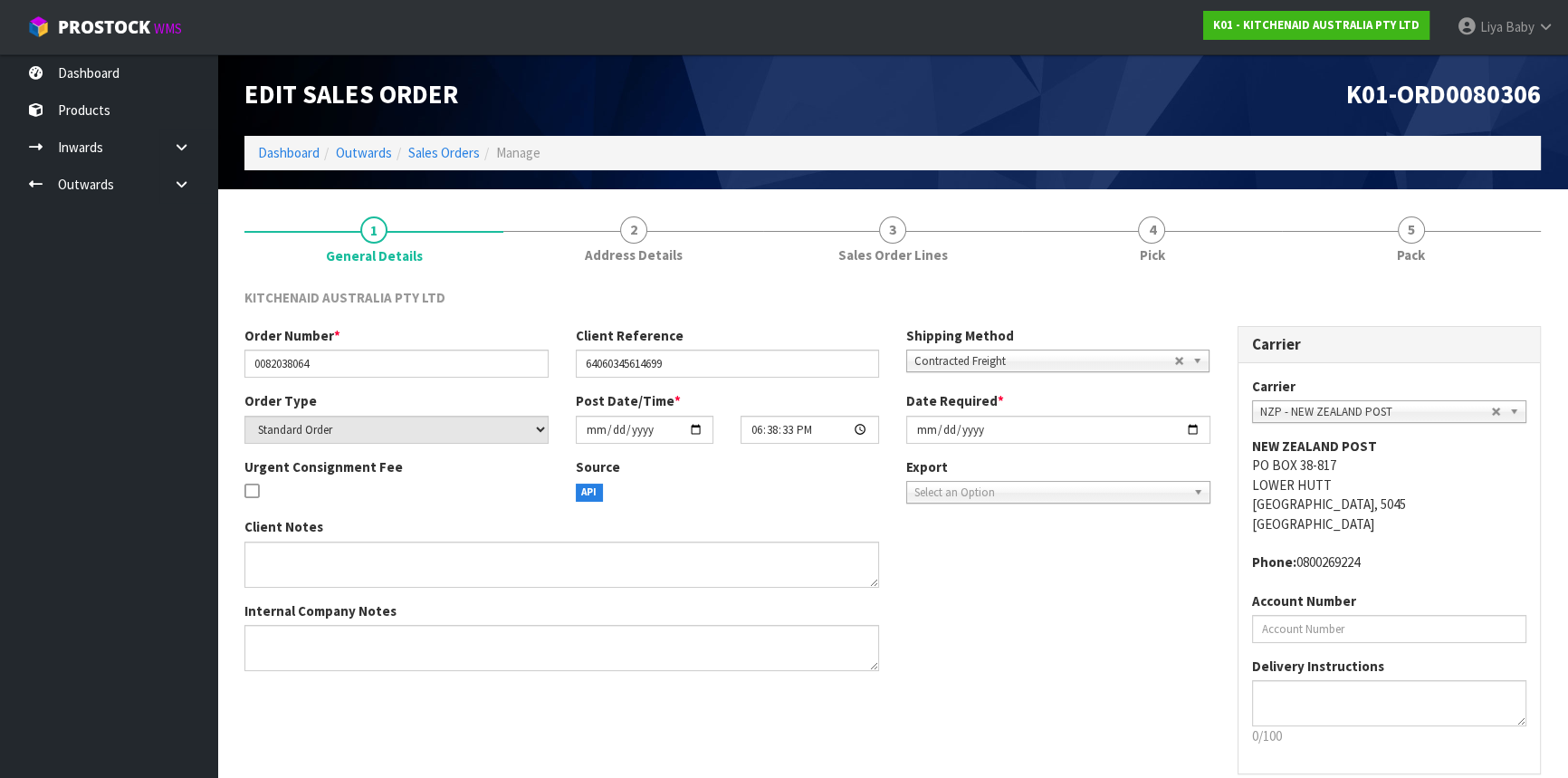
scroll to position [81, 0]
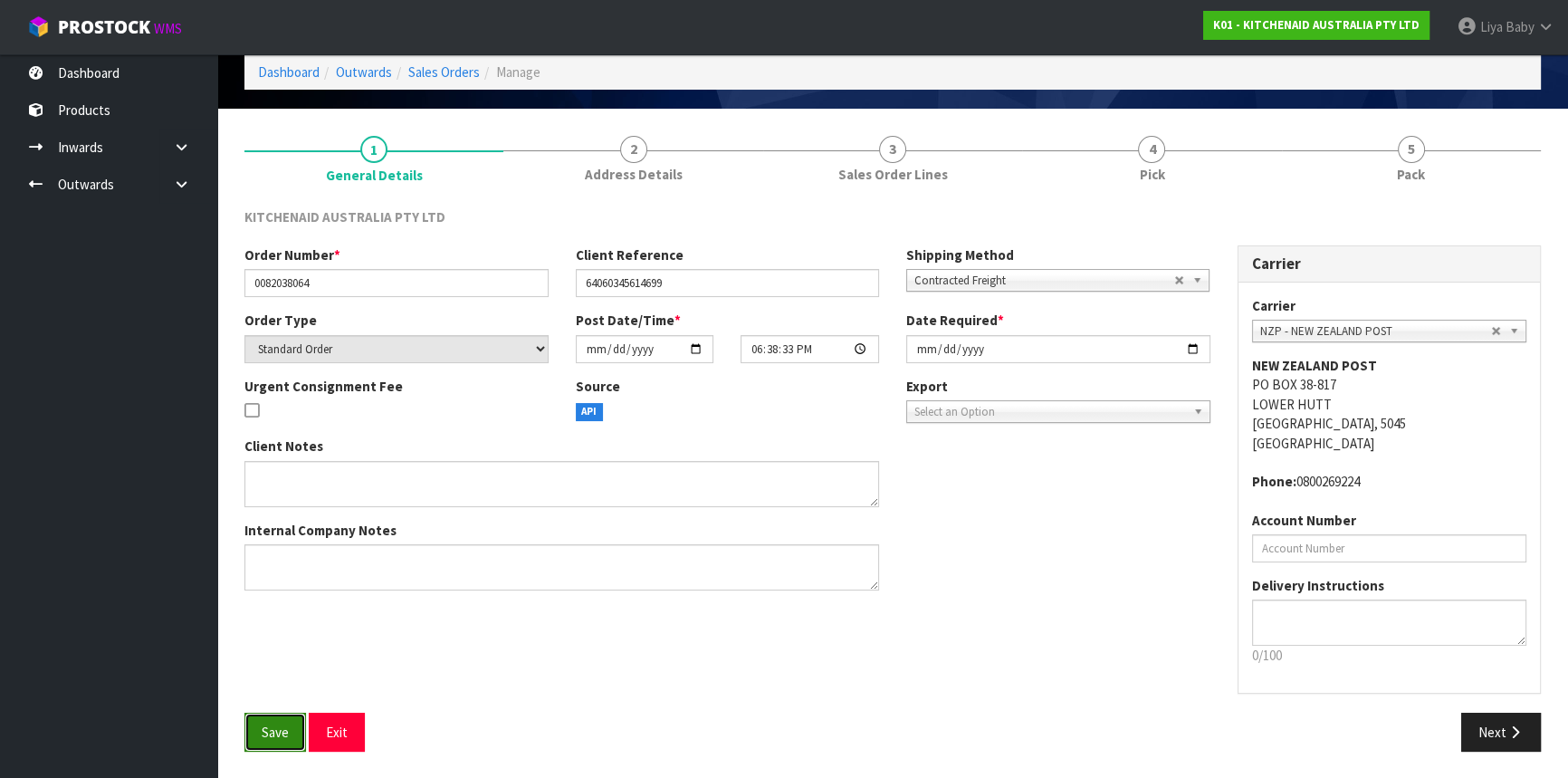
click at [255, 733] on button "Save" at bounding box center [275, 732] width 62 height 39
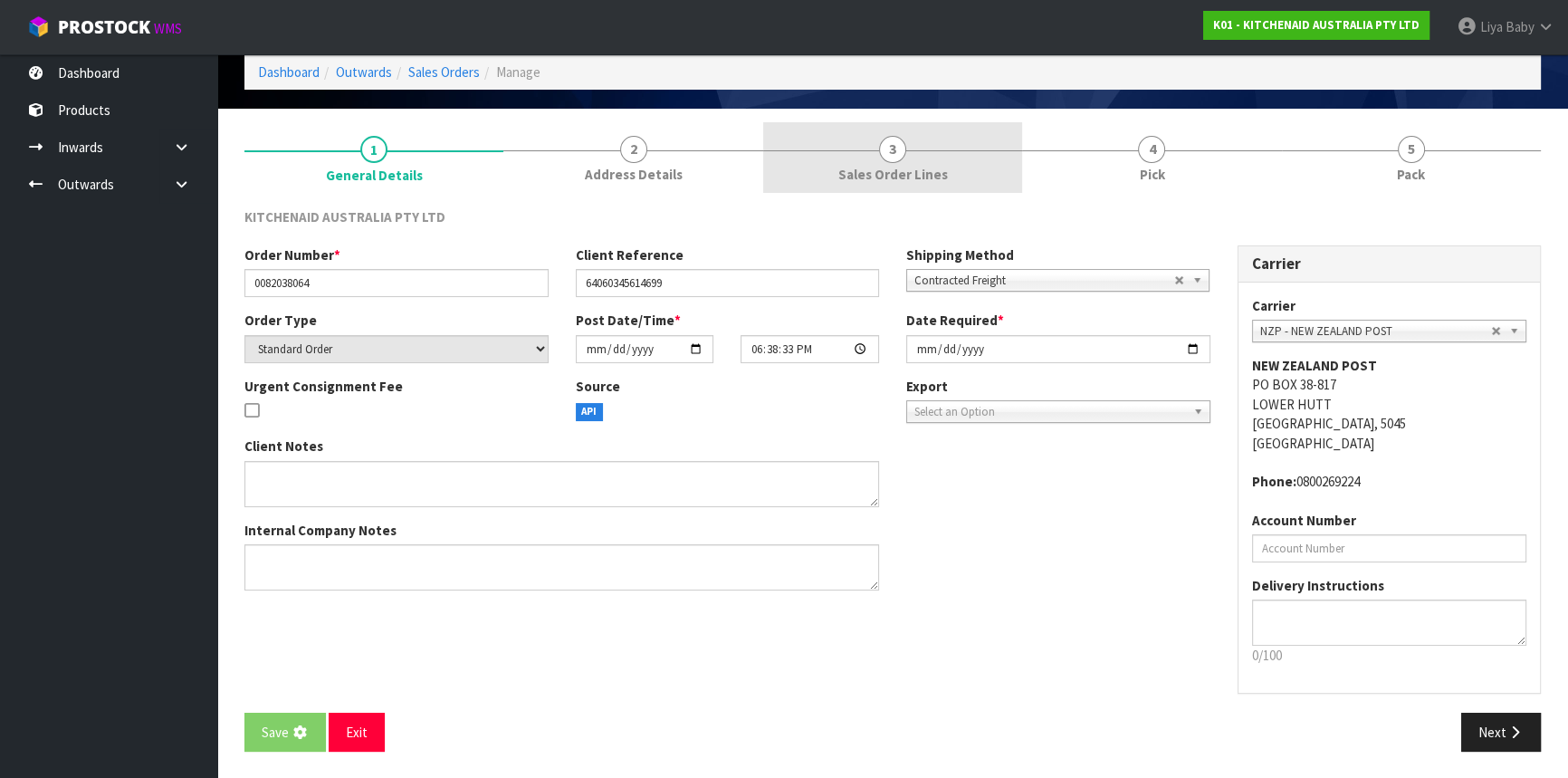
scroll to position [0, 0]
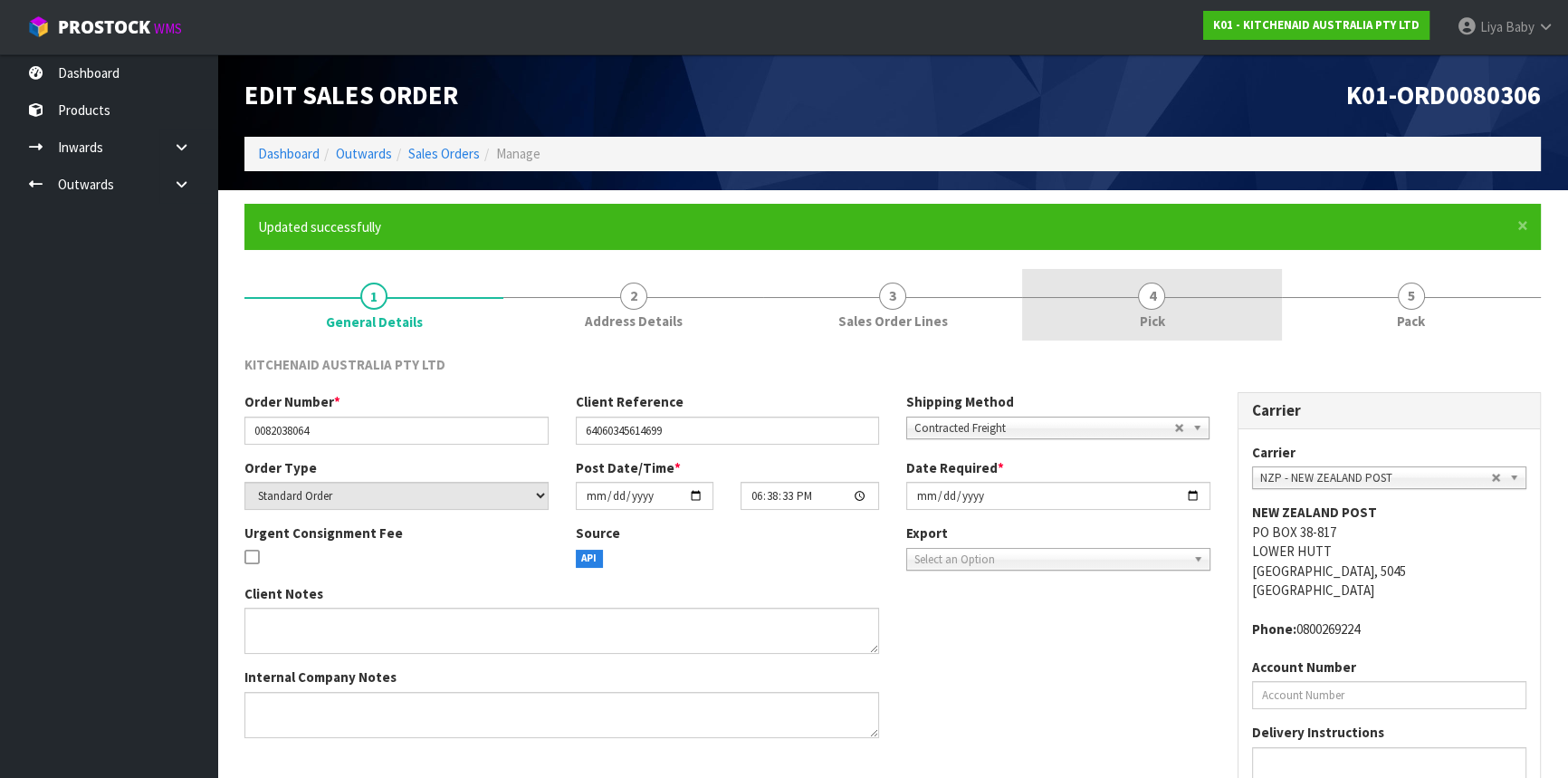
click at [1189, 326] on link "4 Pick" at bounding box center [1151, 304] width 259 height 71
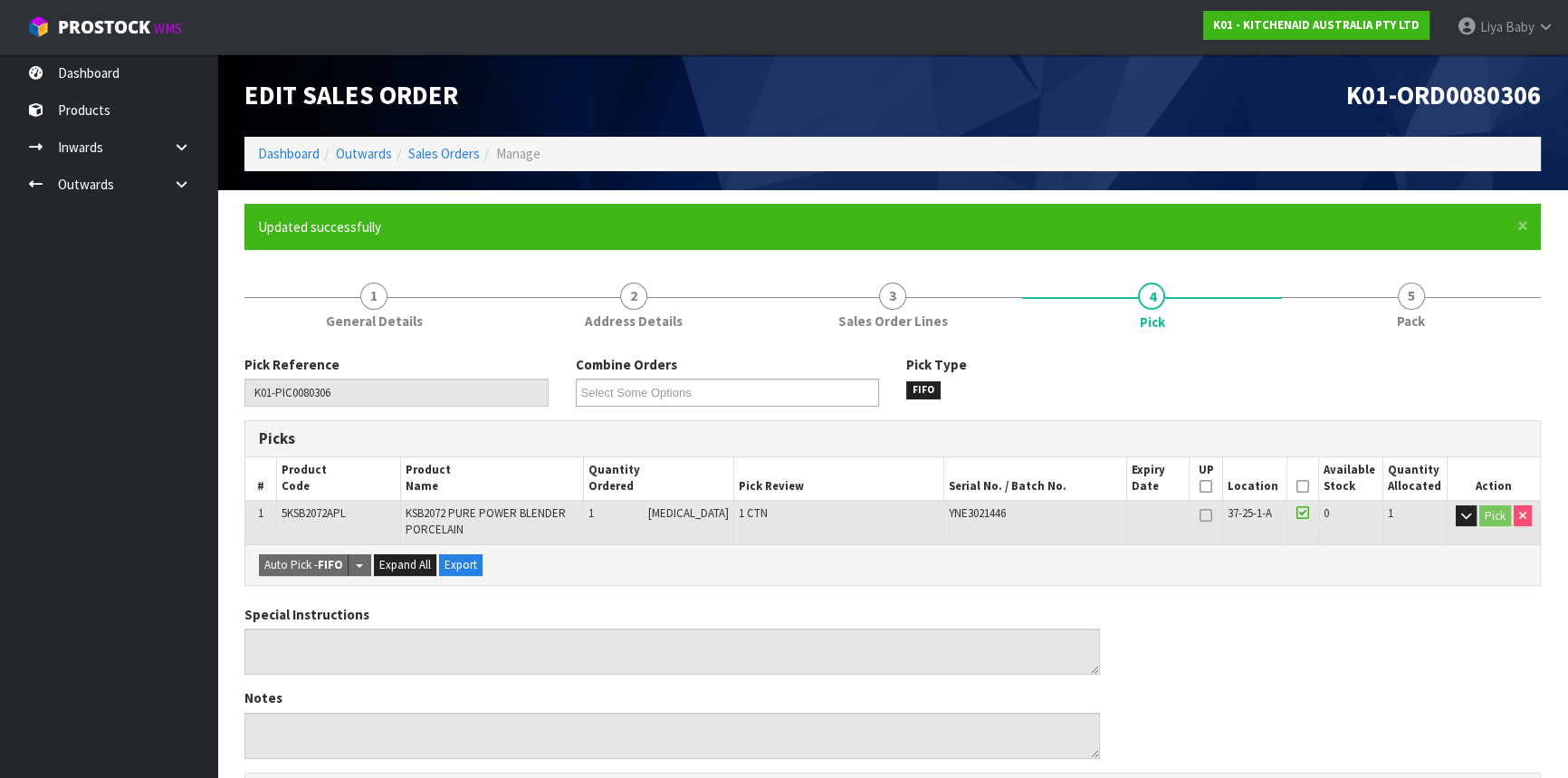
click at [1298, 487] on icon at bounding box center [1302, 487] width 13 height 1
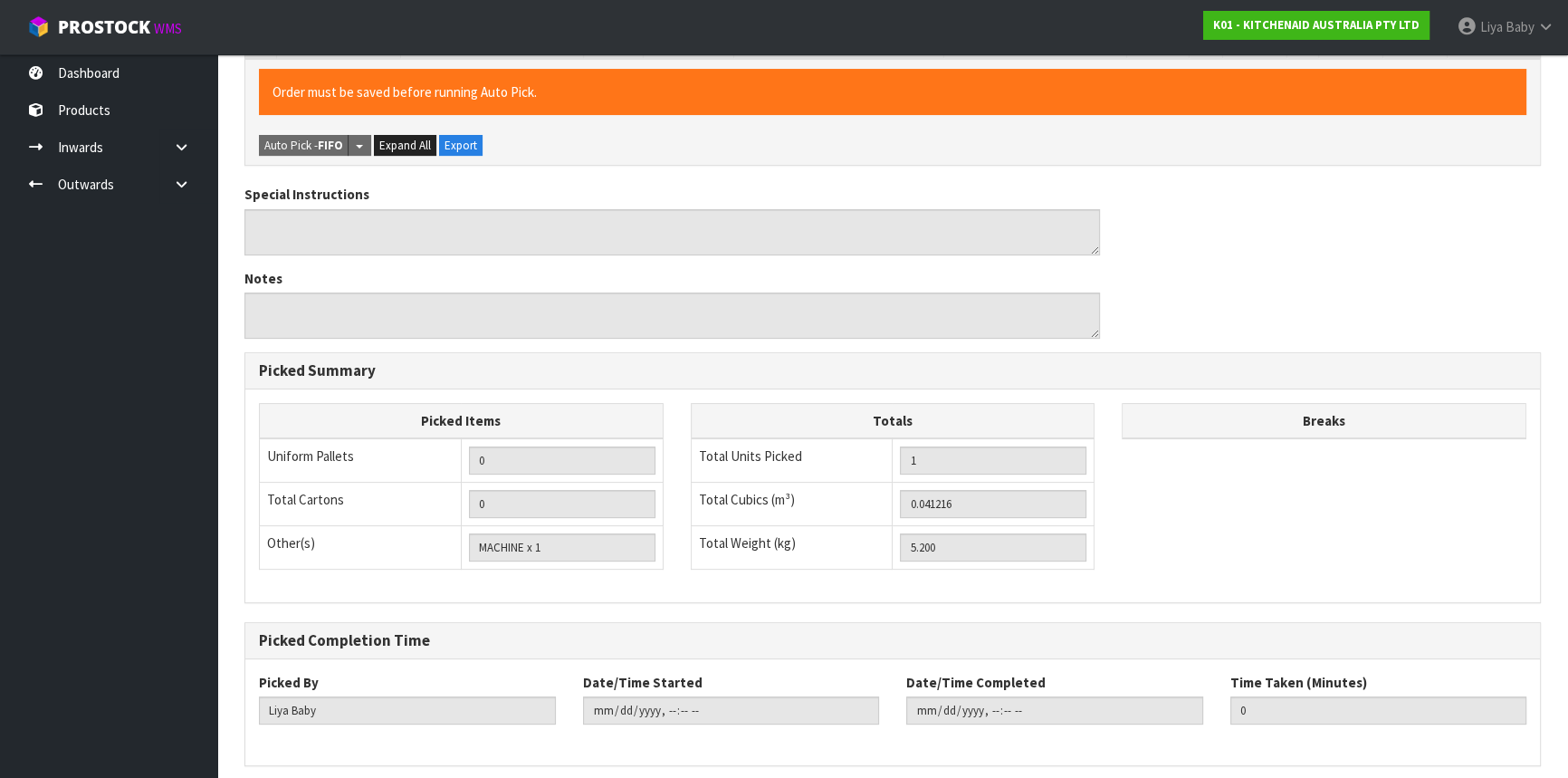
scroll to position [556, 0]
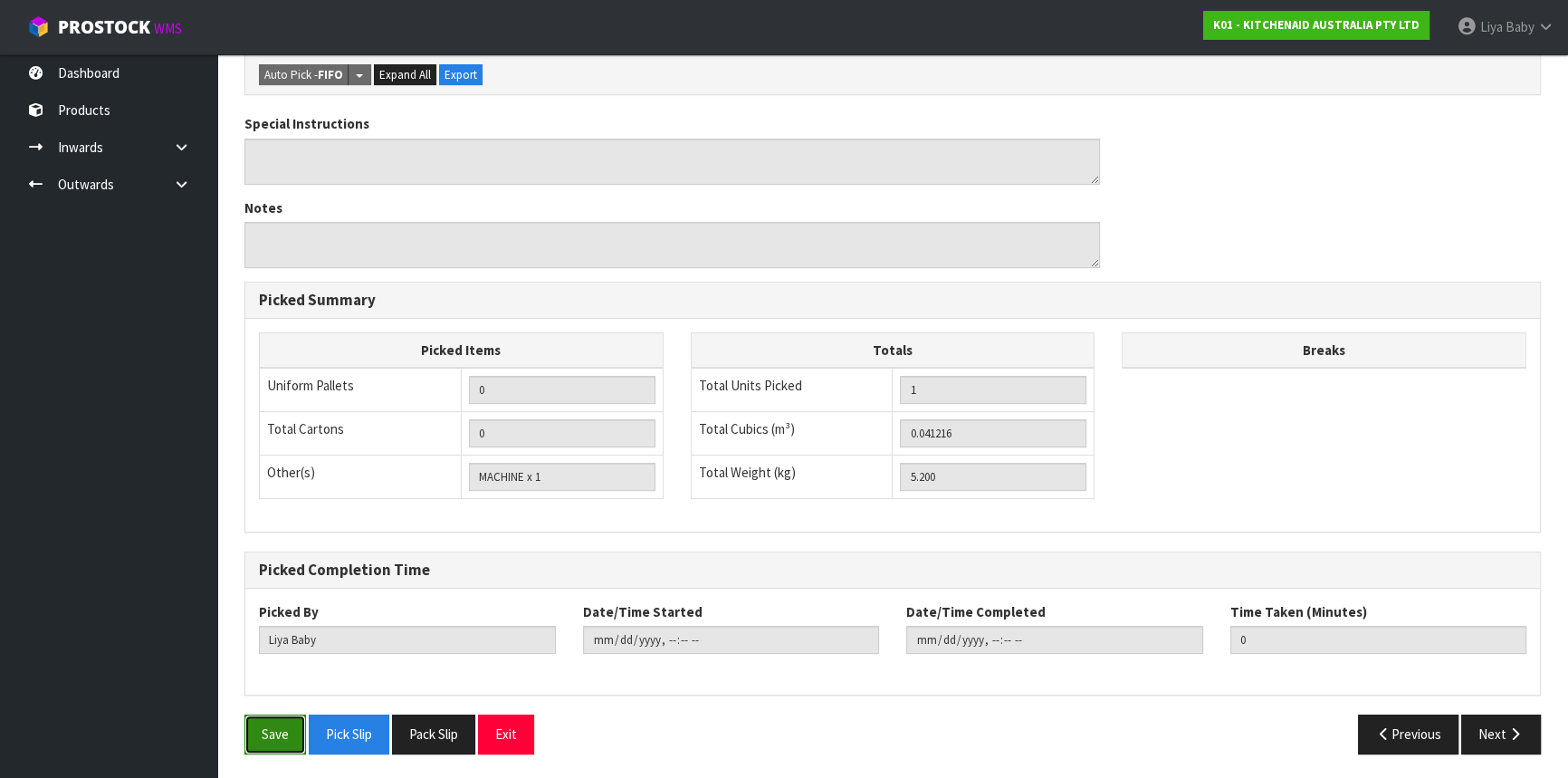
click at [272, 714] on button "Save" at bounding box center [275, 734] width 62 height 39
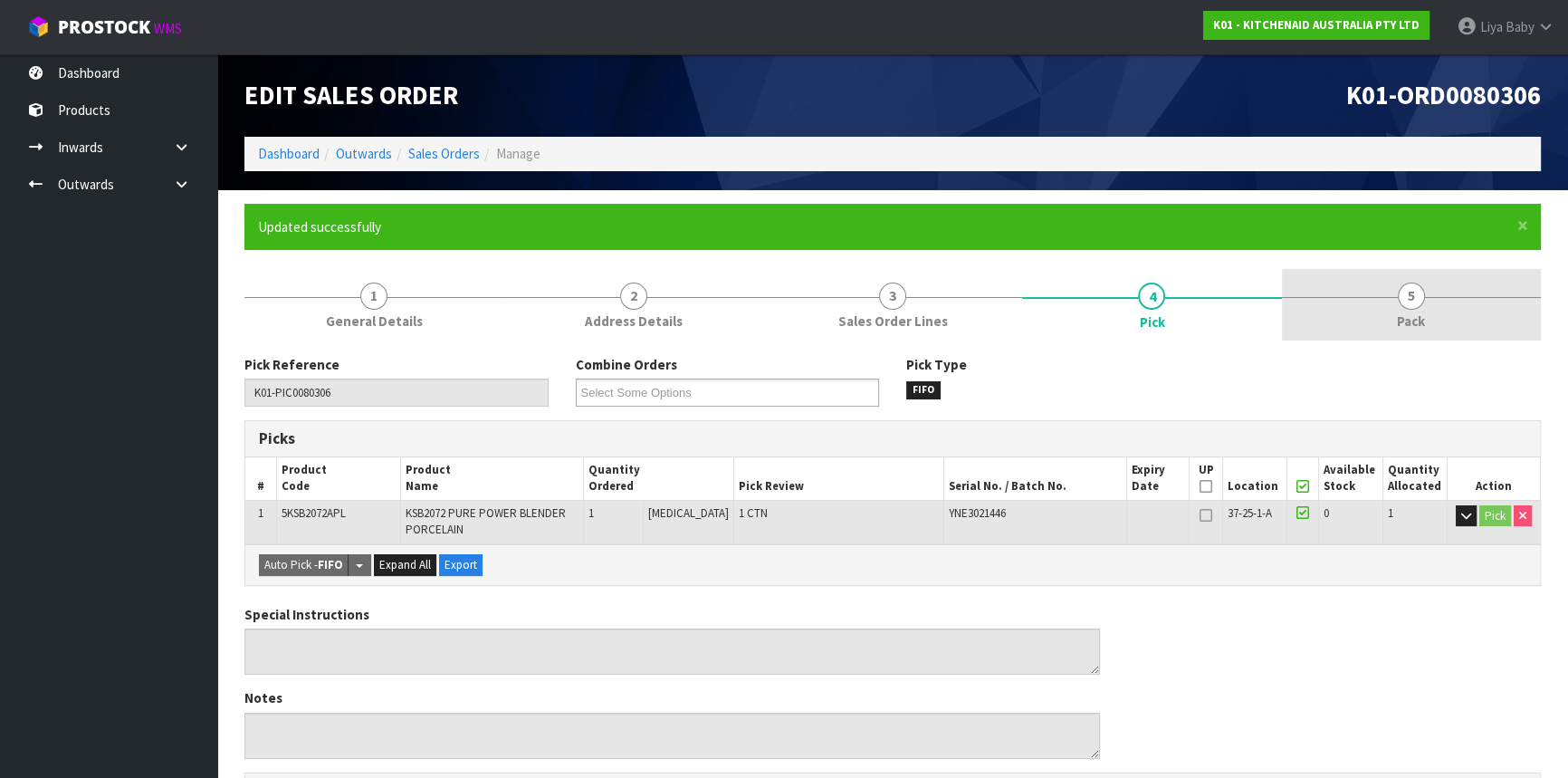
click at [1442, 311] on link "5 Pack" at bounding box center [1411, 304] width 259 height 71
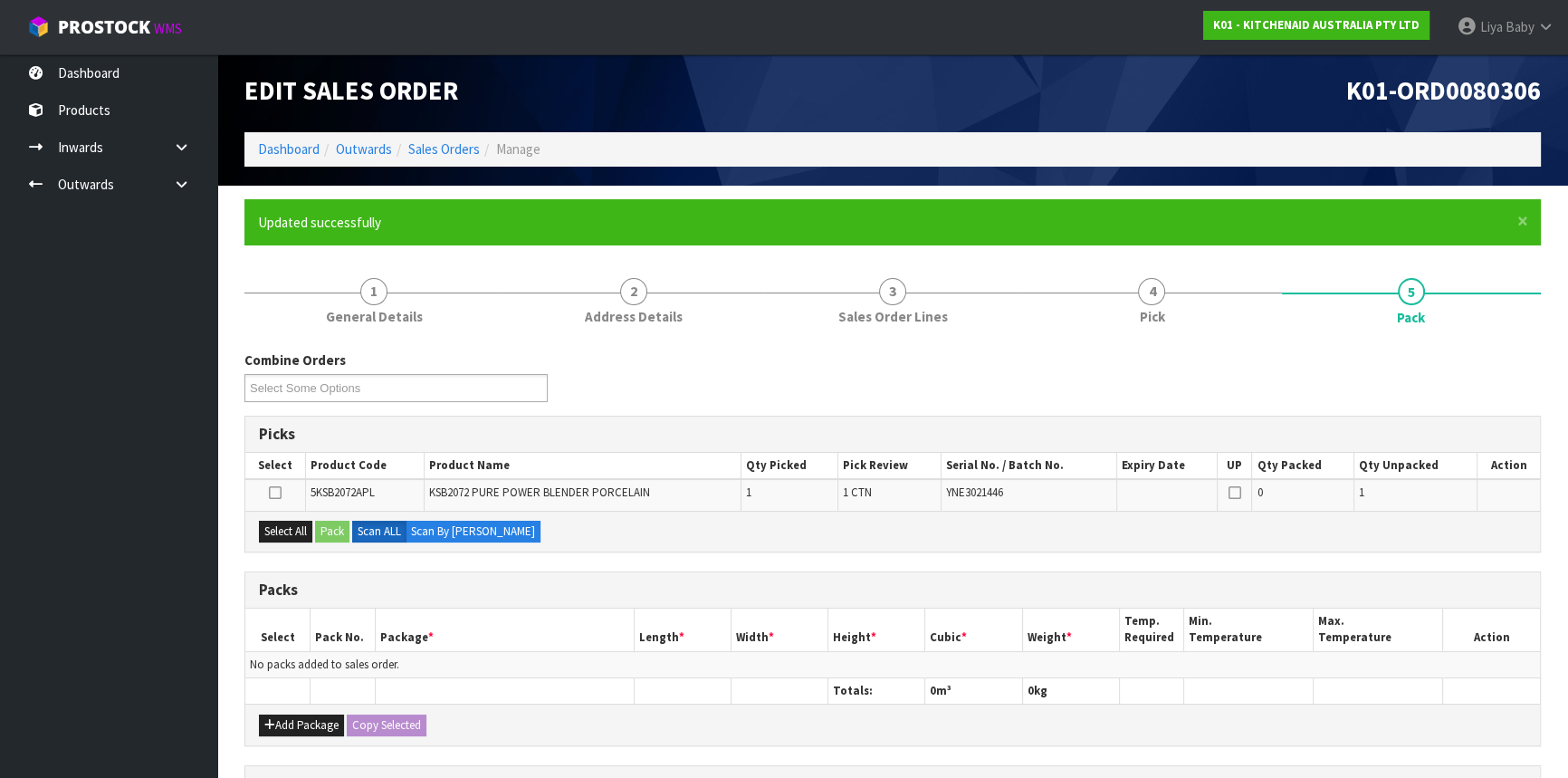
scroll to position [303, 0]
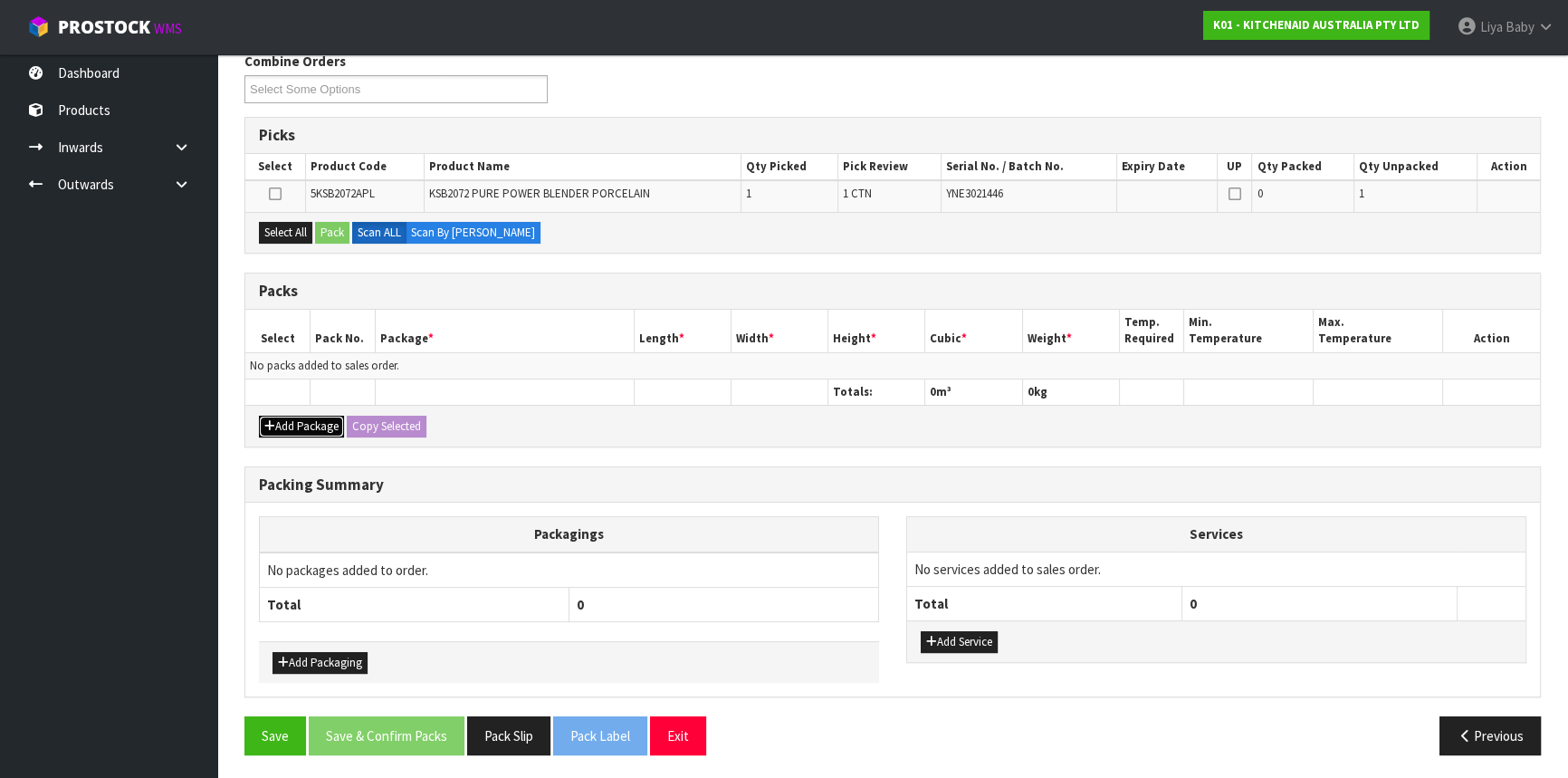
click at [291, 417] on button "Add Package" at bounding box center [301, 426] width 85 height 22
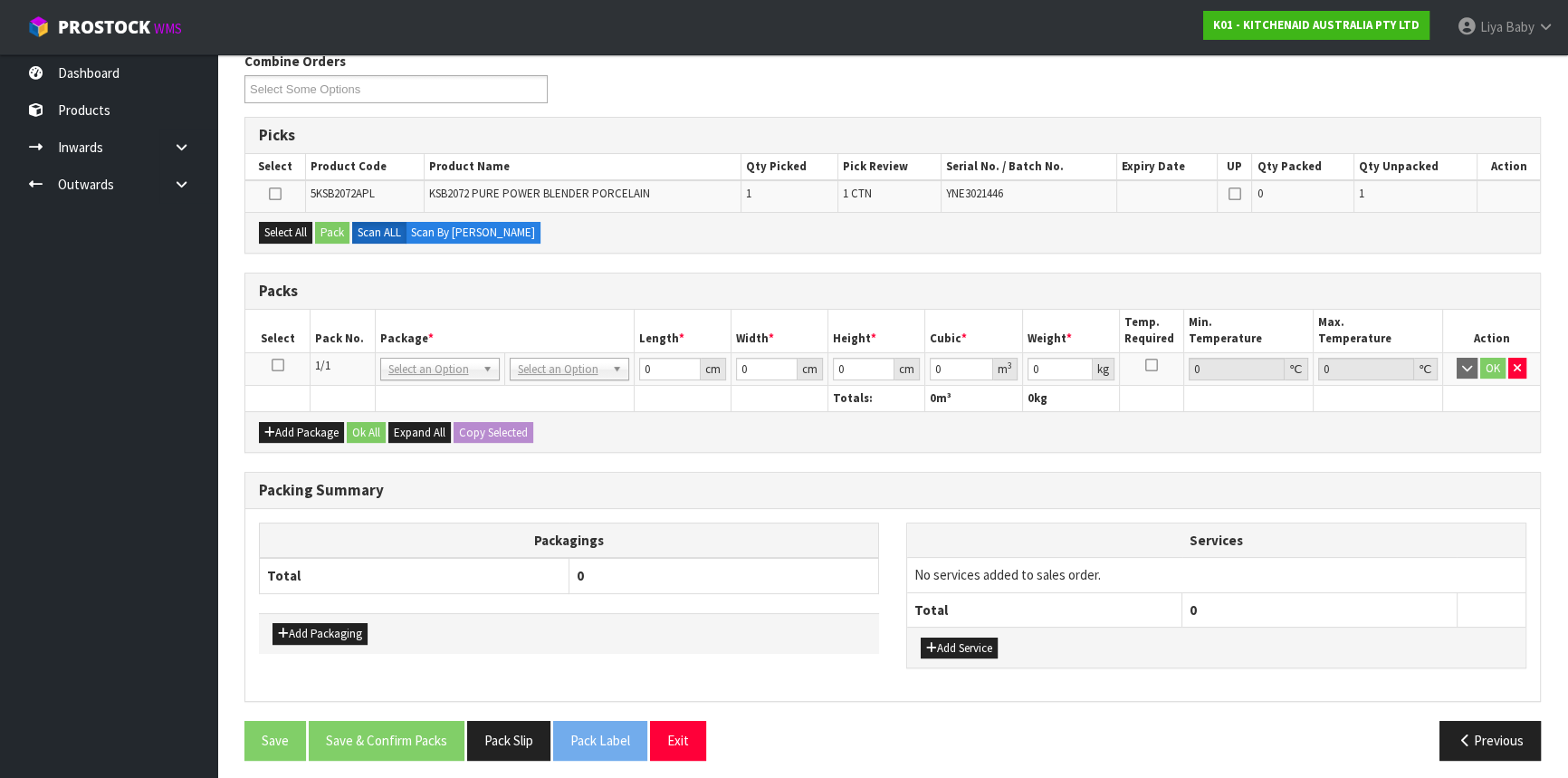
click at [272, 370] on td at bounding box center [277, 367] width 65 height 32
click at [275, 365] on icon at bounding box center [277, 365] width 13 height 1
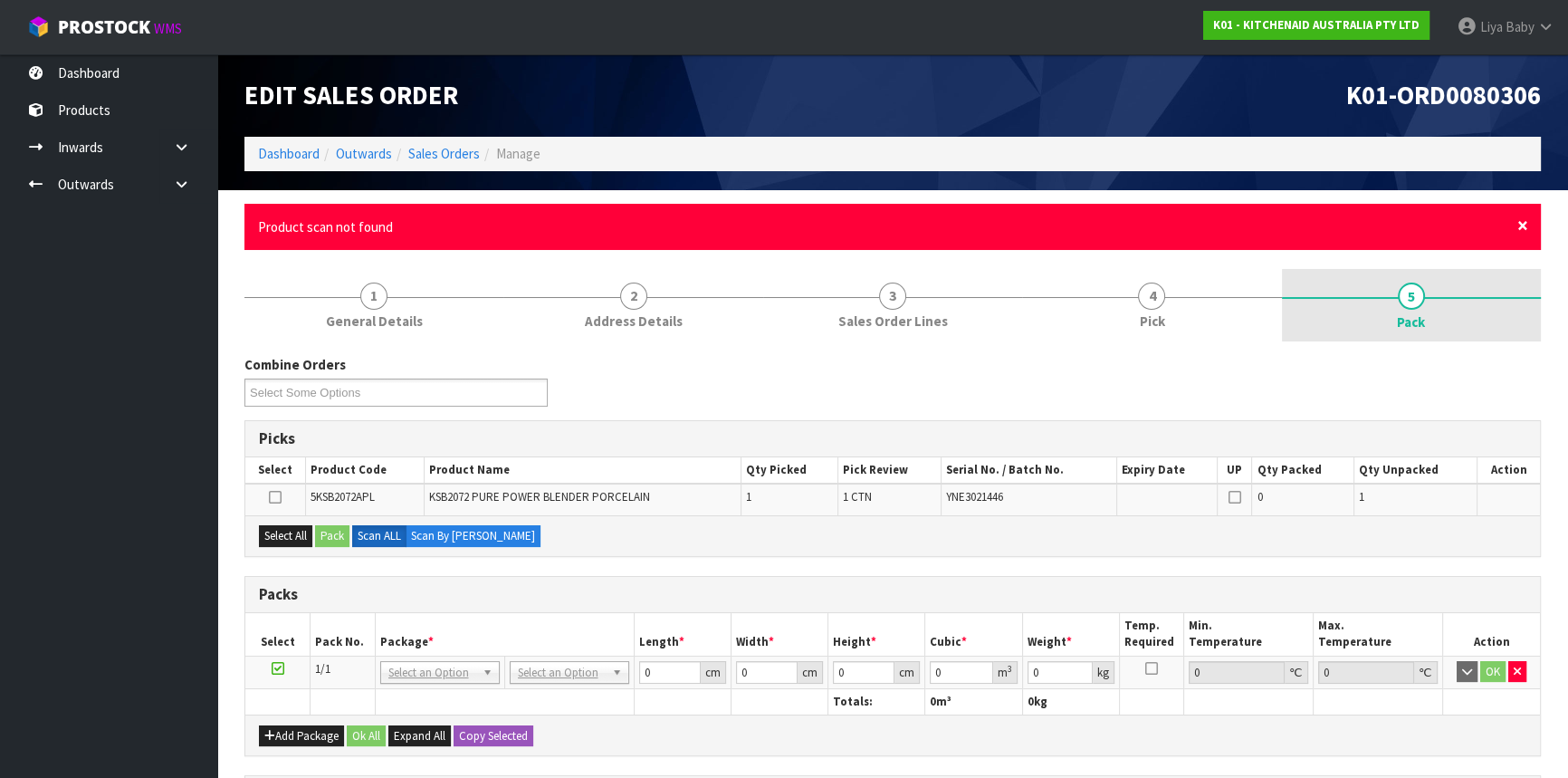
drag, startPoint x: 1523, startPoint y: 226, endPoint x: 1513, endPoint y: 208, distance: 20.6
click at [1523, 224] on span "×" at bounding box center [1522, 226] width 11 height 25
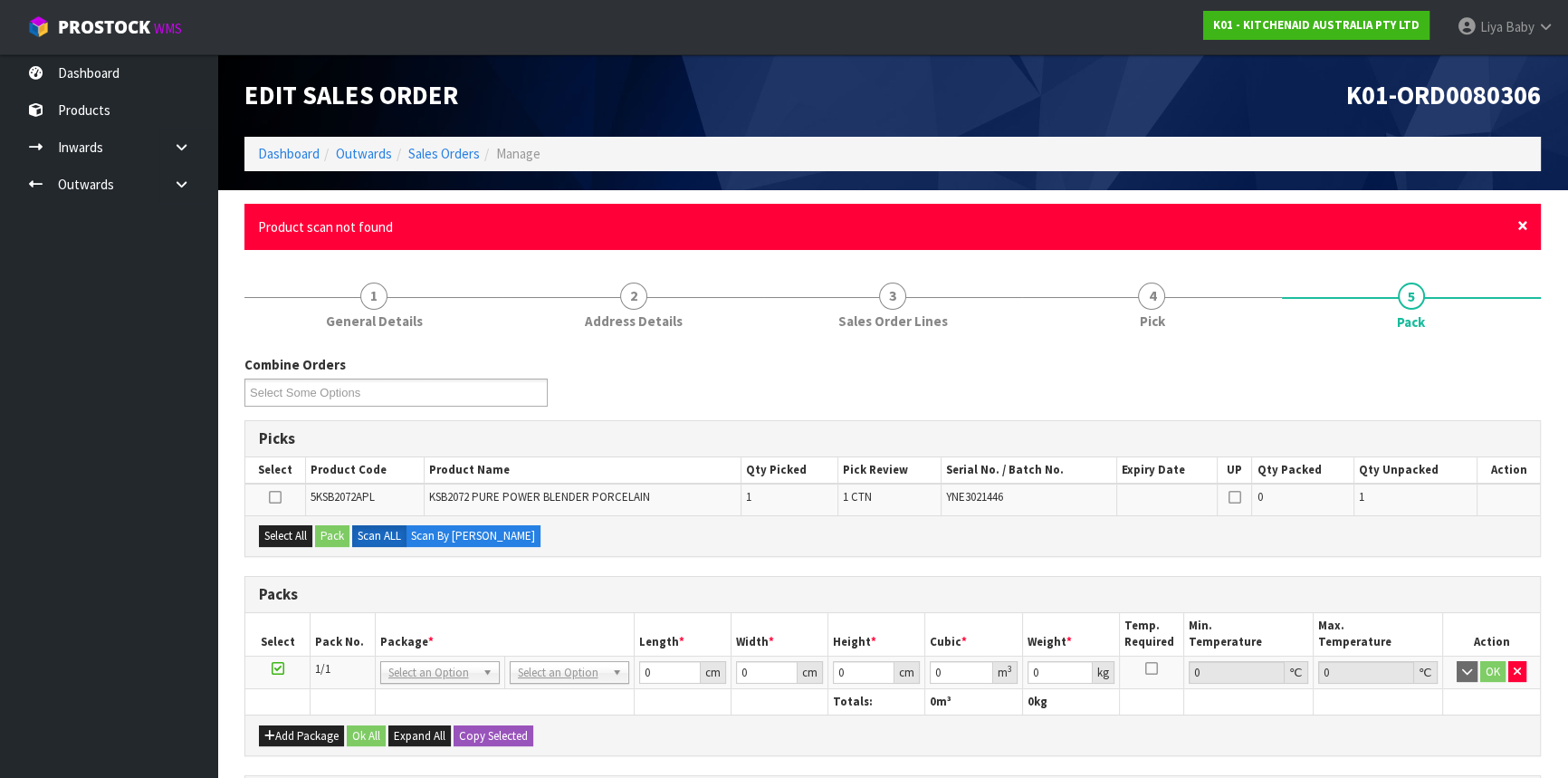
click at [1517, 222] on span "×" at bounding box center [1522, 226] width 11 height 25
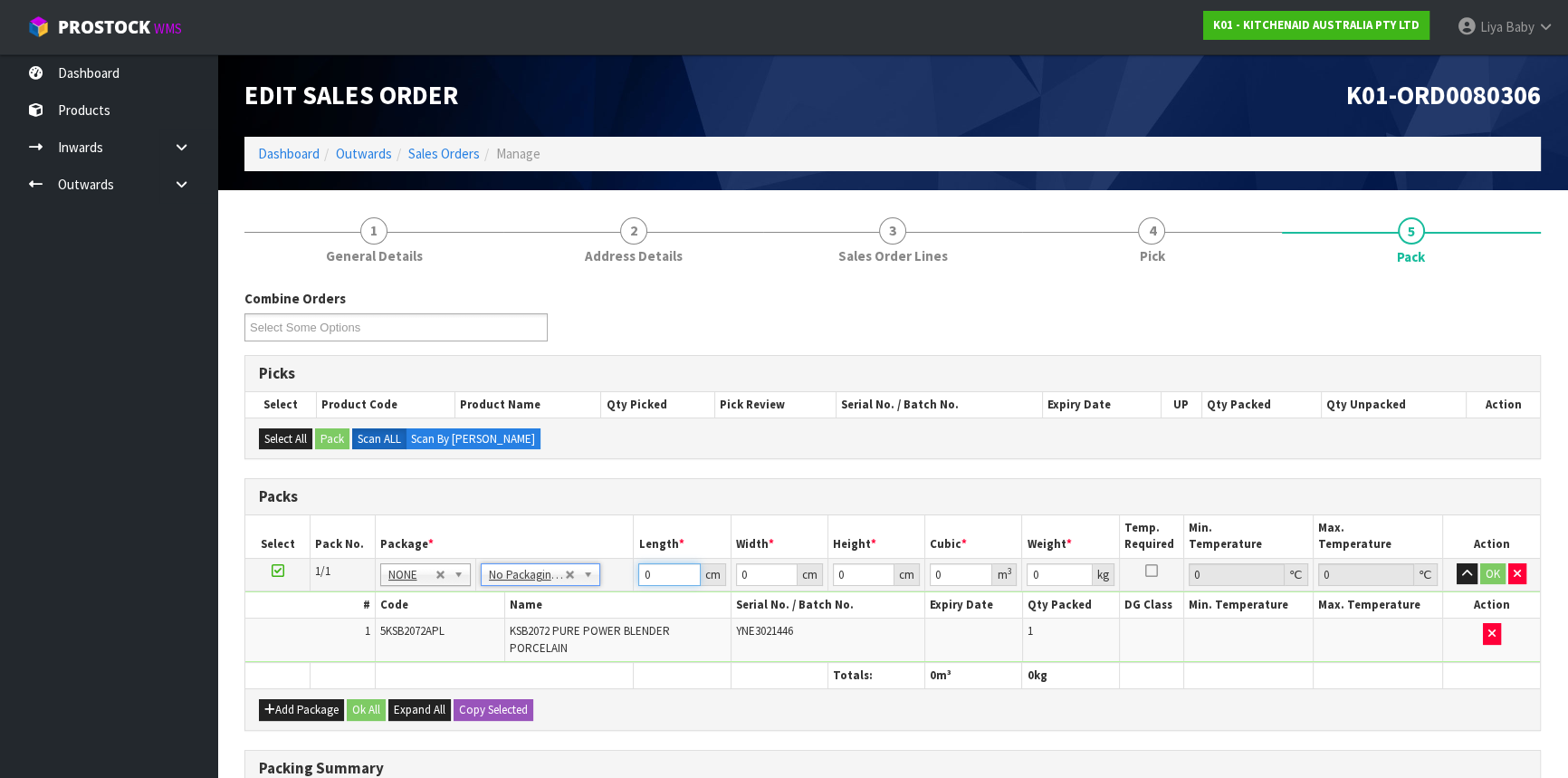
click at [658, 572] on input "0" at bounding box center [668, 574] width 62 height 22
click at [367, 705] on button "Ok All" at bounding box center [366, 710] width 39 height 22
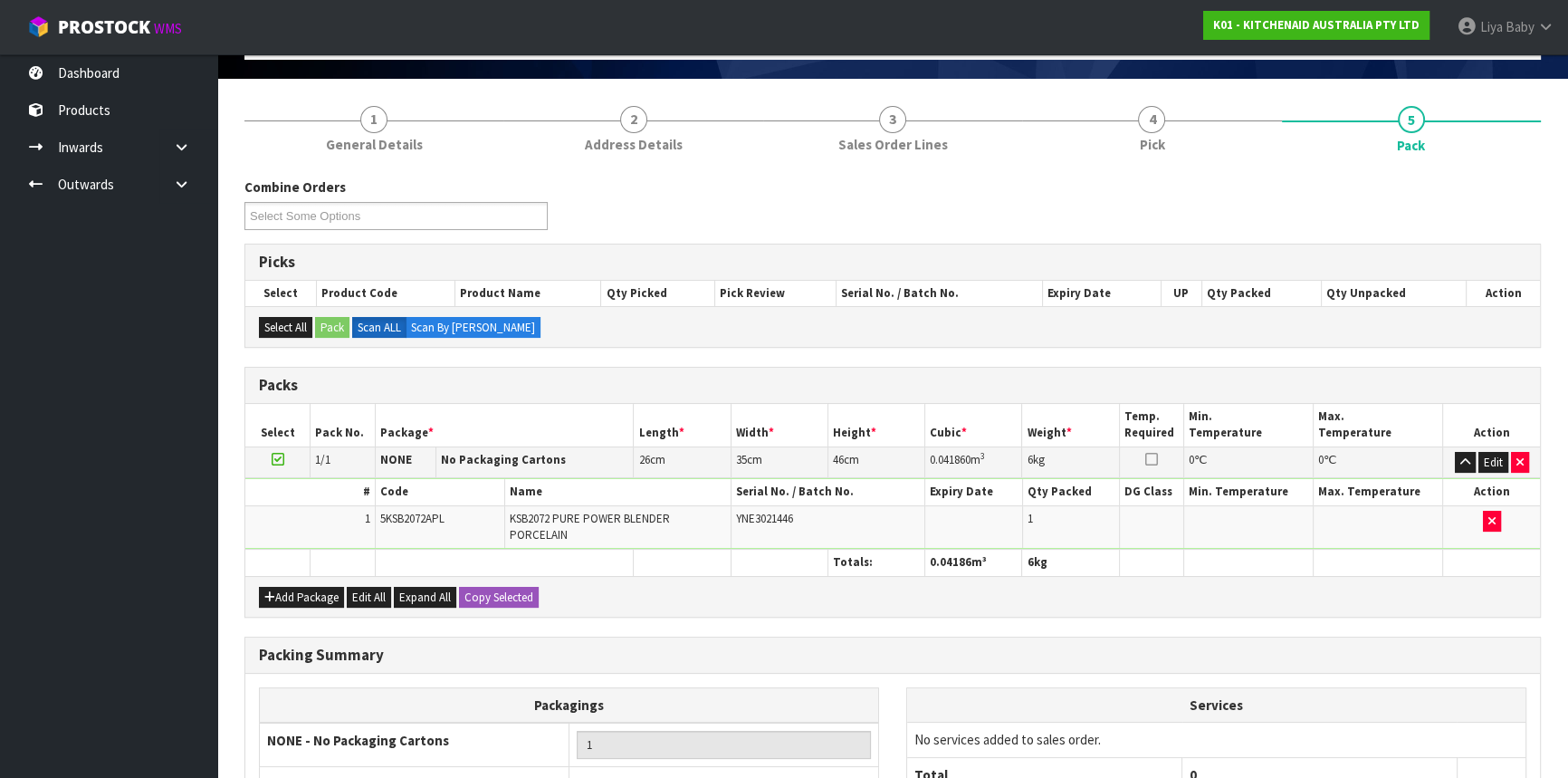
scroll to position [290, 0]
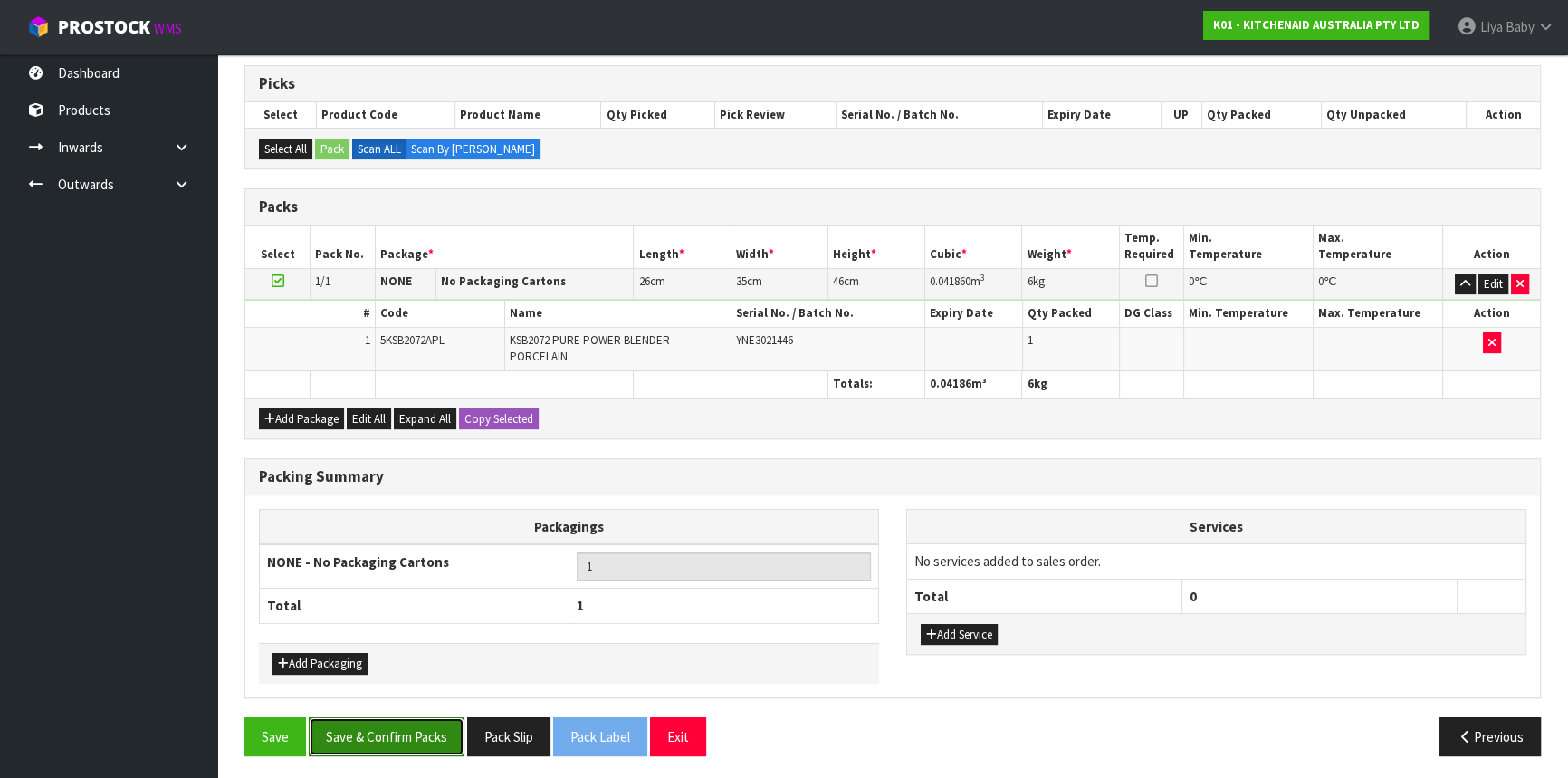
click at [417, 734] on button "Save & Confirm Packs" at bounding box center [386, 737] width 155 height 39
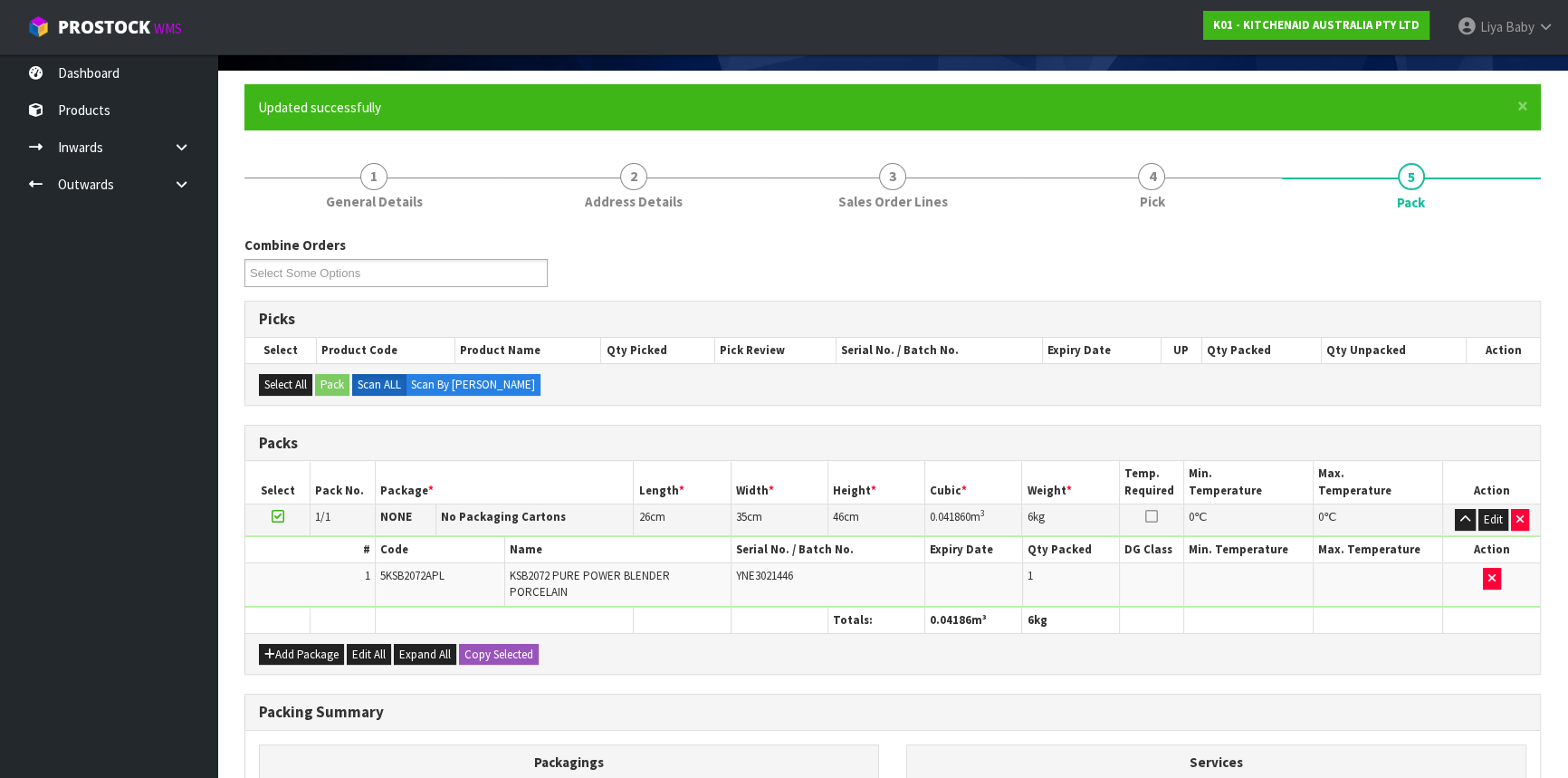
scroll to position [244, 0]
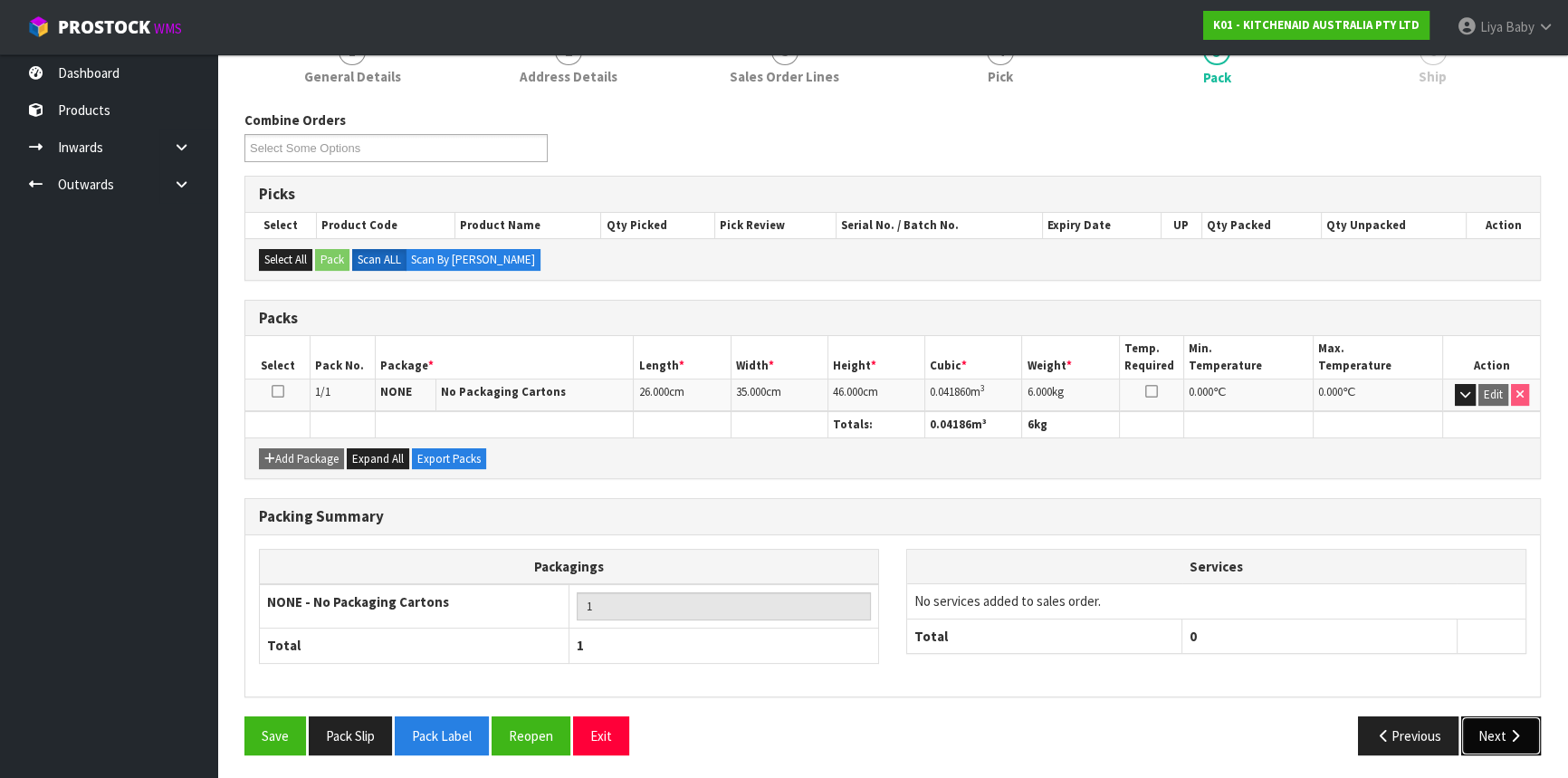
click at [1510, 735] on icon "button" at bounding box center [1515, 736] width 18 height 14
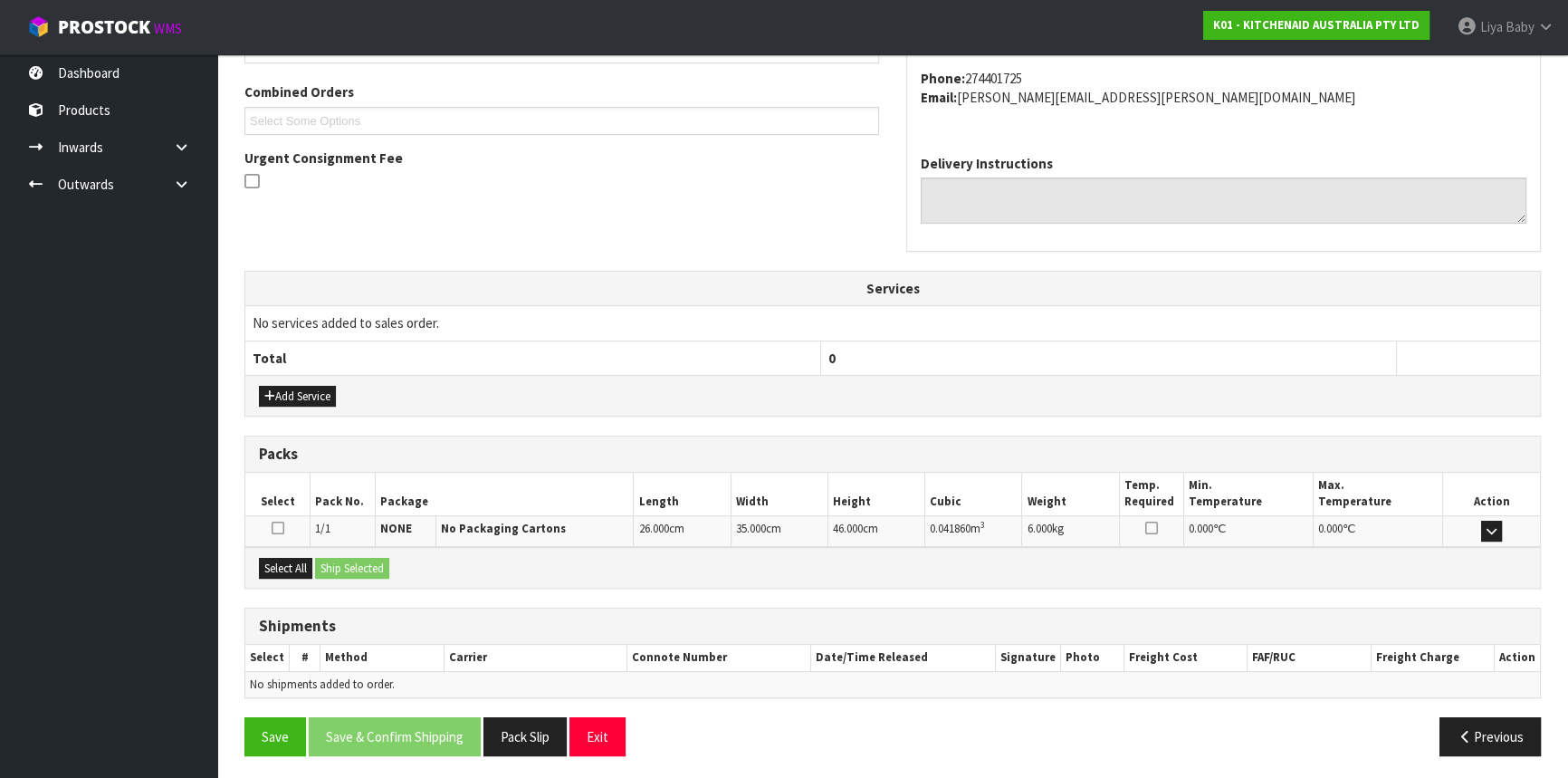
scroll to position [454, 0]
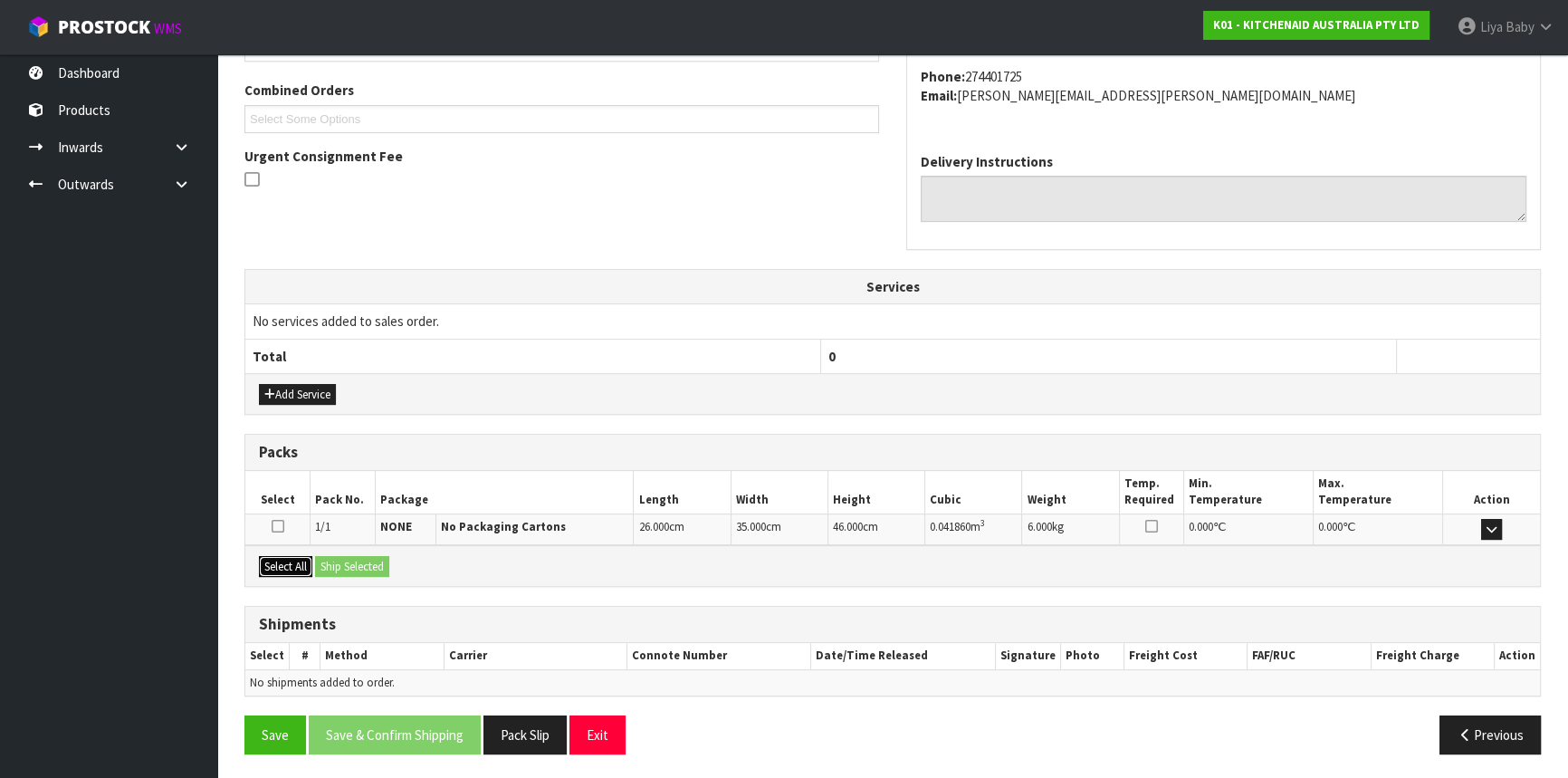
drag, startPoint x: 287, startPoint y: 552, endPoint x: 303, endPoint y: 552, distance: 16.0
click at [289, 556] on button "Select All" at bounding box center [285, 567] width 54 height 22
click at [326, 557] on button "Ship Selected" at bounding box center [352, 567] width 74 height 22
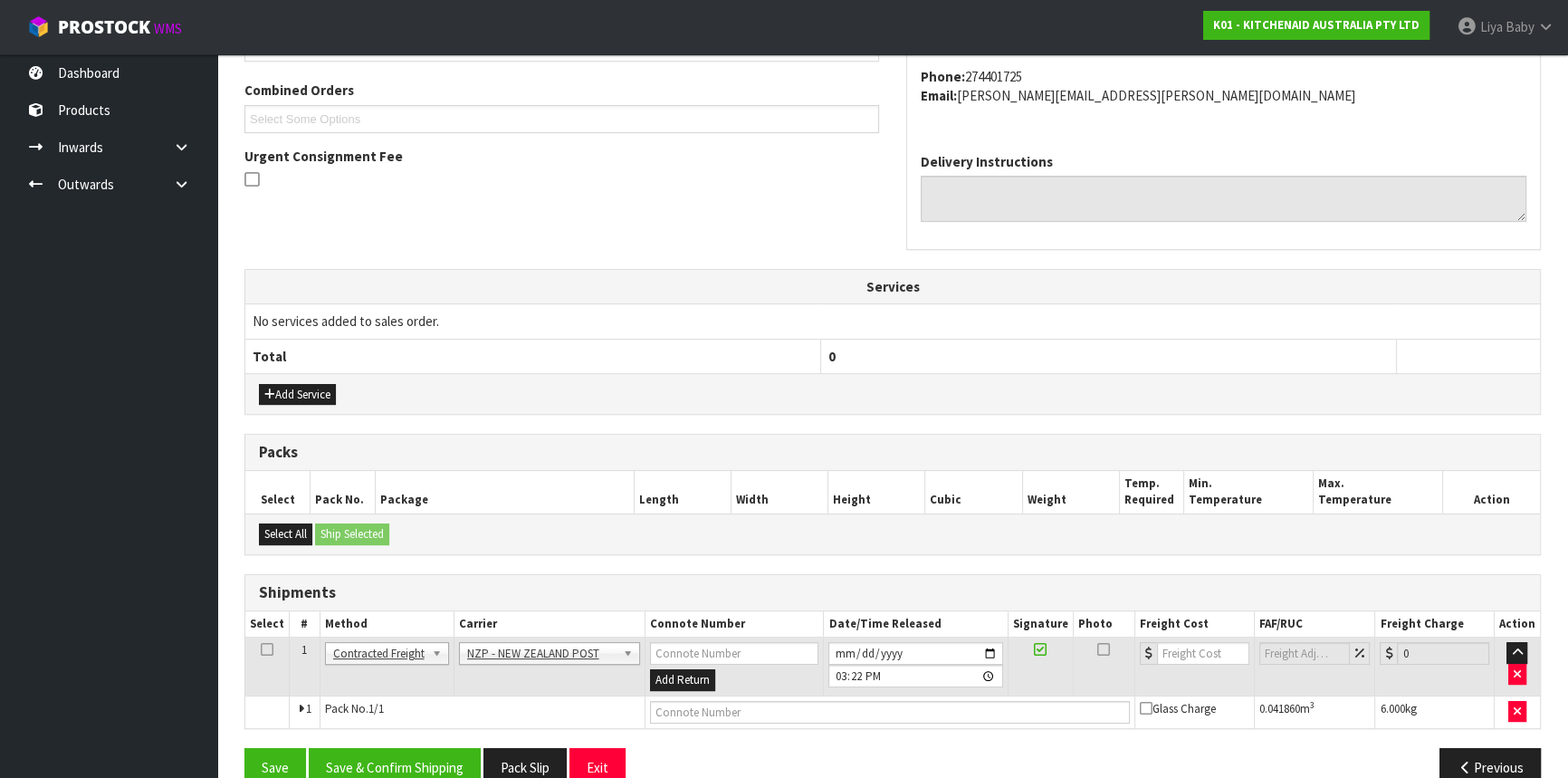
click at [259, 647] on td at bounding box center [267, 667] width 44 height 59
click at [269, 649] on icon at bounding box center [267, 649] width 13 height 1
click at [389, 768] on button "Save & Confirm Shipping" at bounding box center [395, 767] width 172 height 39
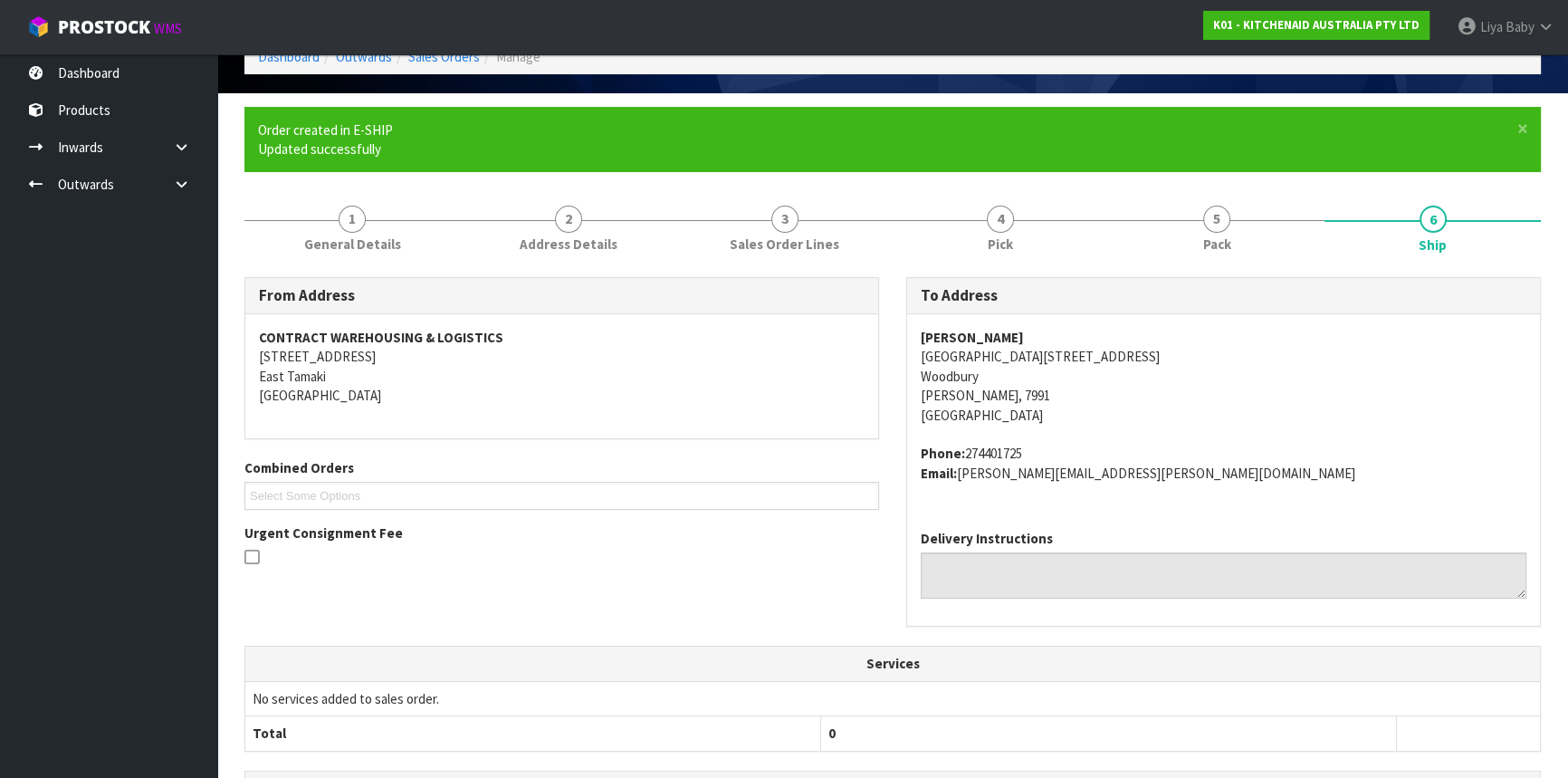
scroll to position [462, 0]
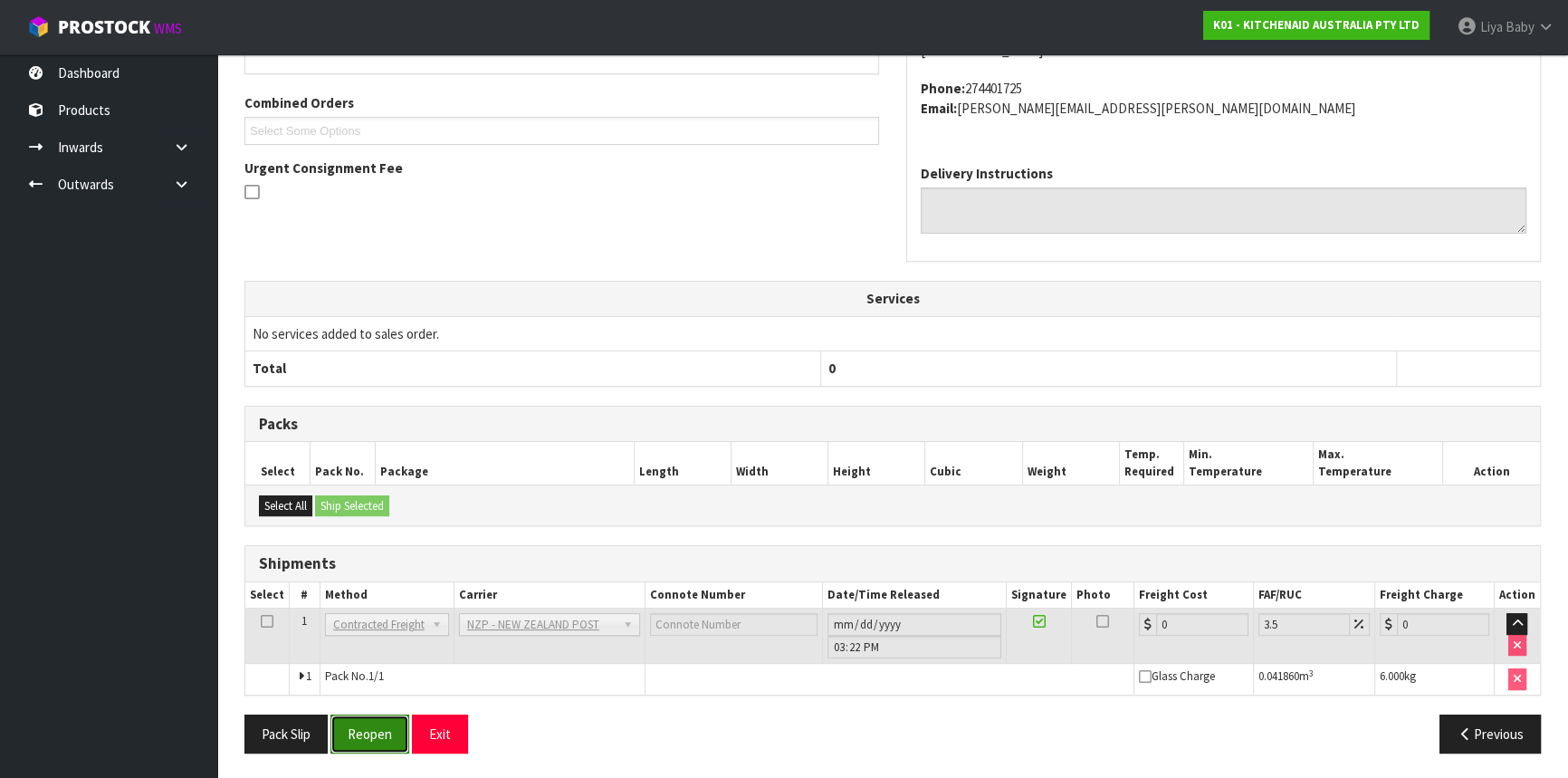
click at [368, 724] on button "Reopen" at bounding box center [369, 734] width 79 height 39
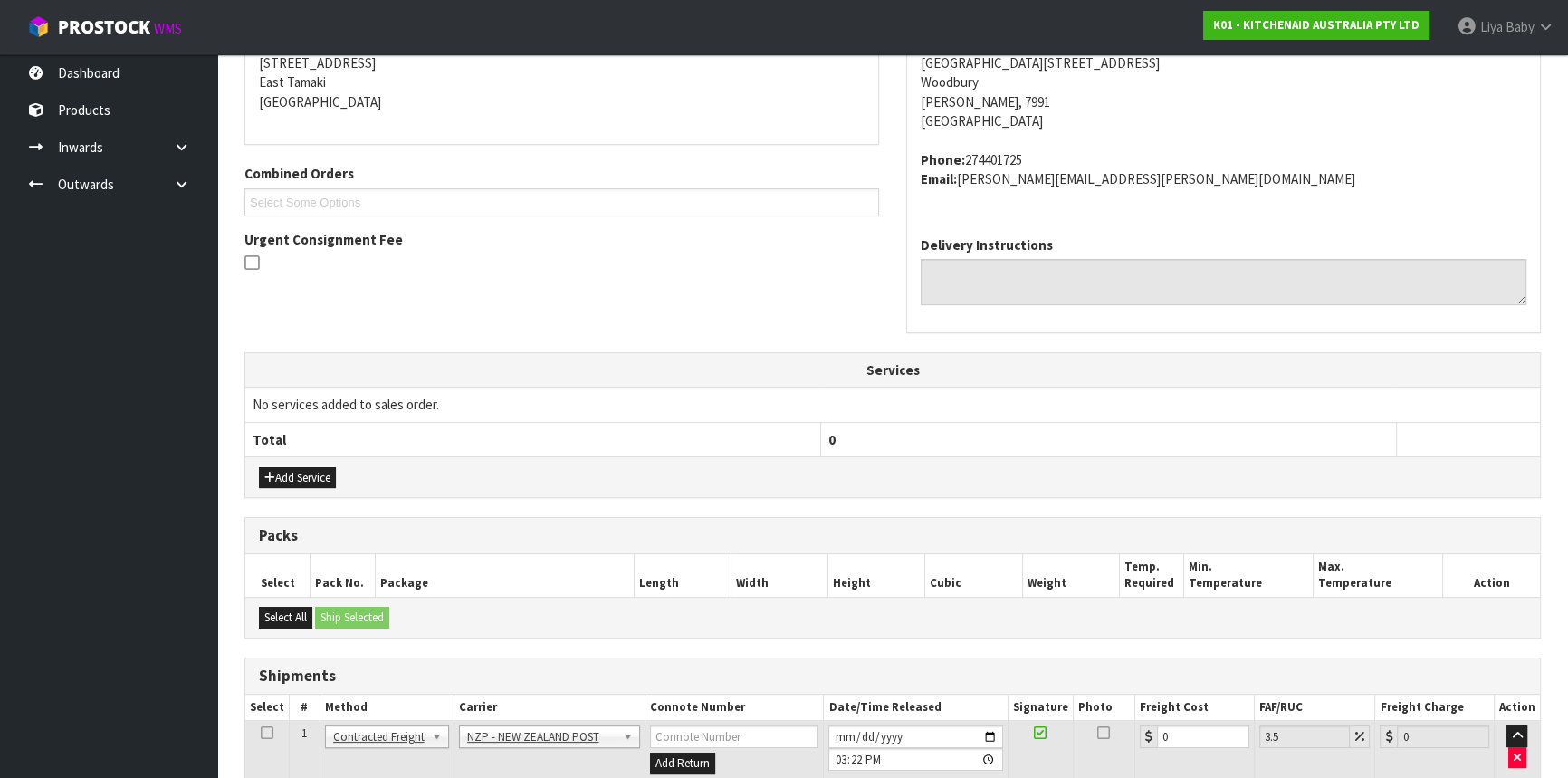
scroll to position [443, 0]
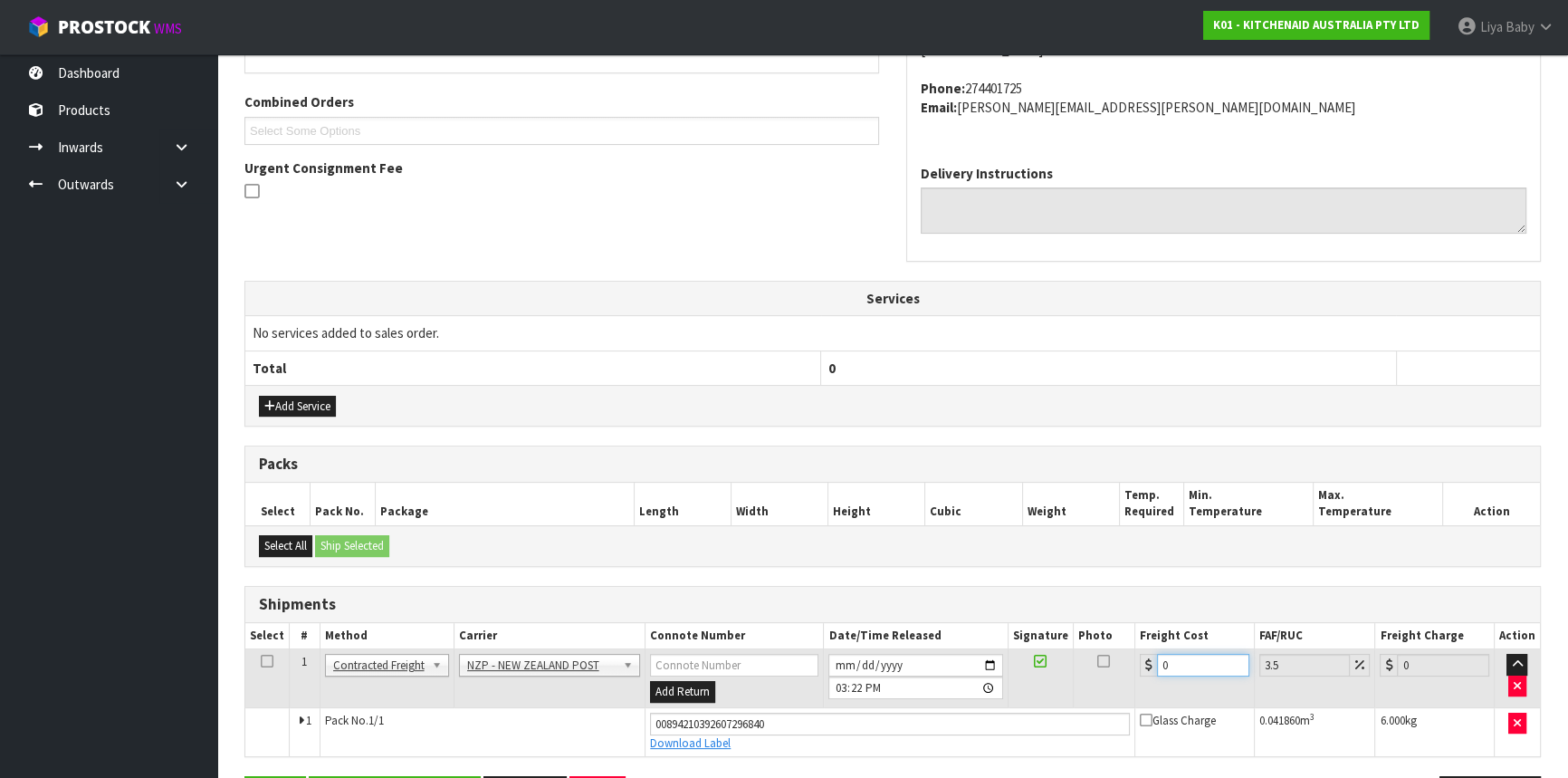
click at [1172, 656] on input "0" at bounding box center [1203, 665] width 93 height 22
click at [267, 662] on icon at bounding box center [267, 661] width 13 height 1
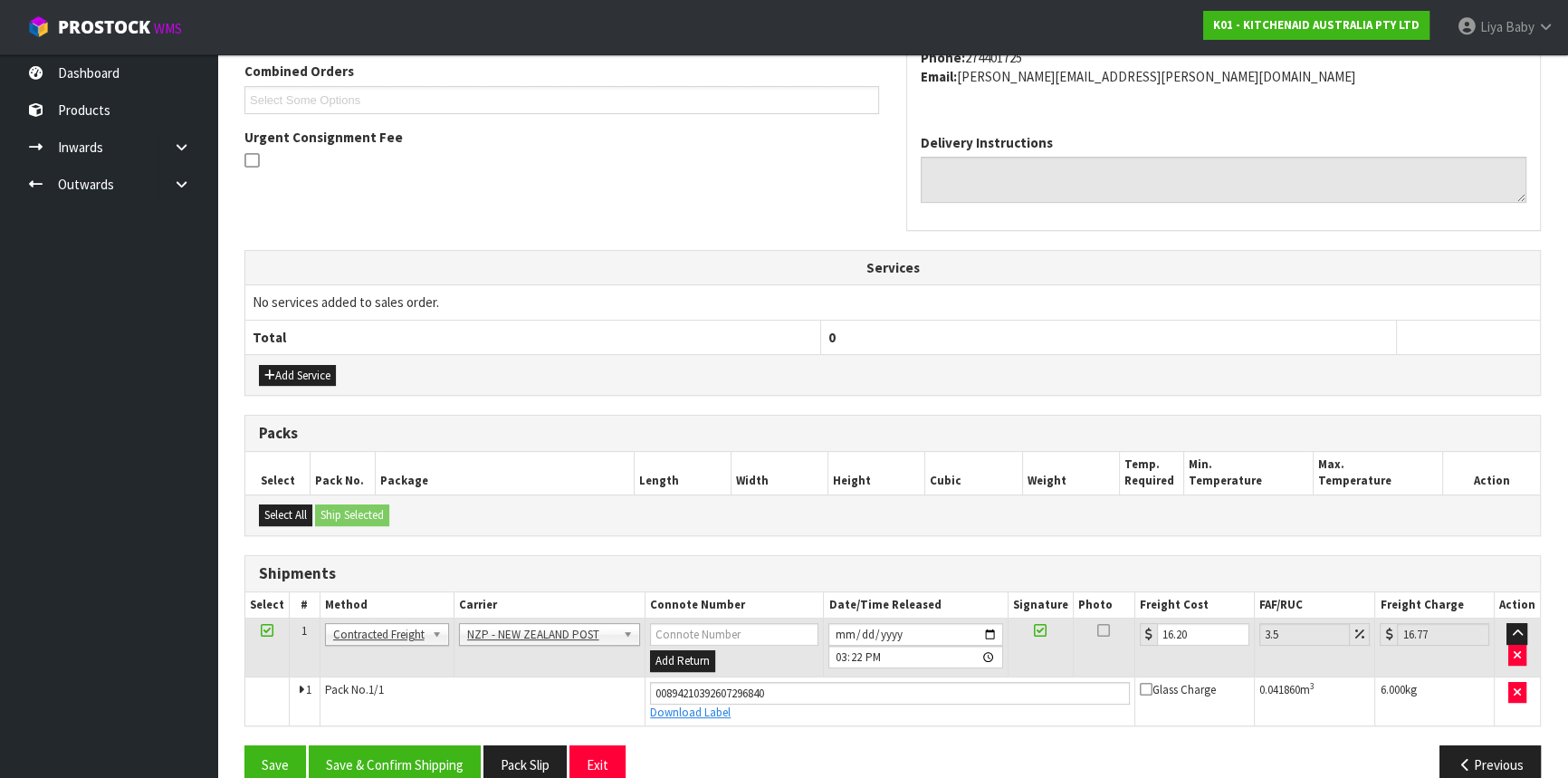
scroll to position [503, 0]
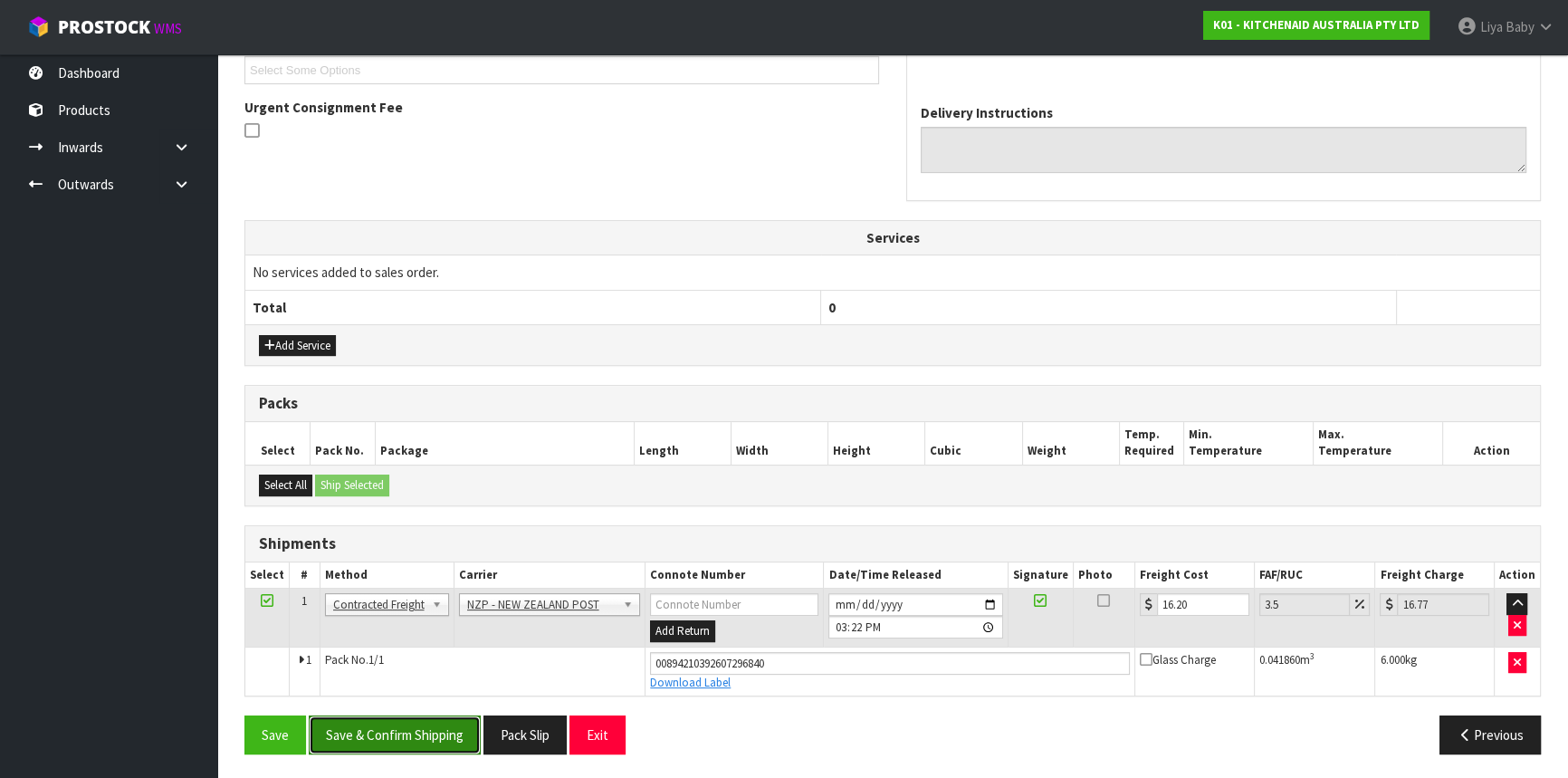
click at [370, 727] on button "Save & Confirm Shipping" at bounding box center [395, 735] width 172 height 39
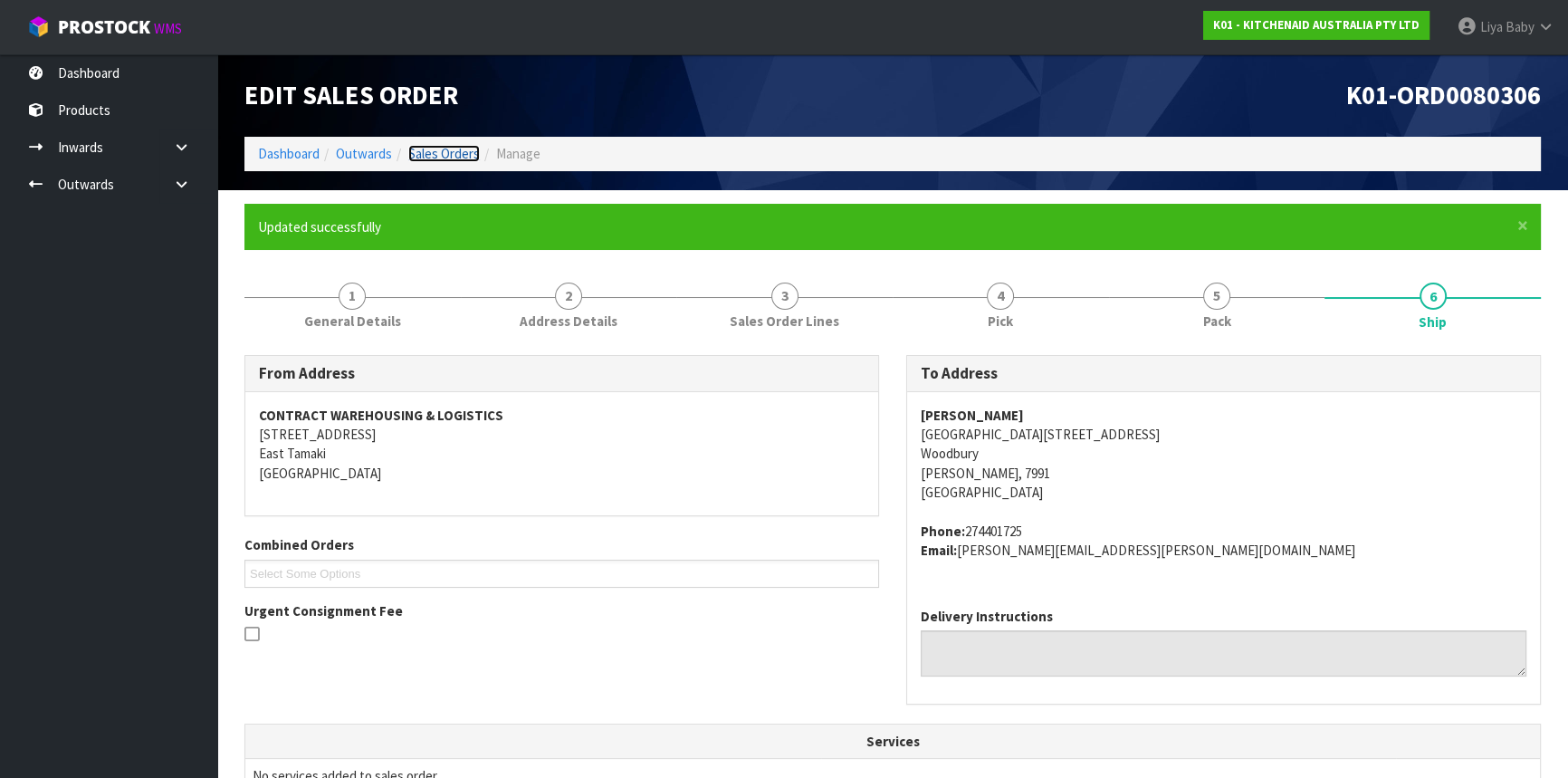
click at [465, 148] on link "Sales Orders" at bounding box center [444, 153] width 71 height 18
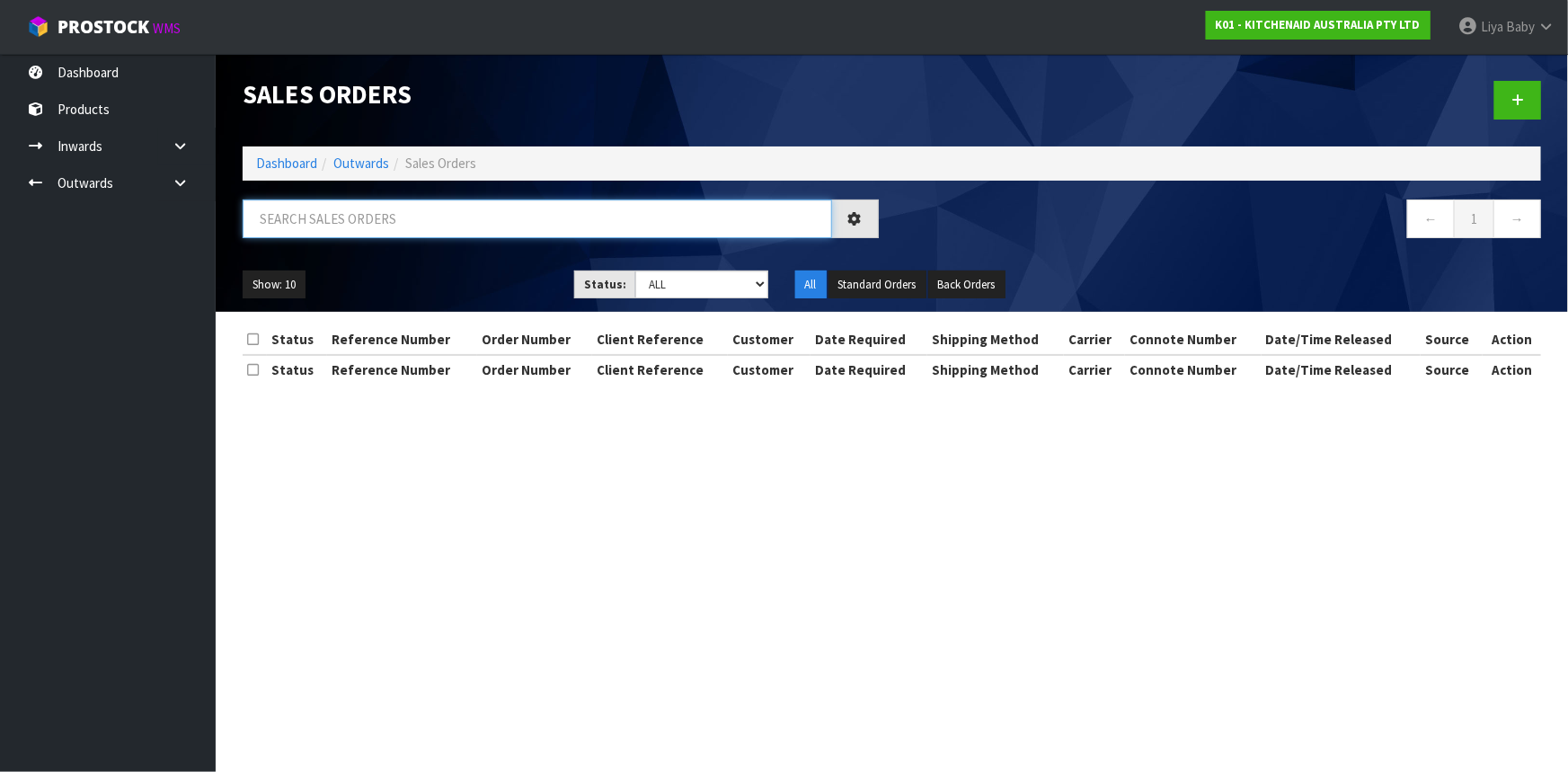
click at [367, 226] on input "text" at bounding box center [537, 219] width 590 height 39
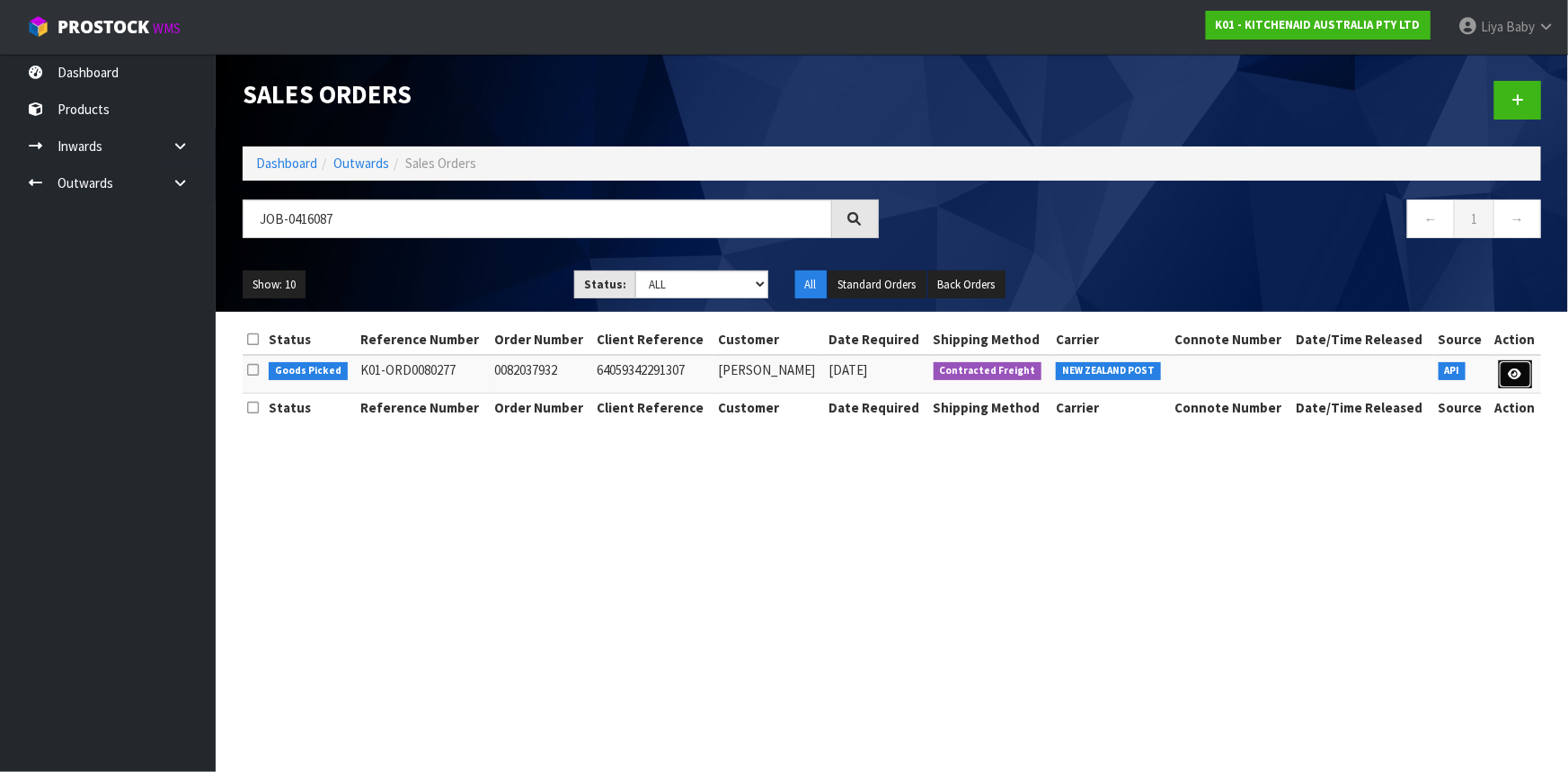
click at [1512, 369] on icon at bounding box center [1516, 374] width 14 height 12
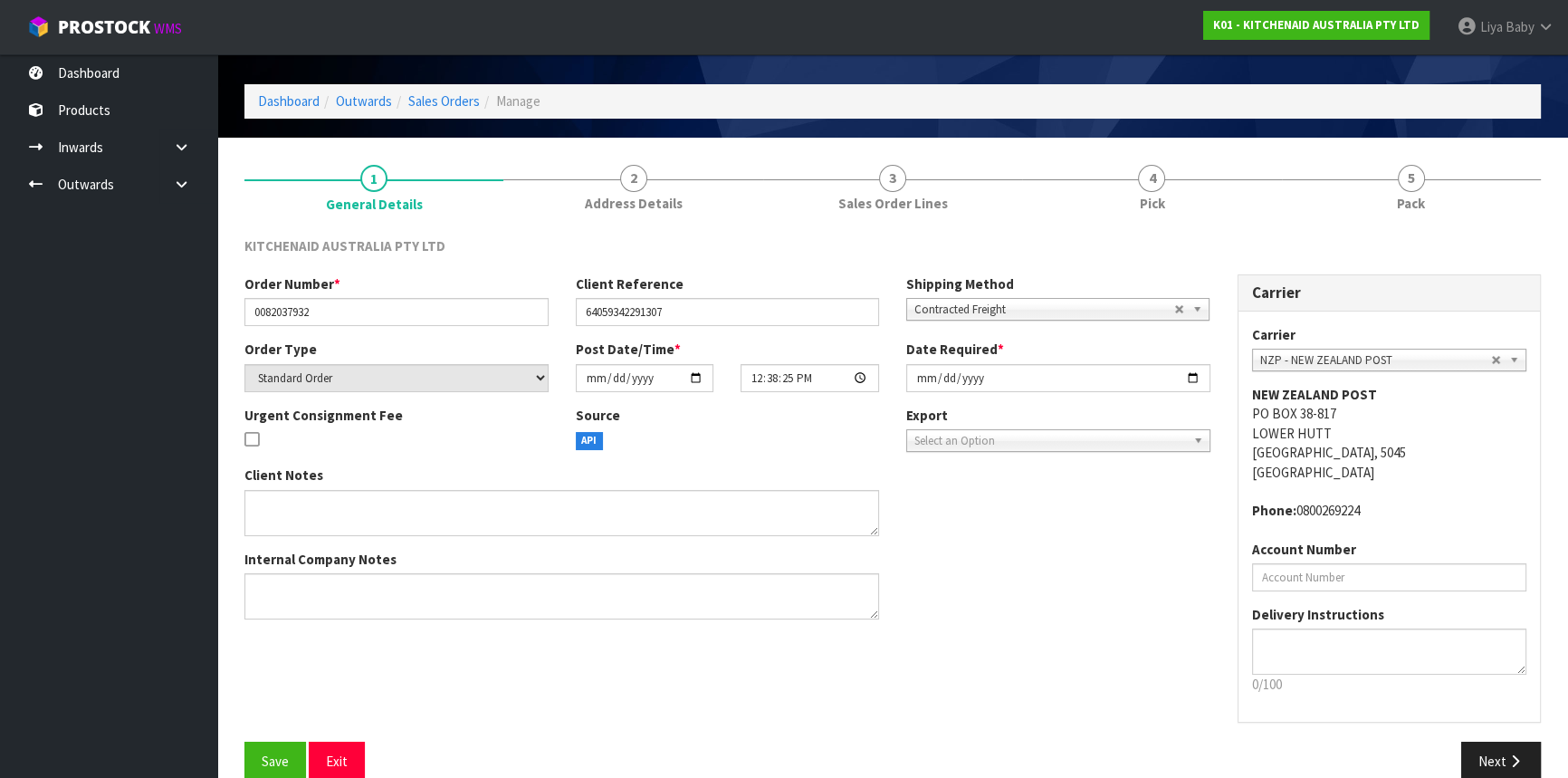
scroll to position [81, 0]
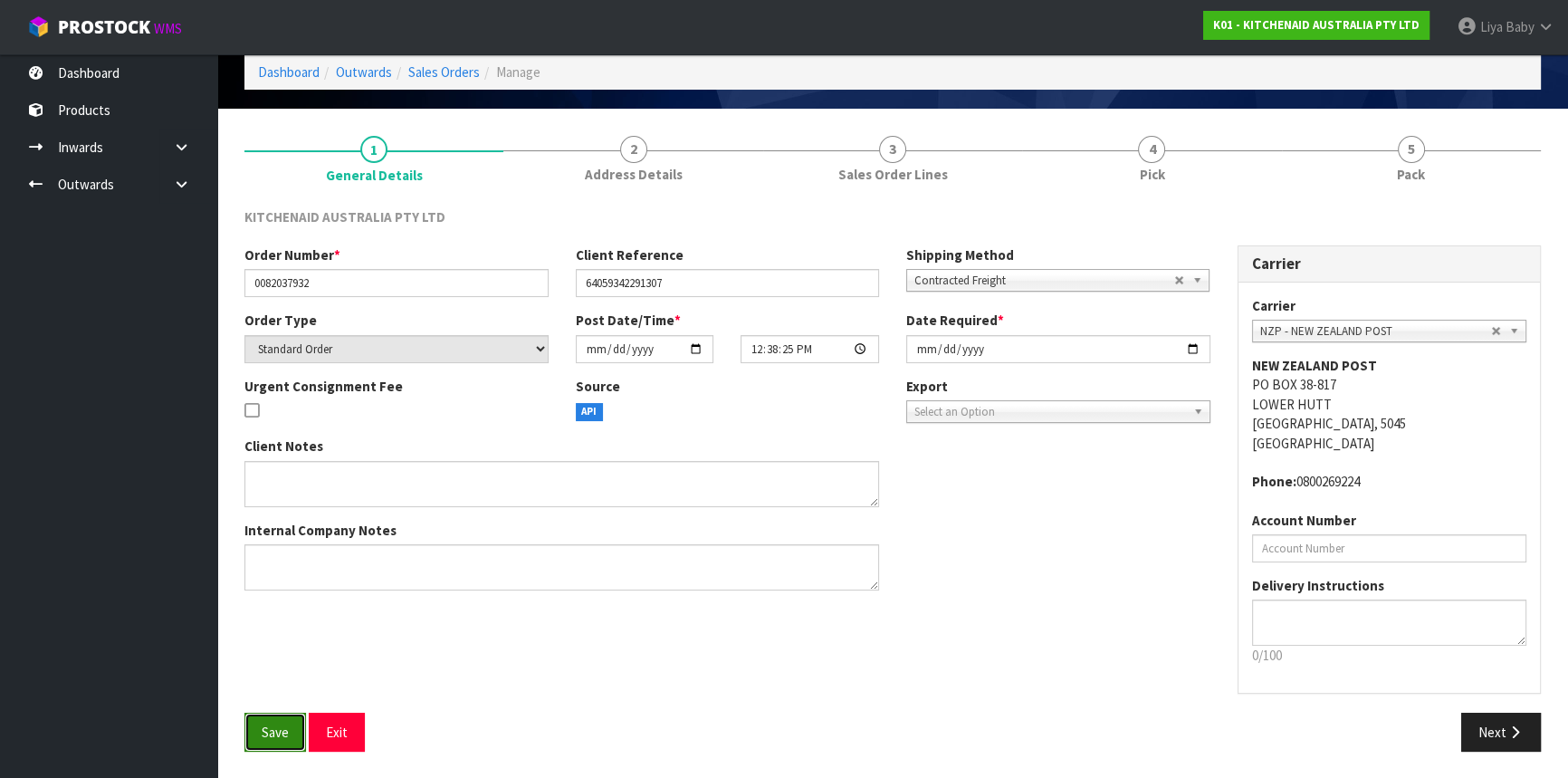
click at [280, 713] on button "Save" at bounding box center [275, 732] width 62 height 39
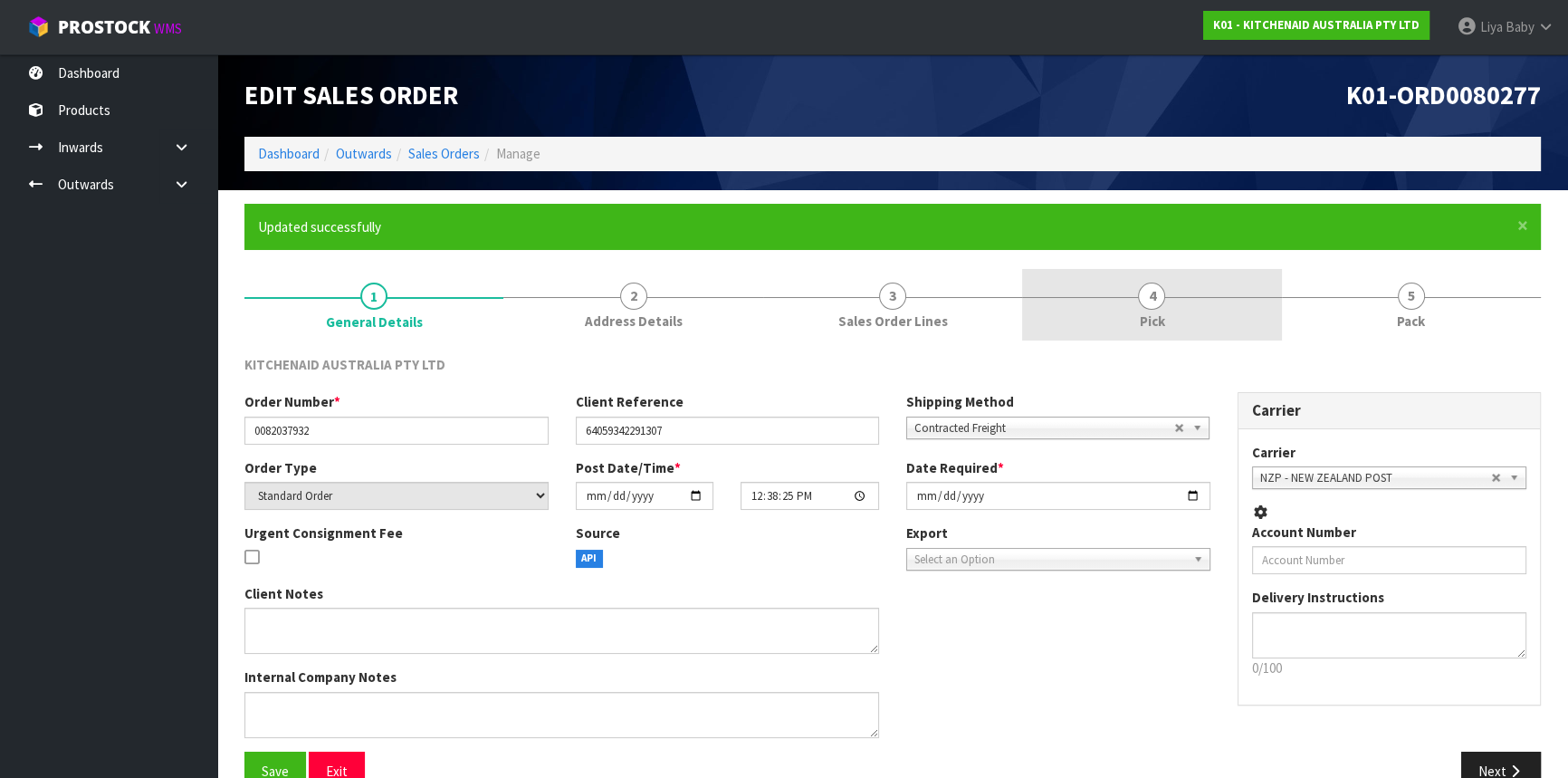
click at [1156, 292] on span "4" at bounding box center [1152, 296] width 27 height 27
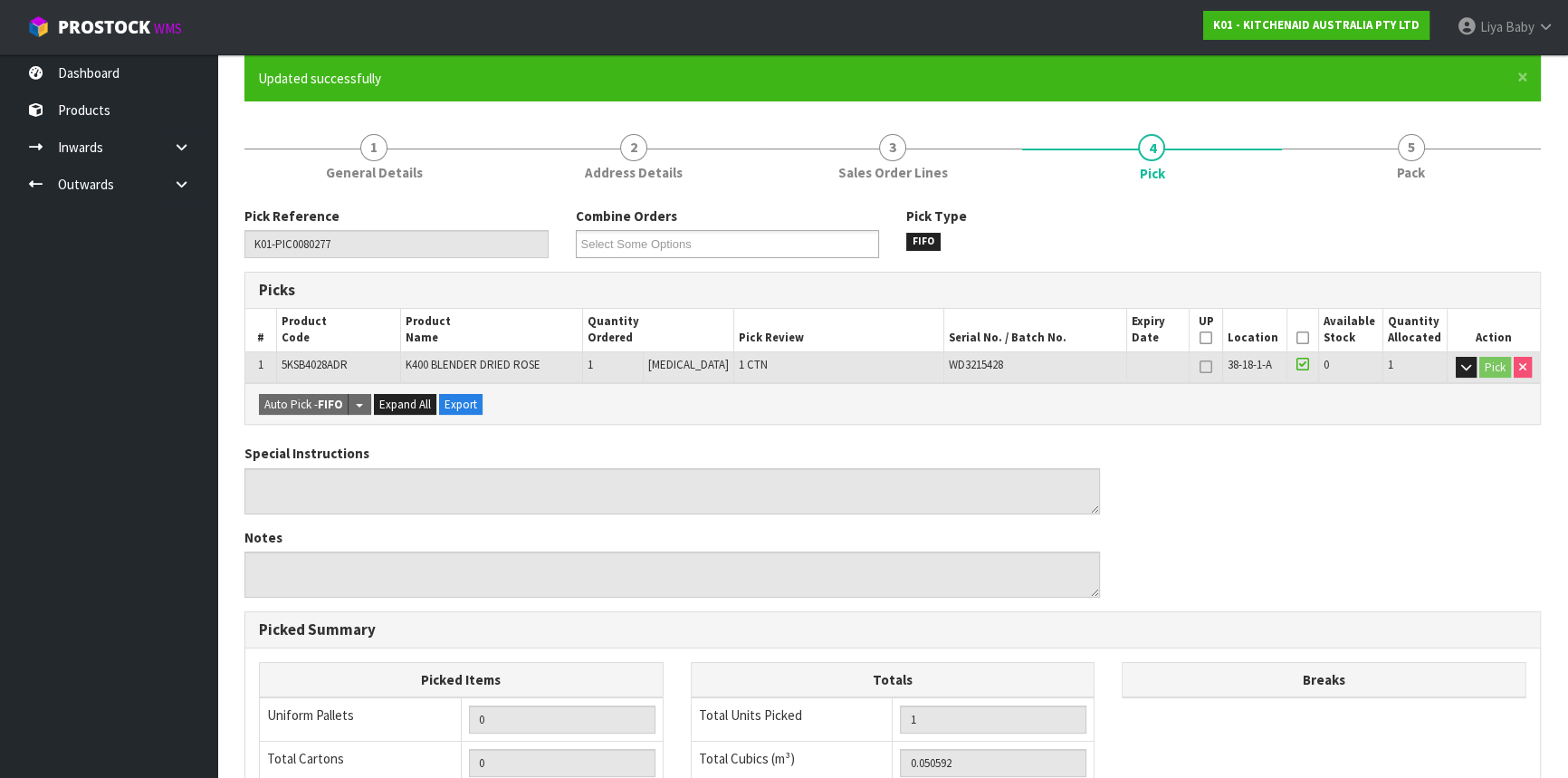
scroll to position [328, 0]
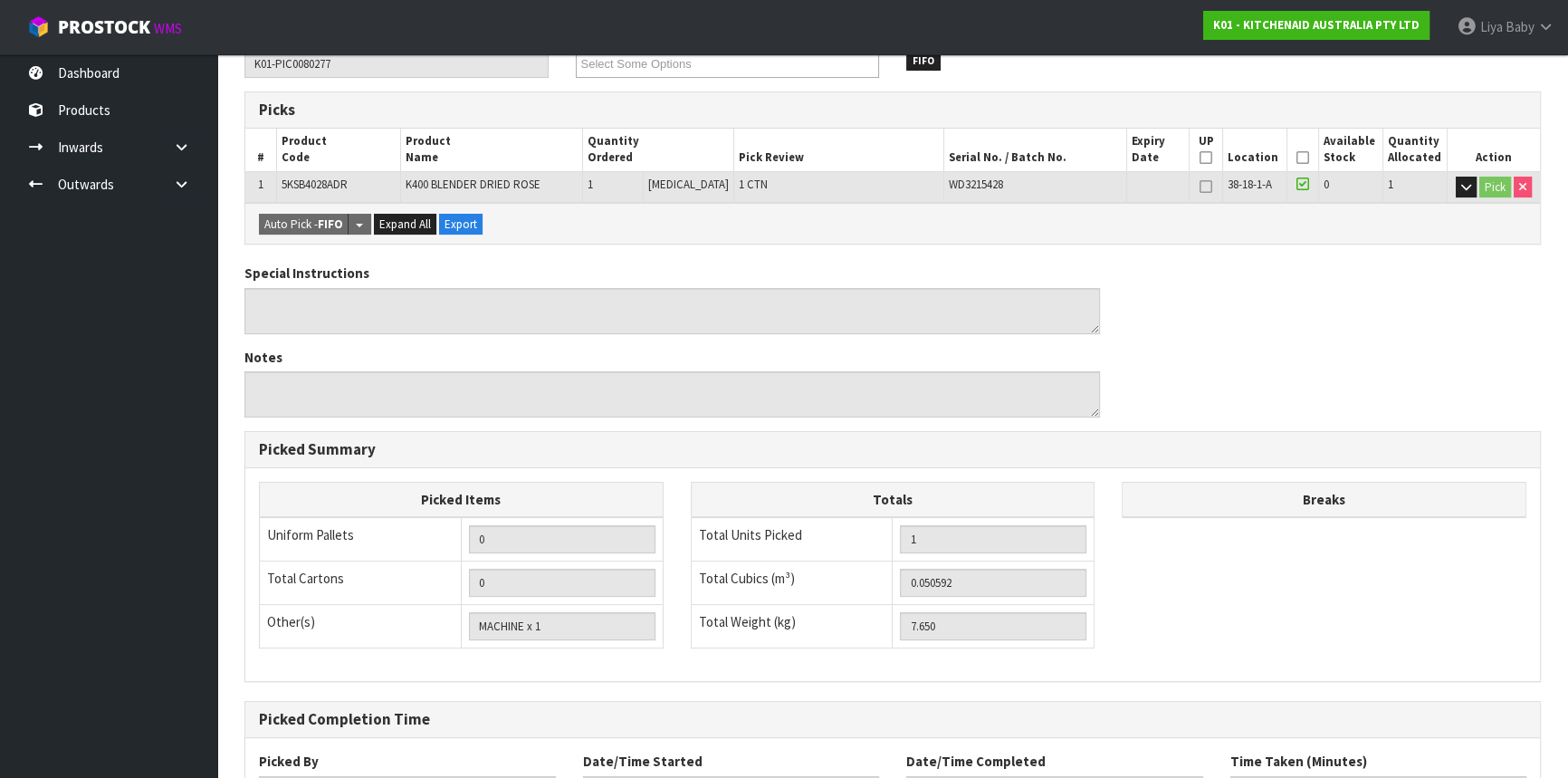
click at [1299, 157] on icon at bounding box center [1302, 157] width 13 height 1
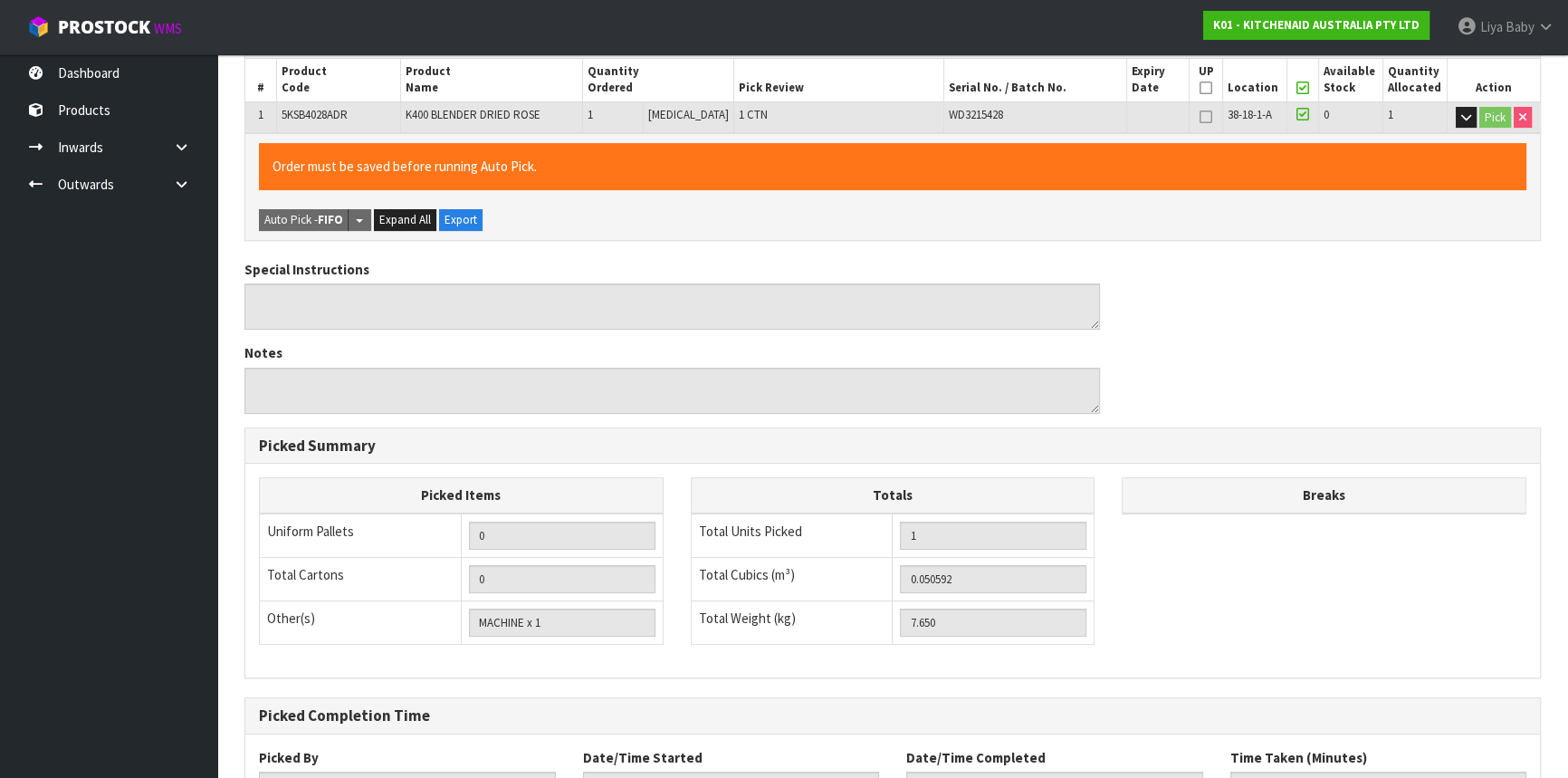
scroll to position [543, 0]
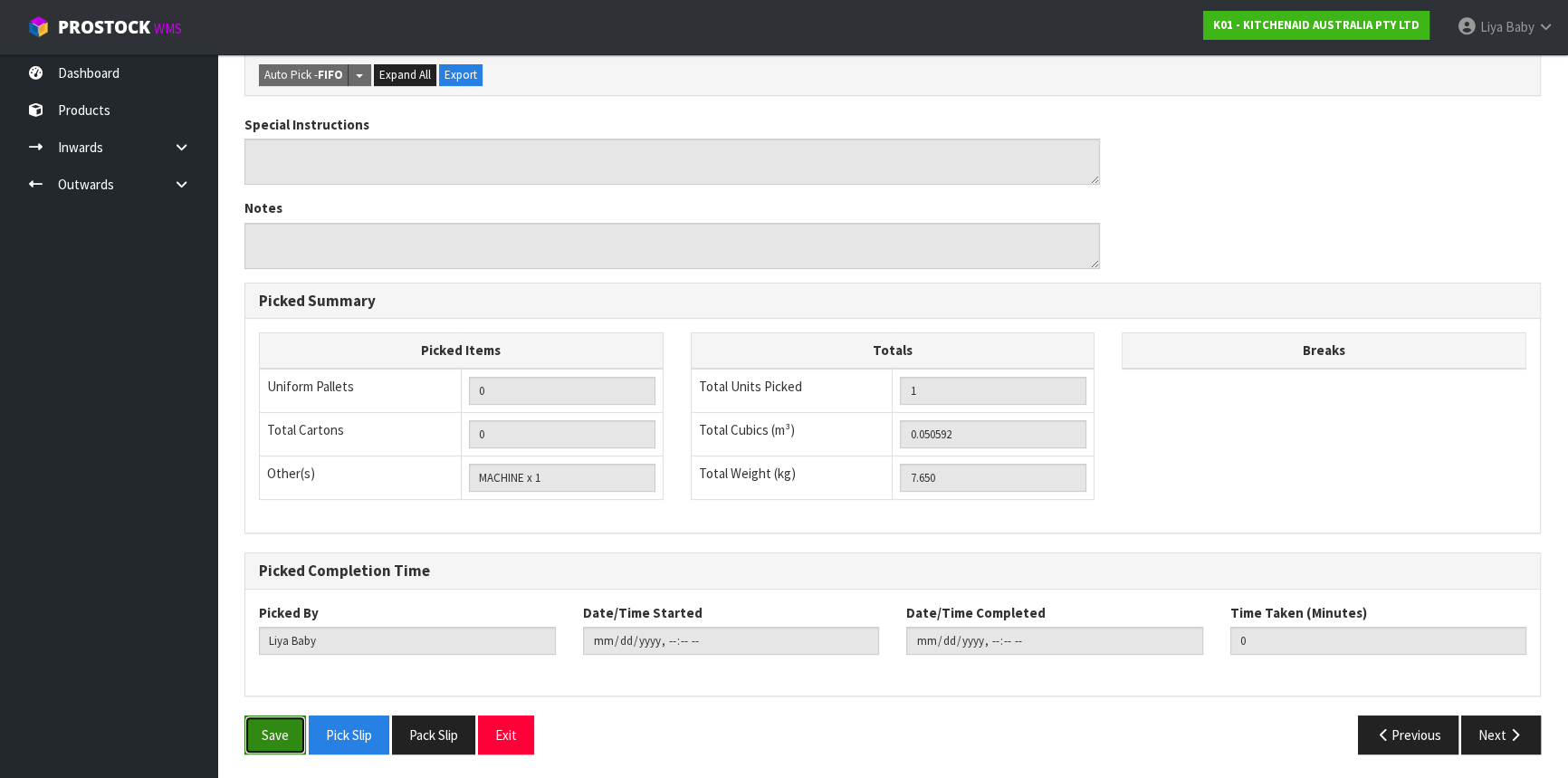
drag, startPoint x: 277, startPoint y: 730, endPoint x: 284, endPoint y: 716, distance: 15.7
click at [277, 728] on button "Save" at bounding box center [275, 735] width 62 height 39
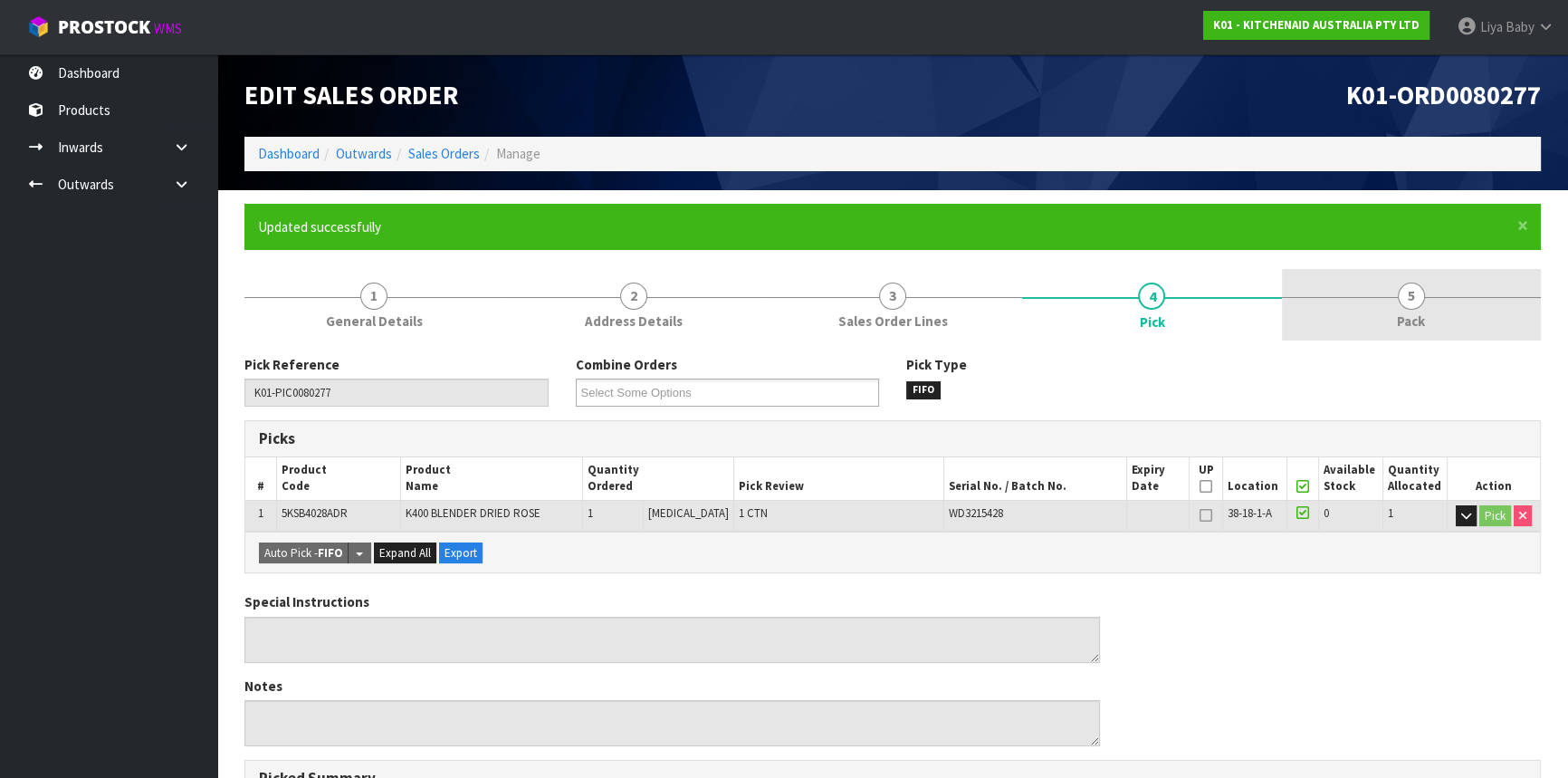
click at [1357, 288] on link "5 Pack" at bounding box center [1411, 304] width 259 height 71
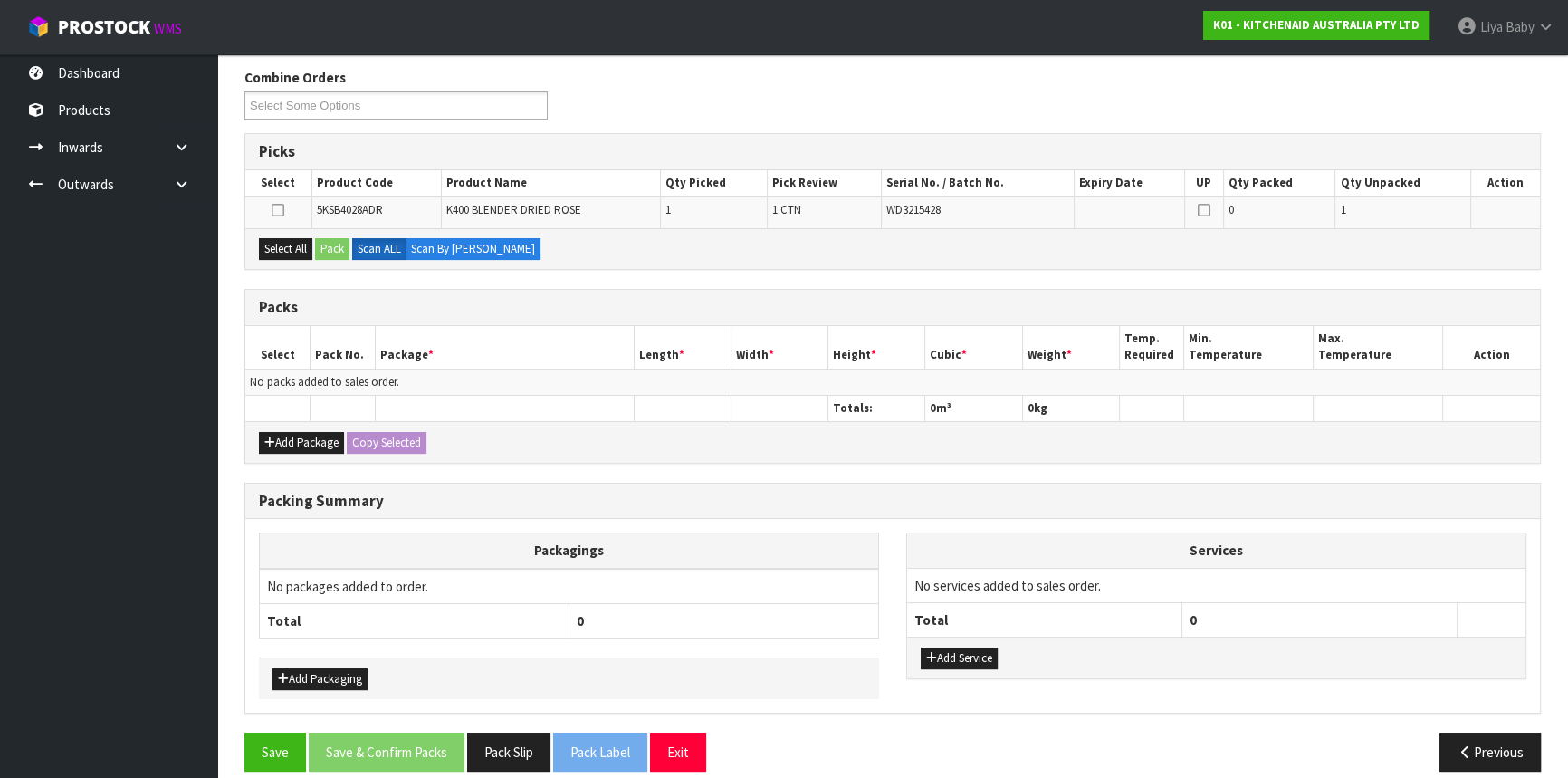
scroll to position [303, 0]
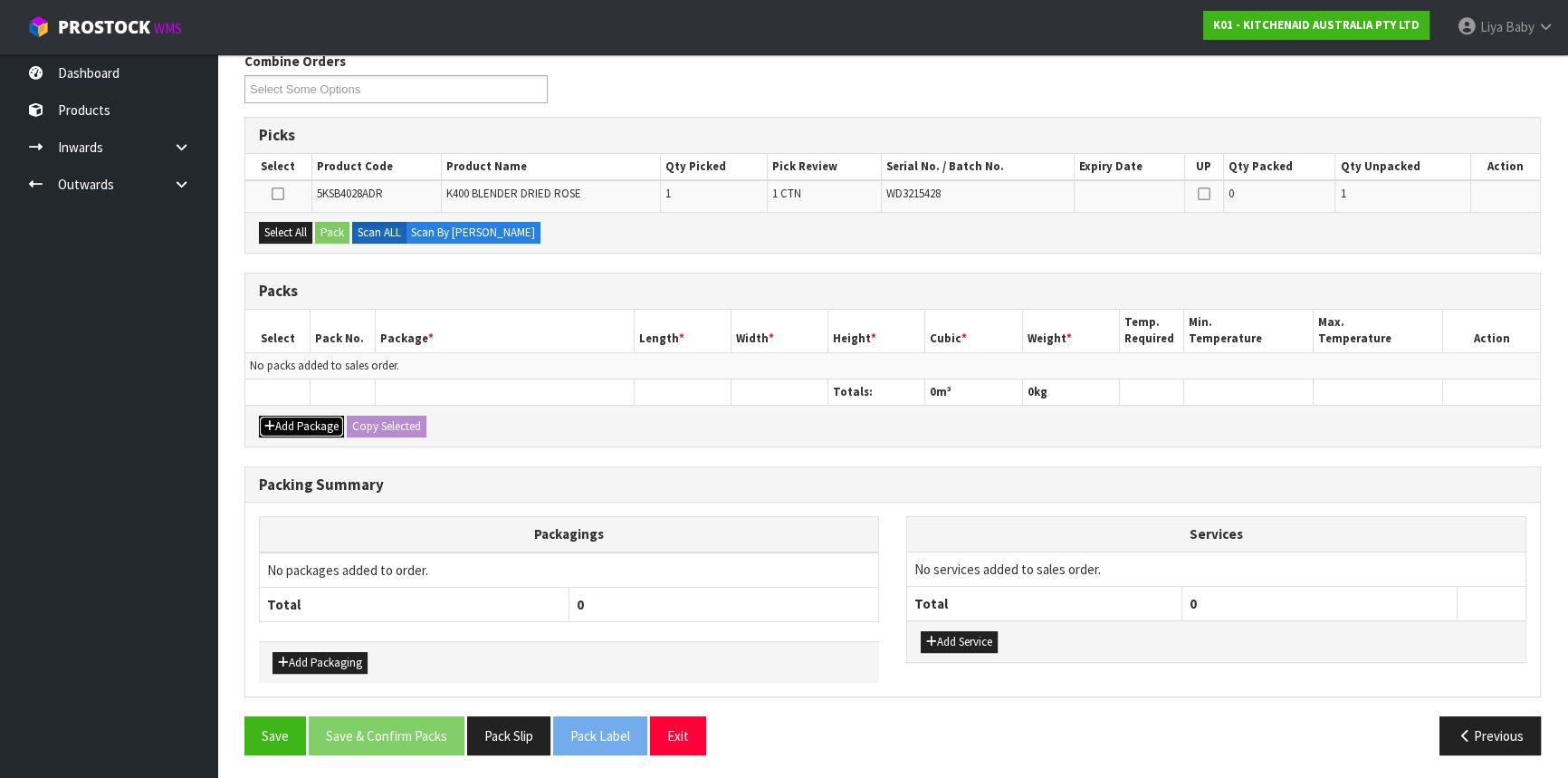
click at [316, 415] on button "Add Package" at bounding box center [301, 426] width 85 height 22
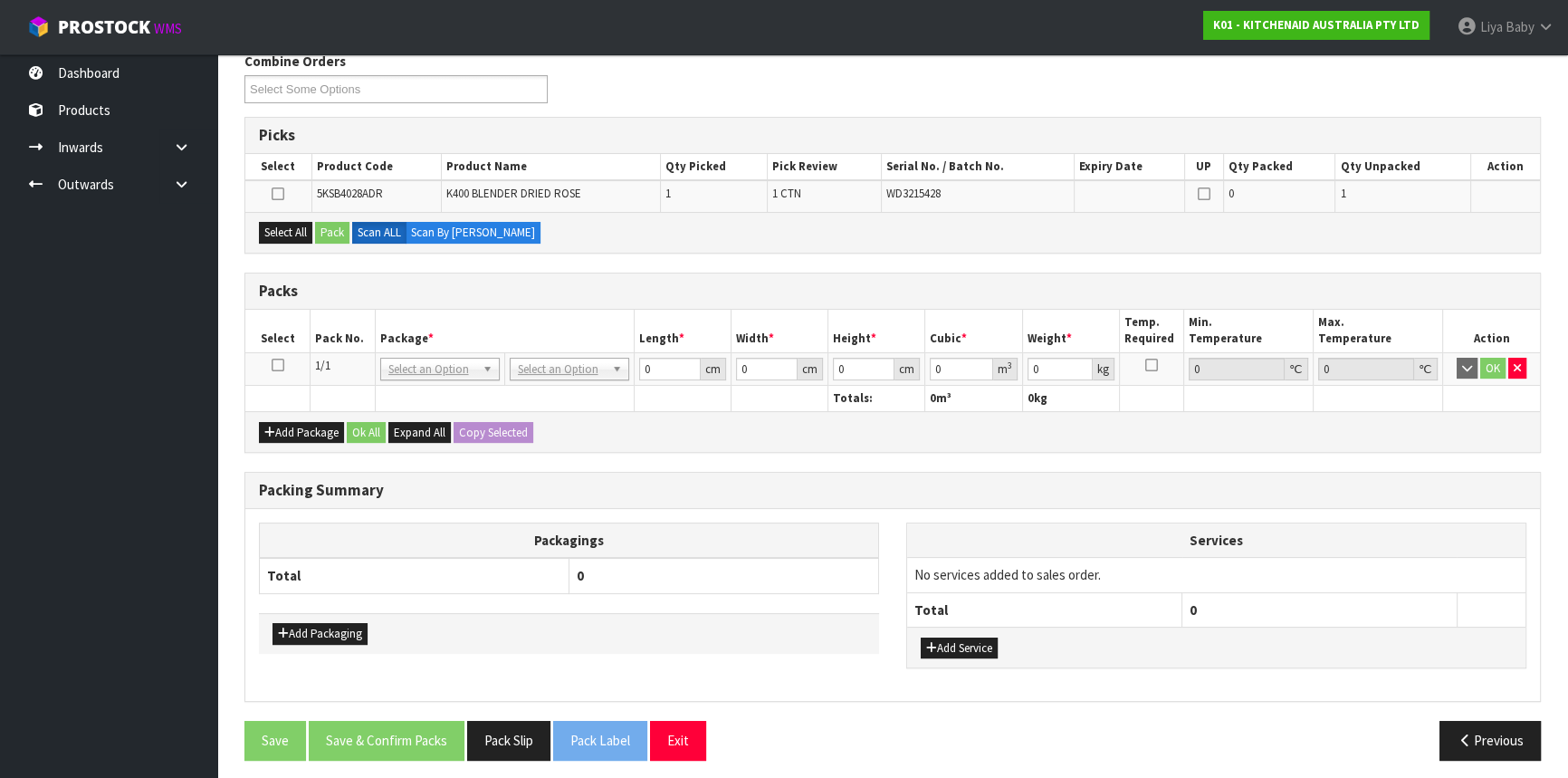
click at [273, 365] on icon at bounding box center [277, 365] width 13 height 1
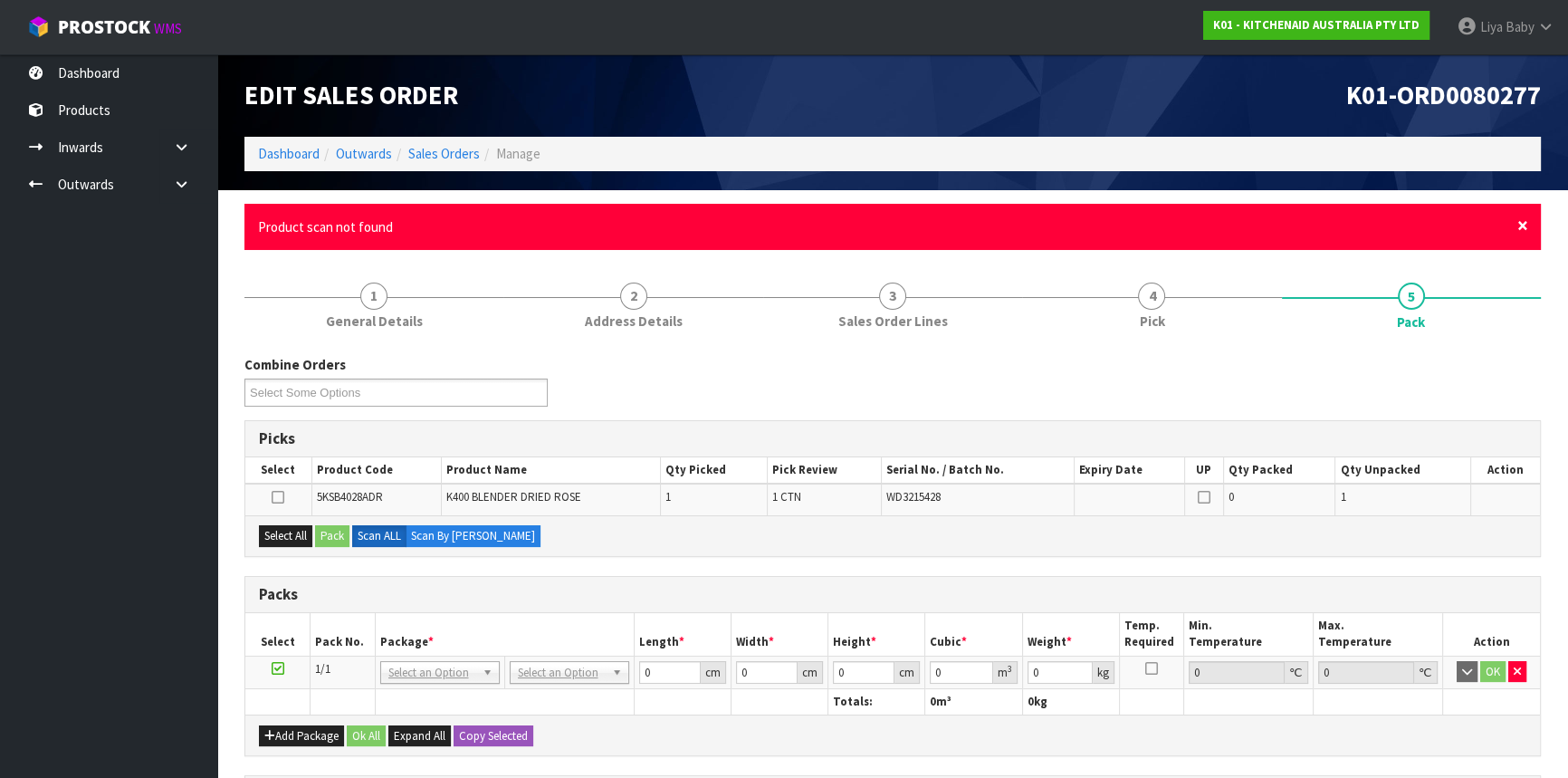
click at [1526, 226] on span "×" at bounding box center [1522, 226] width 11 height 25
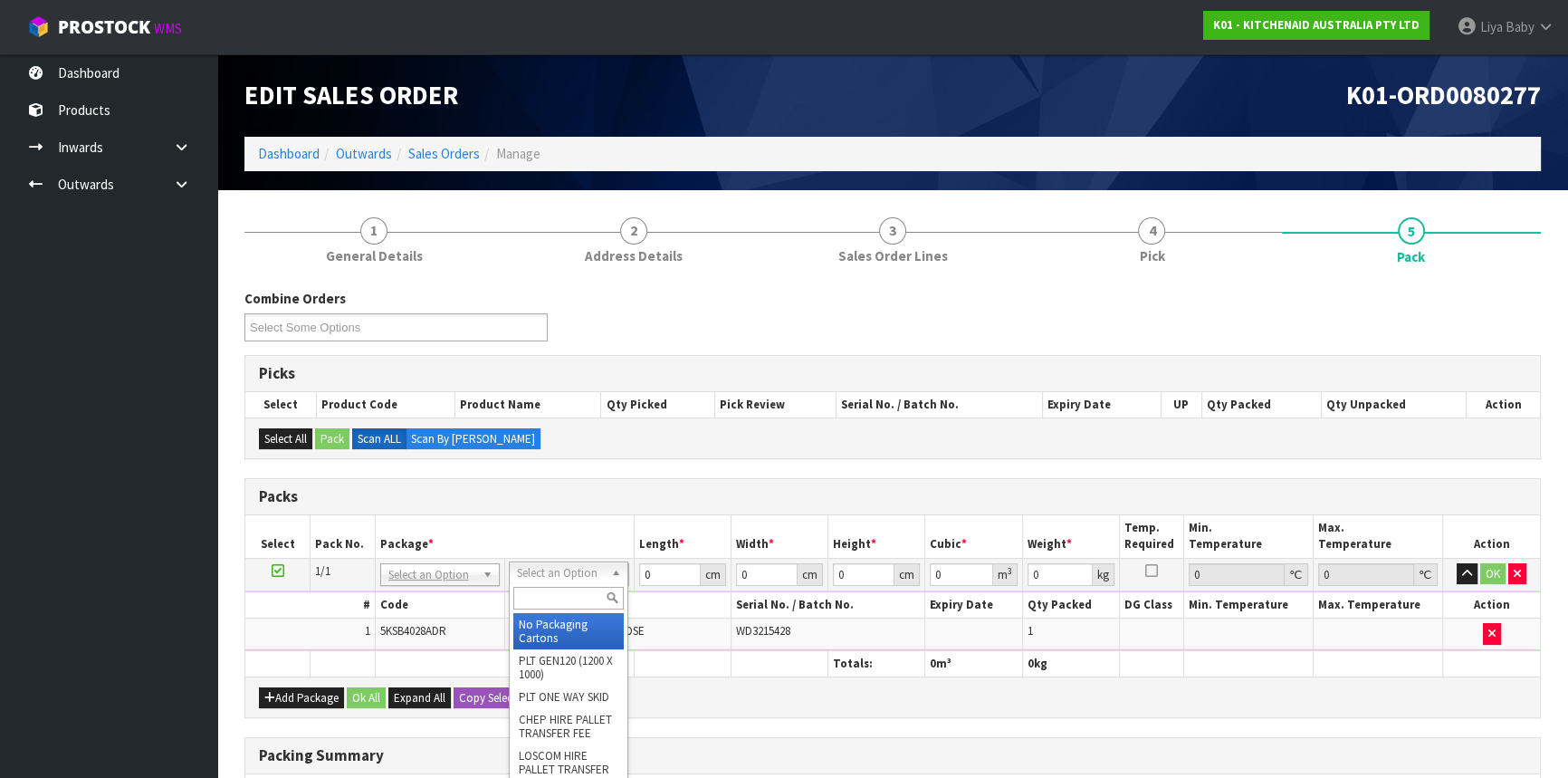
drag, startPoint x: 544, startPoint y: 627, endPoint x: 559, endPoint y: 620, distance: 16.6
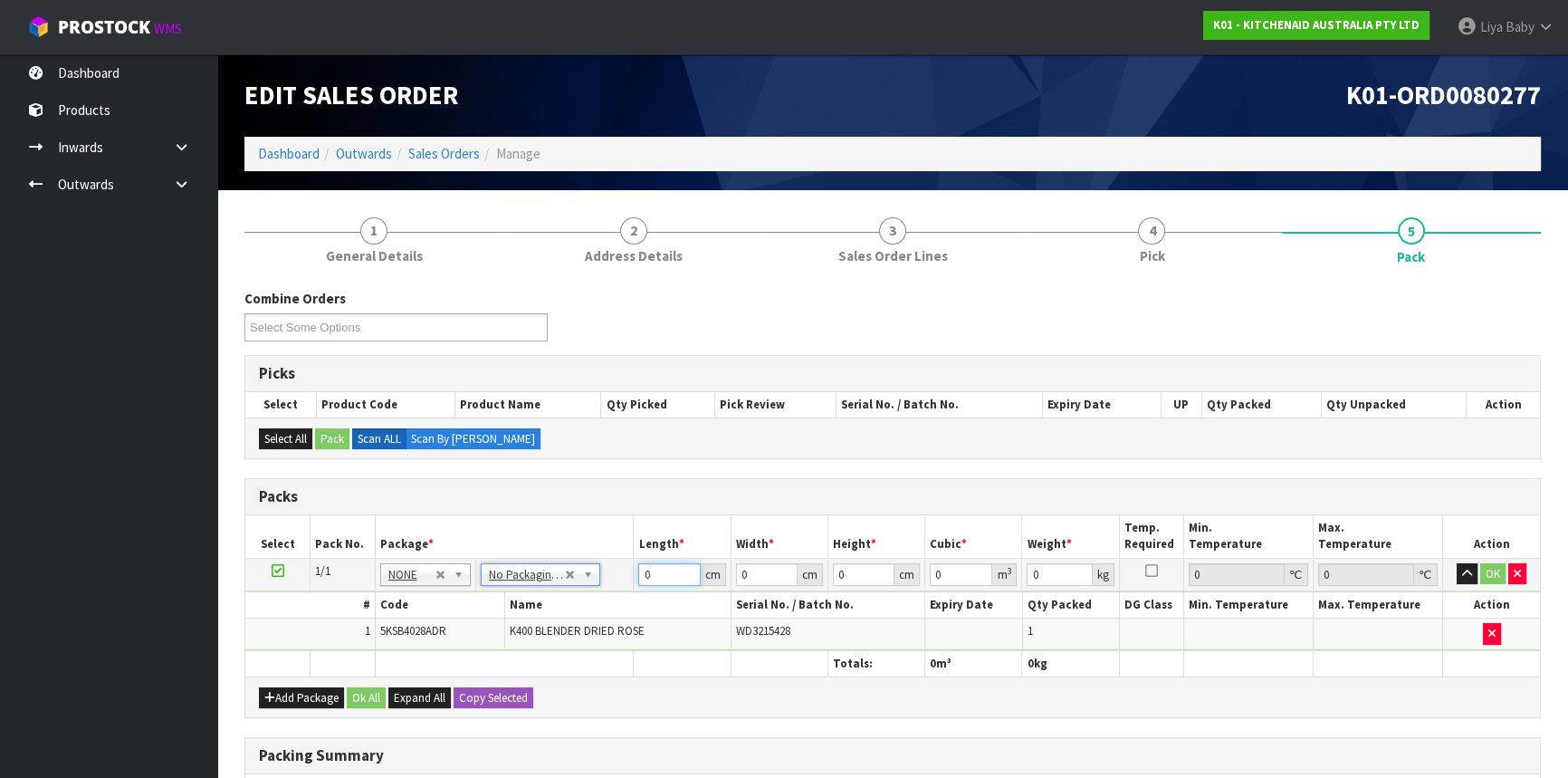
drag, startPoint x: 666, startPoint y: 570, endPoint x: 602, endPoint y: 491, distance: 101.7
click at [666, 568] on input "0" at bounding box center [668, 574] width 62 height 22
click at [368, 698] on button "Ok All" at bounding box center [366, 698] width 39 height 22
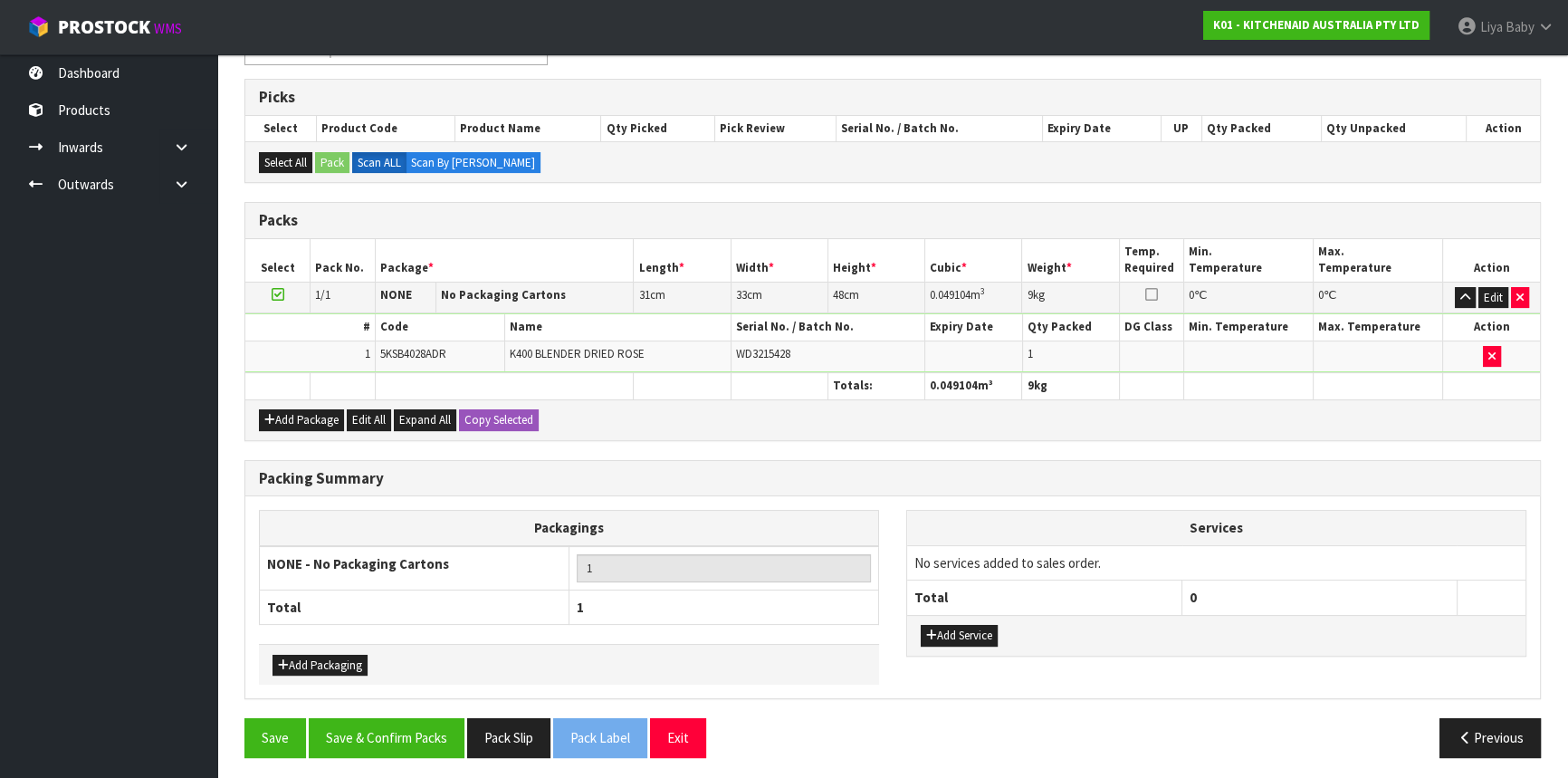
scroll to position [278, 0]
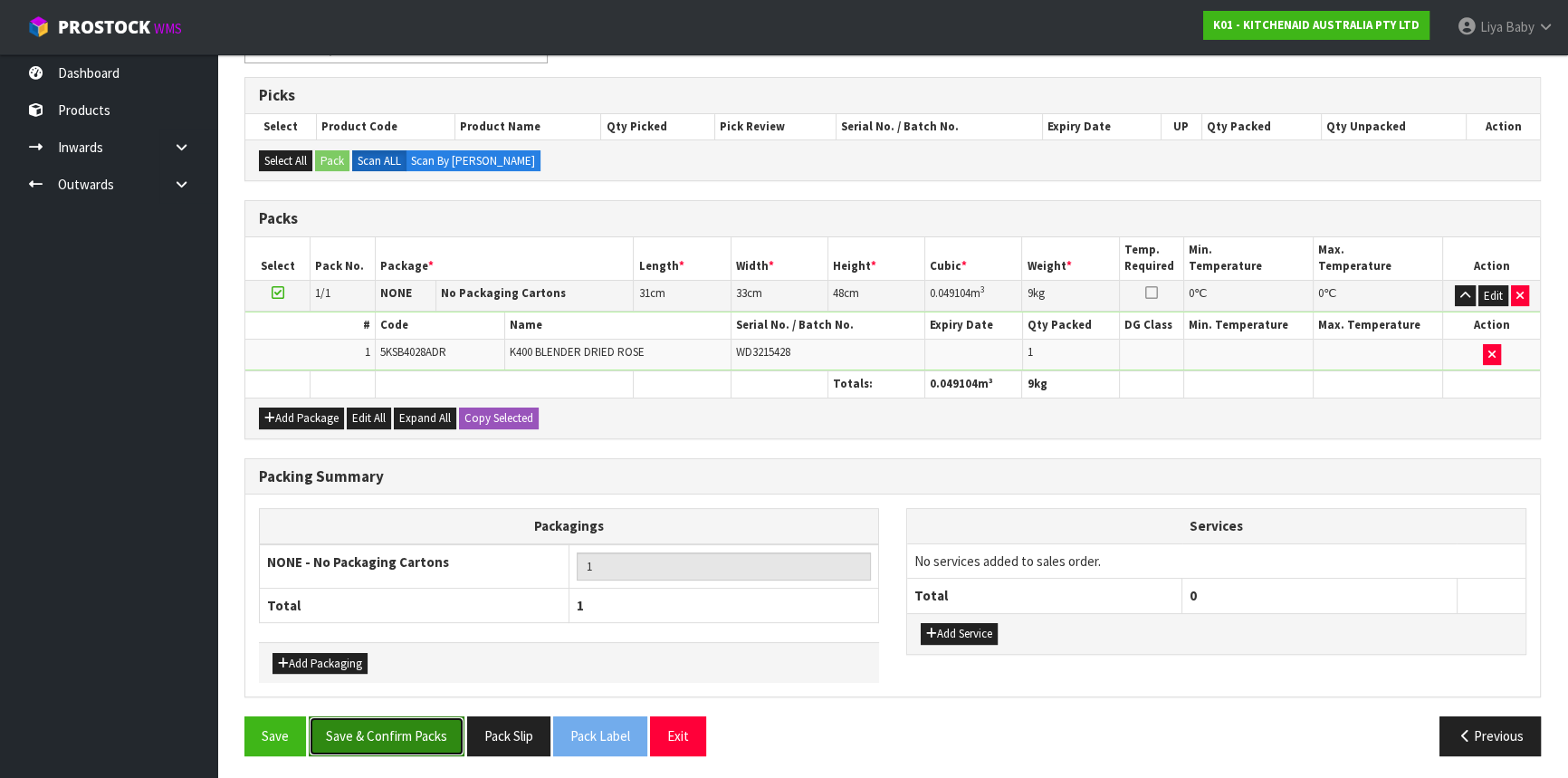
click at [437, 721] on button "Save & Confirm Packs" at bounding box center [386, 736] width 155 height 39
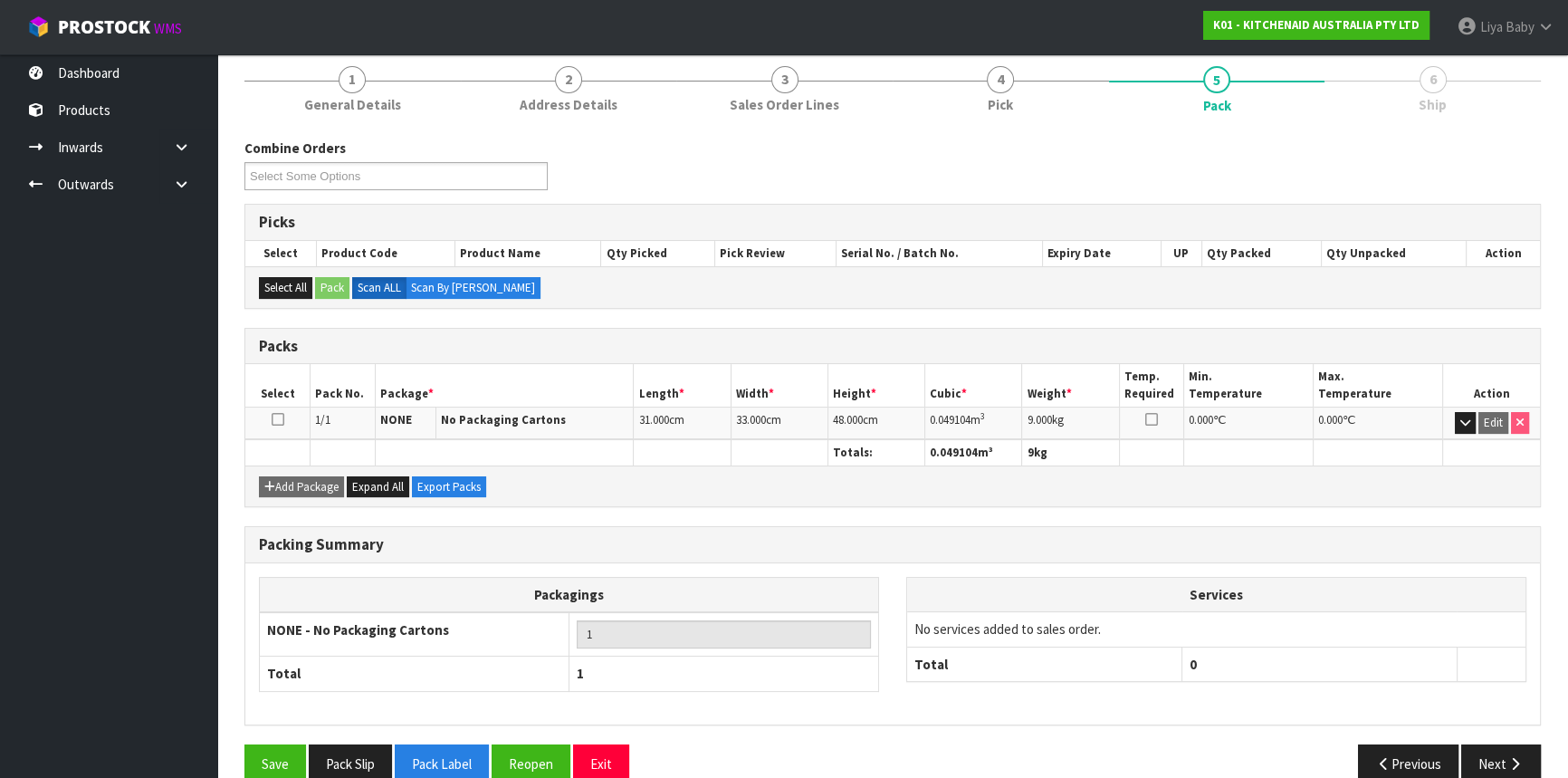
scroll to position [244, 0]
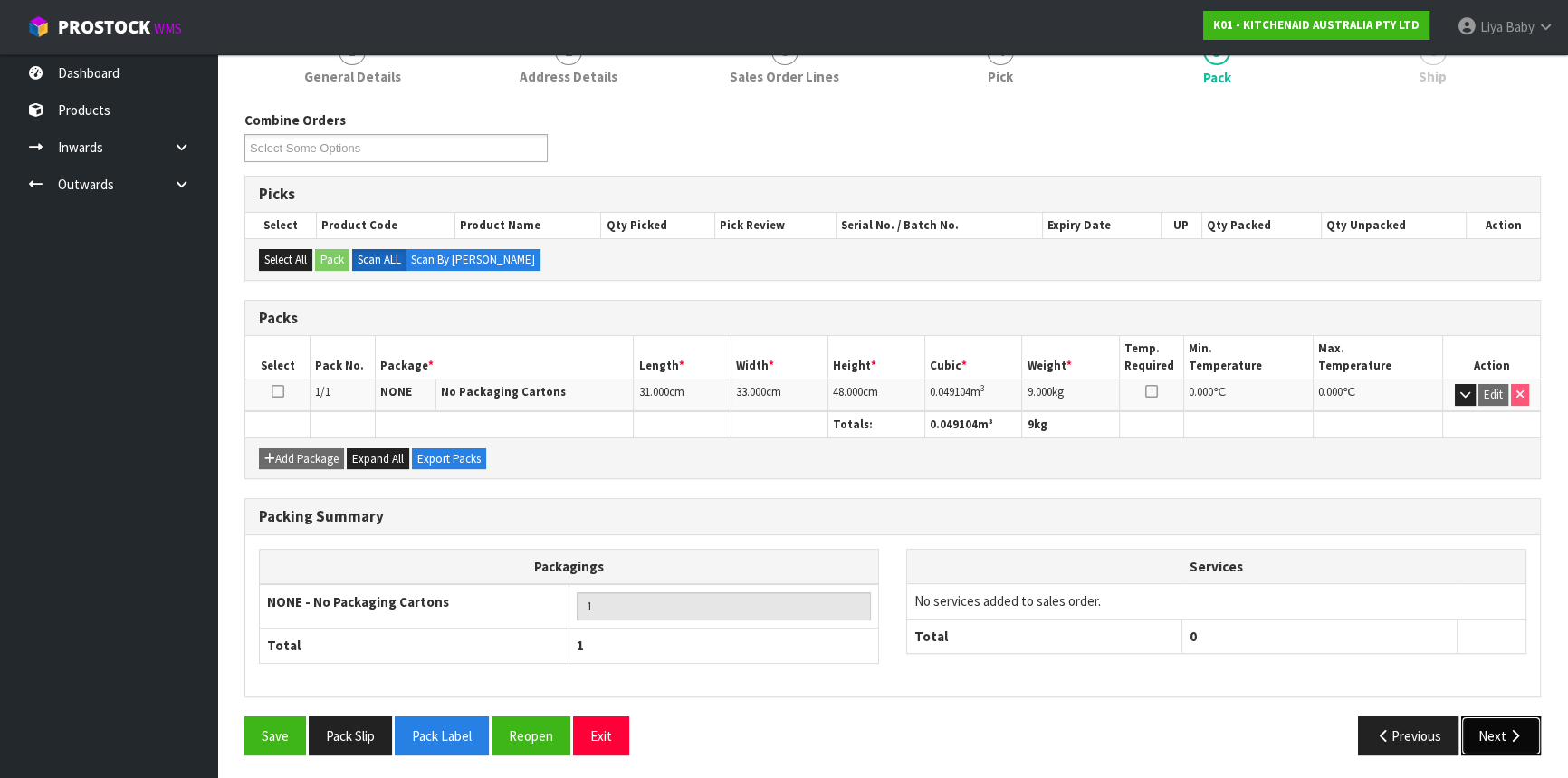
click at [1513, 735] on icon "button" at bounding box center [1515, 736] width 18 height 14
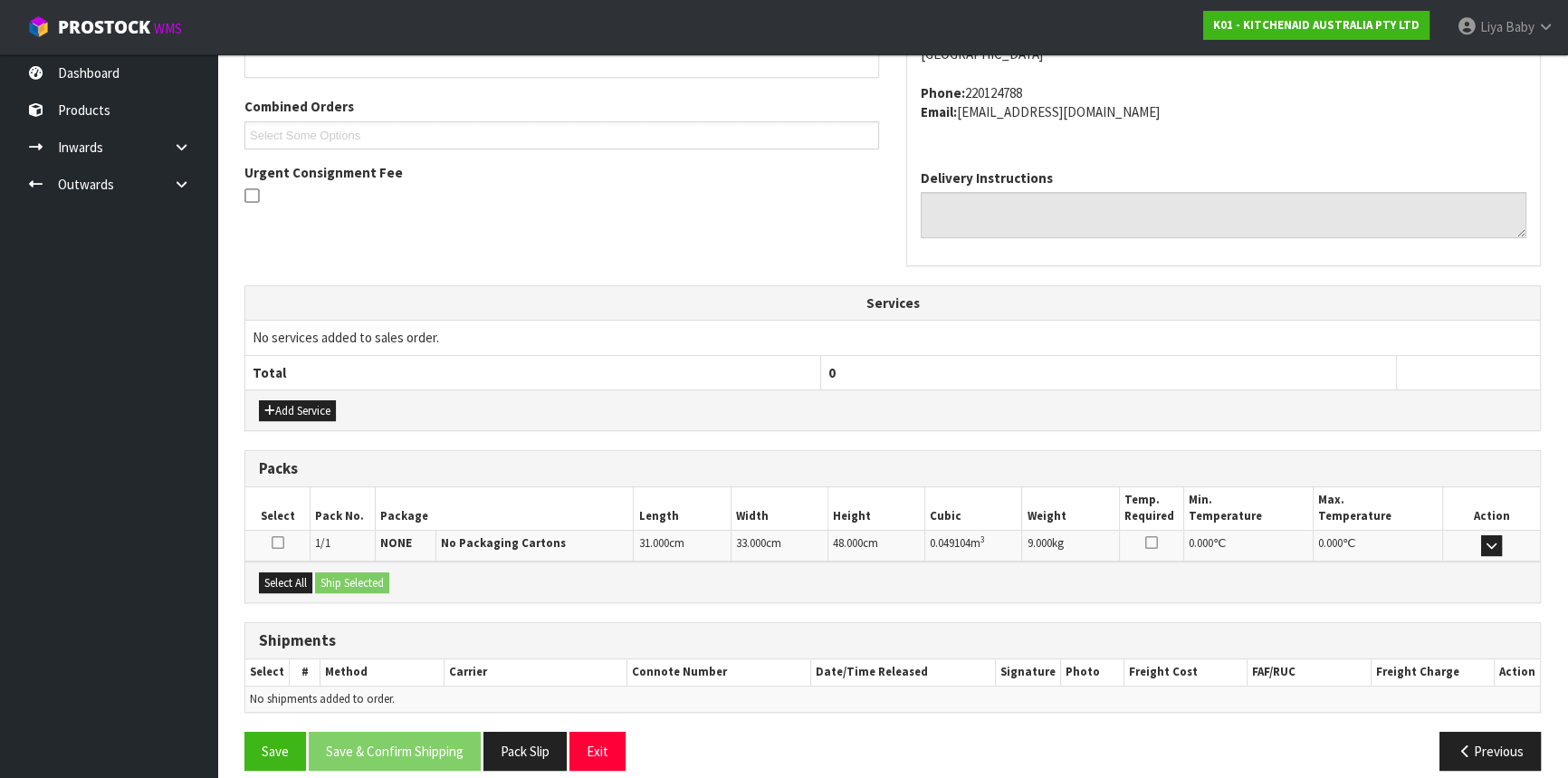
scroll to position [454, 0]
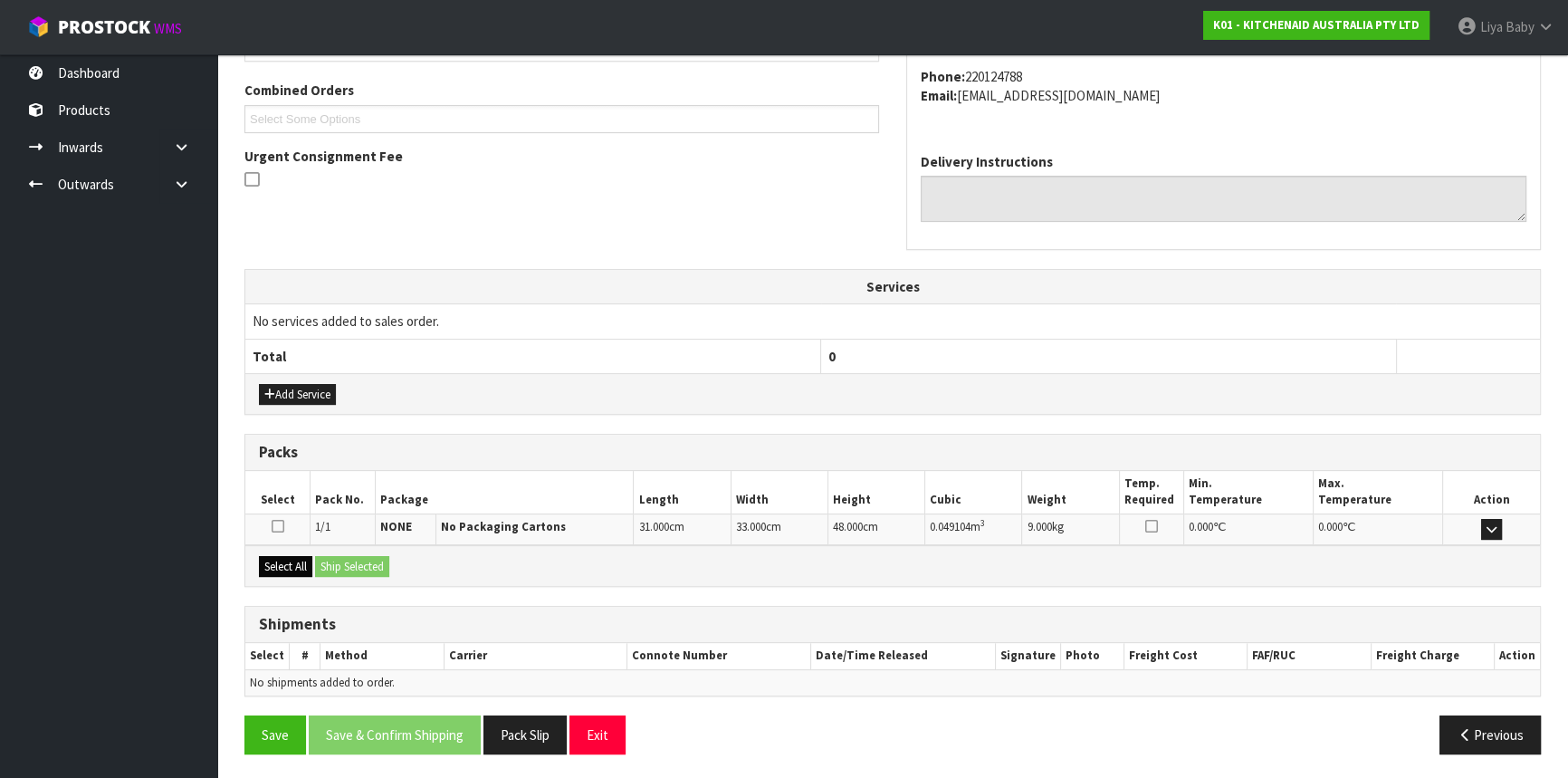
drag, startPoint x: 291, startPoint y: 574, endPoint x: 295, endPoint y: 561, distance: 13.6
click at [294, 561] on div "Select All Ship Selected" at bounding box center [892, 566] width 1294 height 41
click at [296, 560] on button "Select All" at bounding box center [285, 567] width 54 height 22
click at [351, 569] on button "Ship Selected" at bounding box center [352, 567] width 74 height 22
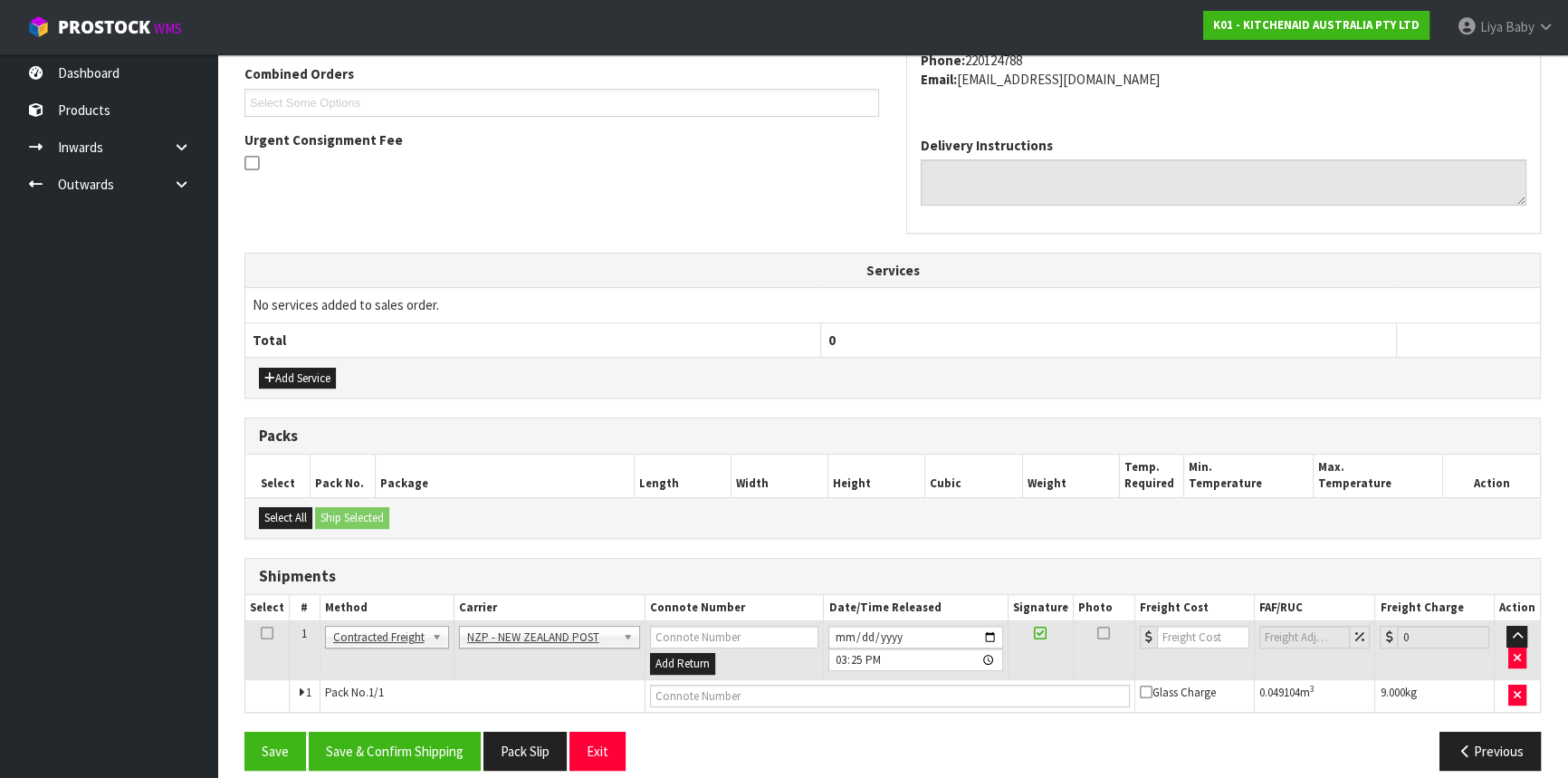
scroll to position [488, 0]
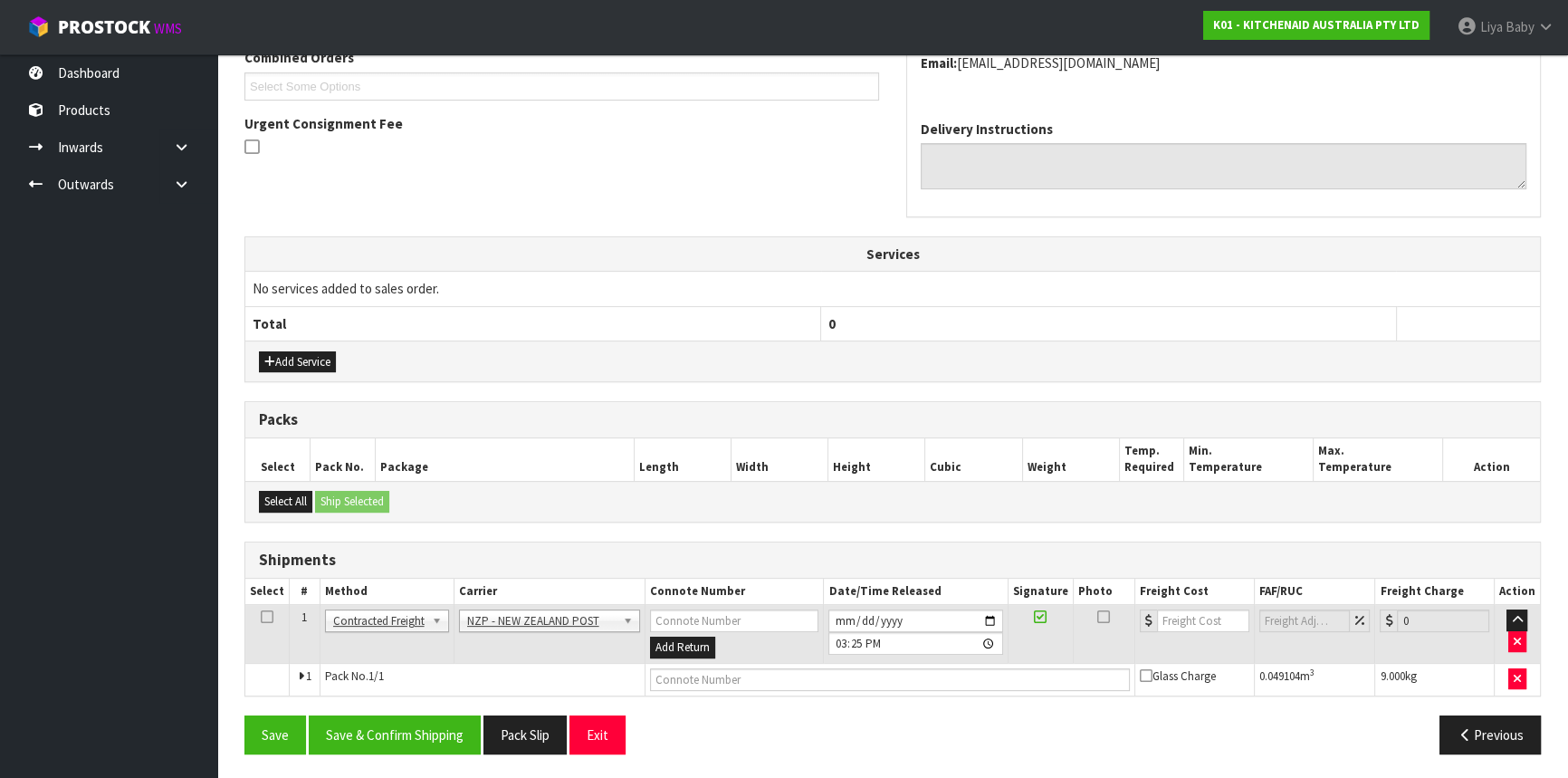
click at [270, 617] on icon at bounding box center [267, 617] width 13 height 1
click at [420, 738] on button "Save & Confirm Shipping" at bounding box center [395, 735] width 172 height 39
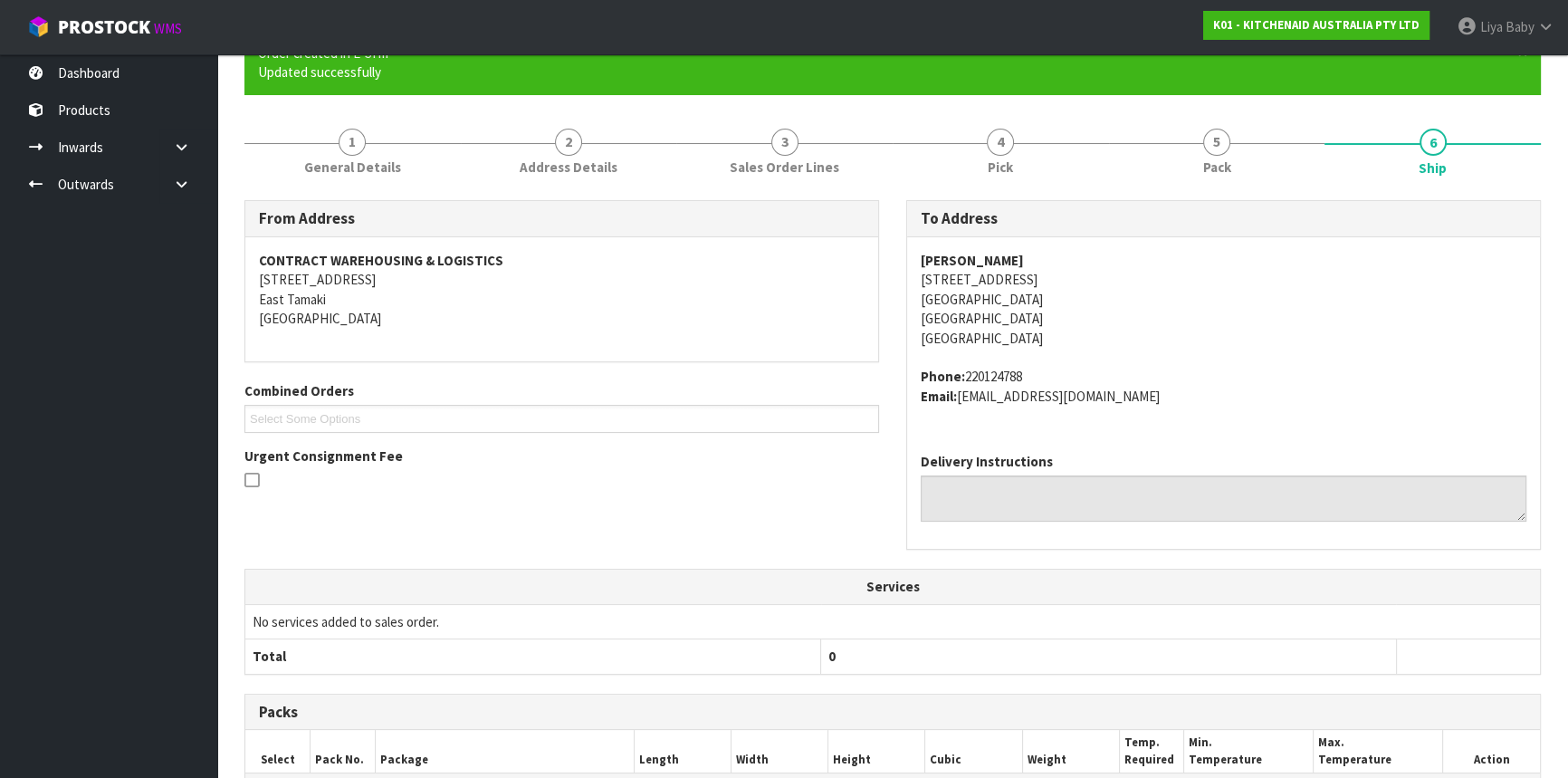
scroll to position [462, 0]
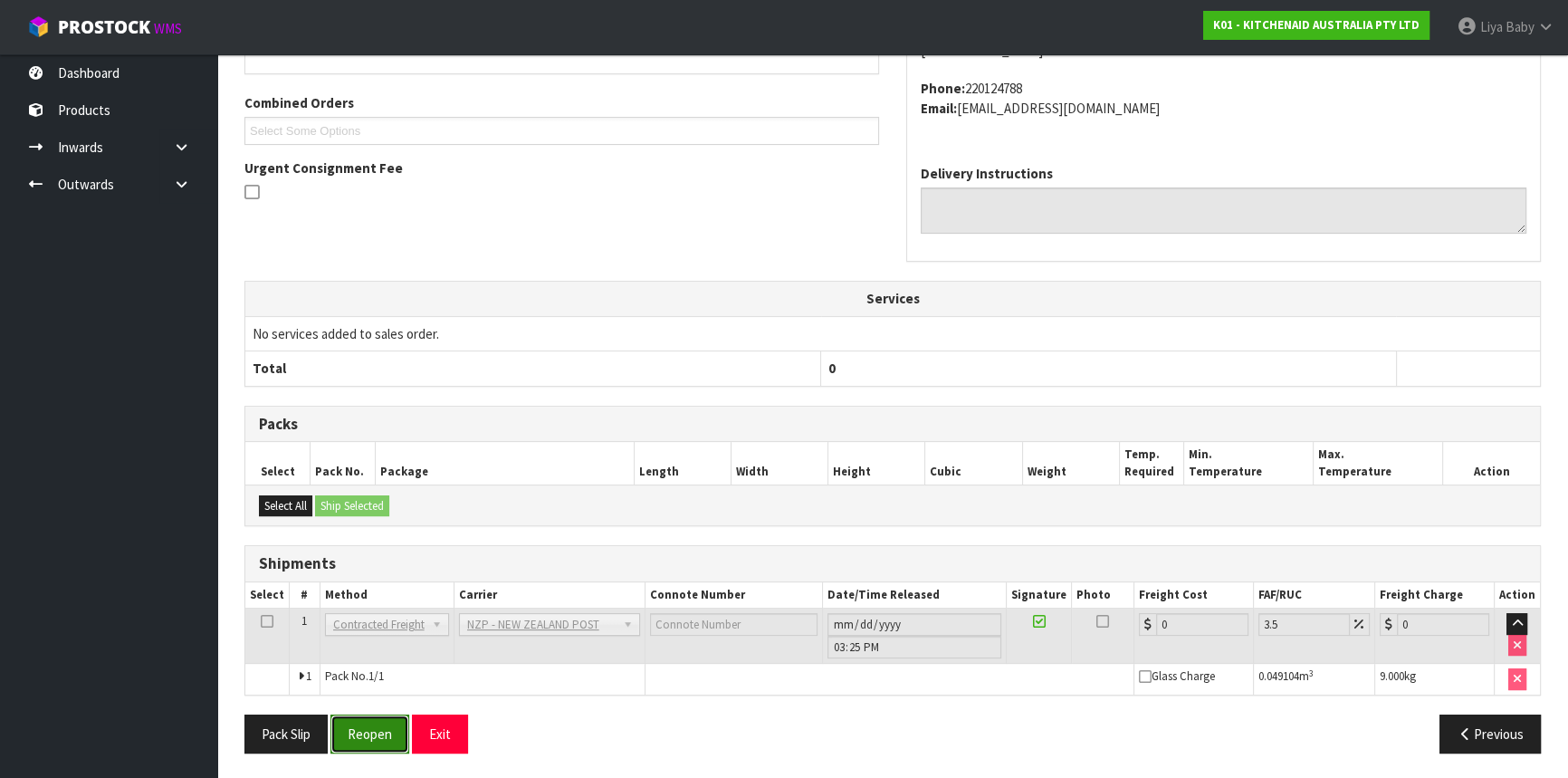
click at [380, 746] on button "Reopen" at bounding box center [369, 734] width 79 height 39
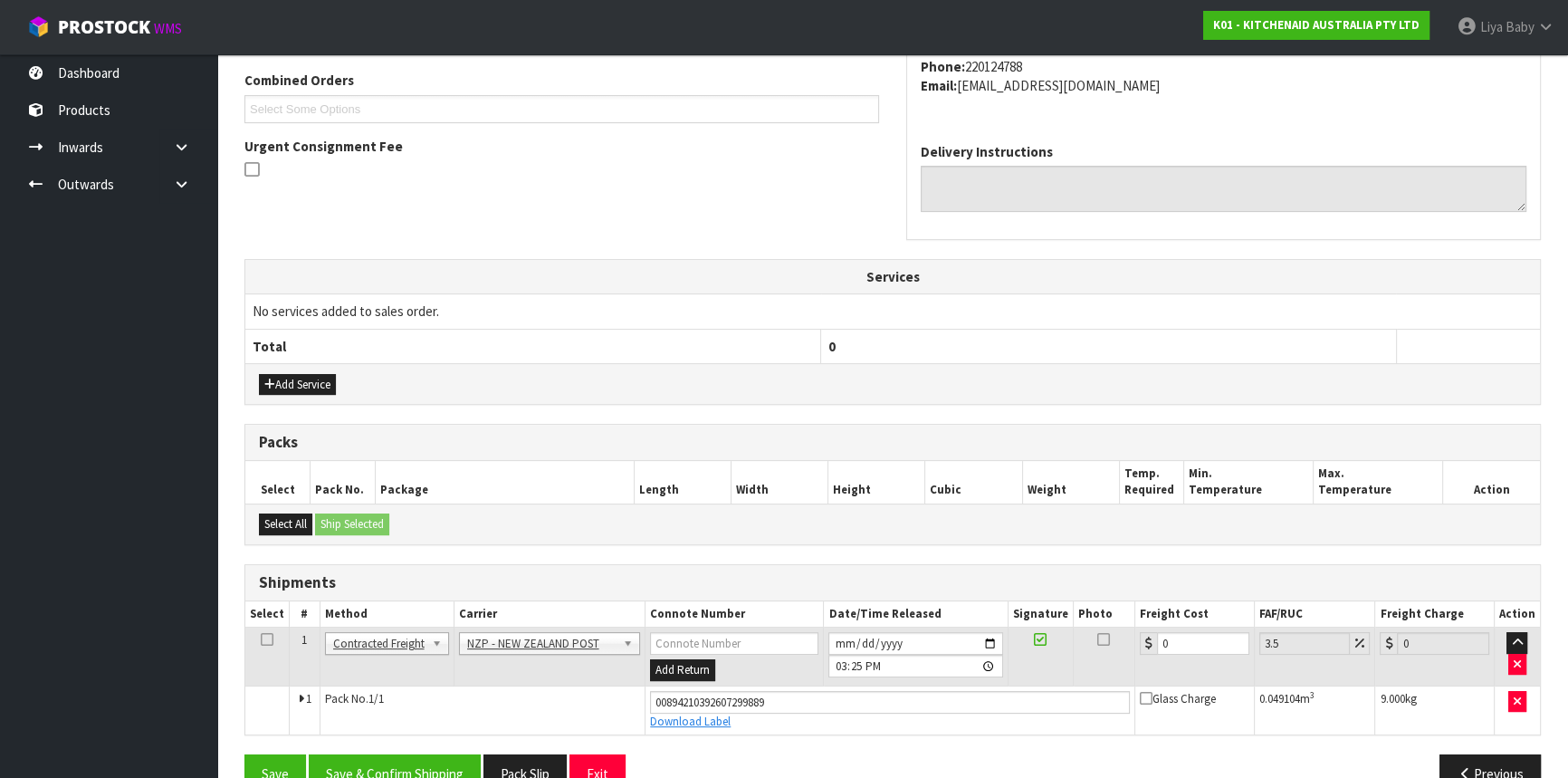
scroll to position [503, 0]
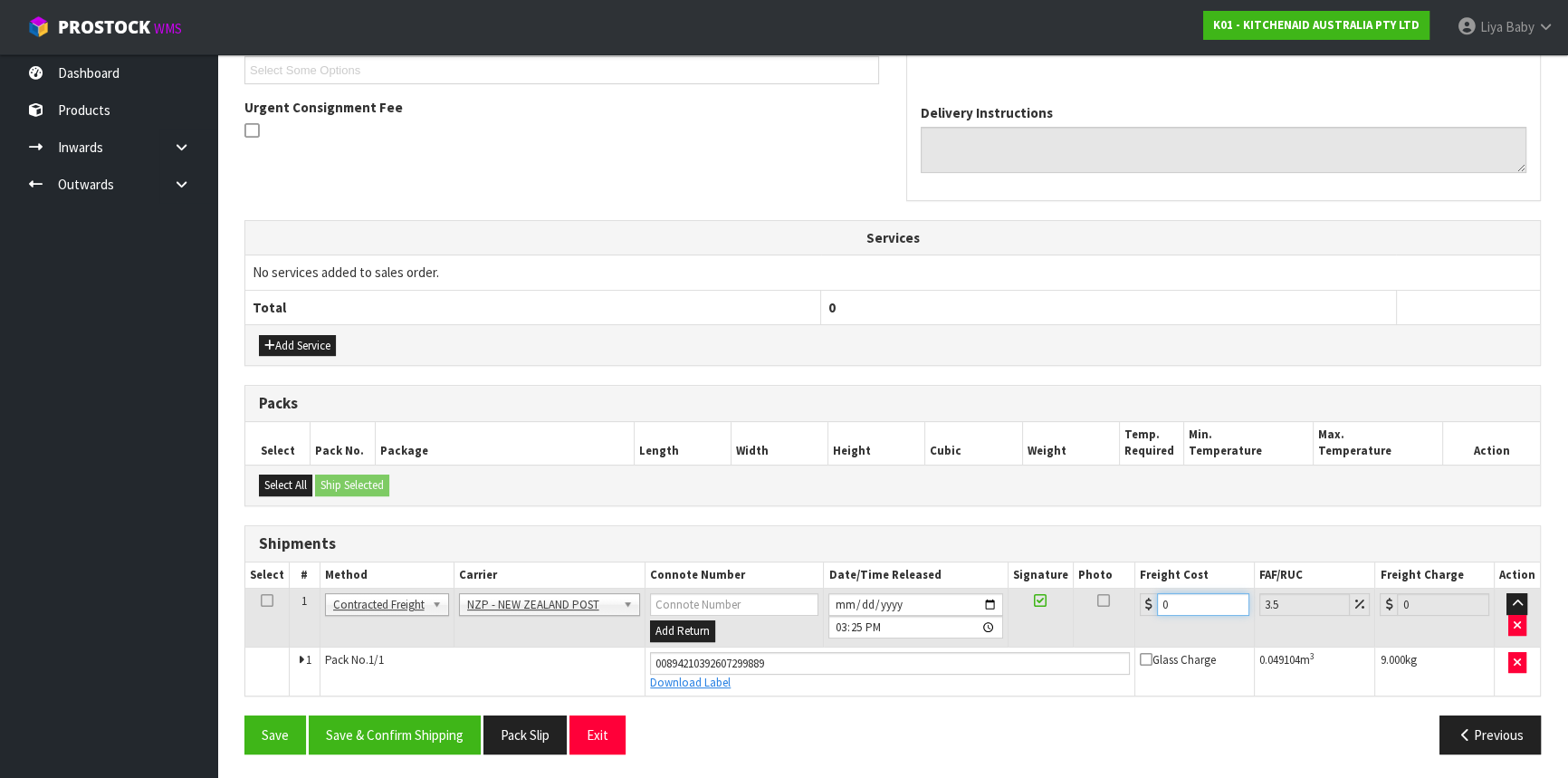
click at [1195, 598] on input "0" at bounding box center [1203, 604] width 93 height 22
click at [265, 600] on icon at bounding box center [267, 600] width 13 height 1
click at [387, 724] on button "Save & Confirm Shipping" at bounding box center [395, 735] width 172 height 39
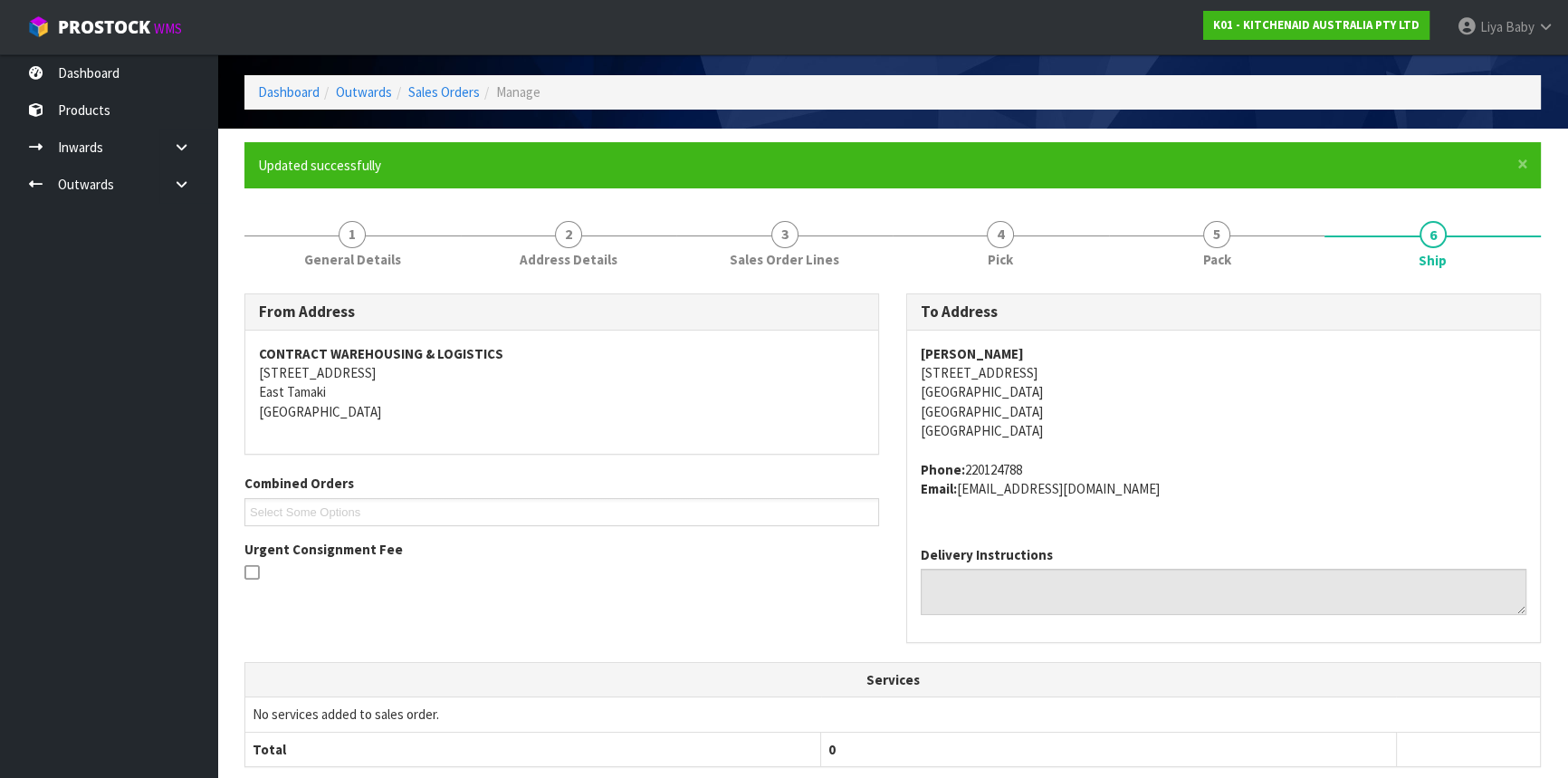
scroll to position [0, 0]
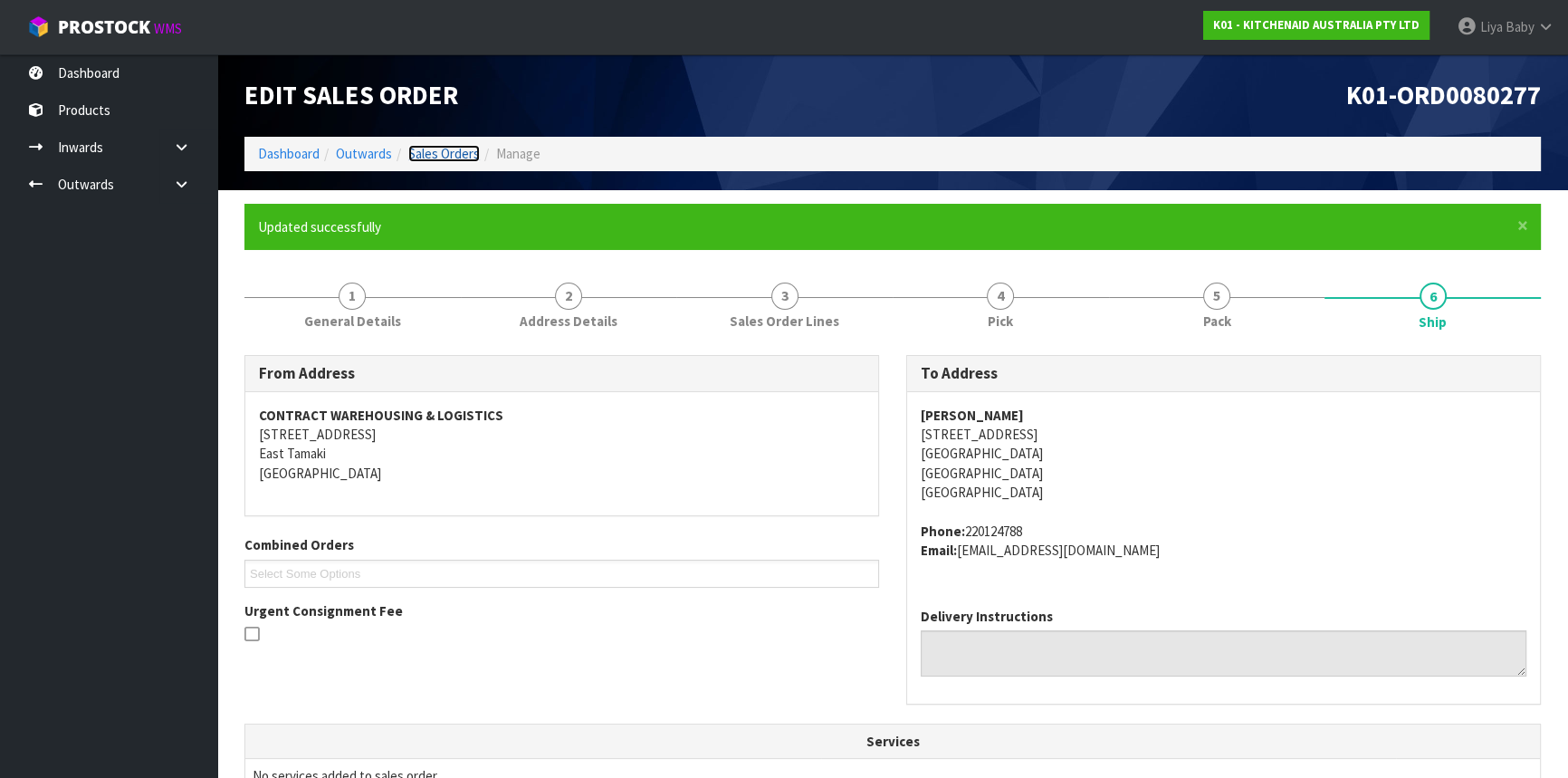
click at [438, 148] on link "Sales Orders" at bounding box center [444, 153] width 71 height 18
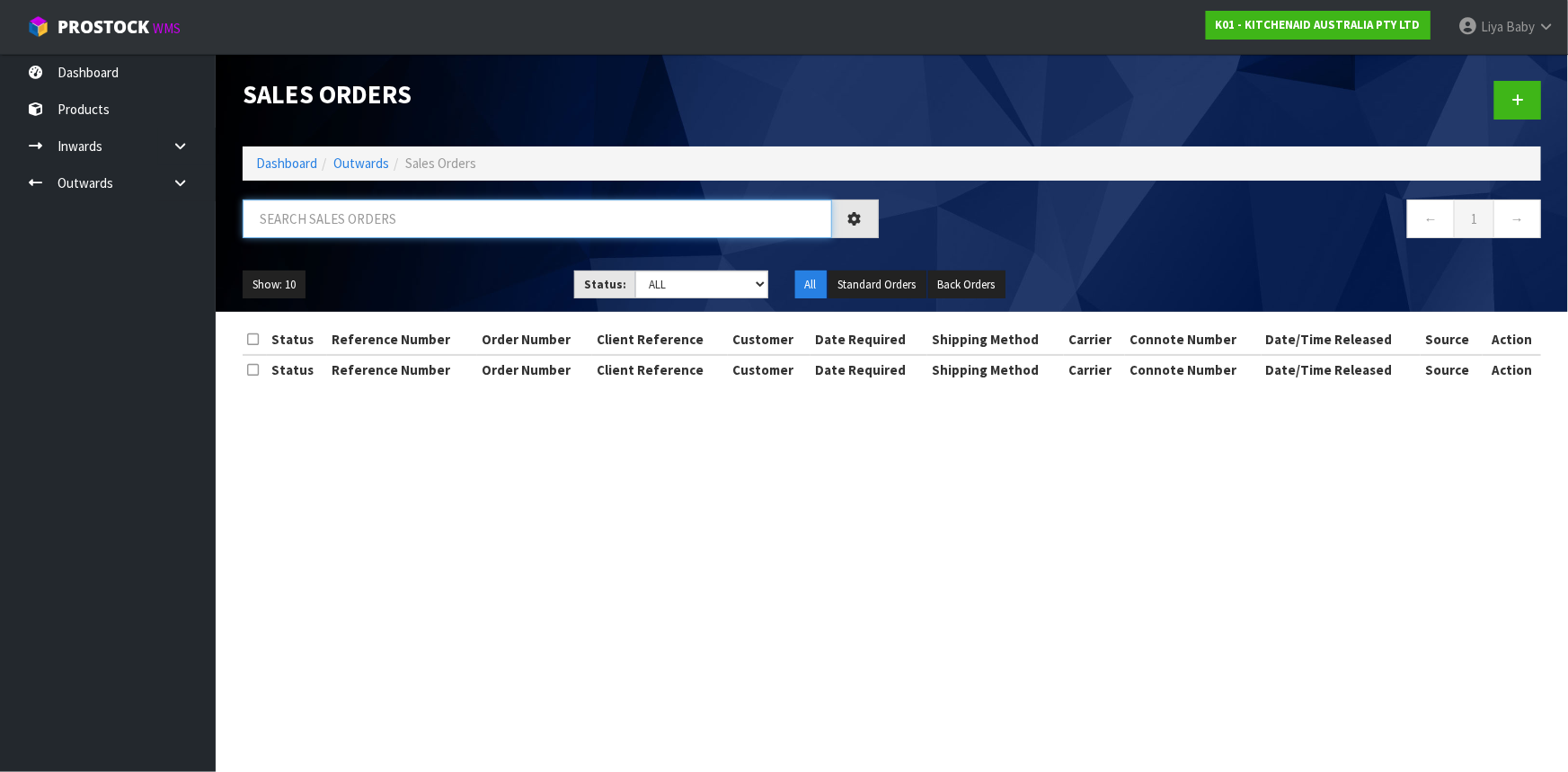
click at [369, 214] on input "text" at bounding box center [537, 219] width 590 height 39
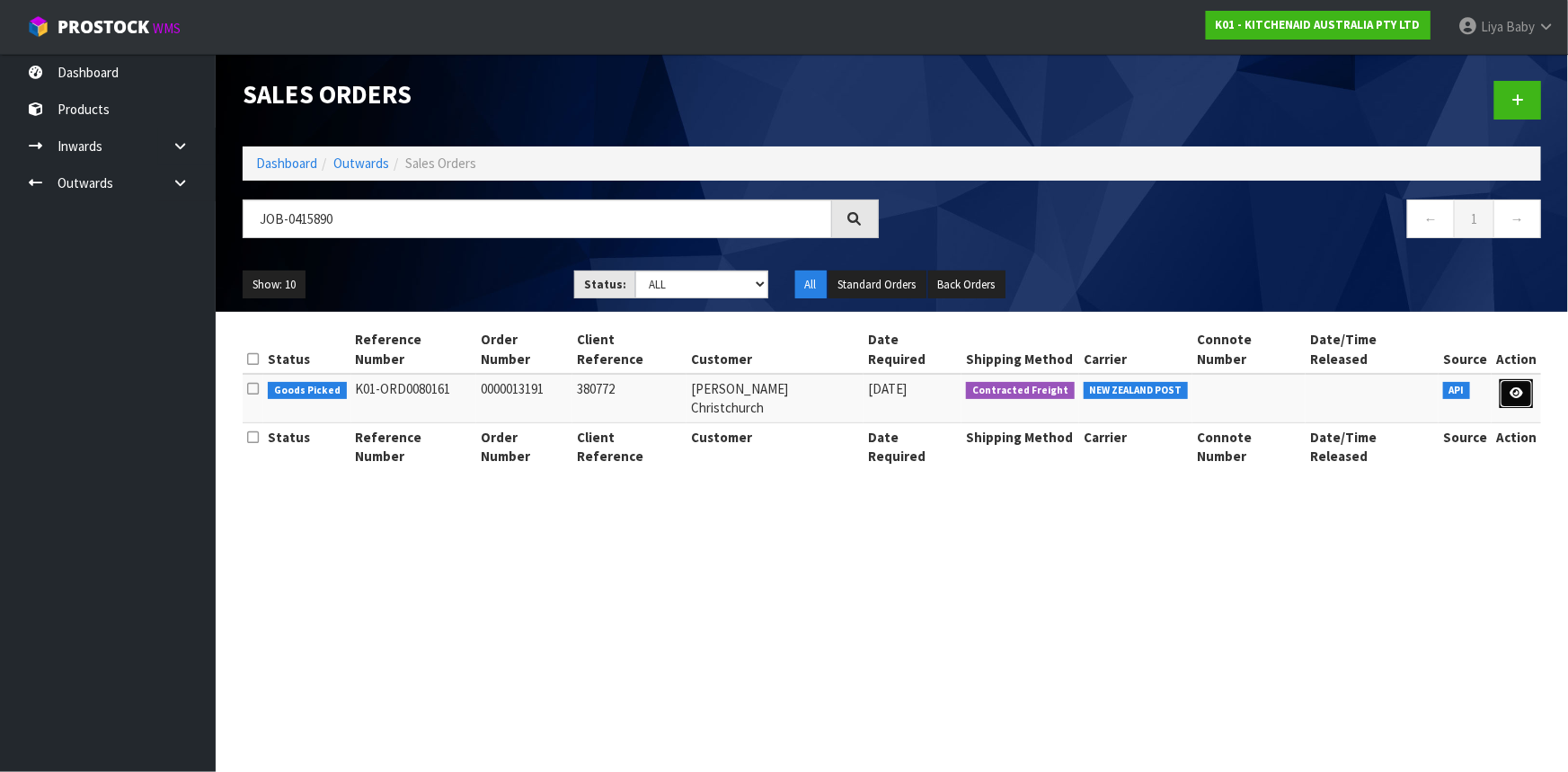
click at [1507, 379] on link at bounding box center [1516, 394] width 33 height 29
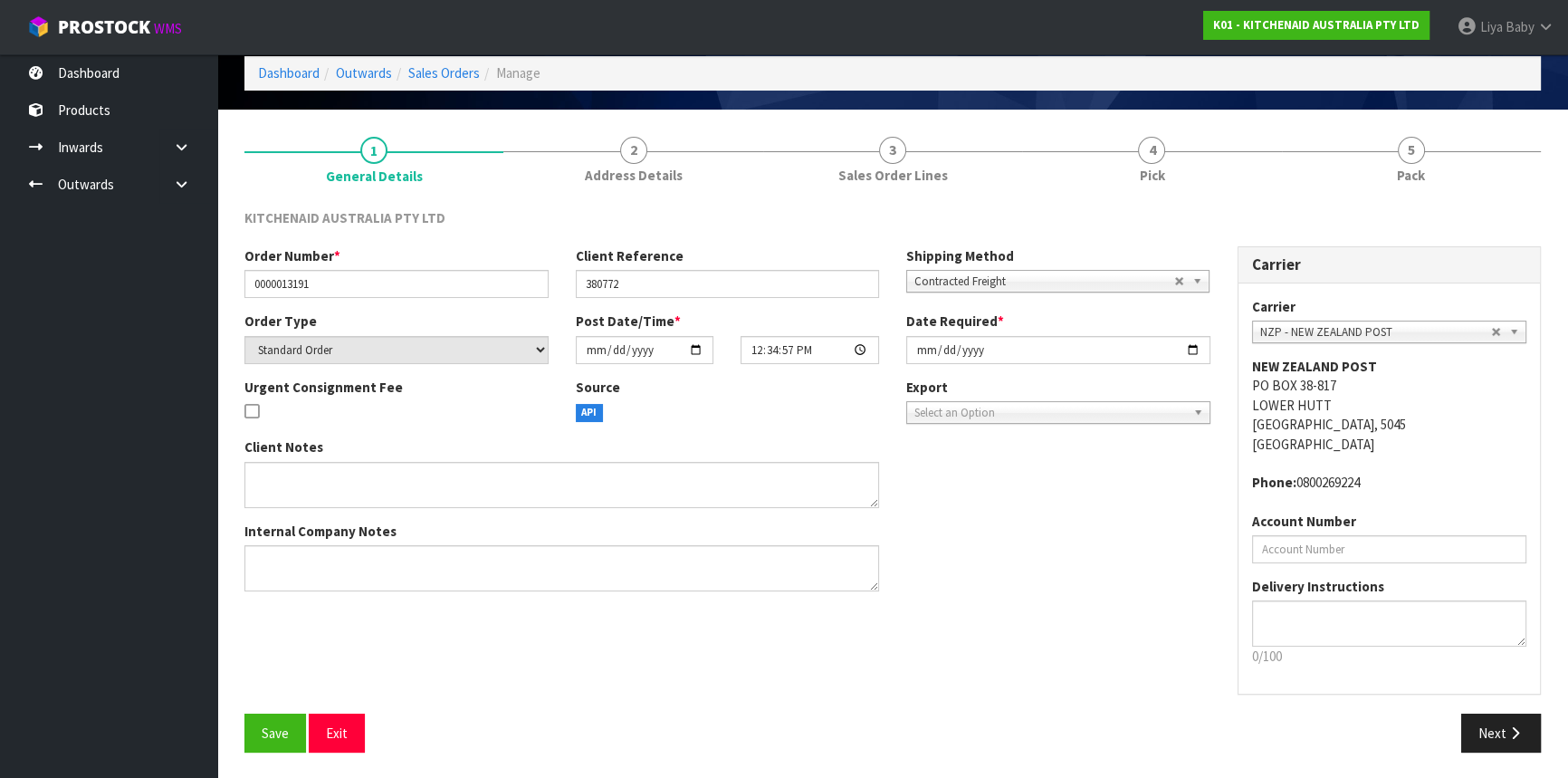
scroll to position [81, 0]
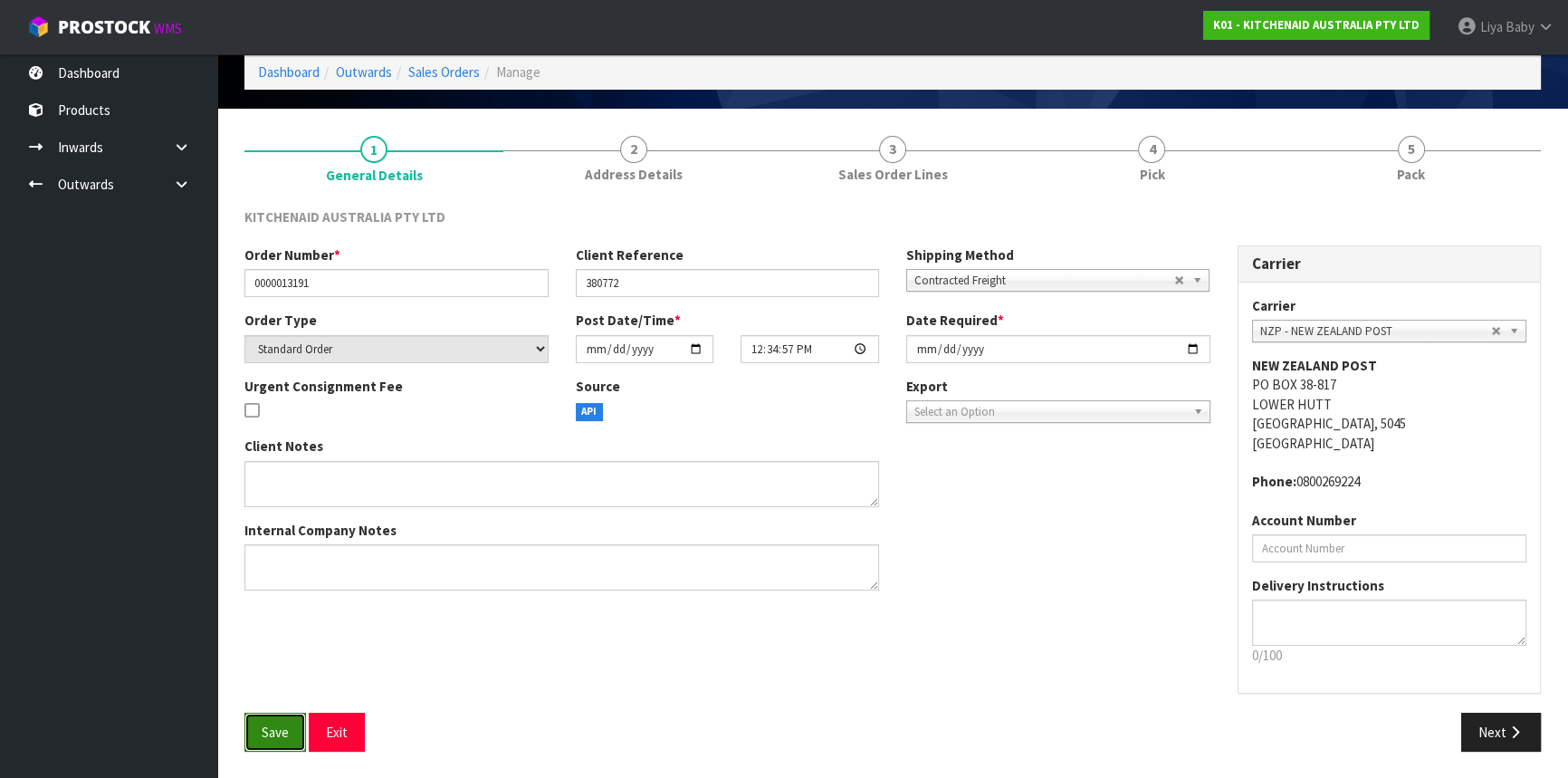
click at [281, 733] on span "Save" at bounding box center [275, 732] width 27 height 18
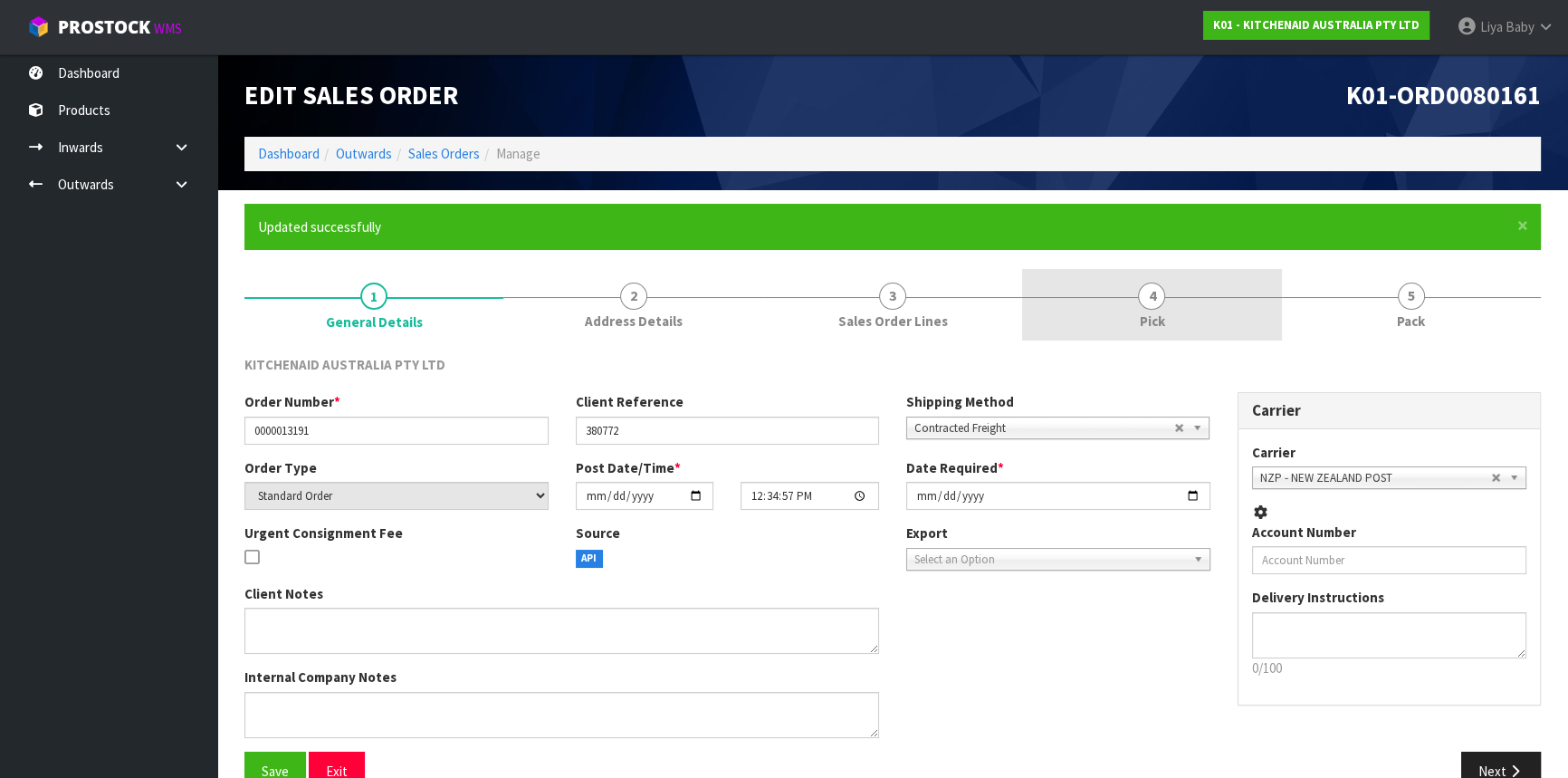
click at [1111, 310] on link "4 Pick" at bounding box center [1151, 304] width 259 height 71
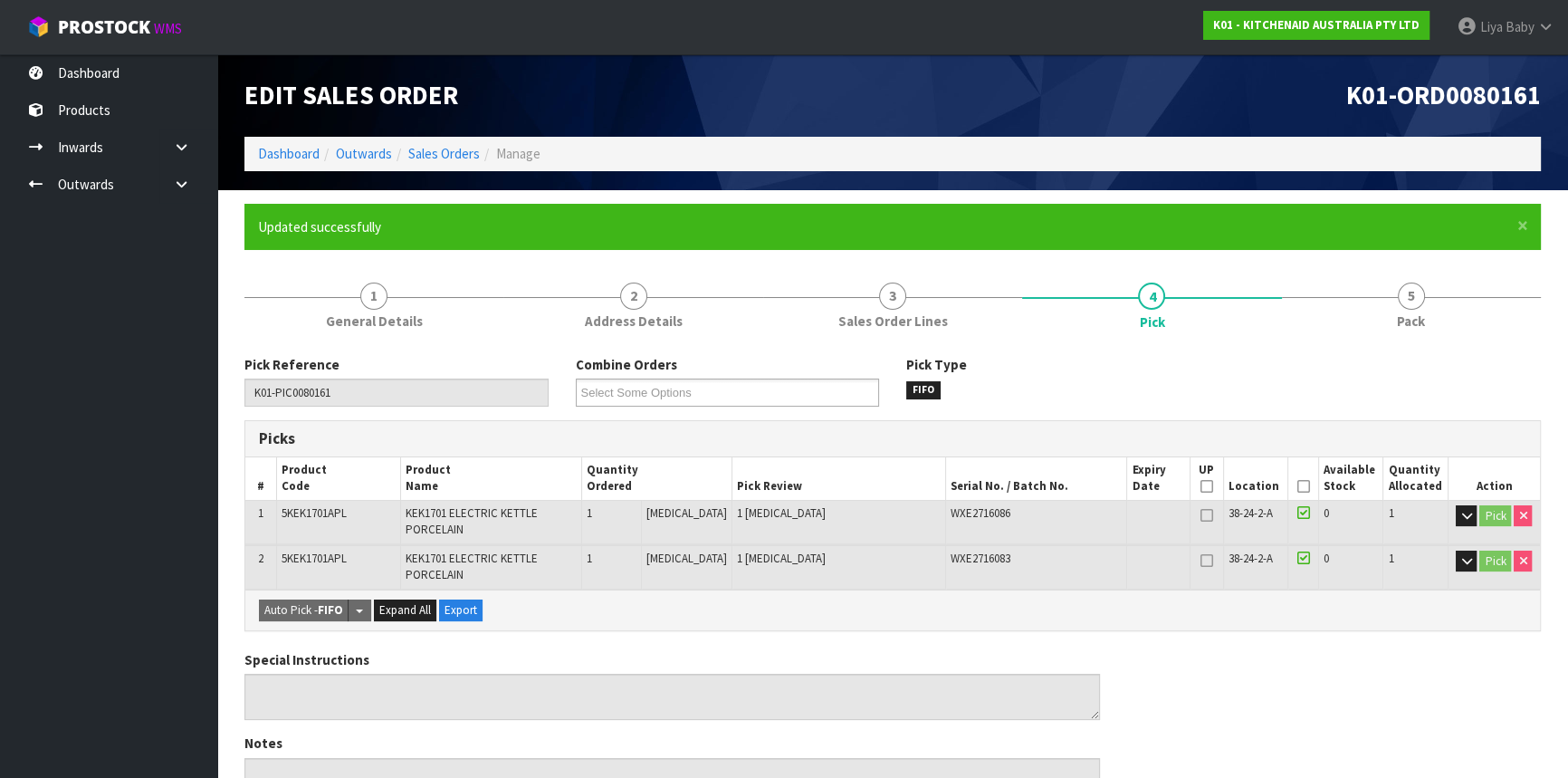
click at [1296, 487] on icon at bounding box center [1302, 487] width 13 height 1
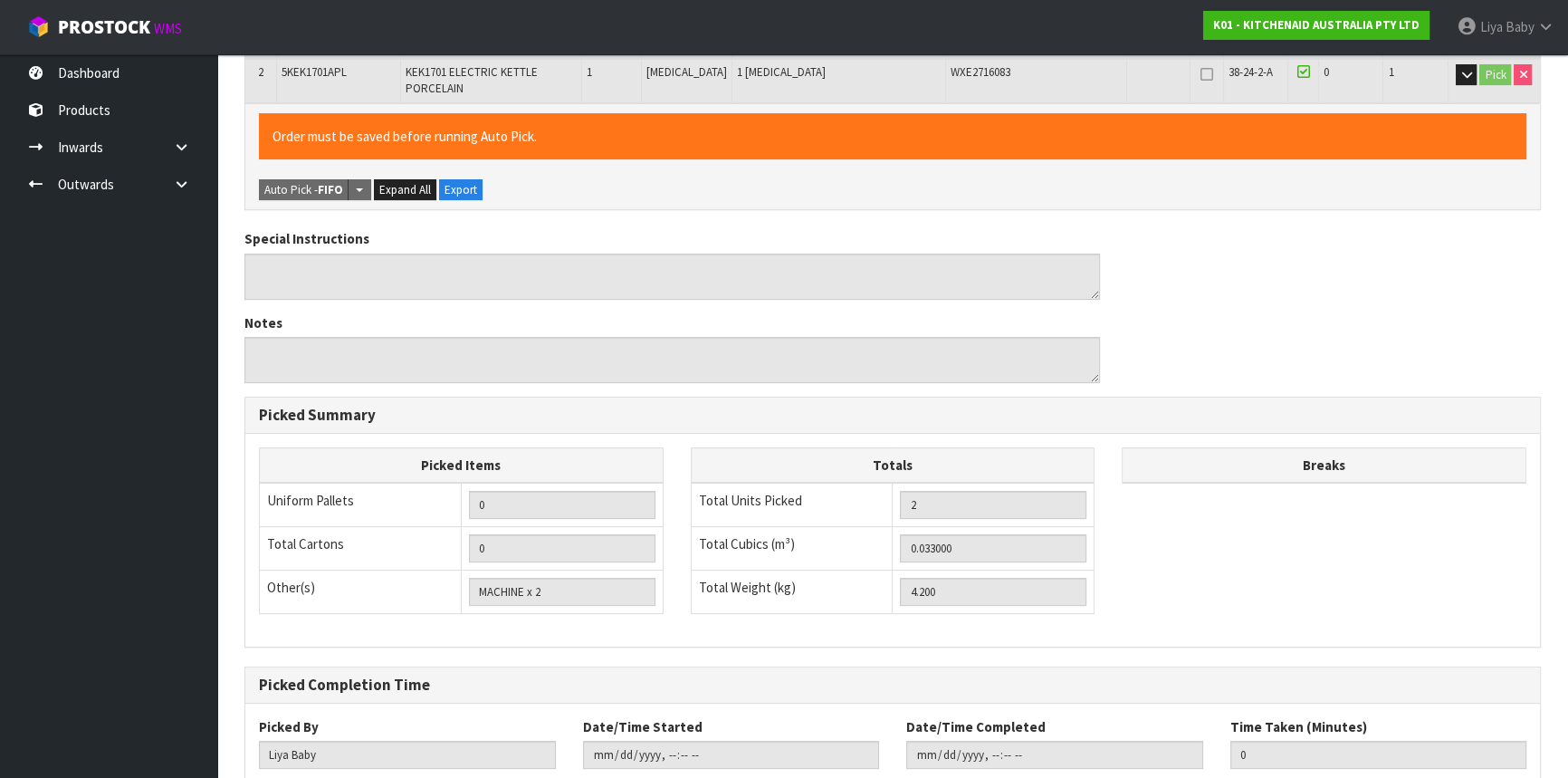
scroll to position [601, 0]
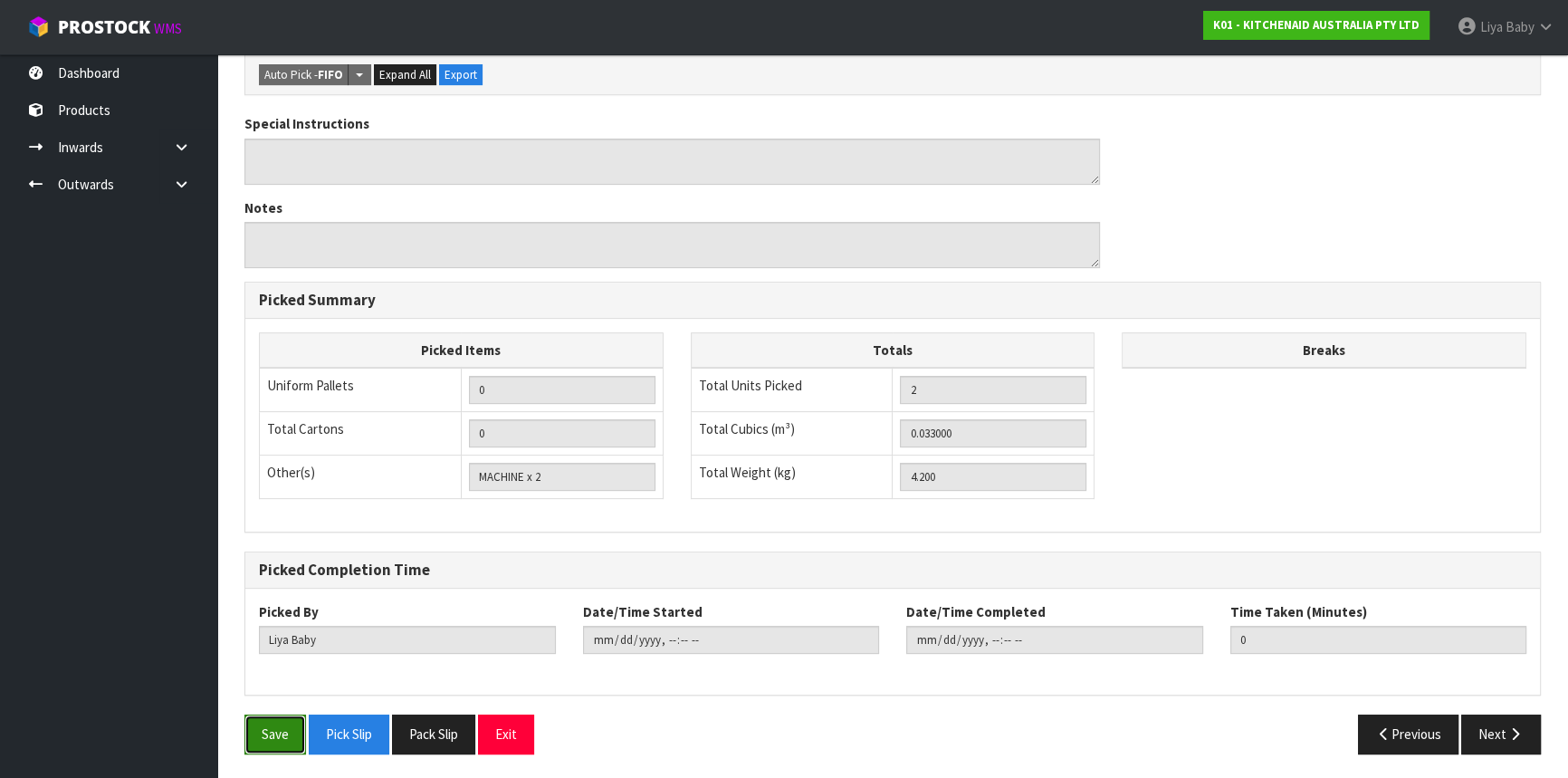
click at [271, 734] on button "Save" at bounding box center [275, 734] width 62 height 39
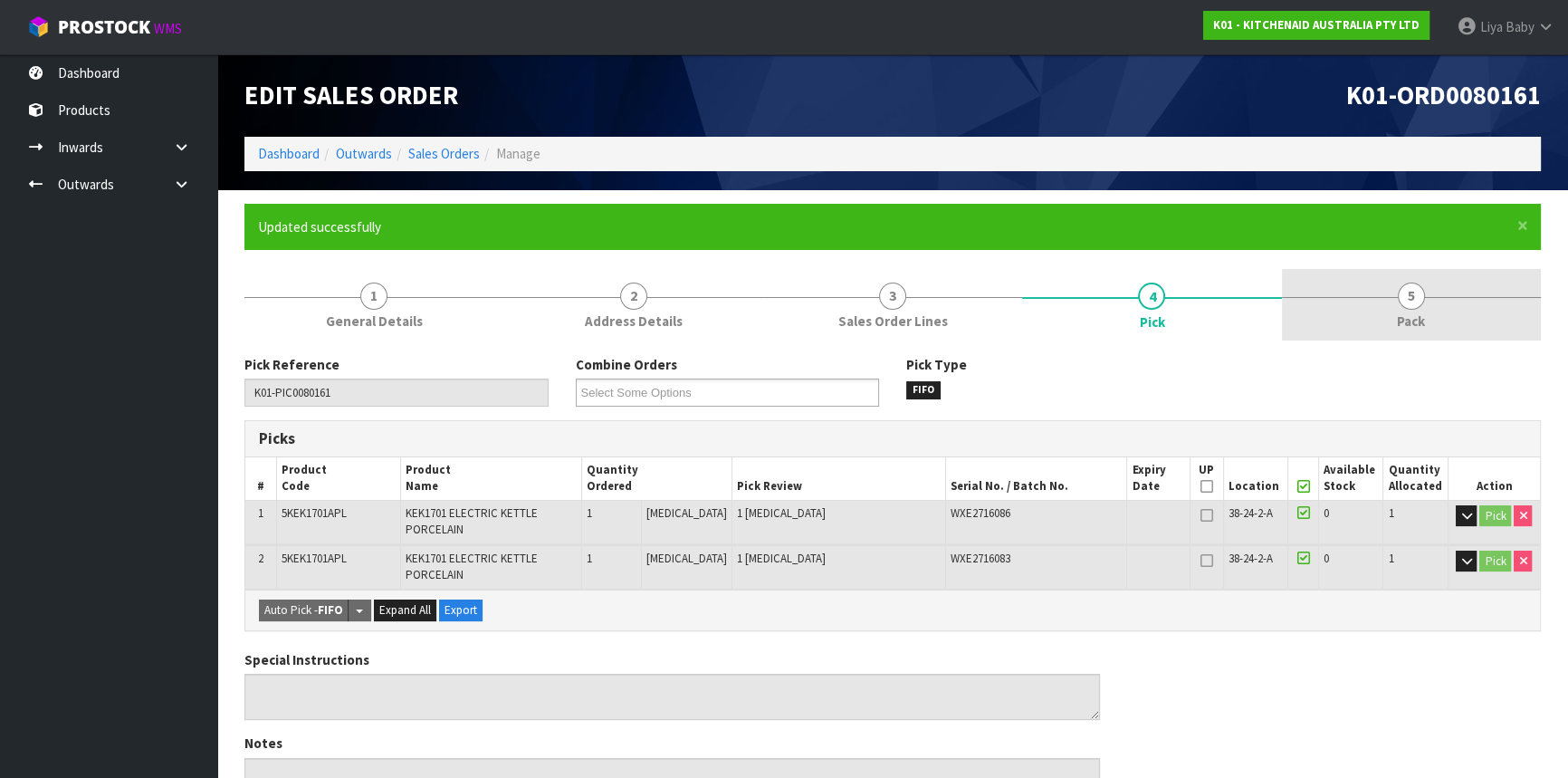
drag, startPoint x: 1430, startPoint y: 300, endPoint x: 1330, endPoint y: 317, distance: 101.4
click at [1422, 302] on link "5 Pack" at bounding box center [1411, 304] width 259 height 71
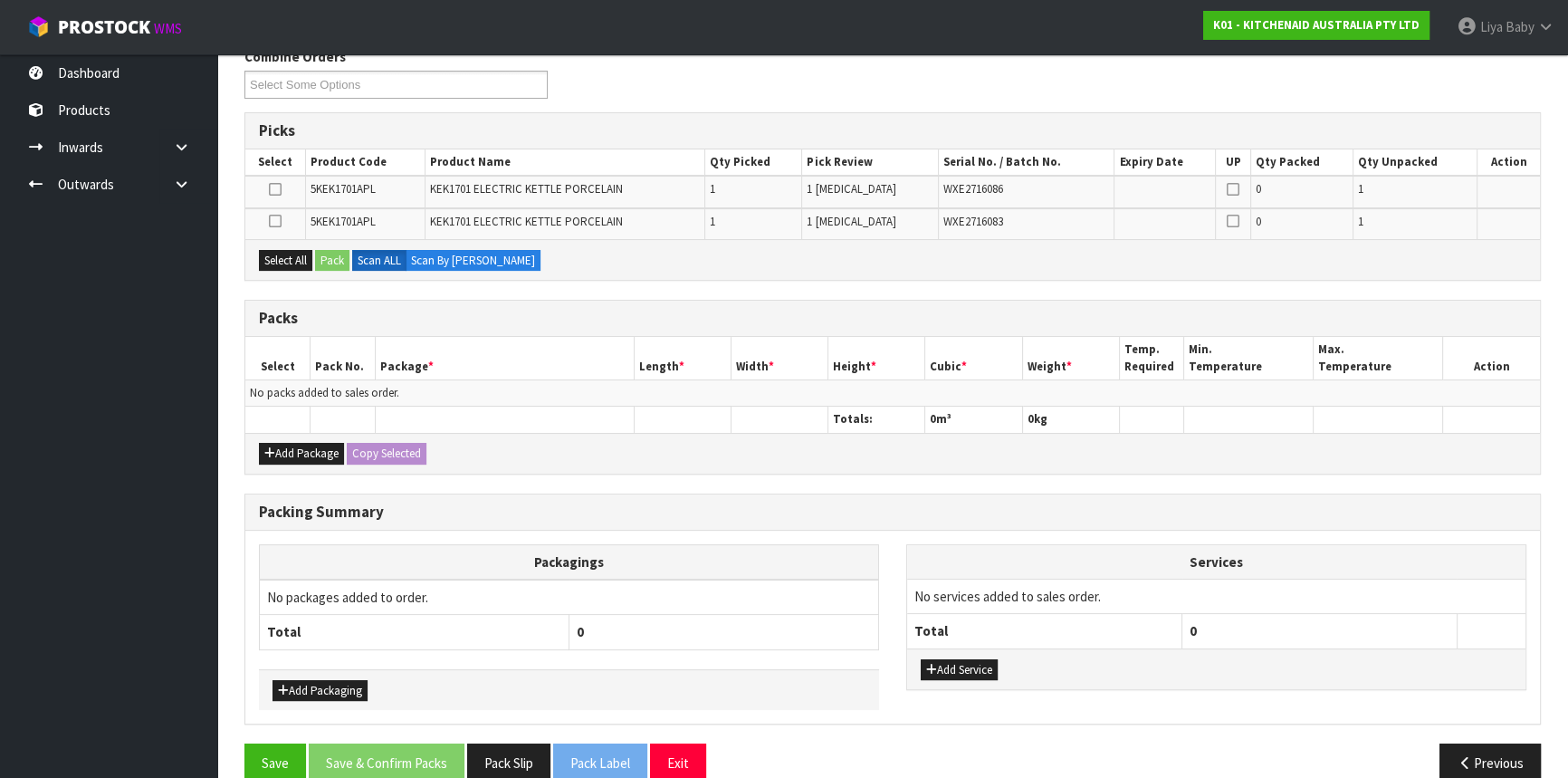
scroll to position [328, 0]
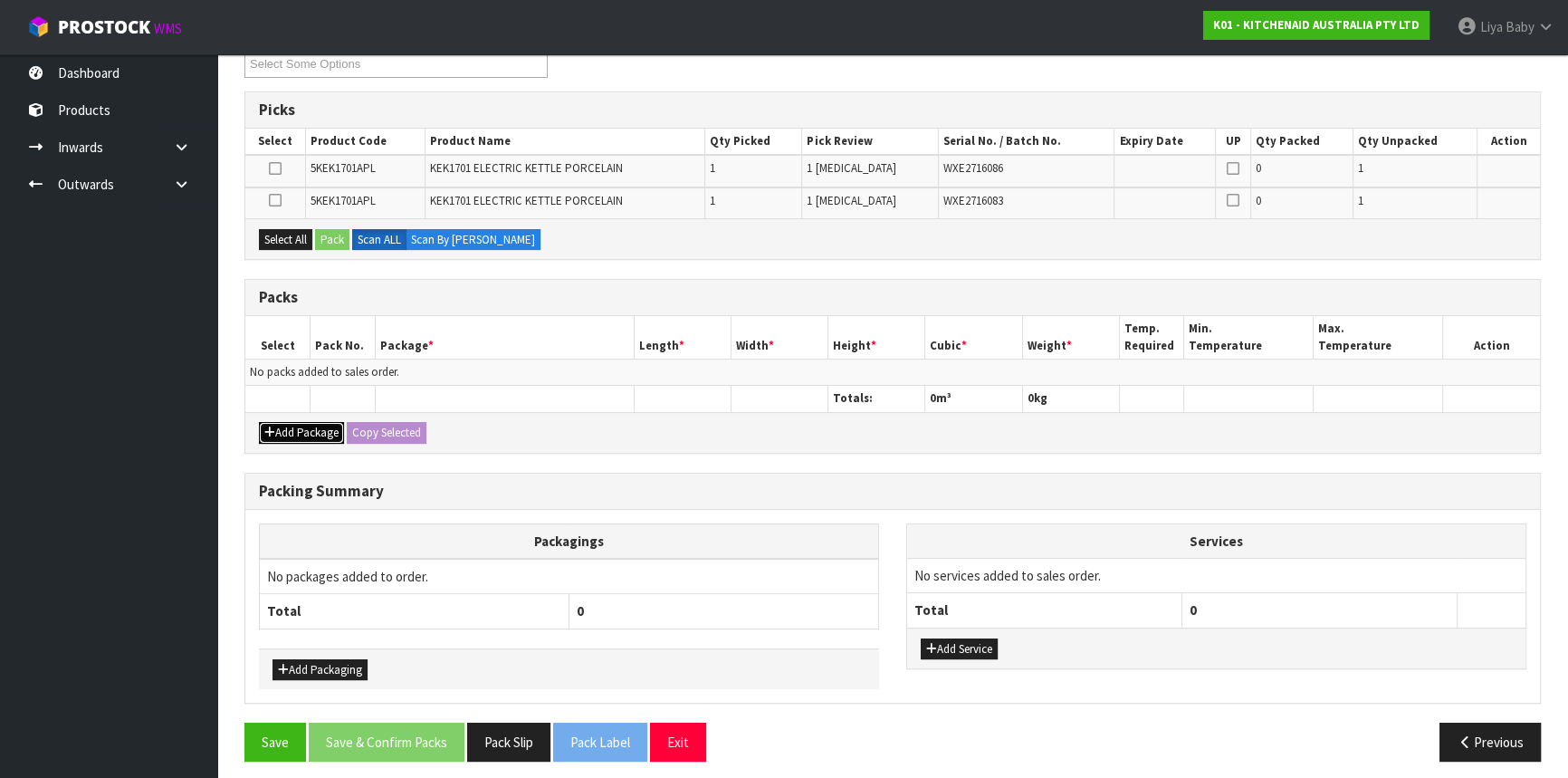
click at [262, 423] on button "Add Package" at bounding box center [301, 433] width 85 height 22
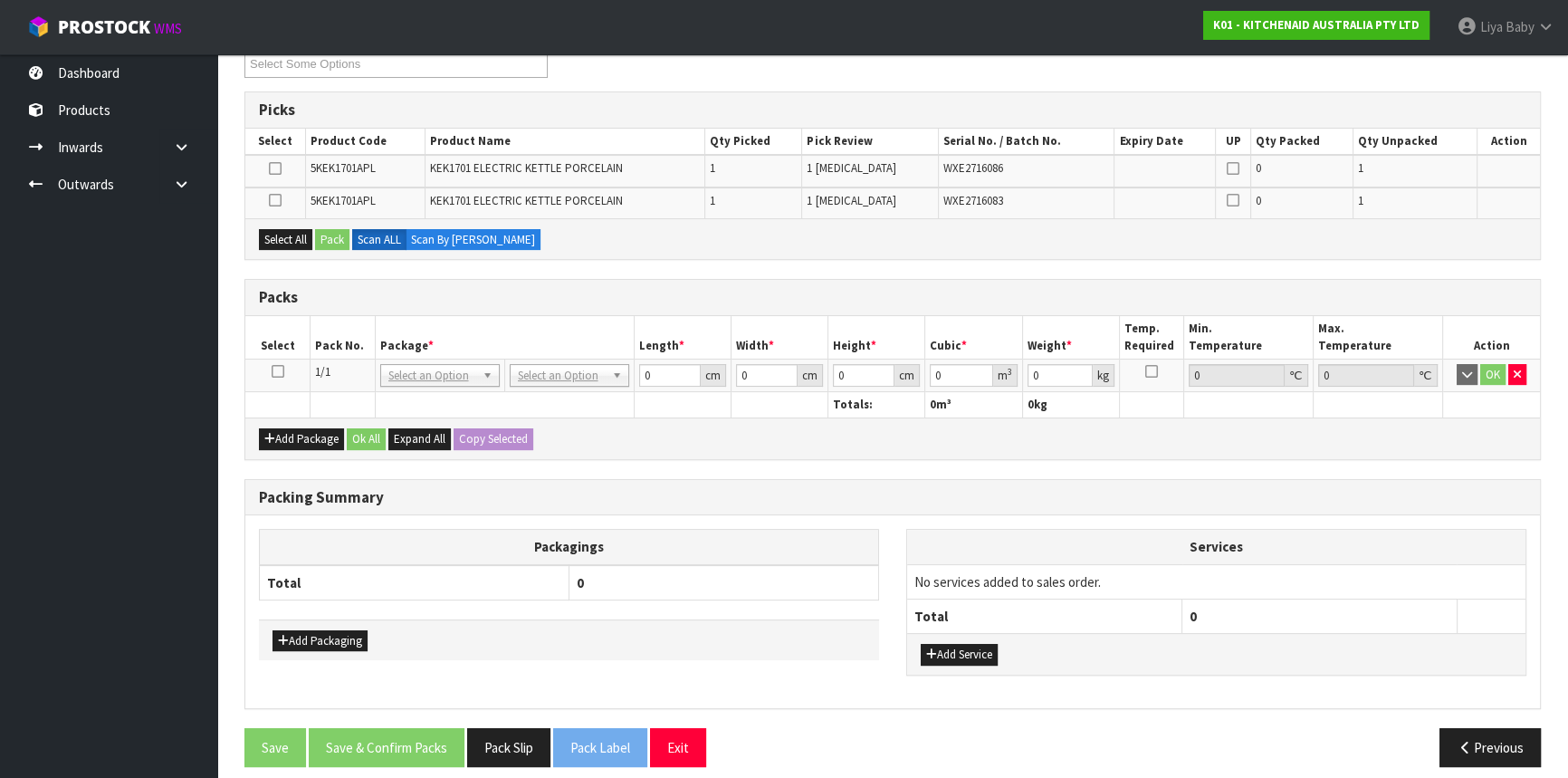
click at [280, 371] on icon at bounding box center [277, 371] width 13 height 1
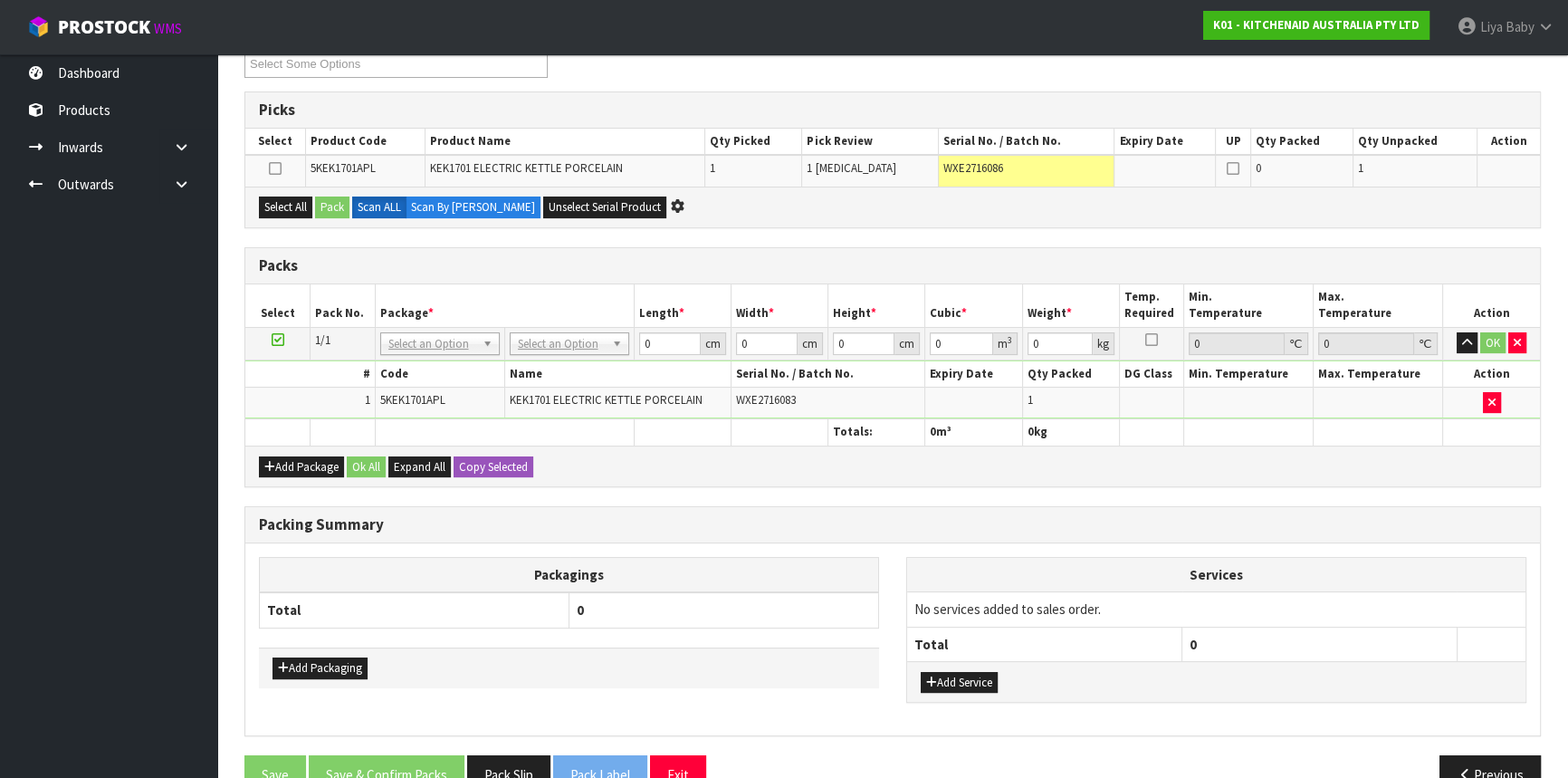
scroll to position [0, 0]
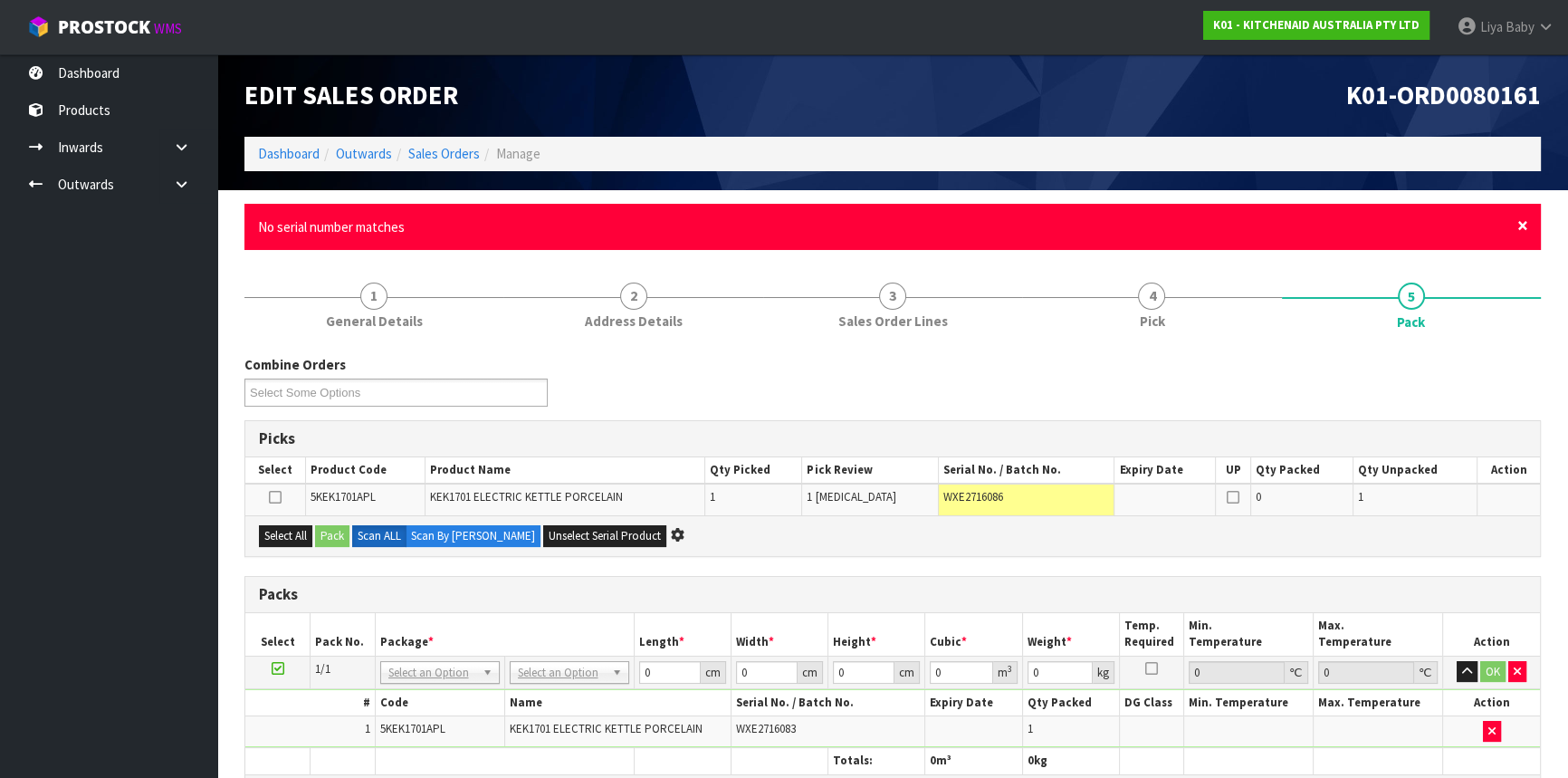
click at [1523, 226] on span "×" at bounding box center [1522, 226] width 11 height 25
click at [1525, 226] on span "×" at bounding box center [1522, 226] width 11 height 25
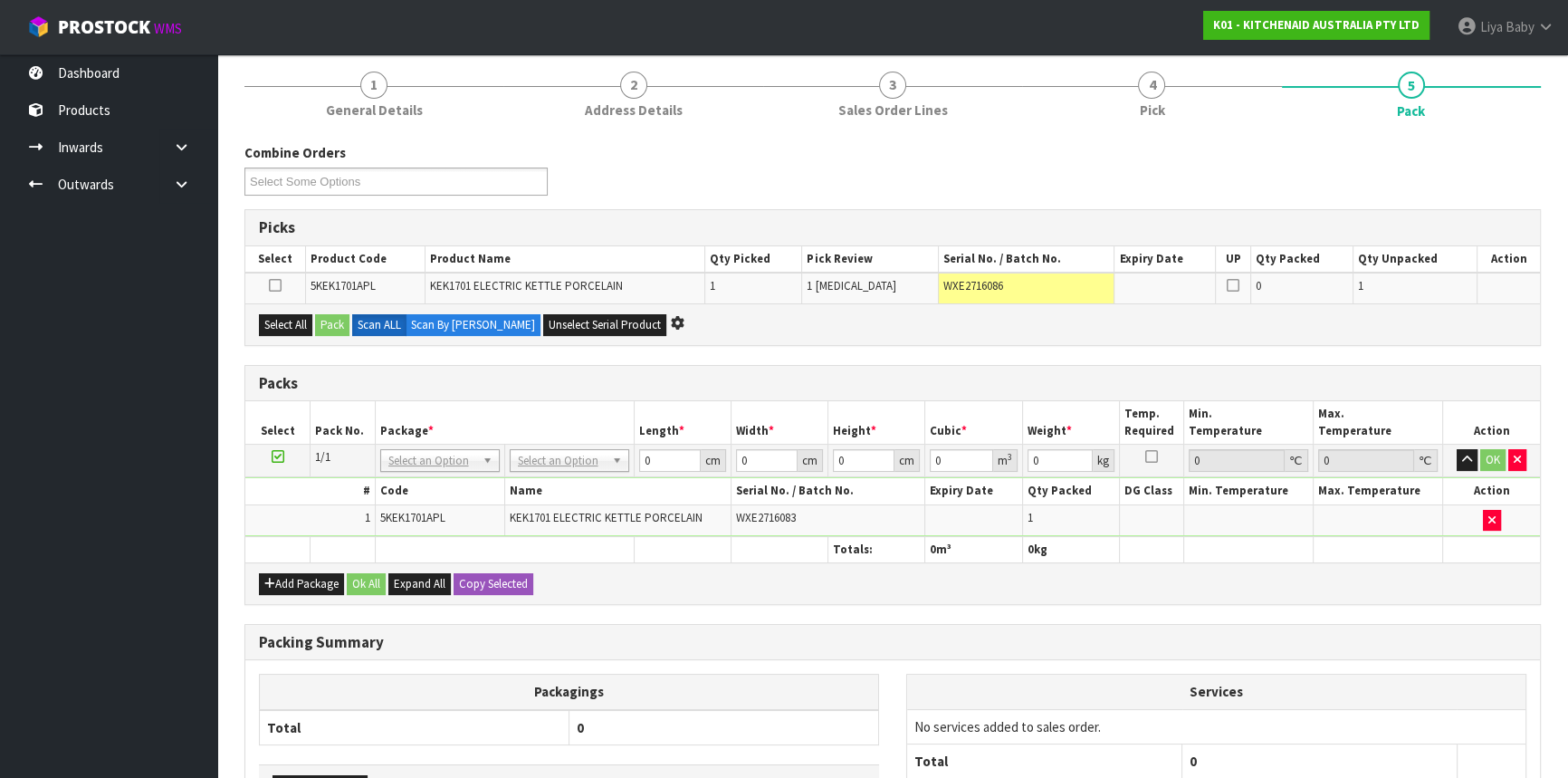
scroll to position [154, 0]
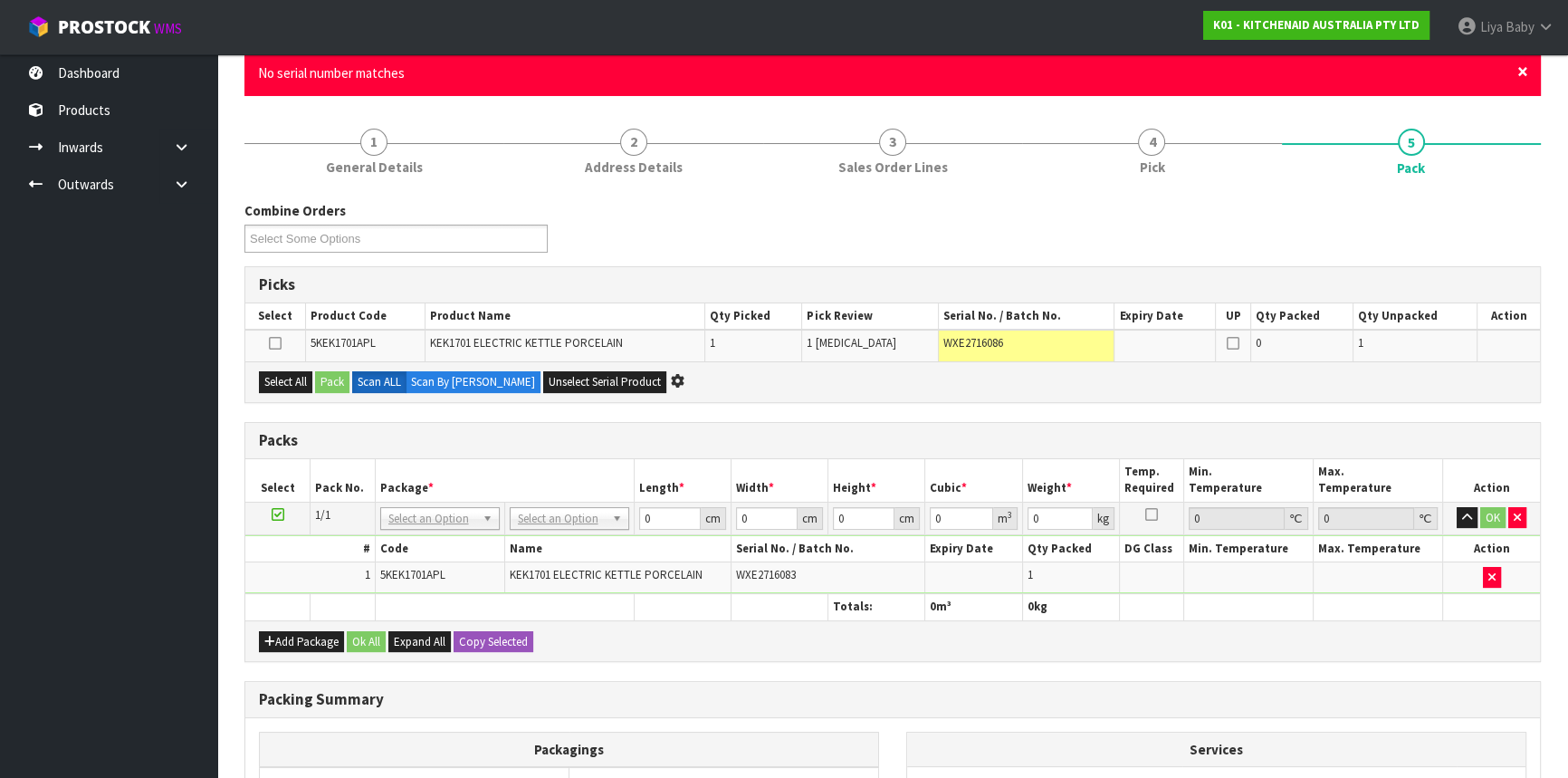
click at [1517, 72] on span "×" at bounding box center [1522, 71] width 11 height 25
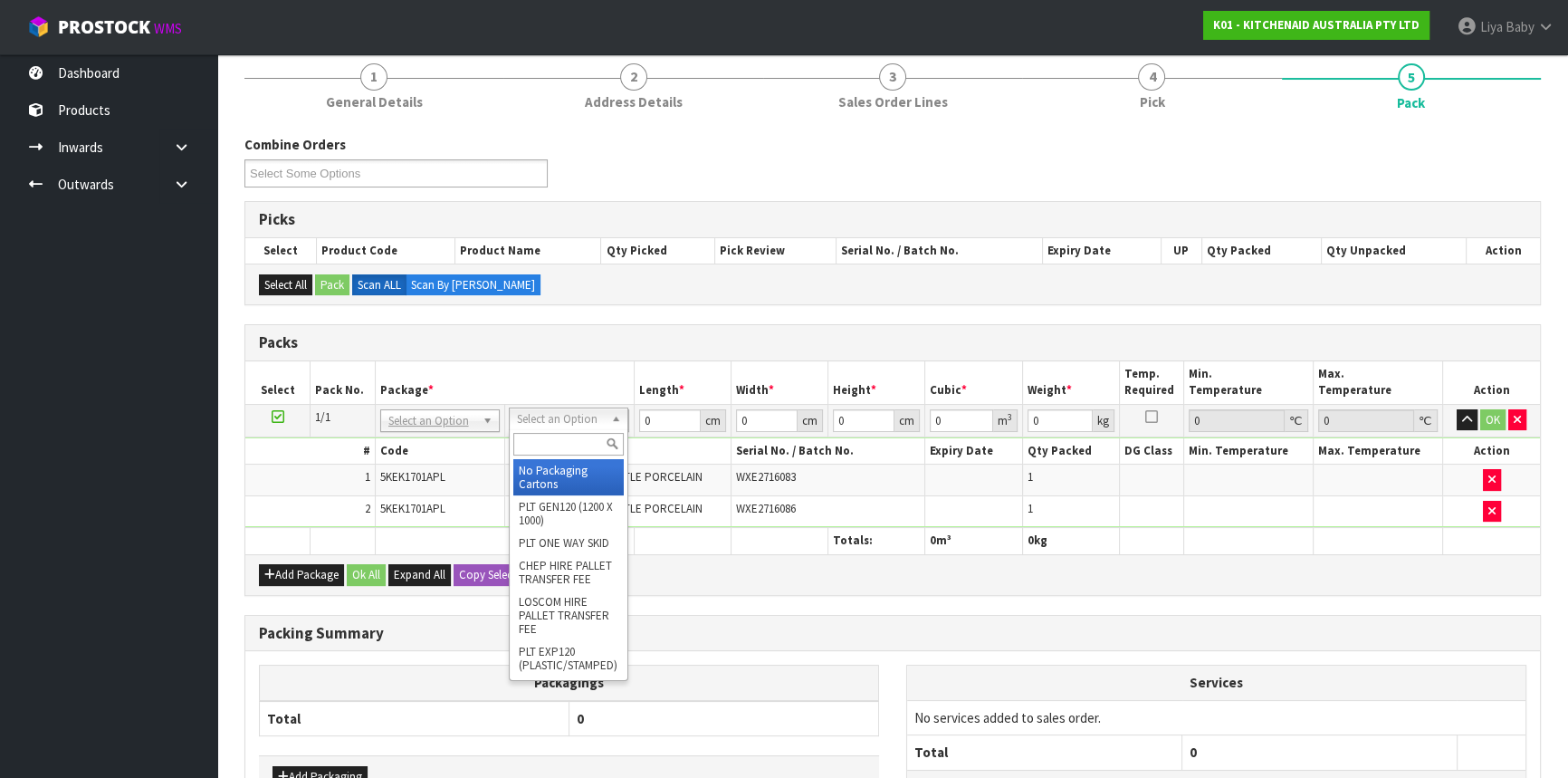
drag, startPoint x: 549, startPoint y: 471, endPoint x: 583, endPoint y: 461, distance: 35.4
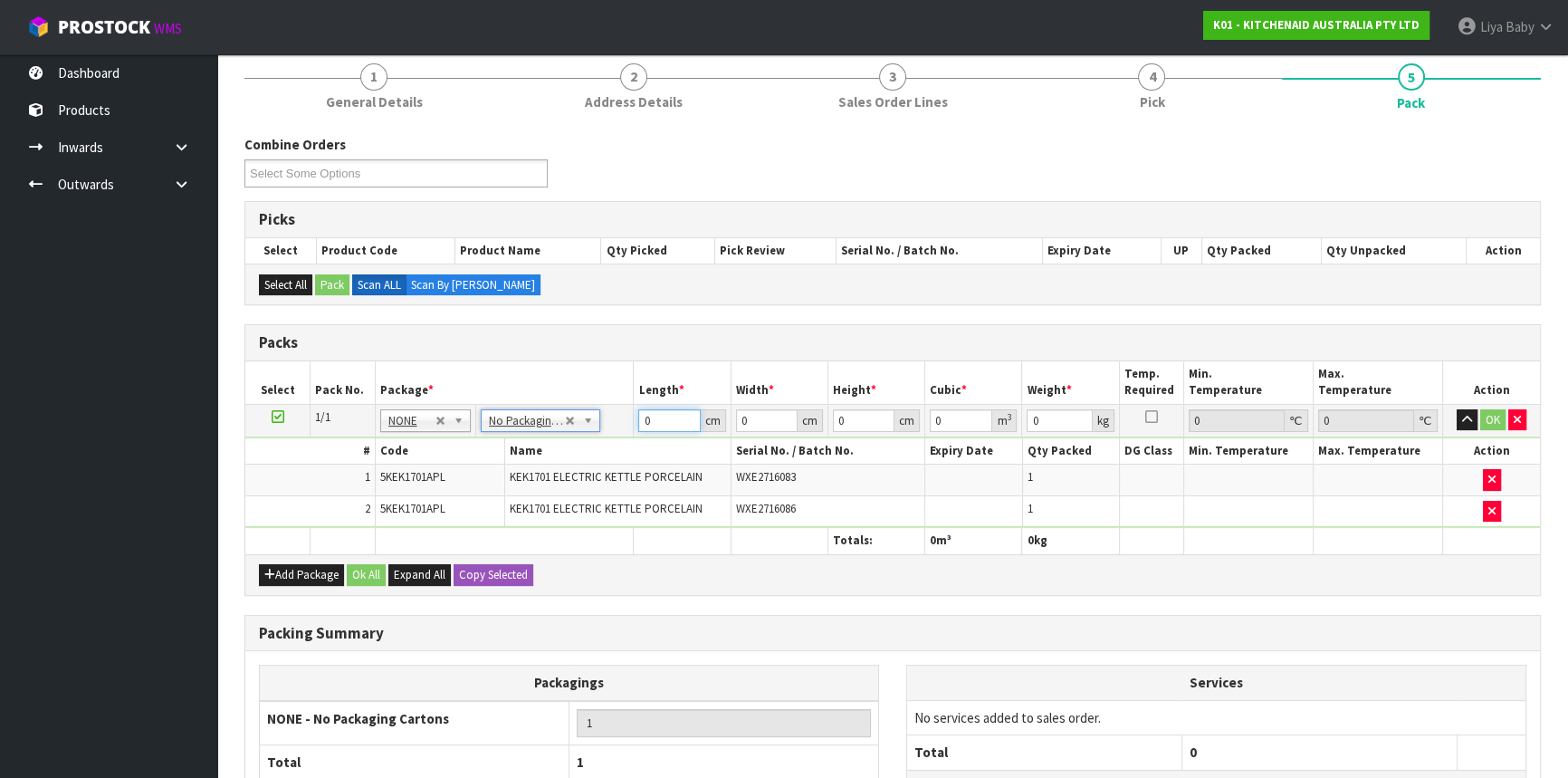
click at [658, 412] on input "0" at bounding box center [668, 420] width 62 height 22
click at [359, 574] on button "Ok All" at bounding box center [366, 575] width 39 height 22
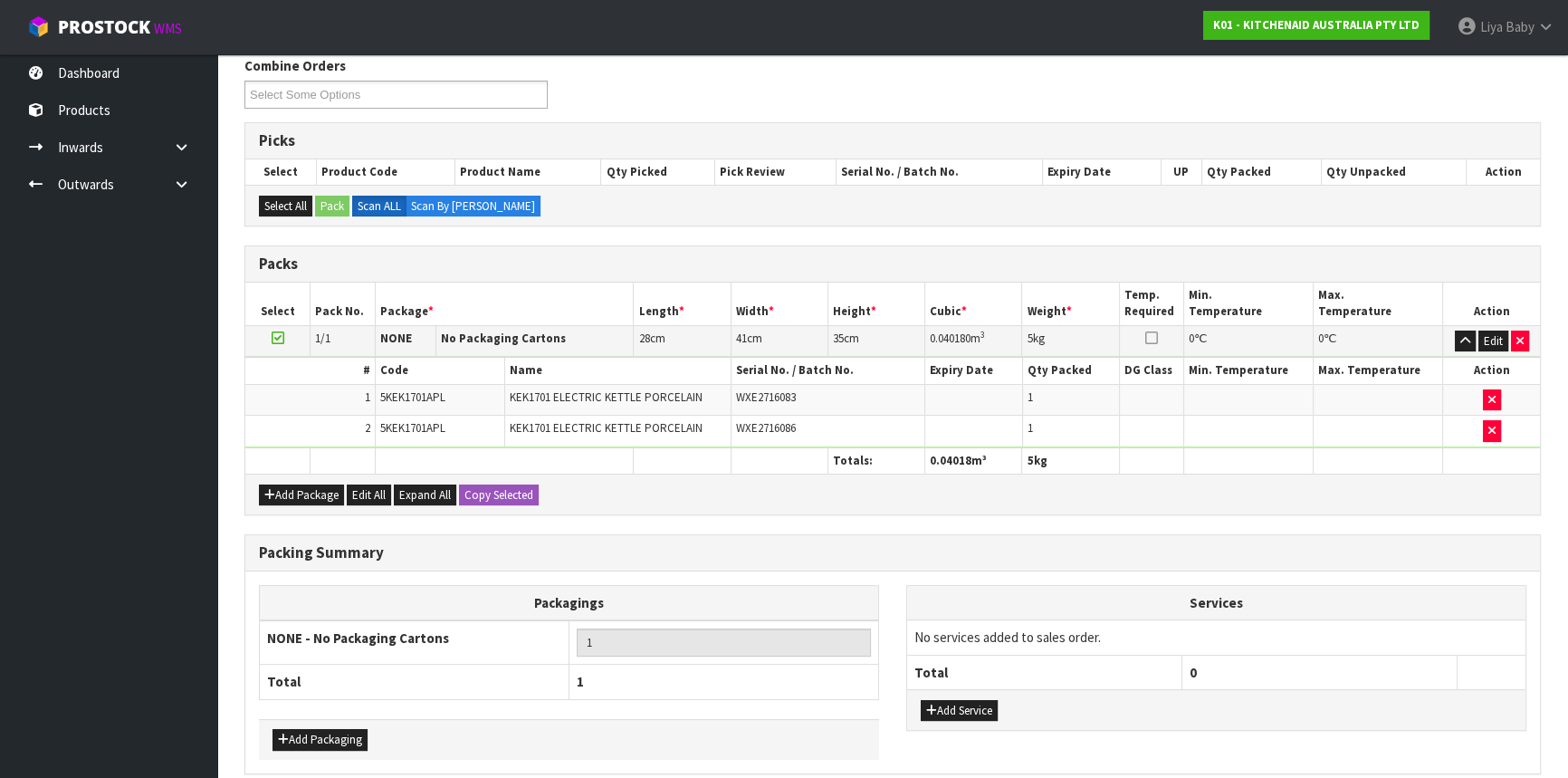
scroll to position [309, 0]
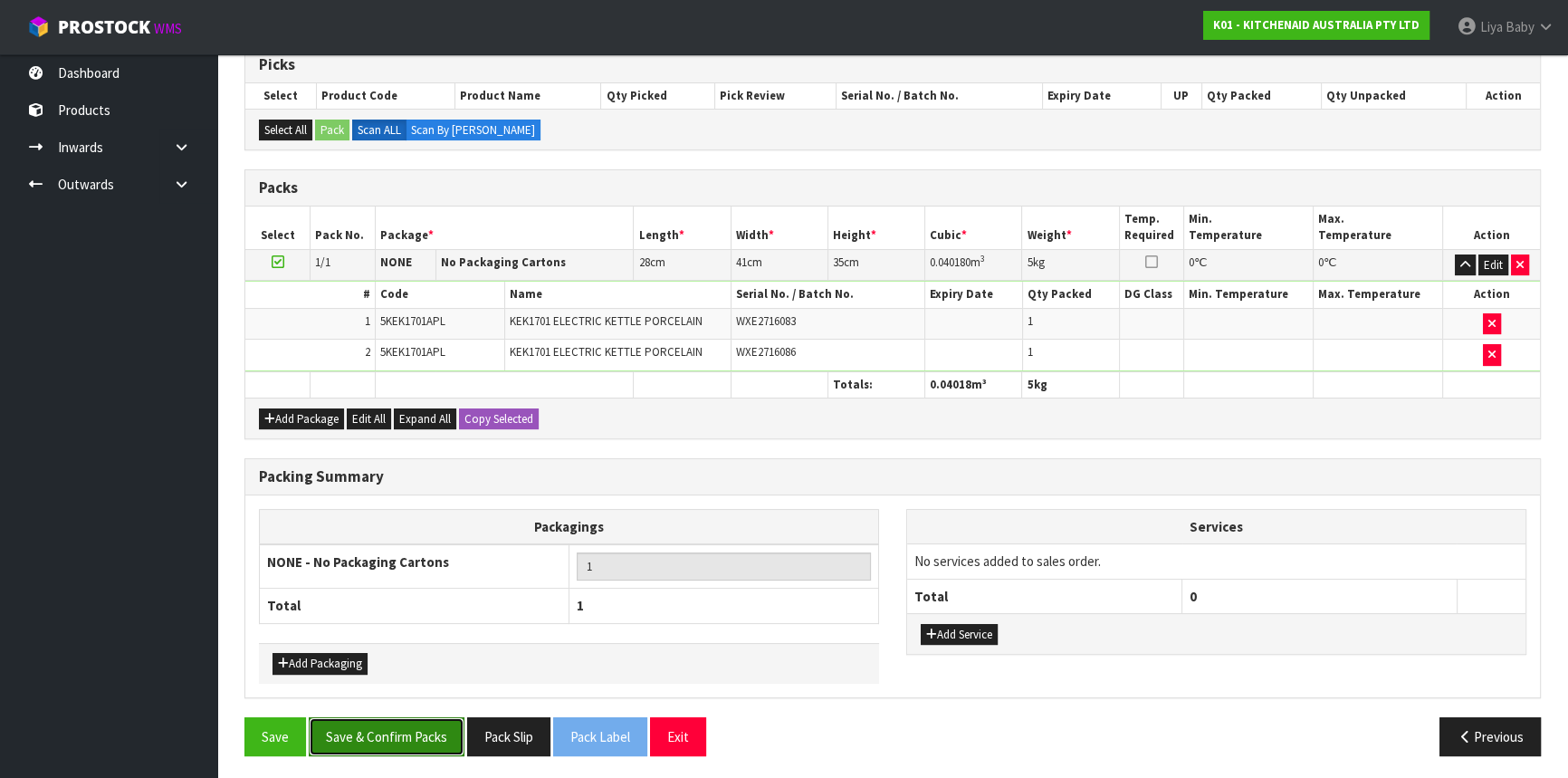
click at [383, 732] on button "Save & Confirm Packs" at bounding box center [386, 737] width 155 height 39
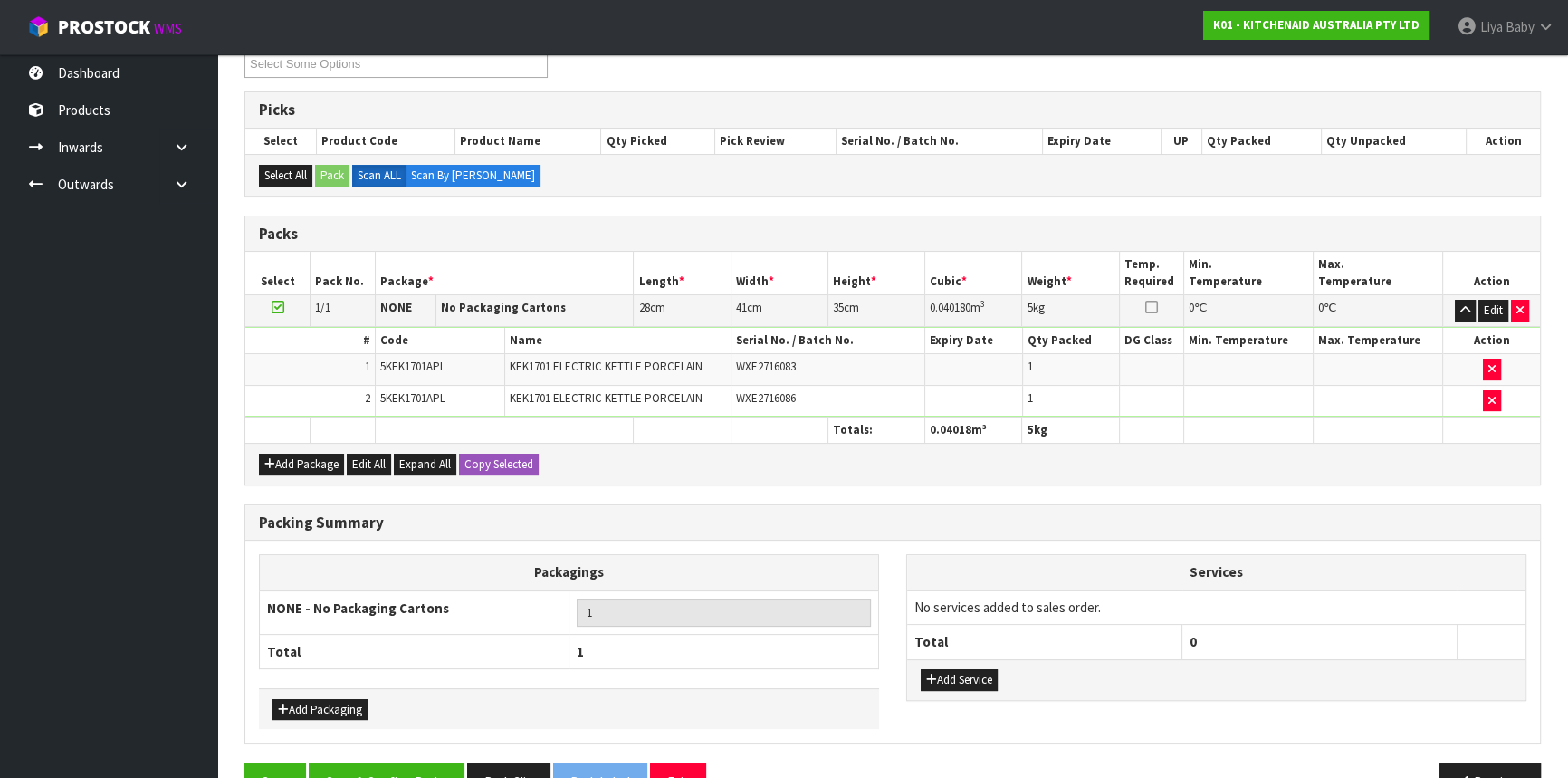
scroll to position [244, 0]
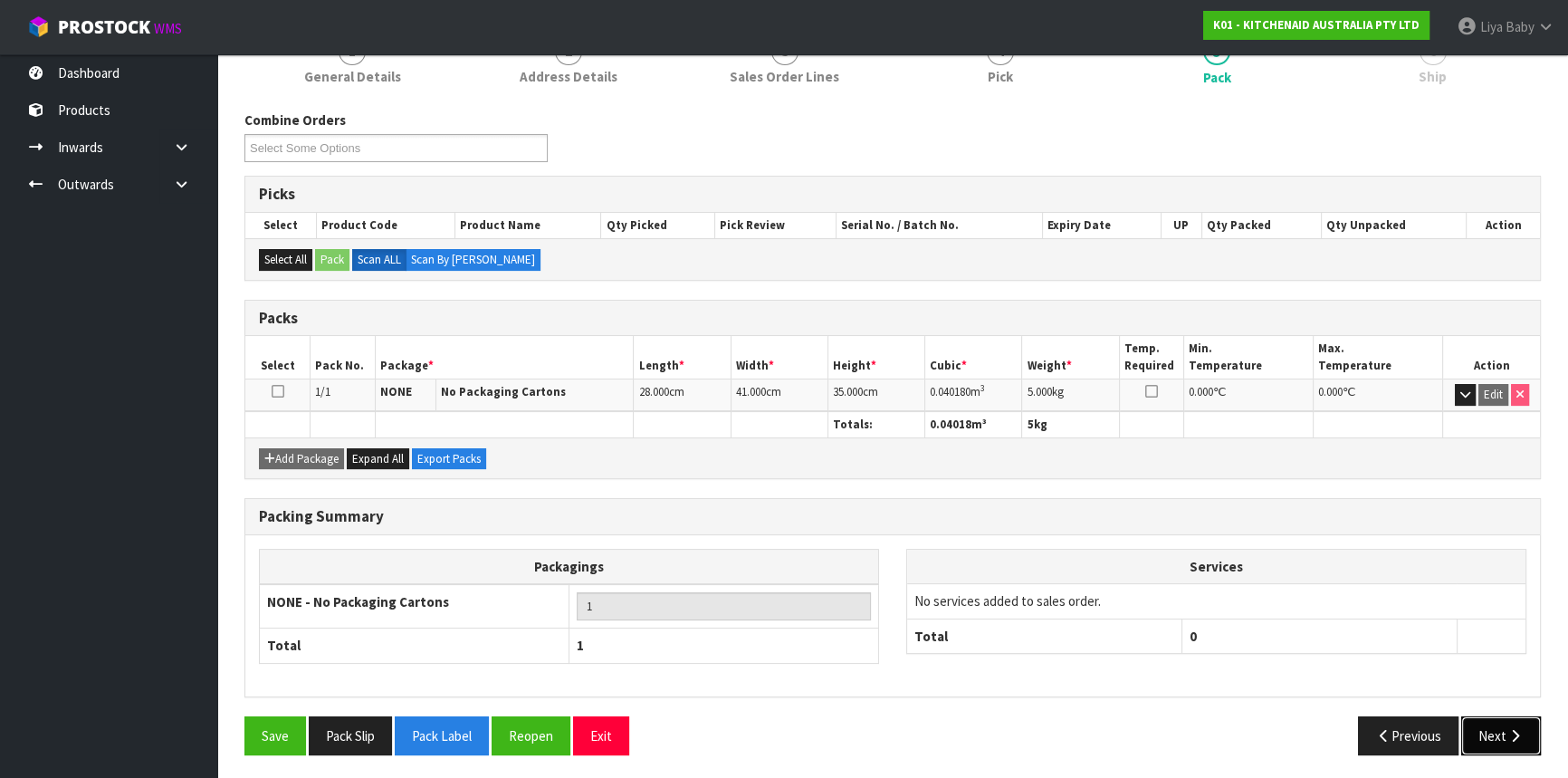
click at [1519, 733] on icon "button" at bounding box center [1515, 736] width 18 height 14
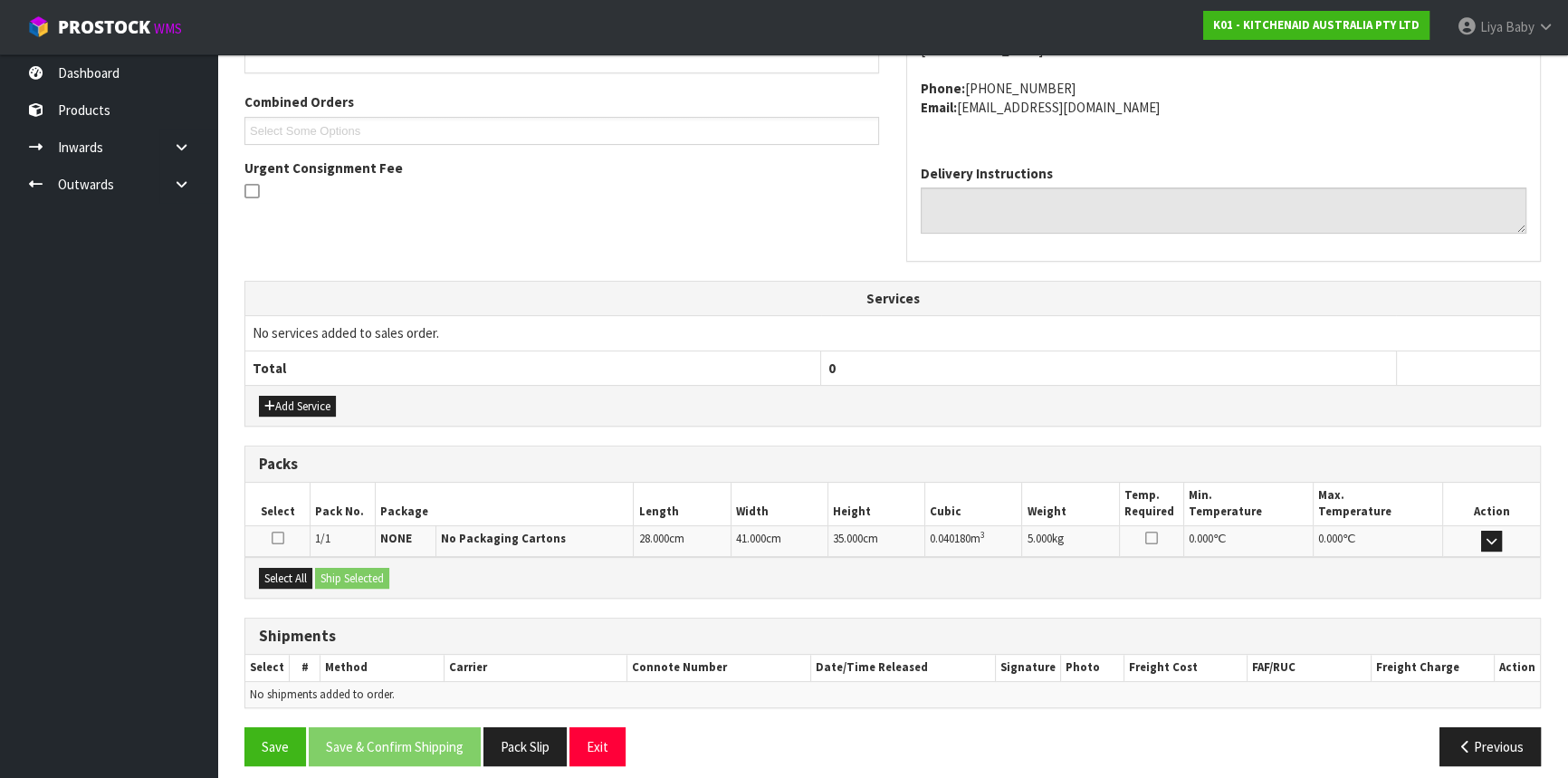
scroll to position [454, 0]
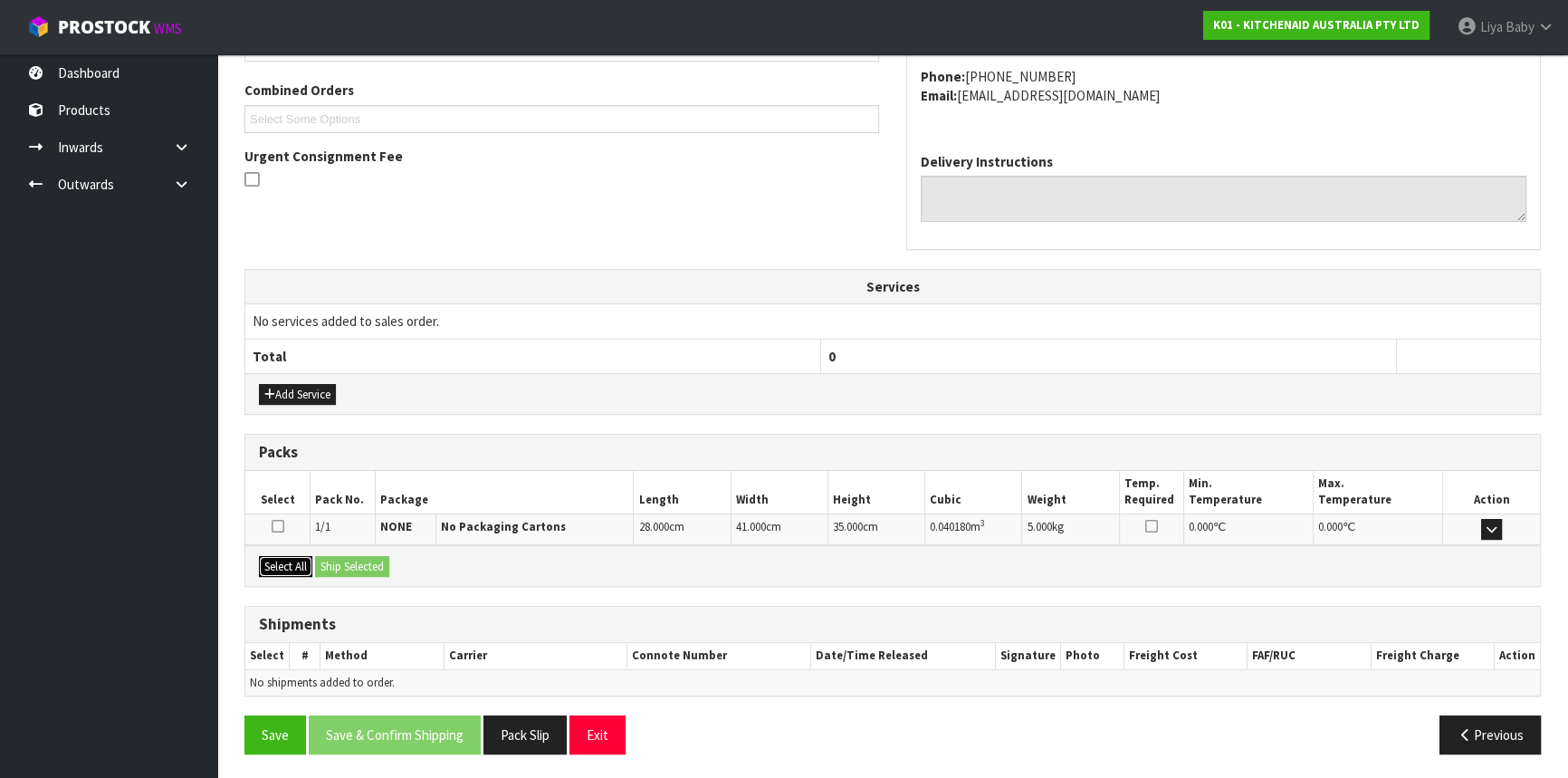
click at [288, 563] on button "Select All" at bounding box center [285, 567] width 54 height 22
click at [318, 561] on button "Ship Selected" at bounding box center [352, 567] width 74 height 22
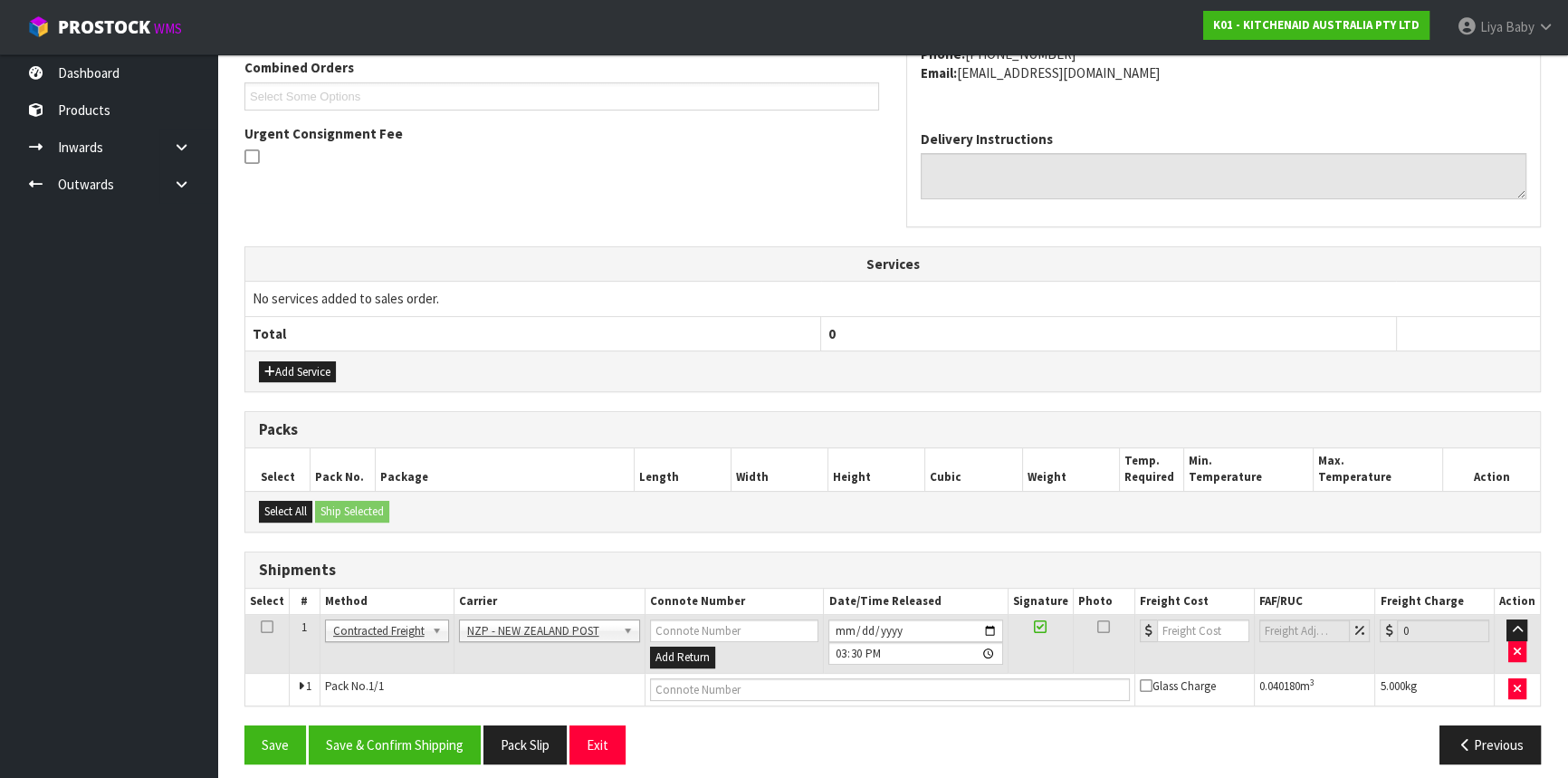
scroll to position [488, 0]
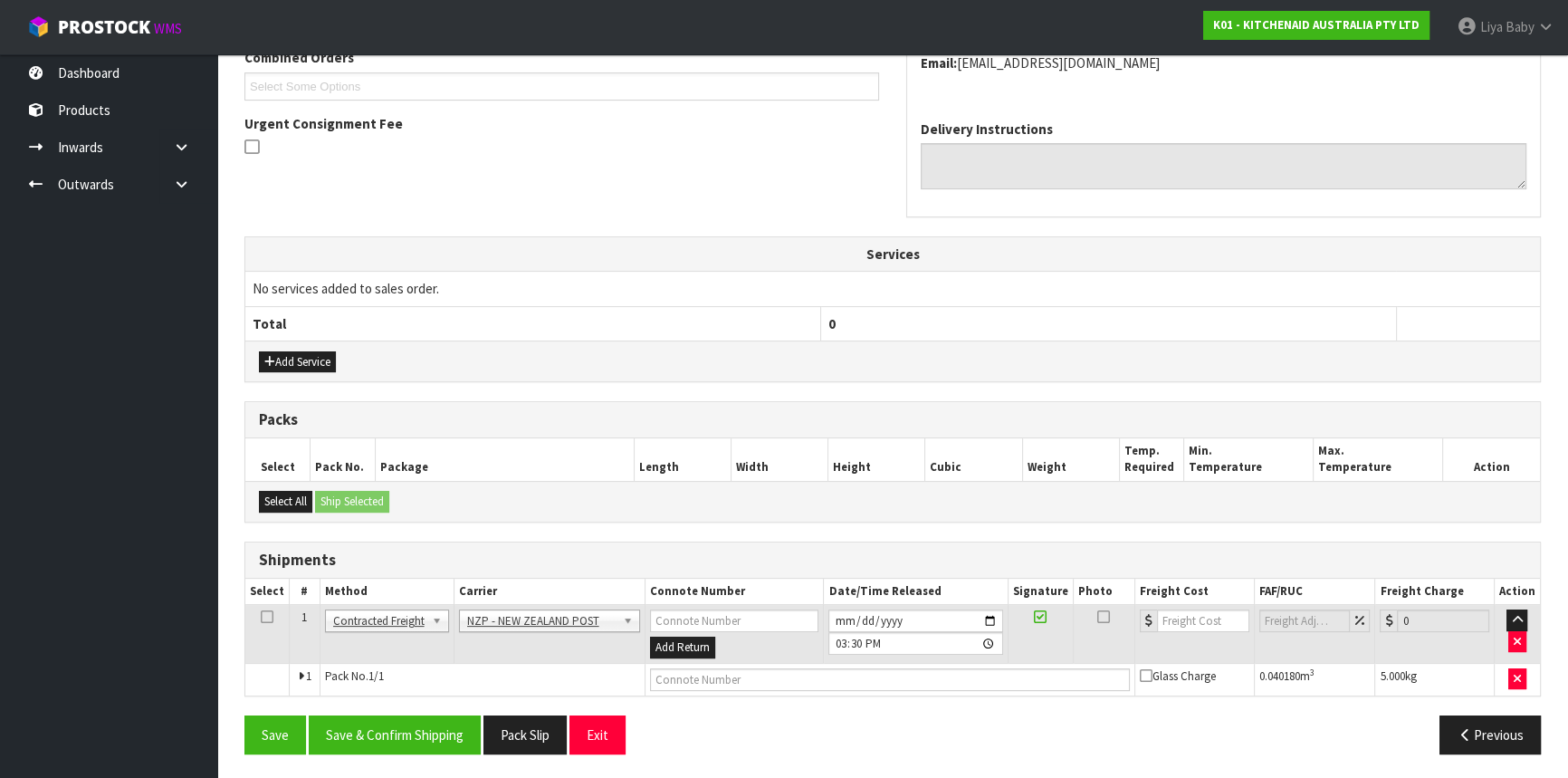
click at [266, 617] on icon at bounding box center [267, 617] width 13 height 1
click at [401, 732] on button "Save & Confirm Shipping" at bounding box center [395, 735] width 172 height 39
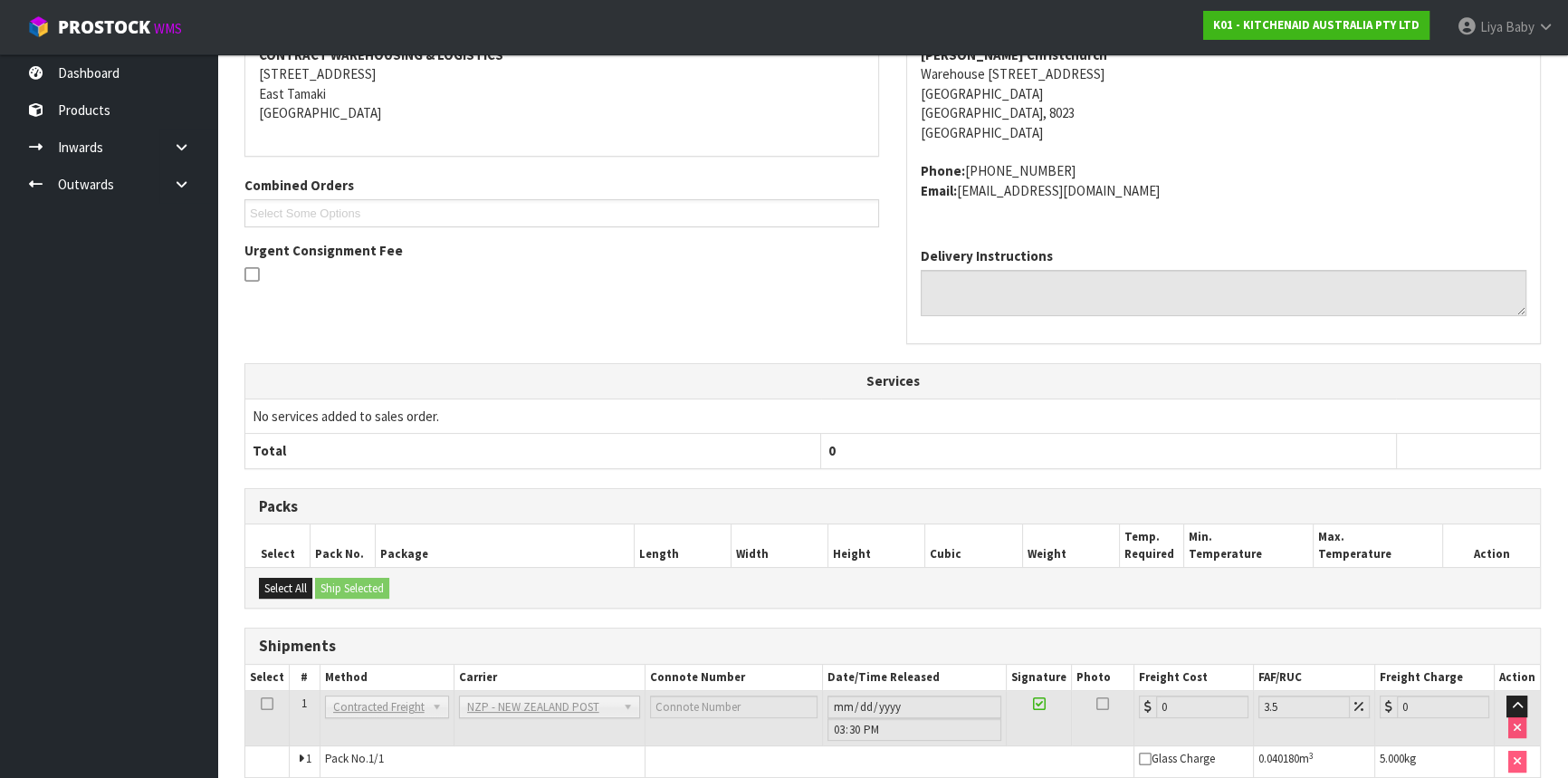
scroll to position [462, 0]
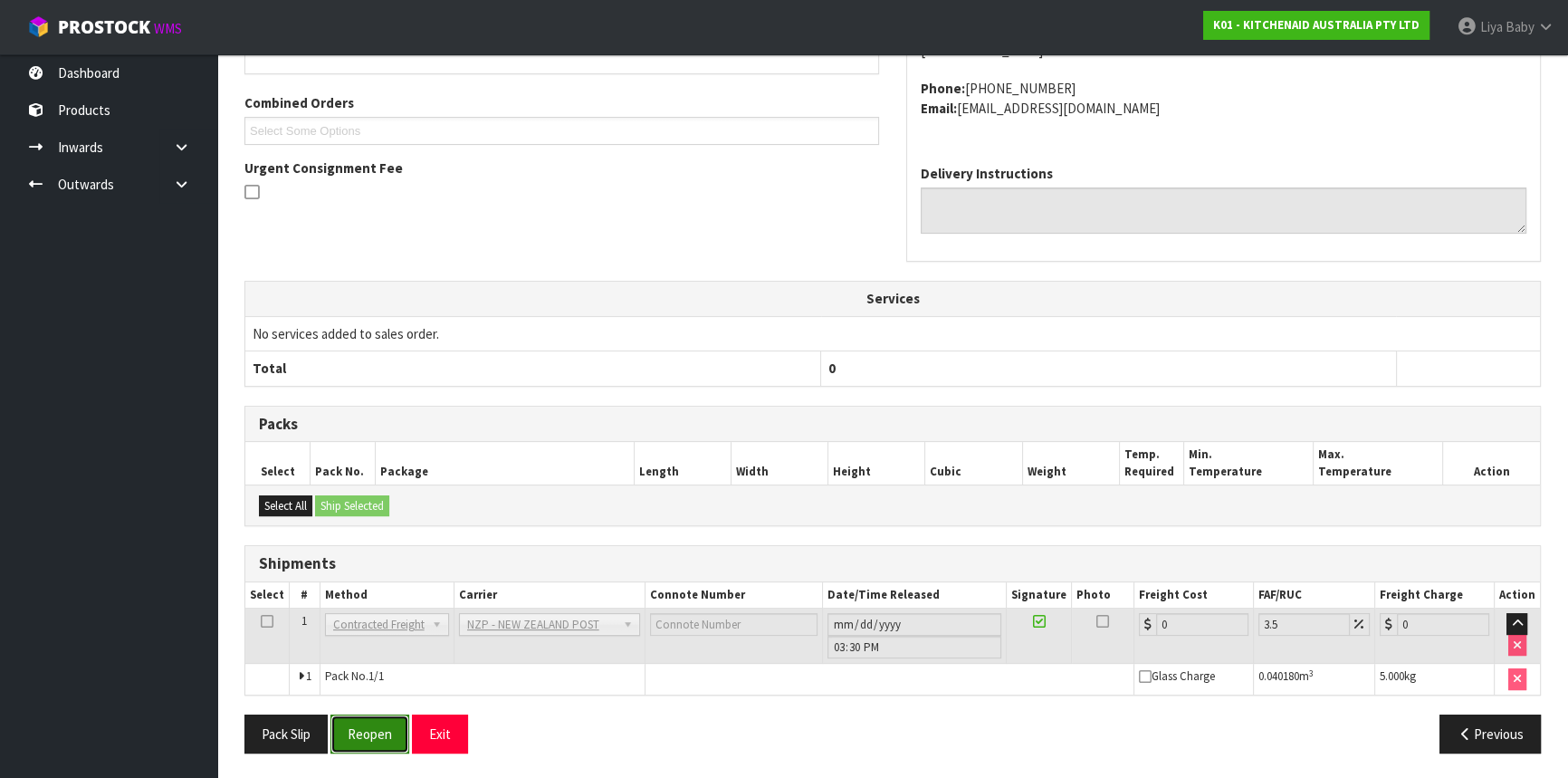
click at [376, 721] on button "Reopen" at bounding box center [369, 734] width 79 height 39
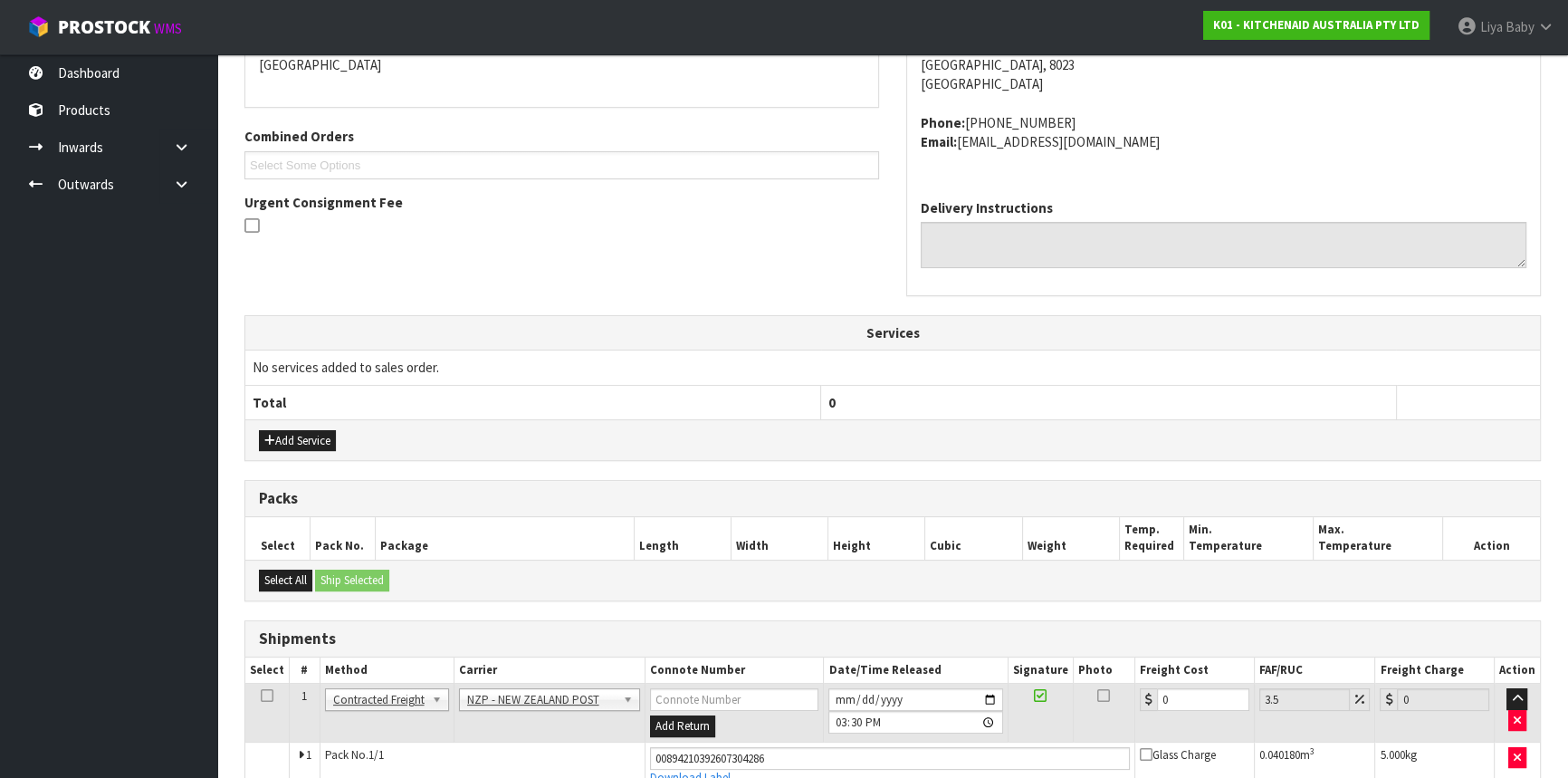
scroll to position [503, 0]
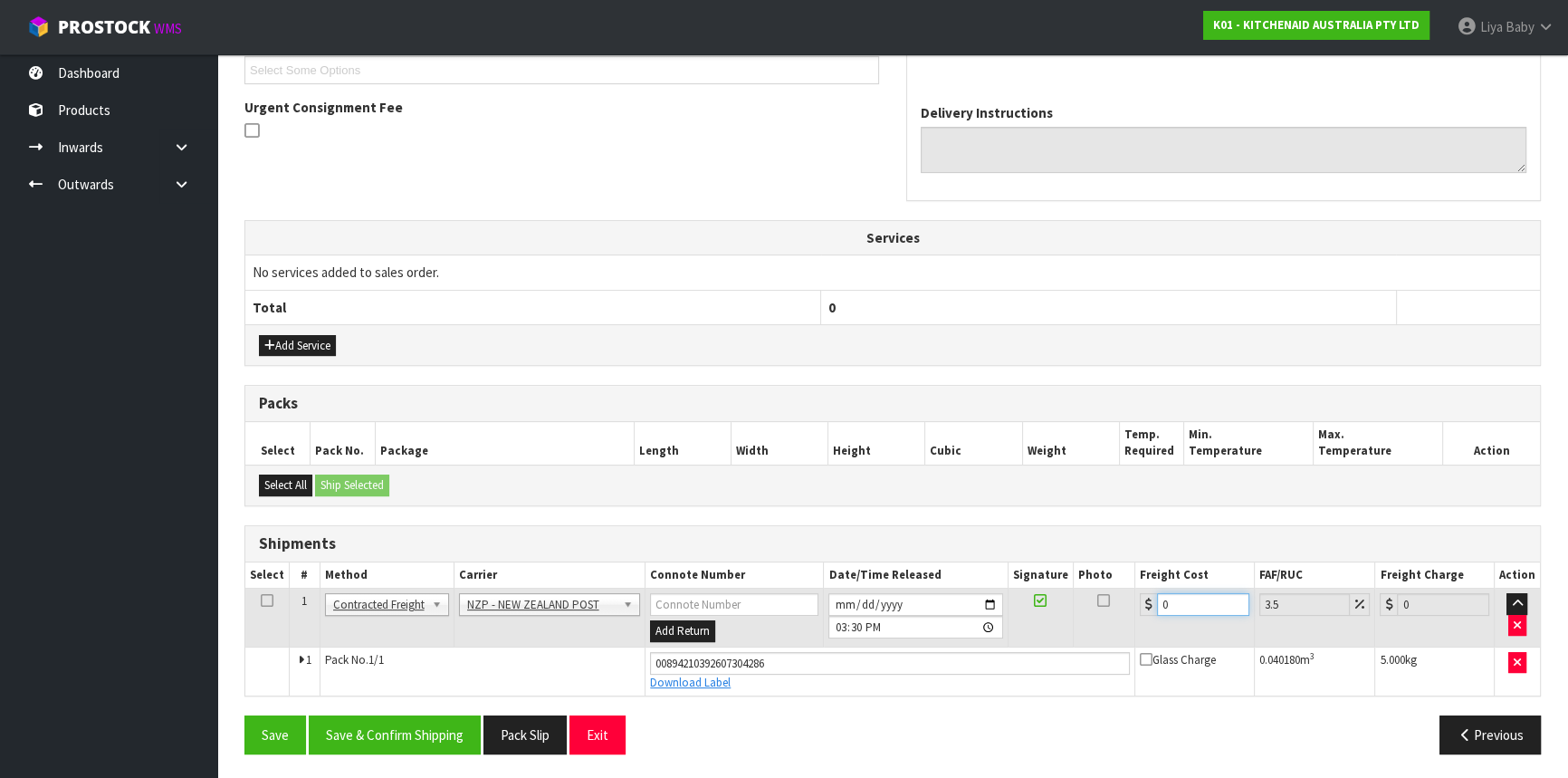
click at [1177, 593] on input "0" at bounding box center [1203, 604] width 93 height 22
click at [268, 600] on icon at bounding box center [267, 600] width 13 height 1
click at [387, 724] on button "Save & Confirm Shipping" at bounding box center [395, 735] width 172 height 39
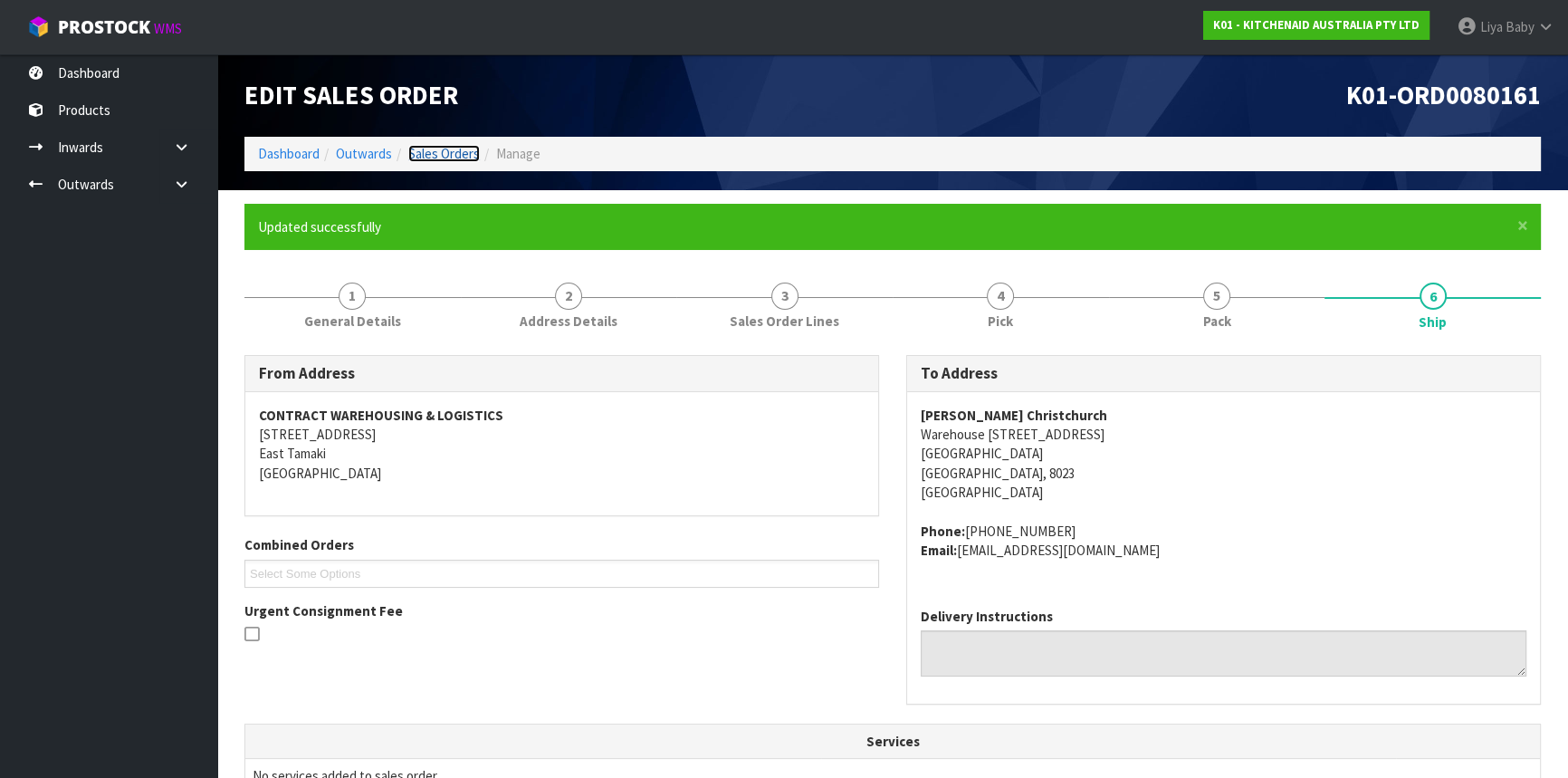
click at [442, 149] on link "Sales Orders" at bounding box center [444, 153] width 71 height 18
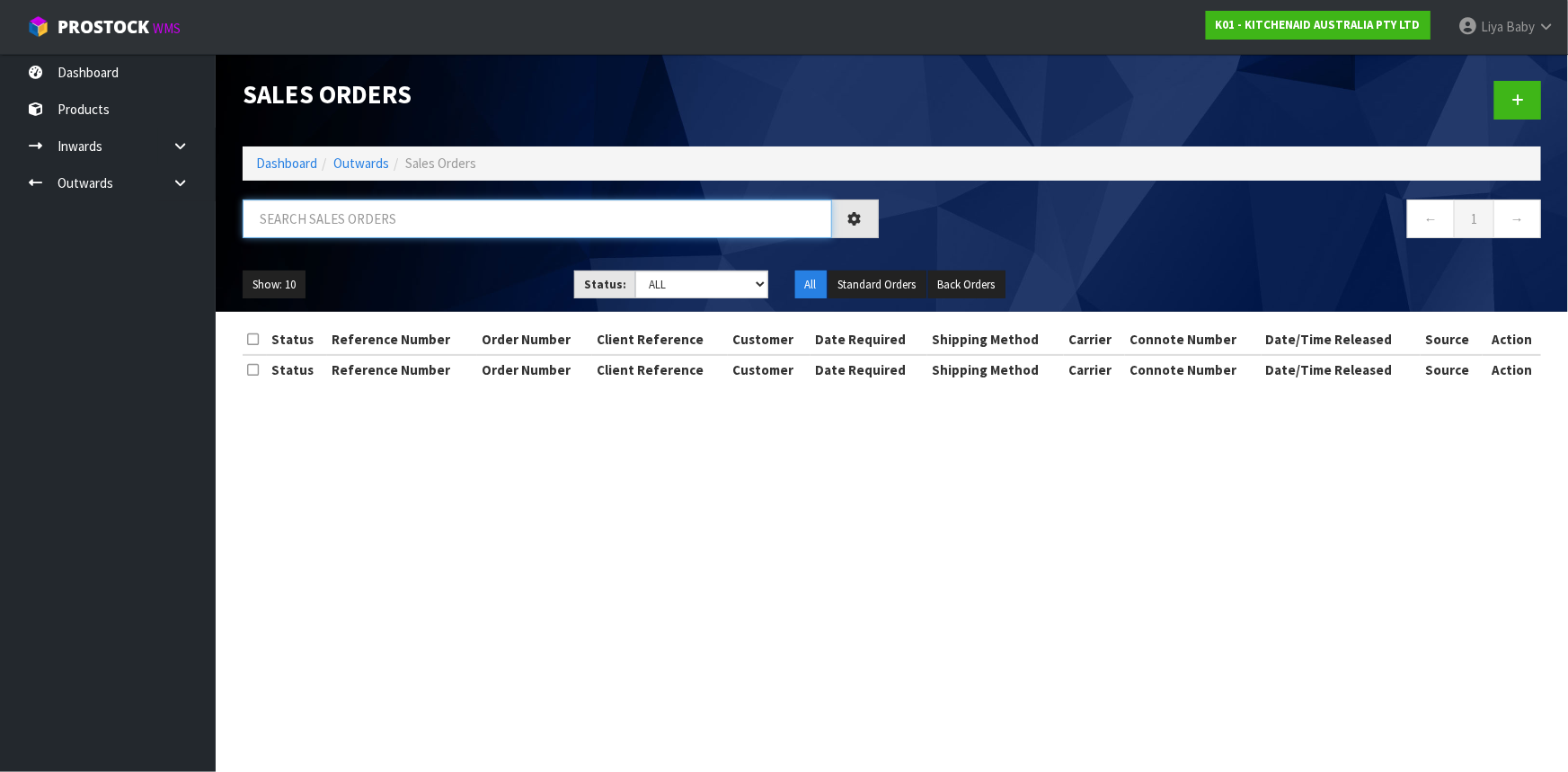
click at [353, 227] on input "text" at bounding box center [537, 219] width 590 height 39
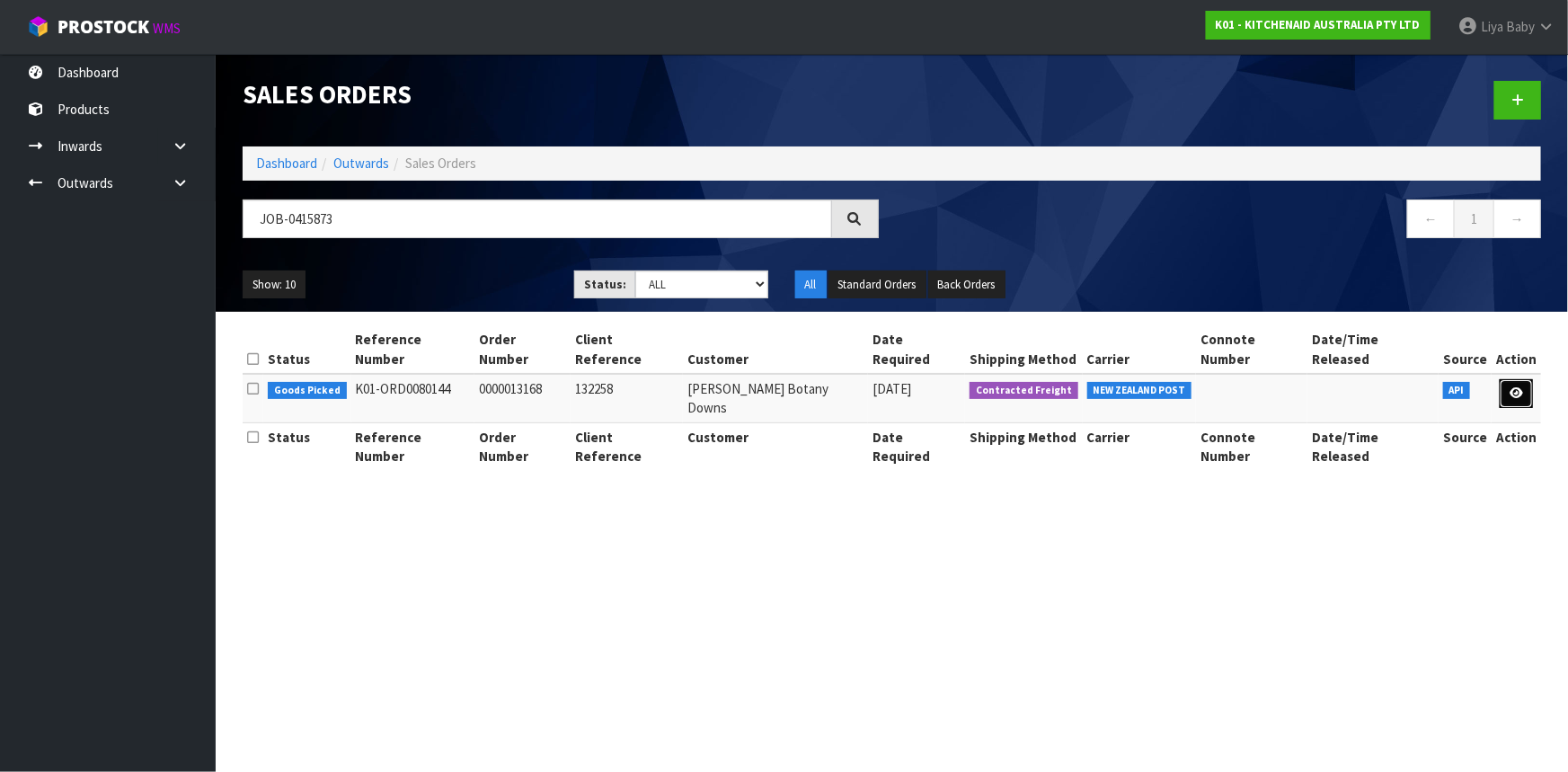
click at [1511, 379] on link at bounding box center [1516, 394] width 33 height 29
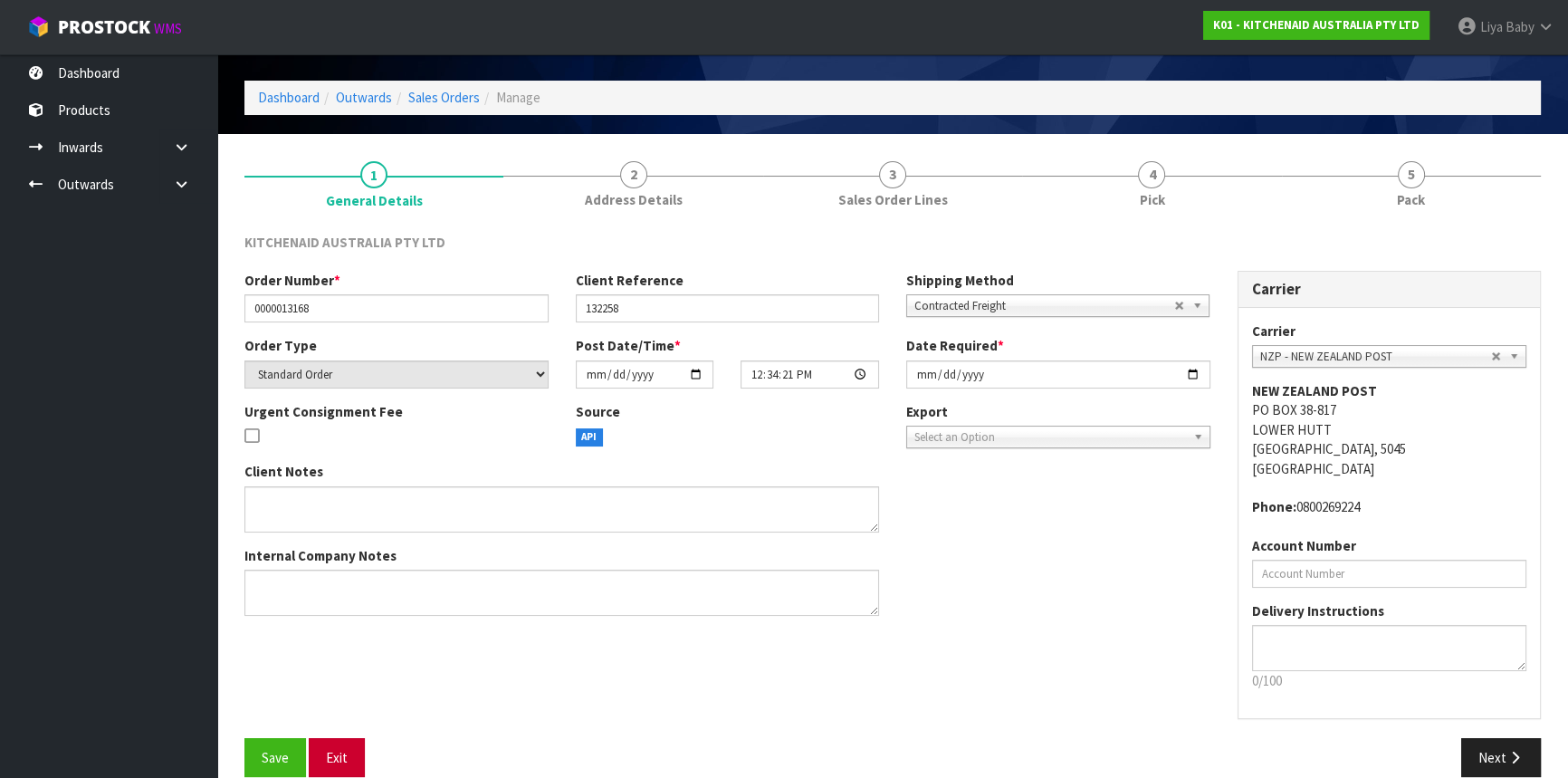
scroll to position [81, 0]
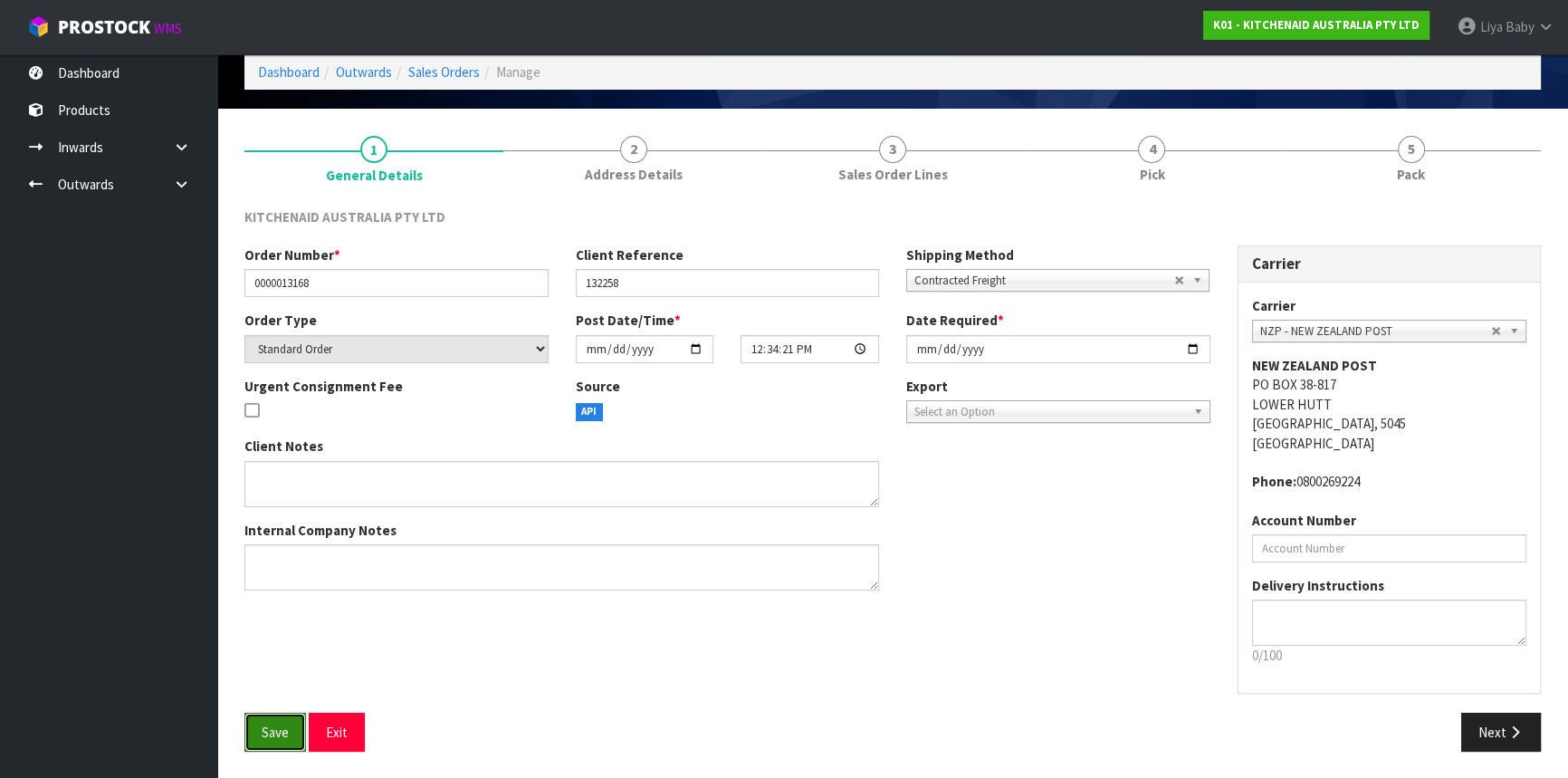
click at [285, 741] on button "Save" at bounding box center [275, 732] width 62 height 39
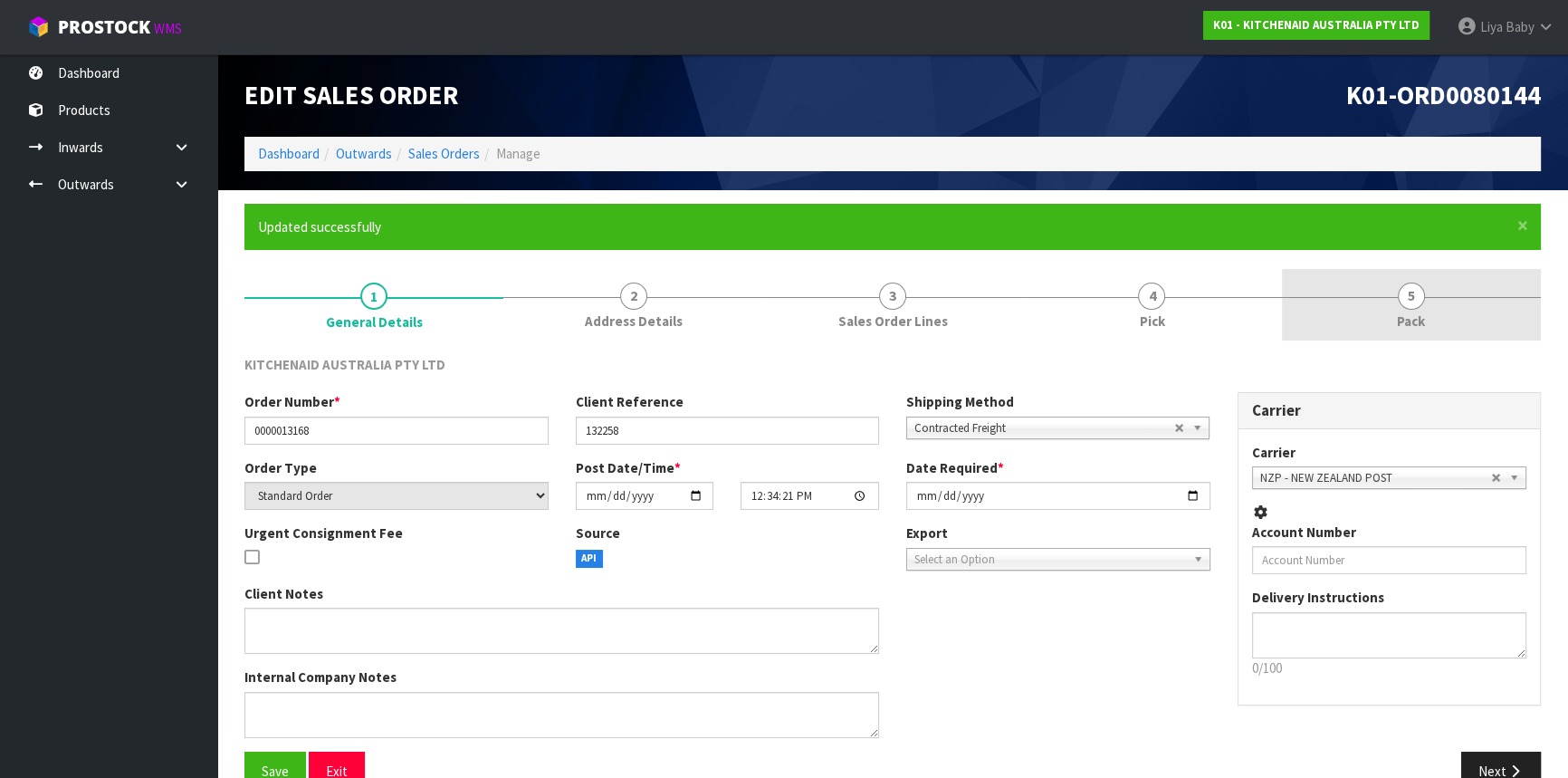
click at [1375, 302] on link "5 Pack" at bounding box center [1411, 304] width 259 height 71
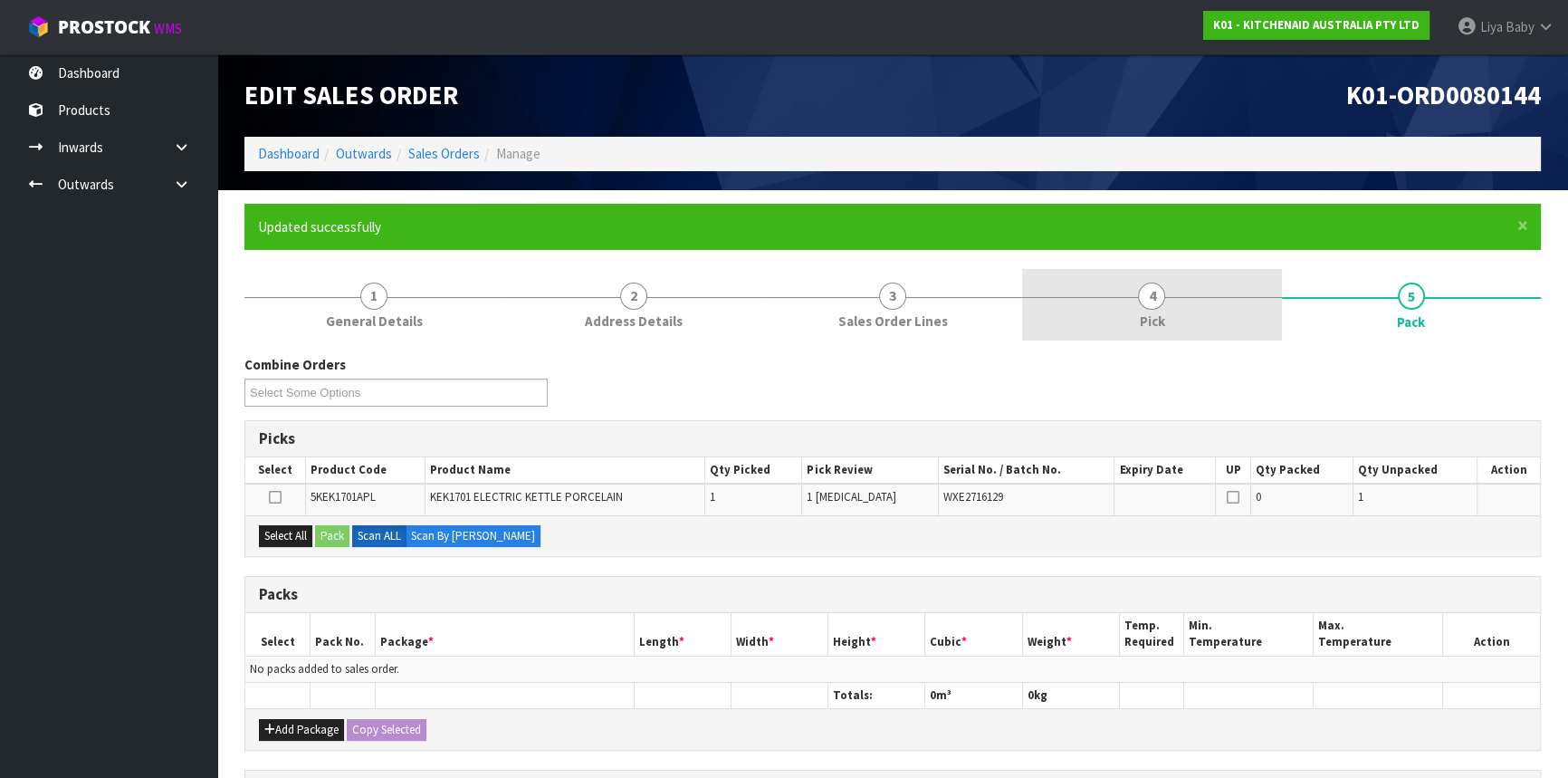
click at [1122, 306] on link "4 Pick" at bounding box center [1151, 304] width 259 height 71
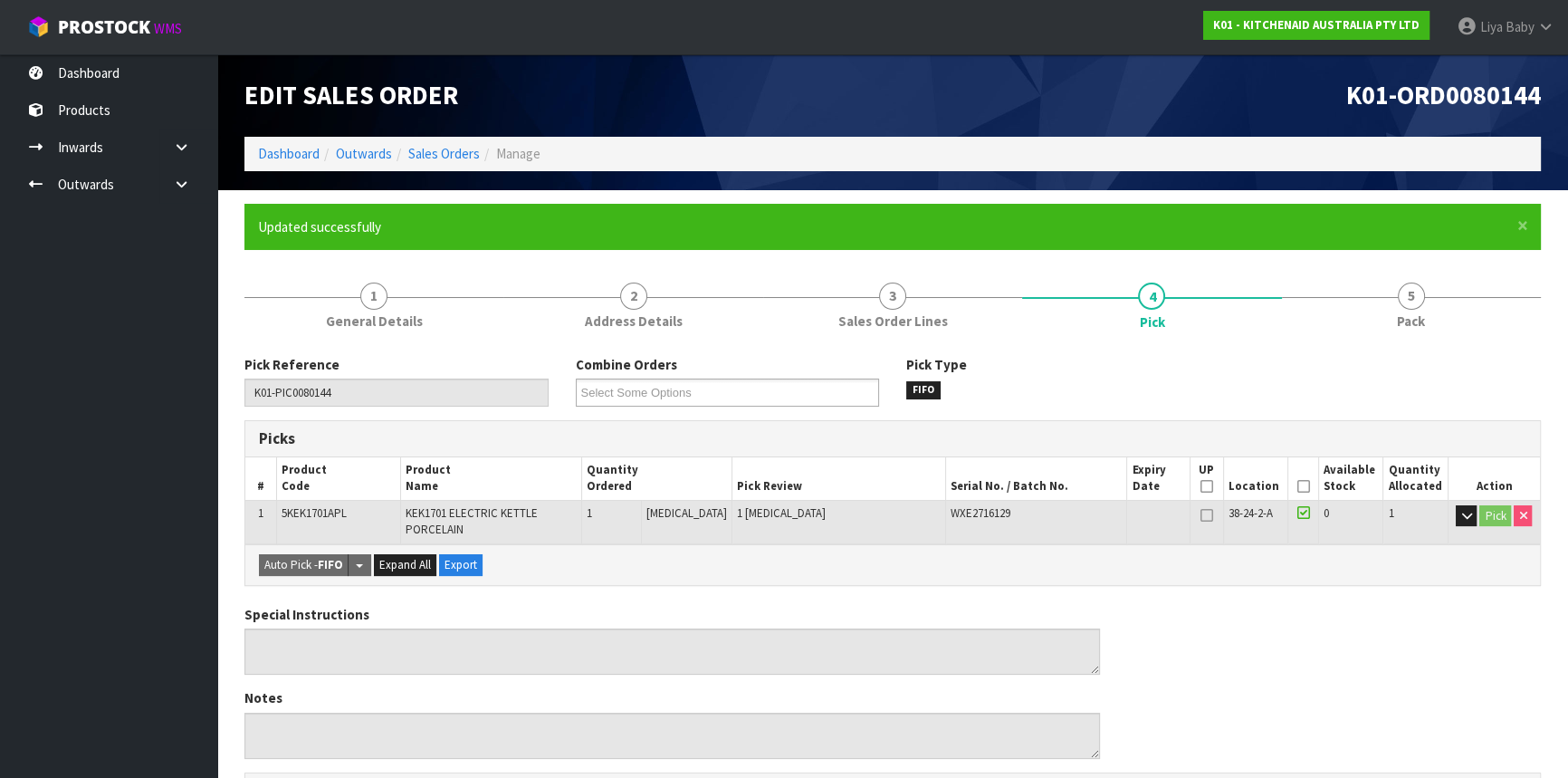
click at [1296, 487] on icon at bounding box center [1302, 487] width 13 height 1
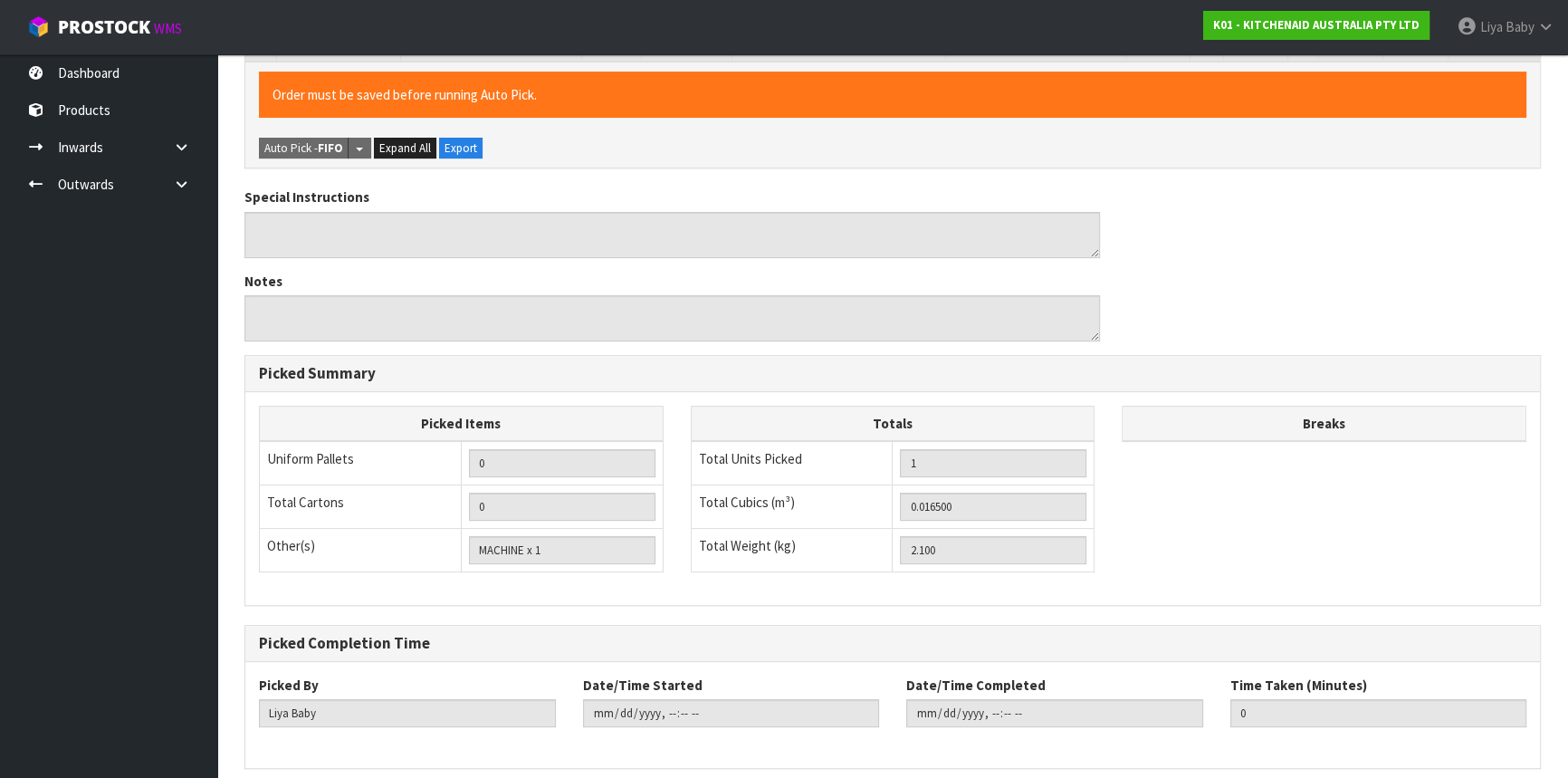
scroll to position [556, 0]
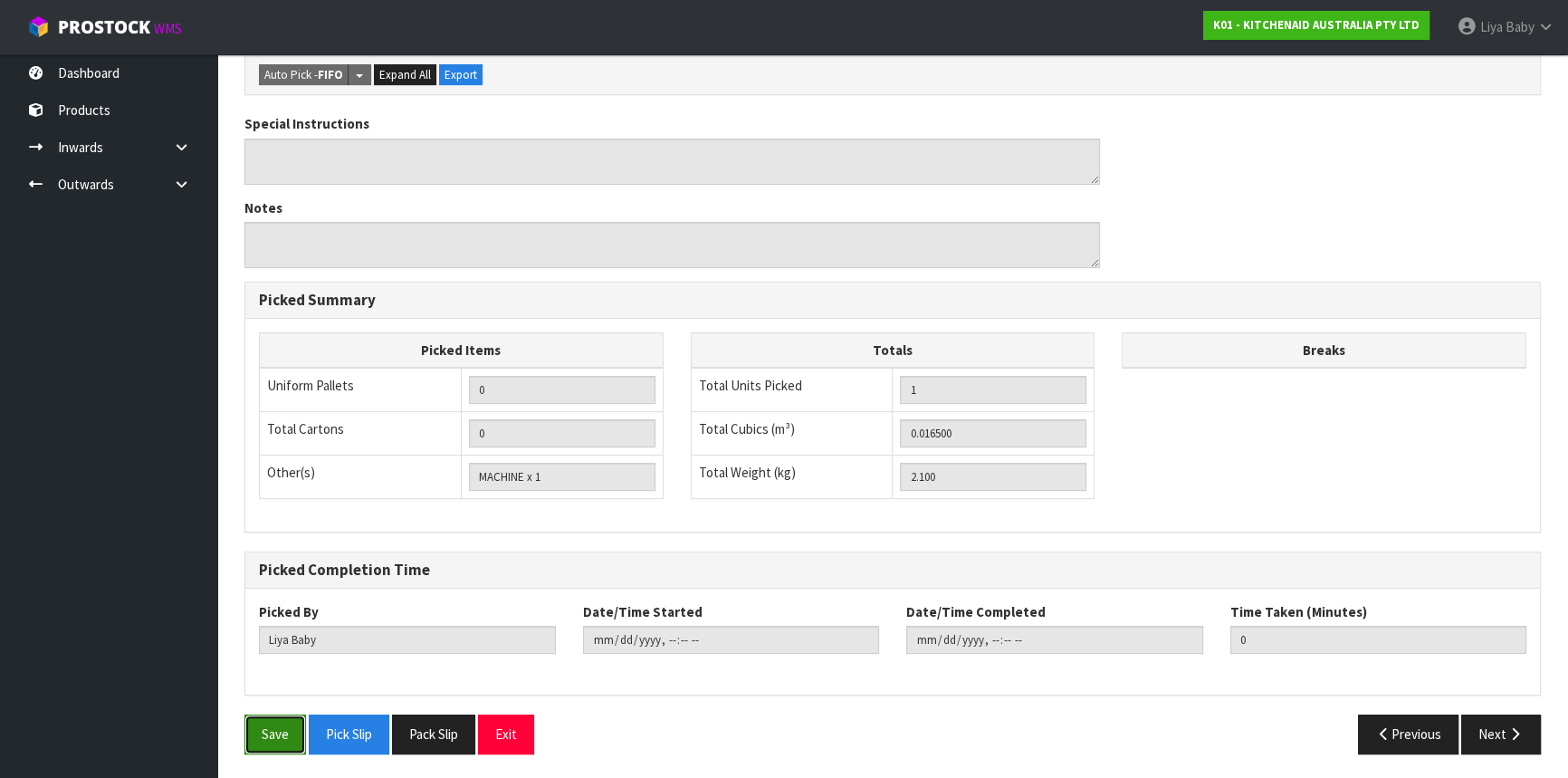
click at [273, 734] on button "Save" at bounding box center [275, 734] width 62 height 39
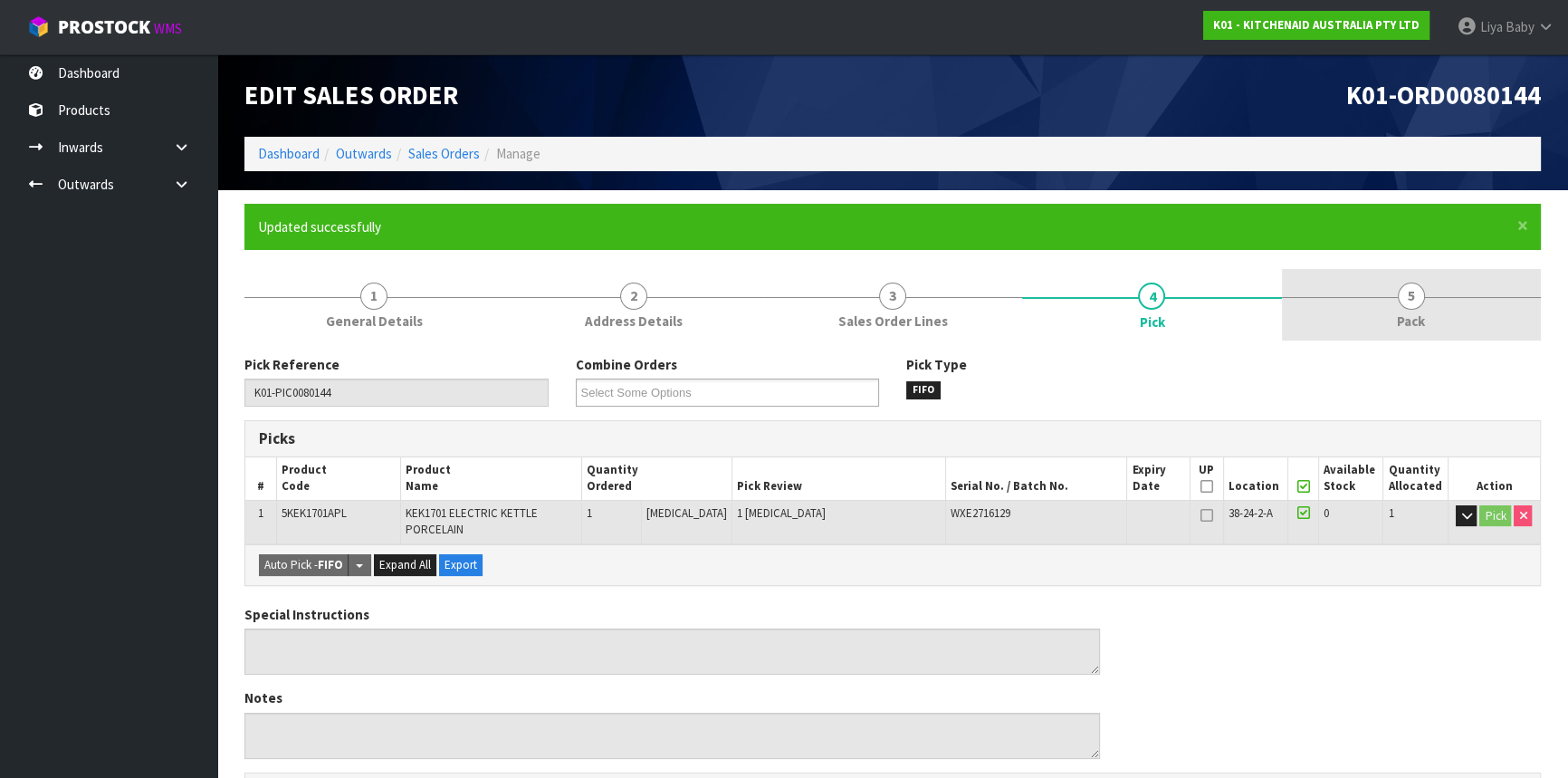
click at [1377, 315] on link "5 Pack" at bounding box center [1411, 304] width 259 height 71
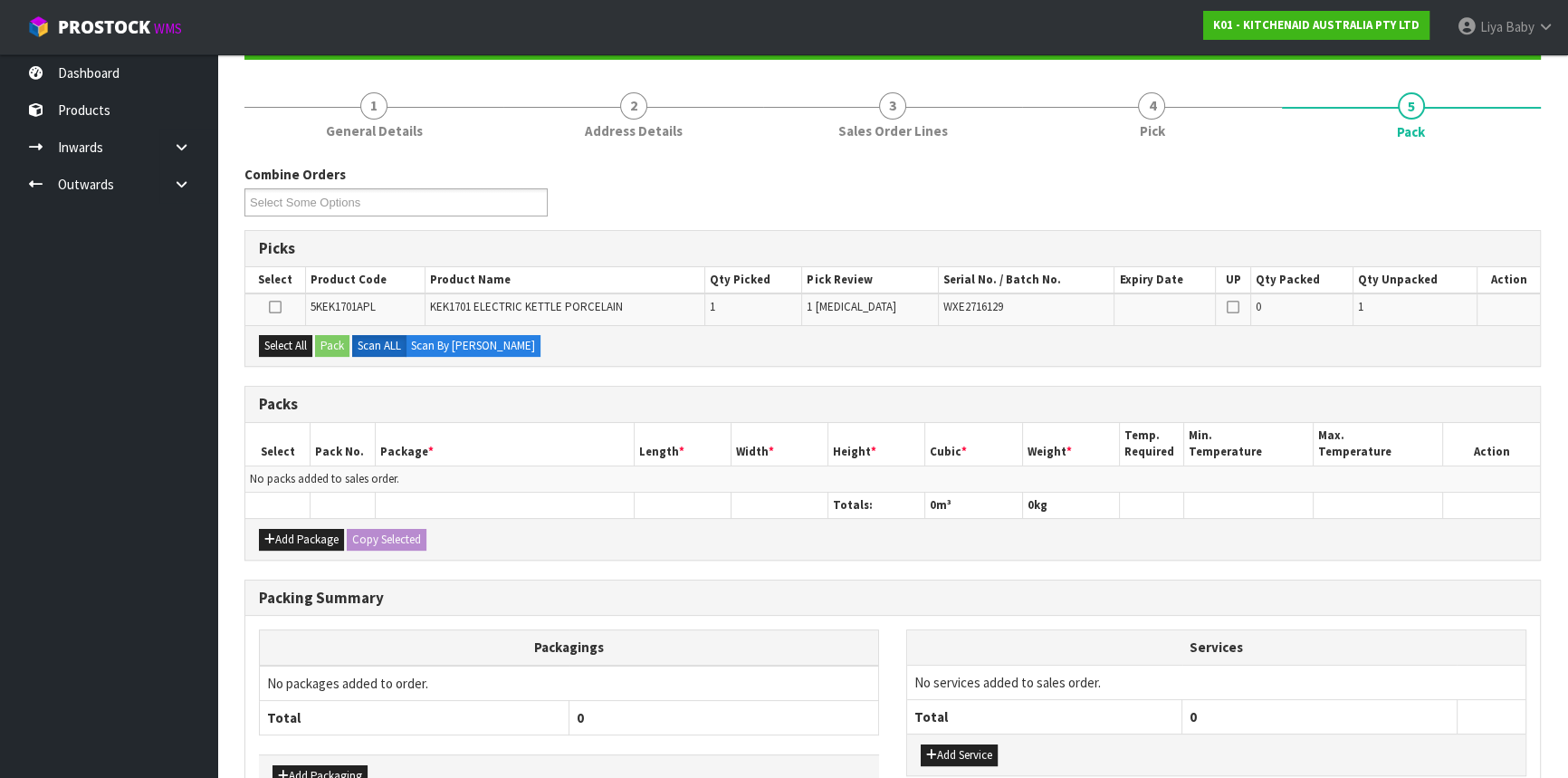
scroll to position [246, 0]
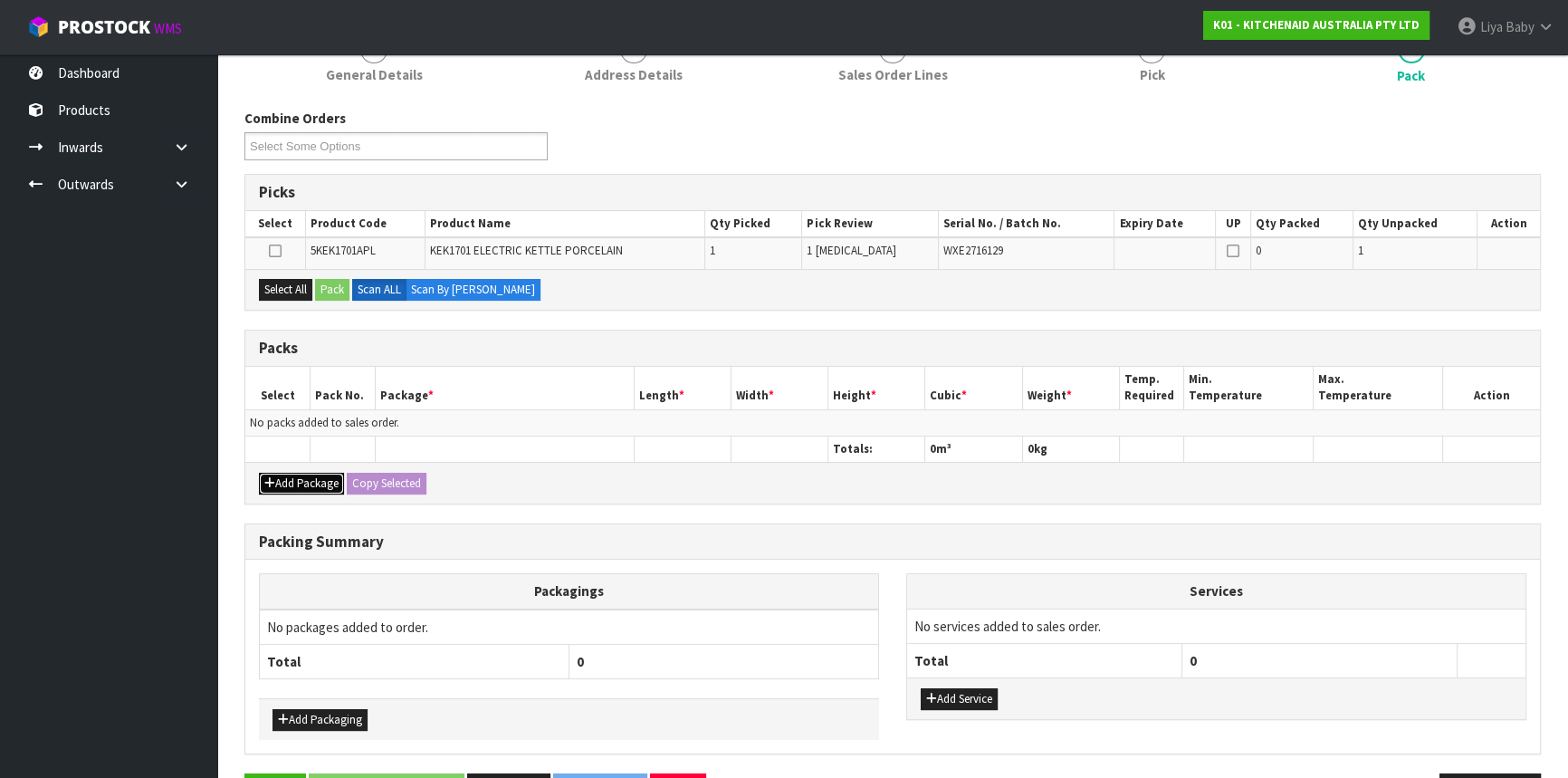
click at [312, 484] on button "Add Package" at bounding box center [301, 484] width 85 height 22
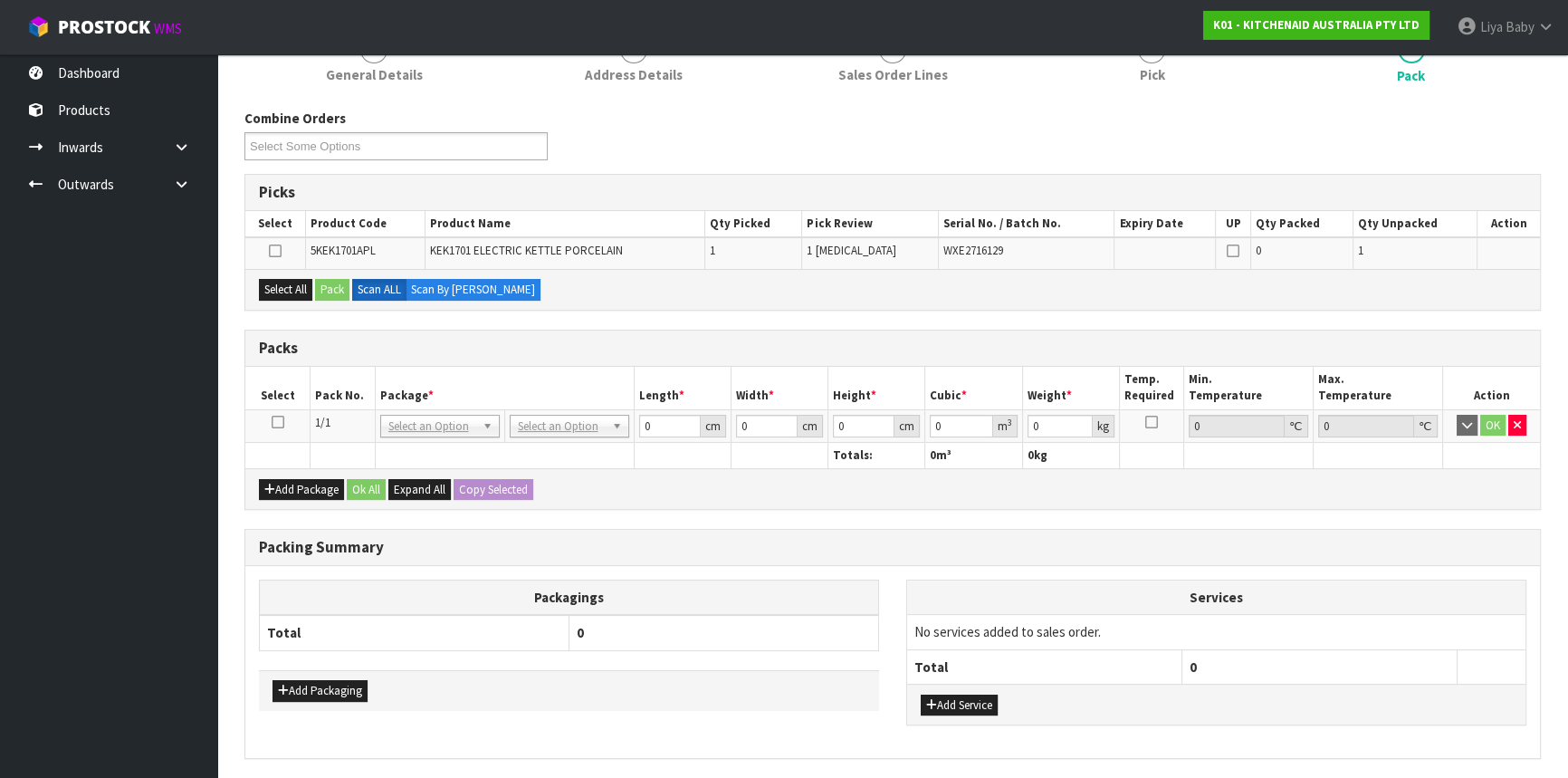
click at [277, 422] on icon at bounding box center [277, 422] width 13 height 1
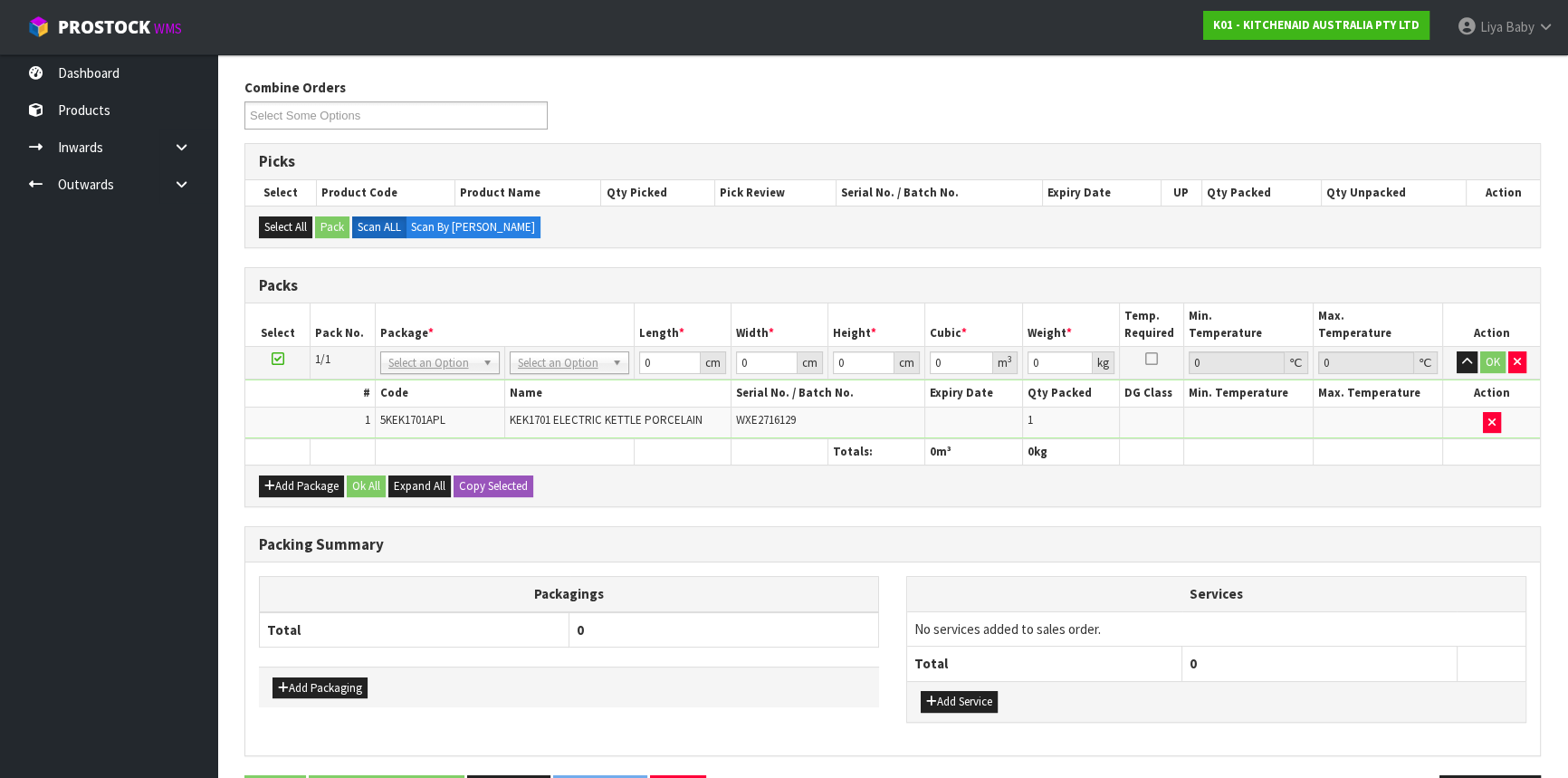
scroll to position [328, 0]
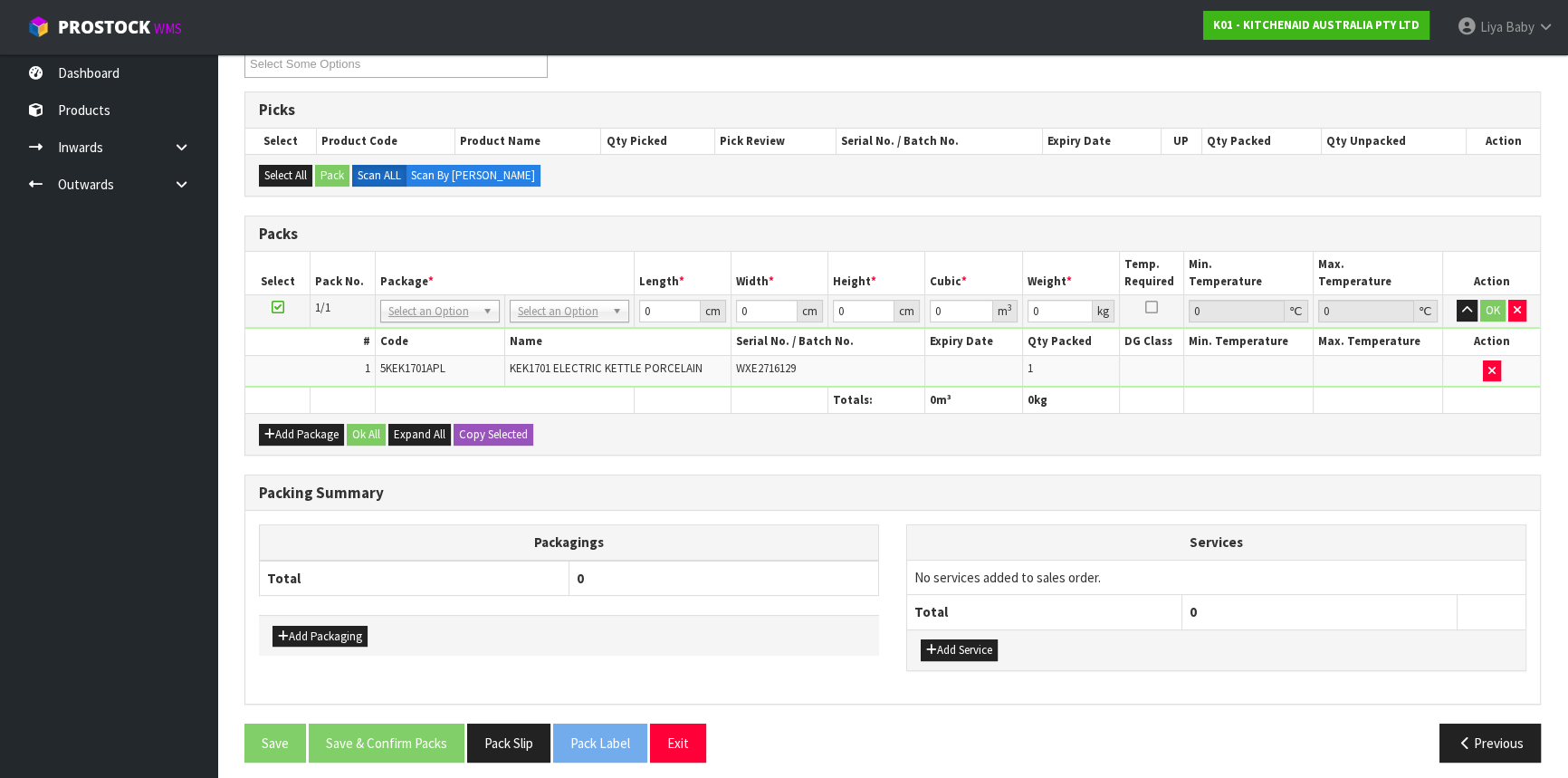
click at [598, 323] on td "No Packaging Cartons PLT GEN120 (1200 X 1000) PLT ONE WAY SKID CHEP HIRE PALLET…" at bounding box center [569, 311] width 130 height 32
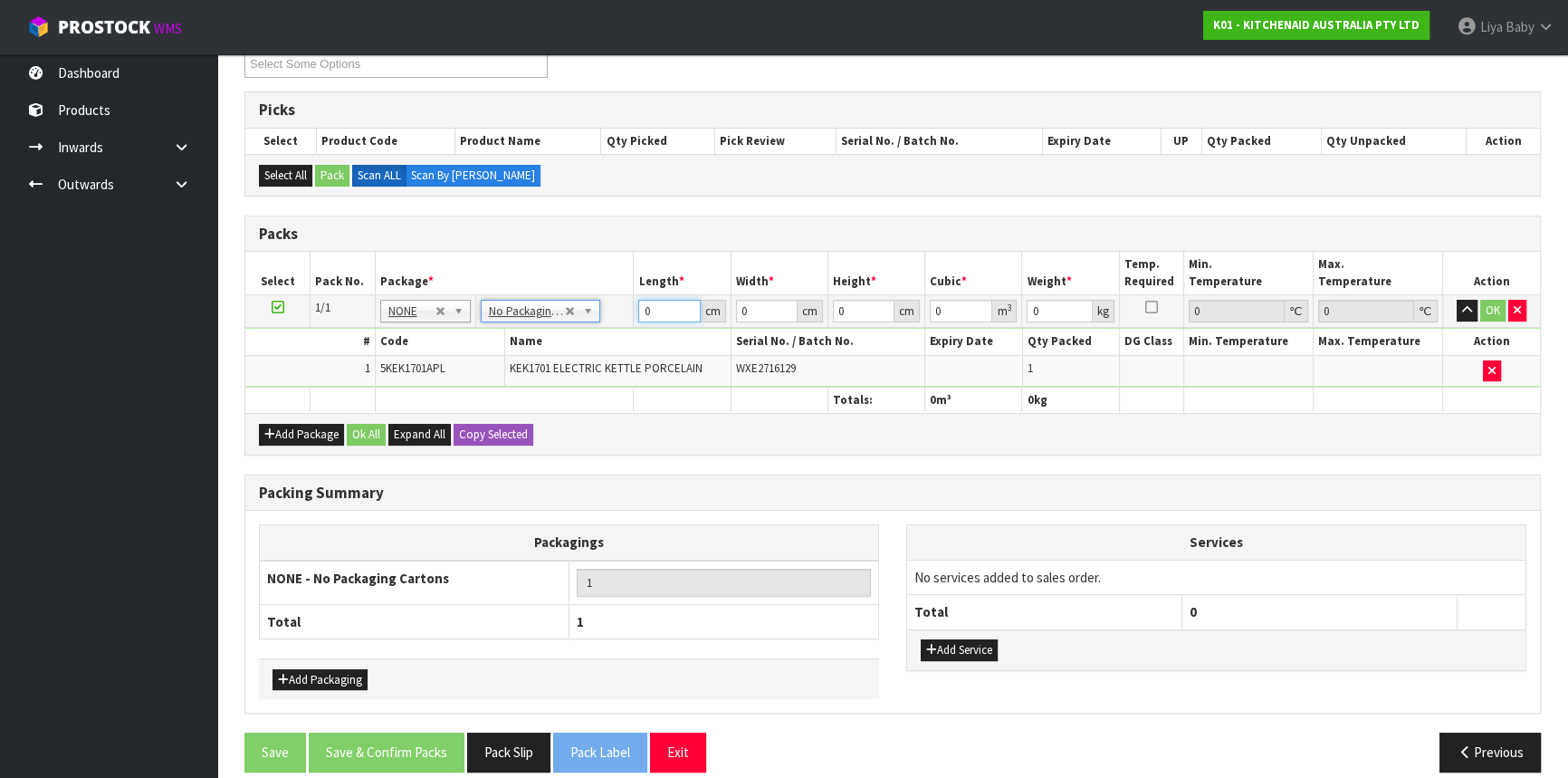
click at [663, 305] on input "0" at bounding box center [668, 311] width 62 height 22
click at [367, 425] on button "Ok All" at bounding box center [366, 435] width 39 height 22
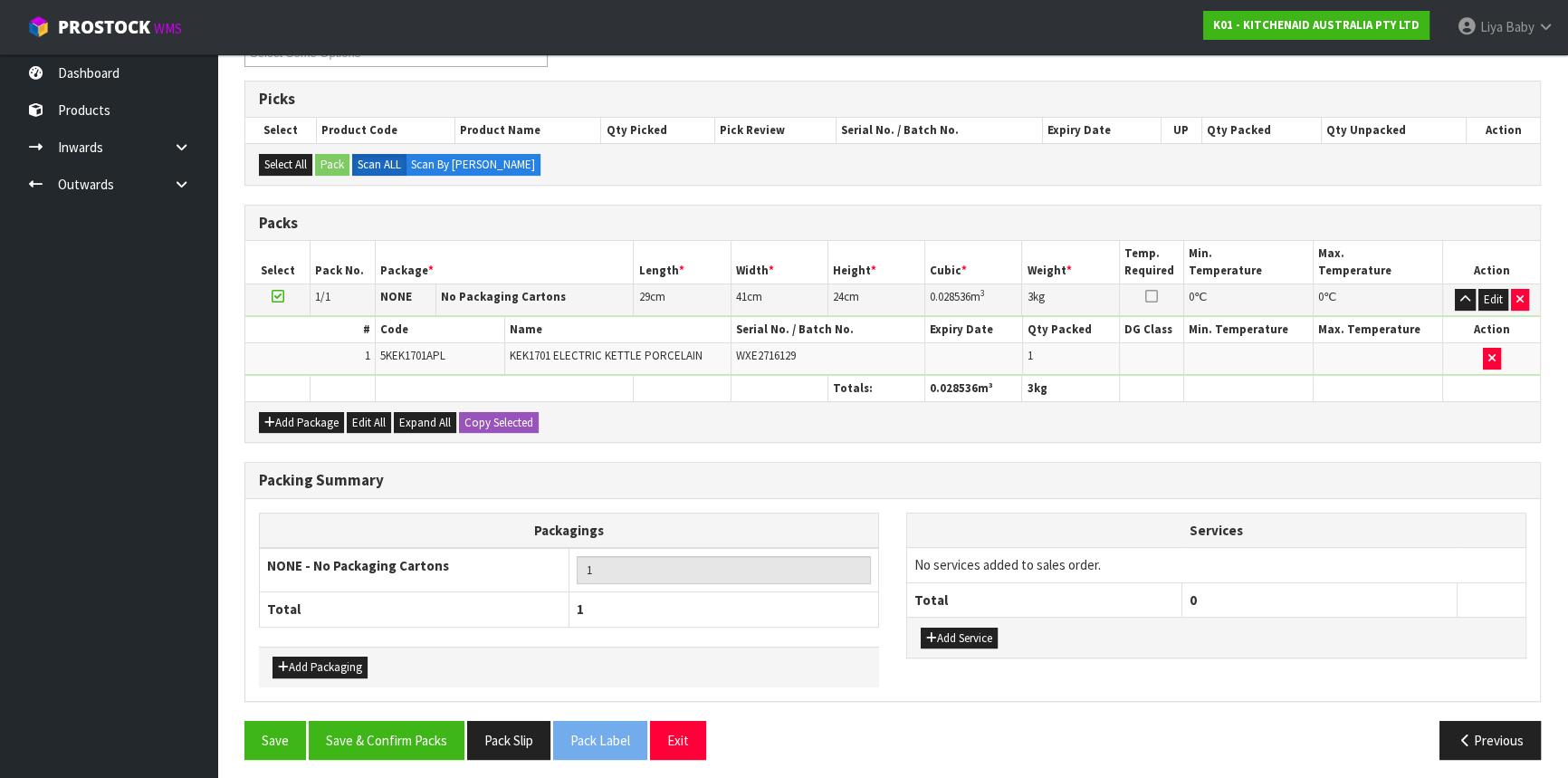
scroll to position [344, 0]
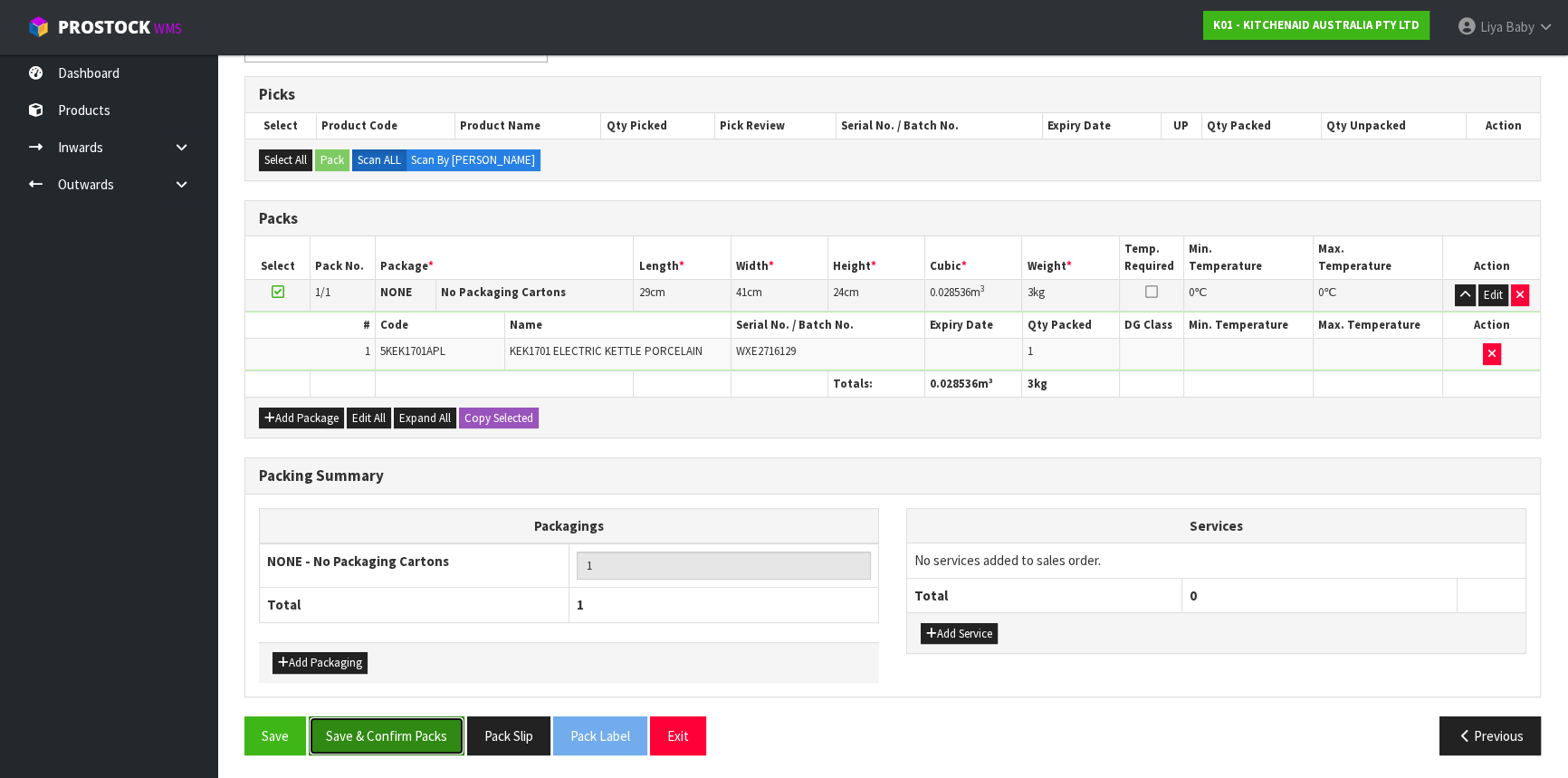
click at [380, 743] on button "Save & Confirm Packs" at bounding box center [386, 736] width 155 height 39
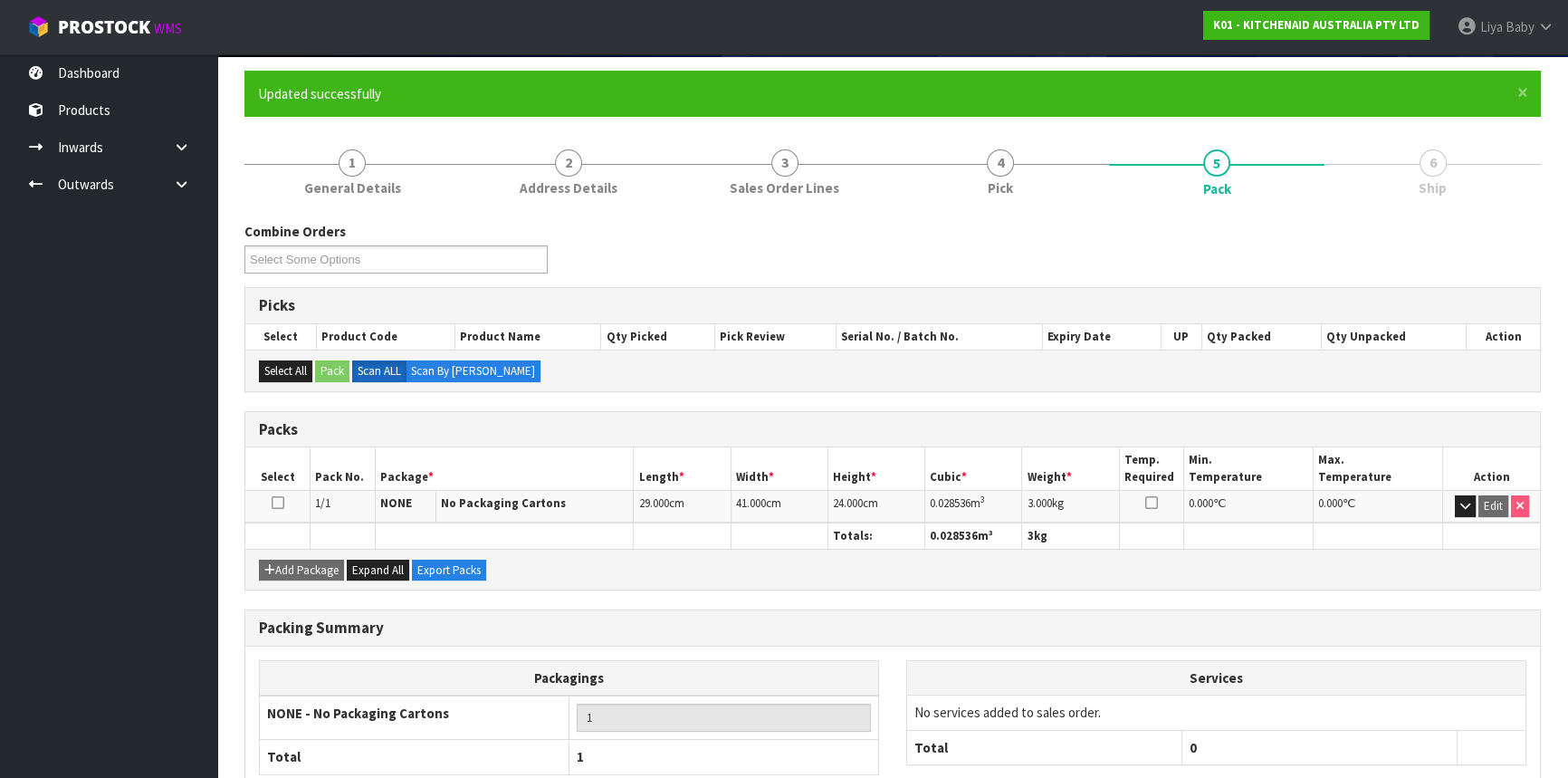
scroll to position [244, 0]
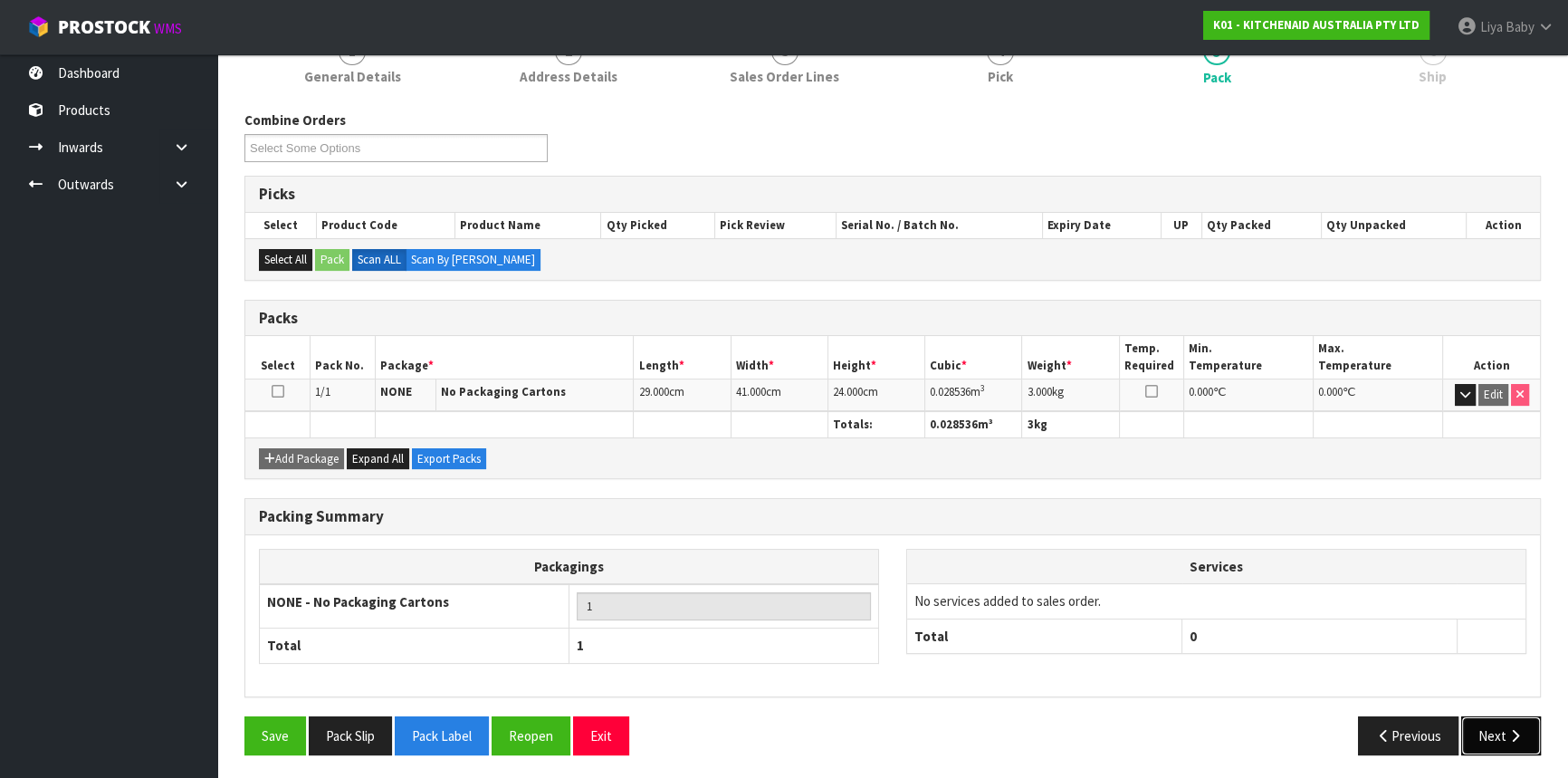
click at [1507, 729] on icon "button" at bounding box center [1515, 736] width 18 height 14
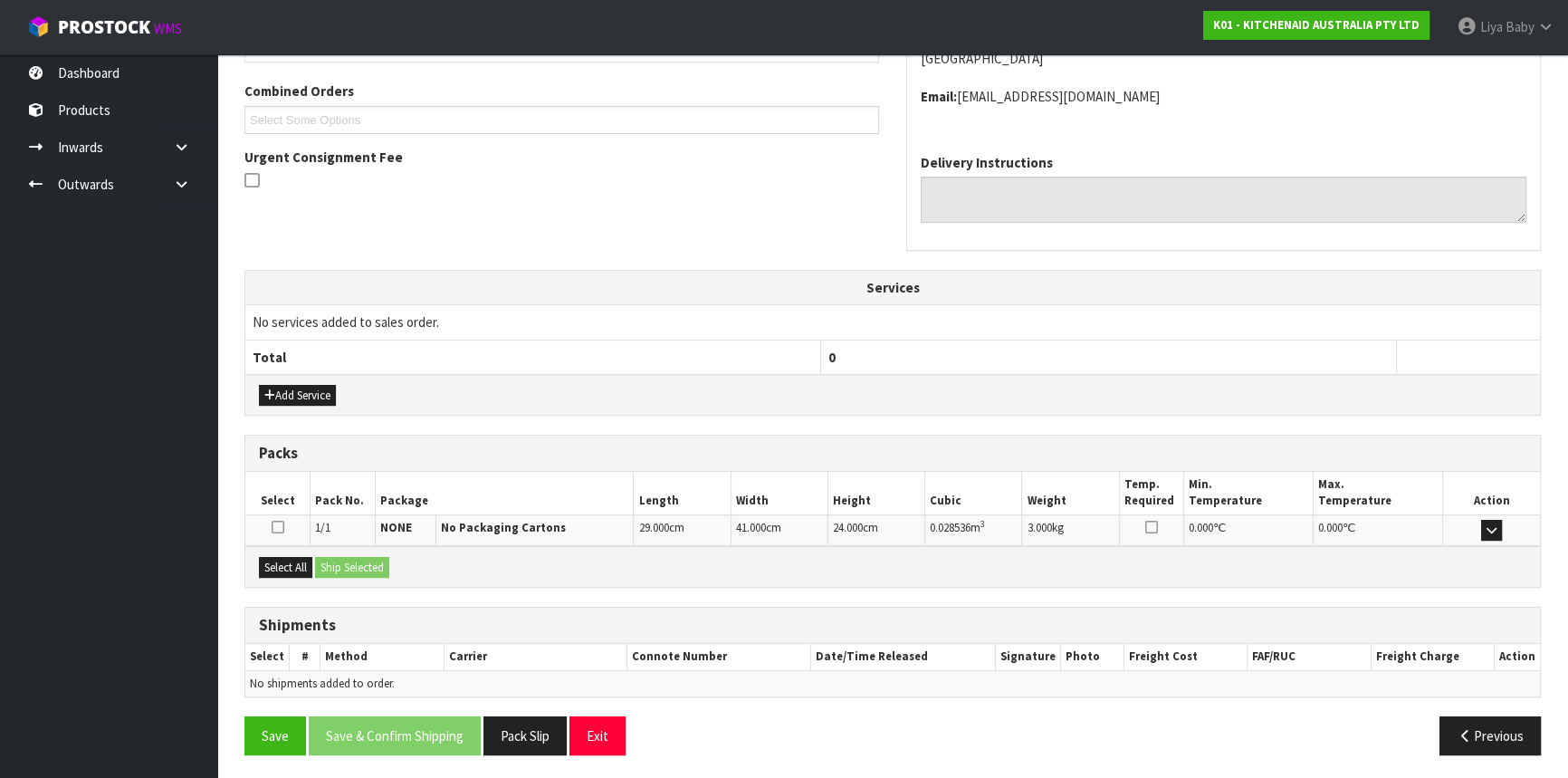
scroll to position [454, 0]
drag, startPoint x: 304, startPoint y: 568, endPoint x: 344, endPoint y: 562, distance: 40.4
click at [308, 567] on button "Select All" at bounding box center [285, 567] width 54 height 22
click at [344, 562] on button "Ship Selected" at bounding box center [352, 567] width 74 height 22
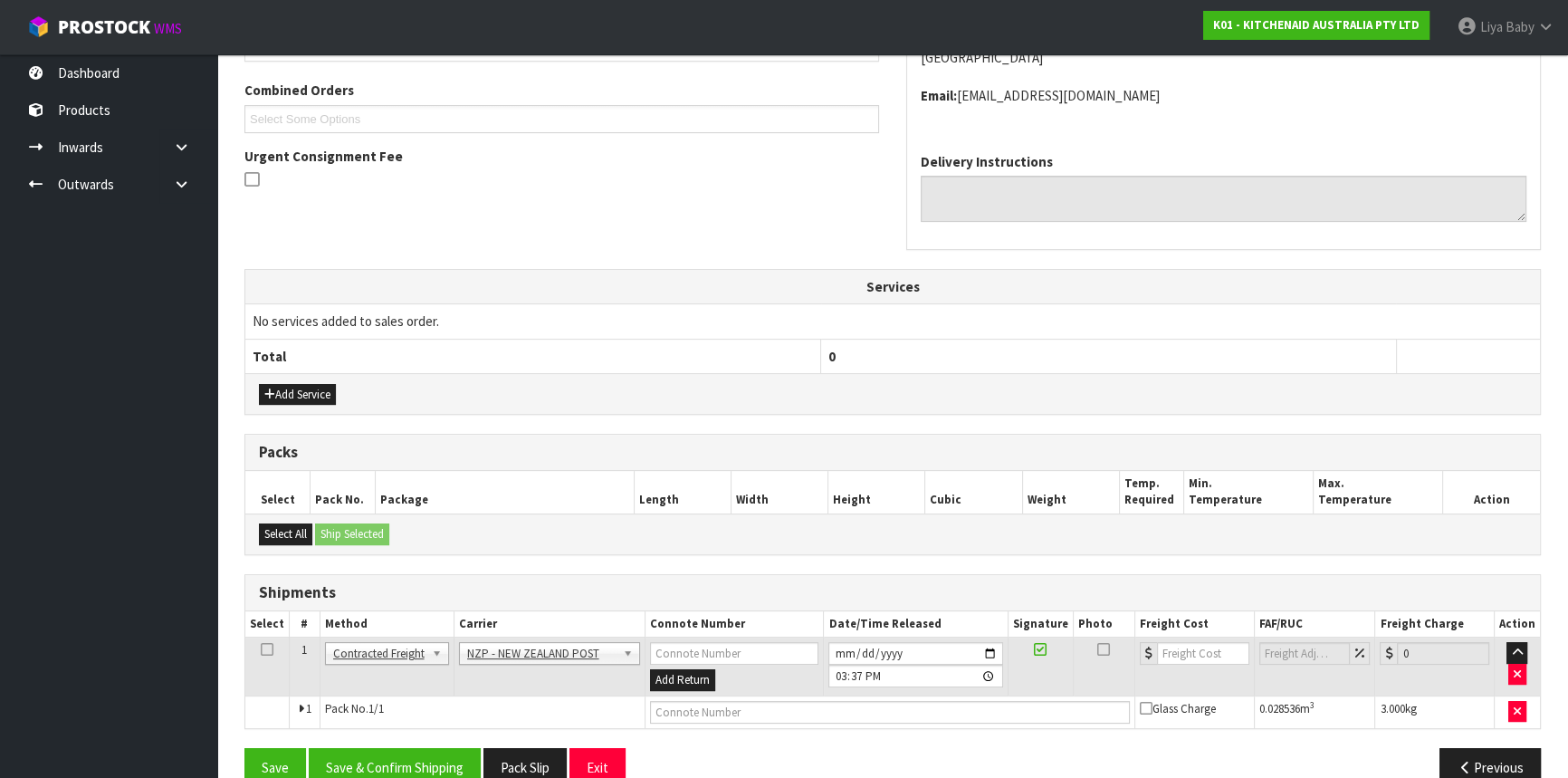
click at [263, 649] on icon at bounding box center [267, 649] width 13 height 1
drag, startPoint x: 363, startPoint y: 770, endPoint x: 389, endPoint y: 746, distance: 35.4
click at [364, 770] on button "Save & Confirm Shipping" at bounding box center [395, 767] width 172 height 39
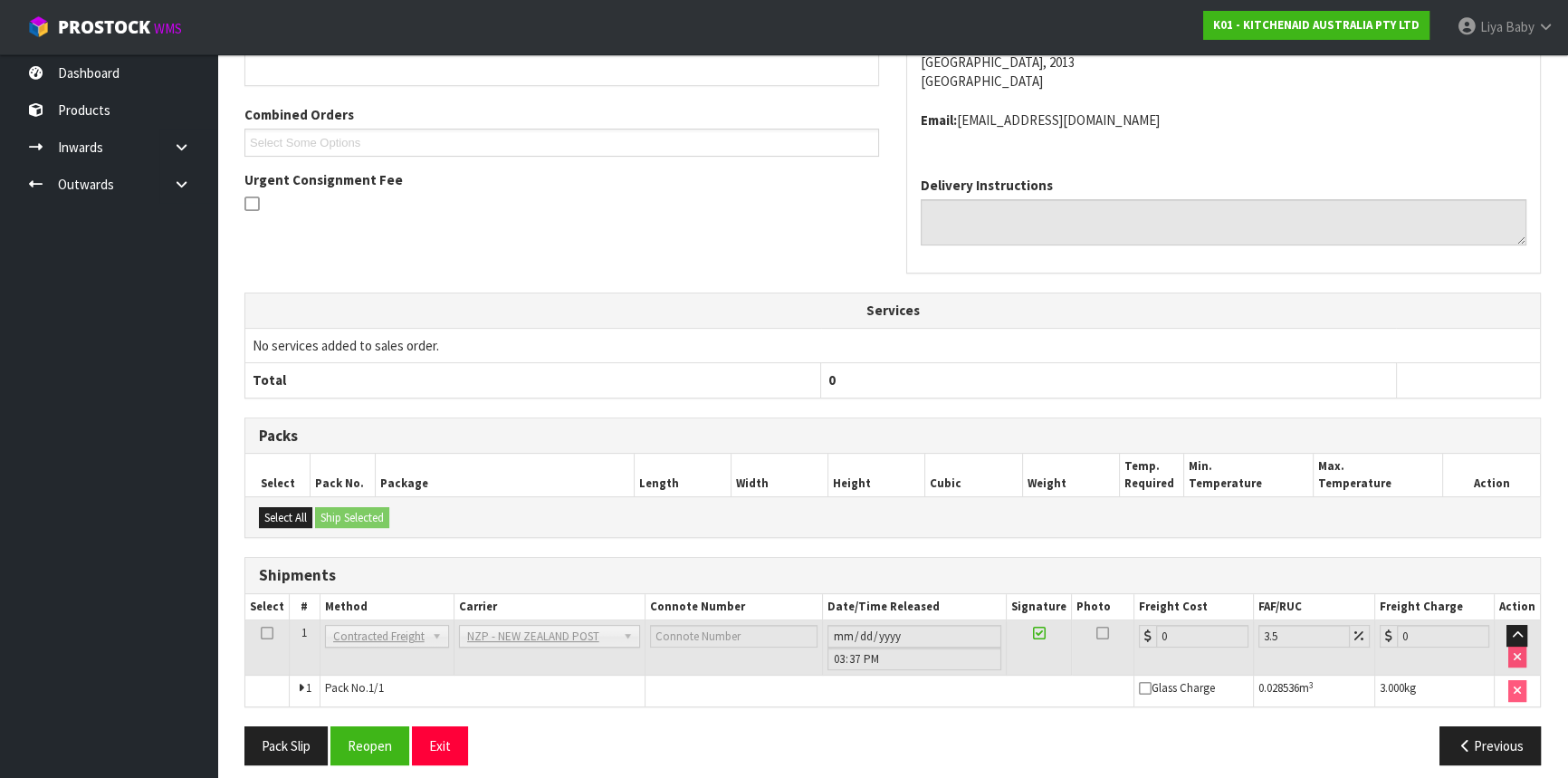
scroll to position [462, 0]
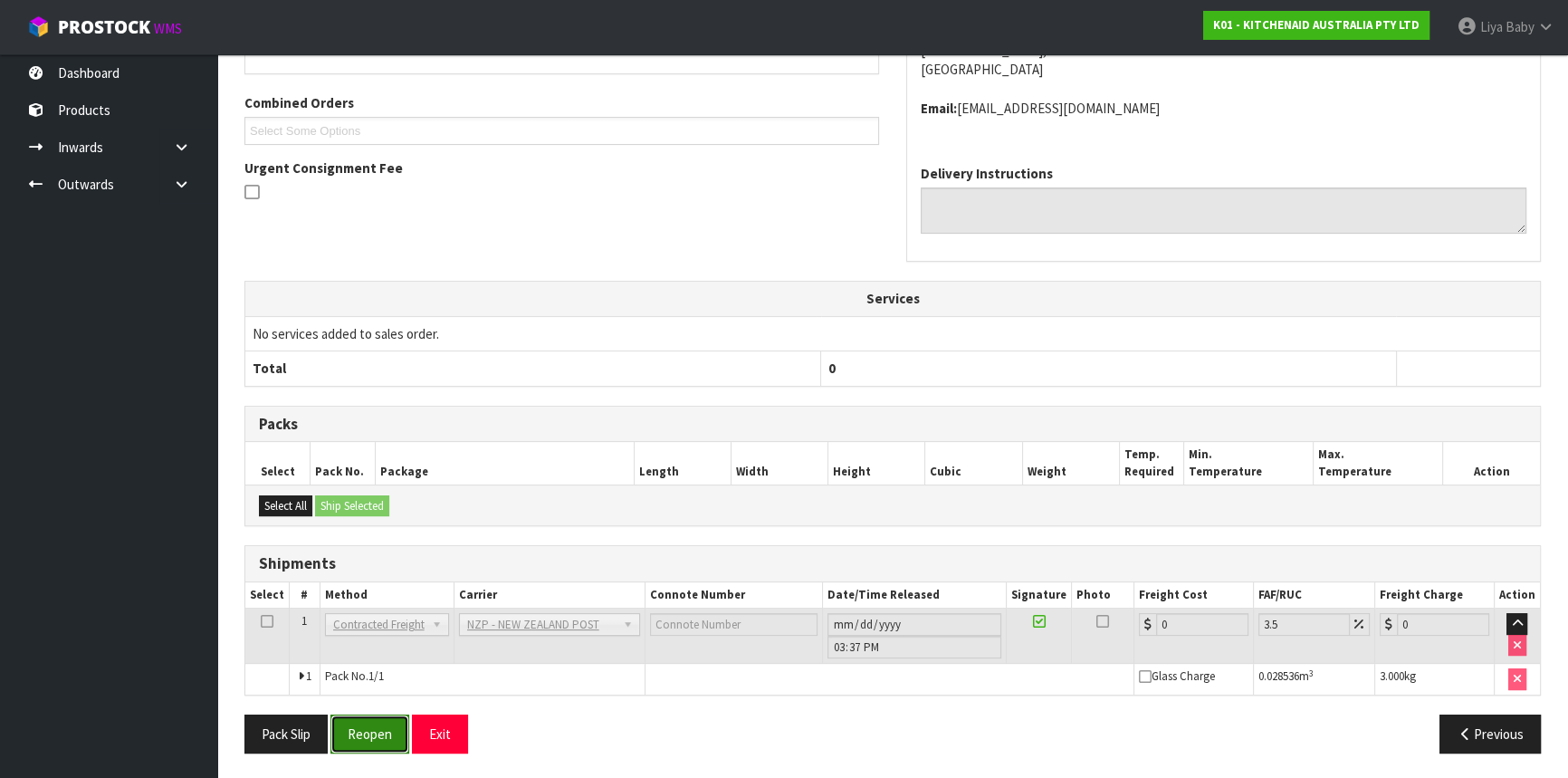
drag, startPoint x: 370, startPoint y: 729, endPoint x: 363, endPoint y: 739, distance: 12.2
click at [370, 729] on button "Reopen" at bounding box center [369, 734] width 79 height 39
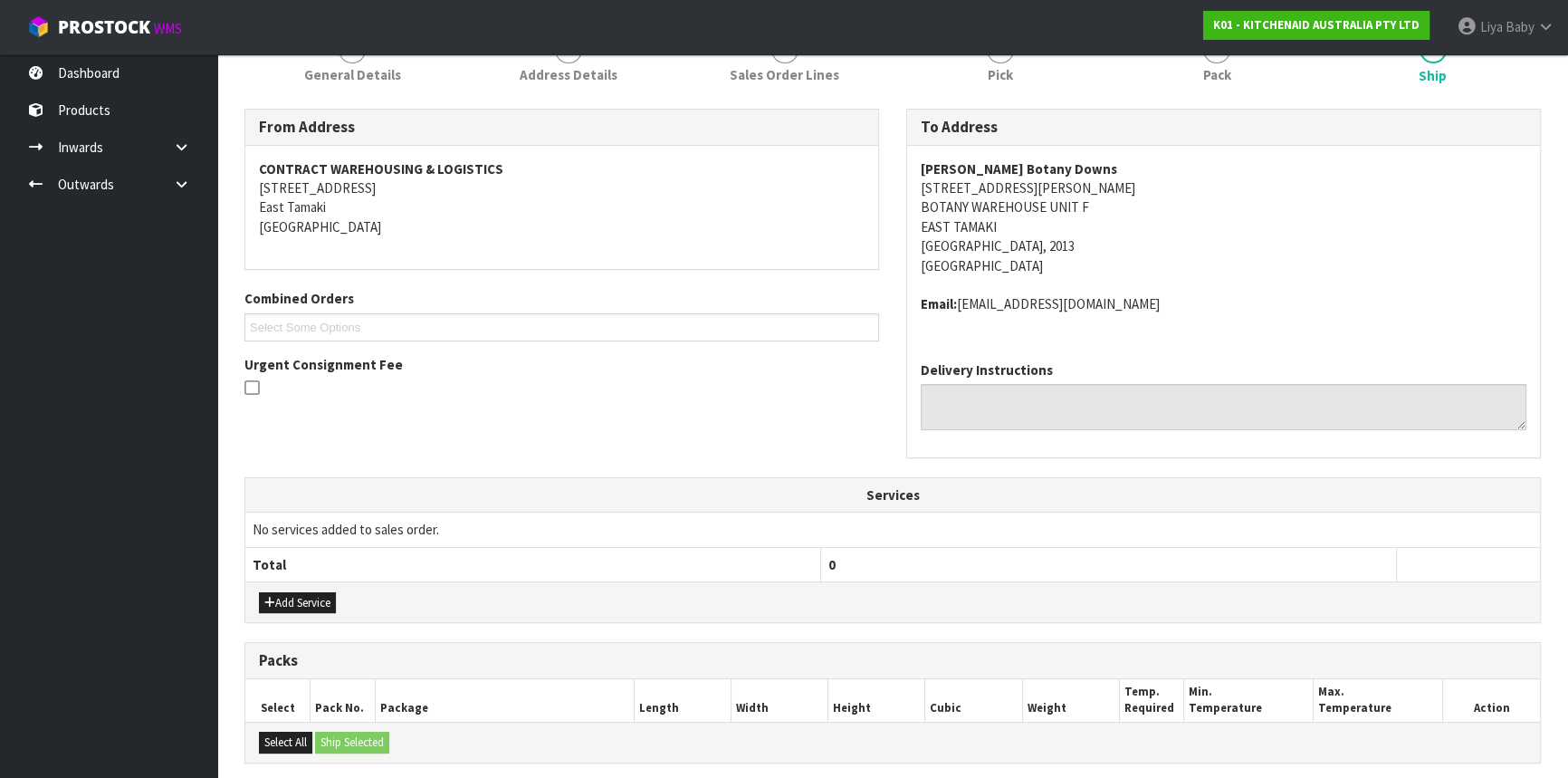
scroll to position [503, 0]
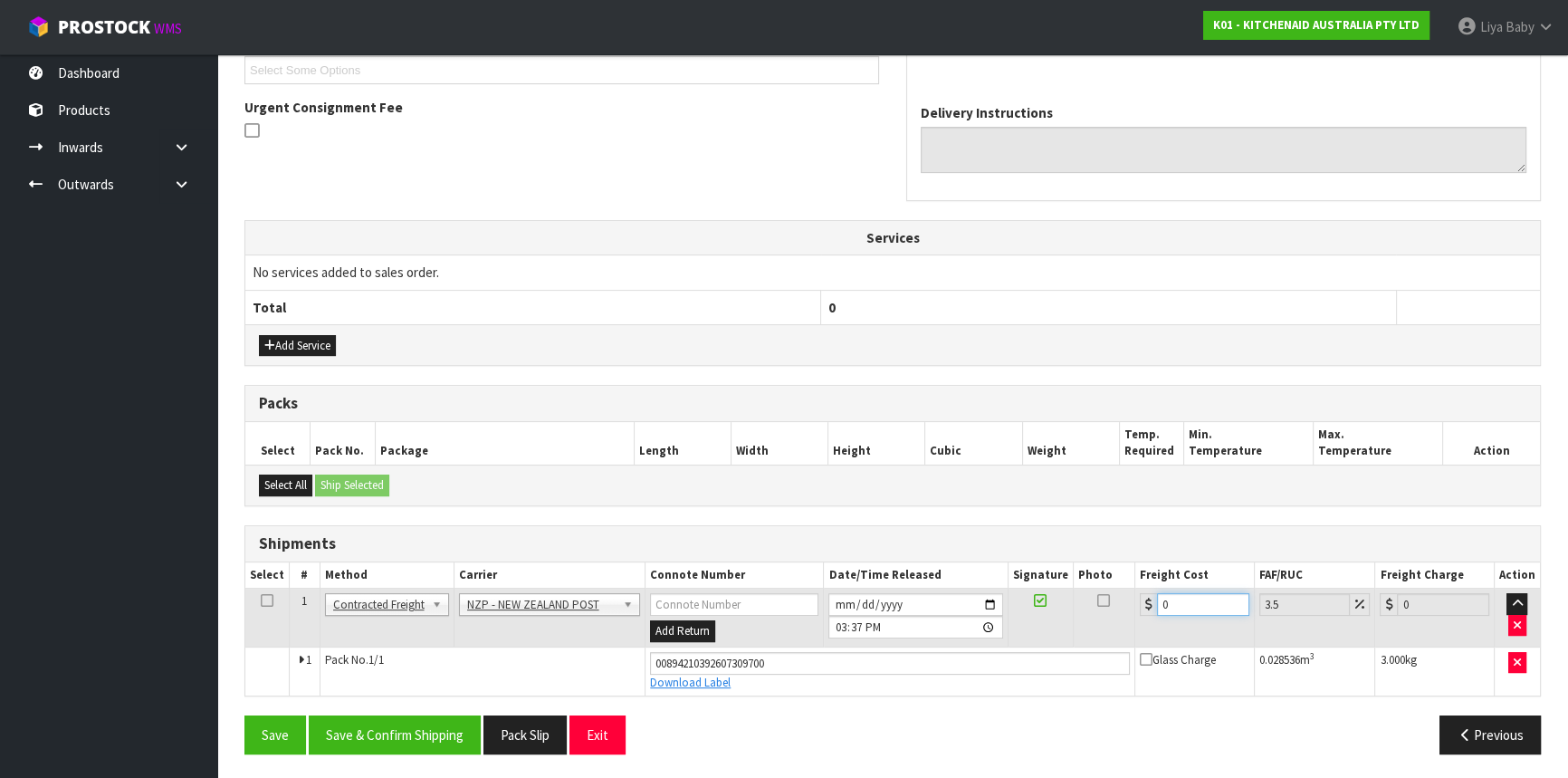
click at [1176, 600] on input "0" at bounding box center [1203, 604] width 93 height 22
click at [275, 597] on td at bounding box center [267, 618] width 44 height 59
click at [271, 600] on icon at bounding box center [267, 600] width 13 height 1
click at [372, 747] on button "Save & Confirm Shipping" at bounding box center [395, 735] width 172 height 39
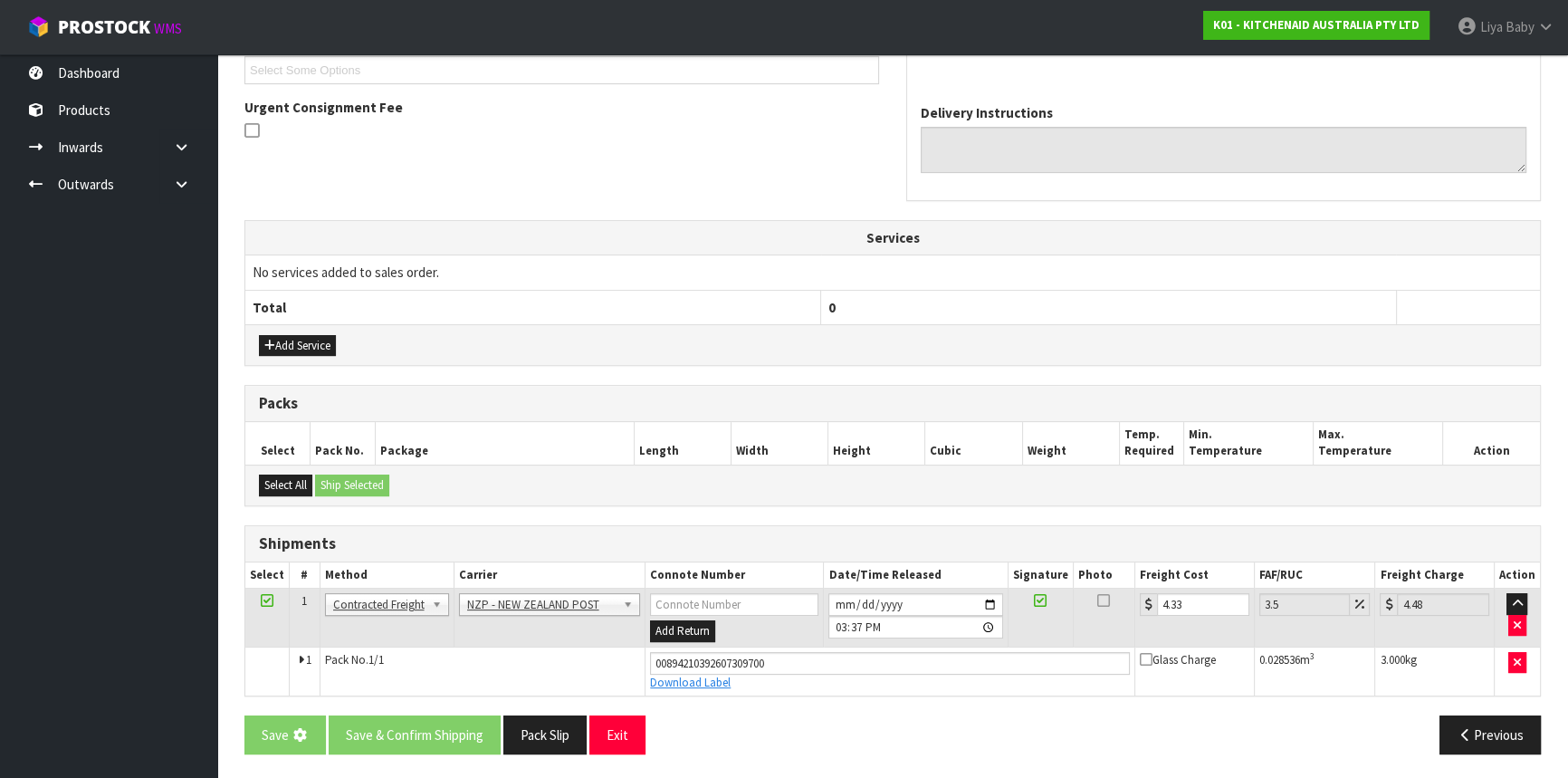
scroll to position [0, 0]
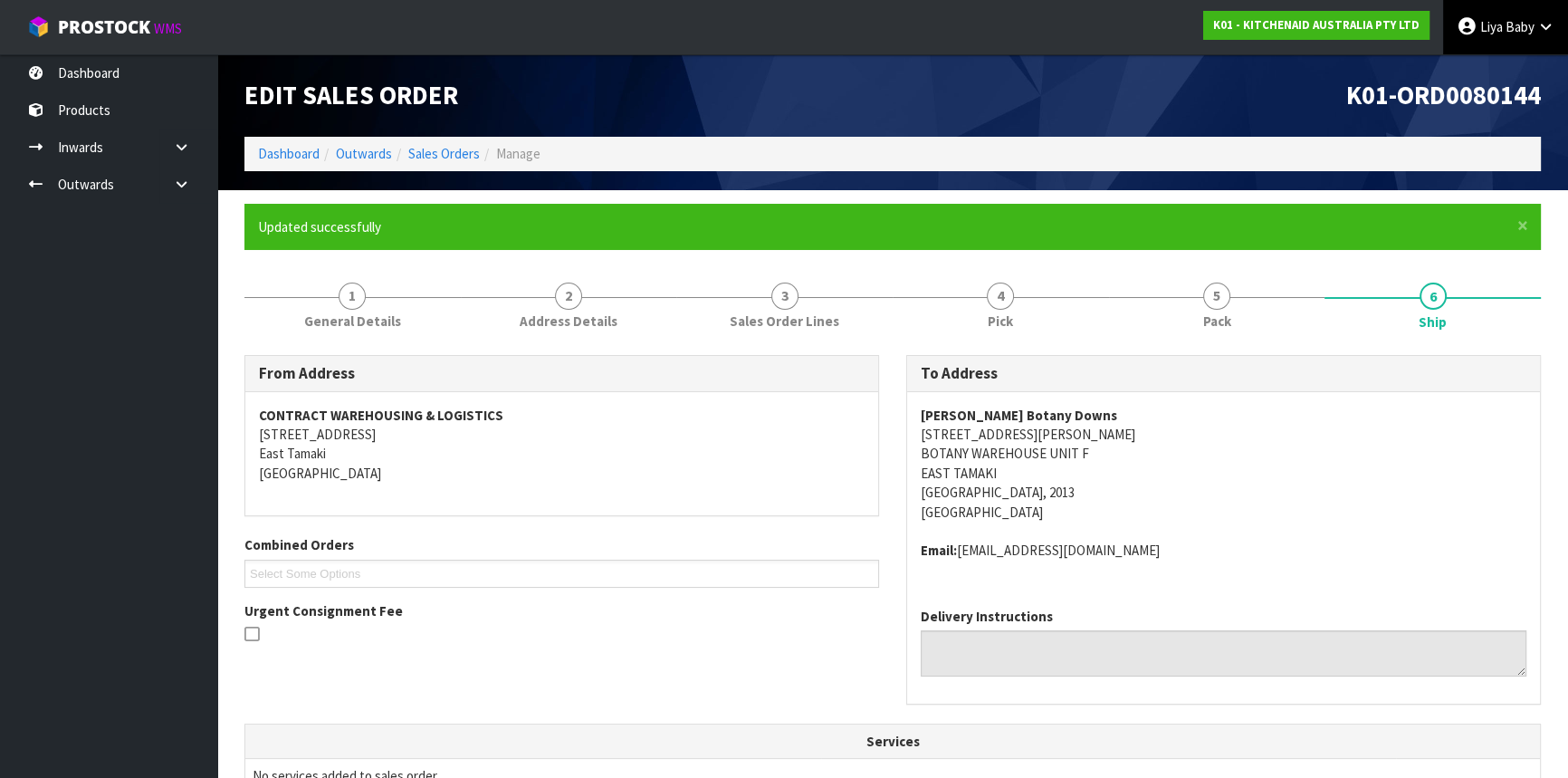
click at [1527, 5] on link "Liya Baby" at bounding box center [1505, 27] width 125 height 55
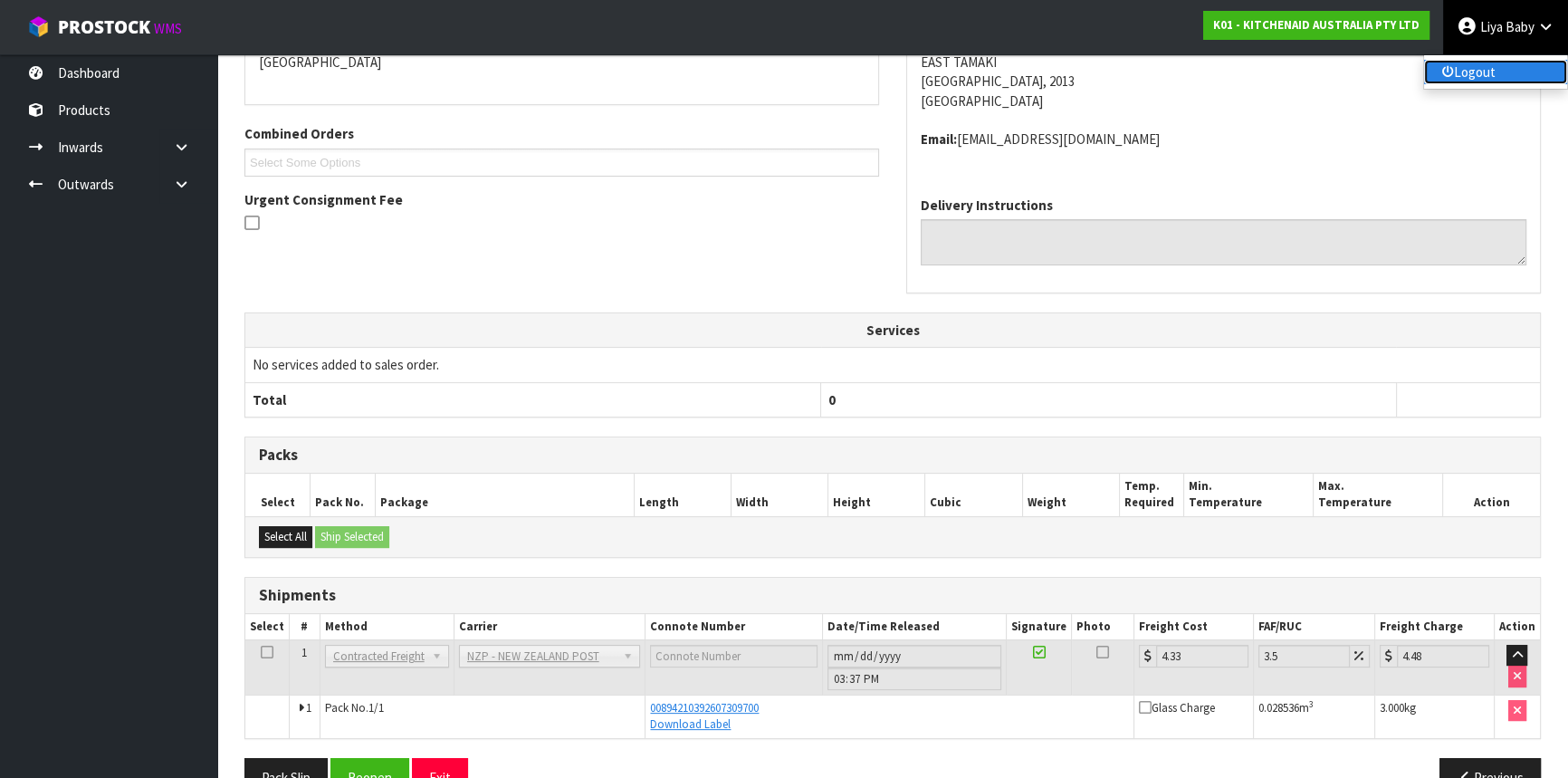
click at [1503, 65] on link "Logout" at bounding box center [1496, 71] width 143 height 24
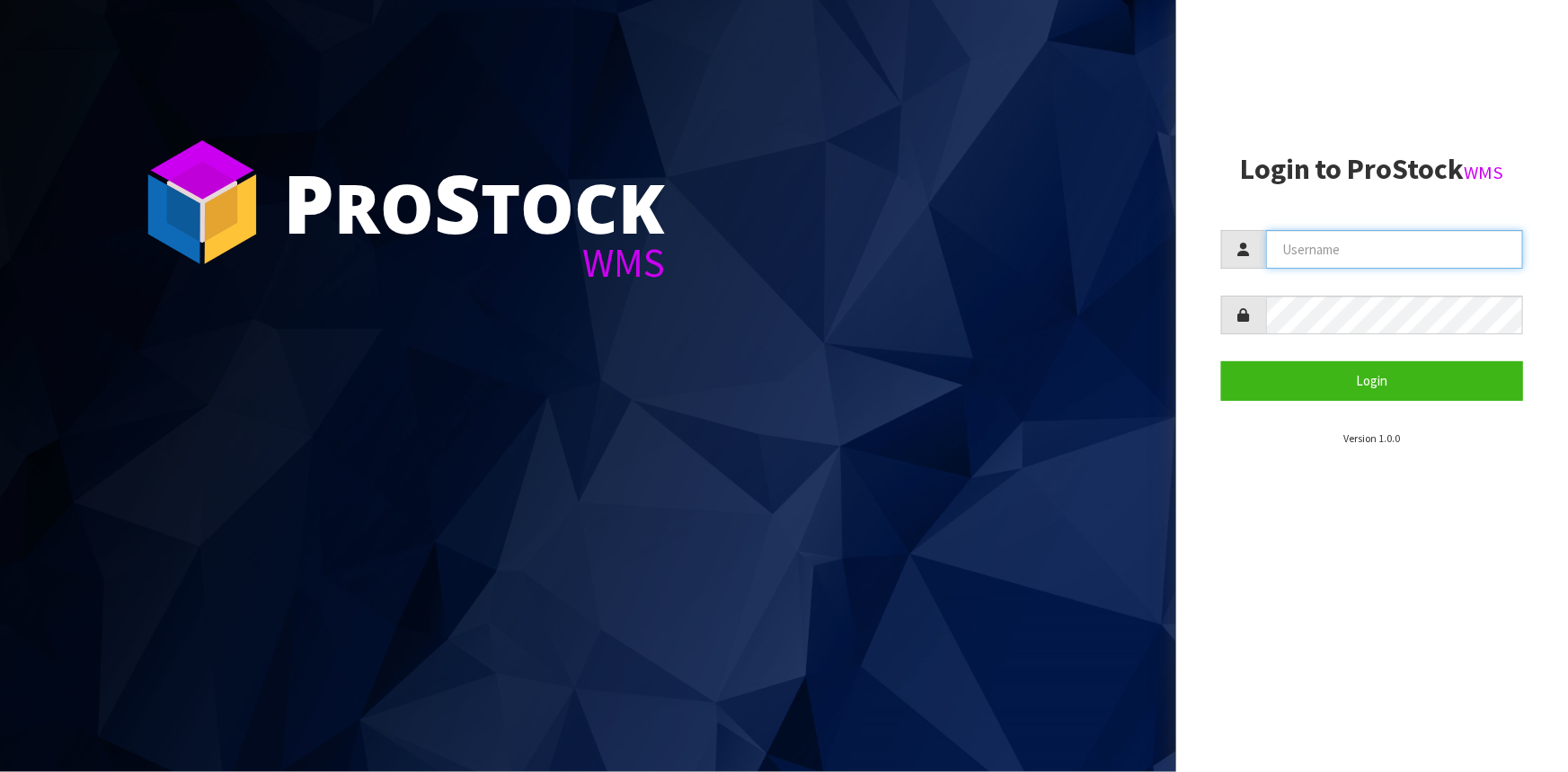
click at [1357, 249] on input "text" at bounding box center [1394, 249] width 257 height 39
type input "Hayrinna"
click at [1221, 361] on button "Login" at bounding box center [1371, 380] width 302 height 39
